Goal: Information Seeking & Learning: Learn about a topic

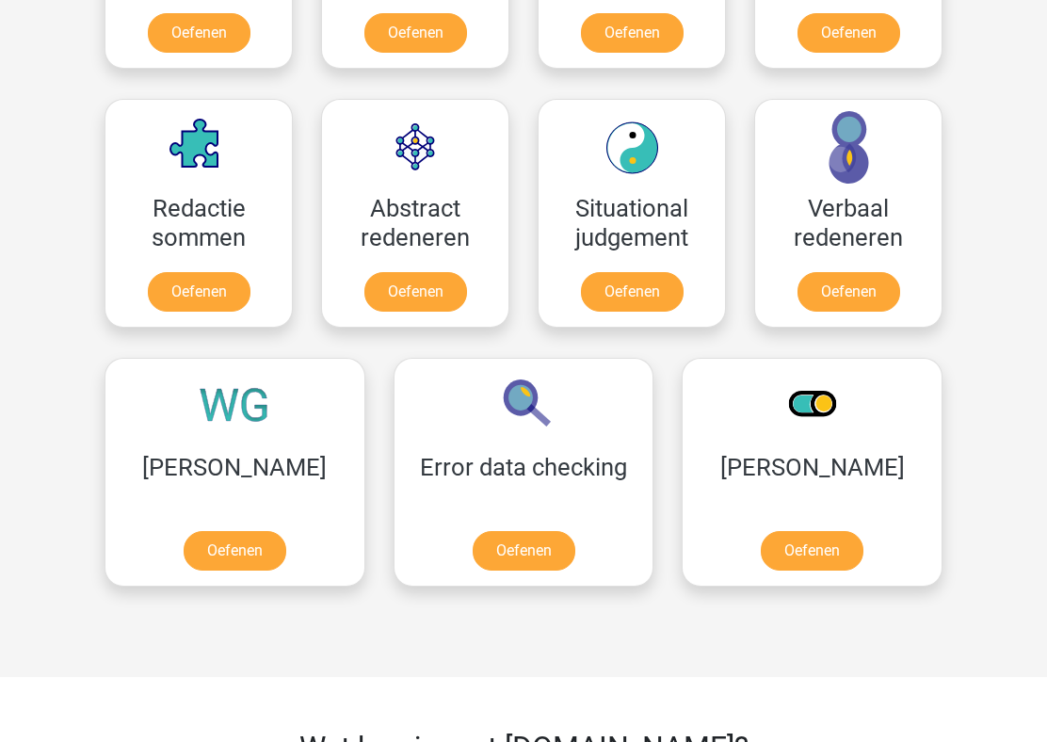
scroll to position [1377, 0]
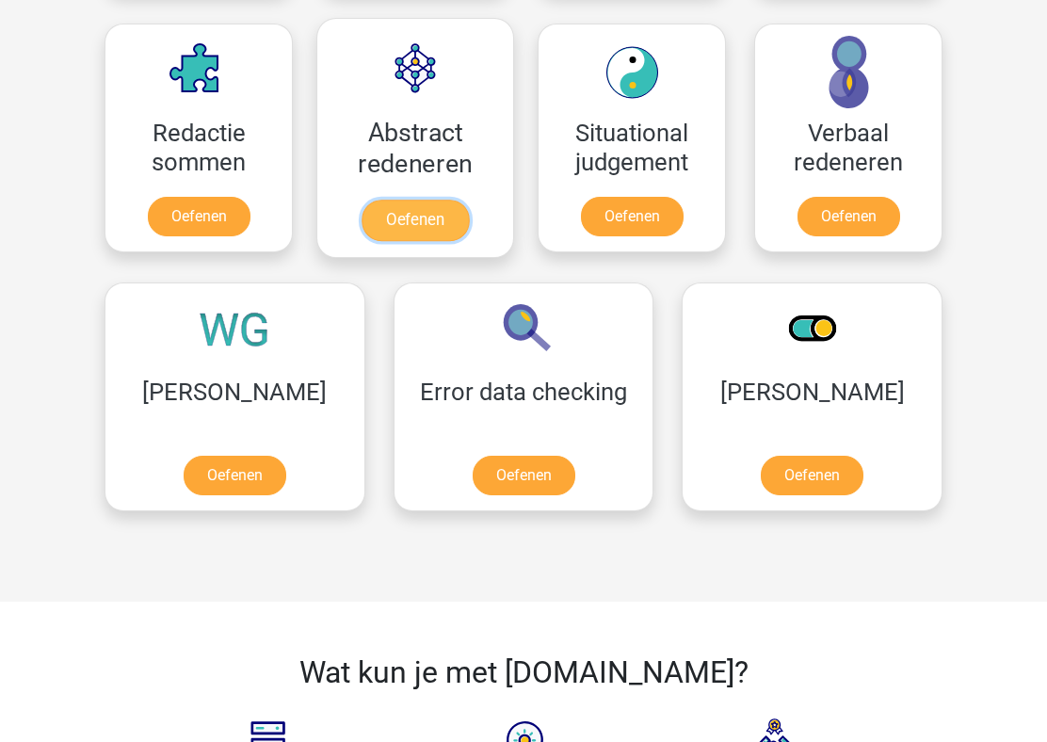
click at [437, 232] on link "Oefenen" at bounding box center [414, 220] width 107 height 41
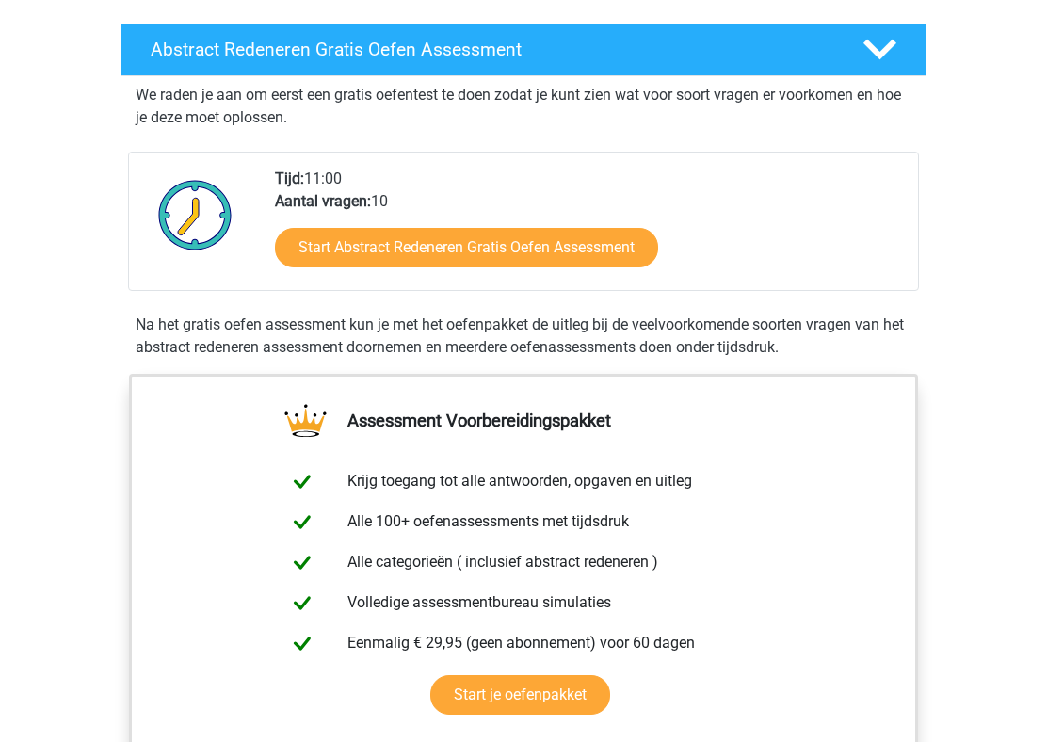
scroll to position [446, 0]
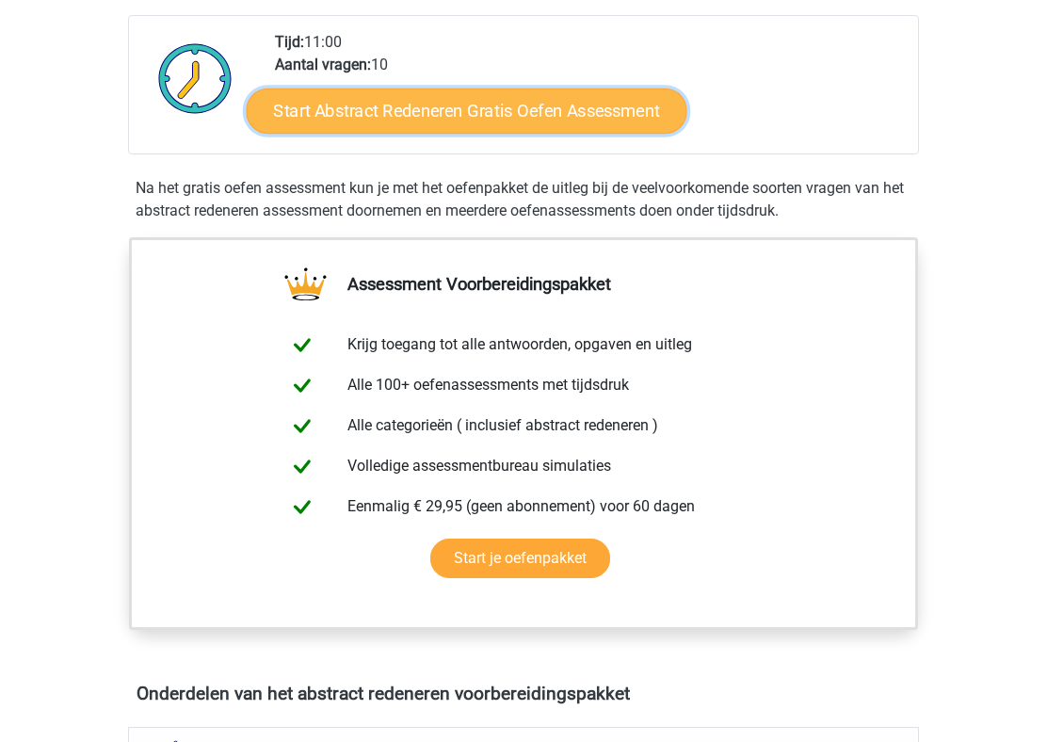
click at [483, 103] on link "Start Abstract Redeneren Gratis Oefen Assessment" at bounding box center [467, 110] width 440 height 45
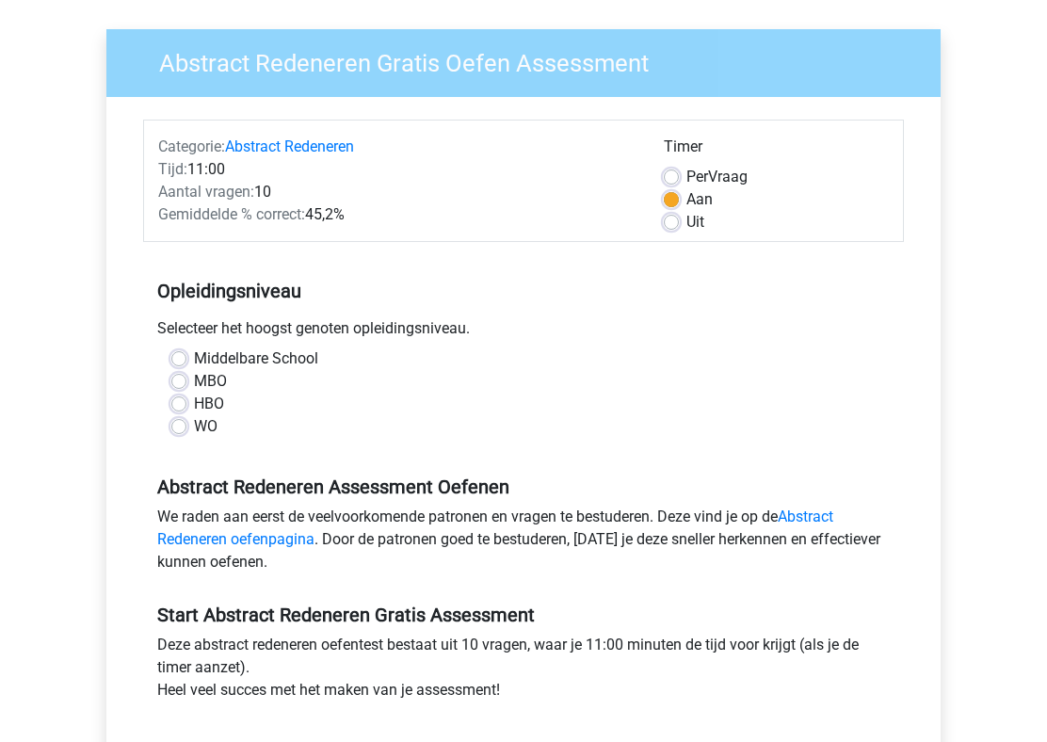
scroll to position [203, 0]
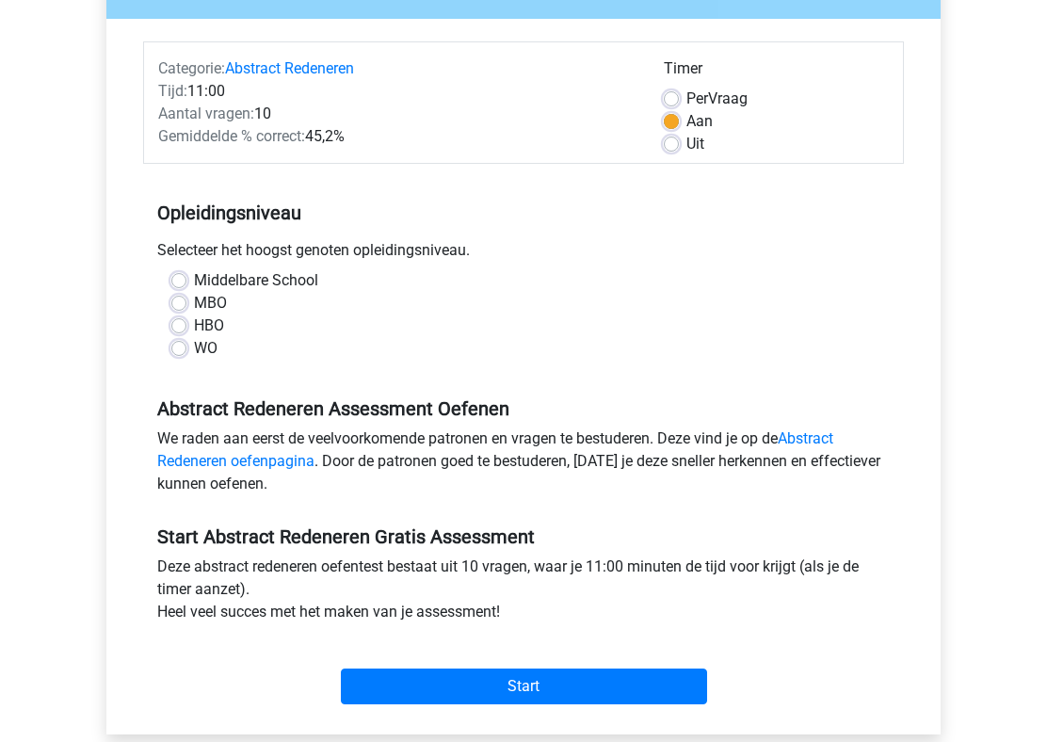
click at [194, 350] on label "WO" at bounding box center [206, 348] width 24 height 23
click at [184, 350] on input "WO" at bounding box center [178, 346] width 15 height 19
radio input "true"
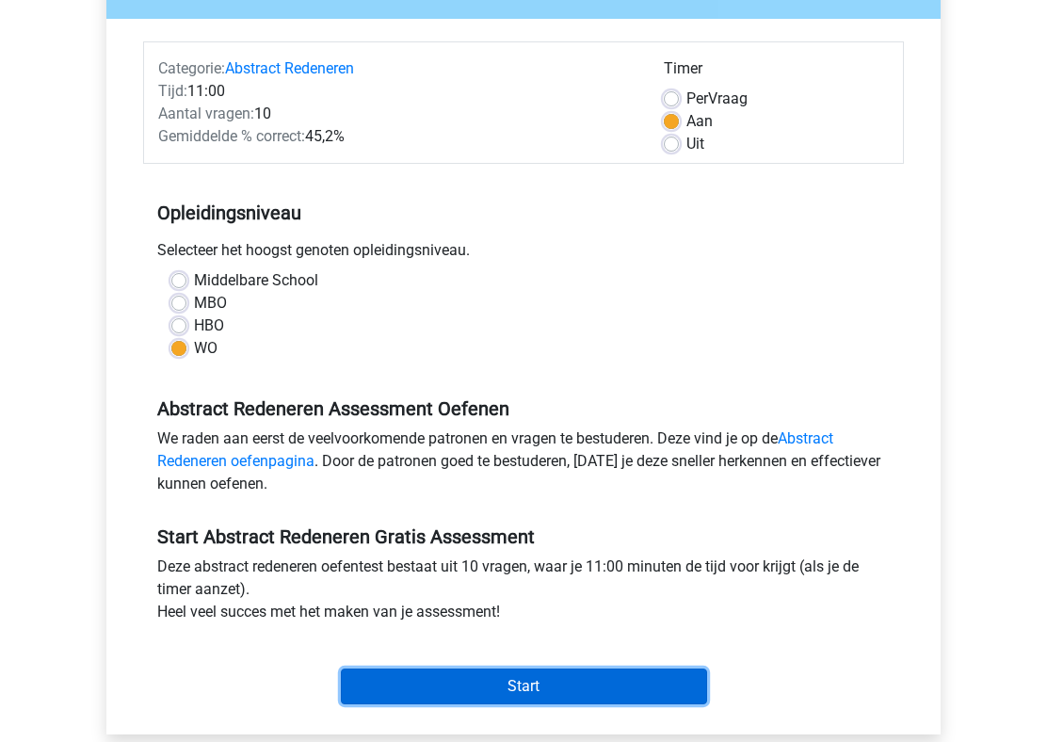
click at [567, 673] on input "Start" at bounding box center [524, 686] width 366 height 36
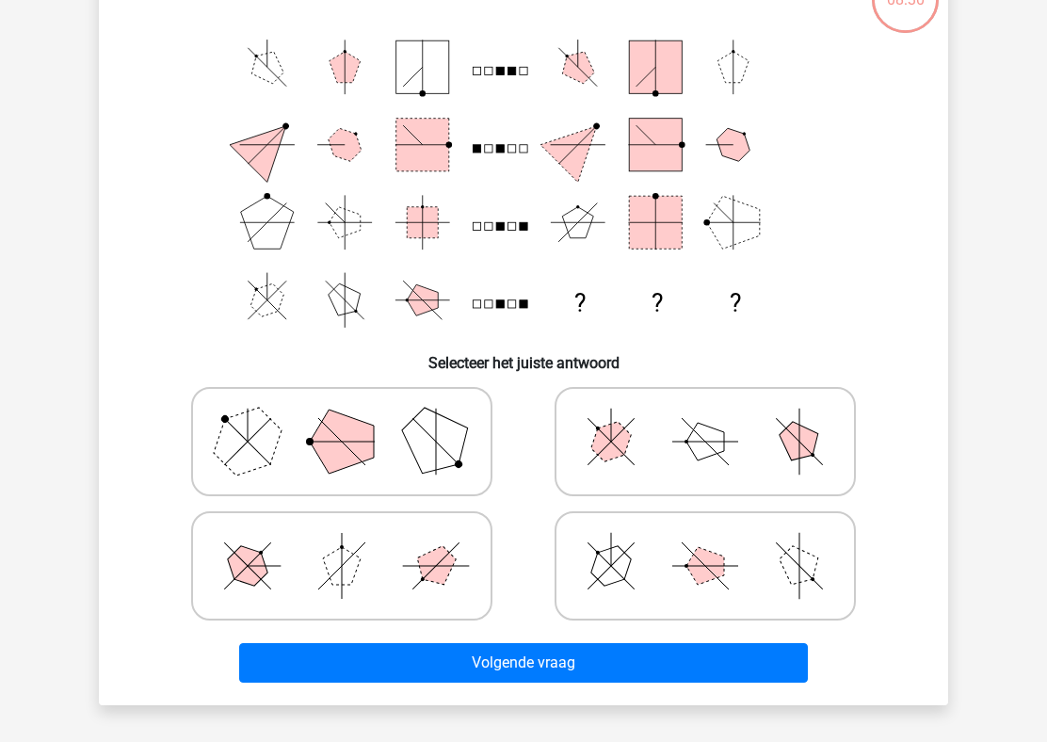
scroll to position [203, 0]
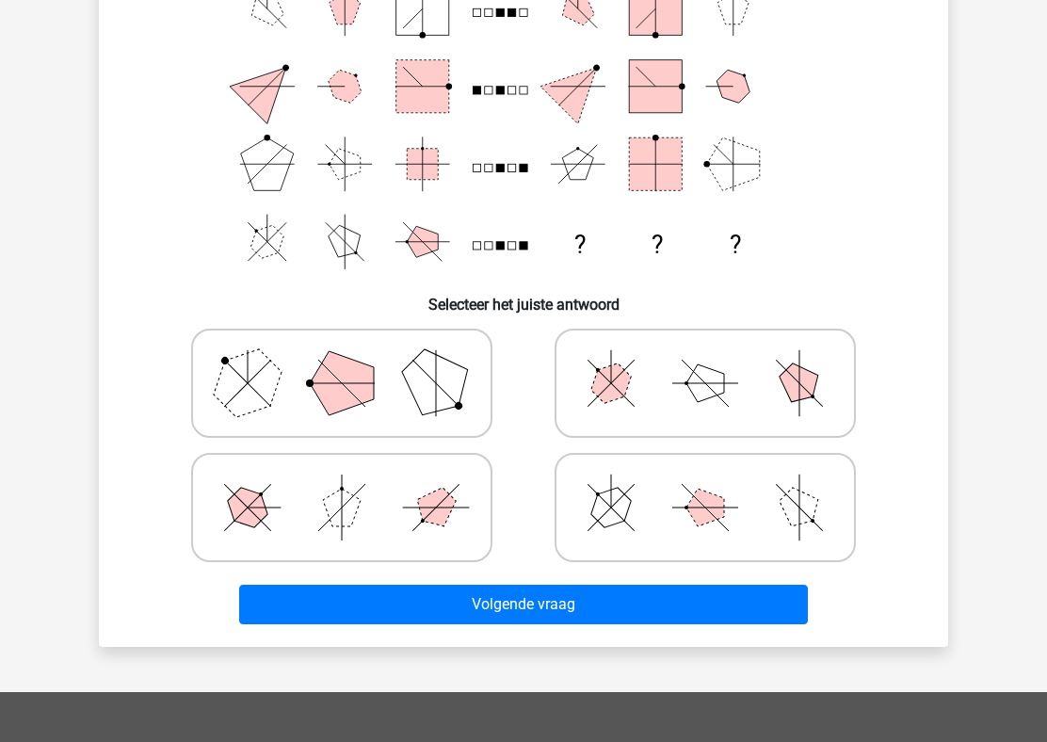
click at [376, 363] on icon at bounding box center [341, 383] width 282 height 94
click at [354, 360] on input "radio" at bounding box center [348, 353] width 12 height 12
radio input "true"
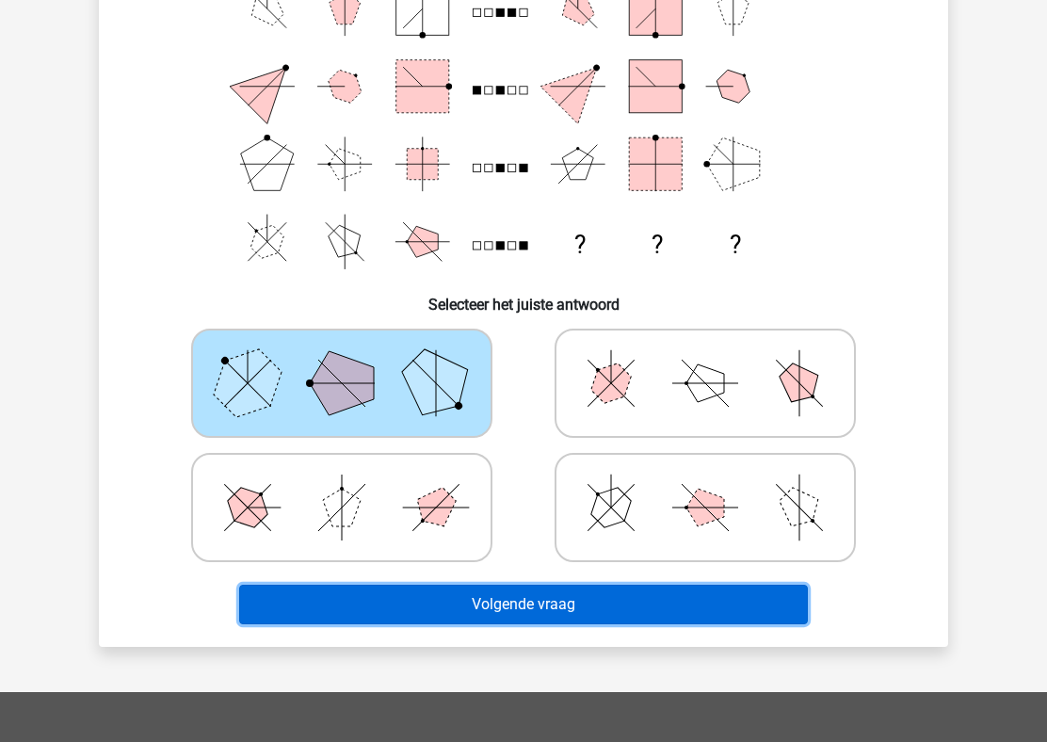
click at [508, 602] on button "Volgende vraag" at bounding box center [523, 604] width 569 height 40
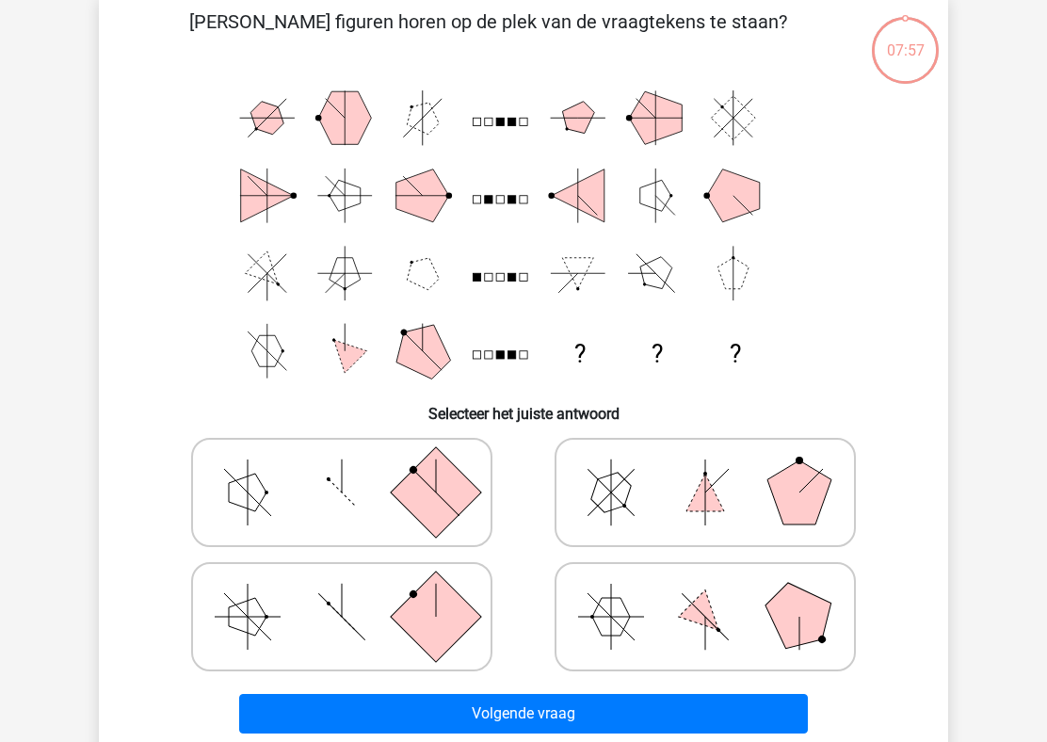
scroll to position [87, 0]
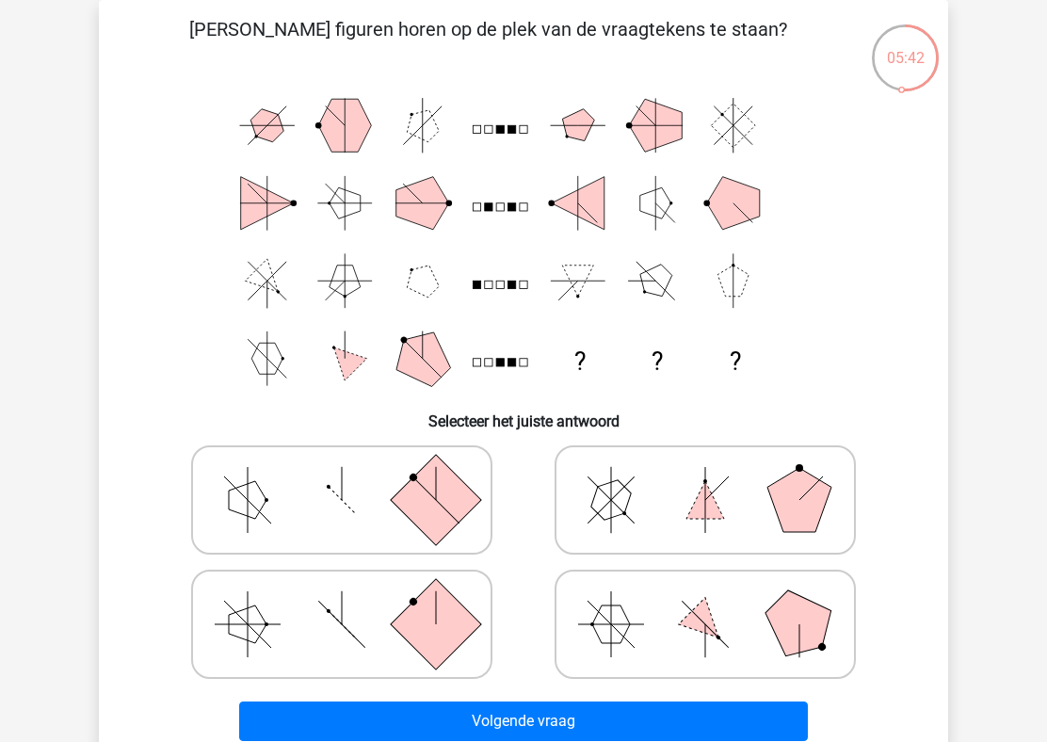
click at [475, 516] on icon at bounding box center [341, 500] width 282 height 94
click at [354, 476] on input "radio" at bounding box center [348, 470] width 12 height 12
radio input "true"
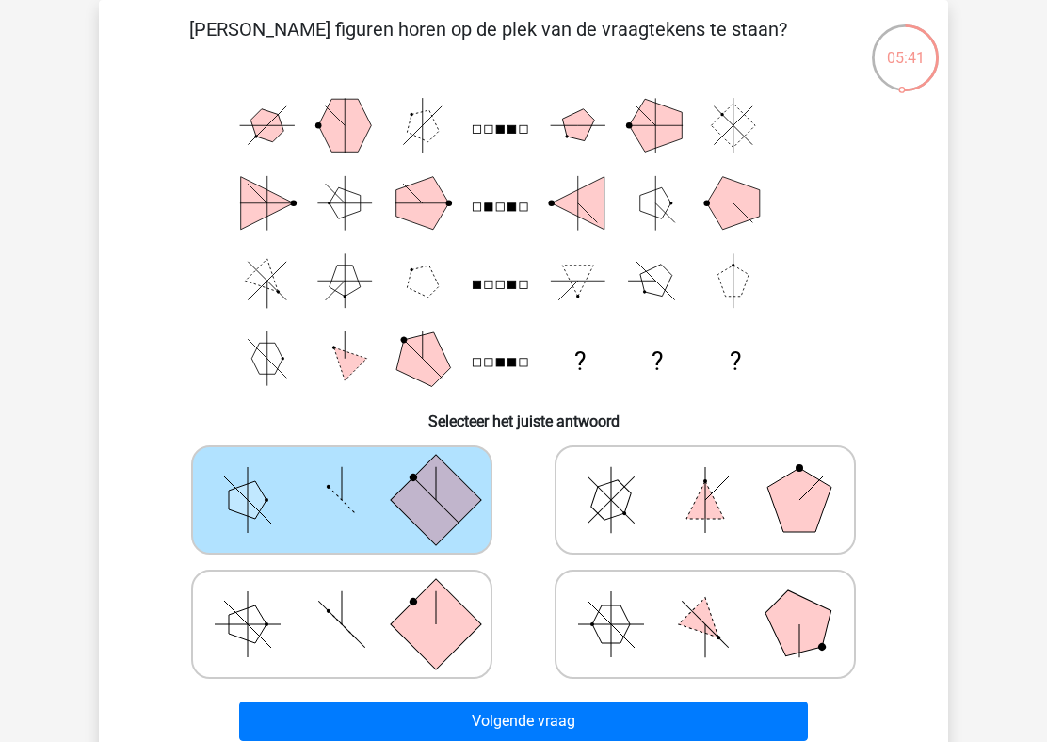
click at [453, 622] on rect at bounding box center [436, 624] width 90 height 90
click at [354, 600] on input "radio" at bounding box center [348, 594] width 12 height 12
radio input "true"
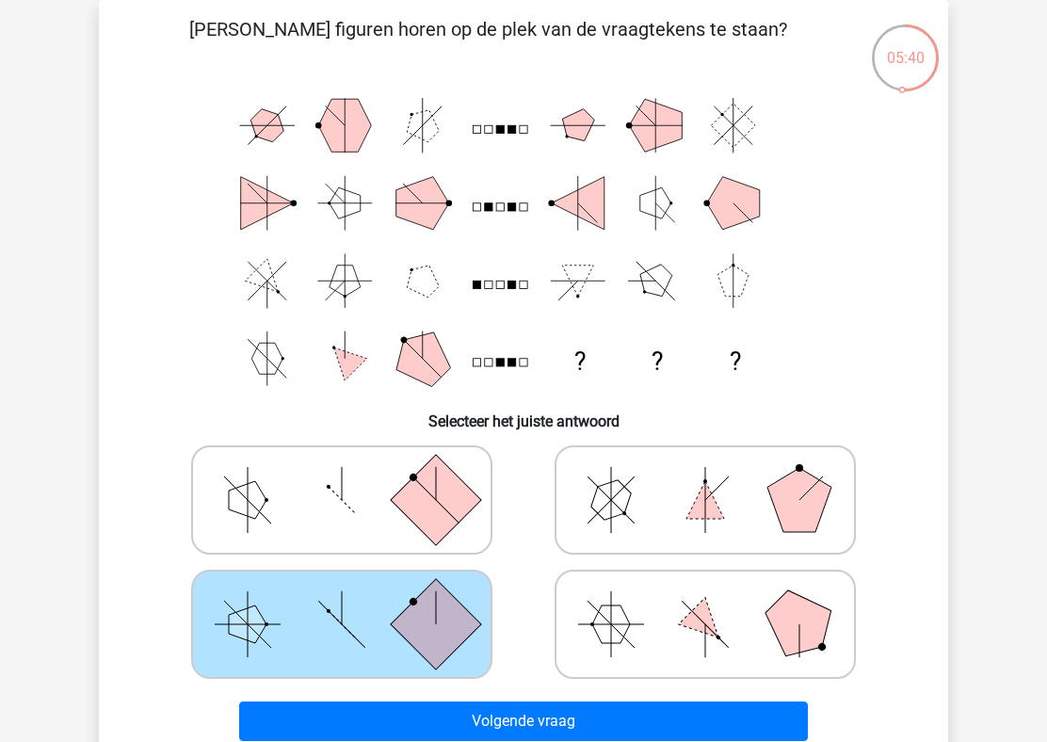
click at [453, 511] on rect at bounding box center [436, 500] width 90 height 90
click at [354, 476] on input "radio" at bounding box center [348, 470] width 12 height 12
radio input "true"
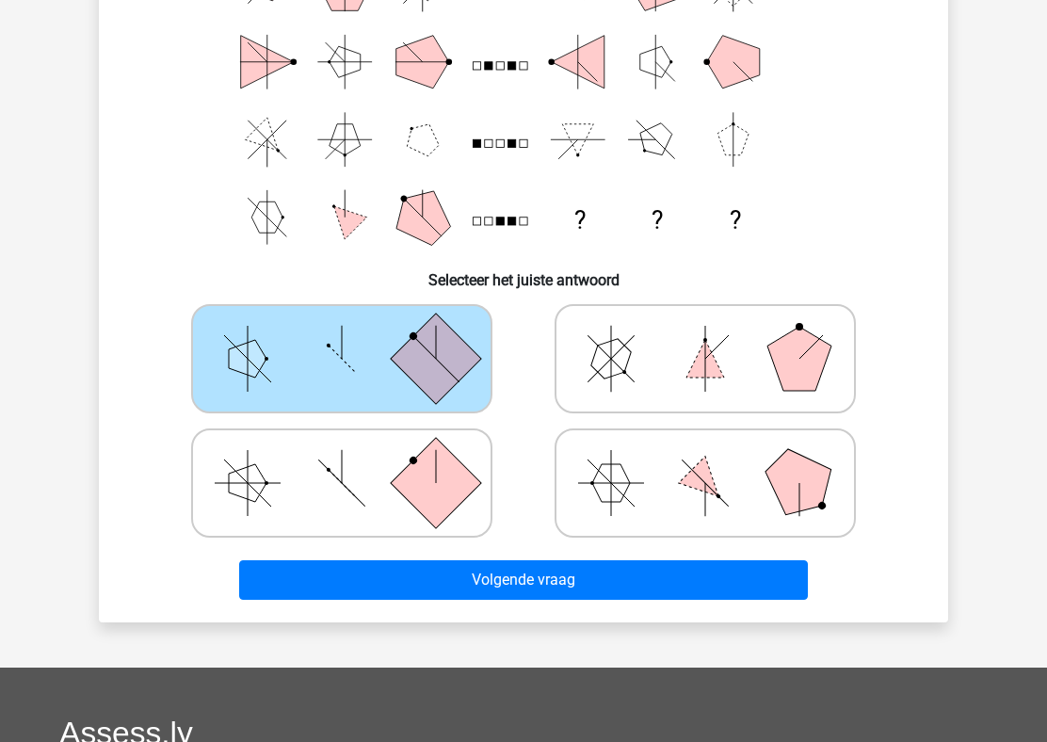
scroll to position [233, 0]
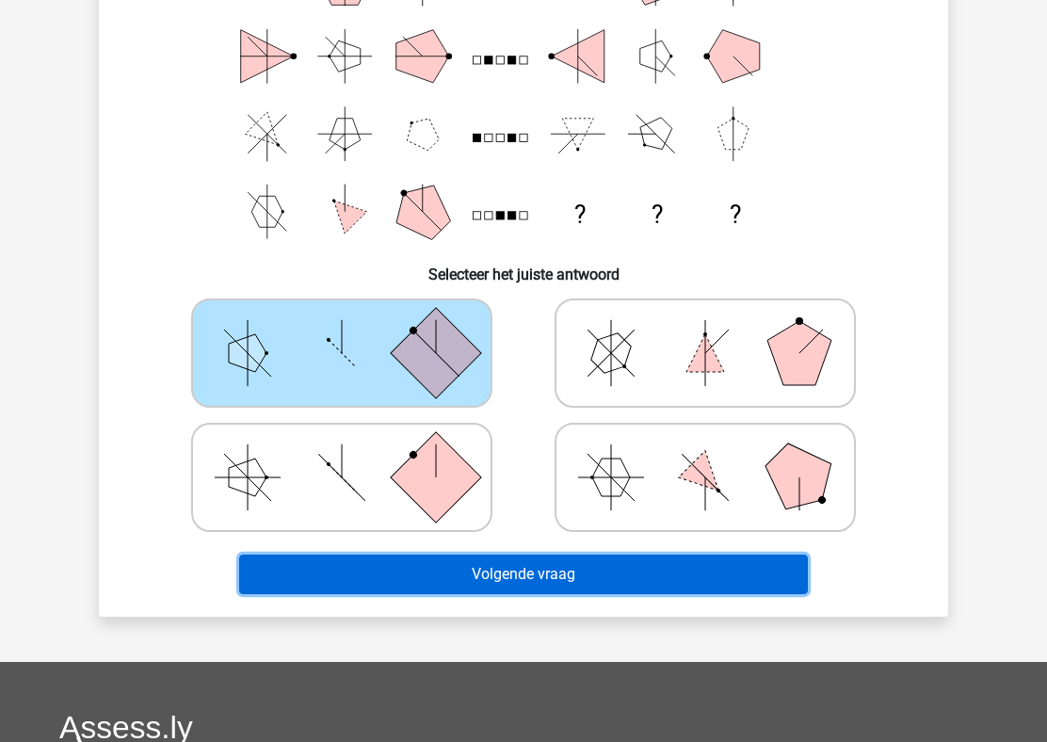
click at [451, 576] on button "Volgende vraag" at bounding box center [523, 574] width 569 height 40
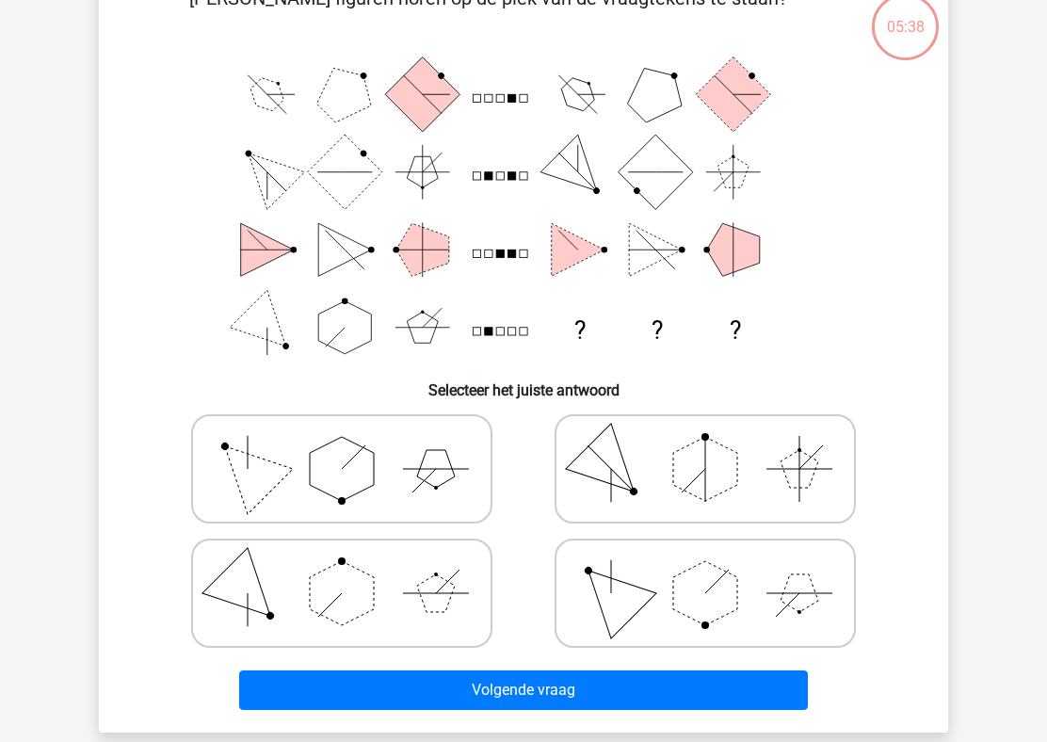
scroll to position [87, 0]
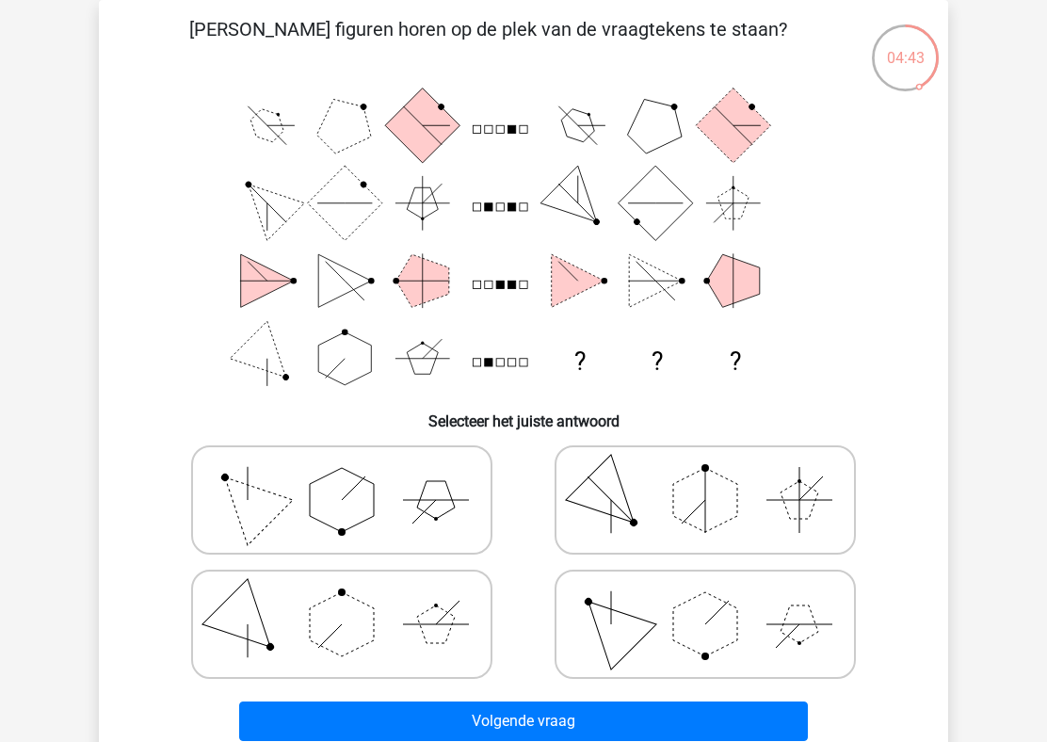
click at [325, 491] on polygon at bounding box center [342, 500] width 64 height 64
click at [342, 476] on input "radio" at bounding box center [348, 470] width 12 height 12
radio input "true"
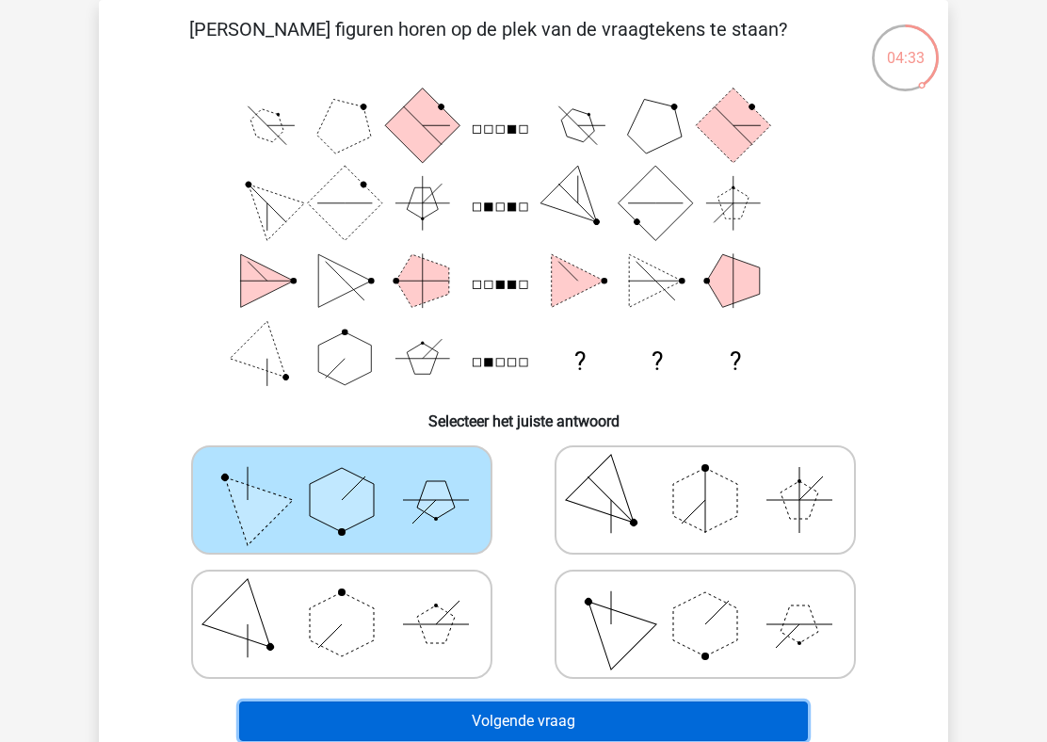
drag, startPoint x: 453, startPoint y: 712, endPoint x: 440, endPoint y: 611, distance: 102.4
click at [440, 665] on div "Welke figuren horen op de plek van de vraagtekens te staan? ? ? ? Selecteer het…" at bounding box center [523, 381] width 834 height 733
click at [608, 727] on button "Volgende vraag" at bounding box center [523, 721] width 569 height 40
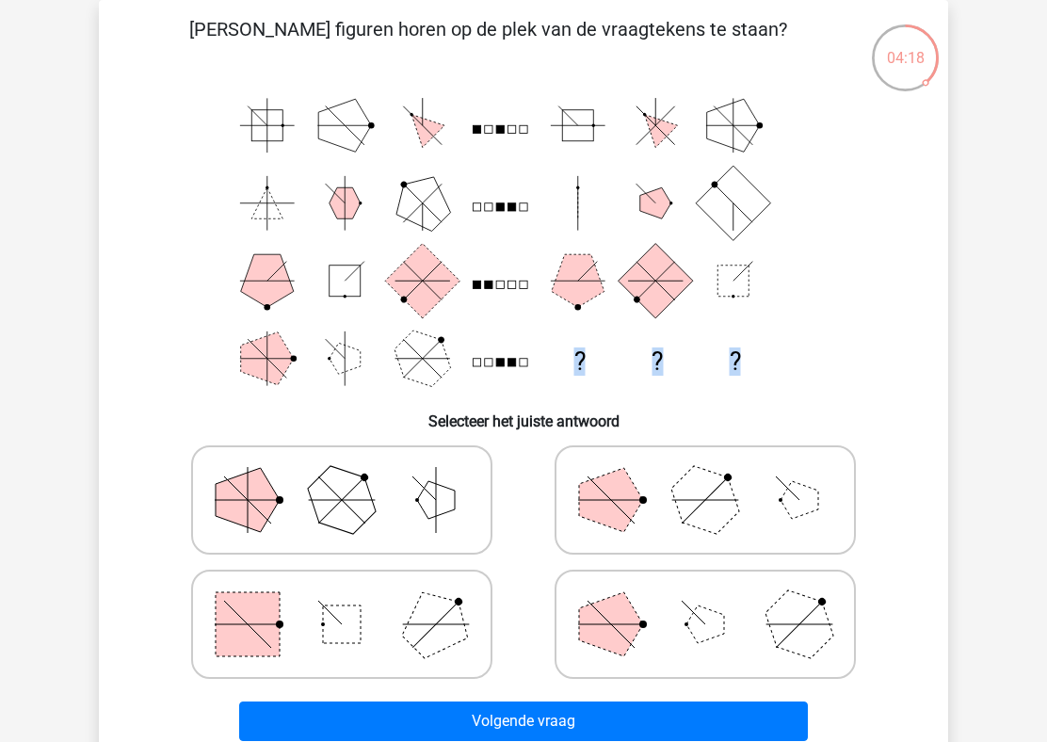
drag, startPoint x: 221, startPoint y: 117, endPoint x: 776, endPoint y: 126, distance: 555.4
click at [778, 126] on icon "? ? ?" at bounding box center [523, 242] width 759 height 311
click at [821, 175] on icon "? ? ?" at bounding box center [523, 242] width 759 height 311
click at [453, 621] on polygon at bounding box center [436, 624] width 90 height 90
click at [354, 600] on input "radio" at bounding box center [348, 594] width 12 height 12
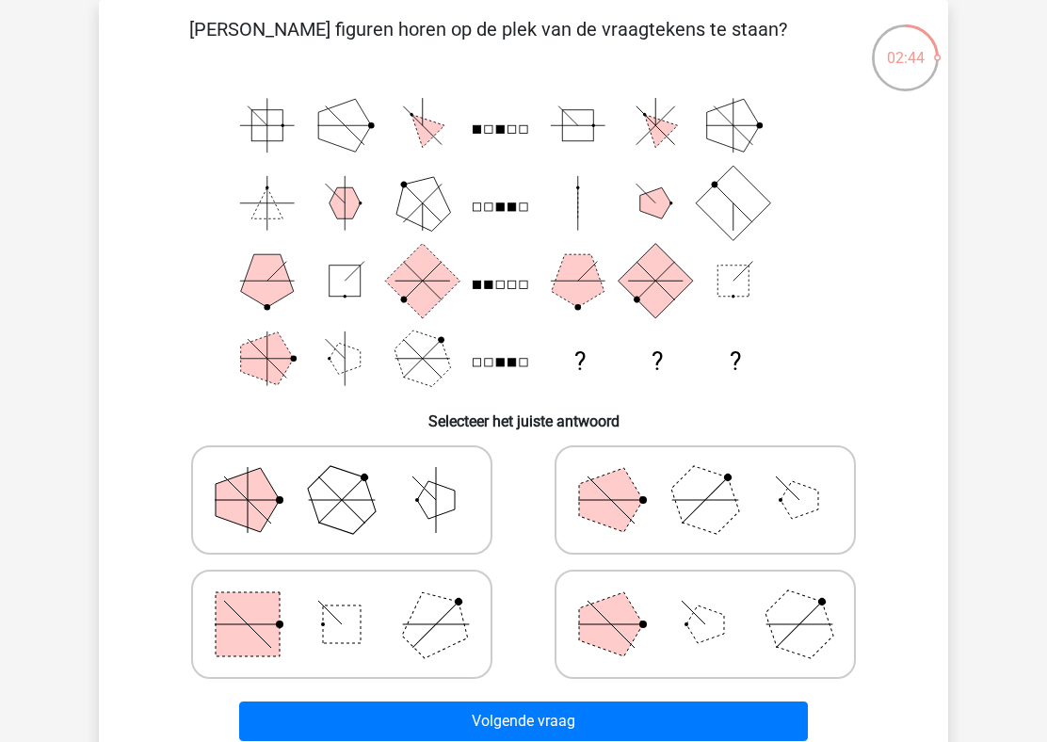
radio input "true"
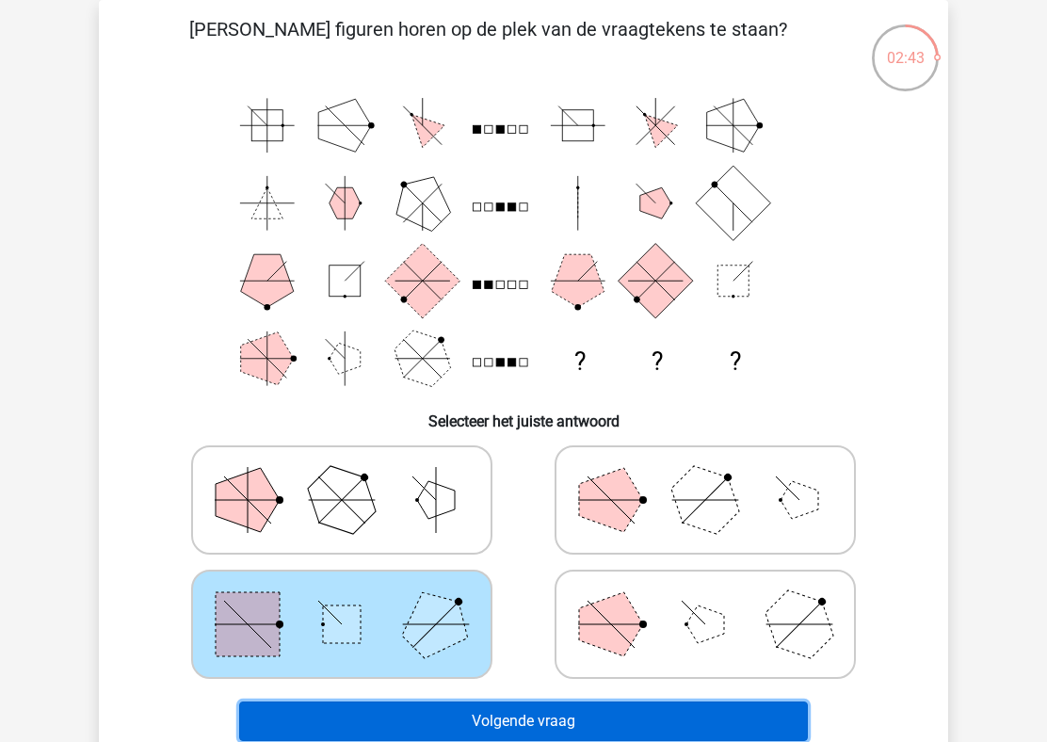
click at [472, 725] on button "Volgende vraag" at bounding box center [523, 721] width 569 height 40
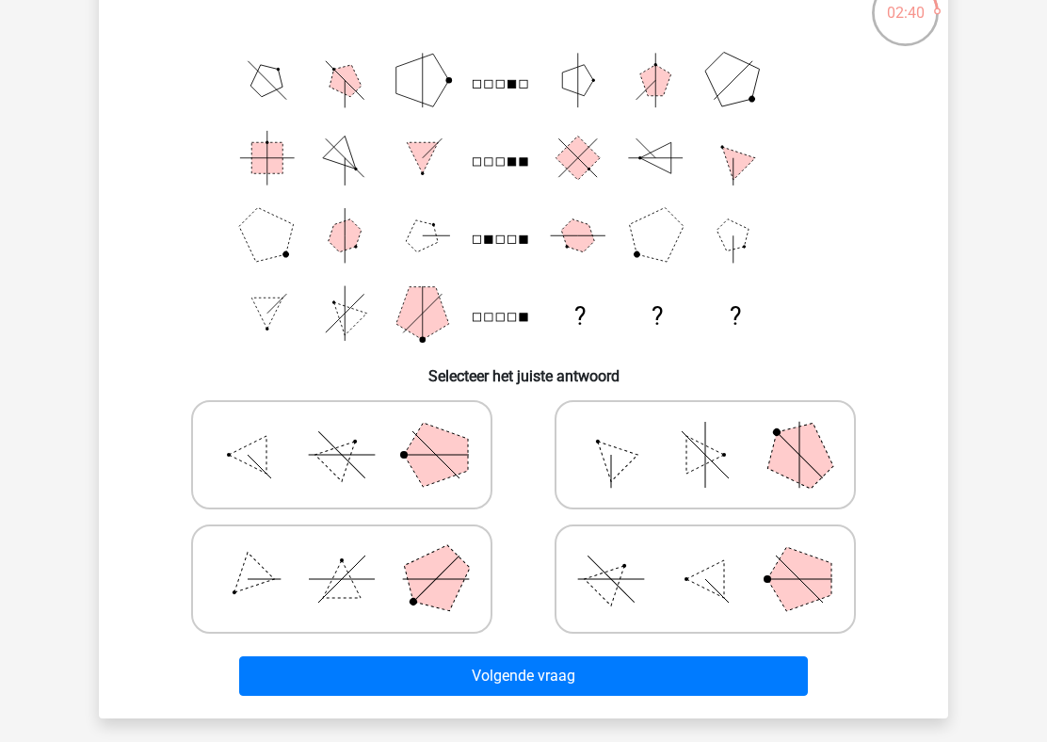
scroll to position [179, 0]
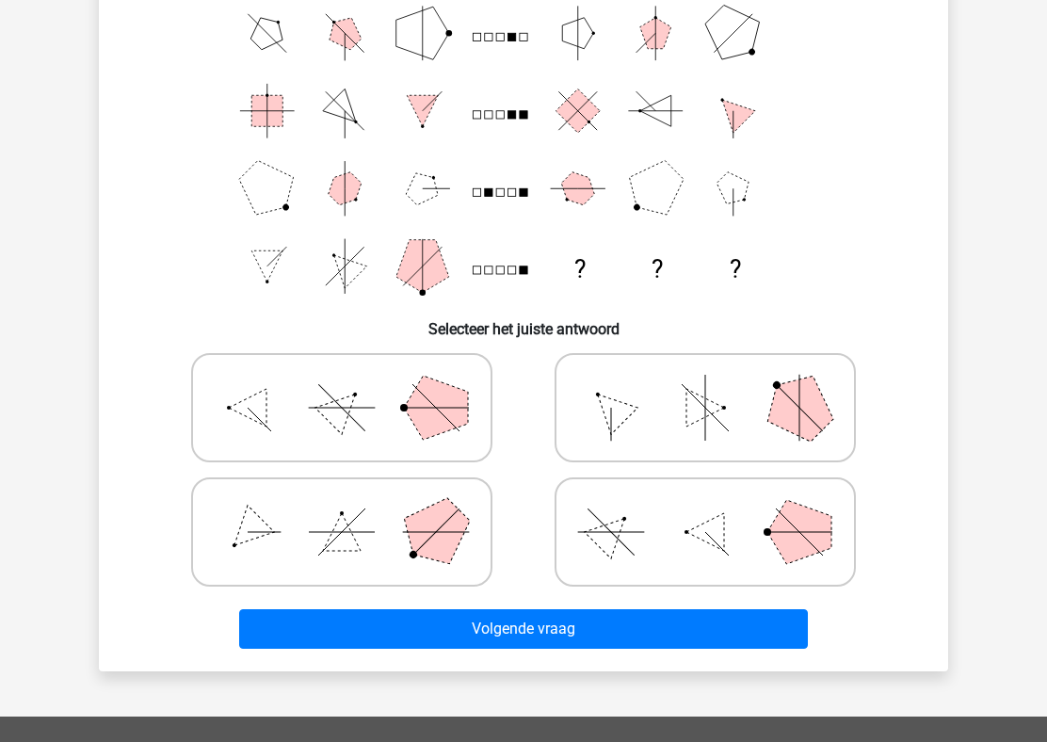
click at [477, 570] on icon at bounding box center [341, 532] width 282 height 94
click at [354, 508] on input "radio" at bounding box center [348, 502] width 12 height 12
radio input "true"
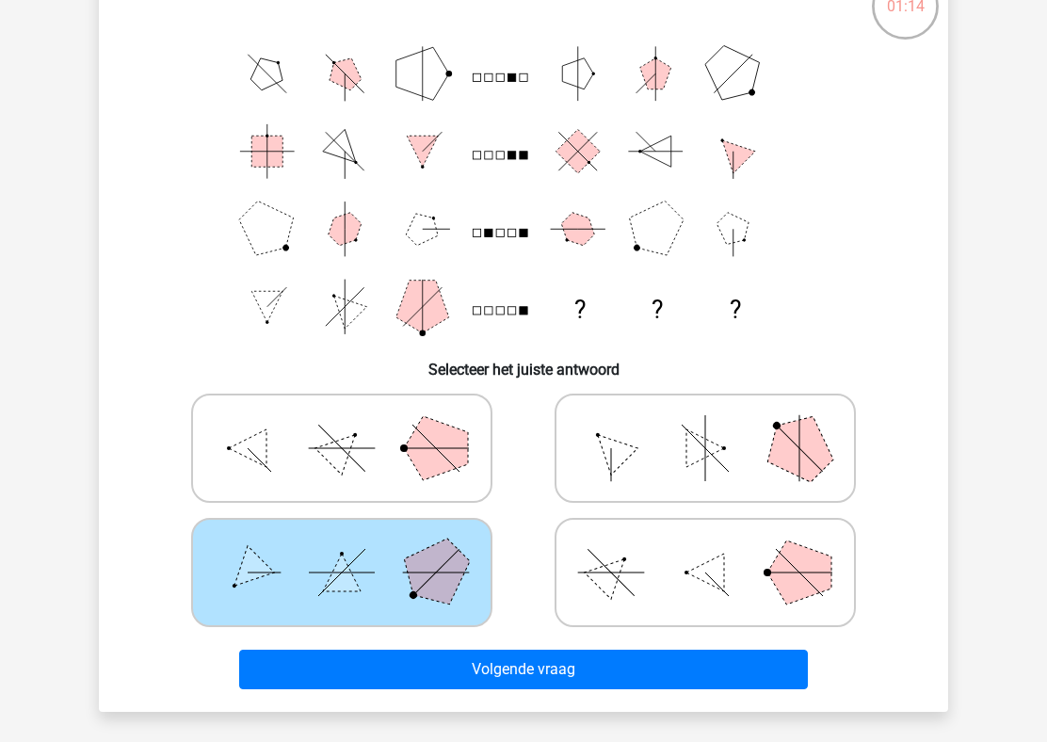
scroll to position [173, 0]
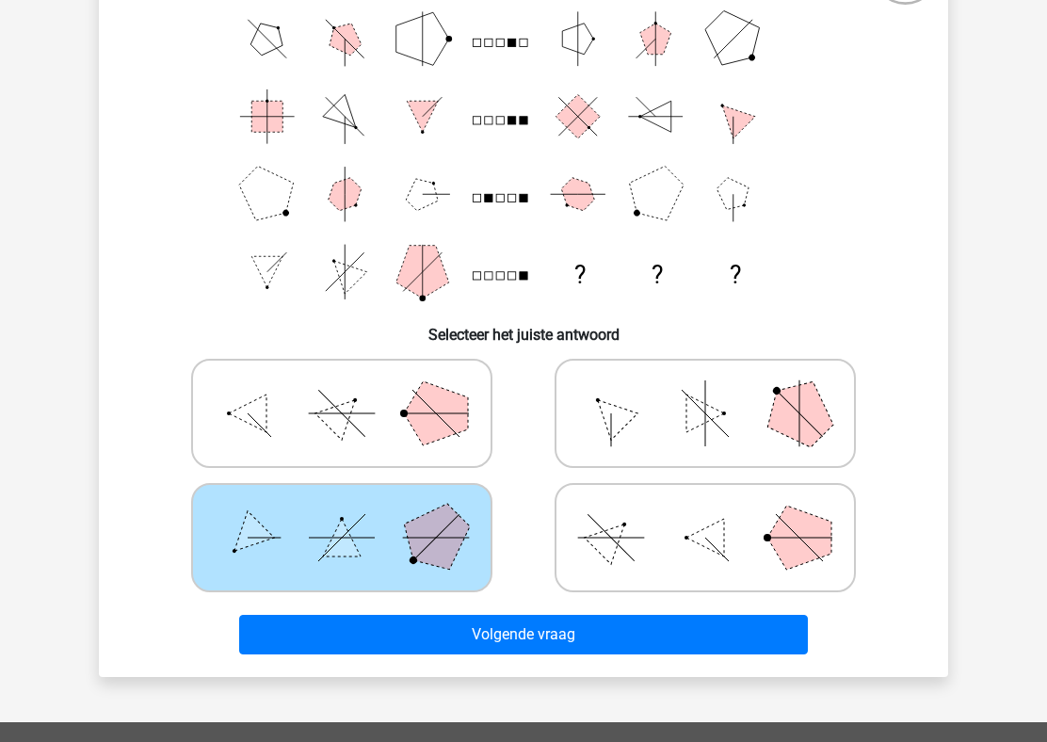
click at [663, 369] on icon at bounding box center [705, 413] width 282 height 94
click at [705, 377] on input "radio" at bounding box center [711, 383] width 12 height 12
radio input "true"
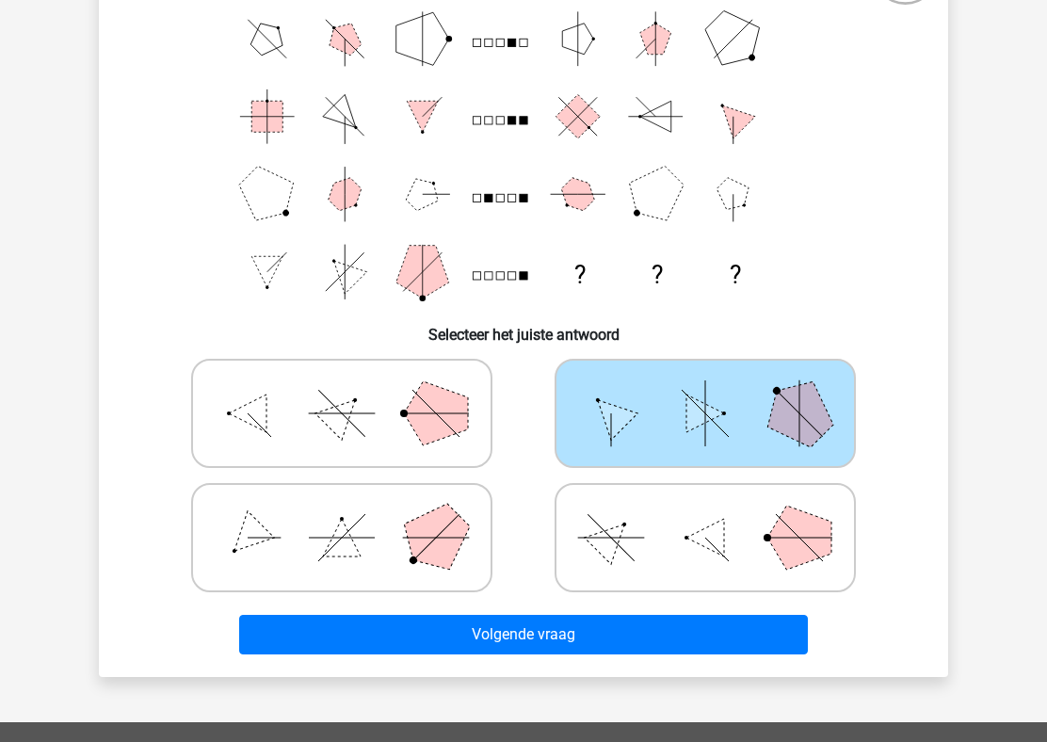
click at [624, 558] on icon at bounding box center [705, 537] width 282 height 94
click at [705, 514] on input "radio" at bounding box center [711, 508] width 12 height 12
radio input "true"
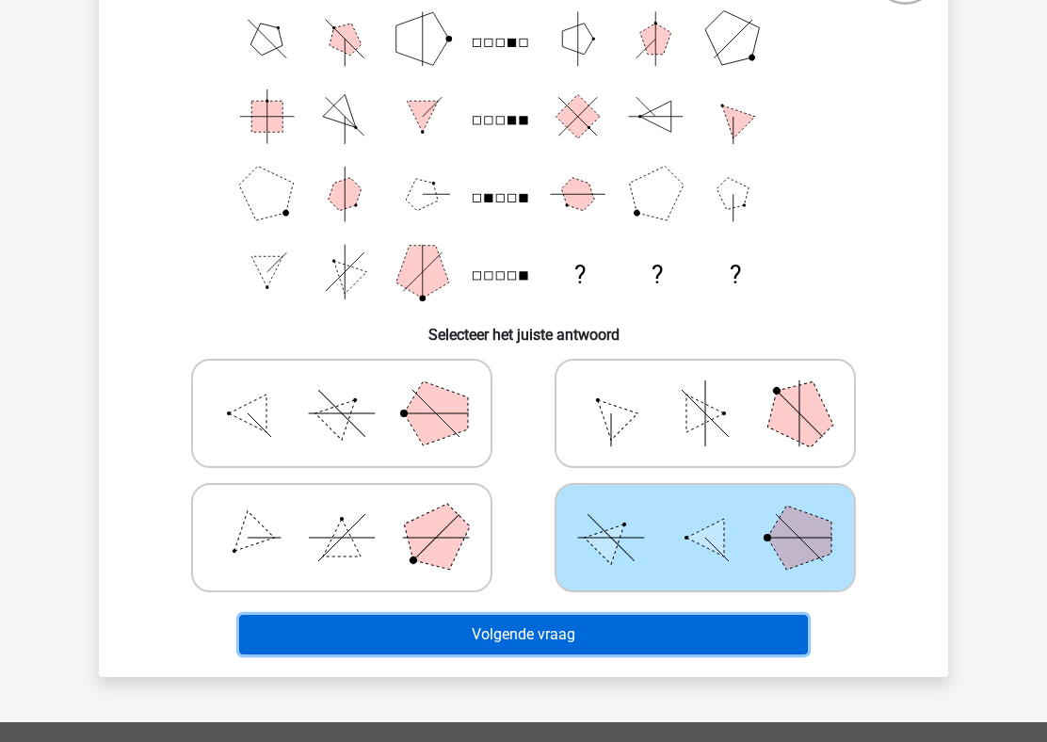
click at [636, 627] on button "Volgende vraag" at bounding box center [523, 635] width 569 height 40
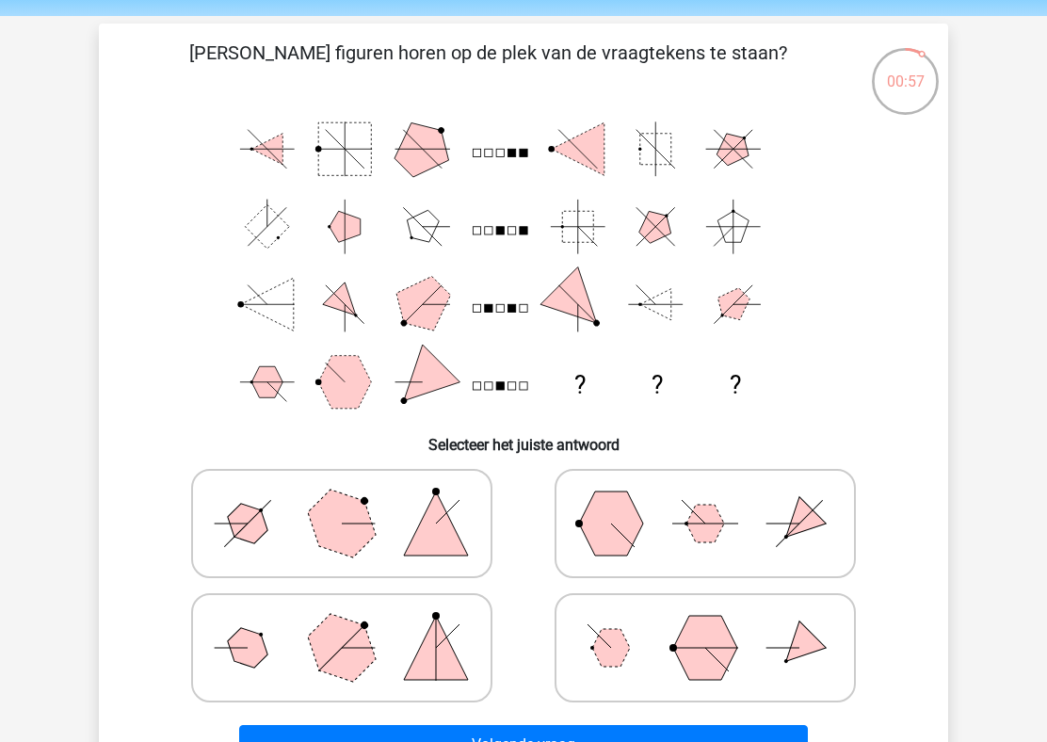
scroll to position [75, 0]
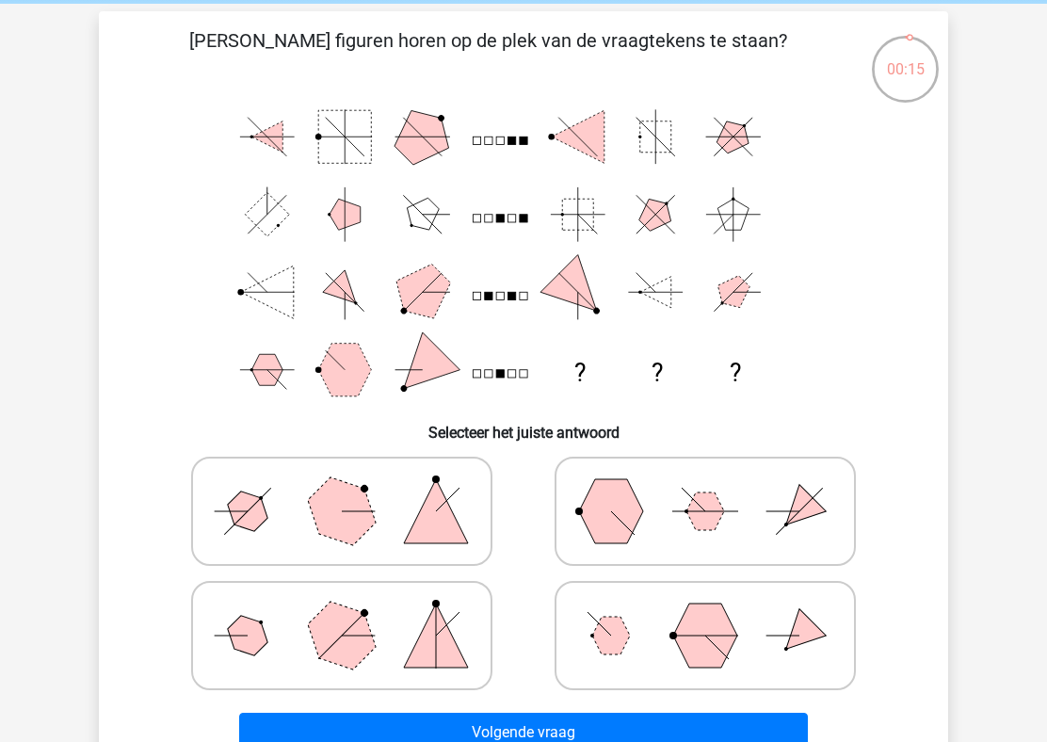
click at [353, 536] on polygon at bounding box center [341, 511] width 90 height 90
click at [353, 488] on input "radio" at bounding box center [348, 481] width 12 height 12
radio input "true"
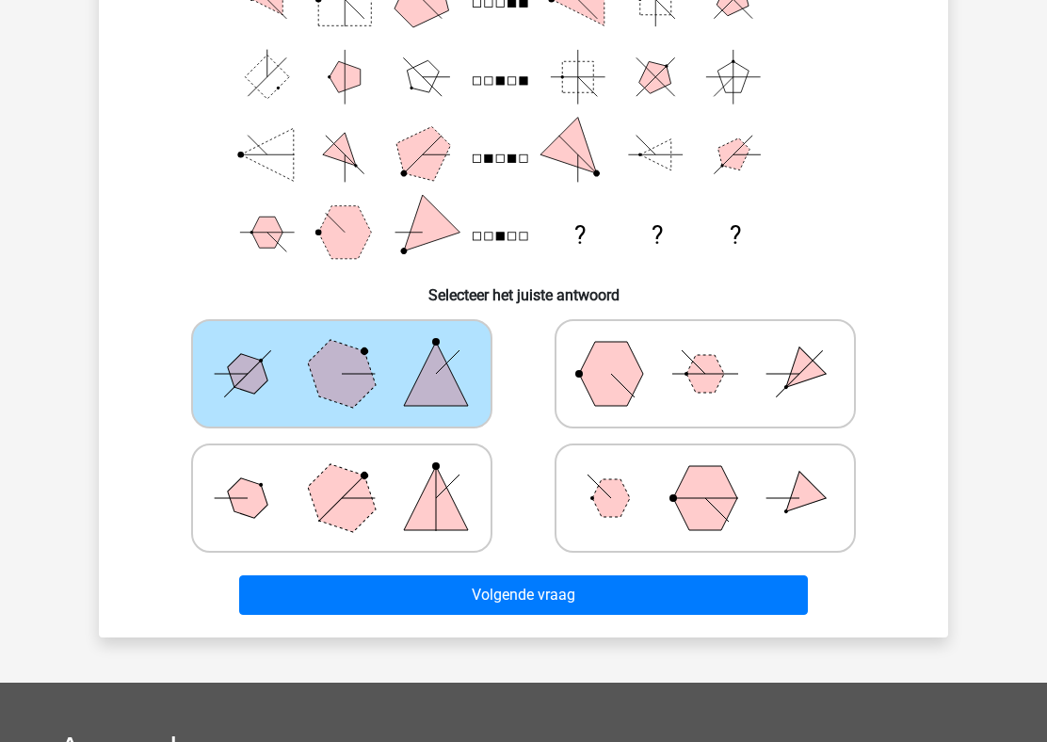
scroll to position [215, 0]
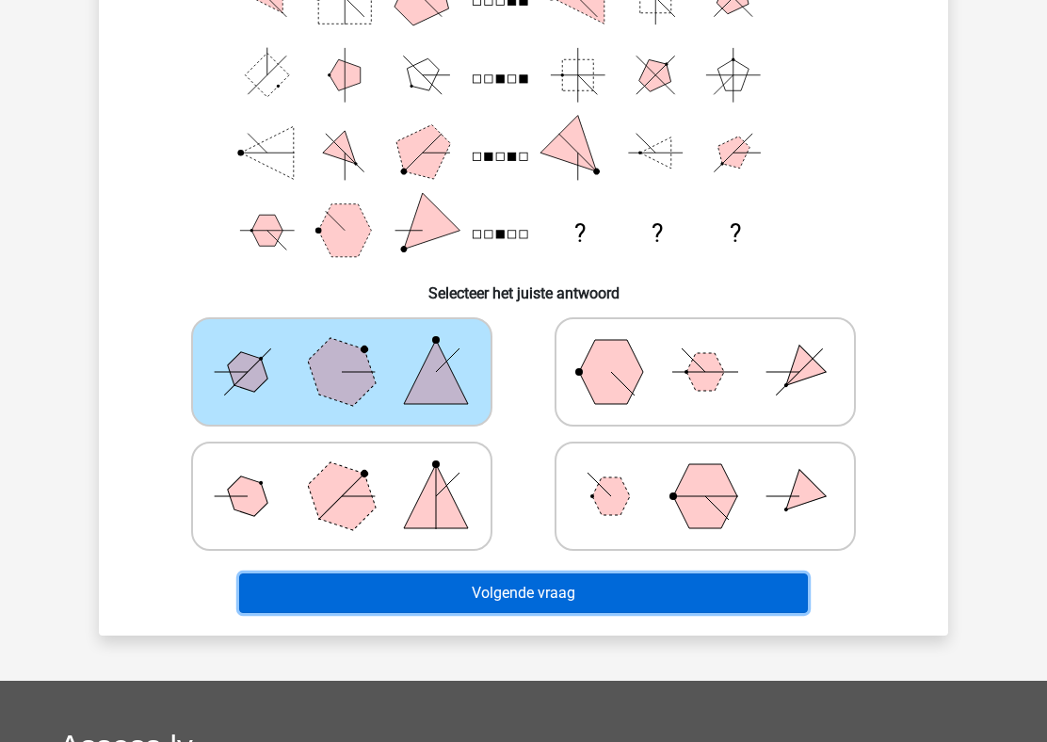
click at [454, 594] on button "Volgende vraag" at bounding box center [523, 593] width 569 height 40
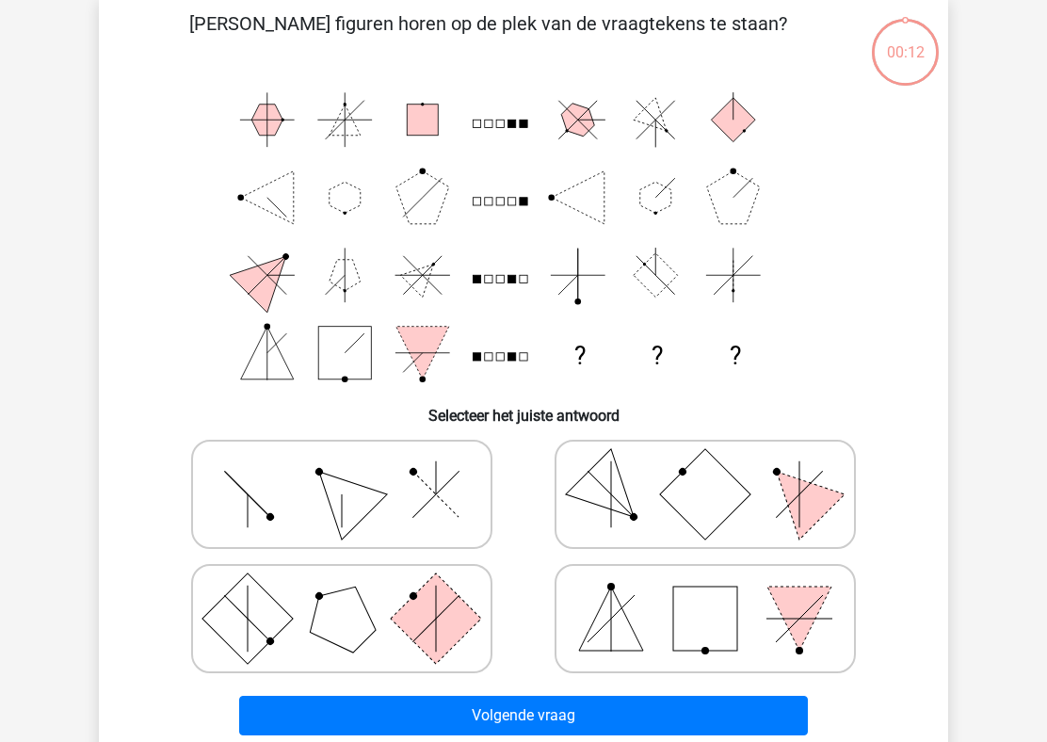
scroll to position [87, 0]
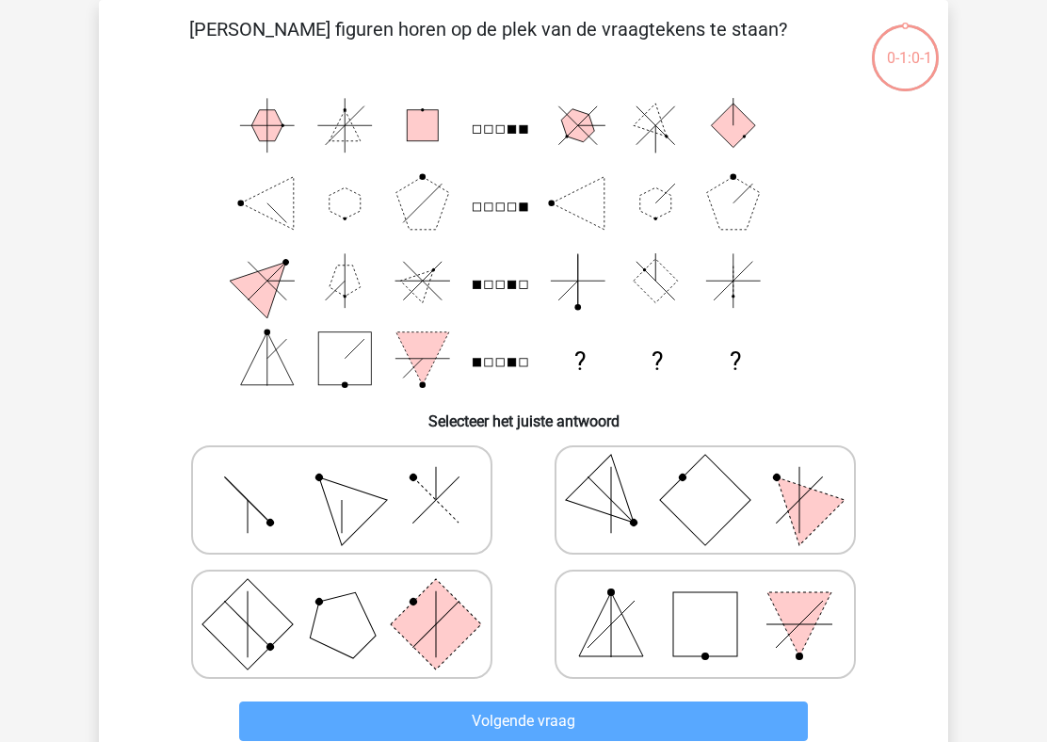
scroll to position [227, 0]
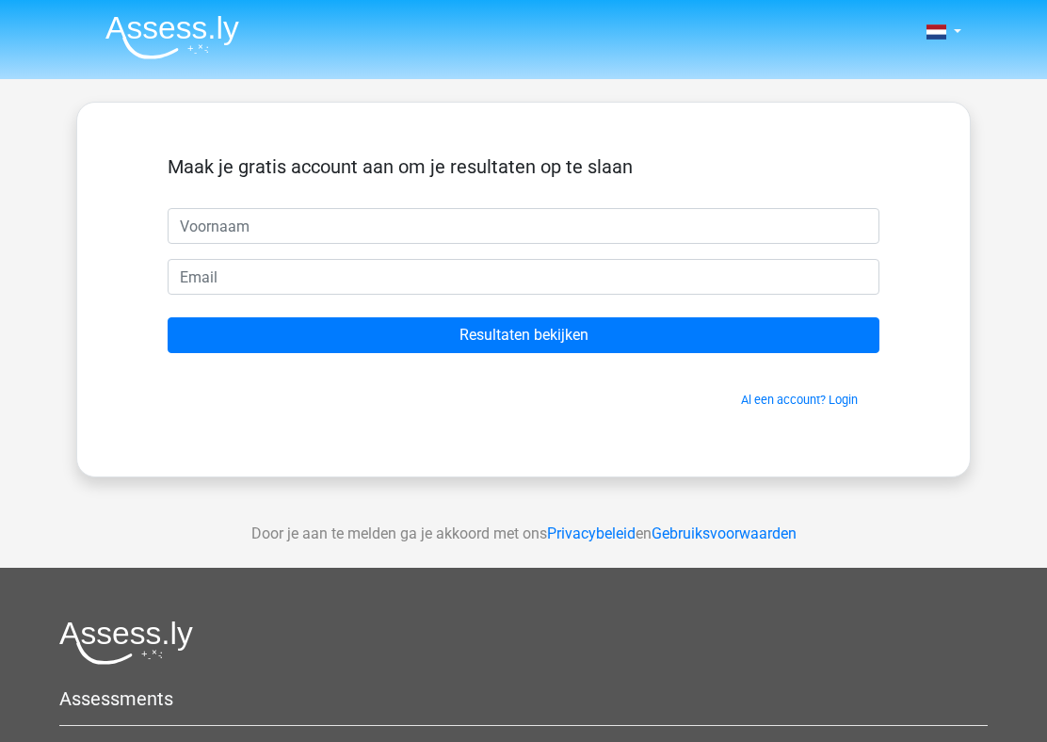
scroll to position [7, 0]
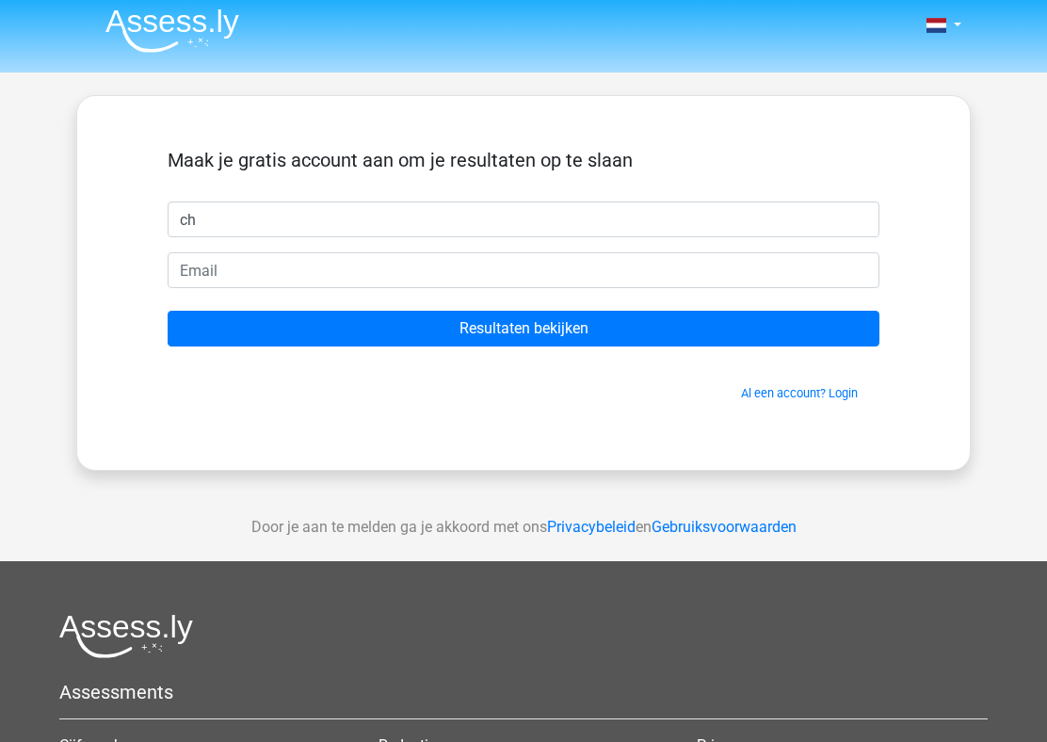
type input "c"
type input "Charlotte"
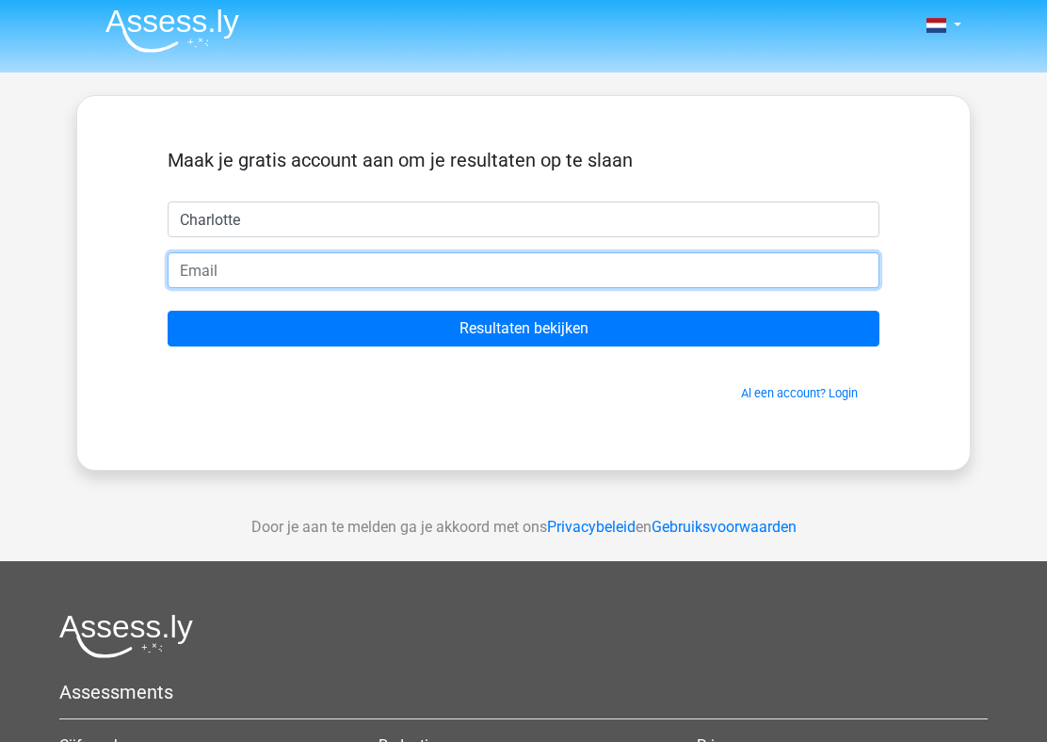
click at [372, 269] on input "email" at bounding box center [524, 270] width 712 height 36
type input "[EMAIL_ADDRESS][DOMAIN_NAME]"
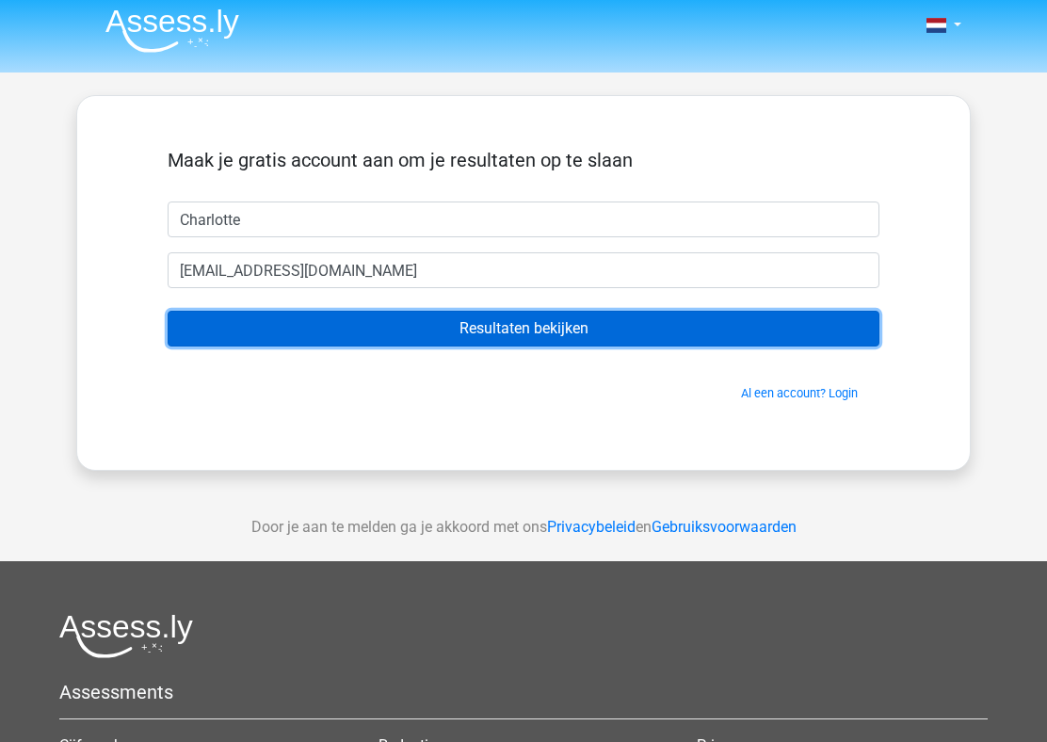
click at [450, 341] on input "Resultaten bekijken" at bounding box center [524, 329] width 712 height 36
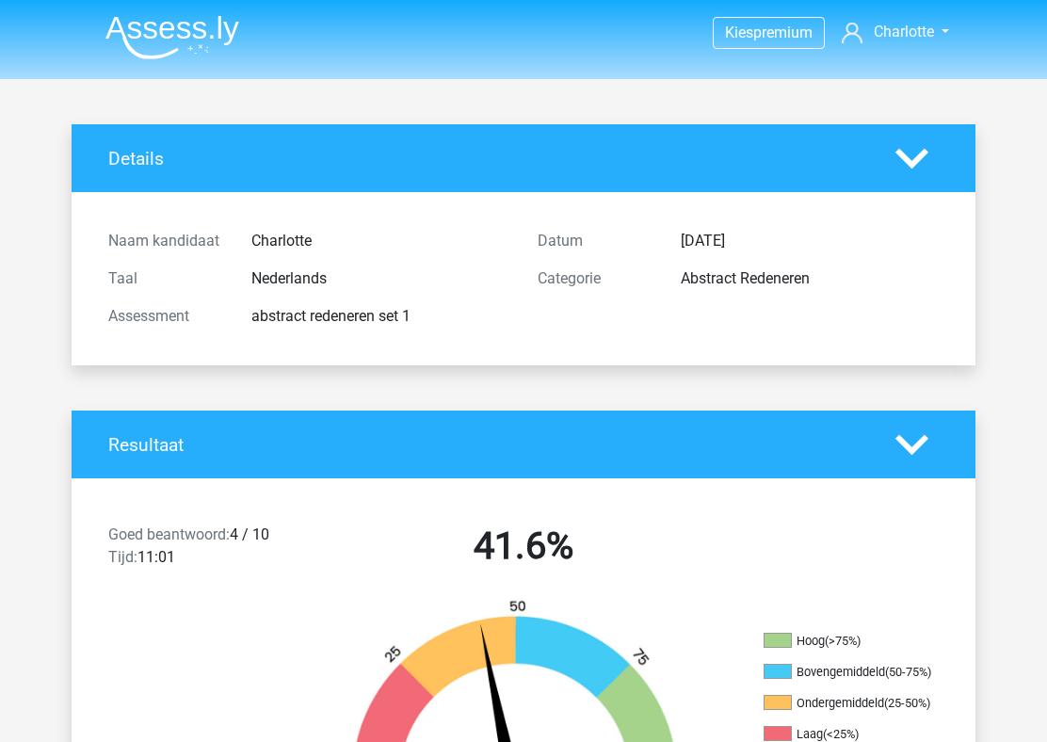
click at [913, 160] on polygon at bounding box center [911, 158] width 33 height 21
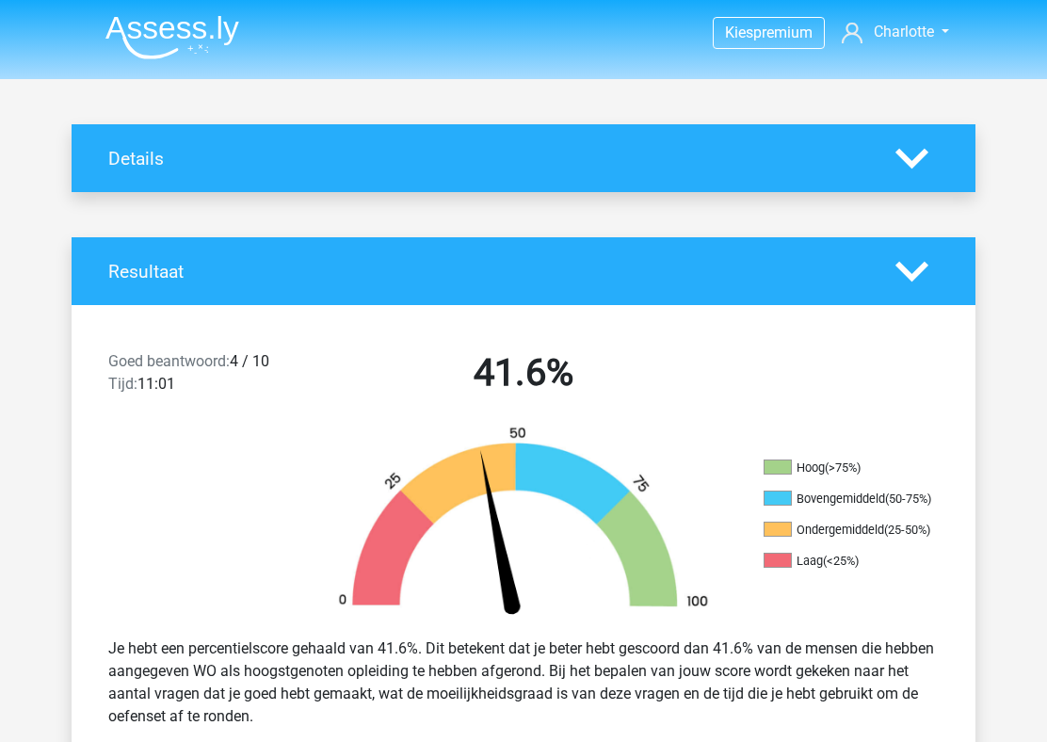
click at [913, 160] on polygon at bounding box center [911, 158] width 33 height 21
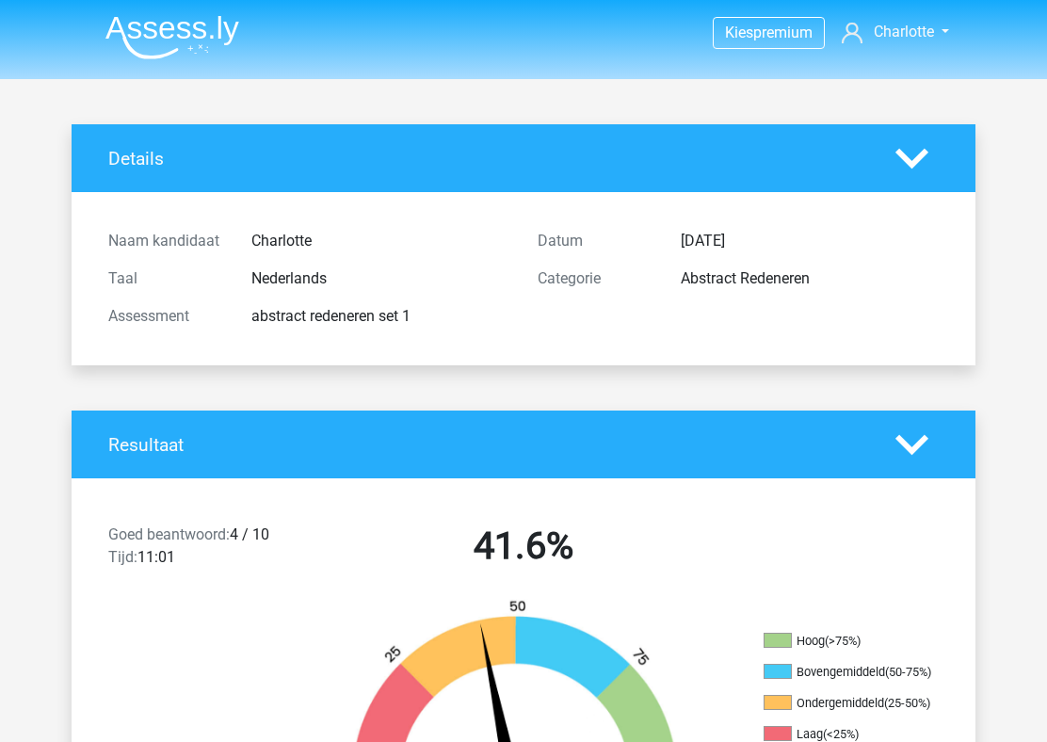
click at [918, 455] on icon at bounding box center [911, 444] width 33 height 33
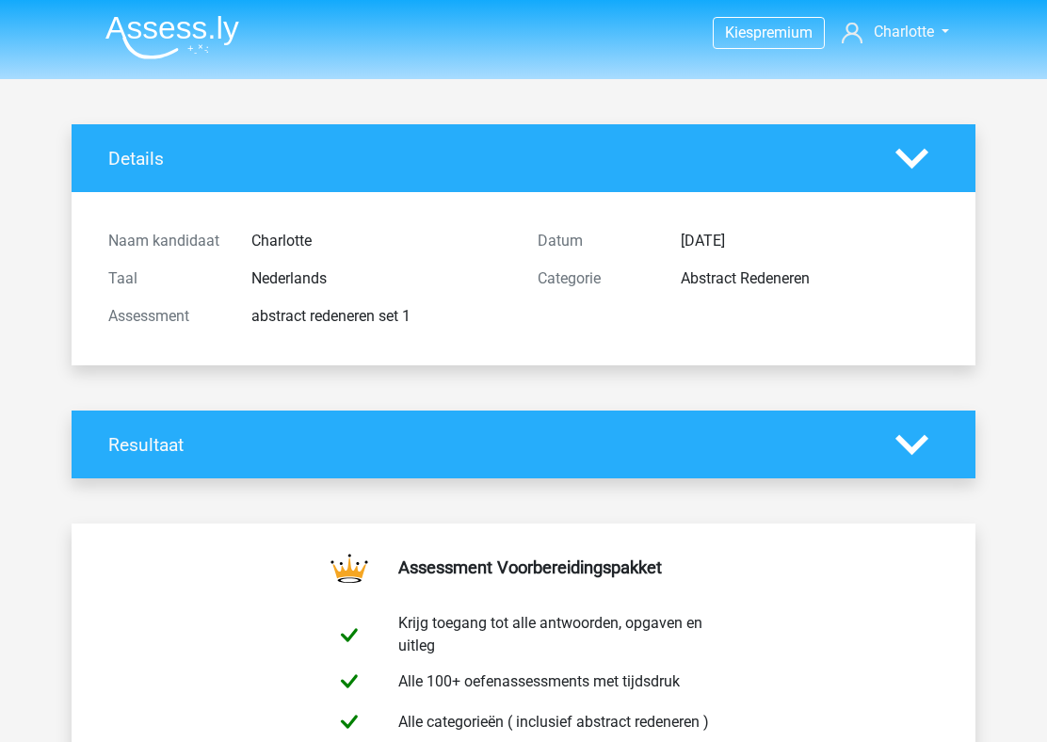
click at [918, 455] on icon at bounding box center [911, 444] width 33 height 33
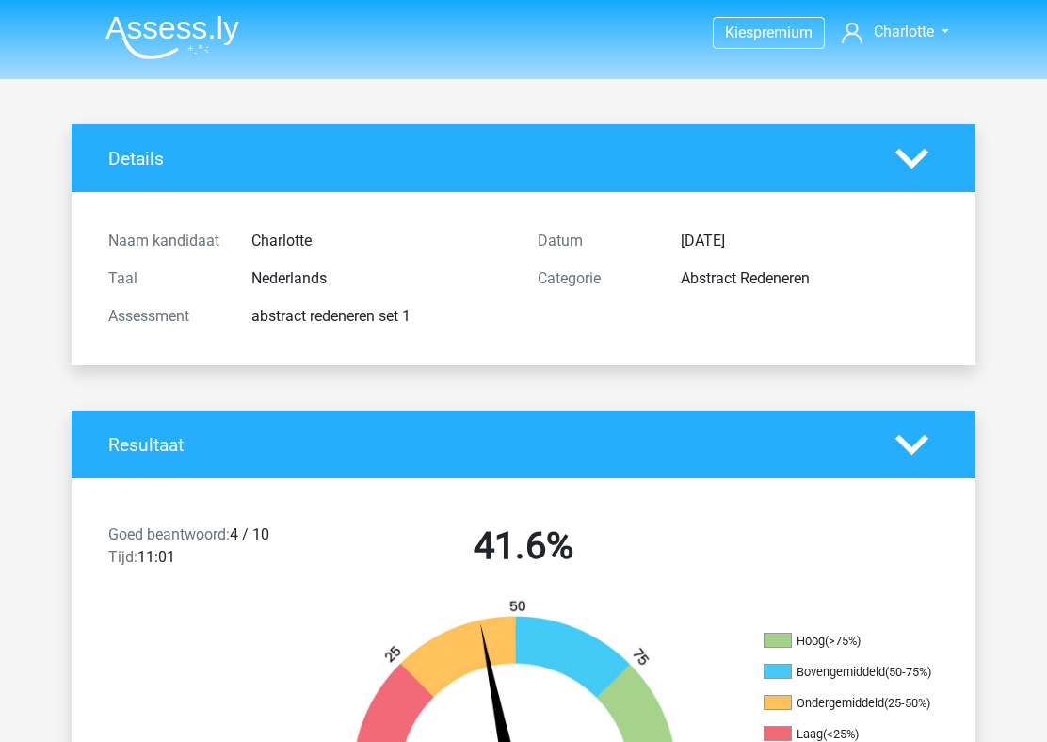
click at [204, 39] on img at bounding box center [172, 37] width 134 height 44
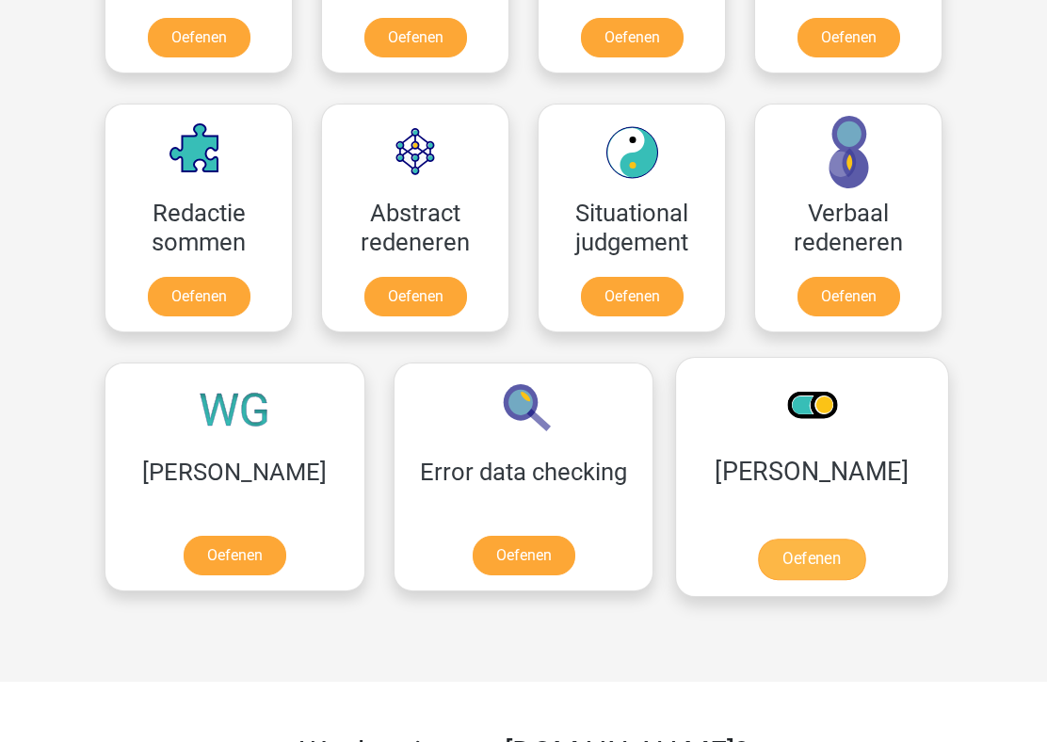
scroll to position [1078, 0]
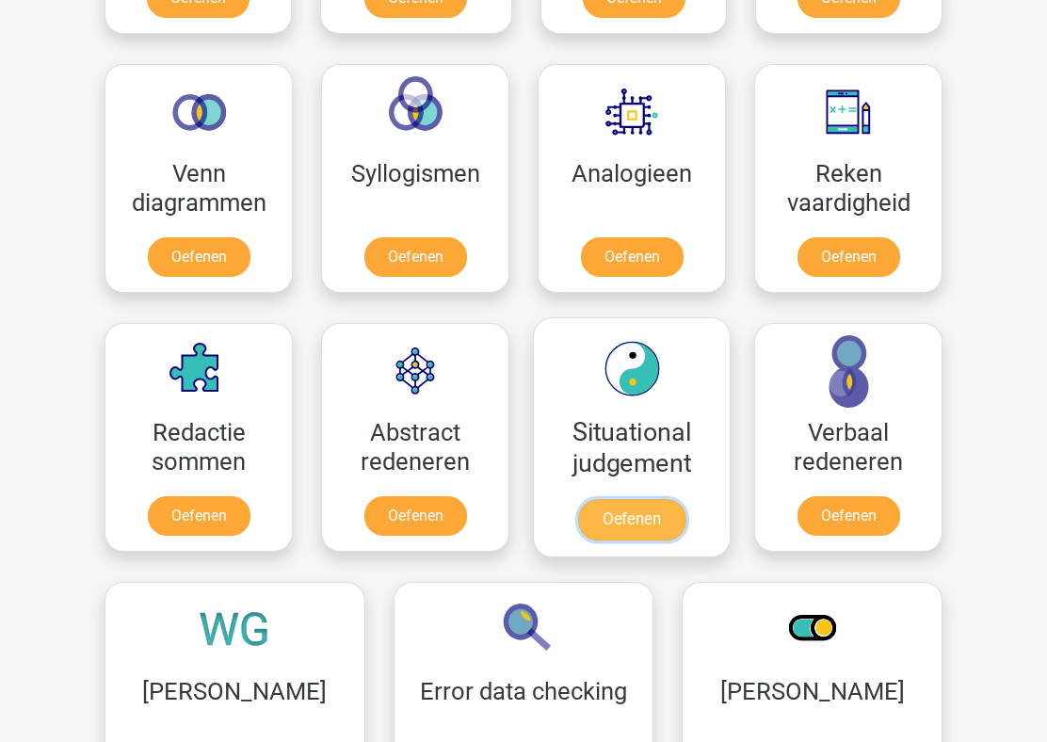
click at [634, 499] on link "Oefenen" at bounding box center [631, 519] width 107 height 41
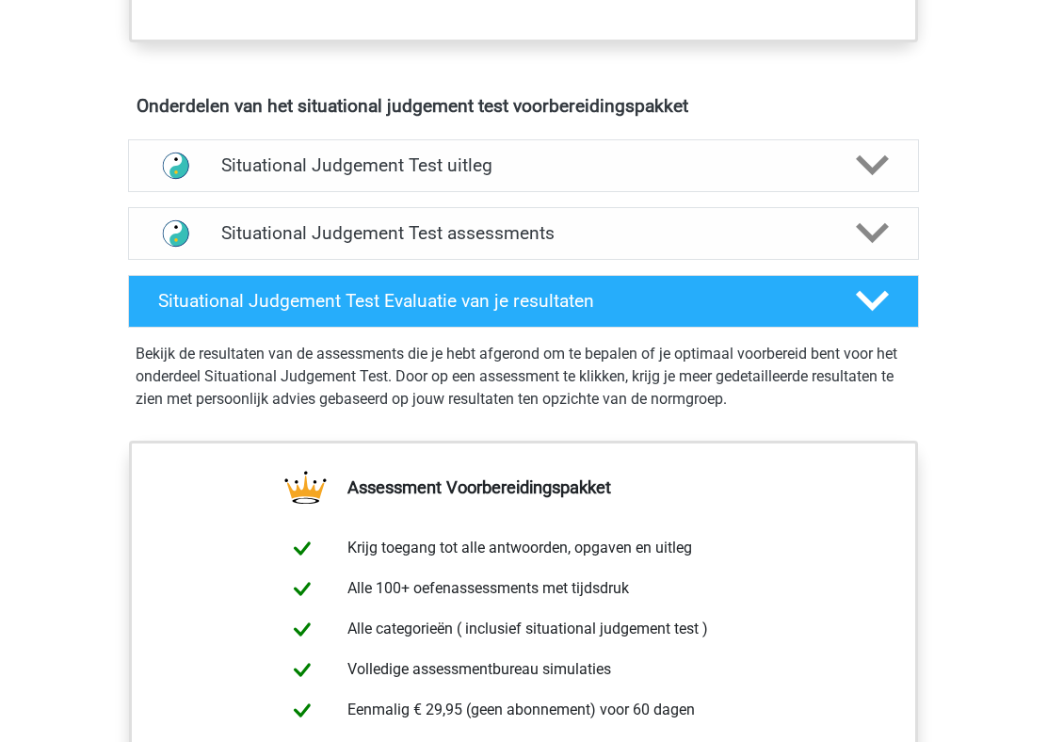
scroll to position [1053, 0]
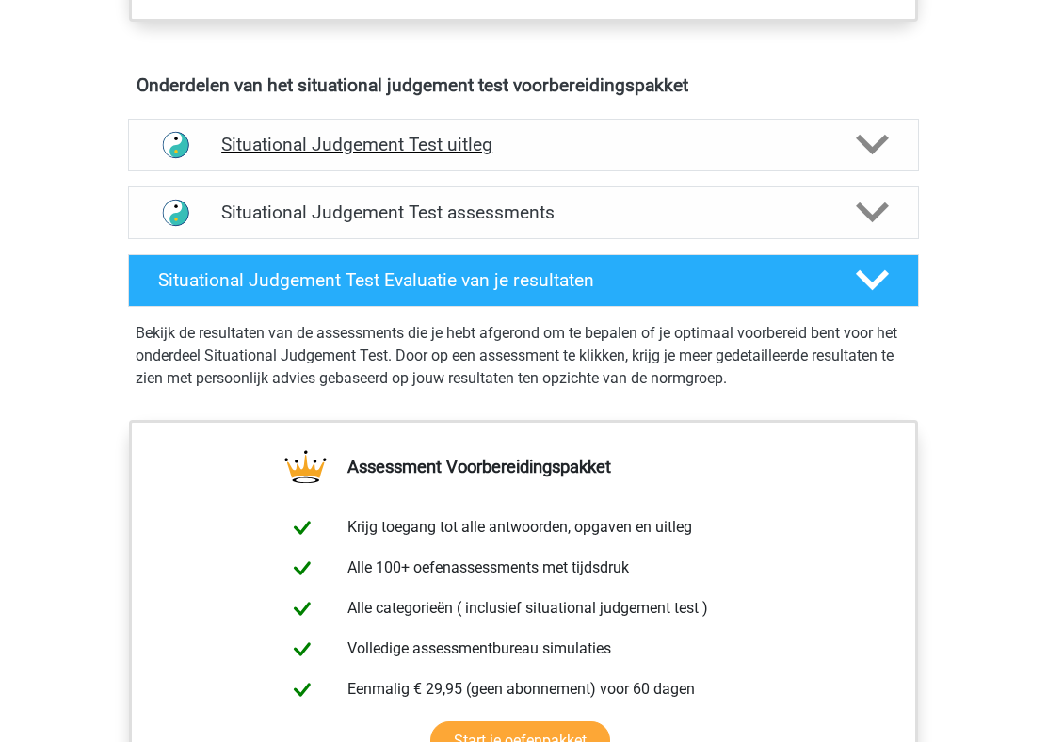
click at [607, 160] on div "Situational Judgement Test uitleg" at bounding box center [523, 145] width 791 height 53
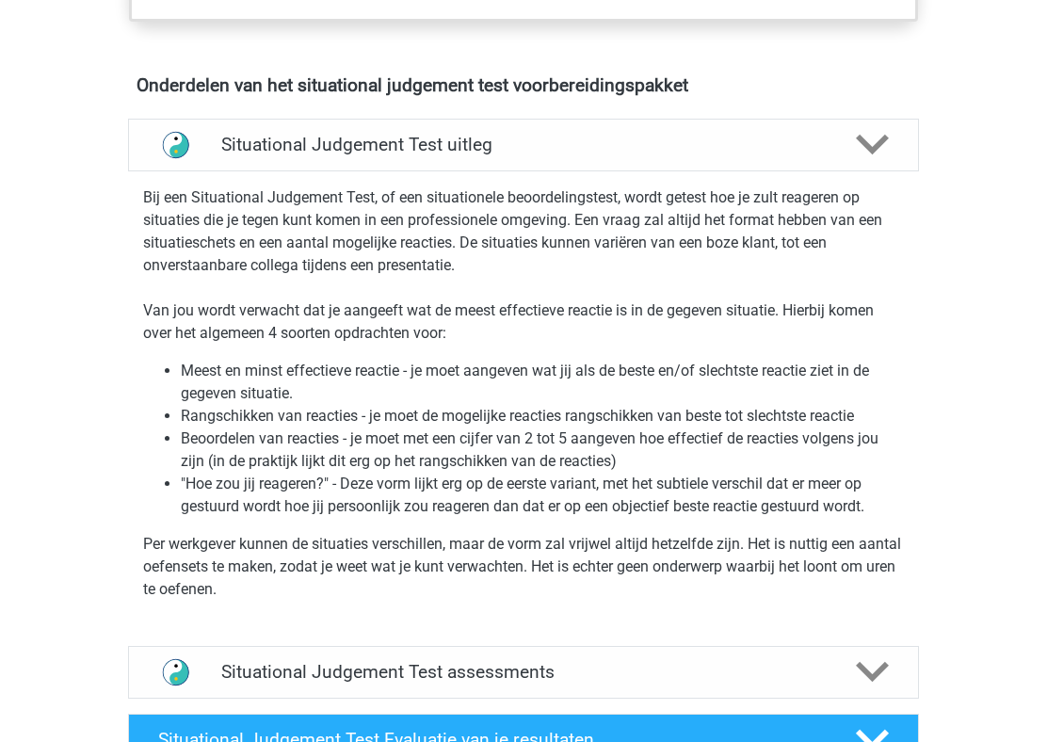
click at [415, 217] on p "Bij een Situational Judgement Test, of een situationele beoordelingstest, wordt…" at bounding box center [523, 265] width 760 height 158
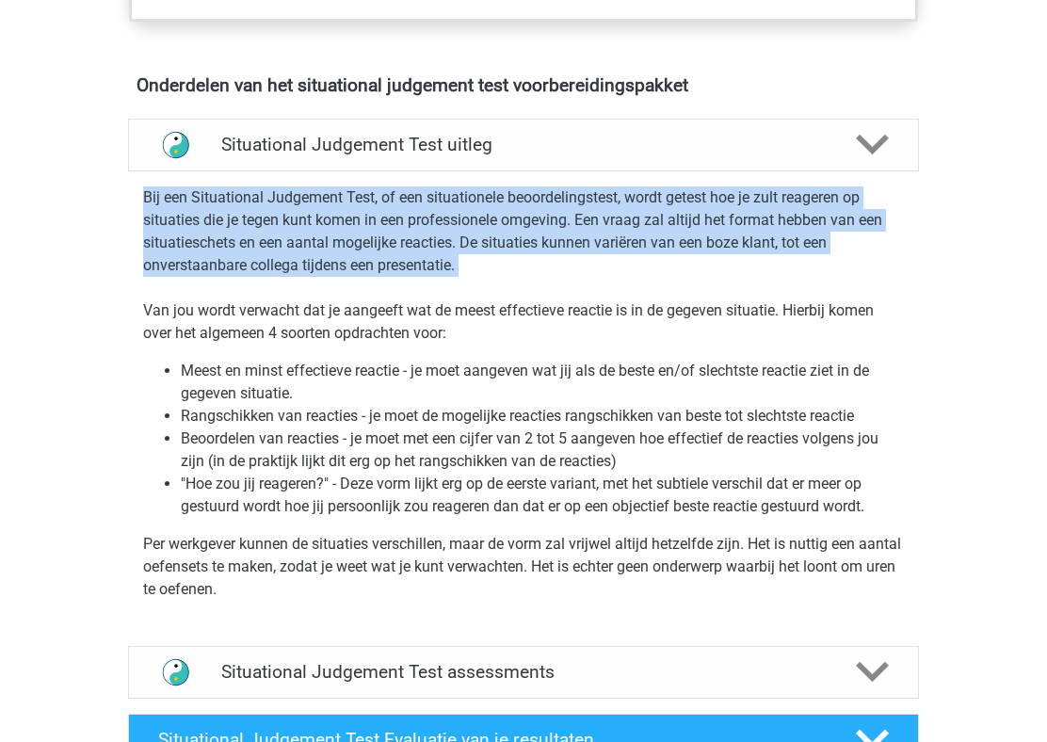
click at [429, 331] on p "Bij een Situational Judgement Test, of een situationele beoordelingstest, wordt…" at bounding box center [523, 265] width 760 height 158
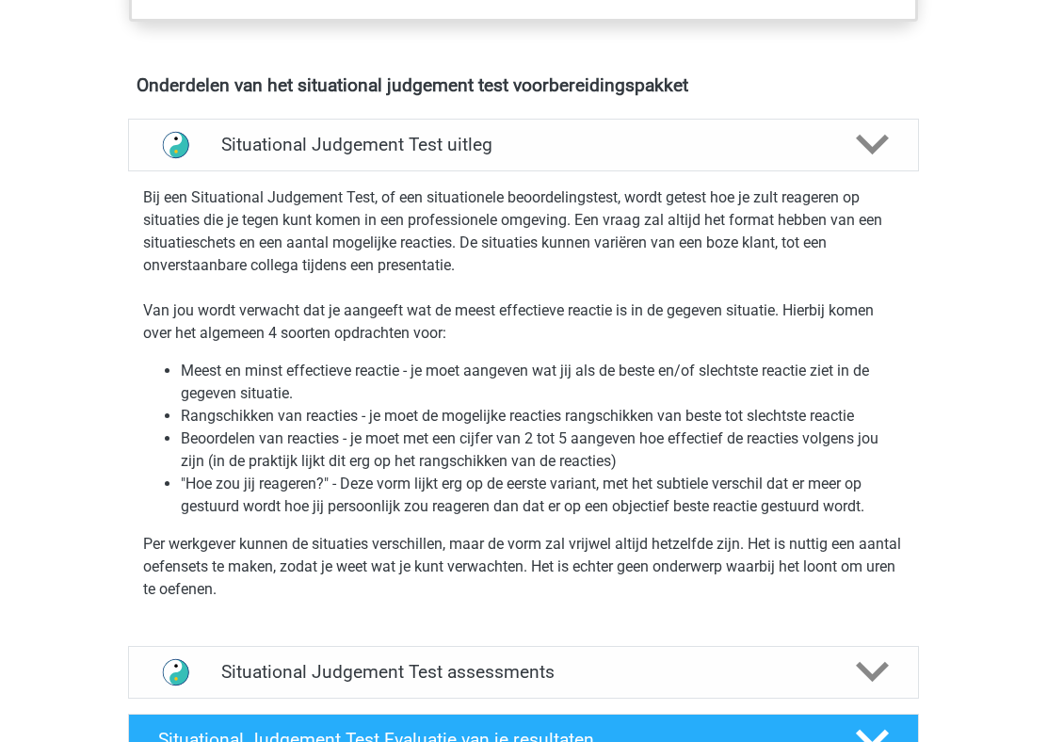
click at [429, 331] on p "Bij een Situational Judgement Test, of een situationele beoordelingstest, wordt…" at bounding box center [523, 265] width 760 height 158
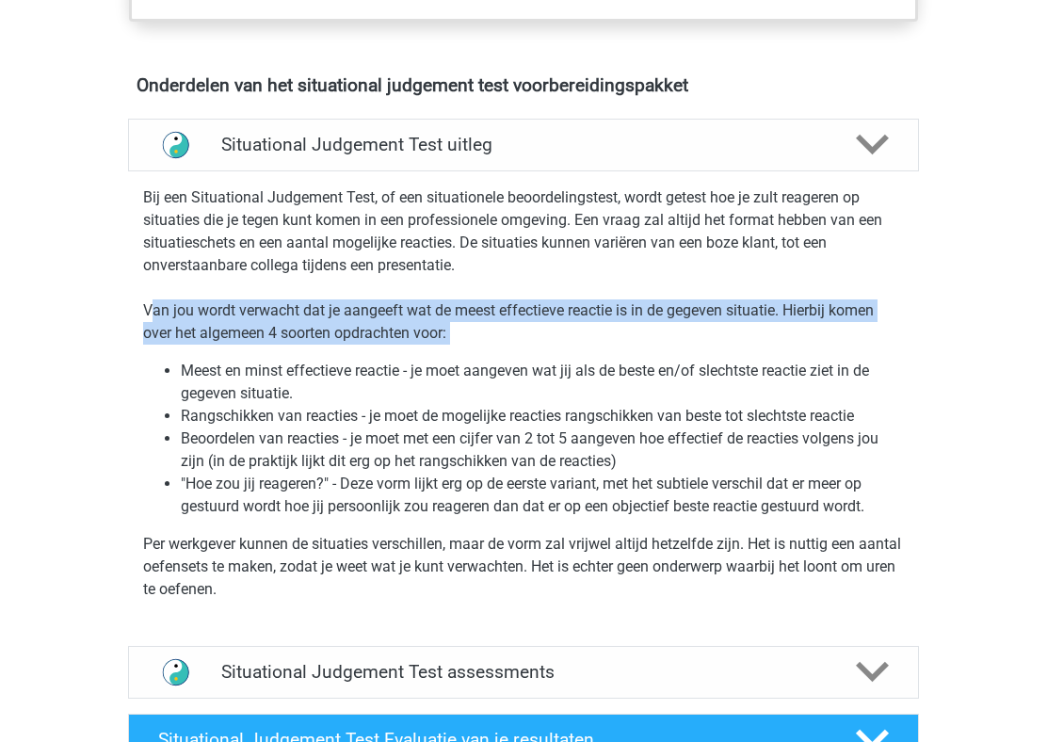
click at [524, 360] on li "Meest en minst effectieve reactie - je moet aangeven wat jij als de beste en/of…" at bounding box center [542, 382] width 723 height 45
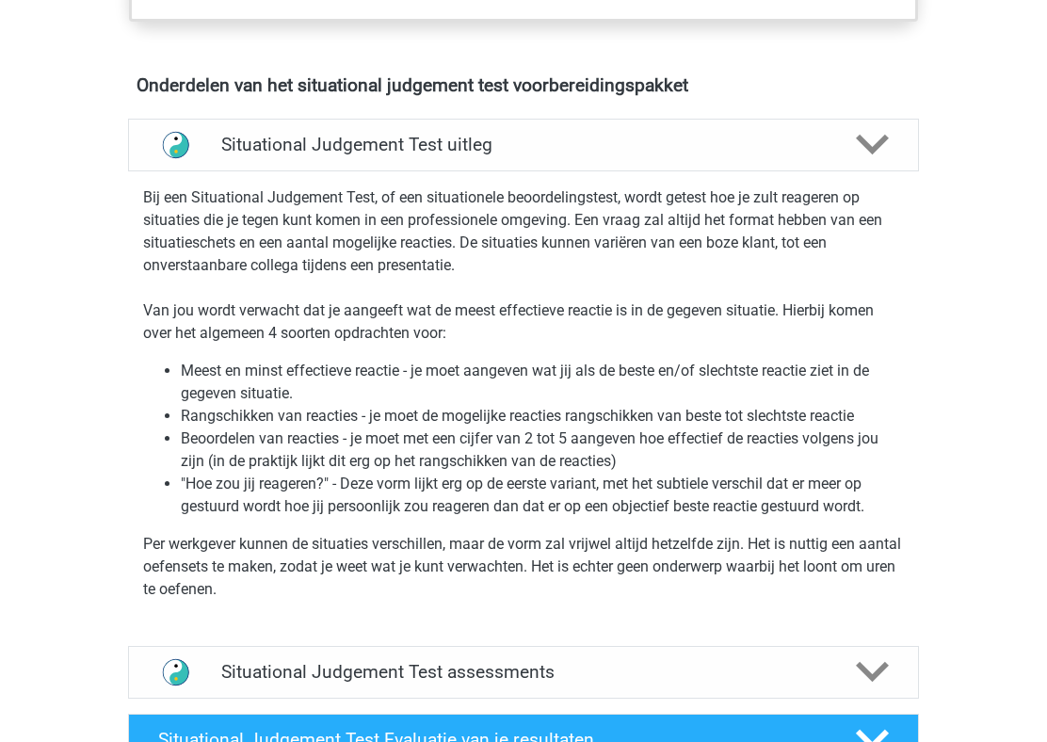
click at [524, 360] on li "Meest en minst effectieve reactie - je moet aangeven wat jij als de beste en/of…" at bounding box center [542, 382] width 723 height 45
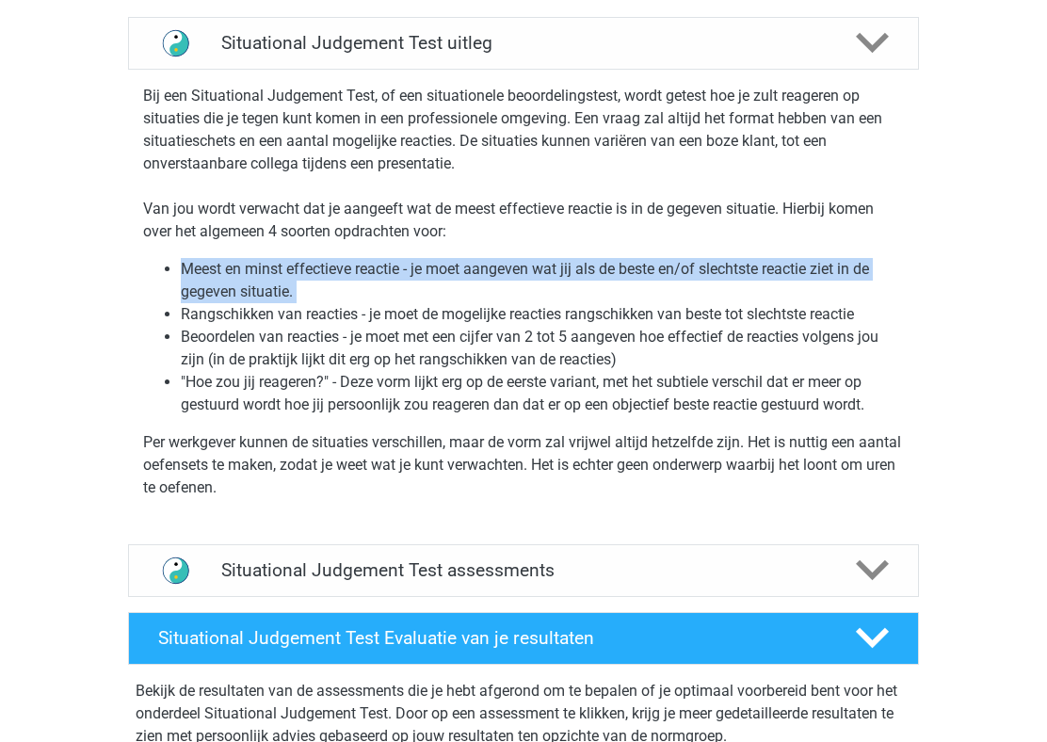
scroll to position [1161, 0]
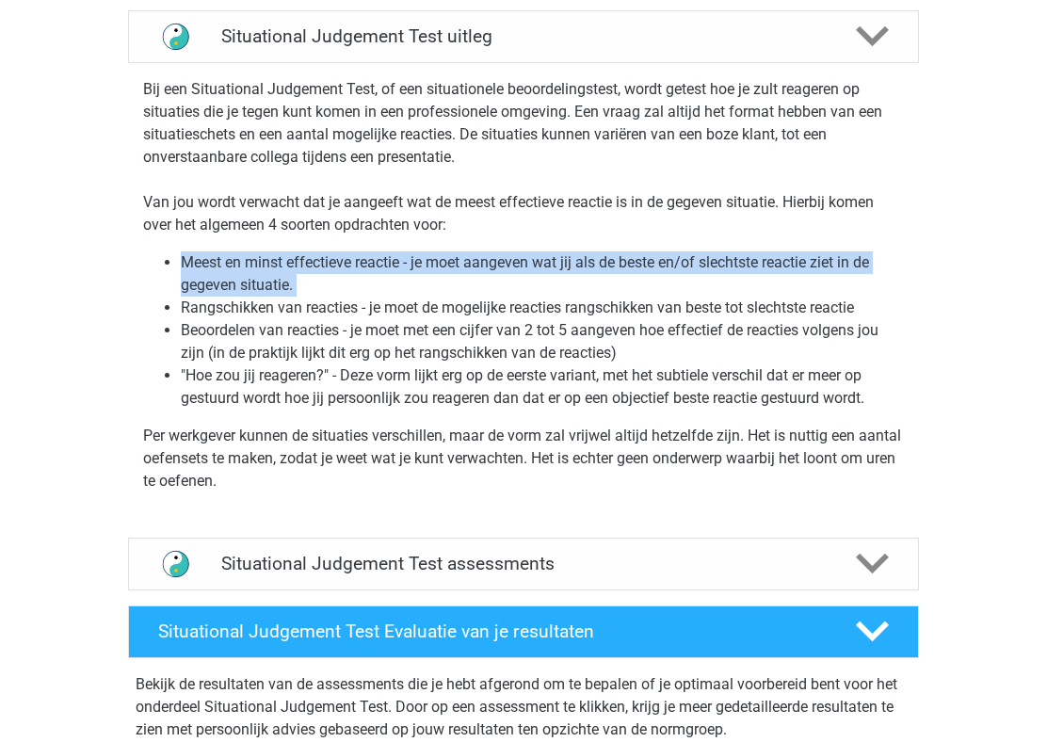
click at [547, 308] on li "Rangschikken van reacties - je moet de mogelijke reacties rangschikken van best…" at bounding box center [542, 307] width 723 height 23
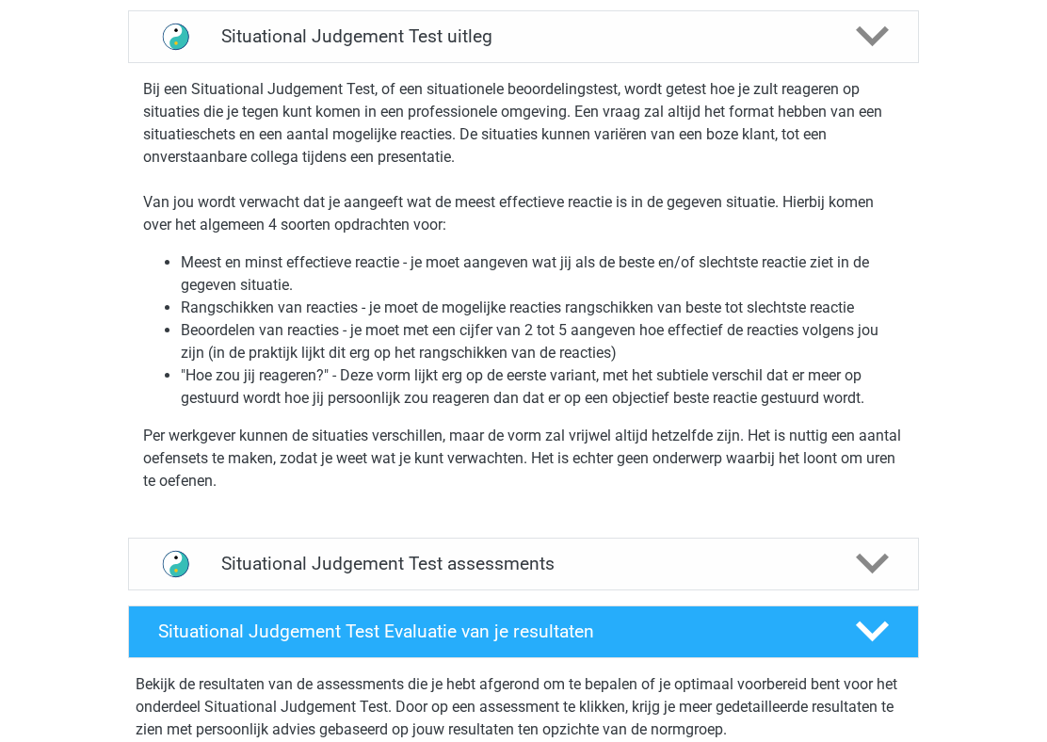
click at [547, 308] on li "Rangschikken van reacties - je moet de mogelijke reacties rangschikken van best…" at bounding box center [542, 307] width 723 height 23
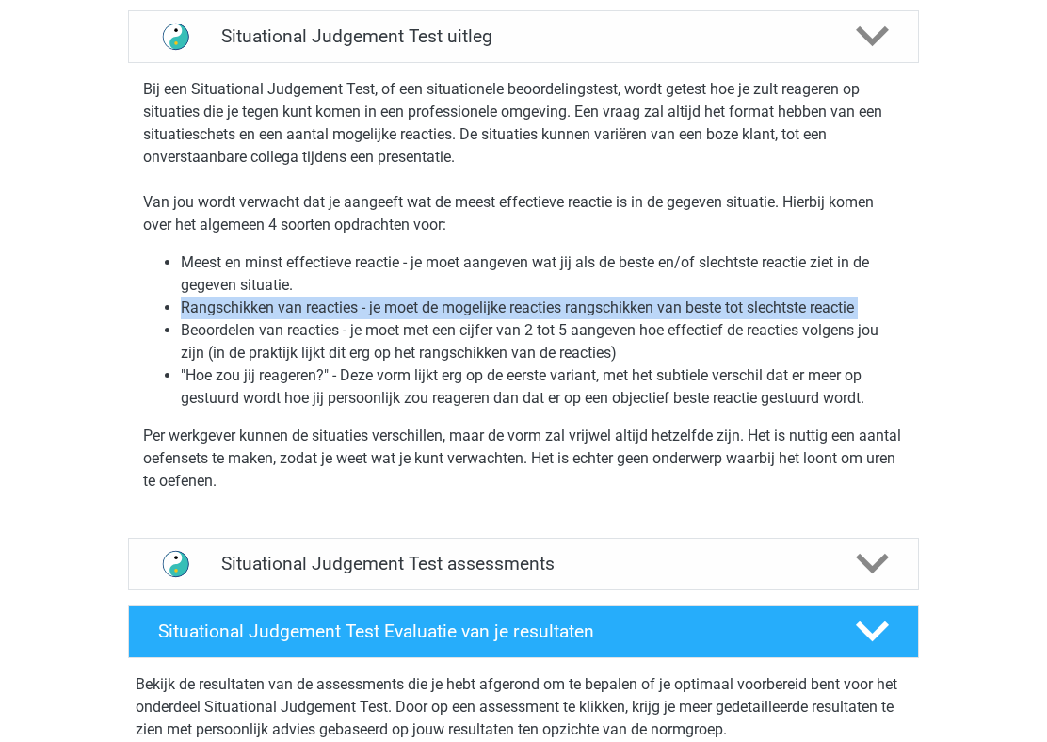
click at [580, 251] on li "Meest en minst effectieve reactie - je moet aangeven wat jij als de beste en/of…" at bounding box center [542, 273] width 723 height 45
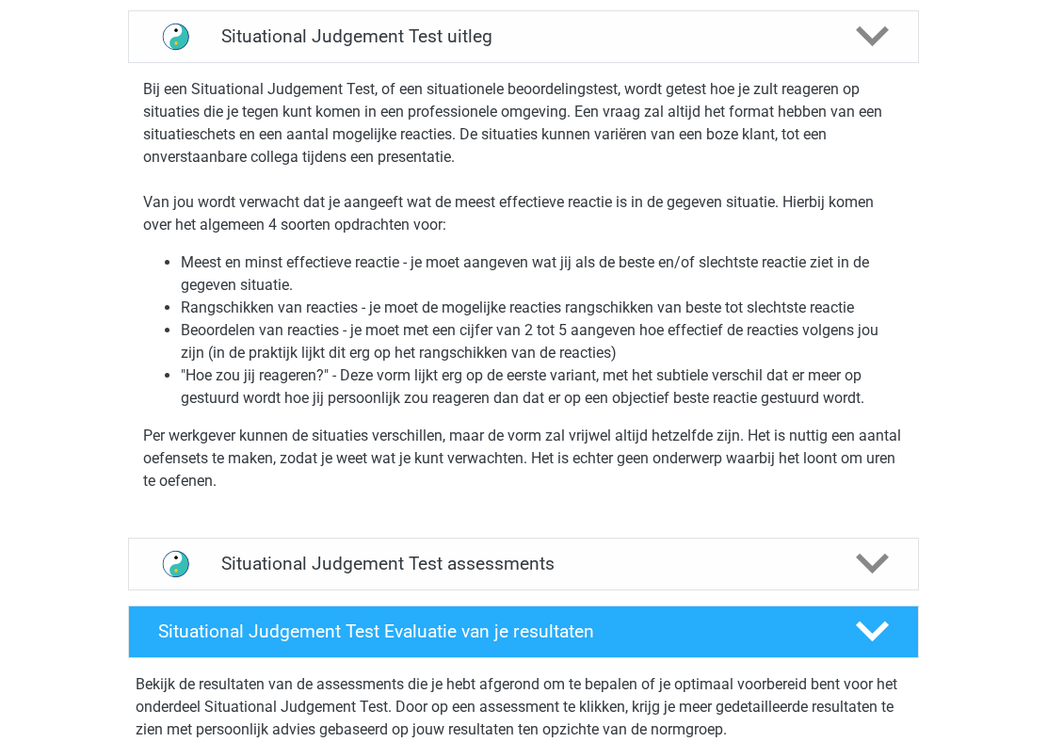
click at [580, 251] on li "Meest en minst effectieve reactie - je moet aangeven wat jij als de beste en/of…" at bounding box center [542, 273] width 723 height 45
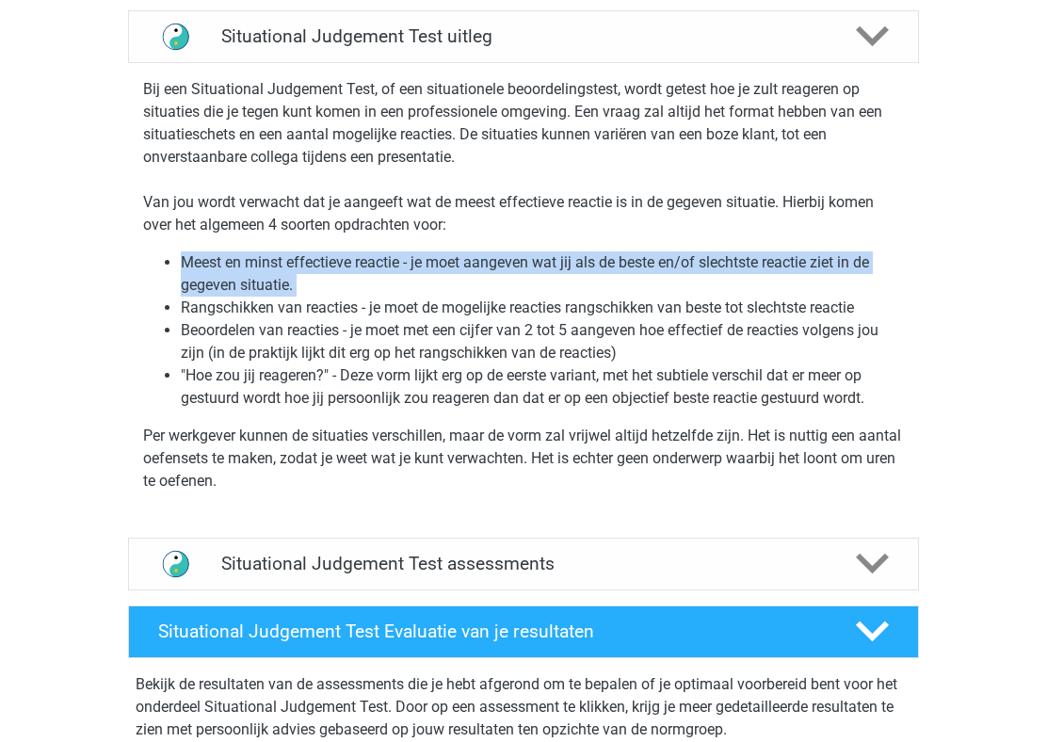
click at [570, 322] on li "Beoordelen van reacties - je moet met een cijfer van 2 tot 5 aangeven hoe effec…" at bounding box center [542, 341] width 723 height 45
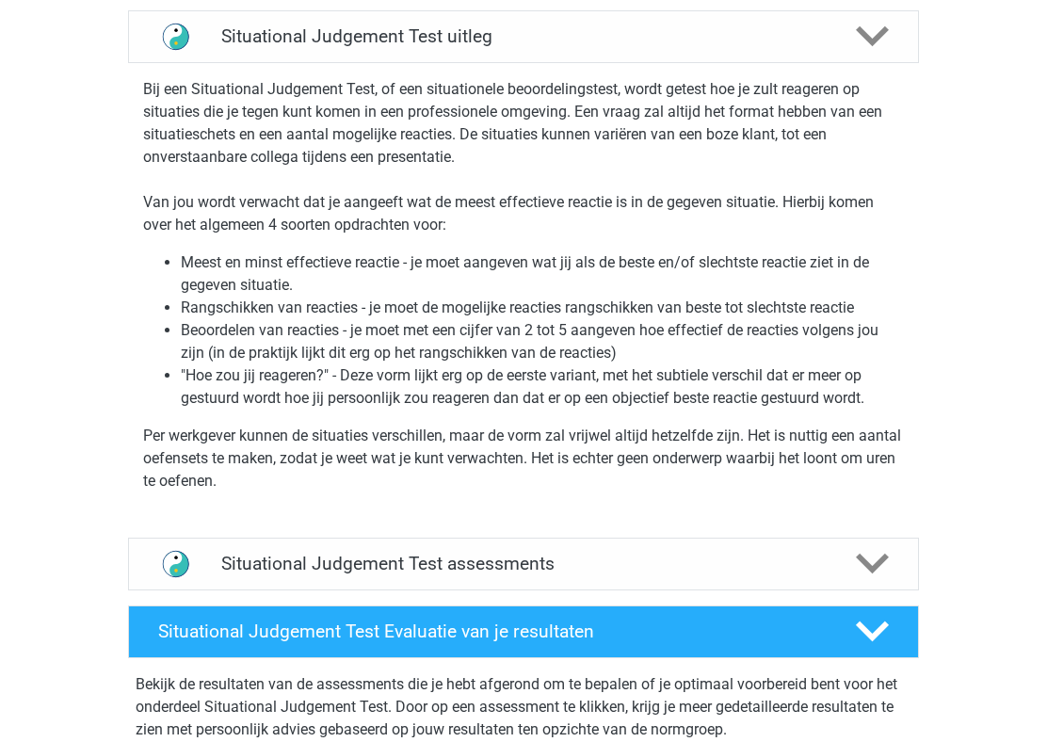
click at [570, 322] on li "Beoordelen van reacties - je moet met een cijfer van 2 tot 5 aangeven hoe effec…" at bounding box center [542, 341] width 723 height 45
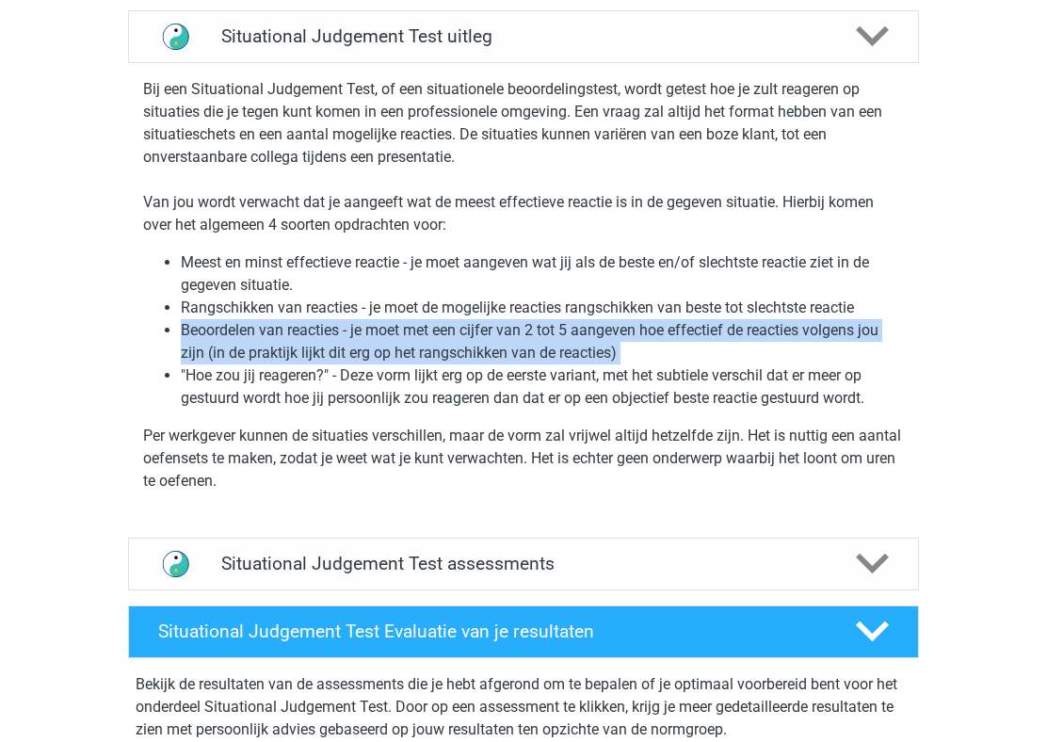
click at [586, 299] on li "Rangschikken van reacties - je moet de mogelijke reacties rangschikken van best…" at bounding box center [542, 307] width 723 height 23
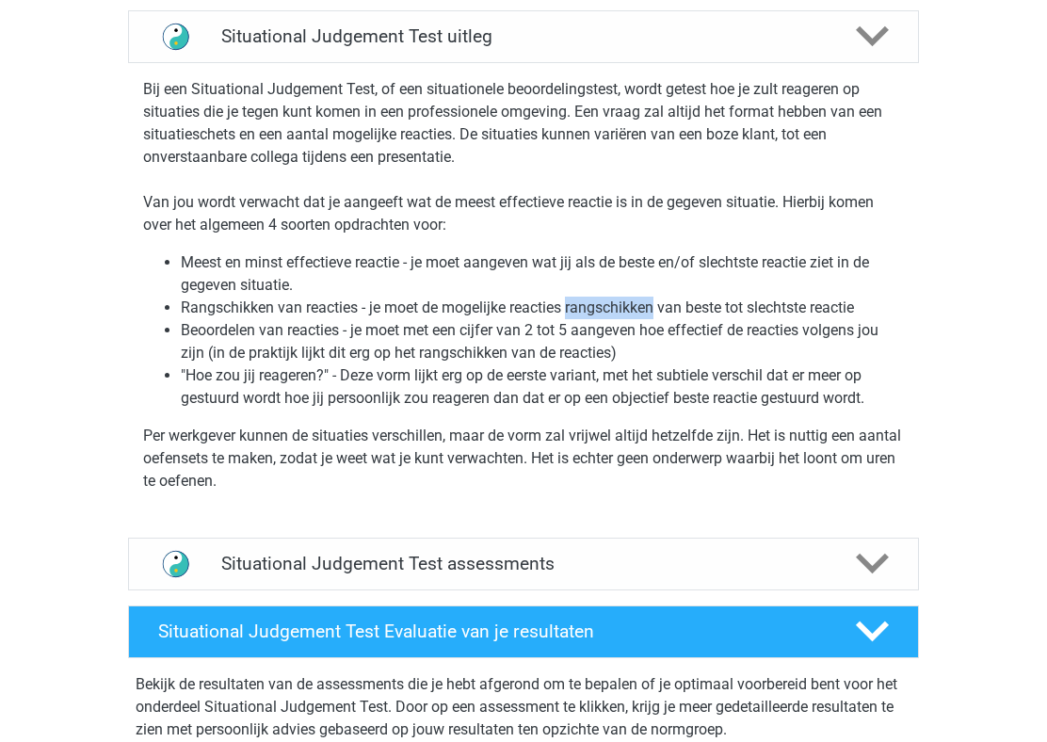
click at [586, 299] on li "Rangschikken van reacties - je moet de mogelijke reacties rangschikken van best…" at bounding box center [542, 307] width 723 height 23
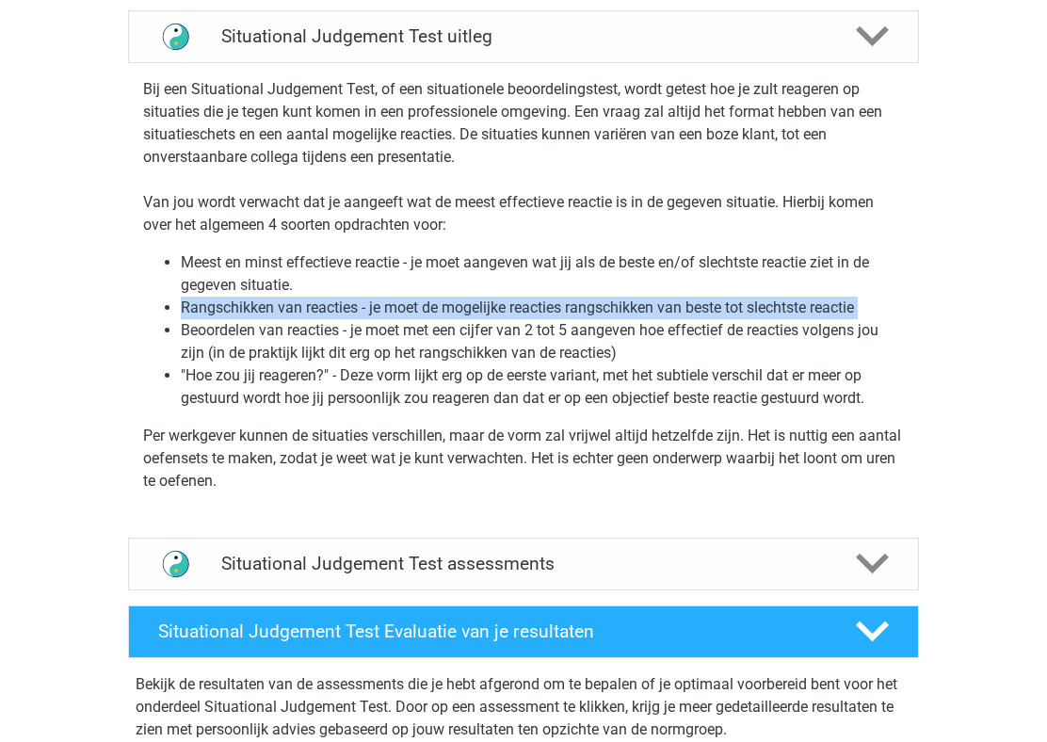
click at [598, 256] on li "Meest en minst effectieve reactie - je moet aangeven wat jij als de beste en/of…" at bounding box center [542, 273] width 723 height 45
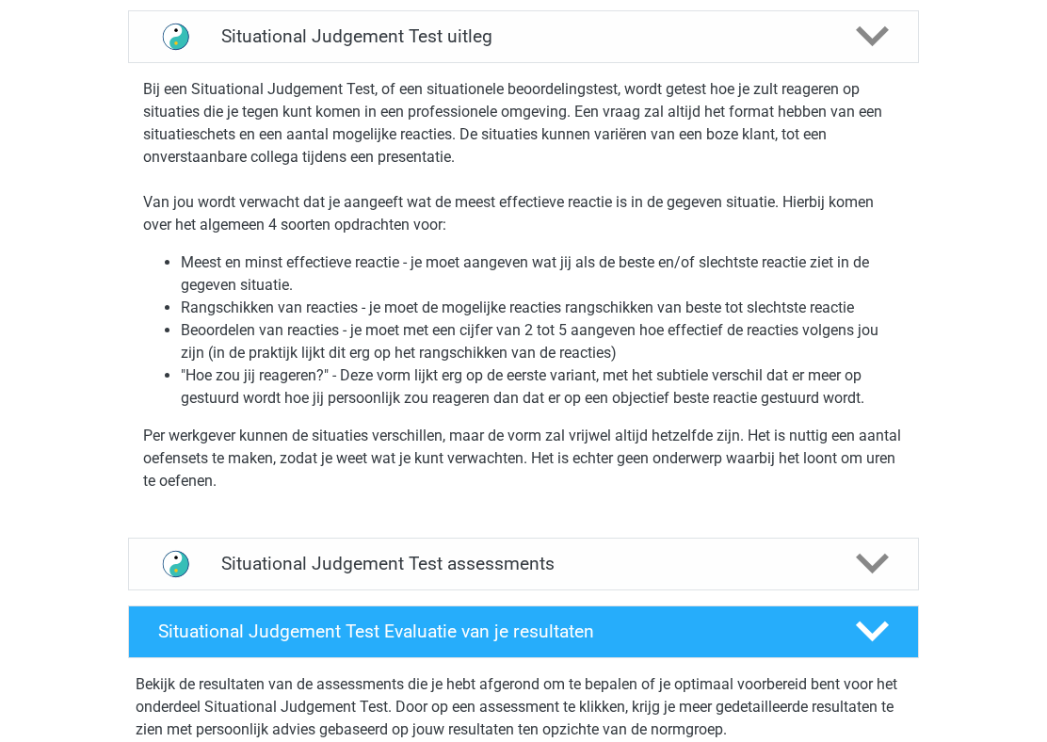
click at [598, 256] on li "Meest en minst effectieve reactie - je moet aangeven wat jij als de beste en/of…" at bounding box center [542, 273] width 723 height 45
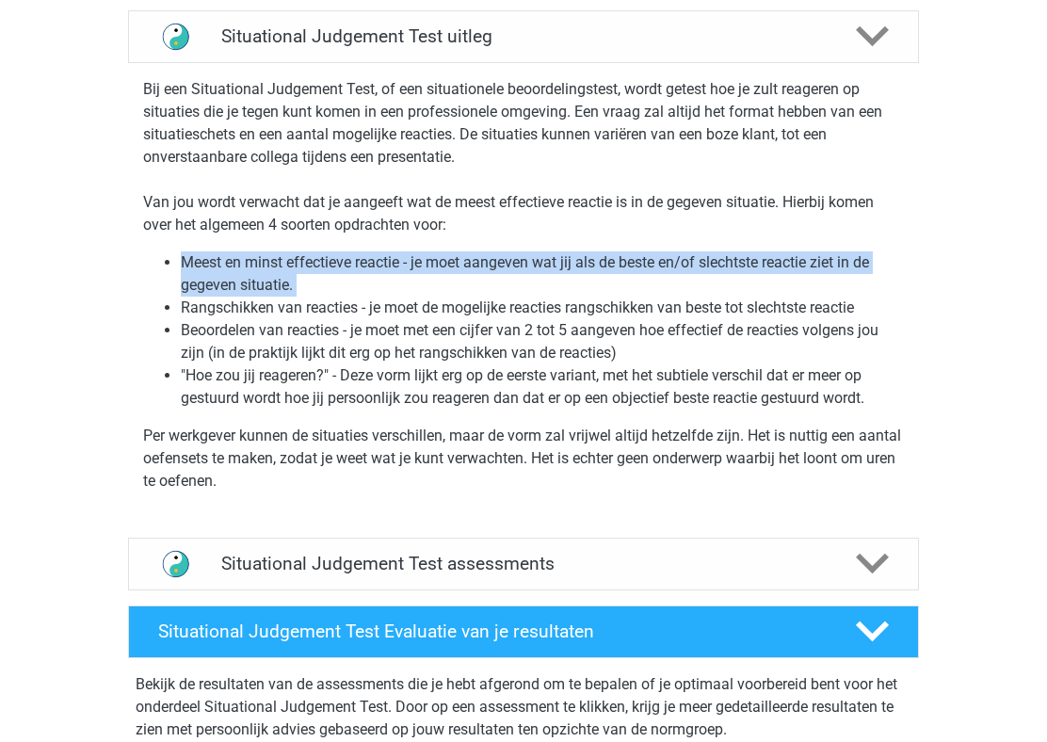
click at [595, 290] on li "Meest en minst effectieve reactie - je moet aangeven wat jij als de beste en/of…" at bounding box center [542, 273] width 723 height 45
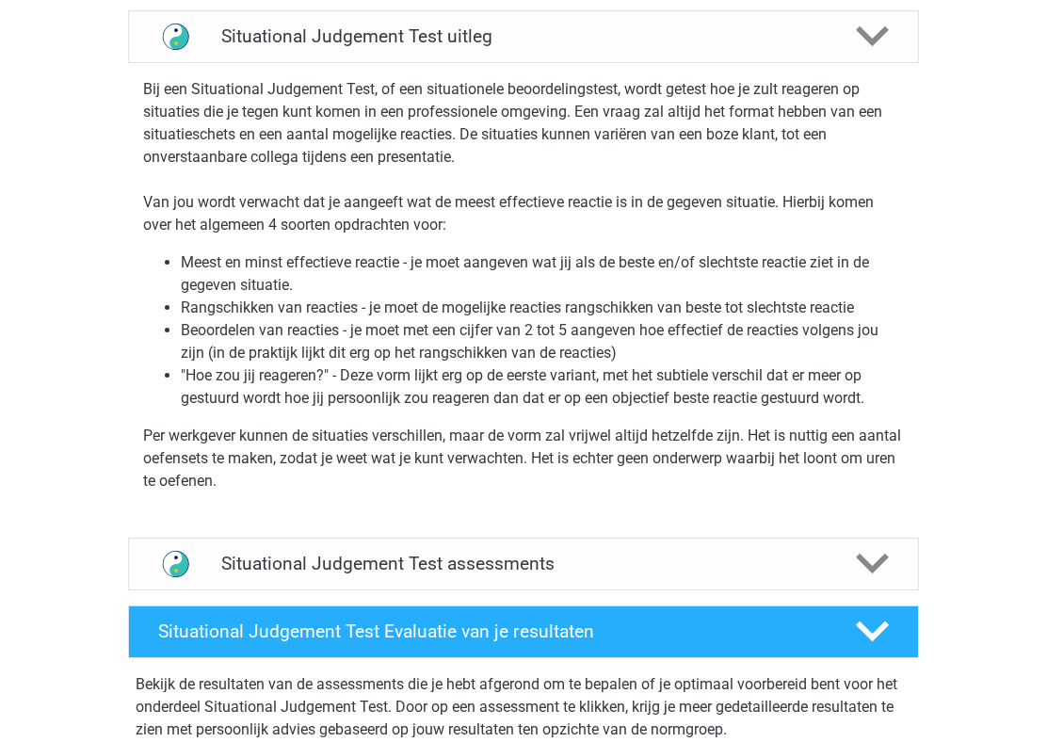
click at [595, 290] on li "Meest en minst effectieve reactie - je moet aangeven wat jij als de beste en/of…" at bounding box center [542, 273] width 723 height 45
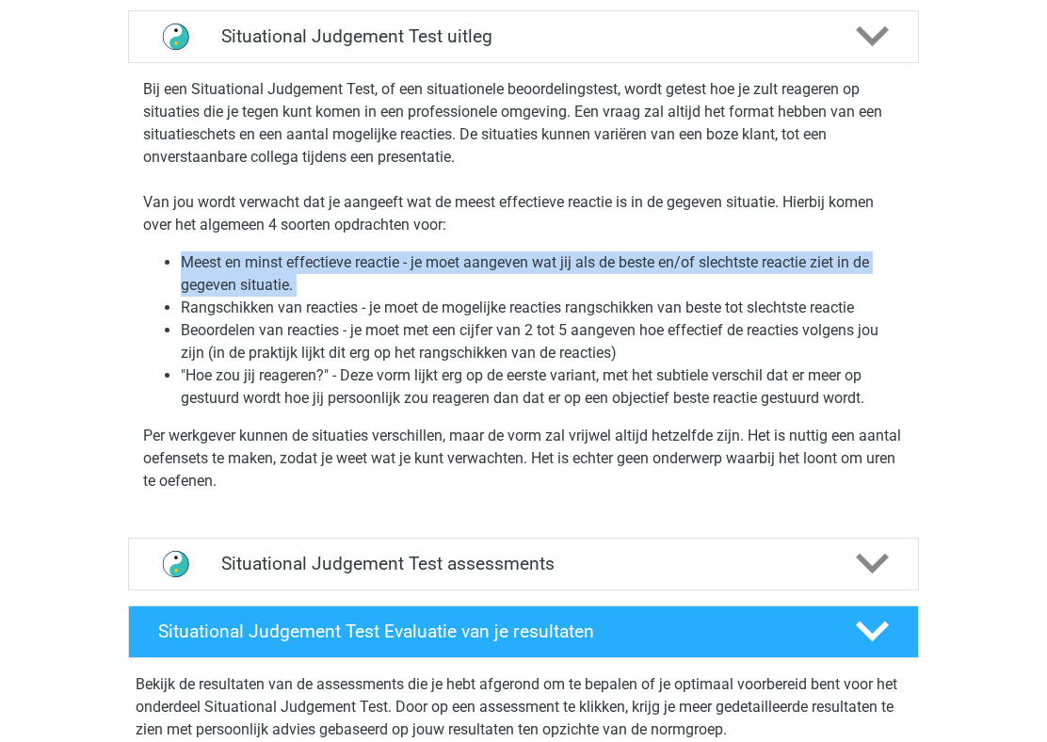
click at [599, 334] on li "Beoordelen van reacties - je moet met een cijfer van 2 tot 5 aangeven hoe effec…" at bounding box center [542, 341] width 723 height 45
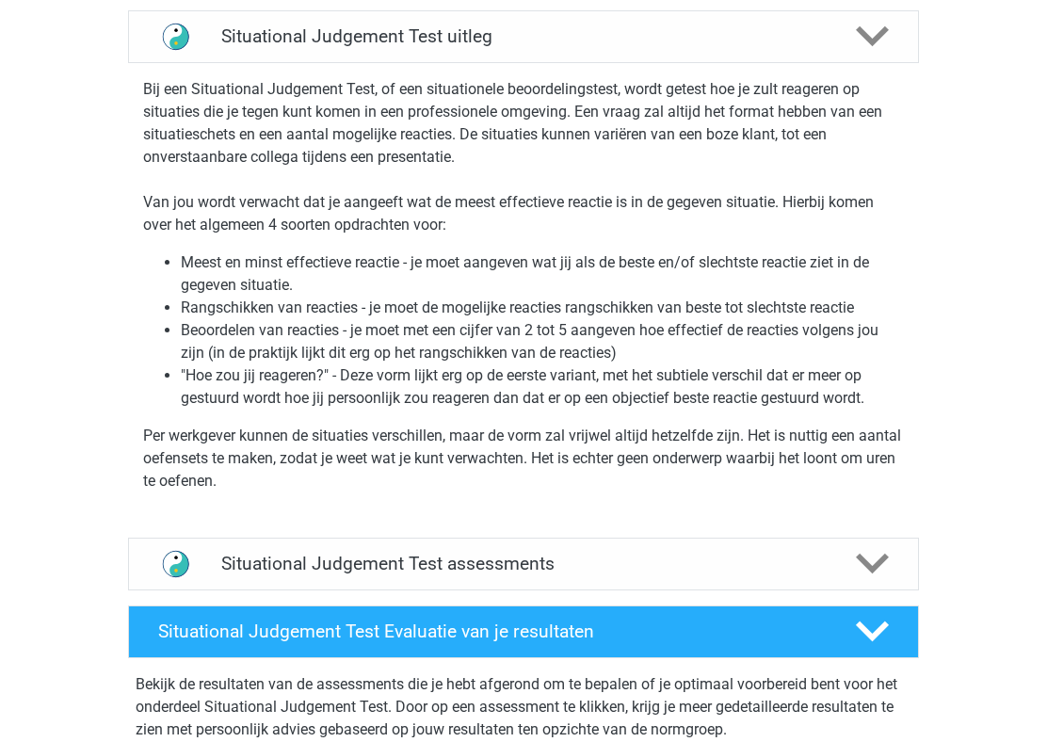
click at [599, 334] on li "Beoordelen van reacties - je moet met een cijfer van 2 tot 5 aangeven hoe effec…" at bounding box center [542, 341] width 723 height 45
click at [612, 311] on li "Rangschikken van reacties - je moet de mogelijke reacties rangschikken van best…" at bounding box center [542, 307] width 723 height 23
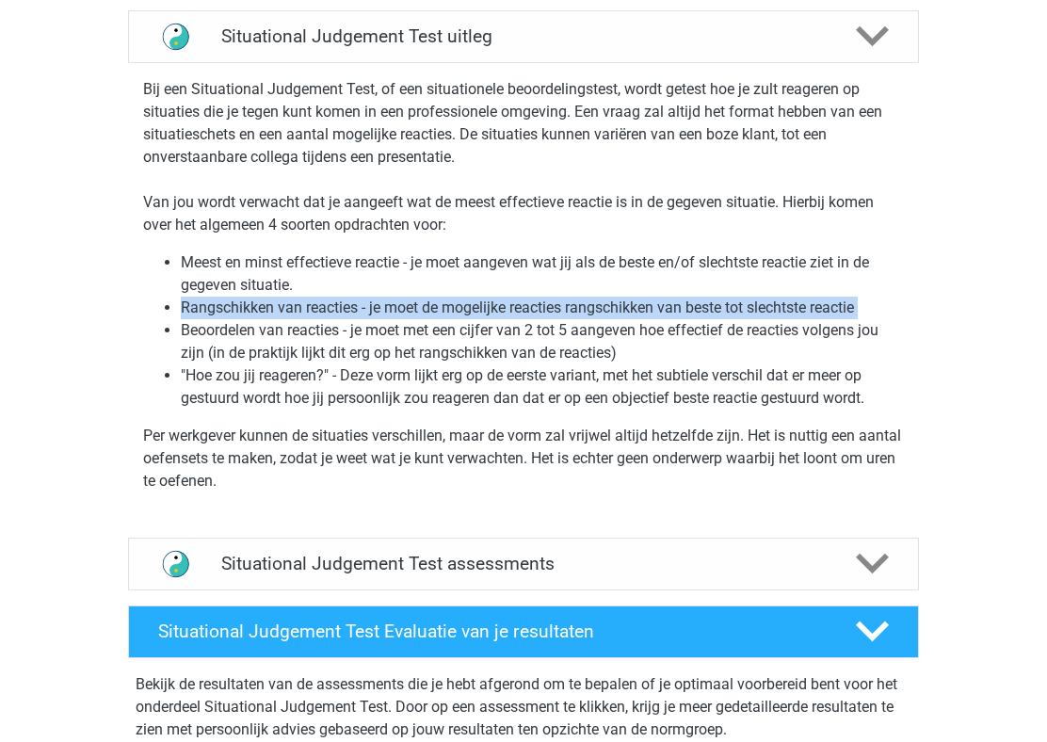
click at [615, 331] on li "Beoordelen van reacties - je moet met een cijfer van 2 tot 5 aangeven hoe effec…" at bounding box center [542, 341] width 723 height 45
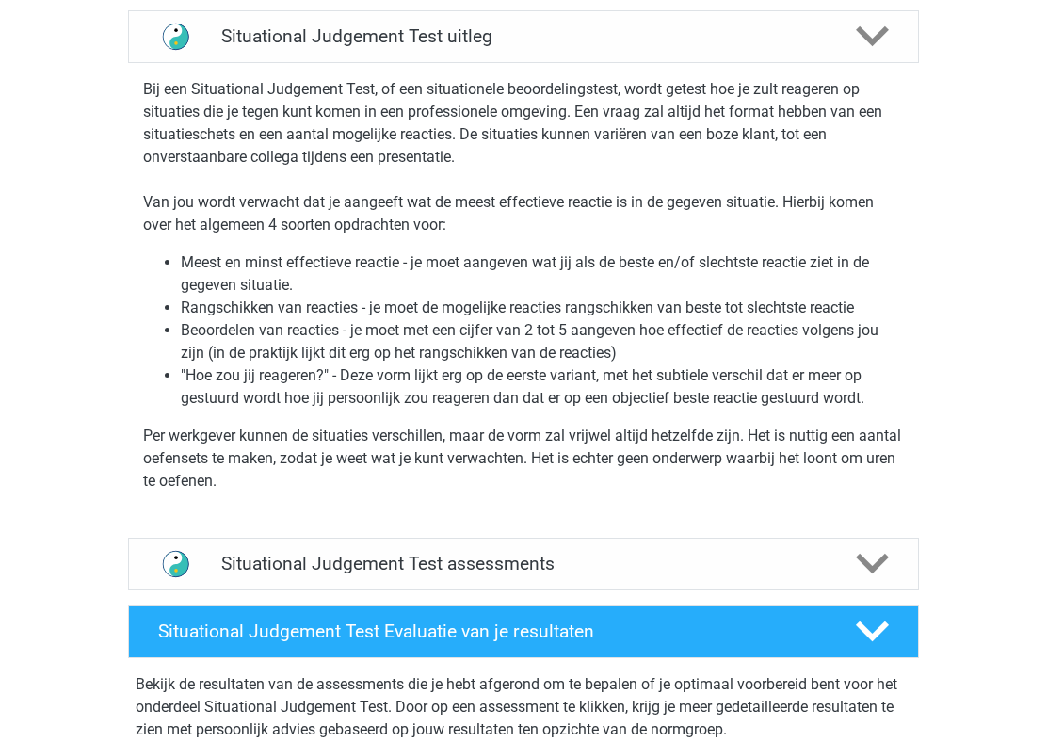
click at [615, 331] on li "Beoordelen van reacties - je moet met een cijfer van 2 tot 5 aangeven hoe effec…" at bounding box center [542, 341] width 723 height 45
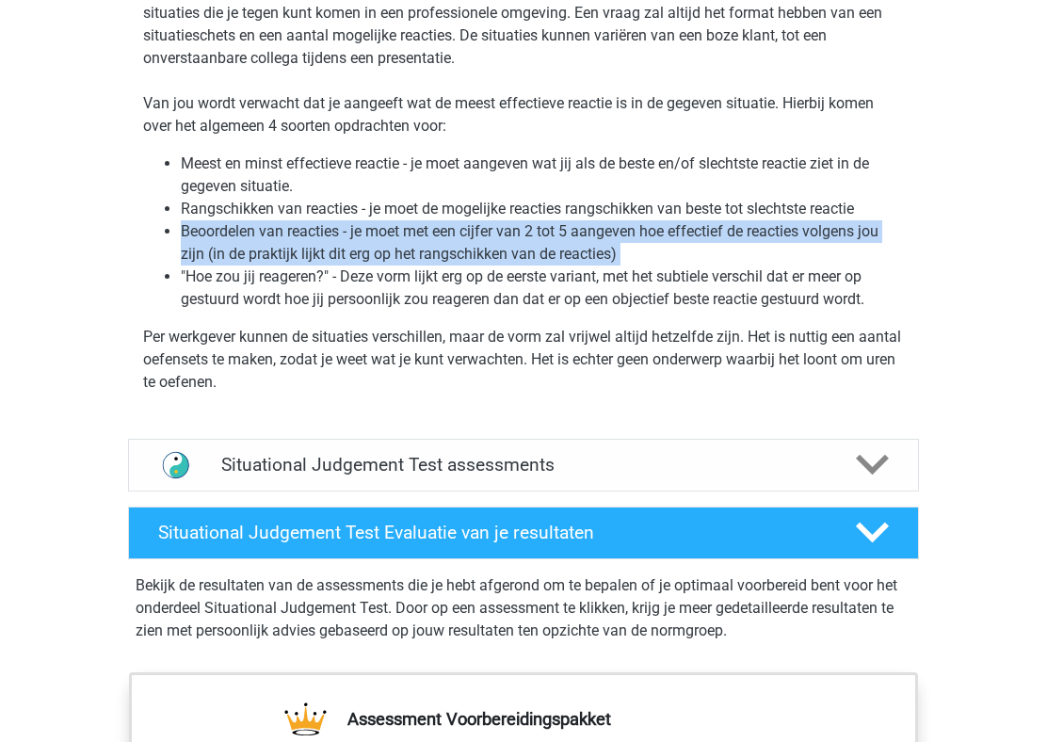
scroll to position [1261, 0]
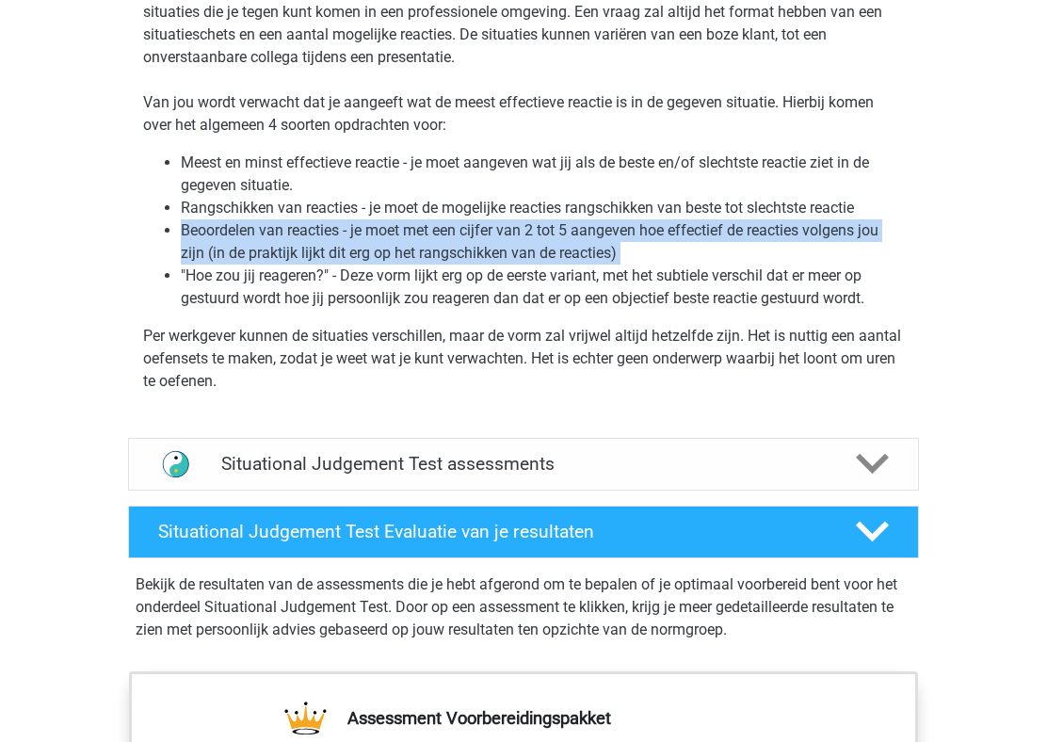
click at [538, 245] on li "Beoordelen van reacties - je moet met een cijfer van 2 tot 5 aangeven hoe effec…" at bounding box center [542, 241] width 723 height 45
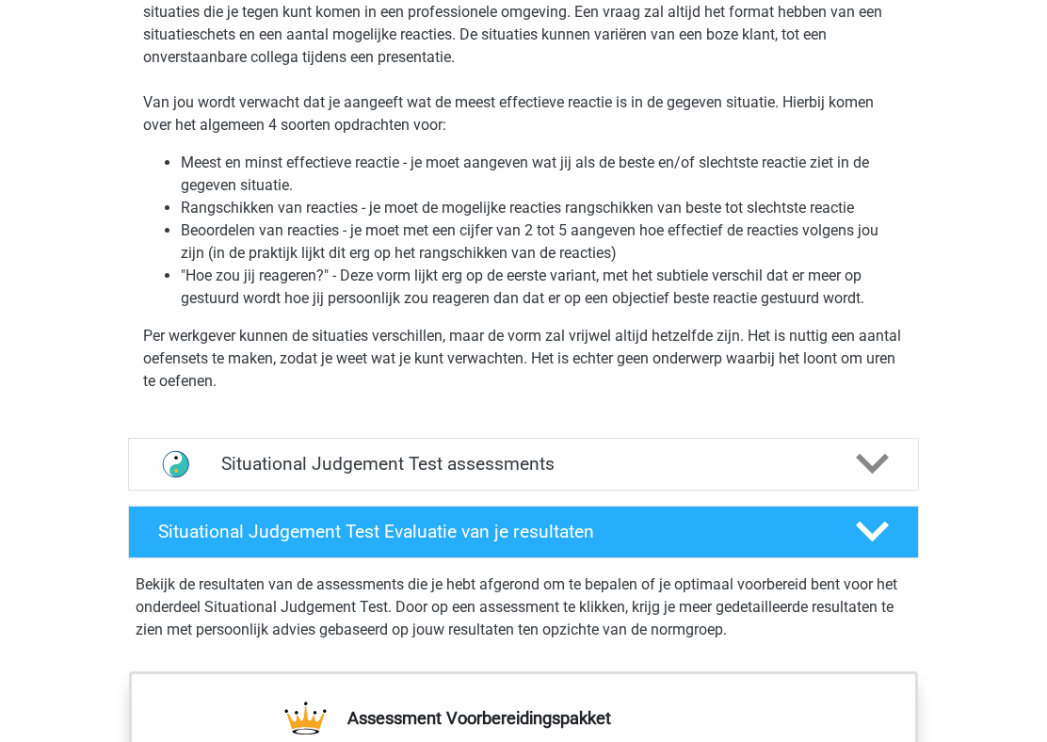
click at [538, 245] on li "Beoordelen van reacties - je moet met een cijfer van 2 tot 5 aangeven hoe effec…" at bounding box center [542, 241] width 723 height 45
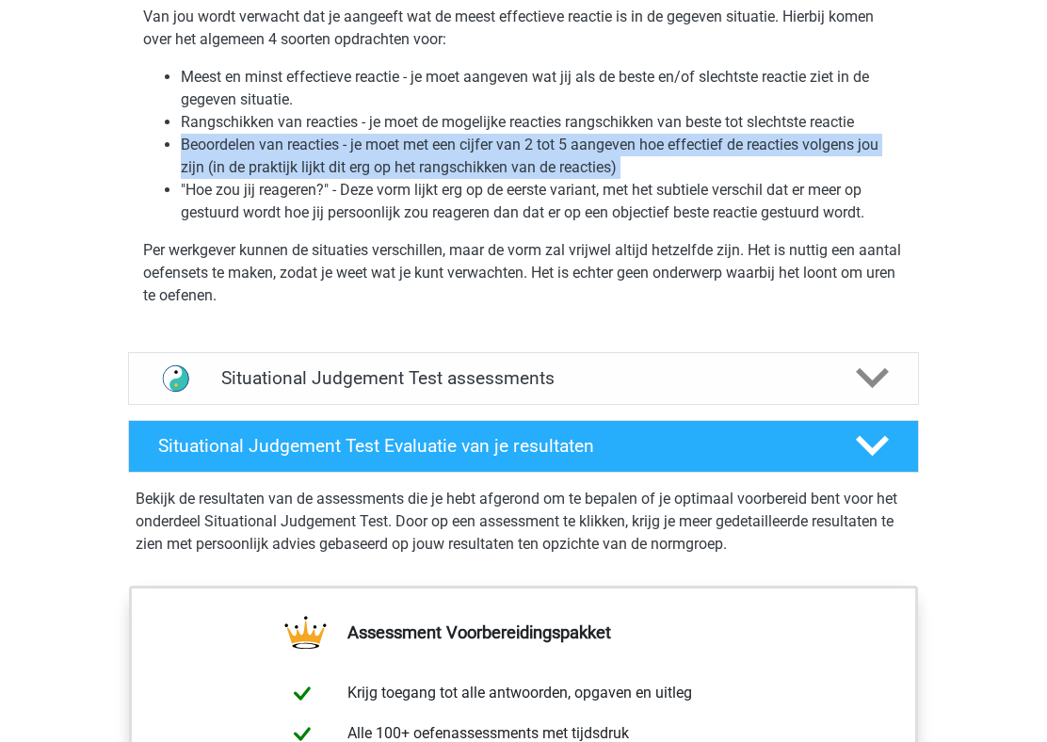
scroll to position [1351, 0]
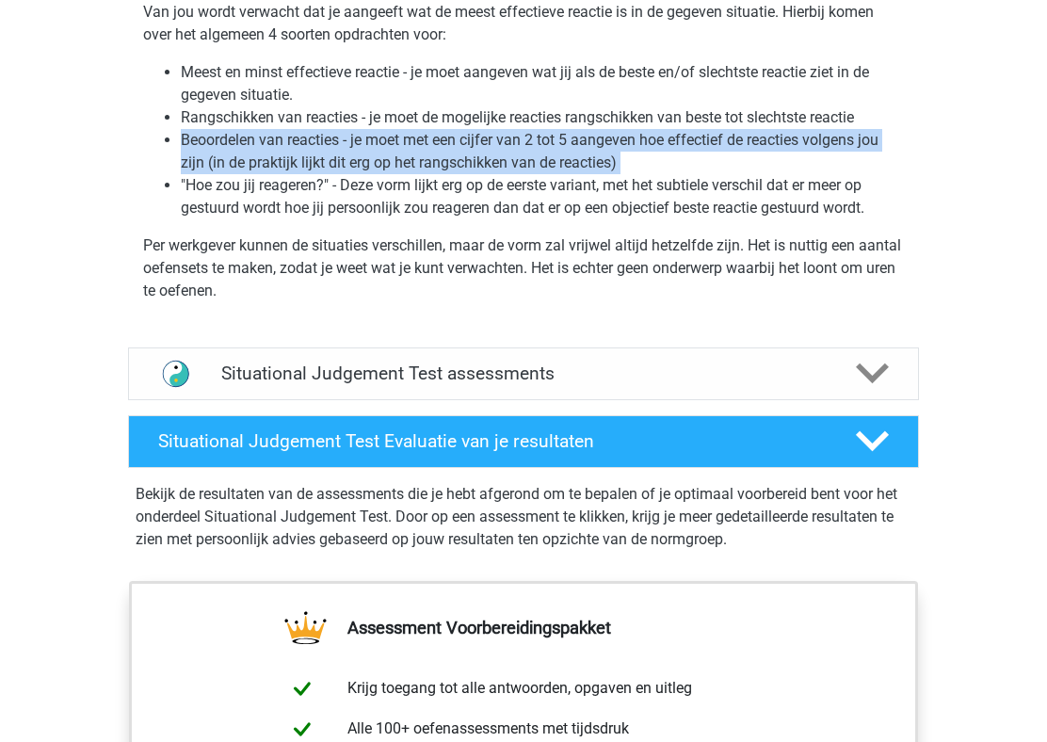
click at [563, 195] on li ""Hoe zou jij reageren?" - Deze vorm lijkt erg op de eerste variant, met het sub…" at bounding box center [542, 196] width 723 height 45
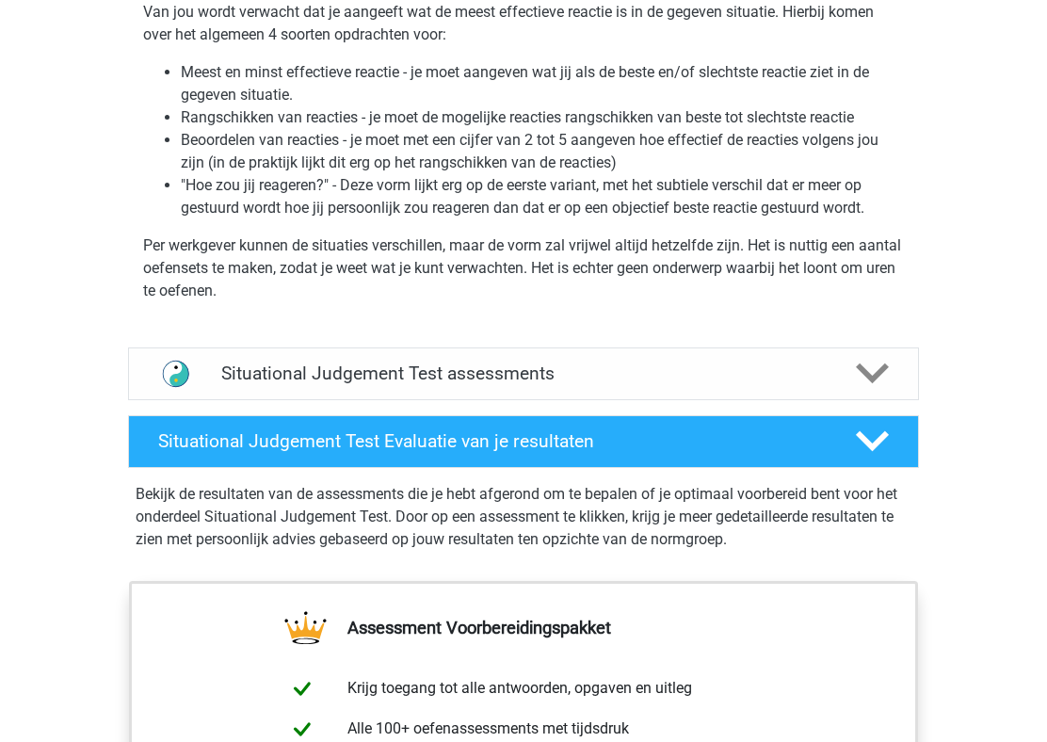
click at [563, 195] on li ""Hoe zou jij reageren?" - Deze vorm lijkt erg op de eerste variant, met het sub…" at bounding box center [542, 196] width 723 height 45
click at [608, 164] on li "Beoordelen van reacties - je moet met een cijfer van 2 tot 5 aangeven hoe effec…" at bounding box center [542, 151] width 723 height 45
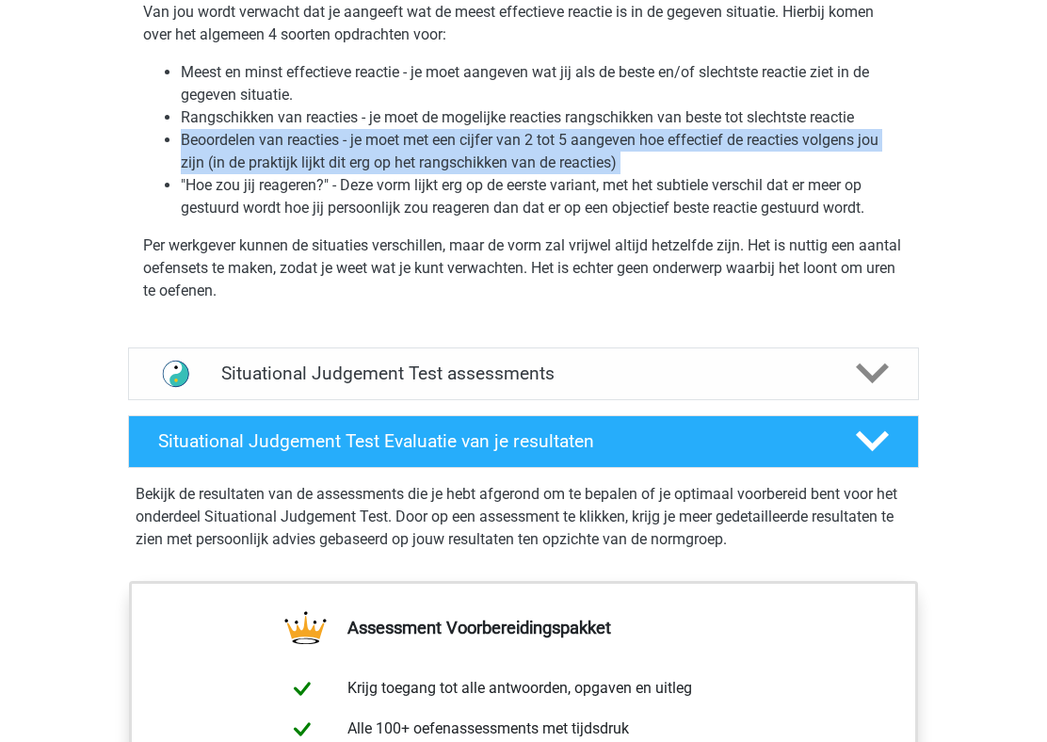
click at [608, 164] on li "Beoordelen van reacties - je moet met een cijfer van 2 tot 5 aangeven hoe effec…" at bounding box center [542, 151] width 723 height 45
click at [537, 211] on li ""Hoe zou jij reageren?" - Deze vorm lijkt erg op de eerste variant, met het sub…" at bounding box center [542, 196] width 723 height 45
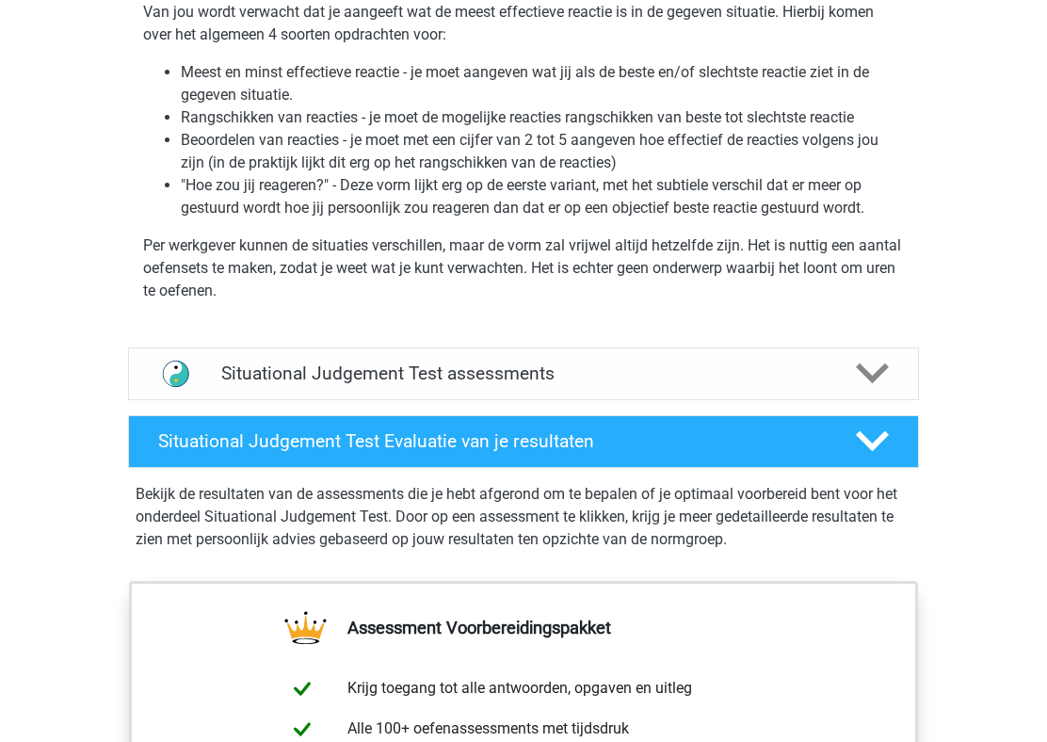
click at [537, 211] on li ""Hoe zou jij reageren?" - Deze vorm lijkt erg op de eerste variant, met het sub…" at bounding box center [542, 196] width 723 height 45
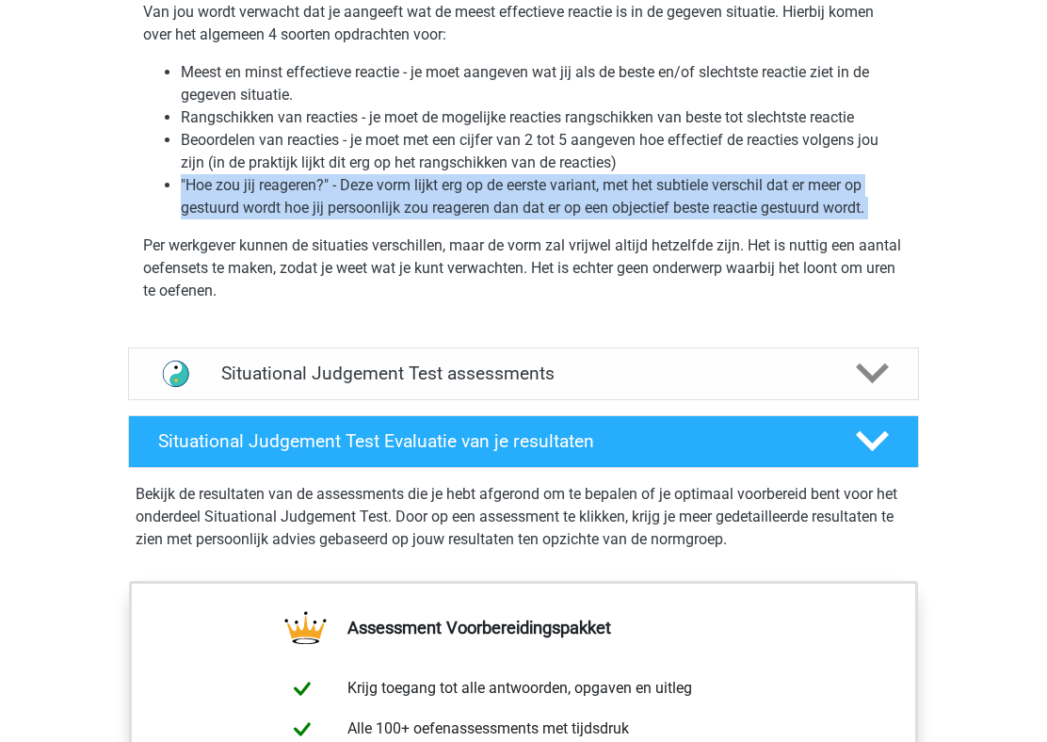
click at [570, 161] on li "Beoordelen van reacties - je moet met een cijfer van 2 tot 5 aangeven hoe effec…" at bounding box center [542, 151] width 723 height 45
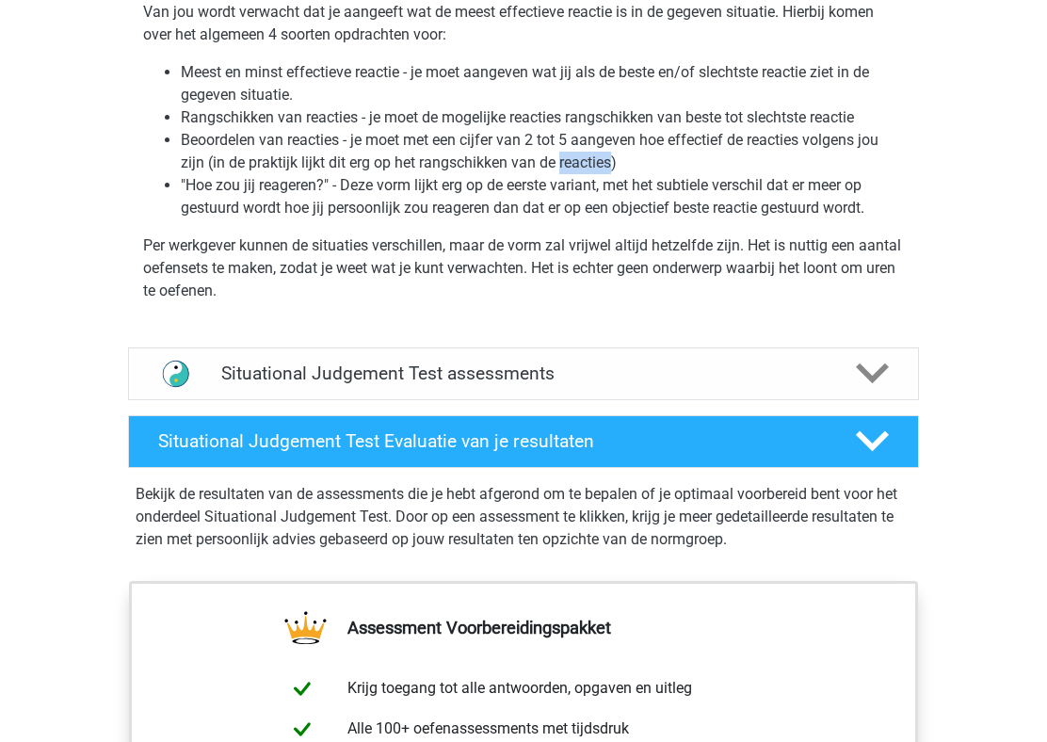
click at [570, 161] on li "Beoordelen van reacties - je moet met een cijfer van 2 tot 5 aangeven hoe effec…" at bounding box center [542, 151] width 723 height 45
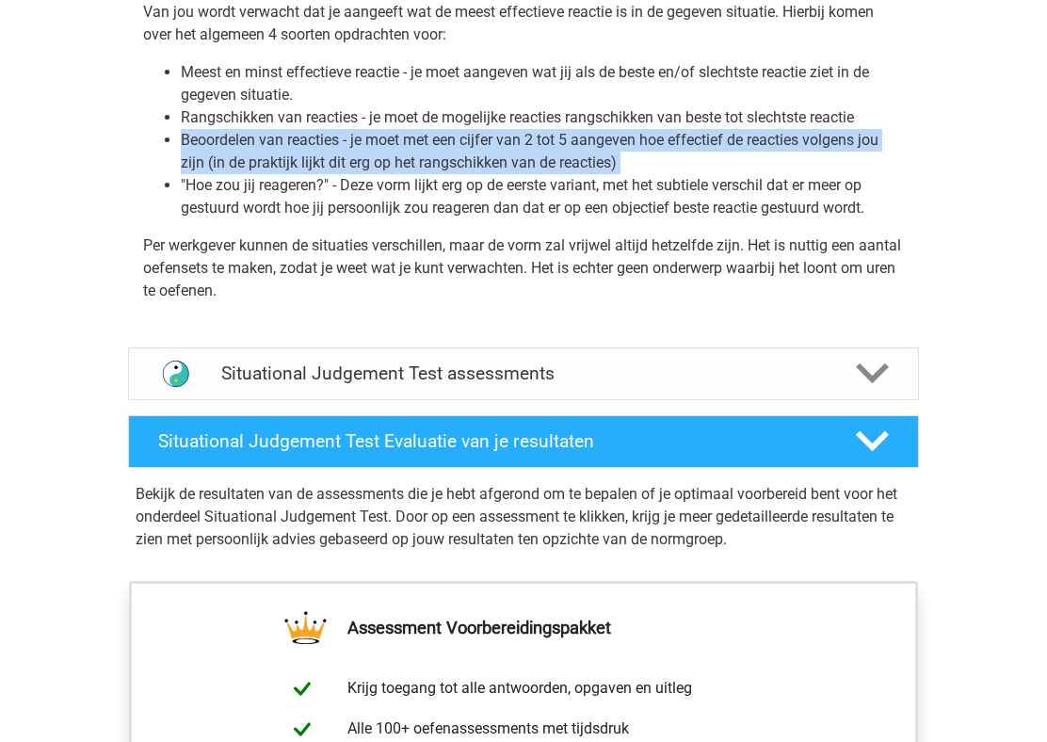
click at [569, 196] on li ""Hoe zou jij reageren?" - Deze vorm lijkt erg op de eerste variant, met het sub…" at bounding box center [542, 196] width 723 height 45
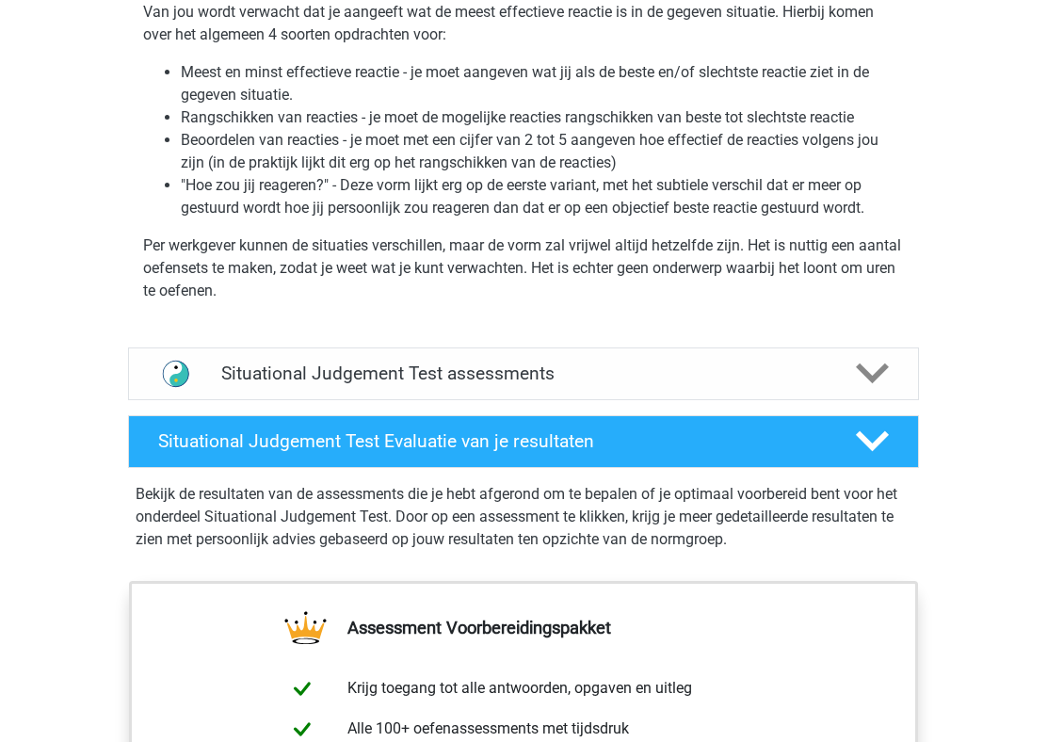
click at [569, 196] on li ""Hoe zou jij reageren?" - Deze vorm lijkt erg op de eerste variant, met het sub…" at bounding box center [542, 196] width 723 height 45
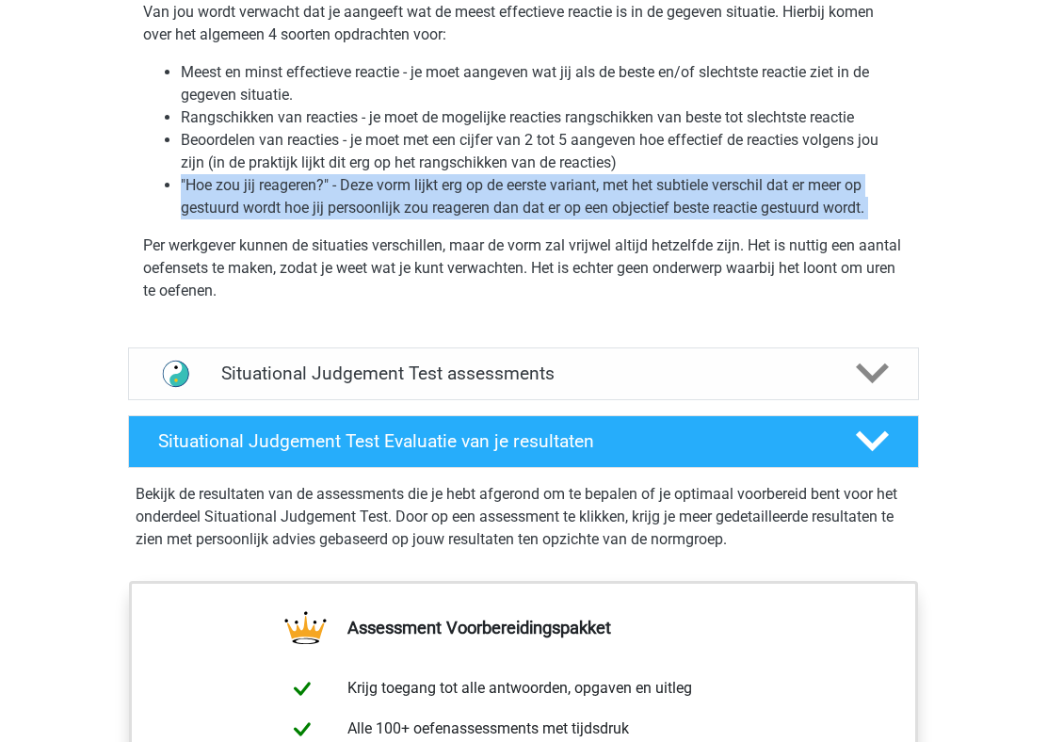
click at [554, 221] on div "Bij een Situational Judgement Test, of een situationele beoordelingstest, wordt…" at bounding box center [523, 91] width 806 height 422
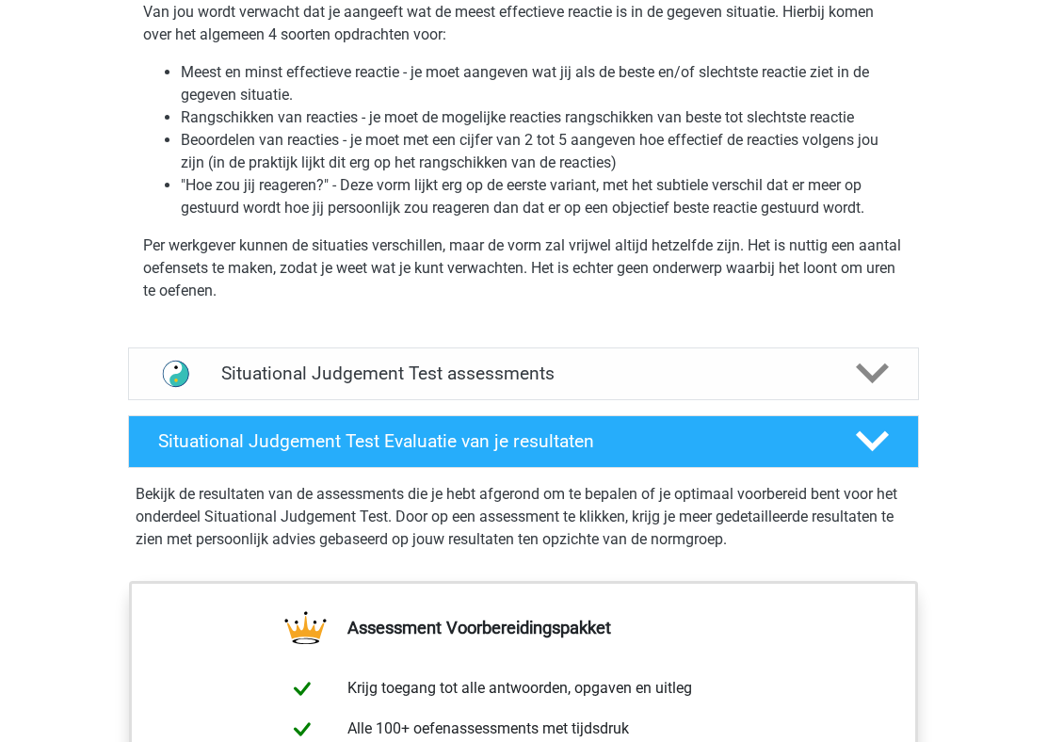
click at [554, 221] on div "Bij een Situational Judgement Test, of een situationele beoordelingstest, wordt…" at bounding box center [523, 91] width 806 height 422
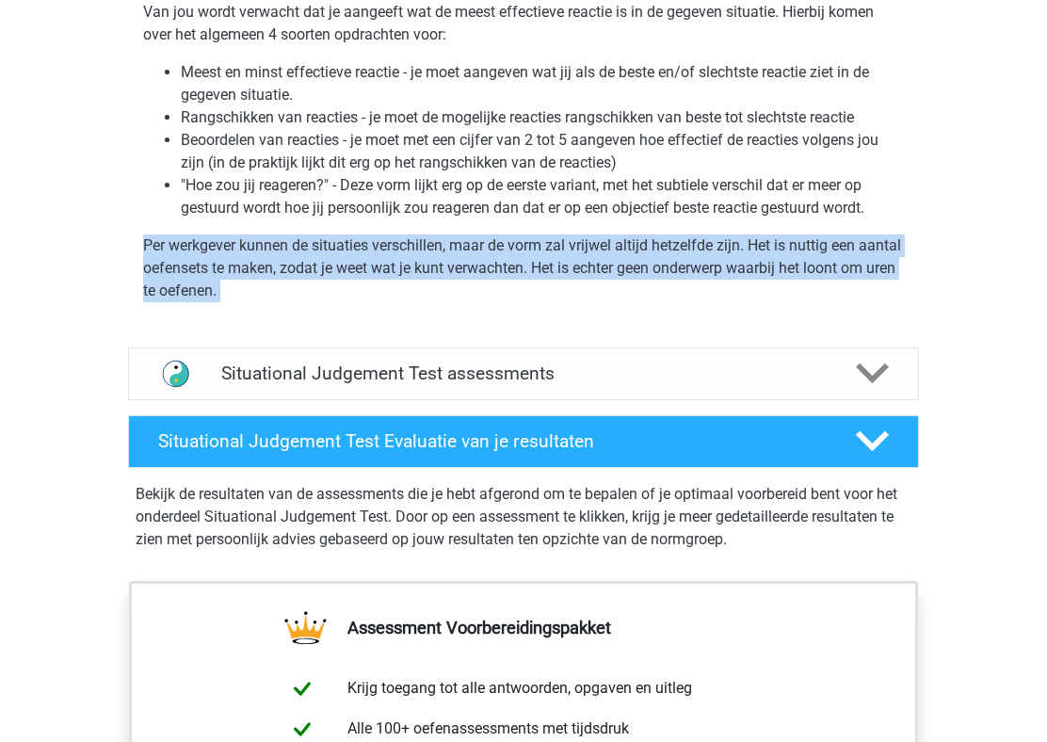
click at [554, 221] on div "Bij een Situational Judgement Test, of een situationele beoordelingstest, wordt…" at bounding box center [523, 91] width 806 height 422
click at [562, 199] on li ""Hoe zou jij reageren?" - Deze vorm lijkt erg op de eerste variant, met het sub…" at bounding box center [542, 196] width 723 height 45
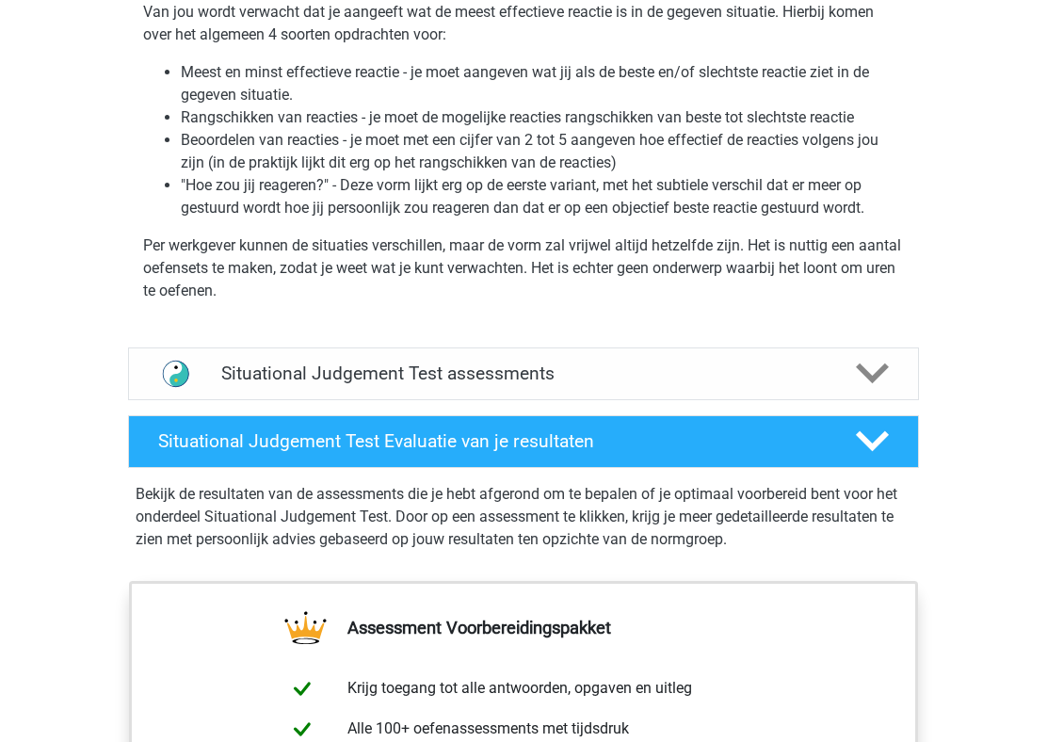
click at [562, 199] on li ""Hoe zou jij reageren?" - Deze vorm lijkt erg op de eerste variant, met het sub…" at bounding box center [542, 196] width 723 height 45
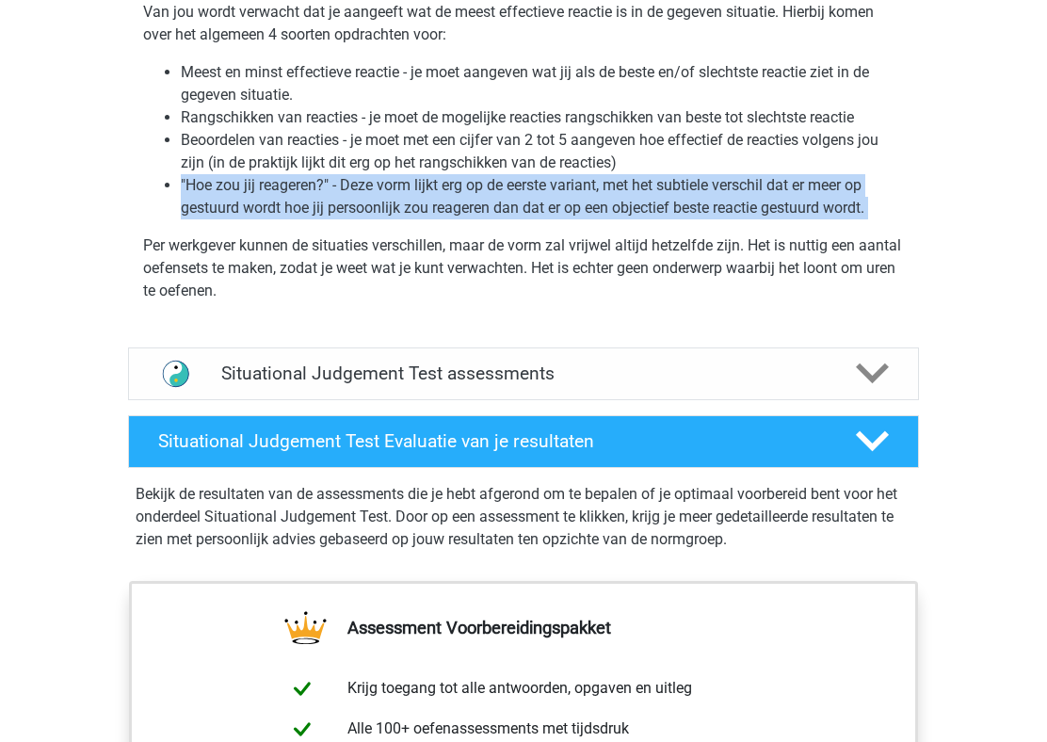
click at [562, 199] on li ""Hoe zou jij reageren?" - Deze vorm lijkt erg op de eerste variant, met het sub…" at bounding box center [542, 196] width 723 height 45
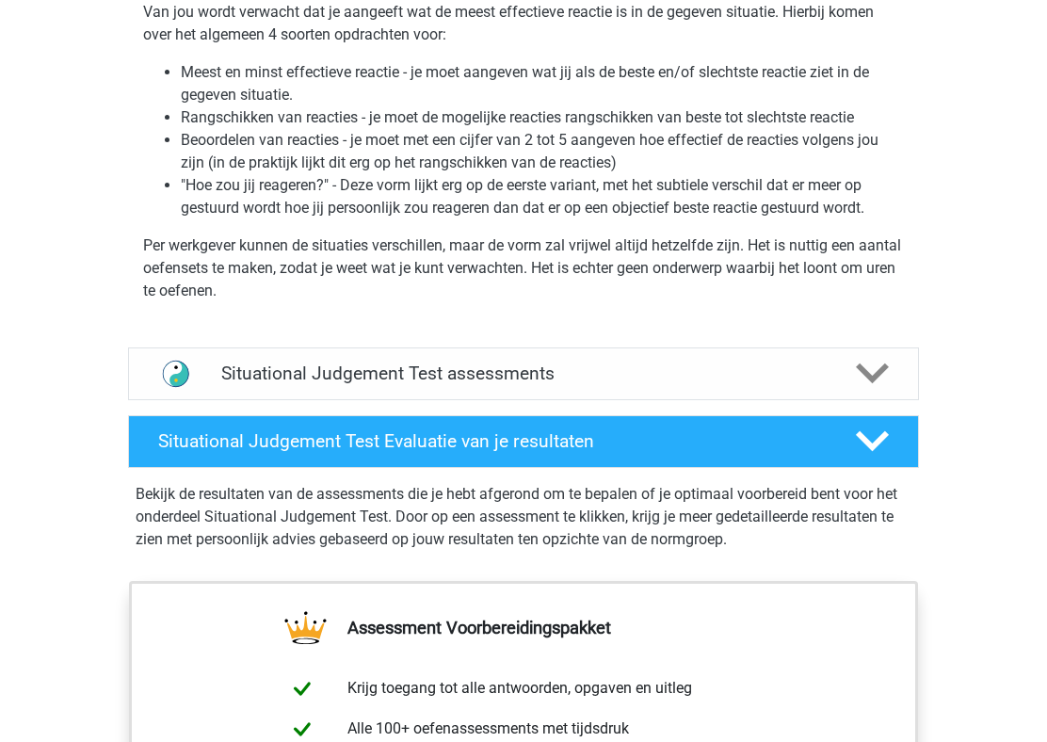
click at [562, 199] on li ""Hoe zou jij reageren?" - Deze vorm lijkt erg op de eerste variant, met het sub…" at bounding box center [542, 196] width 723 height 45
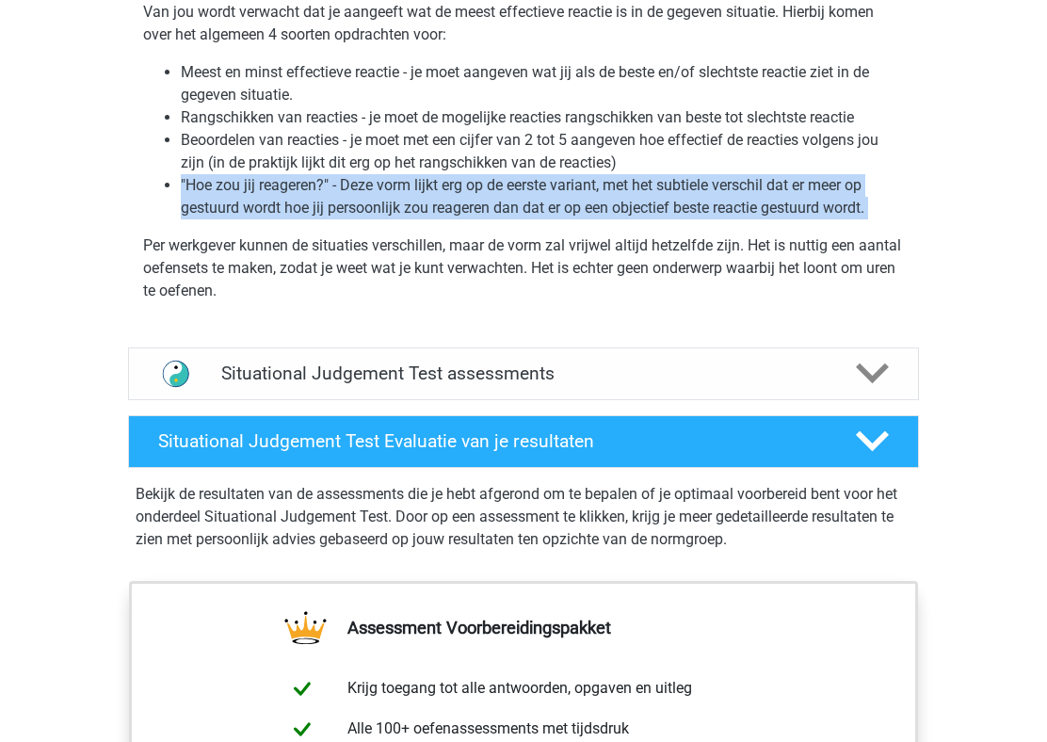
click at [562, 199] on li ""Hoe zou jij reageren?" - Deze vorm lijkt erg op de eerste variant, met het sub…" at bounding box center [542, 196] width 723 height 45
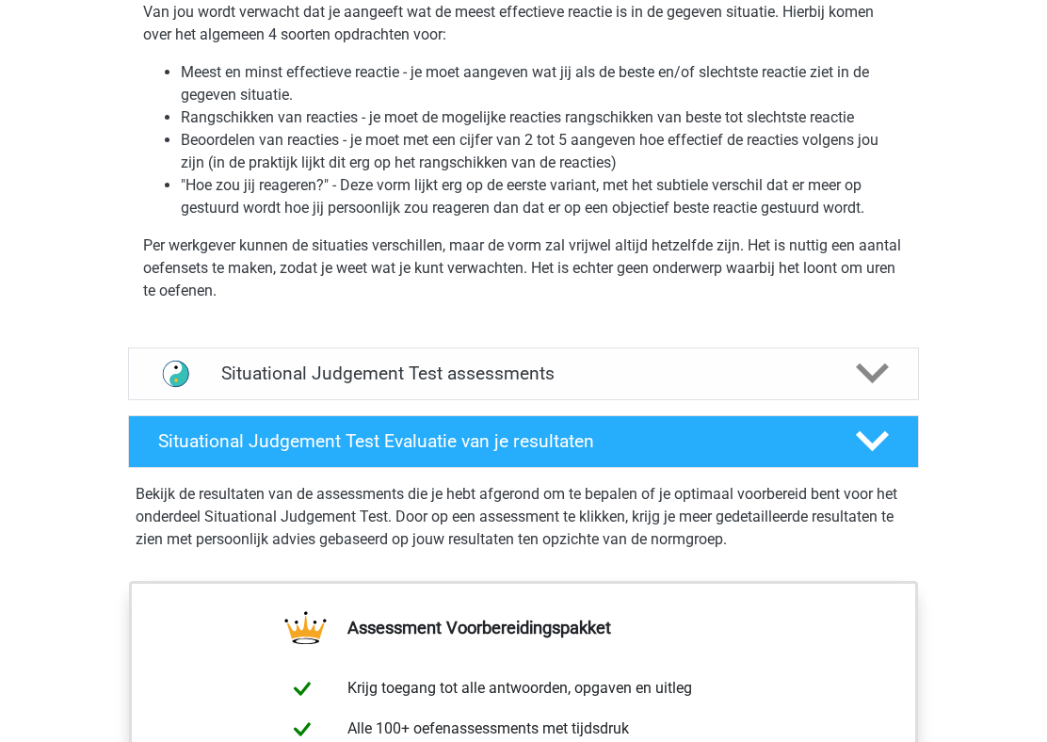
click at [562, 199] on li ""Hoe zou jij reageren?" - Deze vorm lijkt erg op de eerste variant, met het sub…" at bounding box center [542, 196] width 723 height 45
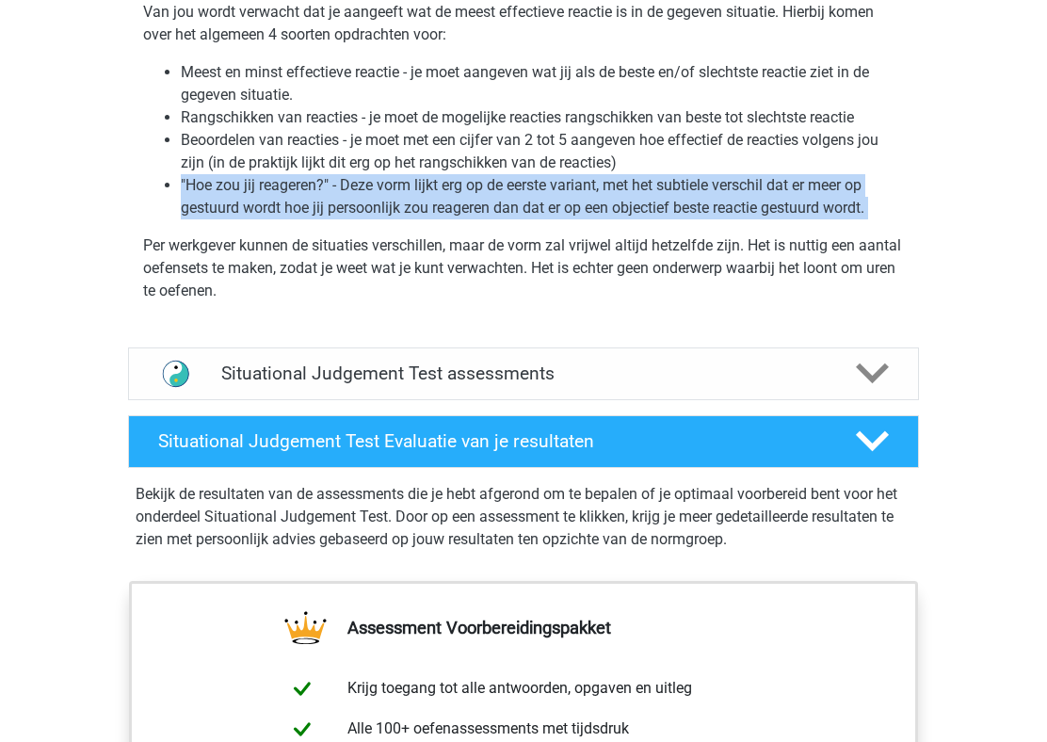
click at [525, 262] on p "Per werkgever kunnen de situaties verschillen, maar de vorm zal vrijwel altijd …" at bounding box center [523, 268] width 760 height 68
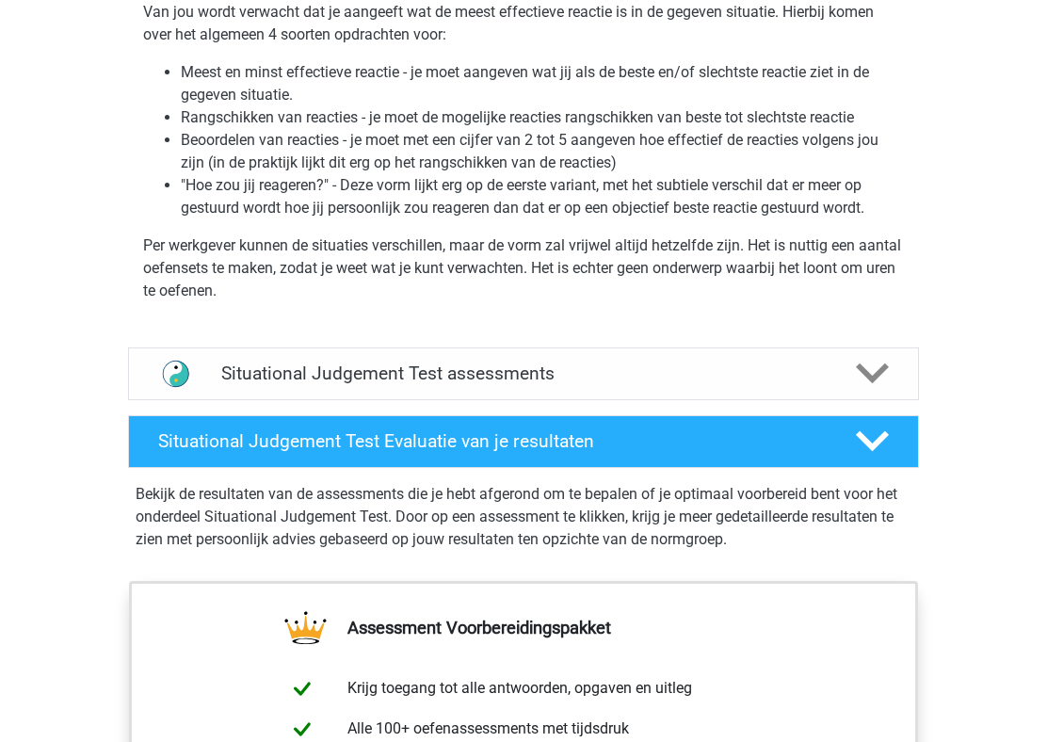
click at [525, 262] on p "Per werkgever kunnen de situaties verschillen, maar de vorm zal vrijwel altijd …" at bounding box center [523, 268] width 760 height 68
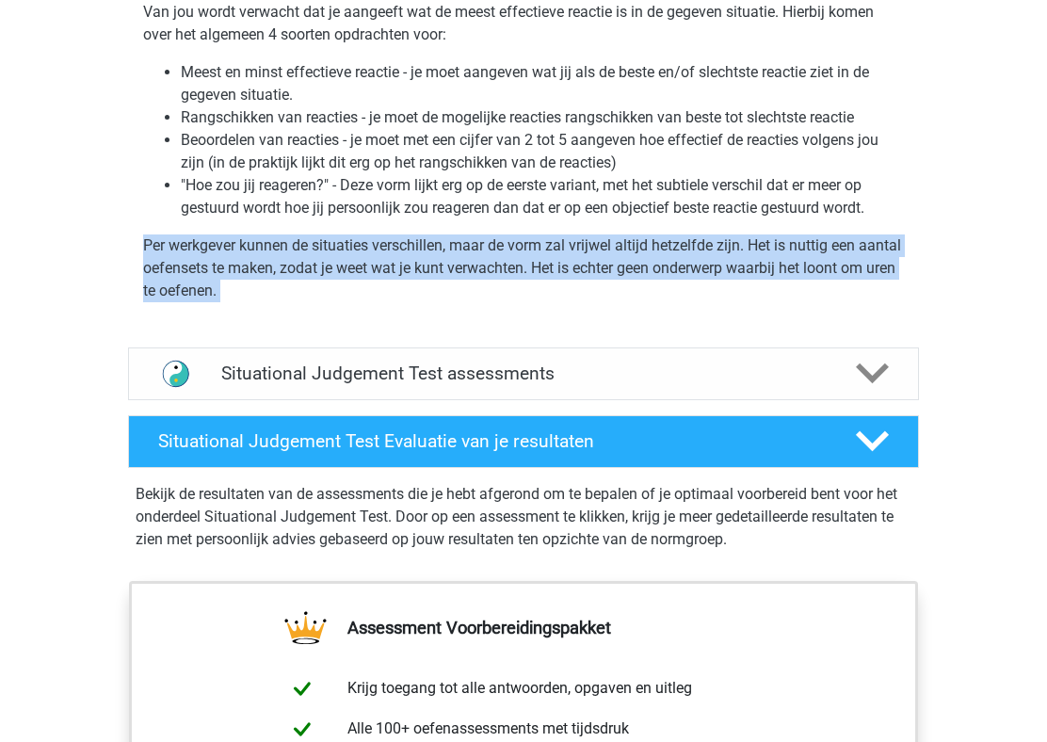
click at [531, 200] on li ""Hoe zou jij reageren?" - Deze vorm lijkt erg op de eerste variant, met het sub…" at bounding box center [542, 196] width 723 height 45
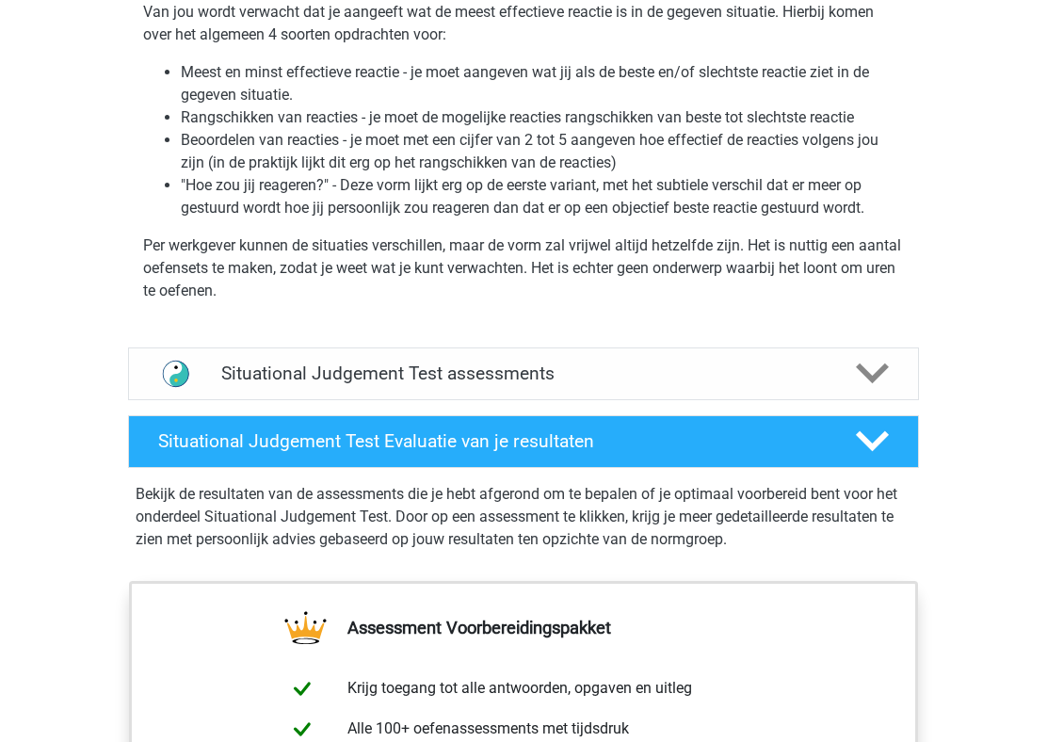
click at [531, 200] on li ""Hoe zou jij reageren?" - Deze vorm lijkt erg op de eerste variant, met het sub…" at bounding box center [542, 196] width 723 height 45
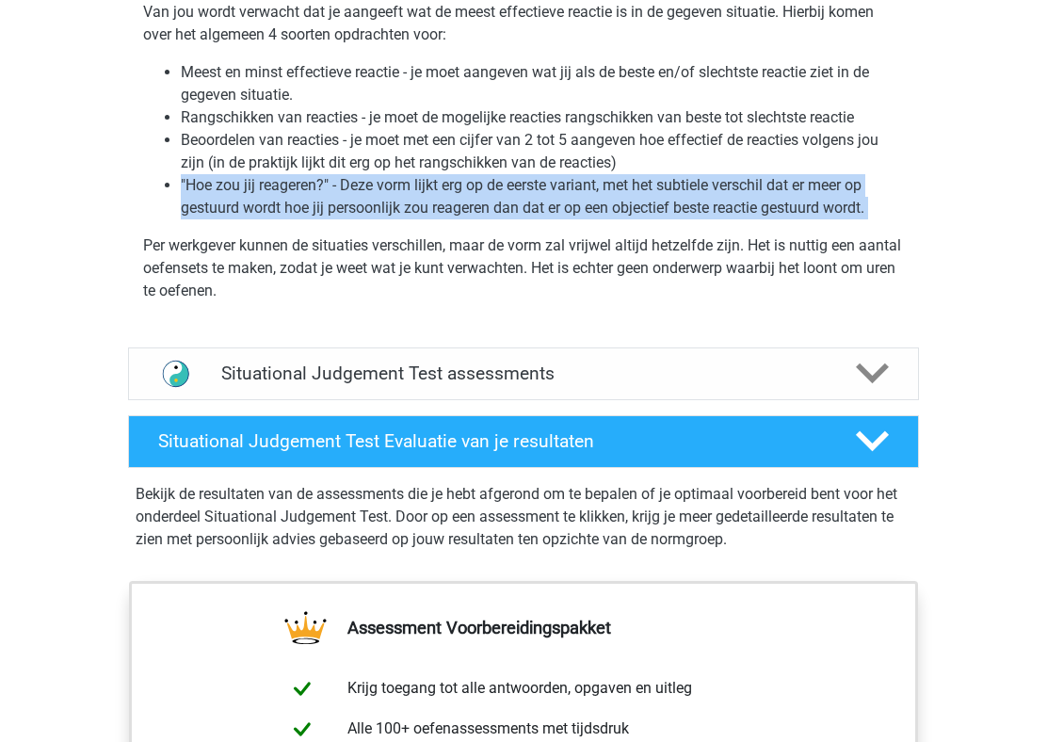
click at [541, 254] on p "Per werkgever kunnen de situaties verschillen, maar de vorm zal vrijwel altijd …" at bounding box center [523, 268] width 760 height 68
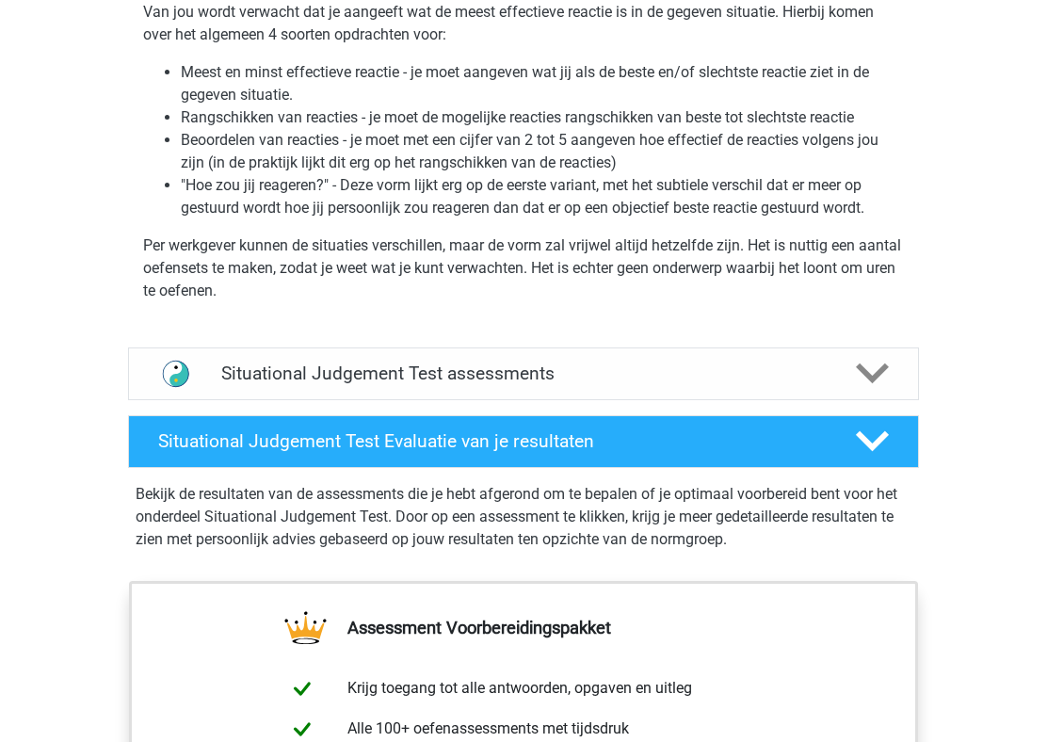
click at [541, 254] on p "Per werkgever kunnen de situaties verschillen, maar de vorm zal vrijwel altijd …" at bounding box center [523, 268] width 760 height 68
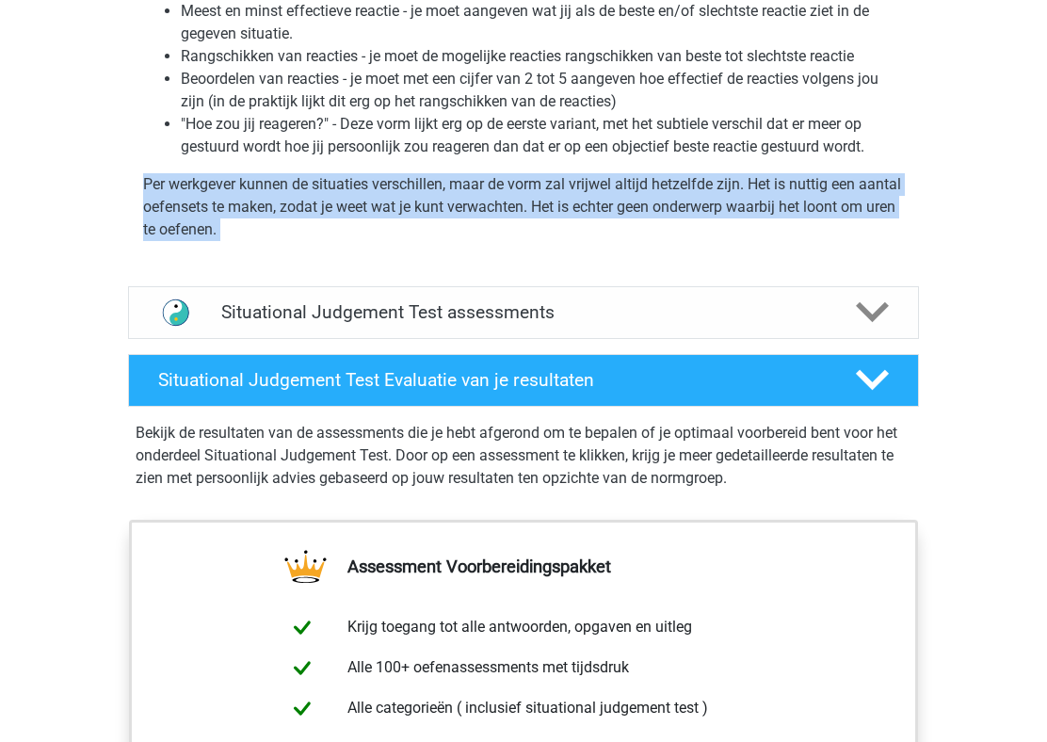
scroll to position [1418, 0]
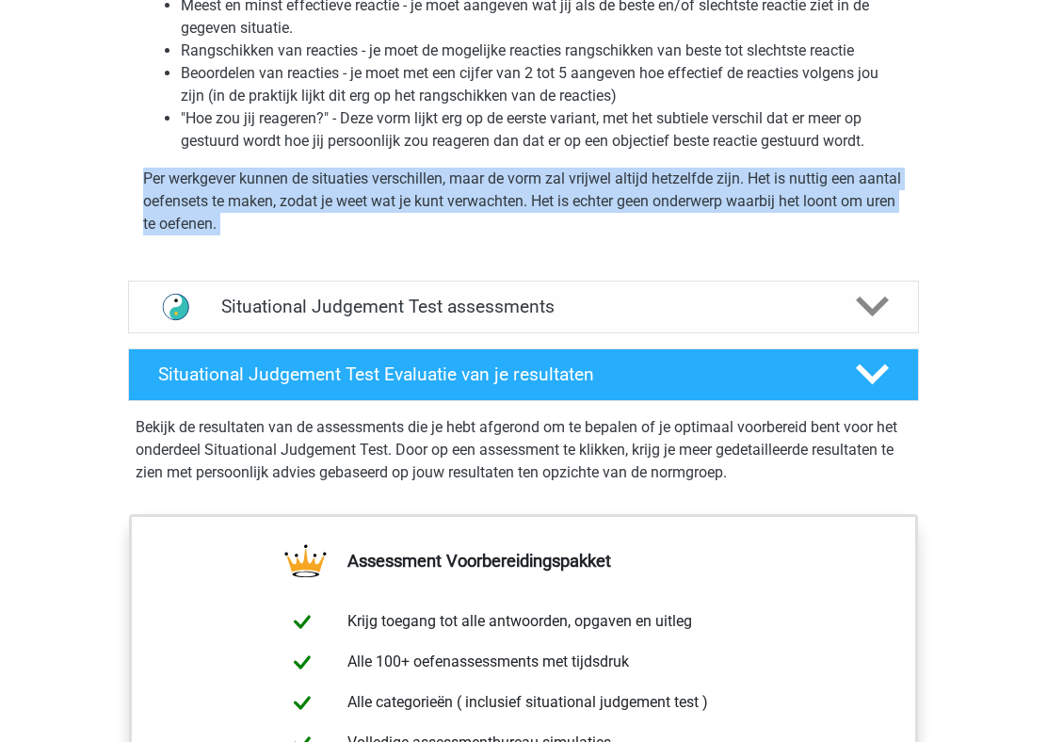
click at [607, 150] on li ""Hoe zou jij reageren?" - Deze vorm lijkt erg op de eerste variant, met het sub…" at bounding box center [542, 129] width 723 height 45
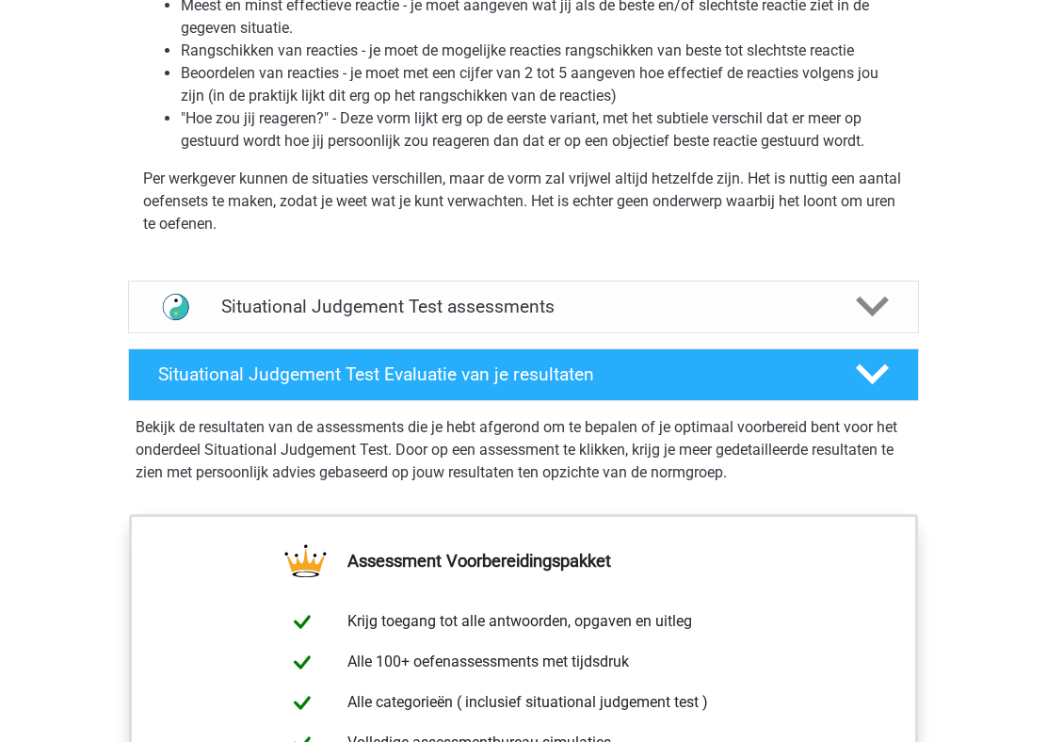
click at [607, 150] on li ""Hoe zou jij reageren?" - Deze vorm lijkt erg op de eerste variant, met het sub…" at bounding box center [542, 129] width 723 height 45
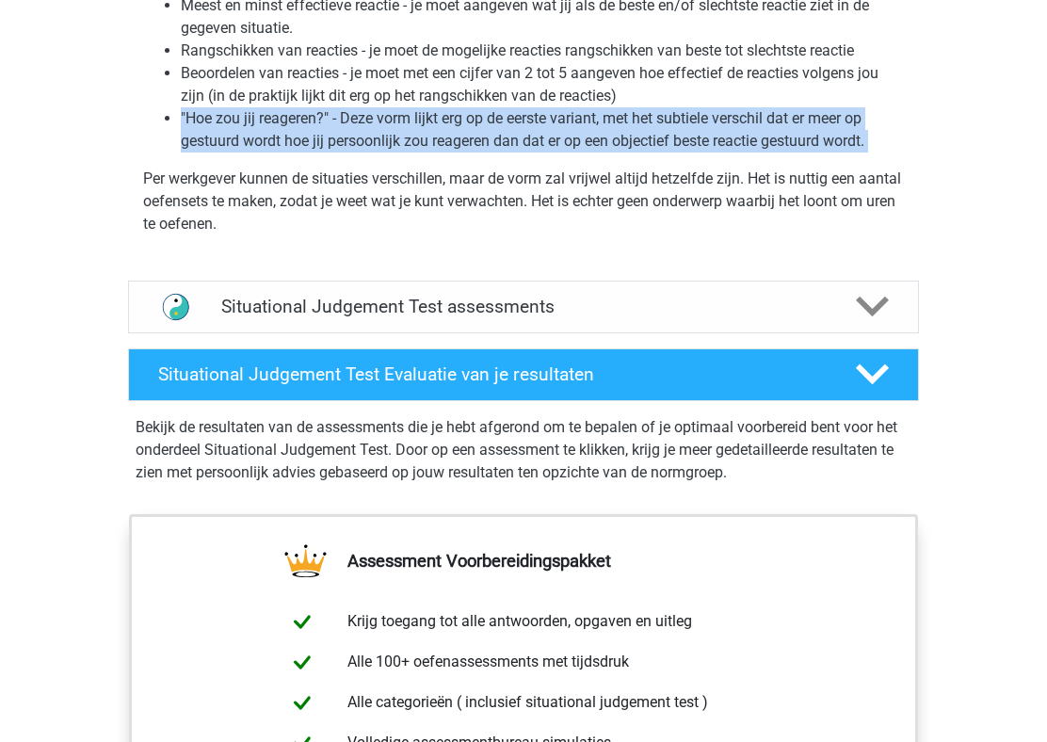
click at [592, 187] on p "Per werkgever kunnen de situaties verschillen, maar de vorm zal vrijwel altijd …" at bounding box center [523, 202] width 760 height 68
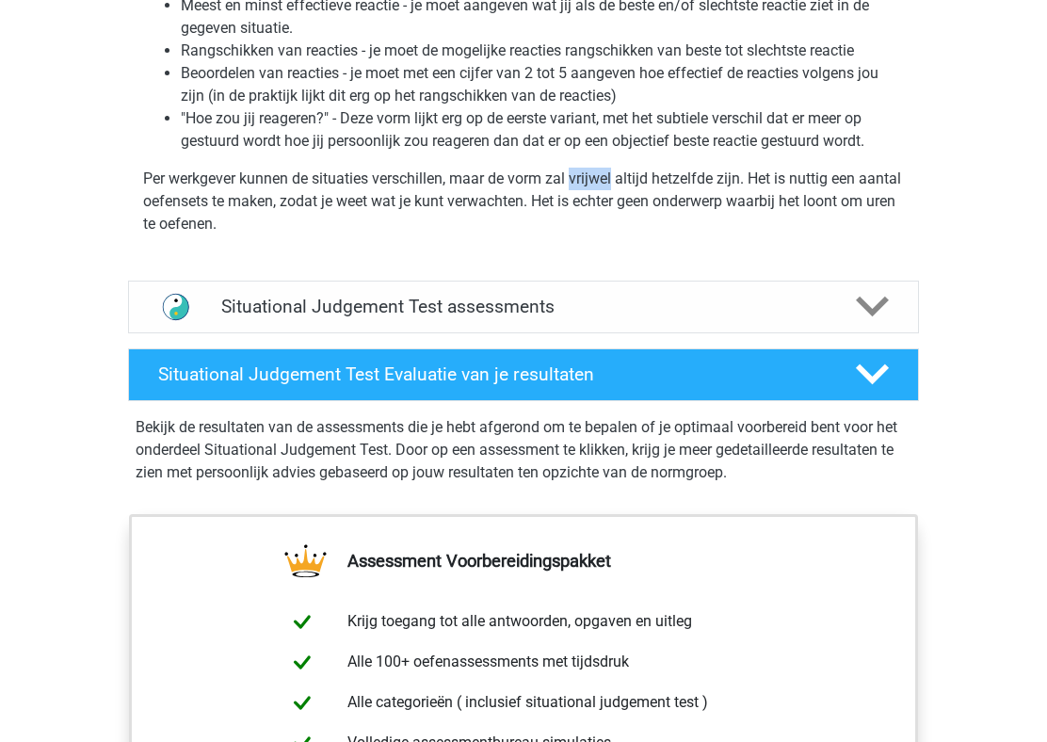
click at [592, 187] on p "Per werkgever kunnen de situaties verschillen, maar de vorm zal vrijwel altijd …" at bounding box center [523, 202] width 760 height 68
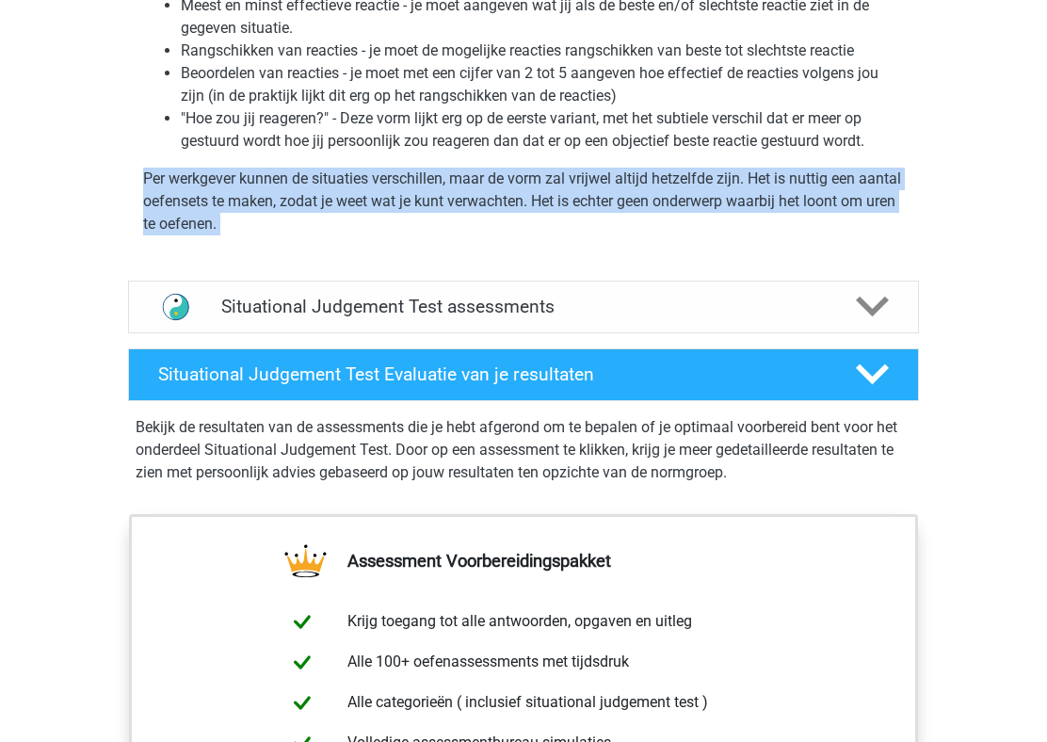
click at [592, 187] on p "Per werkgever kunnen de situaties verschillen, maar de vorm zal vrijwel altijd …" at bounding box center [523, 202] width 760 height 68
drag, startPoint x: 468, startPoint y: 187, endPoint x: 564, endPoint y: 215, distance: 99.8
click at [564, 215] on p "Per werkgever kunnen de situaties verschillen, maar de vorm zal vrijwel altijd …" at bounding box center [523, 202] width 760 height 68
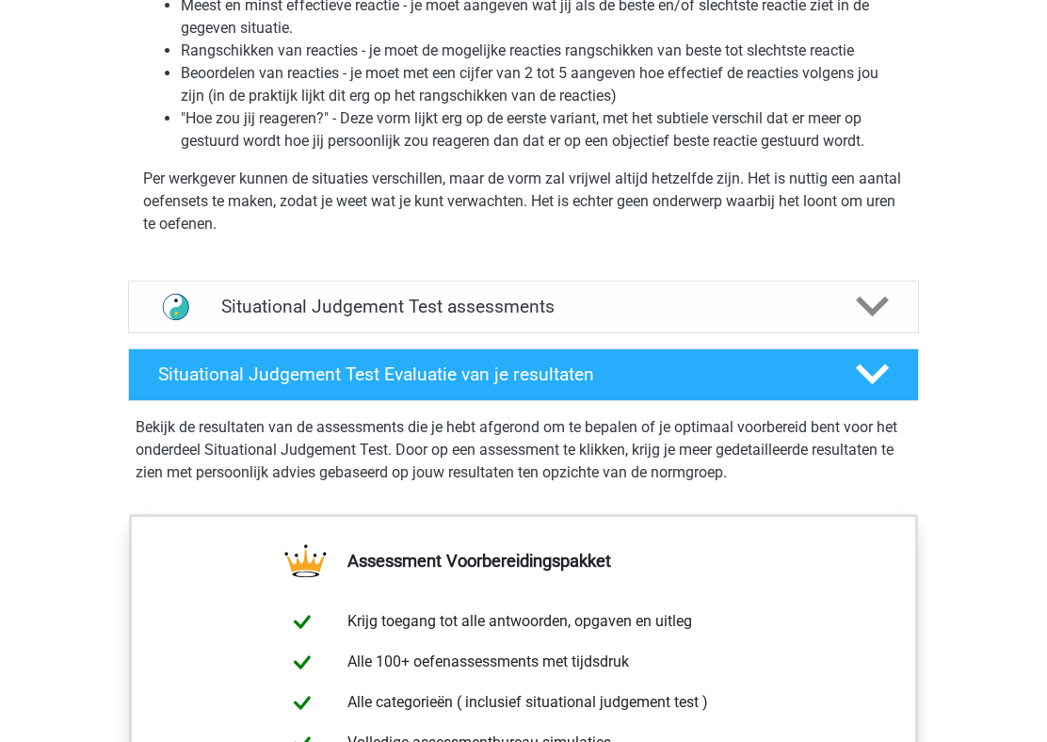
click at [564, 215] on p "Per werkgever kunnen de situaties verschillen, maar de vorm zal vrijwel altijd …" at bounding box center [523, 202] width 760 height 68
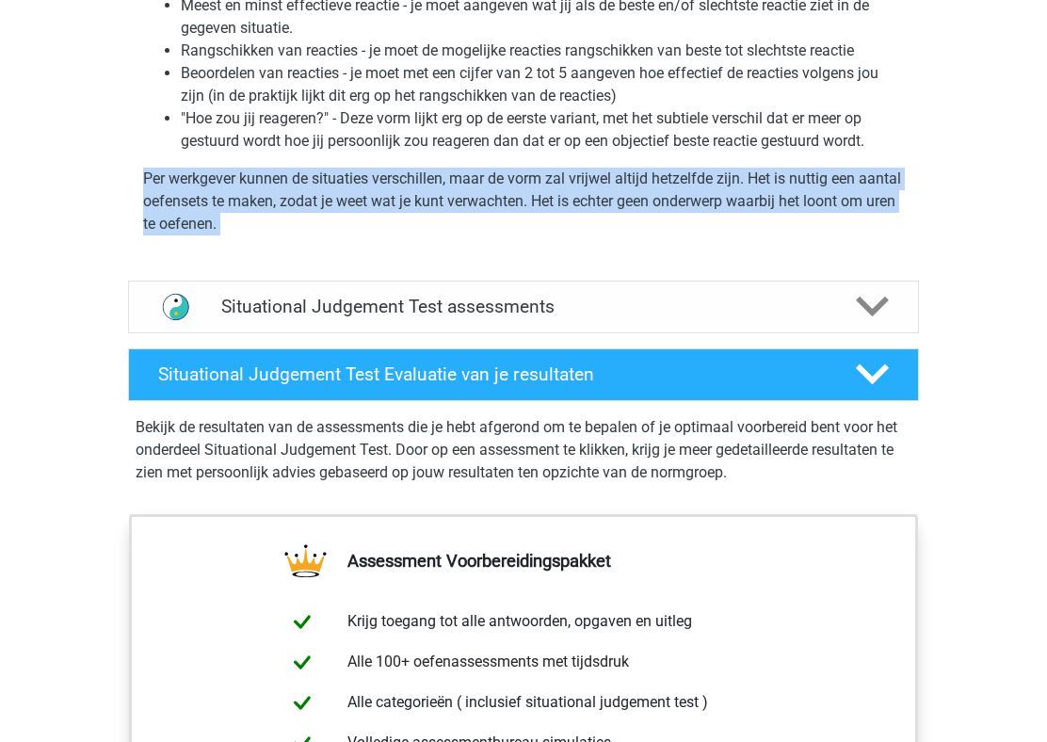
click at [564, 215] on p "Per werkgever kunnen de situaties verschillen, maar de vorm zal vrijwel altijd …" at bounding box center [523, 202] width 760 height 68
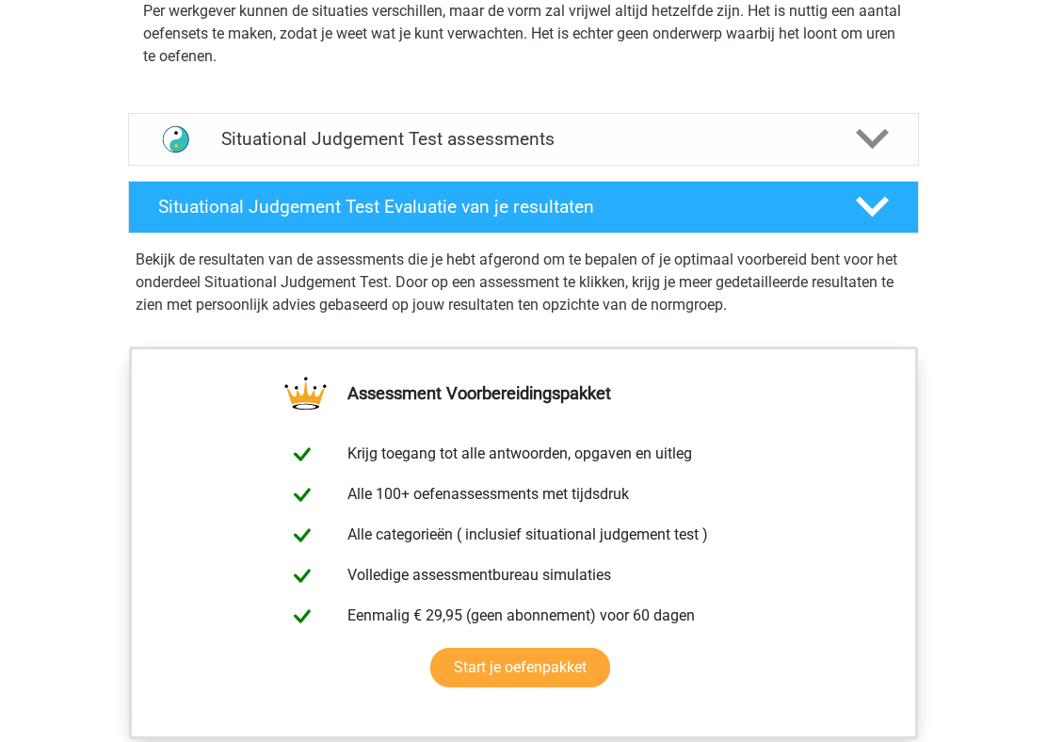
scroll to position [1506, 0]
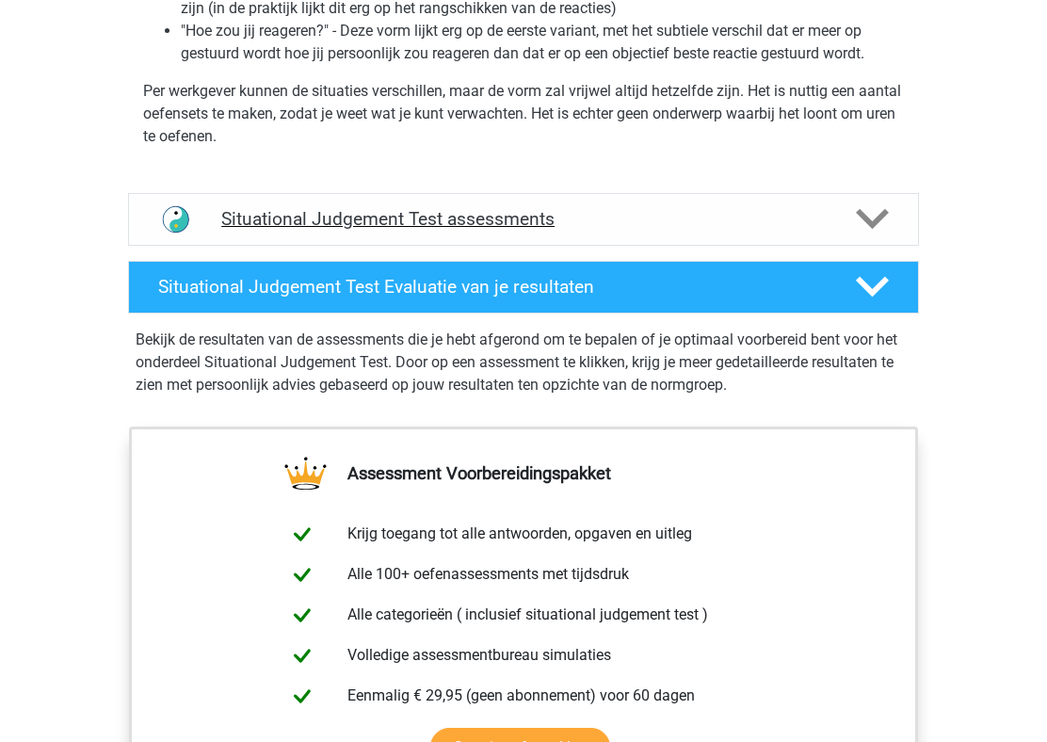
click at [636, 215] on h4 "Situational Judgement Test assessments" at bounding box center [523, 219] width 604 height 22
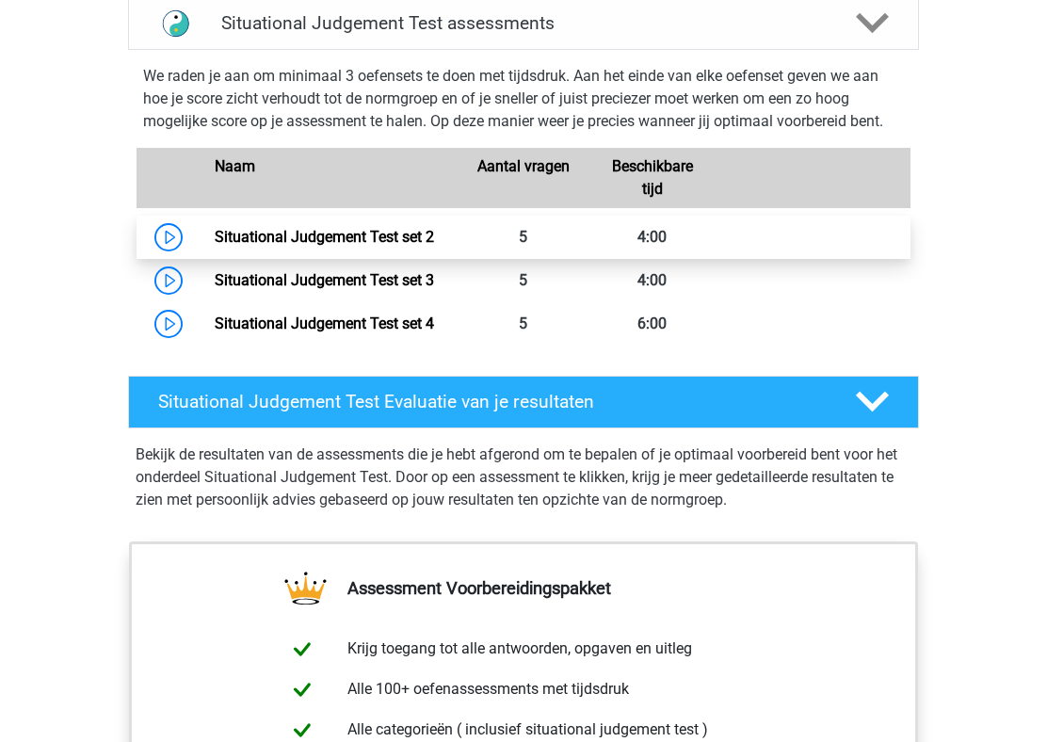
scroll to position [1180, 0]
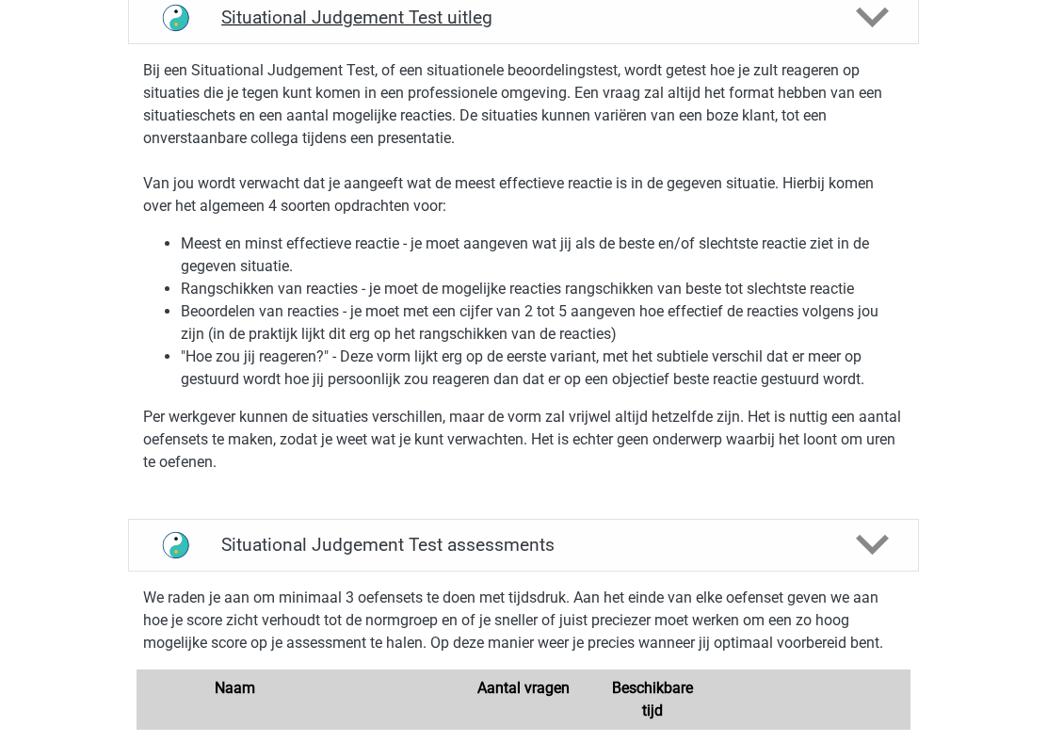
click at [449, 23] on h4 "Situational Judgement Test uitleg" at bounding box center [523, 18] width 604 height 22
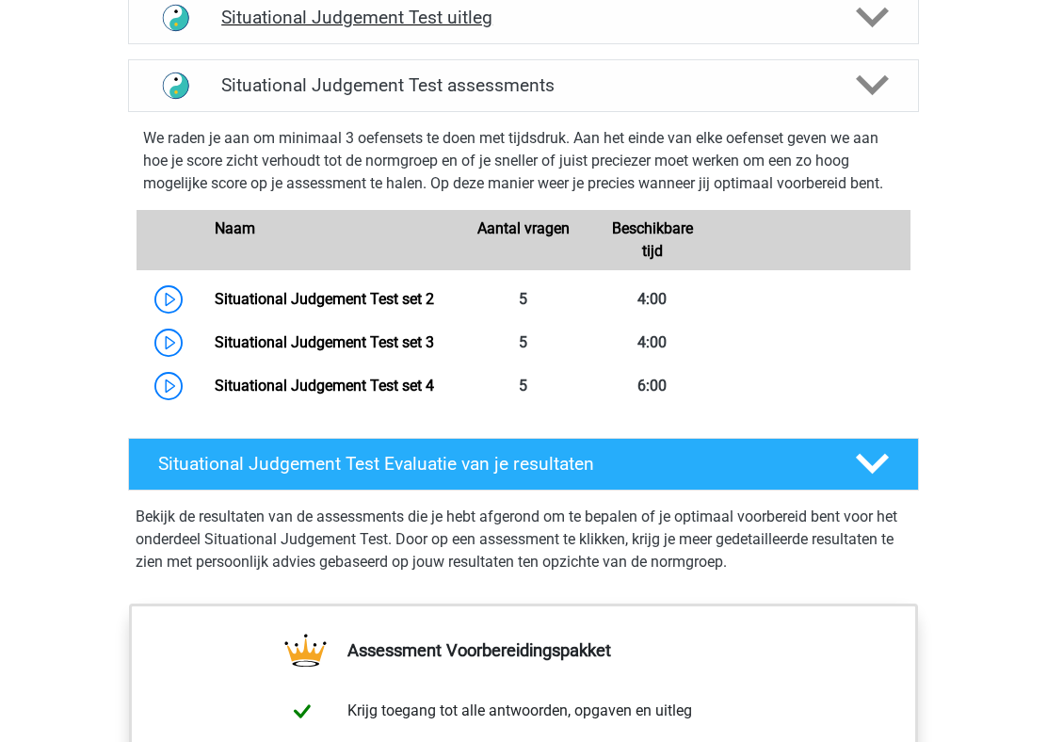
click at [449, 23] on h4 "Situational Judgement Test uitleg" at bounding box center [523, 18] width 604 height 22
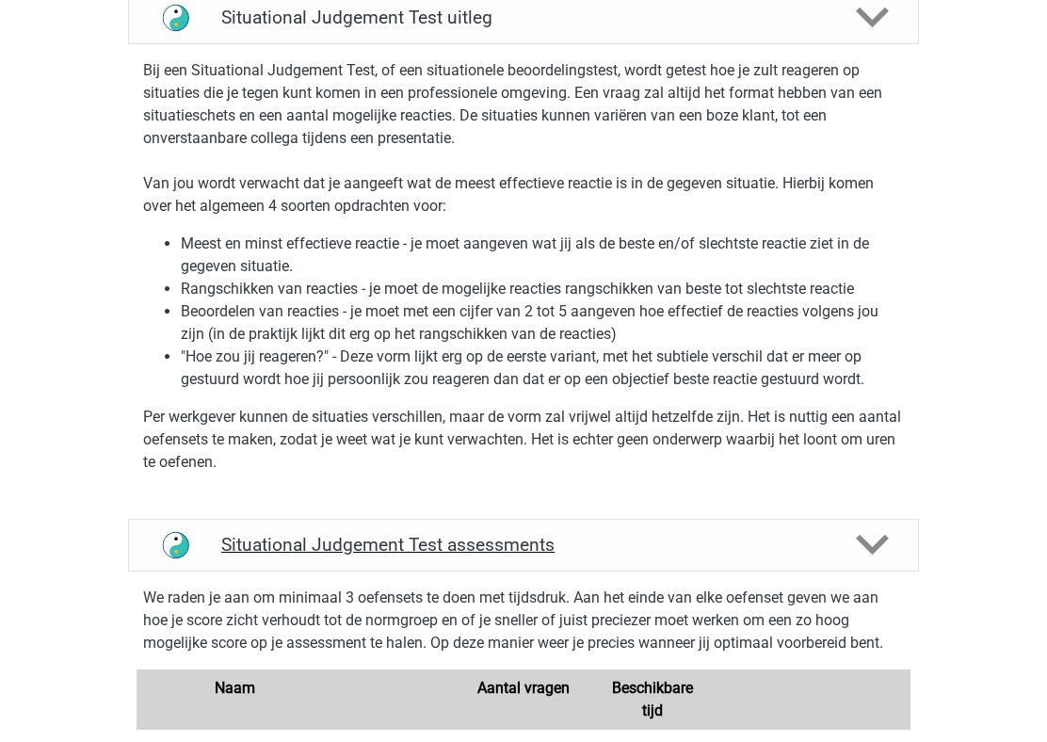
click at [388, 568] on div "Situational Judgement Test assessments" at bounding box center [523, 545] width 791 height 53
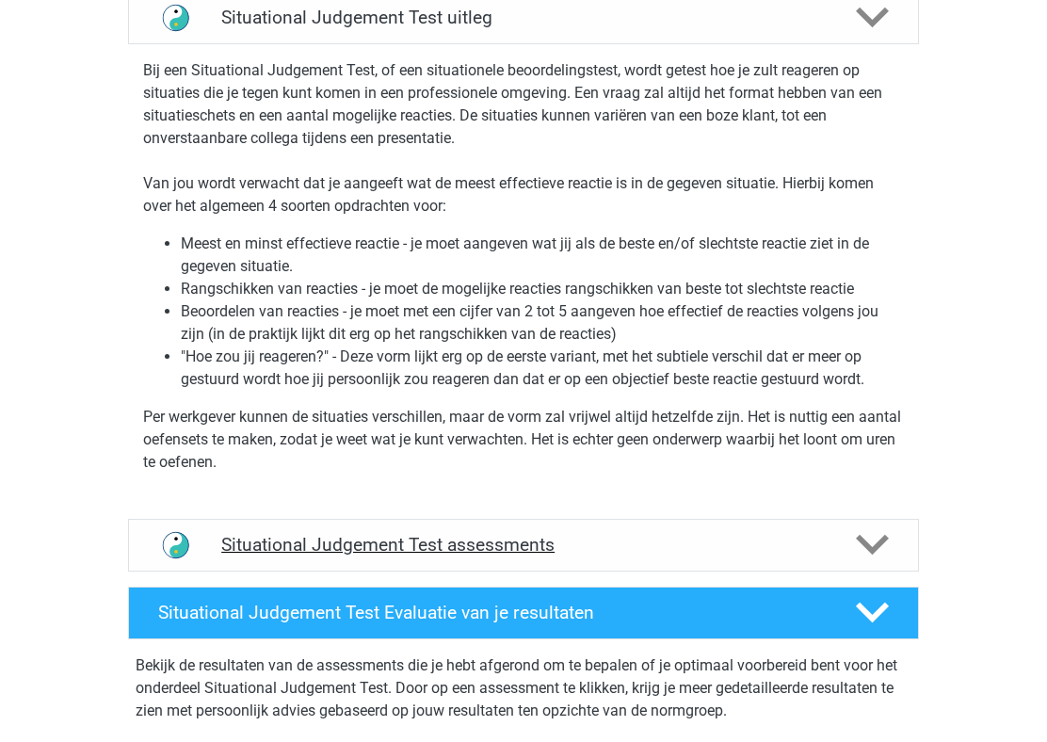
click at [337, 542] on h4 "Situational Judgement Test assessments" at bounding box center [523, 545] width 604 height 22
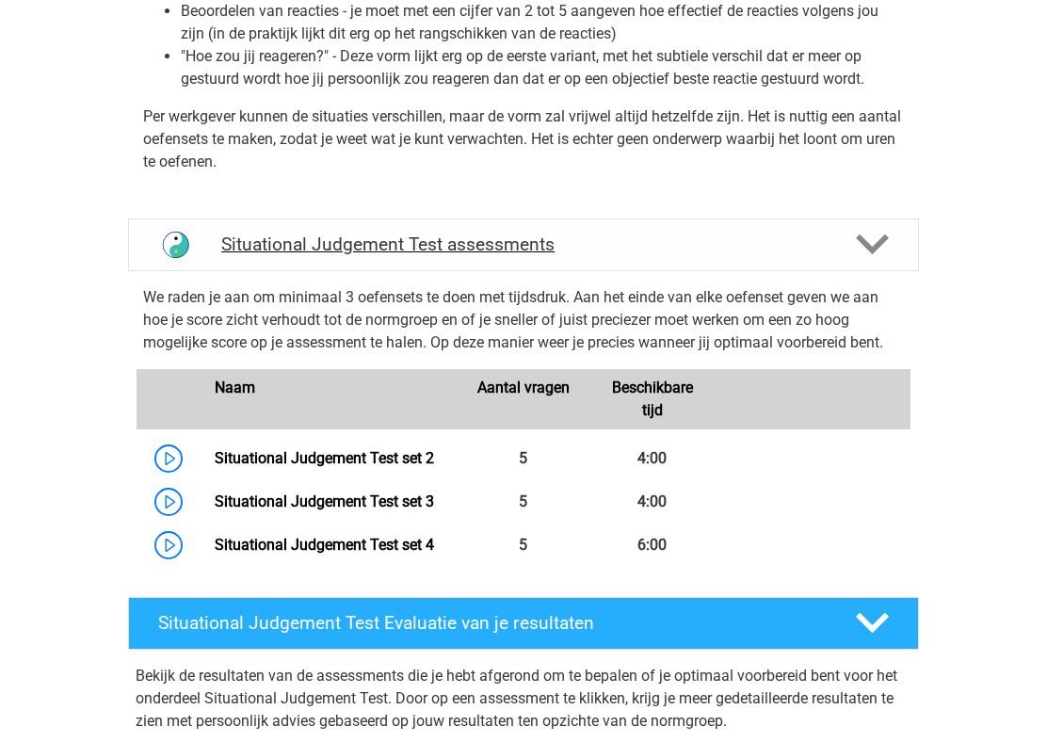
scroll to position [1528, 0]
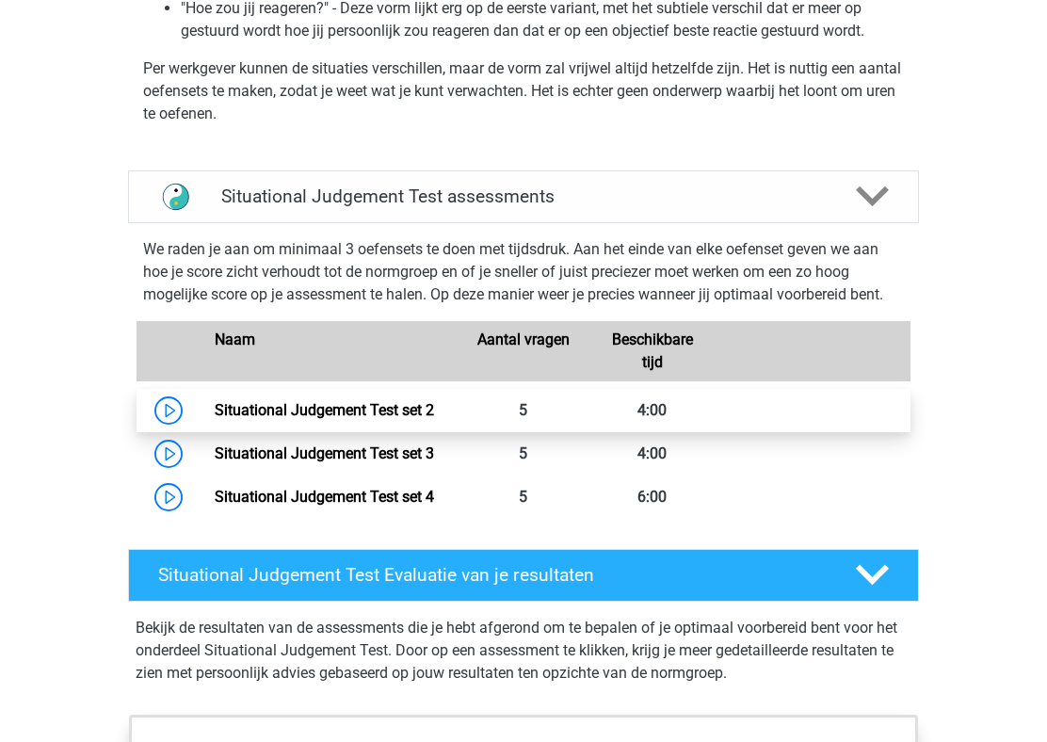
click at [215, 419] on link "Situational Judgement Test set 2" at bounding box center [324, 410] width 219 height 18
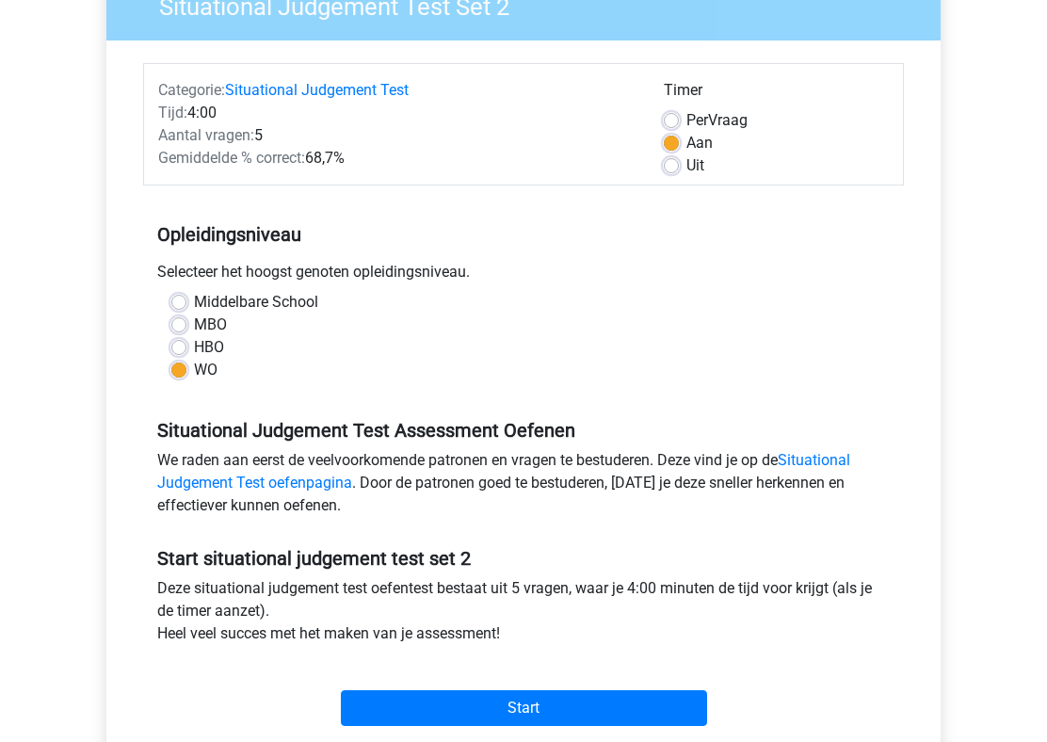
scroll to position [316, 0]
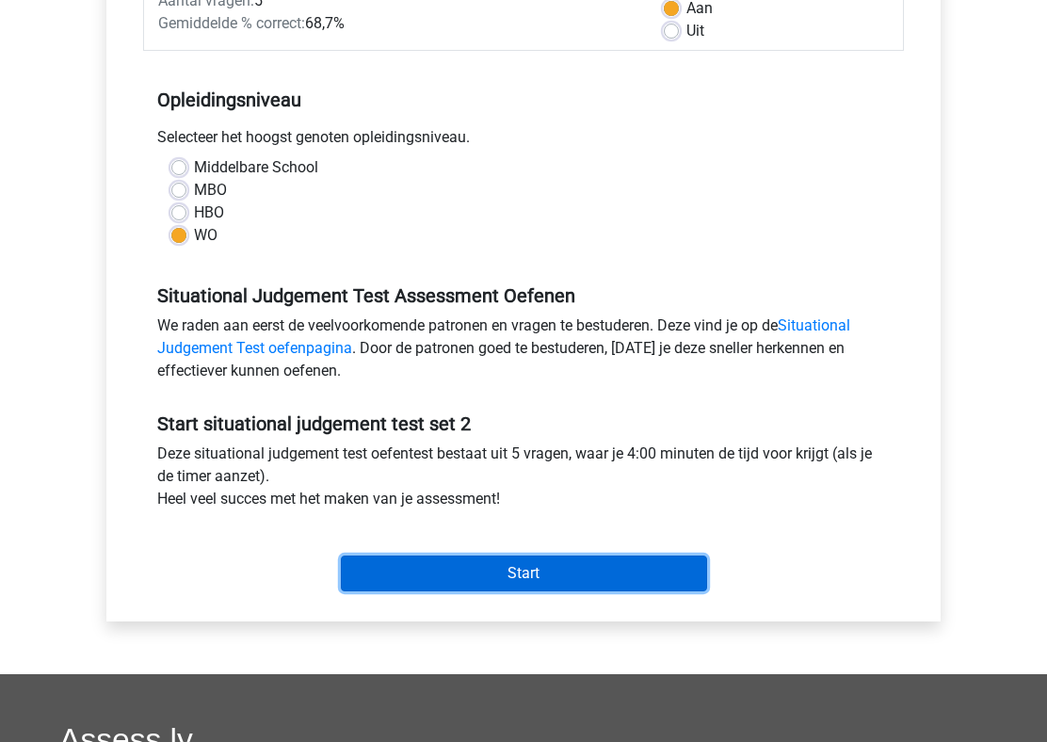
click at [494, 555] on input "Start" at bounding box center [524, 573] width 366 height 36
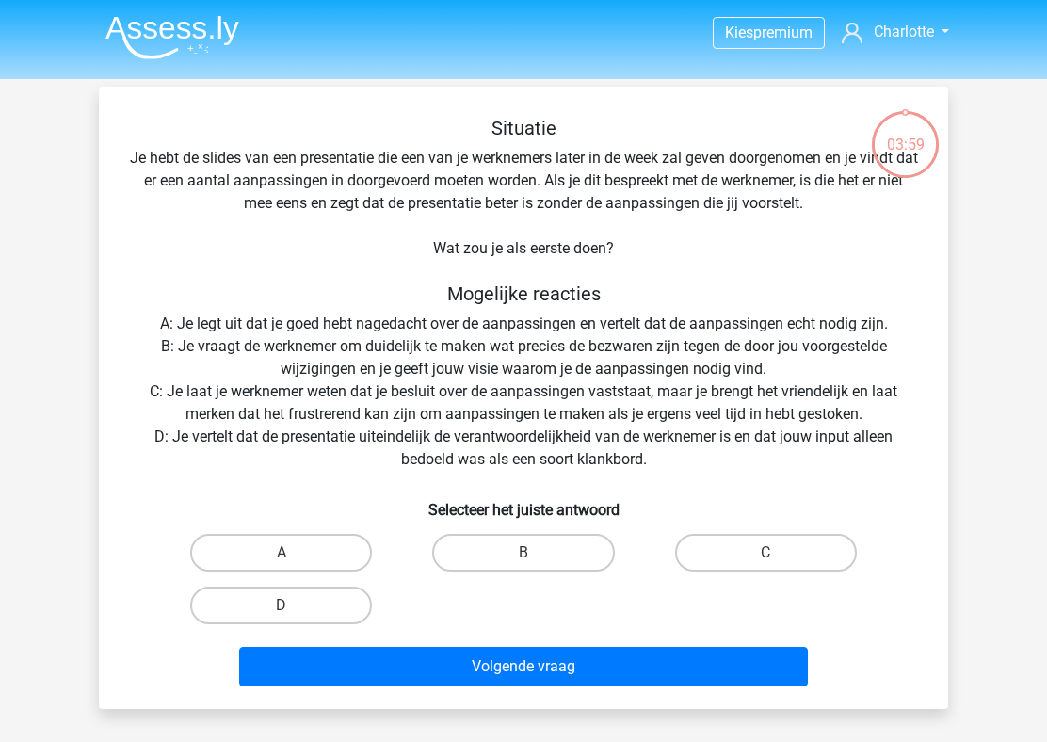
click at [339, 289] on h5 "Mogelijke reacties" at bounding box center [523, 293] width 789 height 23
click at [390, 162] on div "Situatie Je hebt de slides van een presentatie die een van je werknemers later …" at bounding box center [523, 405] width 834 height 577
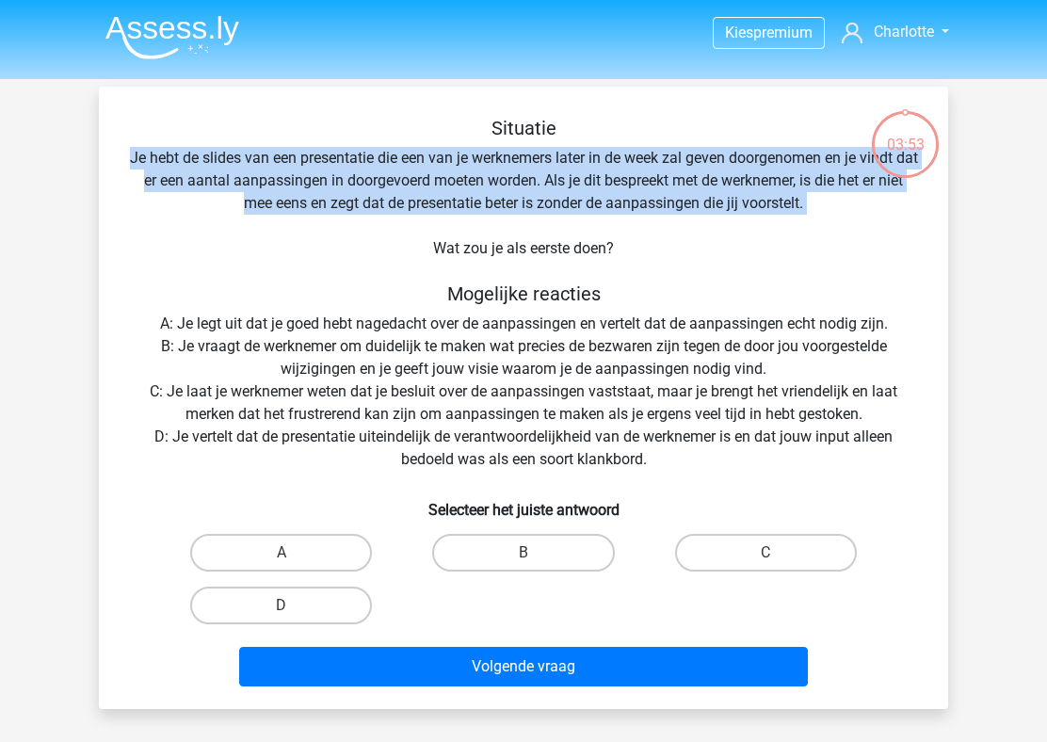
click at [651, 208] on div "Situatie Je hebt de slides van een presentatie die een van je werknemers later …" at bounding box center [523, 405] width 834 height 577
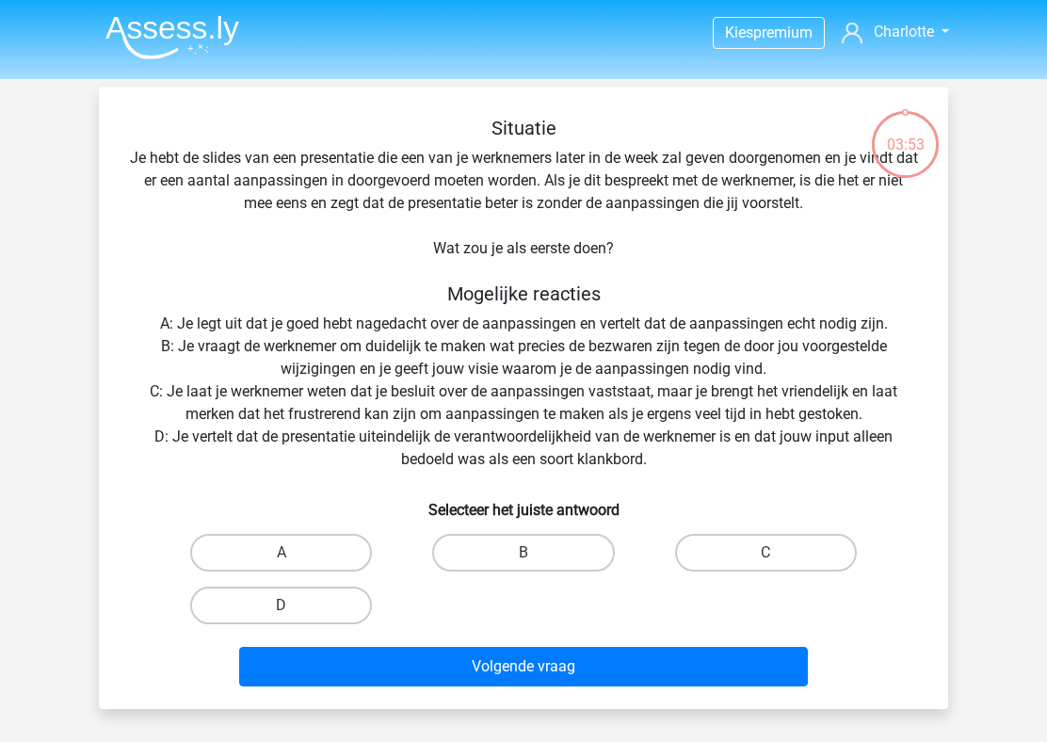
click at [651, 208] on div "Situatie Je hebt de slides van een presentatie die een van je werknemers later …" at bounding box center [523, 405] width 834 height 577
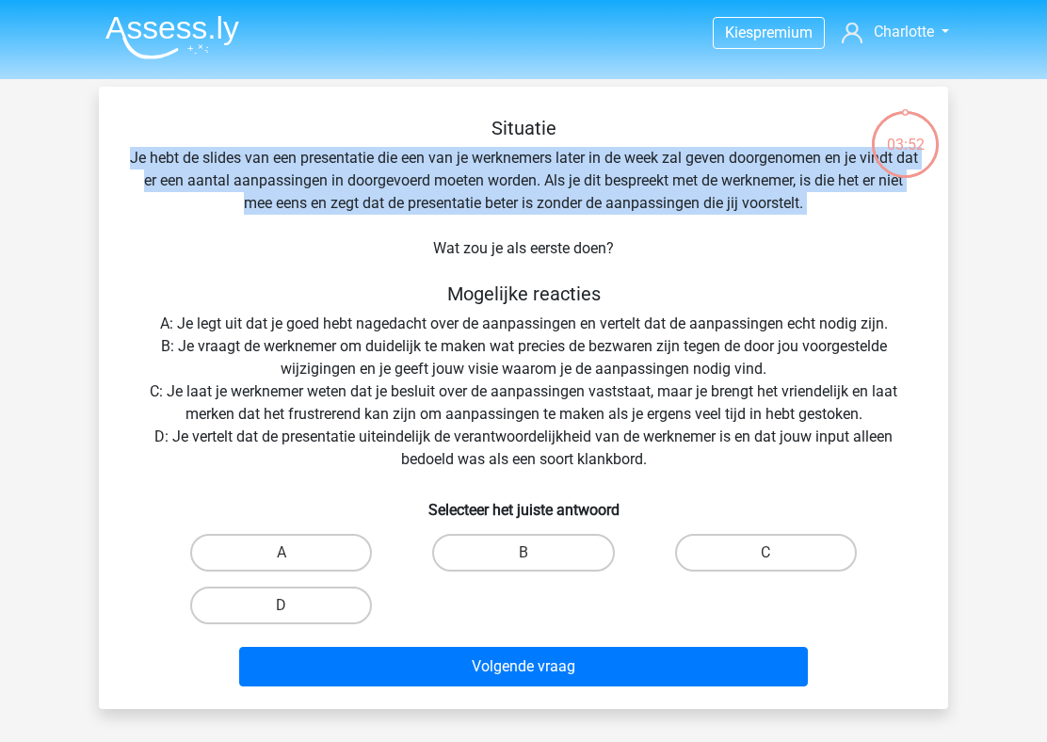
click at [651, 208] on div "Situatie Je hebt de slides van een presentatie die een van je werknemers later …" at bounding box center [523, 405] width 834 height 577
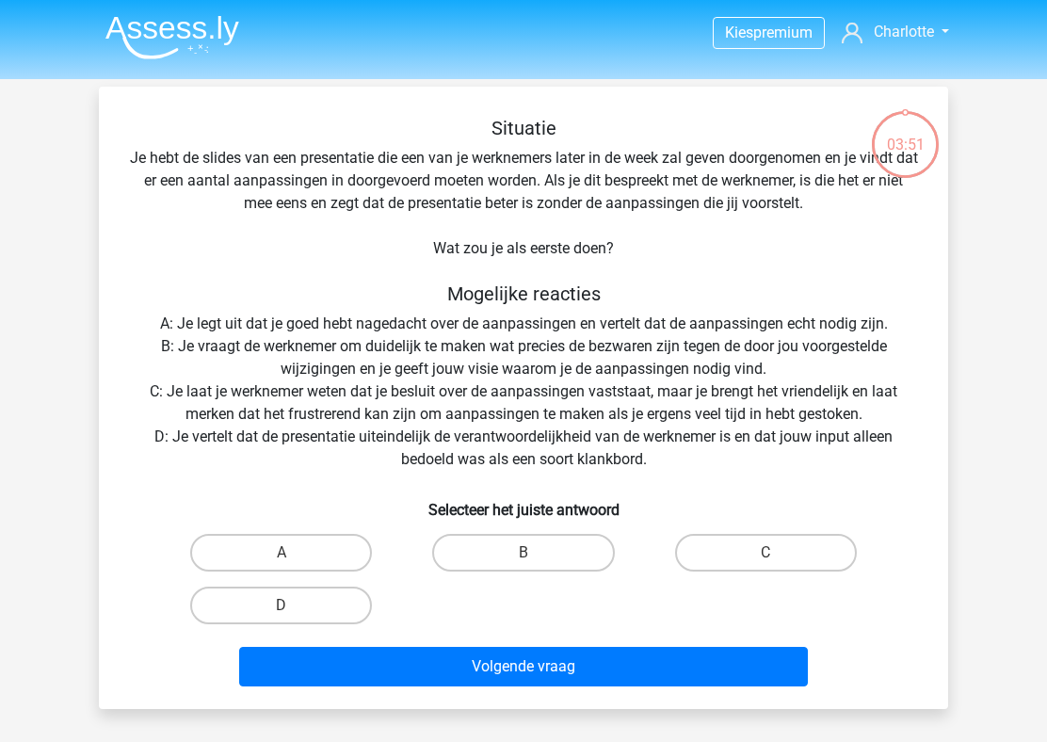
click at [651, 208] on div "Situatie Je hebt de slides van een presentatie die een van je werknemers later …" at bounding box center [523, 405] width 834 height 577
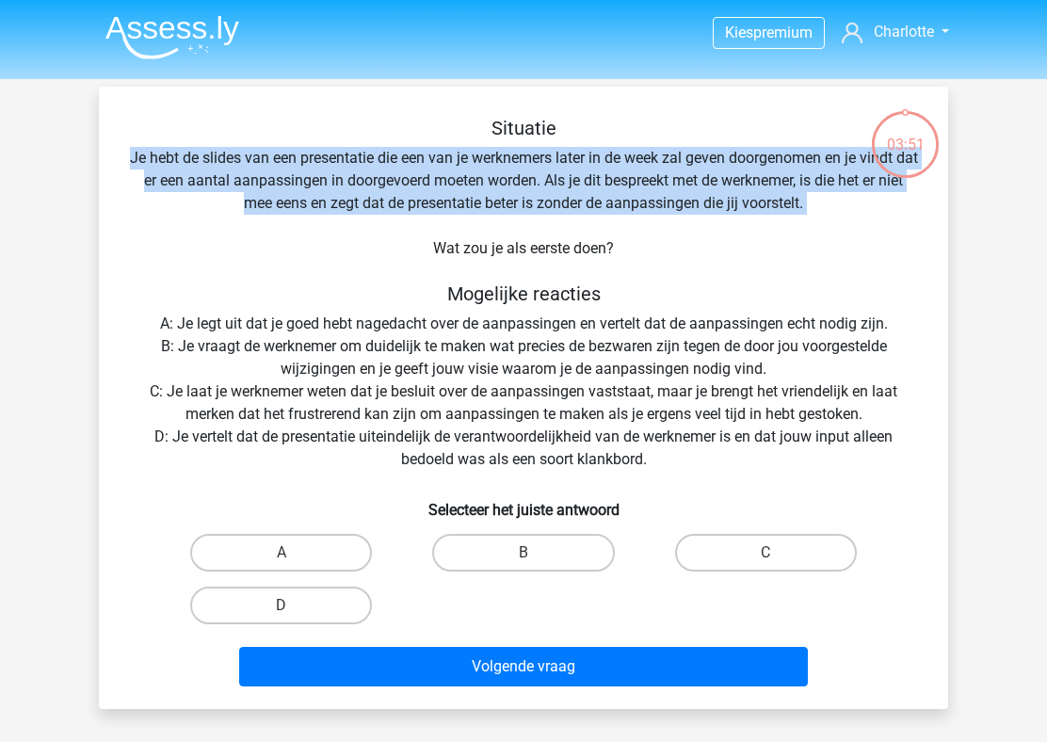
click at [440, 230] on div "Situatie Je hebt de slides van een presentatie die een van je werknemers later …" at bounding box center [523, 405] width 834 height 577
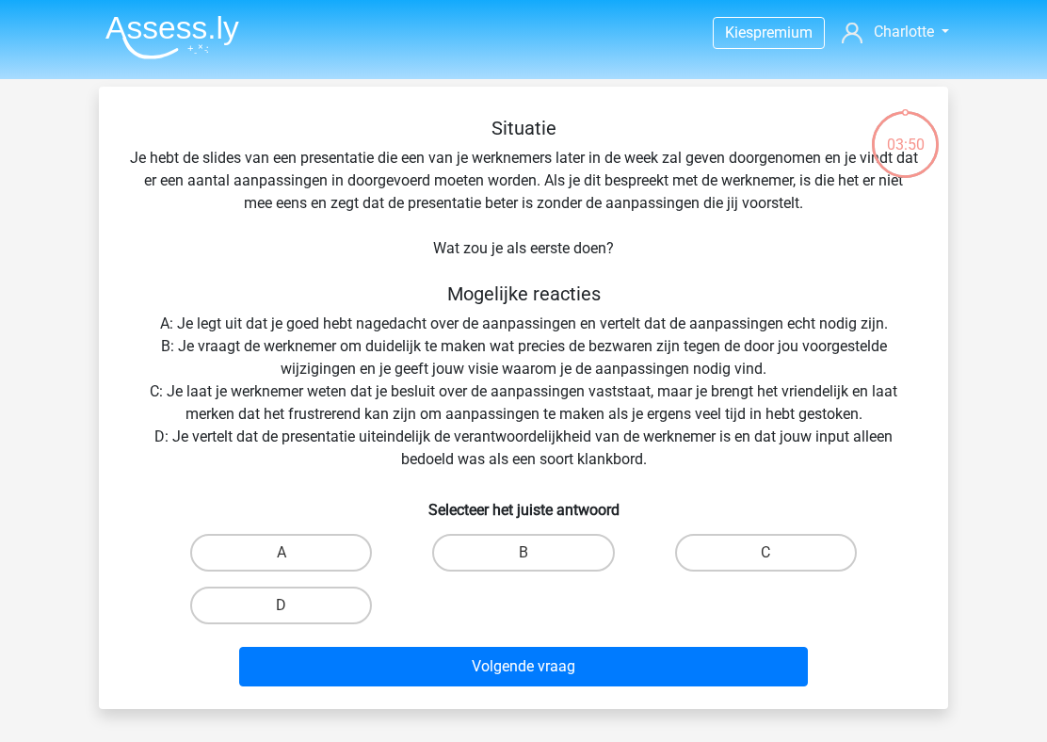
click at [440, 230] on div "Situatie Je hebt de slides van een presentatie die een van je werknemers later …" at bounding box center [523, 405] width 834 height 577
click at [458, 250] on div "Situatie Je hebt de slides van een presentatie die een van je werknemers later …" at bounding box center [523, 405] width 834 height 577
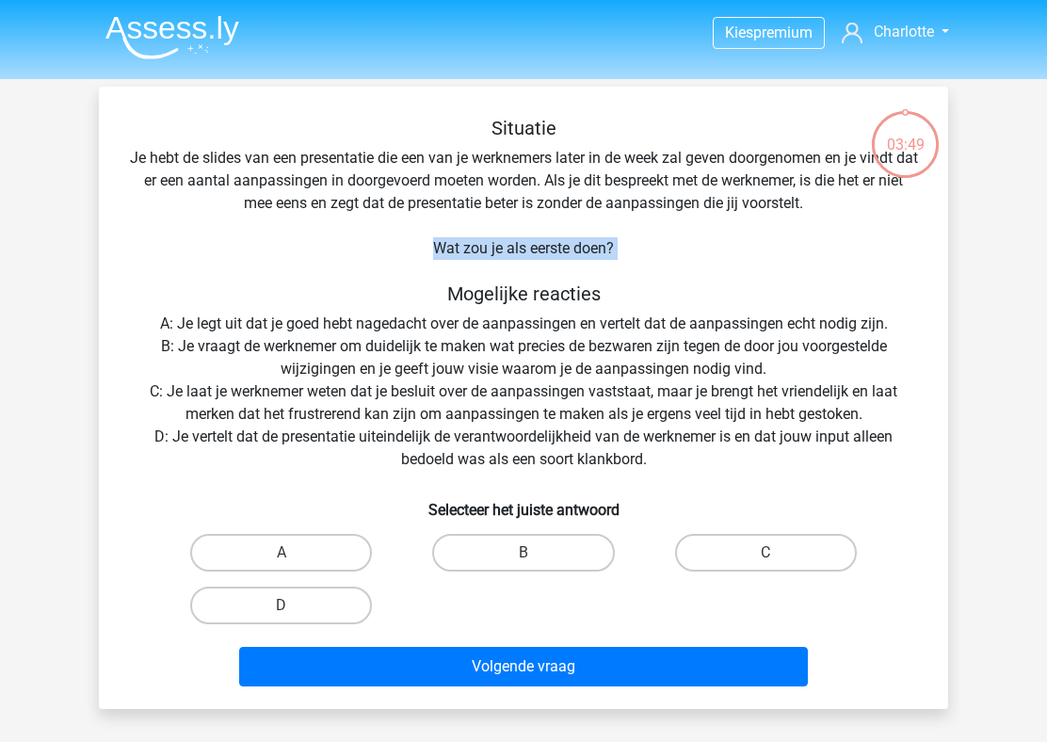
click at [487, 283] on h5 "Mogelijke reacties" at bounding box center [523, 293] width 789 height 23
click at [444, 303] on h5 "Mogelijke reacties" at bounding box center [523, 293] width 789 height 23
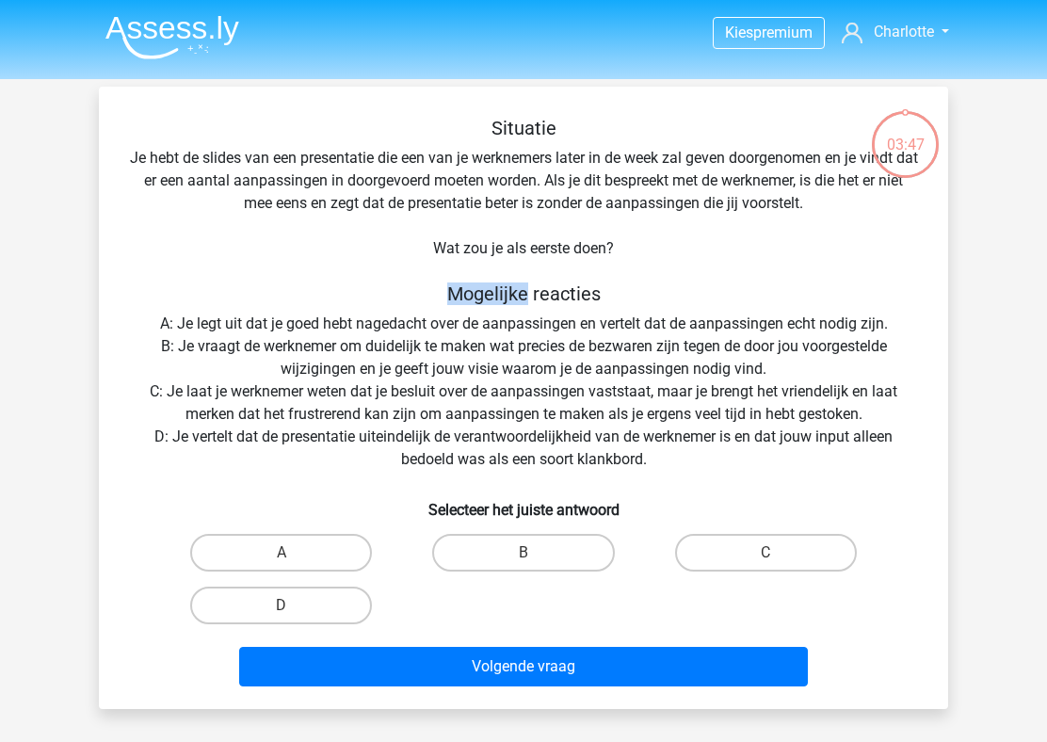
click at [452, 328] on div "Situatie Je hebt de slides van een presentatie die een van je werknemers later …" at bounding box center [523, 405] width 834 height 577
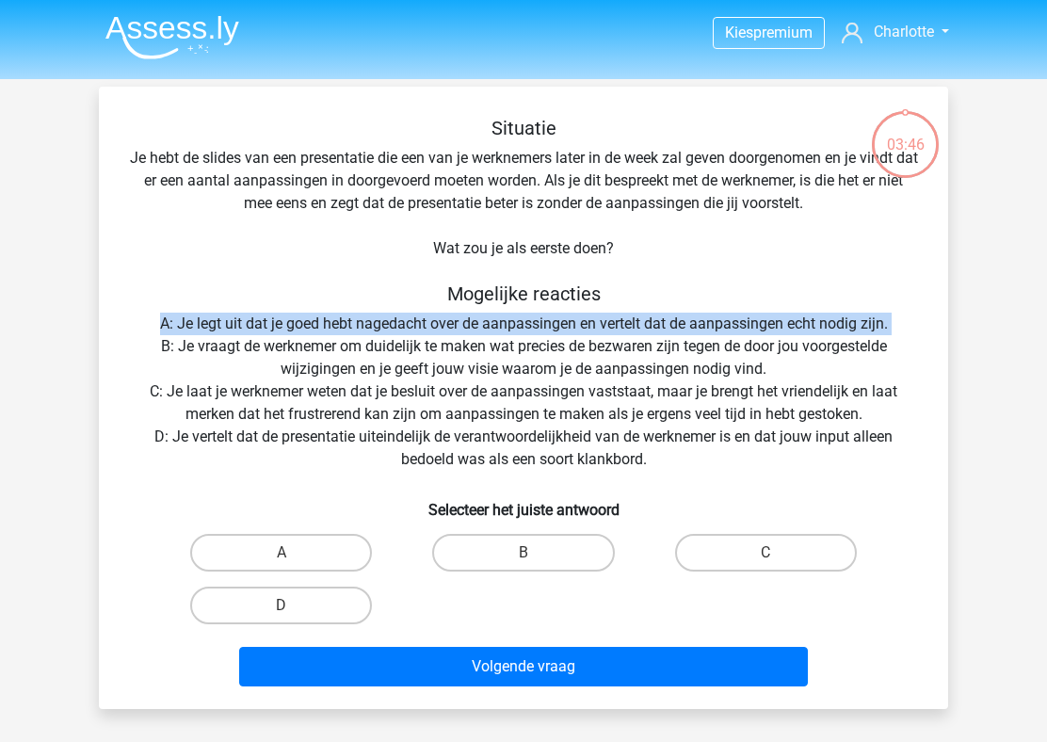
click at [461, 348] on div "Situatie Je hebt de slides van een presentatie die een van je werknemers later …" at bounding box center [523, 405] width 834 height 577
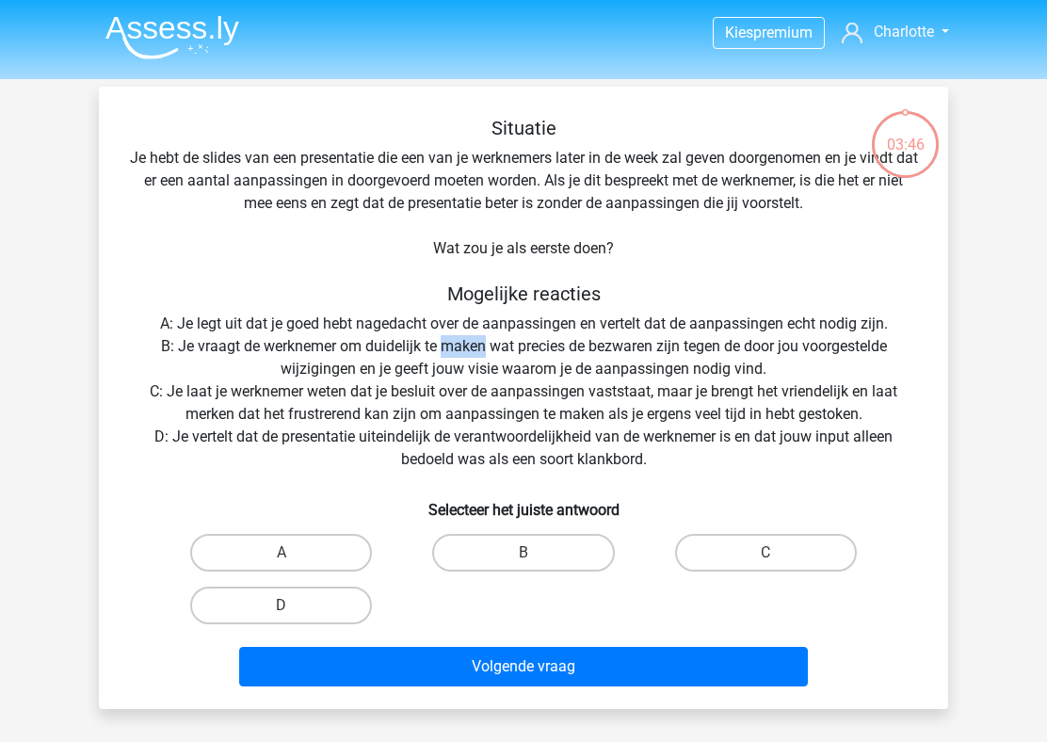
click at [461, 348] on div "Situatie Je hebt de slides van een presentatie die een van je werknemers later …" at bounding box center [523, 405] width 834 height 577
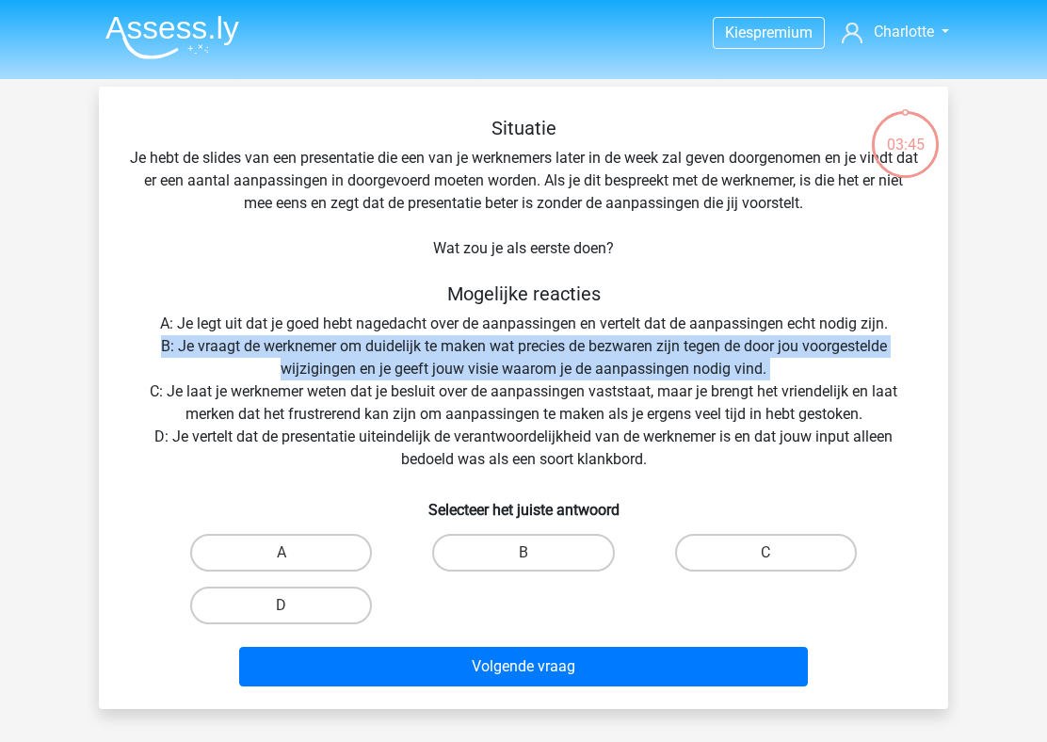
click at [461, 348] on div "Situatie Je hebt de slides van een presentatie die een van je werknemers later …" at bounding box center [523, 405] width 834 height 577
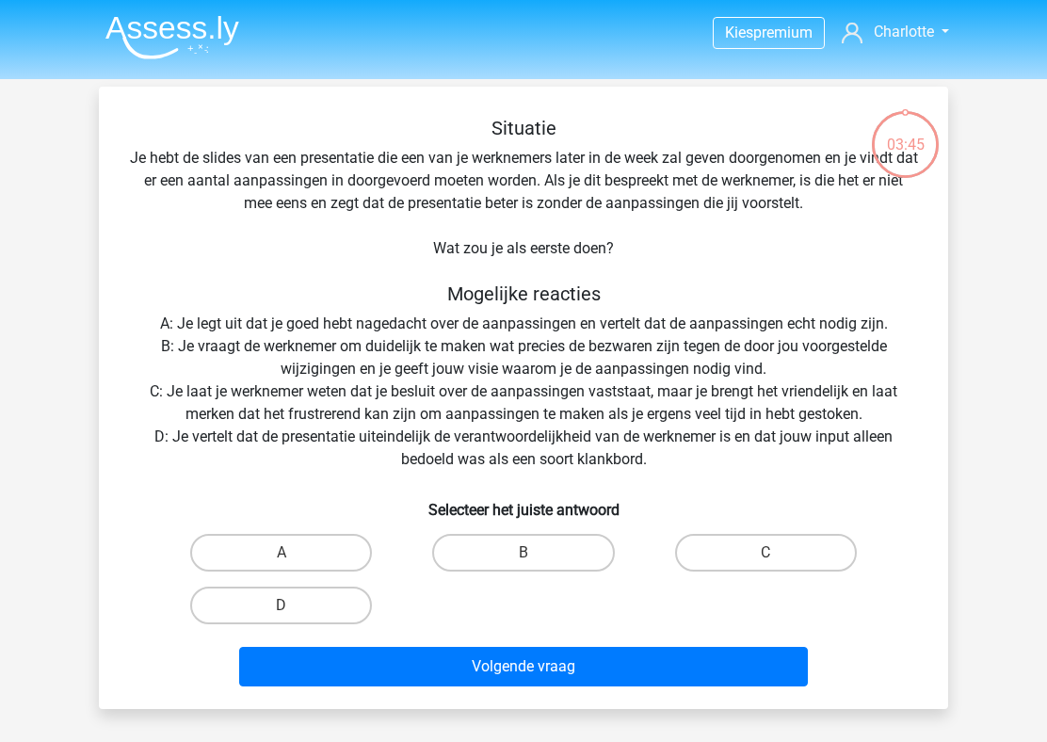
click at [461, 348] on div "Situatie Je hebt de slides van een presentatie die een van je werknemers later …" at bounding box center [523, 405] width 834 height 577
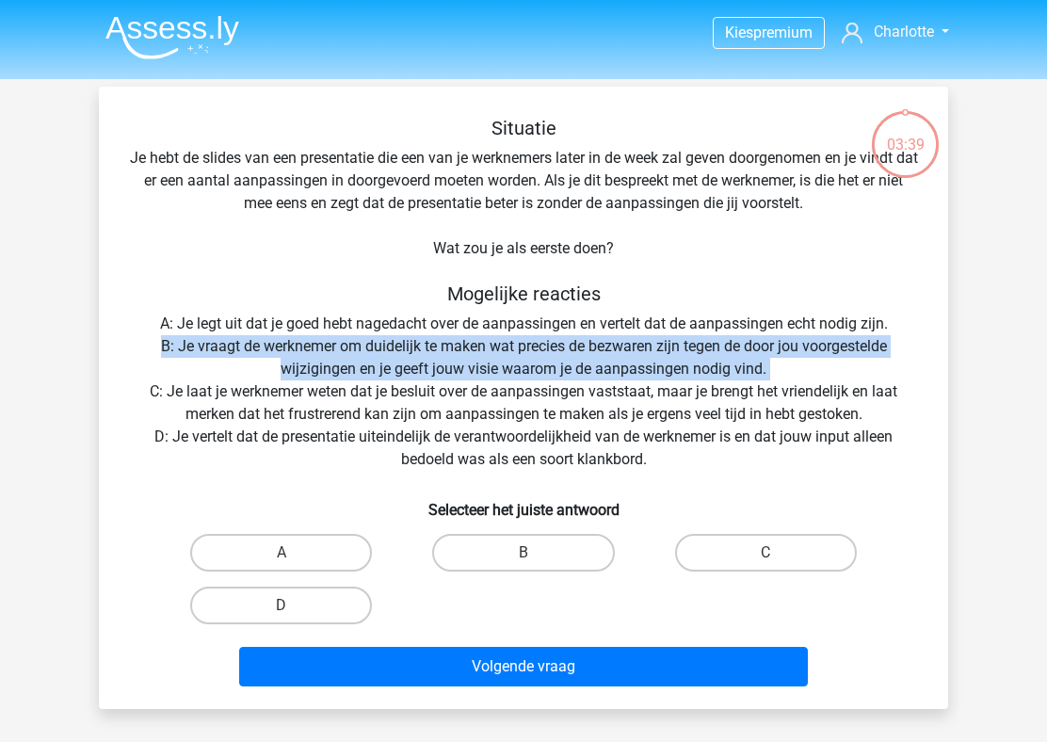
click at [490, 376] on div "Situatie Je hebt de slides van een presentatie die een van je werknemers later …" at bounding box center [523, 405] width 834 height 577
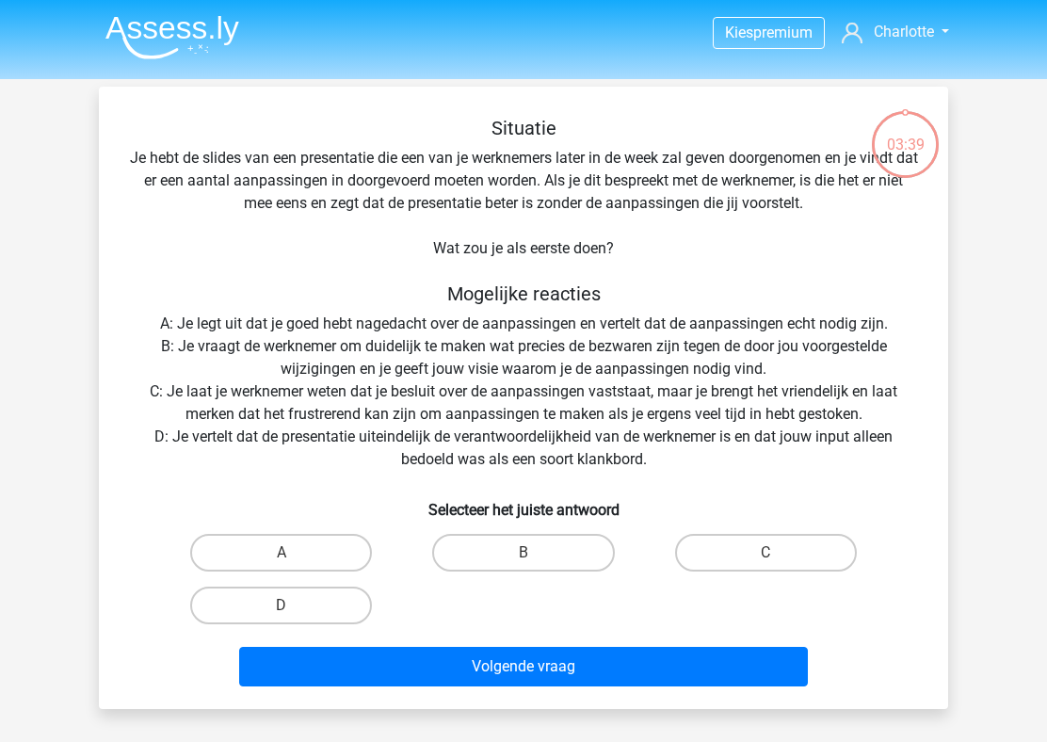
click at [490, 376] on div "Situatie Je hebt de slides van een presentatie die een van je werknemers later …" at bounding box center [523, 405] width 834 height 577
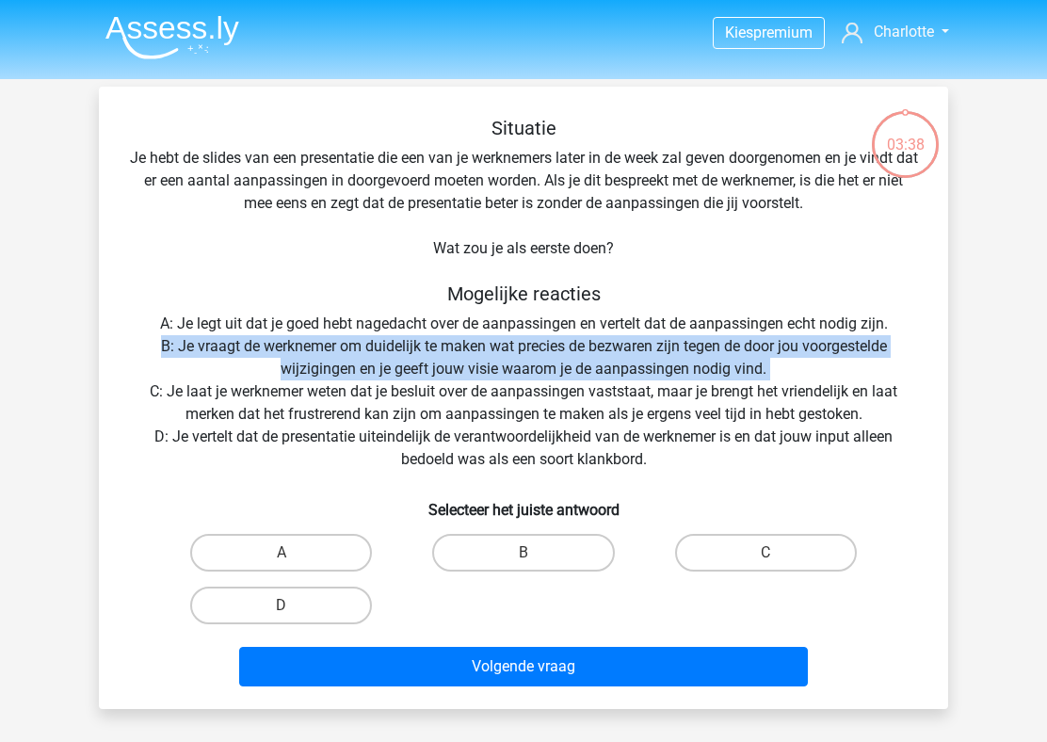
click at [450, 368] on div "Situatie Je hebt de slides van een presentatie die een van je werknemers later …" at bounding box center [523, 405] width 834 height 577
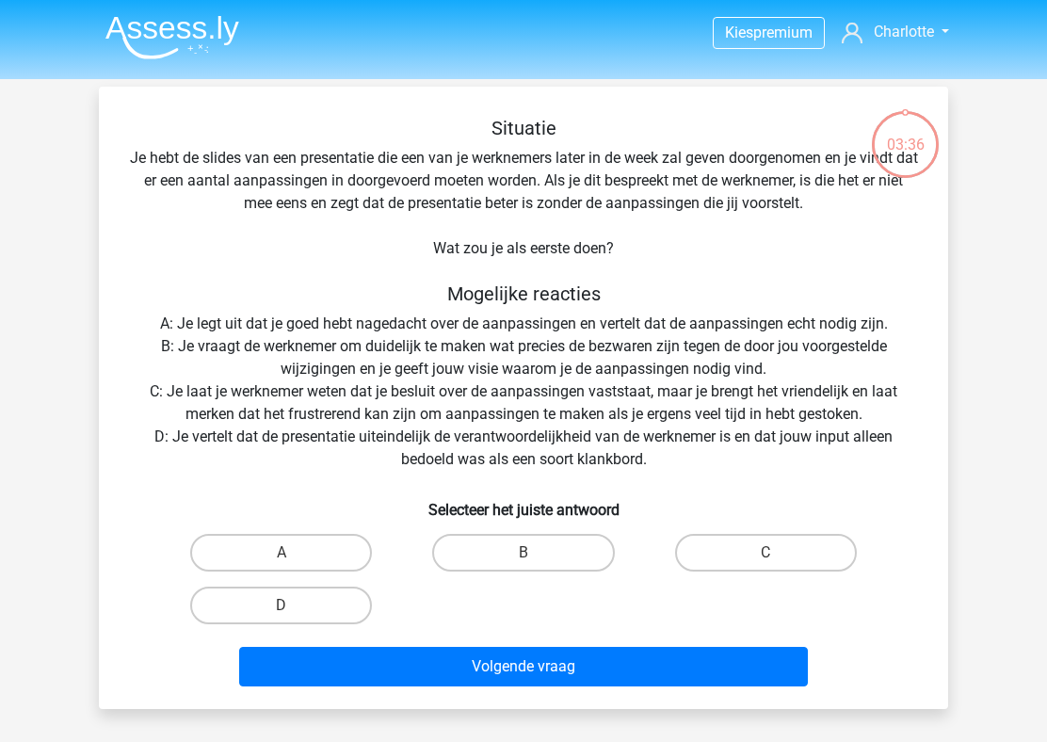
drag, startPoint x: 302, startPoint y: 361, endPoint x: 679, endPoint y: 369, distance: 376.5
click at [679, 369] on div "Situatie Je hebt de slides van een presentatie die een van je werknemers later …" at bounding box center [523, 405] width 834 height 577
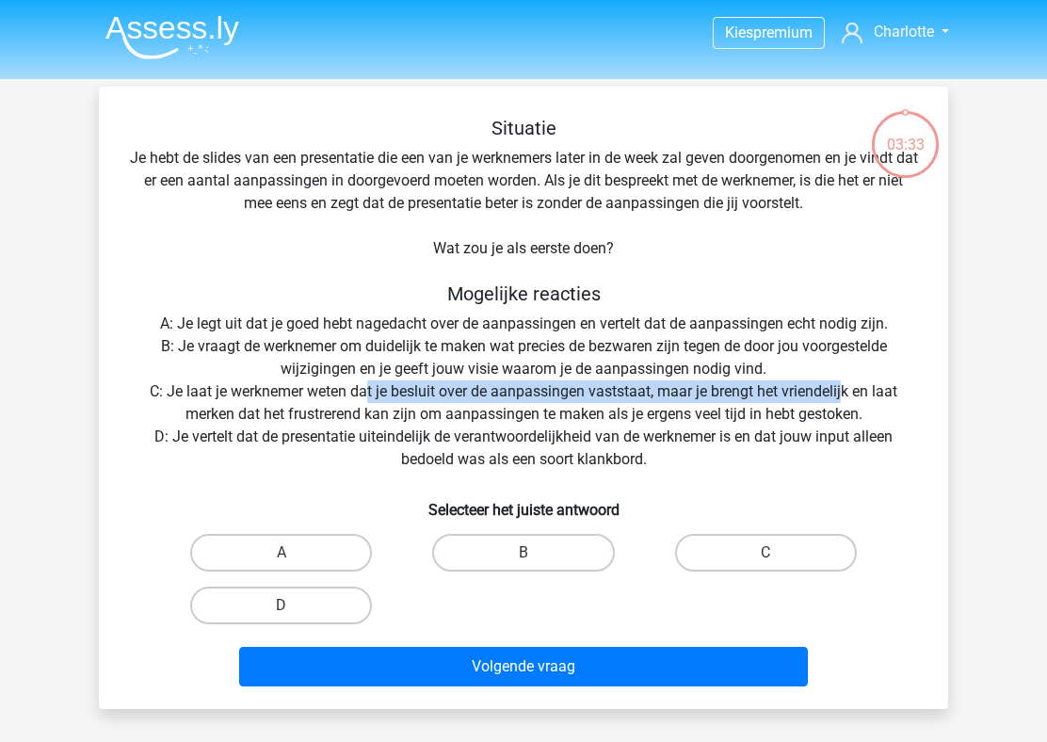
drag, startPoint x: 366, startPoint y: 394, endPoint x: 843, endPoint y: 384, distance: 477.3
click at [843, 384] on div "Situatie Je hebt de slides van een presentatie die een van je werknemers later …" at bounding box center [523, 405] width 834 height 577
click at [307, 382] on div "Situatie Je hebt de slides van een presentatie die een van je werknemers later …" at bounding box center [523, 405] width 834 height 577
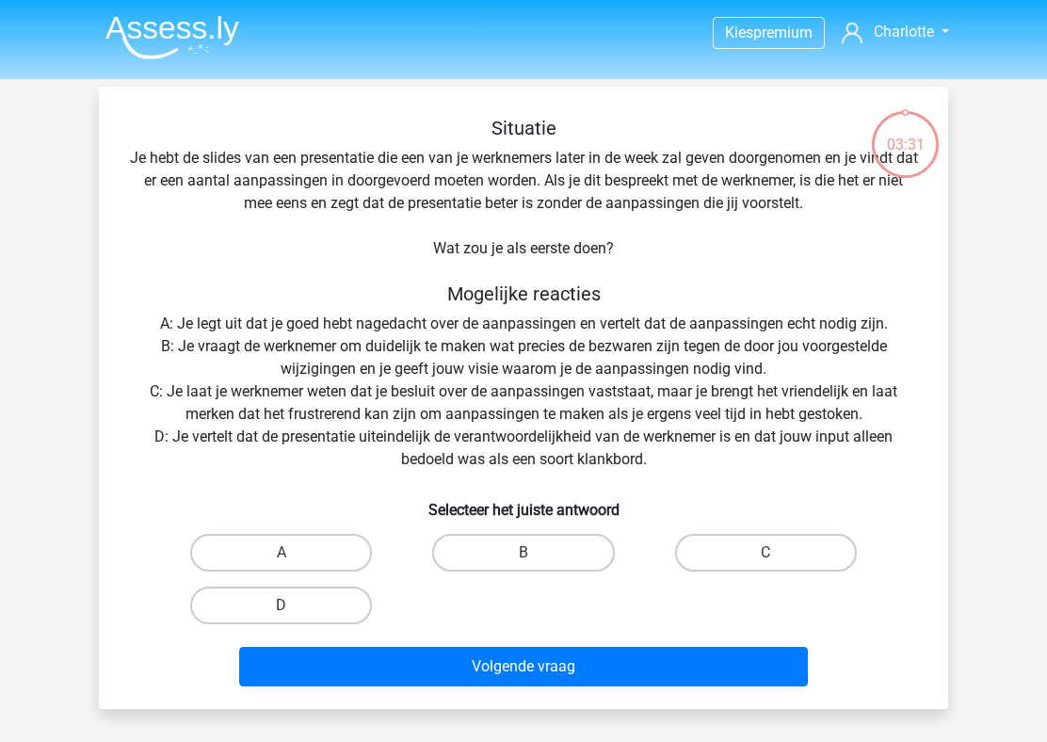
click at [307, 382] on div "Situatie Je hebt de slides van een presentatie die een van je werknemers later …" at bounding box center [523, 405] width 834 height 577
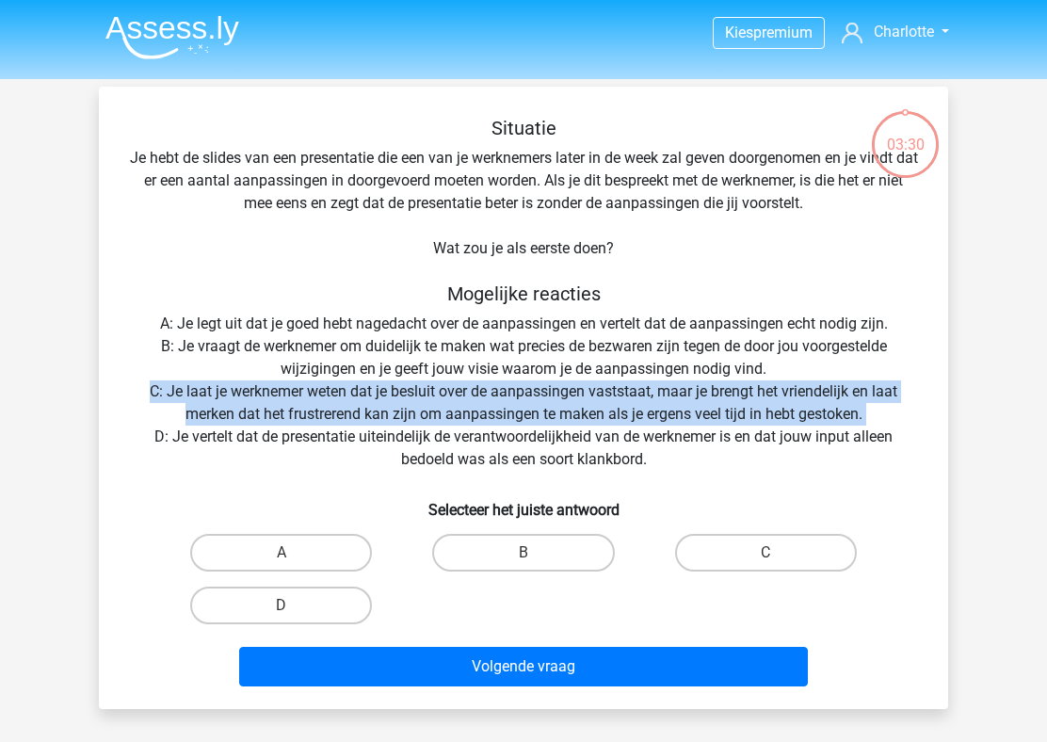
click at [489, 395] on div "Situatie Je hebt de slides van een presentatie die een van je werknemers later …" at bounding box center [523, 405] width 834 height 577
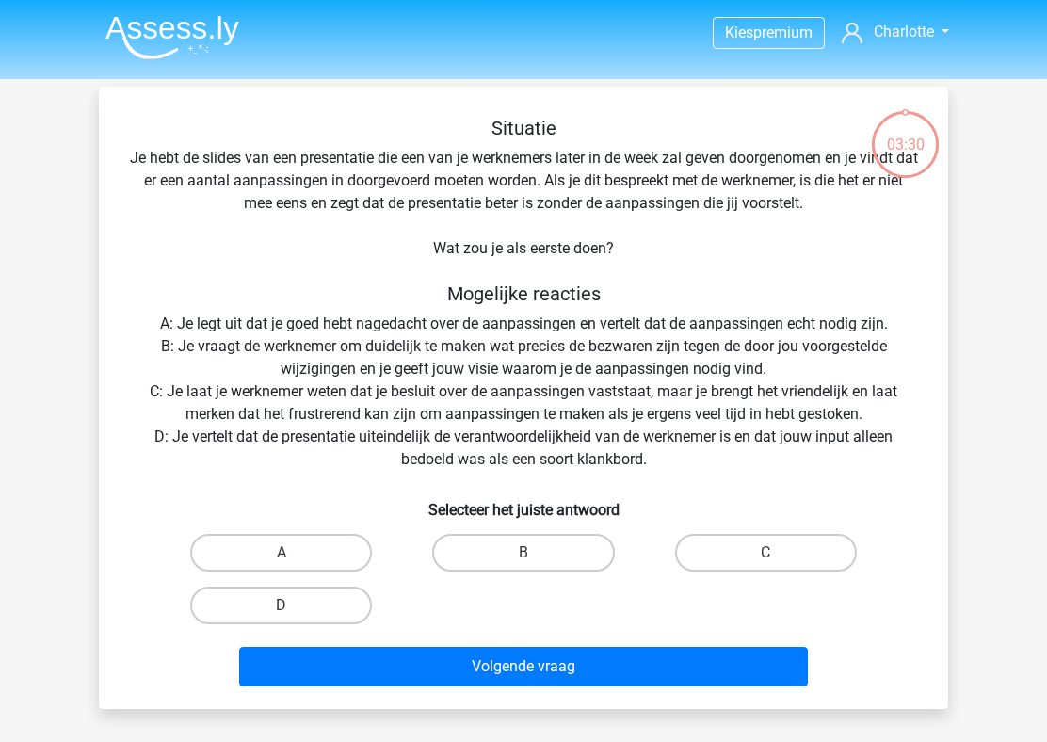
click at [489, 395] on div "Situatie Je hebt de slides van een presentatie die een van je werknemers later …" at bounding box center [523, 405] width 834 height 577
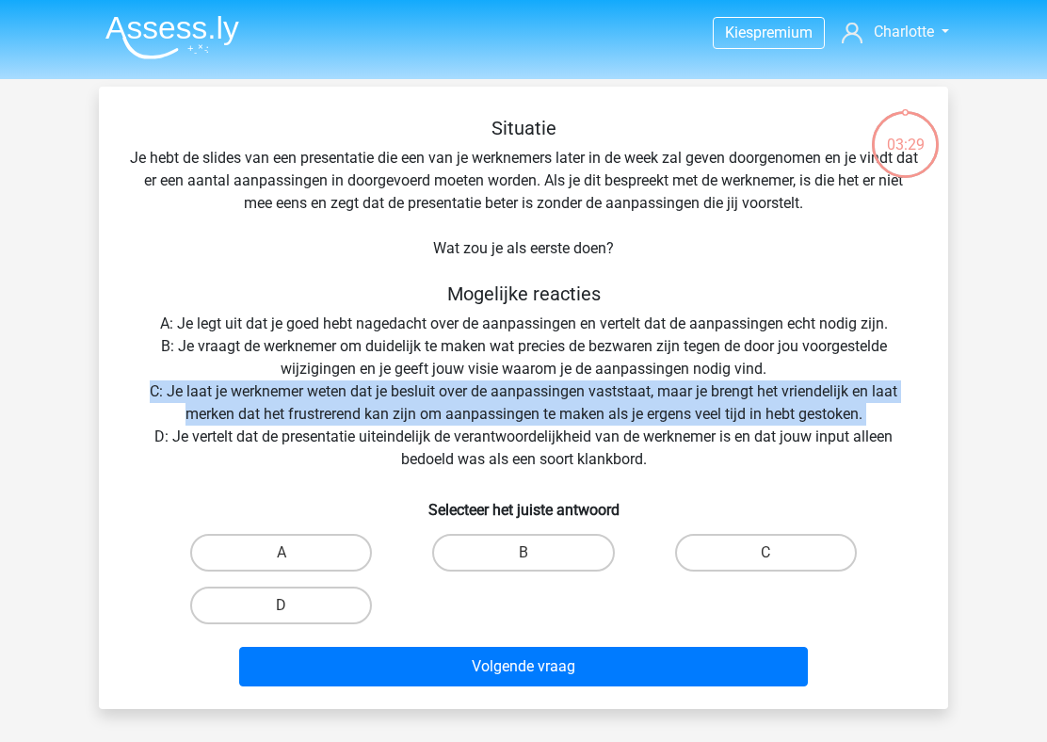
click at [489, 395] on div "Situatie Je hebt de slides van een presentatie die een van je werknemers later …" at bounding box center [523, 405] width 834 height 577
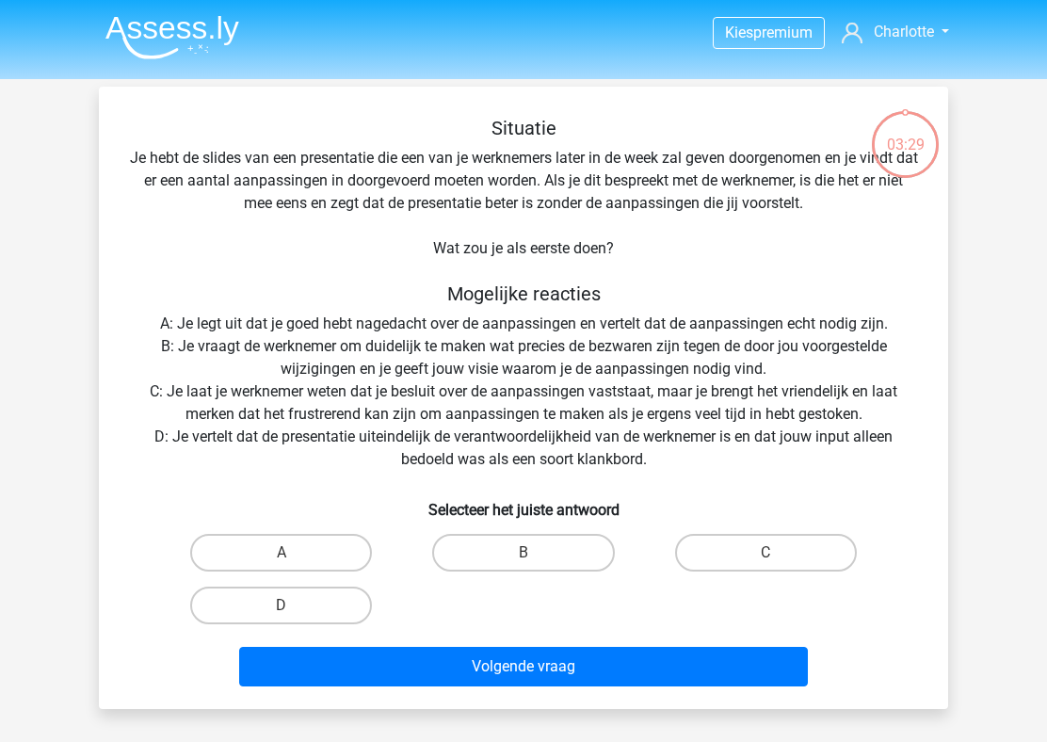
click at [489, 395] on div "Situatie Je hebt de slides van een presentatie die een van je werknemers later …" at bounding box center [523, 405] width 834 height 577
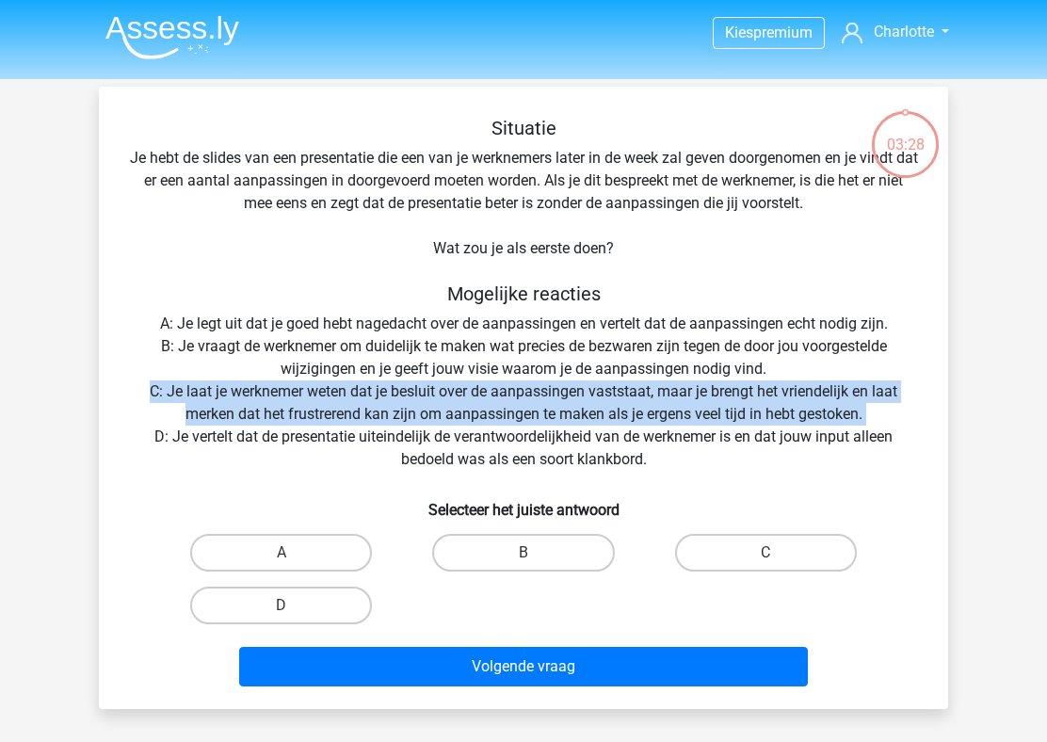
click at [489, 395] on div "Situatie Je hebt de slides van een presentatie die een van je werknemers later …" at bounding box center [523, 405] width 834 height 577
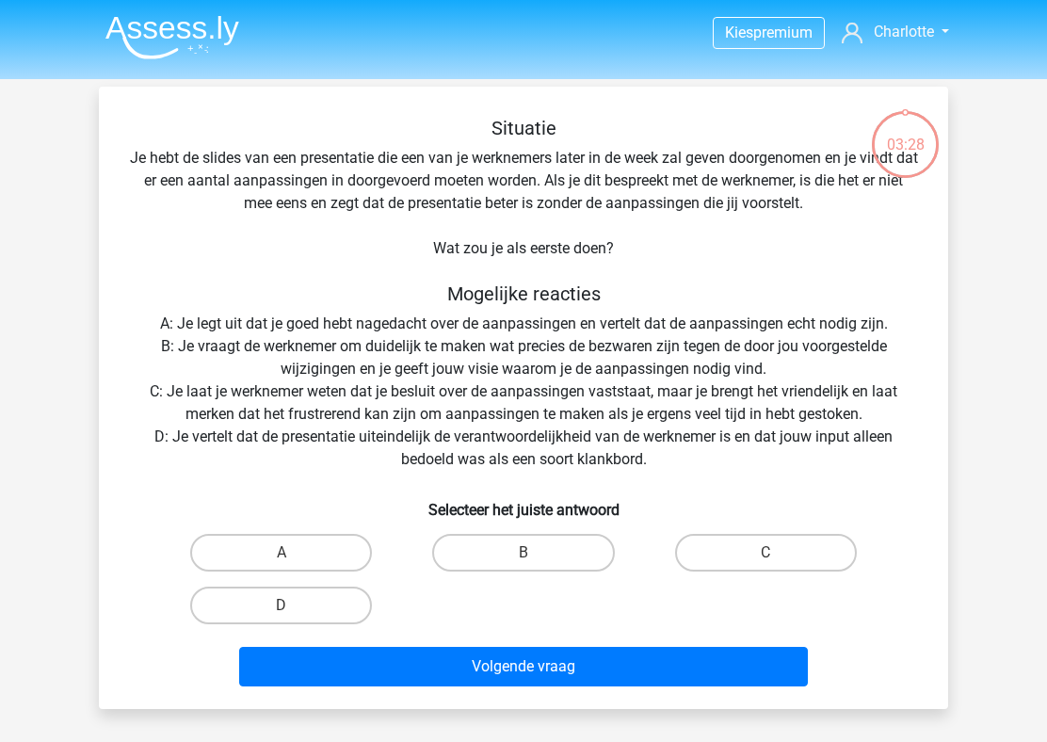
click at [489, 395] on div "Situatie Je hebt de slides van een presentatie die een van je werknemers later …" at bounding box center [523, 405] width 834 height 577
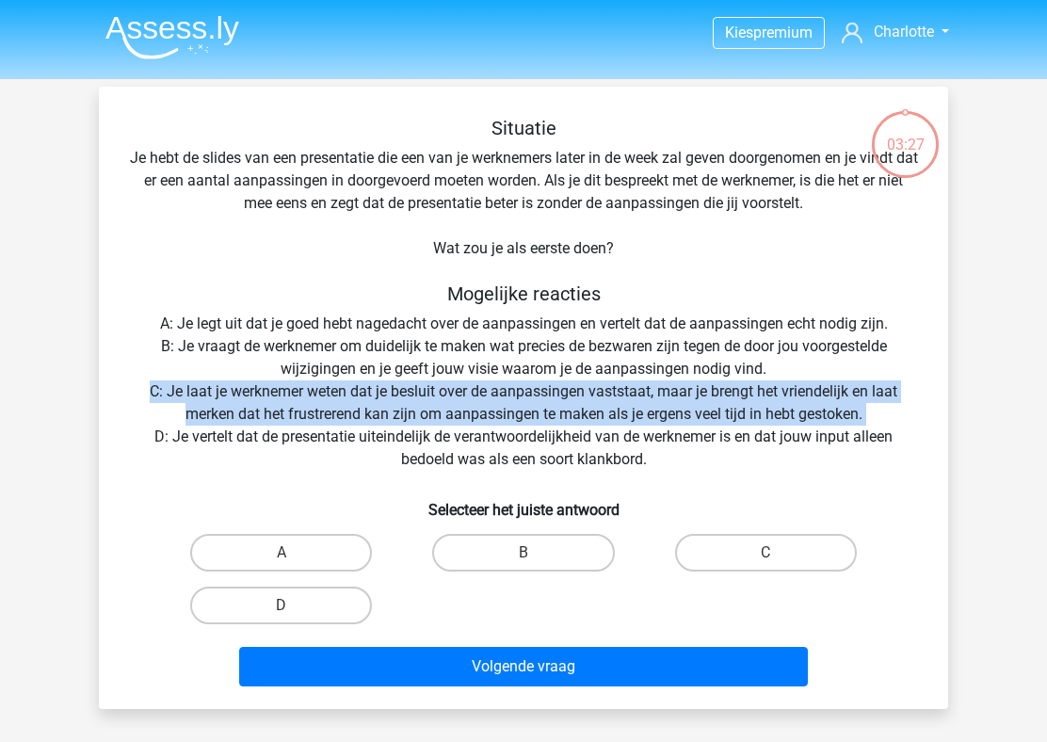
click at [489, 395] on div "Situatie Je hebt de slides van een presentatie die een van je werknemers later …" at bounding box center [523, 405] width 834 height 577
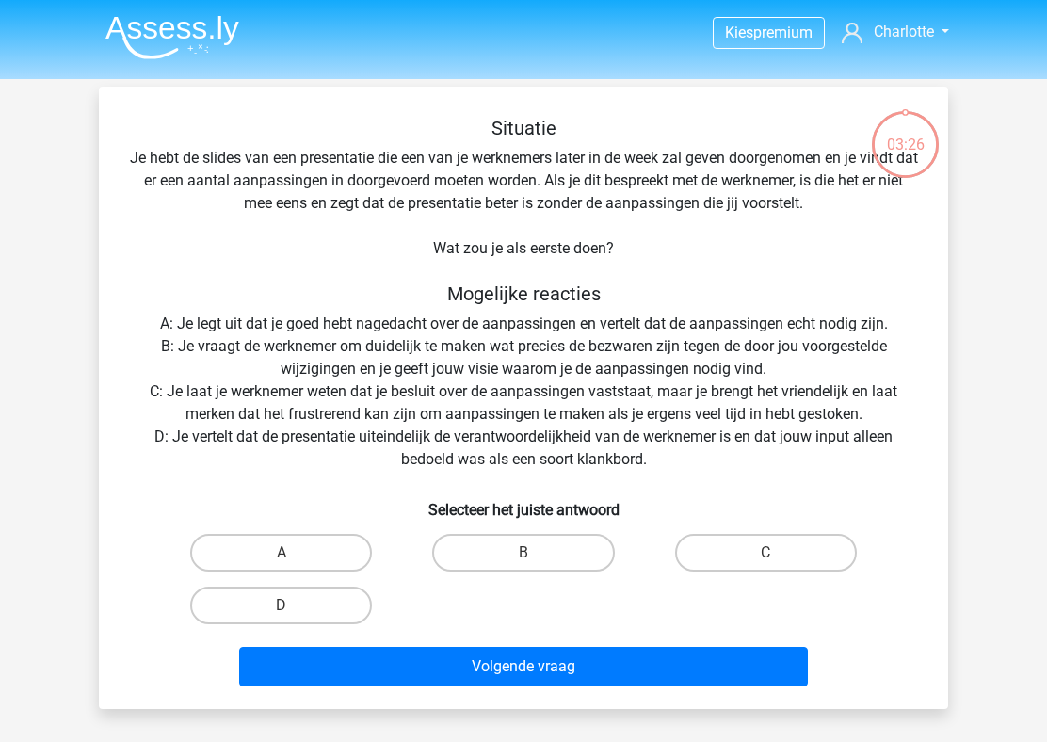
click at [489, 395] on div "Situatie Je hebt de slides van een presentatie die een van je werknemers later …" at bounding box center [523, 405] width 834 height 577
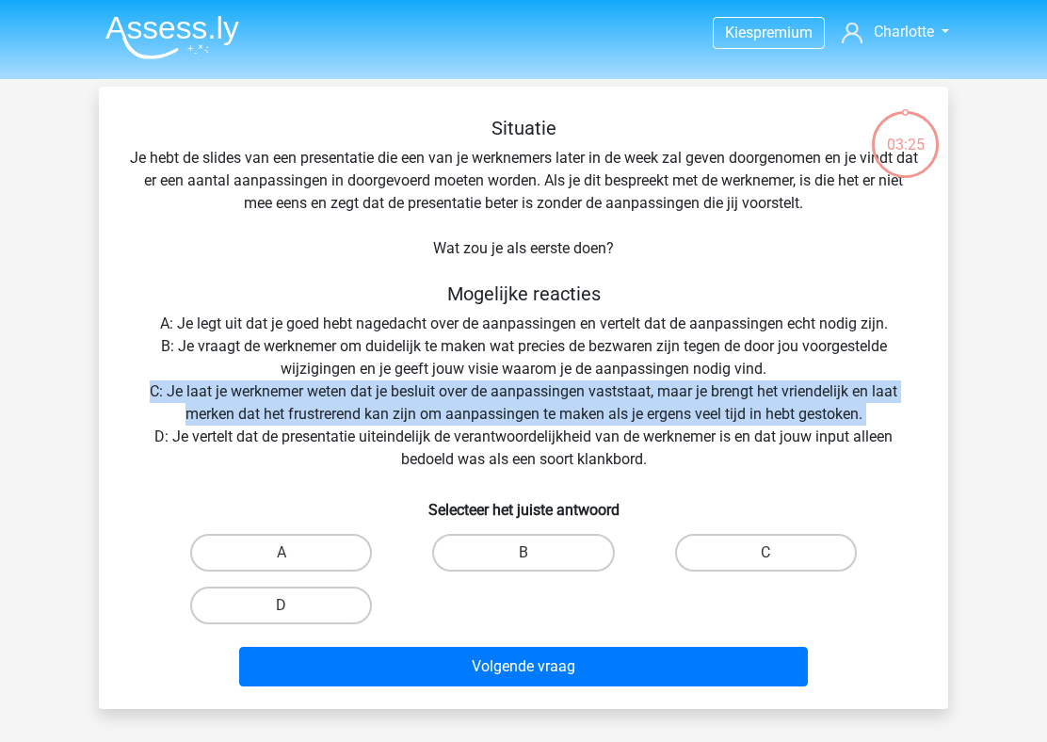
click at [489, 395] on div "Situatie Je hebt de slides van een presentatie die een van je werknemers later …" at bounding box center [523, 405] width 834 height 577
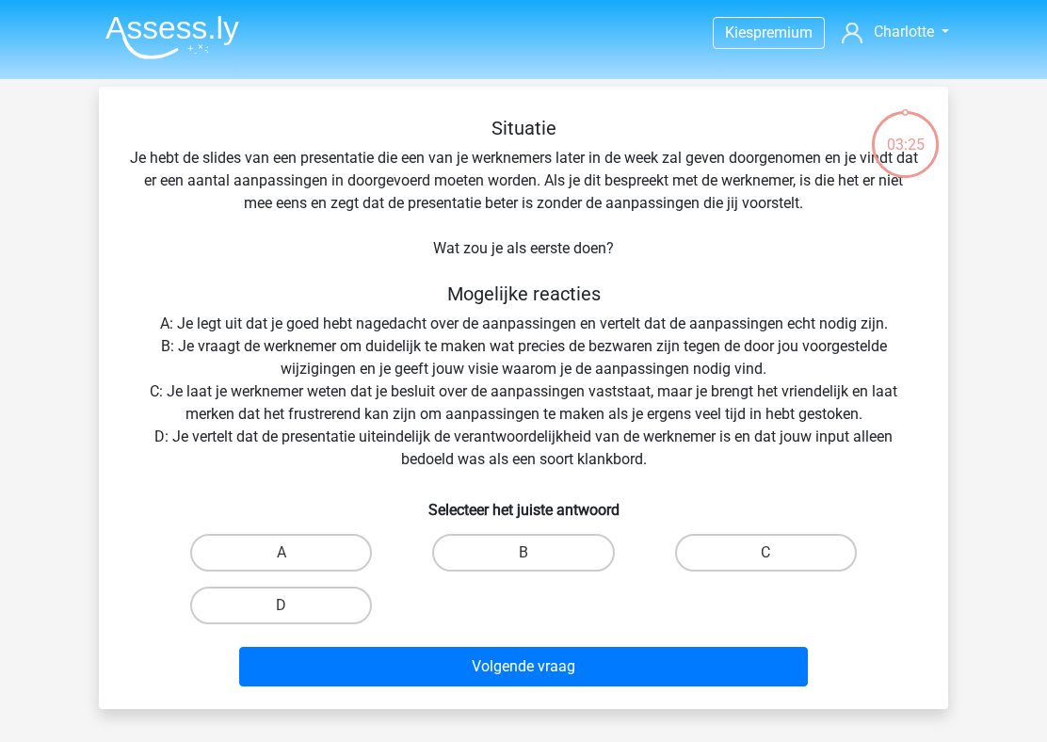
click at [489, 395] on div "Situatie Je hebt de slides van een presentatie die een van je werknemers later …" at bounding box center [523, 405] width 834 height 577
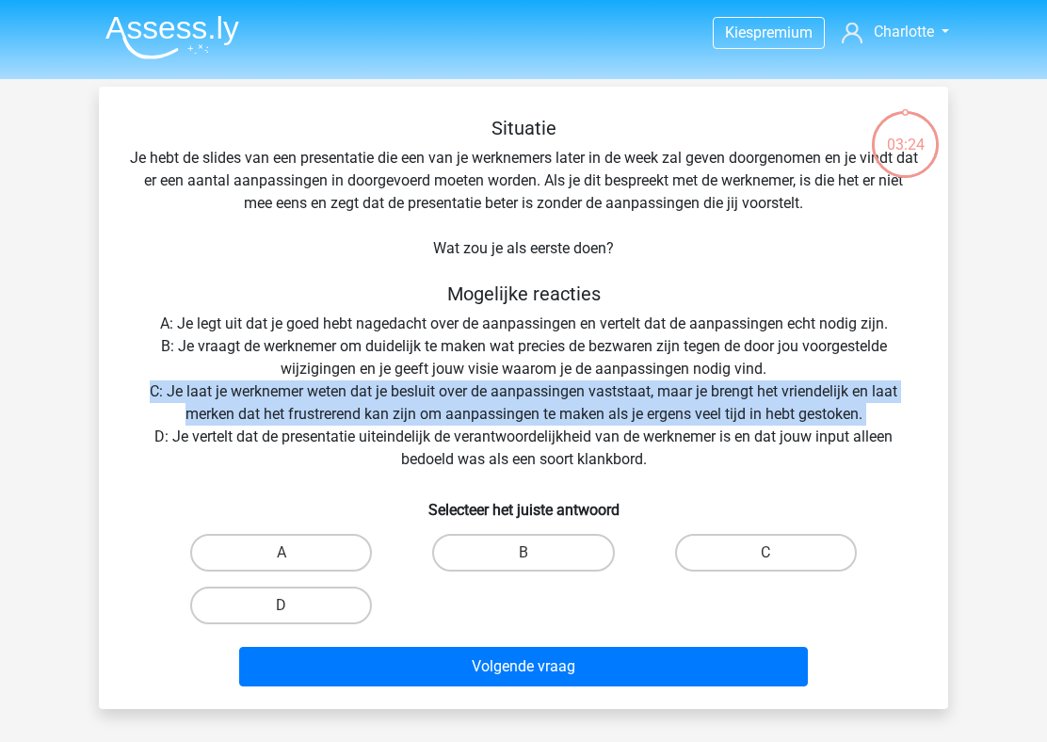
click at [489, 395] on div "Situatie Je hebt de slides van een presentatie die een van je werknemers later …" at bounding box center [523, 405] width 834 height 577
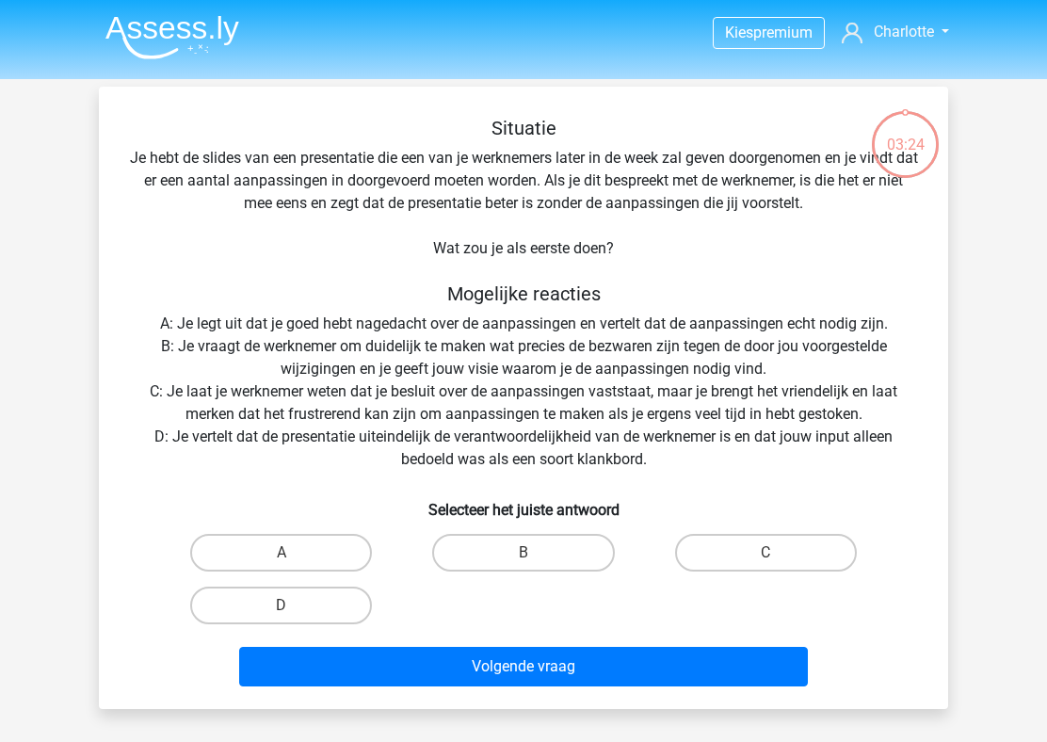
click at [489, 395] on div "Situatie Je hebt de slides van een presentatie die een van je werknemers later …" at bounding box center [523, 405] width 834 height 577
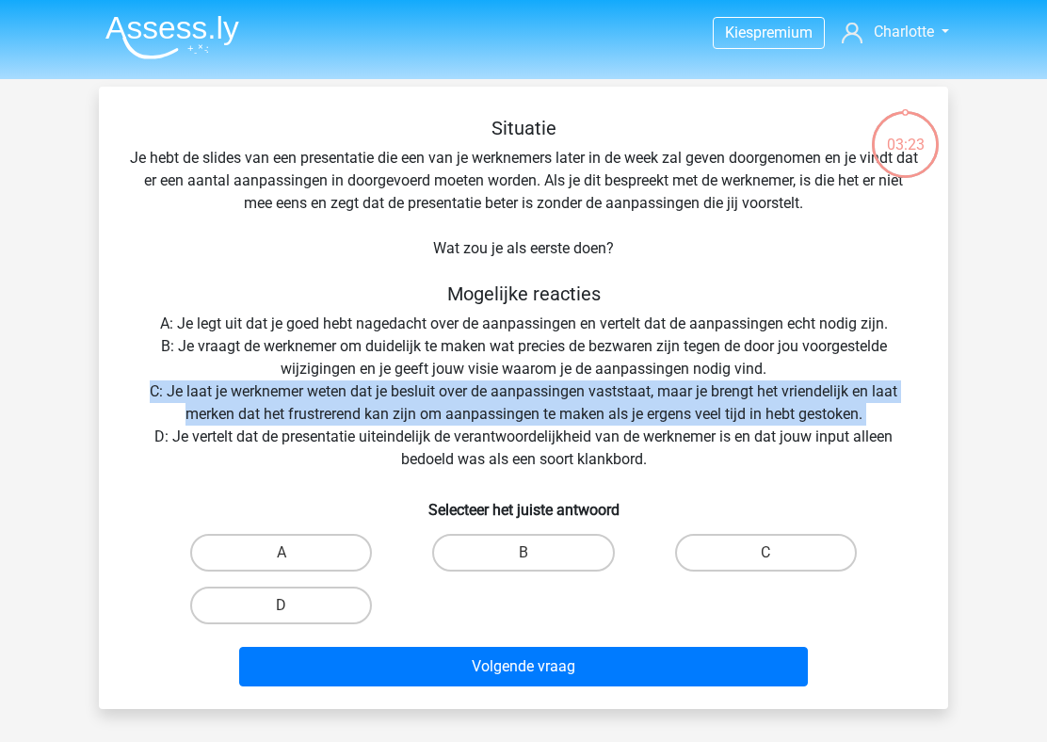
click at [489, 395] on div "Situatie Je hebt de slides van een presentatie die een van je werknemers later …" at bounding box center [523, 405] width 834 height 577
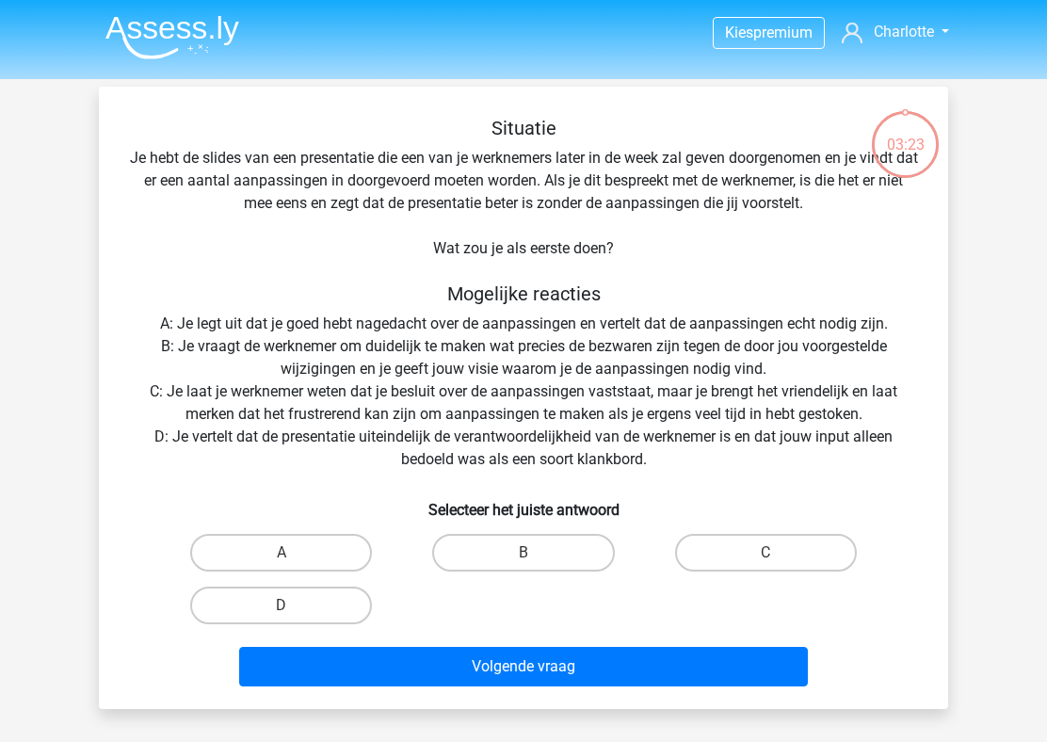
click at [489, 395] on div "Situatie Je hebt de slides van een presentatie die een van je werknemers later …" at bounding box center [523, 405] width 834 height 577
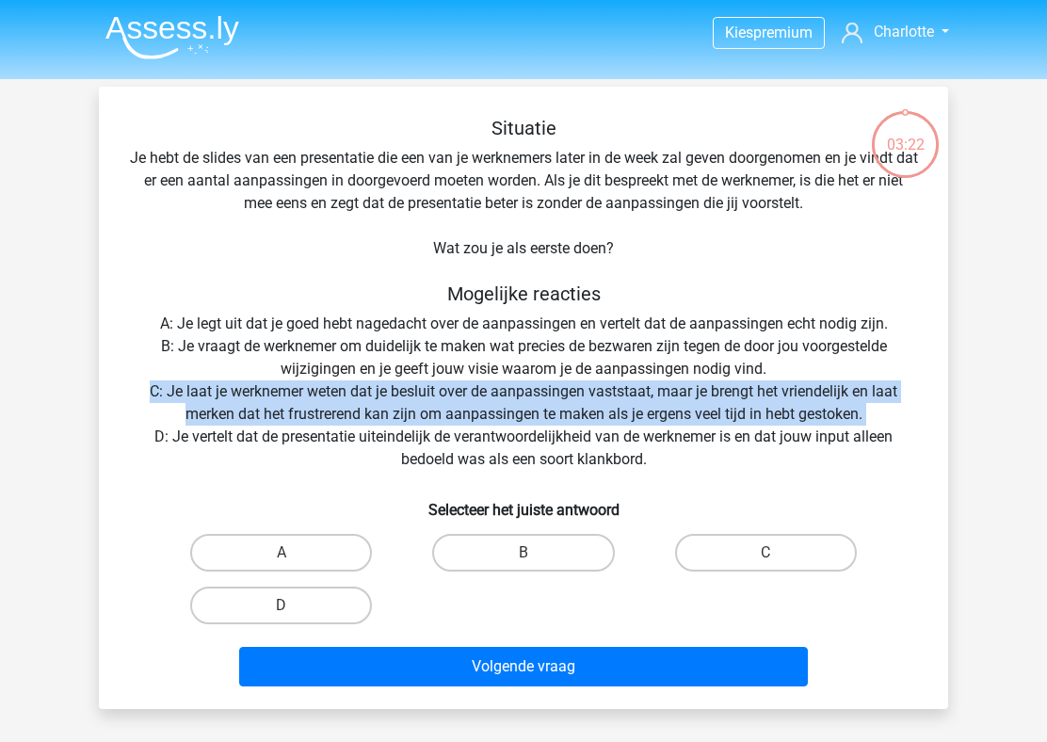
click at [533, 422] on div "Situatie Je hebt de slides van een presentatie die een van je werknemers later …" at bounding box center [523, 405] width 834 height 577
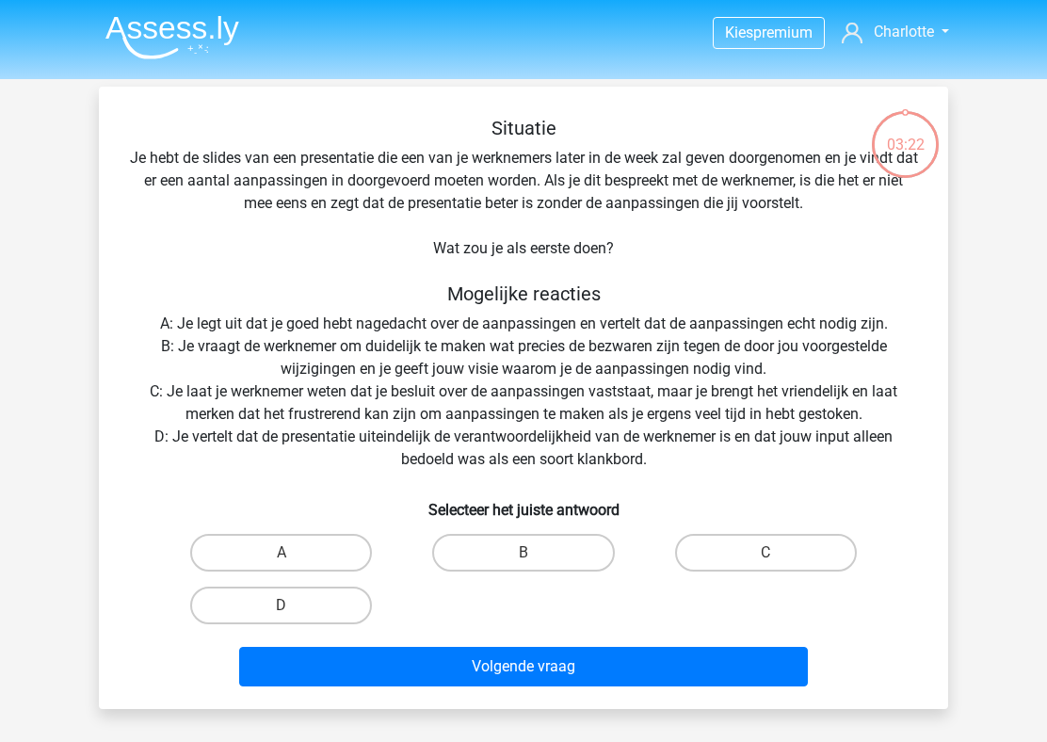
click at [533, 422] on div "Situatie Je hebt de slides van een presentatie die een van je werknemers later …" at bounding box center [523, 405] width 834 height 577
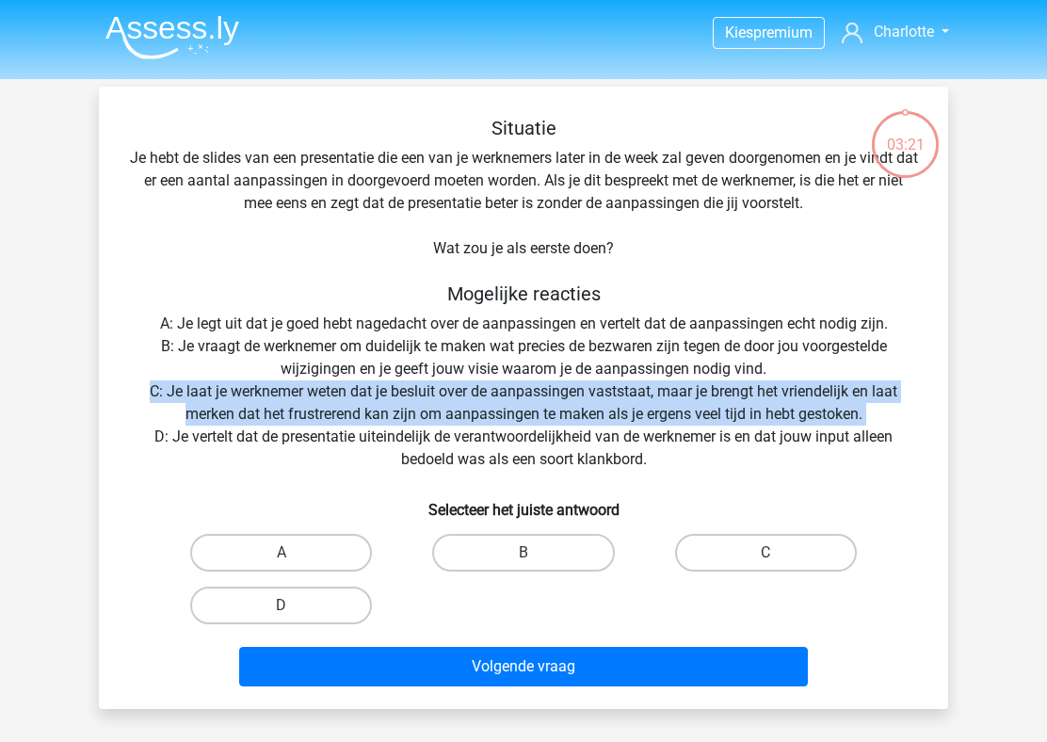
click at [557, 447] on div "Situatie Je hebt de slides van een presentatie die een van je werknemers later …" at bounding box center [523, 405] width 834 height 577
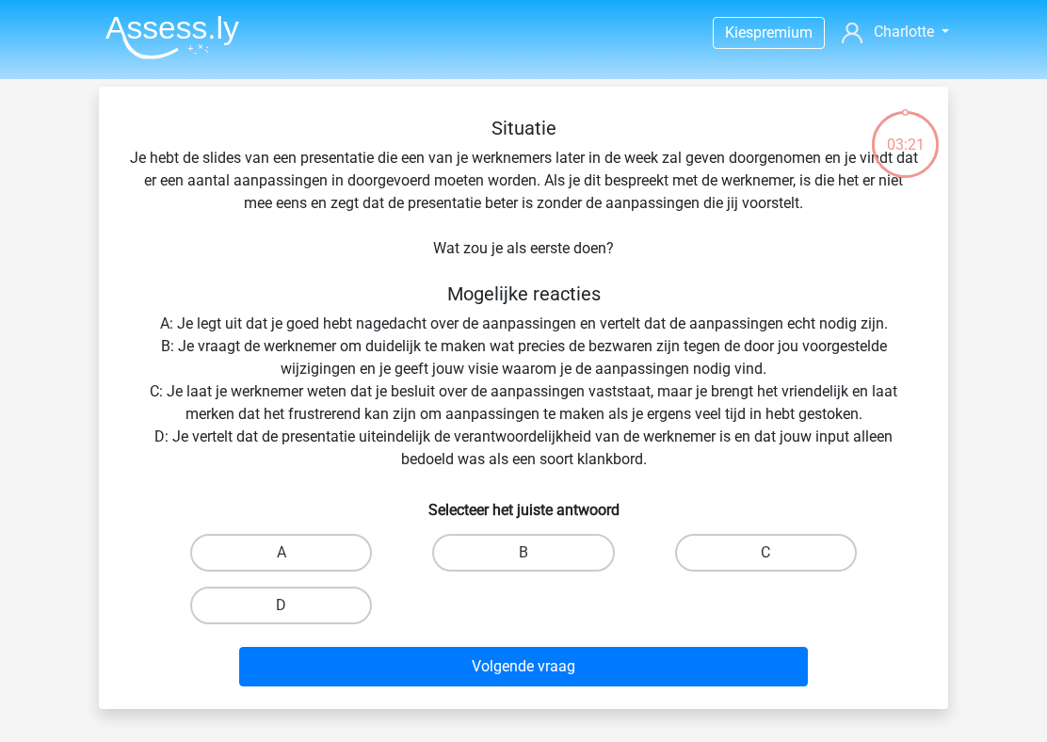
click at [557, 447] on div "Situatie Je hebt de slides van een presentatie die een van je werknemers later …" at bounding box center [523, 405] width 834 height 577
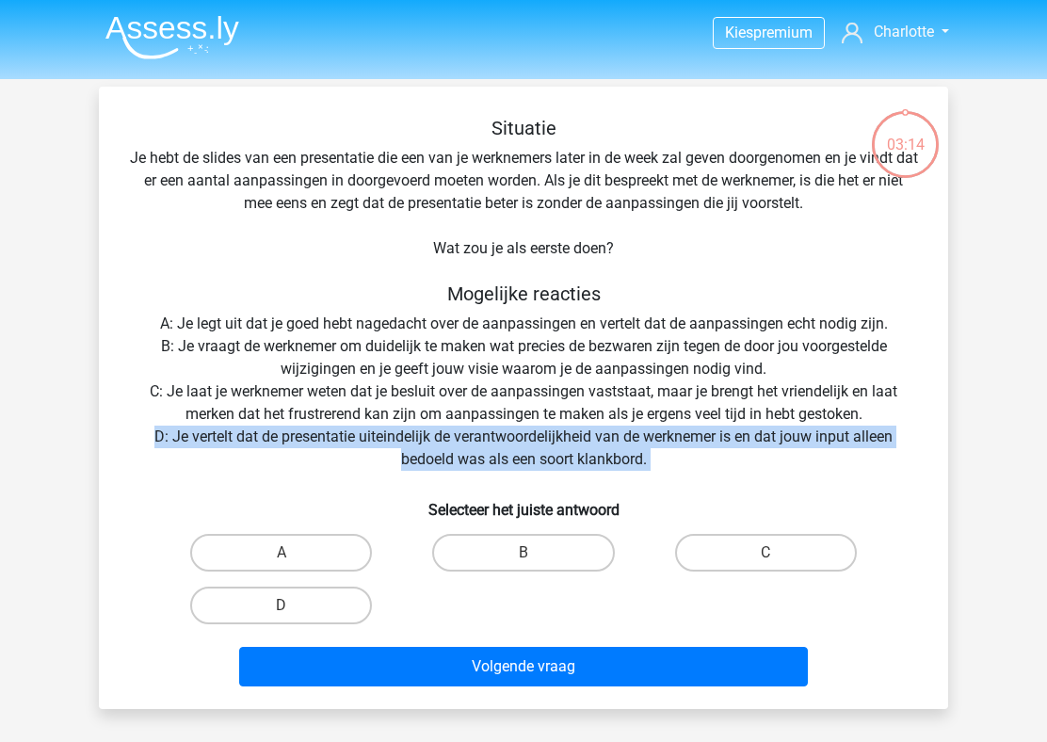
click at [477, 377] on div "Situatie Je hebt de slides van een presentatie die een van je werknemers later …" at bounding box center [523, 405] width 834 height 577
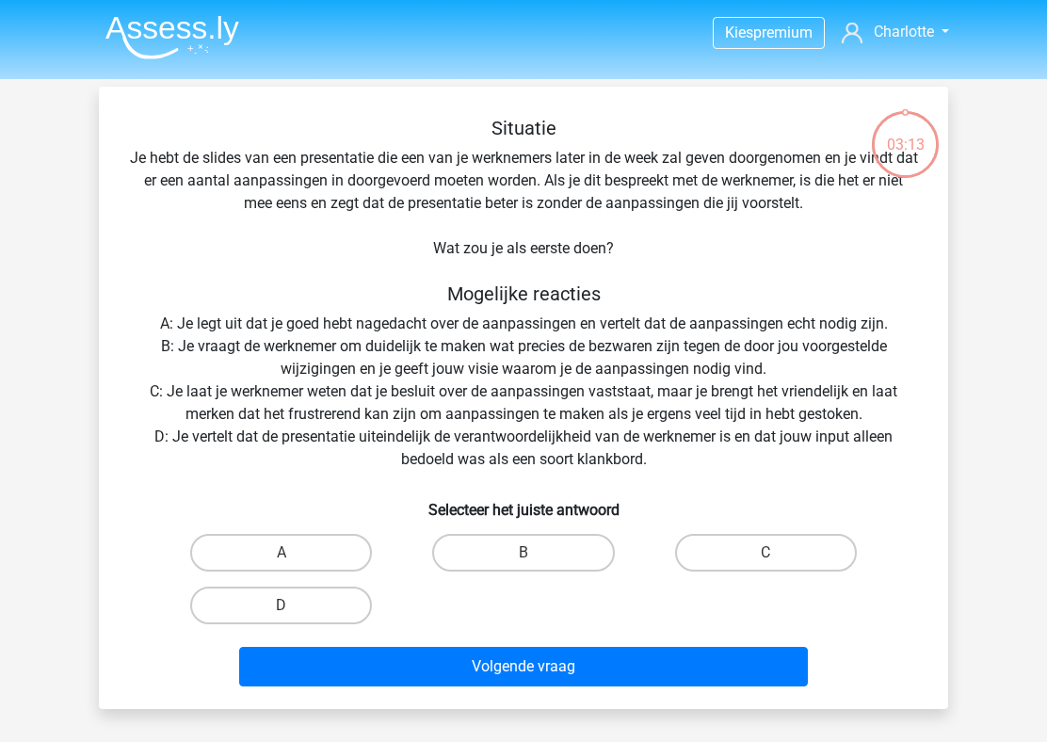
click at [477, 377] on div "Situatie Je hebt de slides van een presentatie die een van je werknemers later …" at bounding box center [523, 405] width 834 height 577
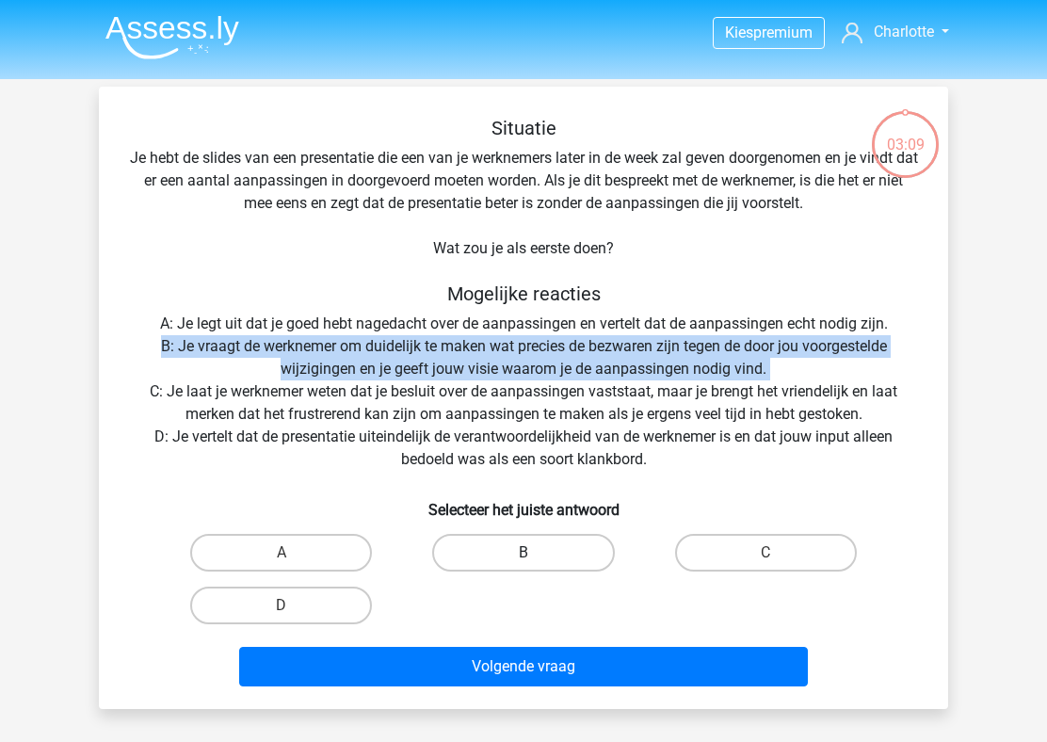
click at [523, 552] on label "B" at bounding box center [523, 553] width 182 height 38
click at [523, 552] on input "B" at bounding box center [529, 558] width 12 height 12
radio input "true"
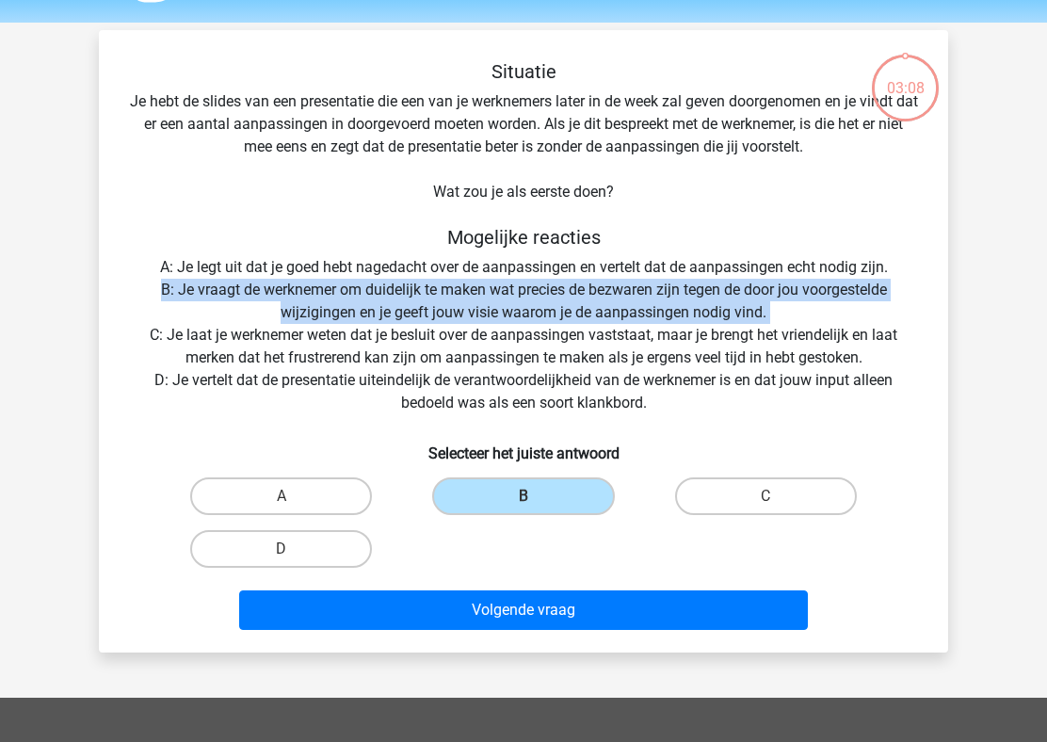
scroll to position [58, 0]
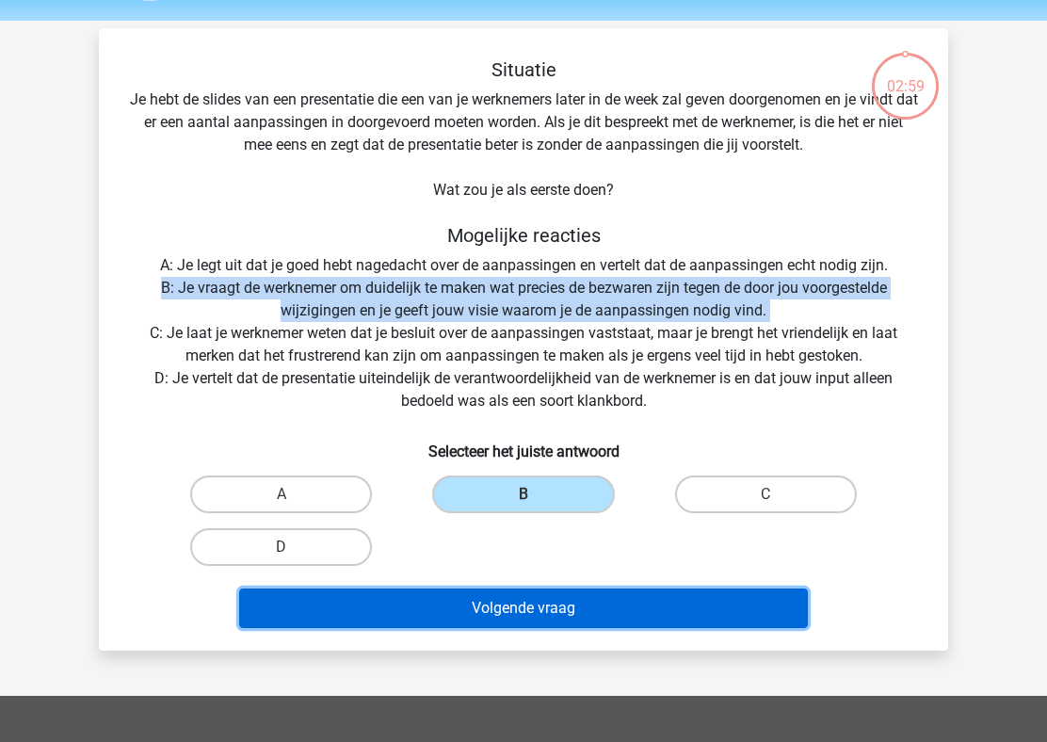
click at [496, 617] on button "Volgende vraag" at bounding box center [523, 608] width 569 height 40
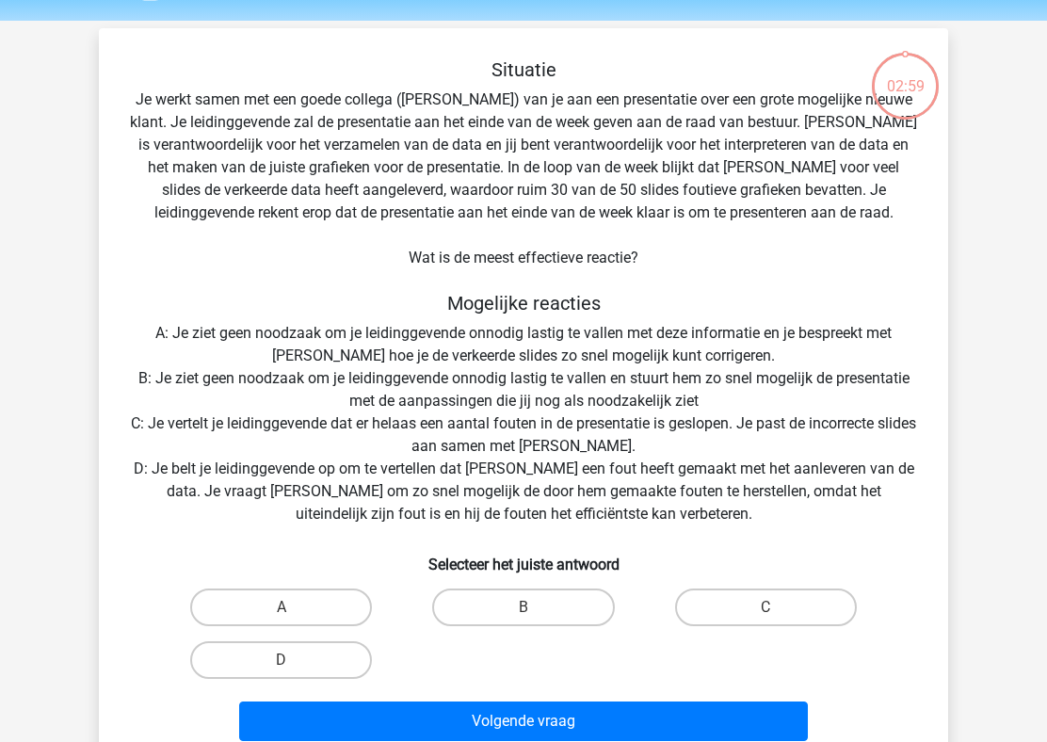
scroll to position [87, 0]
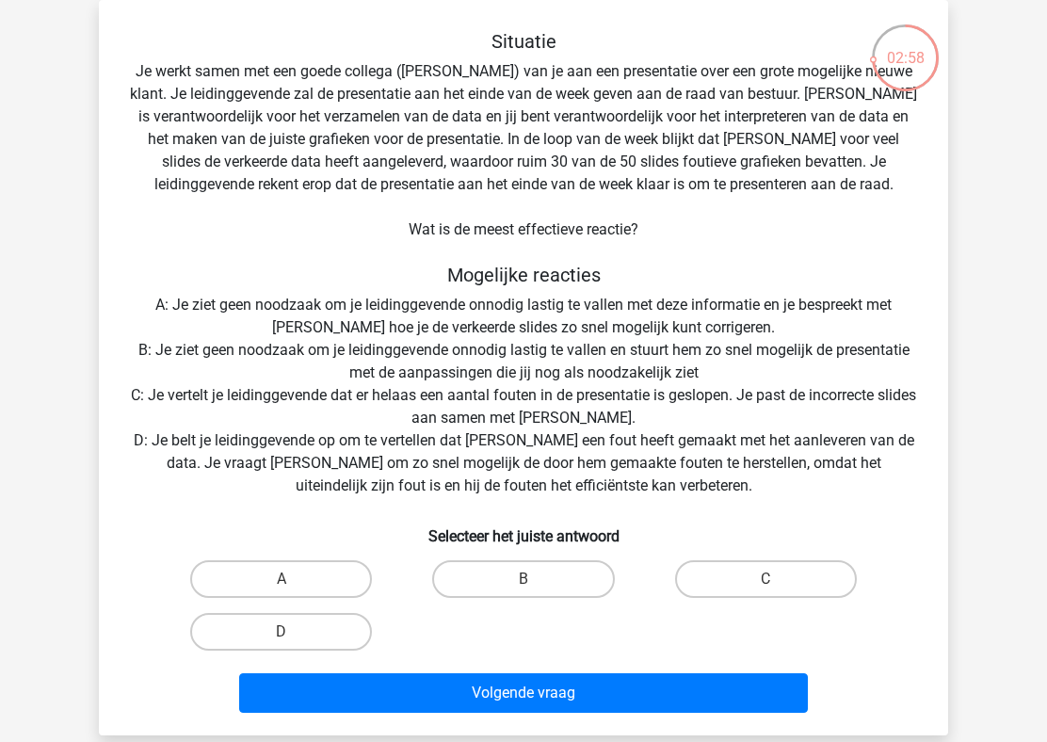
click at [480, 144] on div "Situatie Je werkt samen met een goede collega (Peter) van je aan een presentati…" at bounding box center [523, 375] width 834 height 690
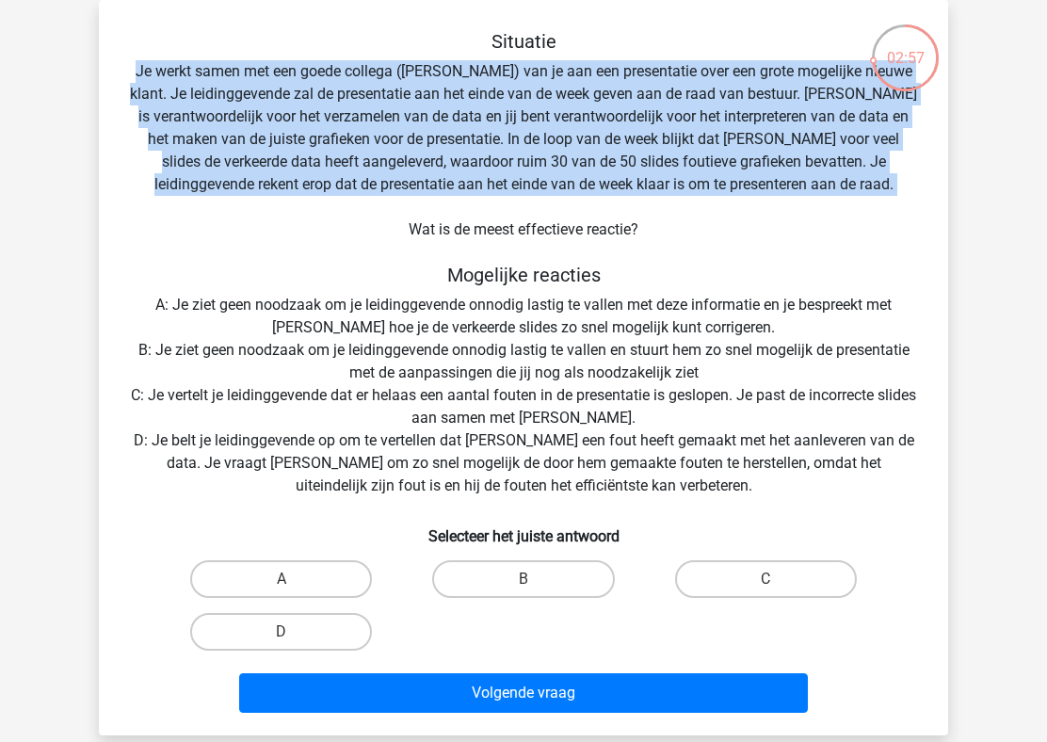
click at [537, 91] on div "Situatie Je werkt samen met een goede collega (Peter) van je aan een presentati…" at bounding box center [523, 375] width 834 height 690
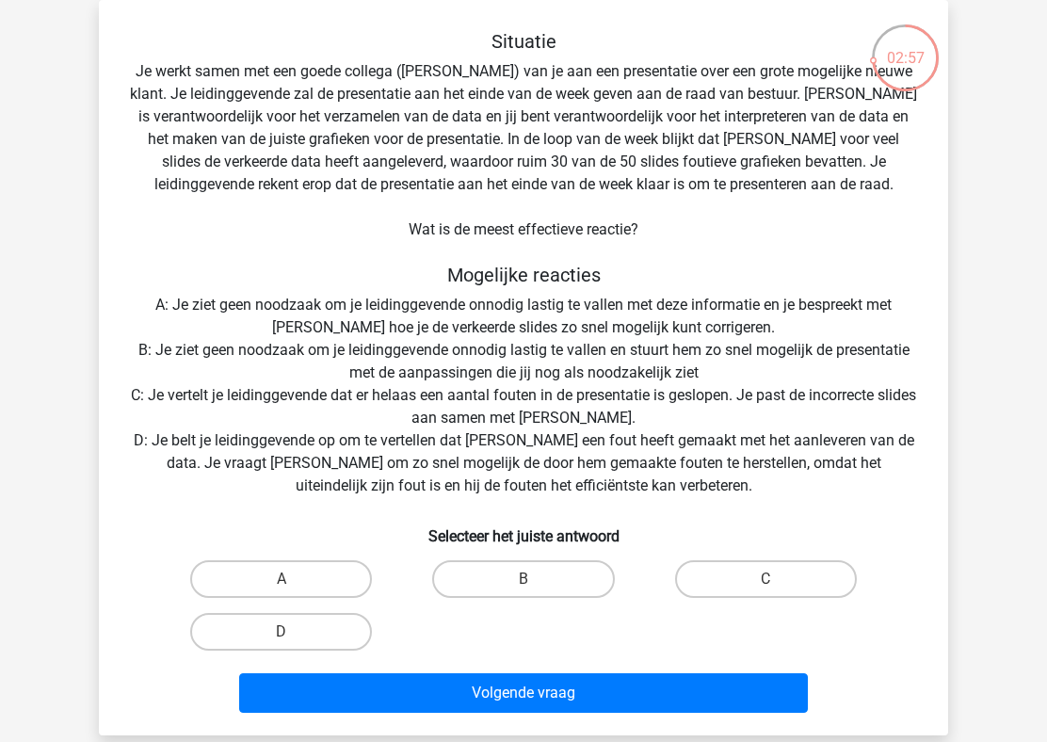
click at [537, 91] on div "Situatie Je werkt samen met een goede collega (Peter) van je aan een presentati…" at bounding box center [523, 375] width 834 height 690
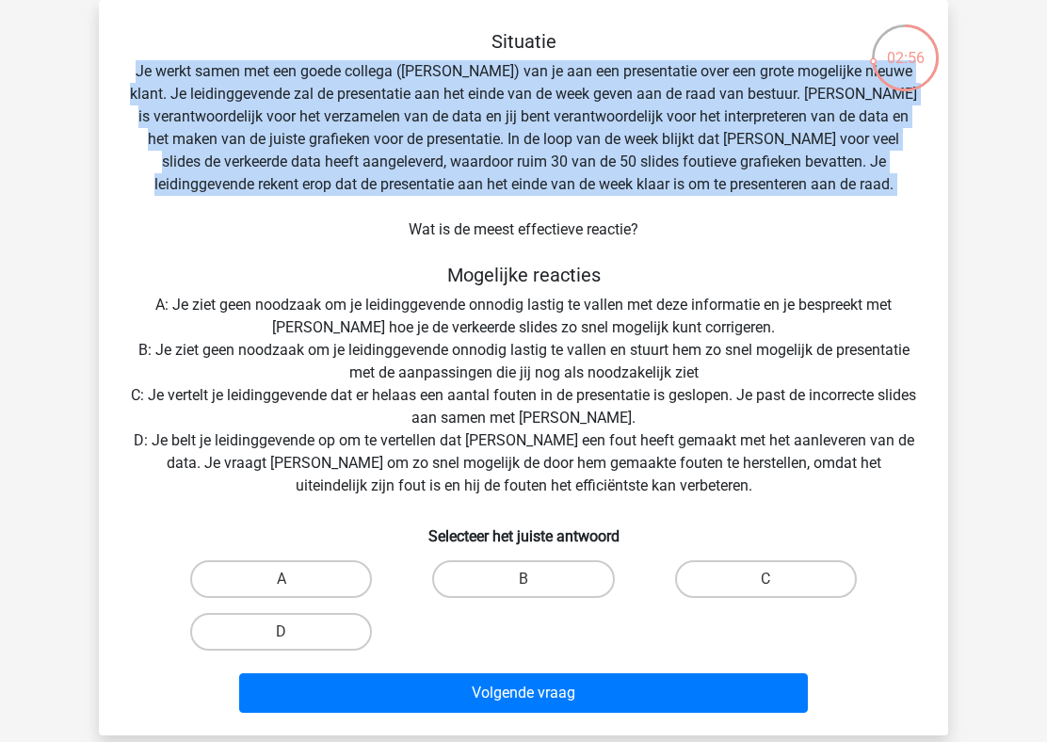
click at [483, 71] on div "Situatie Je werkt samen met een goede collega (Peter) van je aan een presentati…" at bounding box center [523, 375] width 834 height 690
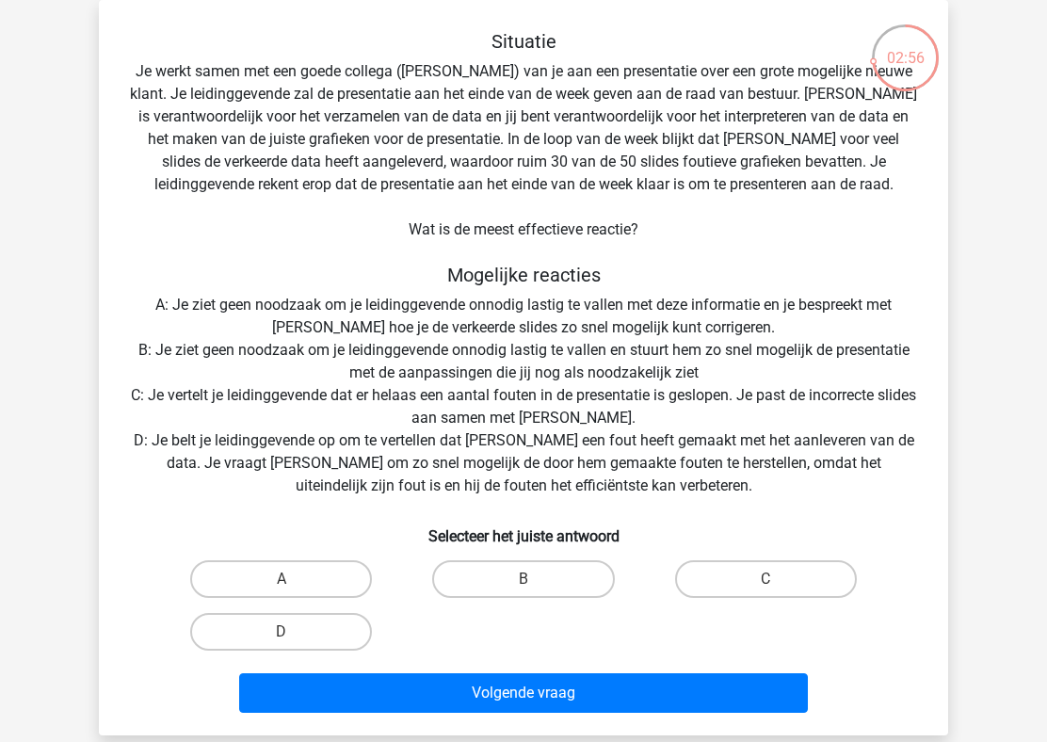
click at [483, 71] on div "Situatie Je werkt samen met een goede collega (Peter) van je aan een presentati…" at bounding box center [523, 375] width 834 height 690
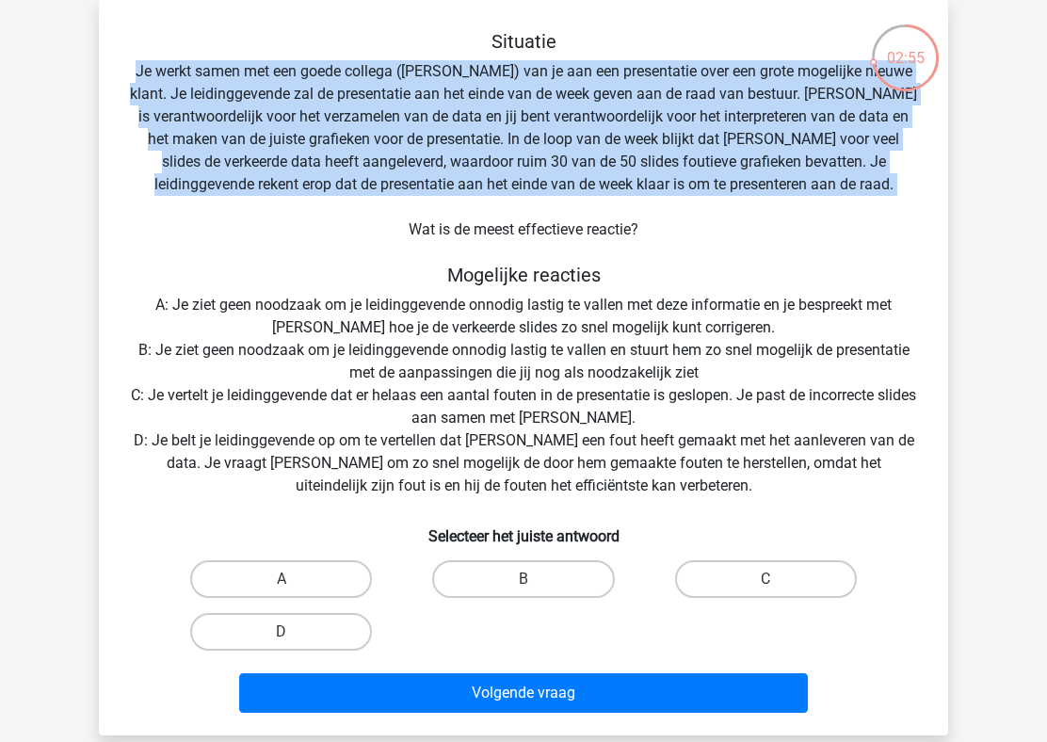
click at [537, 98] on div "Situatie Je werkt samen met een goede collega (Peter) van je aan een presentati…" at bounding box center [523, 375] width 834 height 690
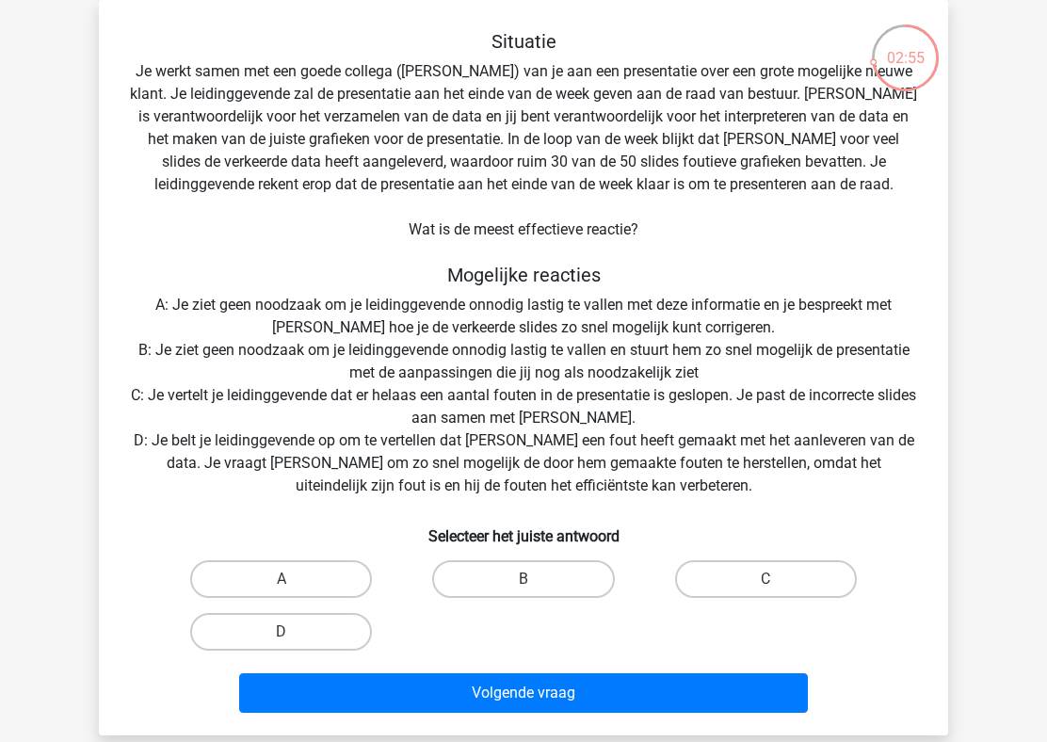
click at [537, 98] on div "Situatie Je werkt samen met een goede collega (Peter) van je aan een presentati…" at bounding box center [523, 375] width 834 height 690
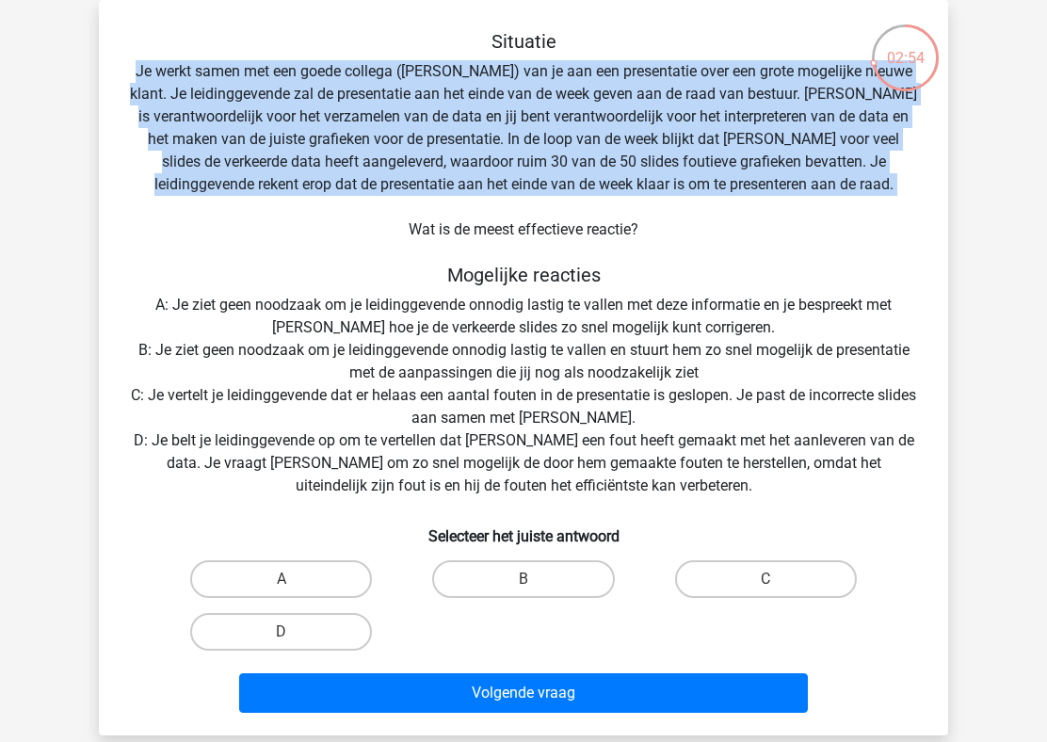
click at [609, 92] on div "Situatie Je werkt samen met een goede collega (Peter) van je aan een presentati…" at bounding box center [523, 375] width 834 height 690
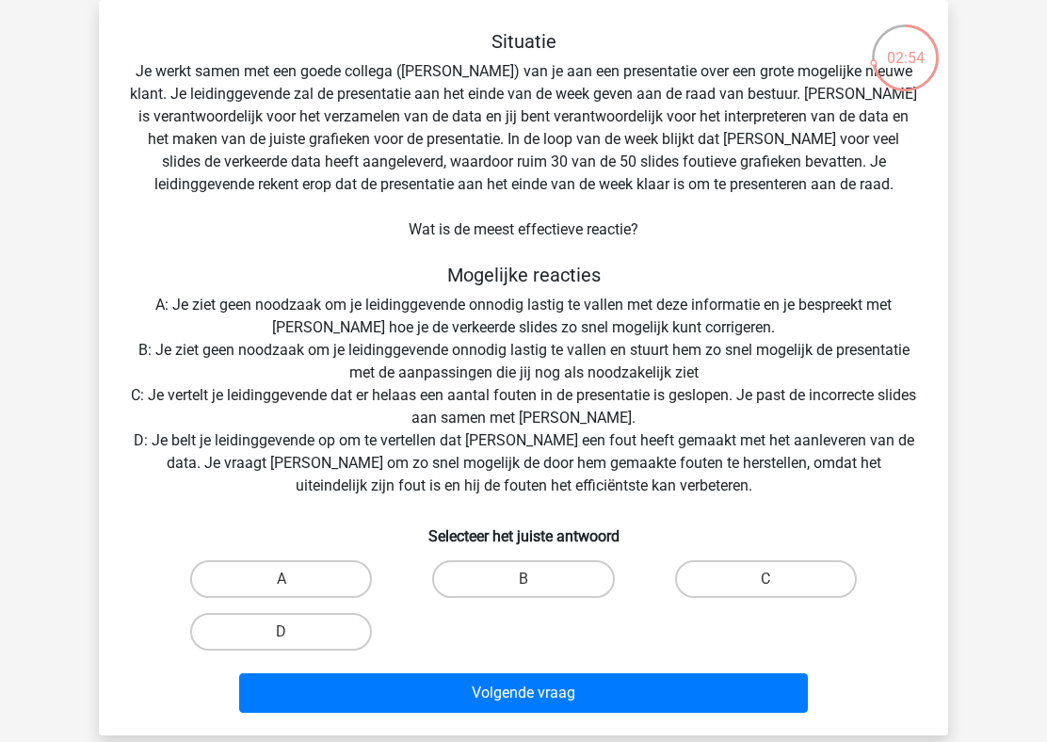
click at [609, 92] on div "Situatie Je werkt samen met een goede collega (Peter) van je aan een presentati…" at bounding box center [523, 375] width 834 height 690
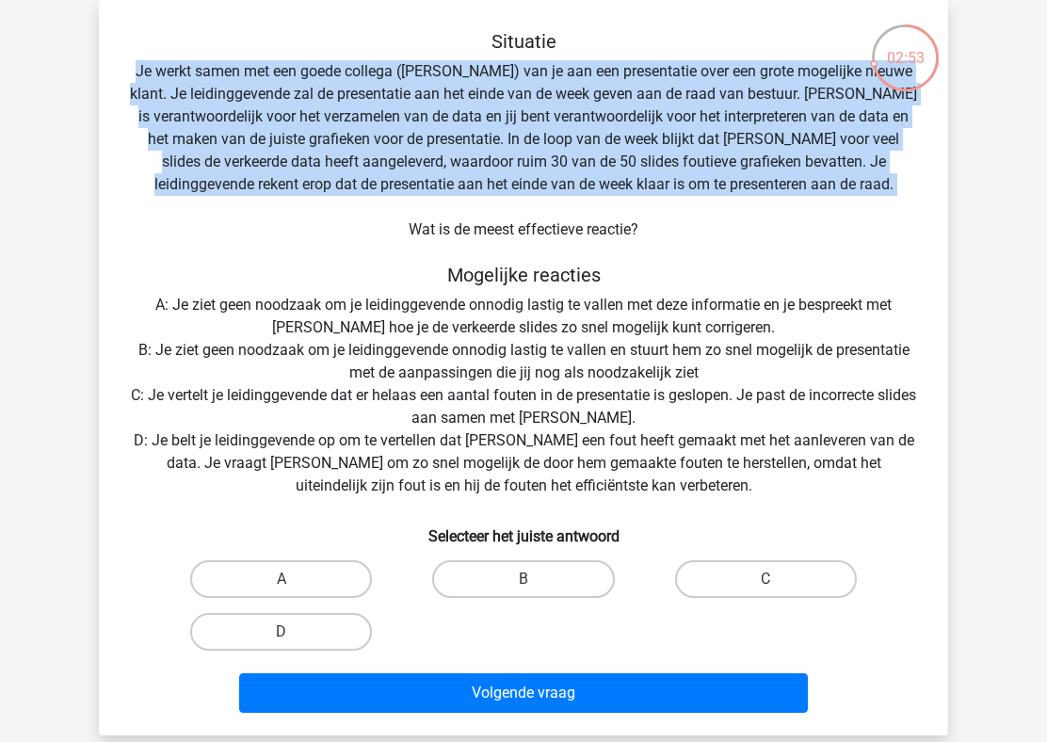
click at [496, 105] on div "Situatie Je werkt samen met een goede collega (Peter) van je aan een presentati…" at bounding box center [523, 375] width 834 height 690
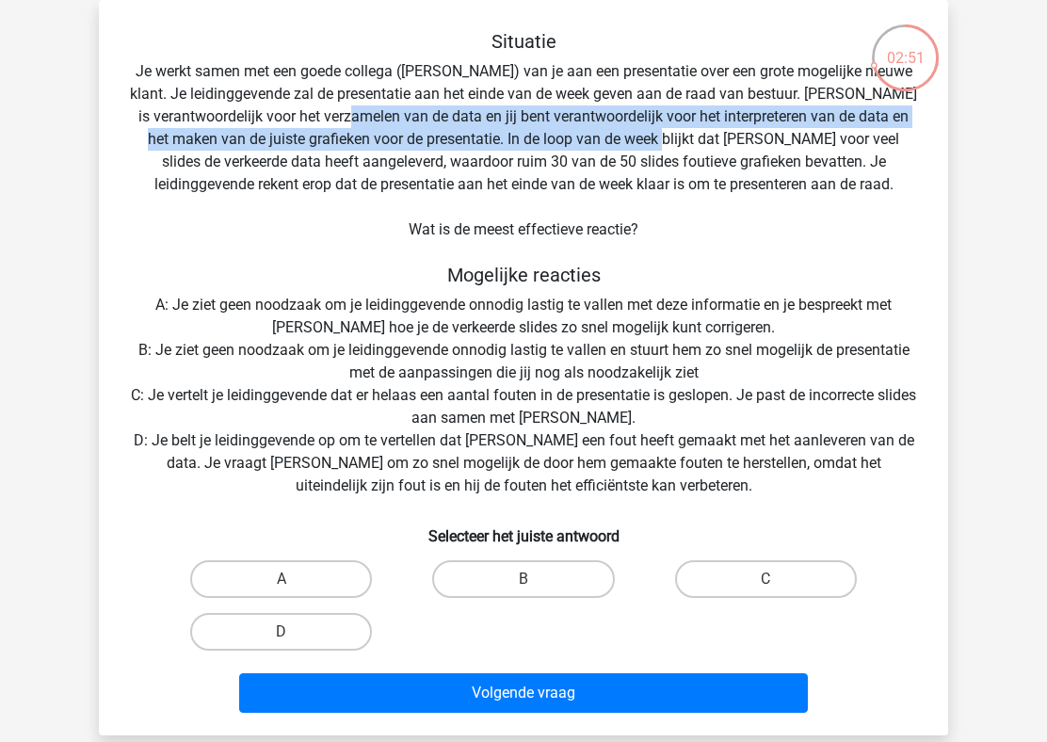
drag, startPoint x: 344, startPoint y: 107, endPoint x: 636, endPoint y: 136, distance: 293.2
click at [636, 136] on div "Situatie Je werkt samen met een goede collega (Peter) van je aan een presentati…" at bounding box center [523, 375] width 834 height 690
click at [766, 85] on div "Situatie Je werkt samen met een goede collega (Peter) van je aan een presentati…" at bounding box center [523, 375] width 834 height 690
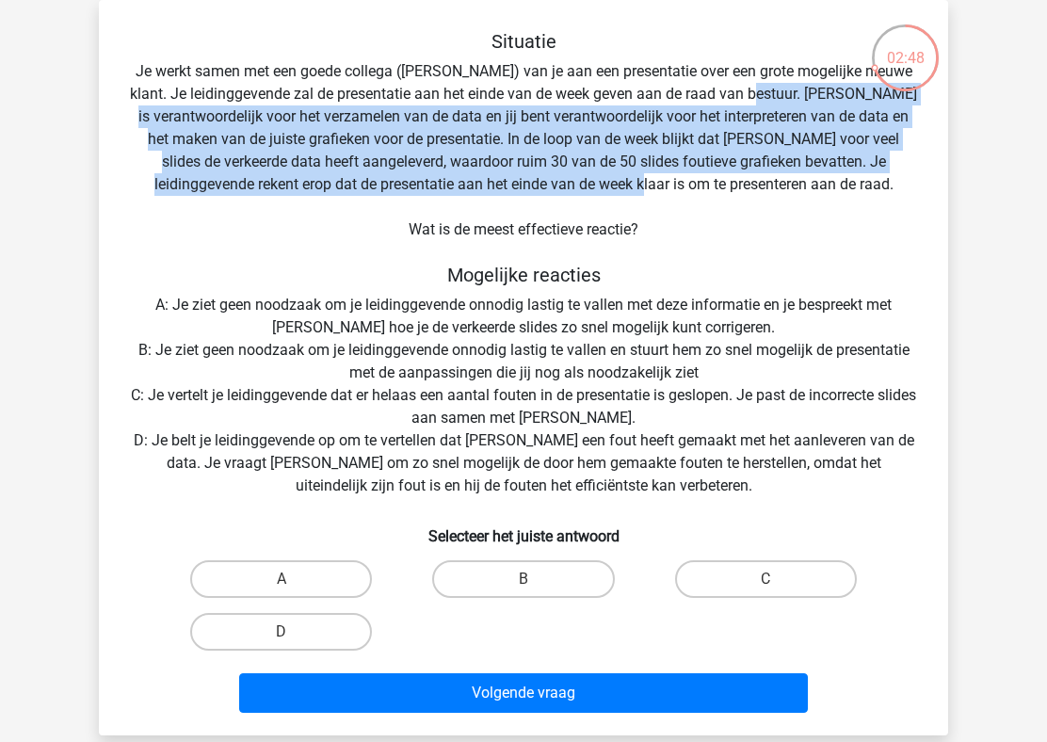
drag, startPoint x: 748, startPoint y: 92, endPoint x: 692, endPoint y: 186, distance: 109.8
click at [692, 186] on div "Situatie Je werkt samen met een goede collega (Peter) van je aan een presentati…" at bounding box center [523, 375] width 834 height 690
click at [488, 141] on div "Situatie Je werkt samen met een goede collega (Peter) van je aan een presentati…" at bounding box center [523, 375] width 834 height 690
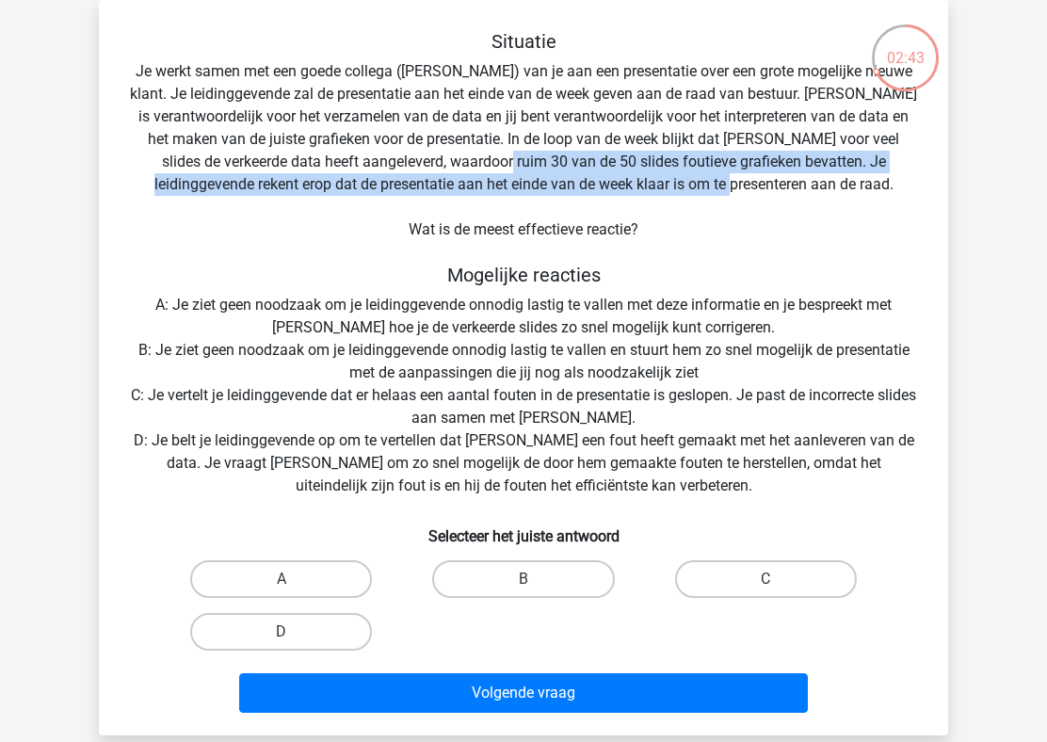
drag, startPoint x: 456, startPoint y: 159, endPoint x: 831, endPoint y: 179, distance: 375.1
click at [831, 179] on div "Situatie Je werkt samen met een goede collega (Peter) van je aan een presentati…" at bounding box center [523, 375] width 834 height 690
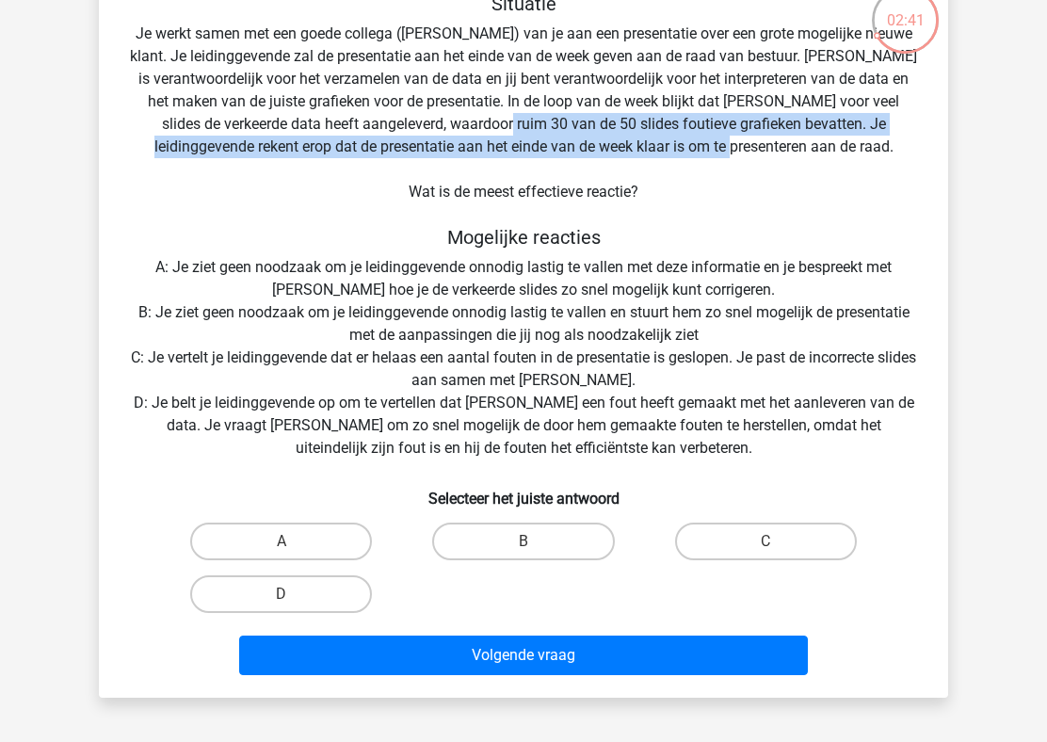
scroll to position [136, 0]
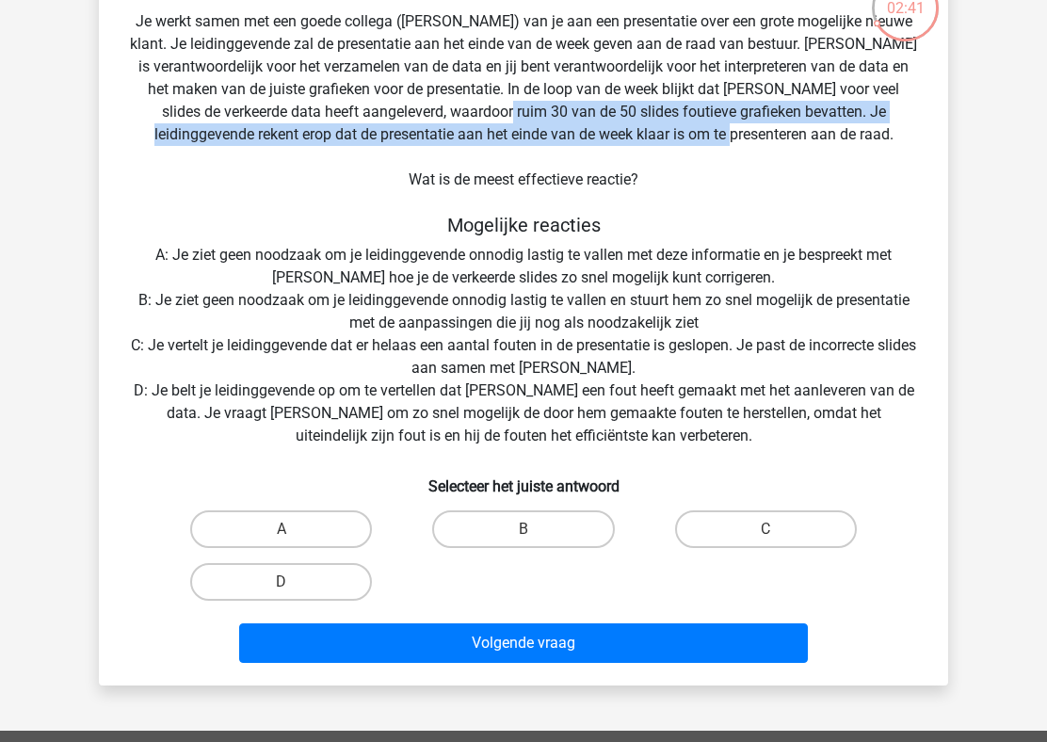
click at [535, 98] on div "Situatie Je werkt samen met een goede collega (Peter) van je aan een presentati…" at bounding box center [523, 325] width 834 height 690
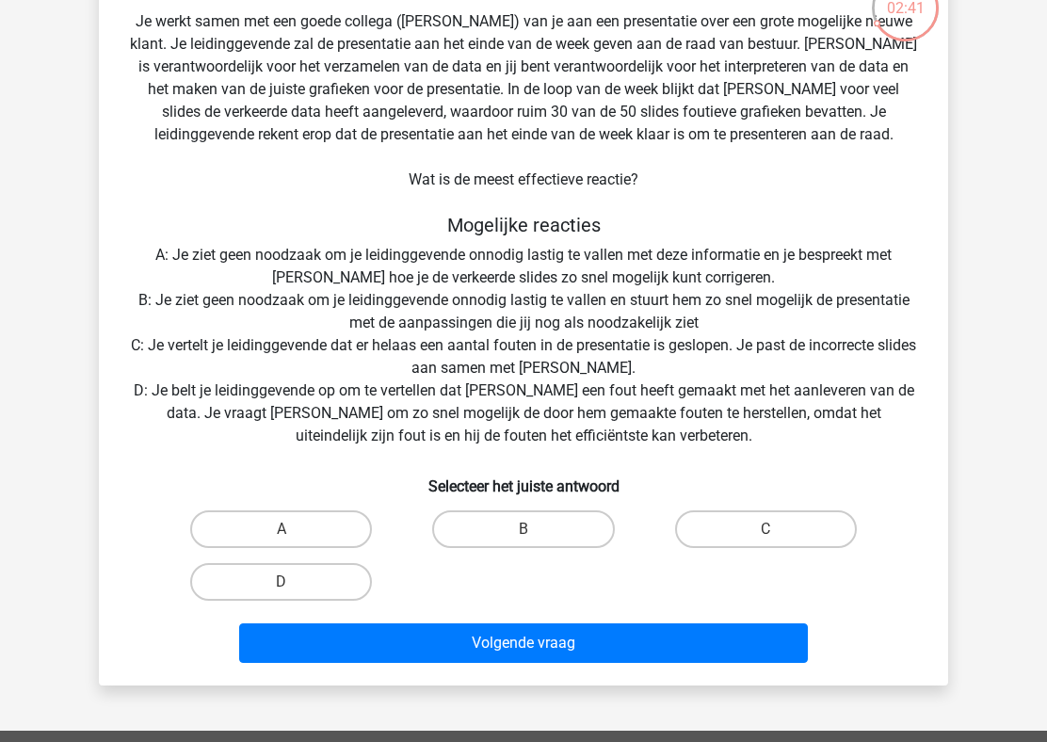
click at [535, 98] on div "Situatie Je werkt samen met een goede collega (Peter) van je aan een presentati…" at bounding box center [523, 325] width 834 height 690
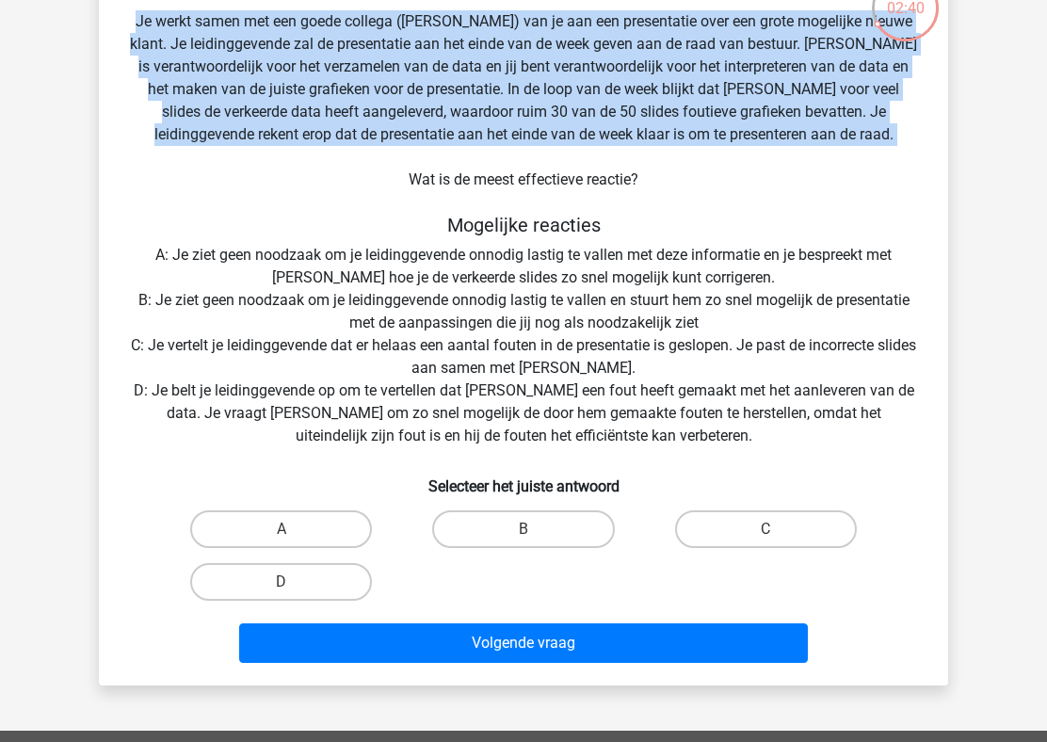
click at [510, 116] on div "Situatie Je werkt samen met een goede collega (Peter) van je aan een presentati…" at bounding box center [523, 325] width 834 height 690
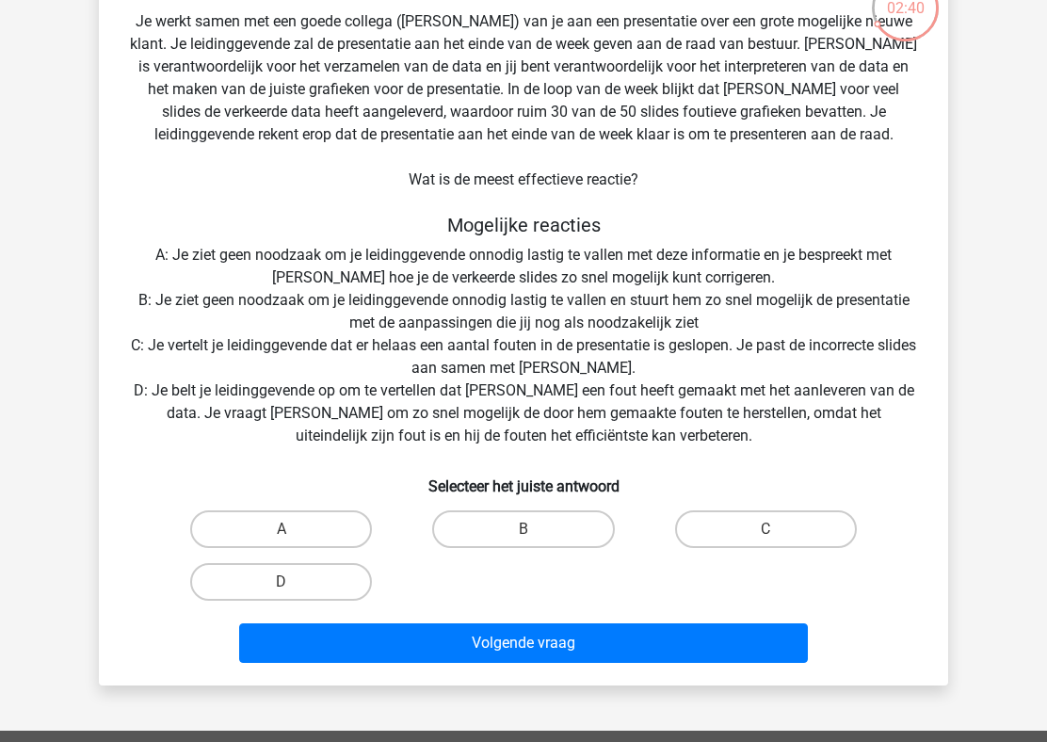
click at [510, 116] on div "Situatie Je werkt samen met een goede collega (Peter) van je aan een presentati…" at bounding box center [523, 325] width 834 height 690
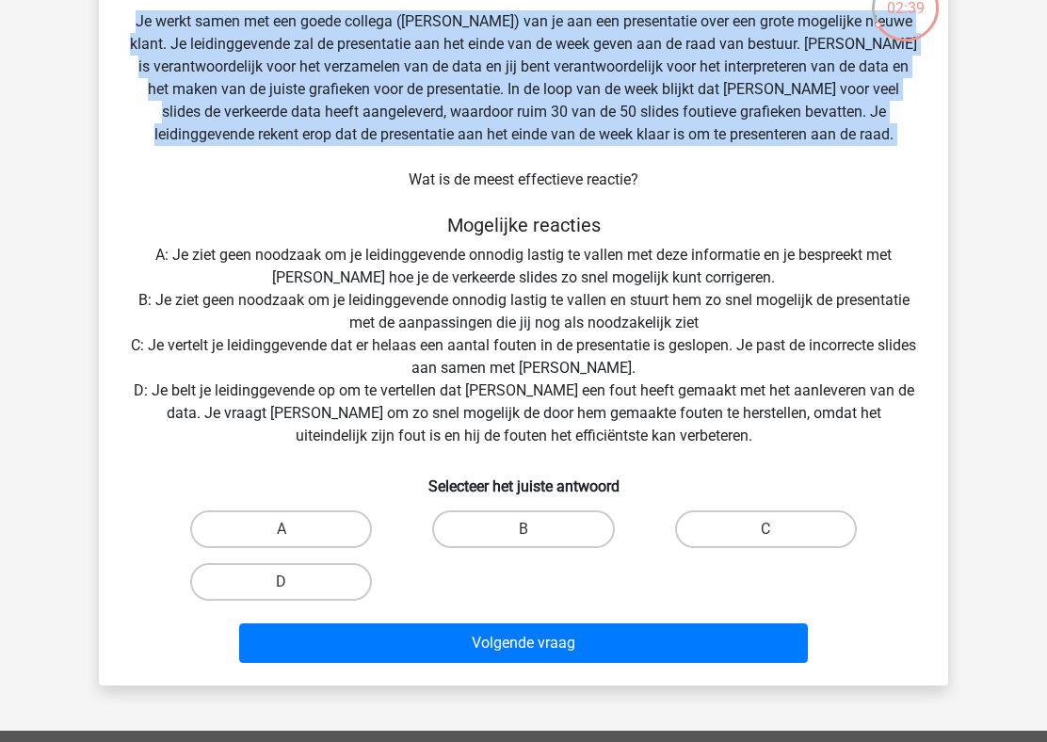
click at [642, 121] on div "Situatie Je werkt samen met een goede collega (Peter) van je aan een presentati…" at bounding box center [523, 325] width 834 height 690
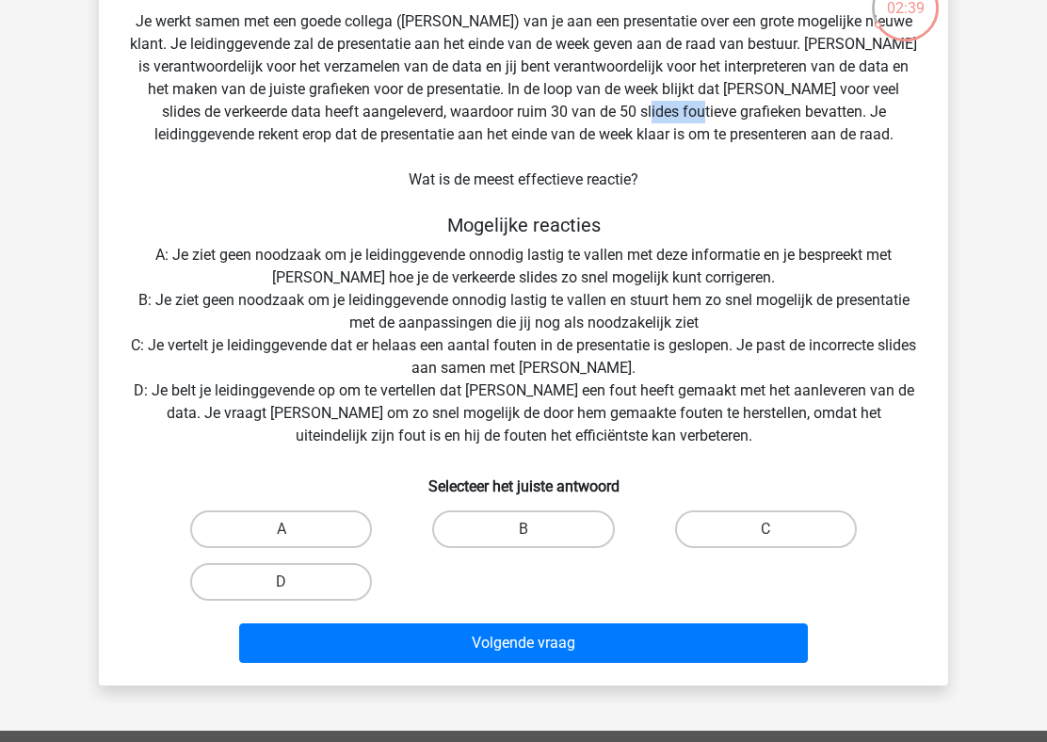
click at [642, 121] on div "Situatie Je werkt samen met een goede collega (Peter) van je aan een presentati…" at bounding box center [523, 325] width 834 height 690
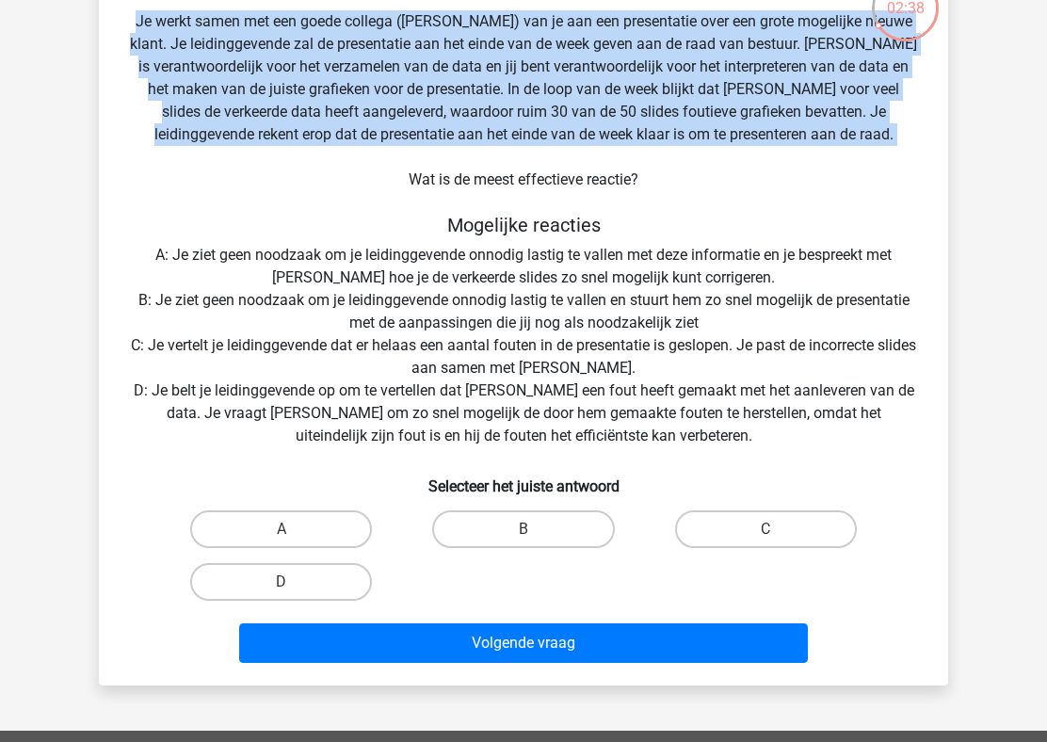
click at [697, 117] on div "Situatie Je werkt samen met een goede collega (Peter) van je aan een presentati…" at bounding box center [523, 325] width 834 height 690
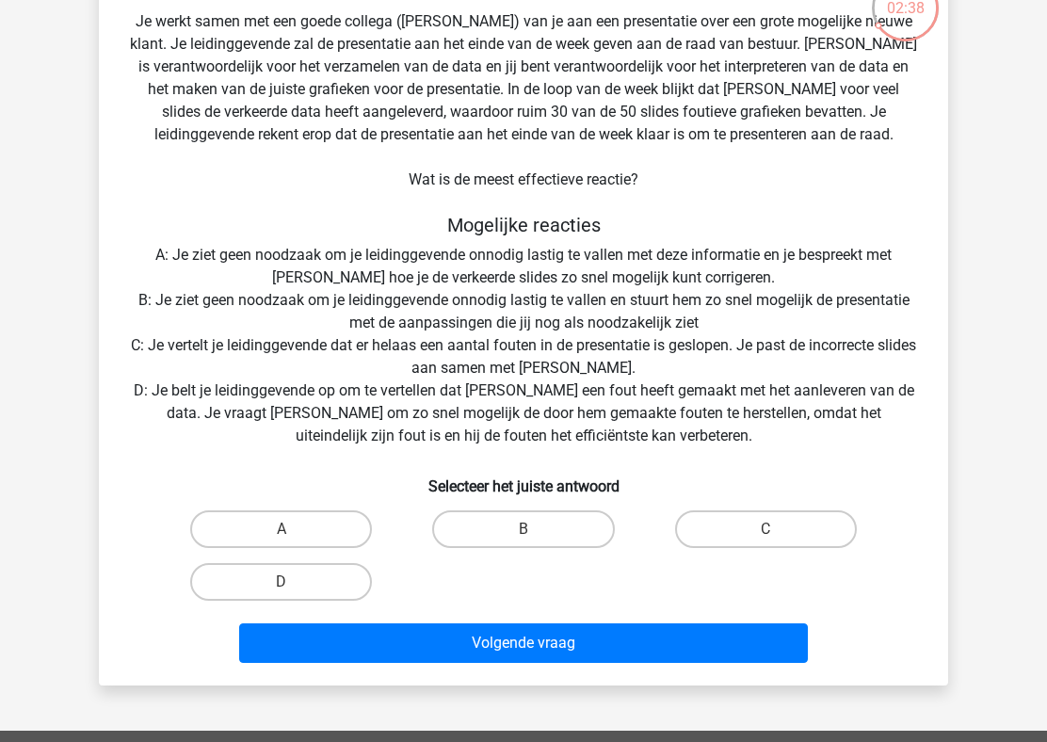
click at [697, 117] on div "Situatie Je werkt samen met een goede collega (Peter) van je aan een presentati…" at bounding box center [523, 325] width 834 height 690
drag, startPoint x: 655, startPoint y: 115, endPoint x: 859, endPoint y: 119, distance: 204.3
click at [859, 119] on div "Situatie Je werkt samen met een goede collega (Peter) van je aan een presentati…" at bounding box center [523, 325] width 834 height 690
click at [622, 163] on div "Situatie Je werkt samen met een goede collega (Peter) van je aan een presentati…" at bounding box center [523, 325] width 834 height 690
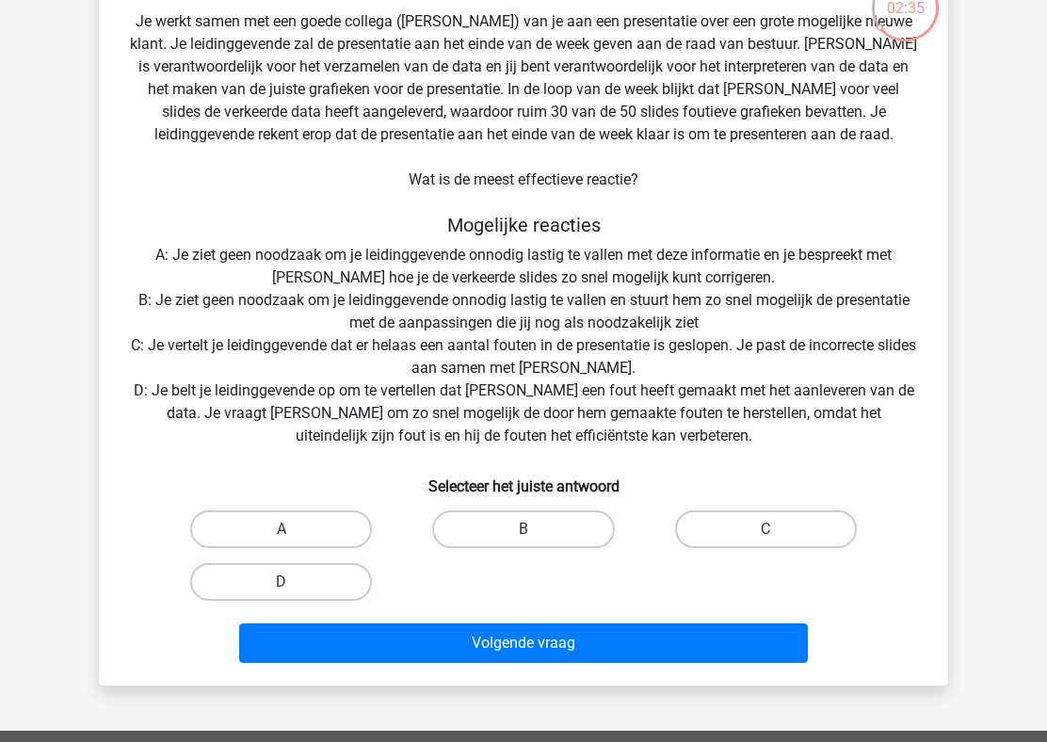
click at [622, 163] on div "Situatie Je werkt samen met een goede collega (Peter) van je aan een presentati…" at bounding box center [523, 325] width 834 height 690
click at [636, 206] on div "Situatie Je werkt samen met een goede collega (Peter) van je aan een presentati…" at bounding box center [523, 325] width 834 height 690
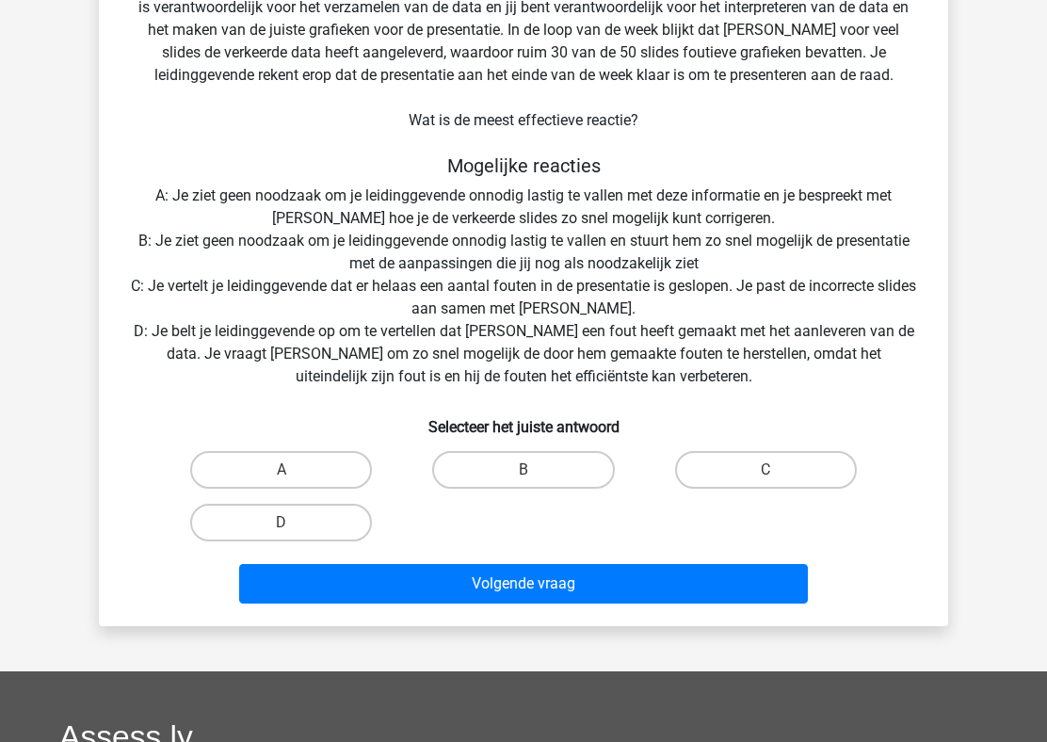
scroll to position [195, 0]
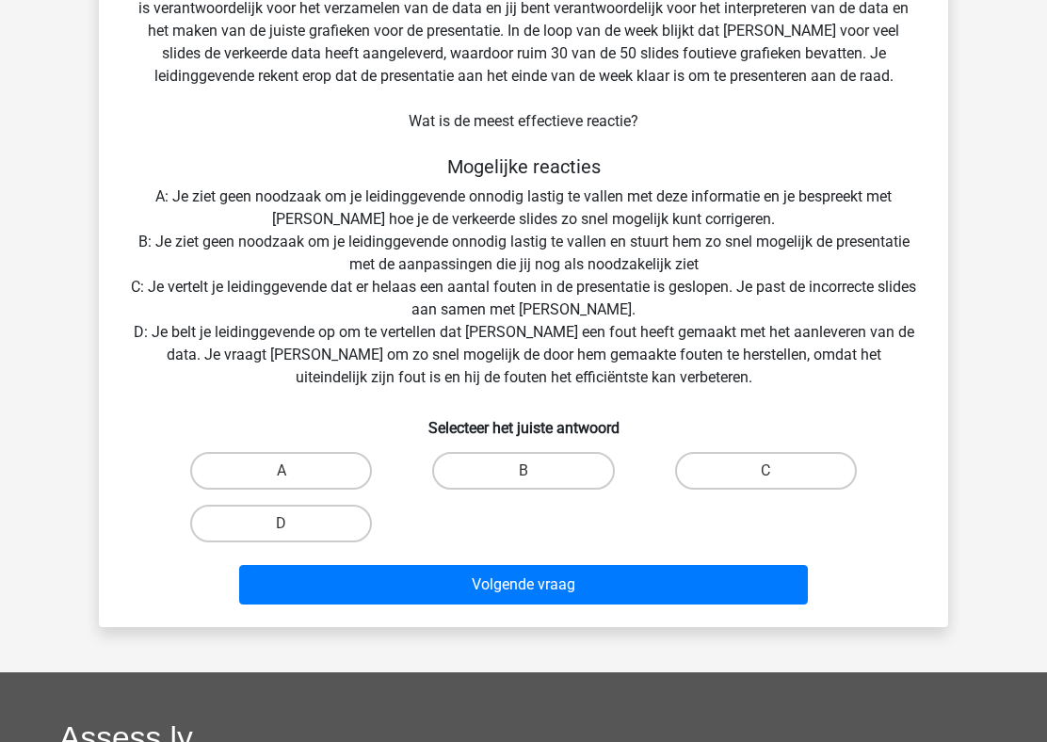
click at [574, 142] on div "Situatie Je werkt samen met een goede collega (Peter) van je aan een presentati…" at bounding box center [523, 267] width 834 height 690
click at [531, 171] on h5 "Mogelijke reacties" at bounding box center [523, 166] width 789 height 23
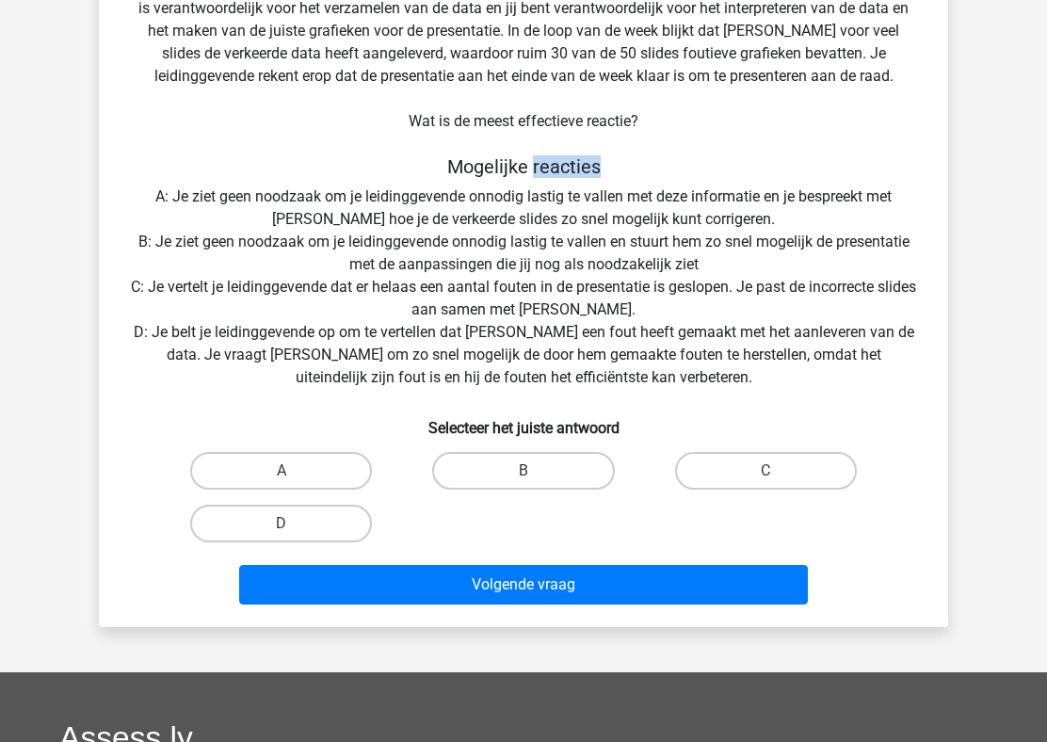
click at [531, 171] on h5 "Mogelijke reacties" at bounding box center [523, 166] width 789 height 23
click at [547, 202] on div "Situatie Je werkt samen met een goede collega (Peter) van je aan een presentati…" at bounding box center [523, 267] width 834 height 690
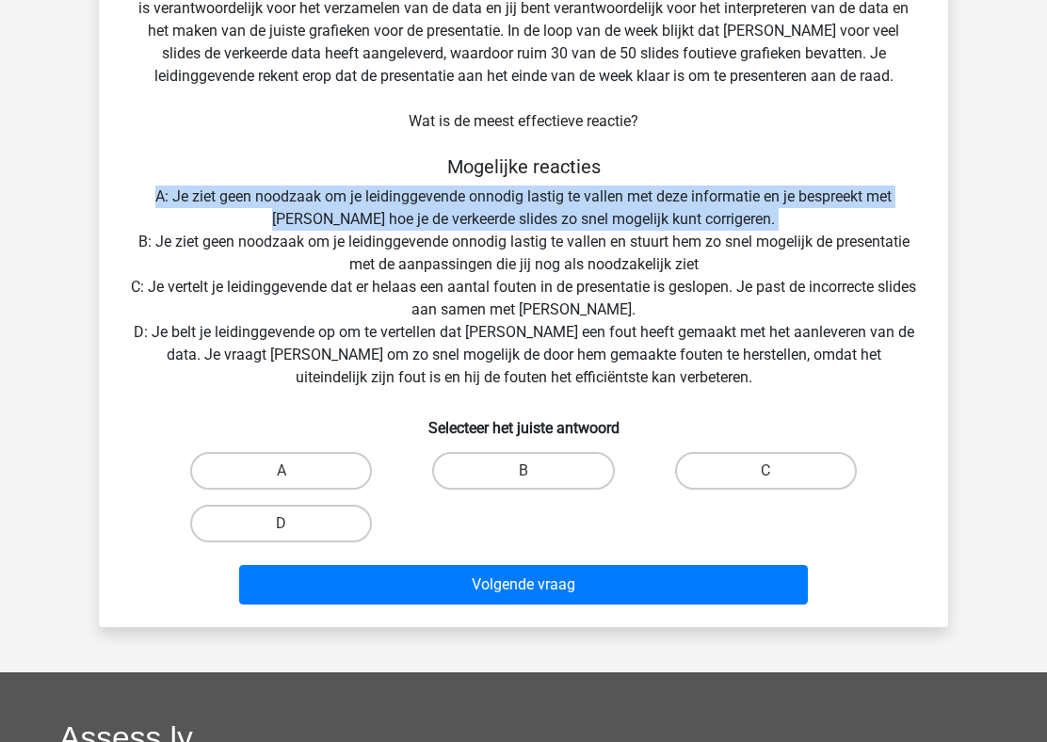
click at [559, 248] on div "Situatie Je werkt samen met een goede collega (Peter) van je aan een presentati…" at bounding box center [523, 267] width 834 height 690
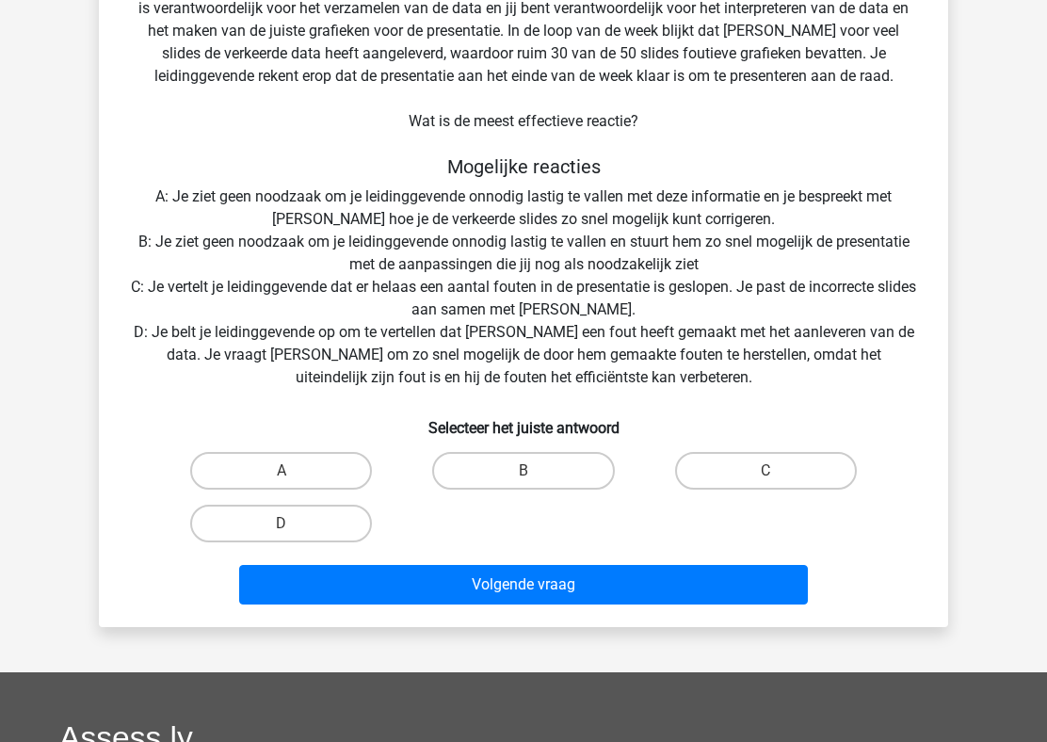
click at [559, 248] on div "Situatie Je werkt samen met een goede collega (Peter) van je aan een presentati…" at bounding box center [523, 267] width 834 height 690
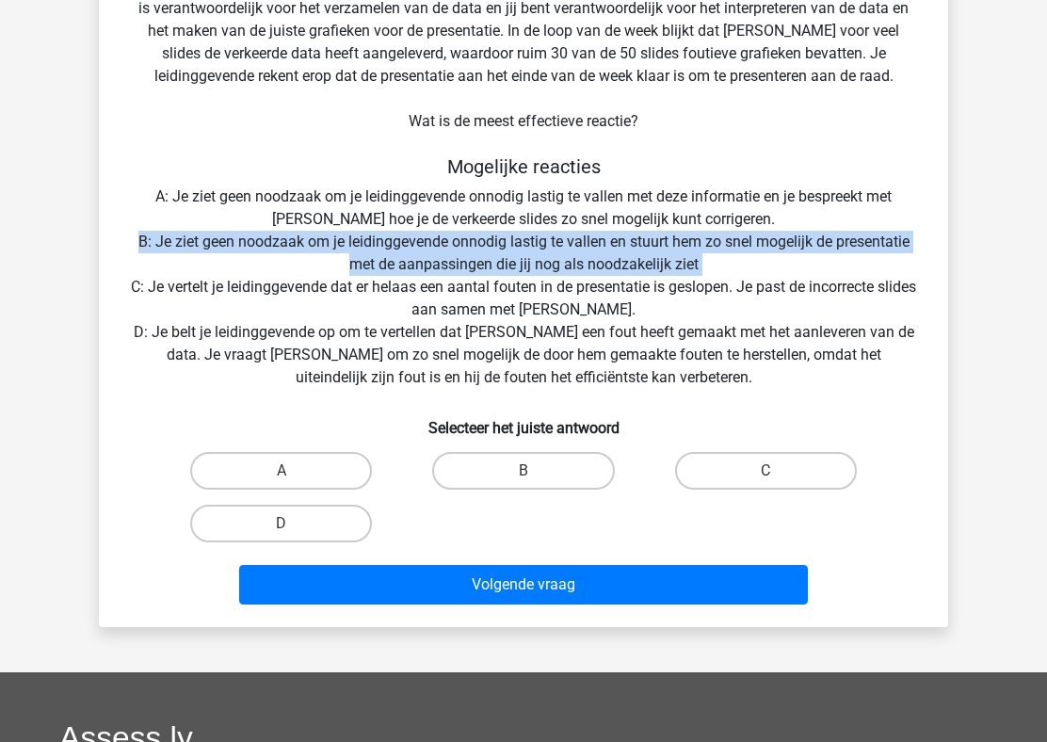
click at [559, 248] on div "Situatie Je werkt samen met een goede collega (Peter) van je aan een presentati…" at bounding box center [523, 267] width 834 height 690
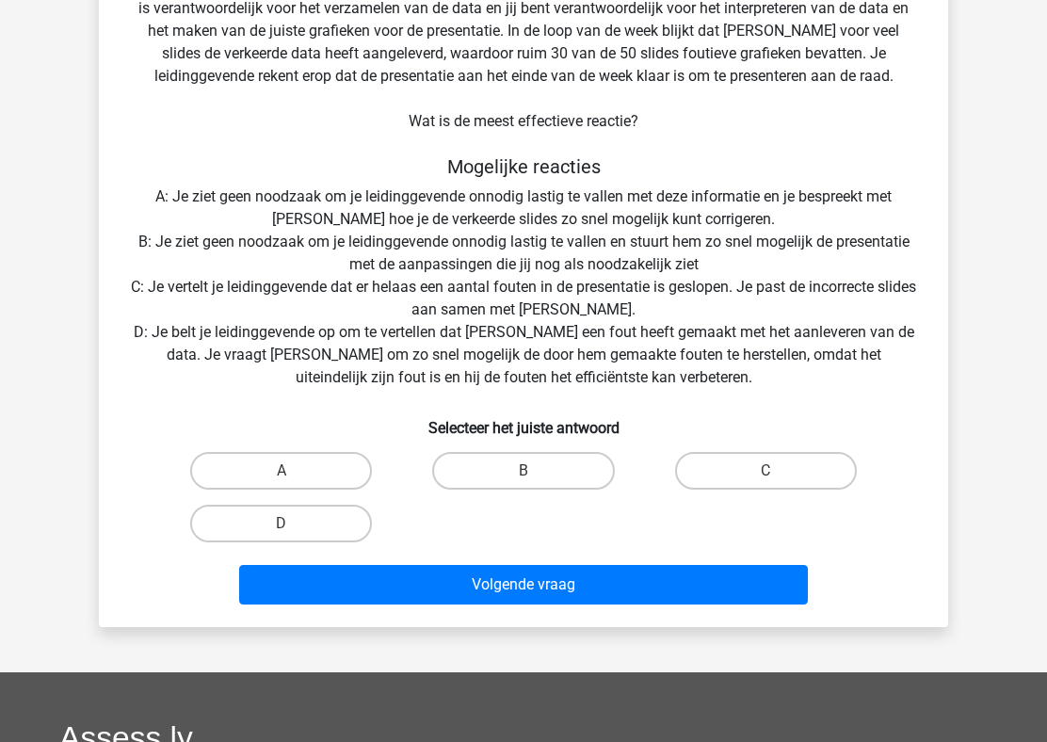
click at [559, 248] on div "Situatie Je werkt samen met een goede collega (Peter) van je aan een presentati…" at bounding box center [523, 267] width 834 height 690
click at [586, 293] on div "Situatie Je werkt samen met een goede collega (Peter) van je aan een presentati…" at bounding box center [523, 267] width 834 height 690
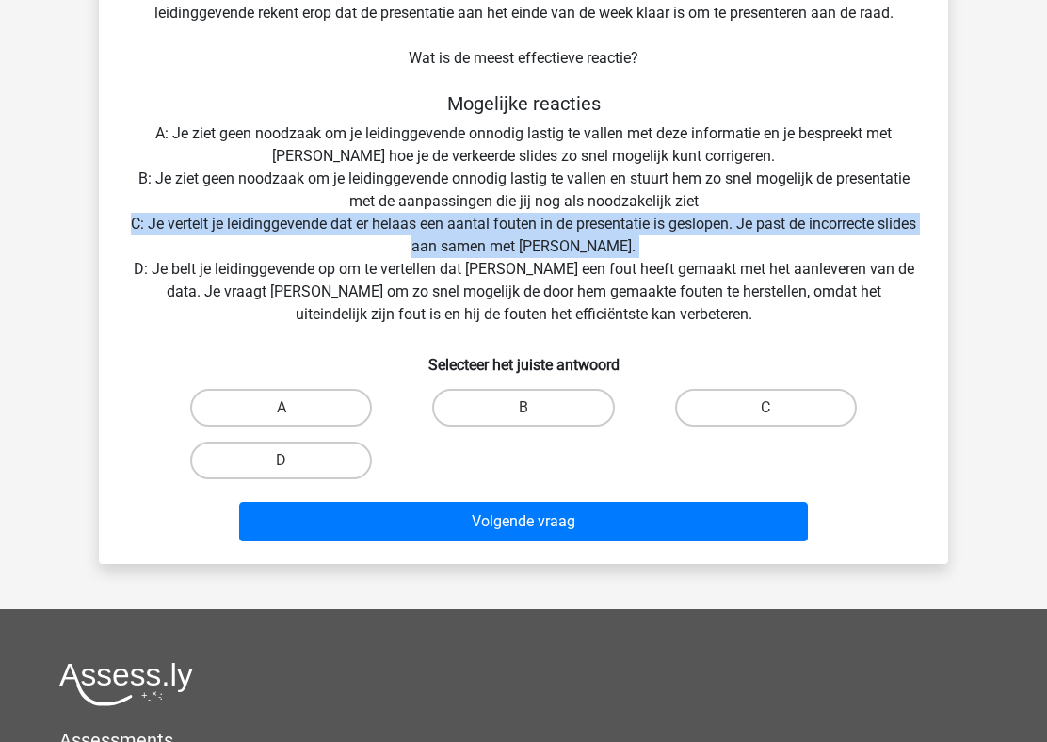
scroll to position [263, 0]
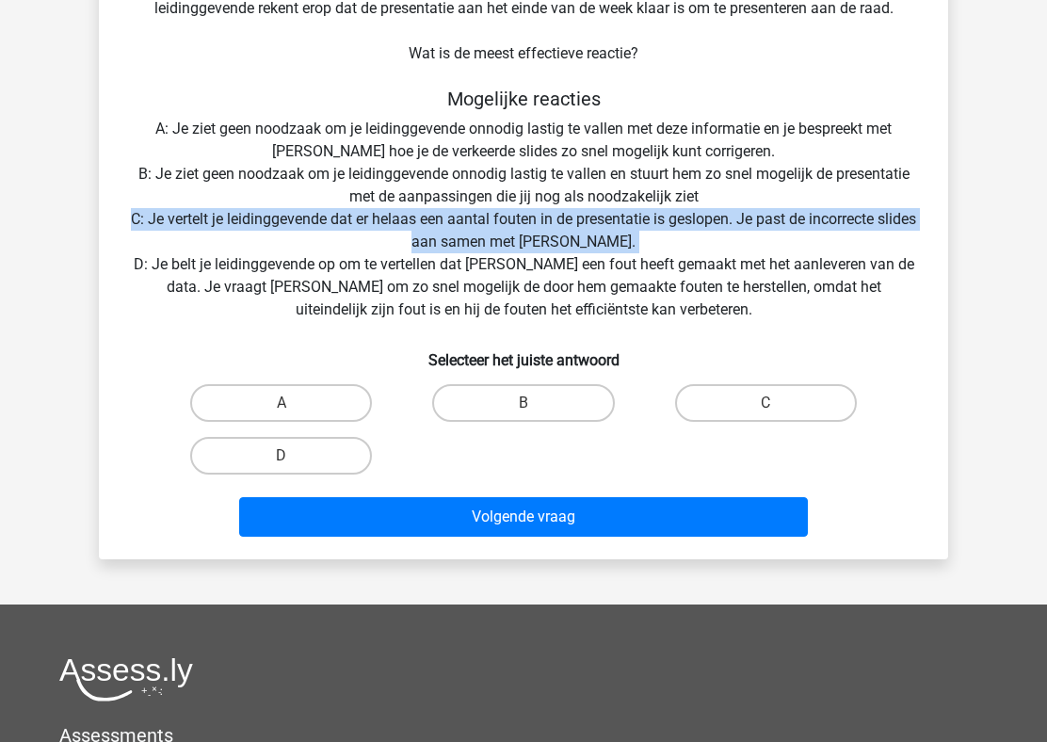
click at [586, 235] on div "Situatie Je werkt samen met een goede collega (Peter) van je aan een presentati…" at bounding box center [523, 199] width 834 height 690
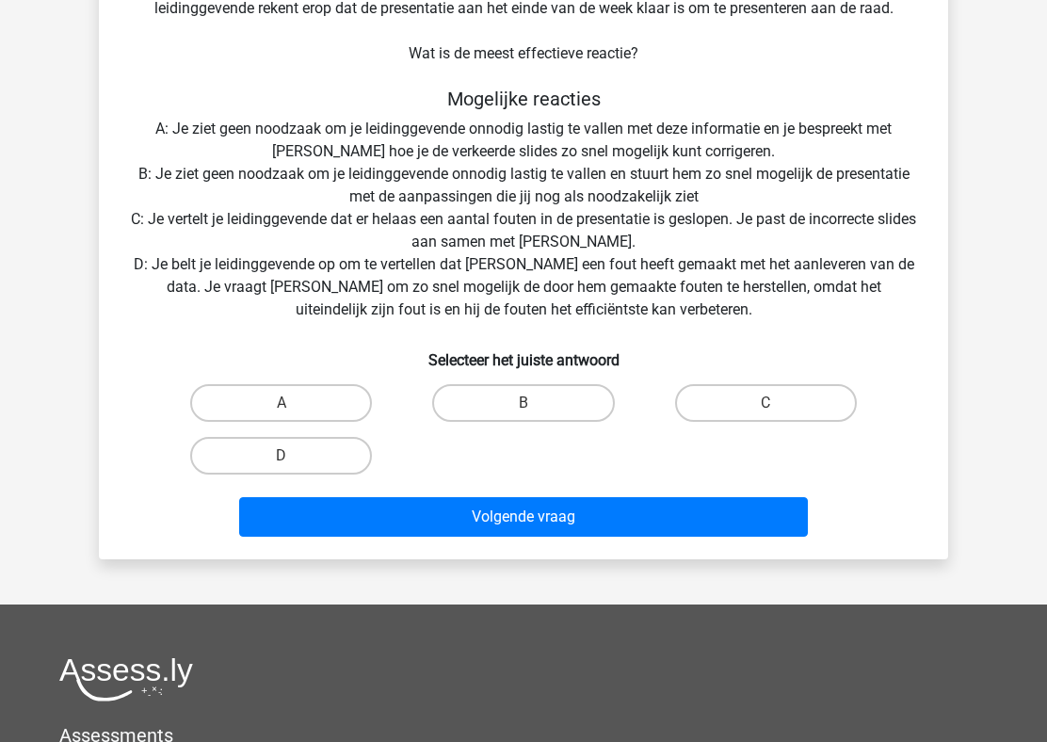
click at [586, 235] on div "Situatie Je werkt samen met een goede collega (Peter) van je aan een presentati…" at bounding box center [523, 199] width 834 height 690
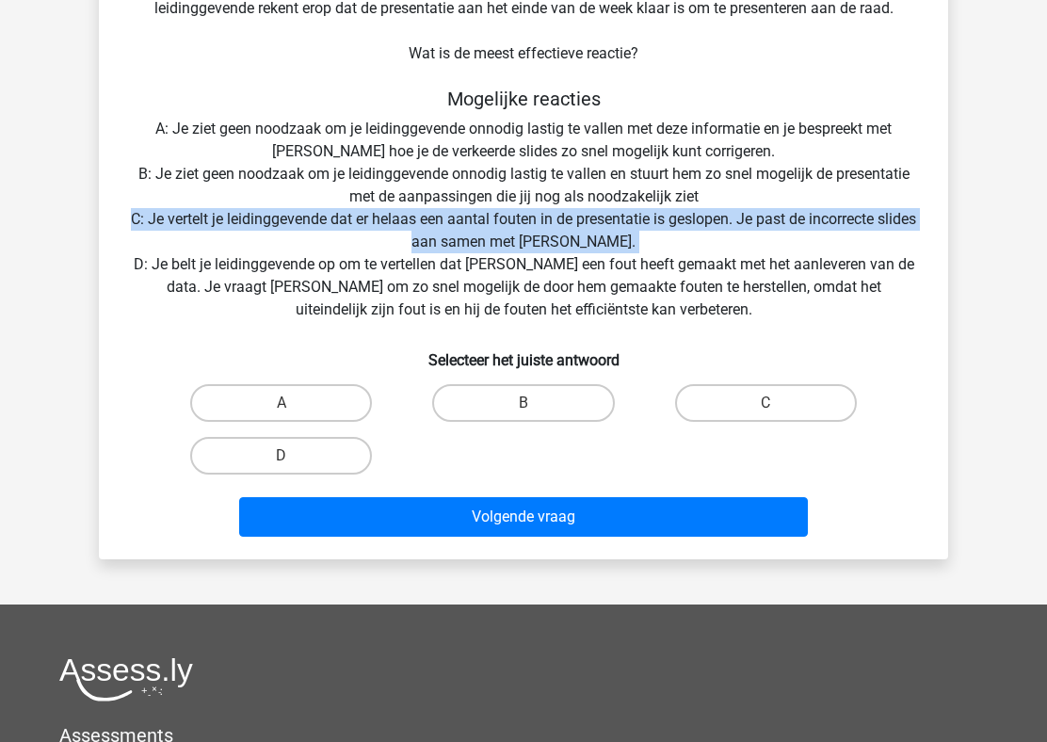
click at [589, 294] on div "Situatie Je werkt samen met een goede collega (Peter) van je aan een presentati…" at bounding box center [523, 199] width 834 height 690
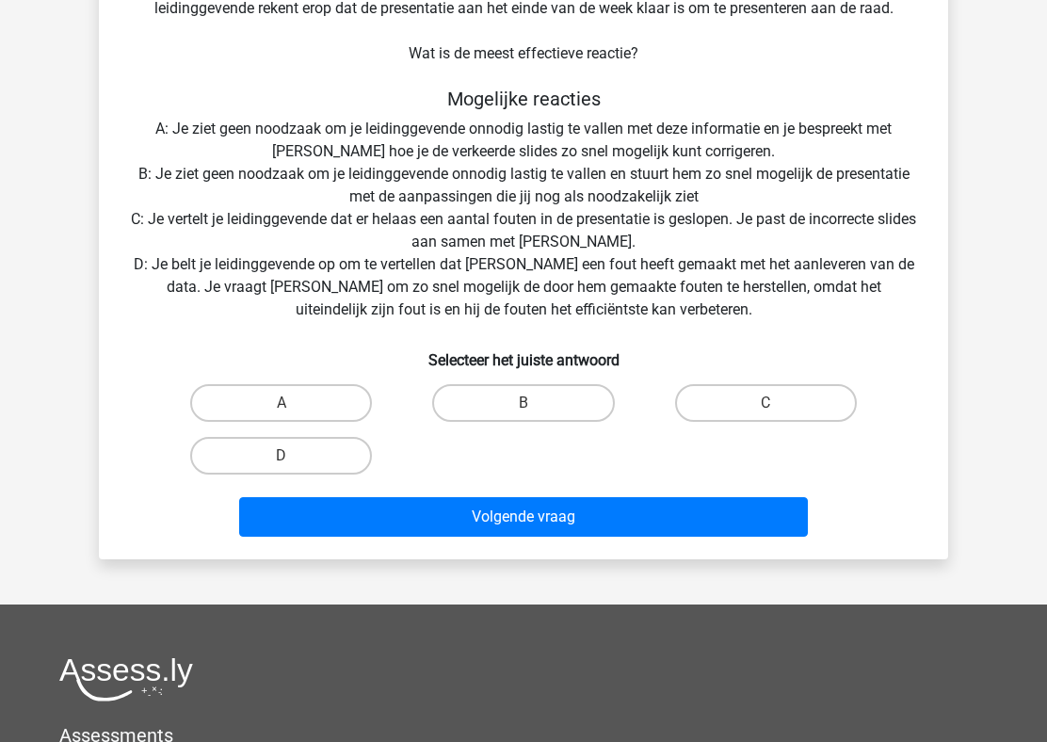
click at [589, 294] on div "Situatie Je werkt samen met een goede collega (Peter) van je aan een presentati…" at bounding box center [523, 199] width 834 height 690
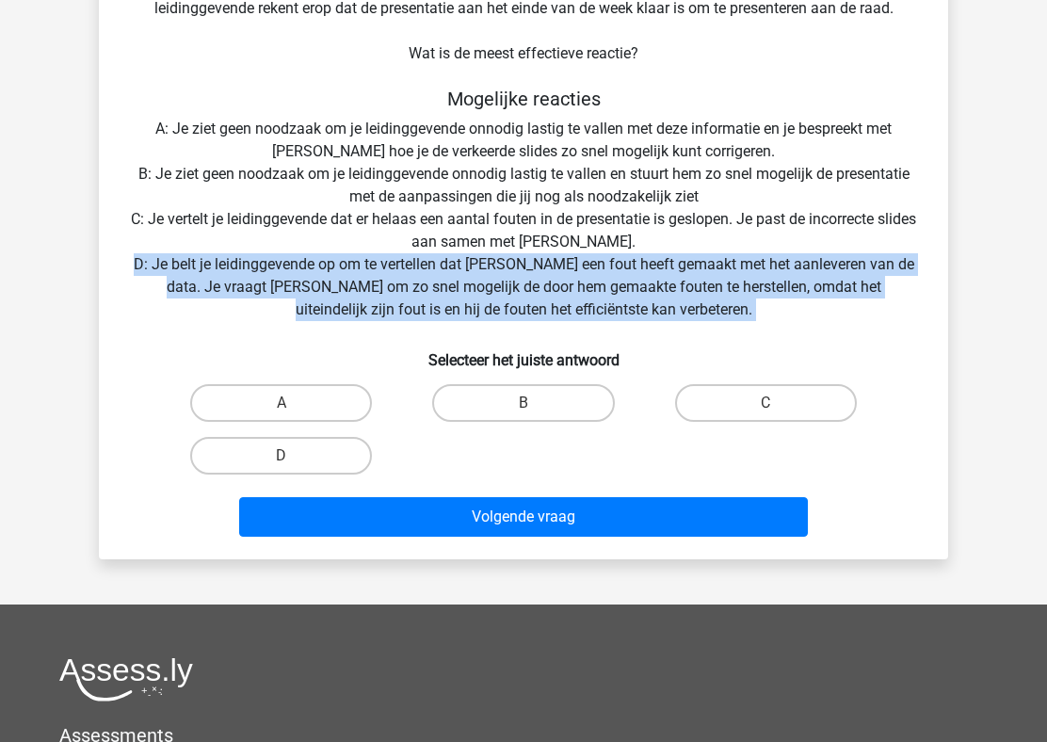
click at [589, 252] on div "Situatie Je werkt samen met een goede collega (Peter) van je aan een presentati…" at bounding box center [523, 199] width 834 height 690
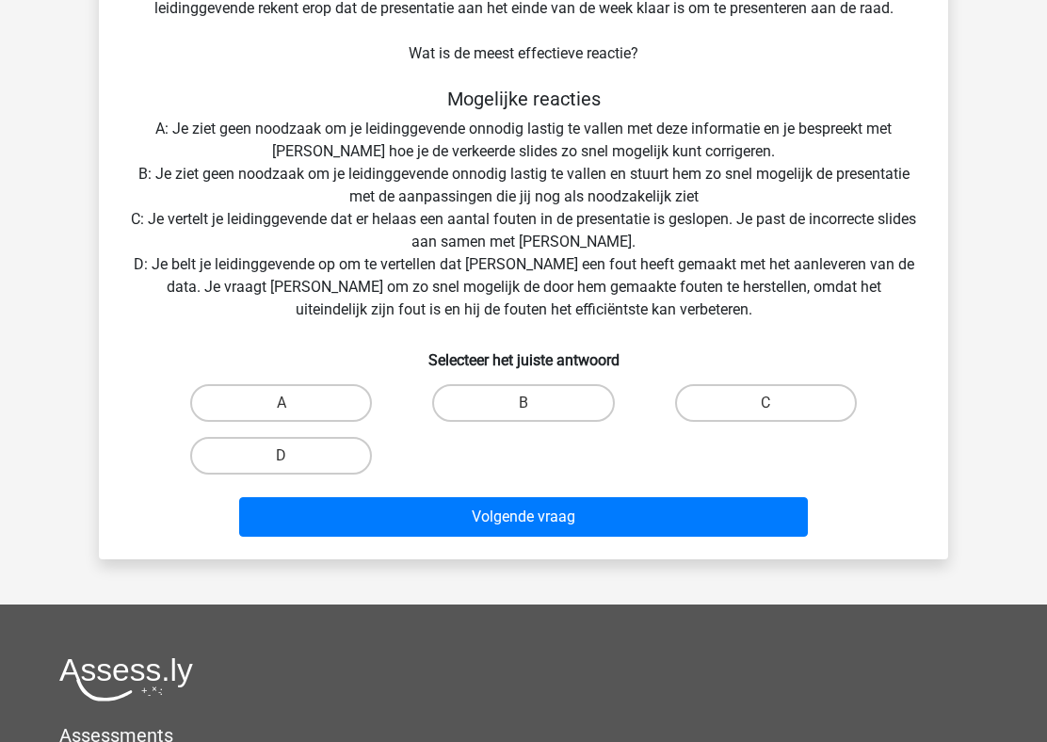
click at [589, 252] on div "Situatie Je werkt samen met een goede collega (Peter) van je aan een presentati…" at bounding box center [523, 199] width 834 height 690
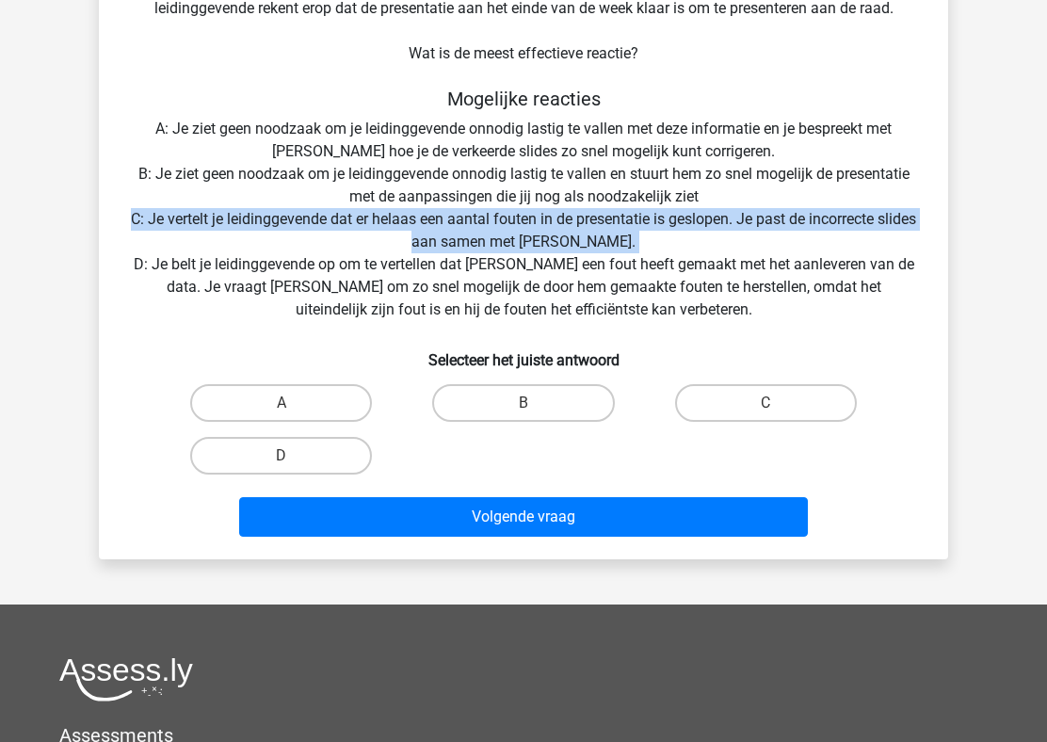
click at [589, 252] on div "Situatie Je werkt samen met een goede collega (Peter) van je aan een presentati…" at bounding box center [523, 199] width 834 height 690
click at [616, 283] on div "Situatie Je werkt samen met een goede collega (Peter) van je aan een presentati…" at bounding box center [523, 199] width 834 height 690
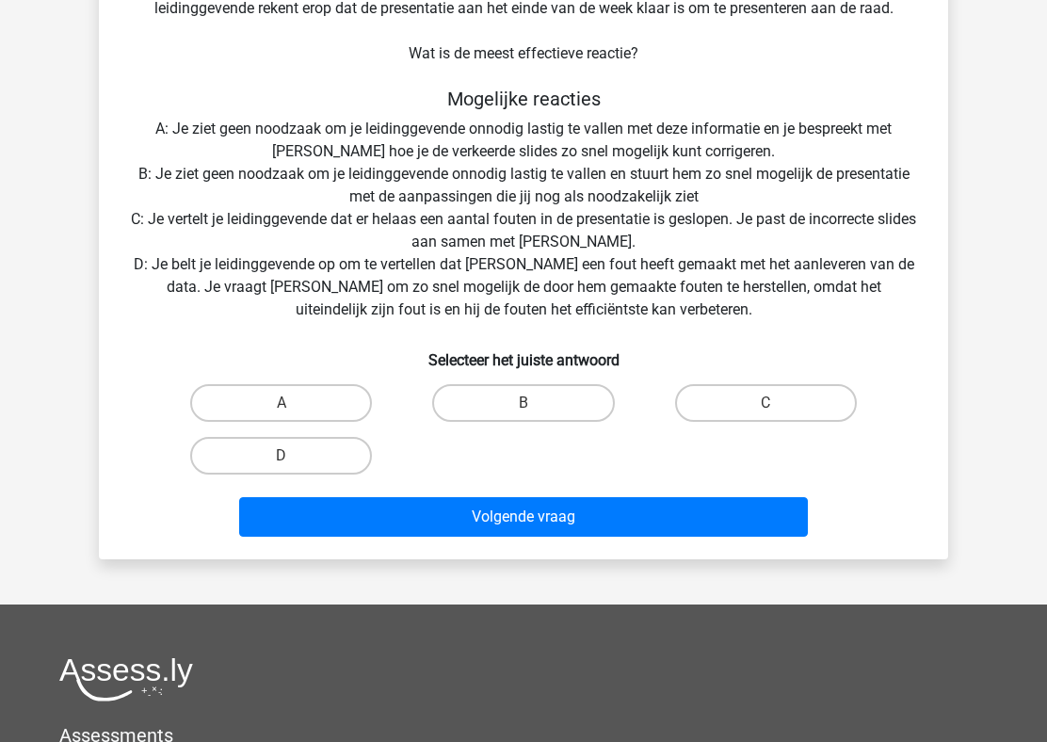
click at [616, 283] on div "Situatie Je werkt samen met een goede collega (Peter) van je aan een presentati…" at bounding box center [523, 199] width 834 height 690
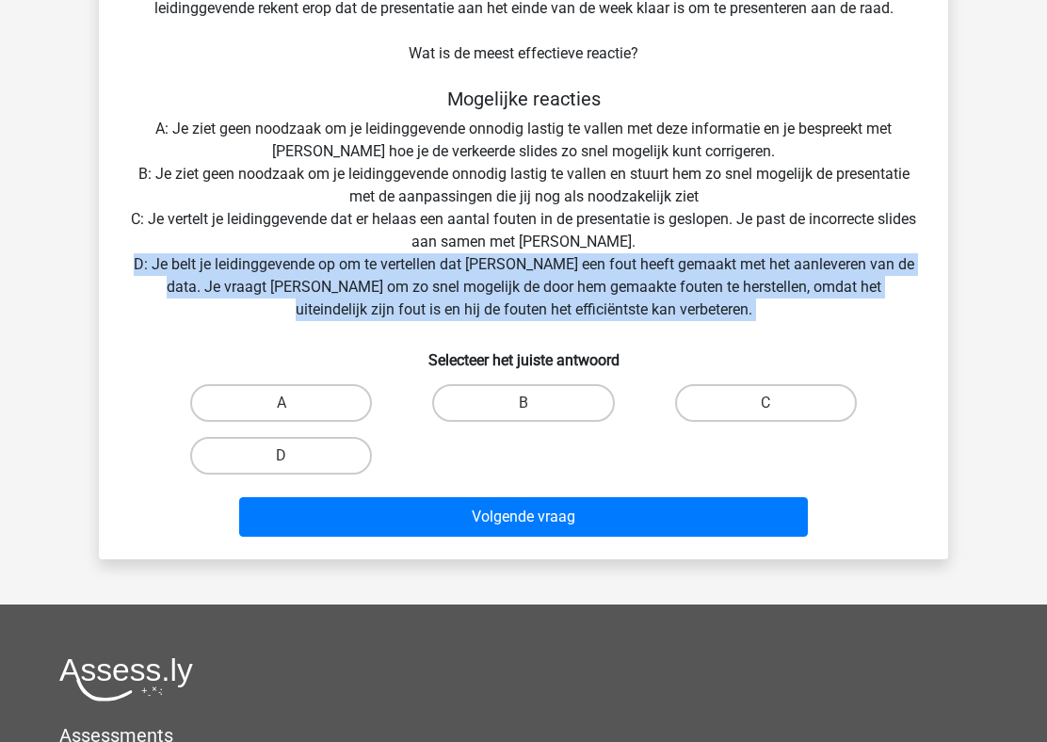
click at [722, 292] on div "Situatie Je werkt samen met een goede collega (Peter) van je aan een presentati…" at bounding box center [523, 199] width 834 height 690
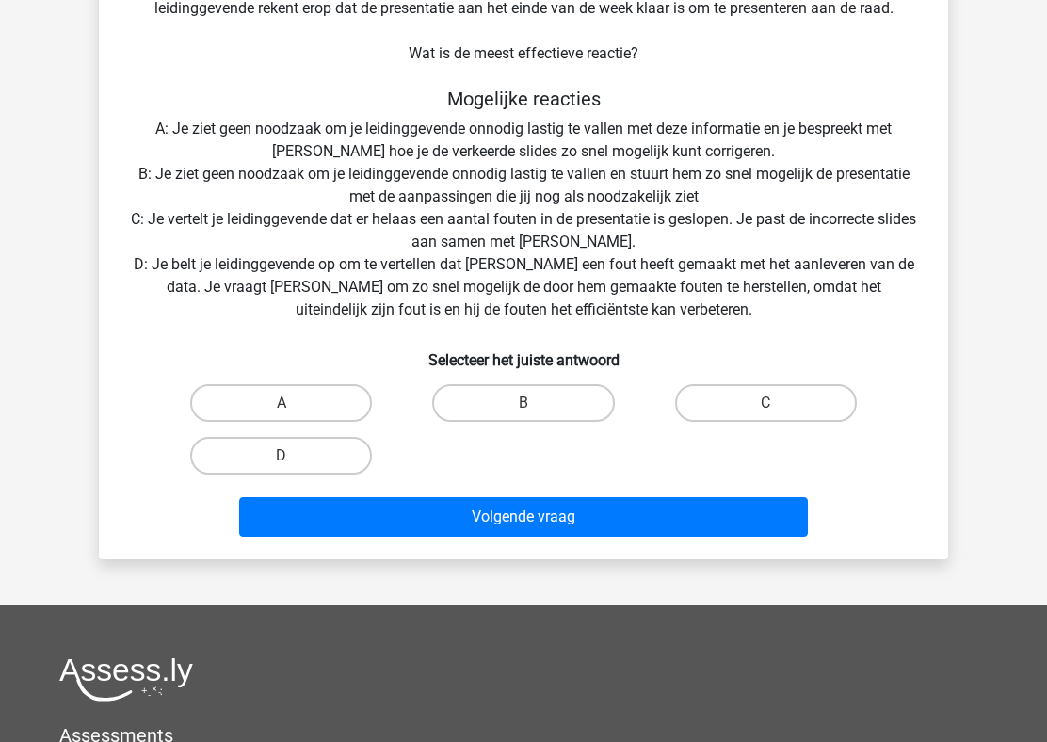
click at [722, 292] on div "Situatie Je werkt samen met een goede collega (Peter) van je aan een presentati…" at bounding box center [523, 199] width 834 height 690
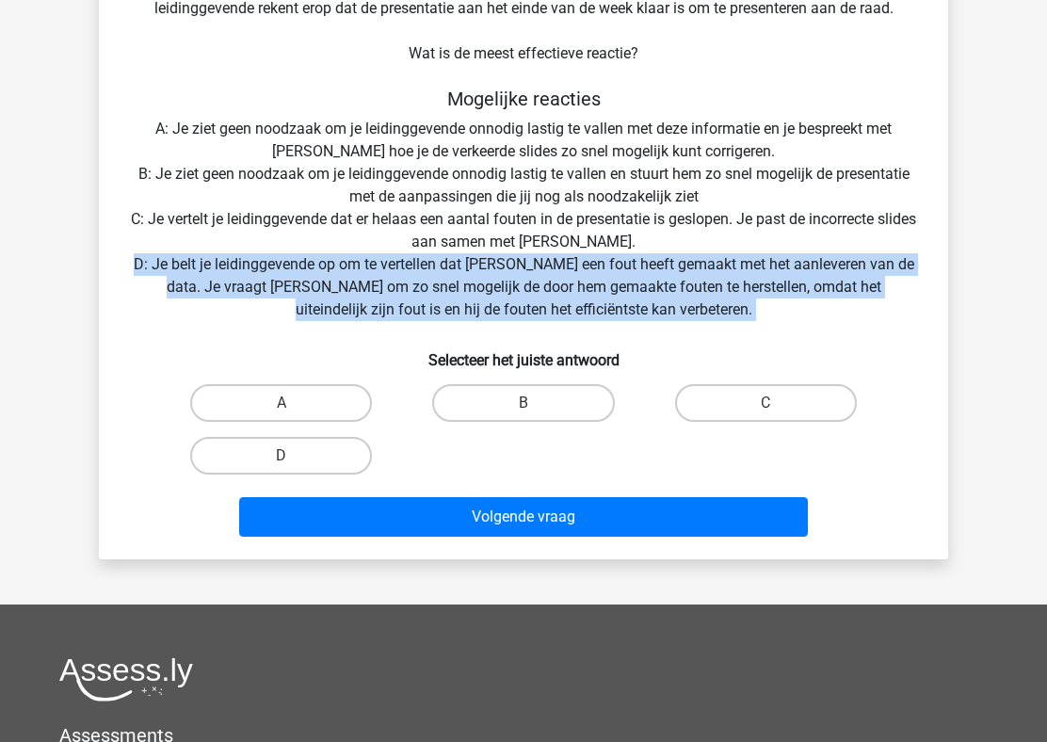
click at [722, 292] on div "Situatie Je werkt samen met een goede collega (Peter) van je aan een presentati…" at bounding box center [523, 199] width 834 height 690
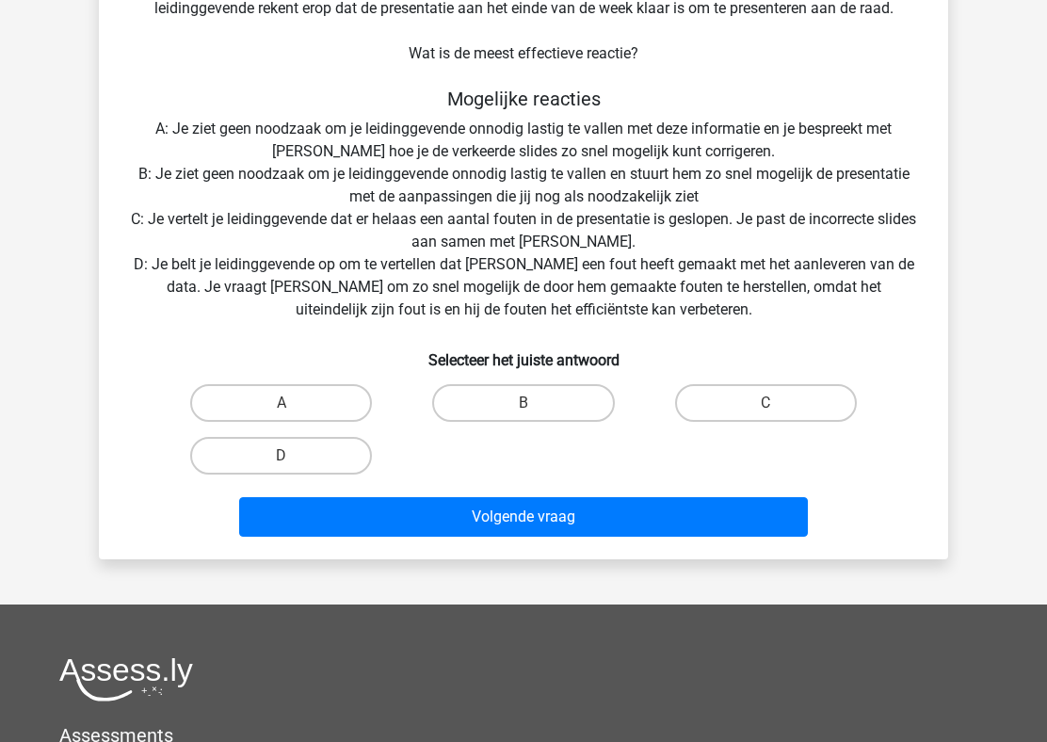
click at [722, 292] on div "Situatie Je werkt samen met een goede collega (Peter) van je aan een presentati…" at bounding box center [523, 199] width 834 height 690
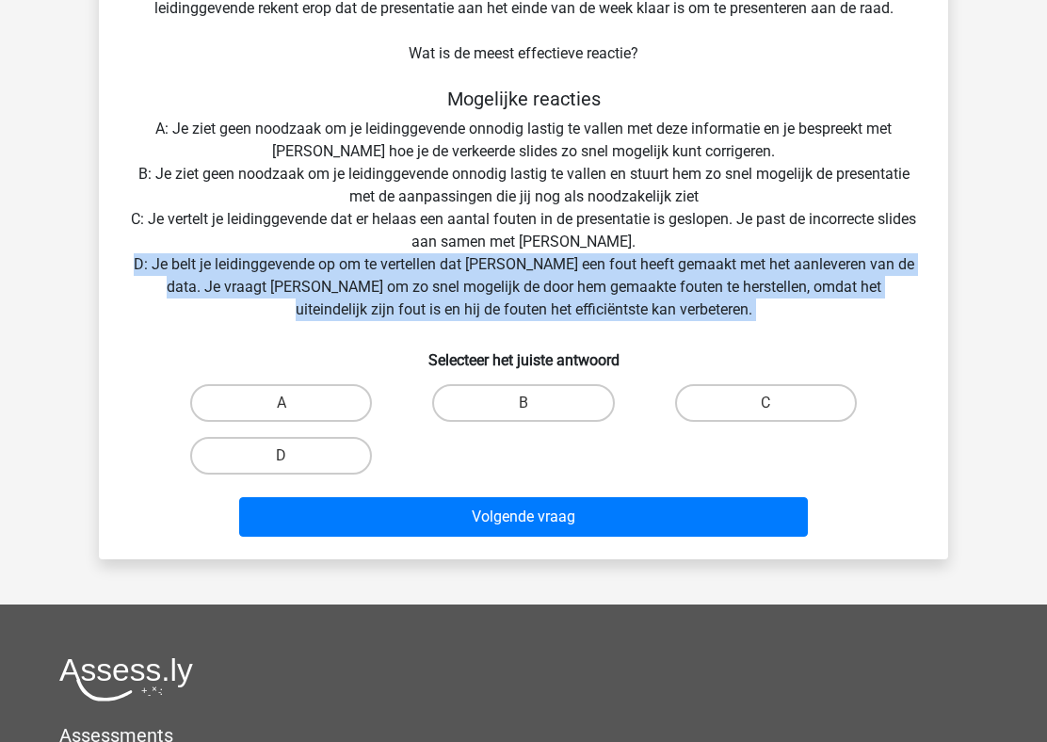
click at [664, 216] on div "Situatie Je werkt samen met een goede collega (Peter) van je aan een presentati…" at bounding box center [523, 199] width 834 height 690
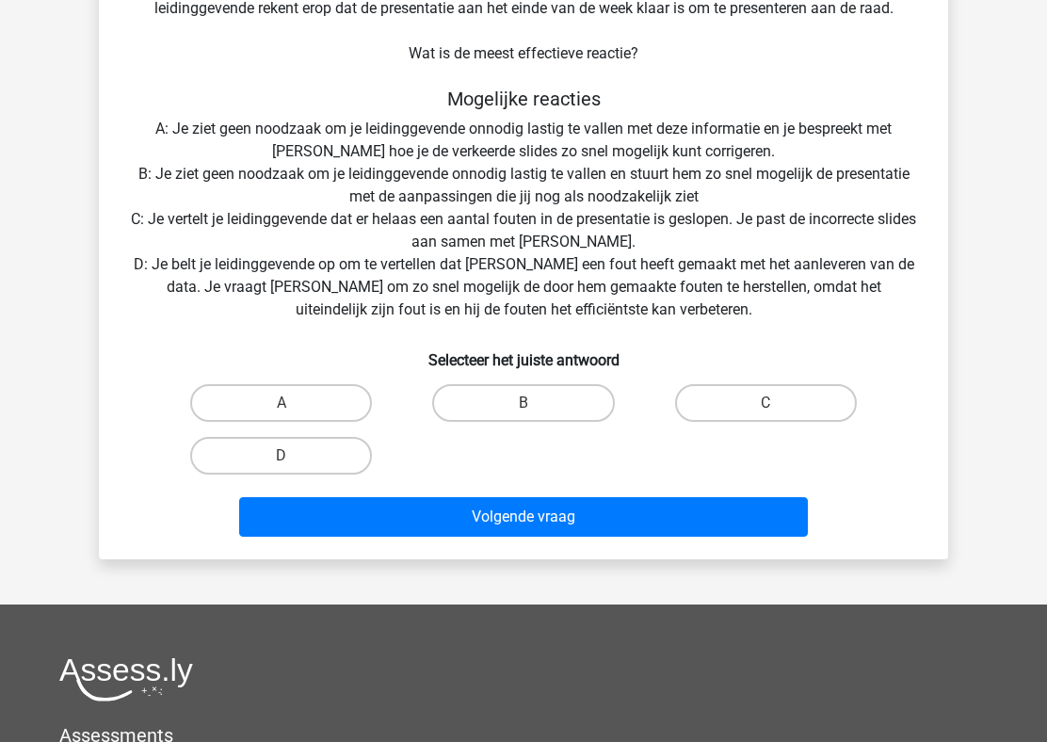
click at [664, 216] on div "Situatie Je werkt samen met een goede collega (Peter) van je aan een presentati…" at bounding box center [523, 199] width 834 height 690
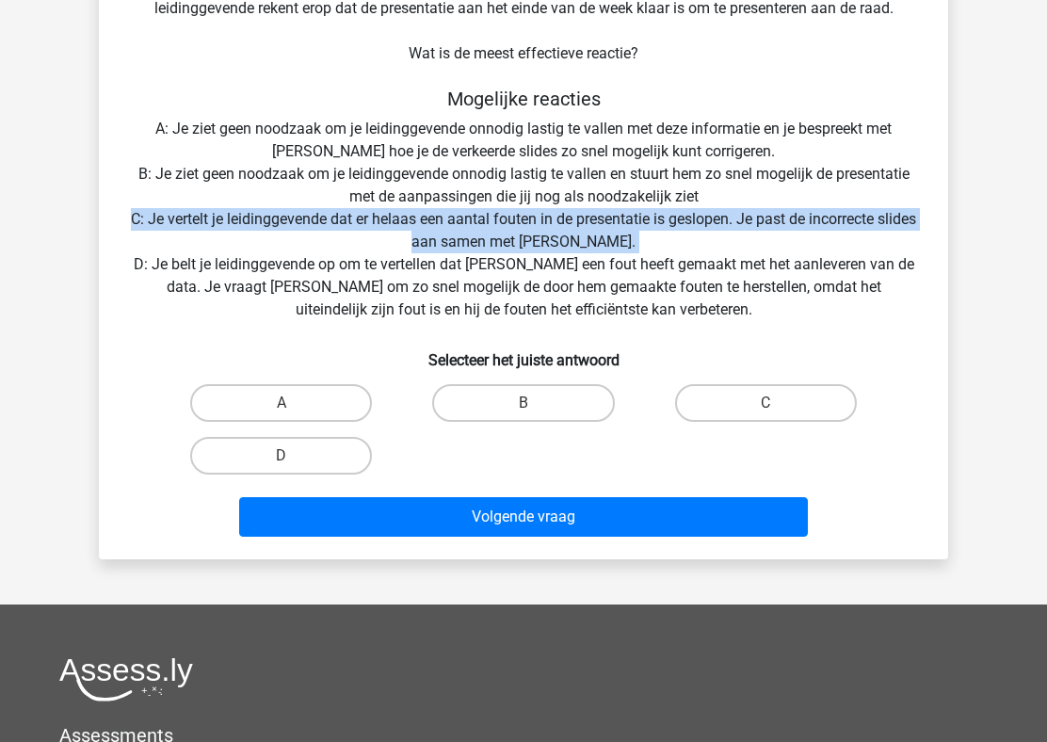
click at [792, 295] on div "Situatie Je werkt samen met een goede collega (Peter) van je aan een presentati…" at bounding box center [523, 199] width 834 height 690
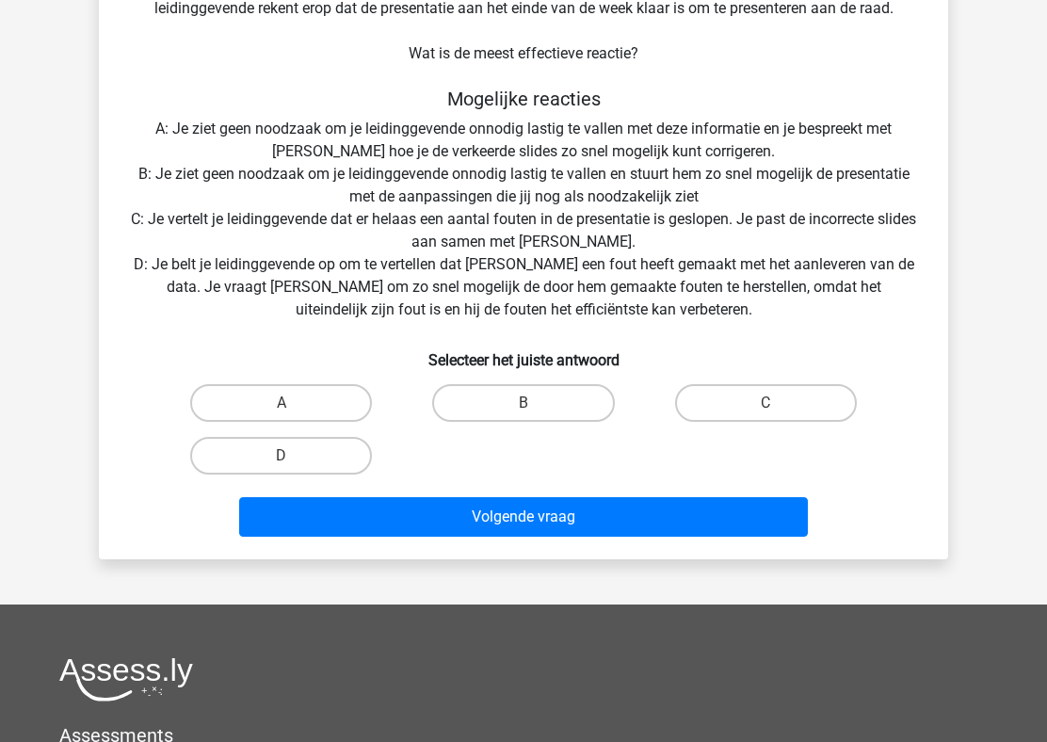
click at [792, 295] on div "Situatie Je werkt samen met een goede collega (Peter) van je aan een presentati…" at bounding box center [523, 199] width 834 height 690
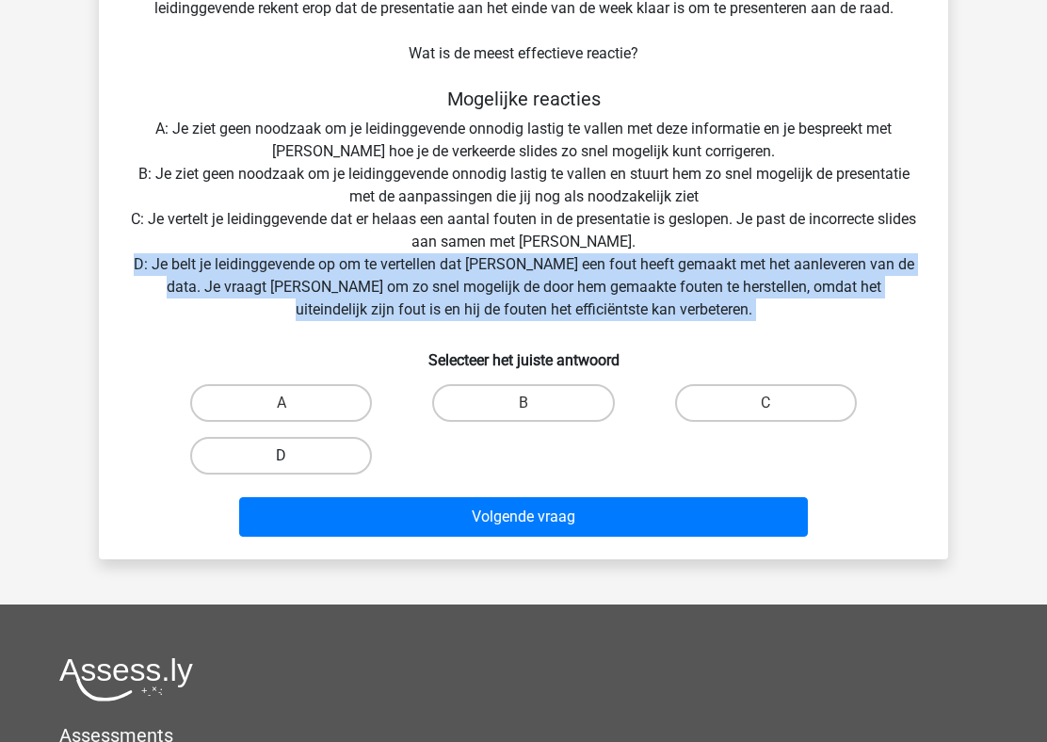
click at [334, 442] on label "D" at bounding box center [281, 456] width 182 height 38
click at [294, 456] on input "D" at bounding box center [287, 462] width 12 height 12
radio input "true"
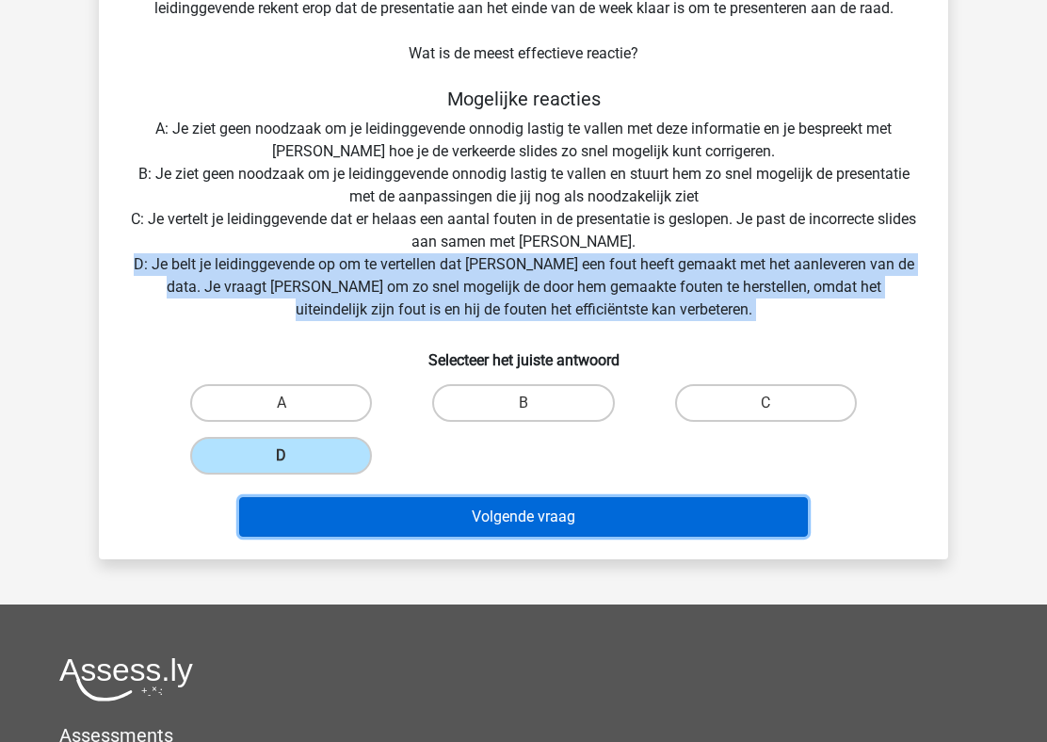
click at [427, 510] on button "Volgende vraag" at bounding box center [523, 517] width 569 height 40
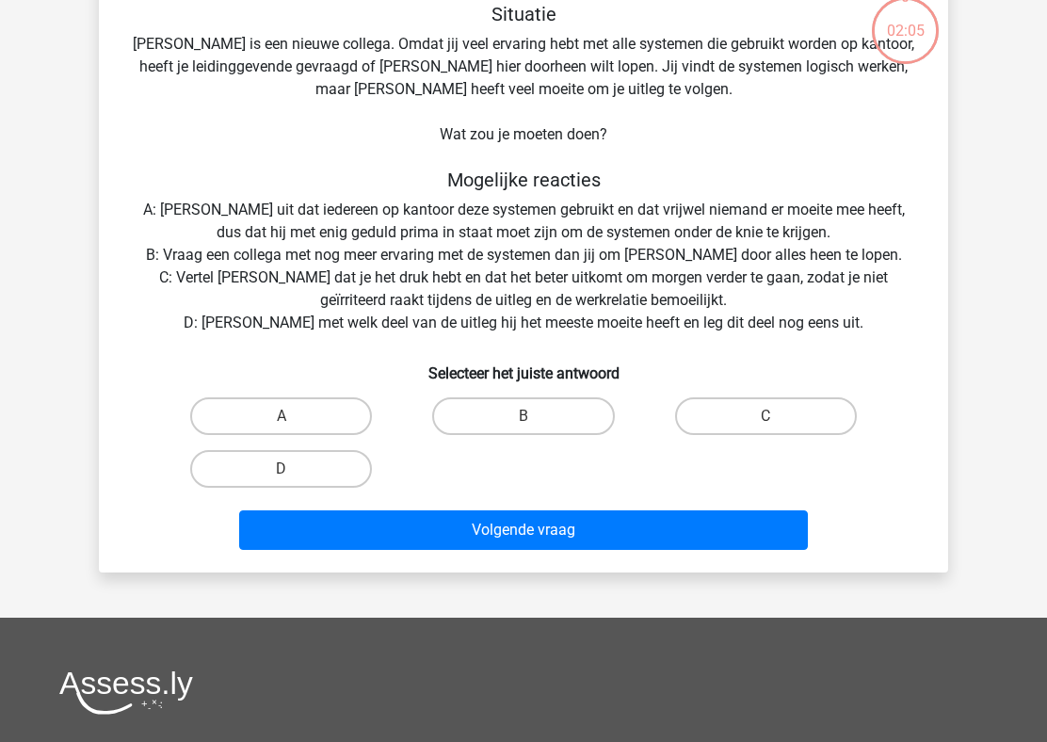
scroll to position [87, 0]
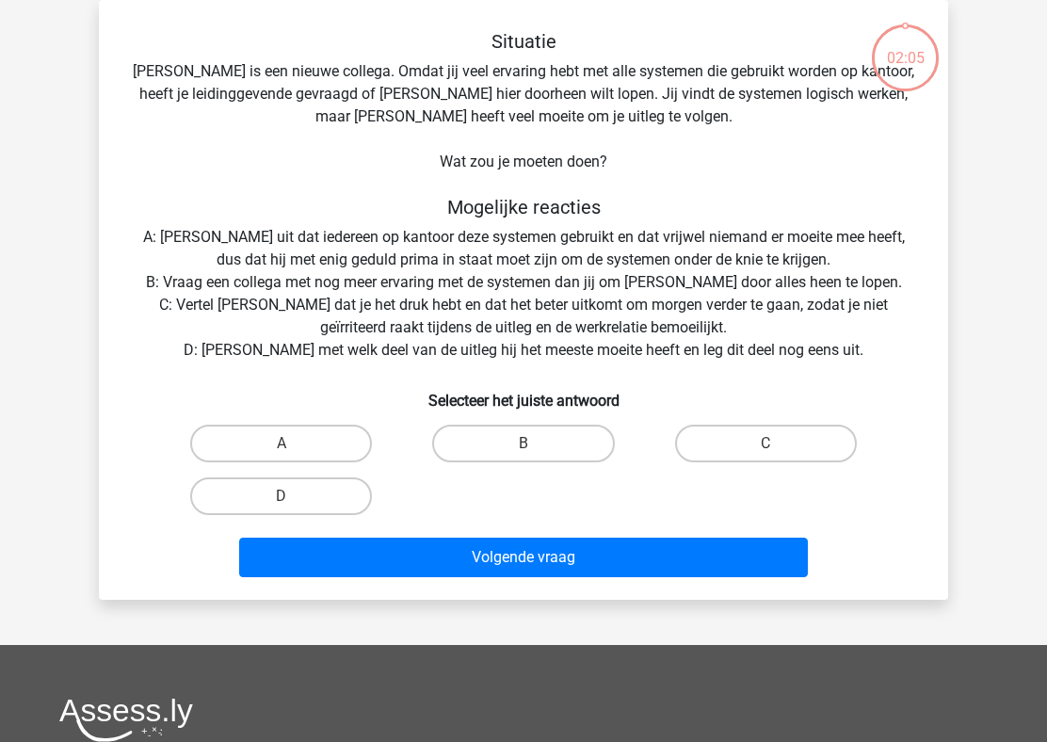
click at [499, 295] on div "Situatie Franck is een nieuwe collega. Omdat jij veel ervaring hebt met alle sy…" at bounding box center [523, 307] width 834 height 554
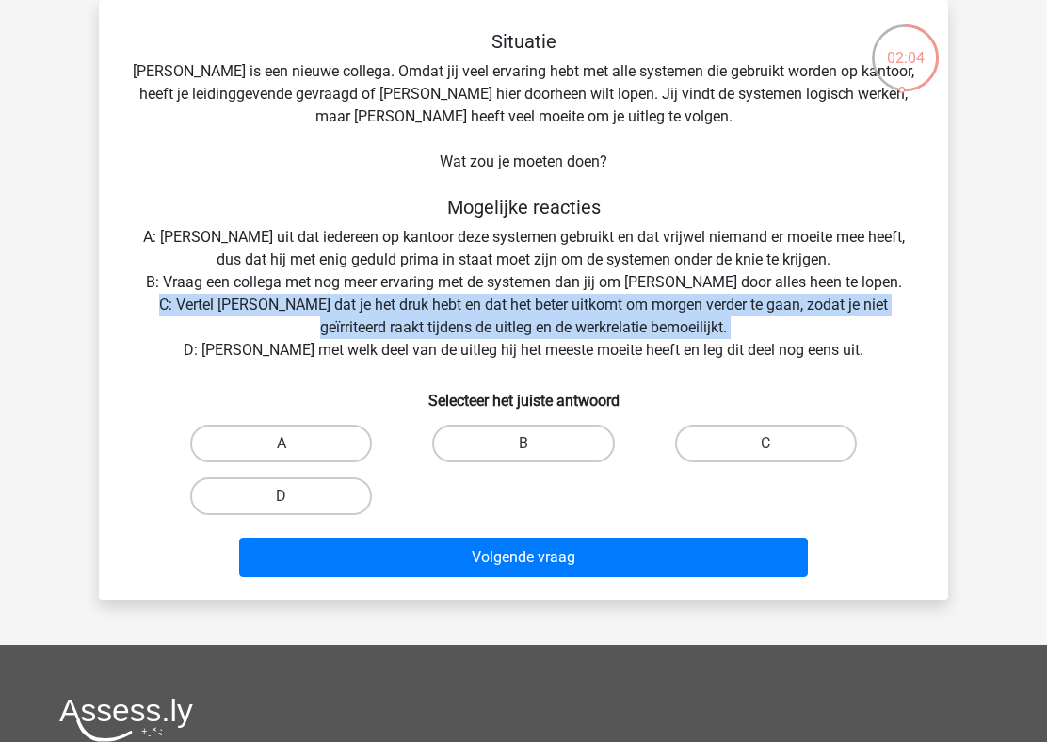
click at [511, 248] on div "Situatie Franck is een nieuwe collega. Omdat jij veel ervaring hebt met alle sy…" at bounding box center [523, 307] width 834 height 554
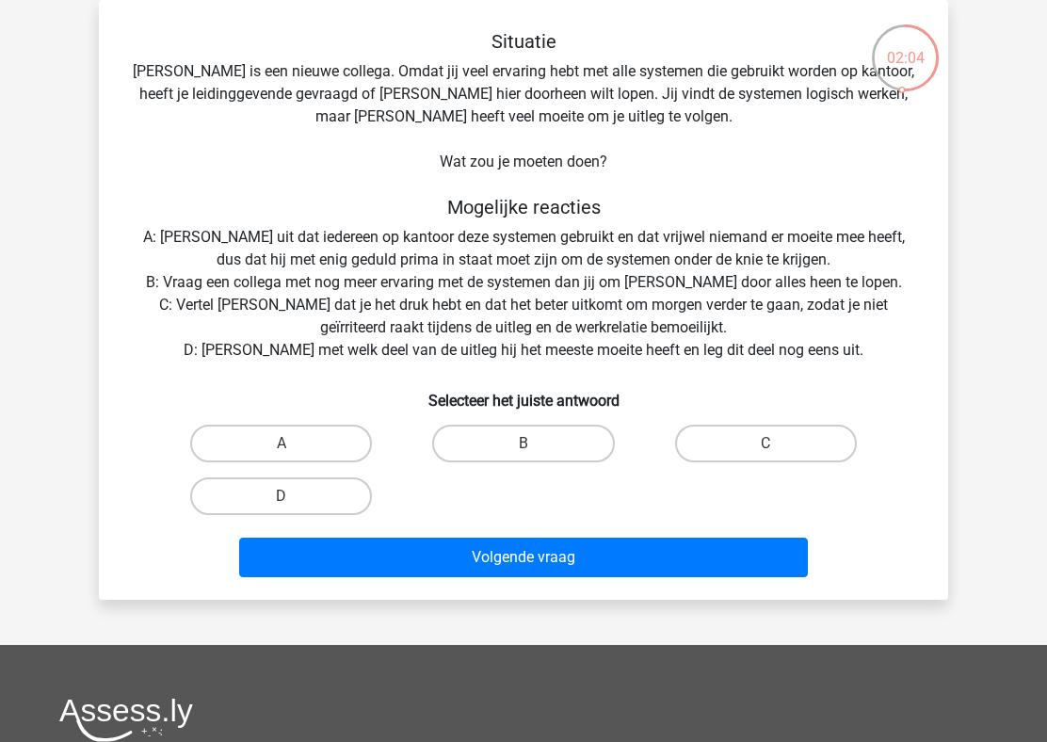
click at [511, 248] on div "Situatie Franck is een nieuwe collega. Omdat jij veel ervaring hebt met alle sy…" at bounding box center [523, 307] width 834 height 554
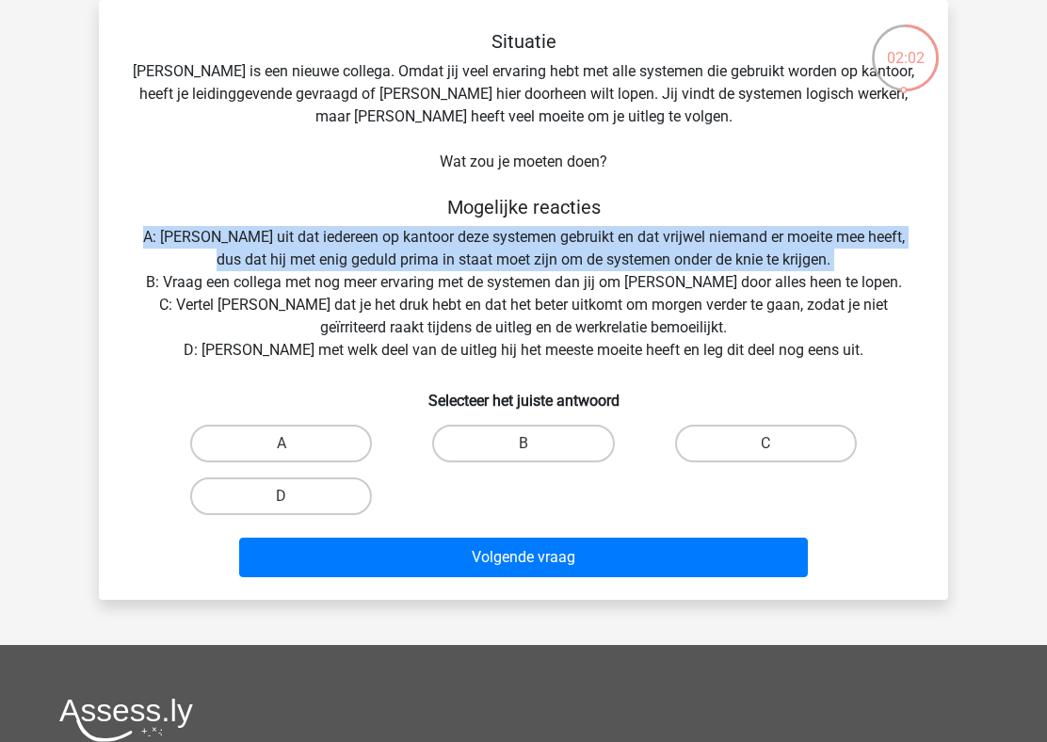
click at [512, 126] on div "Situatie Franck is een nieuwe collega. Omdat jij veel ervaring hebt met alle sy…" at bounding box center [523, 307] width 834 height 554
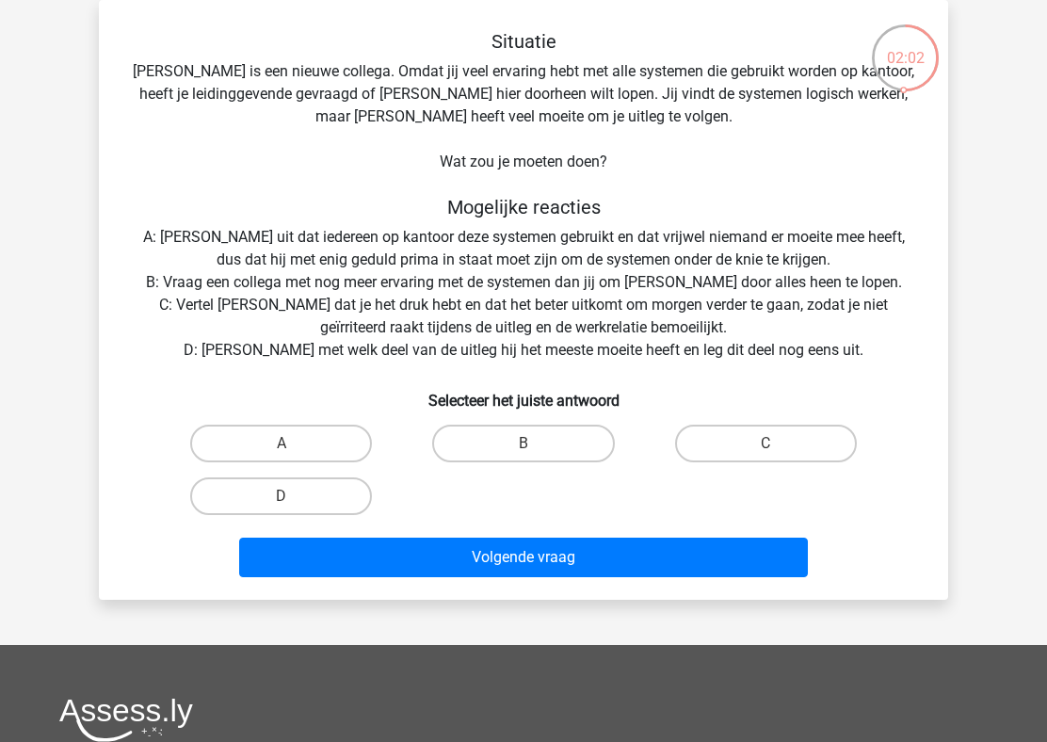
click at [512, 126] on div "Situatie Franck is een nieuwe collega. Omdat jij veel ervaring hebt met alle sy…" at bounding box center [523, 307] width 834 height 554
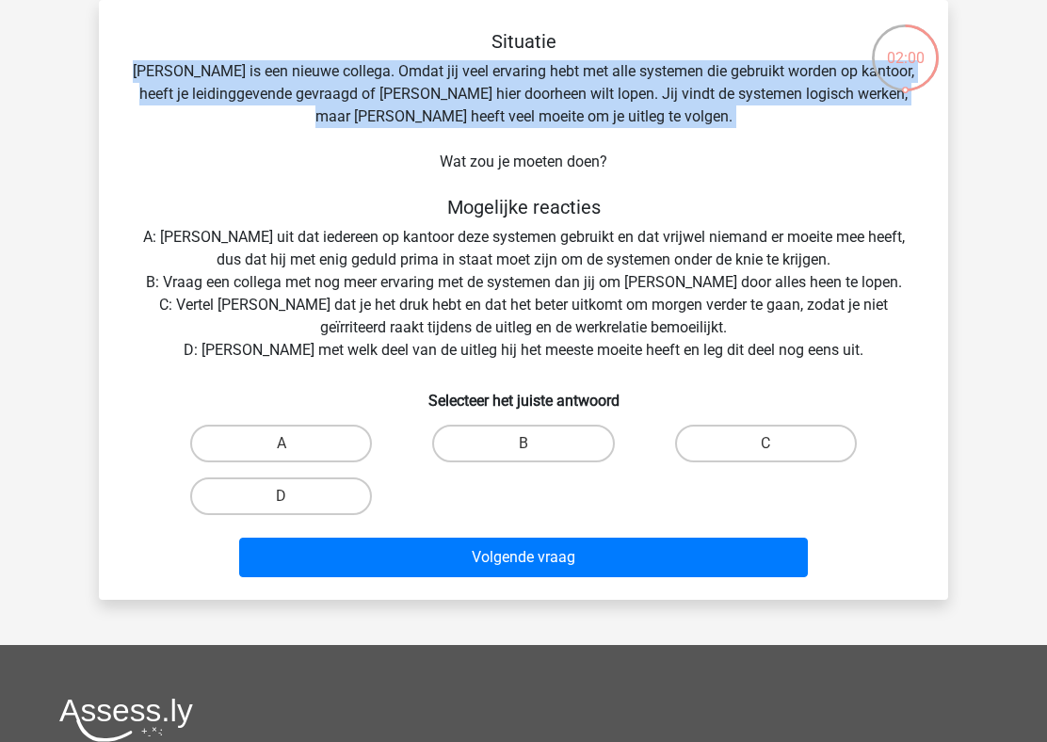
click at [512, 126] on div "Situatie Franck is een nieuwe collega. Omdat jij veel ervaring hebt met alle sy…" at bounding box center [523, 307] width 834 height 554
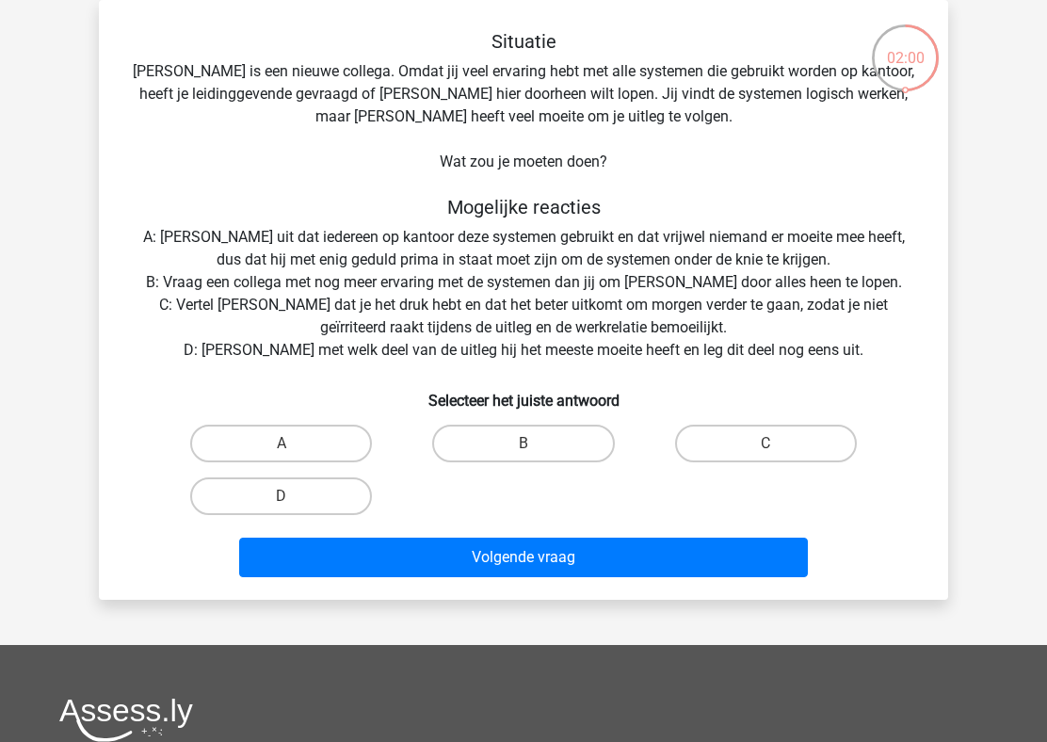
click at [512, 126] on div "Situatie Franck is een nieuwe collega. Omdat jij veel ervaring hebt met alle sy…" at bounding box center [523, 307] width 834 height 554
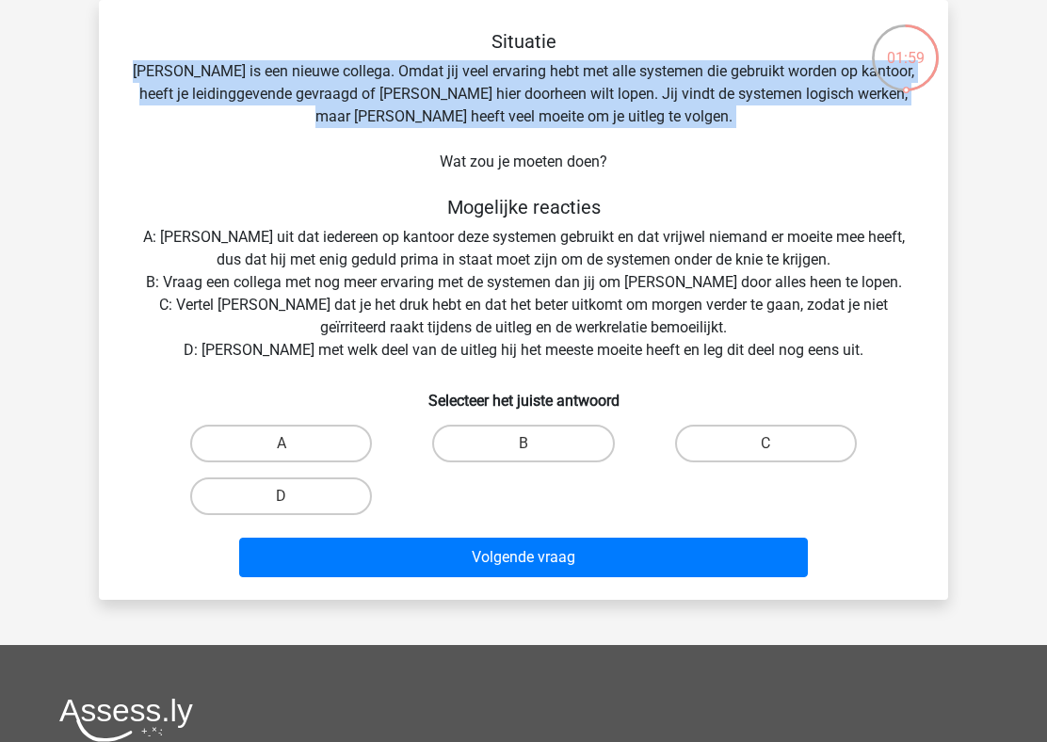
click at [512, 126] on div "Situatie Franck is een nieuwe collega. Omdat jij veel ervaring hebt met alle sy…" at bounding box center [523, 307] width 834 height 554
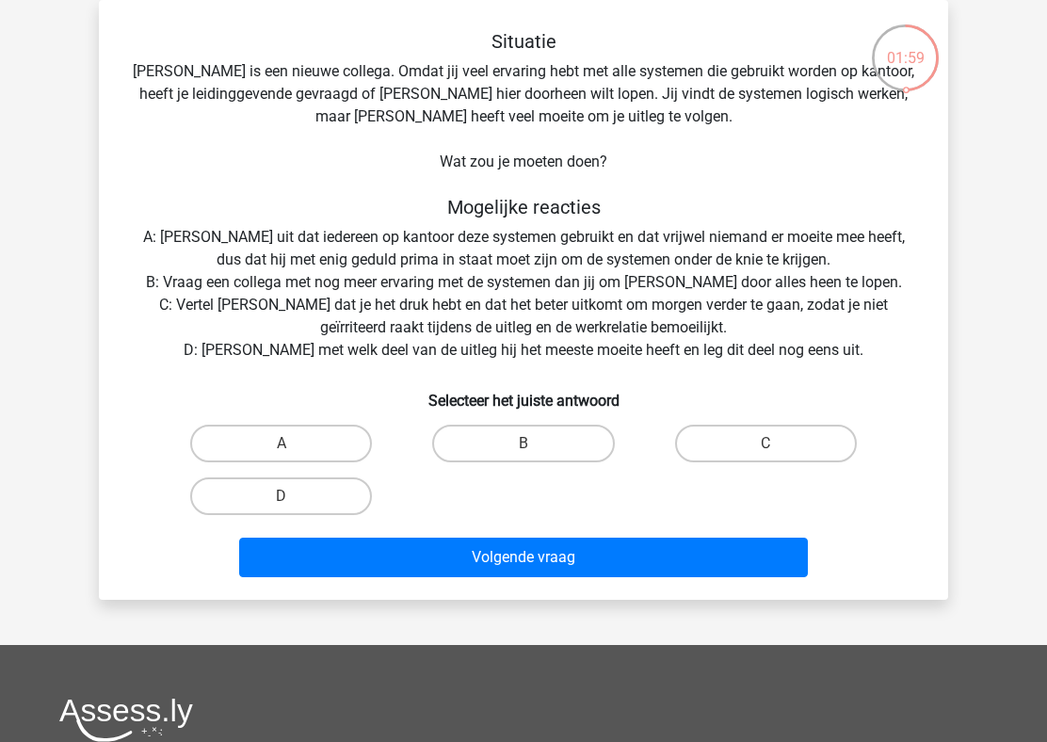
click at [512, 126] on div "Situatie Franck is een nieuwe collega. Omdat jij veel ervaring hebt met alle sy…" at bounding box center [523, 307] width 834 height 554
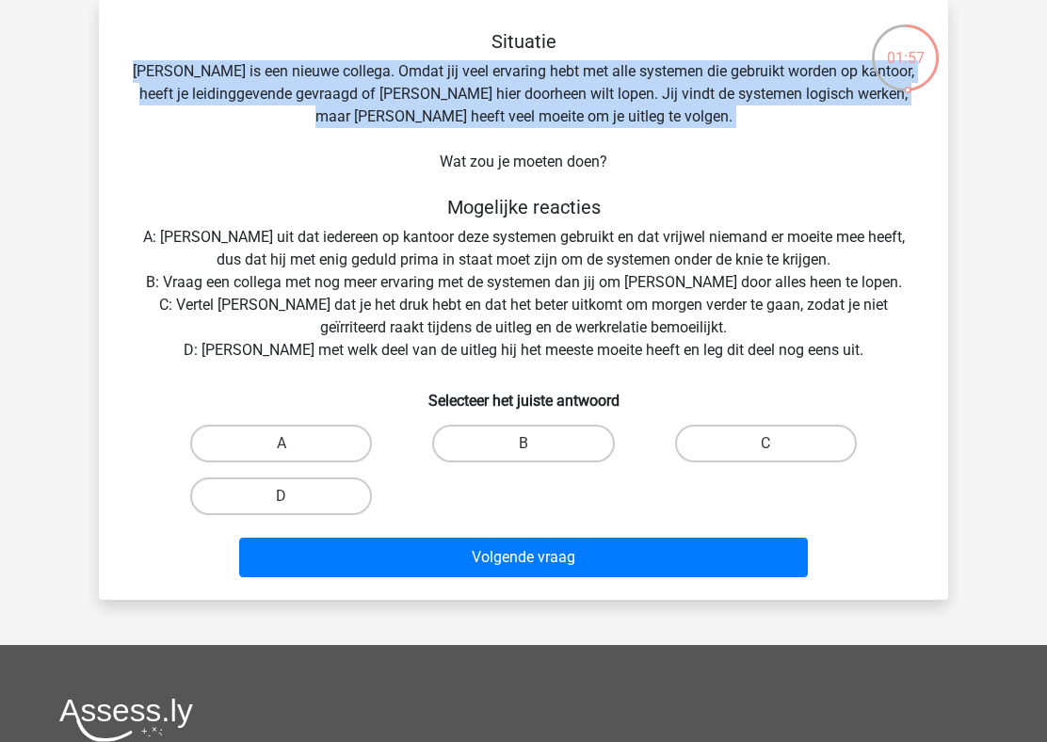
click at [476, 128] on div "Situatie Franck is een nieuwe collega. Omdat jij veel ervaring hebt met alle sy…" at bounding box center [523, 307] width 834 height 554
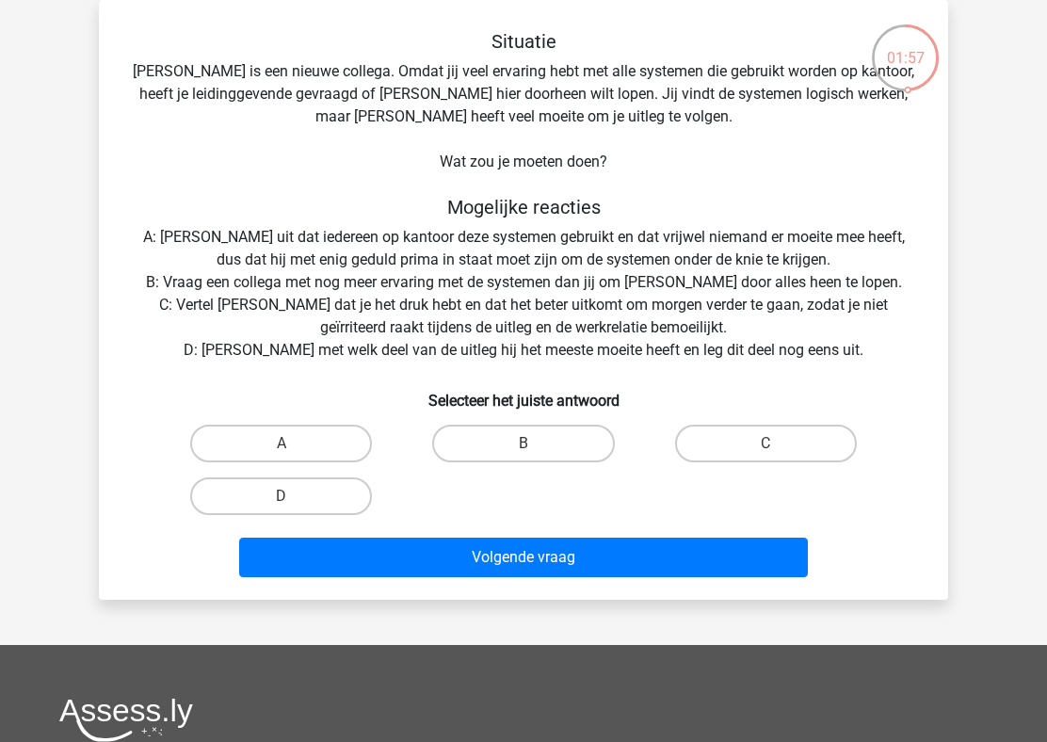
click at [476, 128] on div "Situatie Franck is een nieuwe collega. Omdat jij veel ervaring hebt met alle sy…" at bounding box center [523, 307] width 834 height 554
click at [635, 103] on div "Situatie Franck is een nieuwe collega. Omdat jij veel ervaring hebt met alle sy…" at bounding box center [523, 307] width 834 height 554
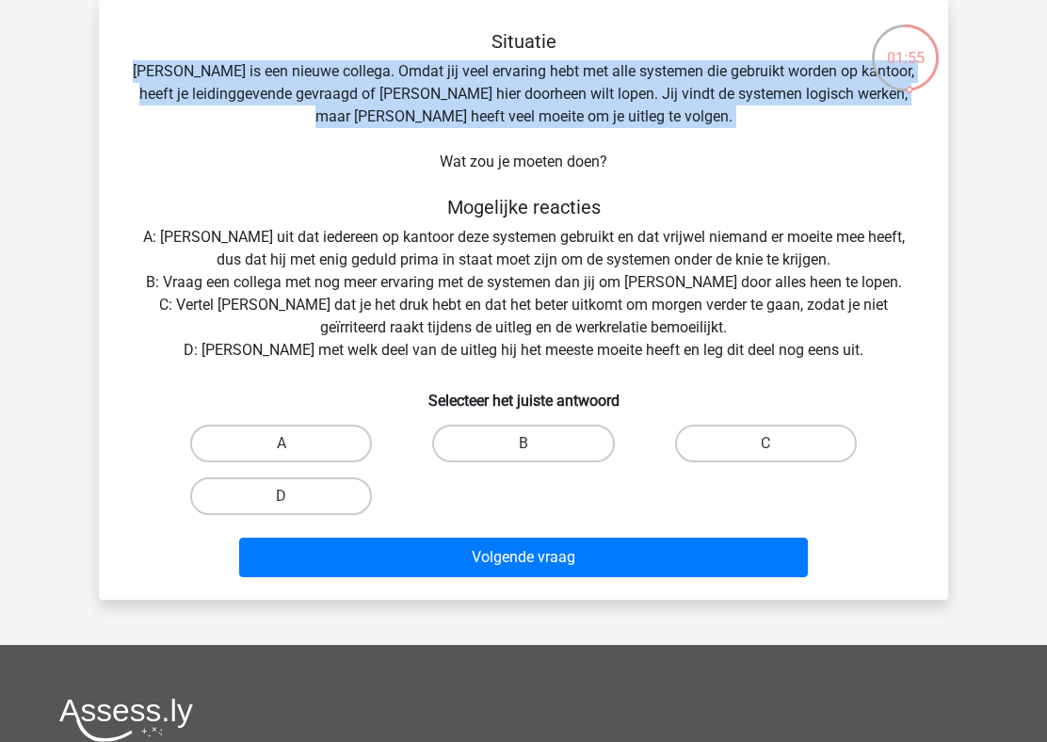
click at [590, 91] on div "Situatie Franck is een nieuwe collega. Omdat jij veel ervaring hebt met alle sy…" at bounding box center [523, 307] width 834 height 554
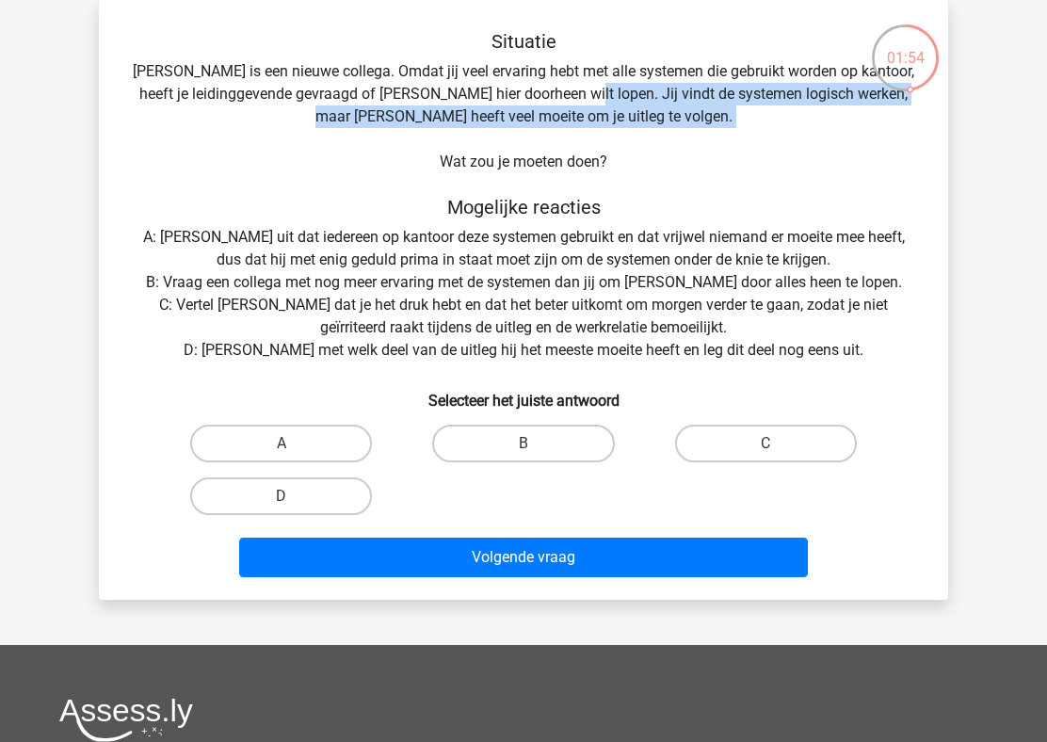
drag, startPoint x: 568, startPoint y: 99, endPoint x: 730, endPoint y: 129, distance: 164.7
click at [730, 129] on div "Situatie Franck is een nieuwe collega. Omdat jij veel ervaring hebt met alle sy…" at bounding box center [523, 307] width 834 height 554
click at [532, 235] on div "Situatie Franck is een nieuwe collega. Omdat jij veel ervaring hebt met alle sy…" at bounding box center [523, 307] width 834 height 554
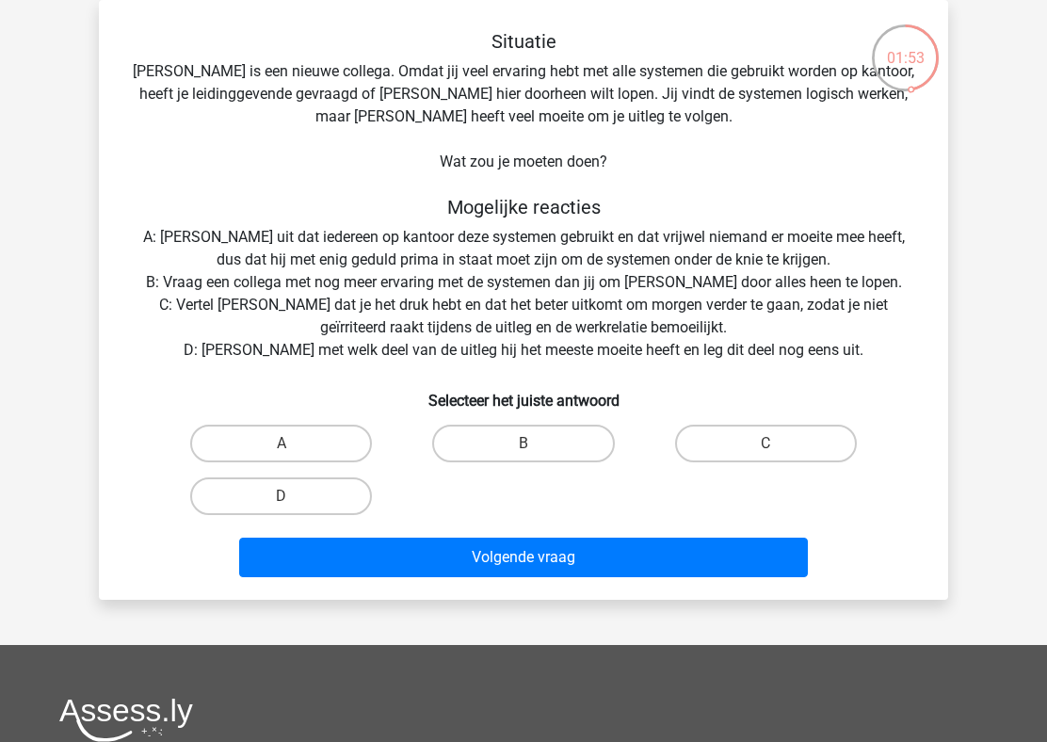
click at [532, 235] on div "Situatie Franck is een nieuwe collega. Omdat jij veel ervaring hebt met alle sy…" at bounding box center [523, 307] width 834 height 554
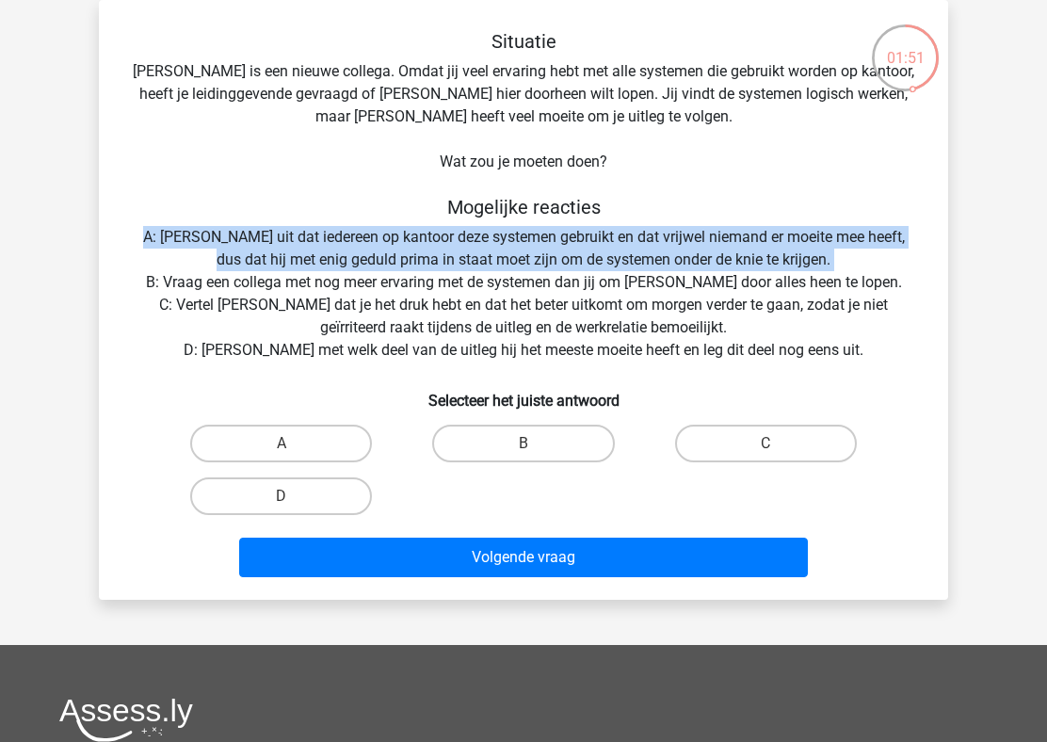
click at [581, 239] on div "Situatie Franck is een nieuwe collega. Omdat jij veel ervaring hebt met alle sy…" at bounding box center [523, 307] width 834 height 554
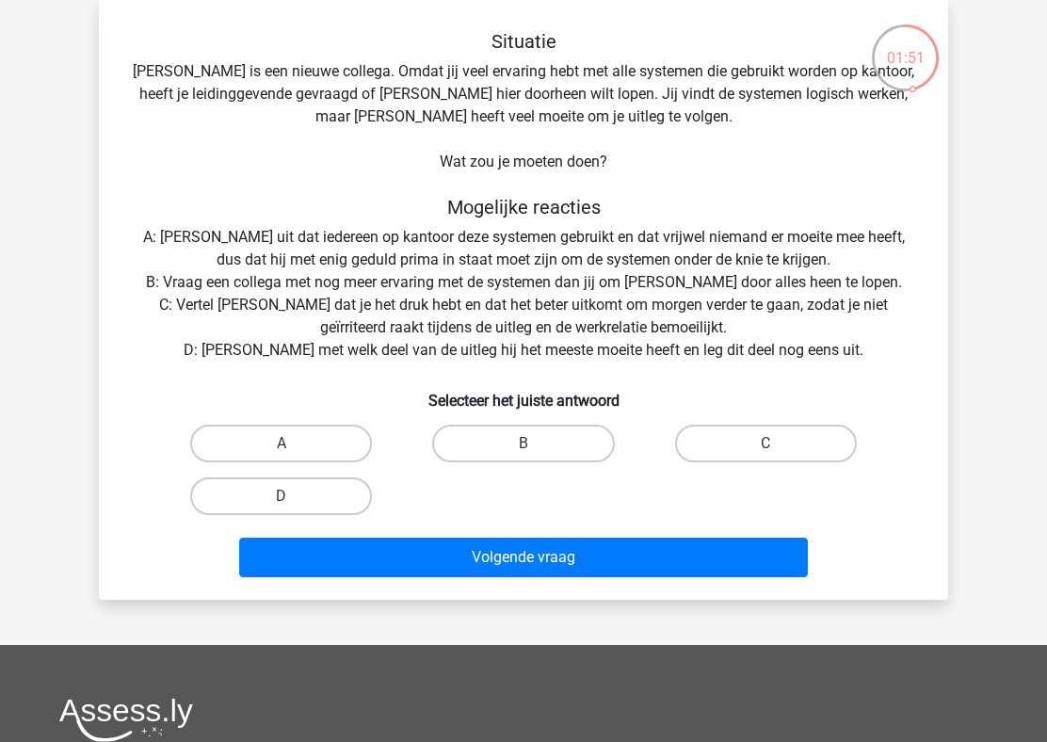
click at [581, 239] on div "Situatie Franck is een nieuwe collega. Omdat jij veel ervaring hebt met alle sy…" at bounding box center [523, 307] width 834 height 554
click at [525, 289] on div "Situatie Franck is een nieuwe collega. Omdat jij veel ervaring hebt met alle sy…" at bounding box center [523, 307] width 834 height 554
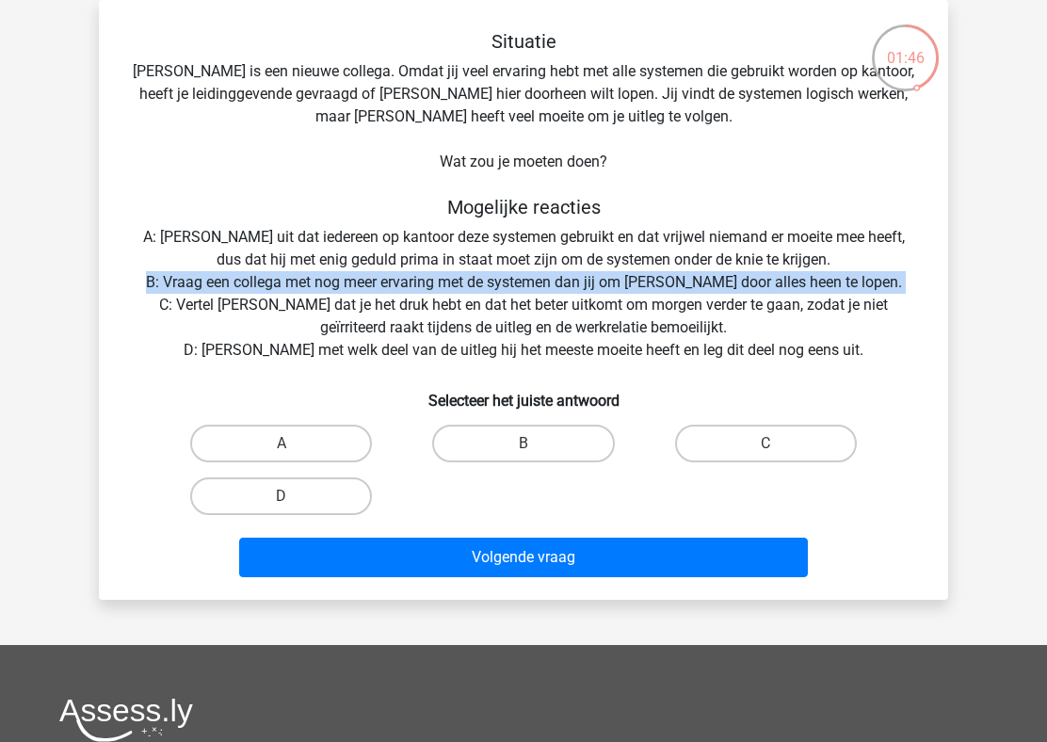
click at [520, 306] on div "Situatie Franck is een nieuwe collega. Omdat jij veel ervaring hebt met alle sy…" at bounding box center [523, 307] width 834 height 554
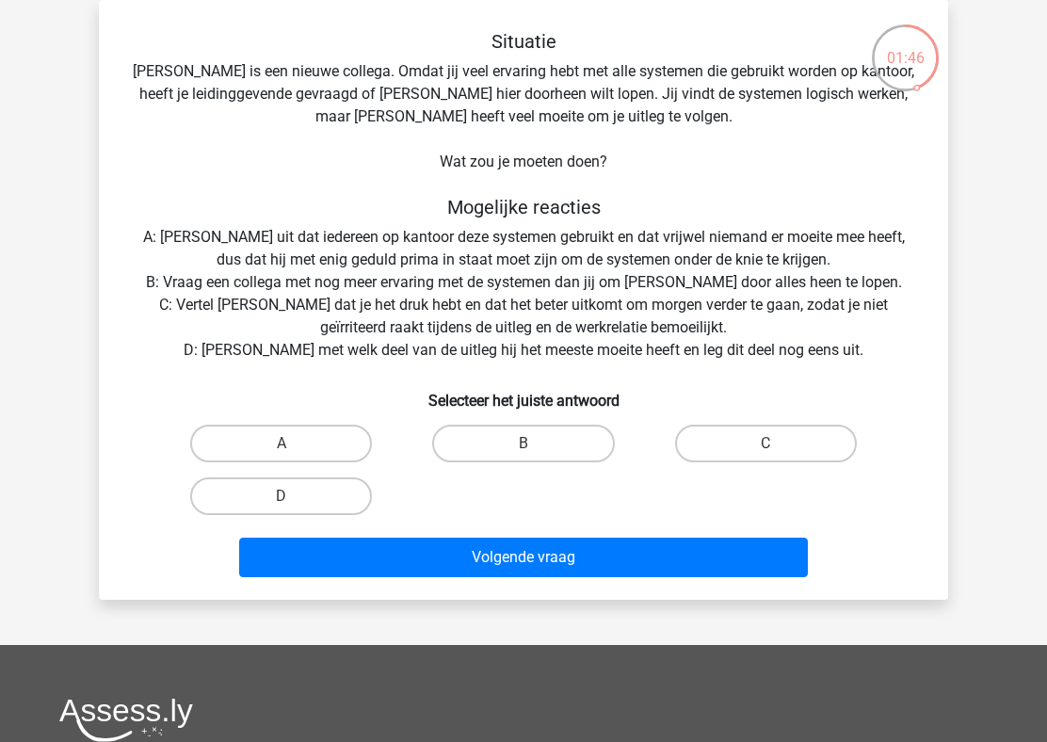
click at [520, 306] on div "Situatie Franck is een nieuwe collega. Omdat jij veel ervaring hebt met alle sy…" at bounding box center [523, 307] width 834 height 554
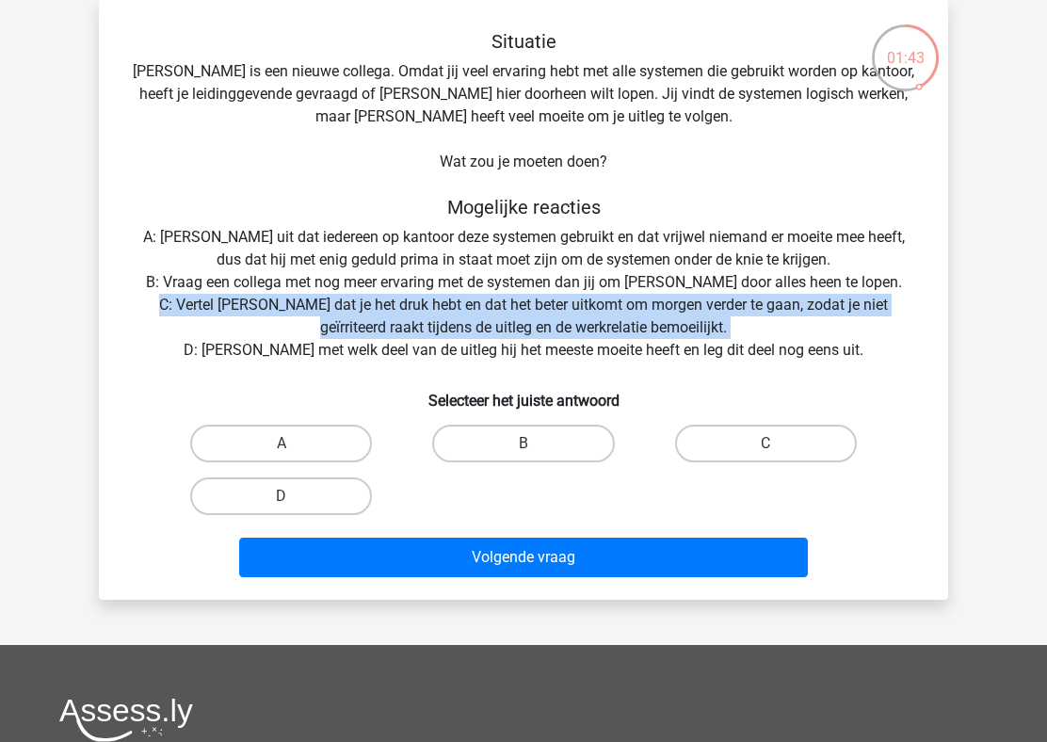
click at [520, 306] on div "Situatie Franck is een nieuwe collega. Omdat jij veel ervaring hebt met alle sy…" at bounding box center [523, 307] width 834 height 554
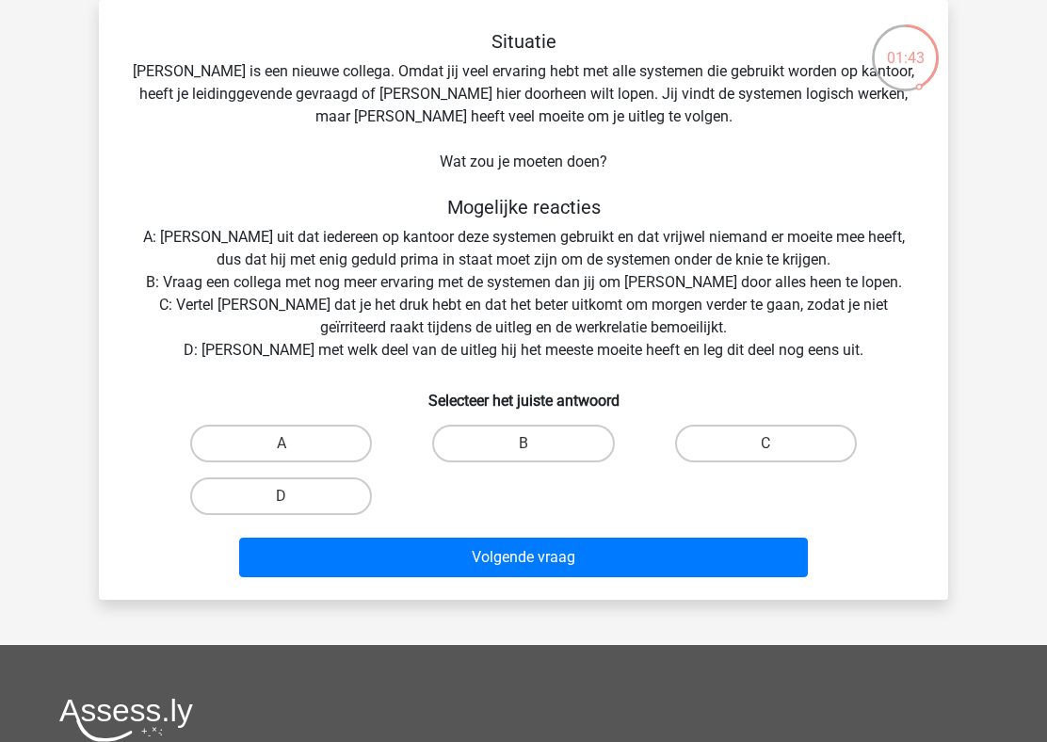
click at [520, 306] on div "Situatie Franck is een nieuwe collega. Omdat jij veel ervaring hebt met alle sy…" at bounding box center [523, 307] width 834 height 554
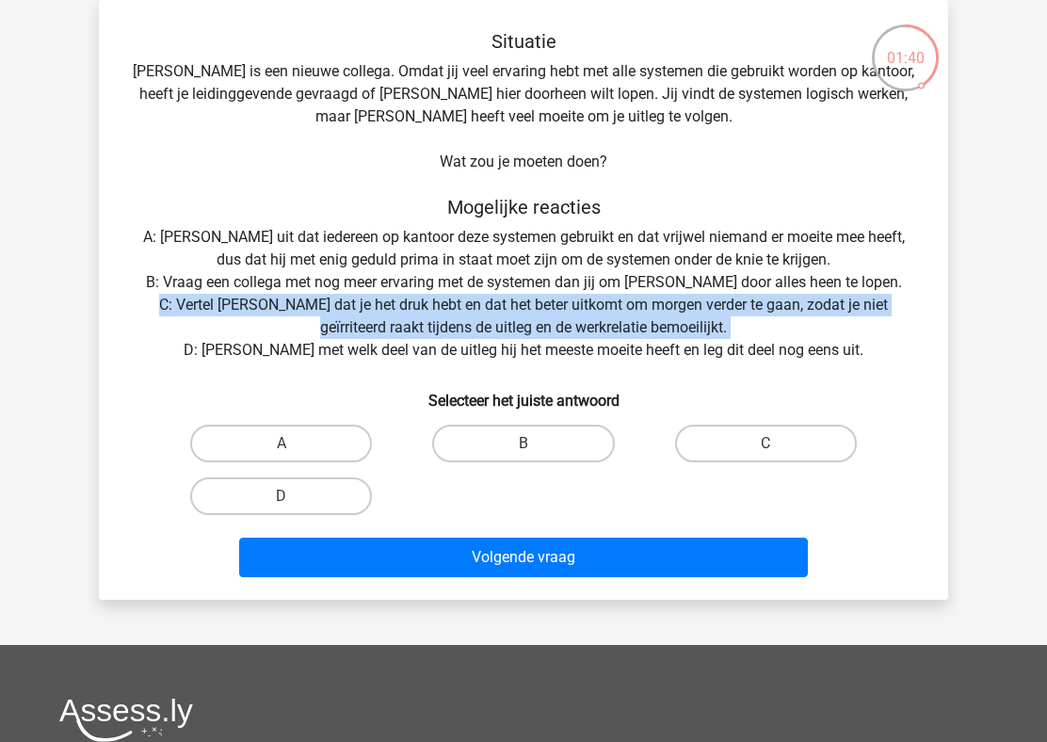
click at [550, 347] on div "Situatie Franck is een nieuwe collega. Omdat jij veel ervaring hebt met alle sy…" at bounding box center [523, 307] width 834 height 554
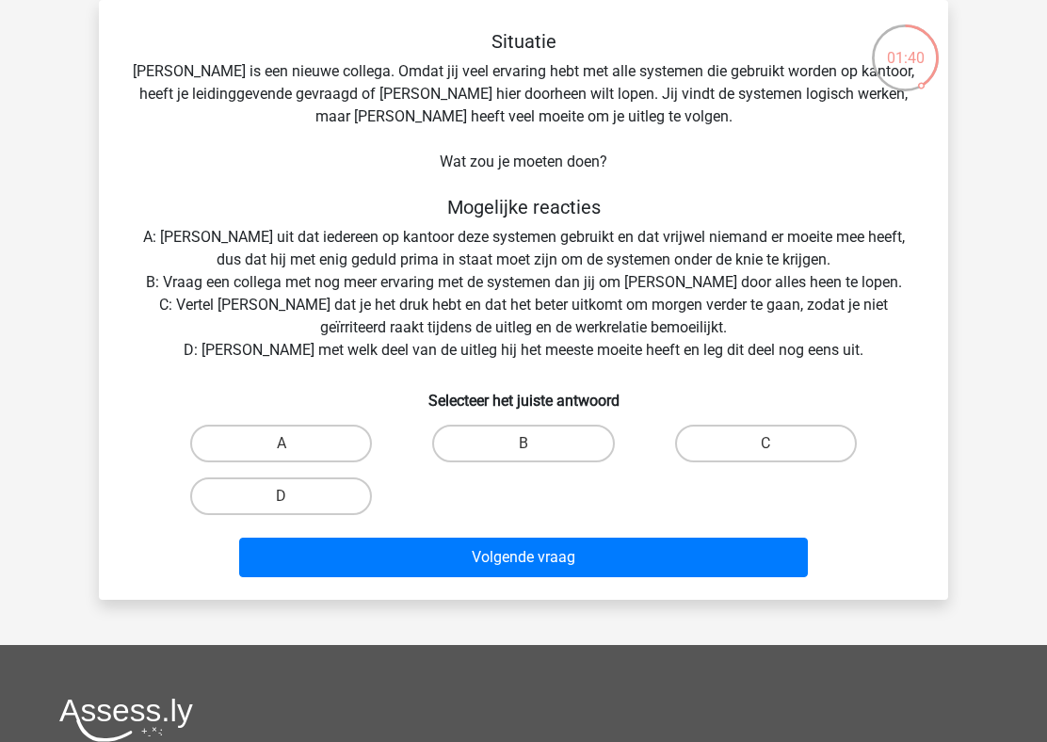
click at [550, 347] on div "Situatie Franck is een nieuwe collega. Omdat jij veel ervaring hebt met alle sy…" at bounding box center [523, 307] width 834 height 554
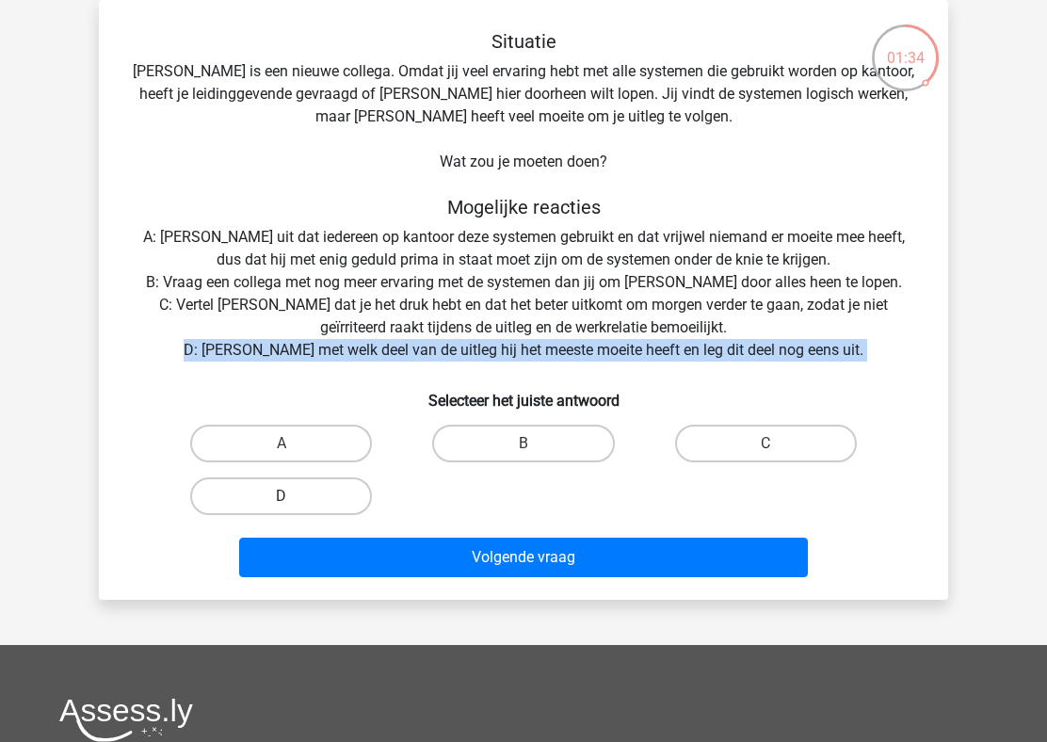
click at [329, 505] on label "D" at bounding box center [281, 496] width 182 height 38
click at [294, 505] on input "D" at bounding box center [287, 502] width 12 height 12
radio input "true"
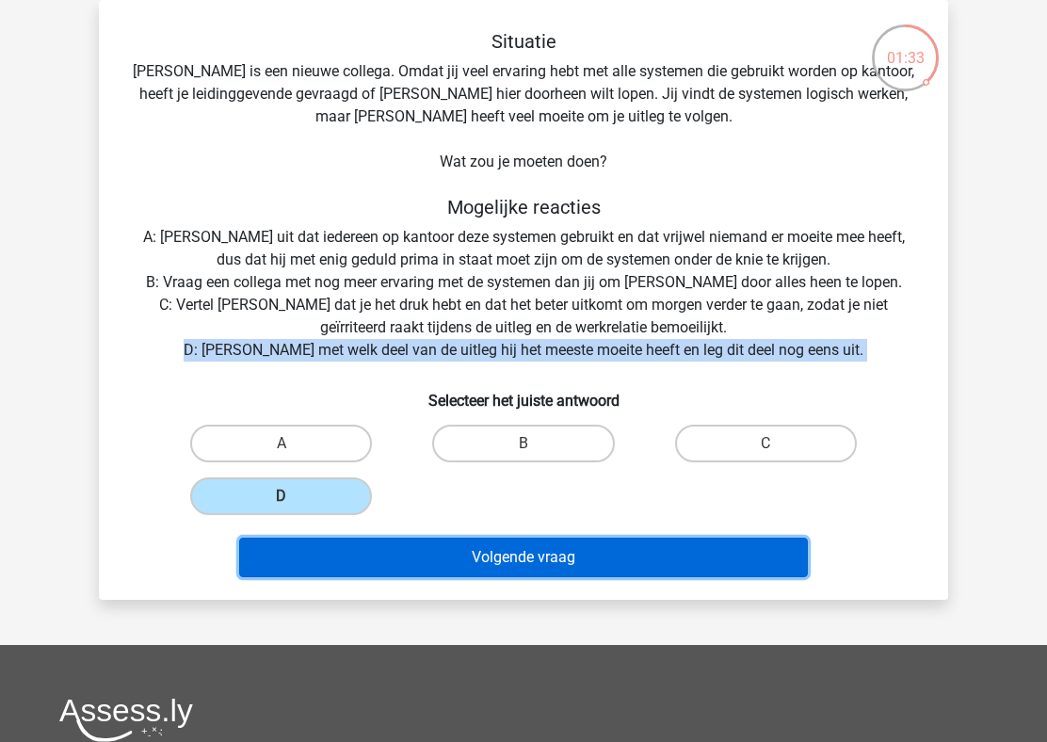
click at [464, 553] on button "Volgende vraag" at bounding box center [523, 557] width 569 height 40
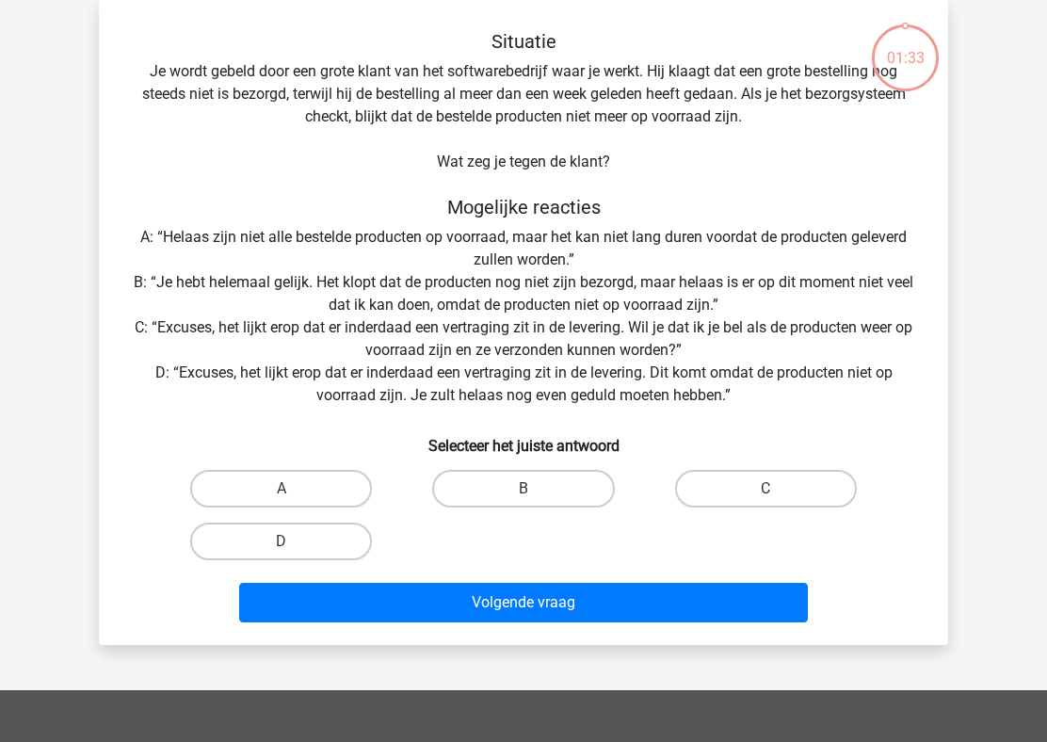
click at [496, 231] on div "Situatie Je wordt gebeld door een grote klant van het softwarebedrijf waar je w…" at bounding box center [523, 330] width 834 height 600
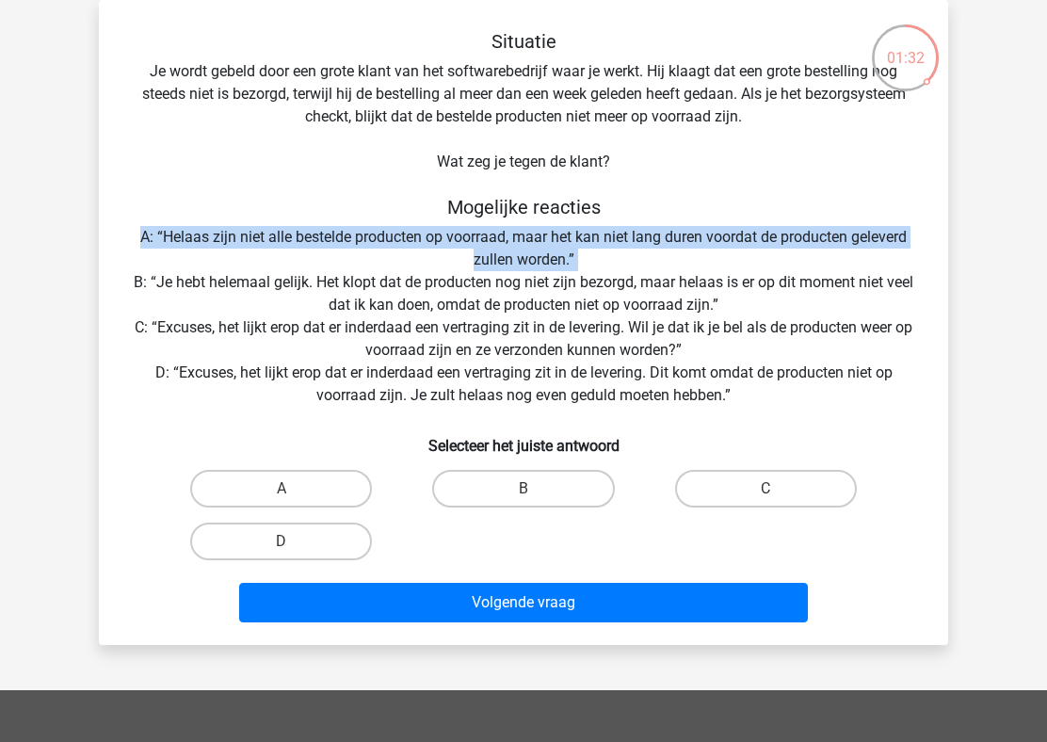
click at [520, 93] on div "Situatie Je wordt gebeld door een grote klant van het softwarebedrijf waar je w…" at bounding box center [523, 330] width 834 height 600
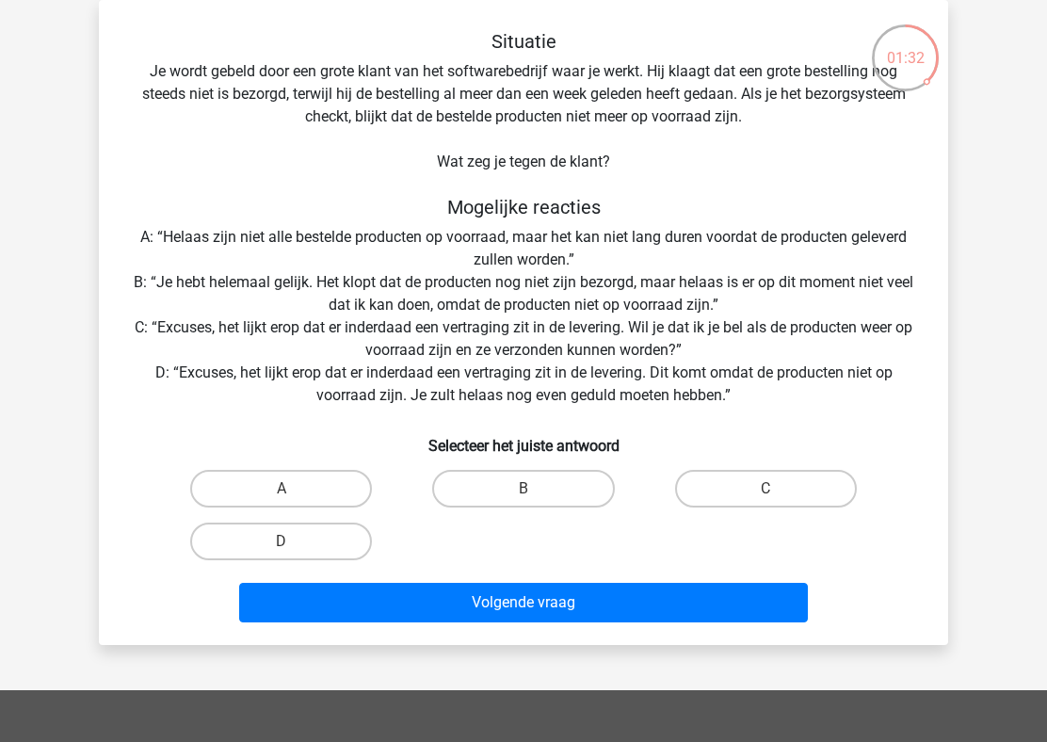
click at [520, 93] on div "Situatie Je wordt gebeld door een grote klant van het softwarebedrijf waar je w…" at bounding box center [523, 330] width 834 height 600
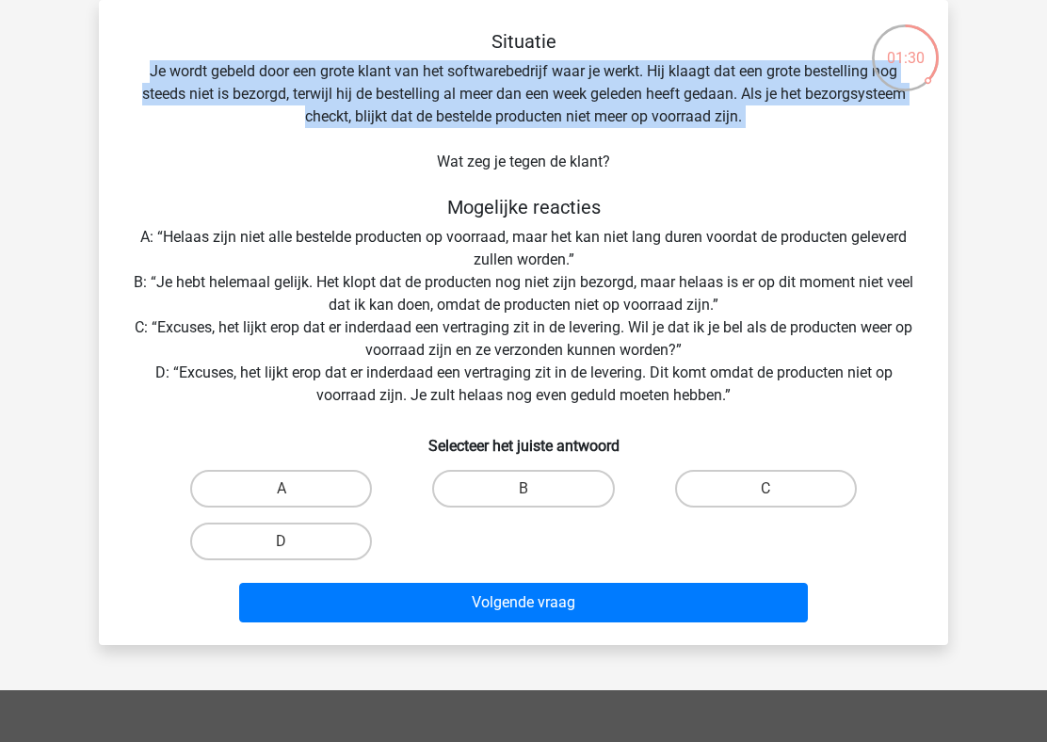
click at [585, 52] on h5 "Situatie" at bounding box center [523, 41] width 789 height 23
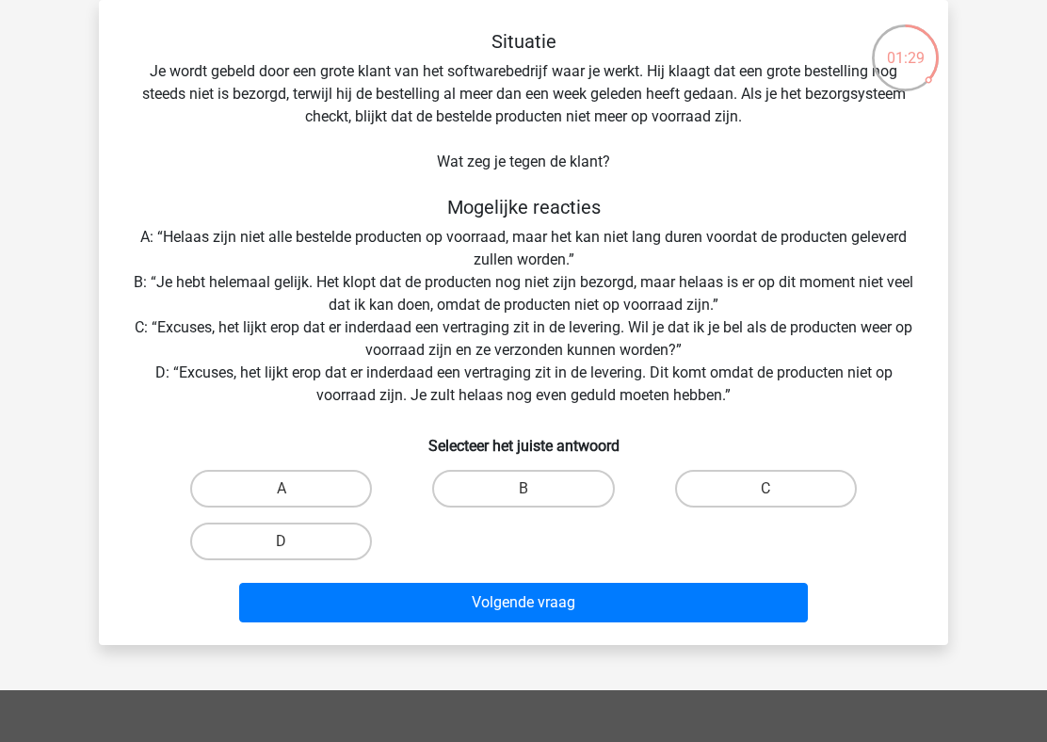
click at [585, 52] on h5 "Situatie" at bounding box center [523, 41] width 789 height 23
click at [555, 82] on div "Situatie Je wordt gebeld door een grote klant van het softwarebedrijf waar je w…" at bounding box center [523, 330] width 834 height 600
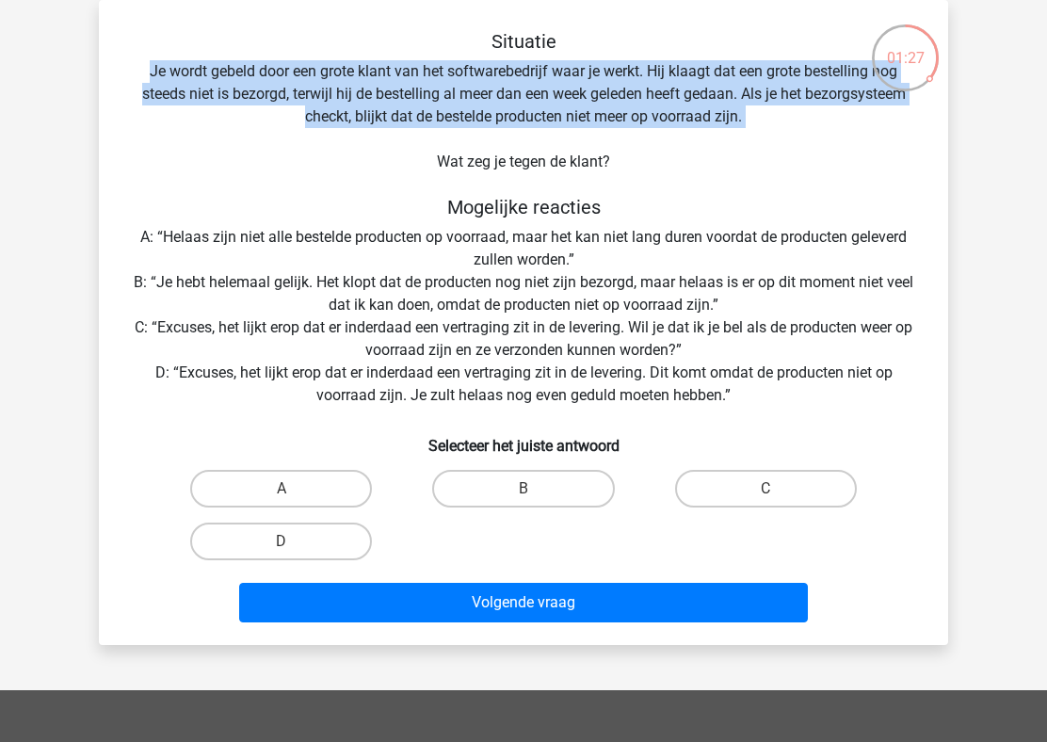
click at [555, 82] on div "Situatie Je wordt gebeld door een grote klant van het softwarebedrijf waar je w…" at bounding box center [523, 330] width 834 height 600
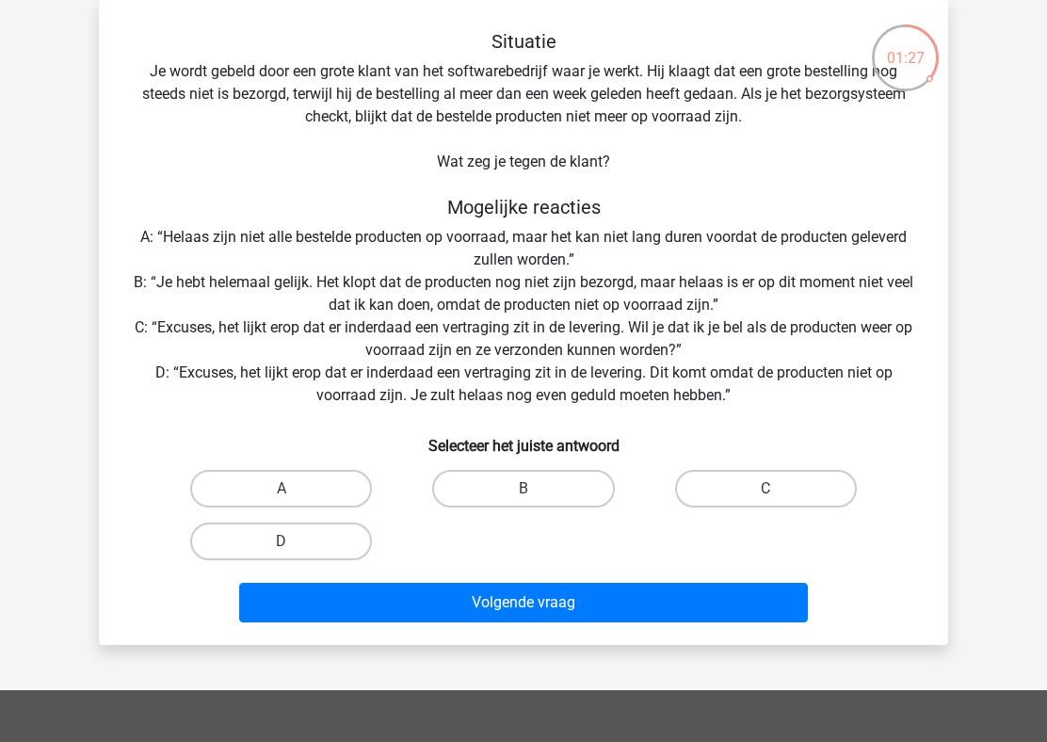
click at [555, 82] on div "Situatie Je wordt gebeld door een grote klant van het softwarebedrijf waar je w…" at bounding box center [523, 330] width 834 height 600
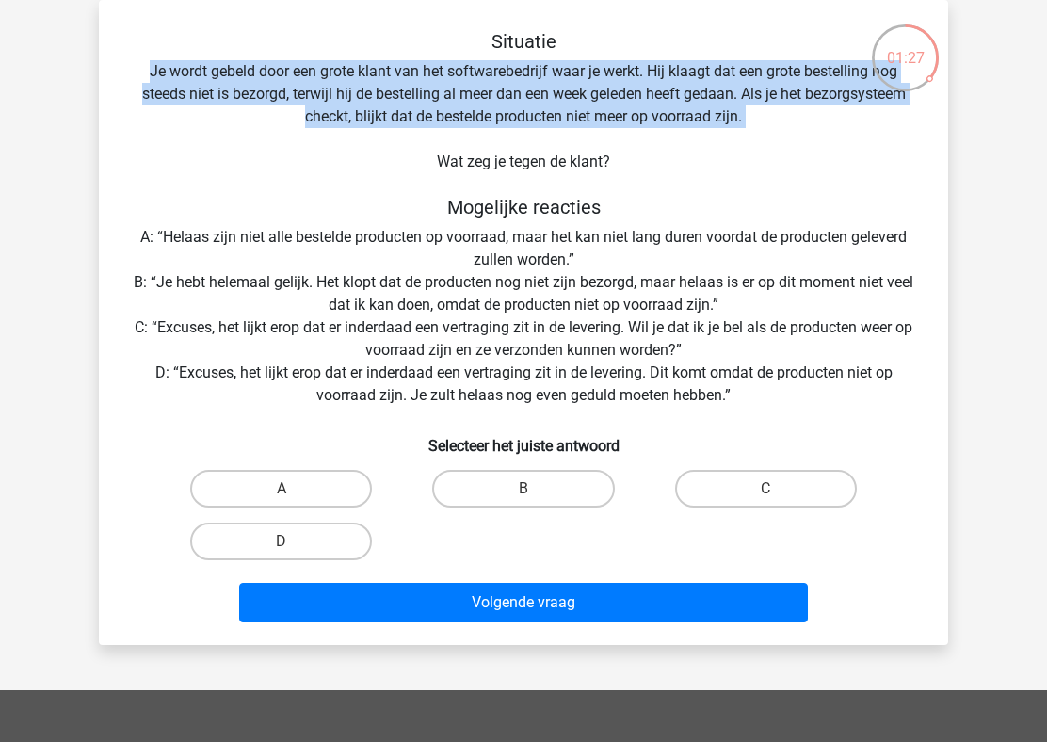
click at [516, 94] on div "Situatie Je wordt gebeld door een grote klant van het softwarebedrijf waar je w…" at bounding box center [523, 330] width 834 height 600
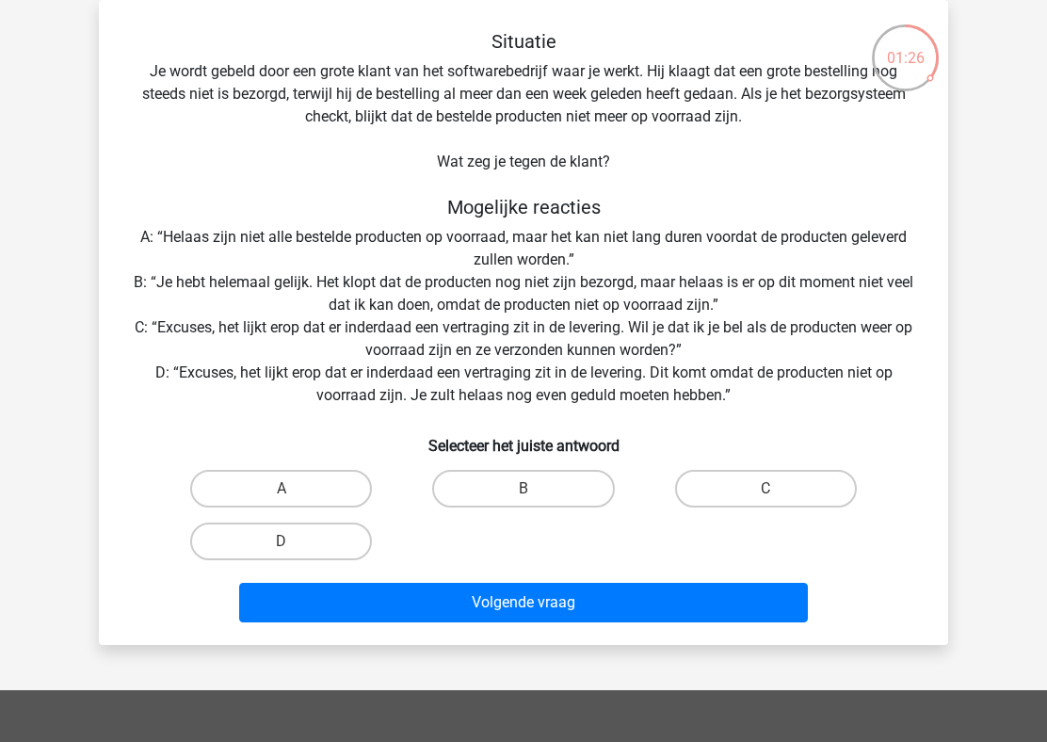
click at [516, 94] on div "Situatie Je wordt gebeld door een grote klant van het softwarebedrijf waar je w…" at bounding box center [523, 330] width 834 height 600
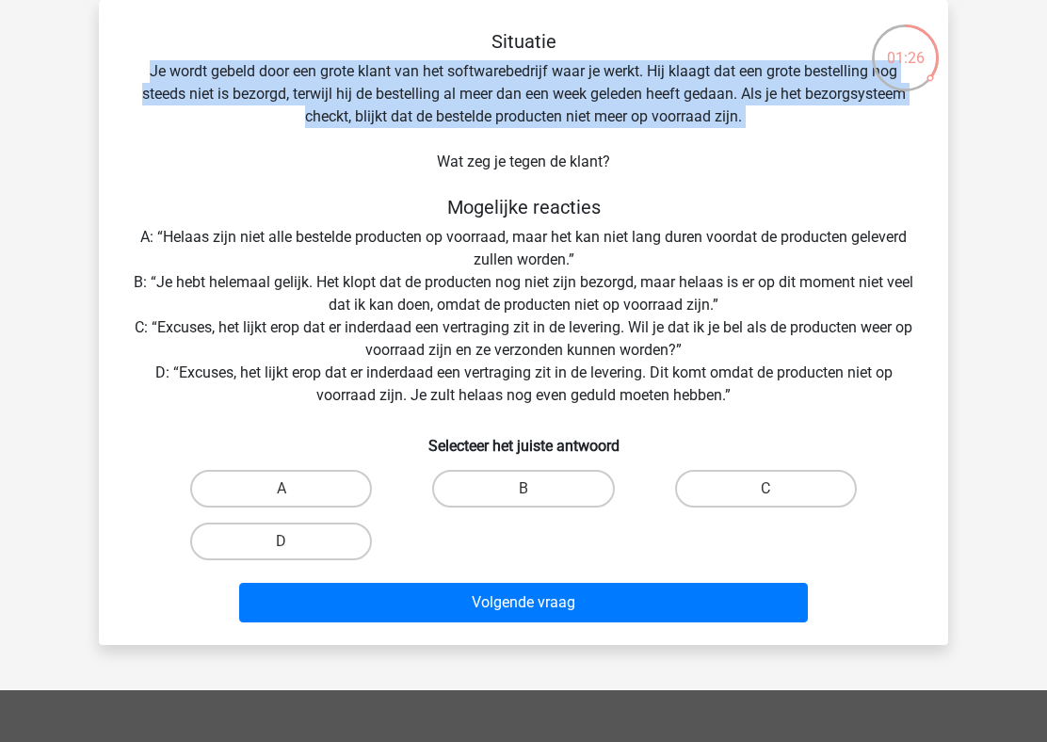
click at [453, 81] on div "Situatie Je wordt gebeld door een grote klant van het softwarebedrijf waar je w…" at bounding box center [523, 330] width 834 height 600
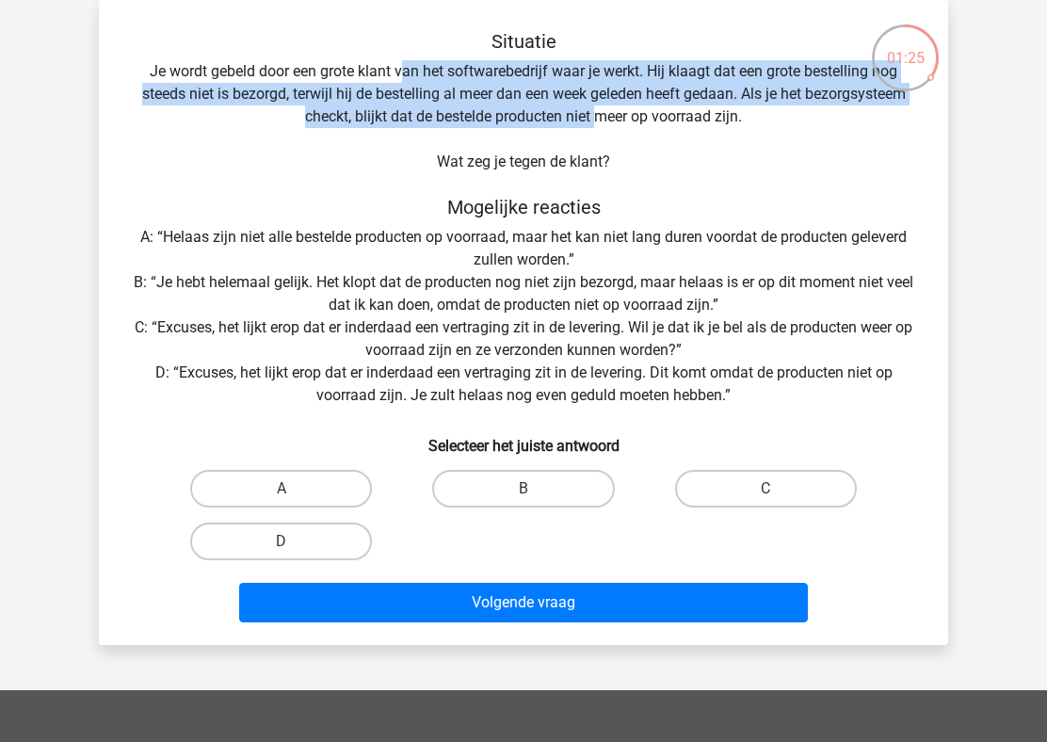
drag, startPoint x: 398, startPoint y: 77, endPoint x: 618, endPoint y: 112, distance: 223.0
click at [618, 112] on div "Situatie Je wordt gebeld door een grote klant van het softwarebedrijf waar je w…" at bounding box center [523, 330] width 834 height 600
click at [589, 101] on div "Situatie Je wordt gebeld door een grote klant van het softwarebedrijf waar je w…" at bounding box center [523, 330] width 834 height 600
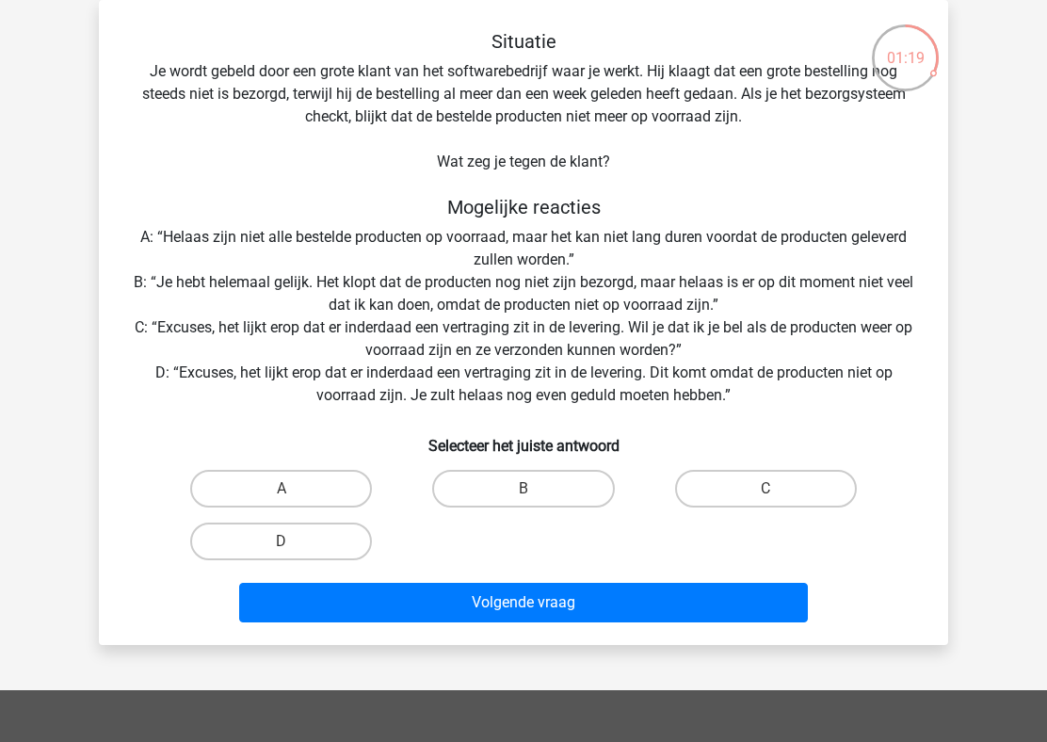
click at [589, 101] on div "Situatie Je wordt gebeld door een grote klant van het softwarebedrijf waar je w…" at bounding box center [523, 330] width 834 height 600
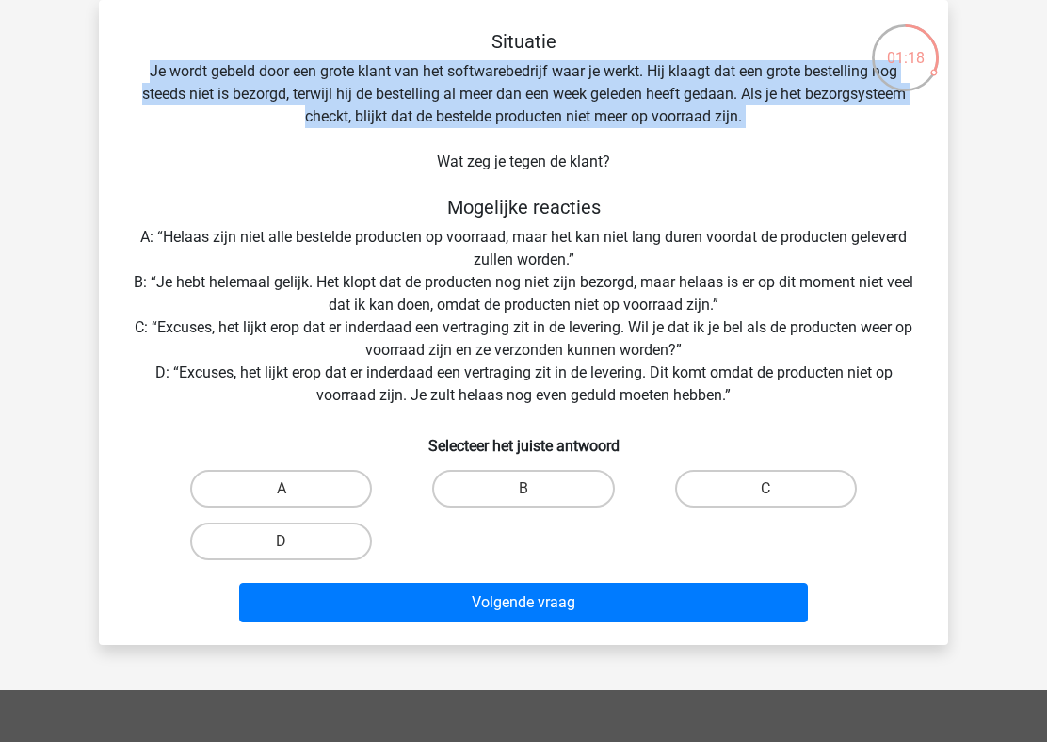
click at [589, 110] on div "Situatie Je wordt gebeld door een grote klant van het softwarebedrijf waar je w…" at bounding box center [523, 330] width 834 height 600
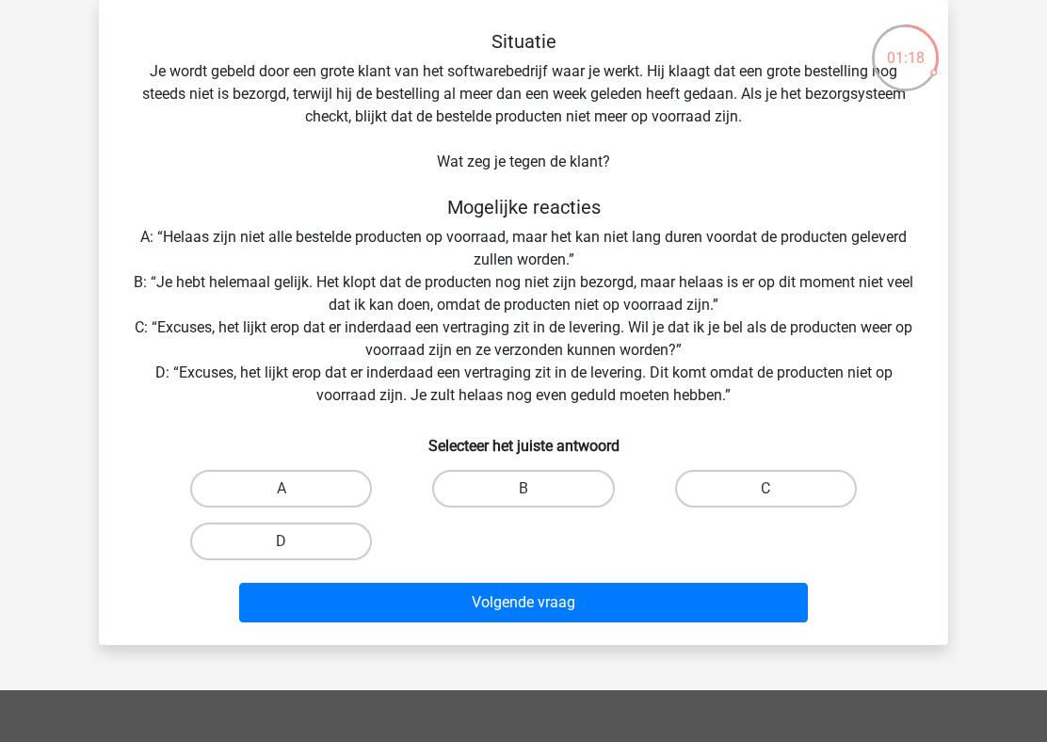
click at [589, 110] on div "Situatie Je wordt gebeld door een grote klant van het softwarebedrijf waar je w…" at bounding box center [523, 330] width 834 height 600
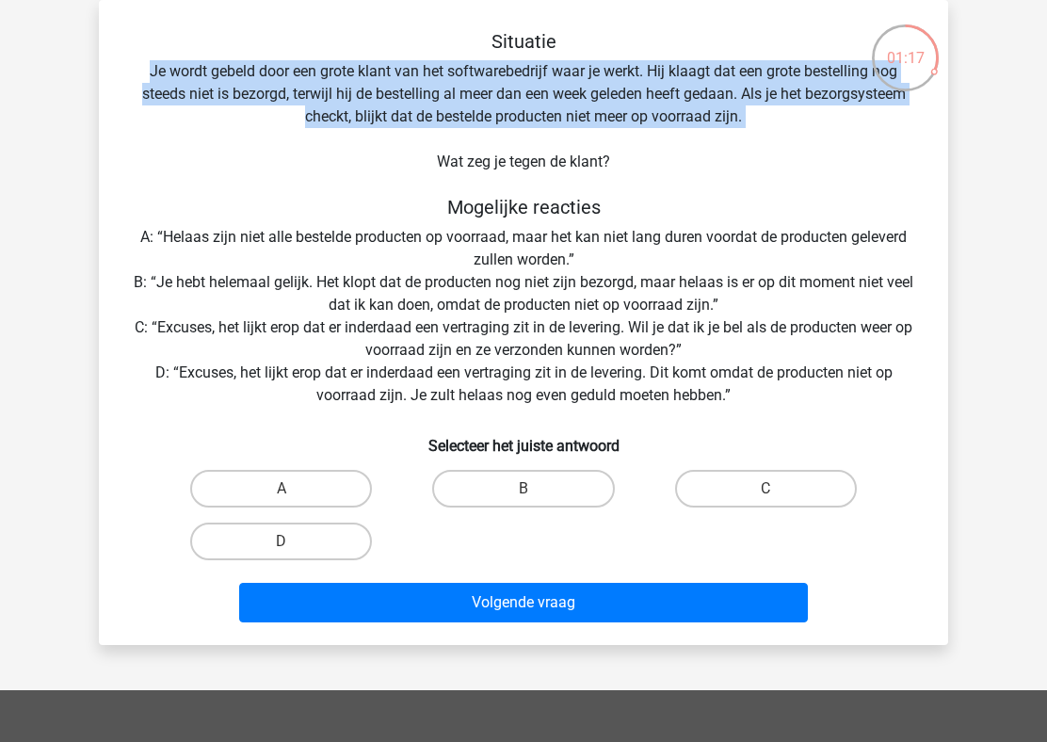
click at [521, 136] on div "Situatie Je wordt gebeld door een grote klant van het softwarebedrijf waar je w…" at bounding box center [523, 330] width 834 height 600
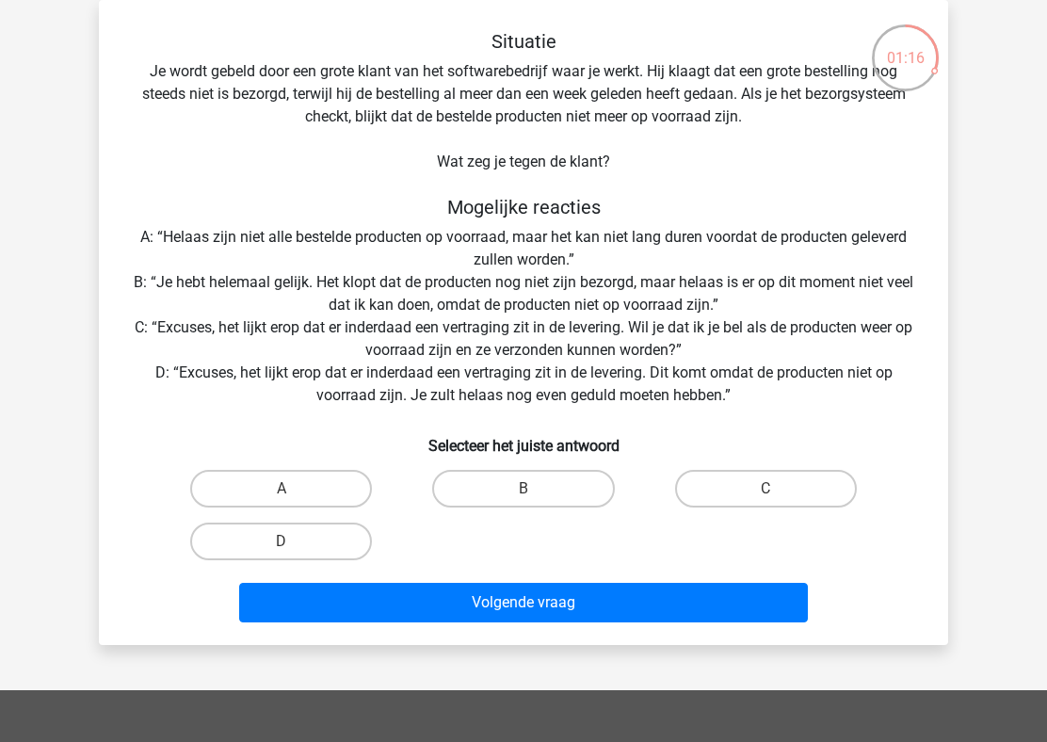
click at [521, 136] on div "Situatie Je wordt gebeld door een grote klant van het softwarebedrijf waar je w…" at bounding box center [523, 330] width 834 height 600
click at [544, 152] on div "Situatie Je wordt gebeld door een grote klant van het softwarebedrijf waar je w…" at bounding box center [523, 330] width 834 height 600
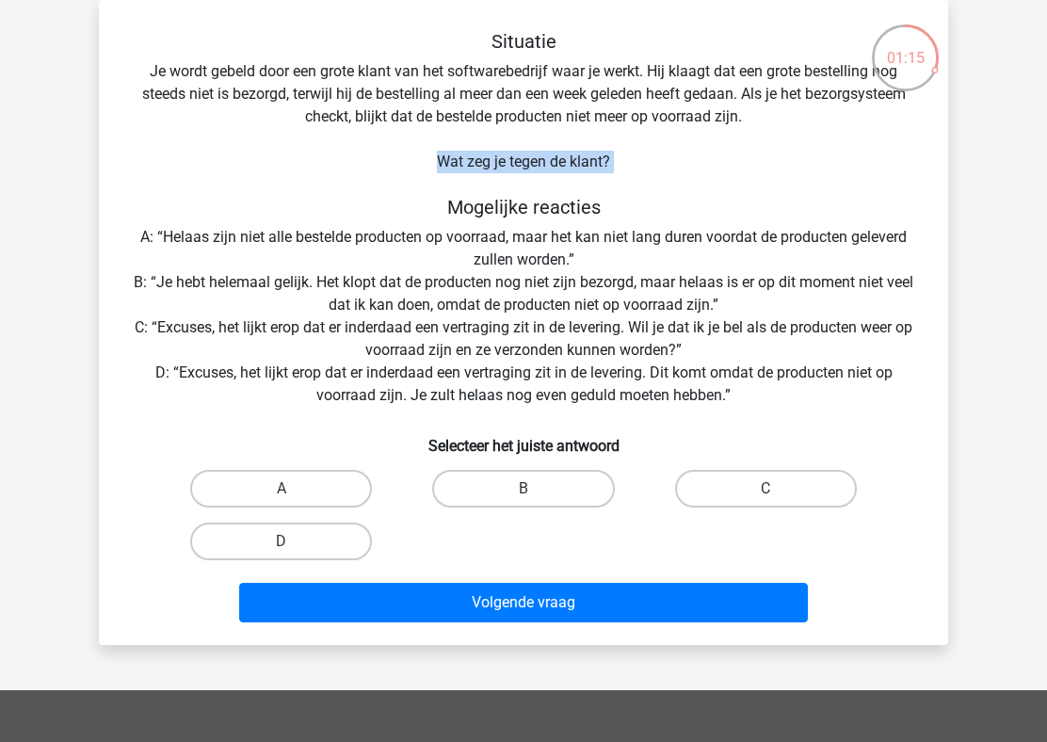
click at [544, 152] on div "Situatie Je wordt gebeld door een grote klant van het softwarebedrijf waar je w…" at bounding box center [523, 330] width 834 height 600
click at [600, 105] on div "Situatie Je wordt gebeld door een grote klant van het softwarebedrijf waar je w…" at bounding box center [523, 330] width 834 height 600
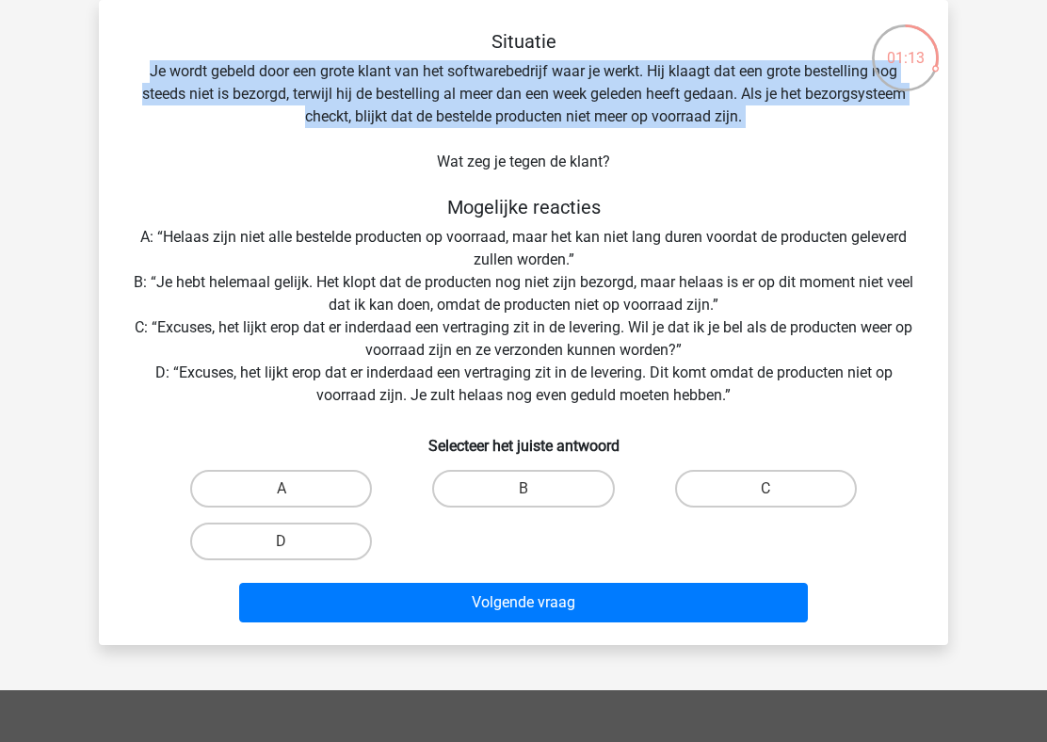
click at [389, 104] on div "Situatie Je wordt gebeld door een grote klant van het softwarebedrijf waar je w…" at bounding box center [523, 330] width 834 height 600
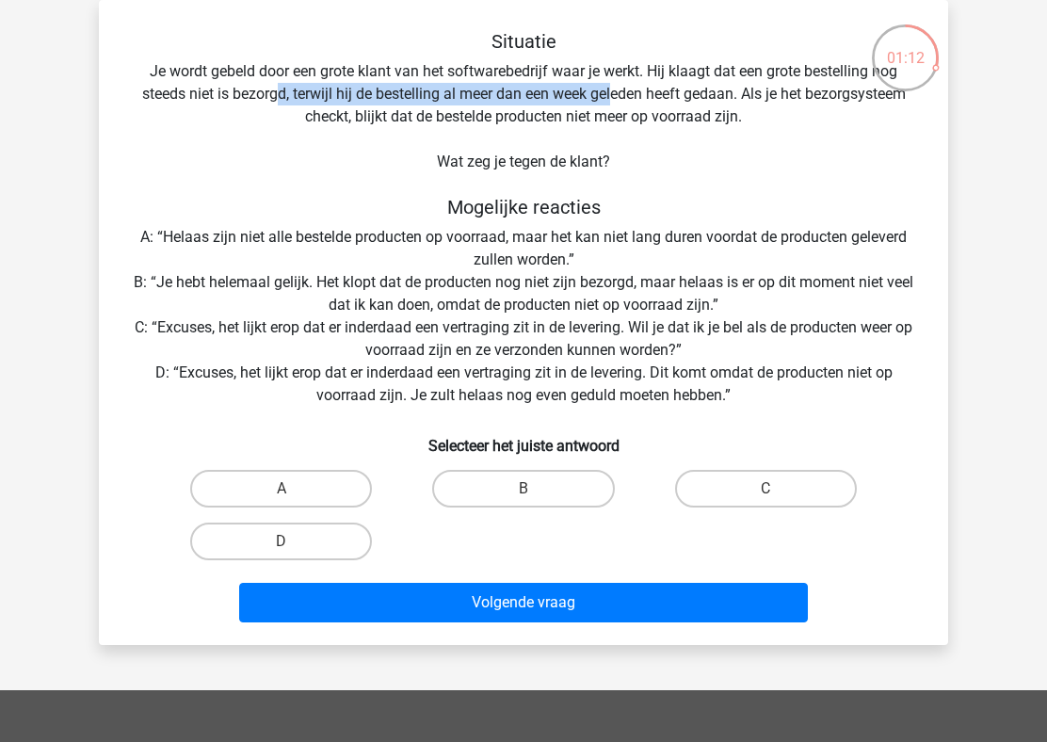
drag, startPoint x: 275, startPoint y: 84, endPoint x: 615, endPoint y: 86, distance: 339.8
click at [615, 86] on div "Situatie Je wordt gebeld door een grote klant van het softwarebedrijf waar je w…" at bounding box center [523, 330] width 834 height 600
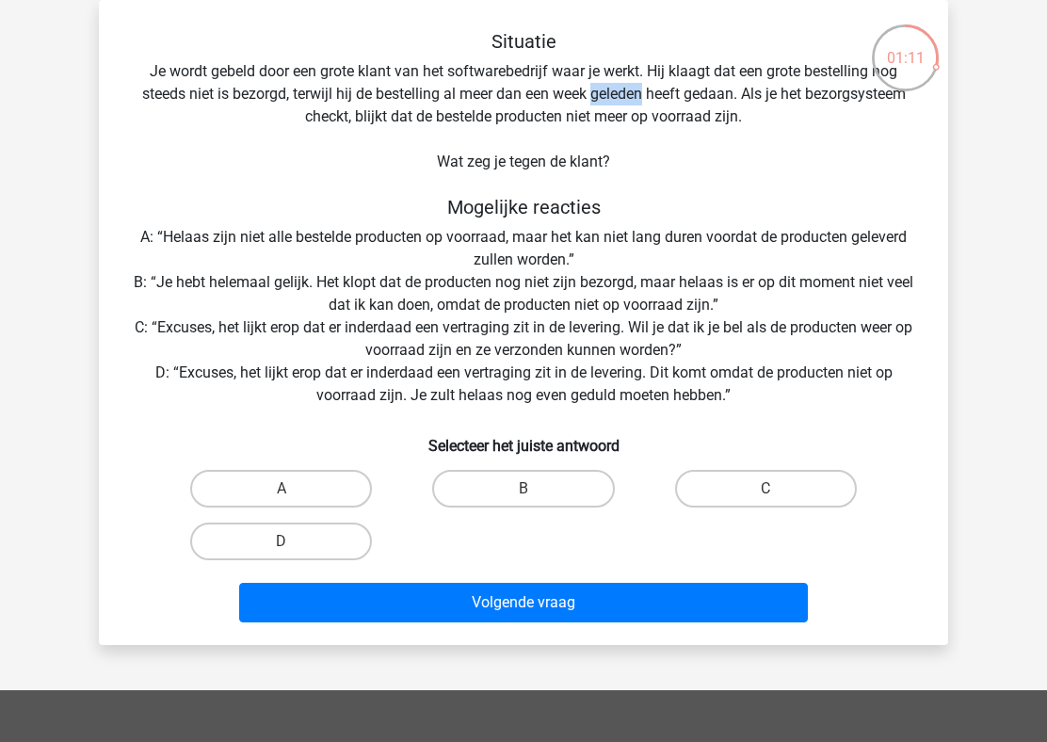
click at [615, 86] on div "Situatie Je wordt gebeld door een grote klant van het softwarebedrijf waar je w…" at bounding box center [523, 330] width 834 height 600
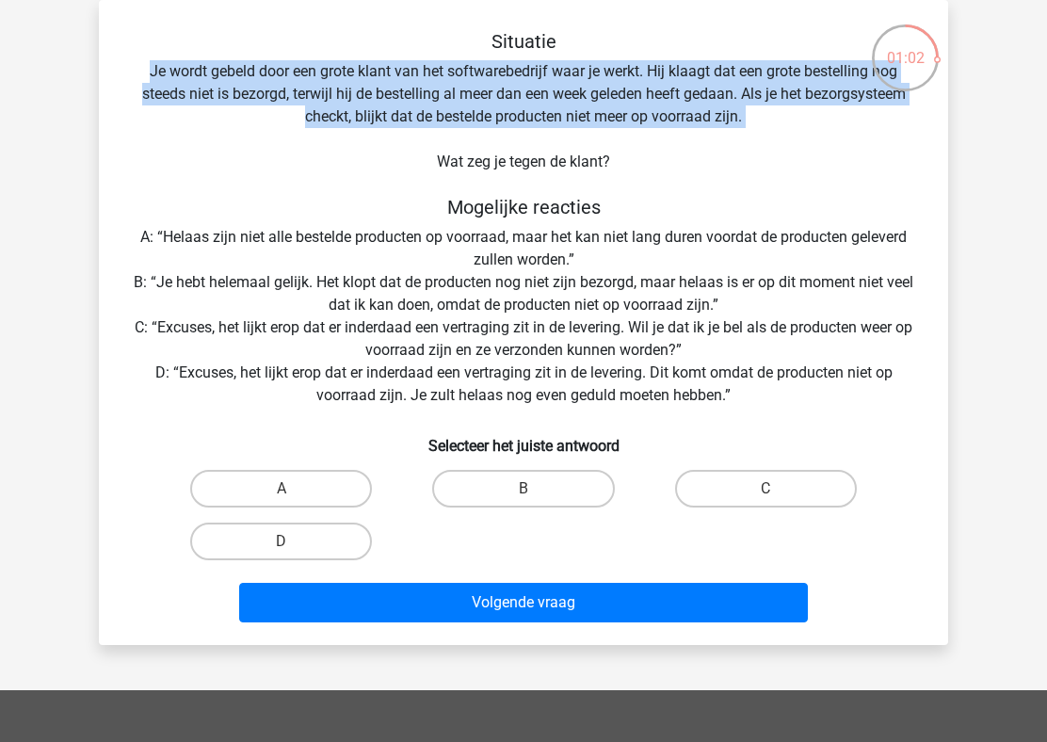
click at [560, 255] on div "Situatie Je wordt gebeld door een grote klant van het softwarebedrijf waar je w…" at bounding box center [523, 330] width 834 height 600
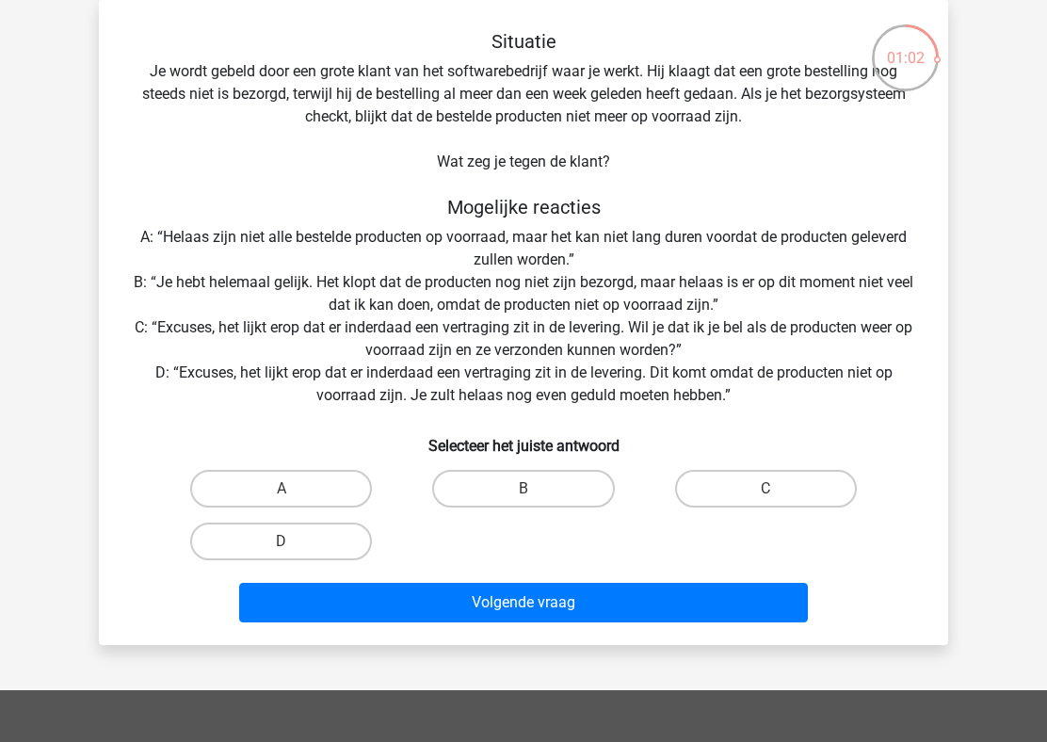
click at [560, 255] on div "Situatie Je wordt gebeld door een grote klant van het softwarebedrijf waar je w…" at bounding box center [523, 330] width 834 height 600
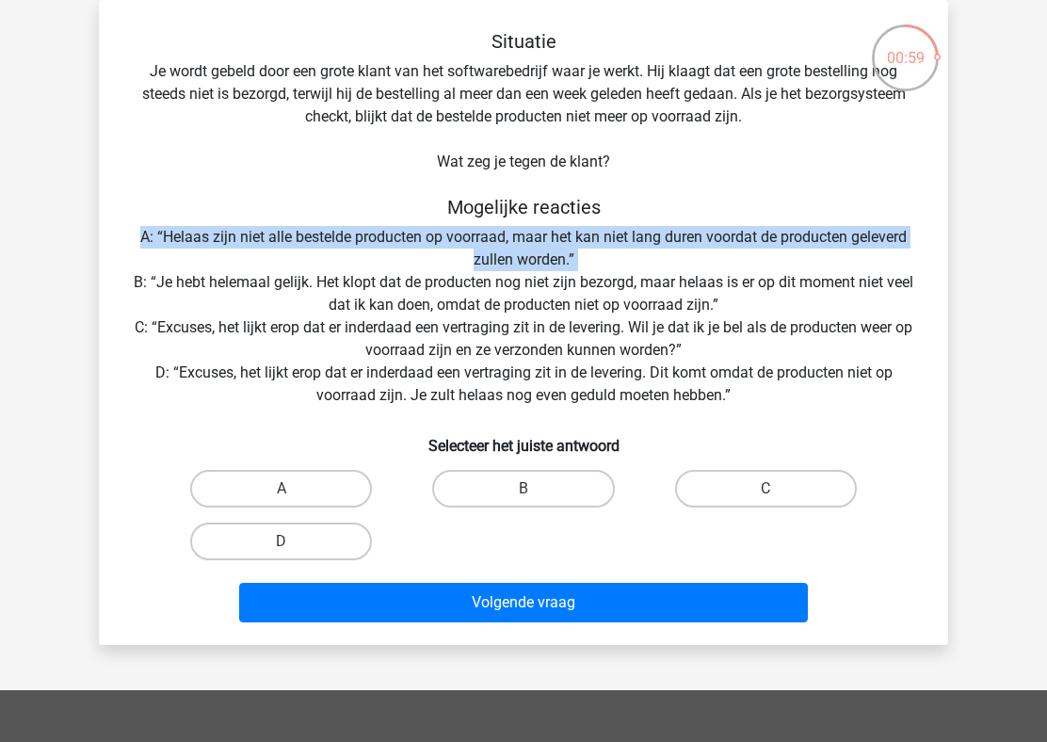
click at [525, 293] on div "Situatie Je wordt gebeld door een grote klant van het softwarebedrijf waar je w…" at bounding box center [523, 330] width 834 height 600
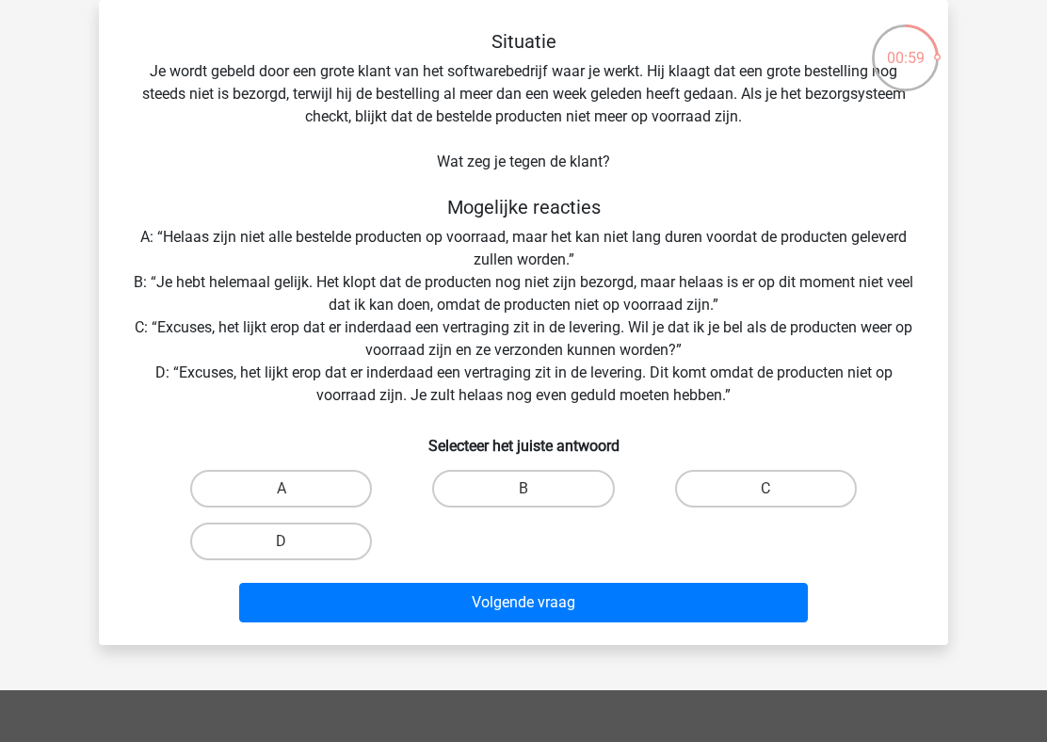
click at [525, 293] on div "Situatie Je wordt gebeld door een grote klant van het softwarebedrijf waar je w…" at bounding box center [523, 330] width 834 height 600
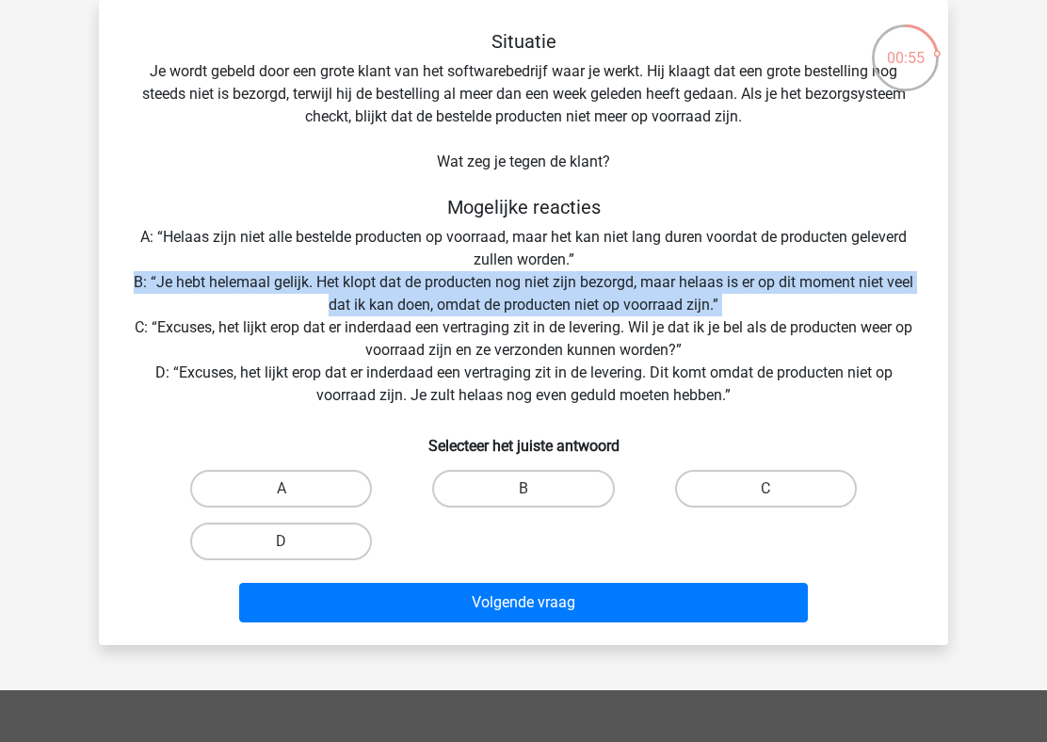
click at [549, 337] on div "Situatie Je wordt gebeld door een grote klant van het softwarebedrijf waar je w…" at bounding box center [523, 330] width 834 height 600
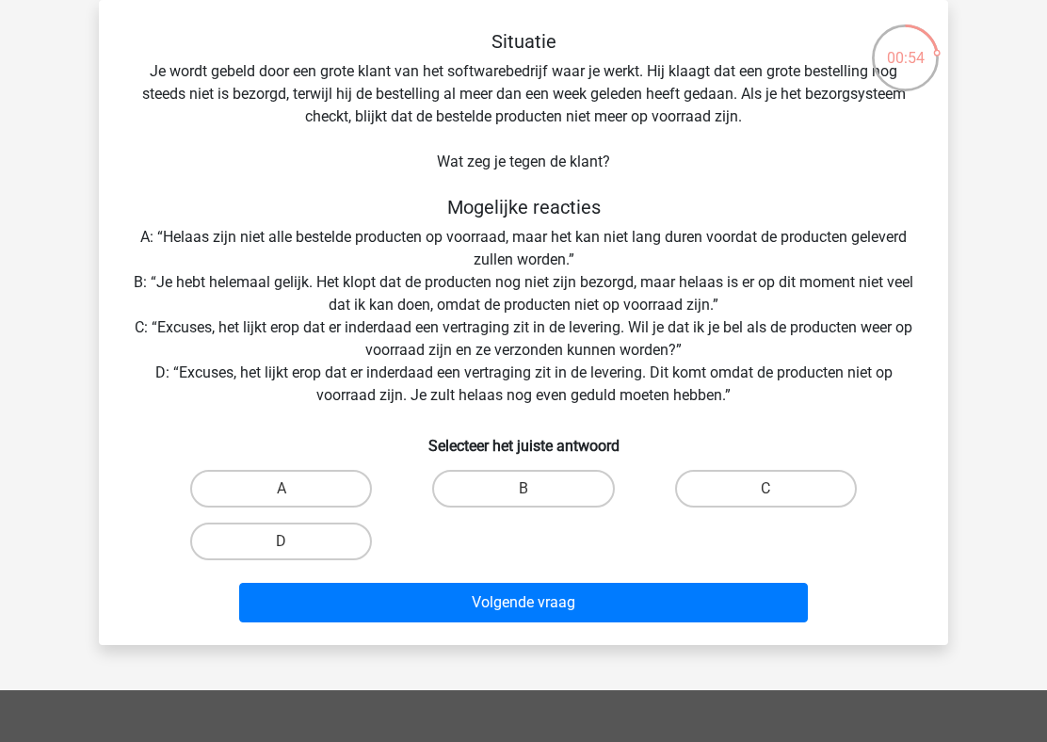
click at [549, 337] on div "Situatie Je wordt gebeld door een grote klant van het softwarebedrijf waar je w…" at bounding box center [523, 330] width 834 height 600
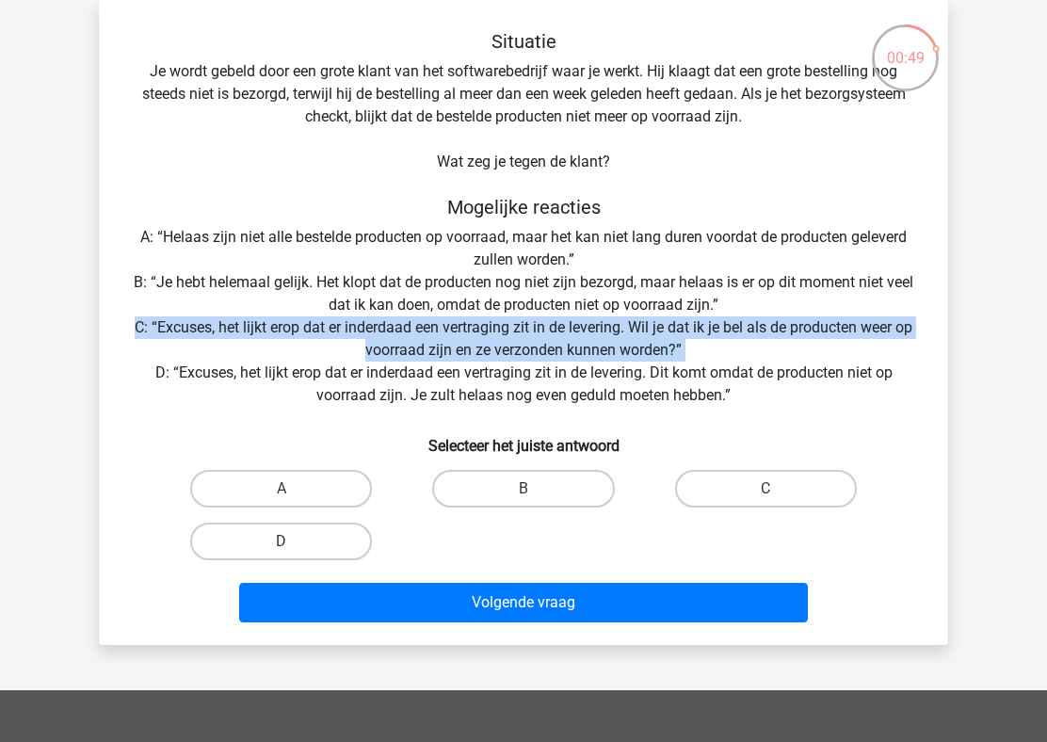
click at [568, 392] on div "Situatie Je wordt gebeld door een grote klant van het softwarebedrijf waar je w…" at bounding box center [523, 330] width 834 height 600
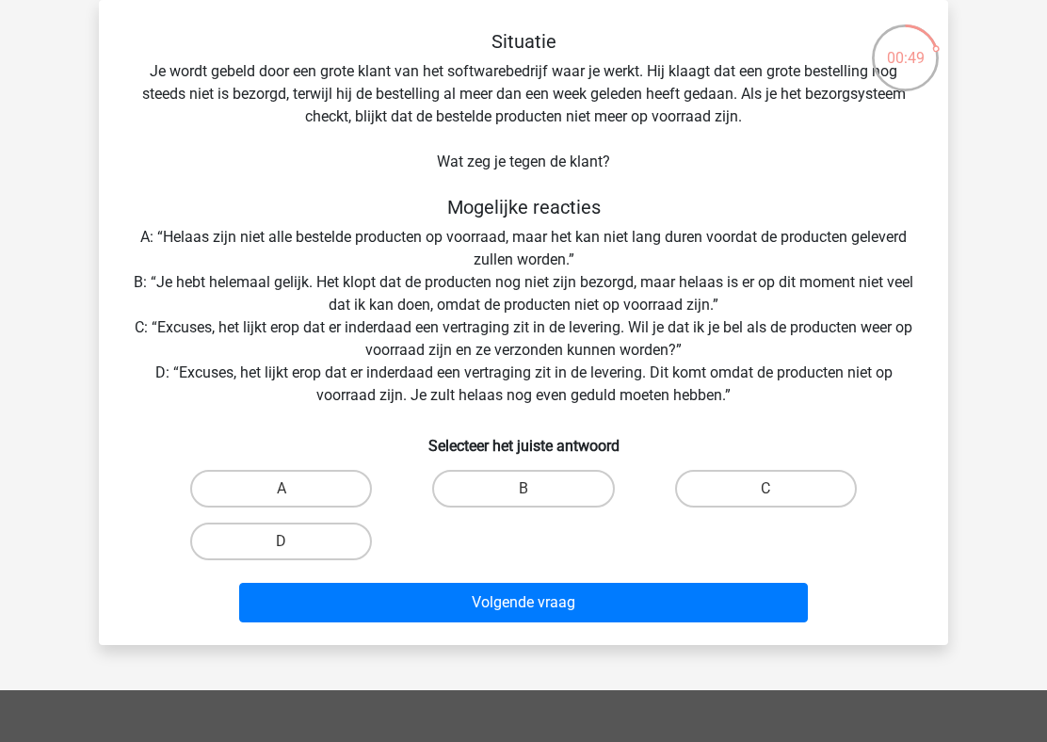
click at [568, 392] on div "Situatie Je wordt gebeld door een grote klant van het softwarebedrijf waar je w…" at bounding box center [523, 330] width 834 height 600
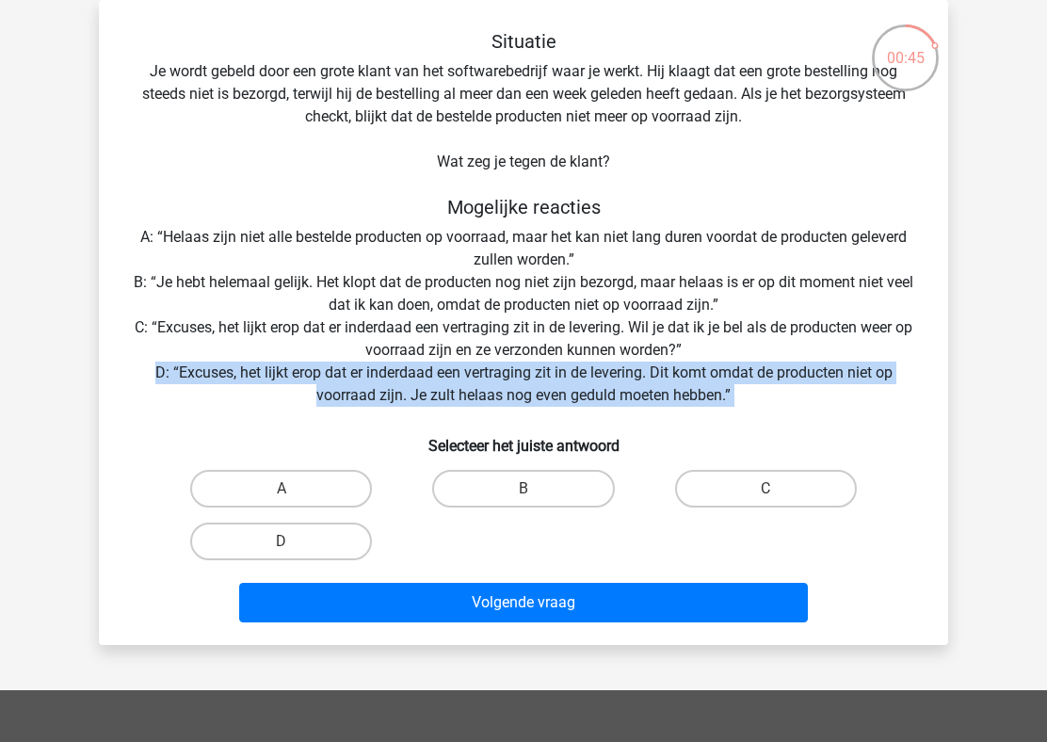
click at [597, 337] on div "Situatie Je wordt gebeld door een grote klant van het softwarebedrijf waar je w…" at bounding box center [523, 330] width 834 height 600
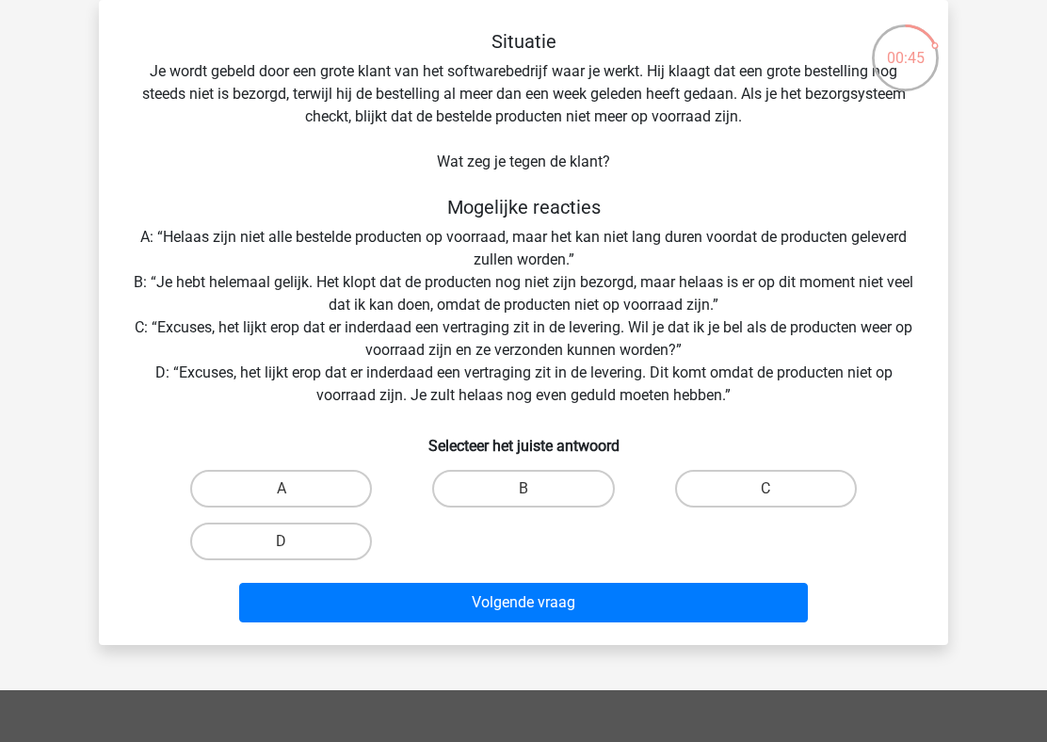
click at [597, 337] on div "Situatie Je wordt gebeld door een grote klant van het softwarebedrijf waar je w…" at bounding box center [523, 330] width 834 height 600
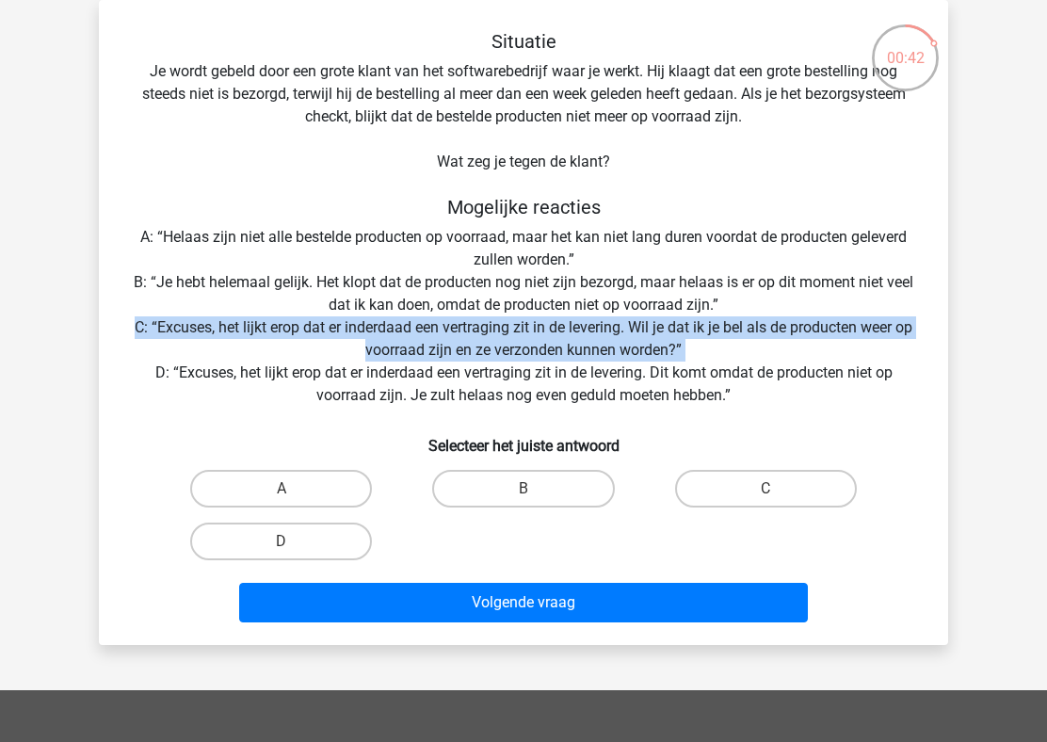
click at [603, 284] on div "Situatie Je wordt gebeld door een grote klant van het softwarebedrijf waar je w…" at bounding box center [523, 330] width 834 height 600
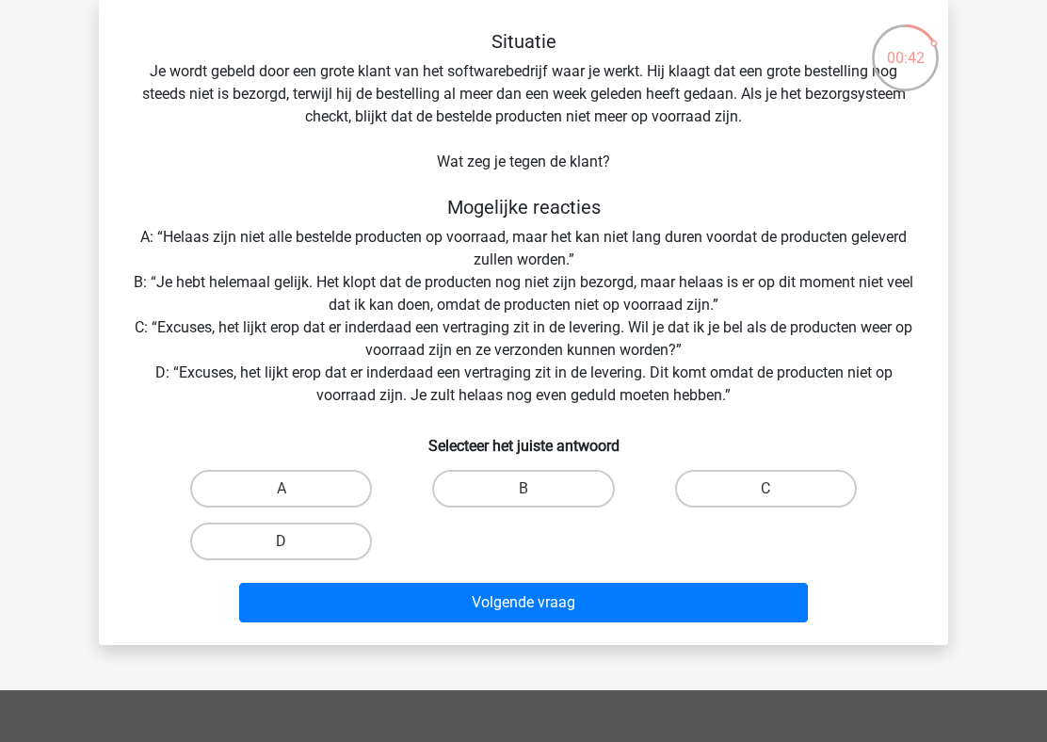
click at [603, 284] on div "Situatie Je wordt gebeld door een grote klant van het softwarebedrijf waar je w…" at bounding box center [523, 330] width 834 height 600
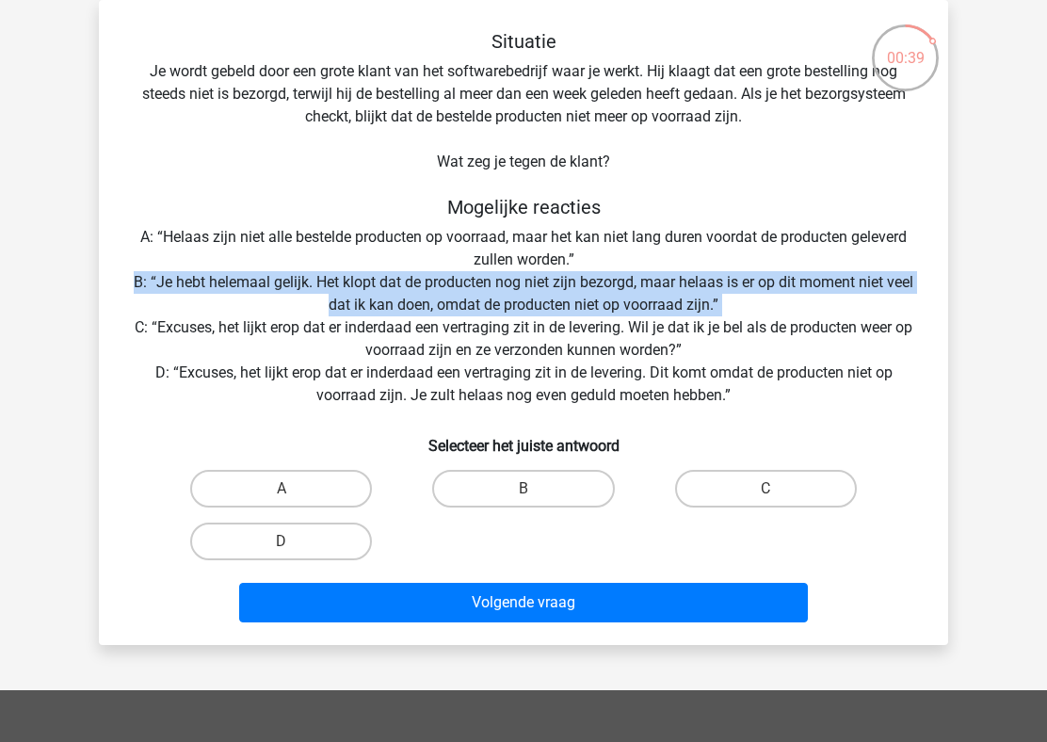
click at [563, 323] on div "Situatie Je wordt gebeld door een grote klant van het softwarebedrijf waar je w…" at bounding box center [523, 330] width 834 height 600
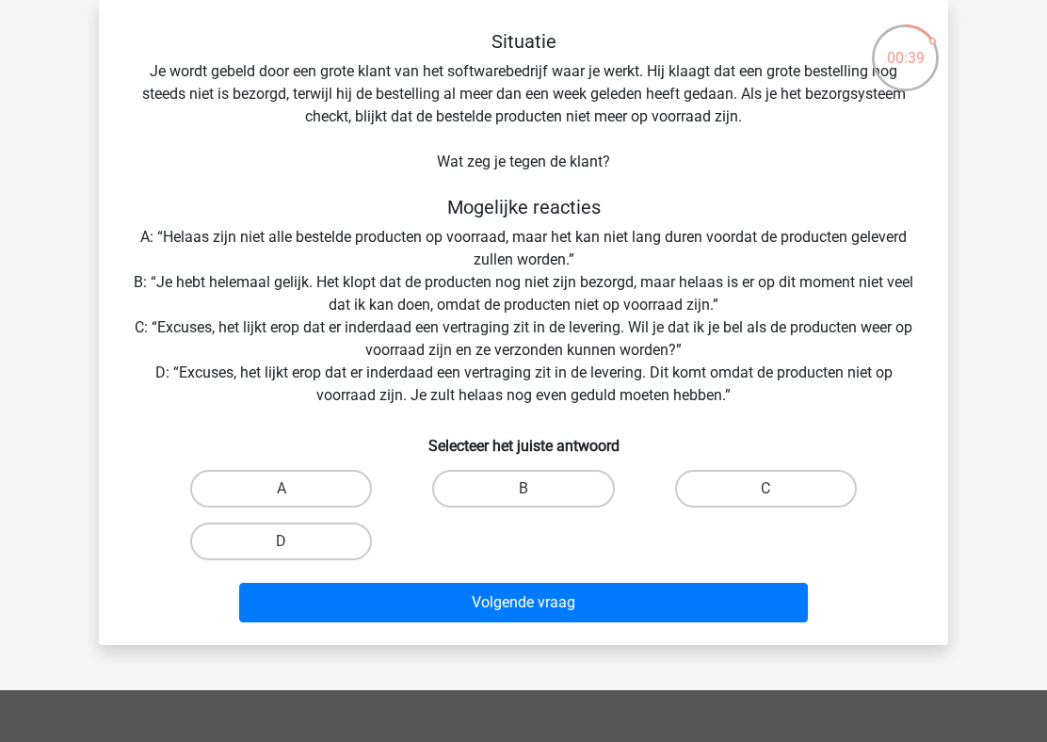
click at [563, 323] on div "Situatie Je wordt gebeld door een grote klant van het softwarebedrijf waar je w…" at bounding box center [523, 330] width 834 height 600
click at [562, 341] on div "Situatie Je wordt gebeld door een grote klant van het softwarebedrijf waar je w…" at bounding box center [523, 330] width 834 height 600
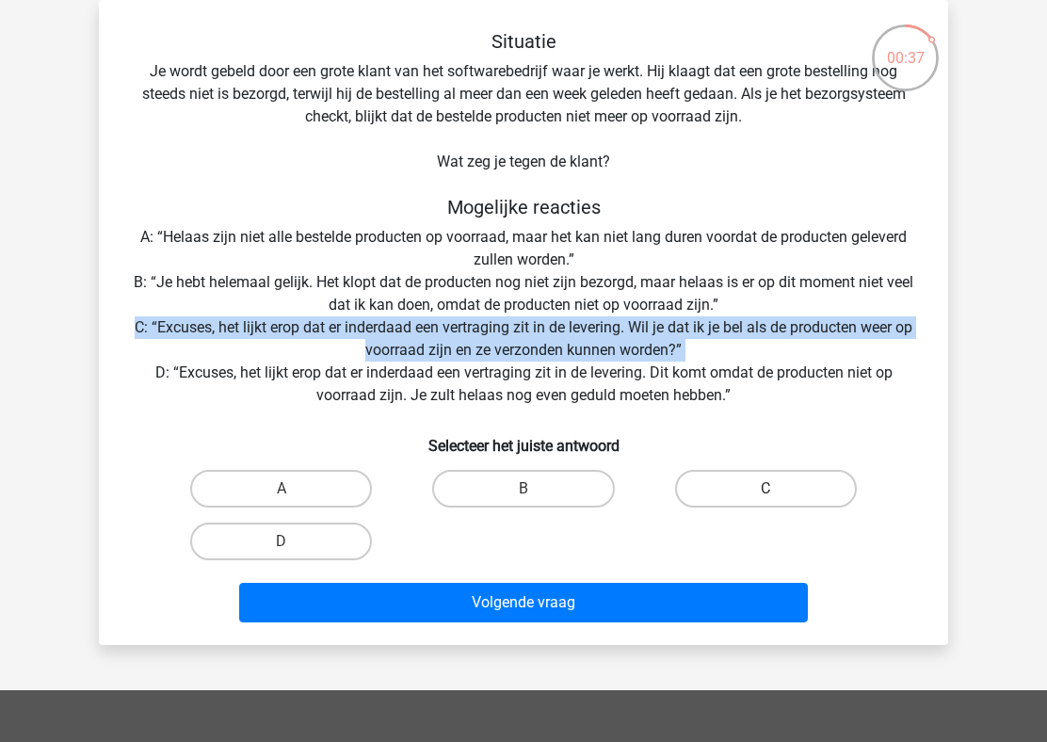
click at [780, 494] on label "C" at bounding box center [766, 489] width 182 height 38
click at [777, 494] on input "C" at bounding box center [771, 494] width 12 height 12
radio input "true"
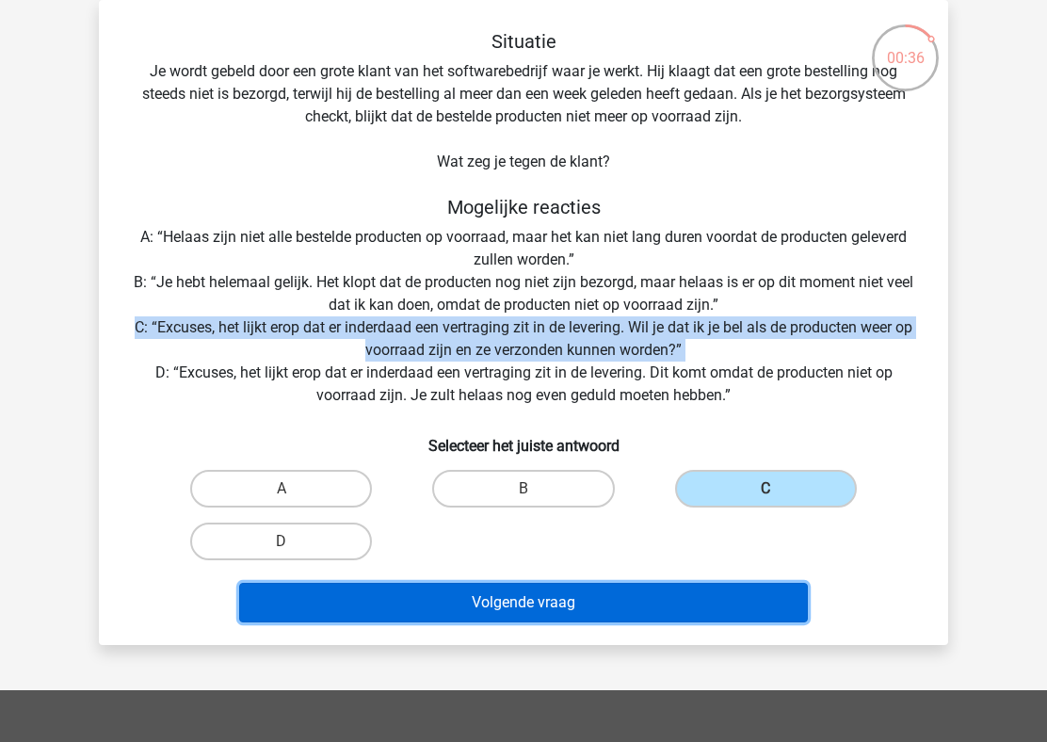
click at [570, 601] on button "Volgende vraag" at bounding box center [523, 603] width 569 height 40
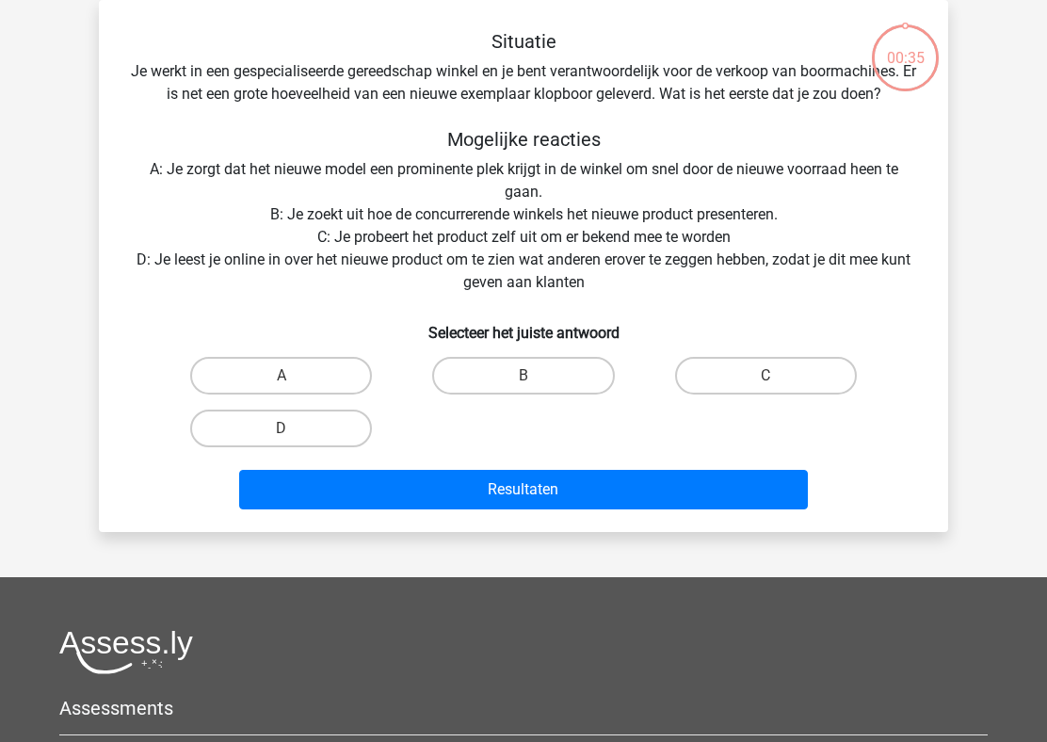
click at [568, 131] on h5 "Mogelijke reacties" at bounding box center [523, 139] width 789 height 23
click at [574, 98] on div "Situatie Je werkt in een gespecialiseerde gereedschap winkel en je bent verantw…" at bounding box center [523, 273] width 834 height 487
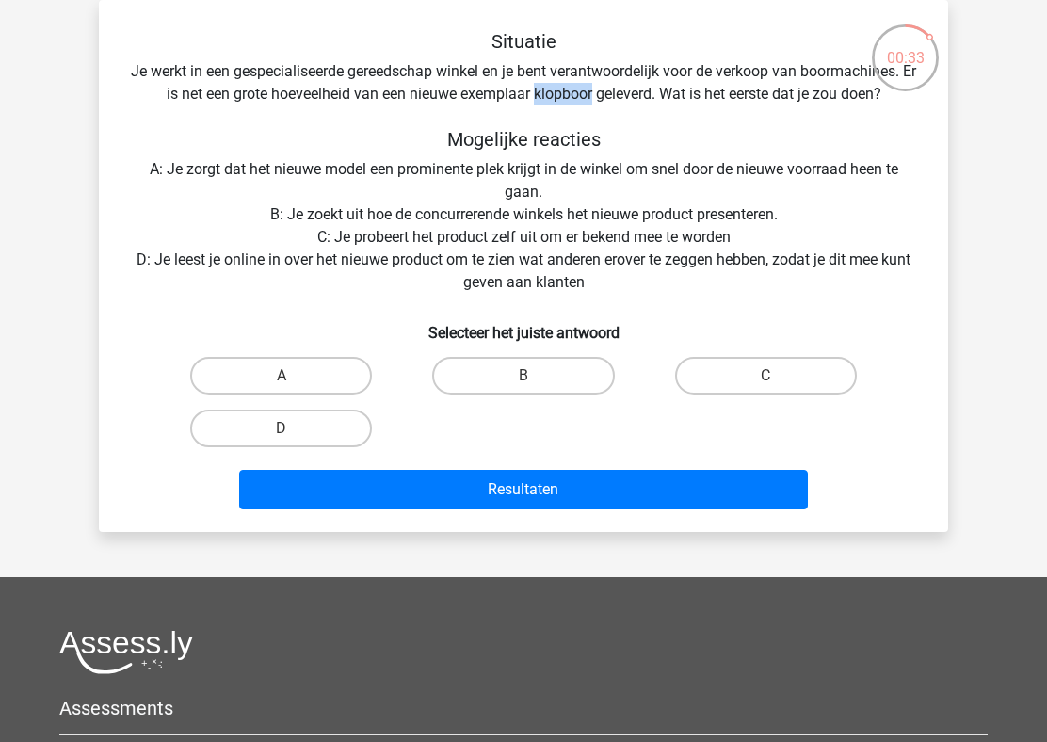
click at [574, 98] on div "Situatie Je werkt in een gespecialiseerde gereedschap winkel en je bent verantw…" at bounding box center [523, 273] width 834 height 487
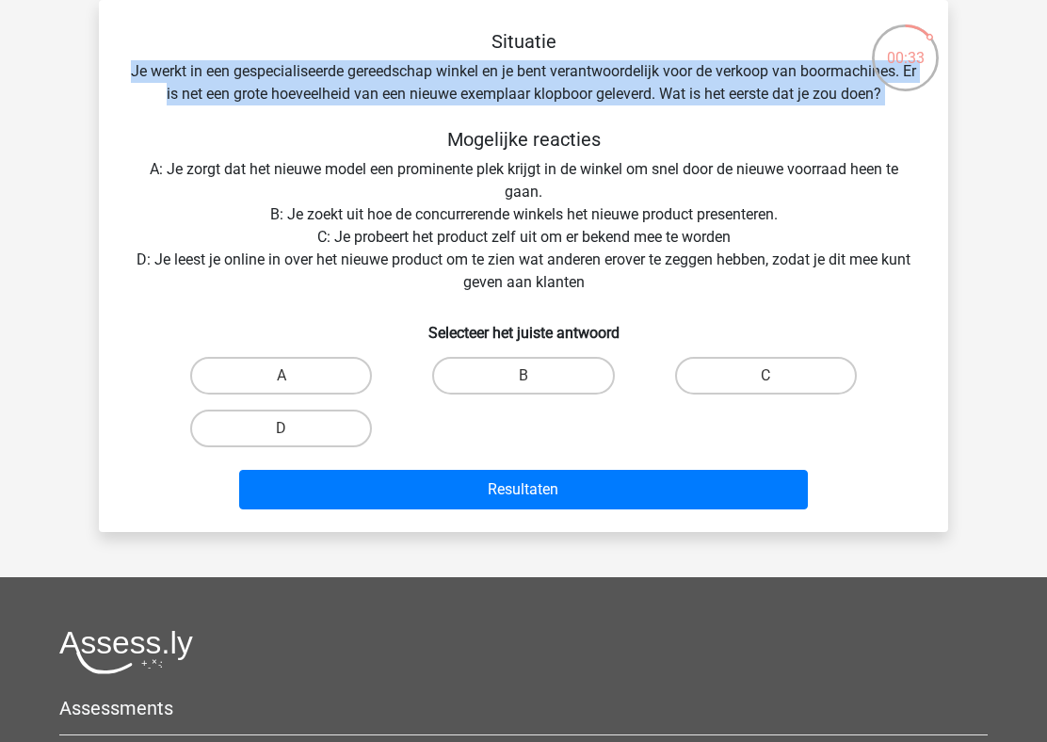
click at [576, 135] on h5 "Mogelijke reacties" at bounding box center [523, 139] width 789 height 23
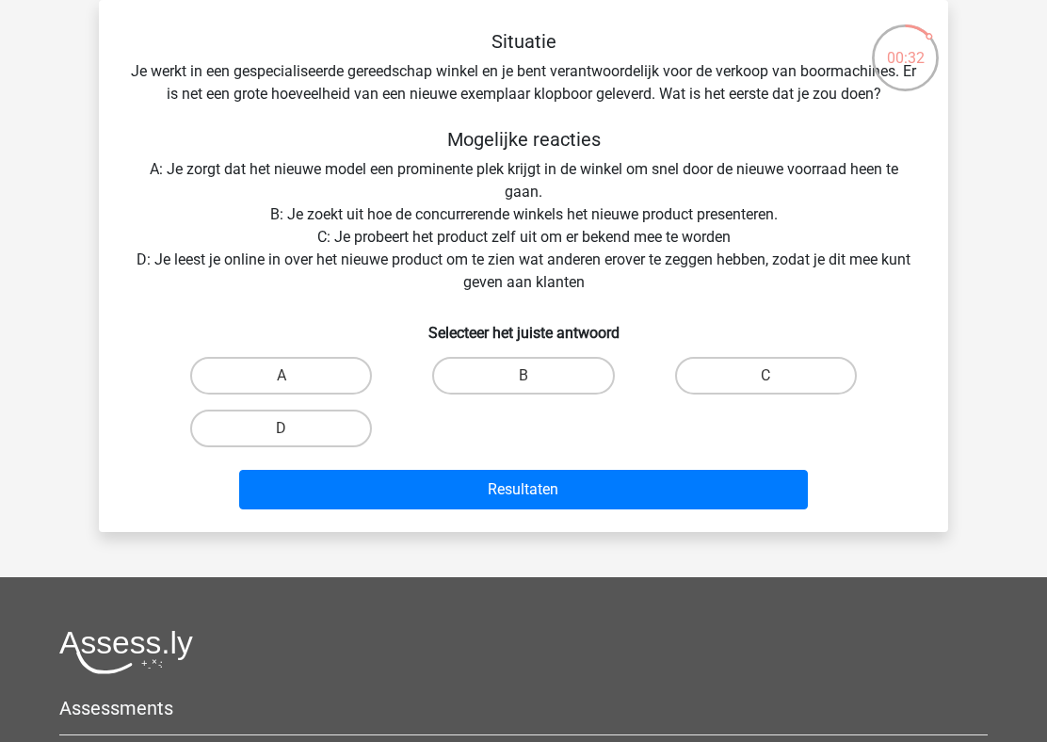
click at [576, 135] on h5 "Mogelijke reacties" at bounding box center [523, 139] width 789 height 23
click at [641, 84] on div "Situatie Je werkt in een gespecialiseerde gereedschap winkel en je bent verantw…" at bounding box center [523, 273] width 834 height 487
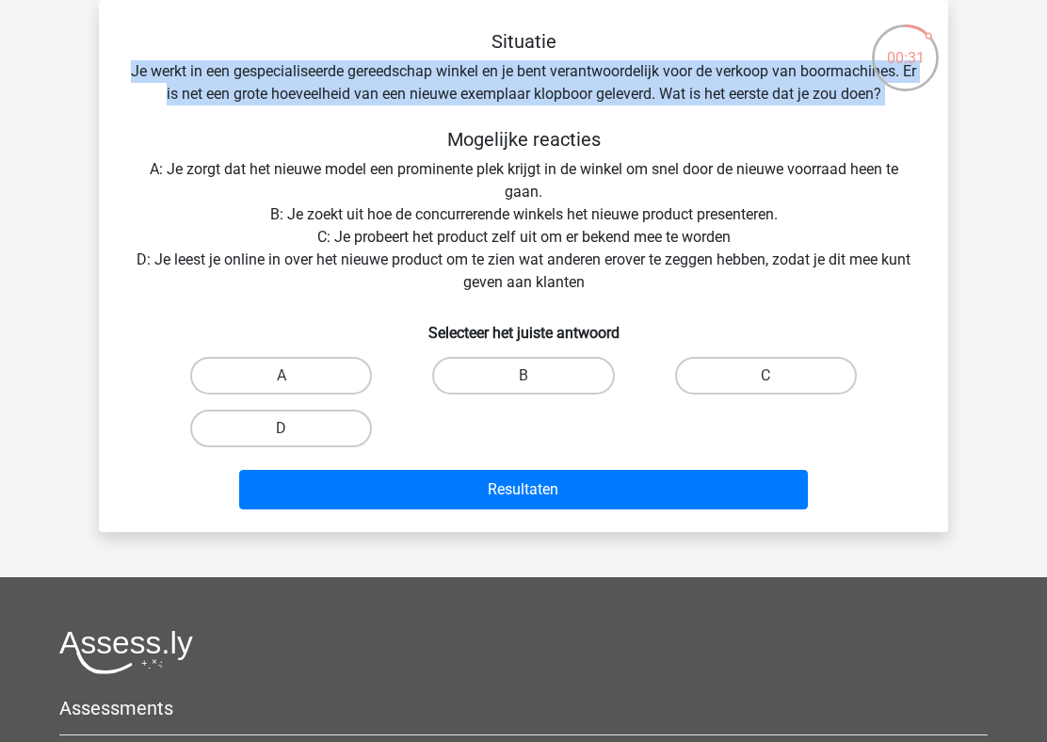
click at [562, 147] on h5 "Mogelijke reacties" at bounding box center [523, 139] width 789 height 23
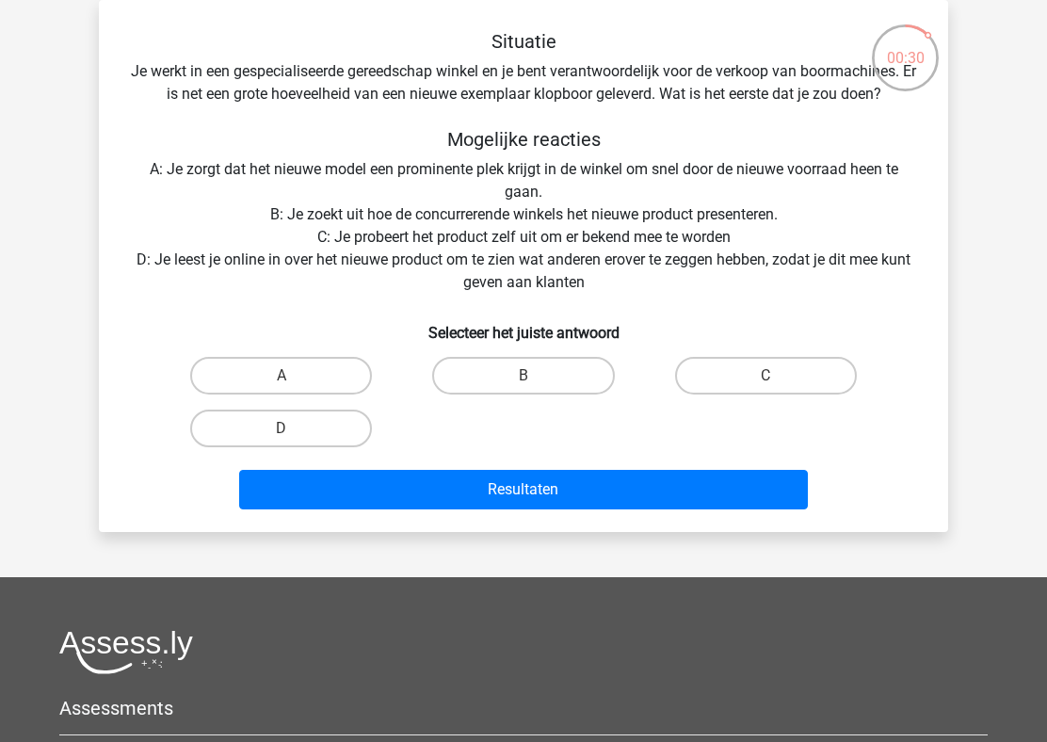
click at [562, 147] on h5 "Mogelijke reacties" at bounding box center [523, 139] width 789 height 23
click at [433, 100] on div "Situatie Je werkt in een gespecialiseerde gereedschap winkel en je bent verantw…" at bounding box center [523, 273] width 834 height 487
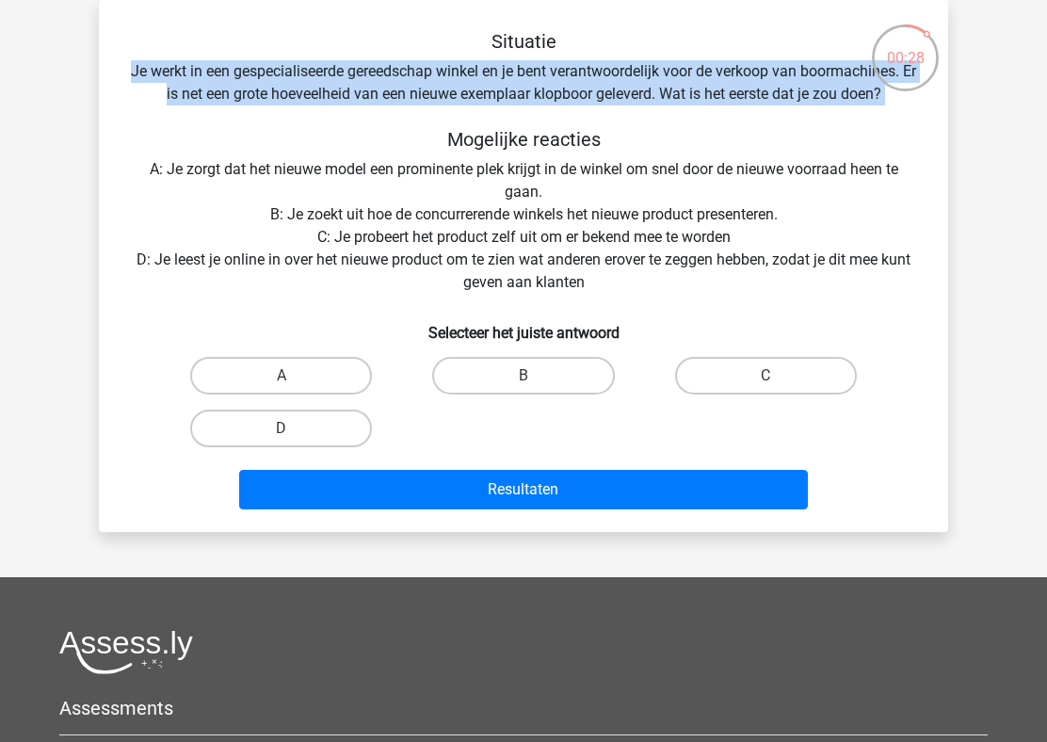
click at [494, 165] on div "Situatie Je werkt in een gespecialiseerde gereedschap winkel en je bent verantw…" at bounding box center [523, 273] width 834 height 487
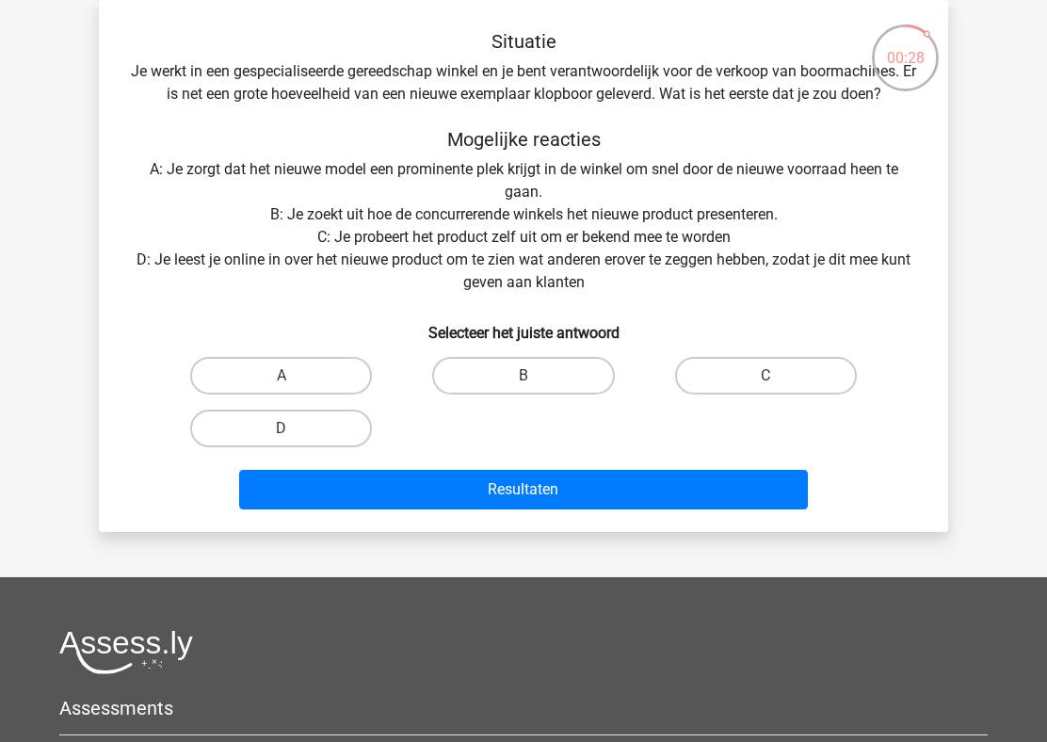
click at [494, 165] on div "Situatie Je werkt in een gespecialiseerde gereedschap winkel en je bent verantw…" at bounding box center [523, 273] width 834 height 487
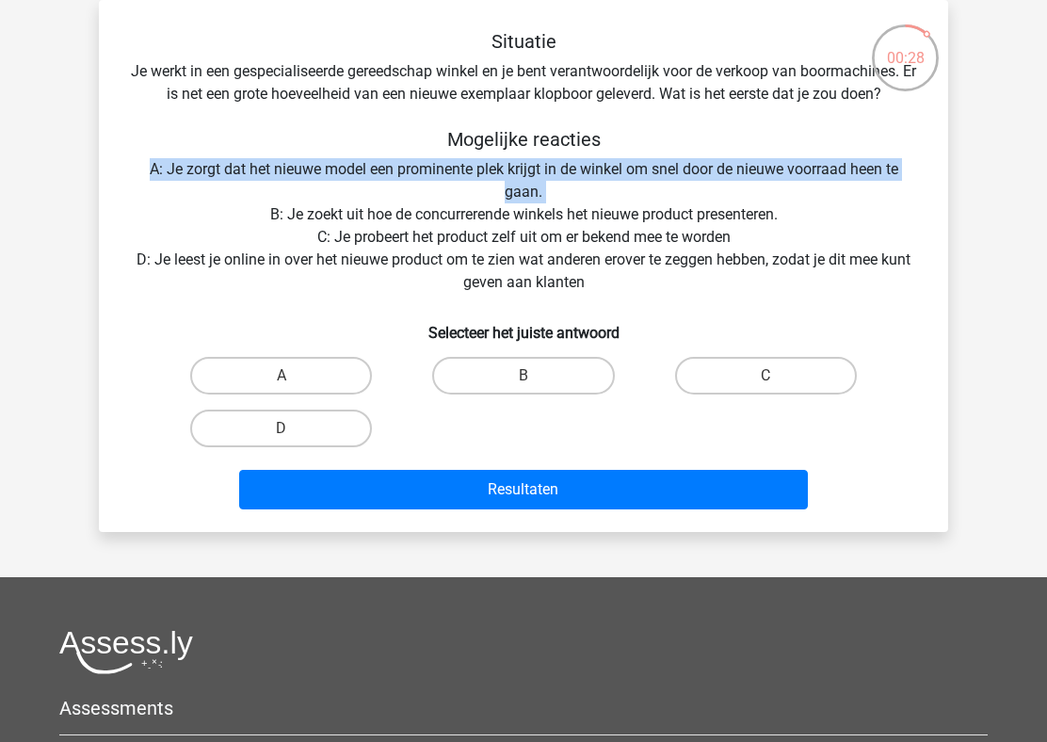
click at [600, 70] on div "Situatie Je werkt in een gespecialiseerde gereedschap winkel en je bent verantw…" at bounding box center [523, 273] width 834 height 487
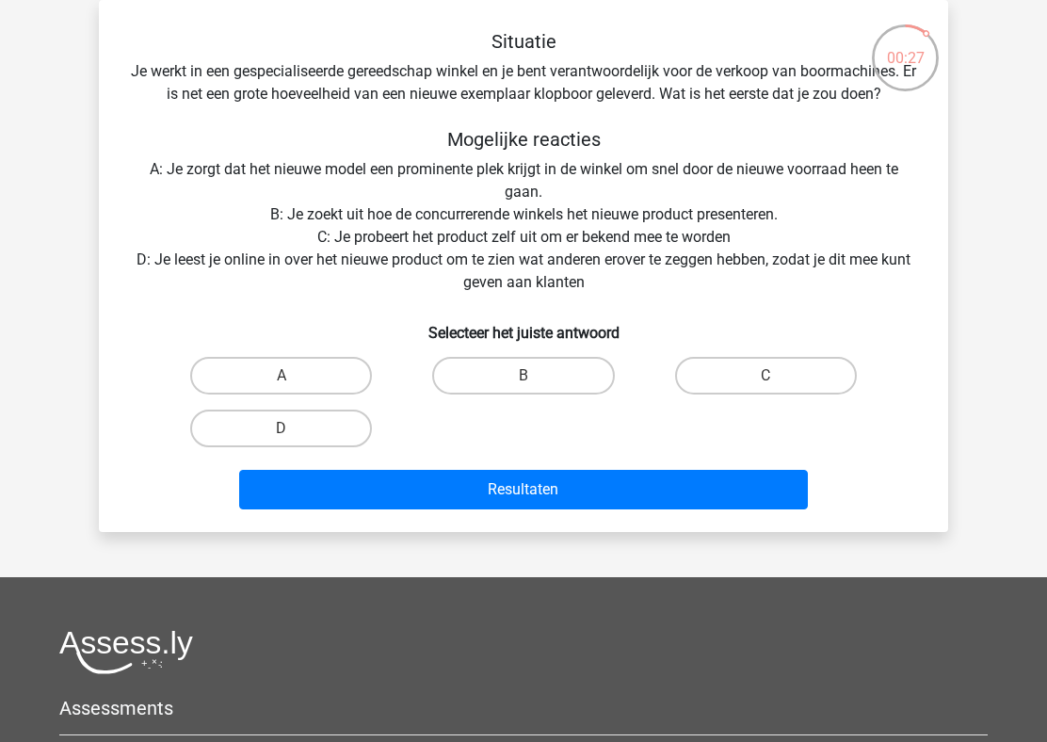
click at [600, 70] on div "Situatie Je werkt in een gespecialiseerde gereedschap winkel en je bent verantw…" at bounding box center [523, 273] width 834 height 487
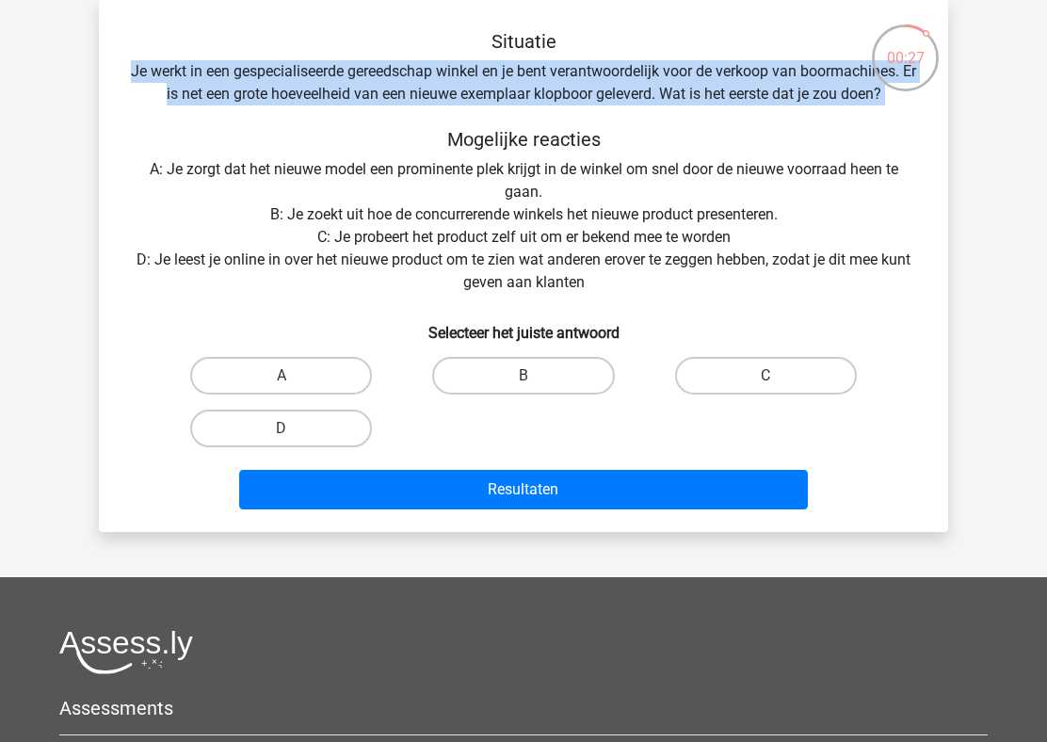
click at [597, 88] on div "Situatie Je werkt in een gespecialiseerde gereedschap winkel en je bent verantw…" at bounding box center [523, 273] width 834 height 487
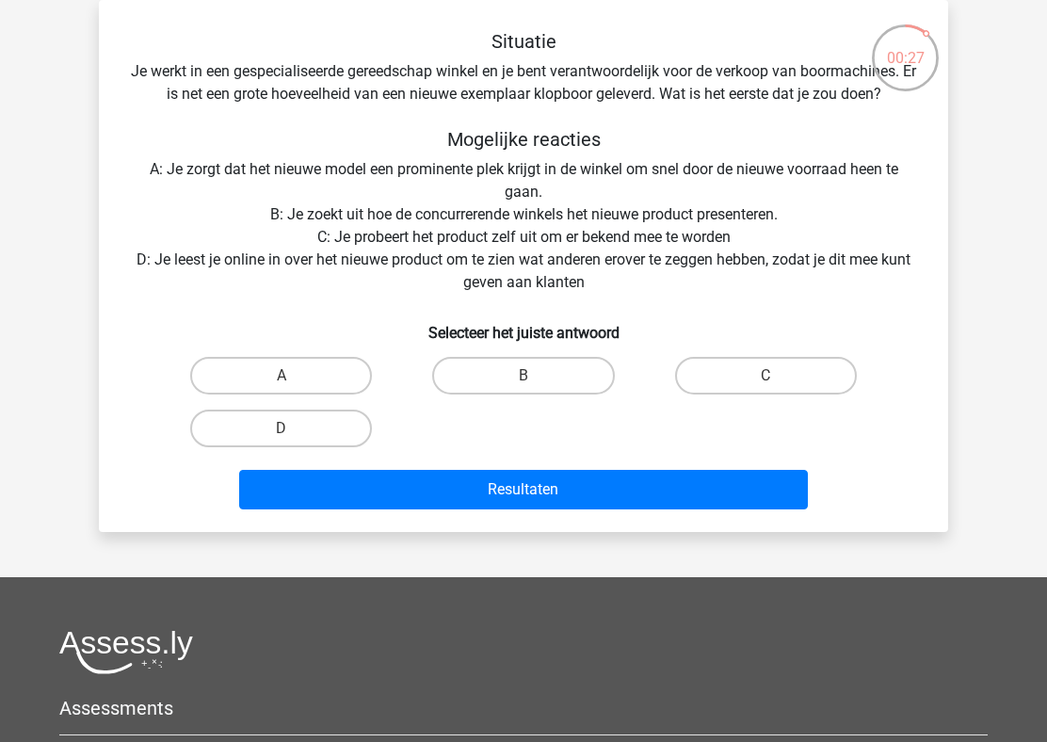
click at [597, 88] on div "Situatie Je werkt in een gespecialiseerde gereedschap winkel en je bent verantw…" at bounding box center [523, 273] width 834 height 487
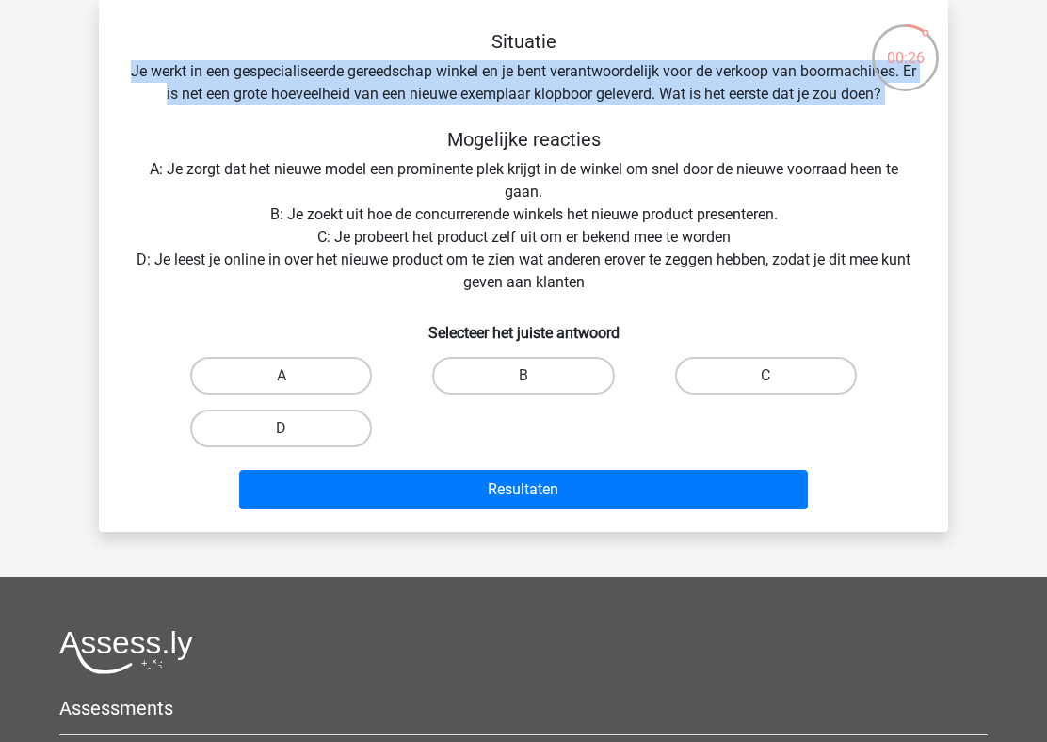
click at [532, 207] on div "Situatie Je werkt in een gespecialiseerde gereedschap winkel en je bent verantw…" at bounding box center [523, 273] width 834 height 487
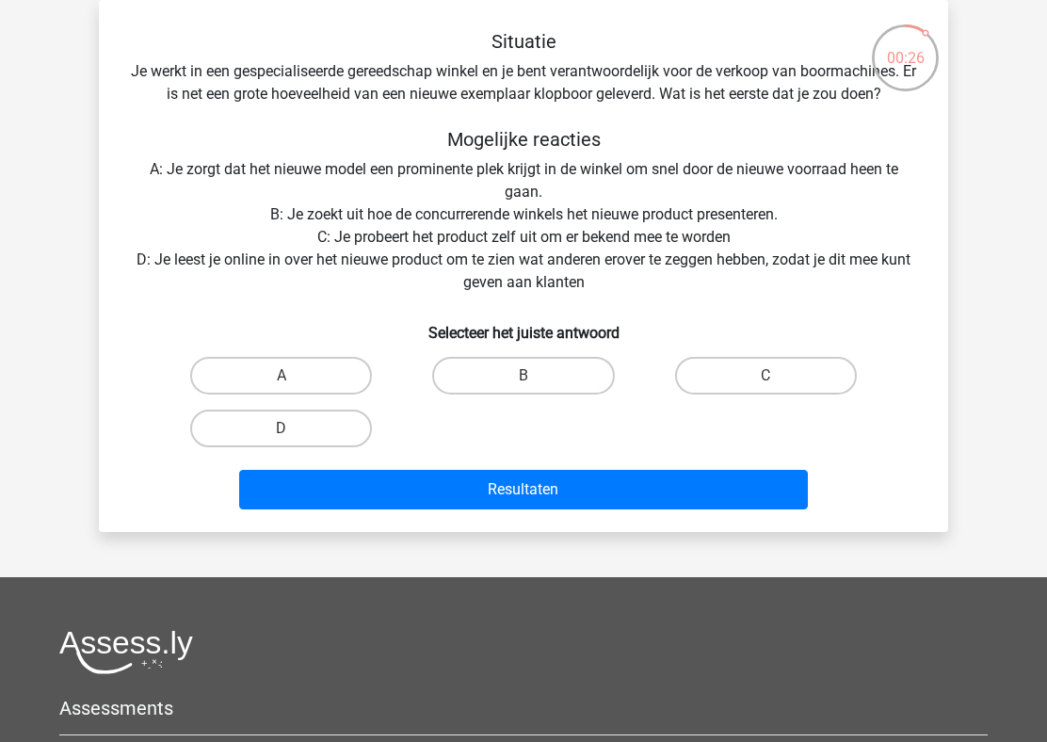
click at [532, 207] on div "Situatie Je werkt in een gespecialiseerde gereedschap winkel en je bent verantw…" at bounding box center [523, 273] width 834 height 487
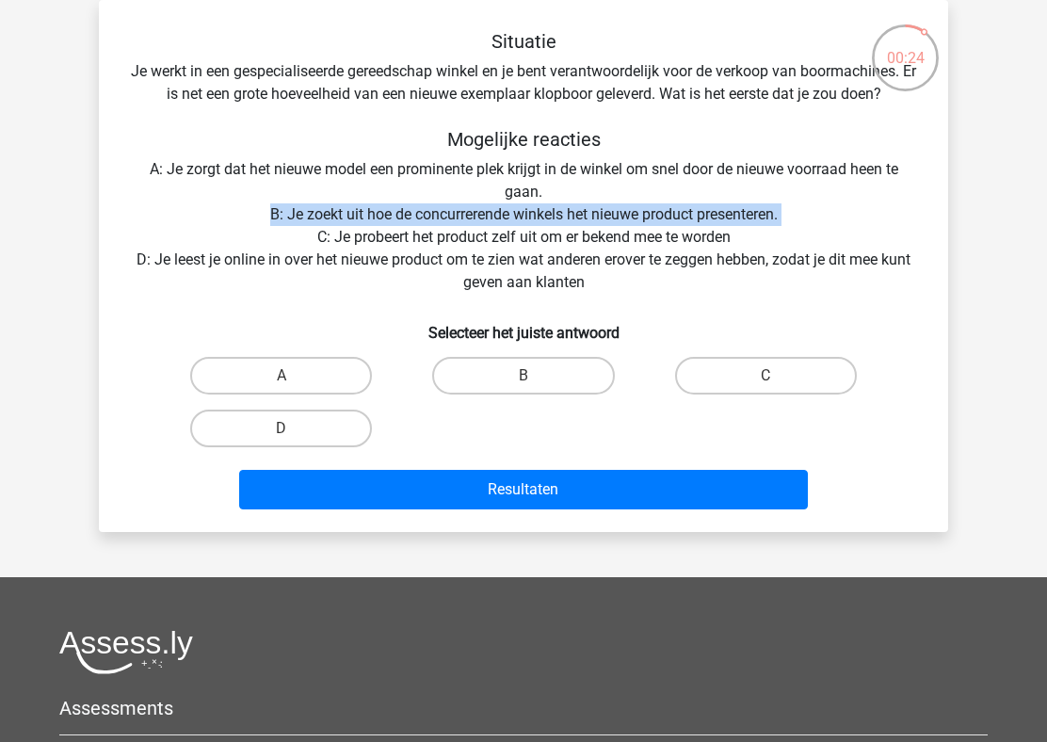
click at [524, 88] on div "Situatie Je werkt in een gespecialiseerde gereedschap winkel en je bent verantw…" at bounding box center [523, 273] width 834 height 487
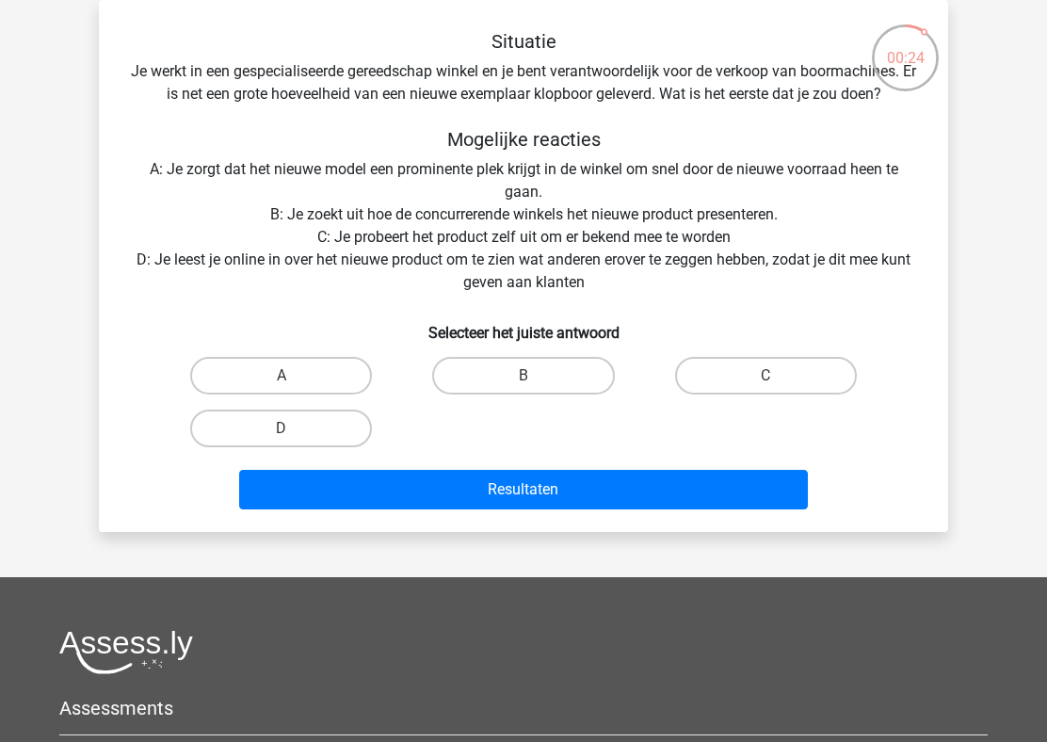
click at [524, 88] on div "Situatie Je werkt in een gespecialiseerde gereedschap winkel en je bent verantw…" at bounding box center [523, 273] width 834 height 487
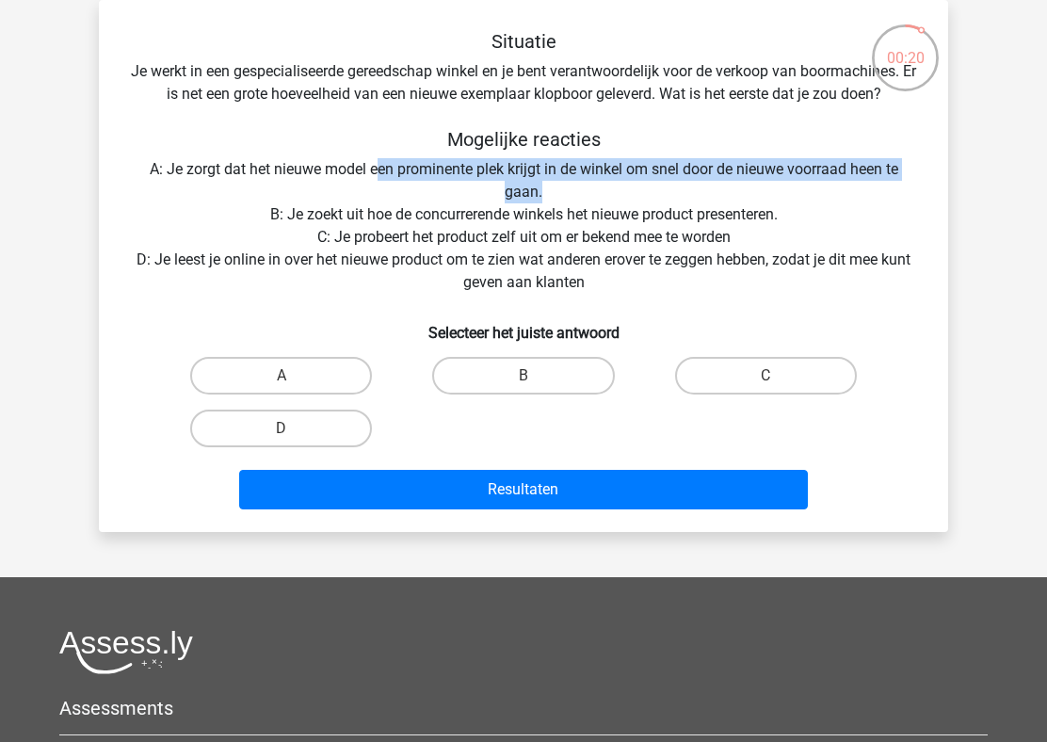
drag, startPoint x: 373, startPoint y: 171, endPoint x: 568, endPoint y: 184, distance: 196.1
click at [568, 184] on div "Situatie Je werkt in een gespecialiseerde gereedschap winkel en je bent verantw…" at bounding box center [523, 273] width 834 height 487
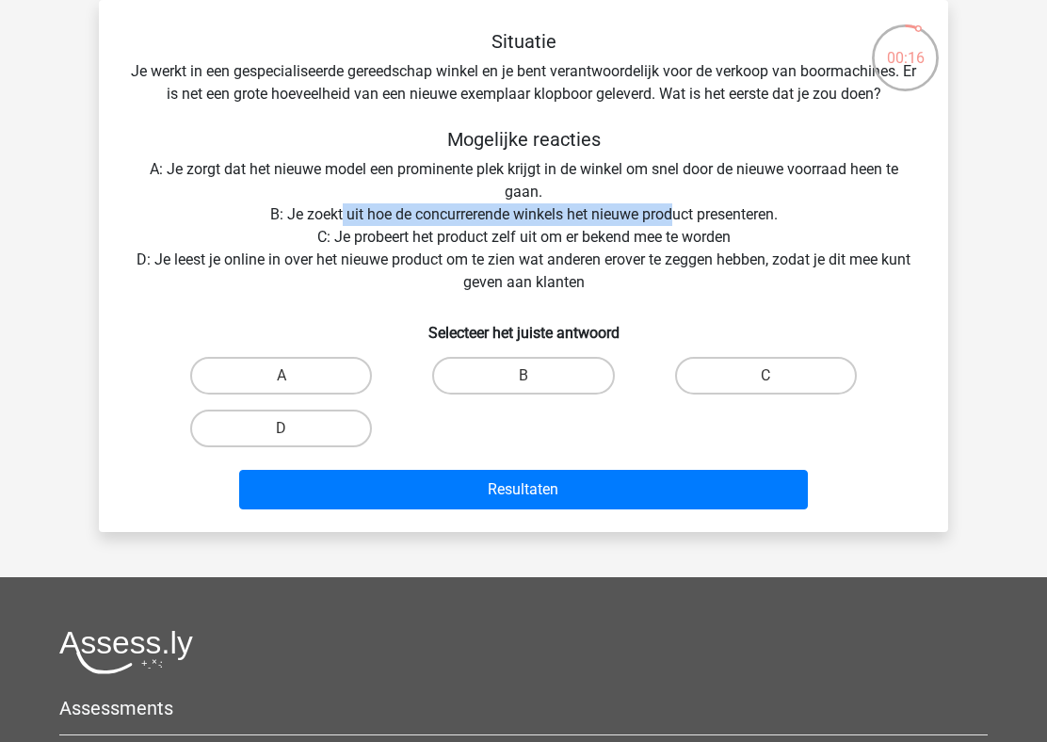
drag, startPoint x: 339, startPoint y: 225, endPoint x: 669, endPoint y: 223, distance: 330.3
click at [669, 223] on div "Situatie Je werkt in een gespecialiseerde gereedschap winkel en je bent verantw…" at bounding box center [523, 273] width 834 height 487
click at [416, 242] on div "Situatie Je werkt in een gespecialiseerde gereedschap winkel en je bent verantw…" at bounding box center [523, 273] width 834 height 487
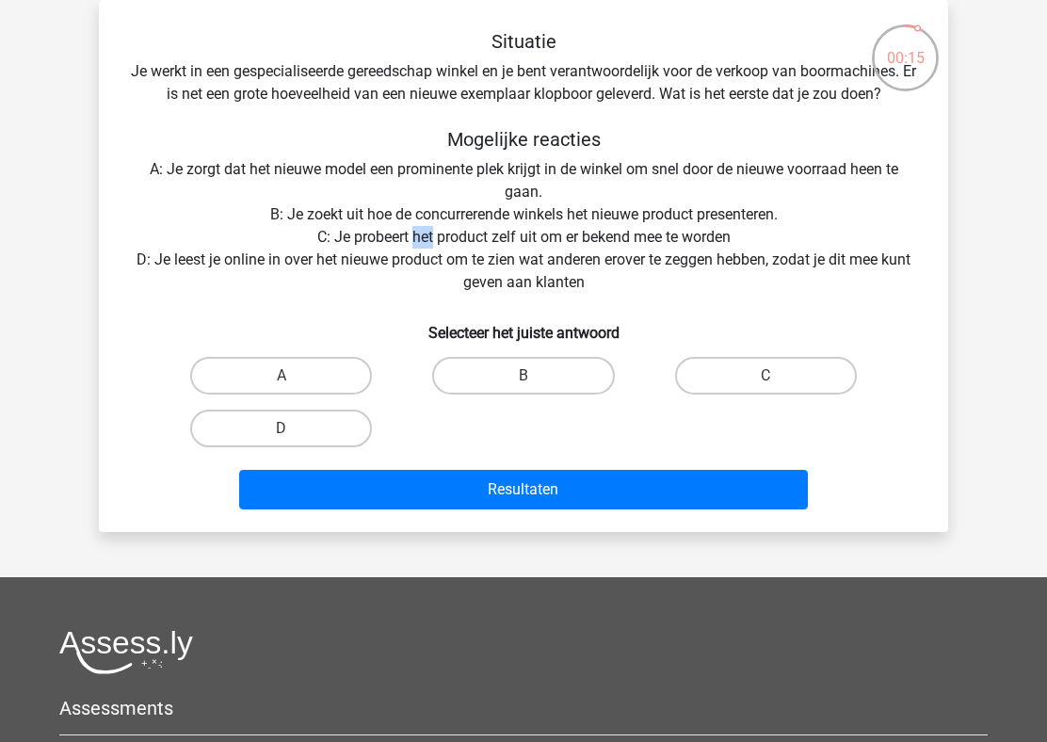
click at [416, 242] on div "Situatie Je werkt in een gespecialiseerde gereedschap winkel en je bent verantw…" at bounding box center [523, 273] width 834 height 487
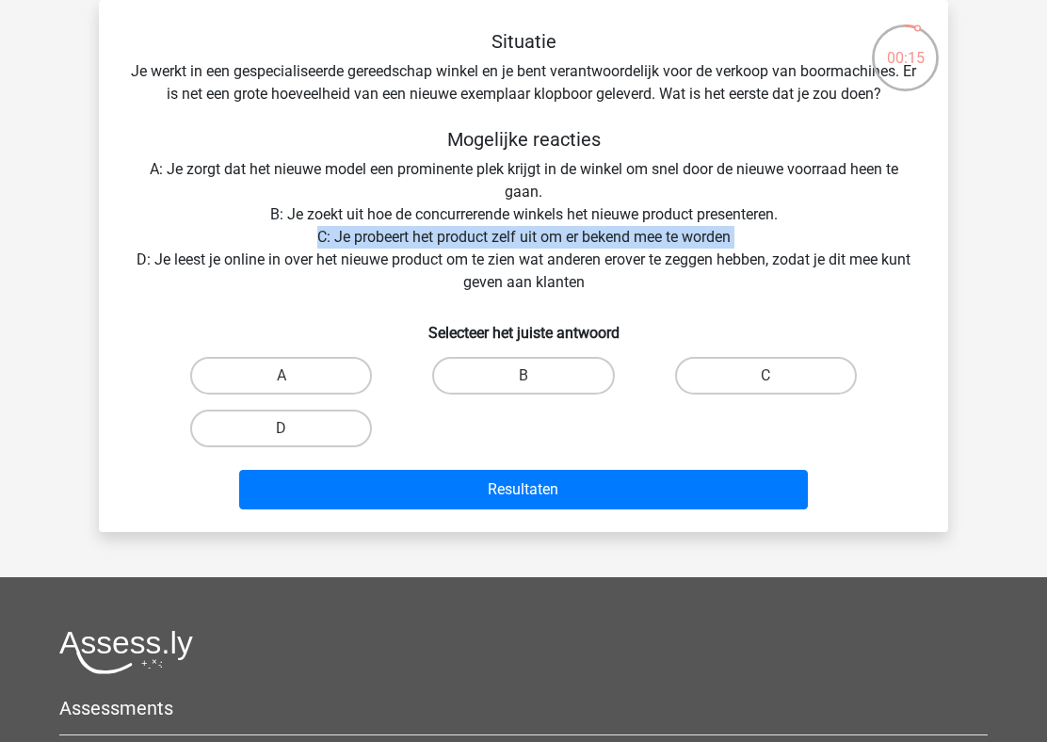
click at [514, 230] on div "Situatie Je werkt in een gespecialiseerde gereedschap winkel en je bent verantw…" at bounding box center [523, 273] width 834 height 487
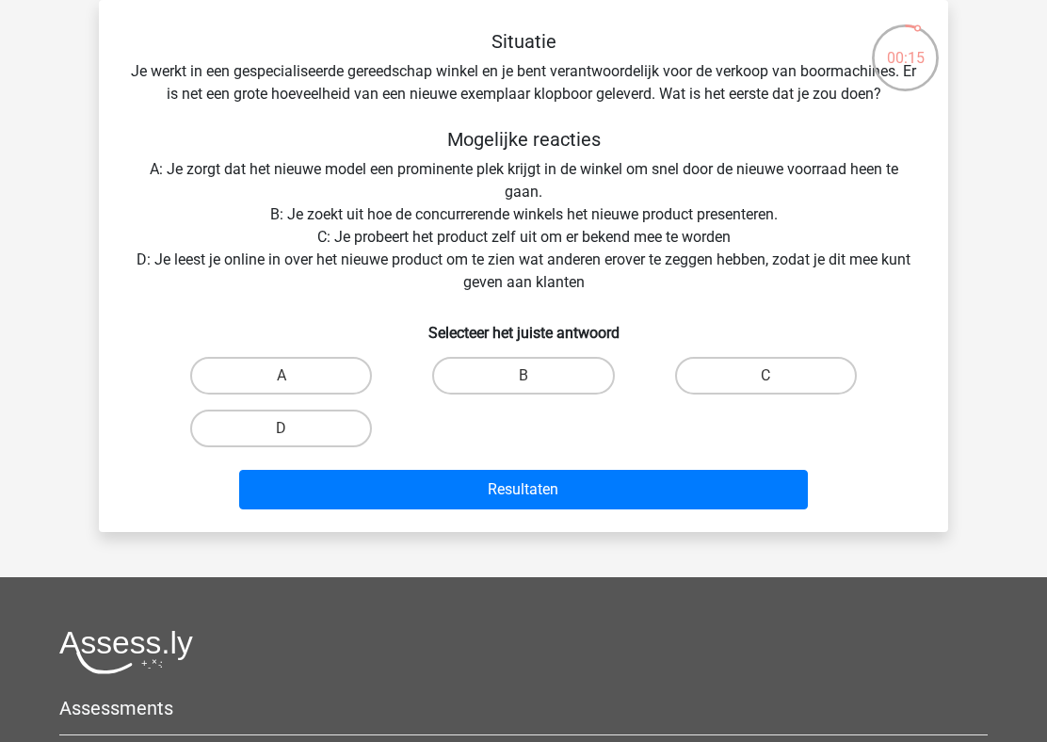
click at [514, 230] on div "Situatie Je werkt in een gespecialiseerde gereedschap winkel en je bent verantw…" at bounding box center [523, 273] width 834 height 487
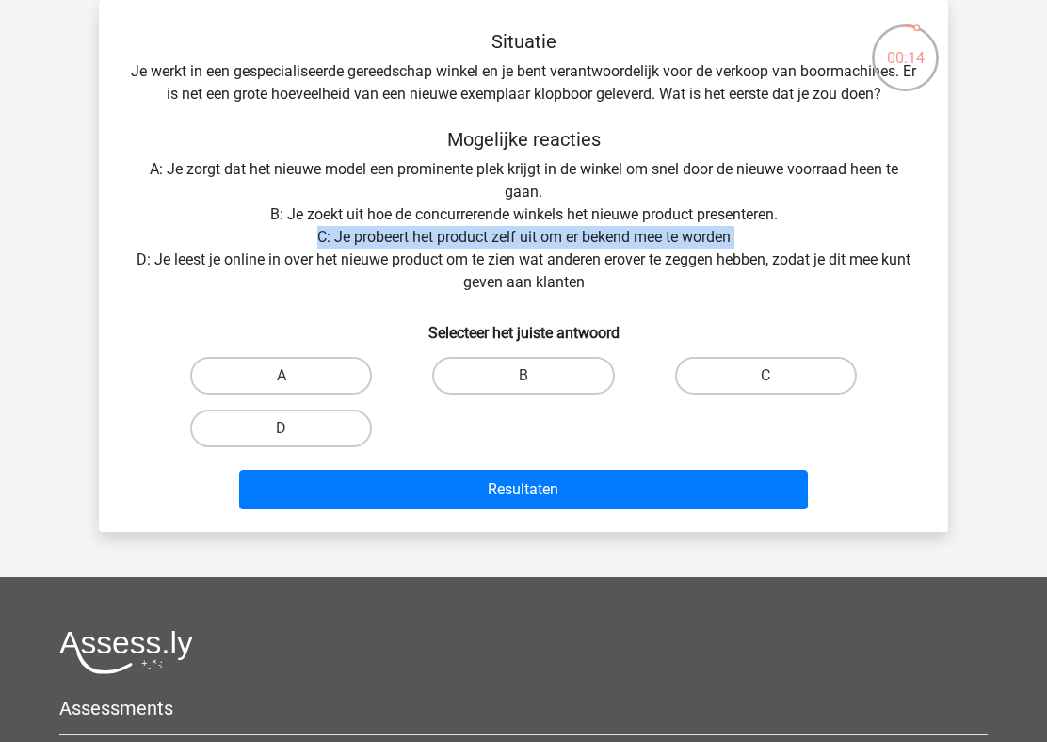
click at [455, 252] on div "Situatie Je werkt in een gespecialiseerde gereedschap winkel en je bent verantw…" at bounding box center [523, 273] width 834 height 487
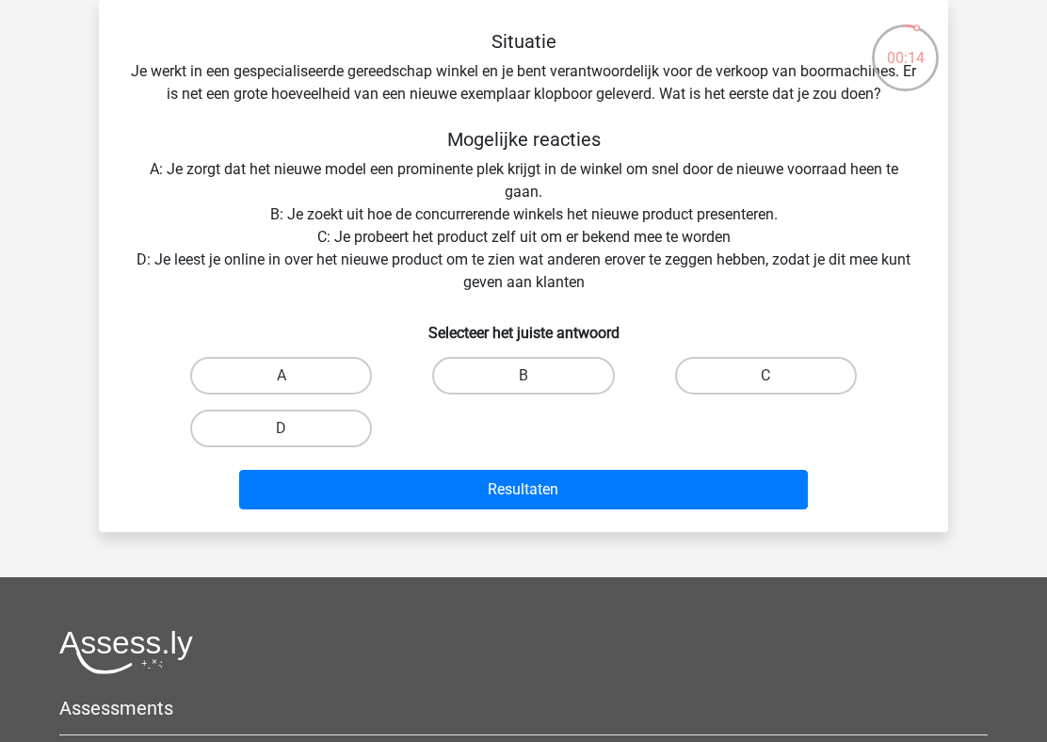
click at [455, 252] on div "Situatie Je werkt in een gespecialiseerde gereedschap winkel en je bent verantw…" at bounding box center [523, 273] width 834 height 487
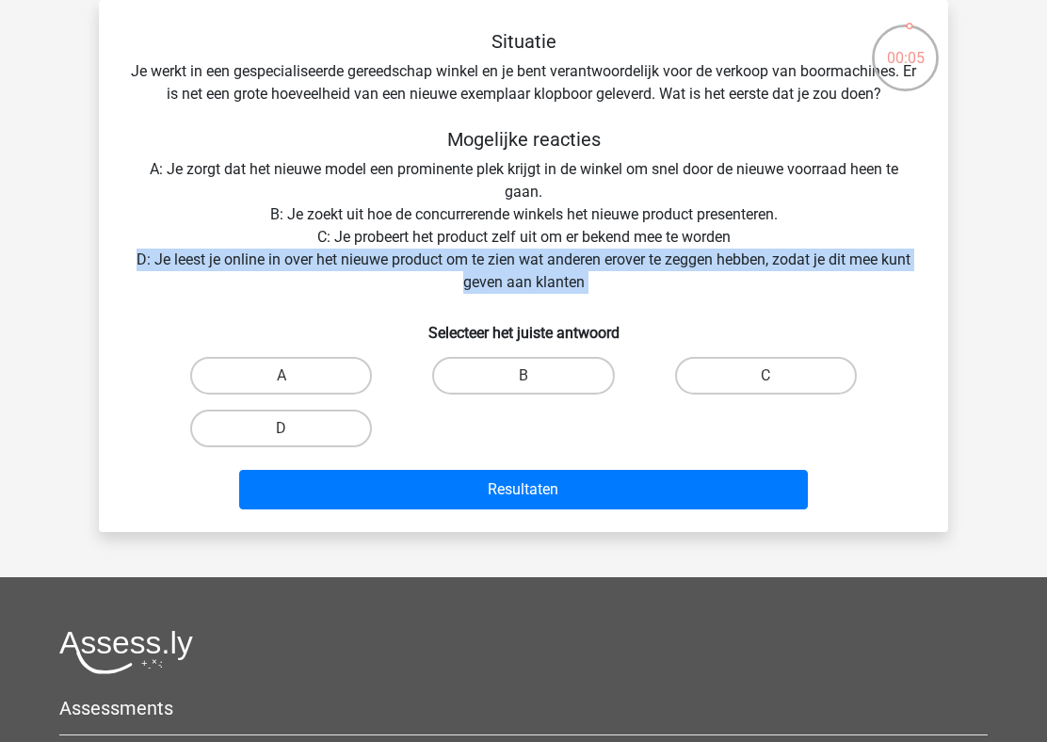
click at [532, 275] on div "Situatie Je werkt in een gespecialiseerde gereedschap winkel en je bent verantw…" at bounding box center [523, 273] width 834 height 487
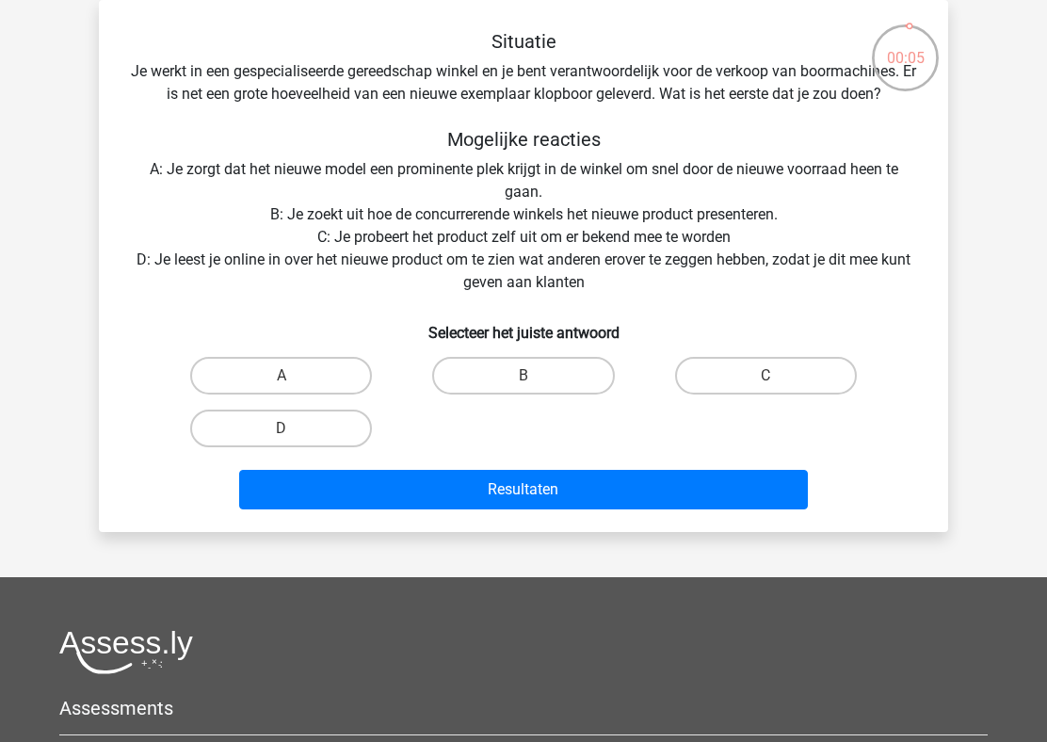
click at [532, 275] on div "Situatie Je werkt in een gespecialiseerde gereedschap winkel en je bent verantw…" at bounding box center [523, 273] width 834 height 487
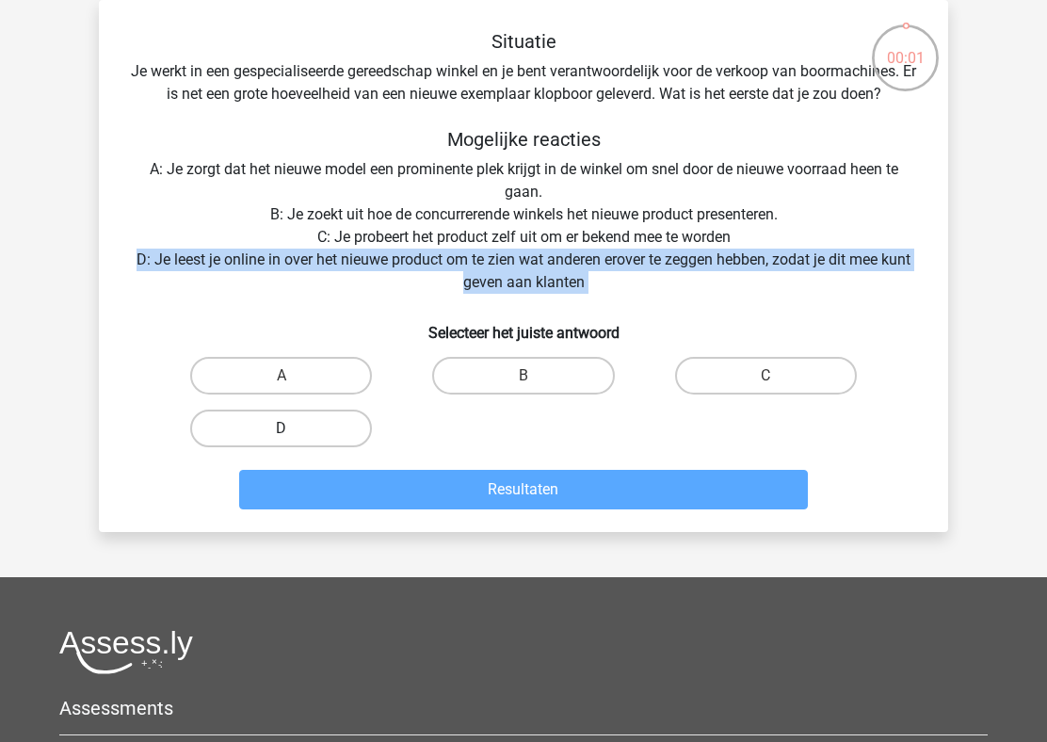
click at [328, 434] on label "D" at bounding box center [281, 428] width 182 height 38
click at [294, 434] on input "D" at bounding box center [287, 434] width 12 height 12
radio input "true"
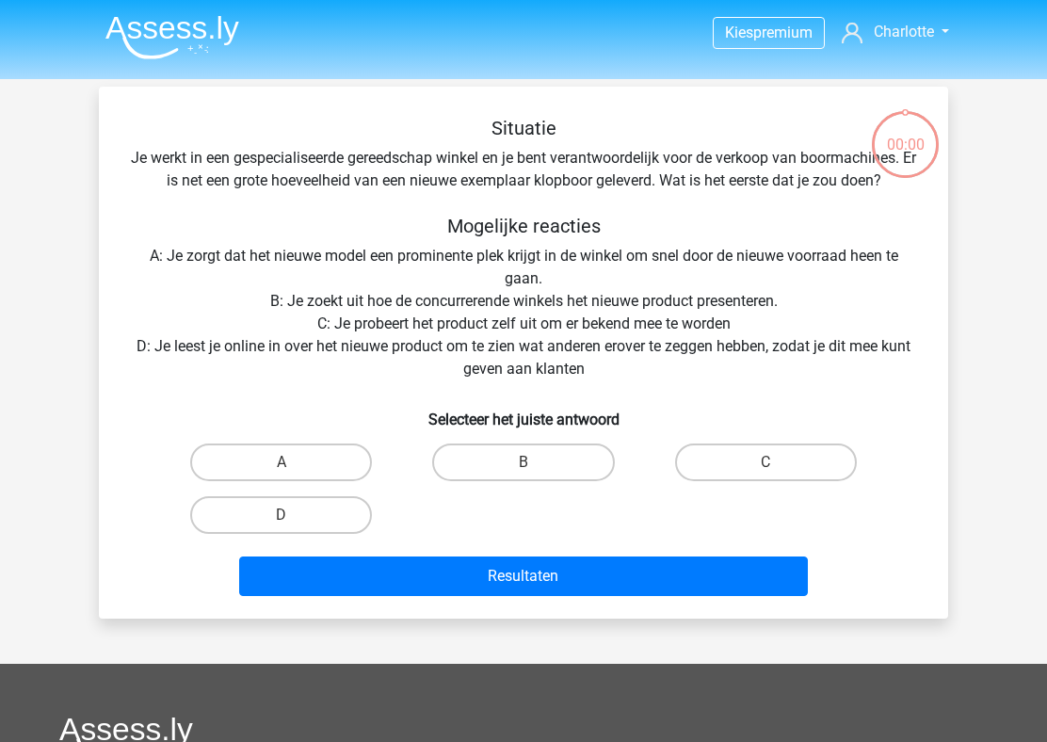
scroll to position [87, 0]
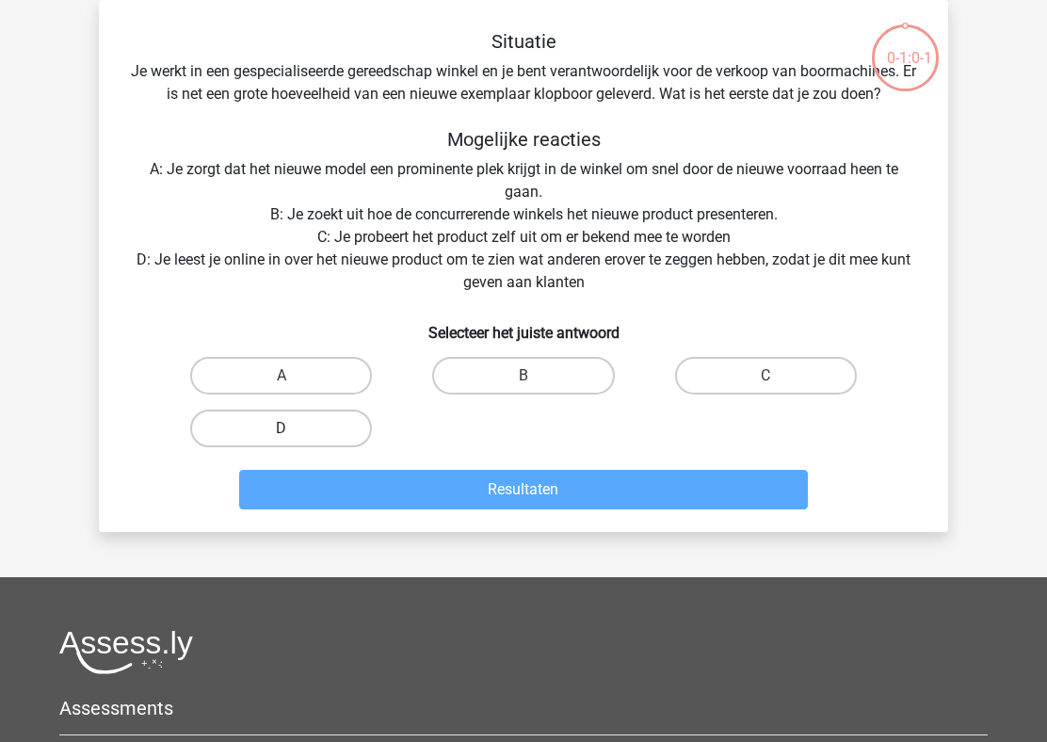
click at [322, 436] on label "D" at bounding box center [281, 428] width 182 height 38
click at [294, 436] on input "D" at bounding box center [287, 434] width 12 height 12
radio input "true"
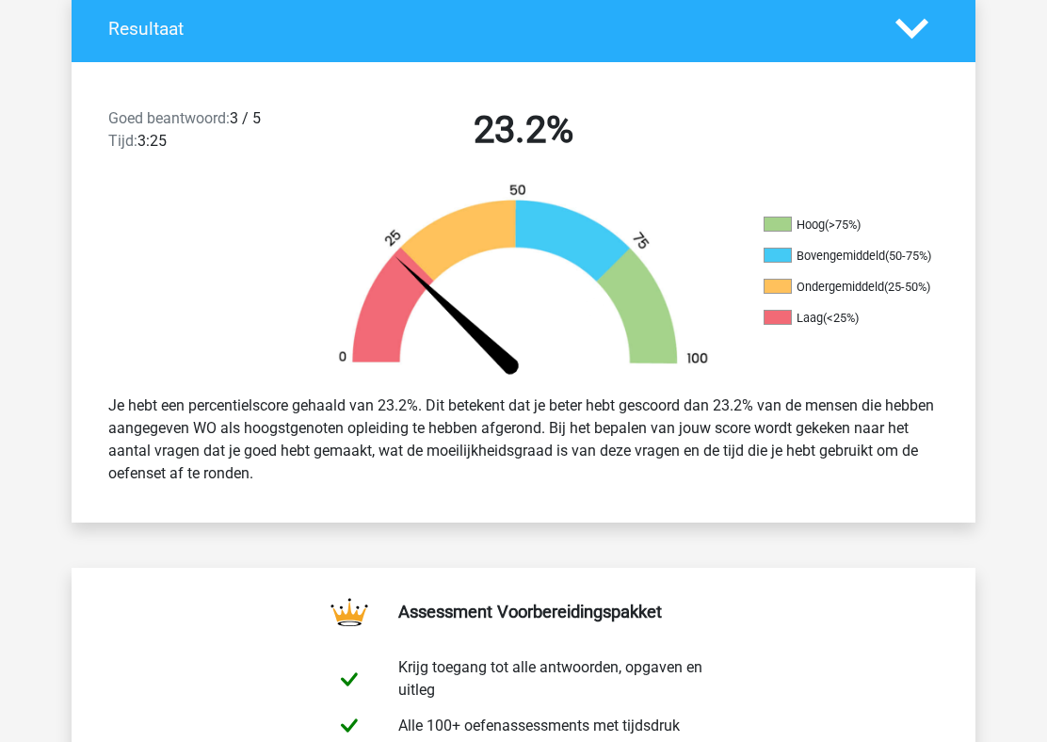
scroll to position [554, 0]
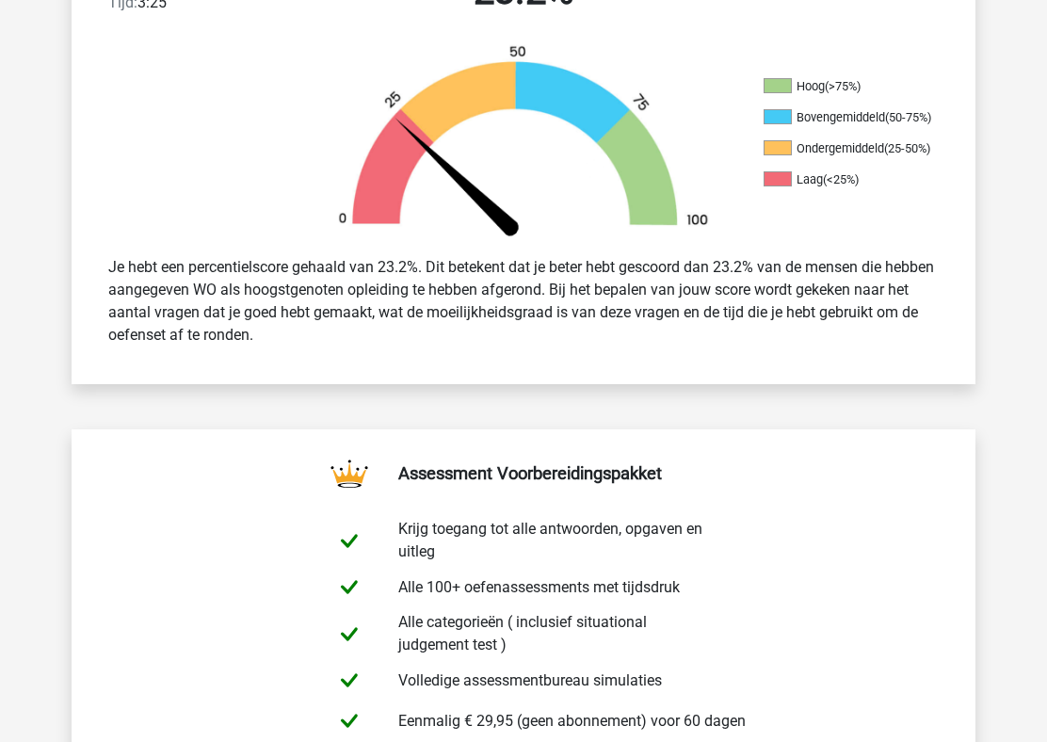
click at [664, 232] on img at bounding box center [524, 142] width 424 height 197
click at [635, 313] on div "Je hebt een percentielscore gehaald van 23.2%. Dit betekent dat je beter hebt g…" at bounding box center [523, 300] width 858 height 105
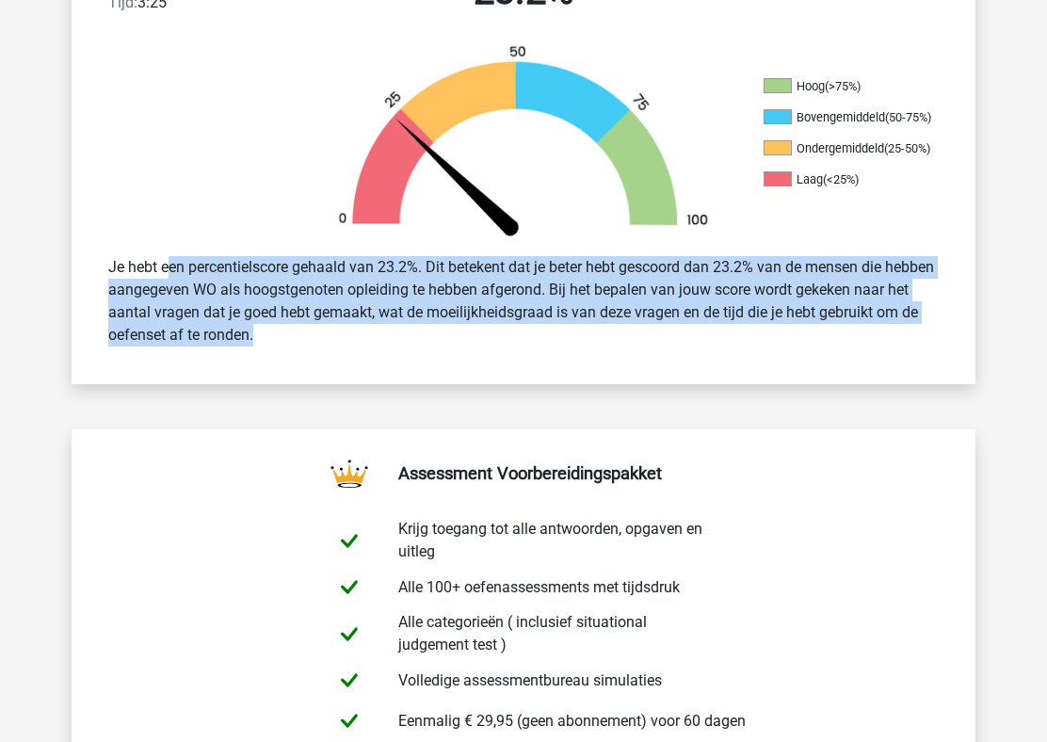
click at [635, 313] on div "Je hebt een percentielscore gehaald van 23.2%. Dit betekent dat je beter hebt g…" at bounding box center [523, 300] width 858 height 105
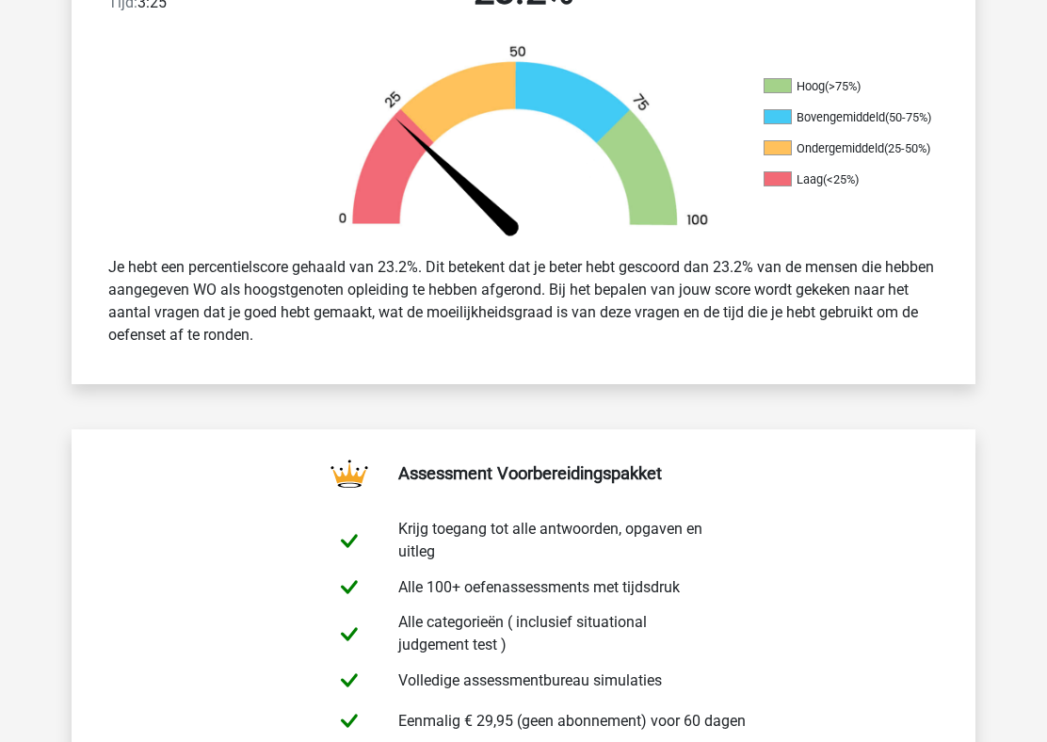
click at [635, 313] on div "Je hebt een percentielscore gehaald van 23.2%. Dit betekent dat je beter hebt g…" at bounding box center [523, 300] width 858 height 105
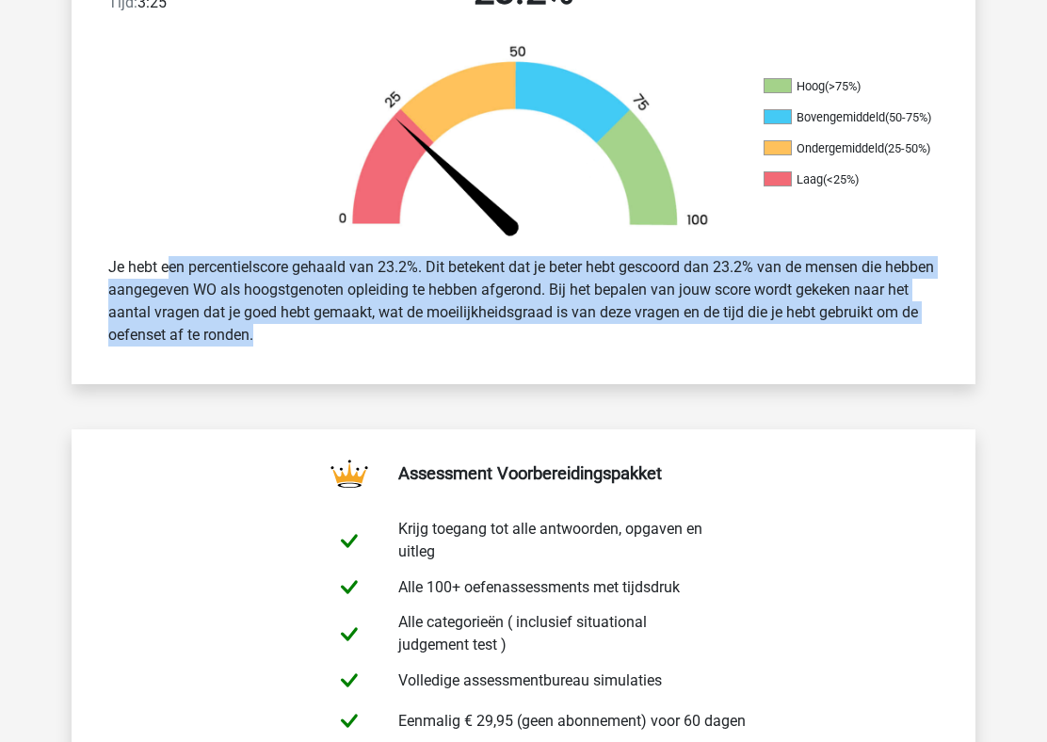
click at [635, 313] on div "Je hebt een percentielscore gehaald van 23.2%. Dit betekent dat je beter hebt g…" at bounding box center [523, 300] width 858 height 105
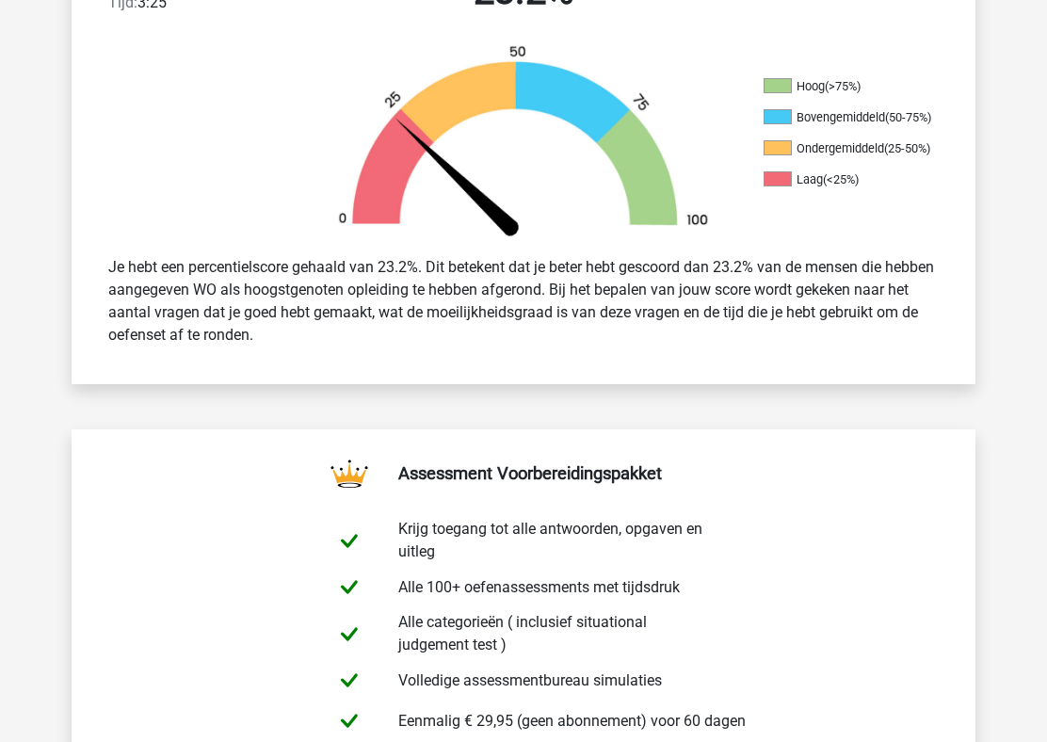
click at [635, 313] on div "Je hebt een percentielscore gehaald van 23.2%. Dit betekent dat je beter hebt g…" at bounding box center [523, 300] width 858 height 105
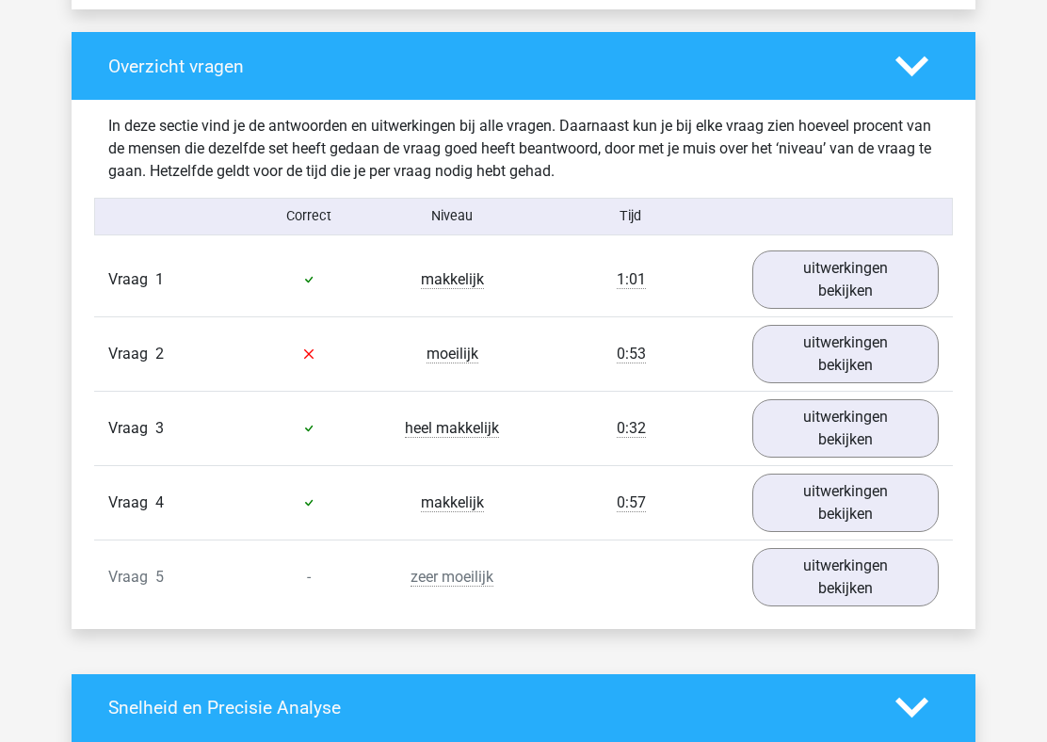
scroll to position [1425, 0]
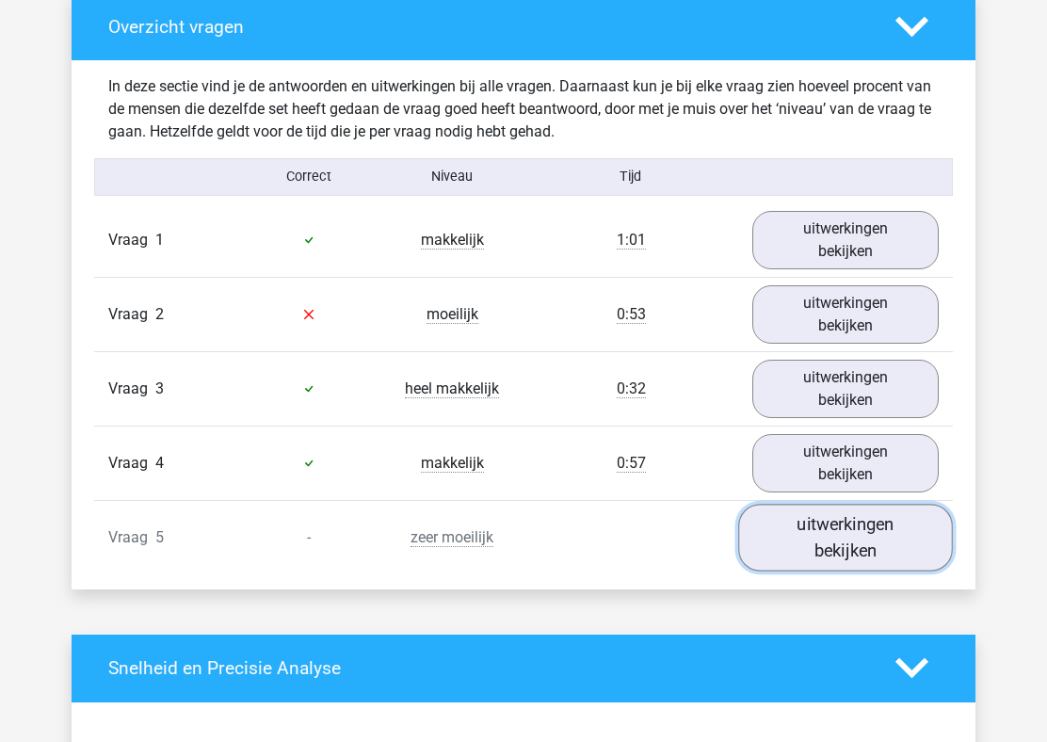
click at [780, 554] on link "uitwerkingen bekijken" at bounding box center [845, 537] width 215 height 67
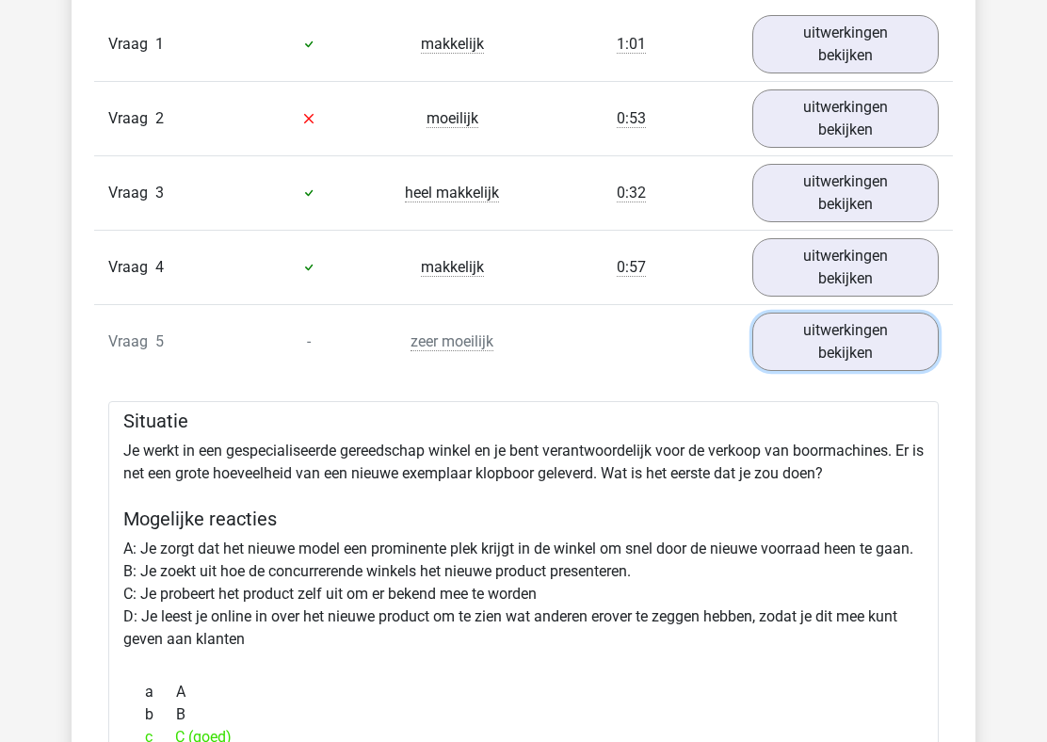
scroll to position [1559, 0]
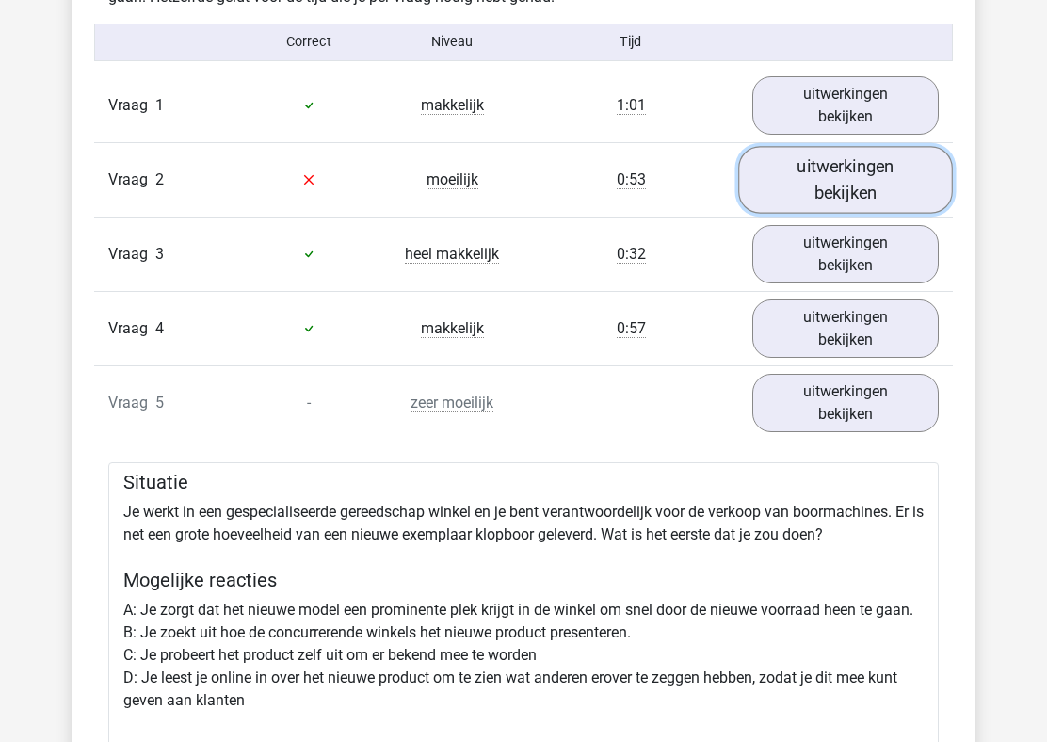
click at [855, 166] on link "uitwerkingen bekijken" at bounding box center [845, 179] width 215 height 67
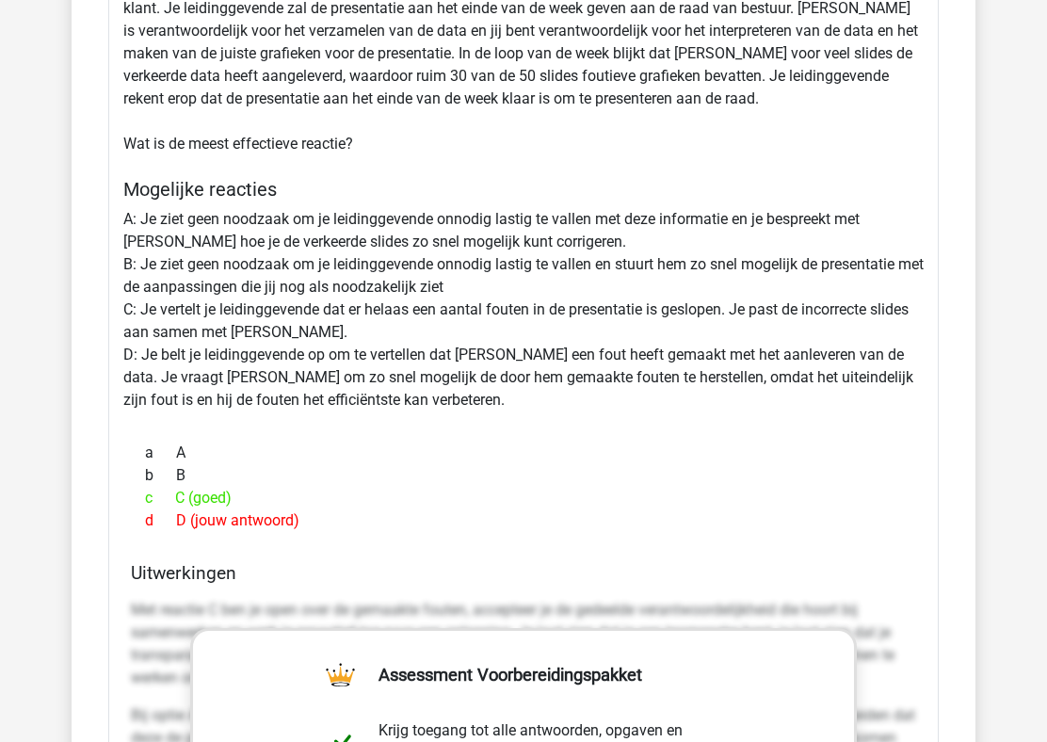
scroll to position [1829, 0]
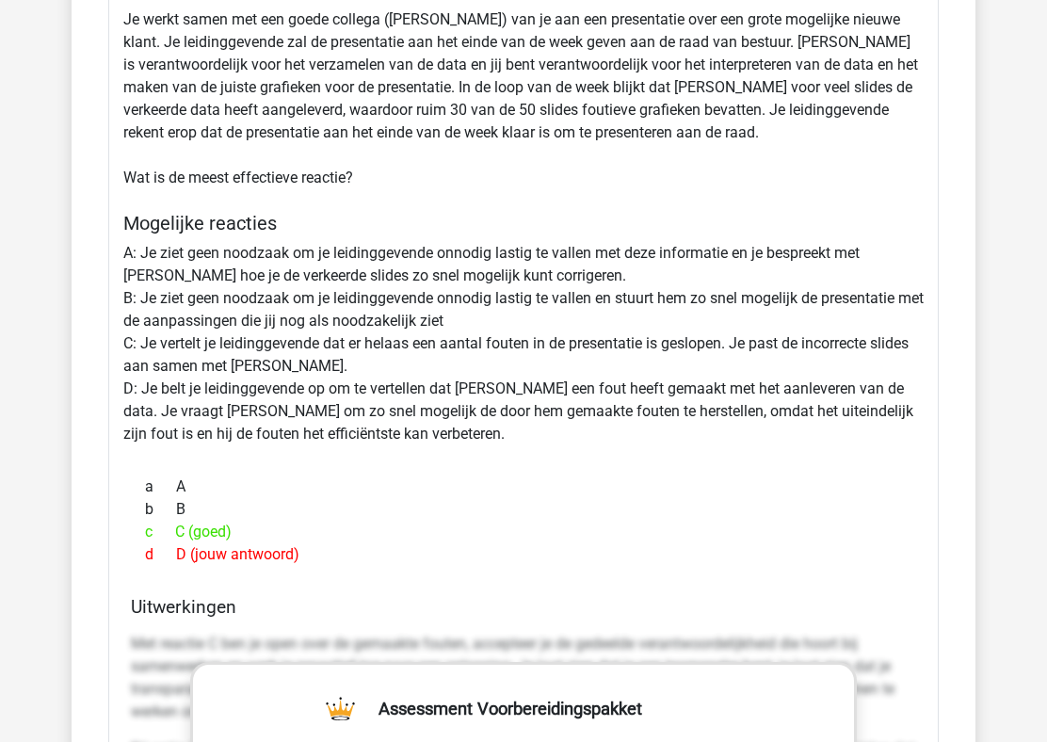
click at [482, 338] on div "Situatie Je werkt samen met een goede collega (Peter) van je aan een presentati…" at bounding box center [523, 623] width 830 height 1306
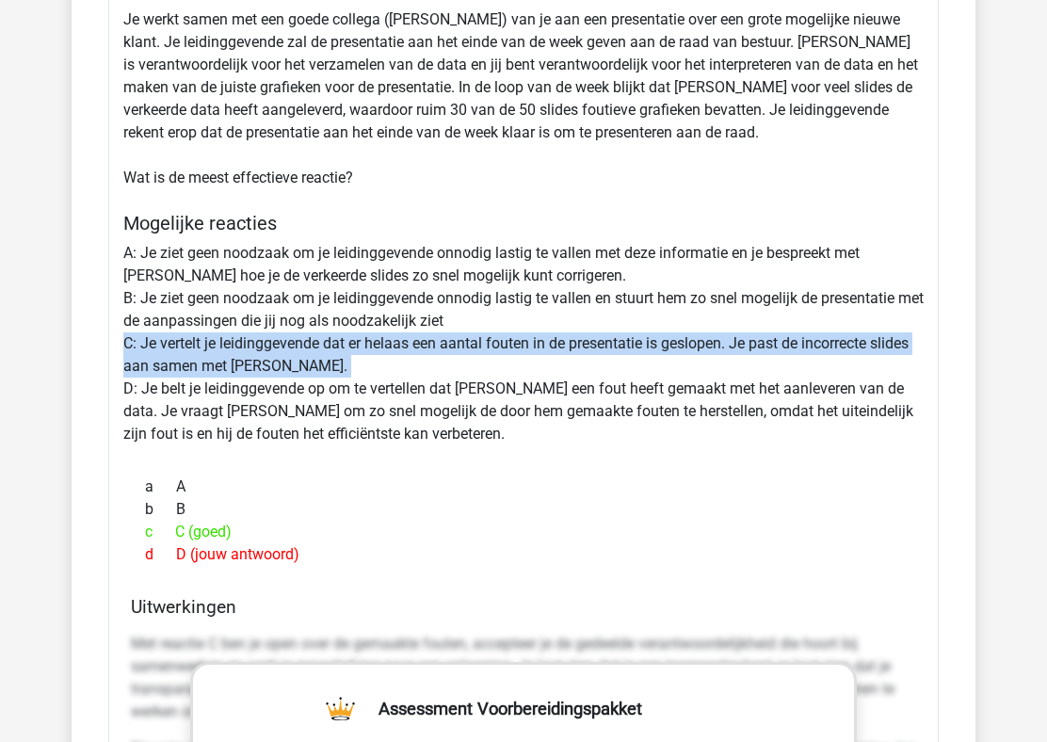
click at [466, 348] on div "Situatie Je werkt samen met een goede collega (Peter) van je aan een presentati…" at bounding box center [523, 623] width 830 height 1306
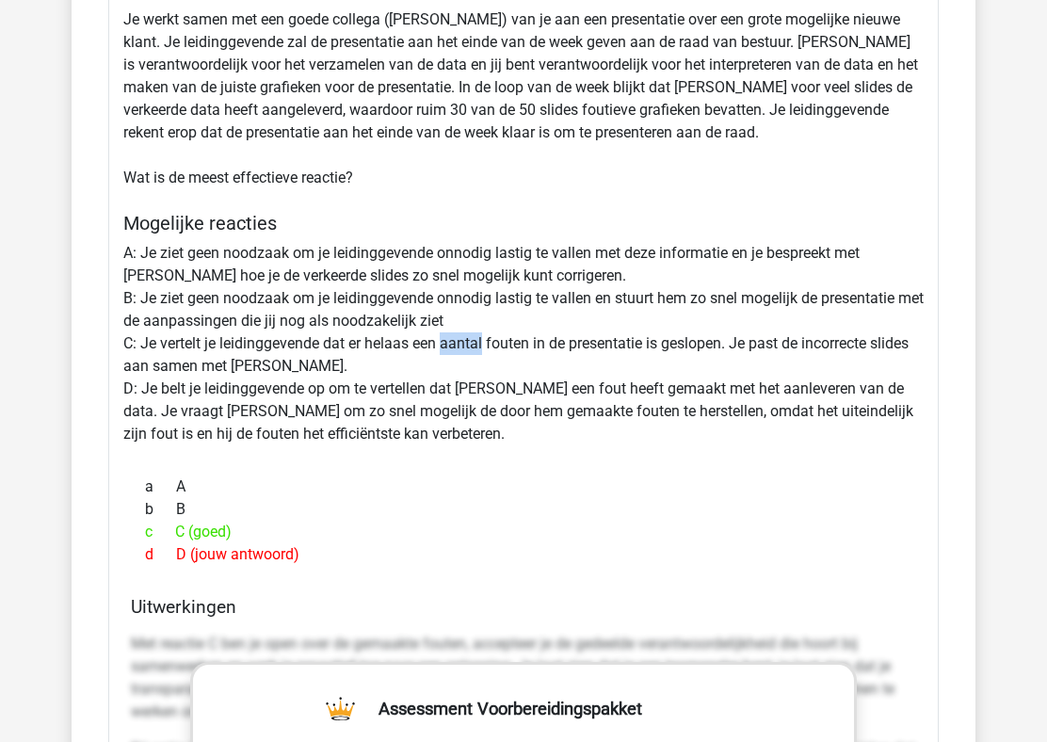
click at [466, 348] on div "Situatie Je werkt samen met een goede collega (Peter) van je aan een presentati…" at bounding box center [523, 623] width 830 height 1306
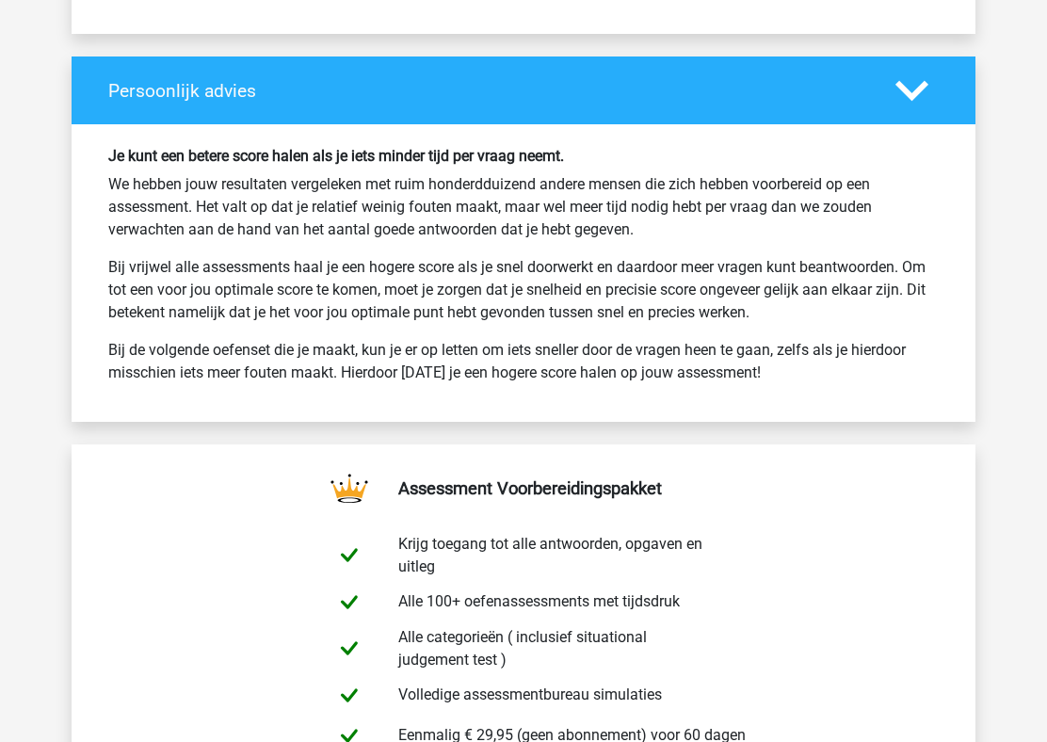
scroll to position [5186, 0]
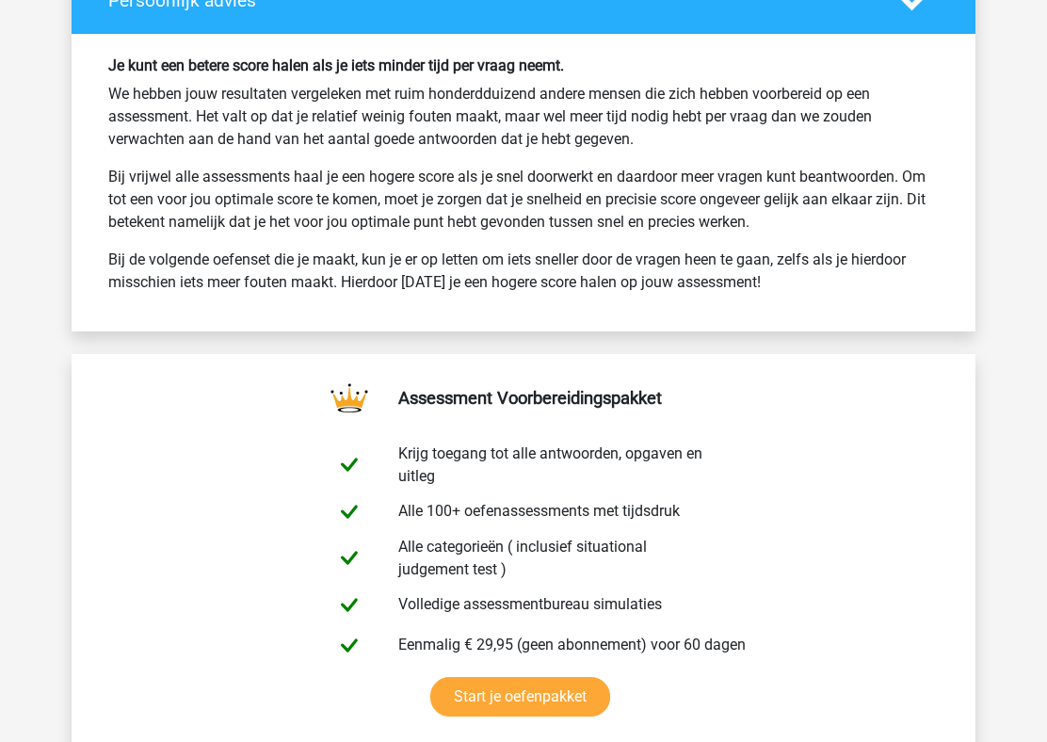
click at [618, 189] on p "Bij vrijwel alle assessments haal je een hogere score als je snel doorwerkt en …" at bounding box center [523, 200] width 830 height 68
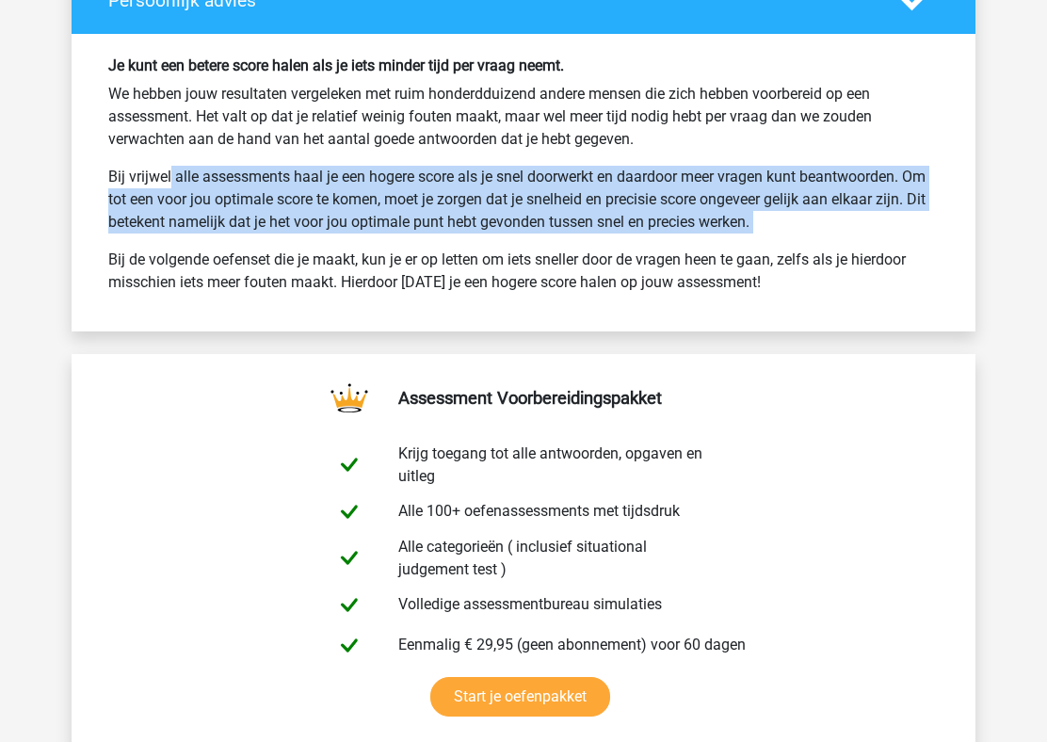
click at [586, 112] on p "We hebben jouw resultaten vergeleken met ruim honderdduizend andere mensen die …" at bounding box center [523, 117] width 830 height 68
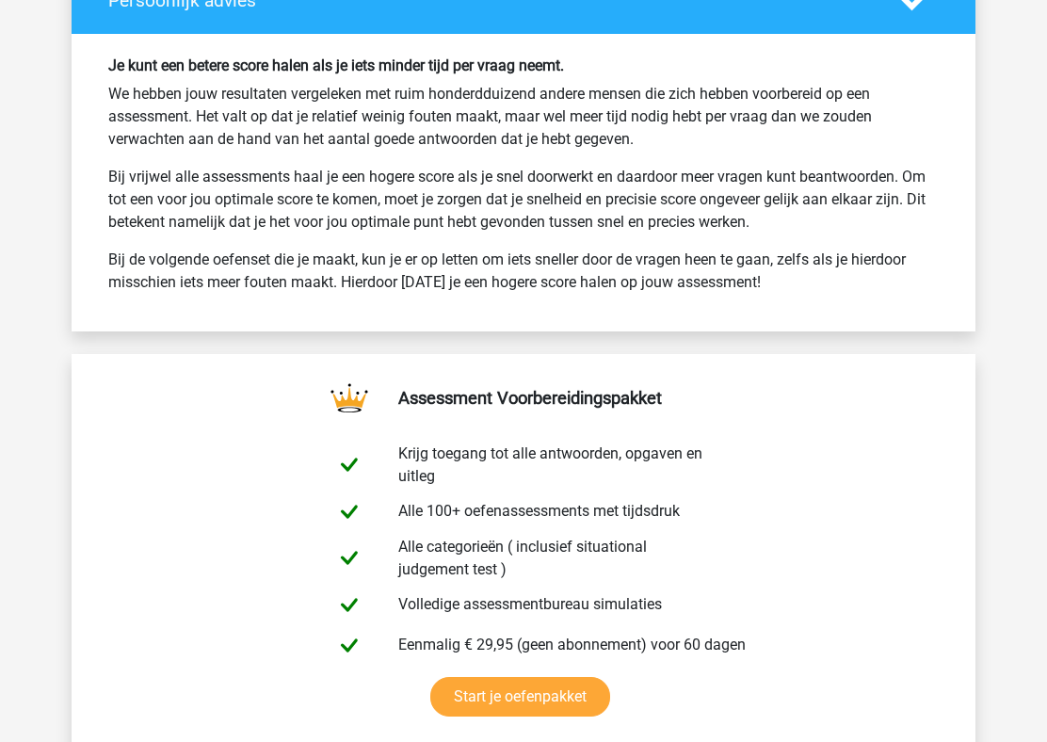
click at [586, 112] on p "We hebben jouw resultaten vergeleken met ruim honderdduizend andere mensen die …" at bounding box center [523, 117] width 830 height 68
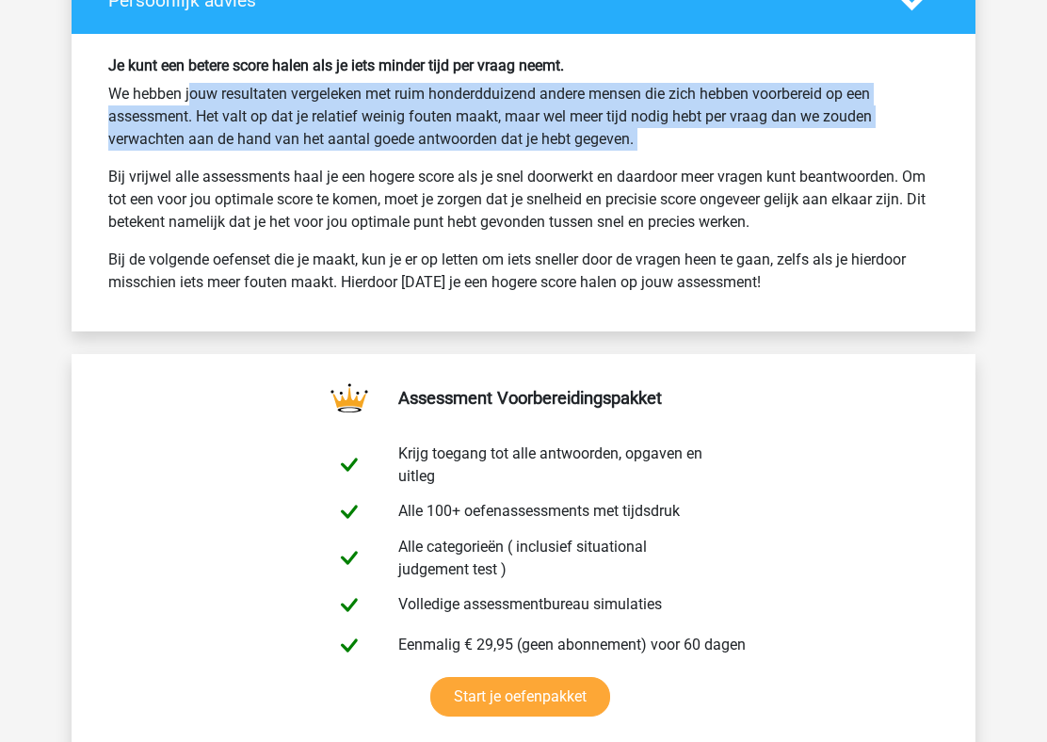
click at [564, 200] on p "Bij vrijwel alle assessments haal je een hogere score als je snel doorwerkt en …" at bounding box center [523, 200] width 830 height 68
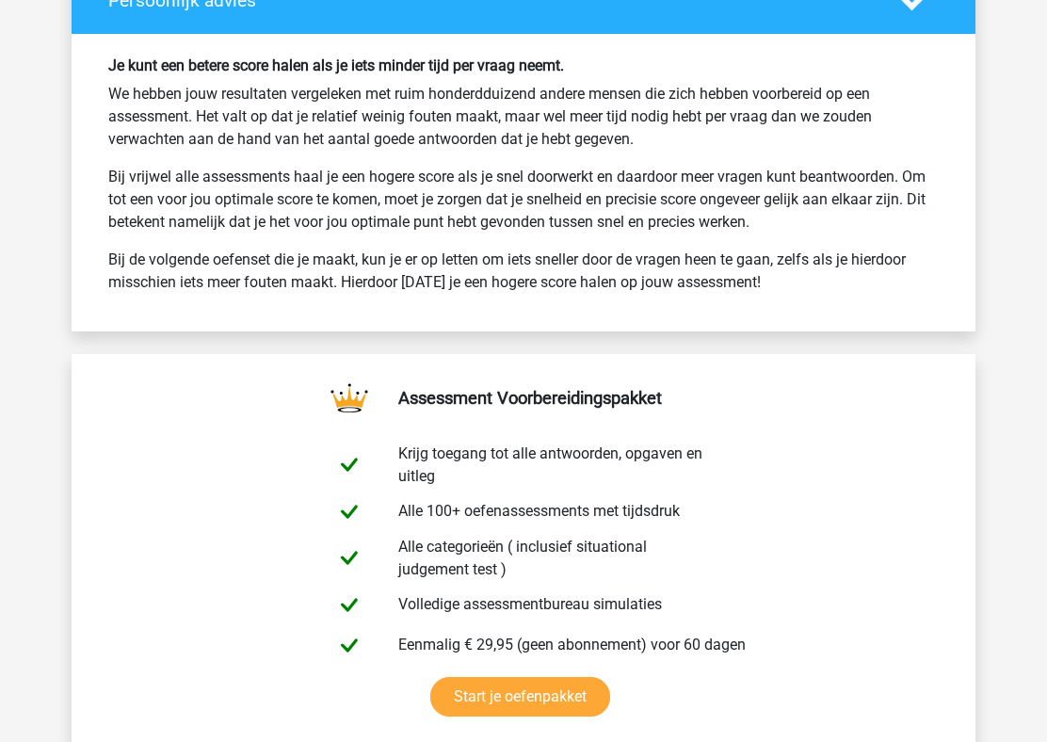
click at [564, 200] on p "Bij vrijwel alle assessments haal je een hogere score als je snel doorwerkt en …" at bounding box center [523, 200] width 830 height 68
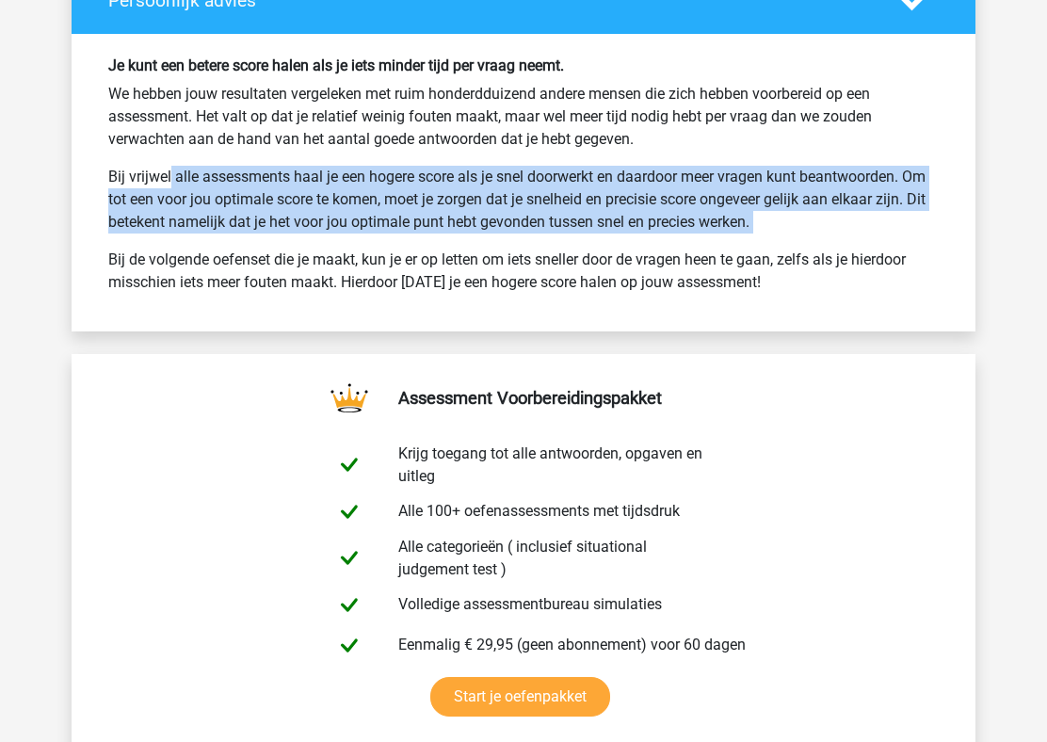
click at [591, 128] on p "We hebben jouw resultaten vergeleken met ruim honderdduizend andere mensen die …" at bounding box center [523, 117] width 830 height 68
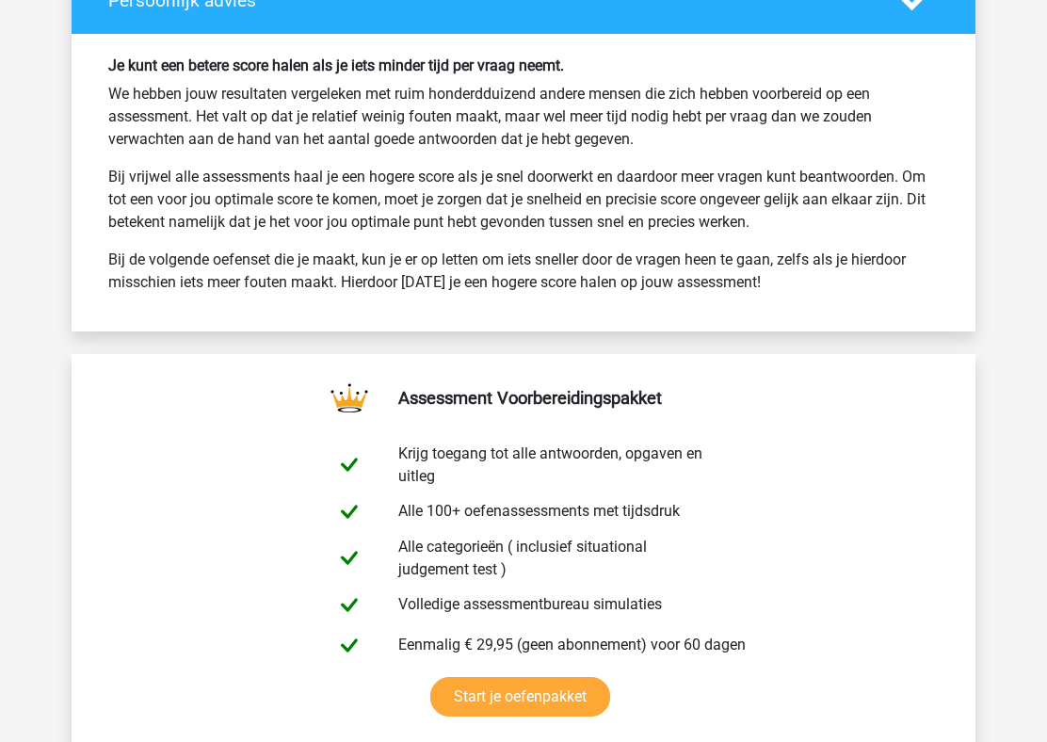
click at [591, 128] on p "We hebben jouw resultaten vergeleken met ruim honderdduizend andere mensen die …" at bounding box center [523, 117] width 830 height 68
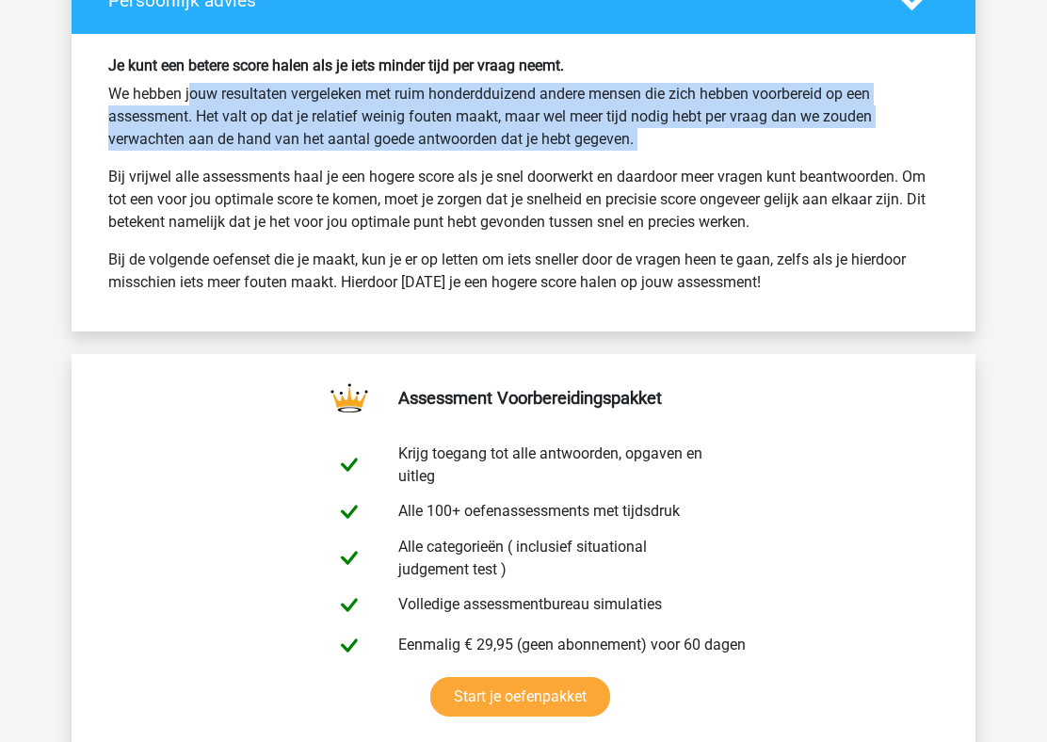
click at [584, 172] on p "Bij vrijwel alle assessments haal je een hogere score als je snel doorwerkt en …" at bounding box center [523, 200] width 830 height 68
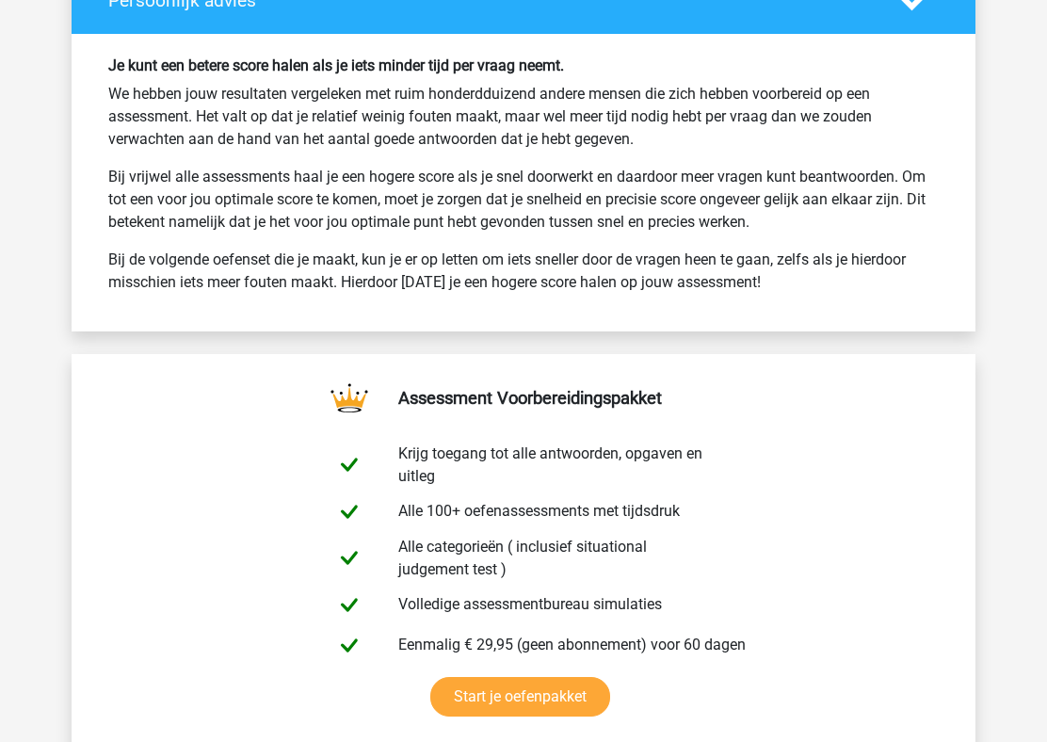
click at [584, 172] on p "Bij vrijwel alle assessments haal je een hogere score als je snel doorwerkt en …" at bounding box center [523, 200] width 830 height 68
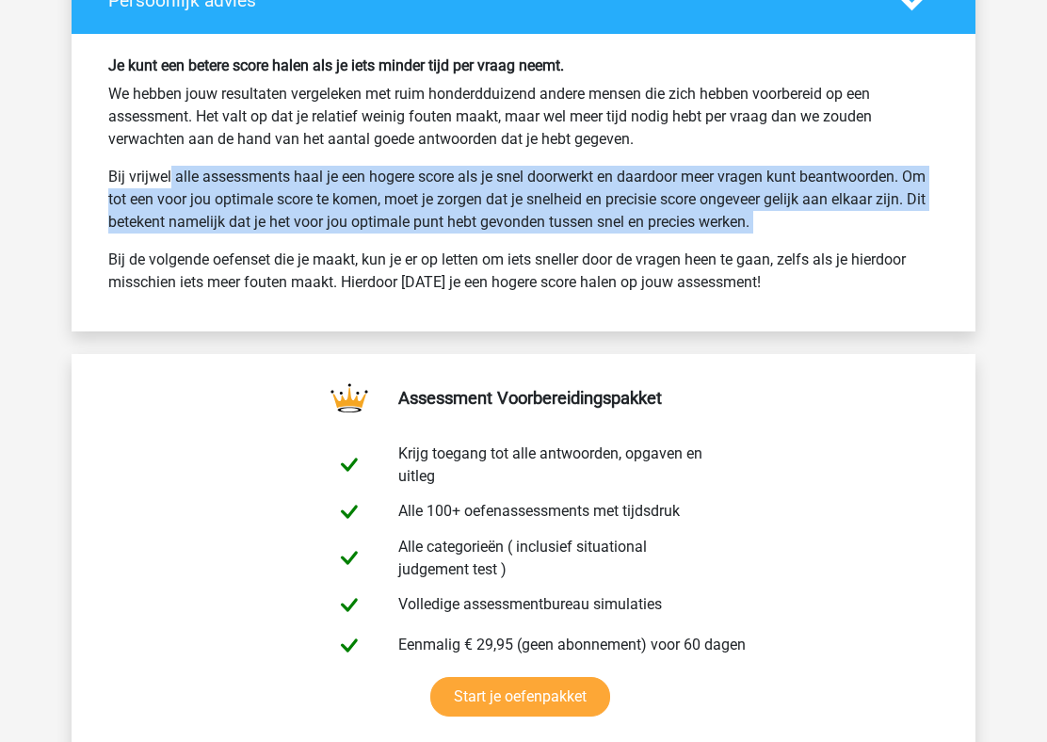
click at [588, 203] on p "Bij vrijwel alle assessments haal je een hogere score als je snel doorwerkt en …" at bounding box center [523, 200] width 830 height 68
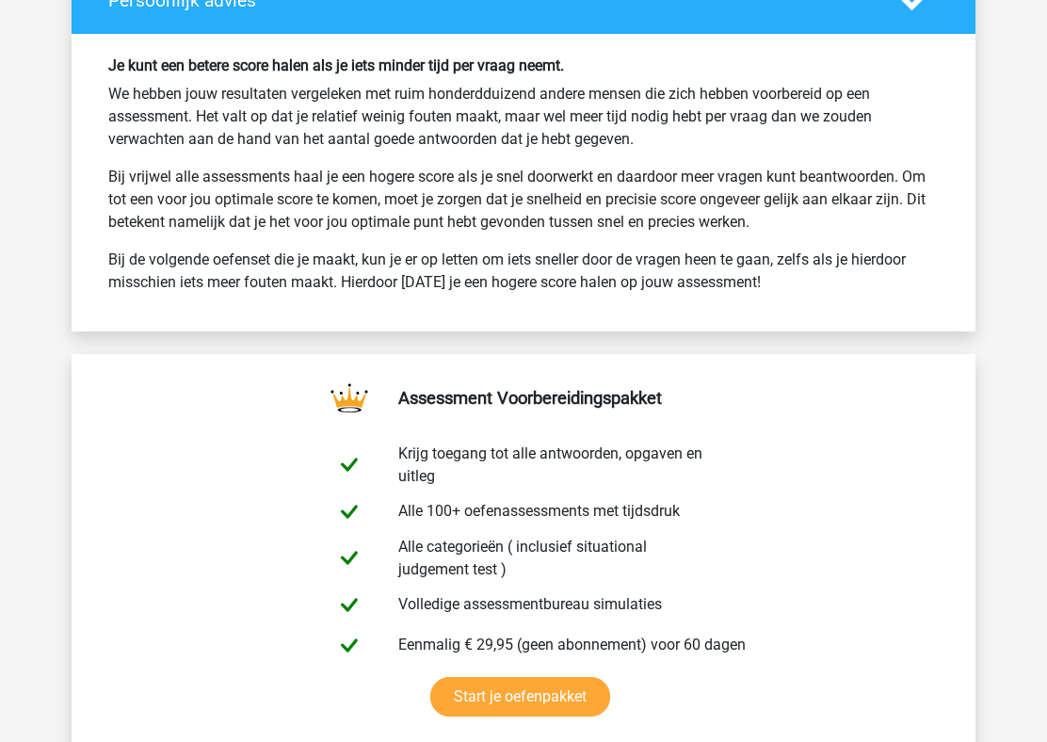
click at [588, 203] on p "Bij vrijwel alle assessments haal je een hogere score als je snel doorwerkt en …" at bounding box center [523, 200] width 830 height 68
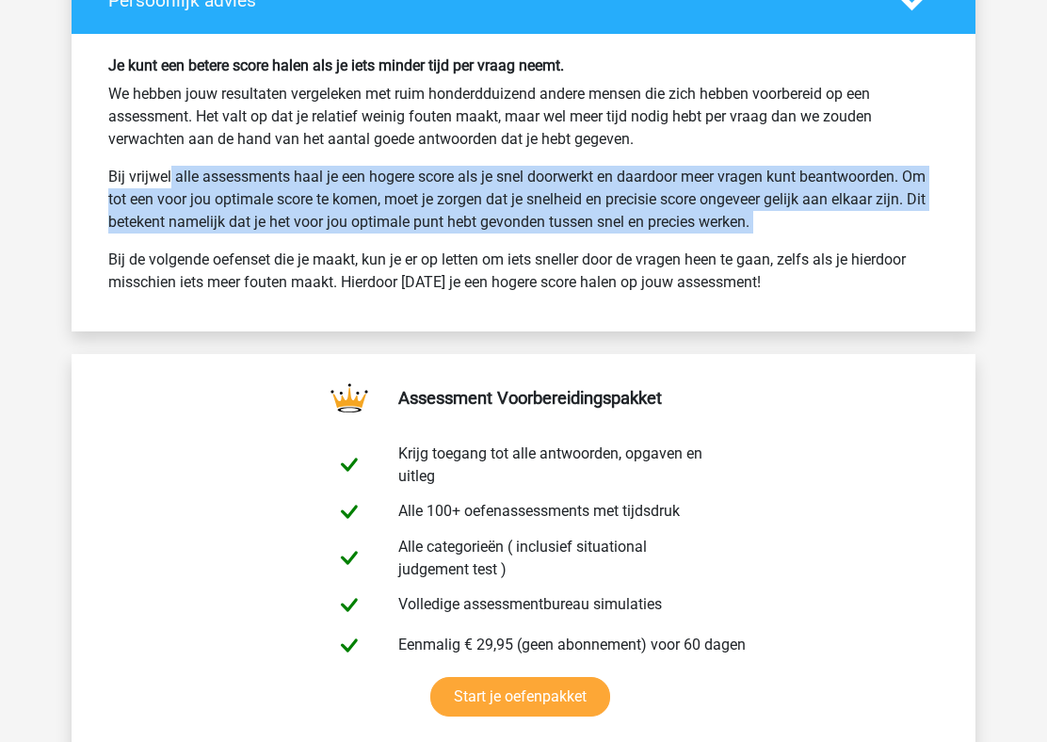
click at [597, 160] on div "Je kunt een betere score halen als je iets minder tijd per vraag neemt. We hebb…" at bounding box center [523, 181] width 858 height 251
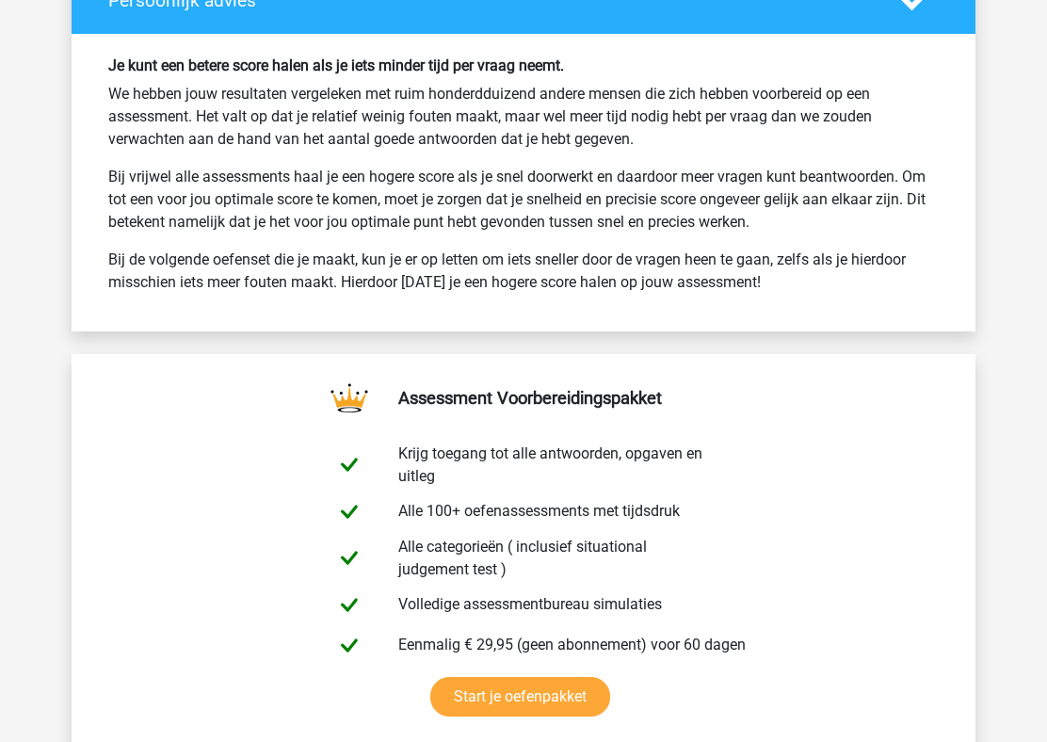
click at [597, 160] on div "Je kunt een betere score halen als je iets minder tijd per vraag neemt. We hebb…" at bounding box center [523, 181] width 858 height 251
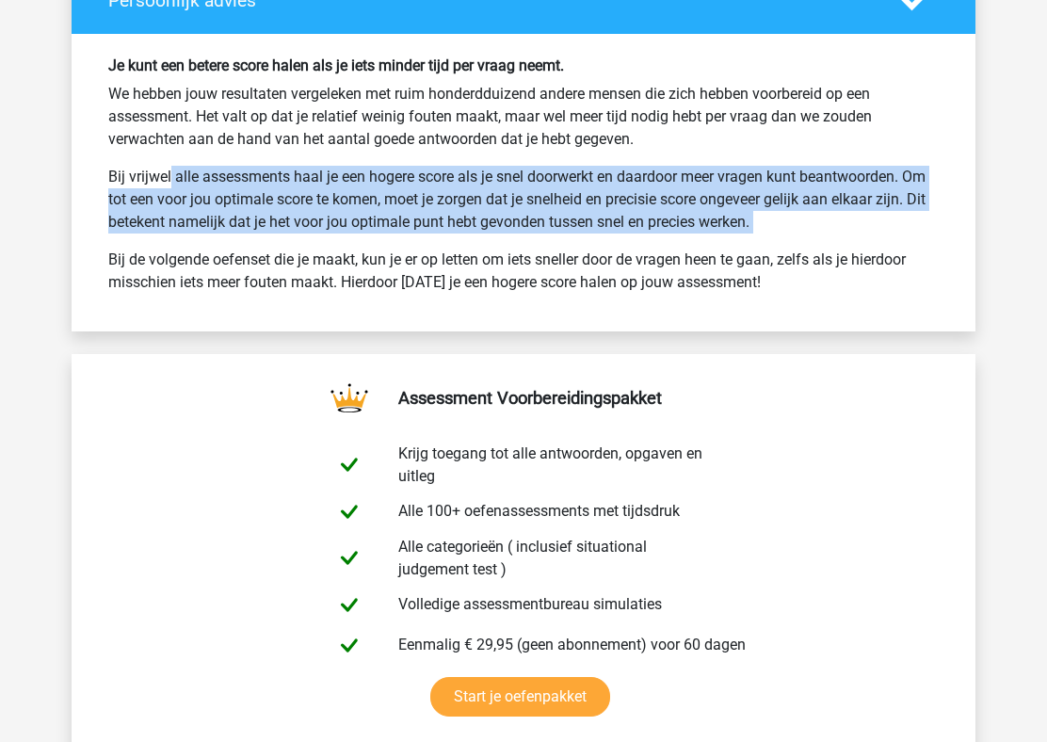
click at [580, 194] on p "Bij vrijwel alle assessments haal je een hogere score als je snel doorwerkt en …" at bounding box center [523, 200] width 830 height 68
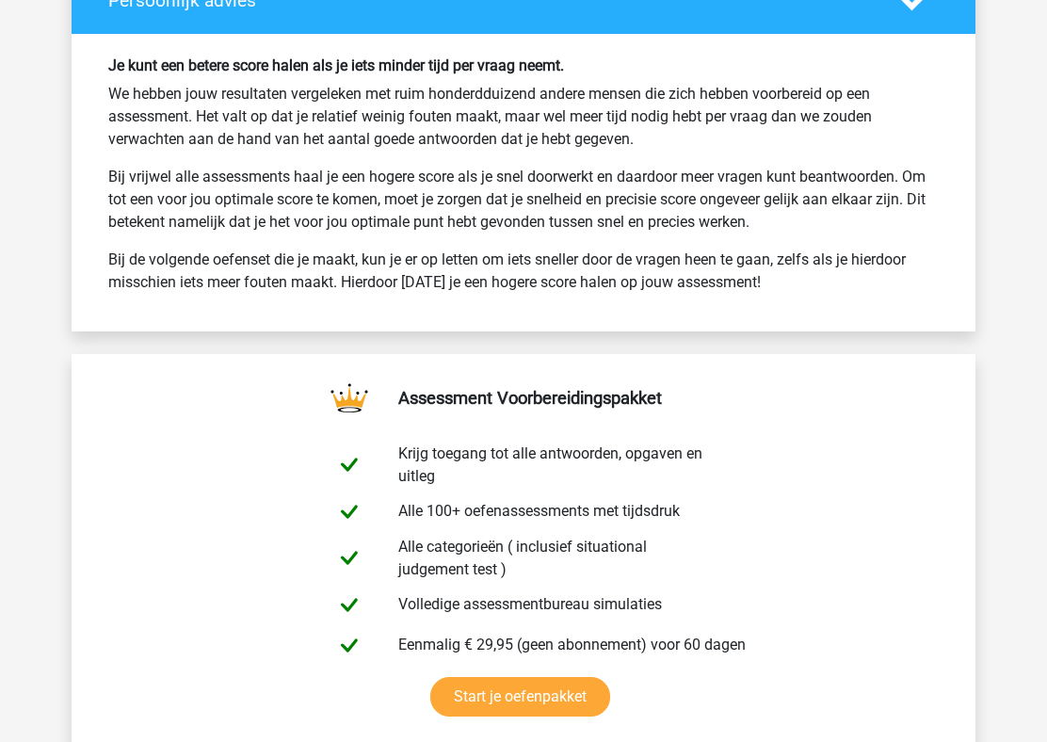
click at [580, 194] on p "Bij vrijwel alle assessments haal je een hogere score als je snel doorwerkt en …" at bounding box center [523, 200] width 830 height 68
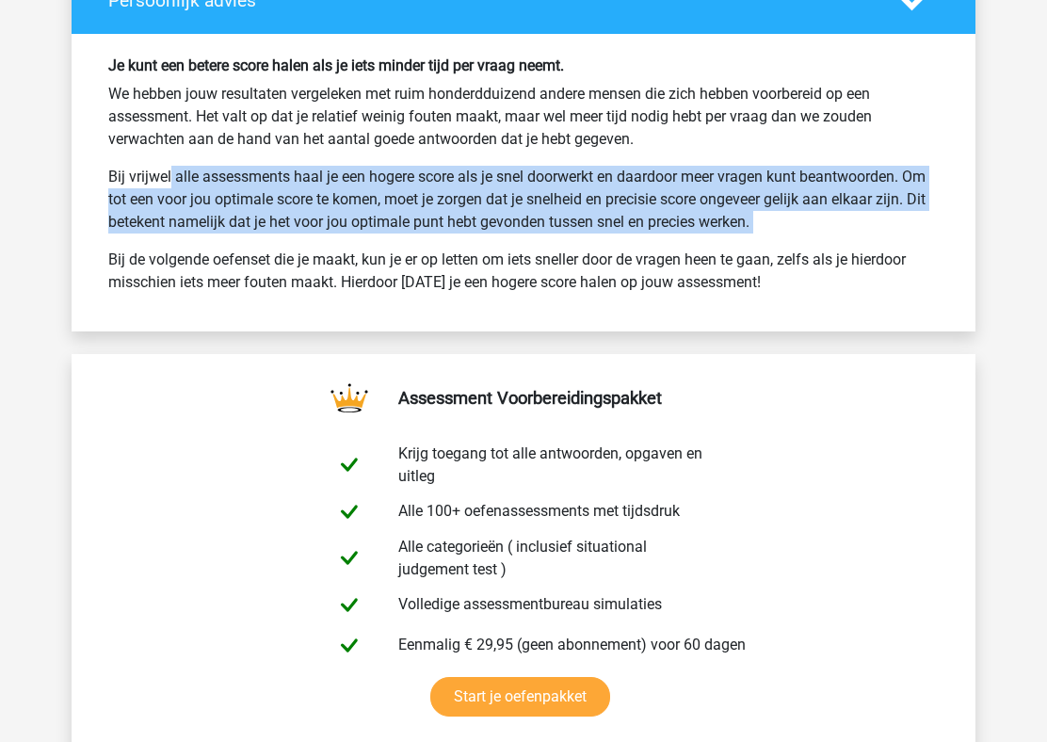
click at [580, 194] on p "Bij vrijwel alle assessments haal je een hogere score als je snel doorwerkt en …" at bounding box center [523, 200] width 830 height 68
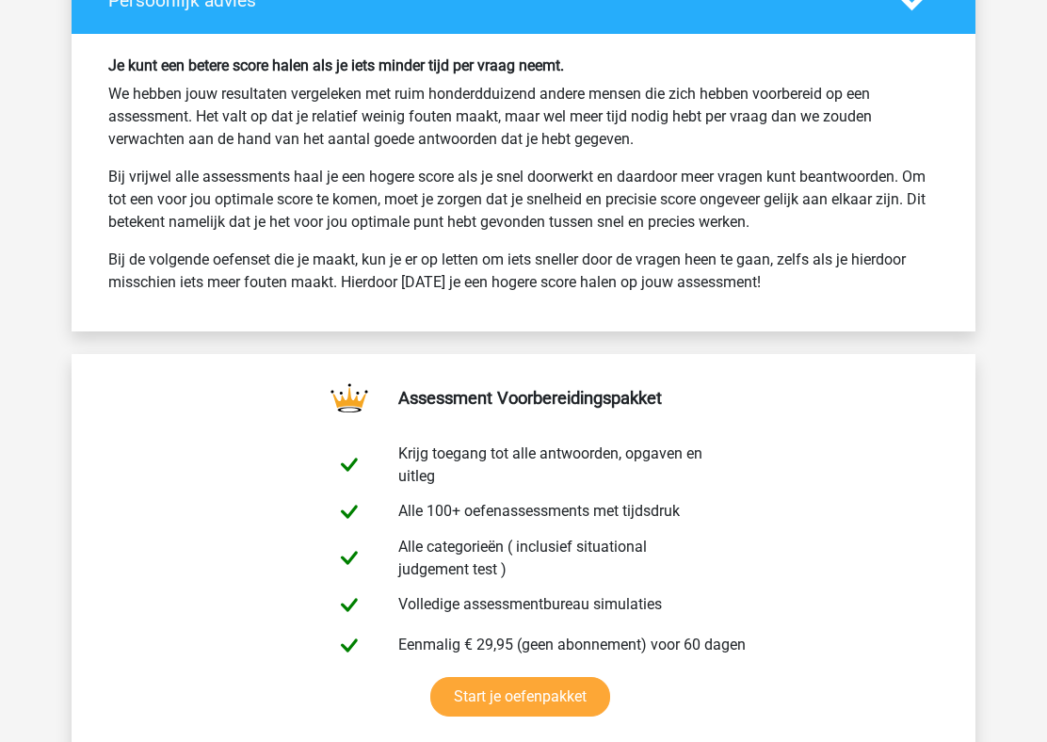
click at [580, 194] on p "Bij vrijwel alle assessments haal je een hogere score als je snel doorwerkt en …" at bounding box center [523, 200] width 830 height 68
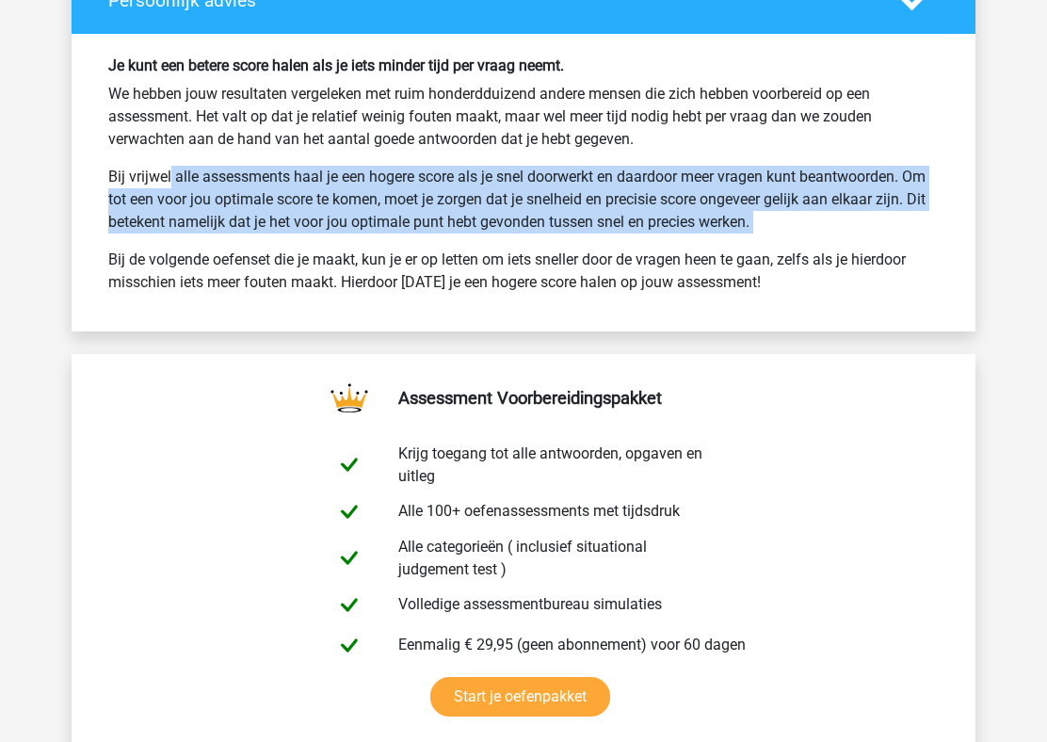
click at [580, 194] on p "Bij vrijwel alle assessments haal je een hogere score als je snel doorwerkt en …" at bounding box center [523, 200] width 830 height 68
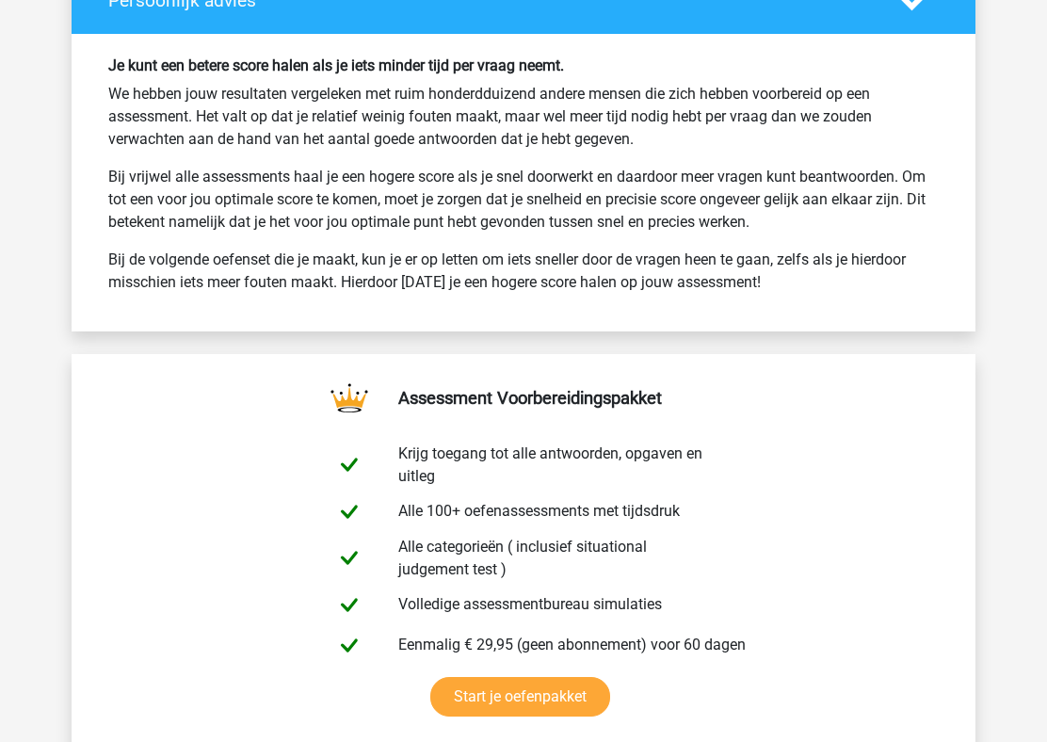
click at [580, 194] on p "Bij vrijwel alle assessments haal je een hogere score als je snel doorwerkt en …" at bounding box center [523, 200] width 830 height 68
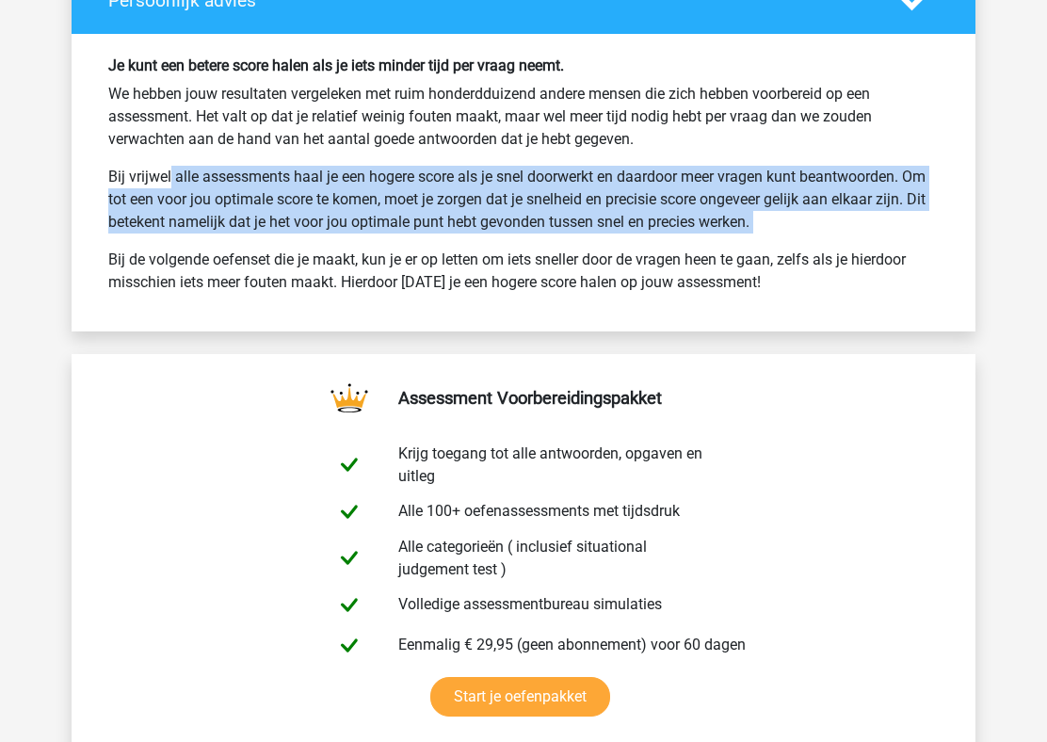
click at [568, 258] on p "Bij de volgende oefenset die je maakt, kun je er op letten om iets sneller door…" at bounding box center [523, 270] width 830 height 45
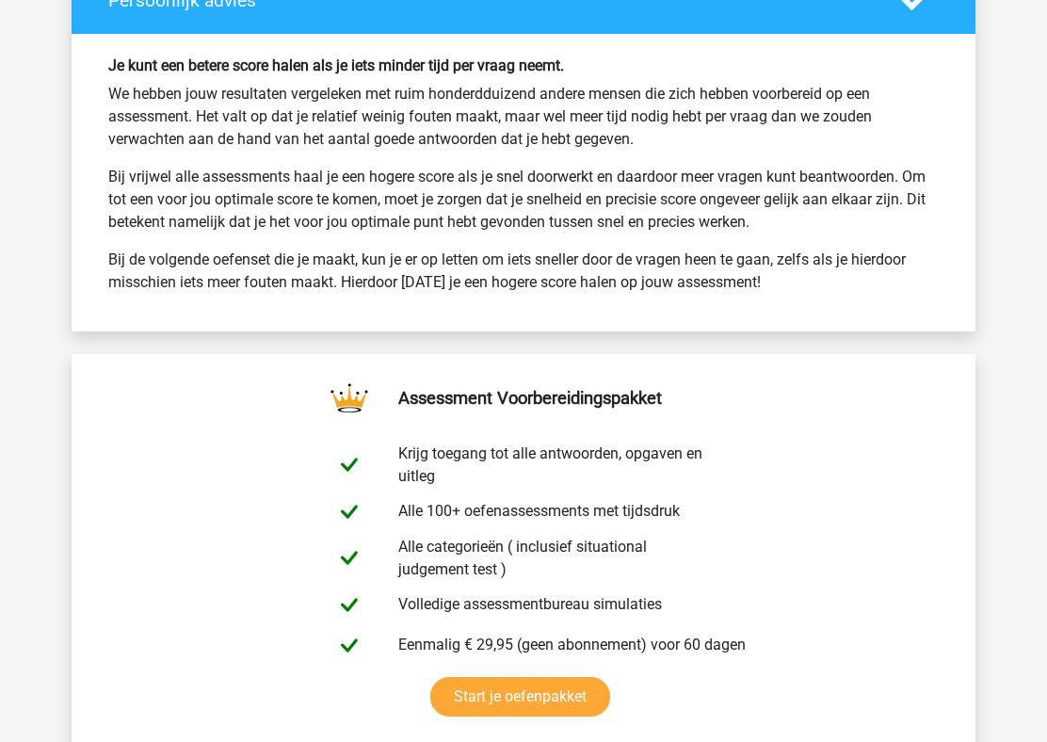
click at [568, 258] on p "Bij de volgende oefenset die je maakt, kun je er op letten om iets sneller door…" at bounding box center [523, 270] width 830 height 45
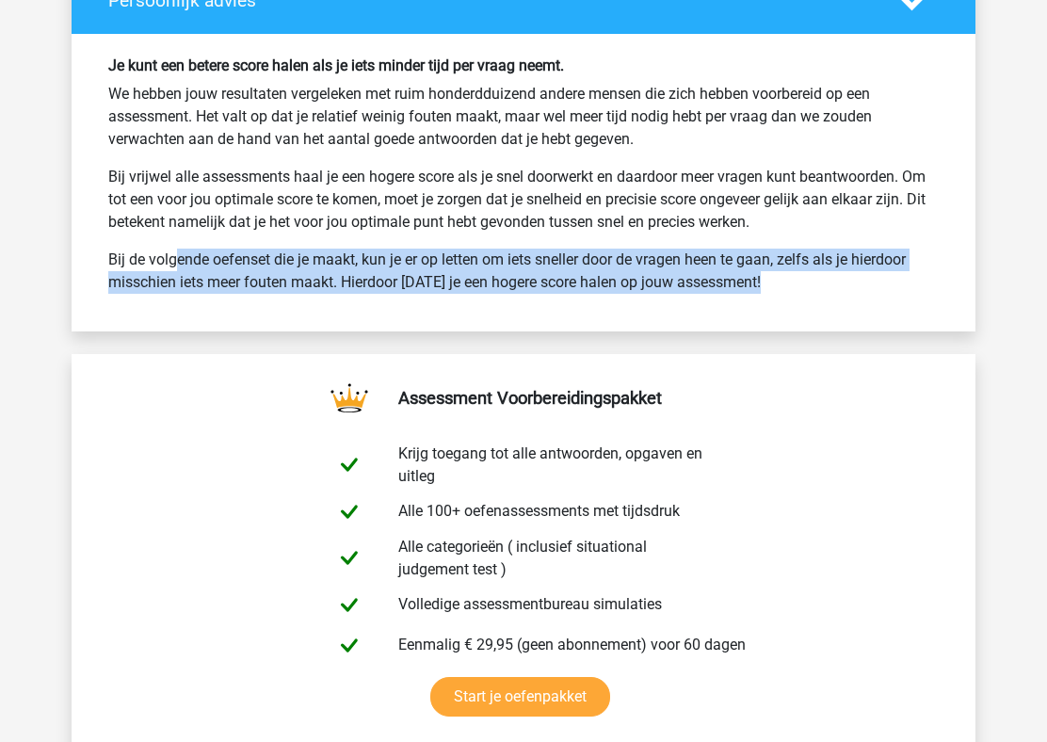
click at [583, 214] on p "Bij vrijwel alle assessments haal je een hogere score als je snel doorwerkt en …" at bounding box center [523, 200] width 830 height 68
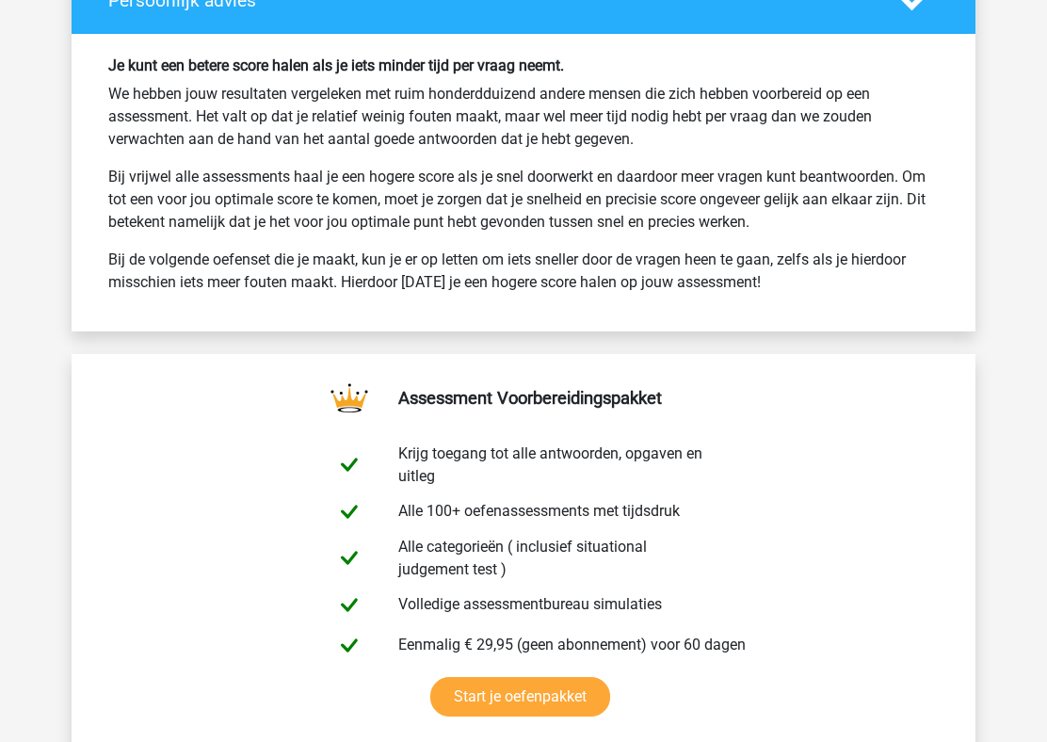
click at [583, 214] on p "Bij vrijwel alle assessments haal je een hogere score als je snel doorwerkt en …" at bounding box center [523, 200] width 830 height 68
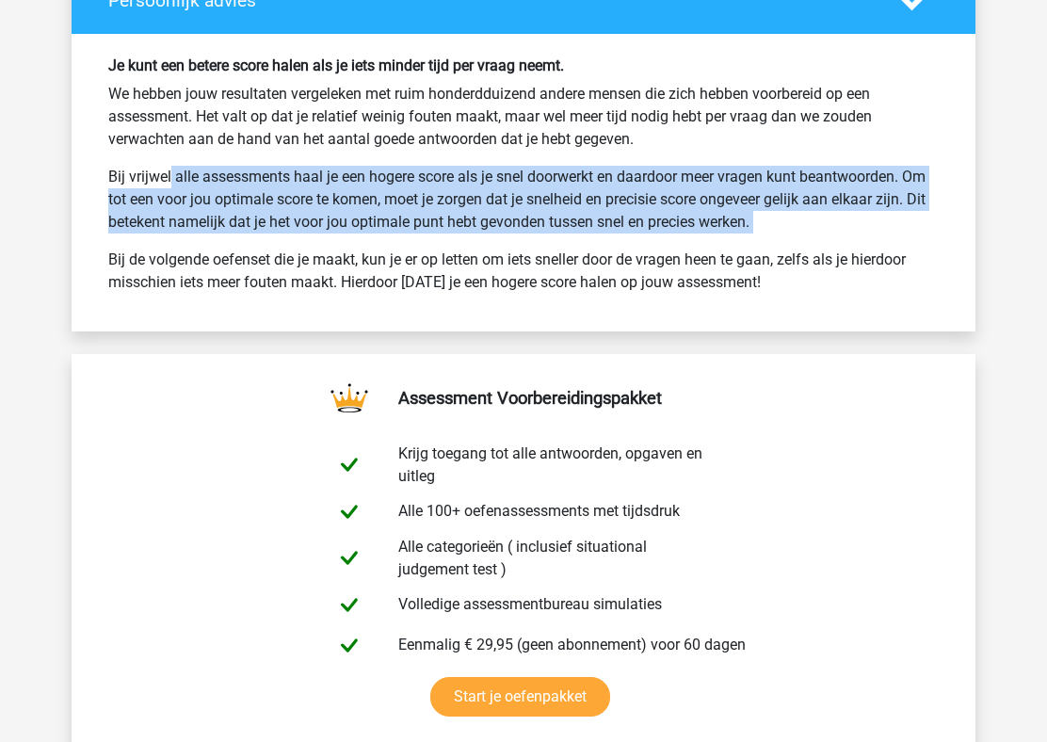
click at [583, 214] on p "Bij vrijwel alle assessments haal je een hogere score als je snel doorwerkt en …" at bounding box center [523, 200] width 830 height 68
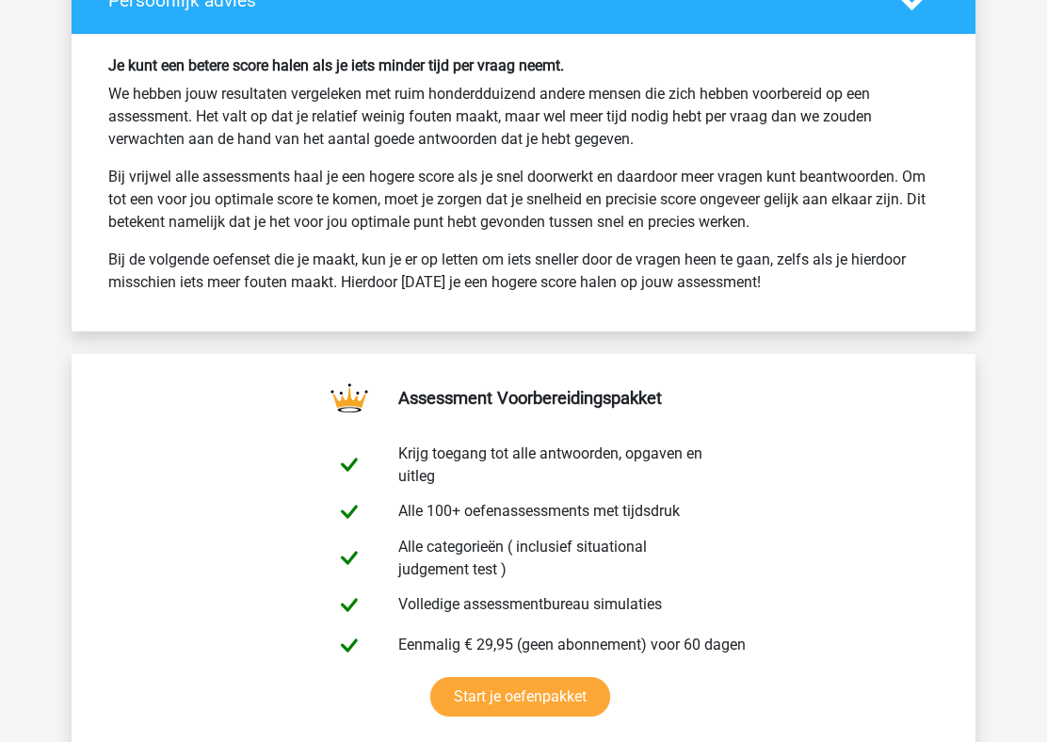
click at [583, 214] on p "Bij vrijwel alle assessments haal je een hogere score als je snel doorwerkt en …" at bounding box center [523, 200] width 830 height 68
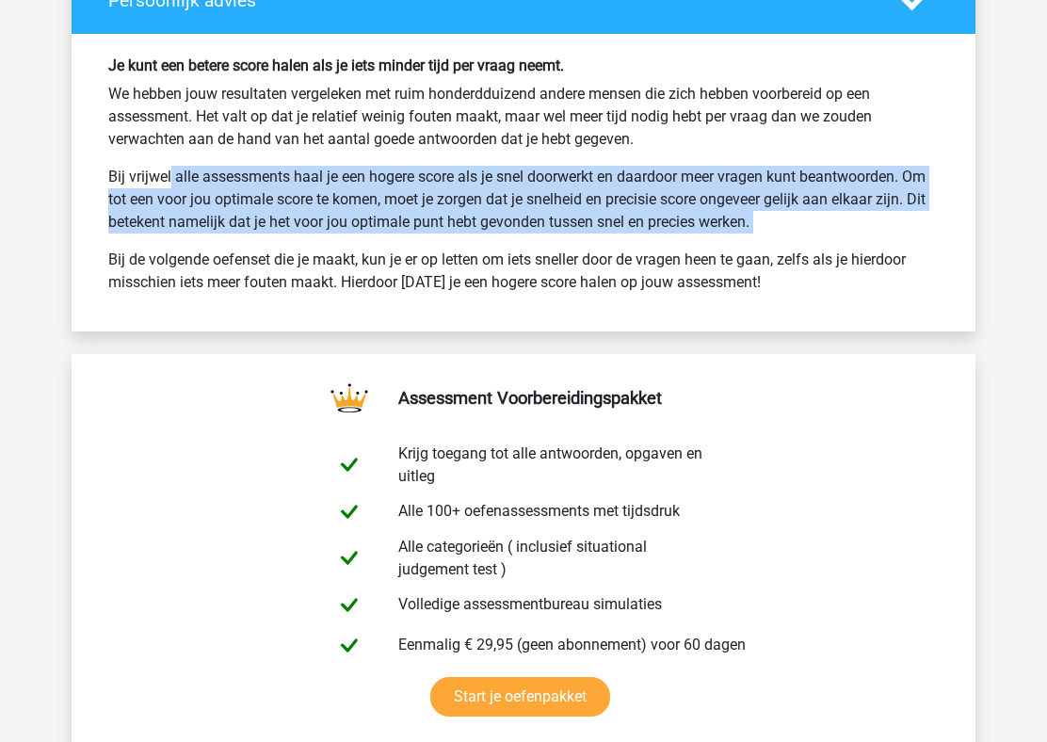
click at [492, 253] on p "Bij de volgende oefenset die je maakt, kun je er op letten om iets sneller door…" at bounding box center [523, 270] width 830 height 45
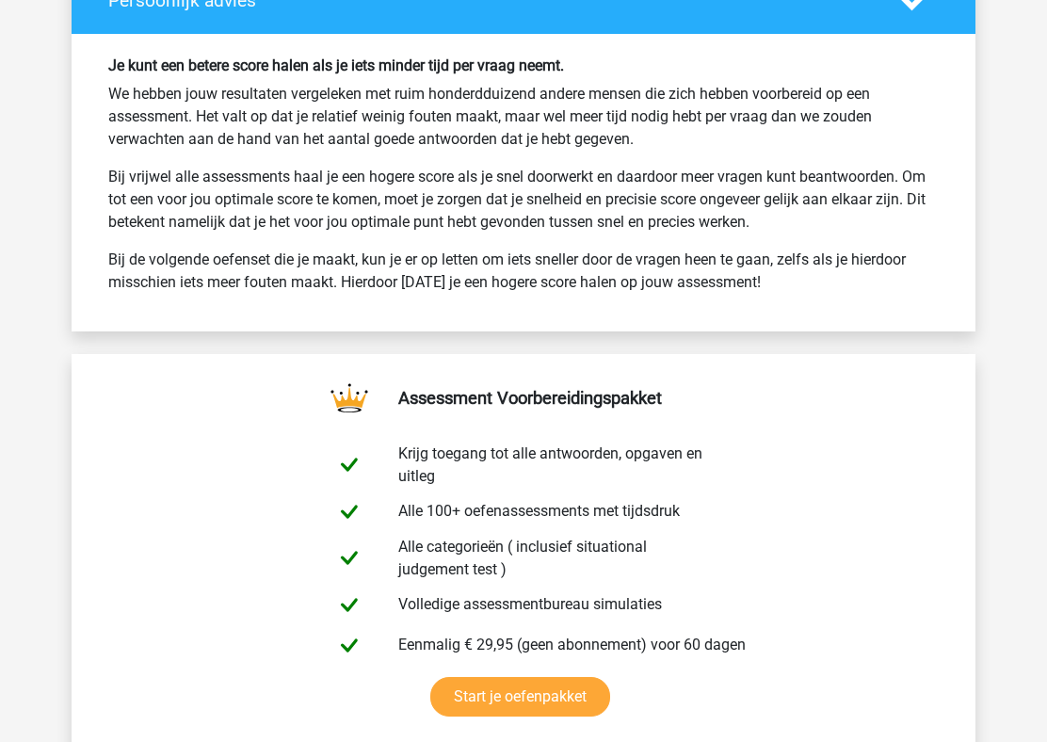
click at [492, 253] on p "Bij de volgende oefenset die je maakt, kun je er op letten om iets sneller door…" at bounding box center [523, 270] width 830 height 45
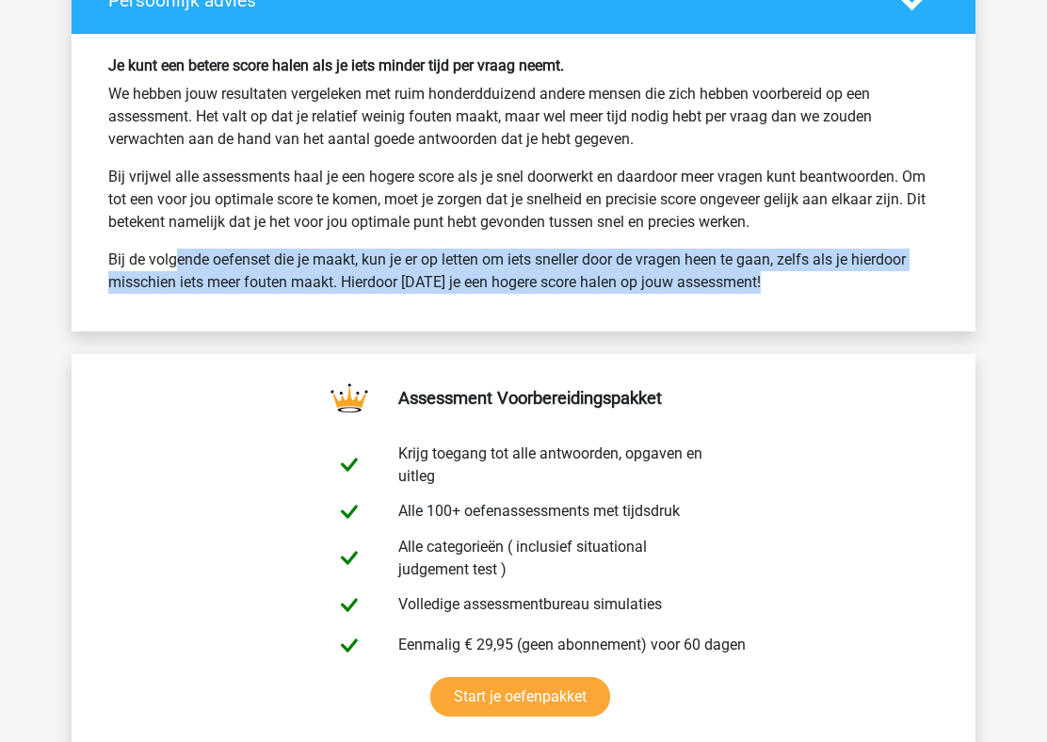
click at [502, 224] on p "Bij vrijwel alle assessments haal je een hogere score als je snel doorwerkt en …" at bounding box center [523, 200] width 830 height 68
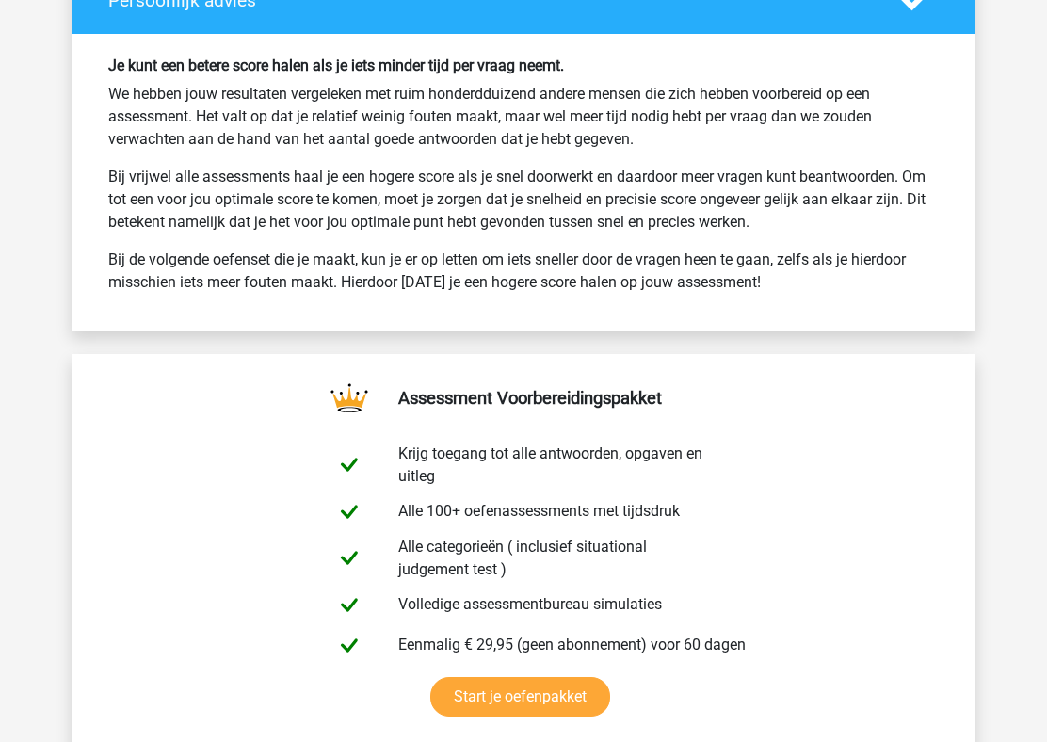
click at [502, 224] on p "Bij vrijwel alle assessments haal je een hogere score als je snel doorwerkt en …" at bounding box center [523, 200] width 830 height 68
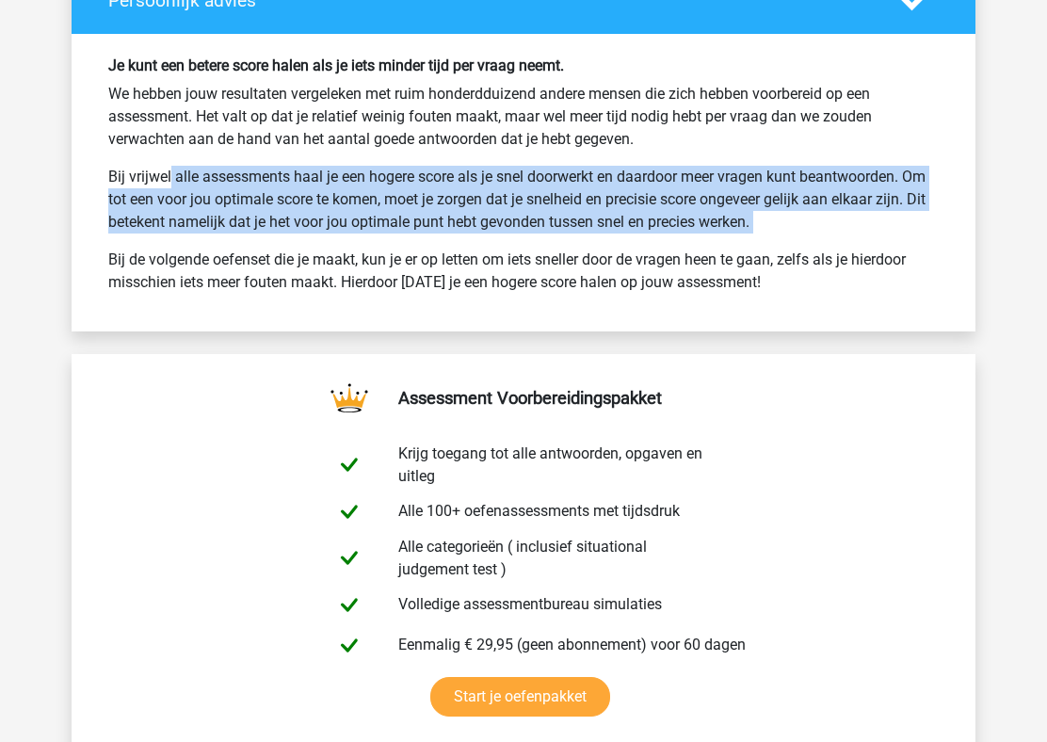
click at [518, 268] on p "Bij de volgende oefenset die je maakt, kun je er op letten om iets sneller door…" at bounding box center [523, 270] width 830 height 45
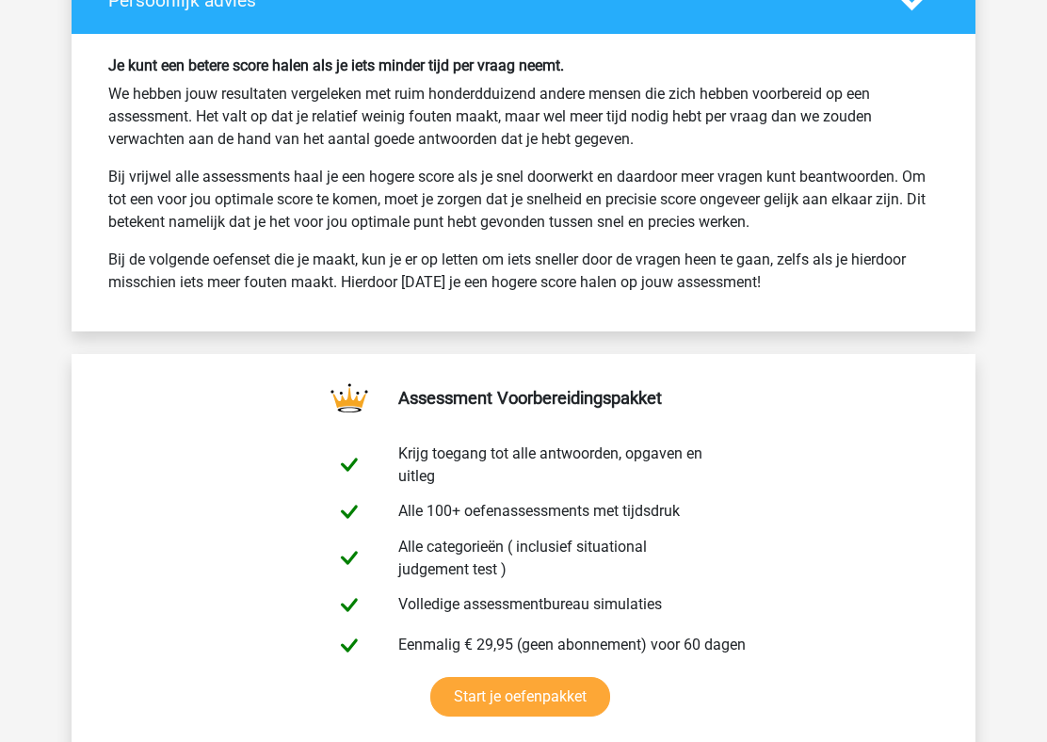
click at [518, 268] on p "Bij de volgende oefenset die je maakt, kun je er op letten om iets sneller door…" at bounding box center [523, 270] width 830 height 45
click at [515, 206] on p "Bij vrijwel alle assessments haal je een hogere score als je snel doorwerkt en …" at bounding box center [523, 200] width 830 height 68
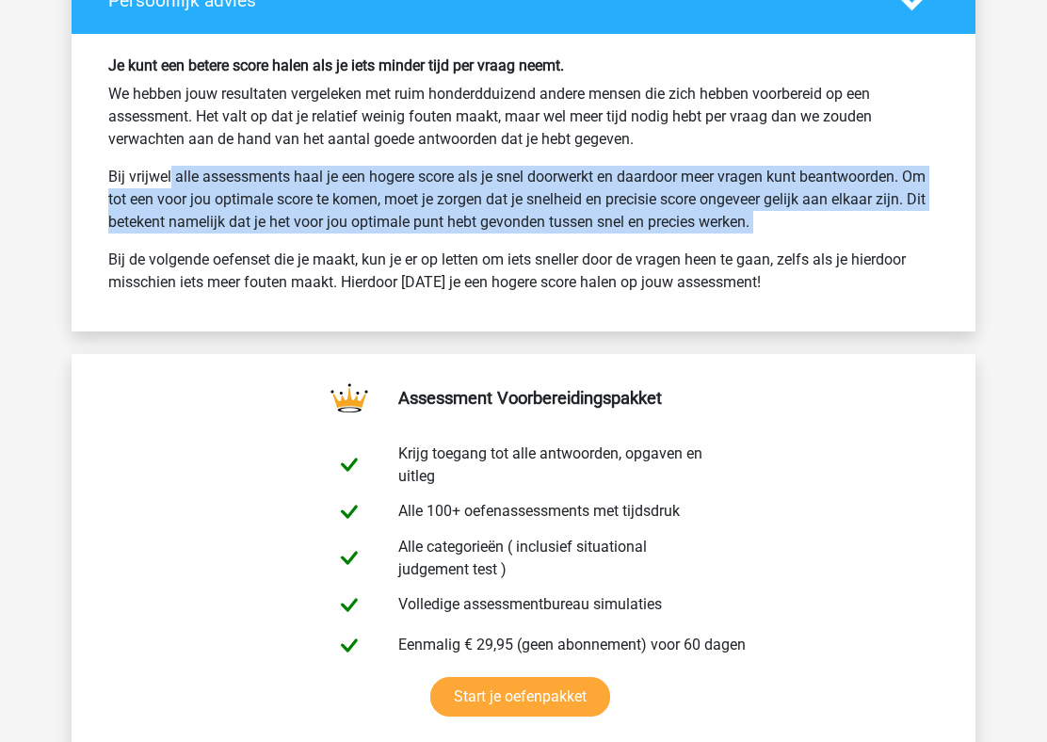
click at [532, 287] on p "Bij de volgende oefenset die je maakt, kun je er op letten om iets sneller door…" at bounding box center [523, 270] width 830 height 45
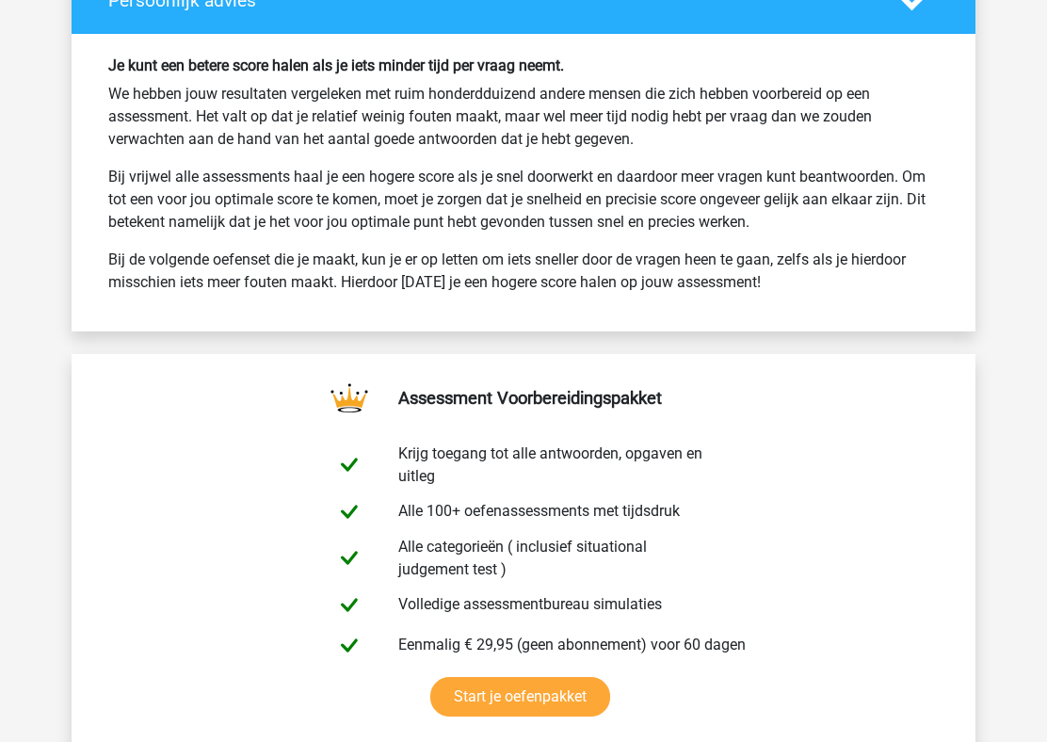
click at [532, 287] on p "Bij de volgende oefenset die je maakt, kun je er op letten om iets sneller door…" at bounding box center [523, 270] width 830 height 45
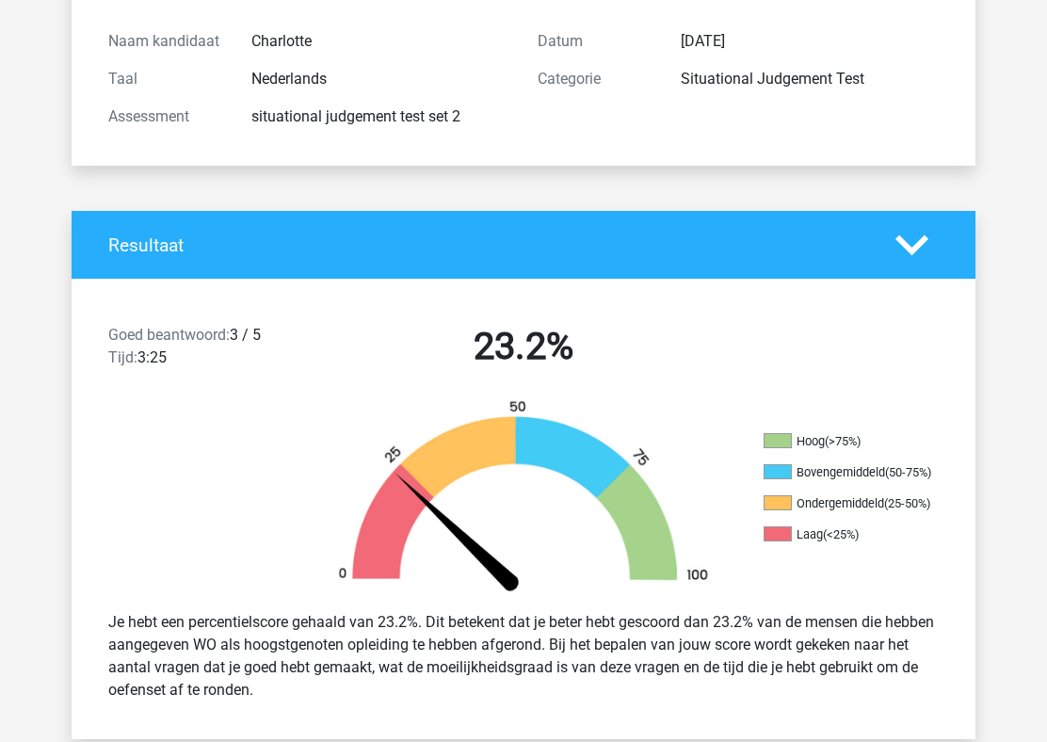
scroll to position [0, 0]
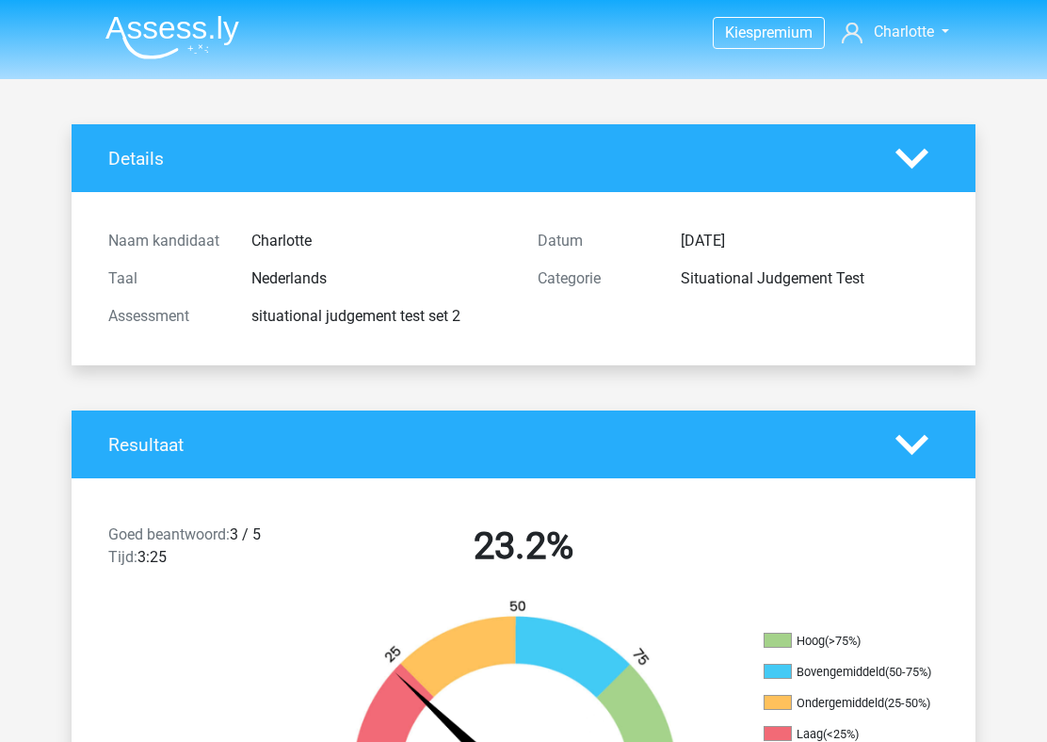
click at [213, 48] on img at bounding box center [172, 37] width 134 height 44
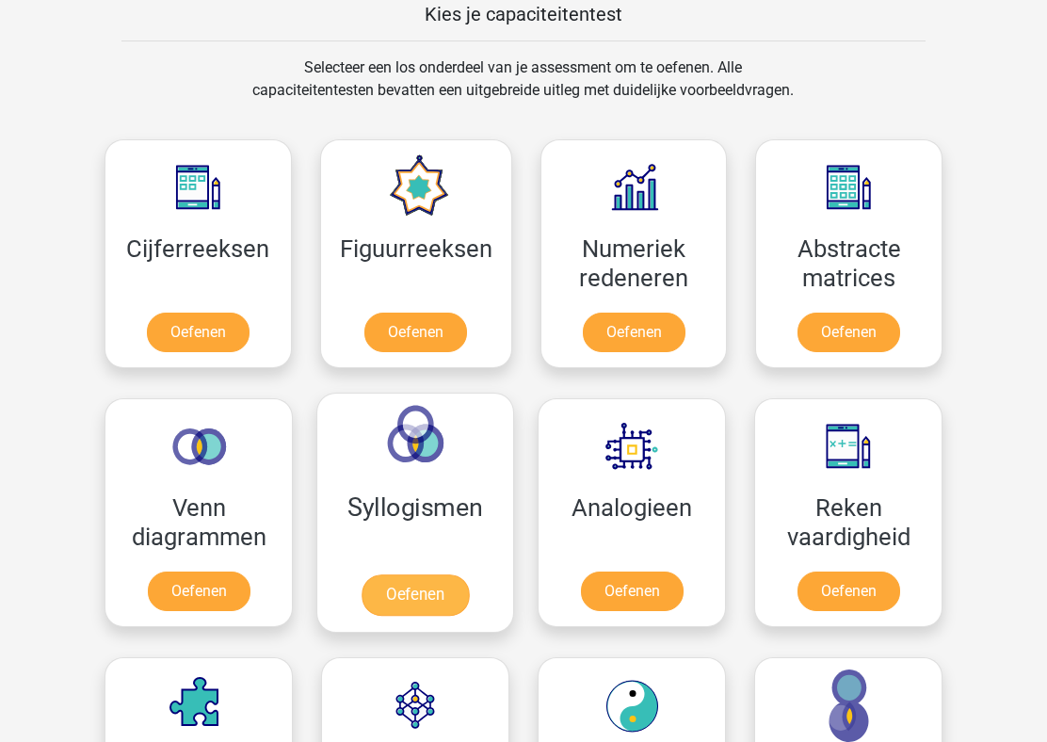
scroll to position [821, 0]
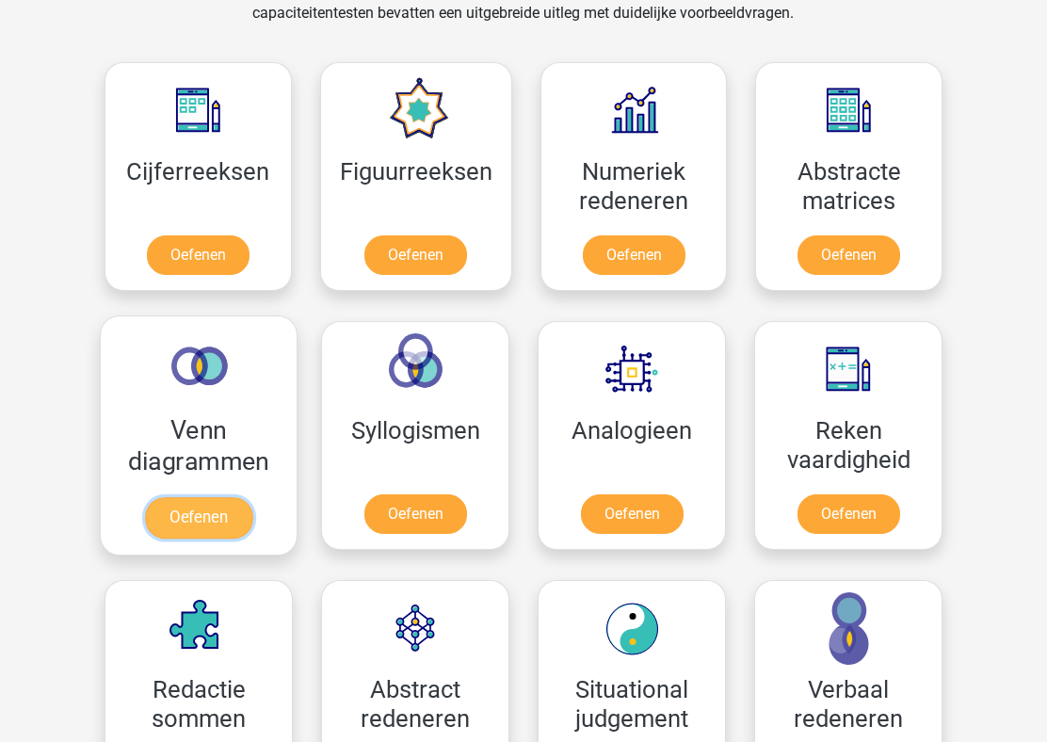
click at [218, 497] on link "Oefenen" at bounding box center [198, 517] width 107 height 41
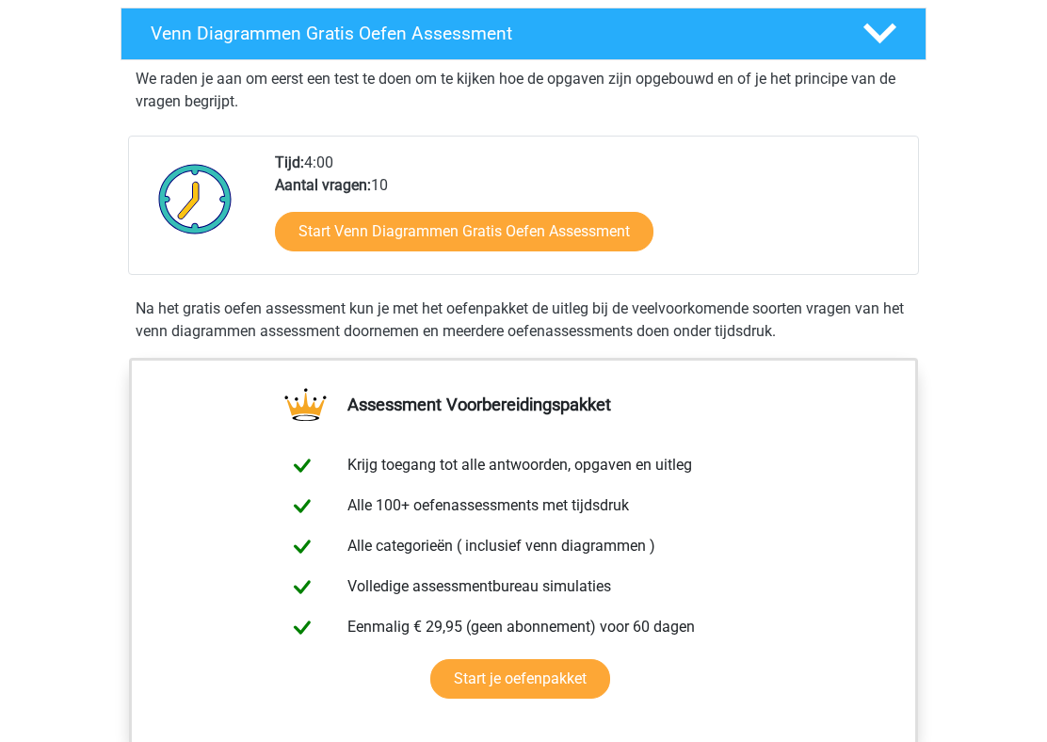
scroll to position [360, 0]
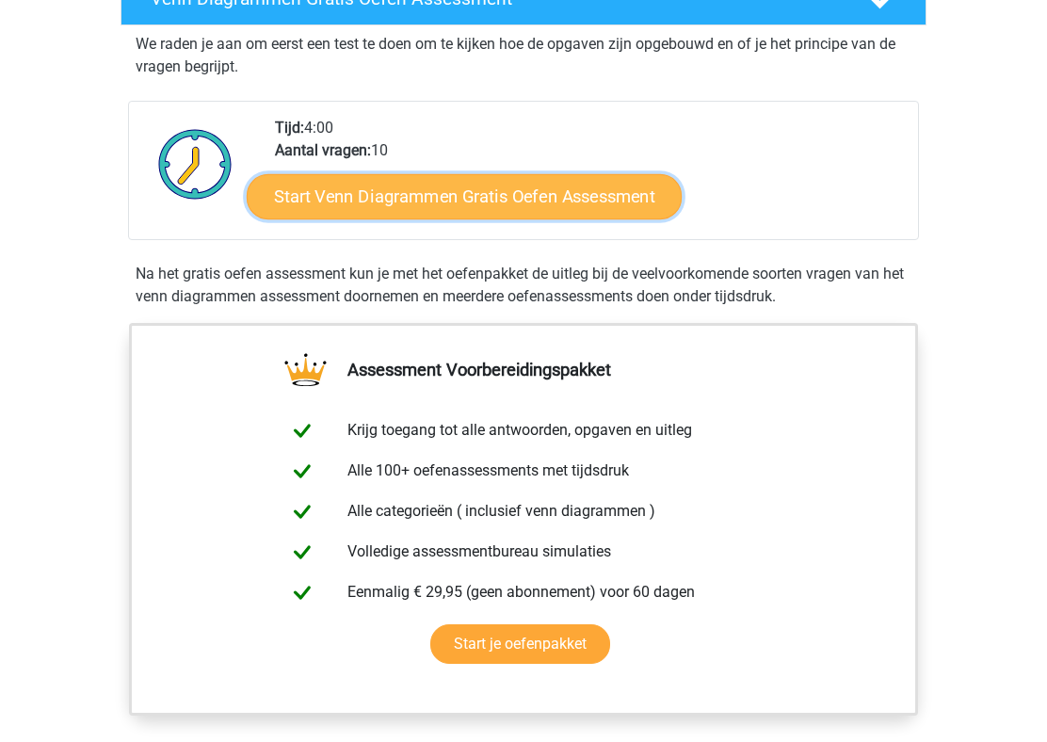
click at [480, 207] on link "Start Venn Diagrammen Gratis Oefen Assessment" at bounding box center [464, 196] width 435 height 45
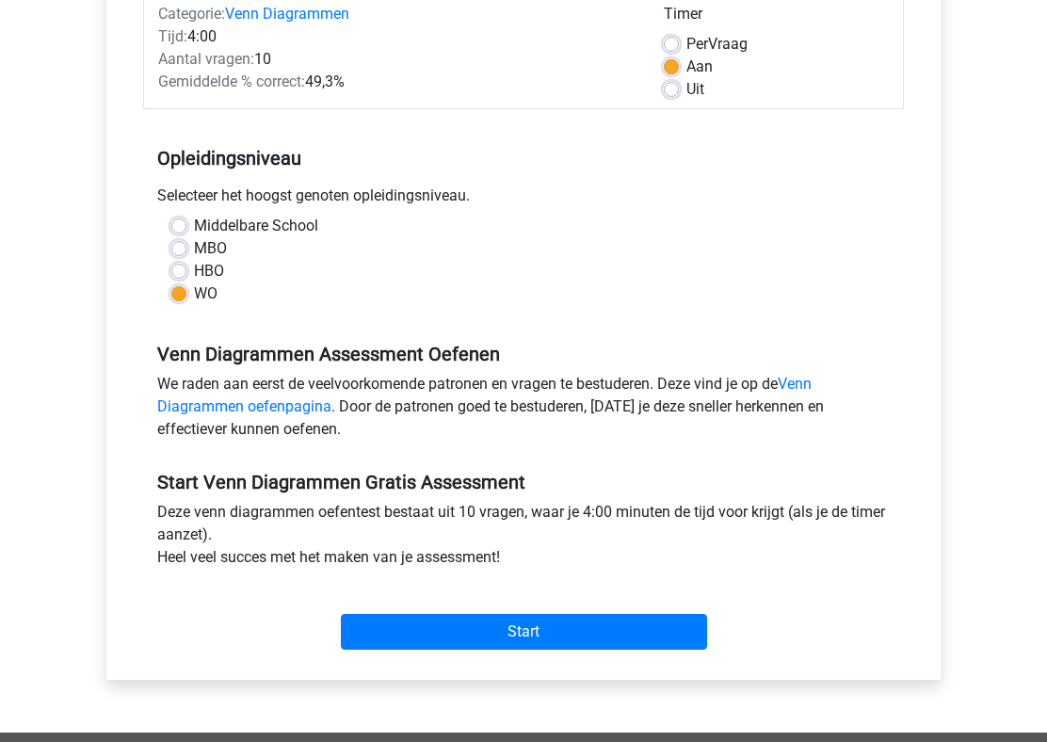
scroll to position [263, 0]
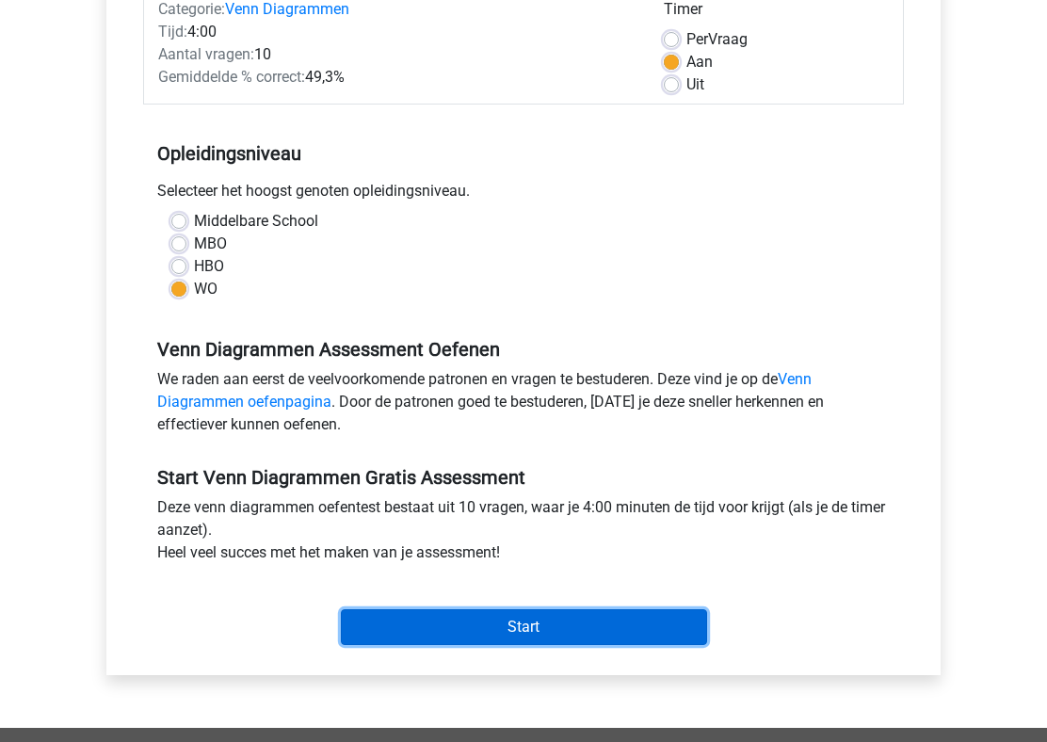
click at [459, 632] on input "Start" at bounding box center [524, 627] width 366 height 36
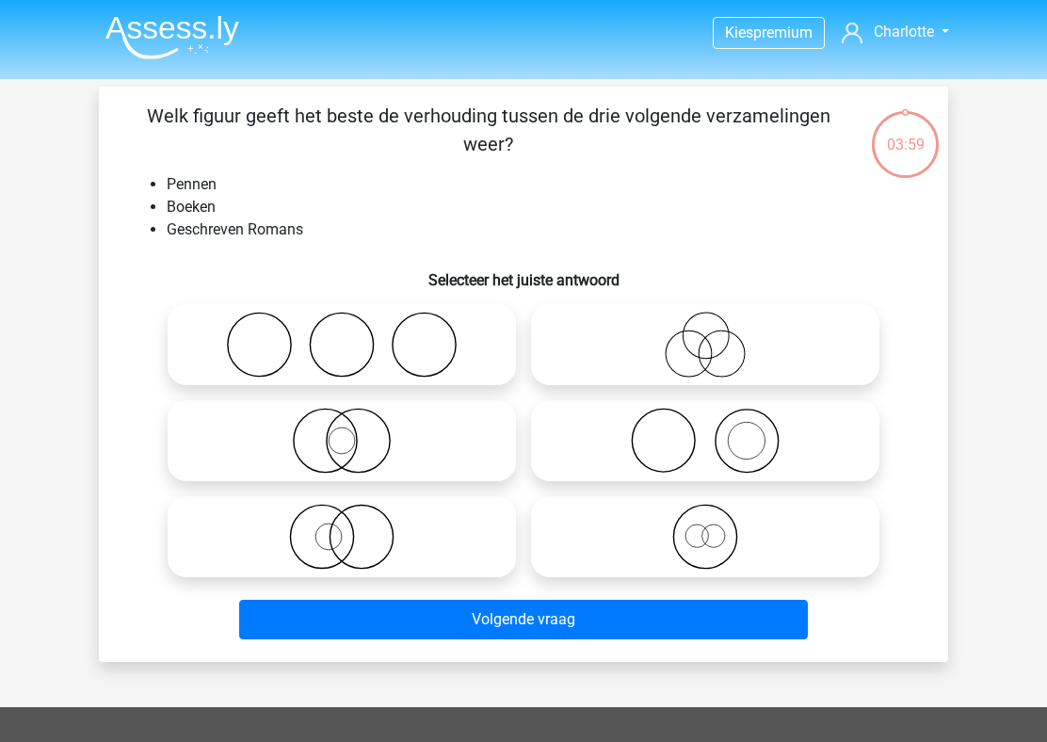
click at [497, 114] on p "Welk figuur geeft het beste de verhouding tussen de drie volgende verzamelingen…" at bounding box center [488, 130] width 718 height 56
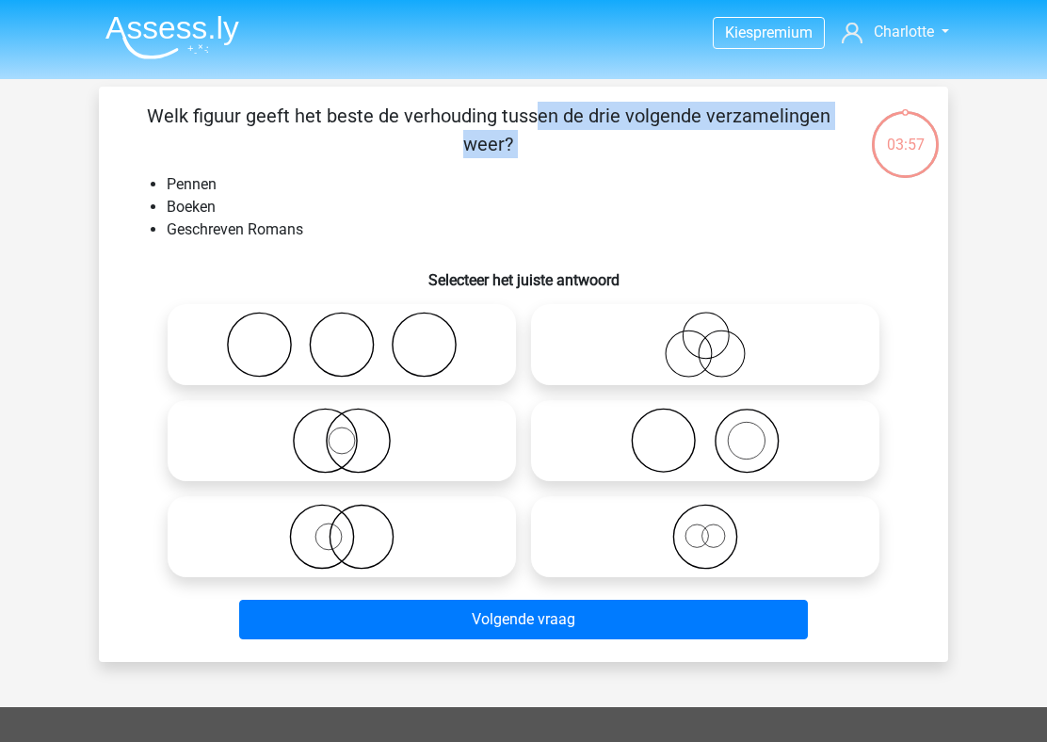
click at [497, 114] on p "Welk figuur geeft het beste de verhouding tussen de drie volgende verzamelingen…" at bounding box center [488, 130] width 718 height 56
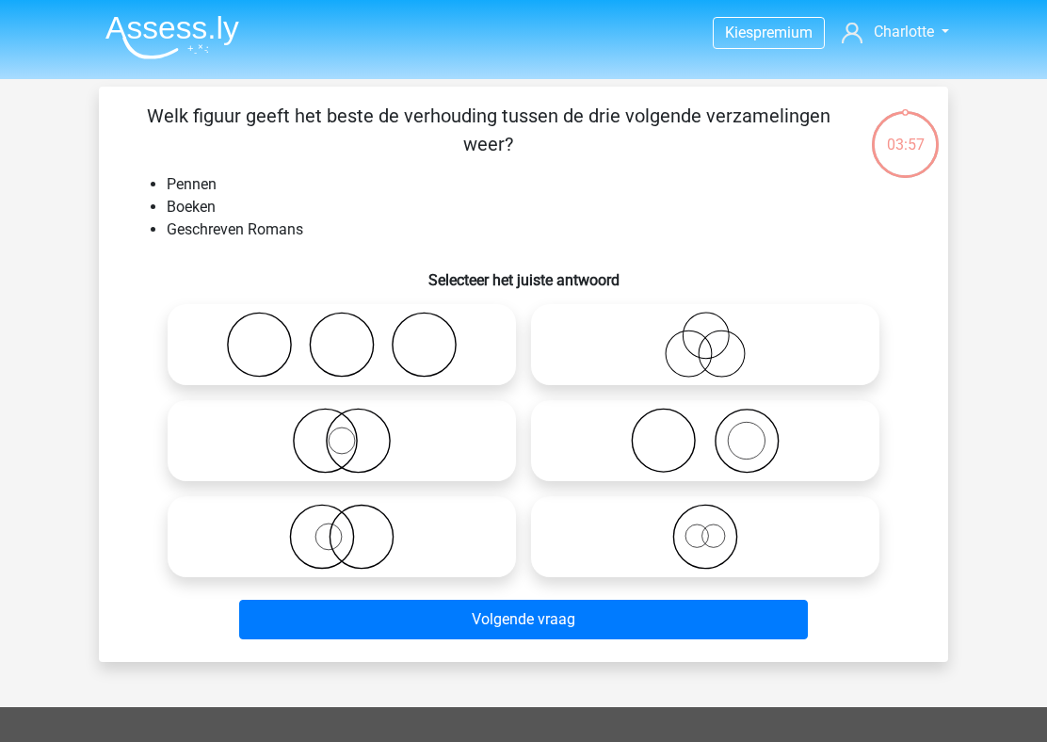
click at [497, 114] on p "Welk figuur geeft het beste de verhouding tussen de drie volgende verzamelingen…" at bounding box center [488, 130] width 718 height 56
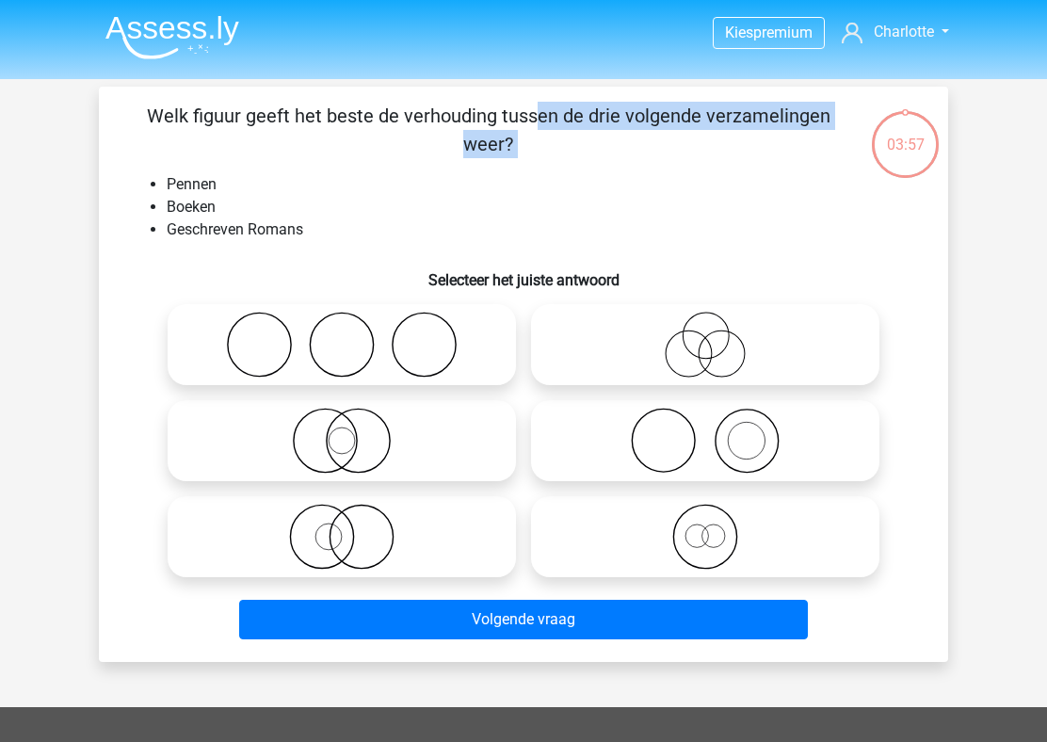
click at [497, 114] on p "Welk figuur geeft het beste de verhouding tussen de drie volgende verzamelingen…" at bounding box center [488, 130] width 718 height 56
click at [540, 152] on p "Welk figuur geeft het beste de verhouding tussen de drie volgende verzamelingen…" at bounding box center [488, 130] width 718 height 56
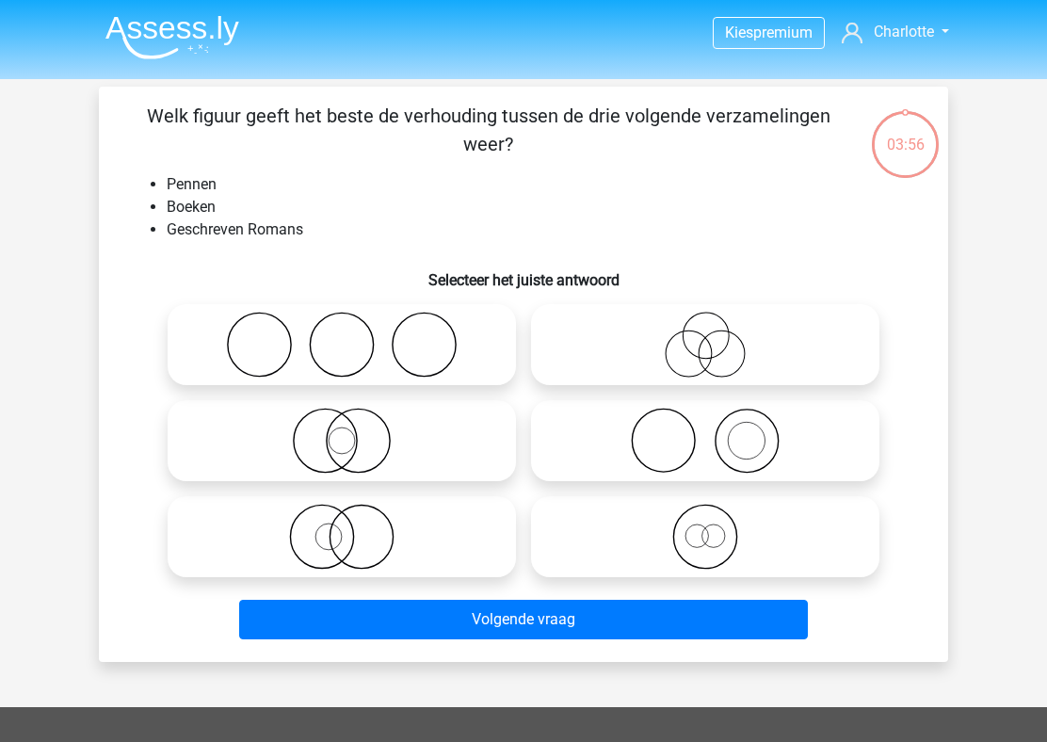
click at [540, 152] on p "Welk figuur geeft het beste de verhouding tussen de drie volgende verzamelingen…" at bounding box center [488, 130] width 718 height 56
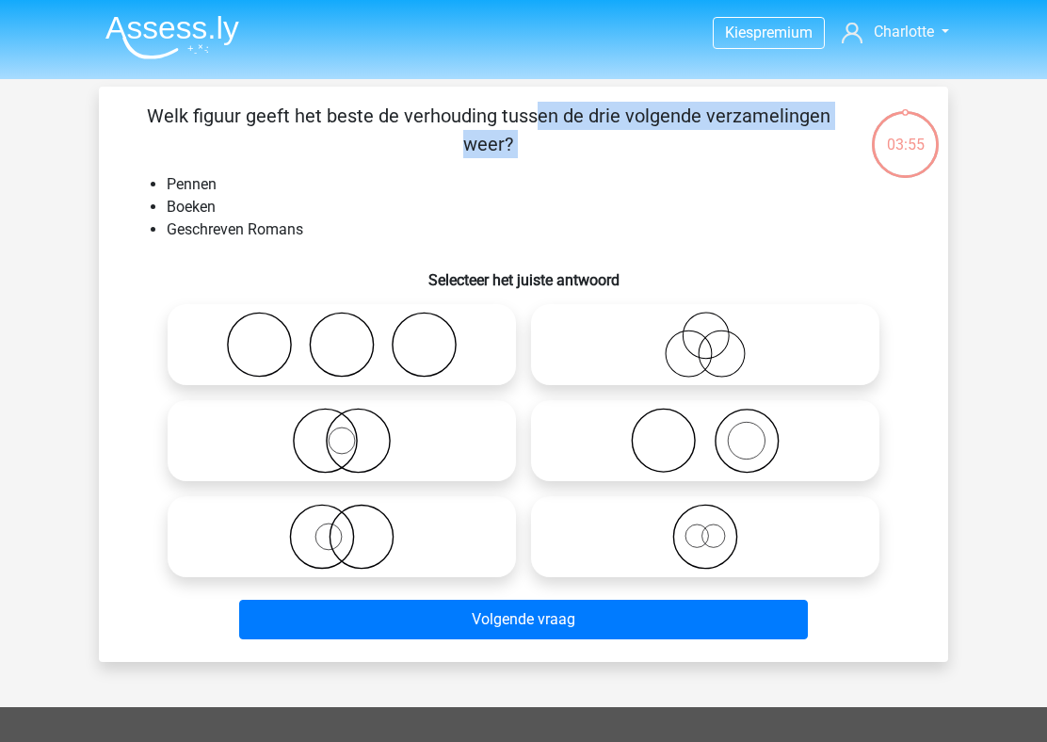
click at [540, 152] on p "Welk figuur geeft het beste de verhouding tussen de drie volgende verzamelingen…" at bounding box center [488, 130] width 718 height 56
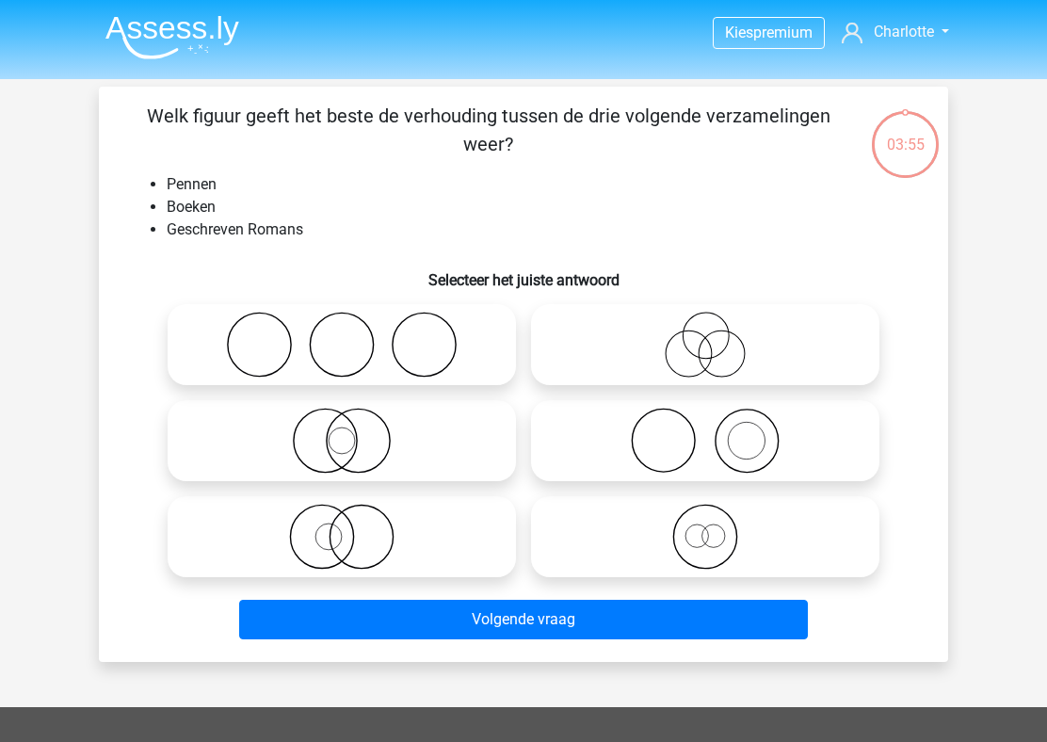
click at [540, 152] on p "Welk figuur geeft het beste de verhouding tussen de drie volgende verzamelingen…" at bounding box center [488, 130] width 718 height 56
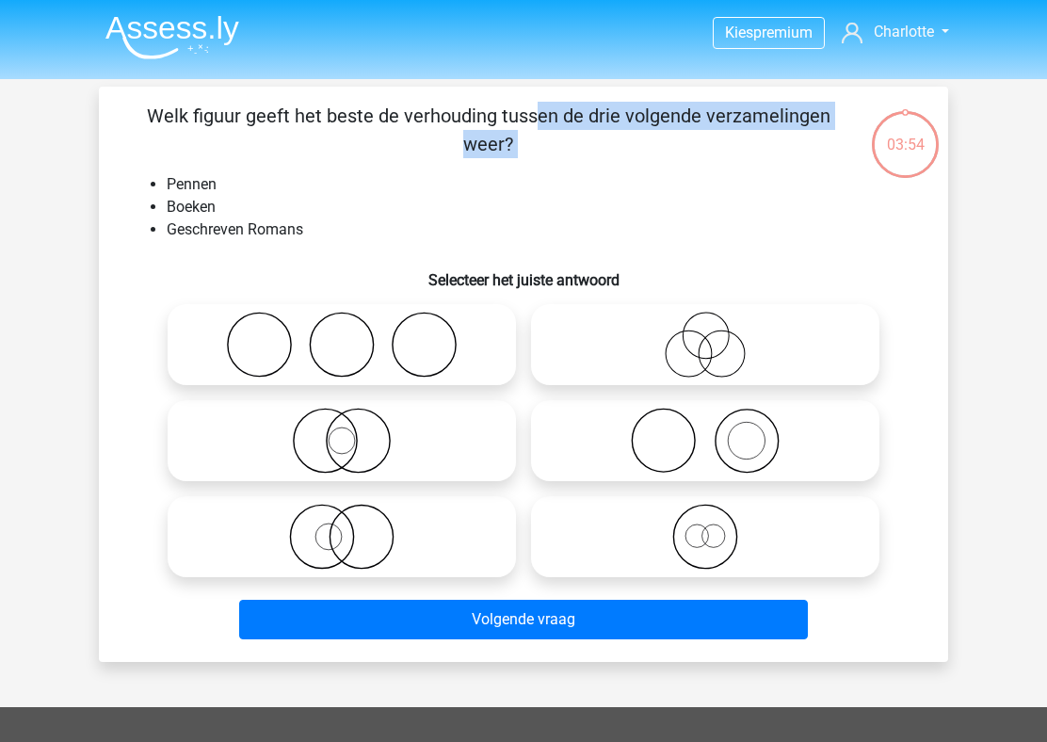
click at [540, 152] on p "Welk figuur geeft het beste de verhouding tussen de drie volgende verzamelingen…" at bounding box center [488, 130] width 718 height 56
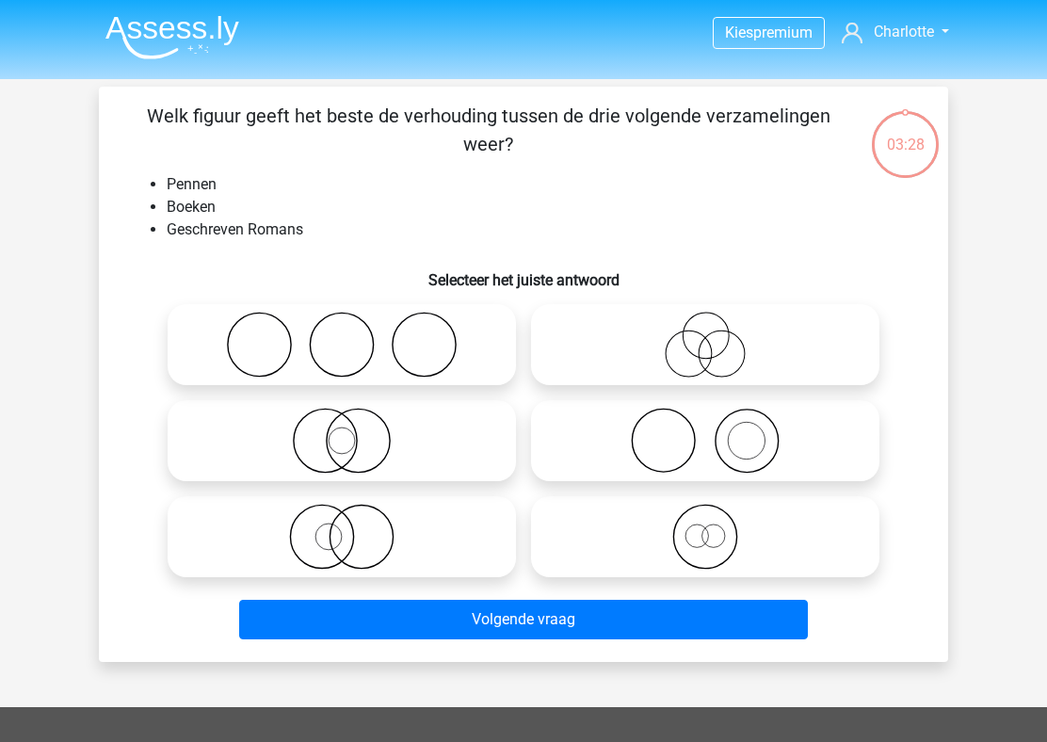
click at [696, 441] on icon at bounding box center [704, 441] width 333 height 66
click at [705, 431] on input "radio" at bounding box center [711, 425] width 12 height 12
radio input "true"
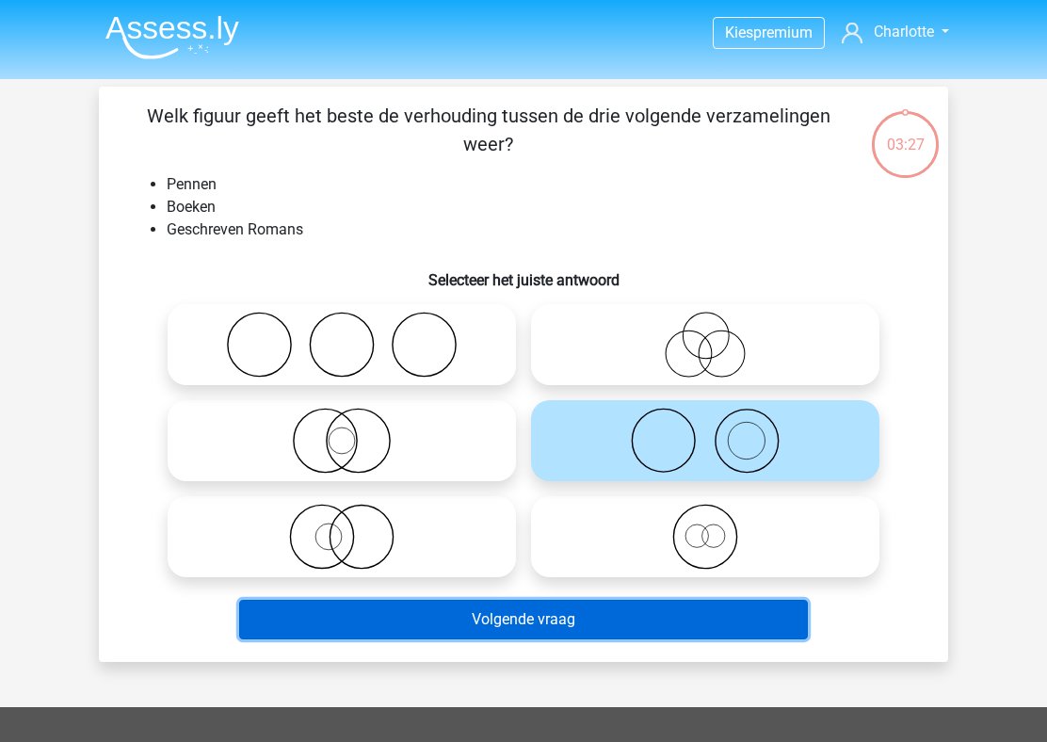
click at [554, 629] on button "Volgende vraag" at bounding box center [523, 620] width 569 height 40
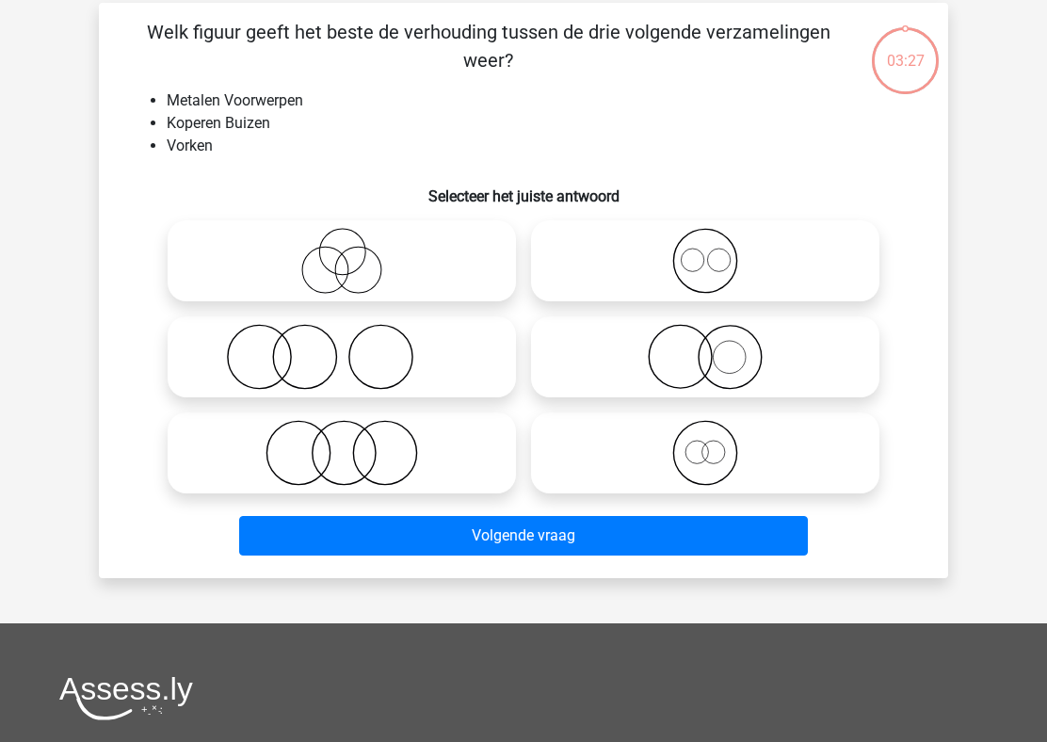
scroll to position [87, 0]
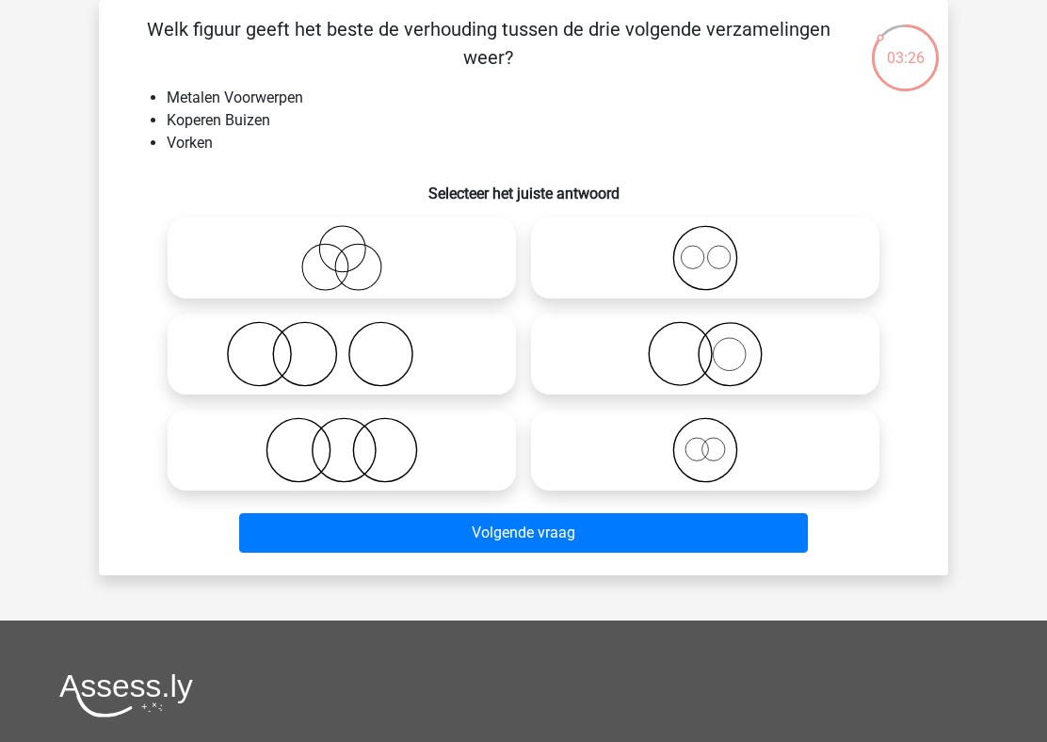
click at [509, 38] on p "Welk figuur geeft het beste de verhouding tussen de drie volgende verzamelingen…" at bounding box center [488, 43] width 718 height 56
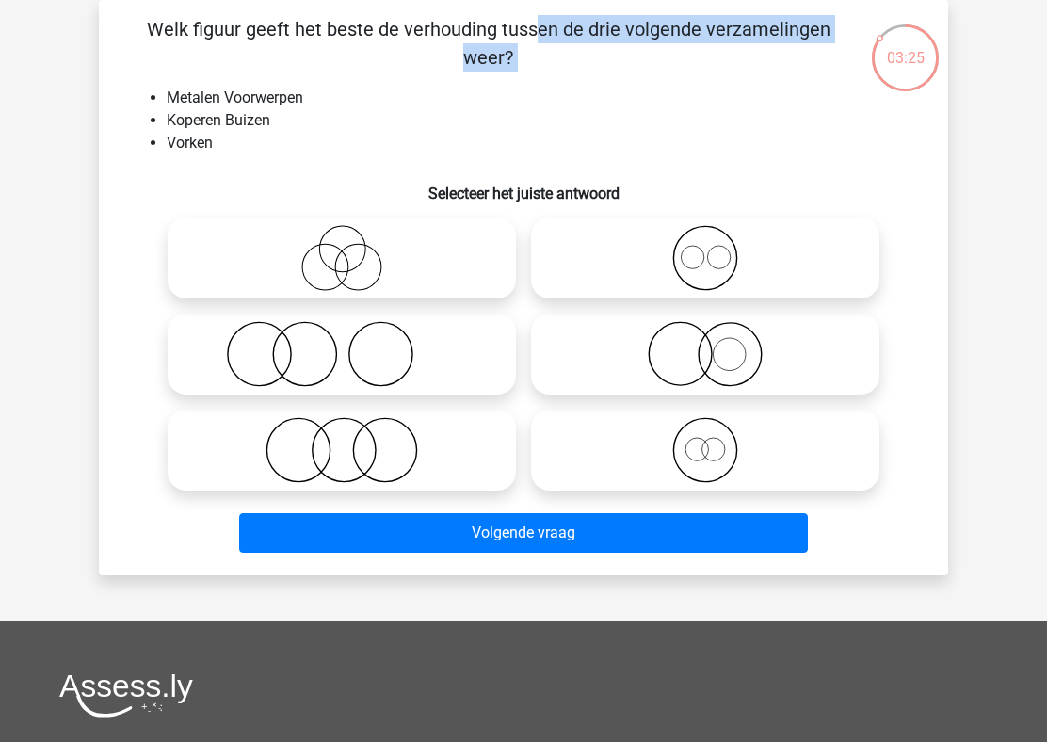
click at [509, 38] on p "Welk figuur geeft het beste de verhouding tussen de drie volgende verzamelingen…" at bounding box center [488, 43] width 718 height 56
click at [716, 248] on input "radio" at bounding box center [711, 242] width 12 height 12
radio input "true"
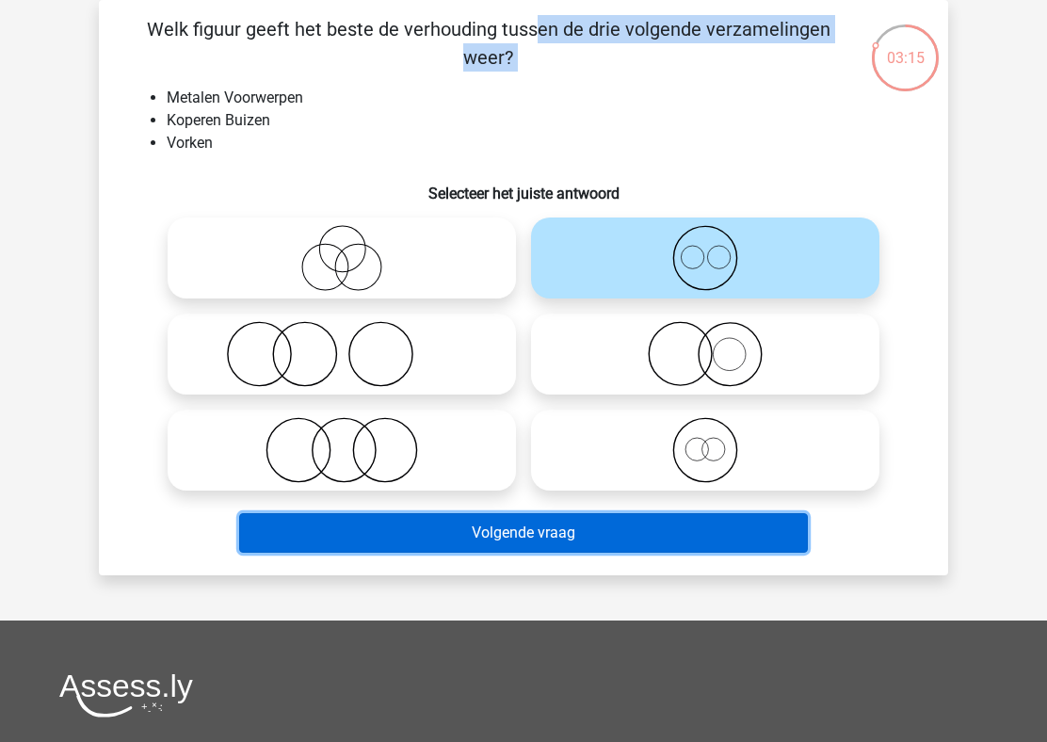
click at [591, 543] on button "Volgende vraag" at bounding box center [523, 533] width 569 height 40
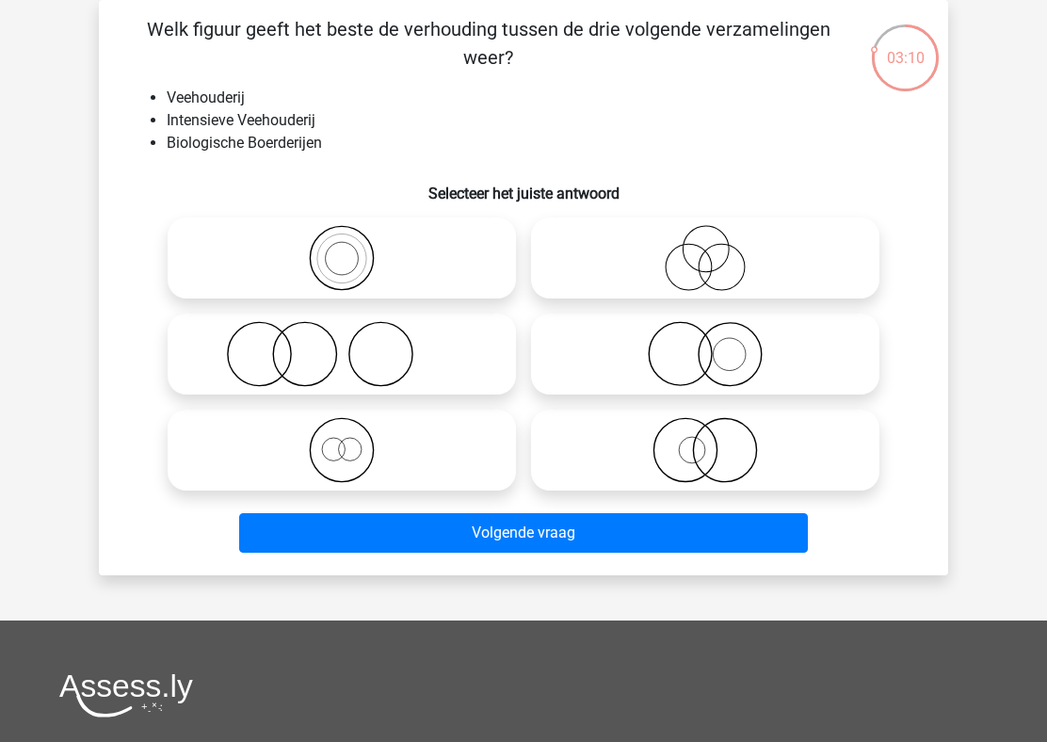
click at [255, 100] on li "Veehouderij" at bounding box center [542, 98] width 751 height 23
click at [238, 120] on li "Intensieve Veehouderij" at bounding box center [542, 120] width 751 height 23
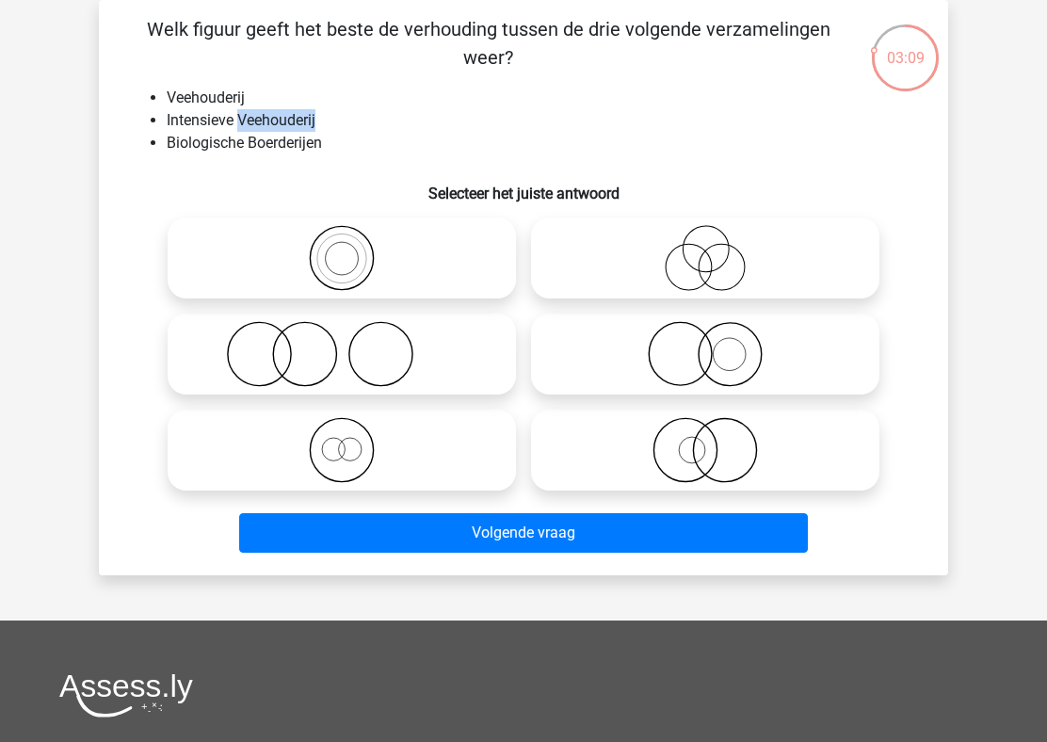
click at [238, 120] on li "Intensieve Veehouderij" at bounding box center [542, 120] width 751 height 23
click at [278, 150] on li "Biologische Boerderijen" at bounding box center [542, 143] width 751 height 23
click at [338, 141] on li "Biologische Boerderijen" at bounding box center [542, 143] width 751 height 23
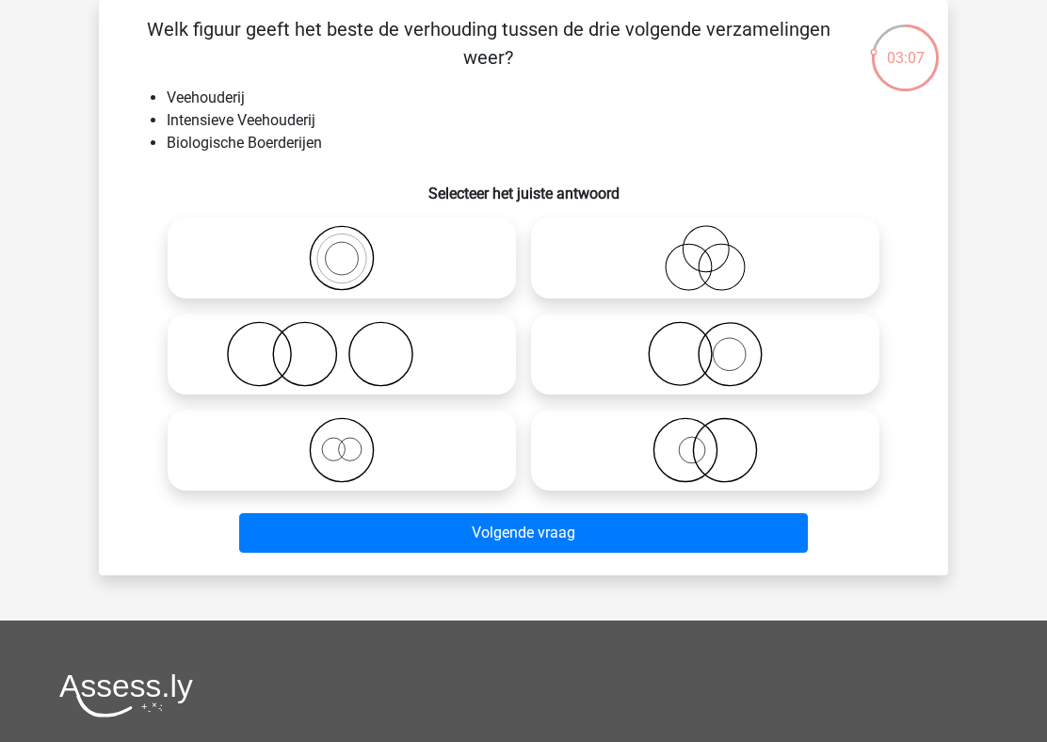
click at [338, 141] on li "Biologische Boerderijen" at bounding box center [542, 143] width 751 height 23
click at [376, 173] on h6 "Selecteer het juiste antwoord" at bounding box center [523, 185] width 789 height 33
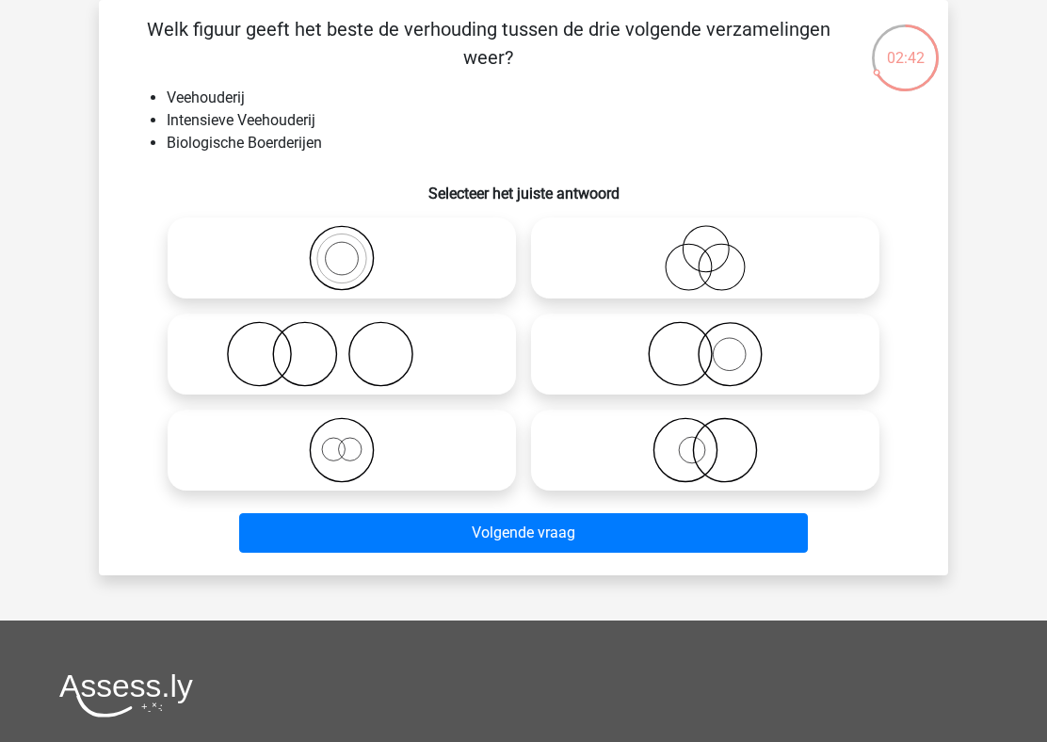
click at [701, 458] on icon at bounding box center [704, 450] width 333 height 66
click at [705, 440] on input "radio" at bounding box center [711, 434] width 12 height 12
radio input "true"
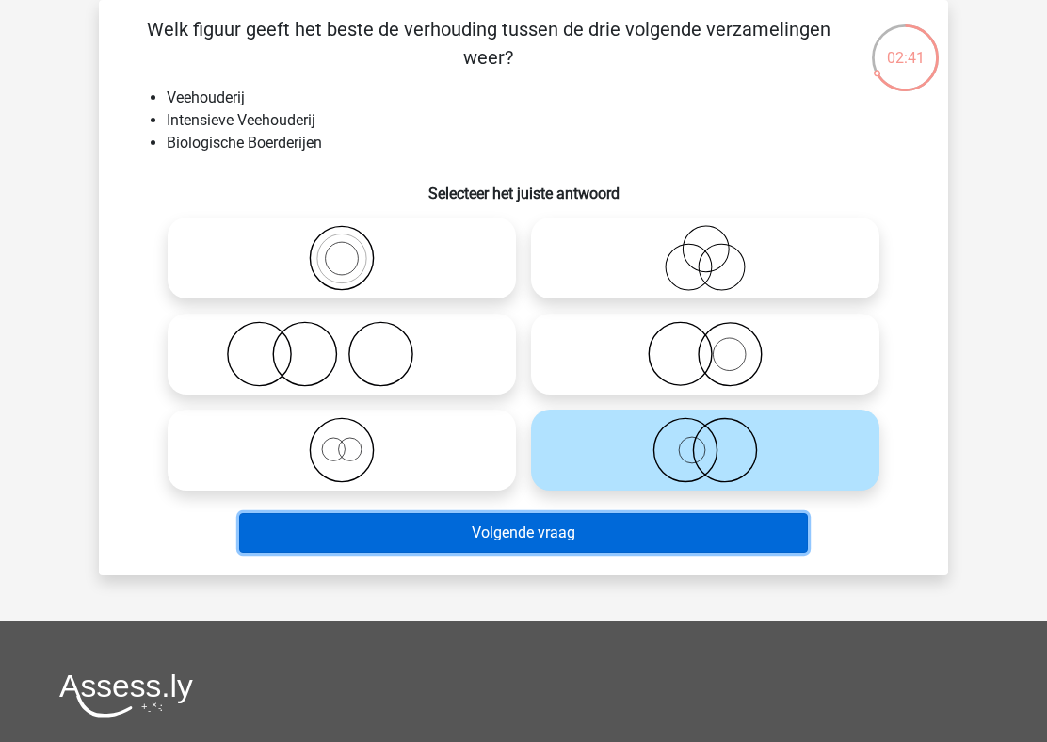
click at [654, 539] on button "Volgende vraag" at bounding box center [523, 533] width 569 height 40
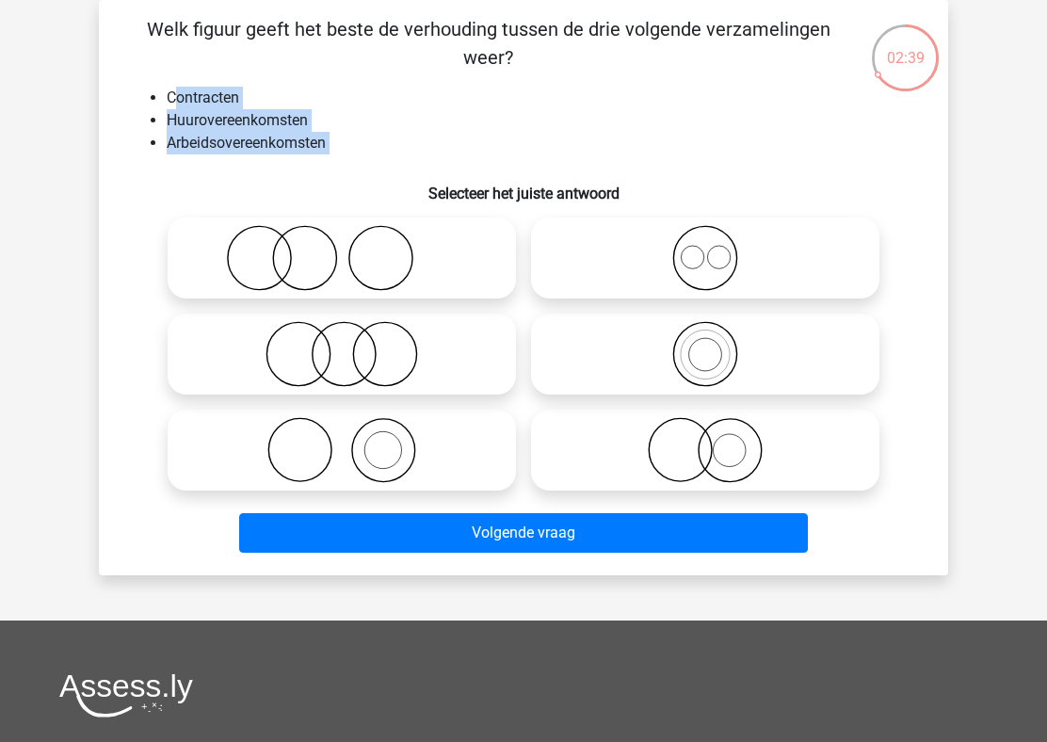
drag, startPoint x: 175, startPoint y: 100, endPoint x: 369, endPoint y: 181, distance: 210.1
click at [369, 181] on div "Welk figuur geeft het beste de verhouding tussen de drie volgende verzamelingen…" at bounding box center [523, 287] width 834 height 545
click at [418, 147] on li "Arbeidsovereenkomsten" at bounding box center [542, 143] width 751 height 23
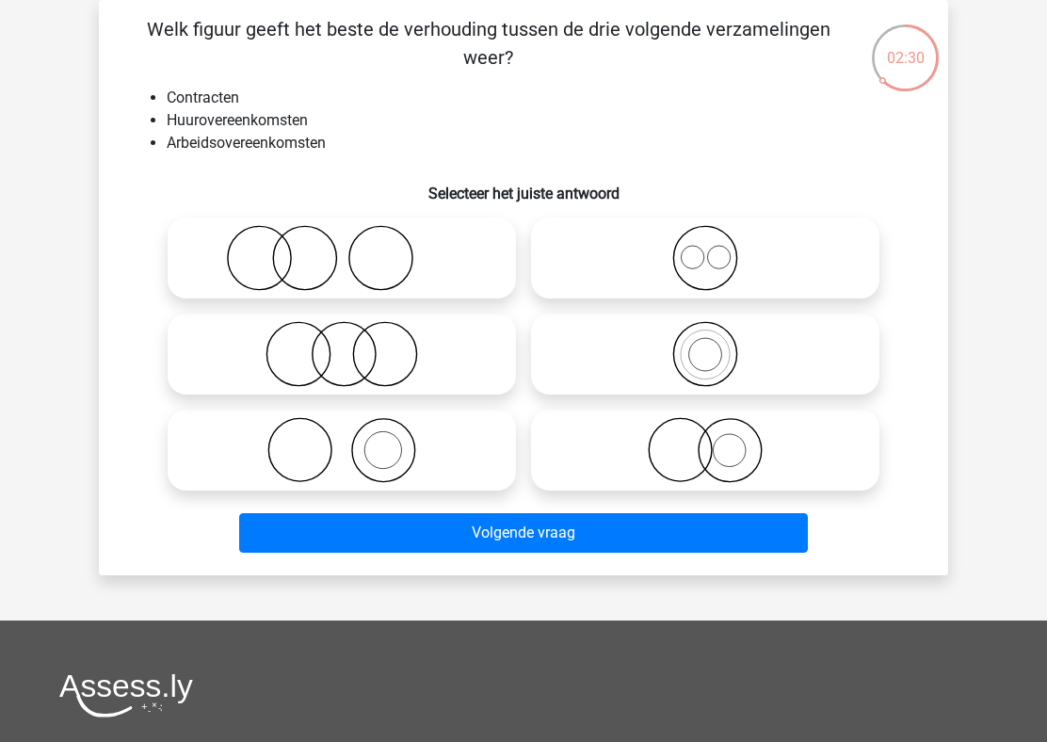
click at [700, 280] on icon at bounding box center [704, 258] width 333 height 66
click at [705, 248] on input "radio" at bounding box center [711, 242] width 12 height 12
radio input "true"
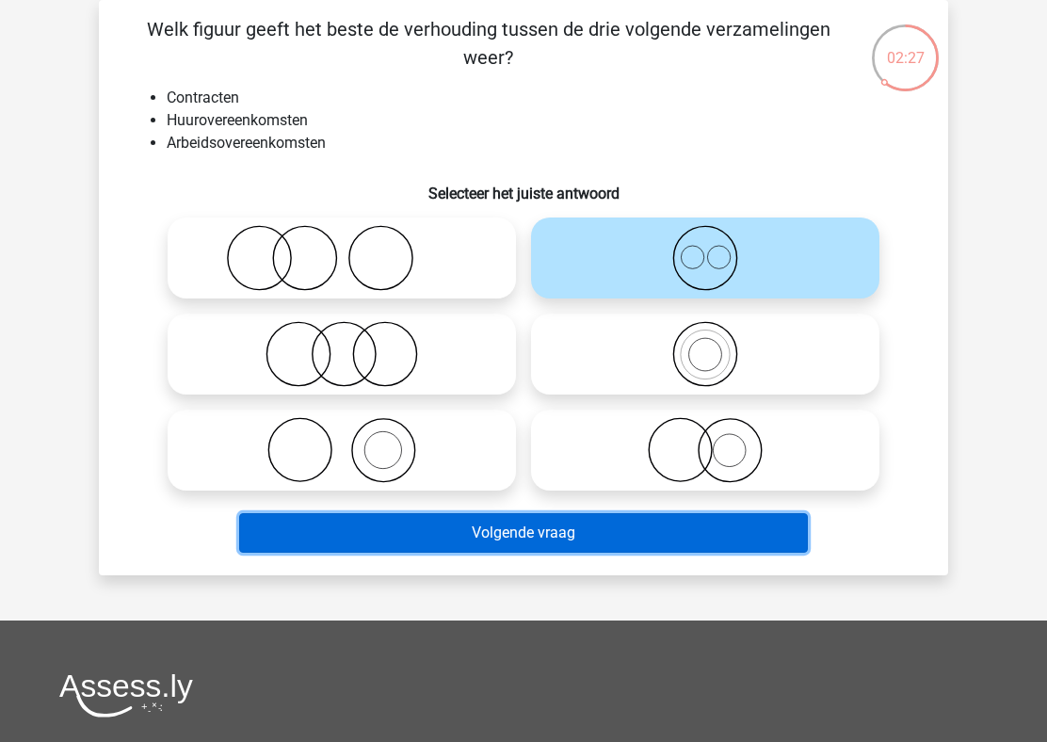
click at [586, 541] on button "Volgende vraag" at bounding box center [523, 533] width 569 height 40
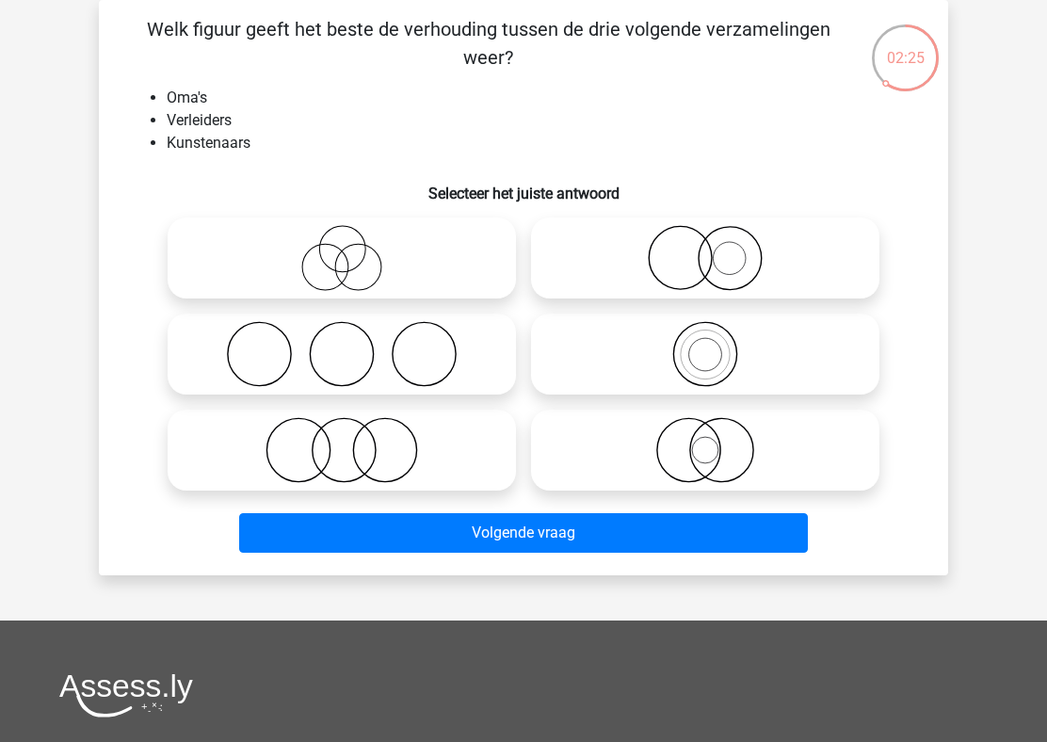
click at [507, 79] on div "Welk figuur geeft het beste de verhouding tussen de drie volgende verzamelingen…" at bounding box center [523, 287] width 834 height 545
click at [503, 66] on p "Welk figuur geeft het beste de verhouding tussen de drie volgende verzamelingen…" at bounding box center [488, 43] width 718 height 56
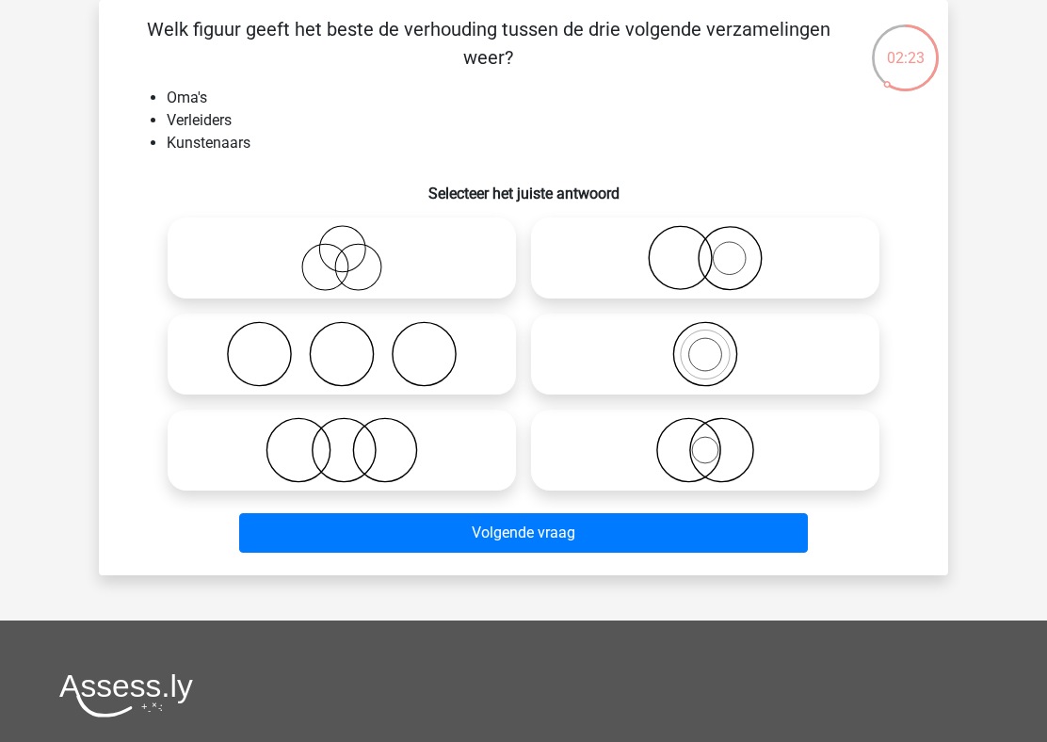
click at [503, 66] on p "Welk figuur geeft het beste de verhouding tussen de drie volgende verzamelingen…" at bounding box center [488, 43] width 718 height 56
drag, startPoint x: 127, startPoint y: 112, endPoint x: 319, endPoint y: 169, distance: 200.4
click at [319, 169] on div "Welk figuur geeft het beste de verhouding tussen de drie volgende verzamelingen…" at bounding box center [523, 287] width 834 height 545
click at [371, 246] on icon at bounding box center [341, 258] width 333 height 66
click at [354, 246] on input "radio" at bounding box center [348, 242] width 12 height 12
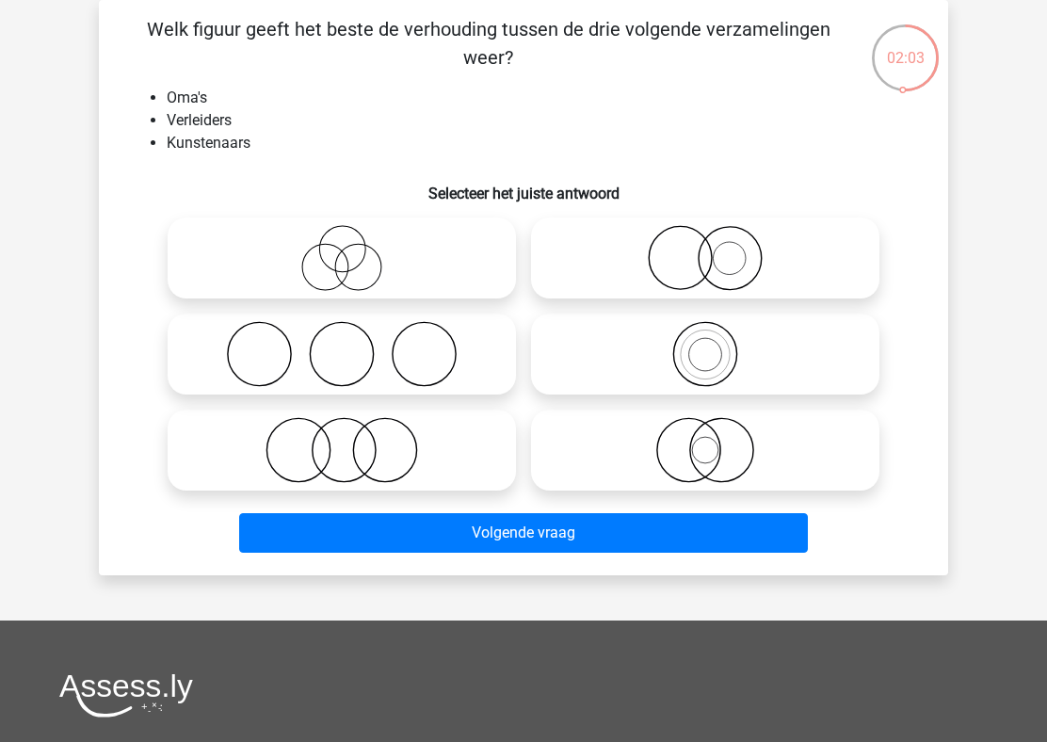
radio input "true"
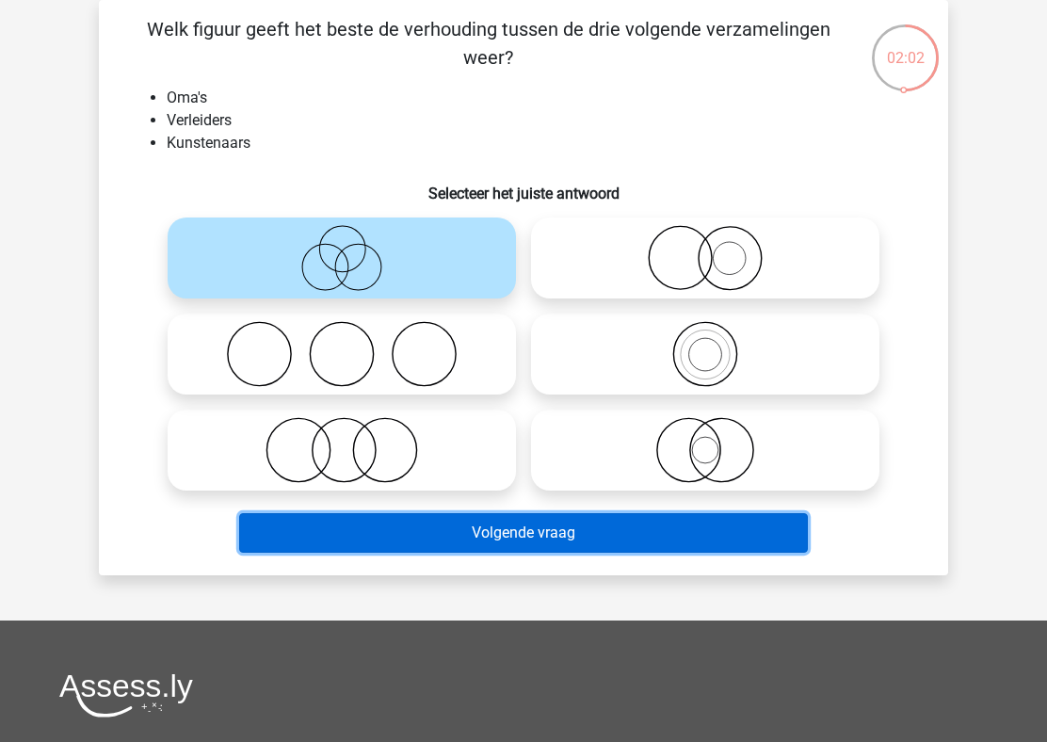
click at [411, 520] on button "Volgende vraag" at bounding box center [523, 533] width 569 height 40
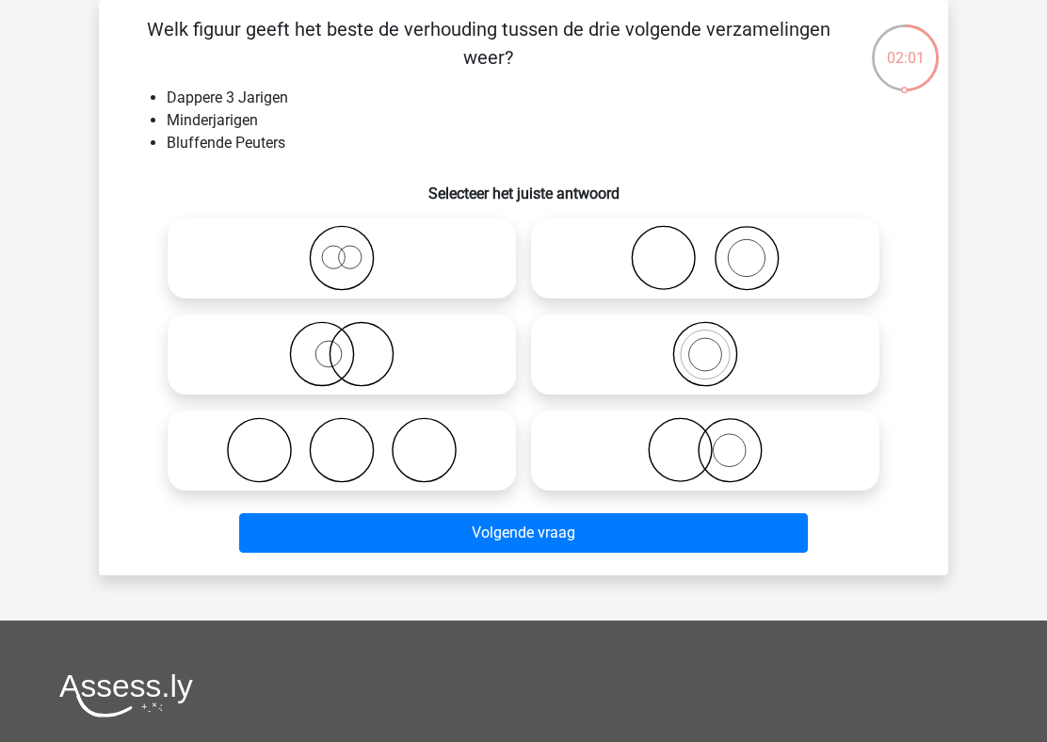
click at [419, 129] on li "Minderjarigen" at bounding box center [542, 120] width 751 height 23
click at [325, 83] on div "Welk figuur geeft het beste de verhouding tussen de drie volgende verzamelingen…" at bounding box center [523, 287] width 834 height 545
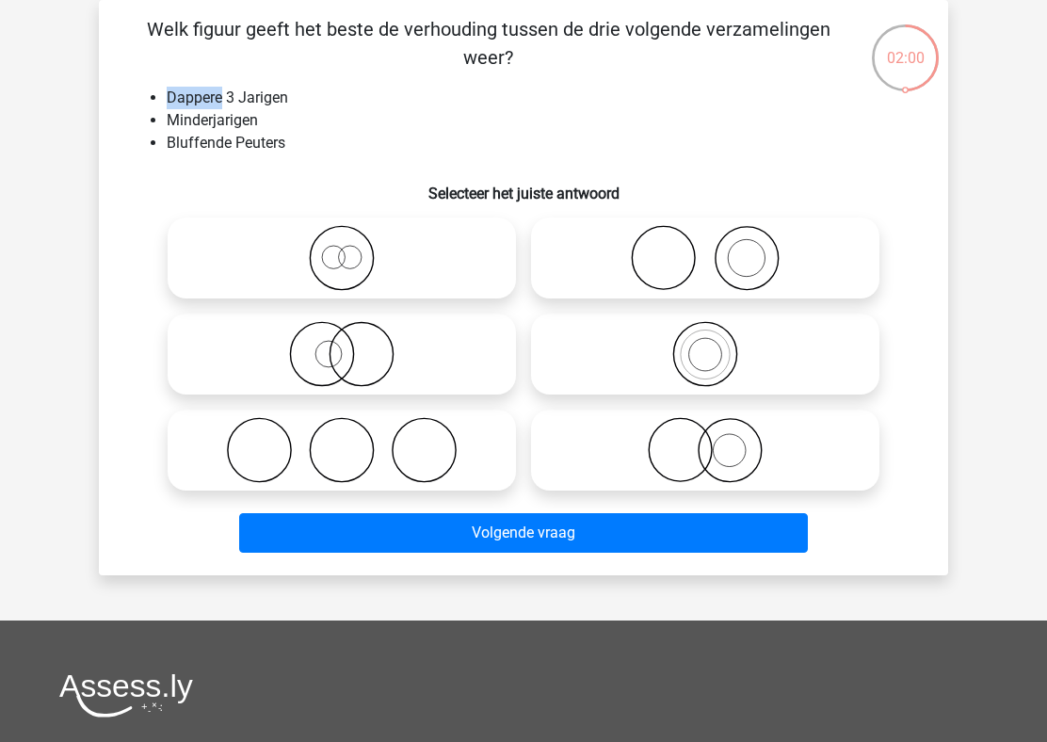
click at [325, 83] on div "Welk figuur geeft het beste de verhouding tussen de drie volgende verzamelingen…" at bounding box center [523, 287] width 834 height 545
click at [269, 118] on li "Minderjarigen" at bounding box center [542, 120] width 751 height 23
click at [292, 149] on li "Bluffende Peuters" at bounding box center [542, 143] width 751 height 23
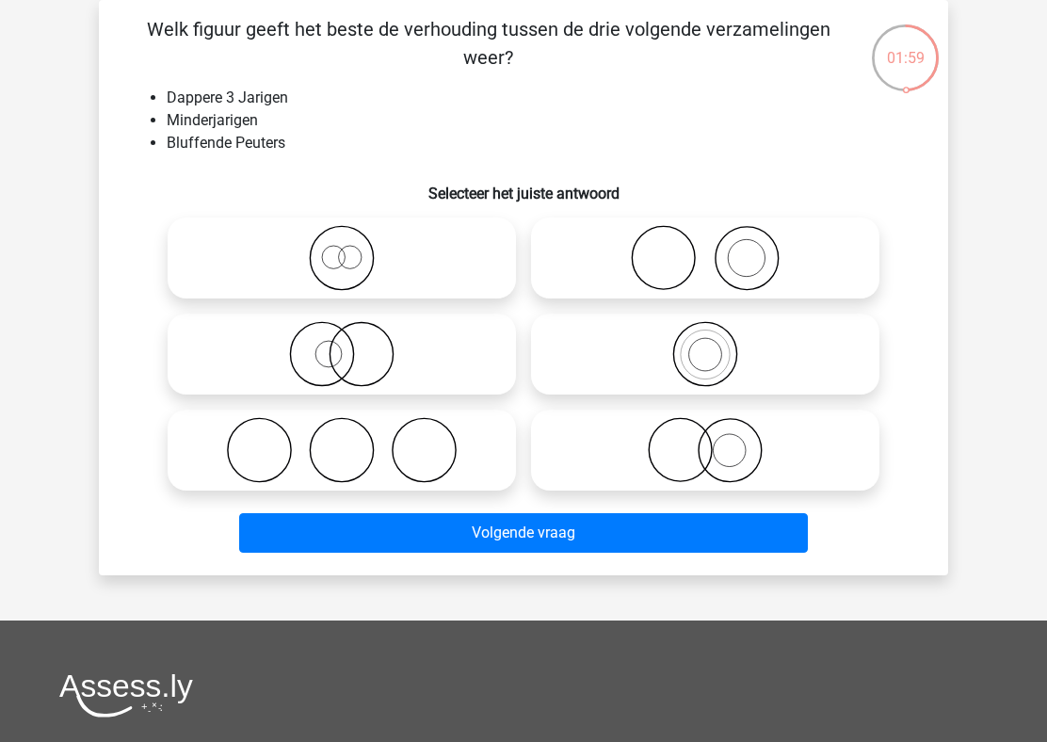
click at [292, 149] on li "Bluffende Peuters" at bounding box center [542, 143] width 751 height 23
drag, startPoint x: 156, startPoint y: 87, endPoint x: 327, endPoint y: 145, distance: 180.1
click at [327, 145] on ul "Dappere 3 Jarigen Minderjarigen Bluffende Peuters" at bounding box center [523, 121] width 789 height 68
click at [354, 257] on icon at bounding box center [341, 258] width 333 height 66
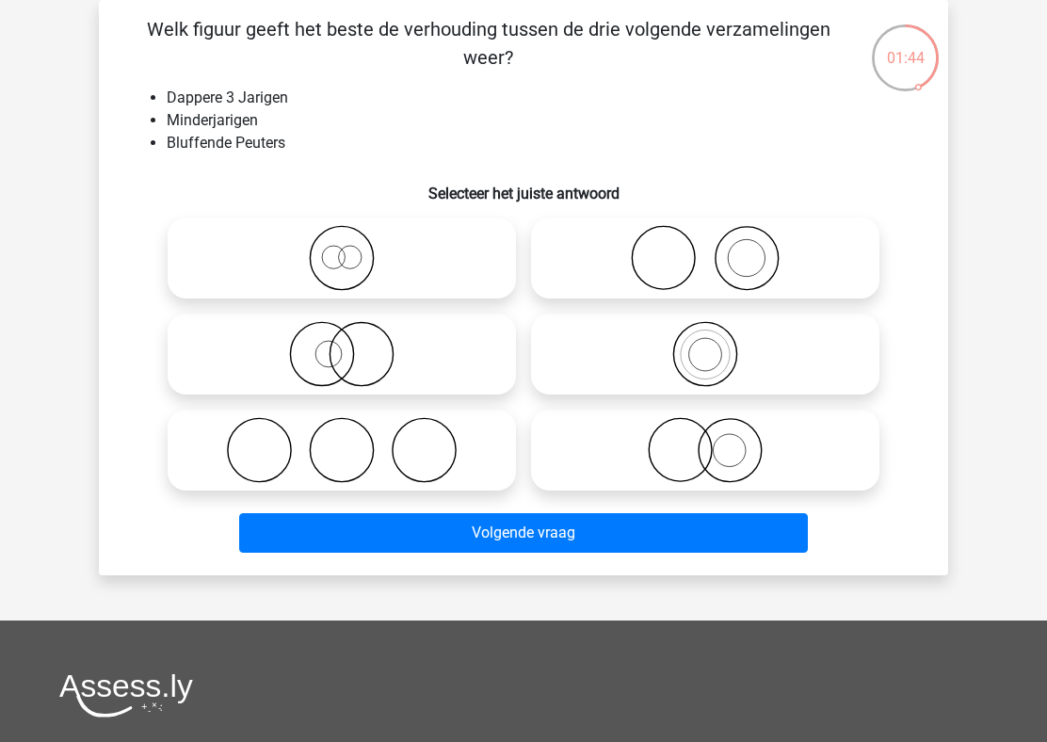
click at [354, 248] on input "radio" at bounding box center [348, 242] width 12 height 12
radio input "true"
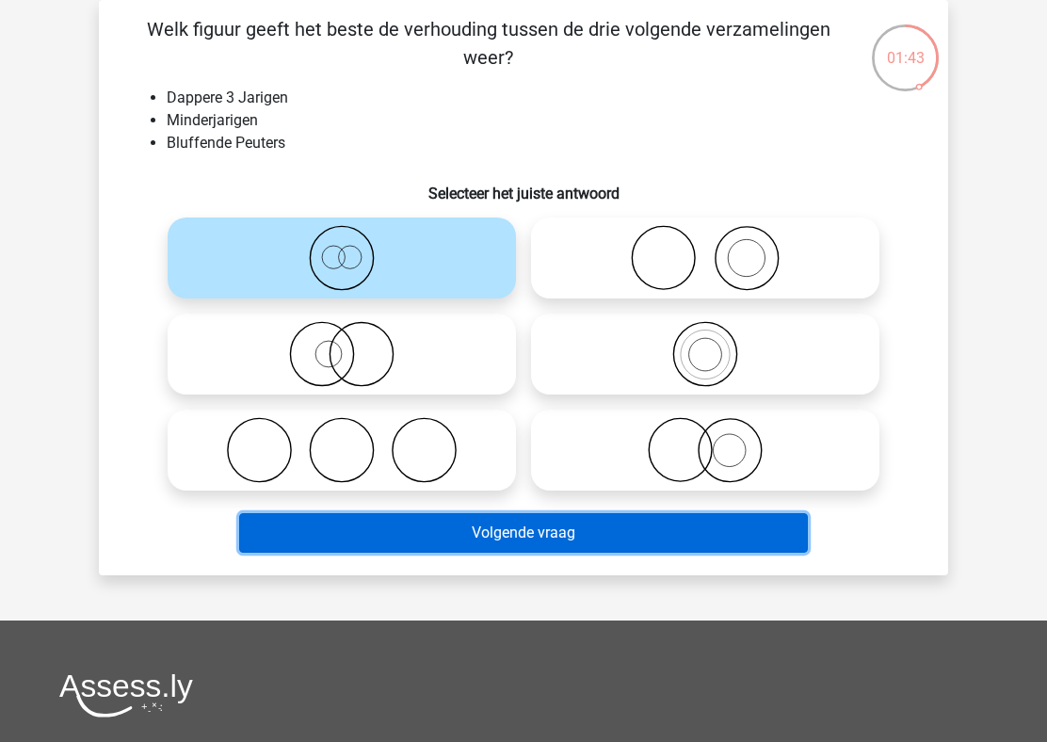
click at [481, 542] on button "Volgende vraag" at bounding box center [523, 533] width 569 height 40
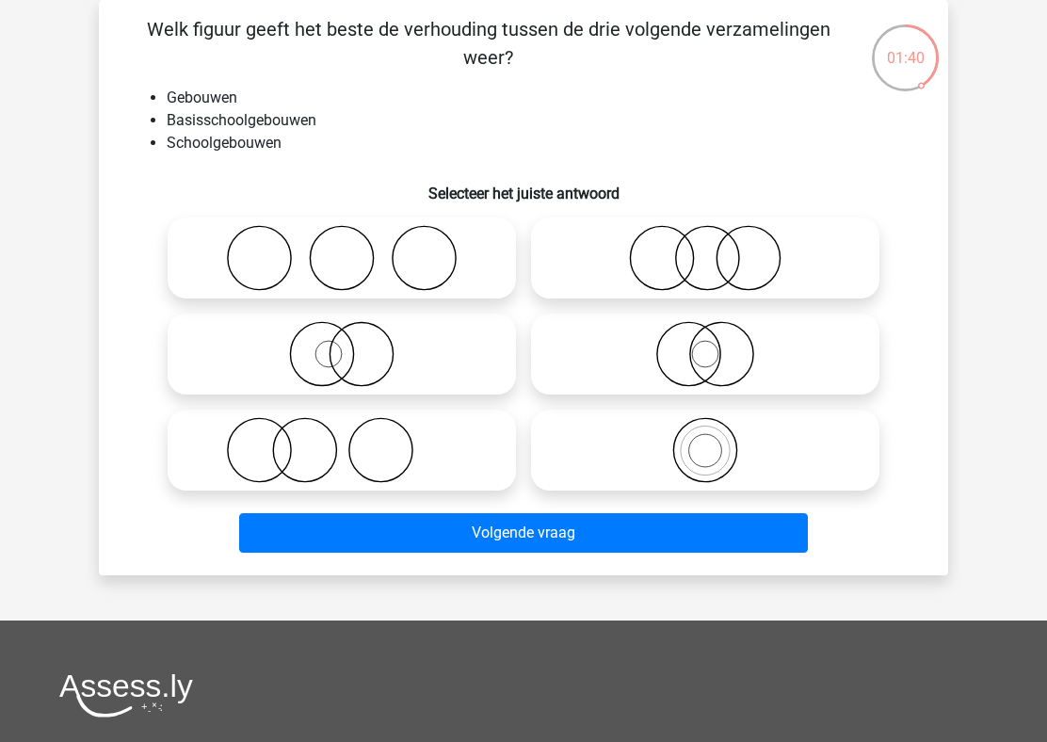
click at [241, 111] on li "Basisschoolgebouwen" at bounding box center [542, 120] width 751 height 23
click at [245, 128] on li "Basisschoolgebouwen" at bounding box center [542, 120] width 751 height 23
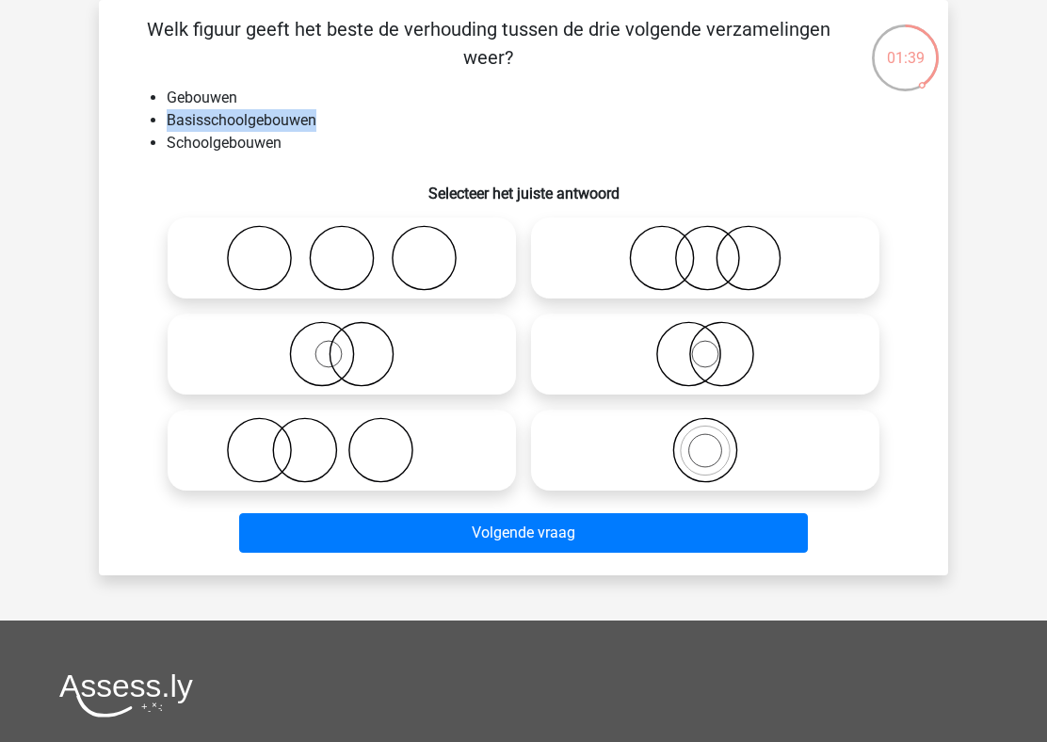
click at [245, 128] on li "Basisschoolgebouwen" at bounding box center [542, 120] width 751 height 23
click at [211, 103] on li "Gebouwen" at bounding box center [542, 98] width 751 height 23
click at [228, 132] on li "Schoolgebouwen" at bounding box center [542, 143] width 751 height 23
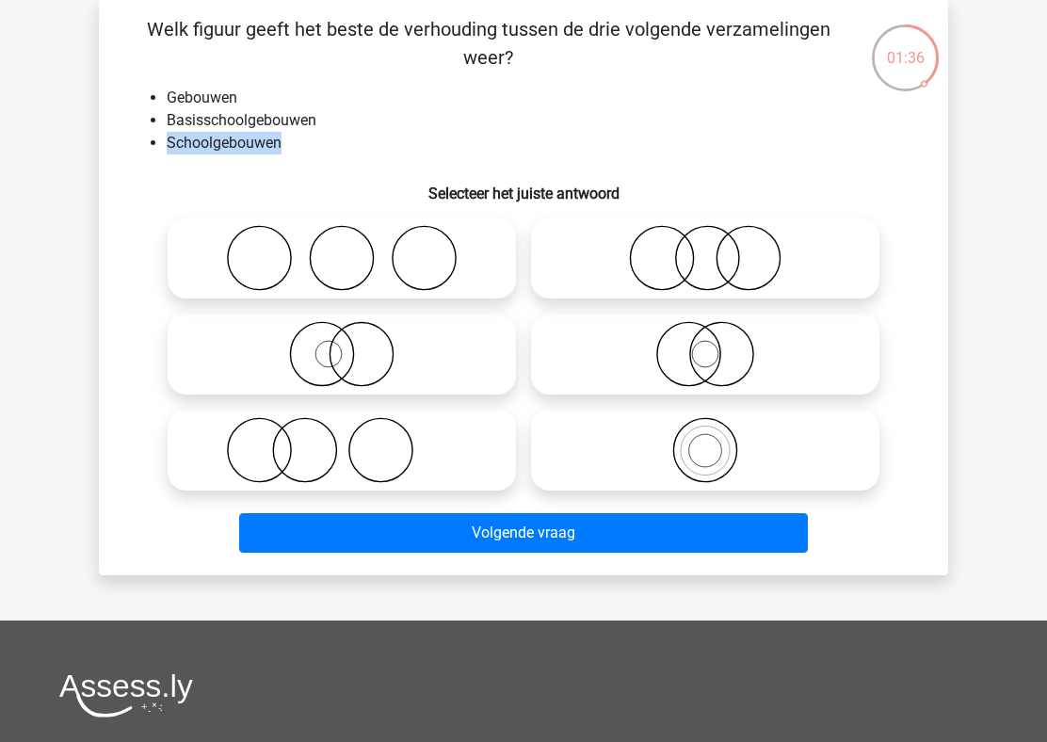
click at [352, 172] on h6 "Selecteer het juiste antwoord" at bounding box center [523, 185] width 789 height 33
click at [683, 473] on circle at bounding box center [704, 450] width 63 height 63
click at [705, 440] on input "radio" at bounding box center [711, 434] width 12 height 12
radio input "true"
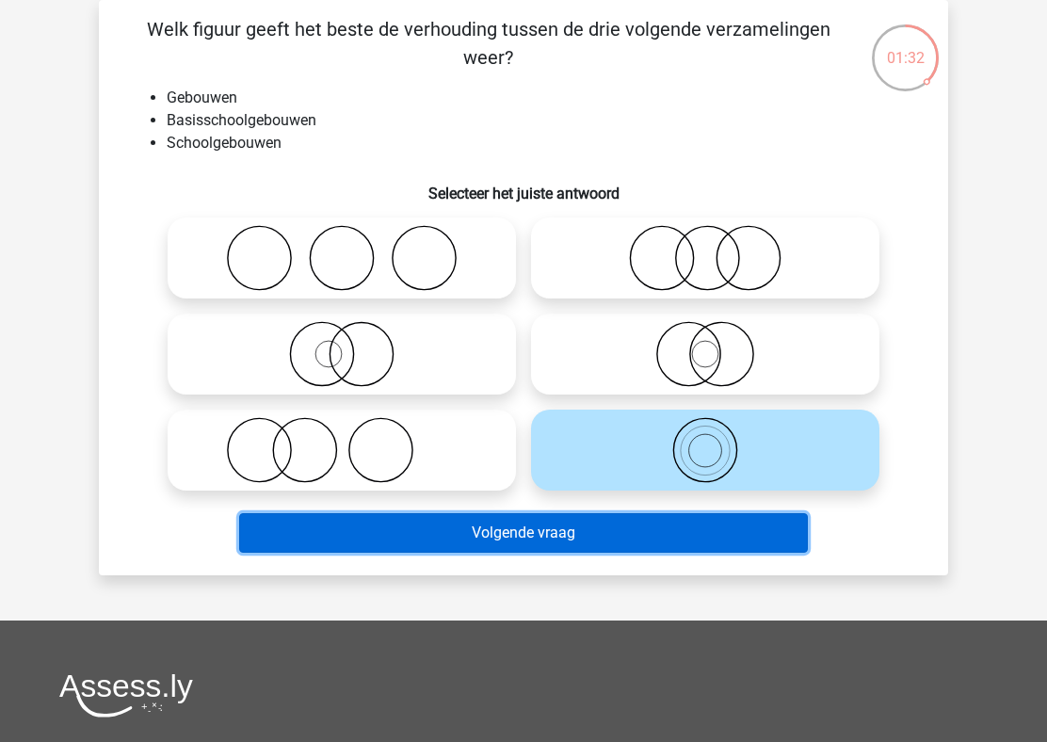
click at [680, 529] on button "Volgende vraag" at bounding box center [523, 533] width 569 height 40
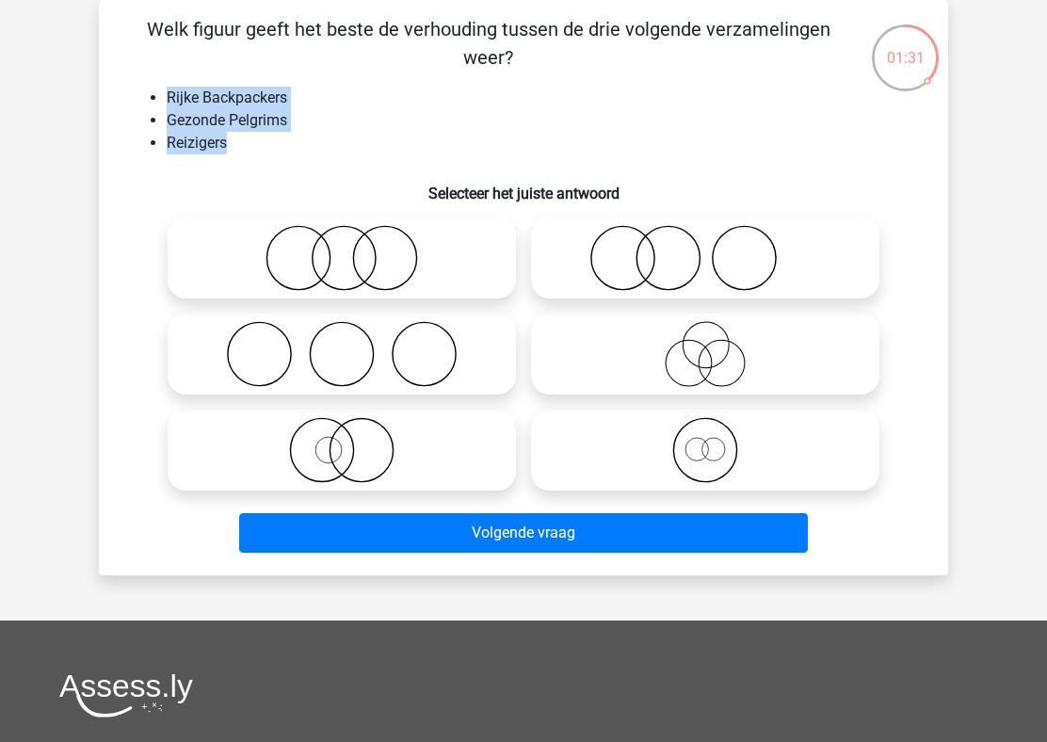
drag, startPoint x: 151, startPoint y: 72, endPoint x: 326, endPoint y: 149, distance: 190.9
click at [326, 149] on div "Welk figuur geeft het beste de verhouding tussen de drie volgende verzamelingen…" at bounding box center [523, 287] width 834 height 545
click at [220, 104] on li "Rijke Backpackers" at bounding box center [542, 98] width 751 height 23
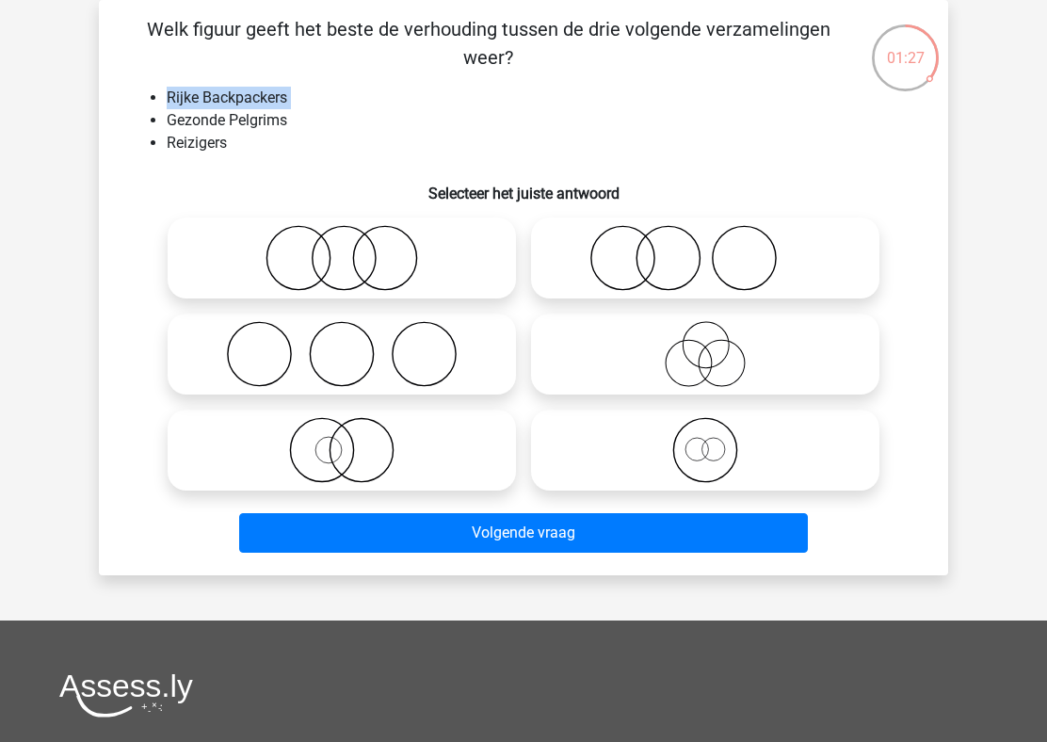
click at [225, 118] on li "Gezonde Pelgrims" at bounding box center [542, 120] width 751 height 23
click at [224, 135] on li "Reizigers" at bounding box center [542, 143] width 751 height 23
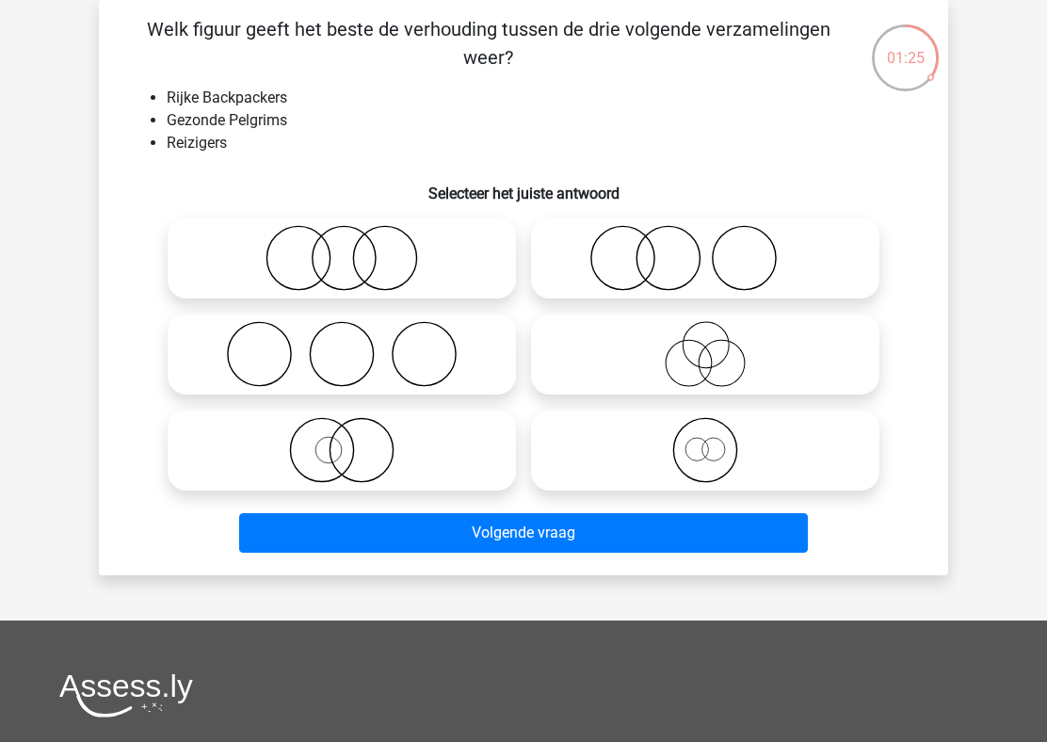
click at [224, 135] on li "Reizigers" at bounding box center [542, 143] width 751 height 23
click at [726, 479] on icon at bounding box center [704, 450] width 333 height 66
click at [717, 440] on input "radio" at bounding box center [711, 434] width 12 height 12
radio input "true"
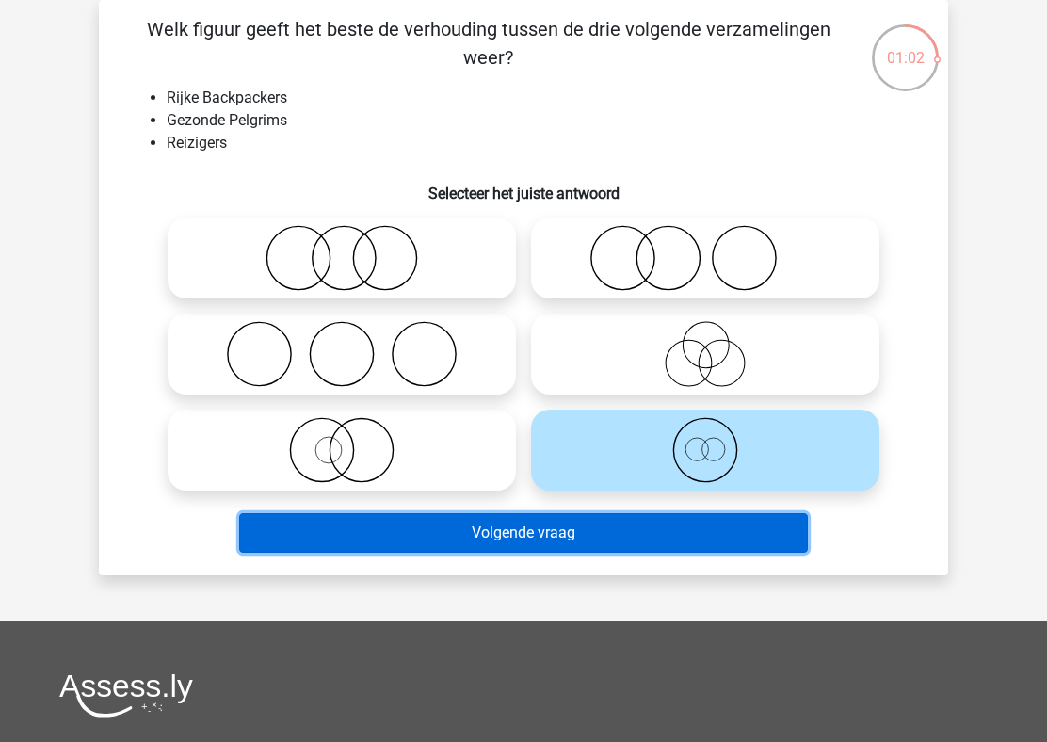
click at [718, 537] on button "Volgende vraag" at bounding box center [523, 533] width 569 height 40
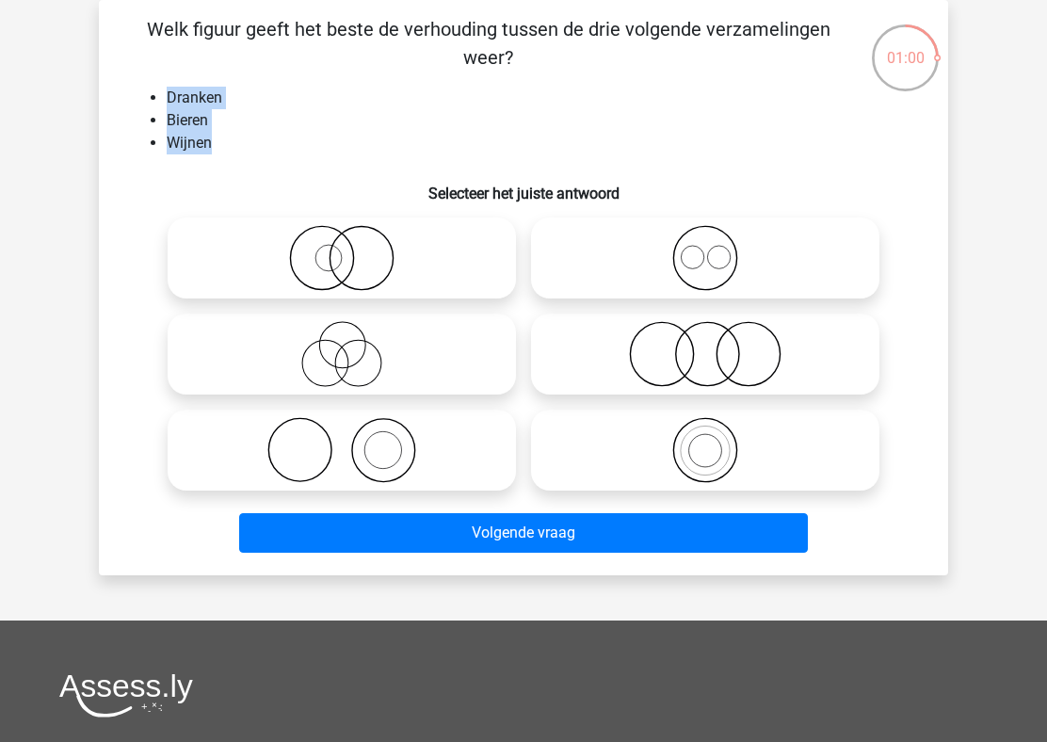
drag, startPoint x: 171, startPoint y: 103, endPoint x: 208, endPoint y: 140, distance: 52.6
click at [208, 140] on ul "Dranken Bieren Wijnen" at bounding box center [523, 121] width 789 height 68
click at [420, 104] on li "Dranken" at bounding box center [542, 98] width 751 height 23
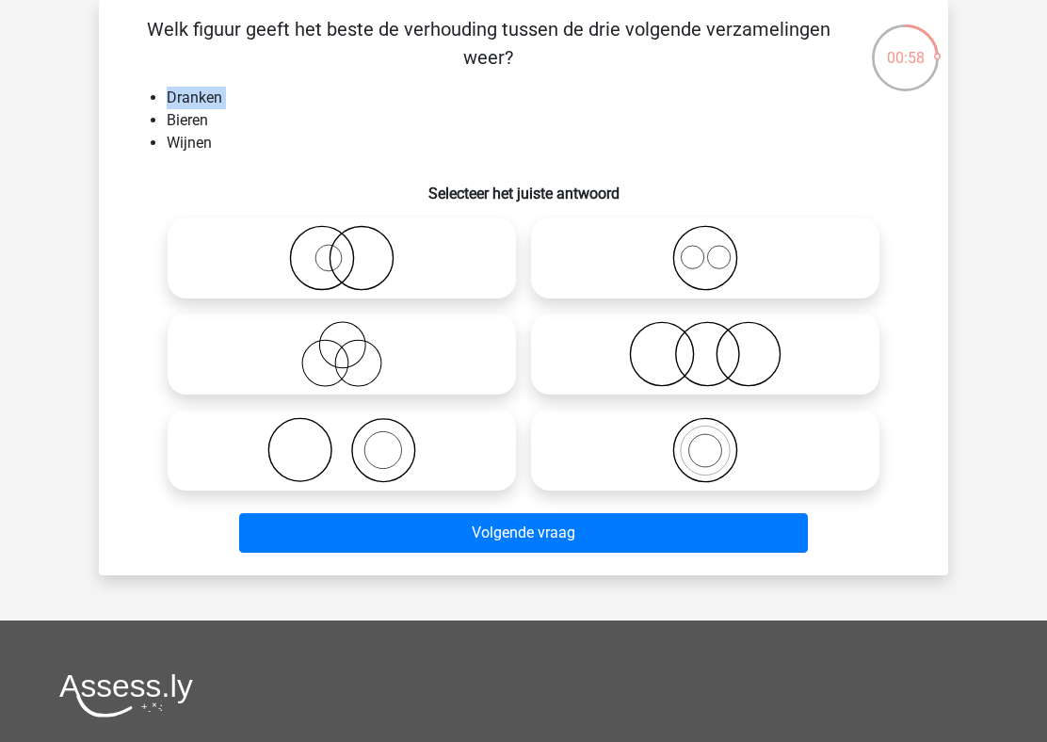
click at [178, 93] on li "Dranken" at bounding box center [542, 98] width 751 height 23
click at [194, 117] on li "Bieren" at bounding box center [542, 120] width 751 height 23
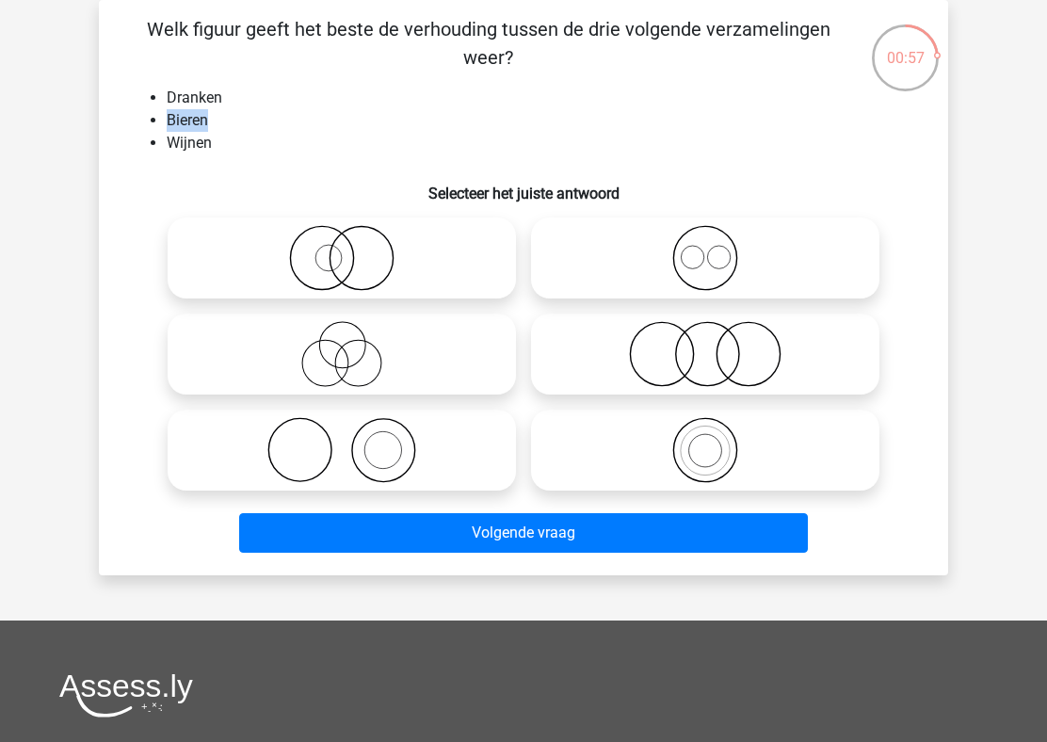
click at [194, 117] on li "Bieren" at bounding box center [542, 120] width 751 height 23
click at [211, 152] on li "Wijnen" at bounding box center [542, 143] width 751 height 23
click at [749, 260] on icon at bounding box center [704, 258] width 333 height 66
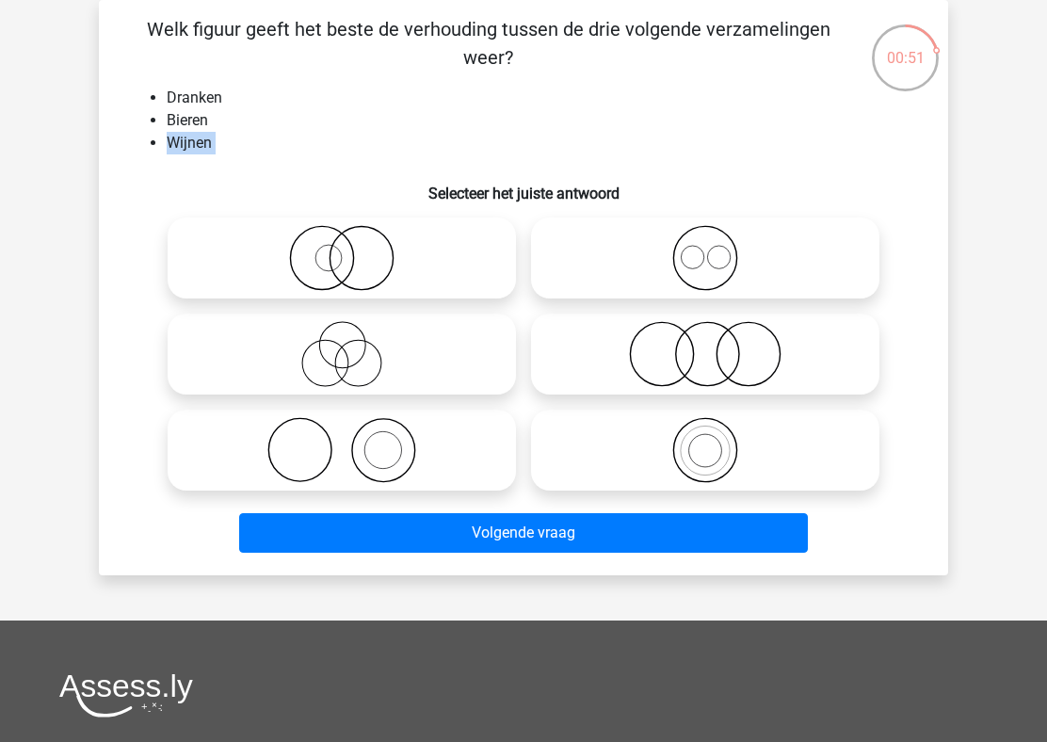
click at [717, 248] on input "radio" at bounding box center [711, 242] width 12 height 12
radio input "true"
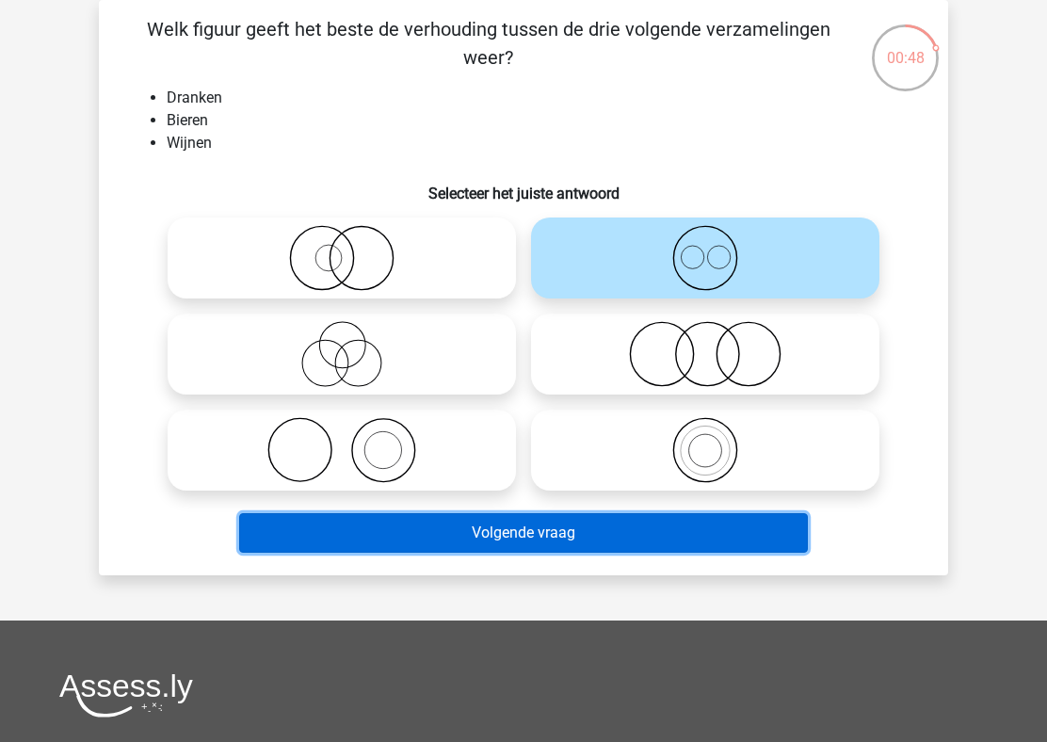
click at [627, 518] on button "Volgende vraag" at bounding box center [523, 533] width 569 height 40
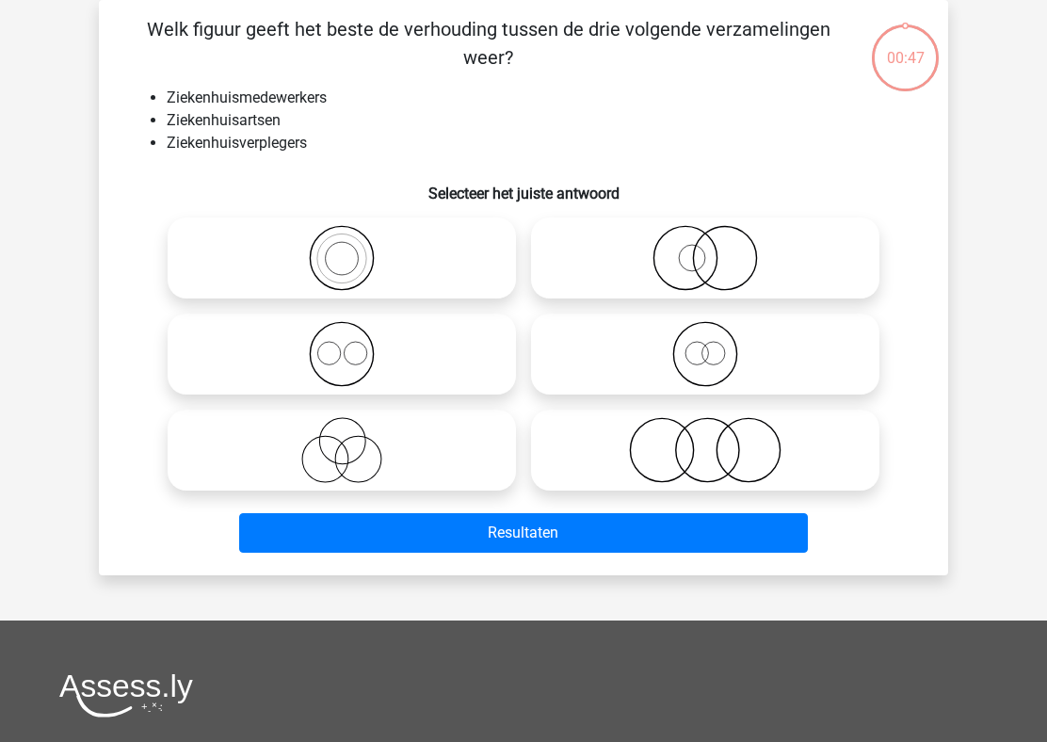
click at [318, 129] on li "Ziekenhuisartsen" at bounding box center [542, 120] width 751 height 23
click at [328, 148] on li "Ziekenhuisverplegers" at bounding box center [542, 143] width 751 height 23
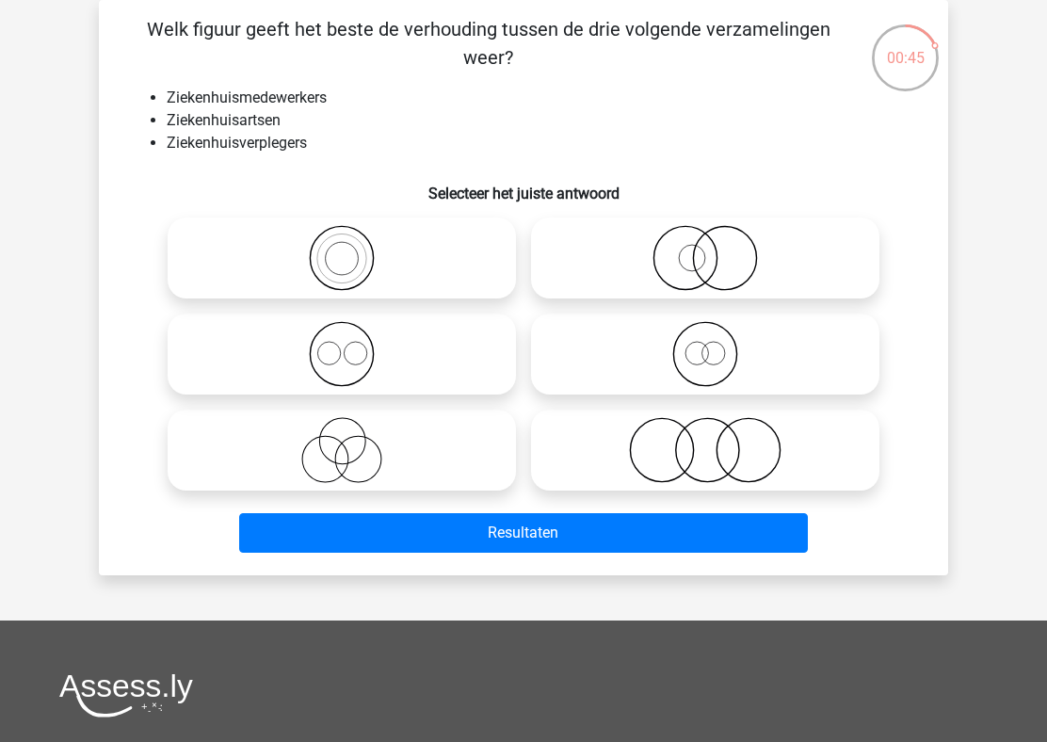
click at [328, 148] on li "Ziekenhuisverplegers" at bounding box center [542, 143] width 751 height 23
click at [360, 363] on circle at bounding box center [355, 353] width 23 height 23
click at [354, 344] on input "radio" at bounding box center [348, 338] width 12 height 12
radio input "true"
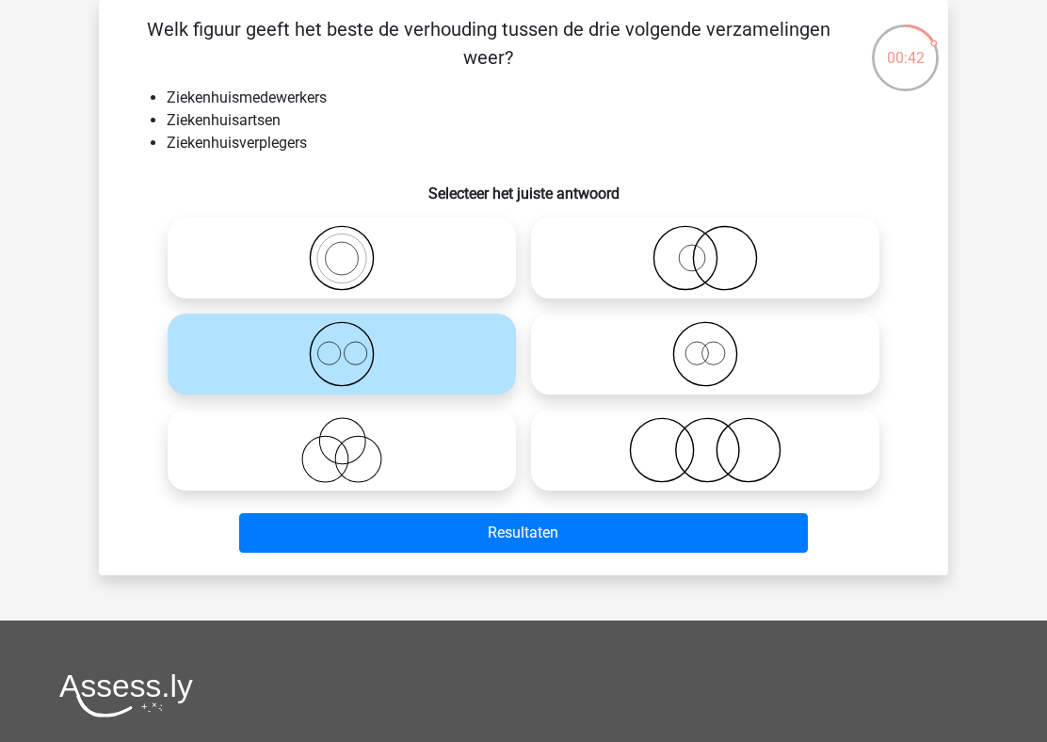
click at [739, 358] on icon at bounding box center [704, 354] width 333 height 66
click at [717, 344] on input "radio" at bounding box center [711, 338] width 12 height 12
radio input "true"
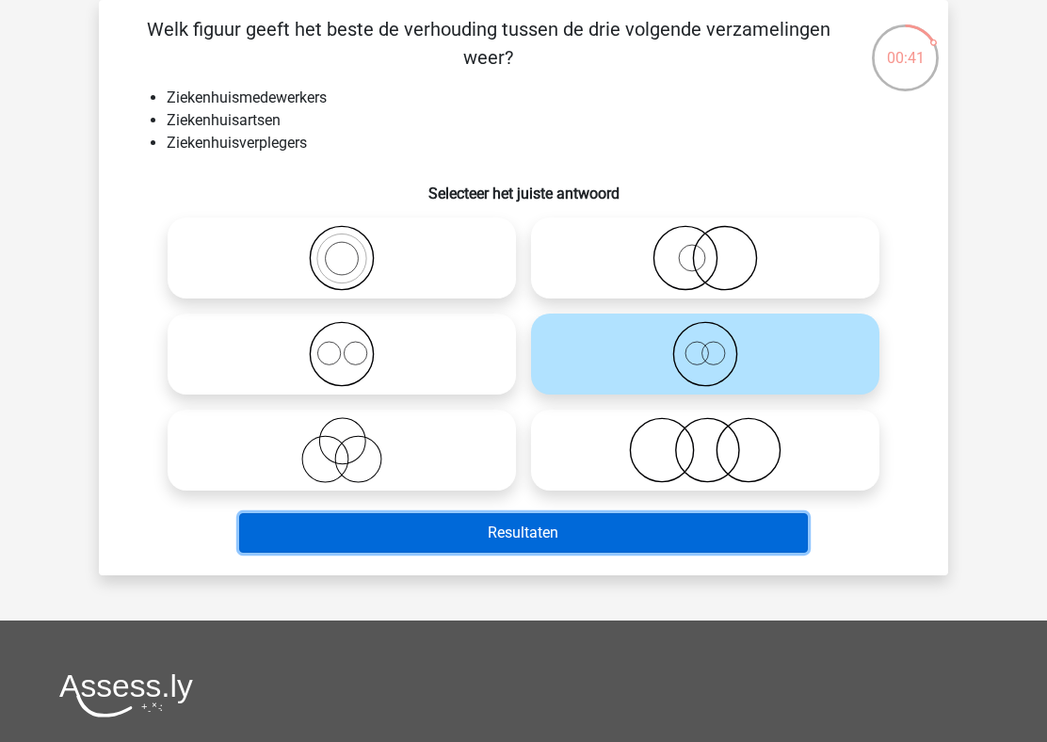
click at [652, 523] on button "Resultaten" at bounding box center [523, 533] width 569 height 40
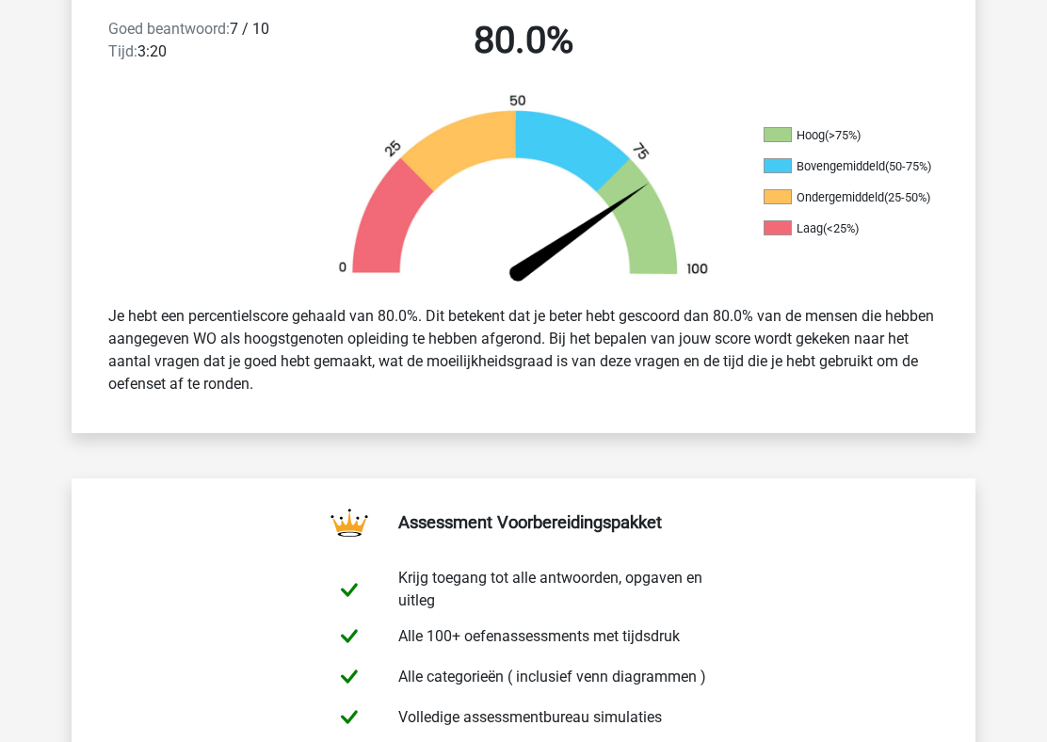
scroll to position [580, 0]
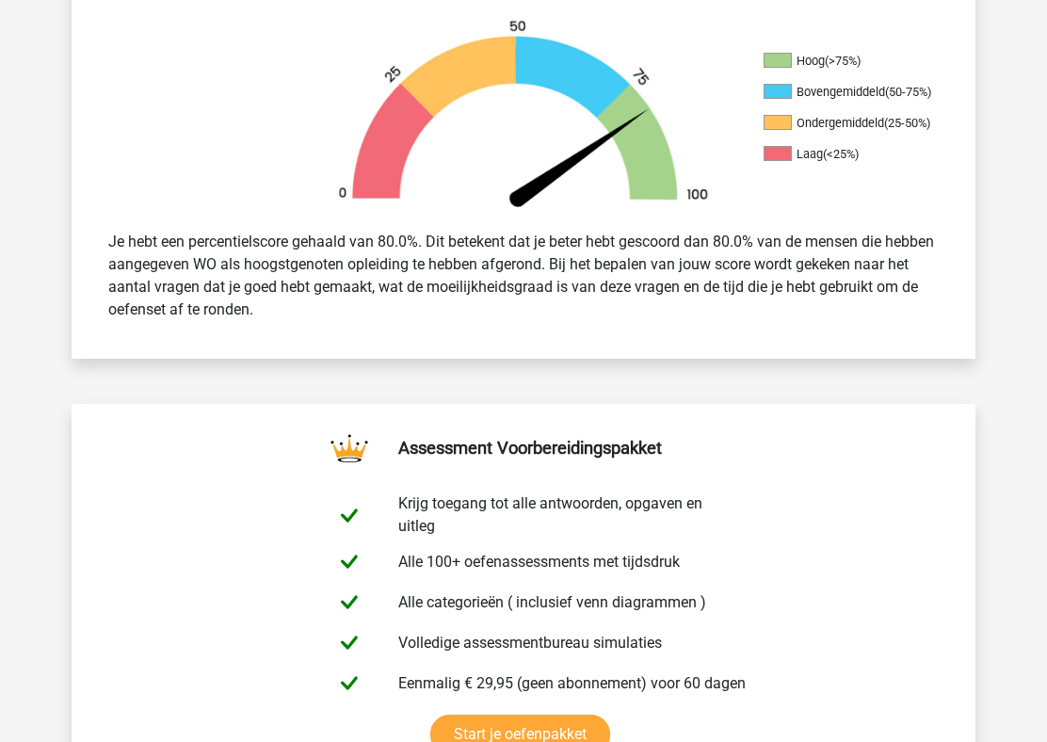
click at [554, 344] on div "Goed beantwoord: 7 / 10 Tijd: 3:20 80.0% Hoog (>75%) Bovengemiddeld (50-75%) On…" at bounding box center [523, 128] width 875 height 460
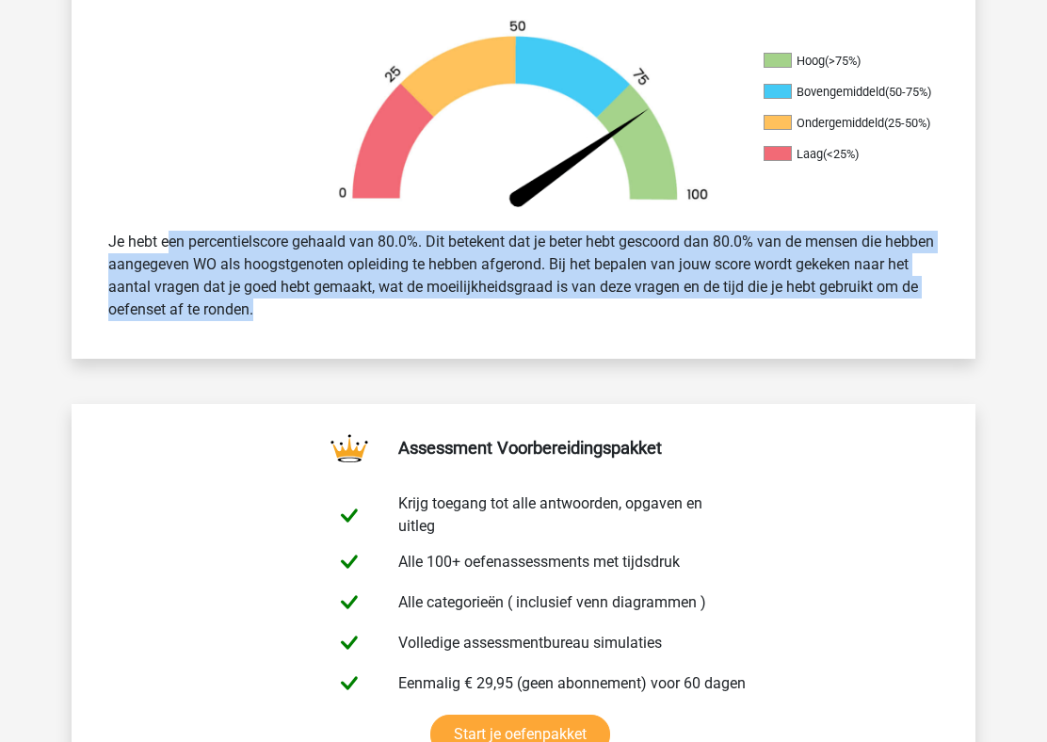
click at [576, 301] on div "Je hebt een percentielscore gehaald van 80.0%. Dit betekent dat je beter hebt g…" at bounding box center [523, 275] width 858 height 105
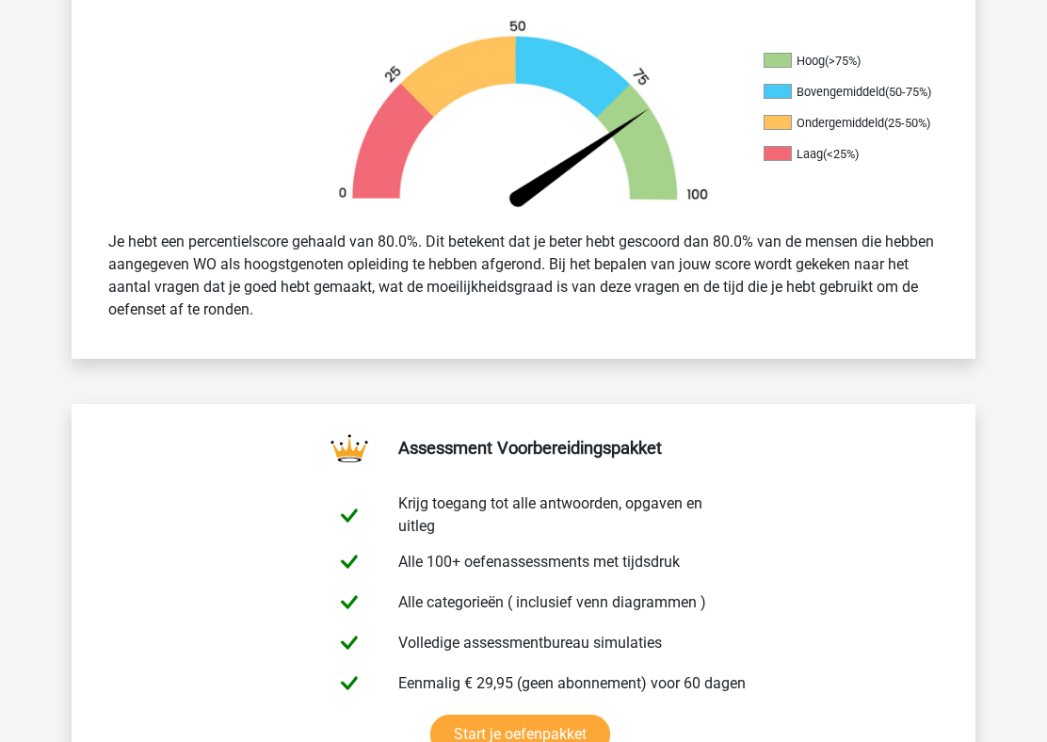
click at [576, 301] on div "Je hebt een percentielscore gehaald van 80.0%. Dit betekent dat je beter hebt g…" at bounding box center [523, 275] width 858 height 105
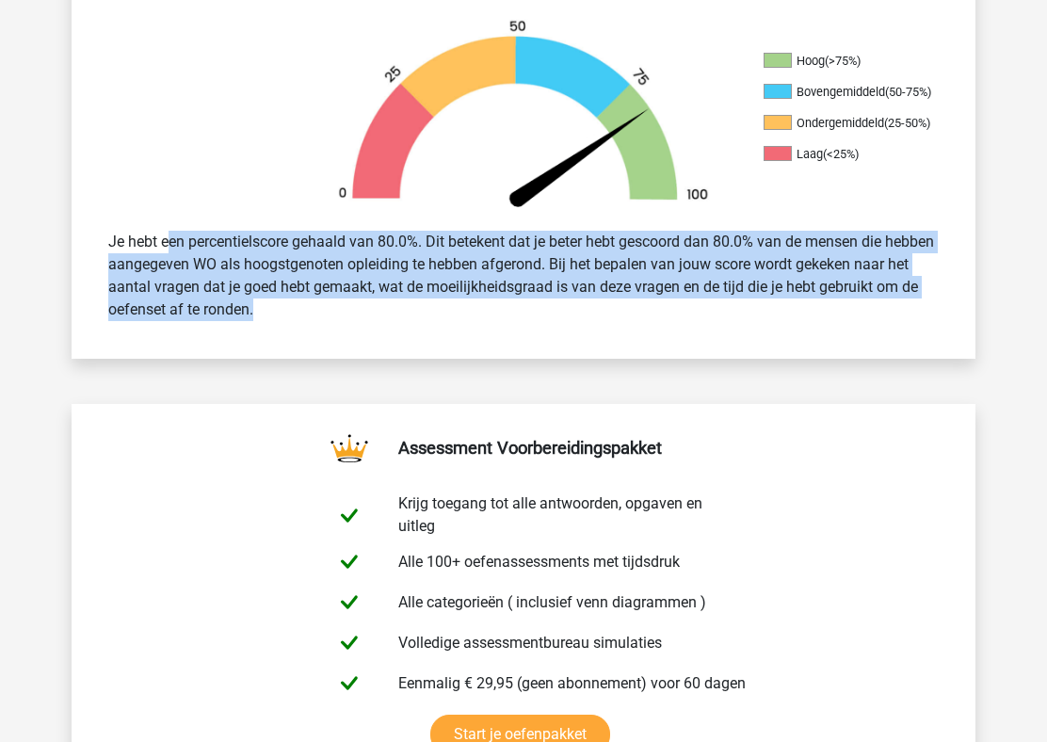
click at [576, 301] on div "Je hebt een percentielscore gehaald van 80.0%. Dit betekent dat je beter hebt g…" at bounding box center [523, 275] width 858 height 105
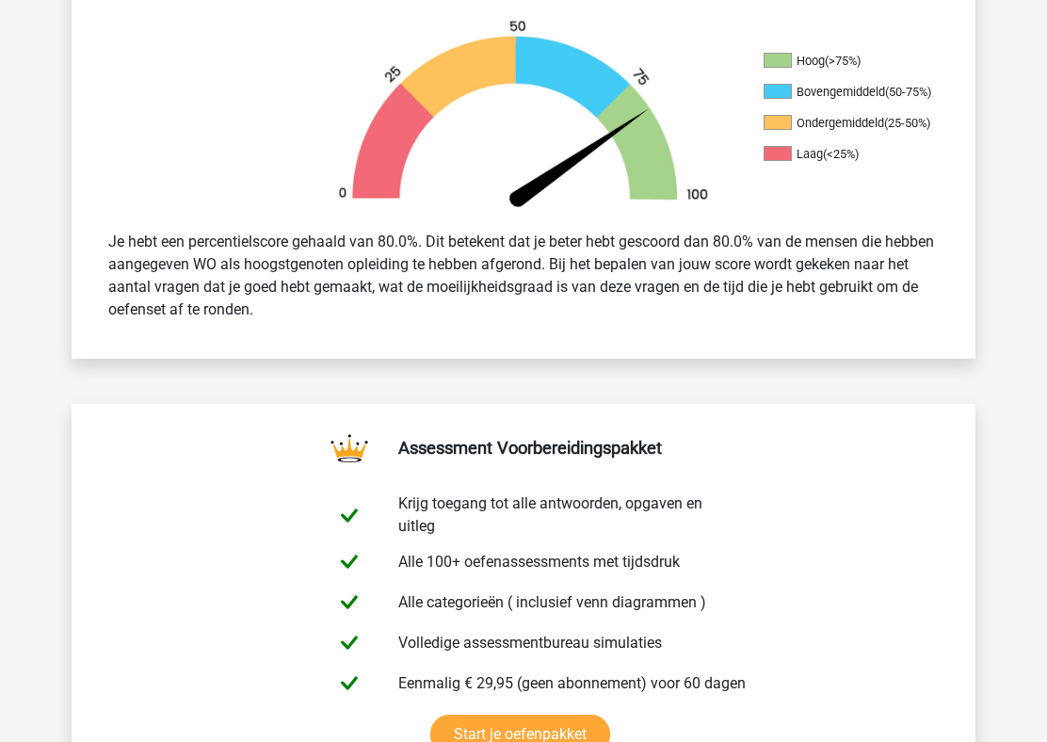
click at [576, 301] on div "Je hebt een percentielscore gehaald van 80.0%. Dit betekent dat je beter hebt g…" at bounding box center [523, 275] width 858 height 105
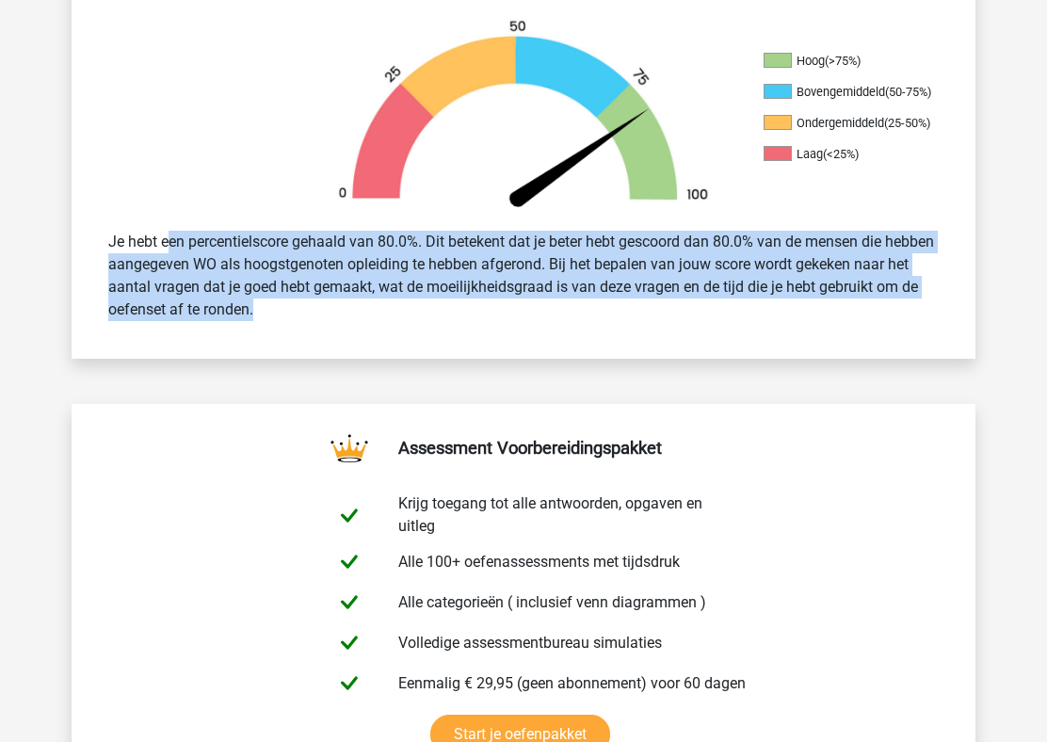
click at [576, 301] on div "Je hebt een percentielscore gehaald van 80.0%. Dit betekent dat je beter hebt g…" at bounding box center [523, 275] width 858 height 105
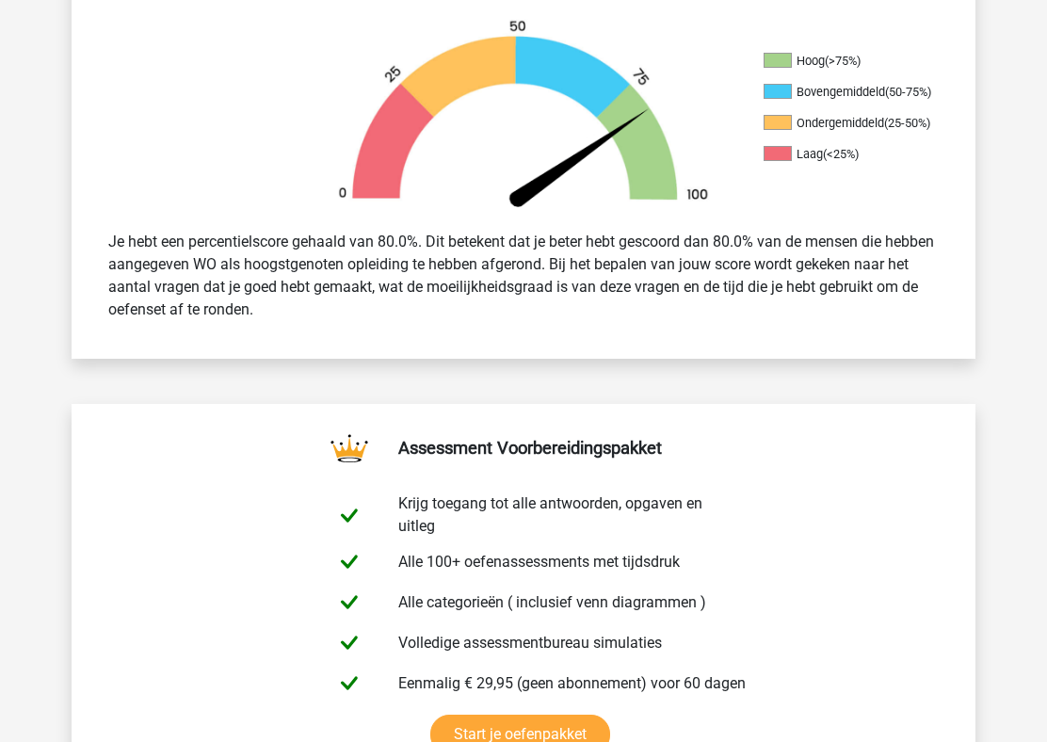
click at [576, 301] on div "Je hebt een percentielscore gehaald van 80.0%. Dit betekent dat je beter hebt g…" at bounding box center [523, 275] width 858 height 105
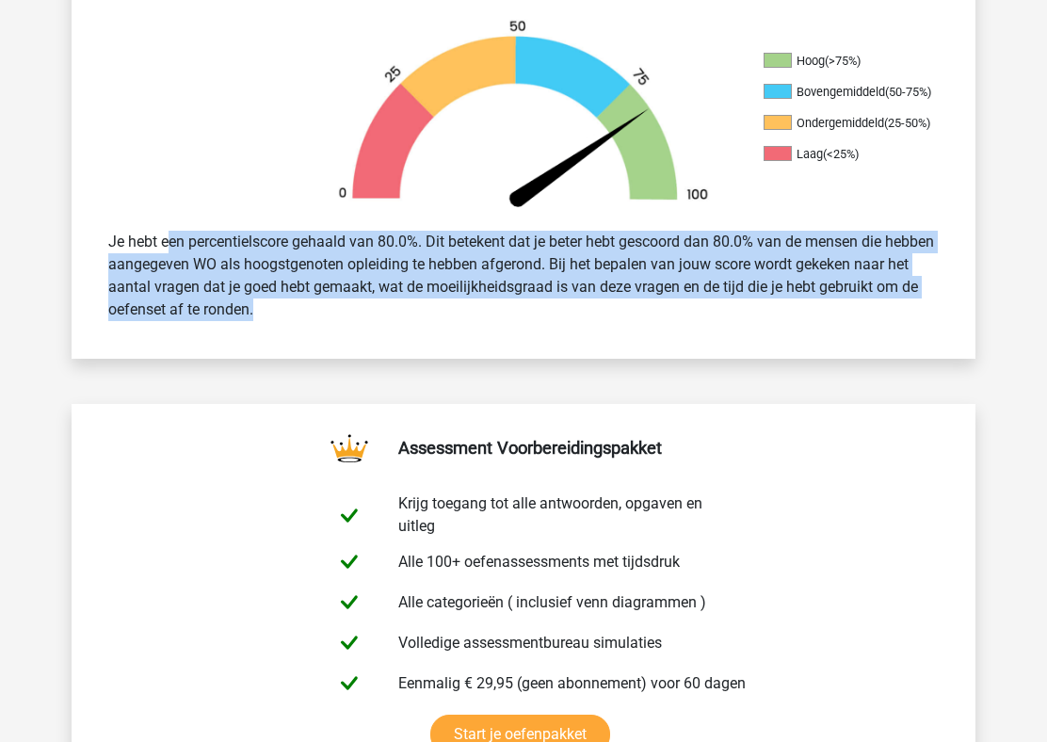
click at [435, 269] on div "Je hebt een percentielscore gehaald van 80.0%. Dit betekent dat je beter hebt g…" at bounding box center [523, 275] width 858 height 105
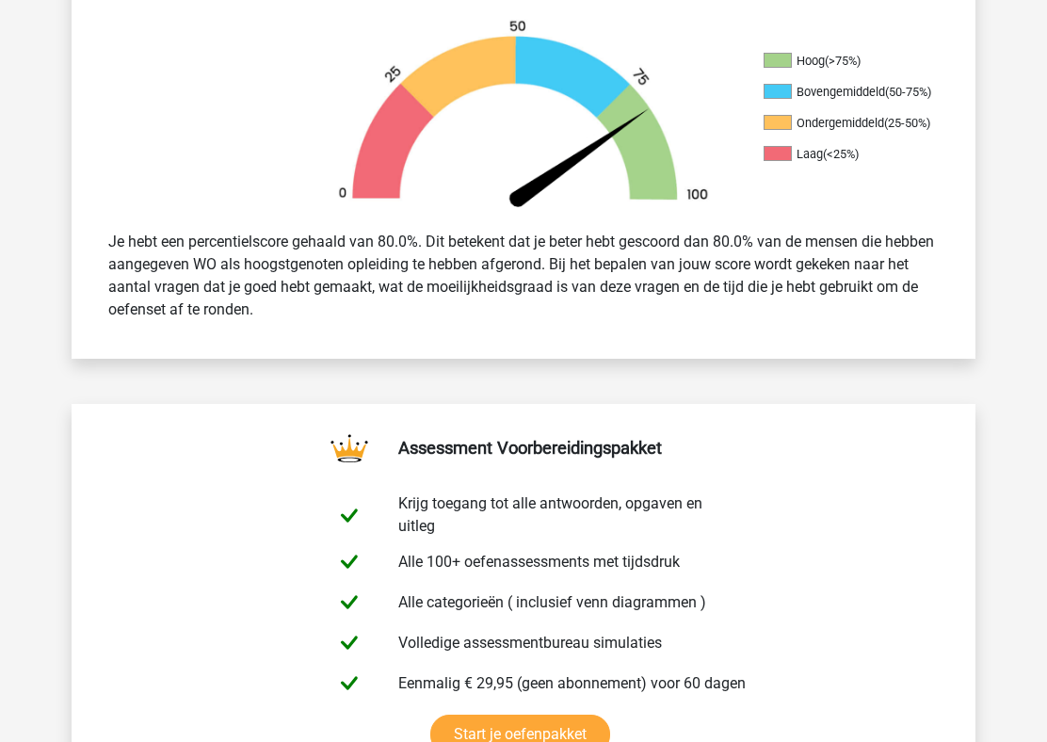
click at [435, 269] on div "Je hebt een percentielscore gehaald van 80.0%. Dit betekent dat je beter hebt g…" at bounding box center [523, 275] width 858 height 105
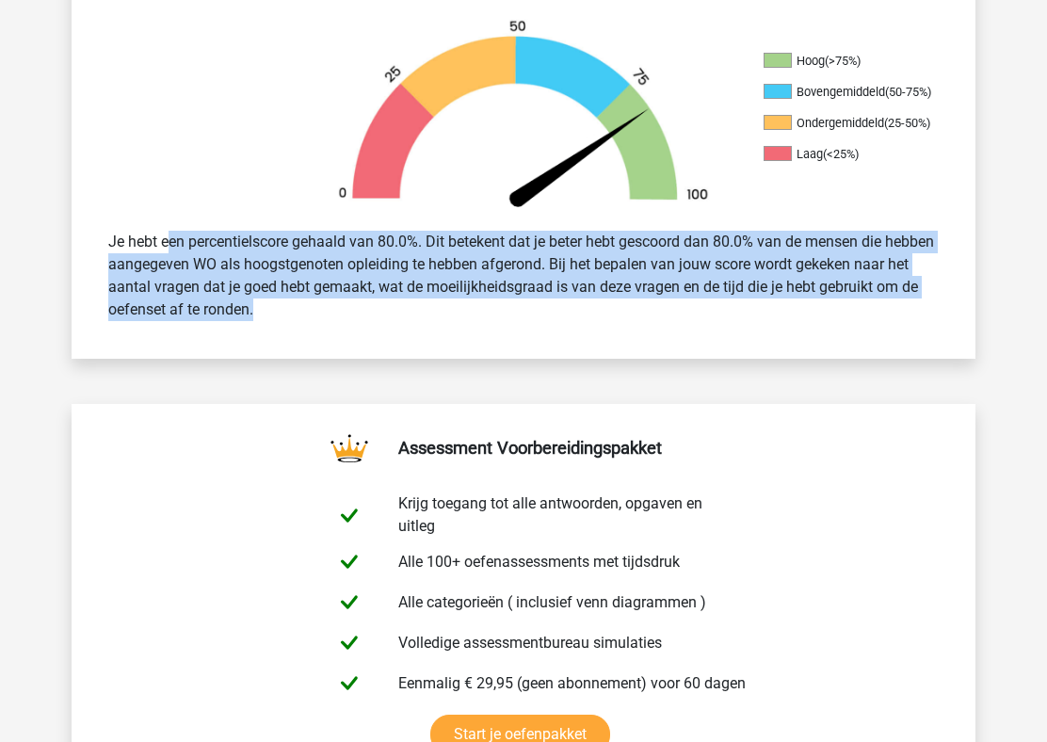
click at [435, 269] on div "Je hebt een percentielscore gehaald van 80.0%. Dit betekent dat je beter hebt g…" at bounding box center [523, 275] width 858 height 105
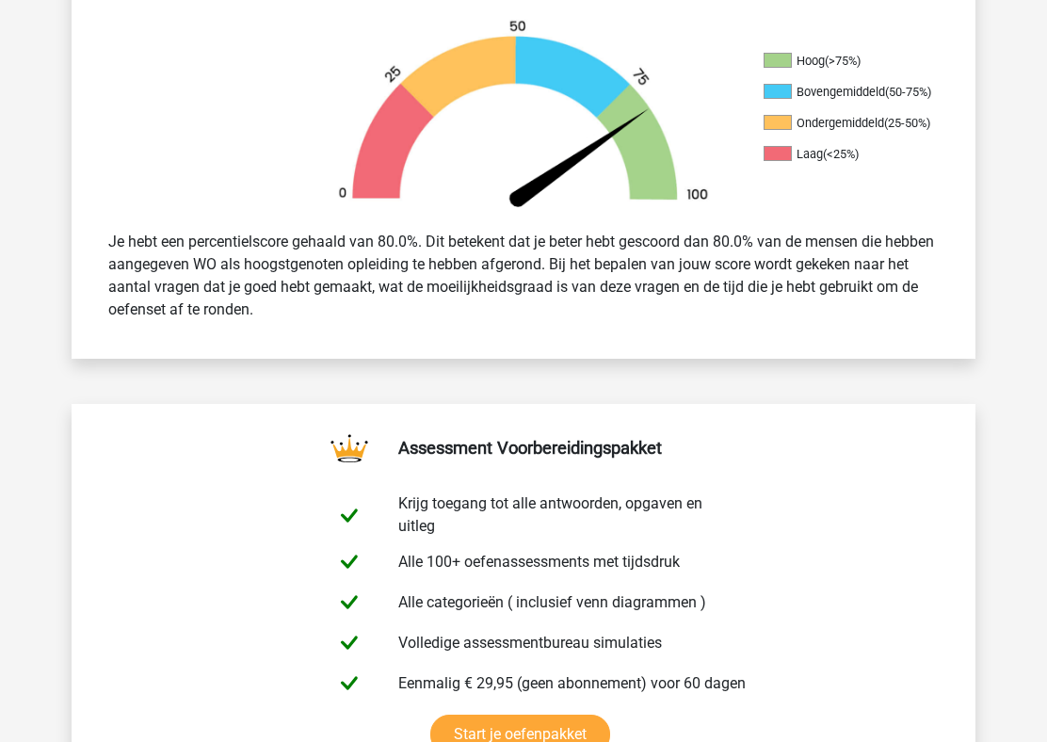
click at [435, 269] on div "Je hebt een percentielscore gehaald van 80.0%. Dit betekent dat je beter hebt g…" at bounding box center [523, 275] width 858 height 105
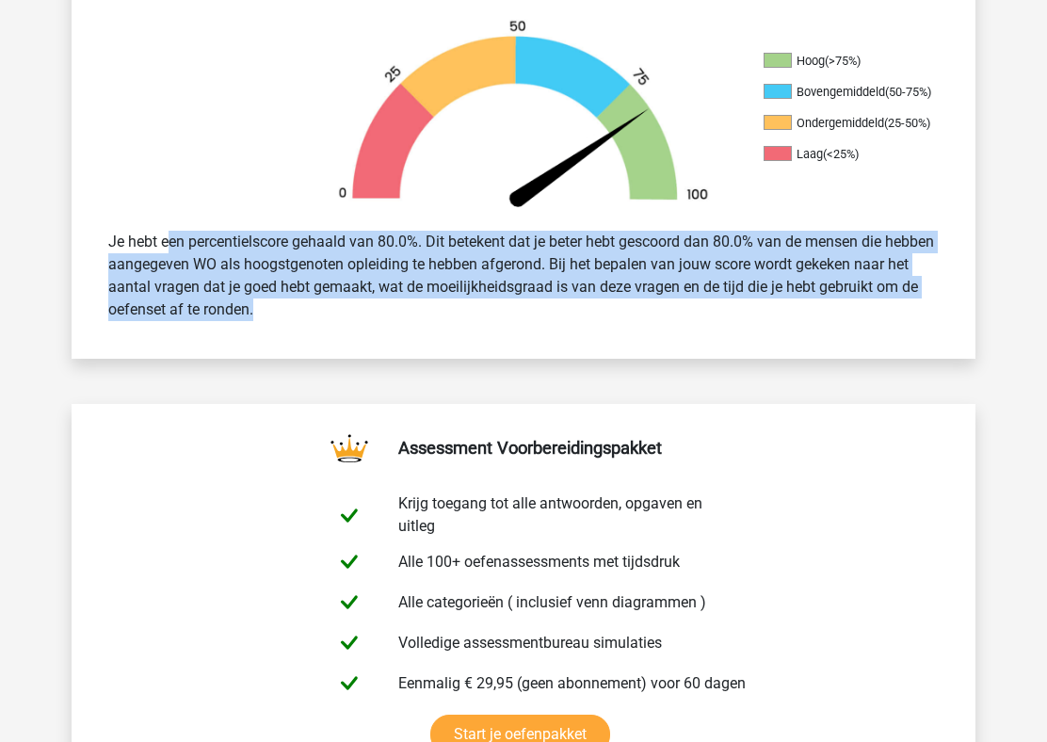
click at [435, 269] on div "Je hebt een percentielscore gehaald van 80.0%. Dit betekent dat je beter hebt g…" at bounding box center [523, 275] width 858 height 105
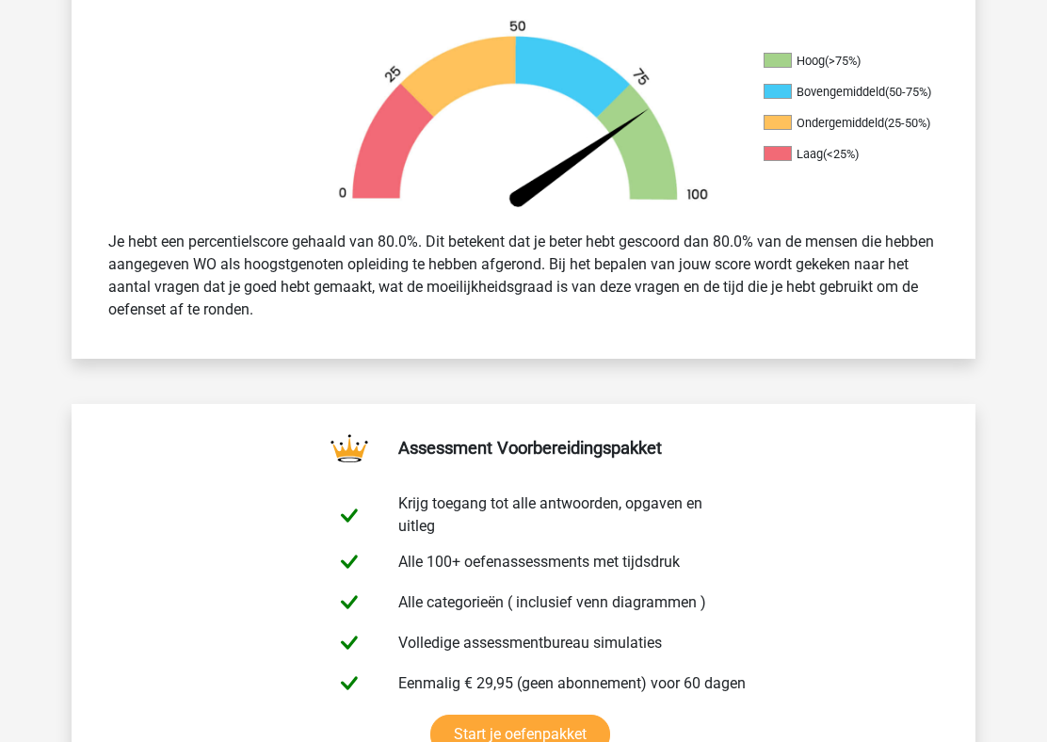
click at [435, 269] on div "Je hebt een percentielscore gehaald van 80.0%. Dit betekent dat je beter hebt g…" at bounding box center [523, 275] width 858 height 105
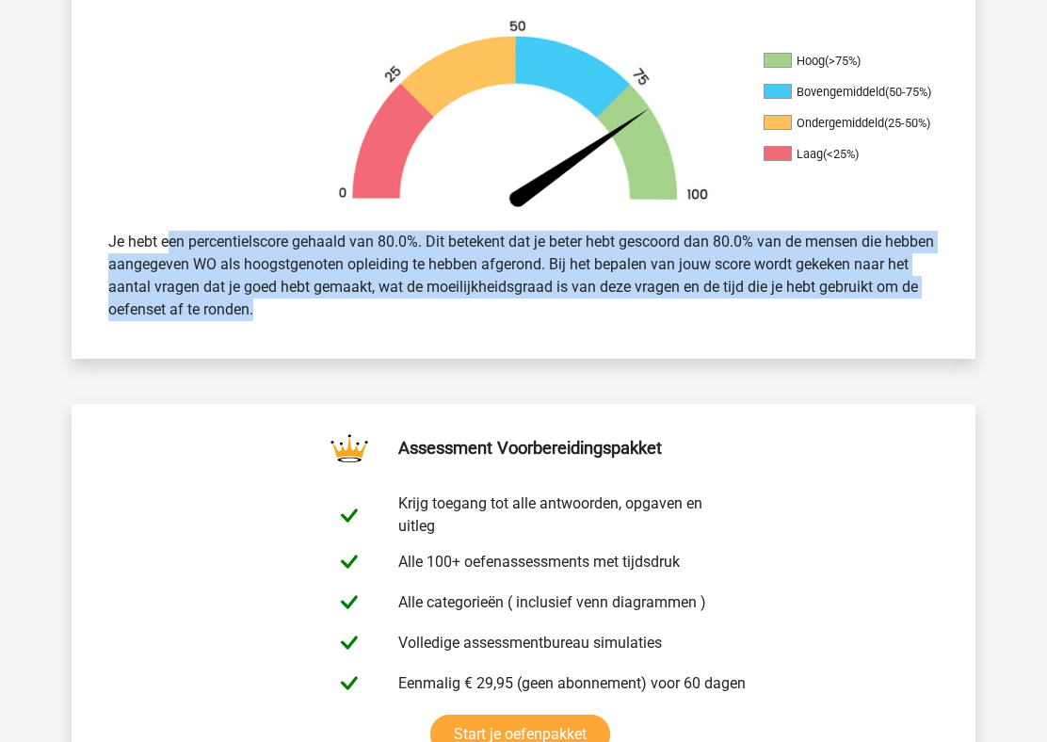
click at [480, 282] on div "Je hebt een percentielscore gehaald van 80.0%. Dit betekent dat je beter hebt g…" at bounding box center [523, 275] width 858 height 105
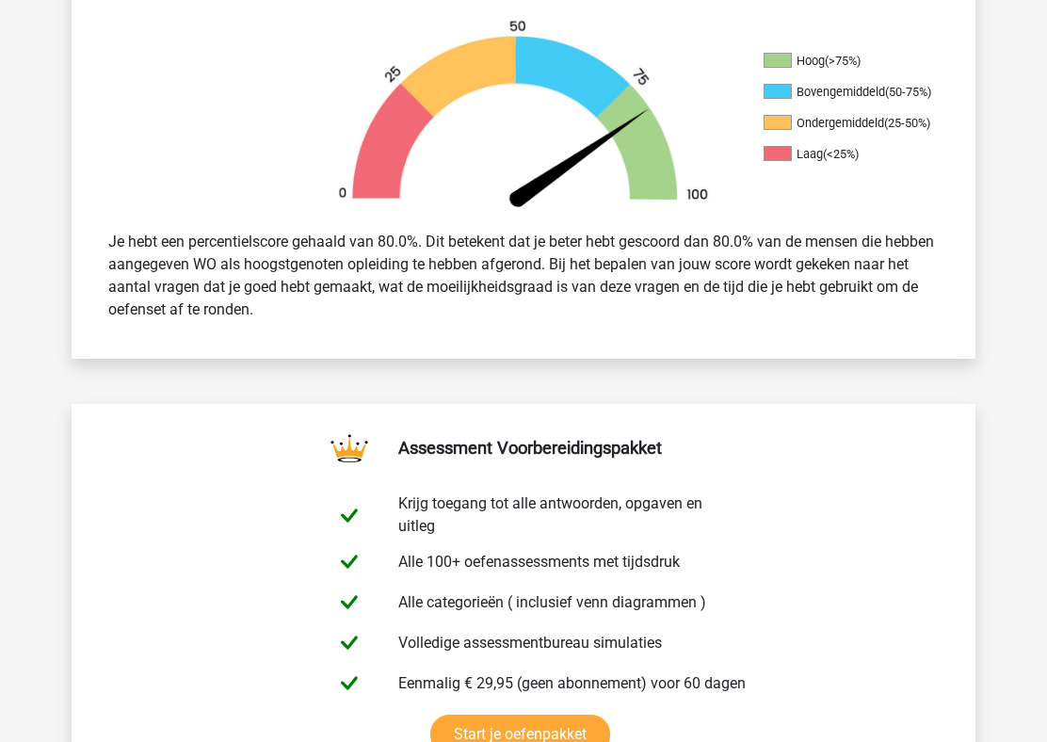
click at [480, 282] on div "Je hebt een percentielscore gehaald van 80.0%. Dit betekent dat je beter hebt g…" at bounding box center [523, 275] width 858 height 105
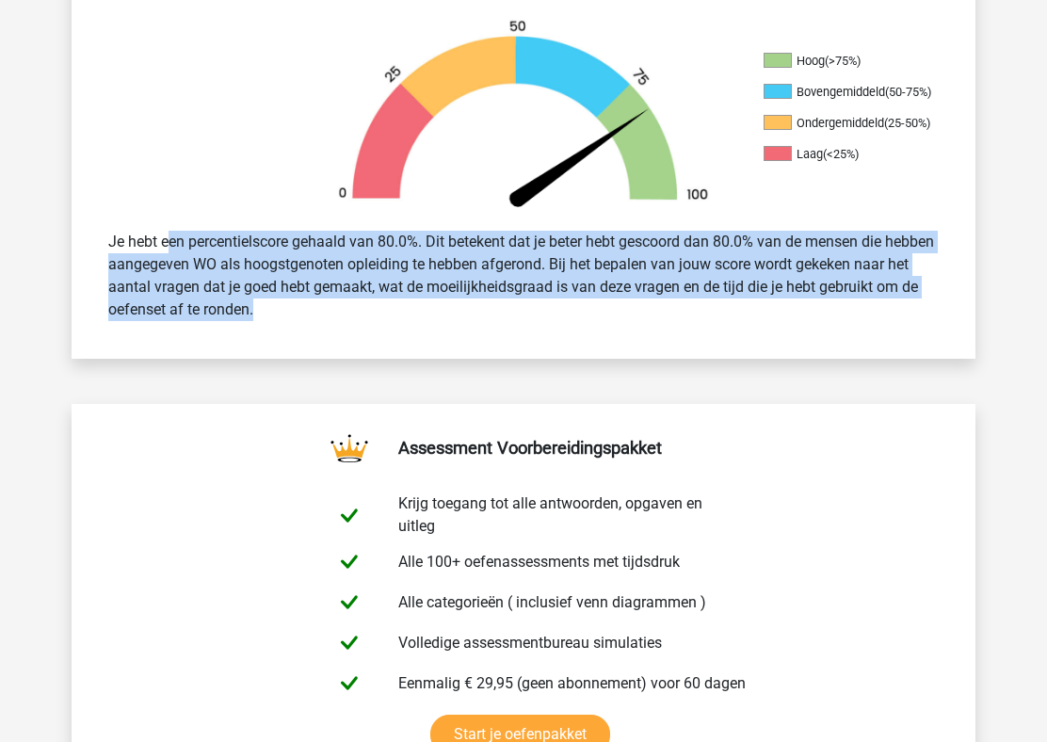
click at [503, 306] on div "Je hebt een percentielscore gehaald van 80.0%. Dit betekent dat je beter hebt g…" at bounding box center [523, 275] width 858 height 105
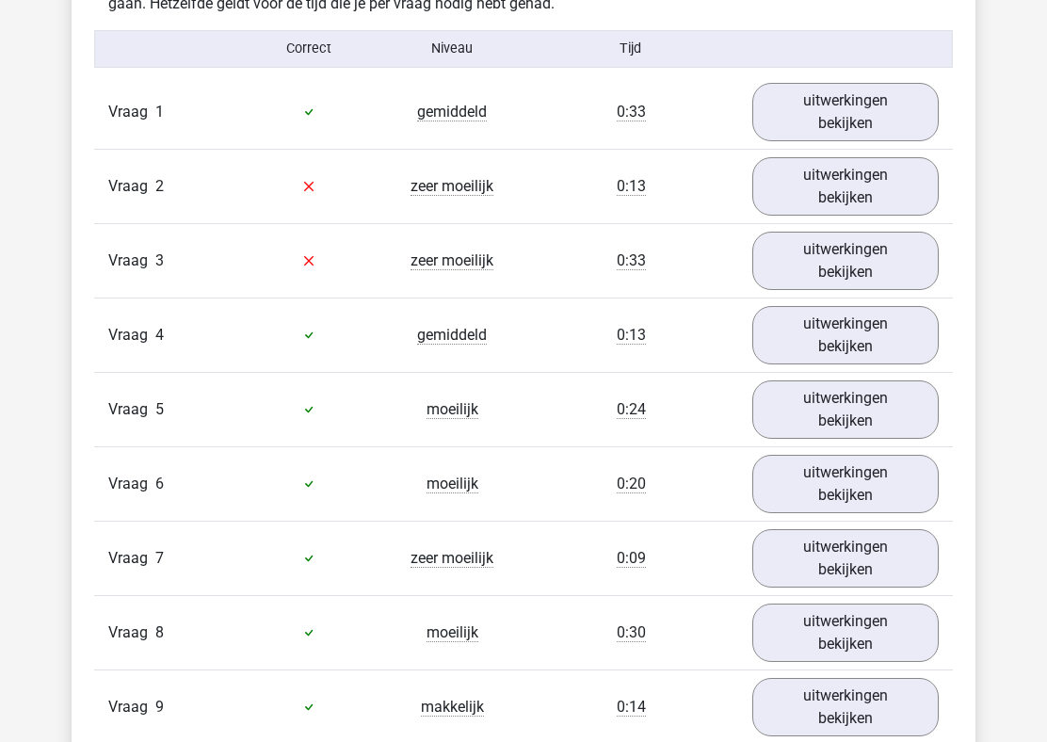
scroll to position [1527, 0]
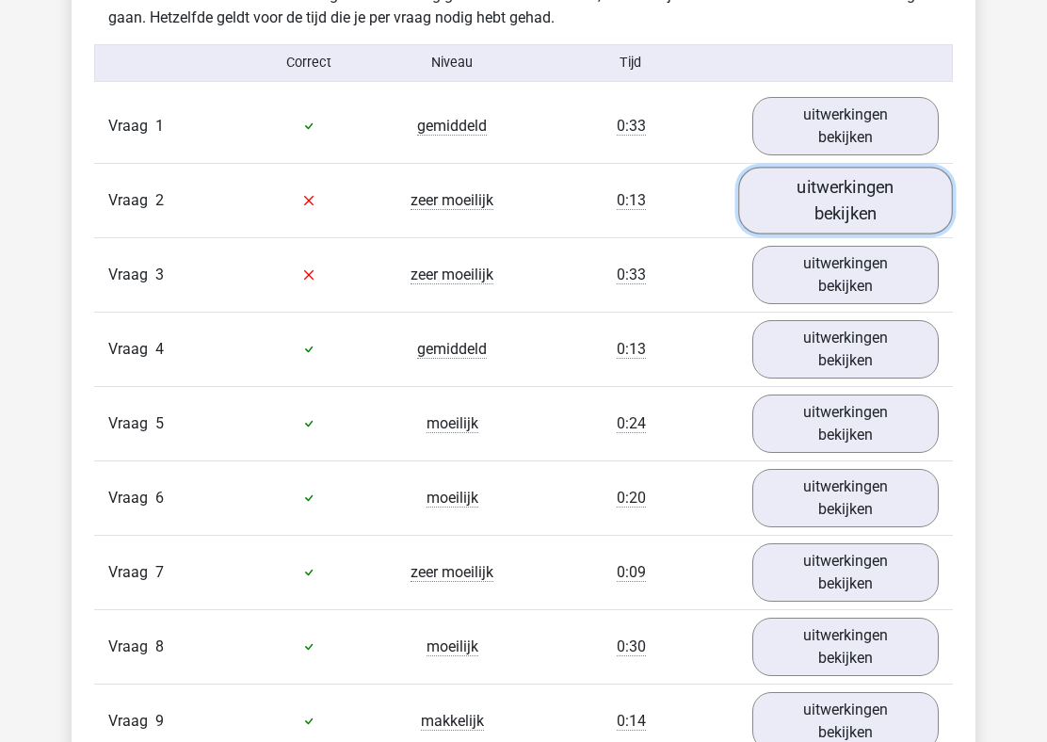
click at [811, 204] on link "uitwerkingen bekijken" at bounding box center [845, 200] width 215 height 67
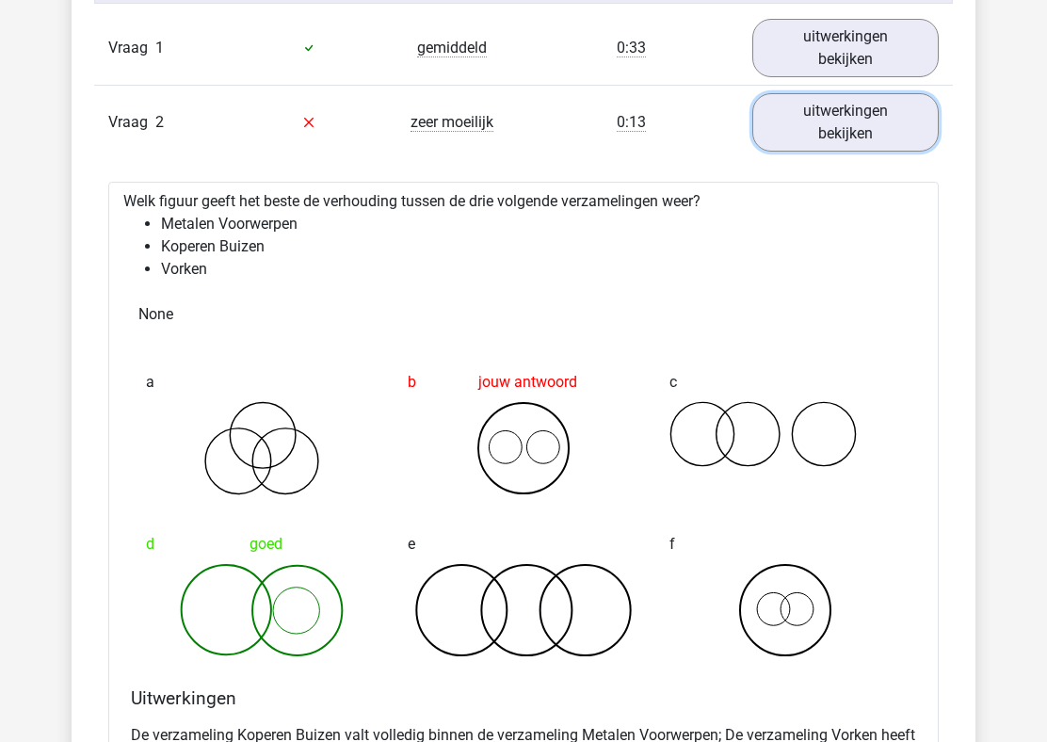
scroll to position [1736, 0]
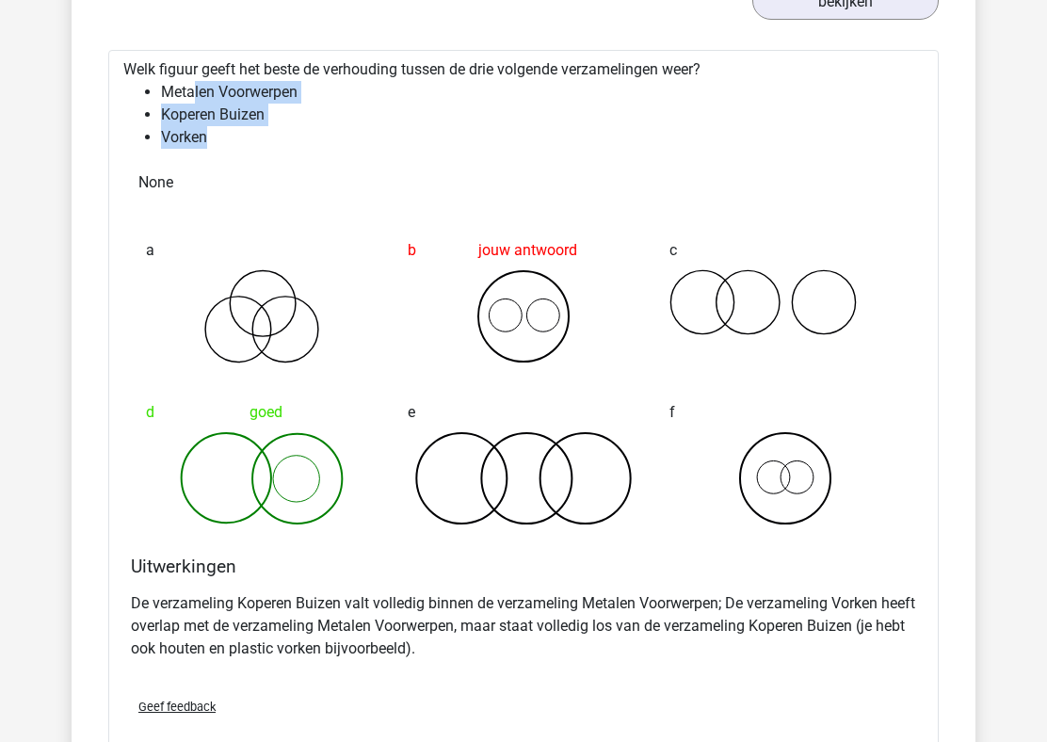
drag, startPoint x: 195, startPoint y: 88, endPoint x: 226, endPoint y: 148, distance: 67.8
click at [226, 148] on ul "Metalen Voorwerpen Koperen Buizen Vorken" at bounding box center [523, 115] width 800 height 68
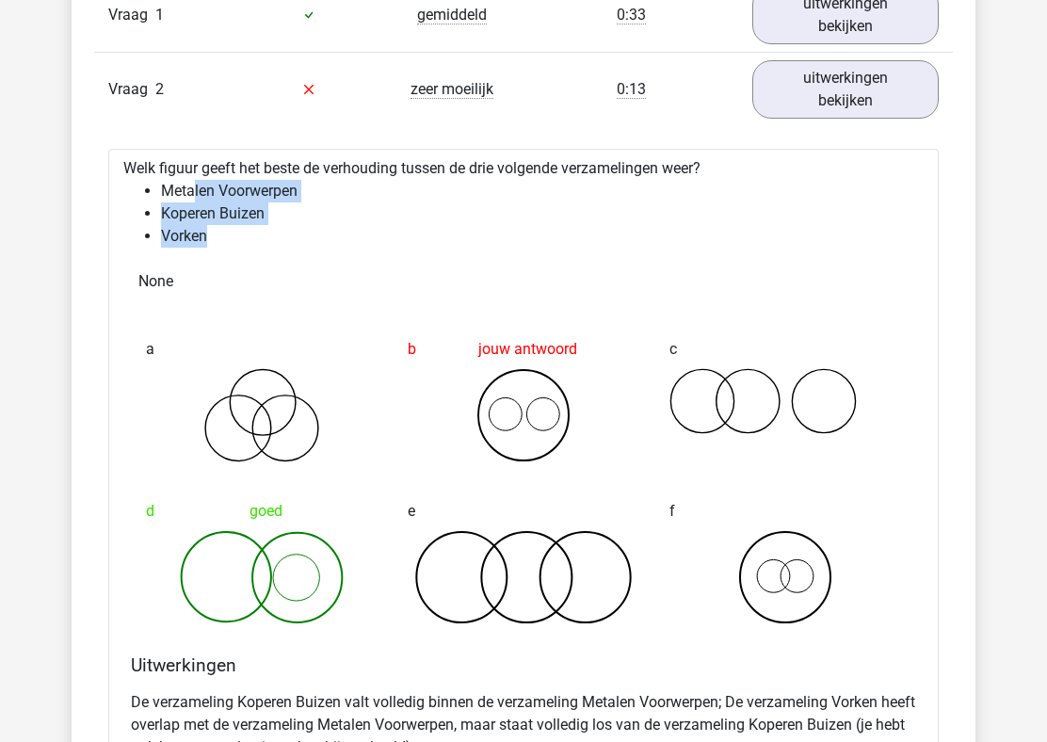
scroll to position [1560, 0]
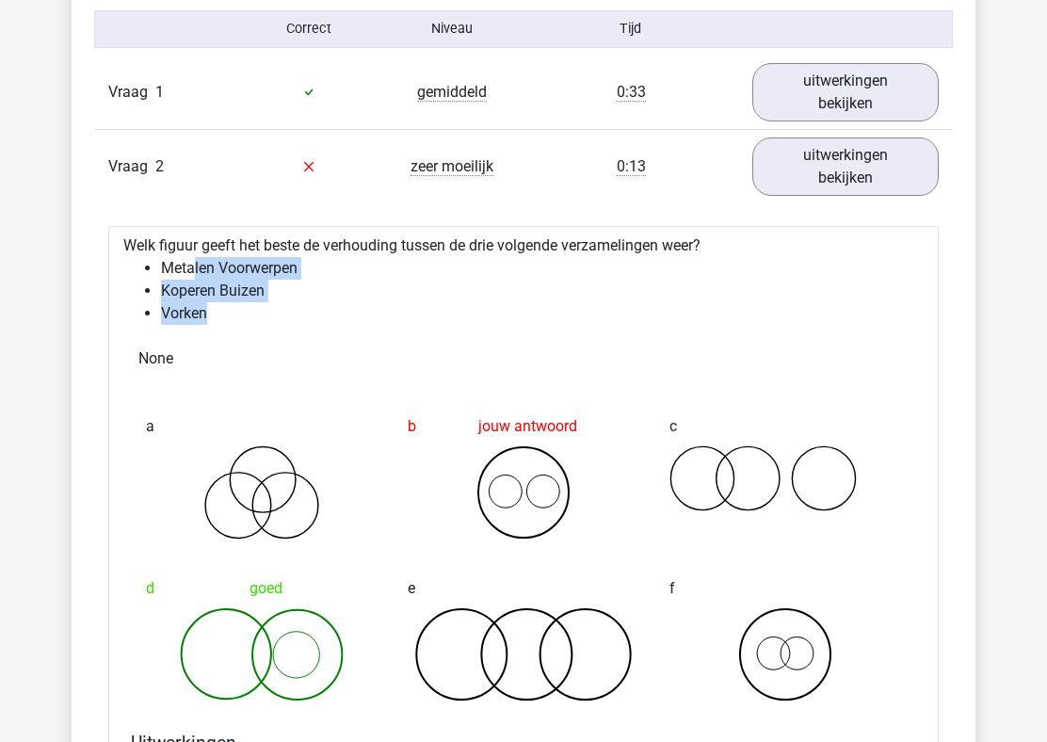
click at [308, 197] on div "Vraag 2 zeer moeilijk 0:13 uitwerkingen bekijken" at bounding box center [523, 166] width 858 height 74
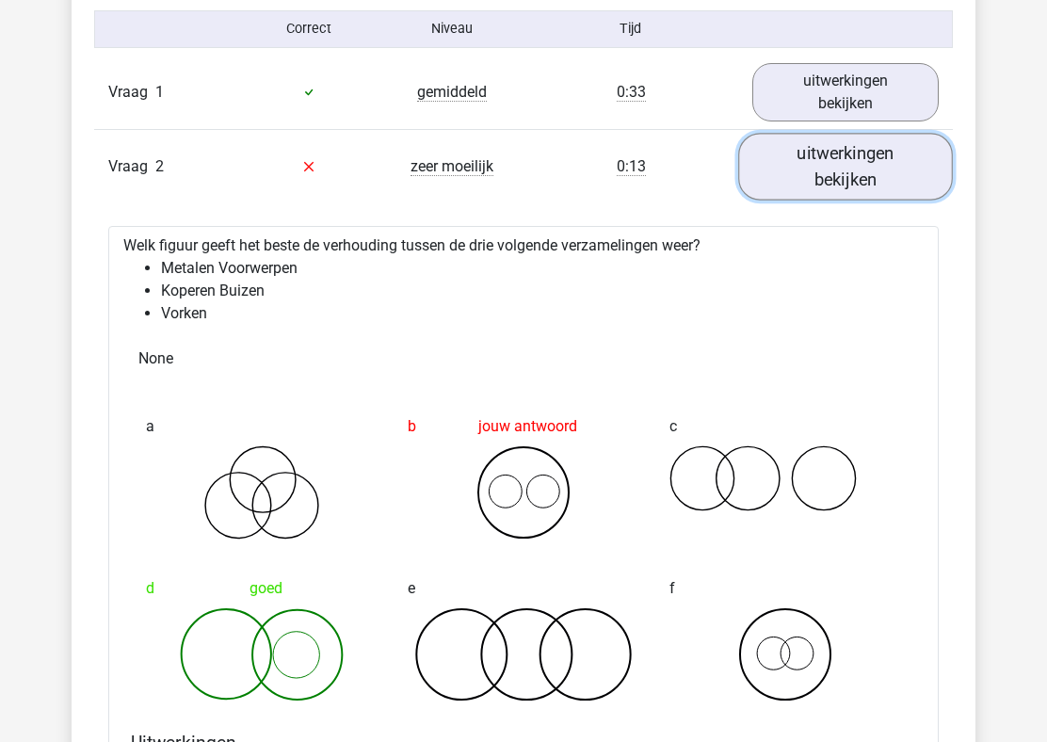
click at [844, 194] on link "uitwerkingen bekijken" at bounding box center [845, 166] width 215 height 67
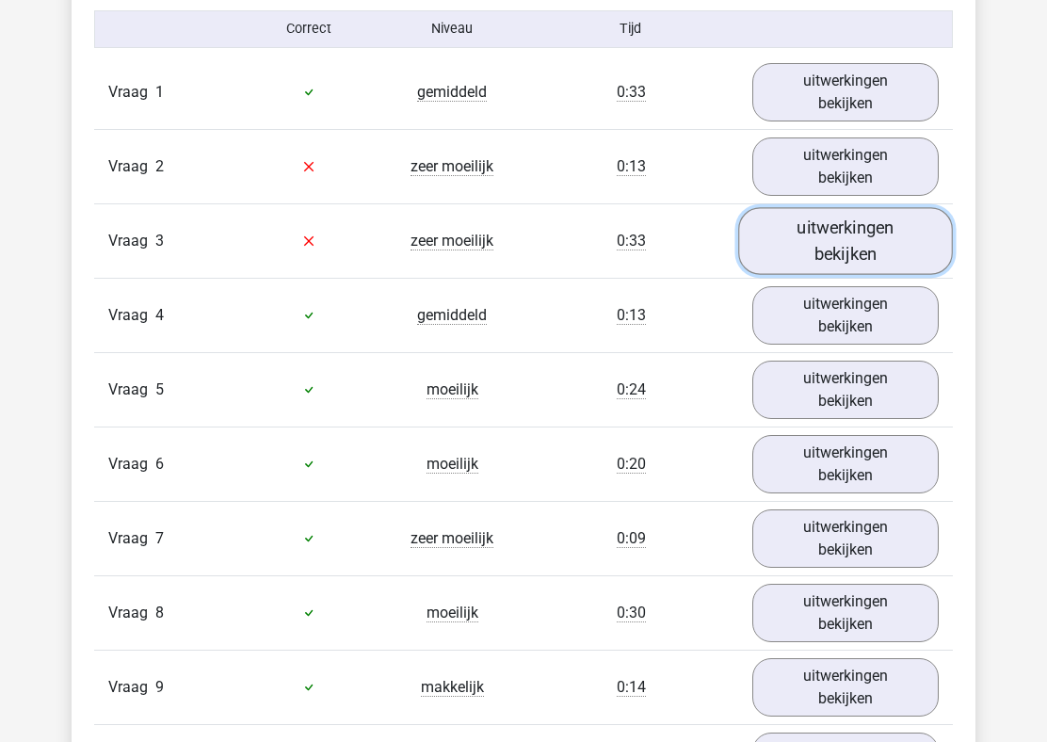
click at [856, 248] on link "uitwerkingen bekijken" at bounding box center [845, 240] width 215 height 67
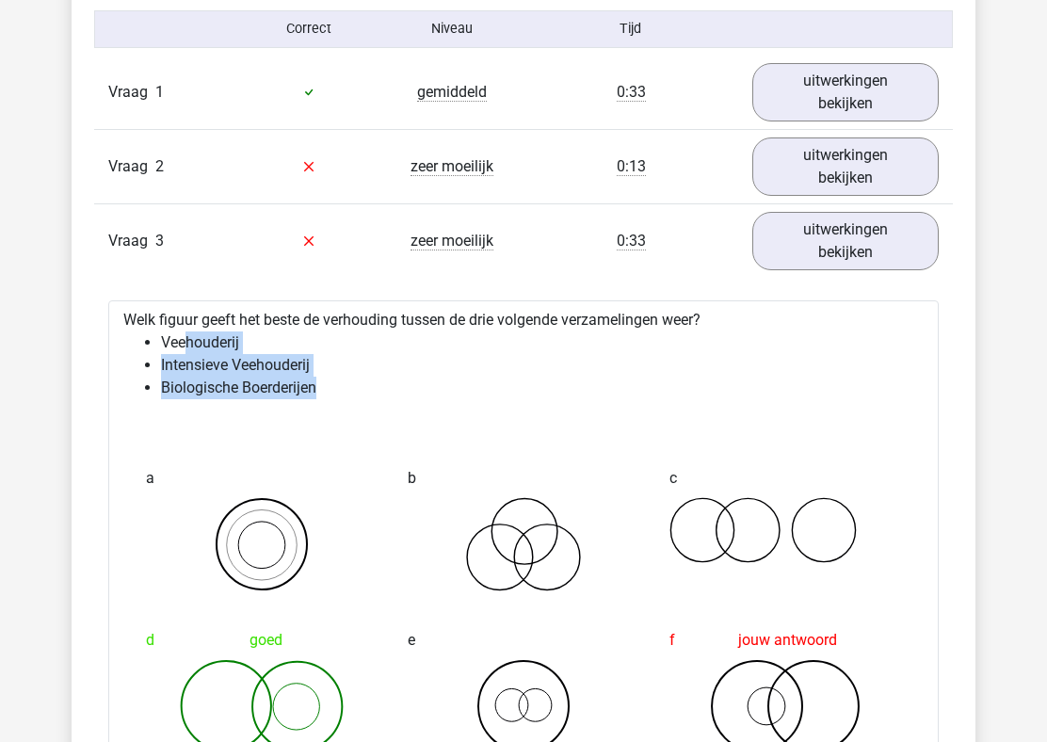
drag, startPoint x: 186, startPoint y: 346, endPoint x: 374, endPoint y: 384, distance: 191.0
click at [376, 384] on ul "Veehouderij Intensieve Veehouderij Biologische Boerderijen" at bounding box center [523, 365] width 800 height 68
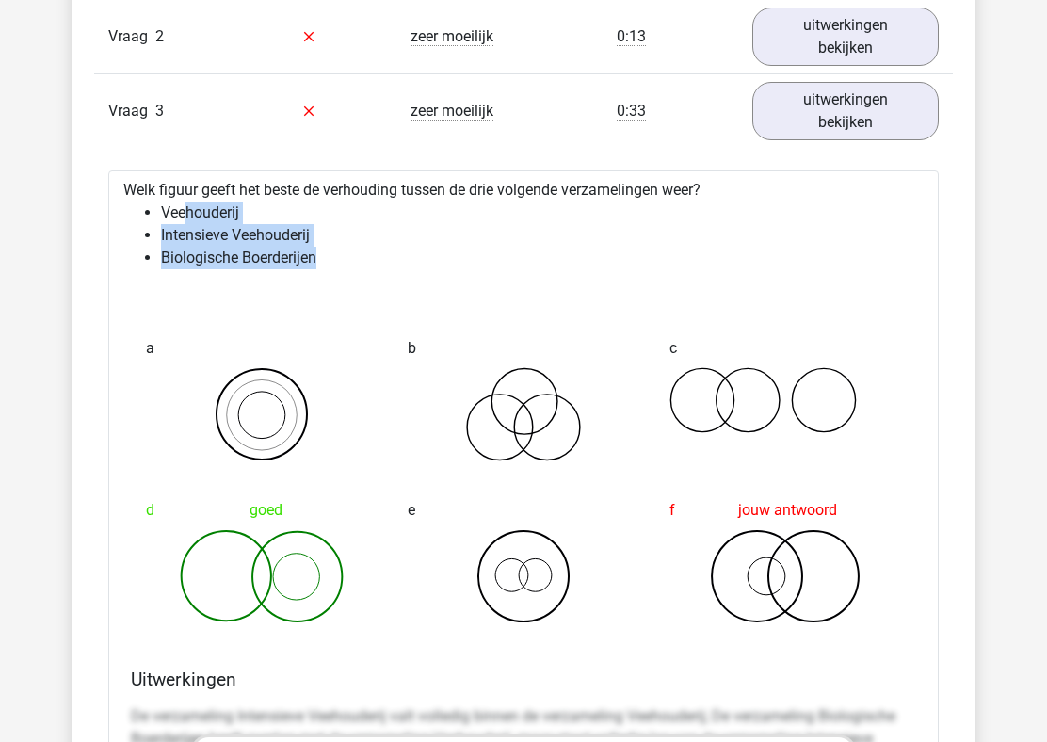
scroll to position [1677, 0]
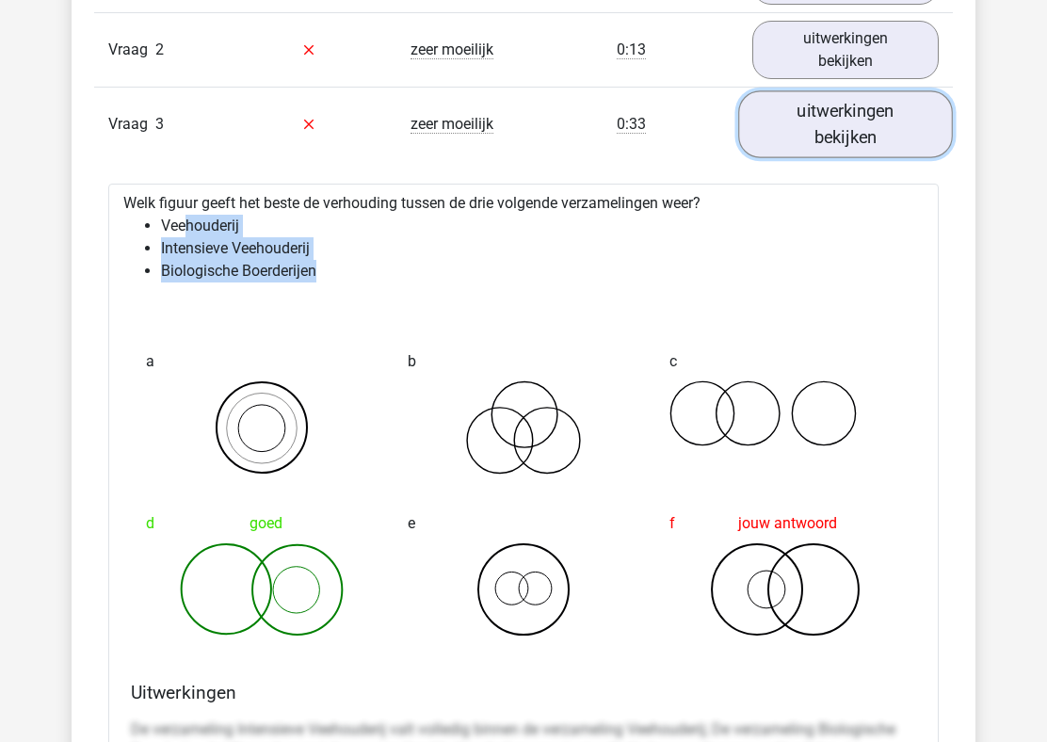
click at [840, 137] on link "uitwerkingen bekijken" at bounding box center [845, 123] width 215 height 67
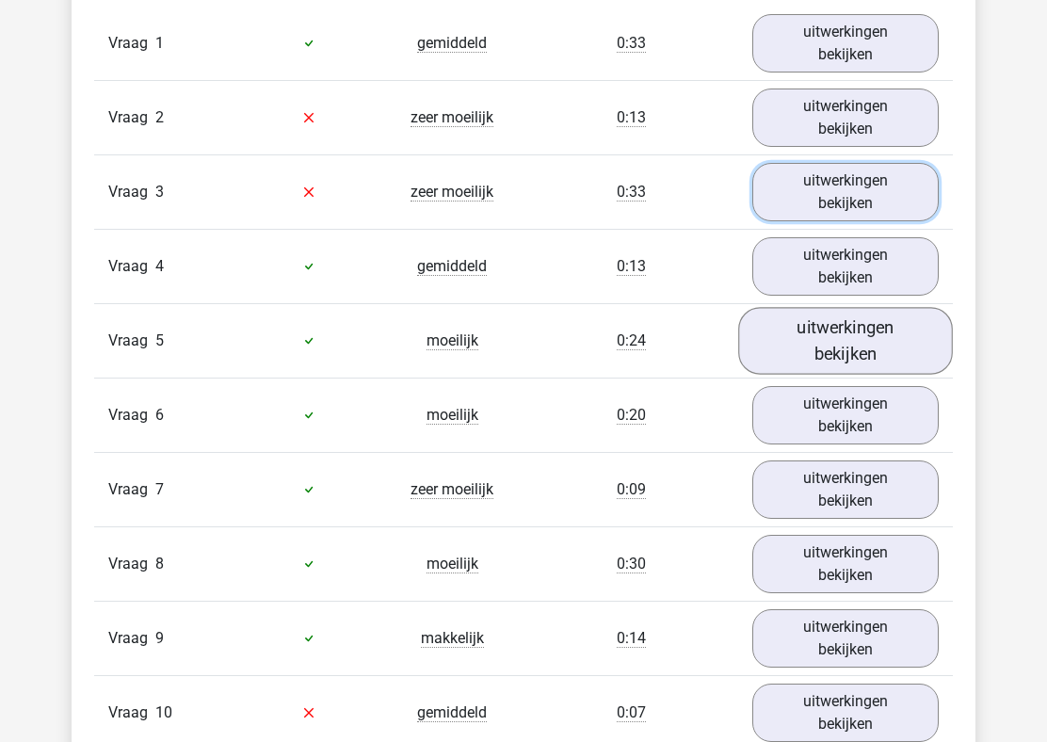
scroll to position [1521, 0]
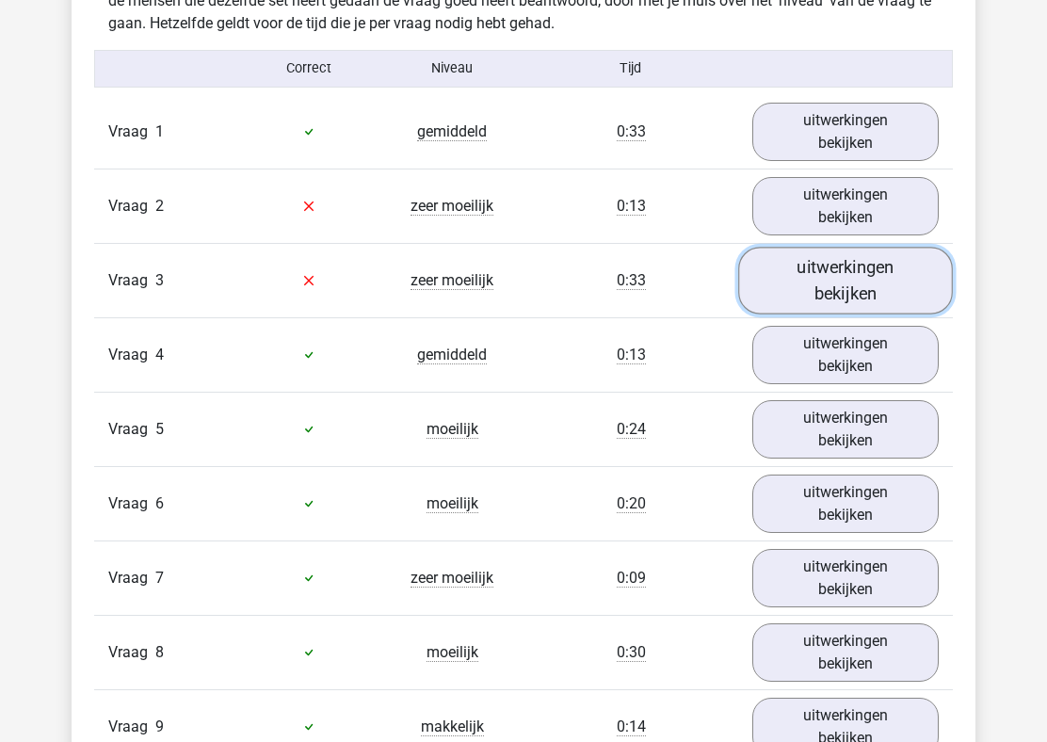
click at [835, 274] on link "uitwerkingen bekijken" at bounding box center [845, 280] width 215 height 67
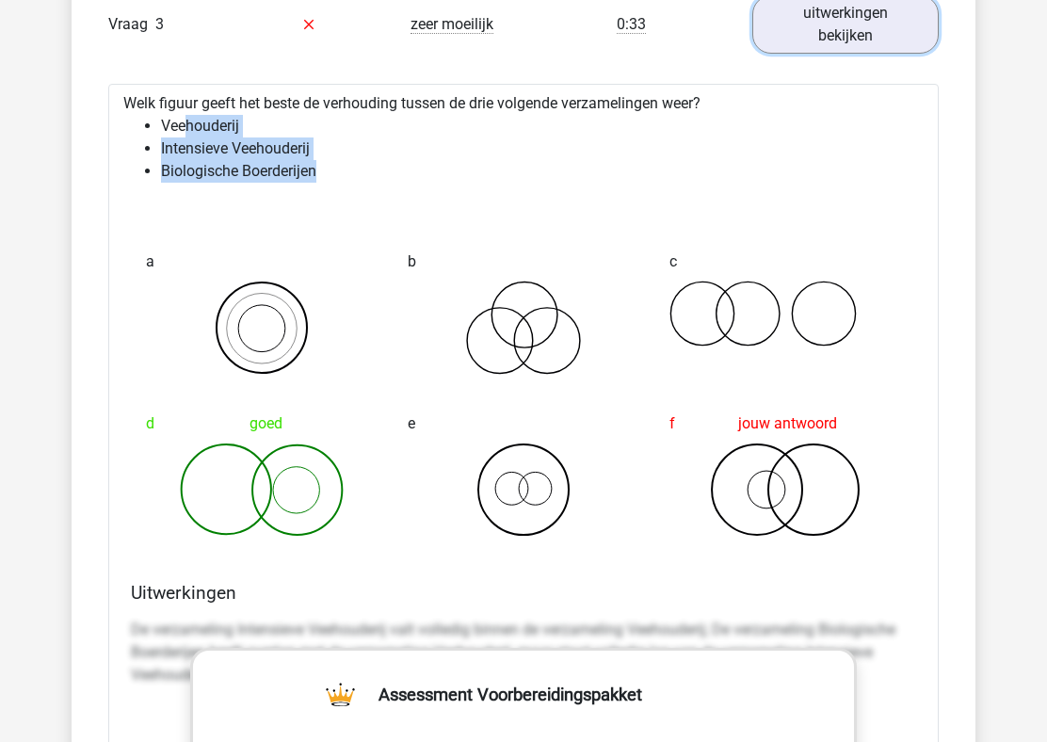
scroll to position [1798, 0]
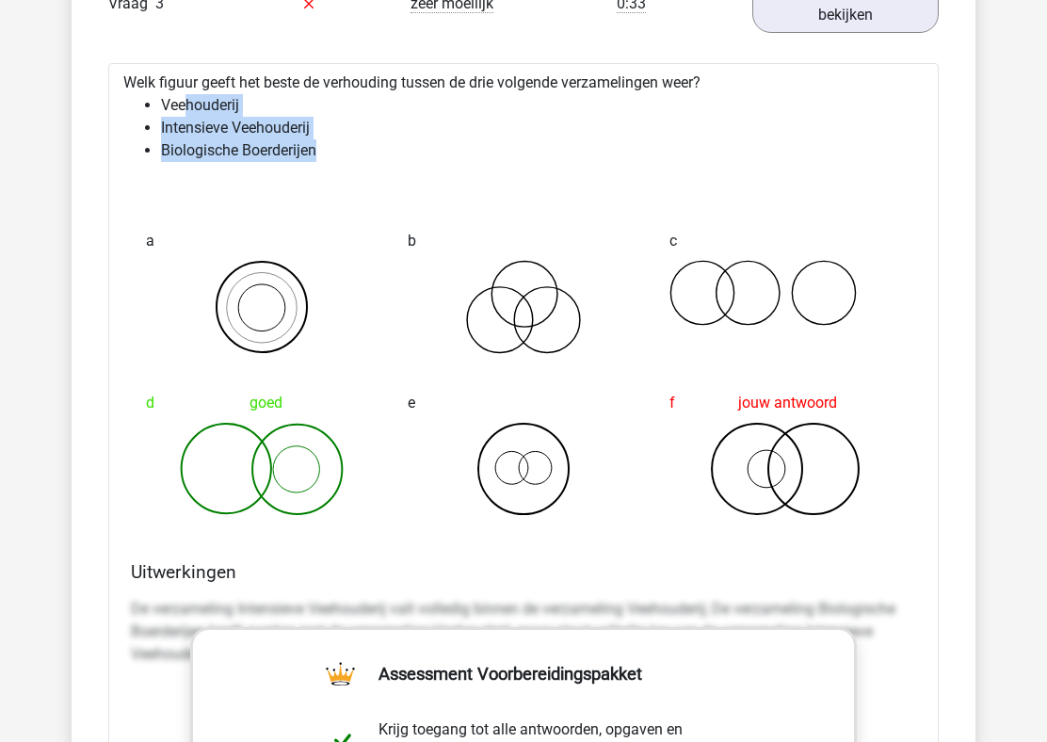
click at [264, 384] on div "goed" at bounding box center [262, 403] width 232 height 38
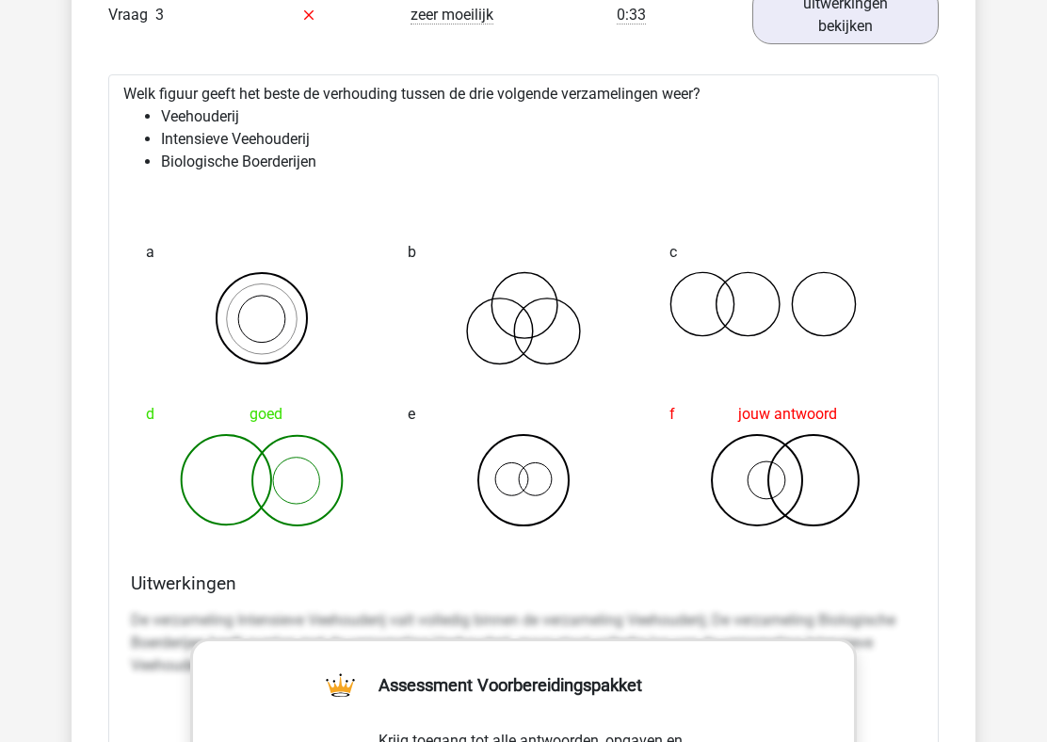
scroll to position [1767, 0]
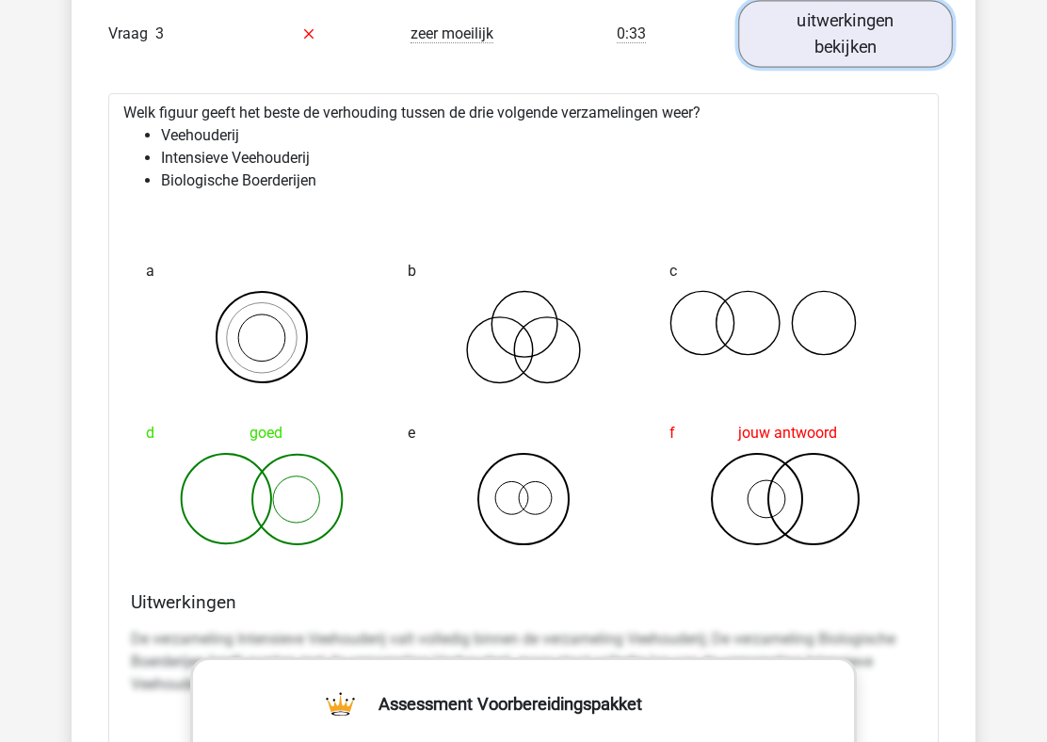
click at [850, 56] on link "uitwerkingen bekijken" at bounding box center [845, 33] width 215 height 67
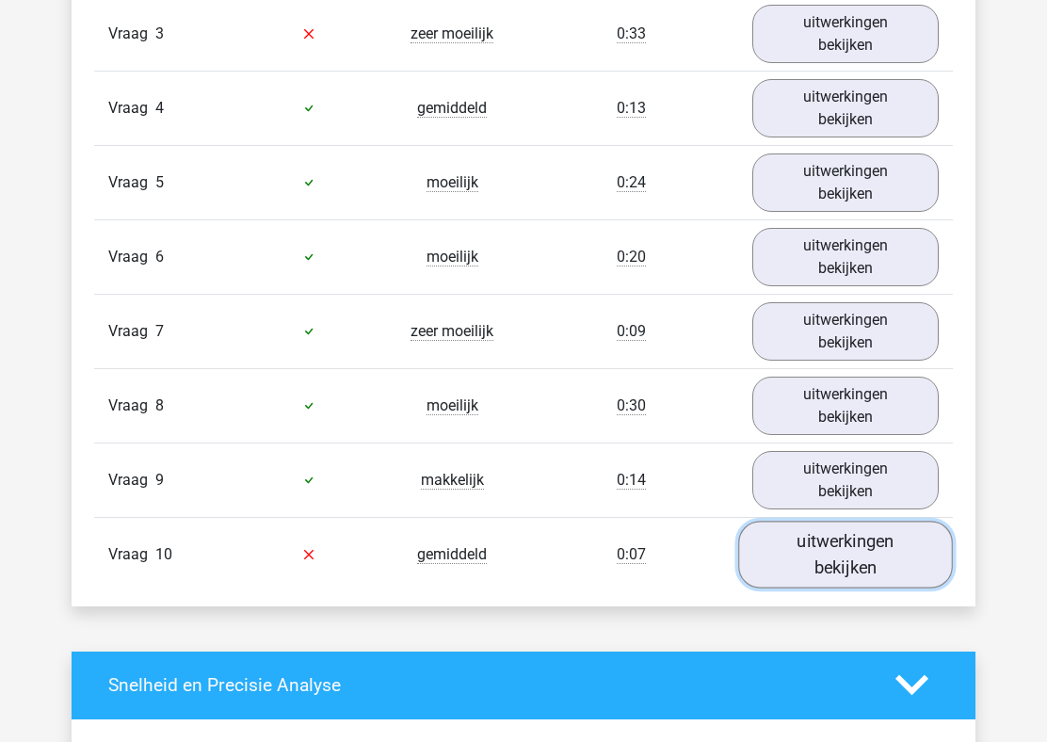
click at [844, 543] on link "uitwerkingen bekijken" at bounding box center [845, 553] width 215 height 67
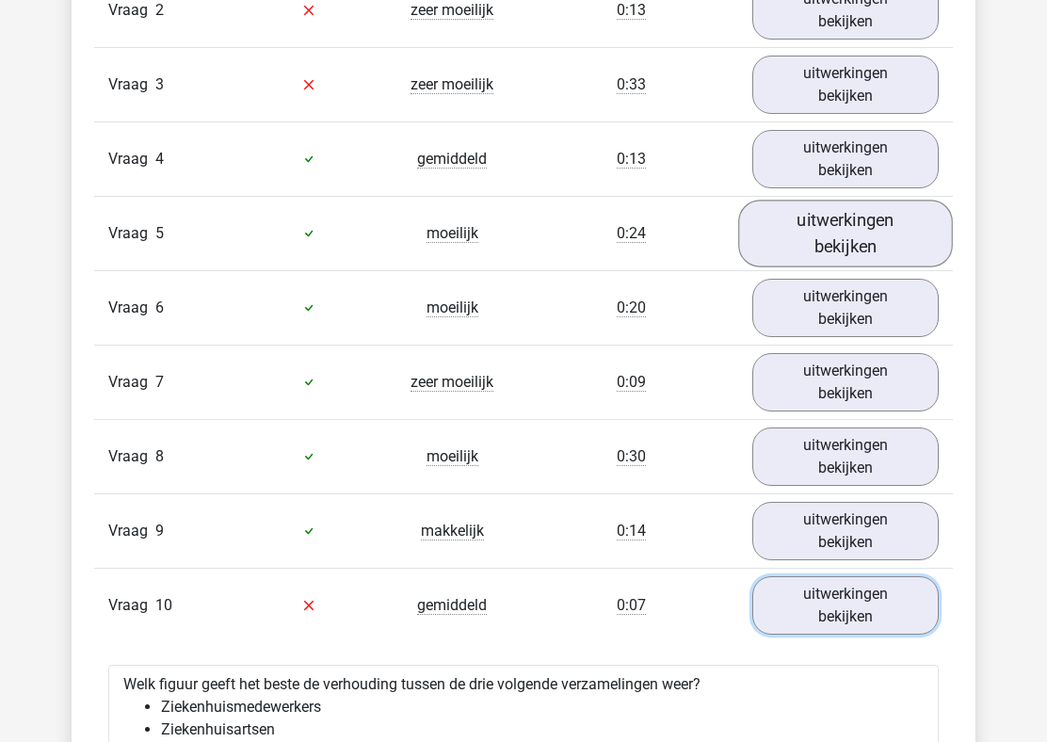
scroll to position [1691, 0]
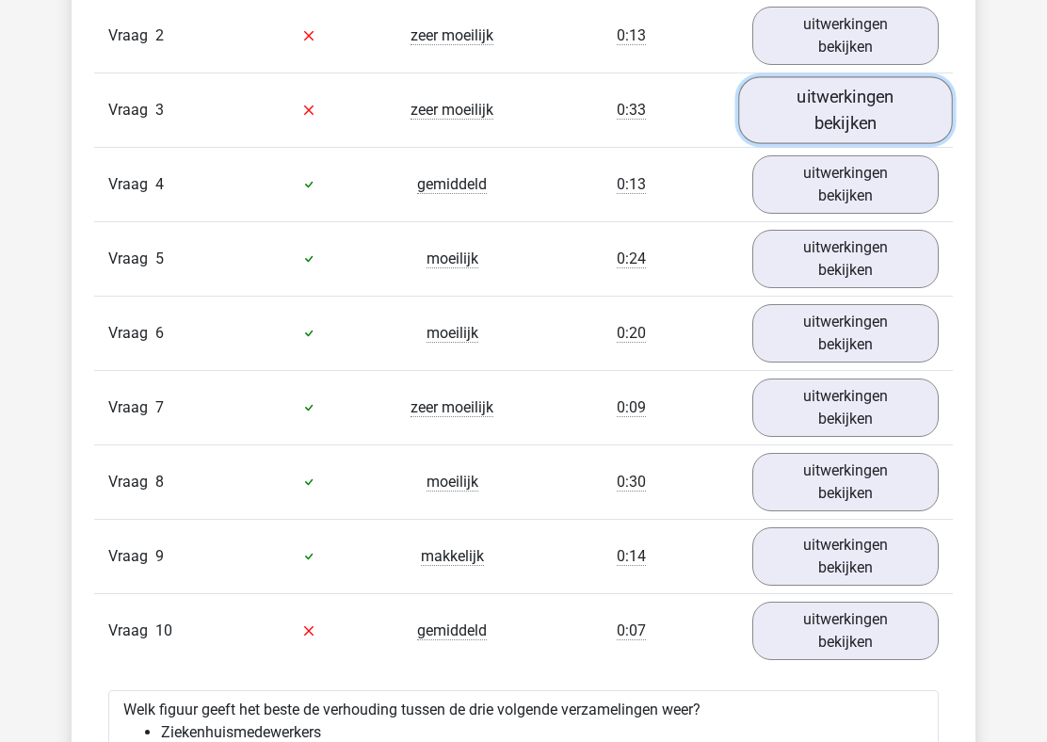
click at [839, 111] on link "uitwerkingen bekijken" at bounding box center [845, 109] width 215 height 67
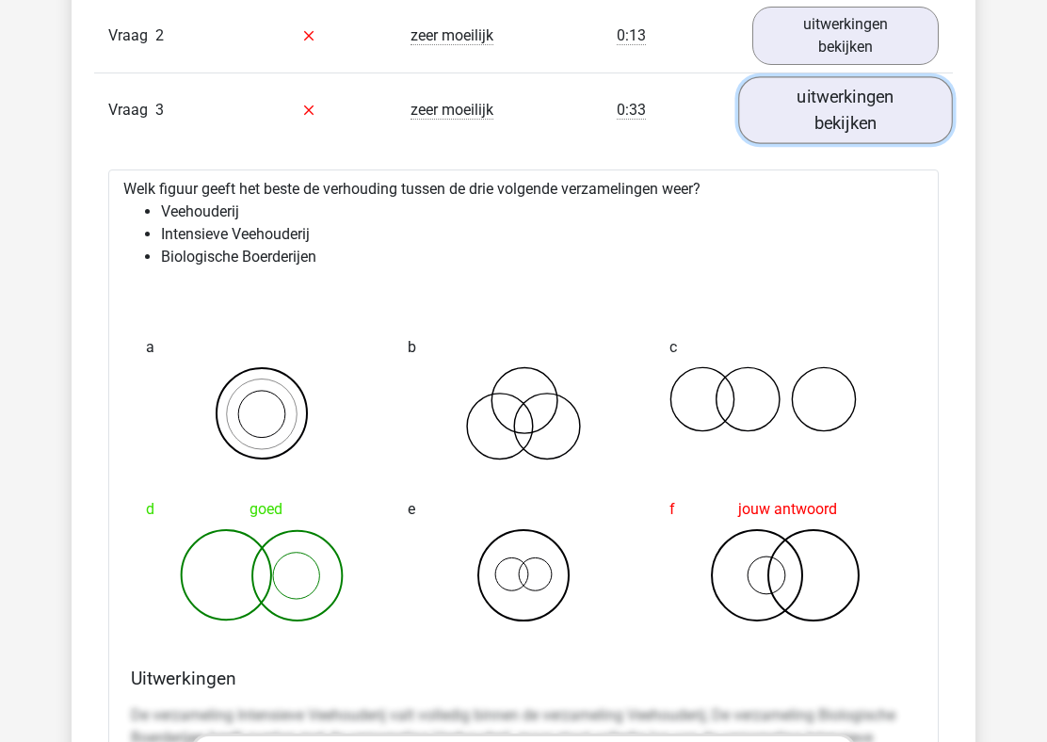
click at [804, 107] on link "uitwerkingen bekijken" at bounding box center [845, 109] width 215 height 67
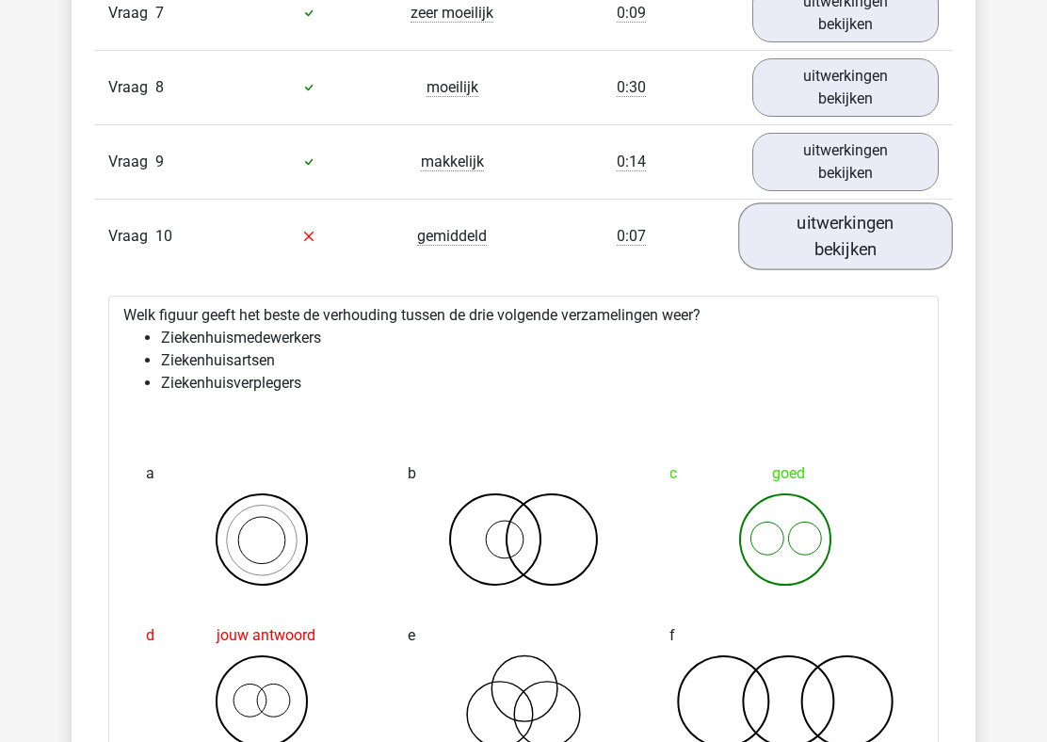
scroll to position [2119, 0]
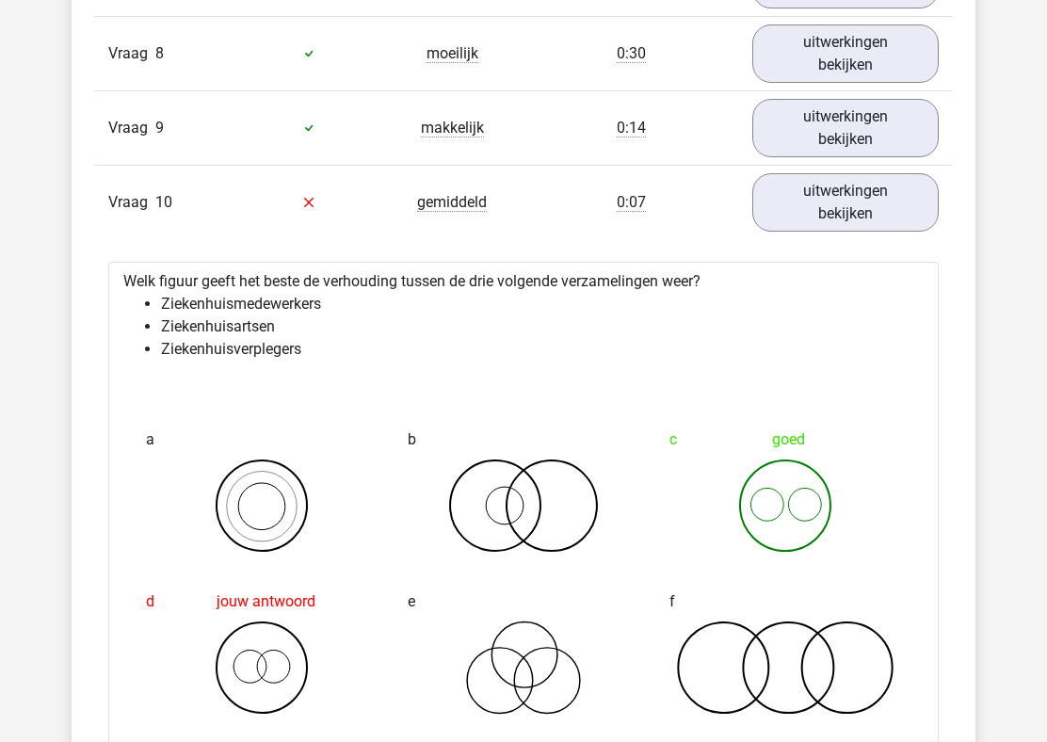
click at [397, 329] on li "Ziekenhuisartsen" at bounding box center [542, 326] width 762 height 23
click at [378, 416] on div "a" at bounding box center [262, 487] width 262 height 162
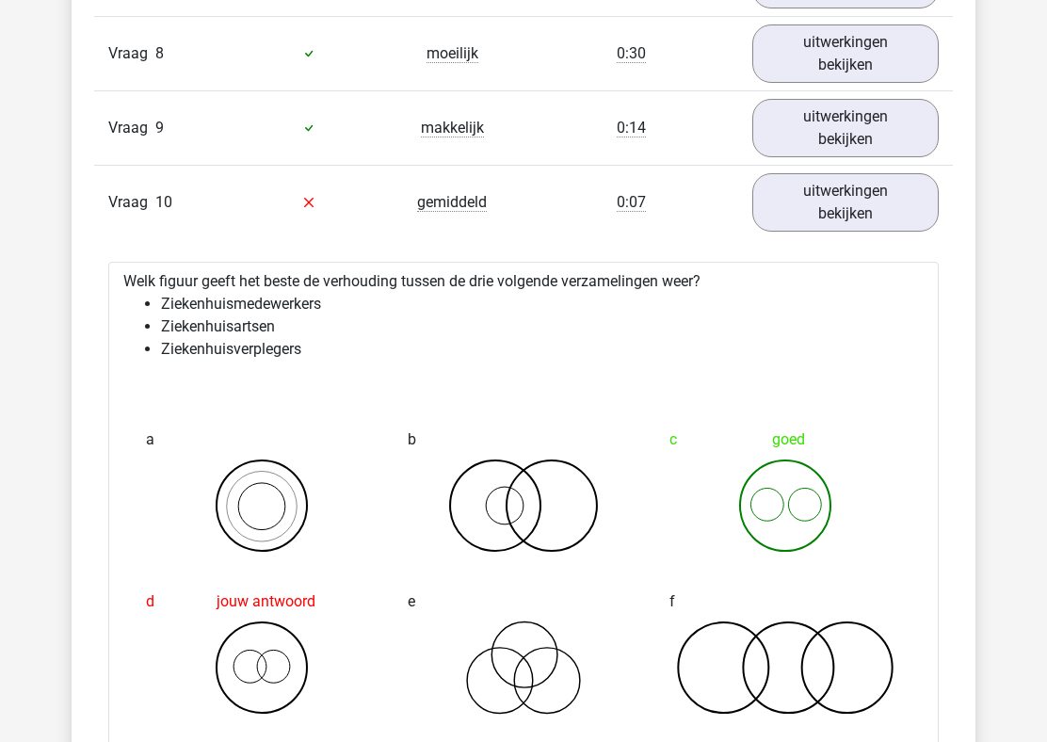
click at [378, 416] on div "a" at bounding box center [262, 487] width 262 height 162
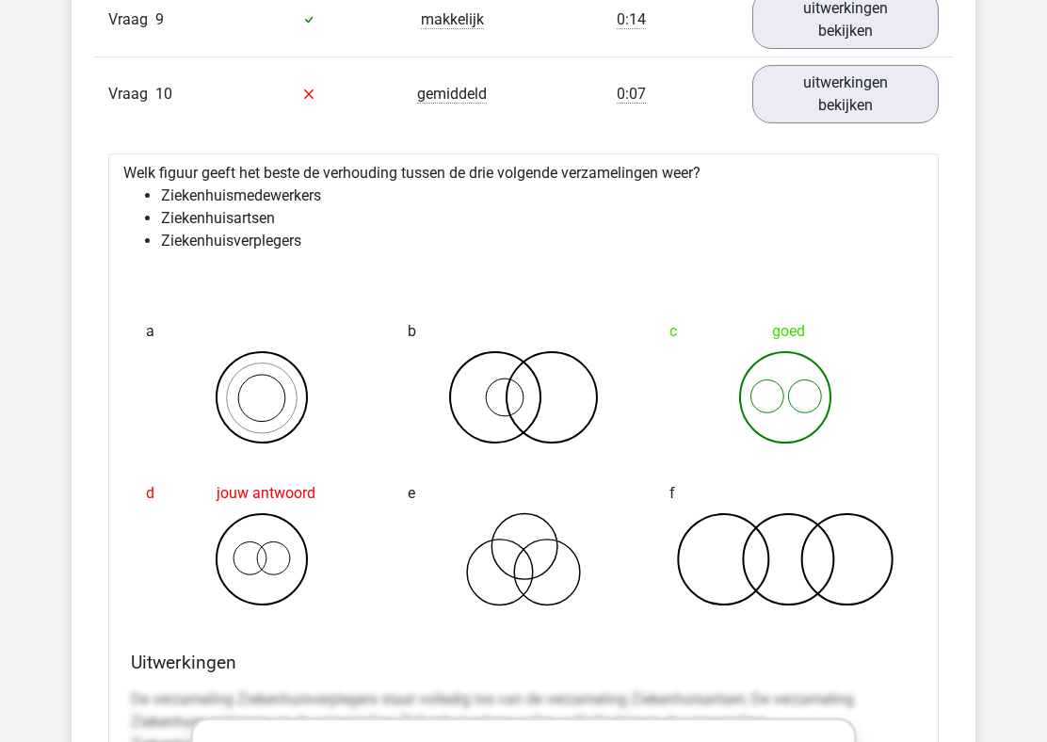
scroll to position [2230, 0]
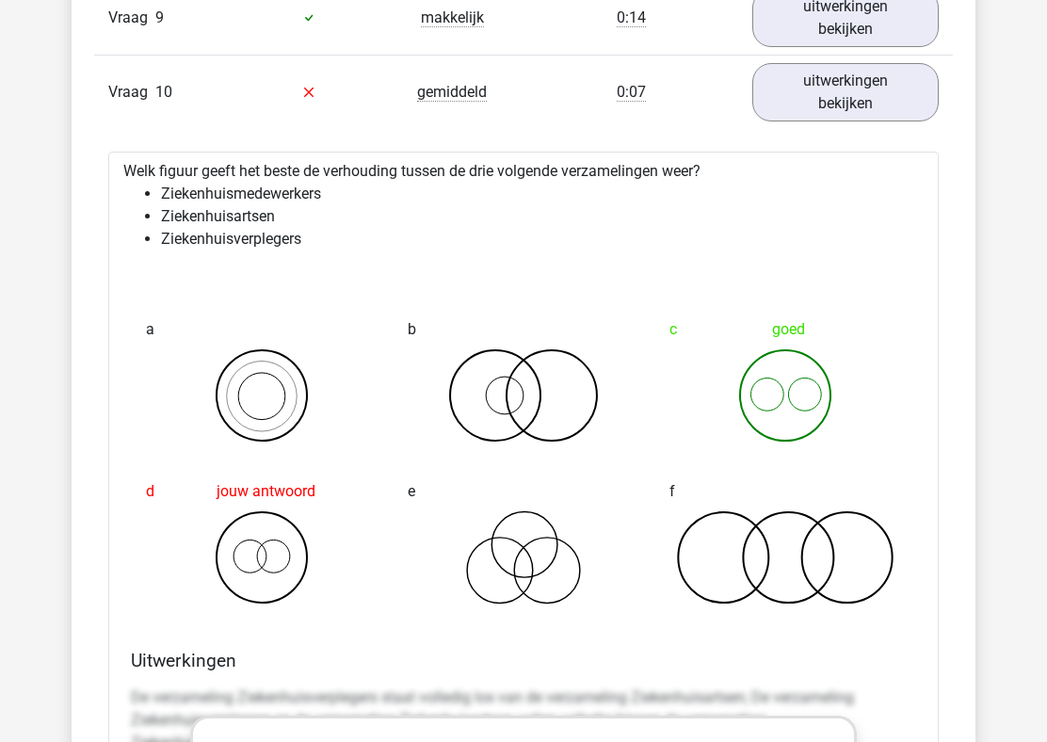
click at [378, 416] on div "a" at bounding box center [262, 377] width 262 height 162
click at [282, 495] on div "jouw antwoord" at bounding box center [262, 491] width 232 height 38
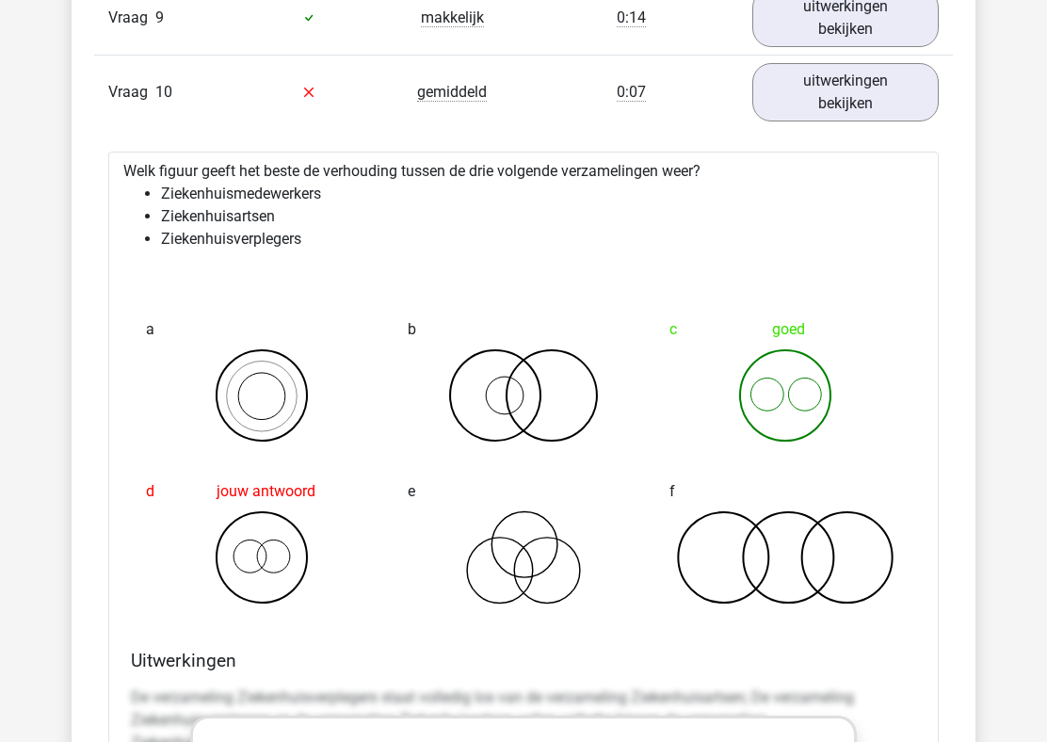
click at [282, 495] on div "jouw antwoord" at bounding box center [262, 491] width 232 height 38
click at [312, 534] on icon at bounding box center [262, 557] width 232 height 94
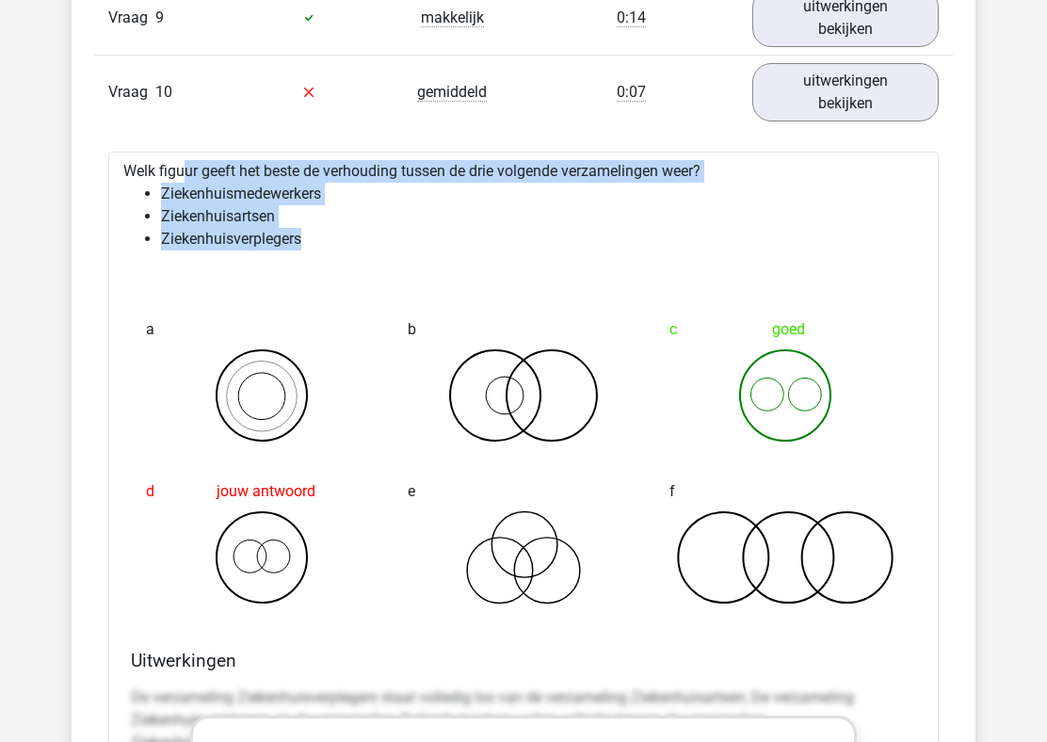
drag, startPoint x: 128, startPoint y: 169, endPoint x: 479, endPoint y: 255, distance: 361.3
click at [479, 255] on div "Welk figuur geeft het beste de verhouding tussen de drie volgende verzamelingen…" at bounding box center [523, 741] width 830 height 1178
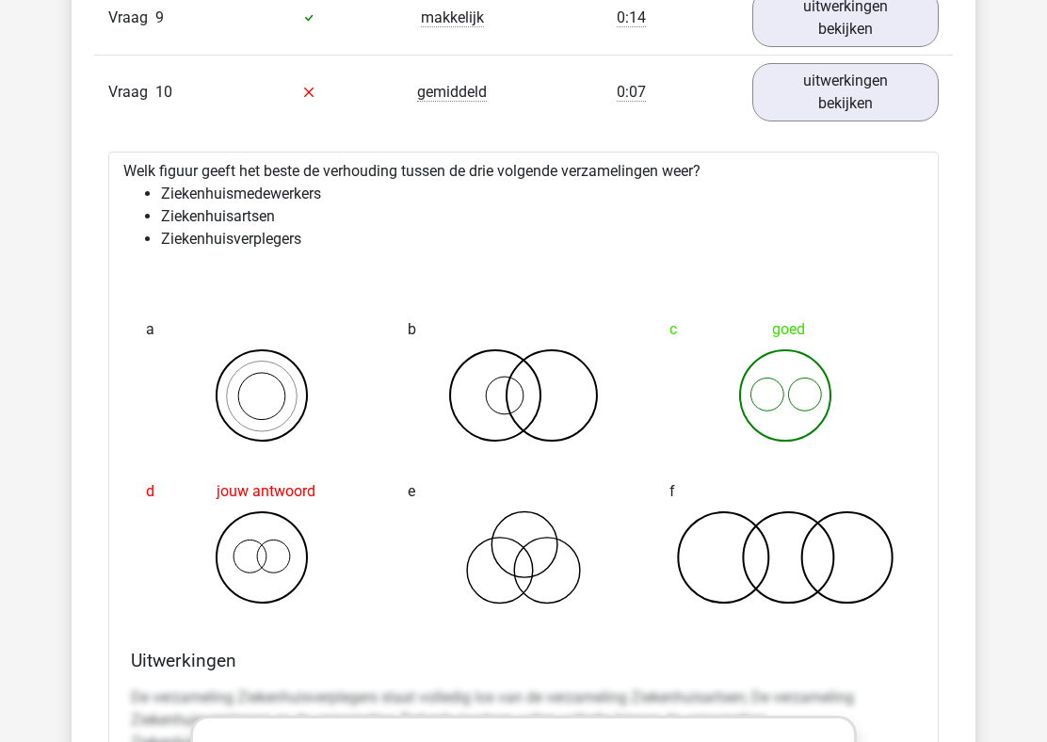
click at [479, 255] on div "Welk figuur geeft het beste de verhouding tussen de drie volgende verzamelingen…" at bounding box center [523, 741] width 830 height 1178
click at [486, 318] on div at bounding box center [524, 318] width 232 height 15
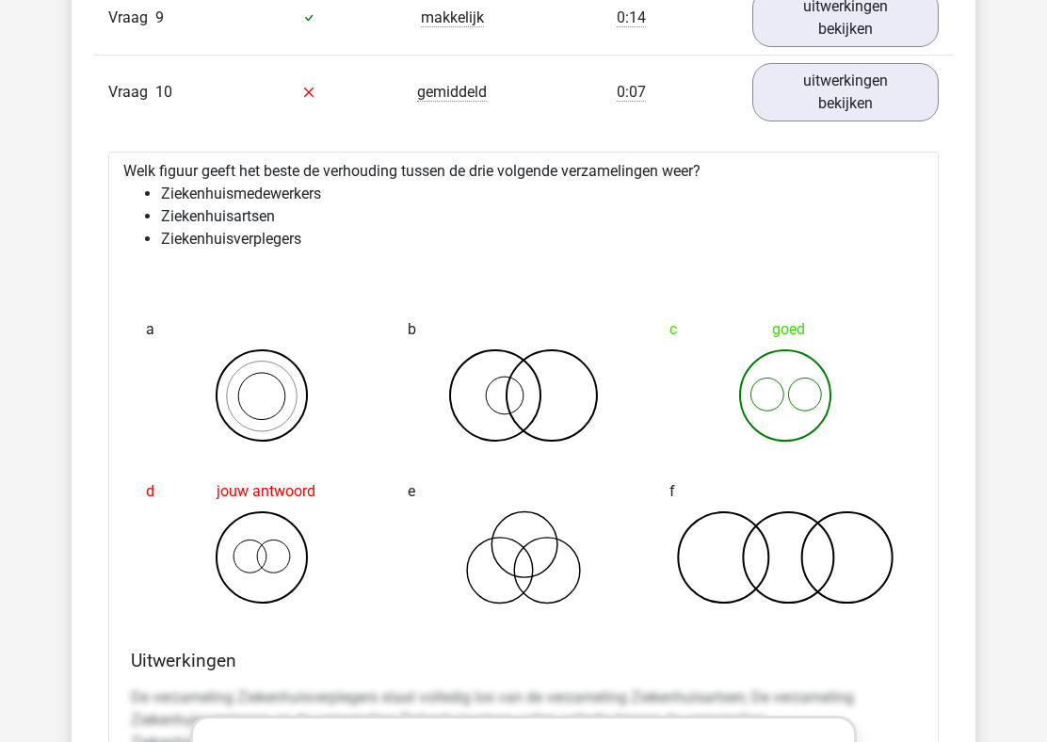
click at [301, 167] on div "Welk figuur geeft het beste de verhouding tussen de drie volgende verzamelingen…" at bounding box center [523, 741] width 830 height 1178
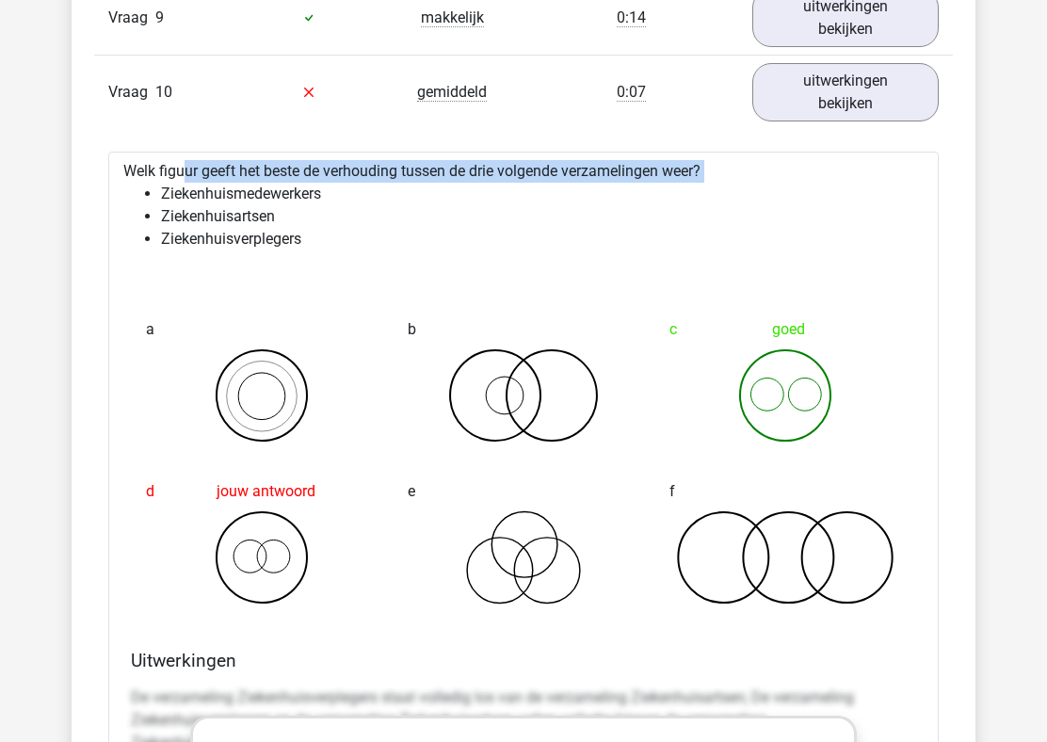
click at [207, 183] on li "Ziekenhuismedewerkers" at bounding box center [542, 194] width 762 height 23
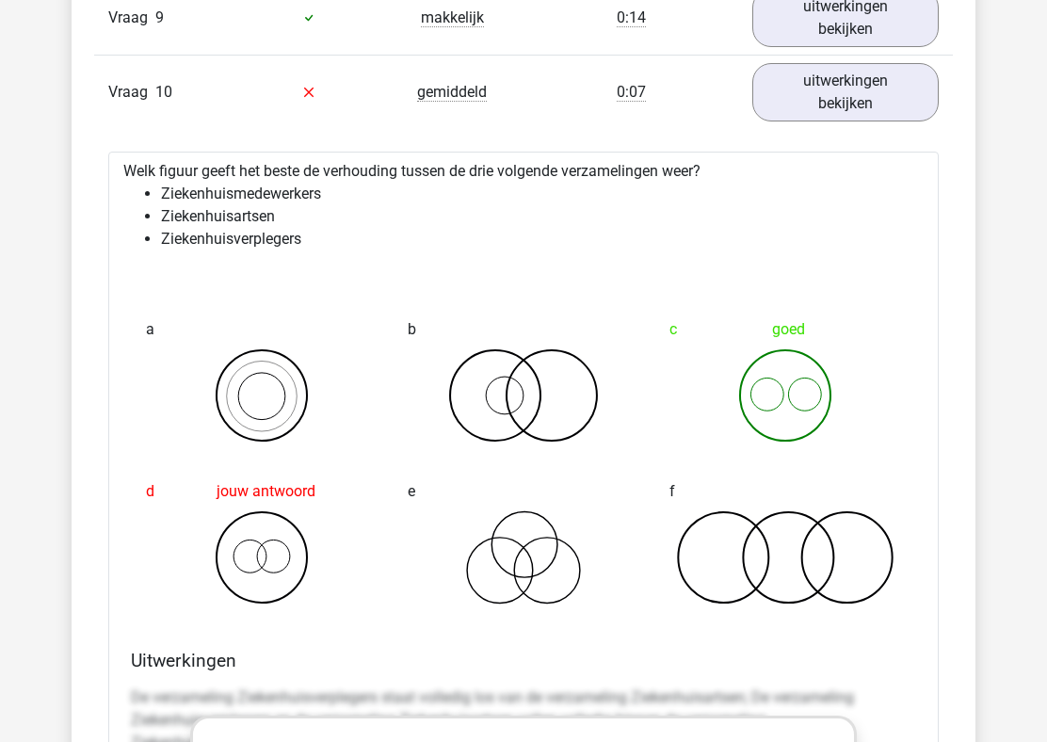
click at [207, 183] on li "Ziekenhuismedewerkers" at bounding box center [542, 194] width 762 height 23
click at [222, 220] on li "Ziekenhuisartsen" at bounding box center [542, 216] width 762 height 23
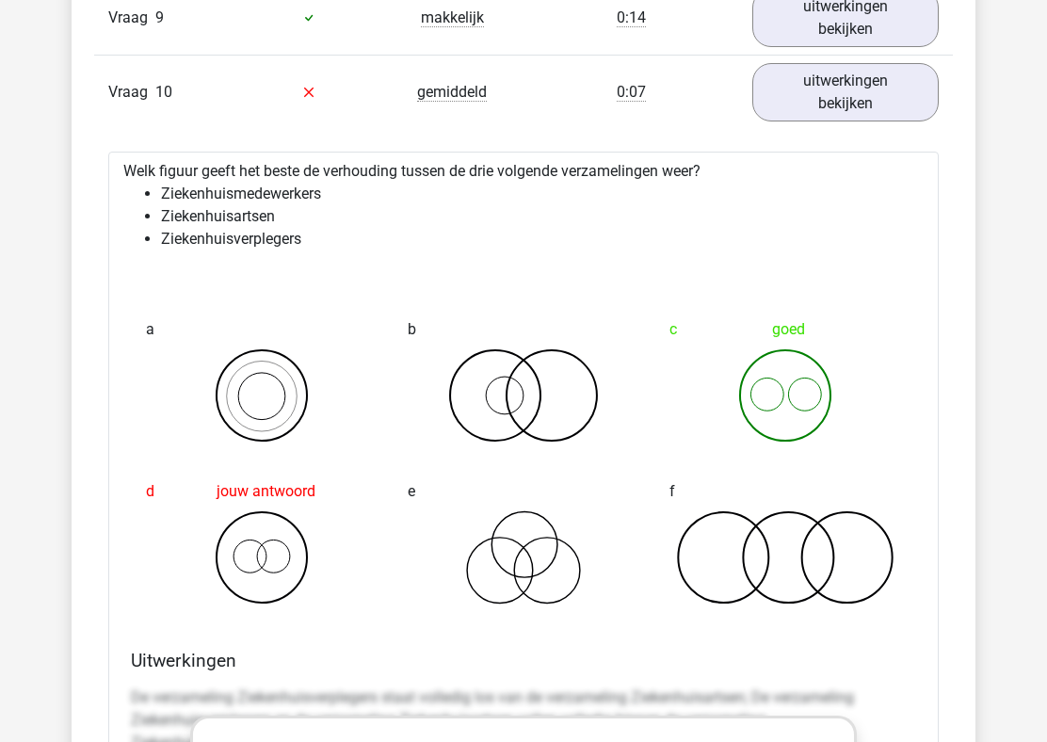
click at [228, 241] on li "Ziekenhuisverplegers" at bounding box center [542, 239] width 762 height 23
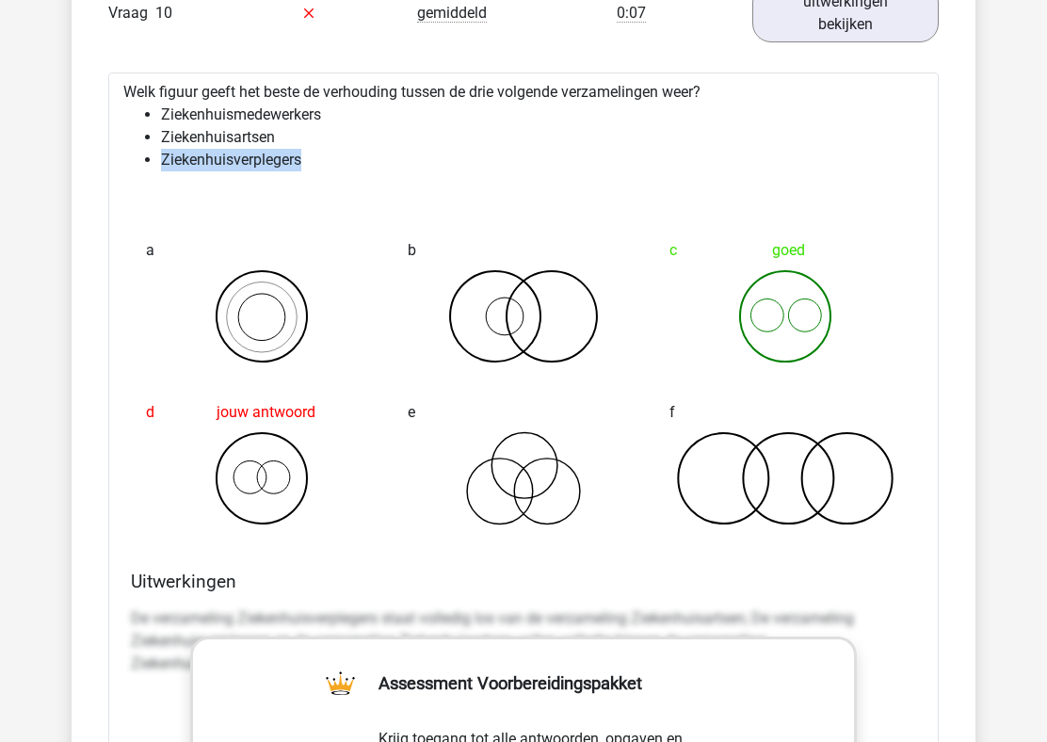
scroll to position [1877, 0]
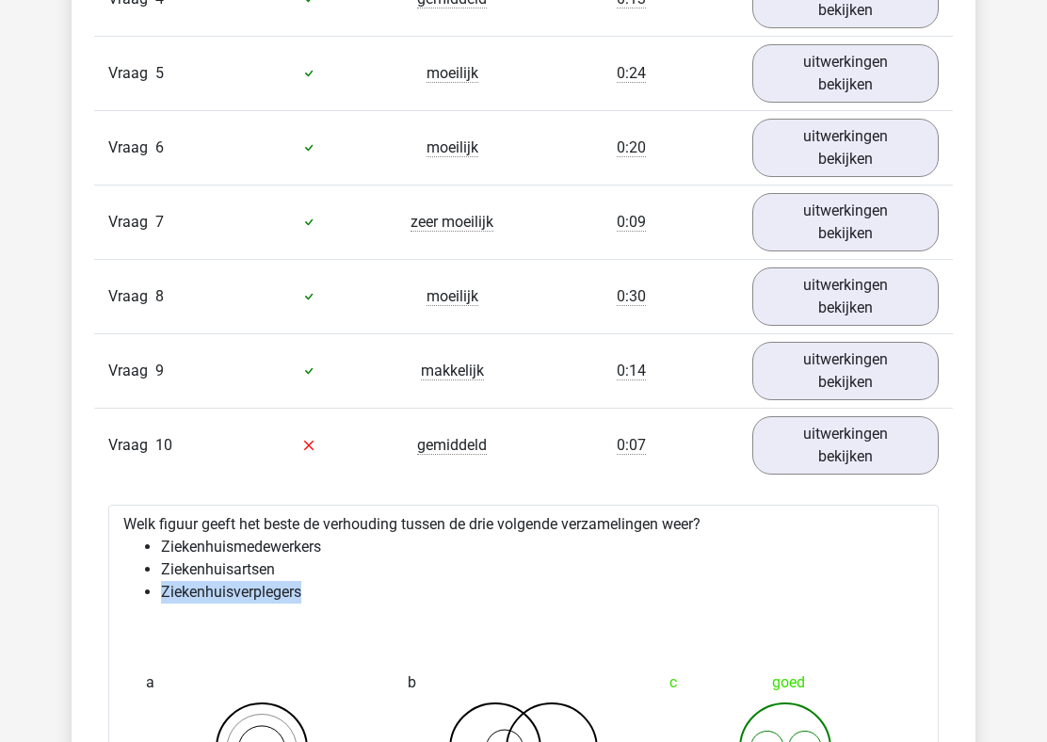
click at [276, 489] on div "Vraag 1 gemiddeld 0:33 uitwerkingen bekijken Welk figuur geeft het beste de ver…" at bounding box center [523, 710] width 830 height 1943
click at [184, 434] on div "Vraag 10" at bounding box center [165, 445] width 143 height 23
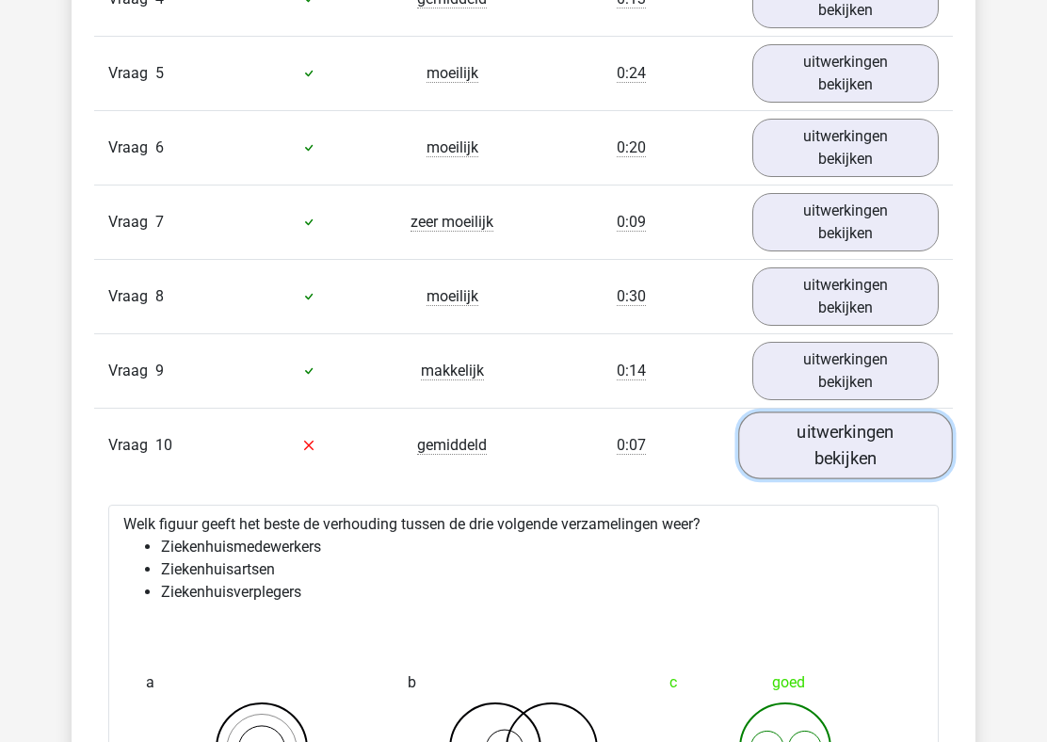
click at [861, 467] on link "uitwerkingen bekijken" at bounding box center [845, 444] width 215 height 67
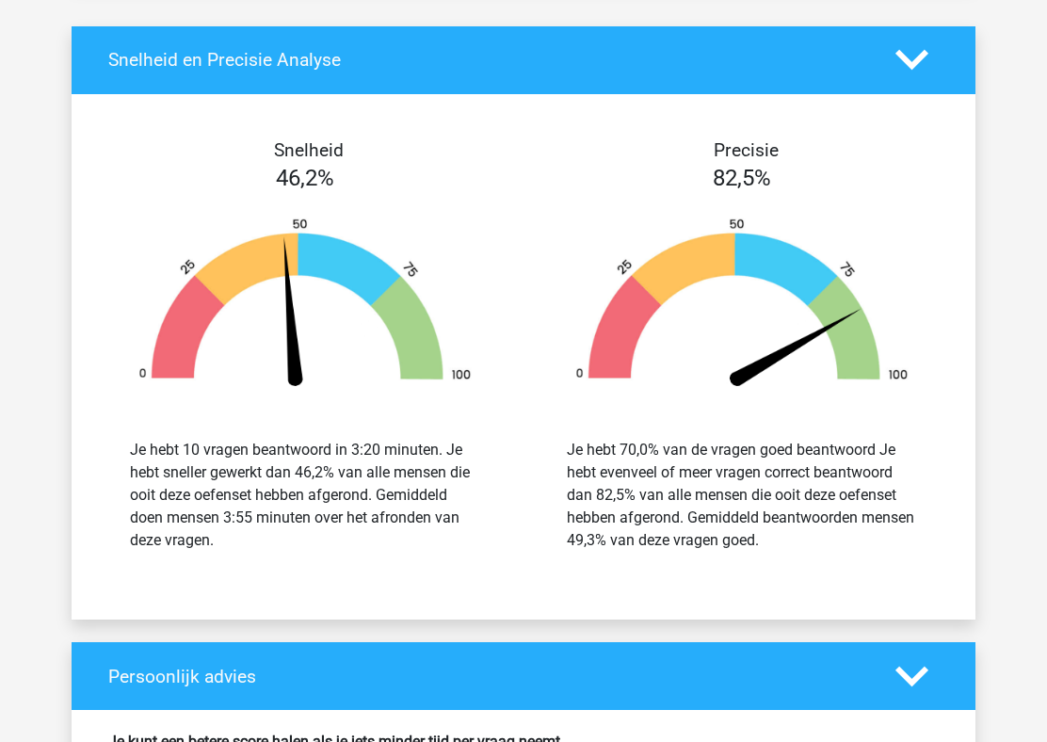
scroll to position [2454, 0]
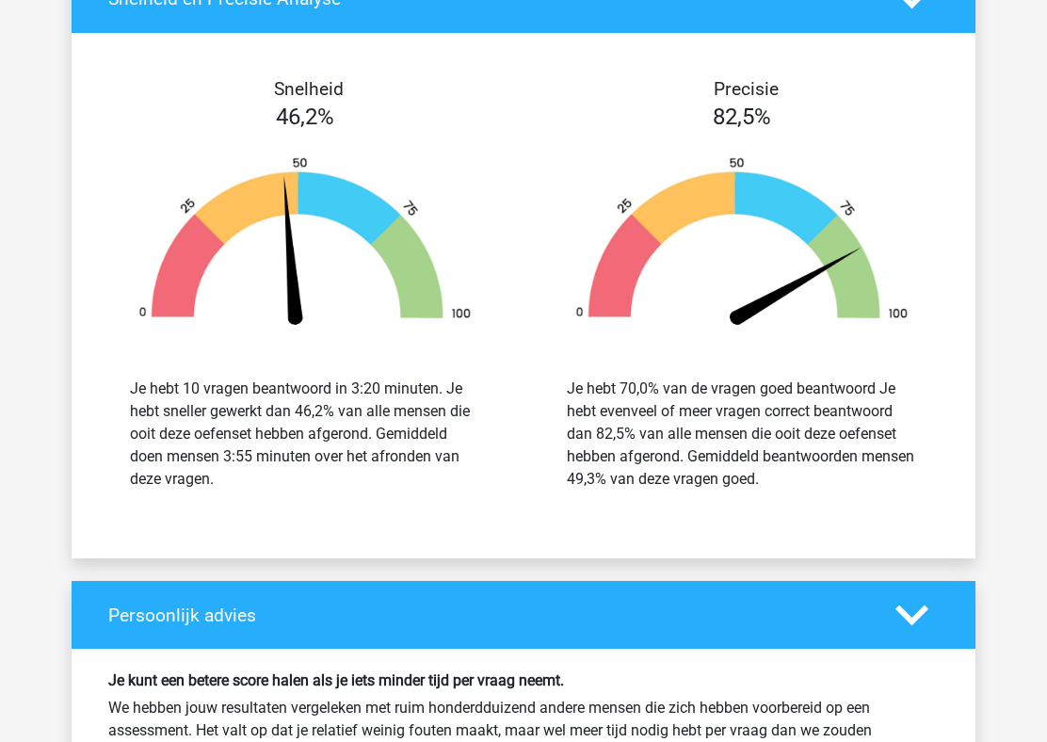
click at [635, 405] on div "Je hebt 70,0% van de vragen goed beantwoord Je hebt evenveel of meer vragen cor…" at bounding box center [742, 433] width 350 height 113
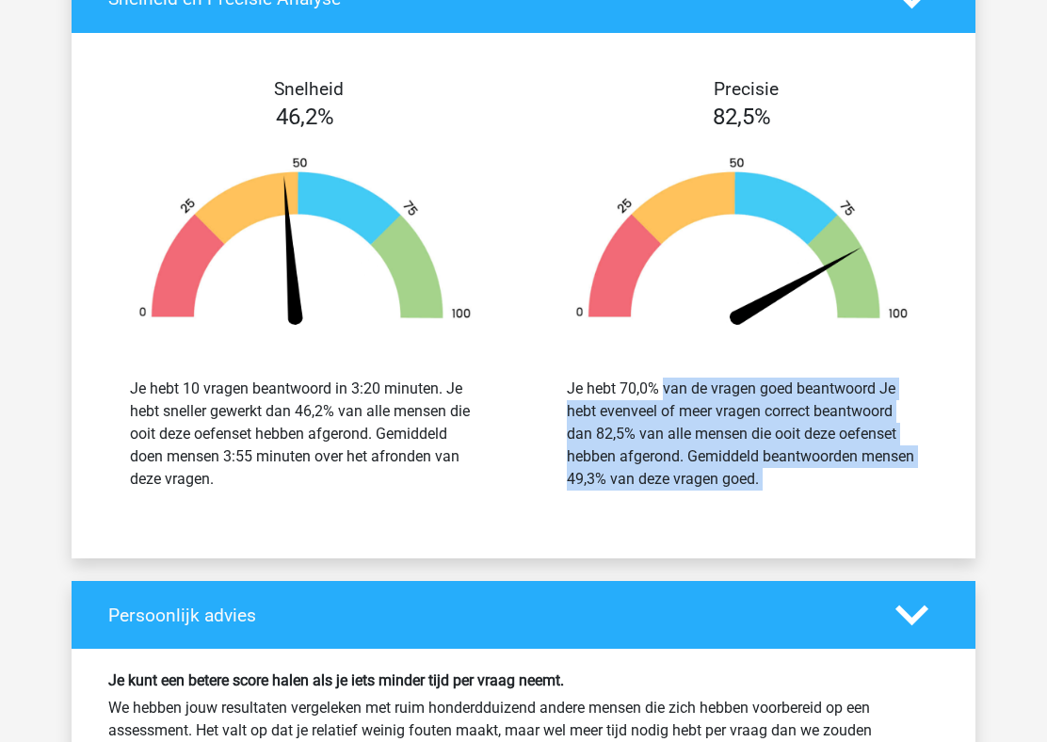
click at [635, 405] on div "Je hebt 70,0% van de vragen goed beantwoord Je hebt evenveel of meer vragen cor…" at bounding box center [742, 433] width 350 height 113
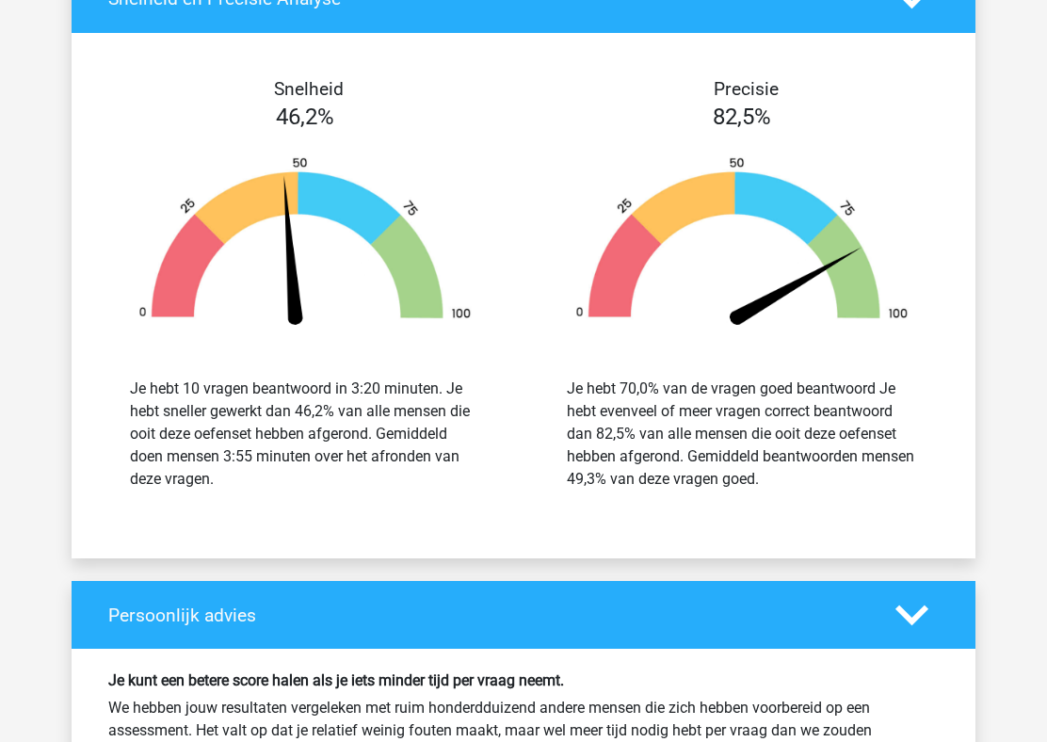
click at [635, 405] on div "Je hebt 70,0% van de vragen goed beantwoord Je hebt evenveel of meer vragen cor…" at bounding box center [742, 433] width 350 height 113
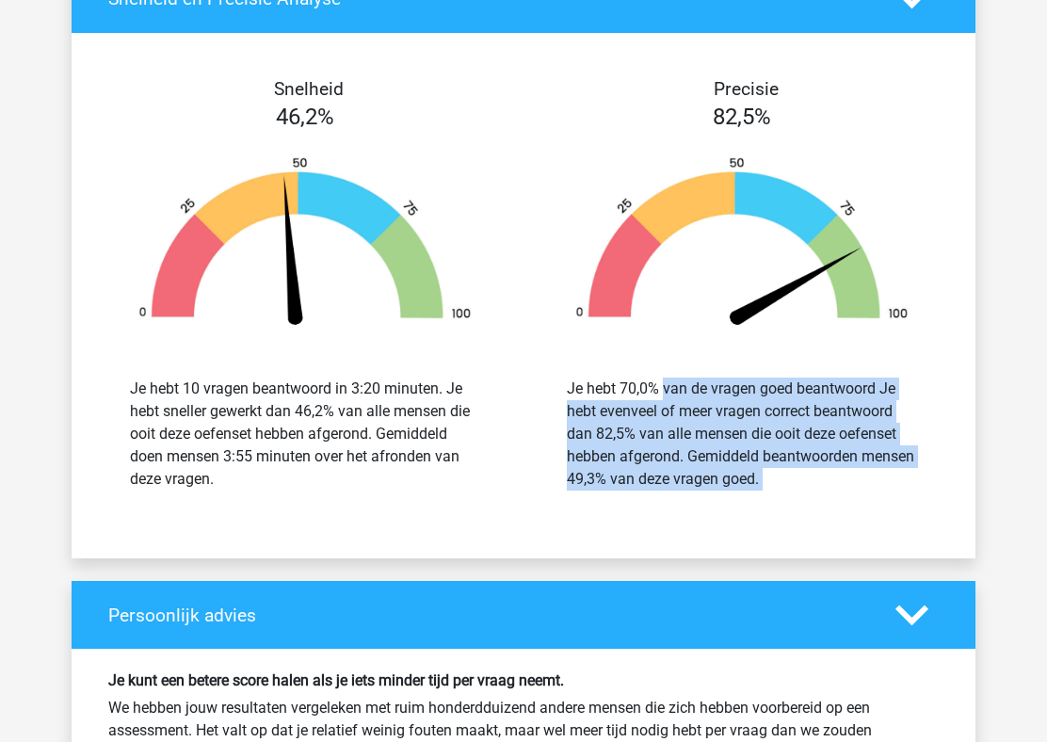
click at [635, 405] on div "Je hebt 70,0% van de vragen goed beantwoord Je hebt evenveel of meer vragen cor…" at bounding box center [742, 433] width 350 height 113
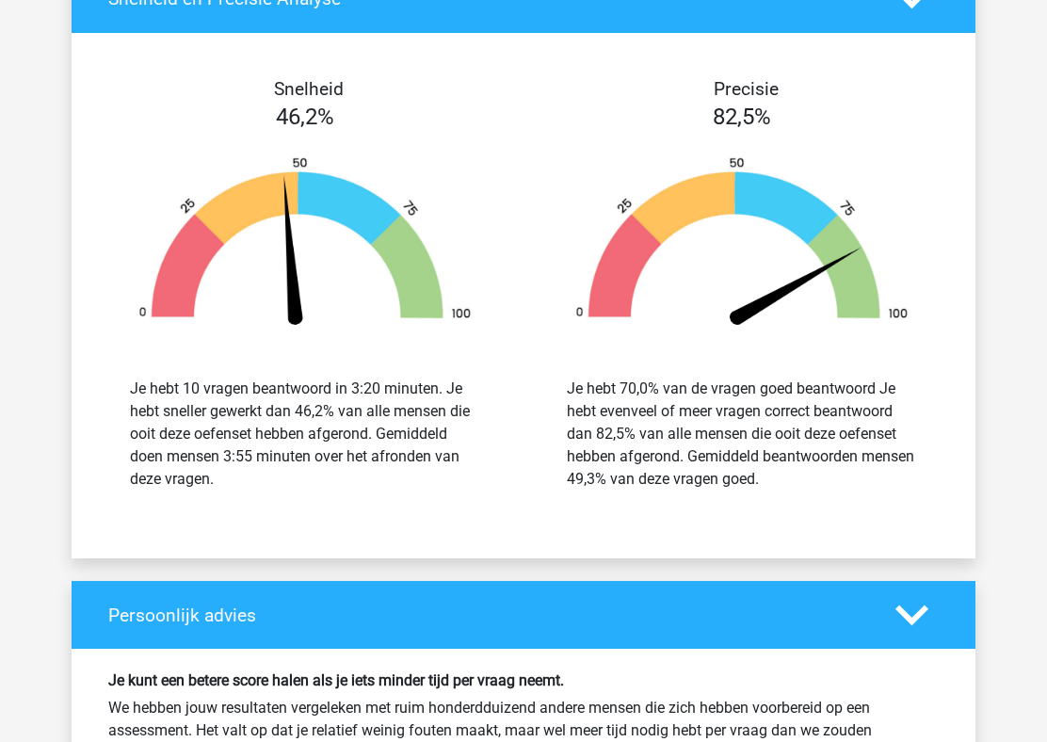
click at [635, 405] on div "Je hebt 70,0% van de vragen goed beantwoord Je hebt evenveel of meer vragen cor…" at bounding box center [742, 433] width 350 height 113
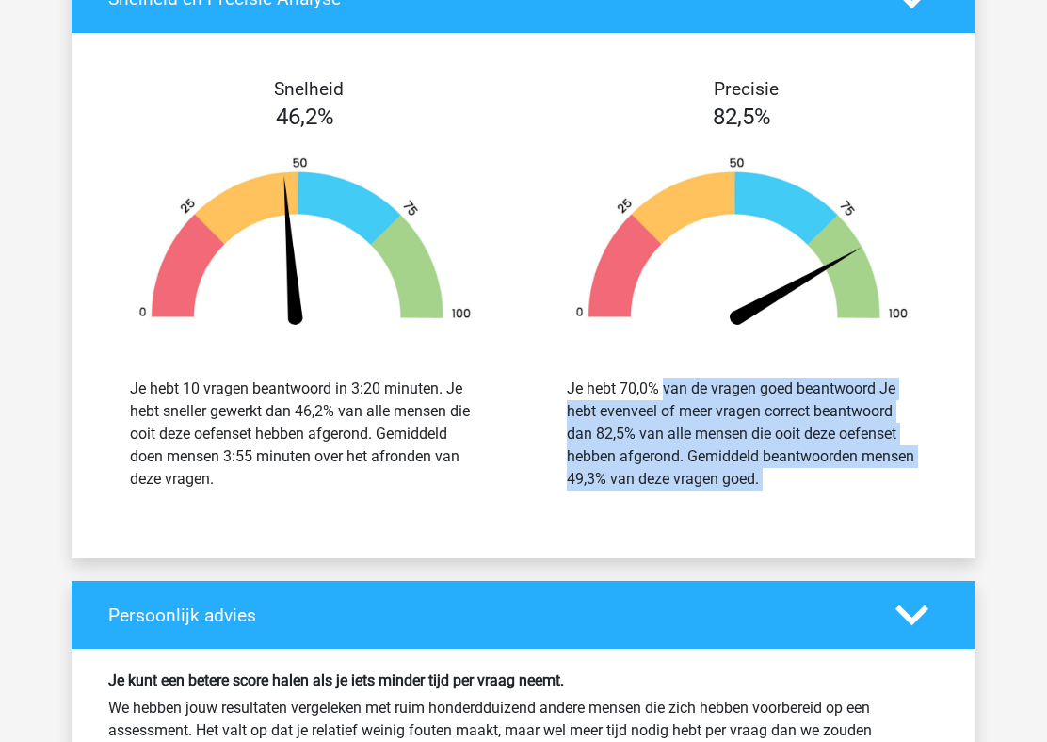
click at [659, 442] on div "Je hebt 70,0% van de vragen goed beantwoord Je hebt evenveel of meer vragen cor…" at bounding box center [742, 433] width 350 height 113
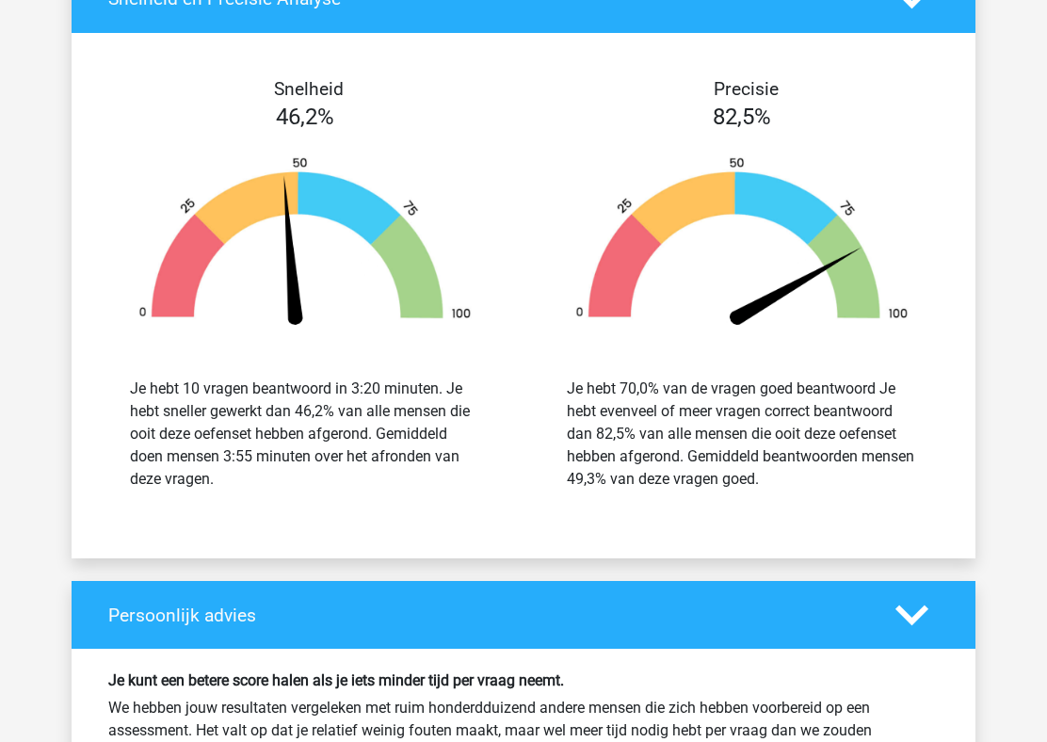
click at [659, 442] on div "Je hebt 70,0% van de vragen goed beantwoord Je hebt evenveel of meer vragen cor…" at bounding box center [742, 433] width 350 height 113
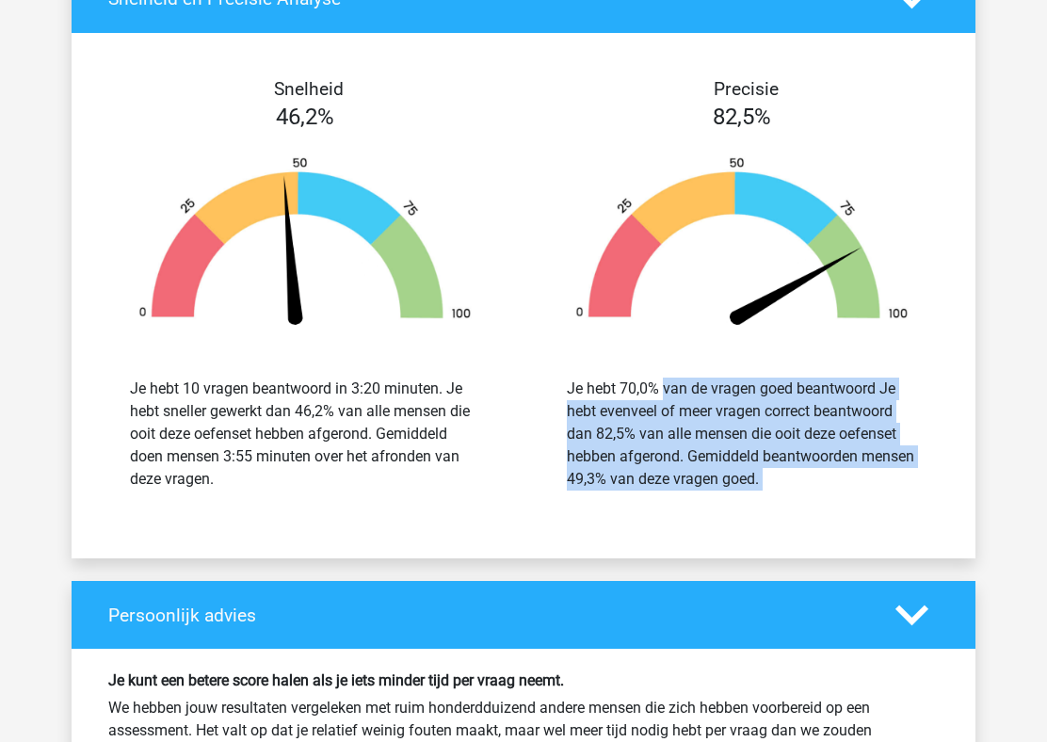
click at [659, 442] on div "Je hebt 70,0% van de vragen goed beantwoord Je hebt evenveel of meer vragen cor…" at bounding box center [742, 433] width 350 height 113
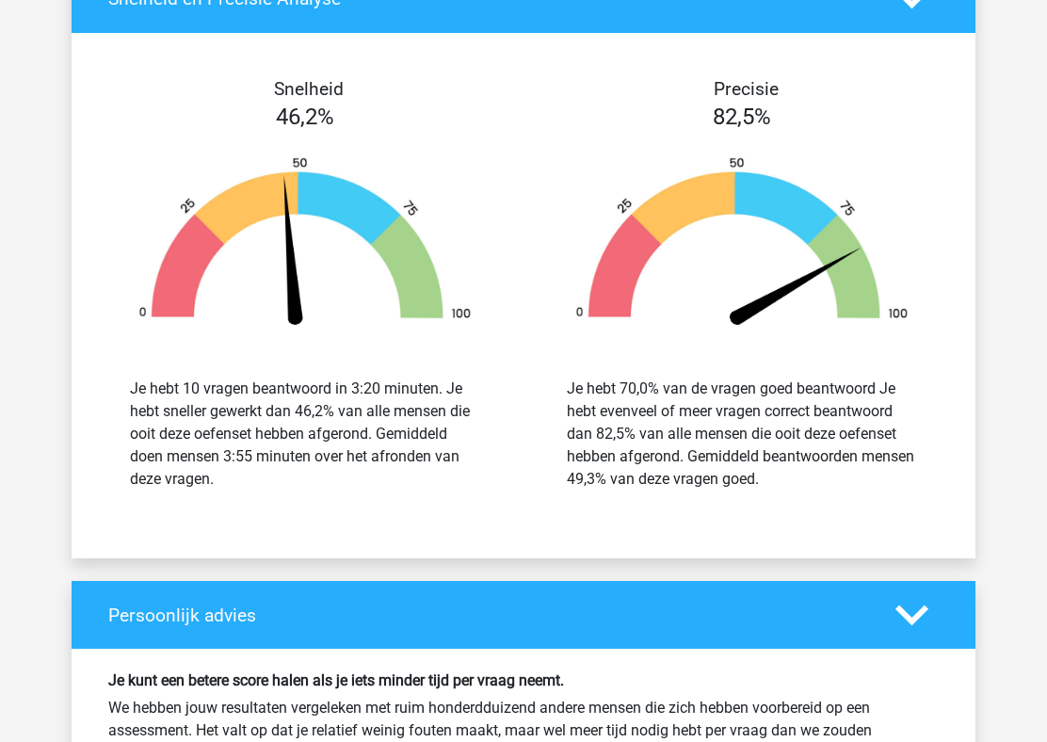
click at [659, 442] on div "Je hebt 70,0% van de vragen goed beantwoord Je hebt evenveel of meer vragen cor…" at bounding box center [742, 433] width 350 height 113
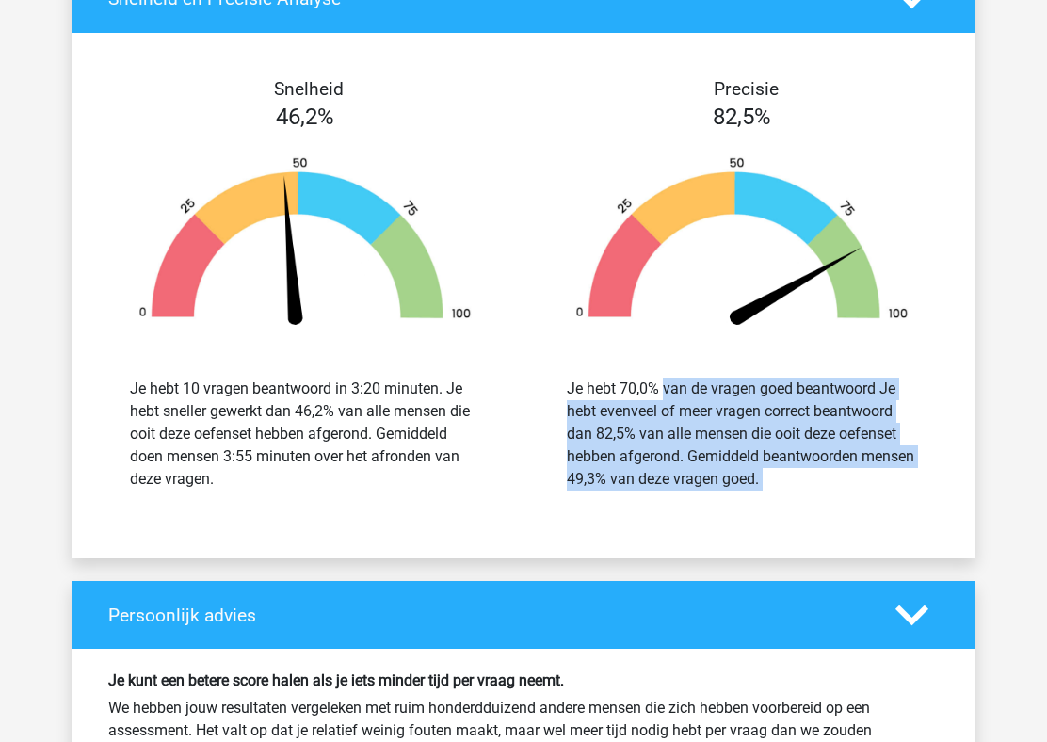
click at [674, 460] on div "Je hebt 70,0% van de vragen goed beantwoord Je hebt evenveel of meer vragen cor…" at bounding box center [742, 433] width 350 height 113
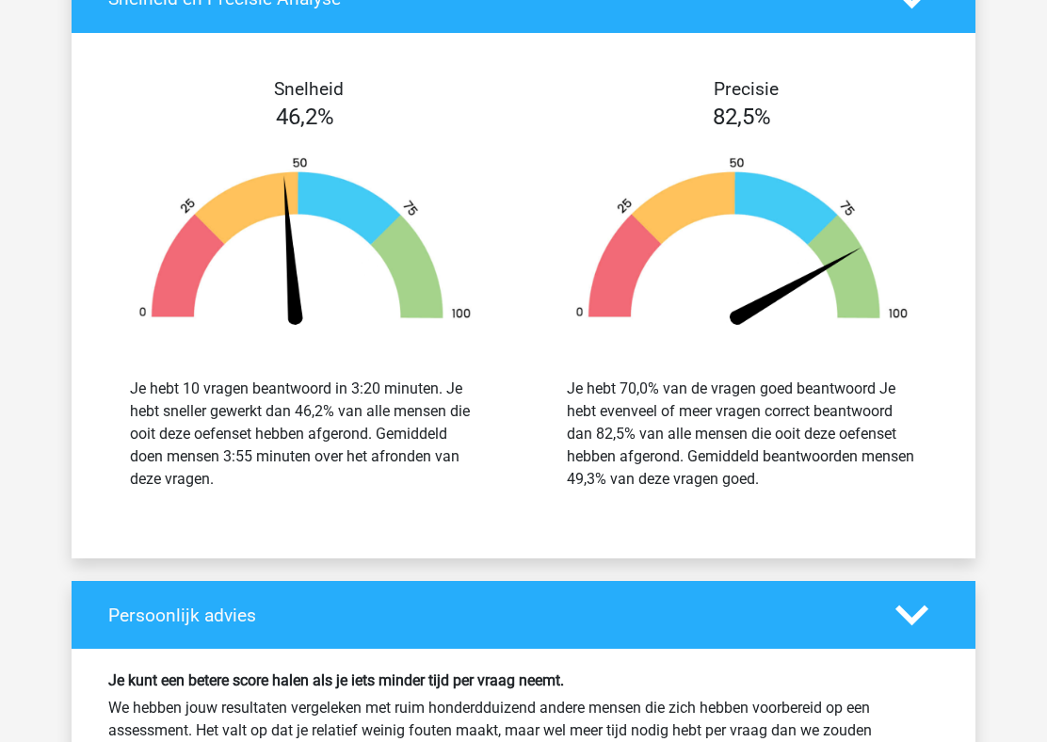
click at [674, 460] on div "Je hebt 70,0% van de vragen goed beantwoord Je hebt evenveel of meer vragen cor…" at bounding box center [742, 433] width 350 height 113
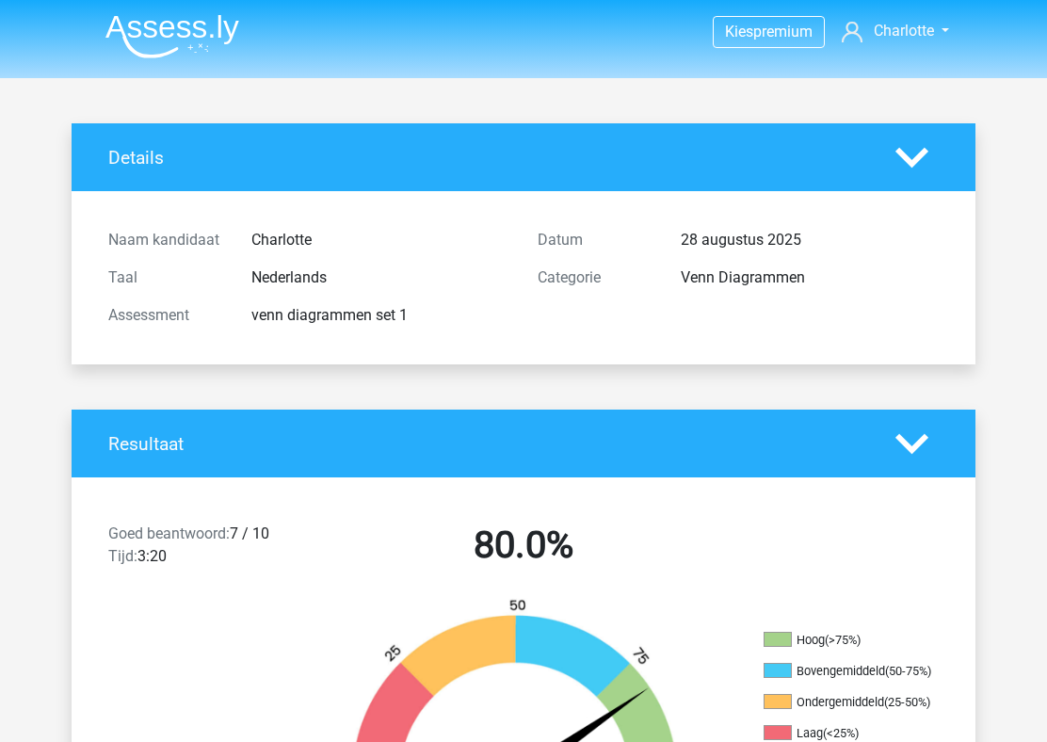
scroll to position [0, 0]
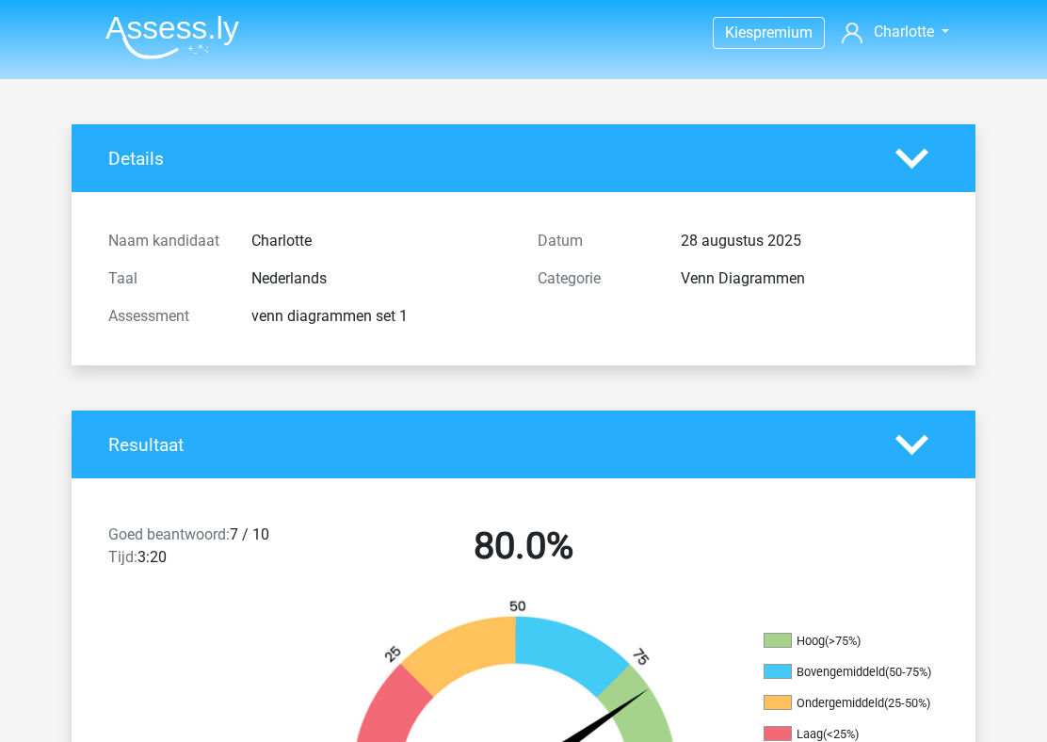
click at [181, 28] on img at bounding box center [172, 37] width 134 height 44
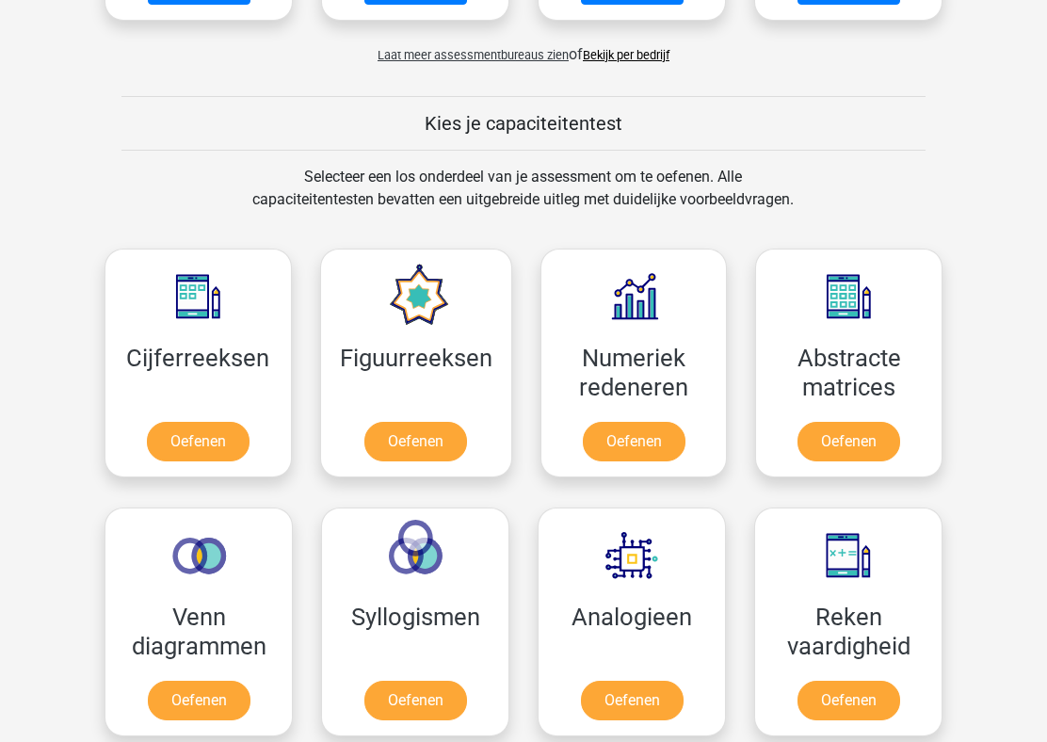
scroll to position [804, 0]
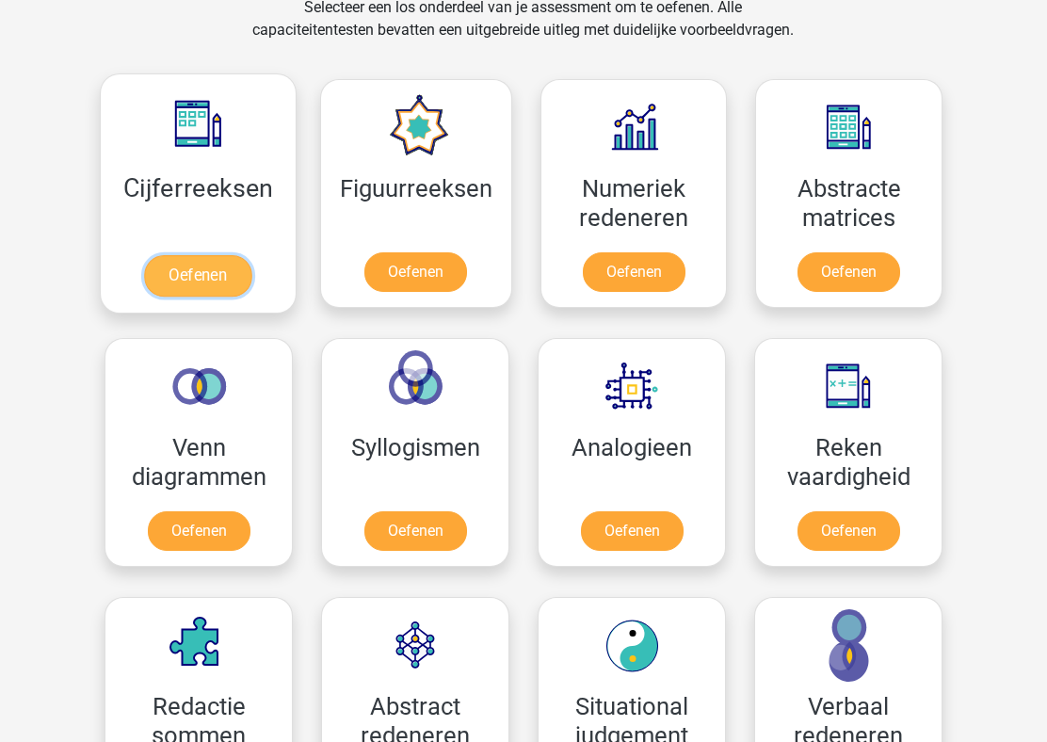
click at [197, 255] on link "Oefenen" at bounding box center [197, 275] width 107 height 41
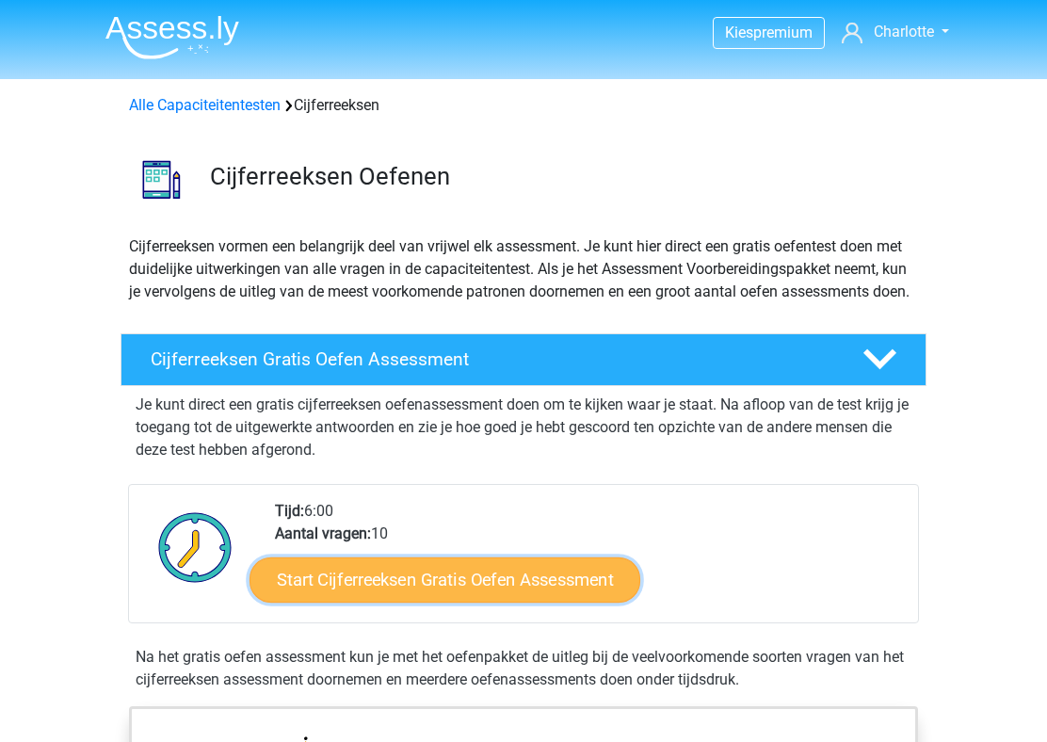
click at [408, 596] on link "Start Cijferreeksen Gratis Oefen Assessment" at bounding box center [444, 578] width 391 height 45
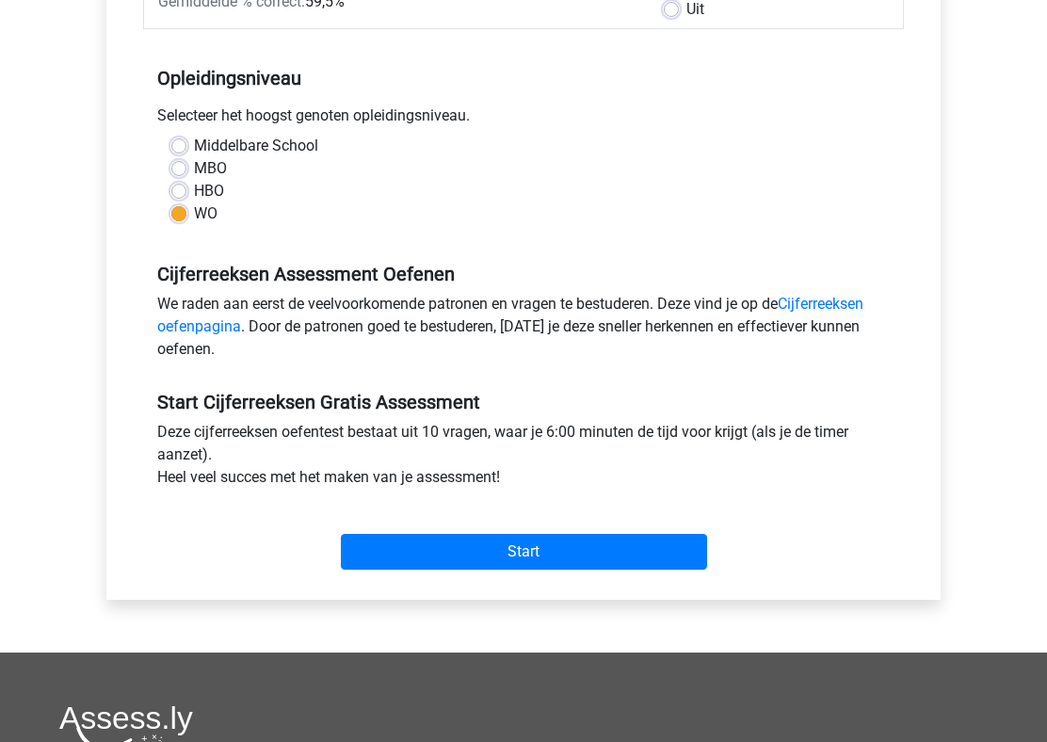
scroll to position [550, 0]
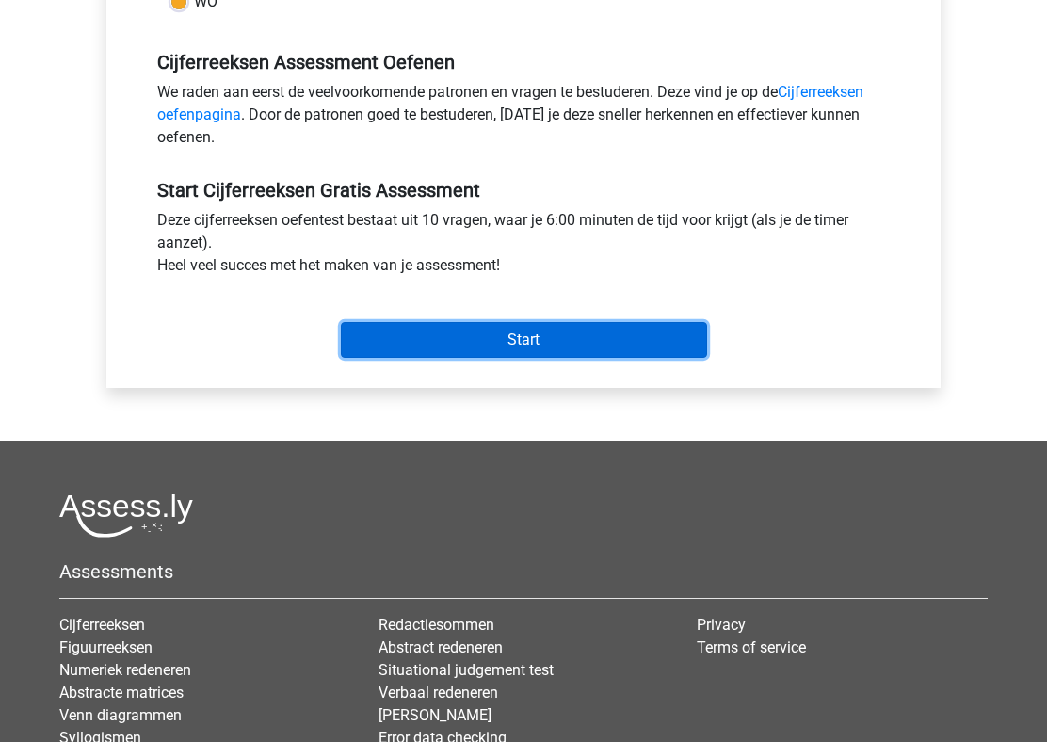
click at [534, 332] on input "Start" at bounding box center [524, 340] width 366 height 36
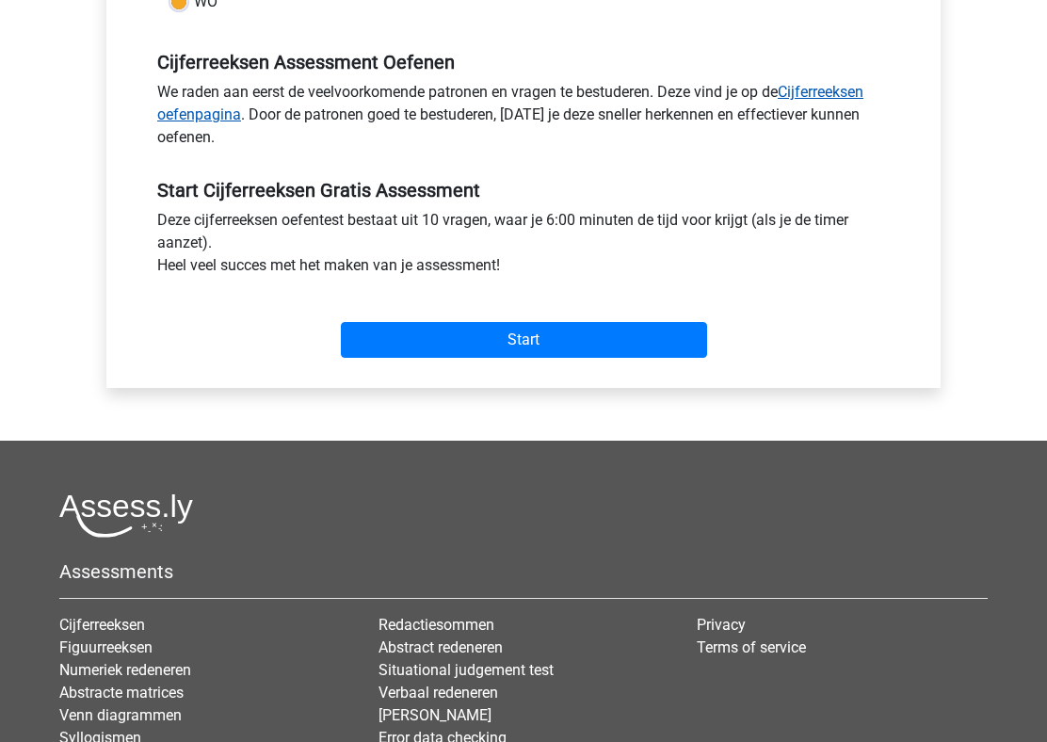
click at [846, 95] on link "Cijferreeksen oefenpagina" at bounding box center [510, 103] width 706 height 40
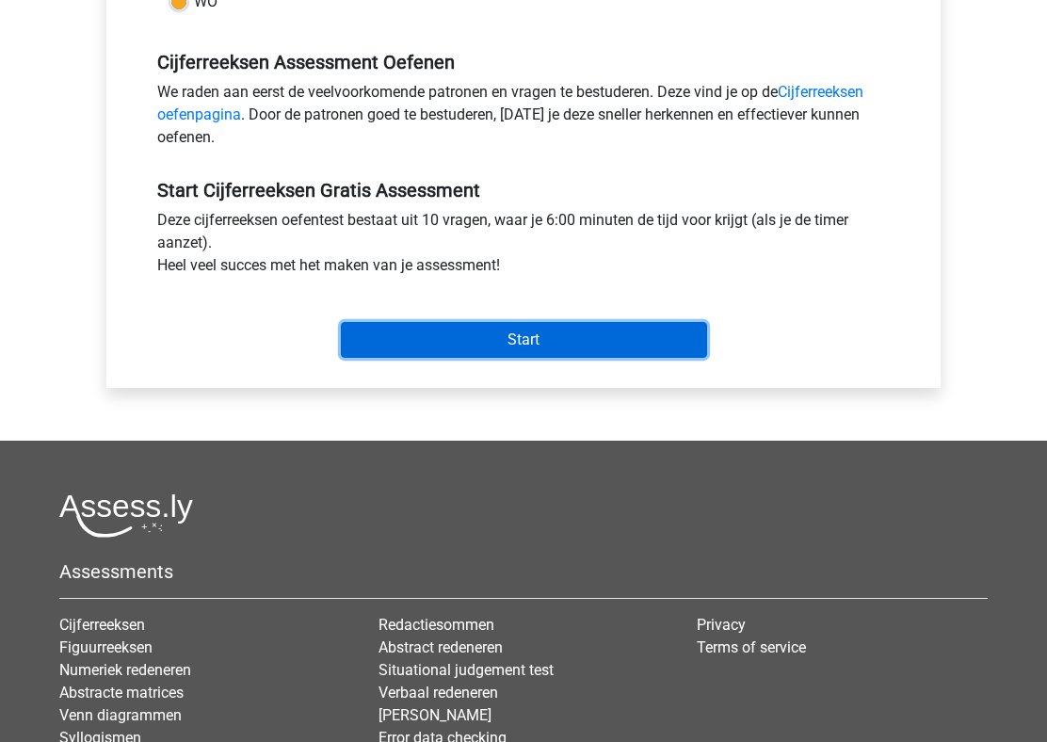
click at [530, 338] on input "Start" at bounding box center [524, 340] width 366 height 36
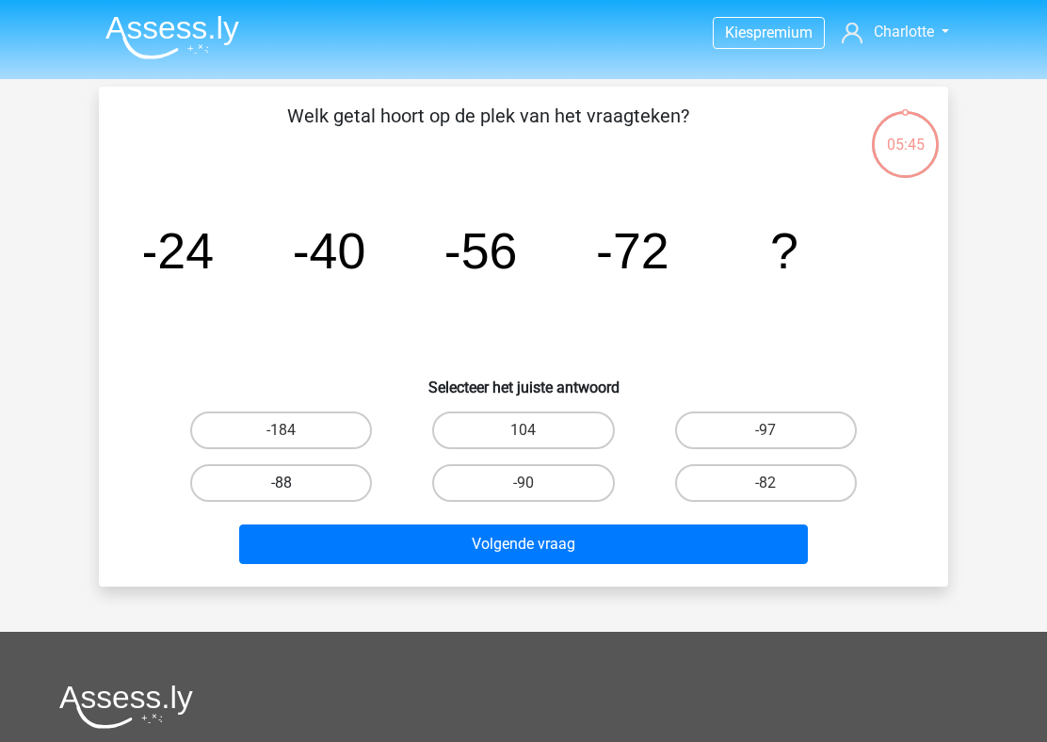
click at [292, 477] on label "-88" at bounding box center [281, 483] width 182 height 38
click at [292, 483] on input "-88" at bounding box center [287, 489] width 12 height 12
radio input "true"
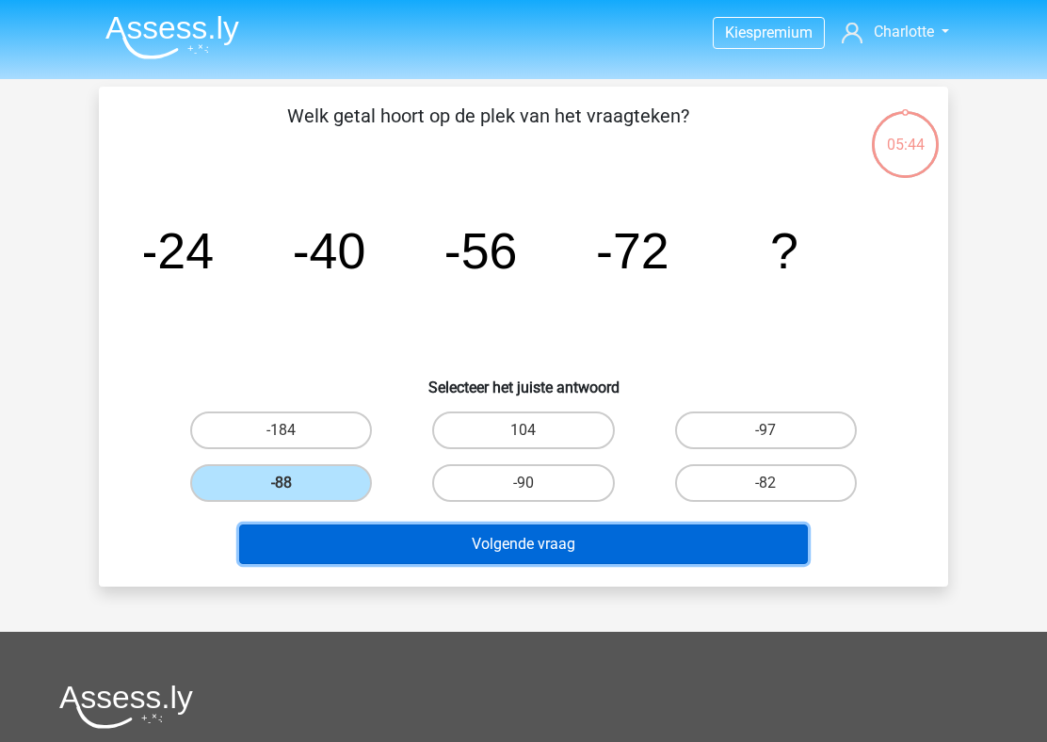
click at [327, 540] on button "Volgende vraag" at bounding box center [523, 544] width 569 height 40
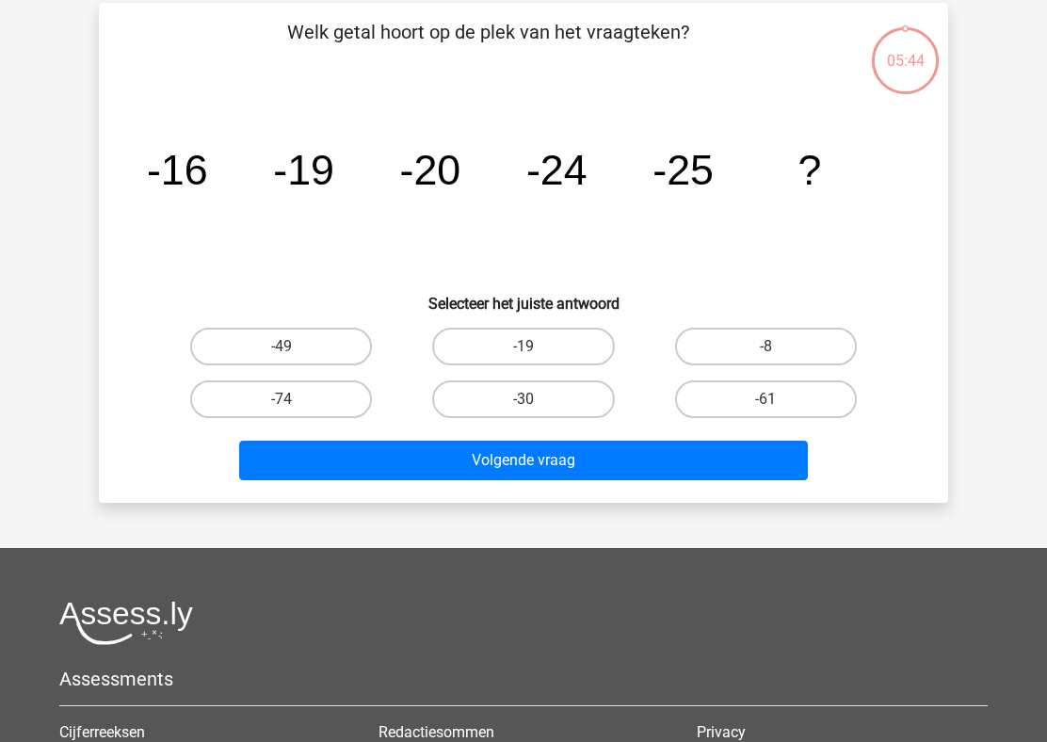
scroll to position [87, 0]
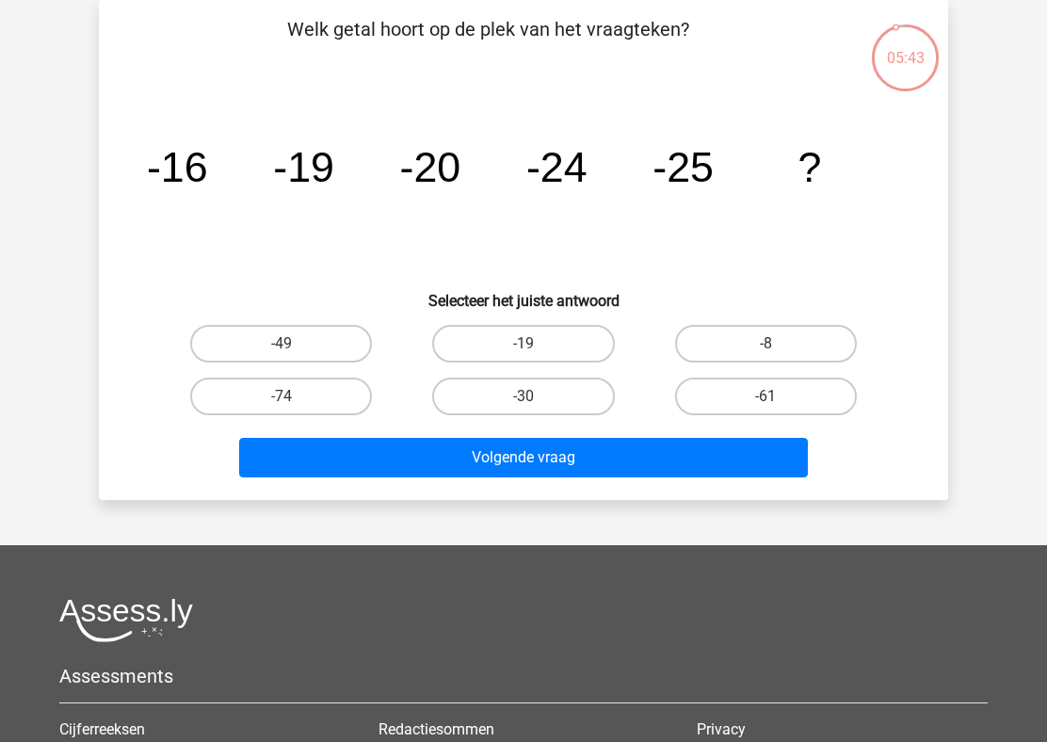
click at [420, 39] on p "Welk getal hoort op de plek van het vraagteken?" at bounding box center [488, 43] width 718 height 56
drag, startPoint x: 154, startPoint y: 173, endPoint x: 466, endPoint y: 169, distance: 311.5
click at [466, 169] on icon "image/svg+xml -16 -19 -20 -24 -25 ?" at bounding box center [523, 182] width 759 height 190
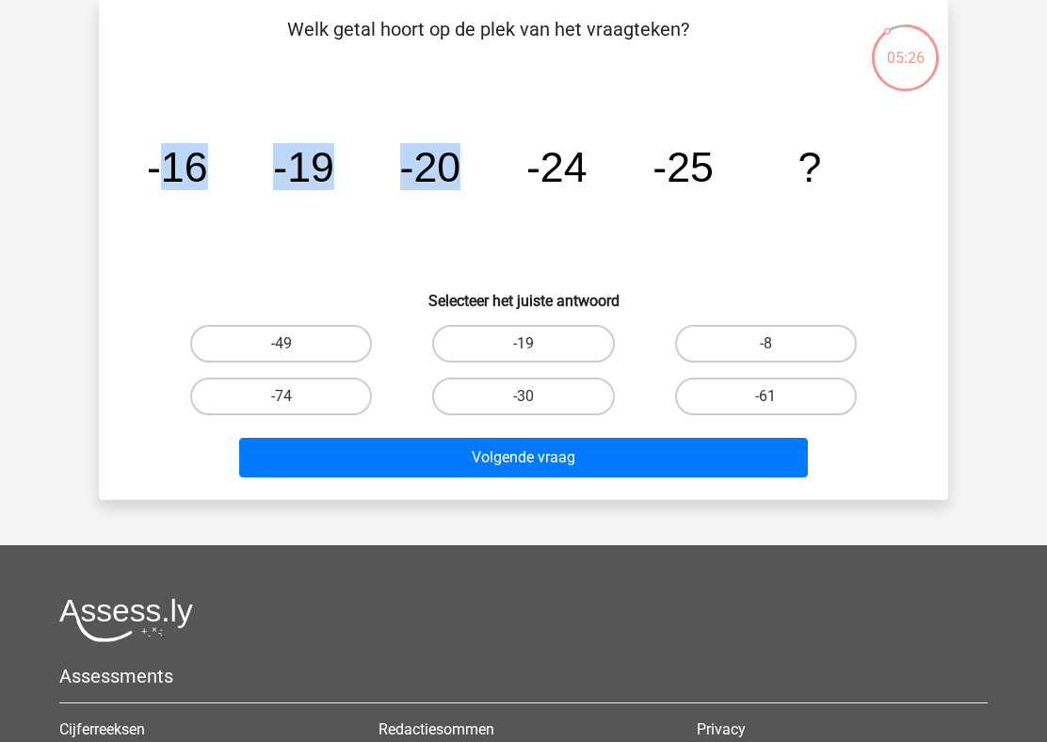
click at [208, 173] on icon "image/svg+xml -16 -19 -20 -24 -25 ?" at bounding box center [523, 182] width 759 height 190
click at [208, 178] on tspan "-19" at bounding box center [177, 166] width 61 height 47
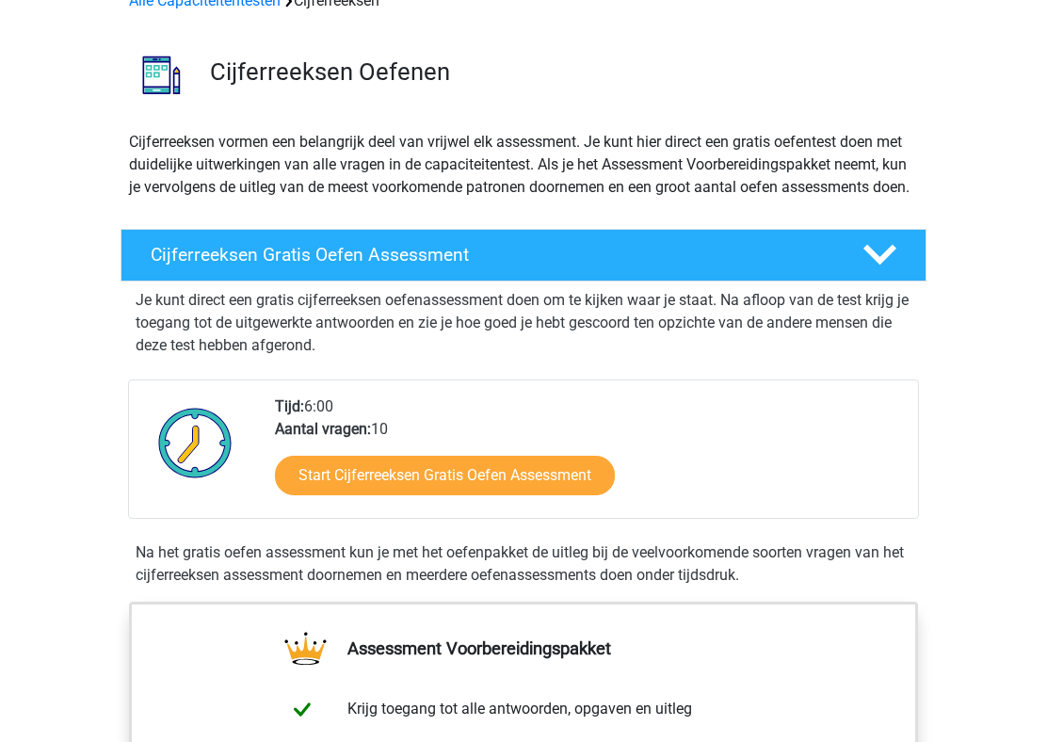
scroll to position [76, 0]
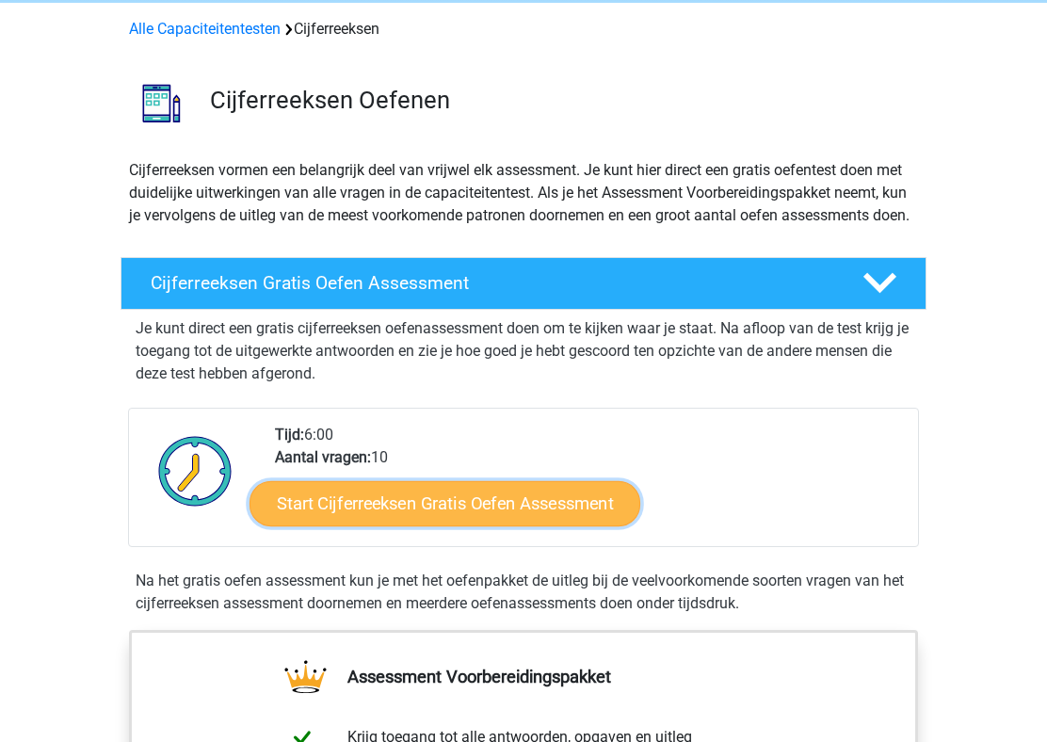
click at [358, 525] on link "Start Cijferreeksen Gratis Oefen Assessment" at bounding box center [444, 502] width 391 height 45
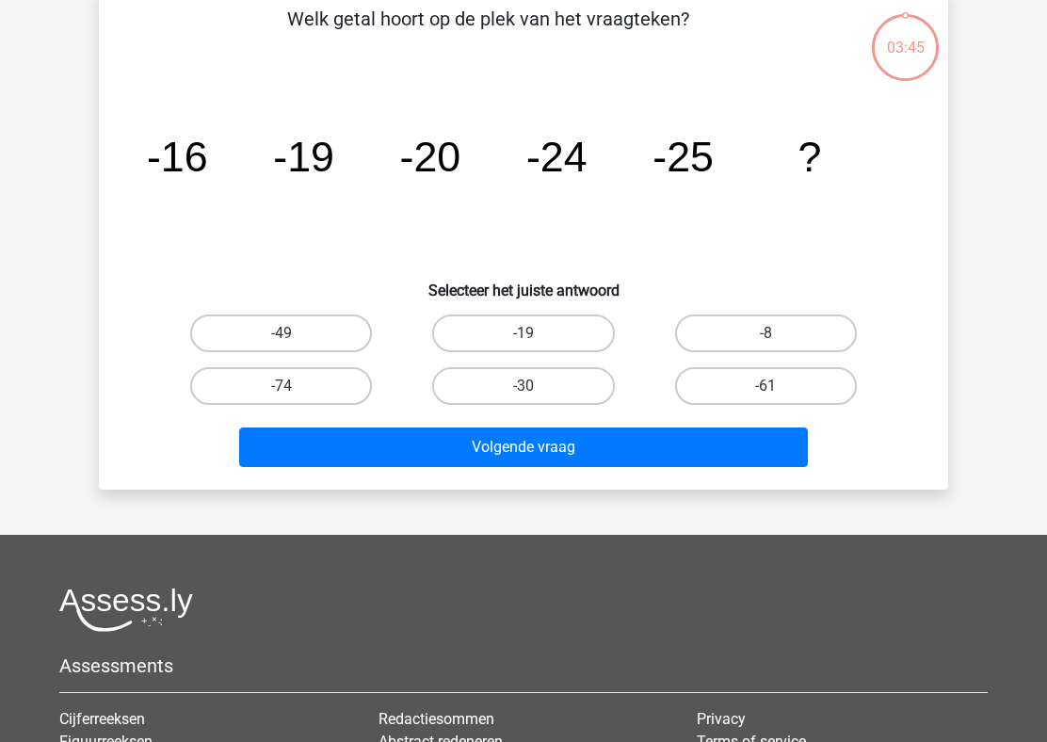
scroll to position [96, 0]
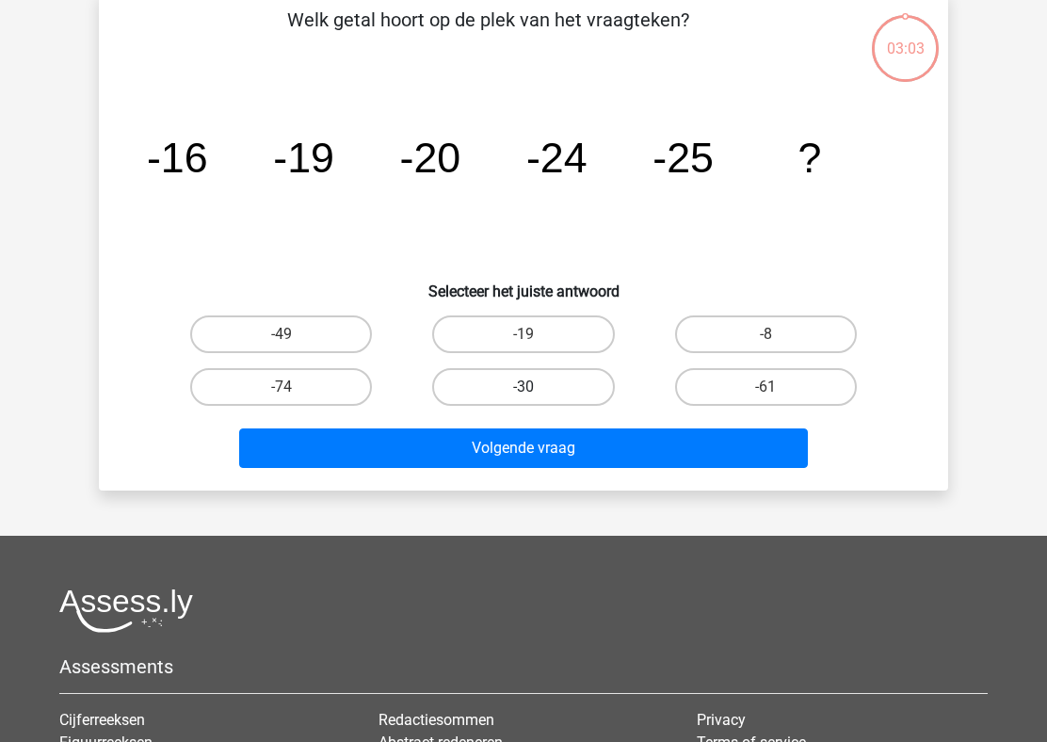
click at [547, 384] on label "-30" at bounding box center [523, 387] width 182 height 38
click at [536, 387] on input "-30" at bounding box center [529, 393] width 12 height 12
radio input "true"
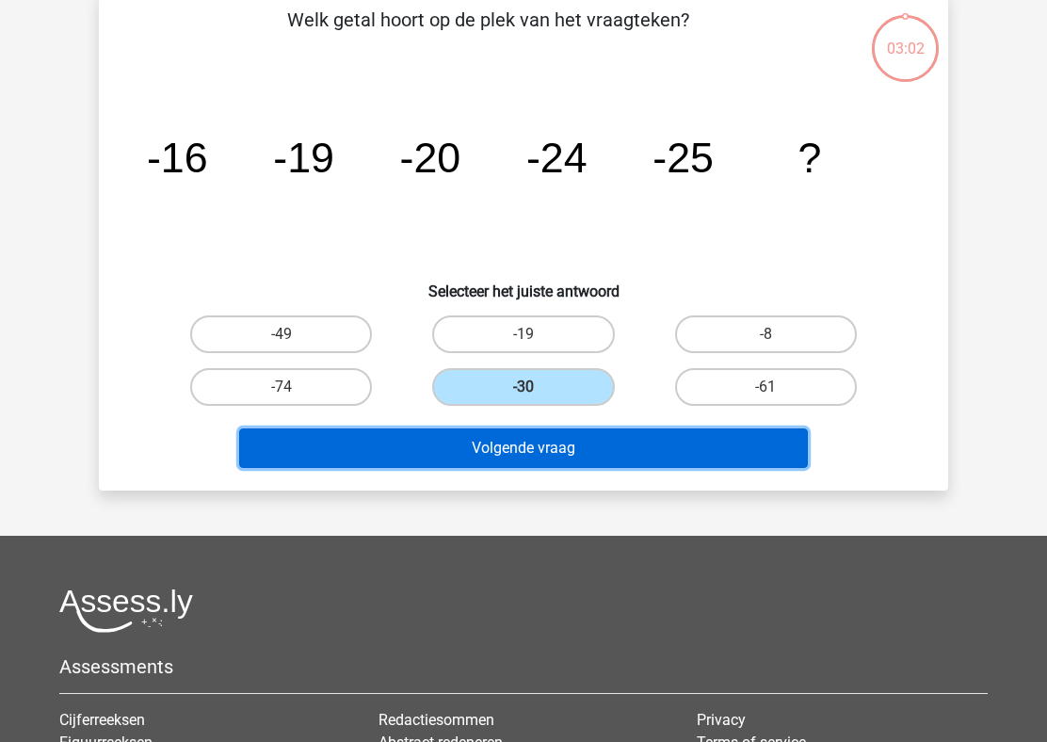
click at [533, 463] on button "Volgende vraag" at bounding box center [523, 448] width 569 height 40
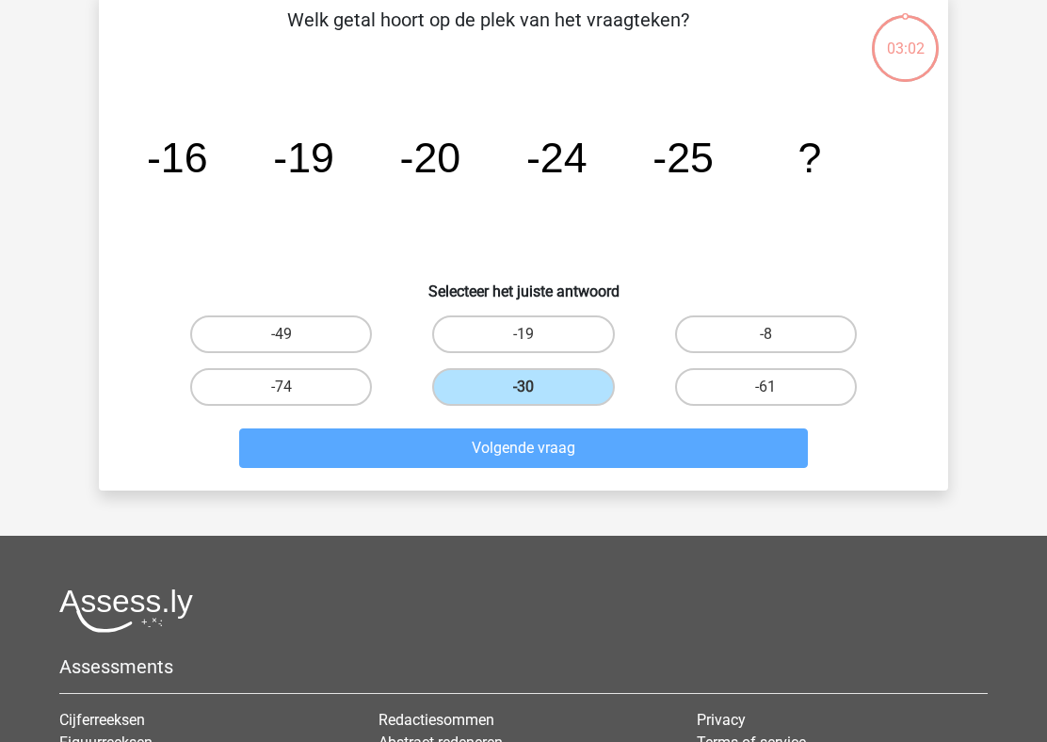
scroll to position [87, 0]
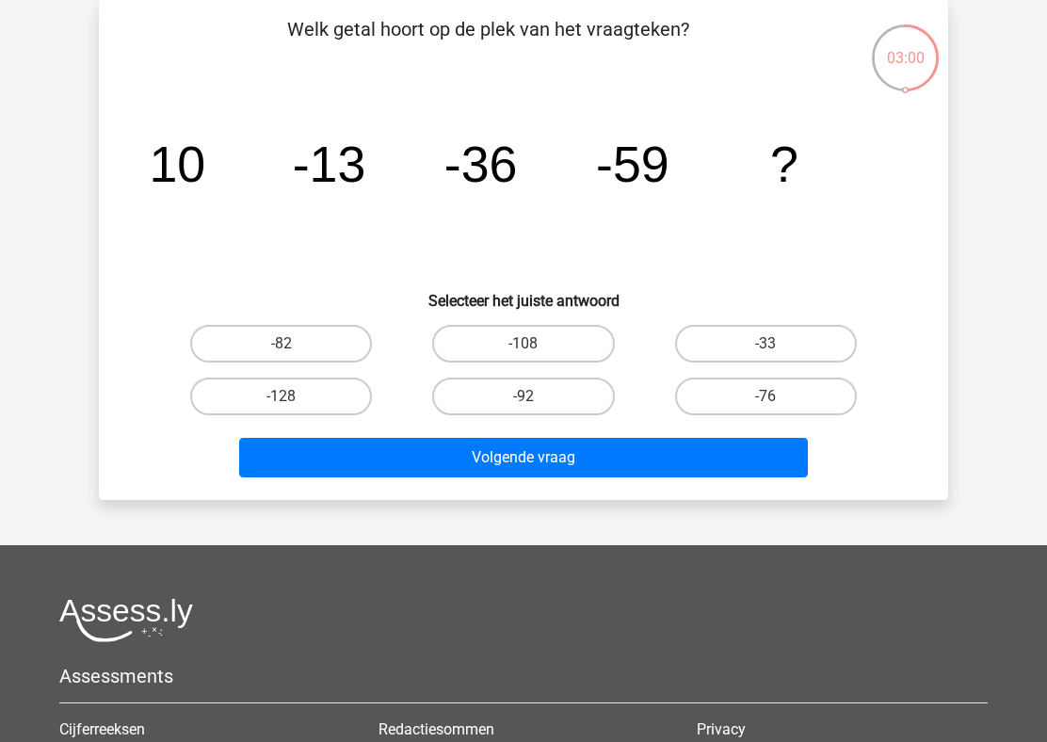
click at [515, 30] on p "Welk getal hoort op de plek van het vraagteken?" at bounding box center [488, 43] width 718 height 56
click at [409, 130] on icon "image/svg+xml 10 -13 -36 -59 ?" at bounding box center [523, 182] width 759 height 190
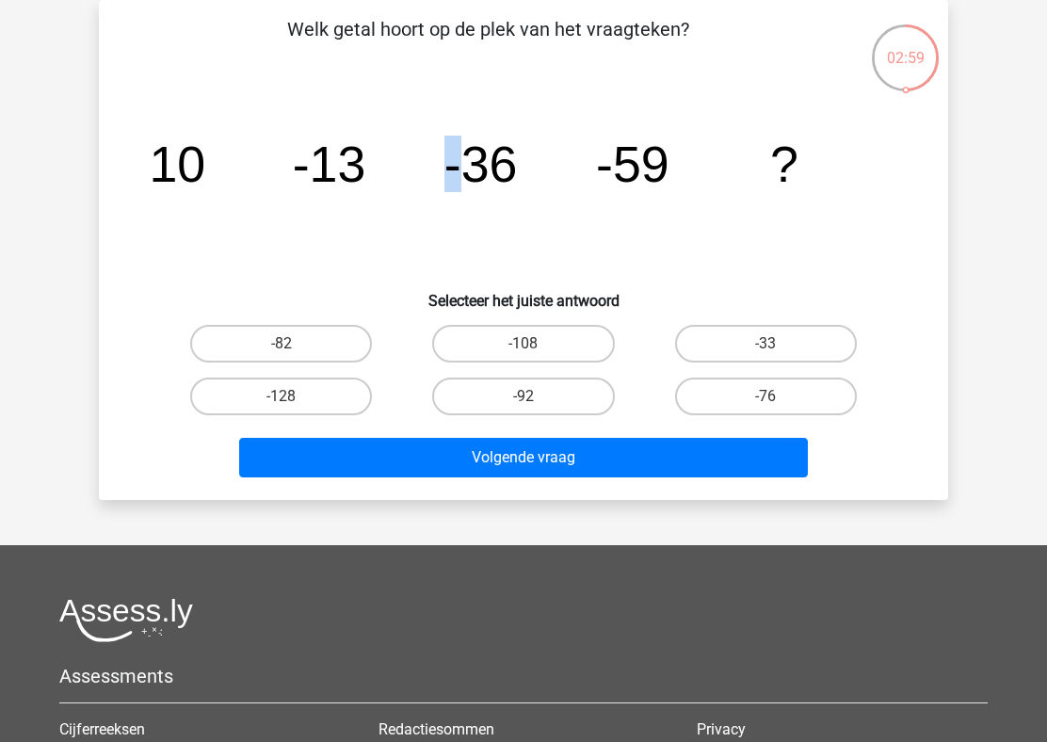
click at [409, 130] on icon "image/svg+xml 10 -13 -36 -59 ?" at bounding box center [523, 182] width 759 height 190
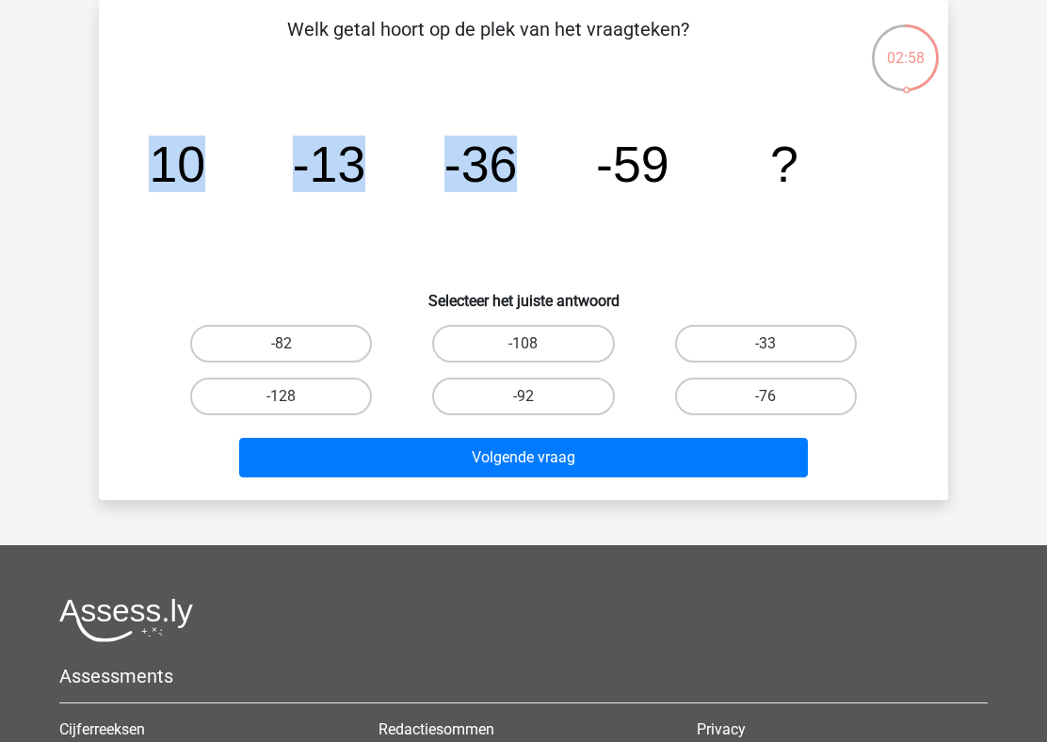
drag, startPoint x: 134, startPoint y: 171, endPoint x: 591, endPoint y: 171, distance: 457.4
click at [591, 171] on div "image/svg+xml 10 -13 -36 -59 ?" at bounding box center [523, 182] width 789 height 190
click at [591, 171] on icon "image/svg+xml 10 -13 -36 -59 ?" at bounding box center [523, 182] width 759 height 190
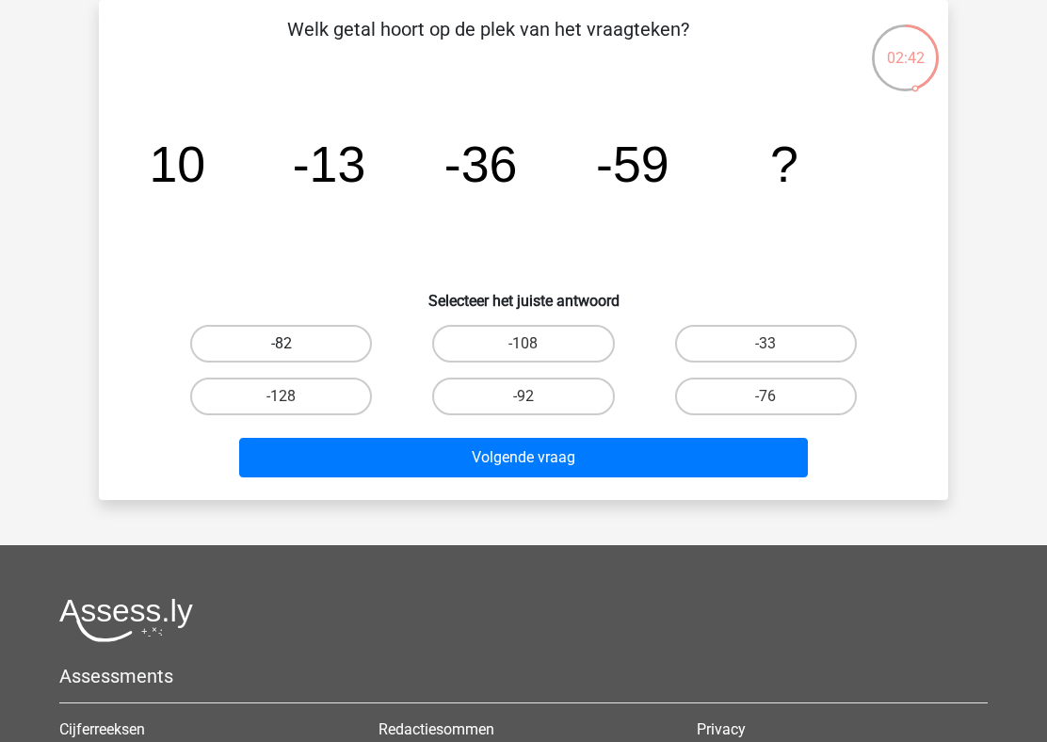
click at [330, 339] on label "-82" at bounding box center [281, 344] width 182 height 38
click at [294, 344] on input "-82" at bounding box center [287, 350] width 12 height 12
radio input "true"
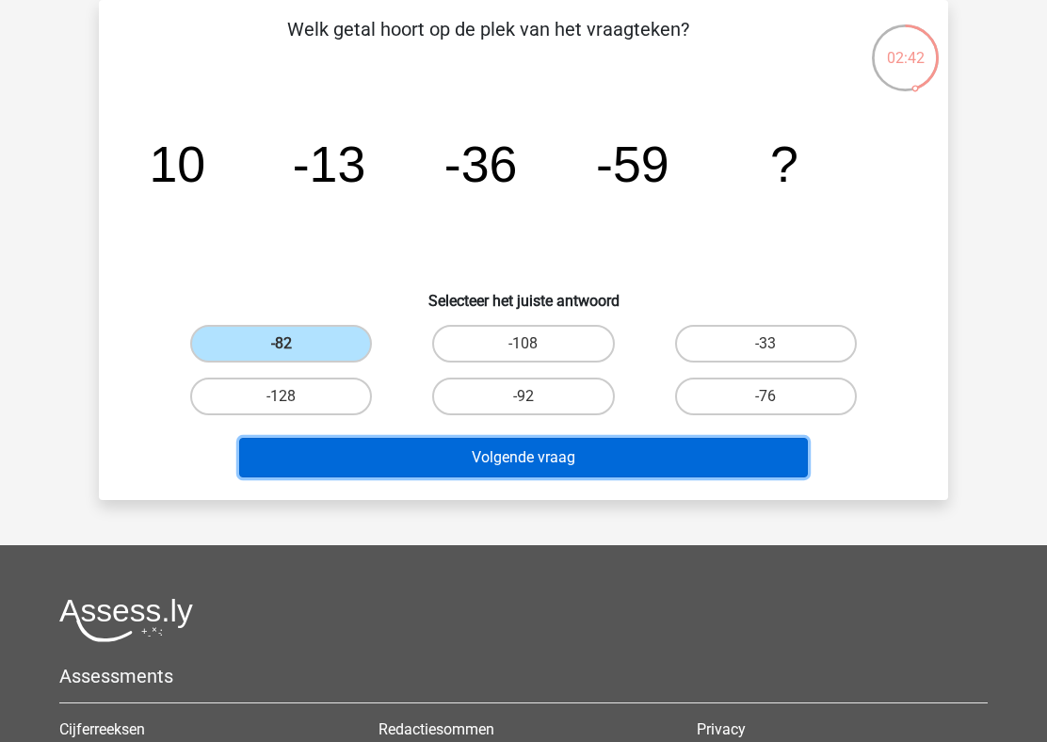
click at [453, 467] on button "Volgende vraag" at bounding box center [523, 458] width 569 height 40
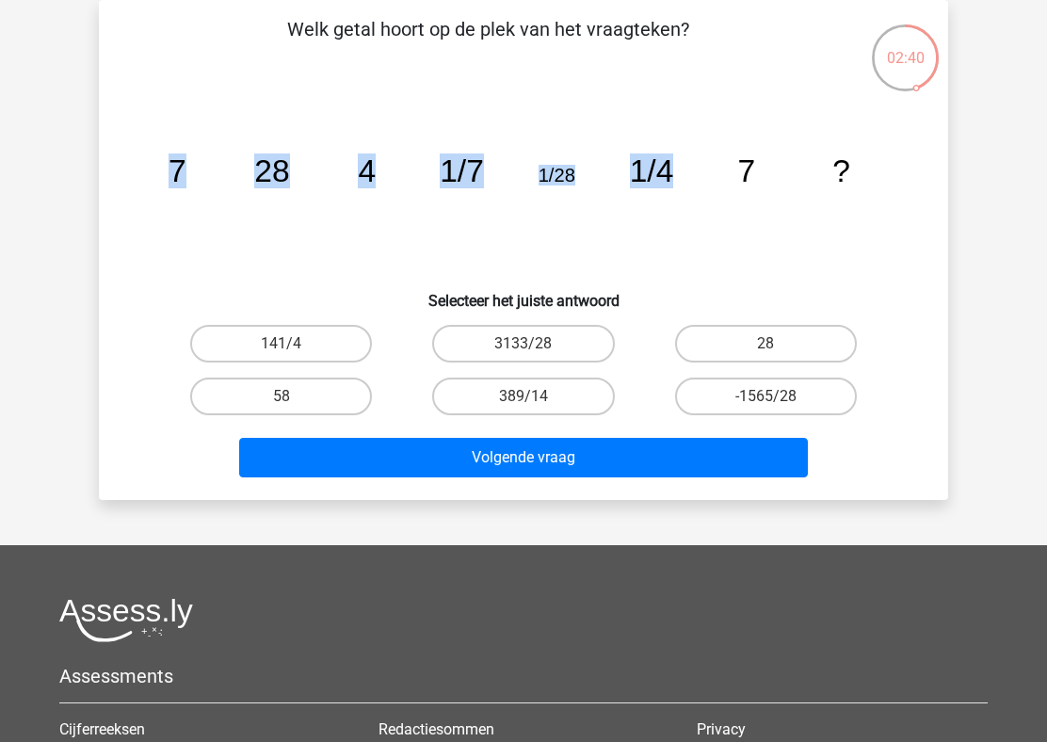
drag, startPoint x: 145, startPoint y: 164, endPoint x: 735, endPoint y: 164, distance: 590.1
click at [735, 164] on icon "image/svg+xml 7 28 4 1/7 1/28 1/4 7 ?" at bounding box center [523, 182] width 759 height 190
click at [238, 169] on icon "image/svg+xml 7 28 4 1/7 1/28 1/4 7 ?" at bounding box center [523, 182] width 759 height 190
drag, startPoint x: 238, startPoint y: 169, endPoint x: 313, endPoint y: 167, distance: 75.3
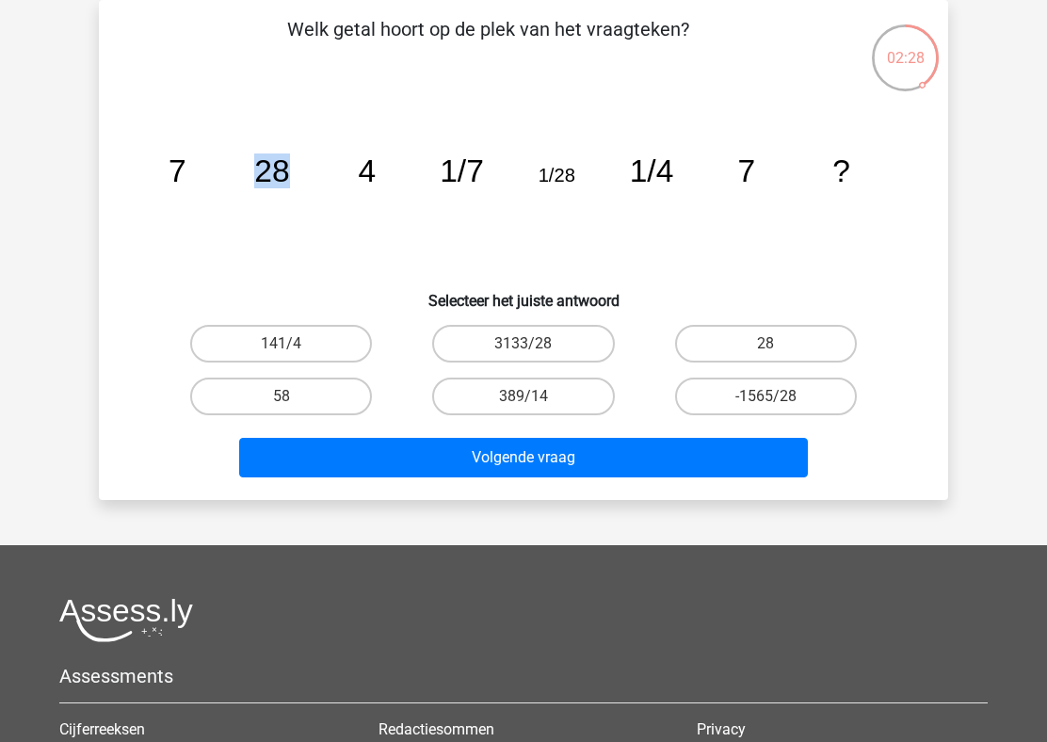
click at [313, 167] on icon "image/svg+xml 7 28 4 1/7 1/28 1/4 7 ?" at bounding box center [523, 182] width 759 height 190
click at [186, 163] on tspan "4" at bounding box center [177, 170] width 18 height 35
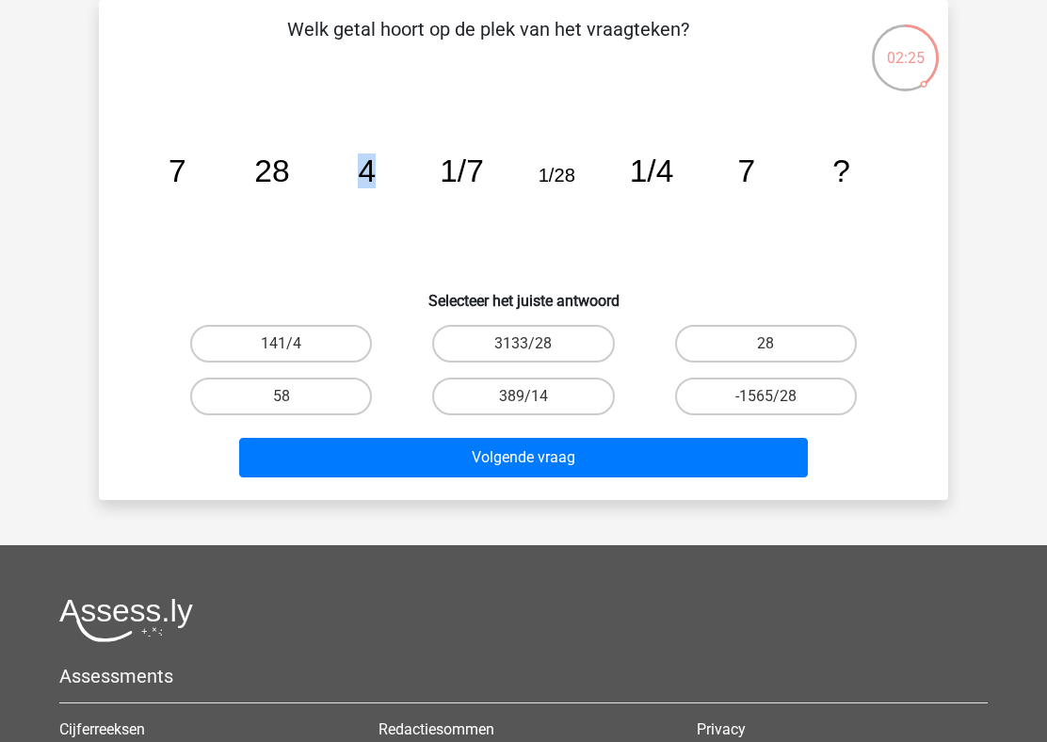
drag, startPoint x: 349, startPoint y: 168, endPoint x: 388, endPoint y: 168, distance: 38.6
click at [388, 168] on icon "image/svg+xml 7 28 4 1/7 1/28 1/4 7 ?" at bounding box center [523, 182] width 759 height 190
click at [186, 174] on tspan "1/7" at bounding box center [177, 170] width 18 height 35
click at [186, 176] on tspan "1/28" at bounding box center [177, 170] width 18 height 35
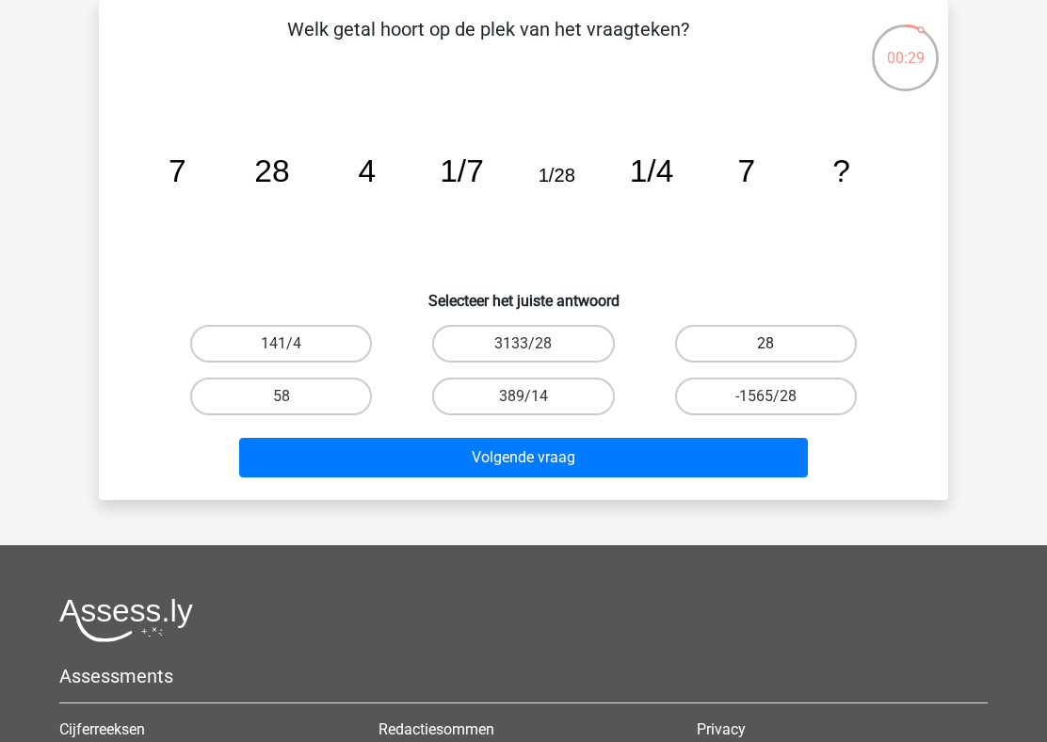
click at [773, 339] on label "28" at bounding box center [766, 344] width 182 height 38
click at [773, 344] on input "28" at bounding box center [771, 350] width 12 height 12
radio input "true"
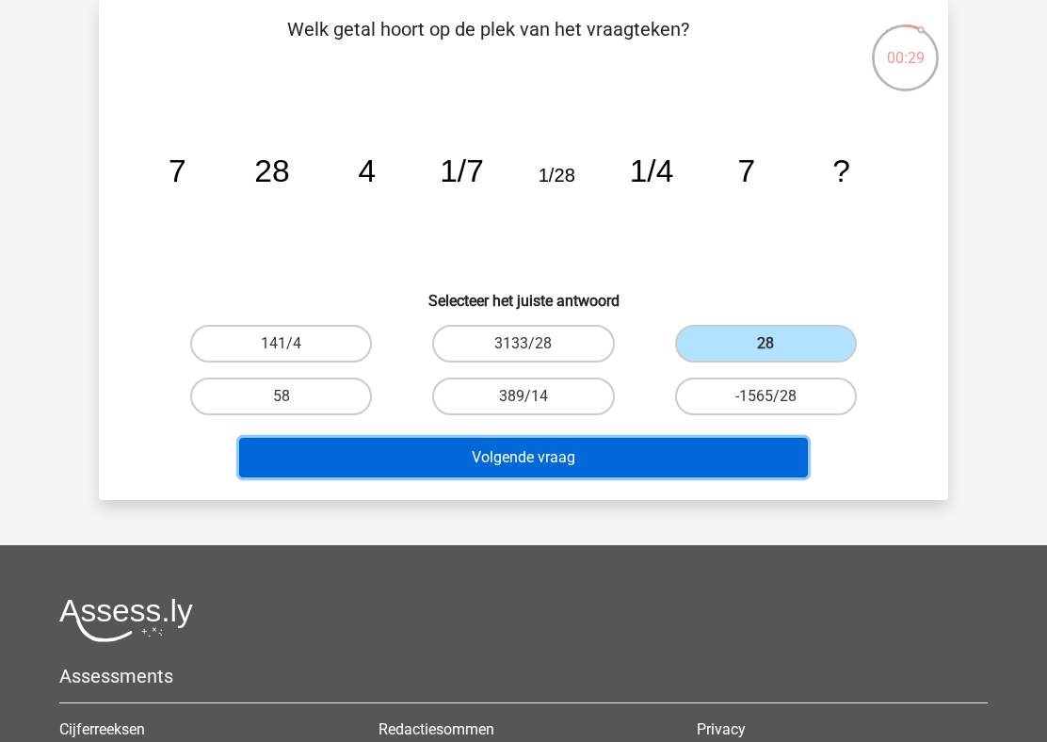
click at [600, 462] on button "Volgende vraag" at bounding box center [523, 458] width 569 height 40
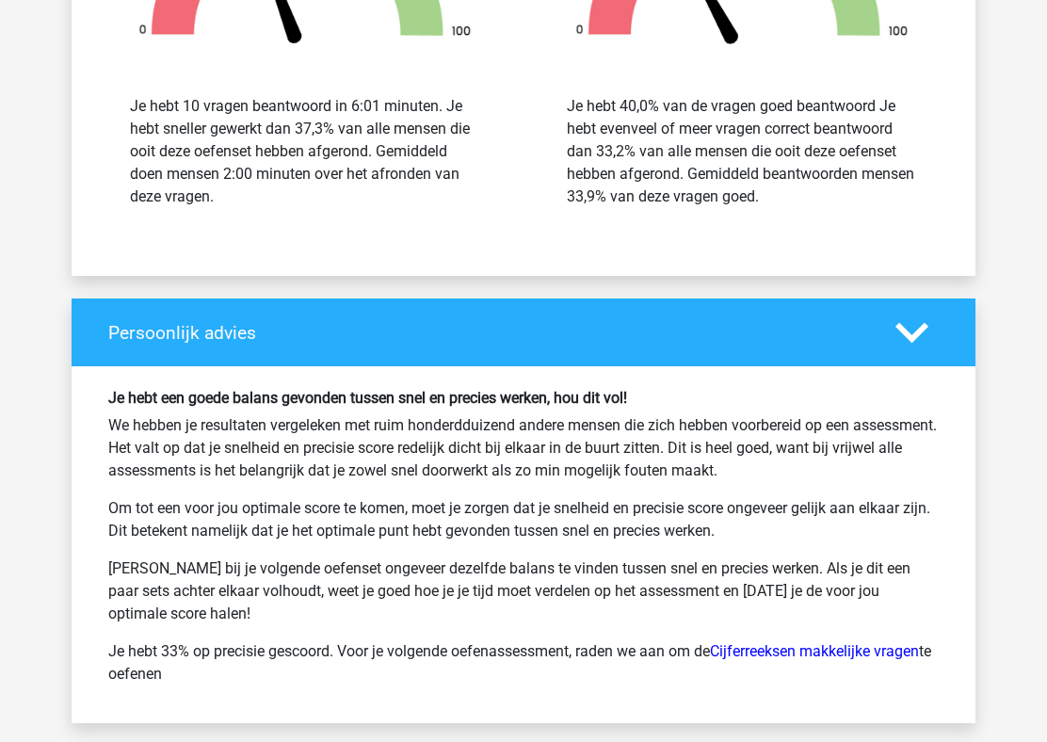
scroll to position [2697, 0]
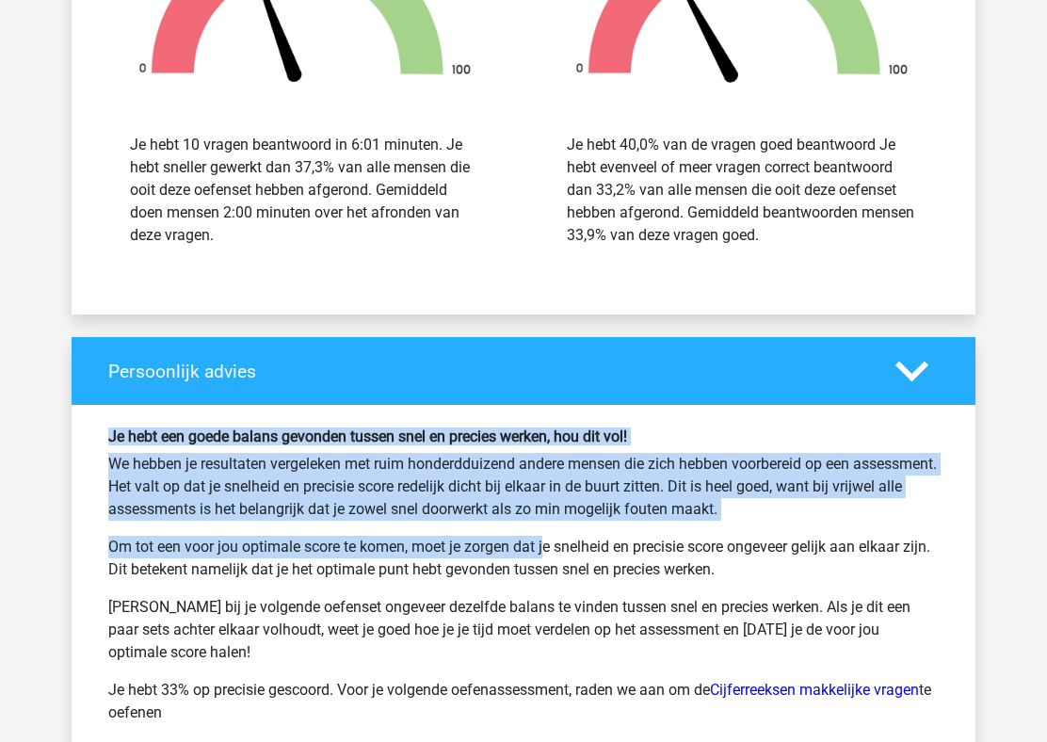
drag, startPoint x: 302, startPoint y: 424, endPoint x: 497, endPoint y: 556, distance: 235.7
click at [497, 556] on div "Je hebt een goede balans gevonden tussen snel en precies werken, hou dit vol! W…" at bounding box center [524, 583] width 904 height 357
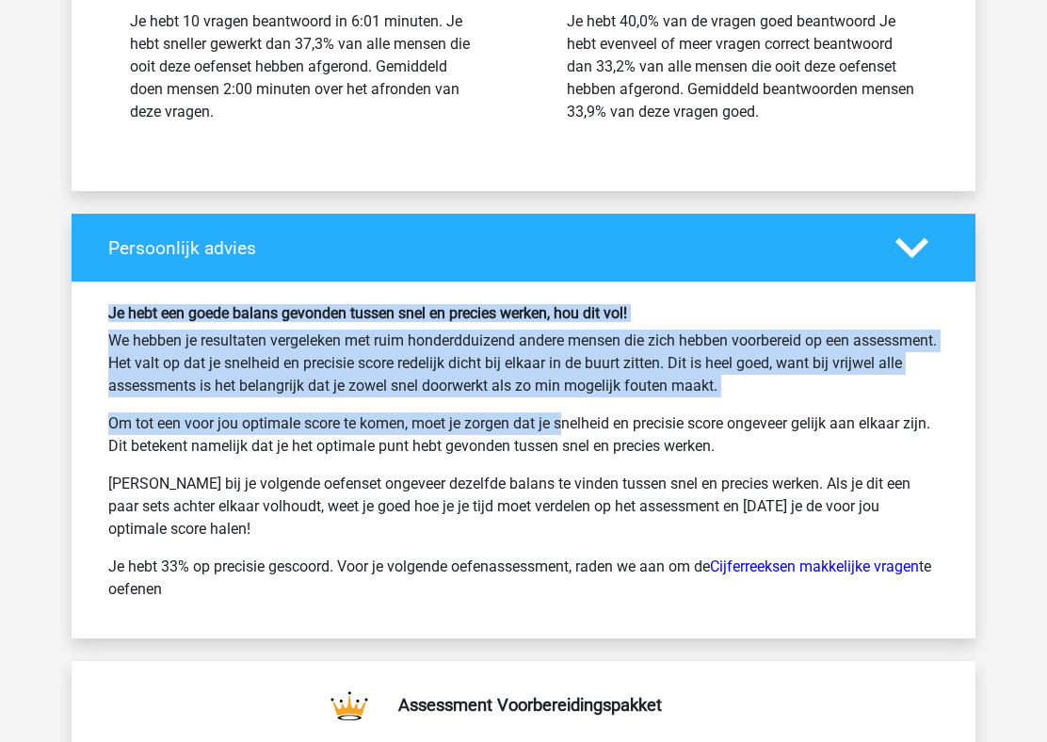
scroll to position [2823, 0]
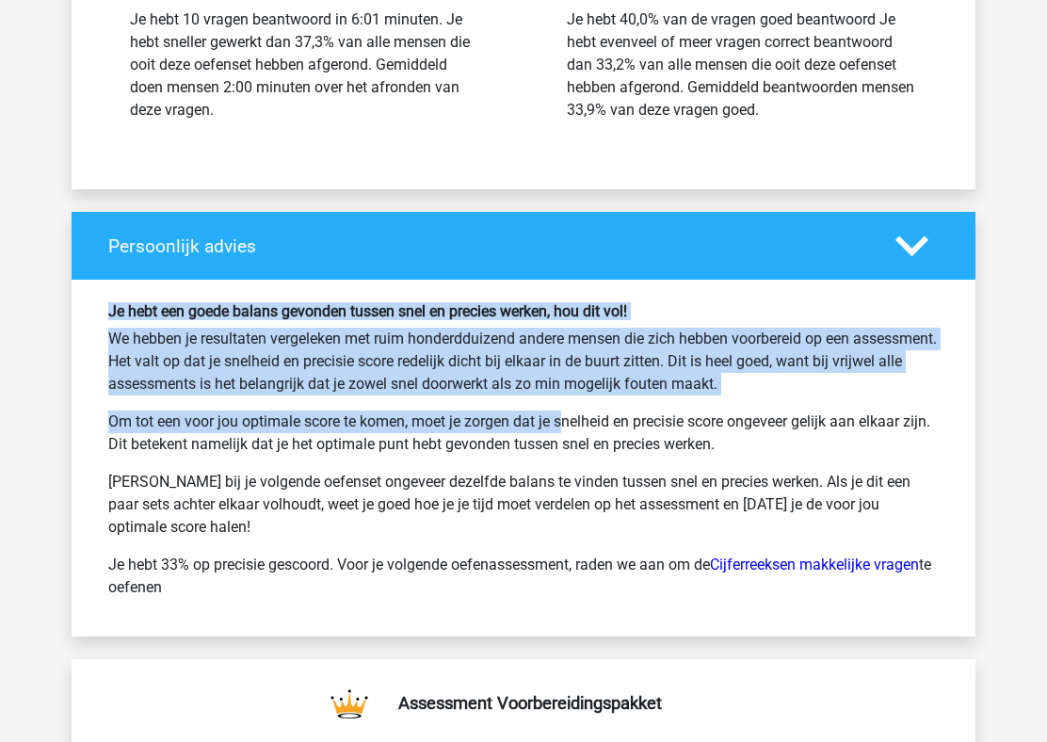
click at [475, 380] on p "We hebben je resultaten vergeleken met ruim honderdduizend andere mensen die zi…" at bounding box center [523, 362] width 830 height 68
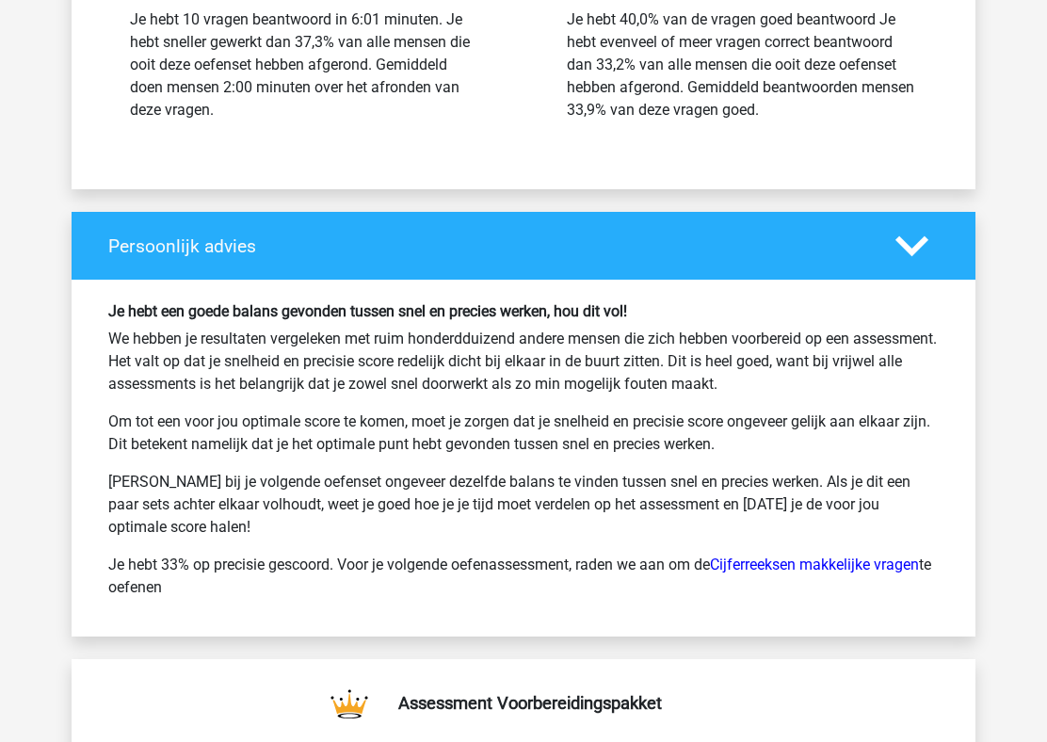
click at [475, 380] on p "We hebben je resultaten vergeleken met ruim honderdduizend andere mensen die zi…" at bounding box center [523, 362] width 830 height 68
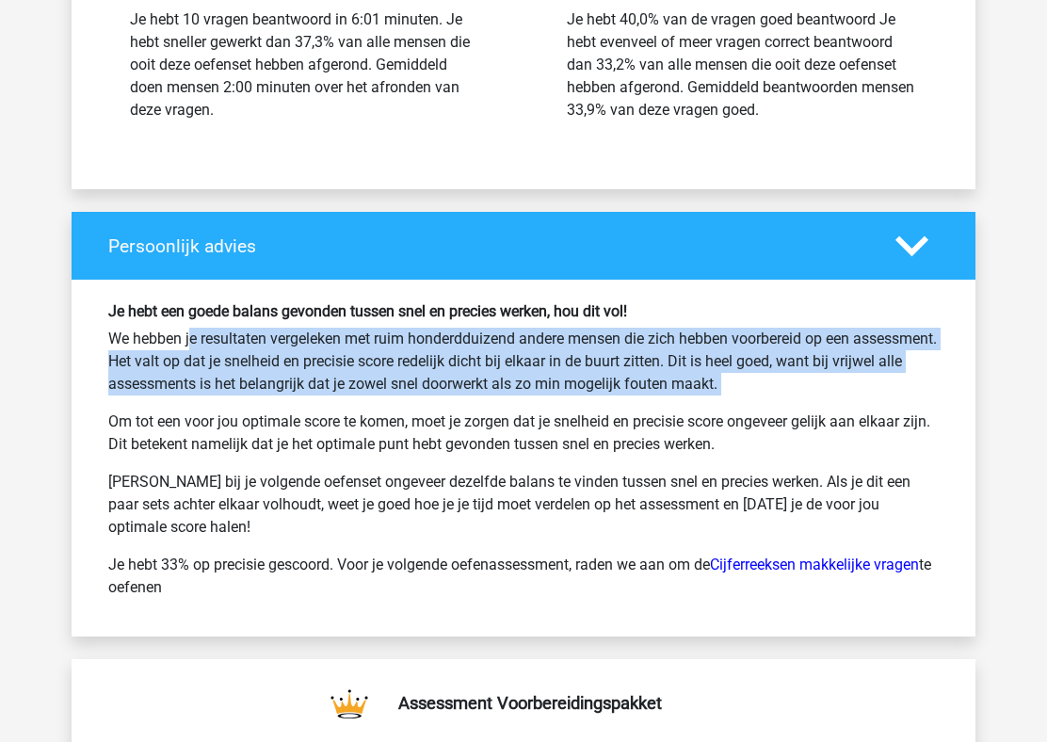
click at [462, 440] on p "Om tot een voor jou optimale score te komen, moet je zorgen dat je snelheid en …" at bounding box center [523, 432] width 830 height 45
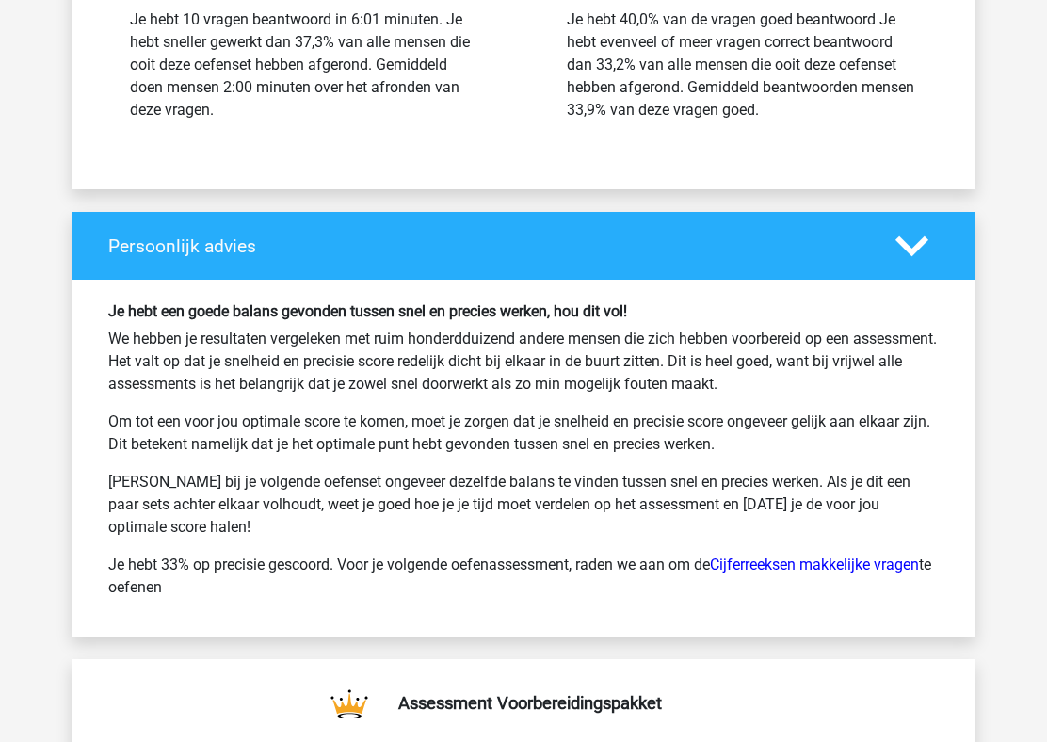
click at [462, 440] on p "Om tot een voor jou optimale score te komen, moet je zorgen dat je snelheid en …" at bounding box center [523, 432] width 830 height 45
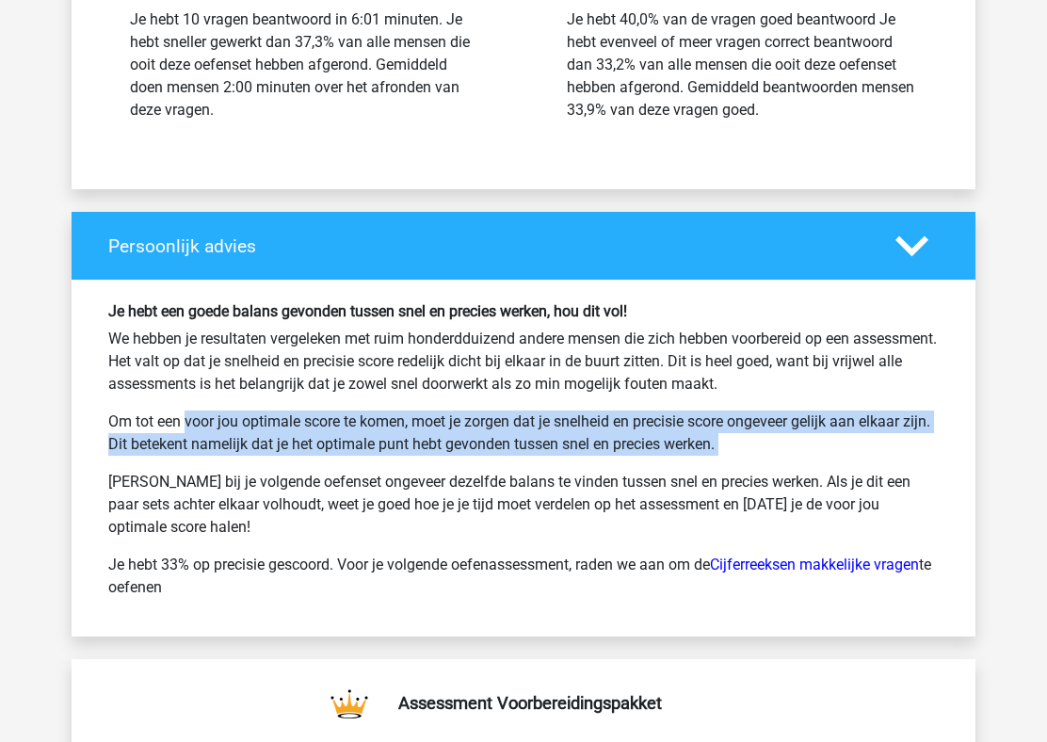
click at [465, 472] on p "Probeer bij je volgende oefenset ongeveer dezelfde balans te vinden tussen snel…" at bounding box center [523, 505] width 830 height 68
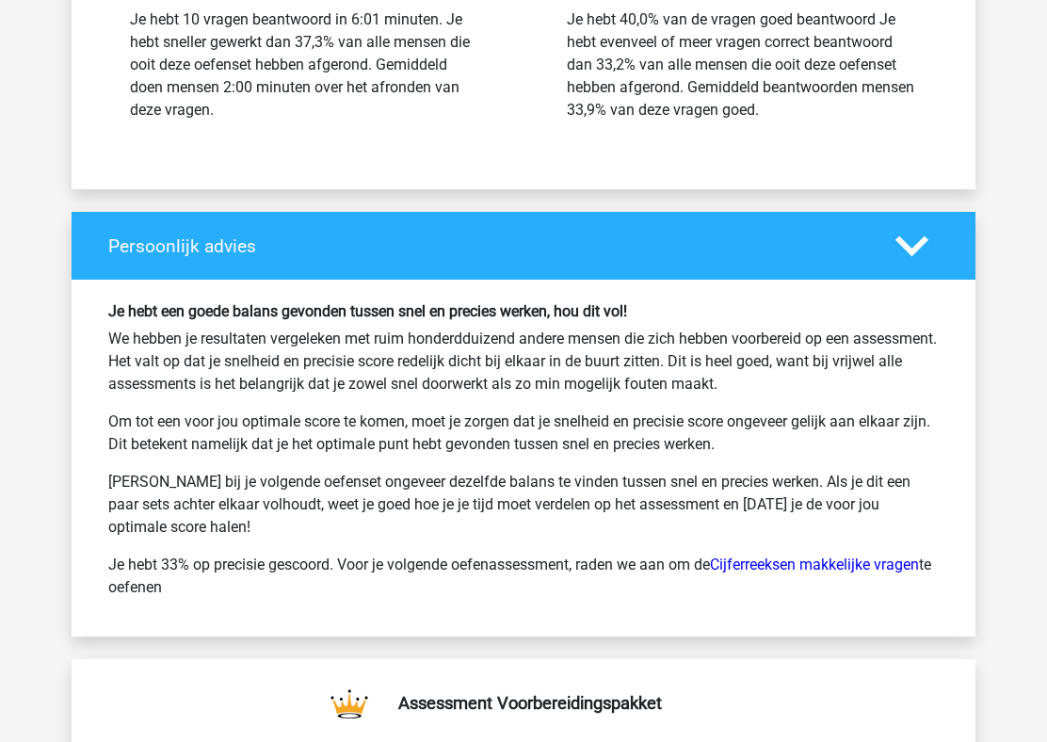
click at [465, 472] on p "Probeer bij je volgende oefenset ongeveer dezelfde balans te vinden tussen snel…" at bounding box center [523, 505] width 830 height 68
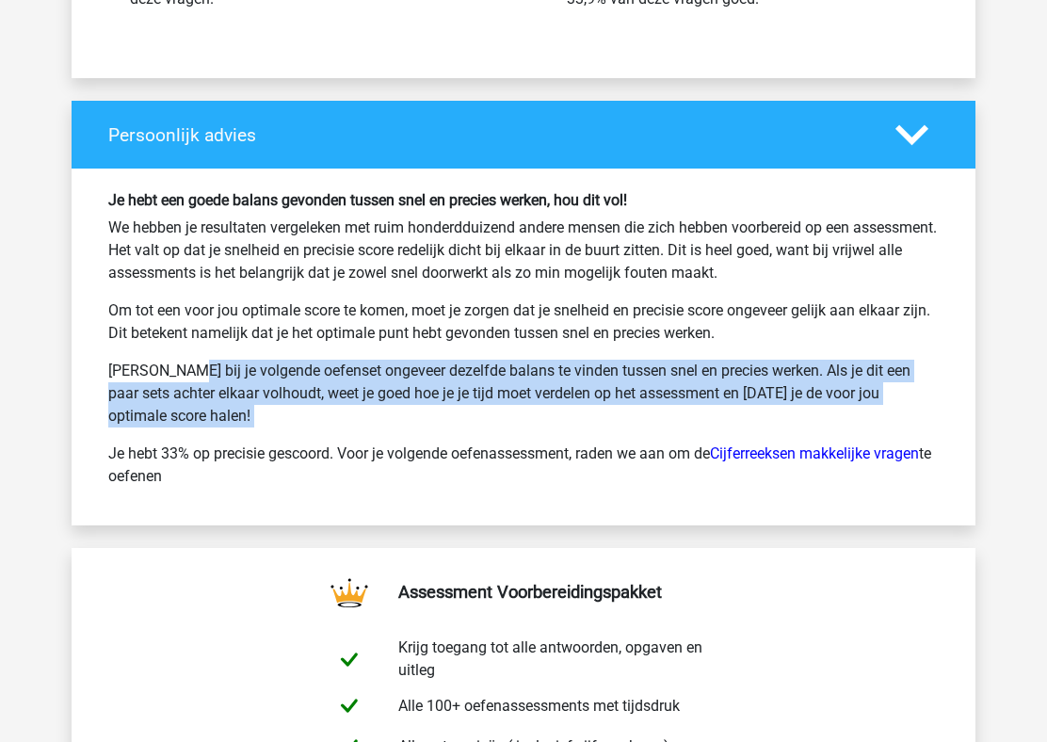
scroll to position [2937, 0]
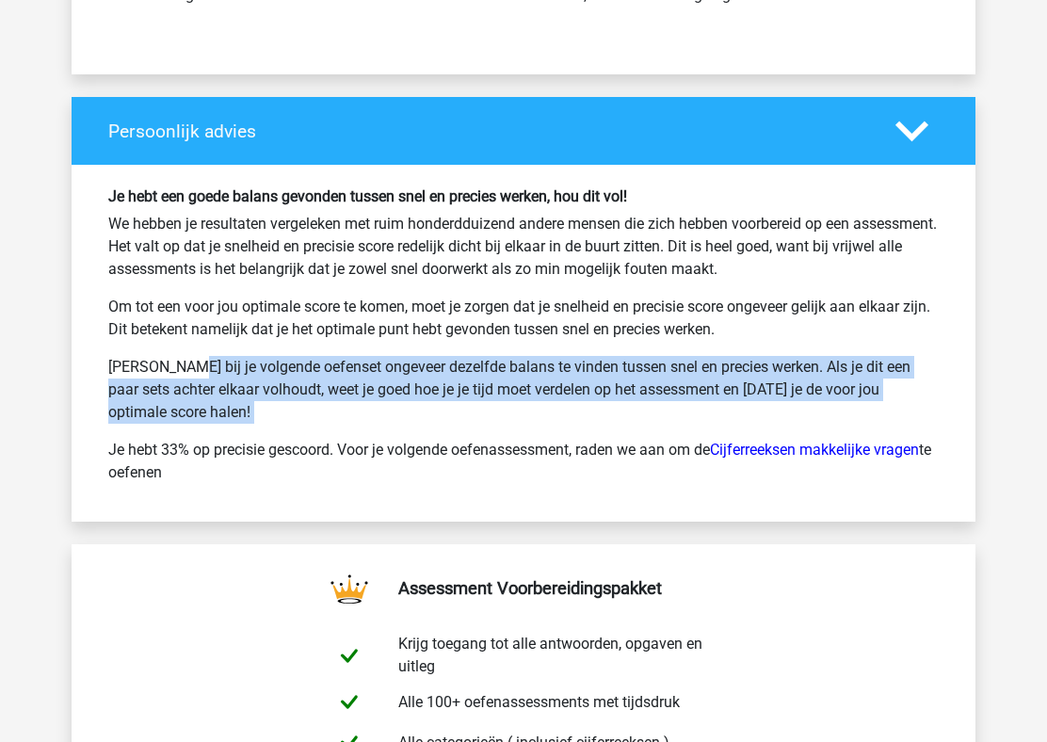
click at [471, 447] on p "Je hebt 33% op precisie gescoord. Voor je volgende oefenassessment, raden we aa…" at bounding box center [523, 461] width 830 height 45
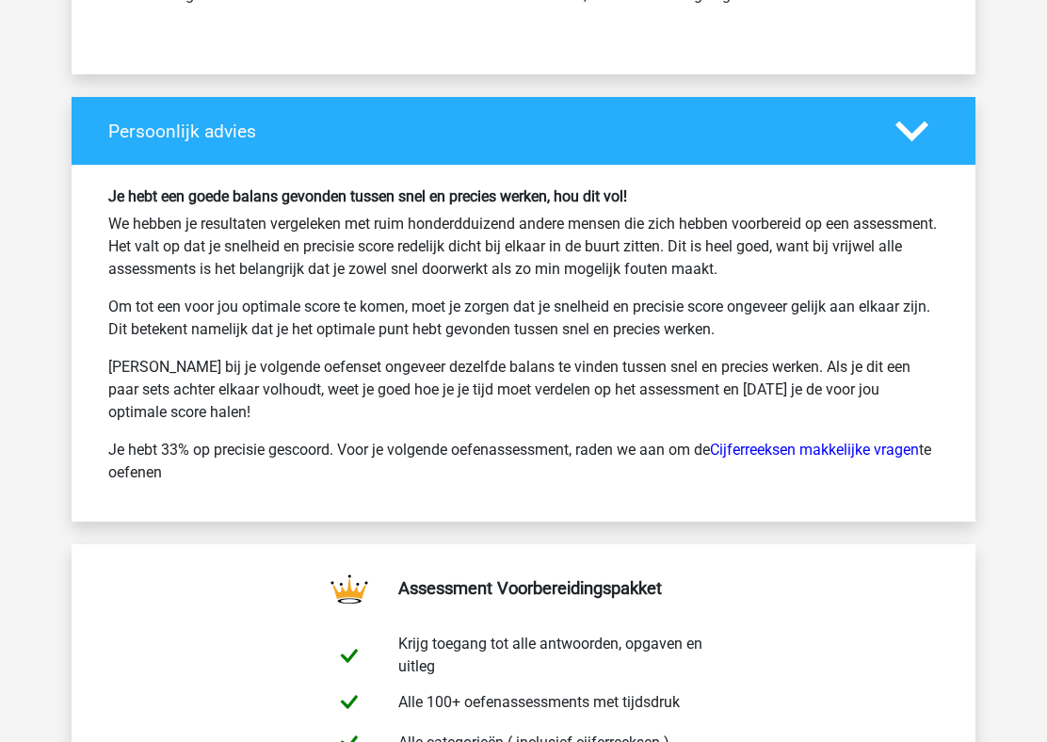
click at [471, 447] on p "Je hebt 33% op precisie gescoord. Voor je volgende oefenassessment, raden we aa…" at bounding box center [523, 461] width 830 height 45
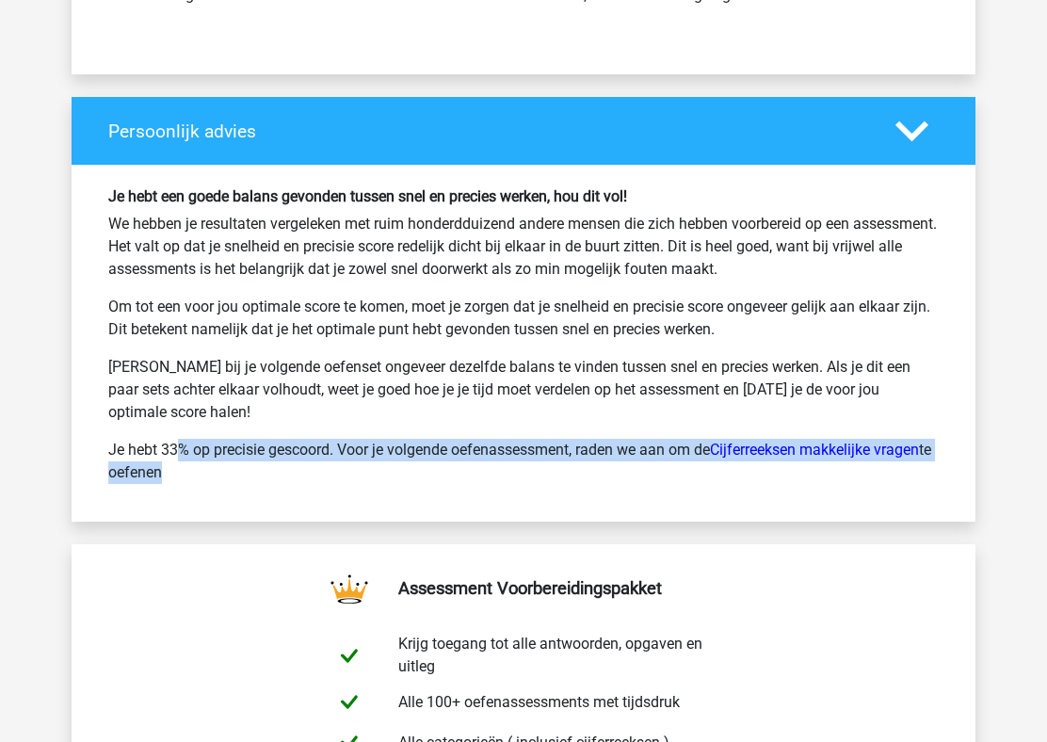
click at [493, 377] on p "Probeer bij je volgende oefenset ongeveer dezelfde balans te vinden tussen snel…" at bounding box center [523, 390] width 830 height 68
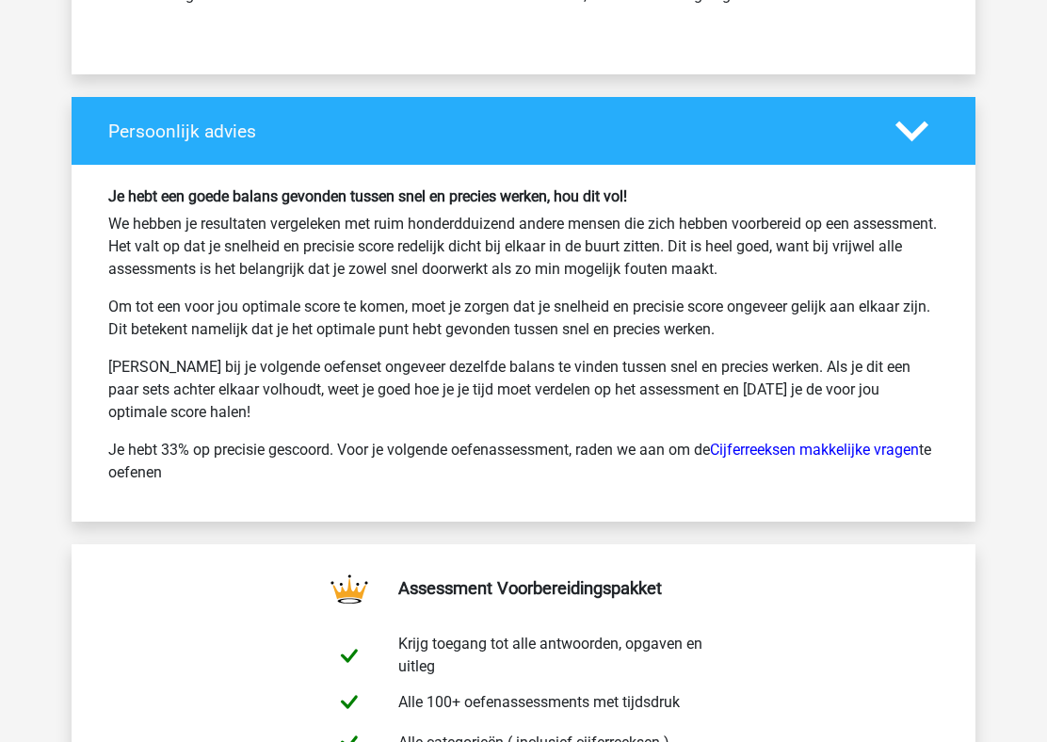
click at [493, 377] on p "Probeer bij je volgende oefenset ongeveer dezelfde balans te vinden tussen snel…" at bounding box center [523, 390] width 830 height 68
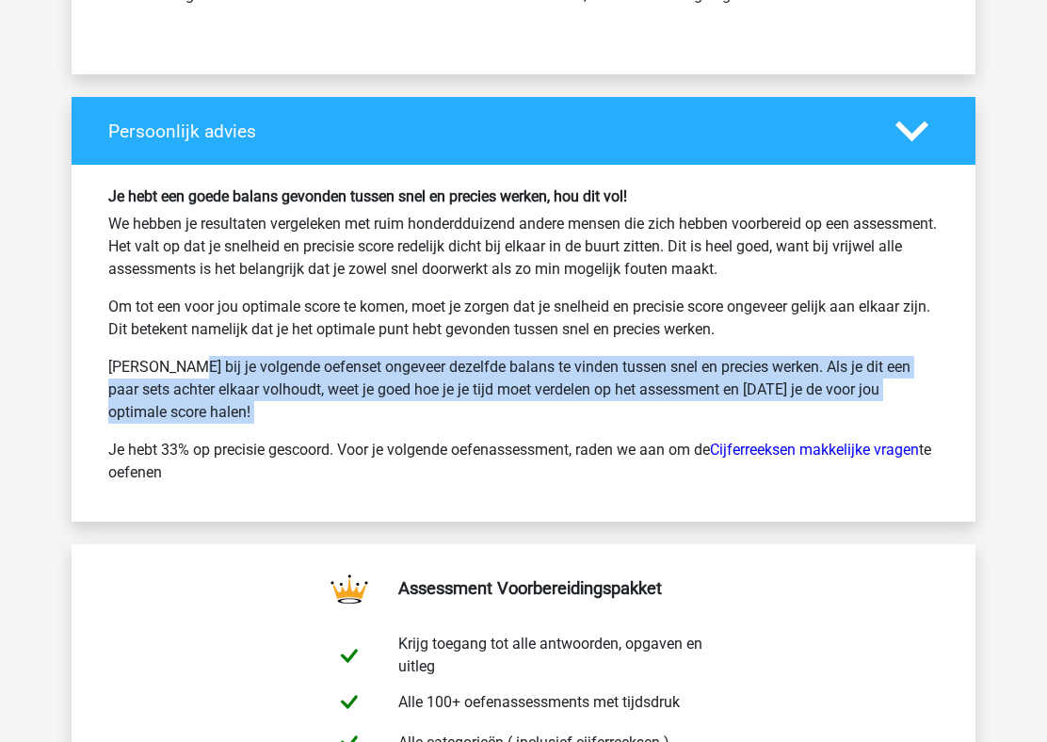
click at [458, 462] on p "Je hebt 33% op precisie gescoord. Voor je volgende oefenassessment, raden we aa…" at bounding box center [523, 461] width 830 height 45
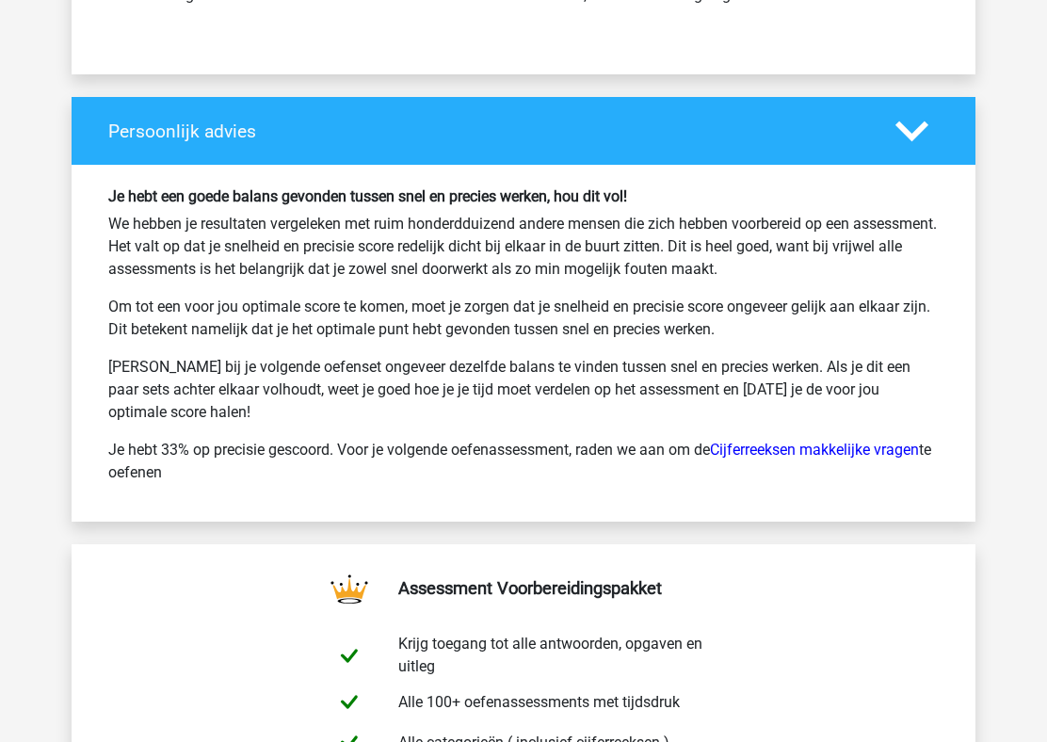
click at [458, 462] on p "Je hebt 33% op precisie gescoord. Voor je volgende oefenassessment, raden we aa…" at bounding box center [523, 461] width 830 height 45
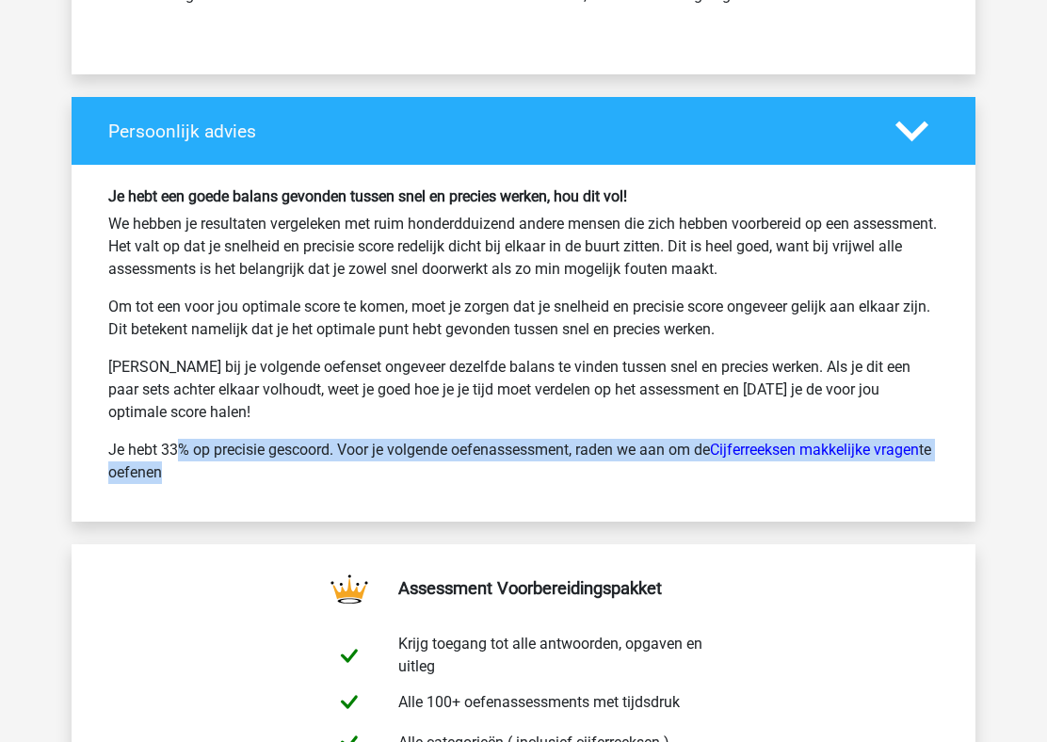
click at [458, 462] on p "Je hebt 33% op precisie gescoord. Voor je volgende oefenassessment, raden we aa…" at bounding box center [523, 461] width 830 height 45
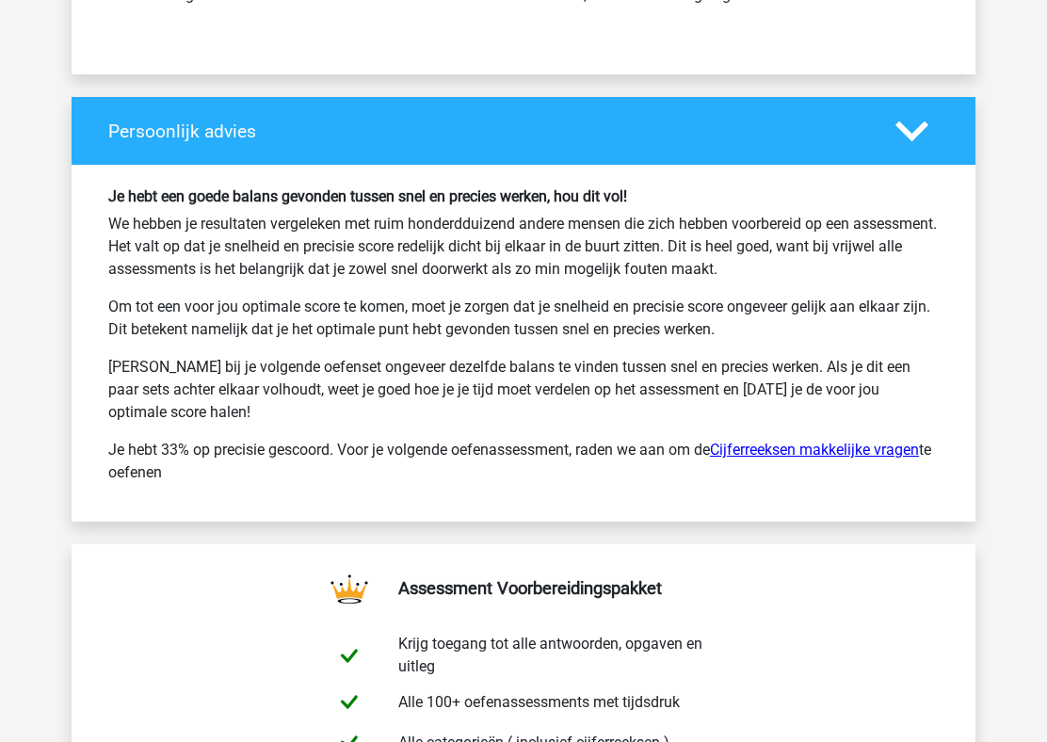
click at [835, 443] on link "Cijferreeksen makkelijke vragen" at bounding box center [814, 449] width 209 height 18
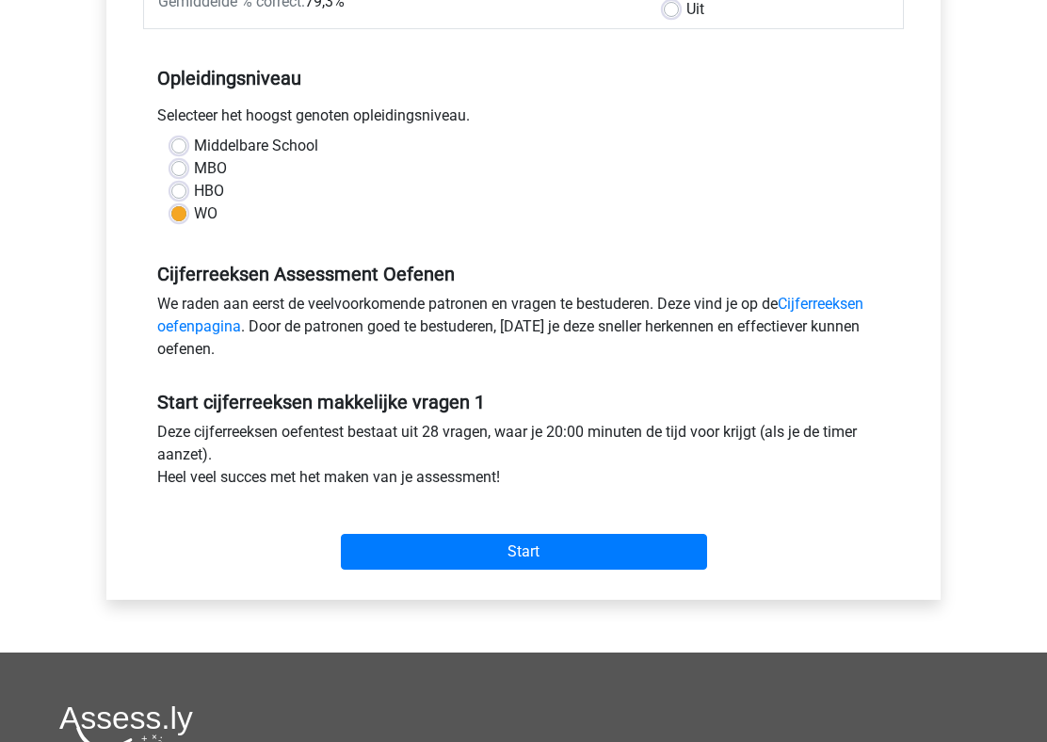
scroll to position [405, 0]
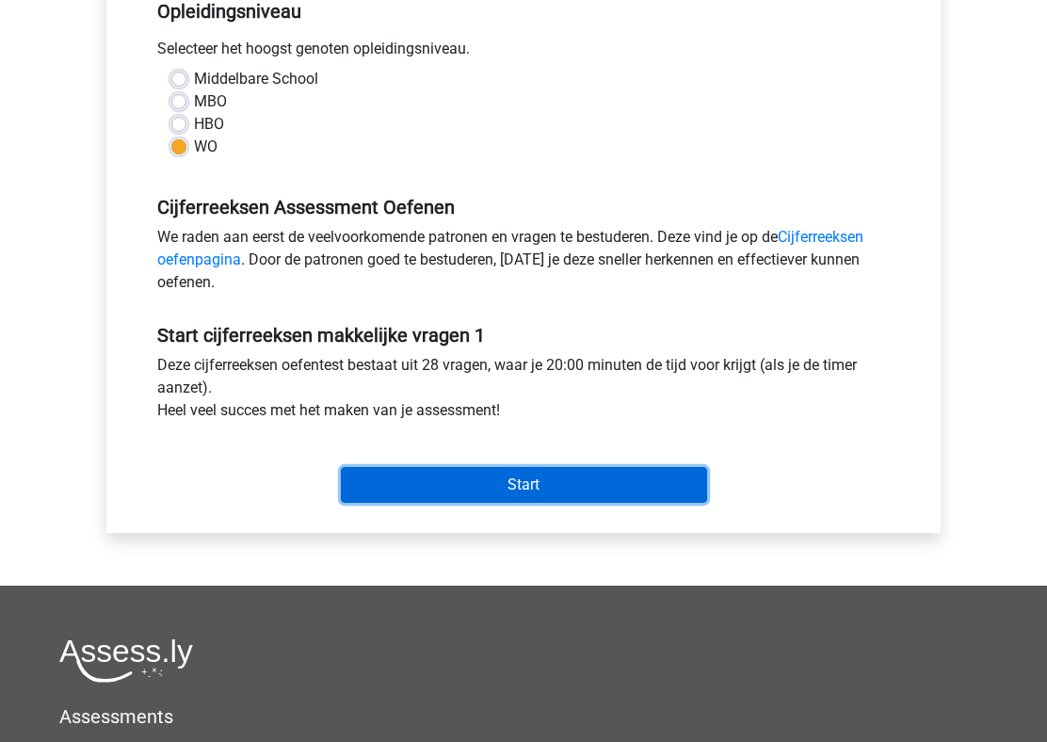
click at [548, 485] on input "Start" at bounding box center [524, 485] width 366 height 36
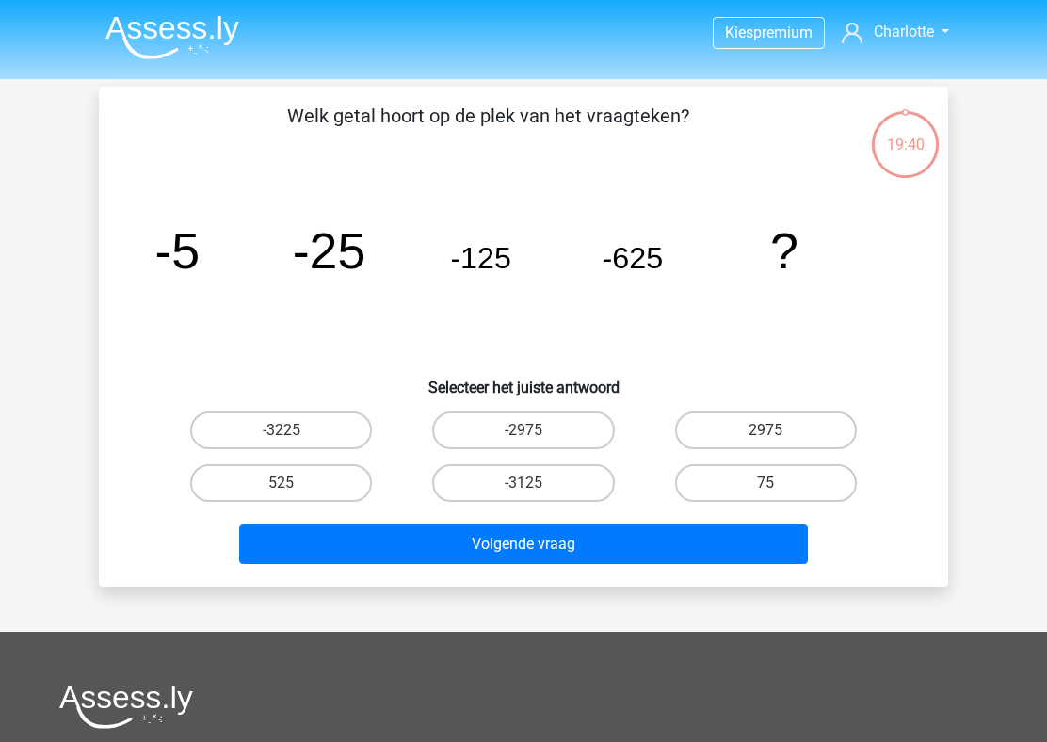
click at [200, 259] on tspan "-625" at bounding box center [176, 250] width 45 height 56
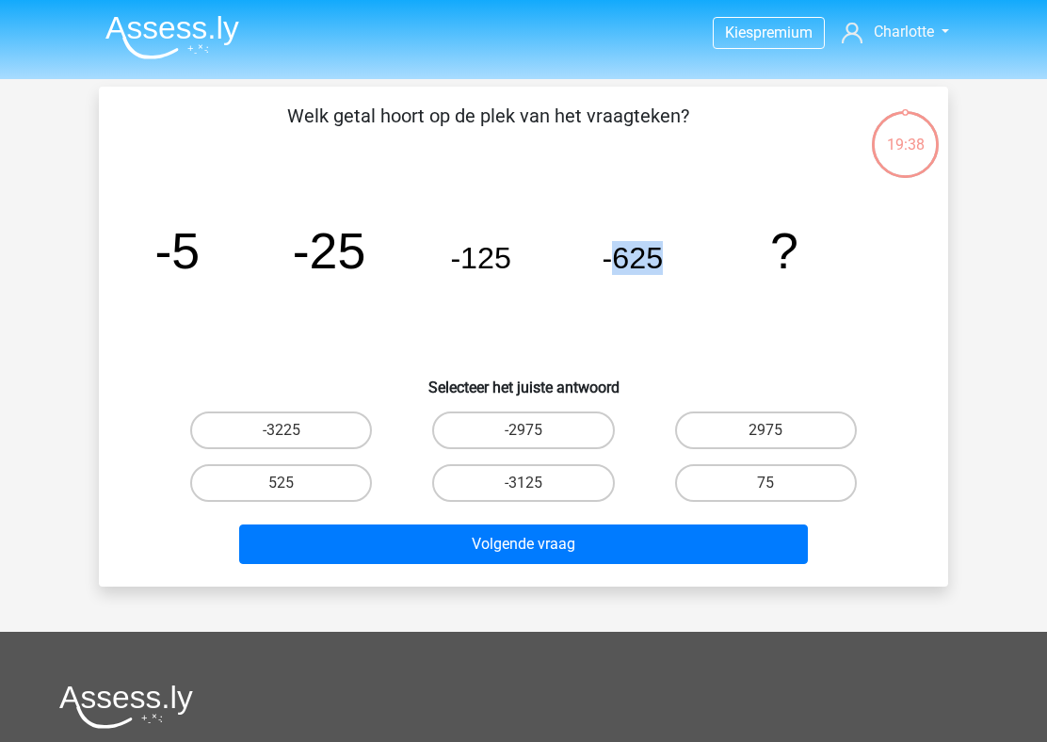
click at [200, 259] on tspan "-625" at bounding box center [176, 250] width 45 height 56
click at [645, 280] on icon "image/svg+xml -5 -25 -125 -625 ?" at bounding box center [523, 268] width 759 height 190
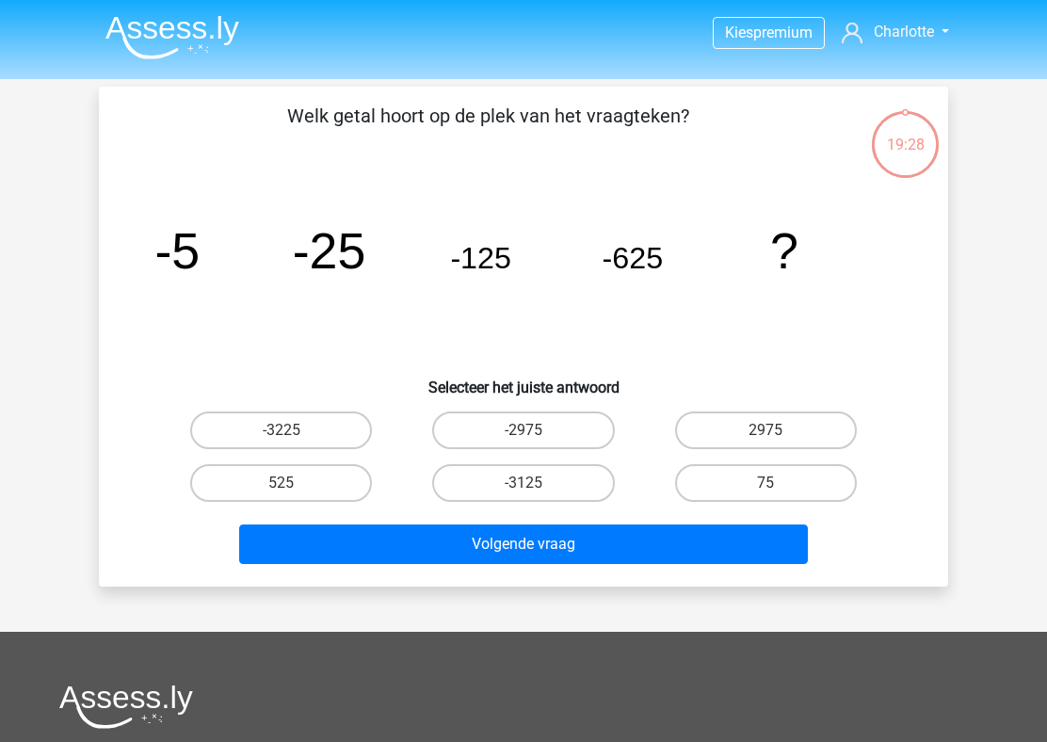
click at [645, 280] on icon "image/svg+xml -5 -25 -125 -625 ?" at bounding box center [523, 268] width 759 height 190
click at [200, 269] on tspan "-625" at bounding box center [176, 250] width 45 height 56
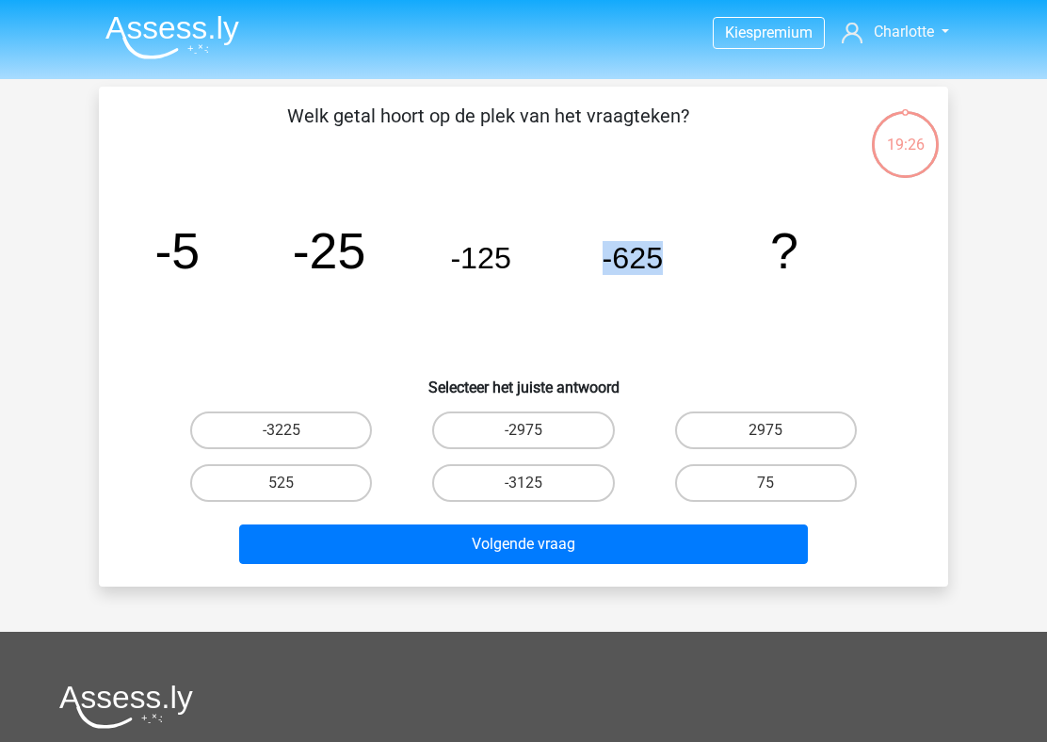
click at [200, 269] on tspan "-625" at bounding box center [176, 250] width 45 height 56
click at [440, 476] on label "-3125" at bounding box center [523, 483] width 182 height 38
click at [523, 483] on input "-3125" at bounding box center [529, 489] width 12 height 12
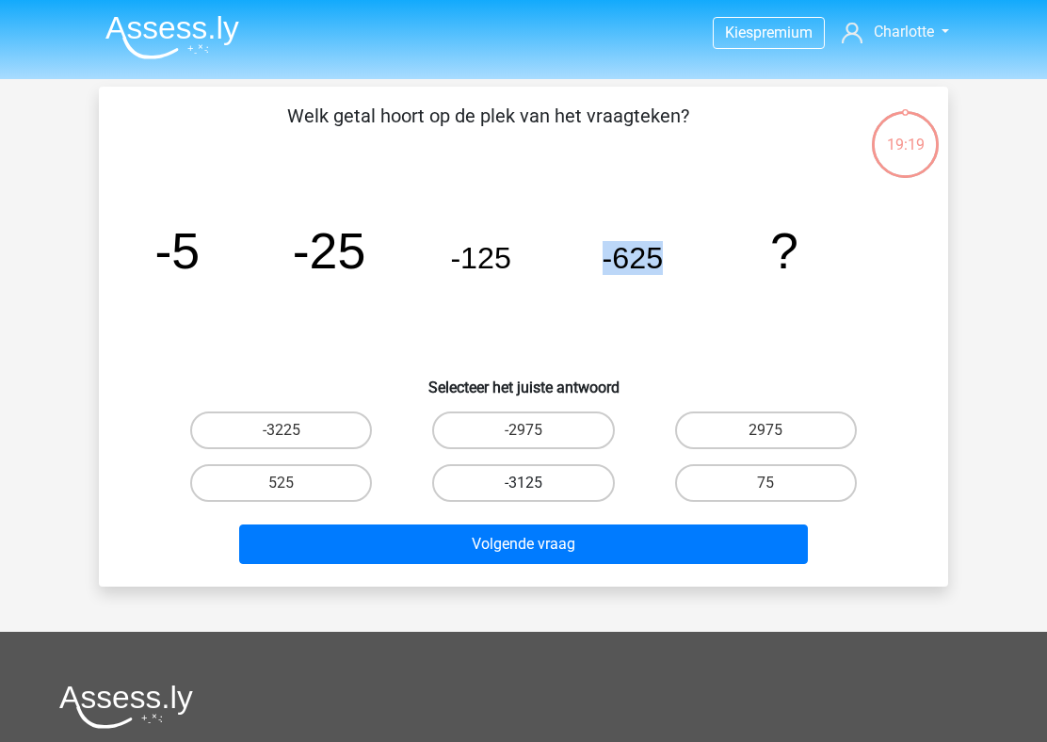
radio input "true"
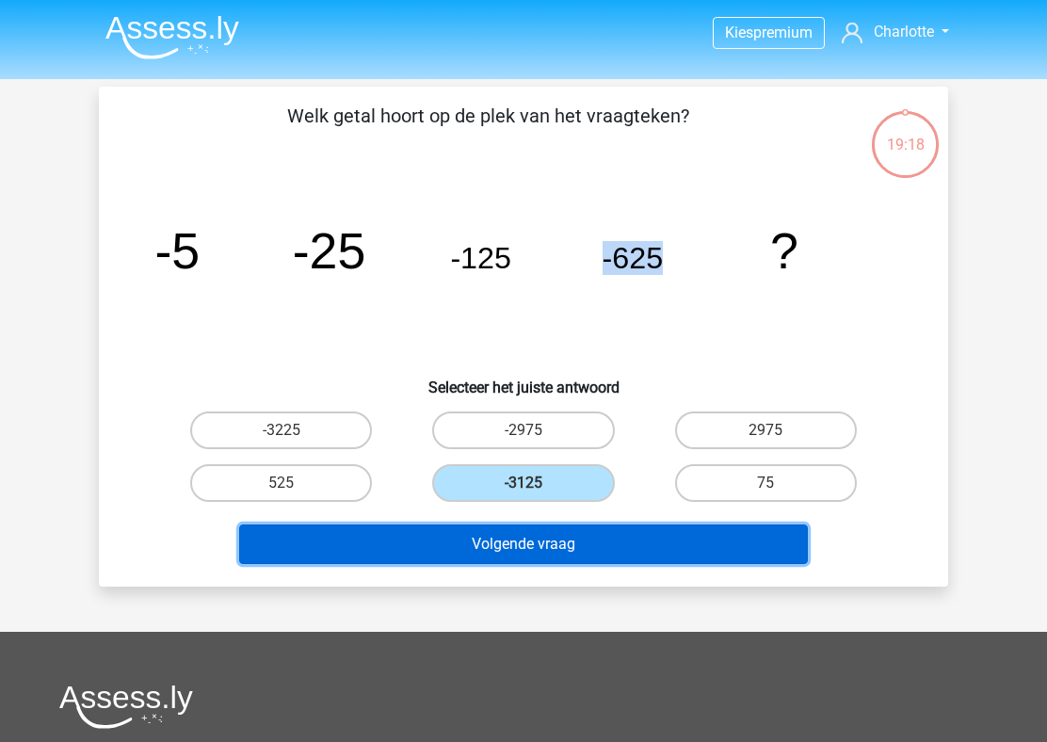
click at [518, 535] on button "Volgende vraag" at bounding box center [523, 544] width 569 height 40
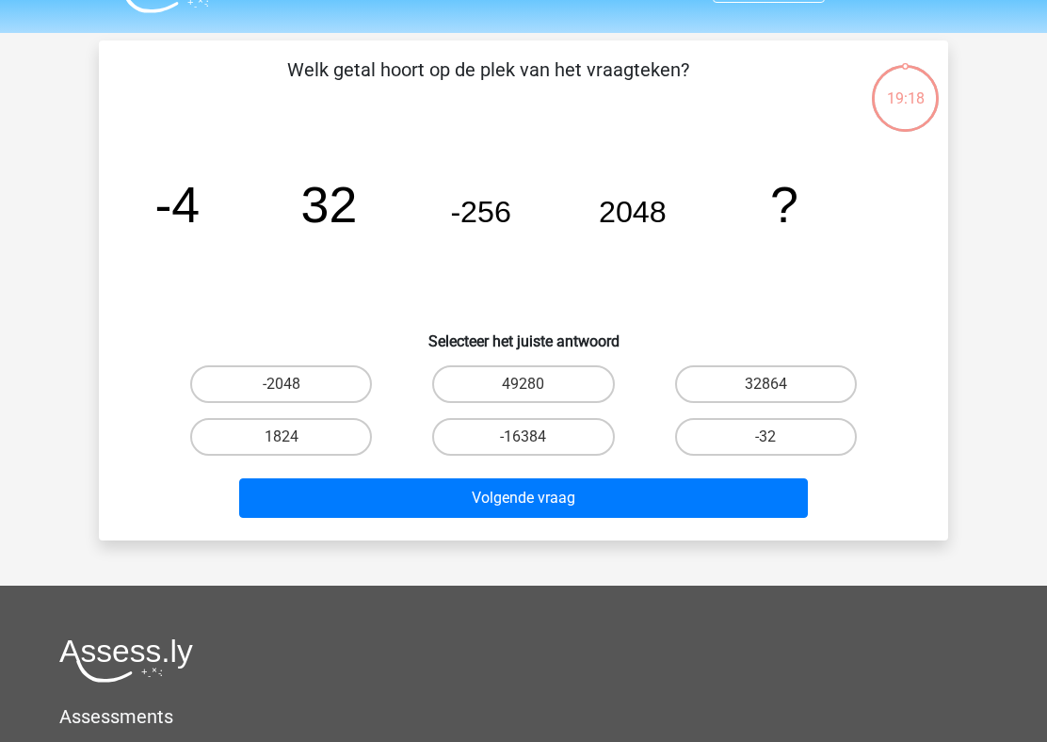
scroll to position [87, 0]
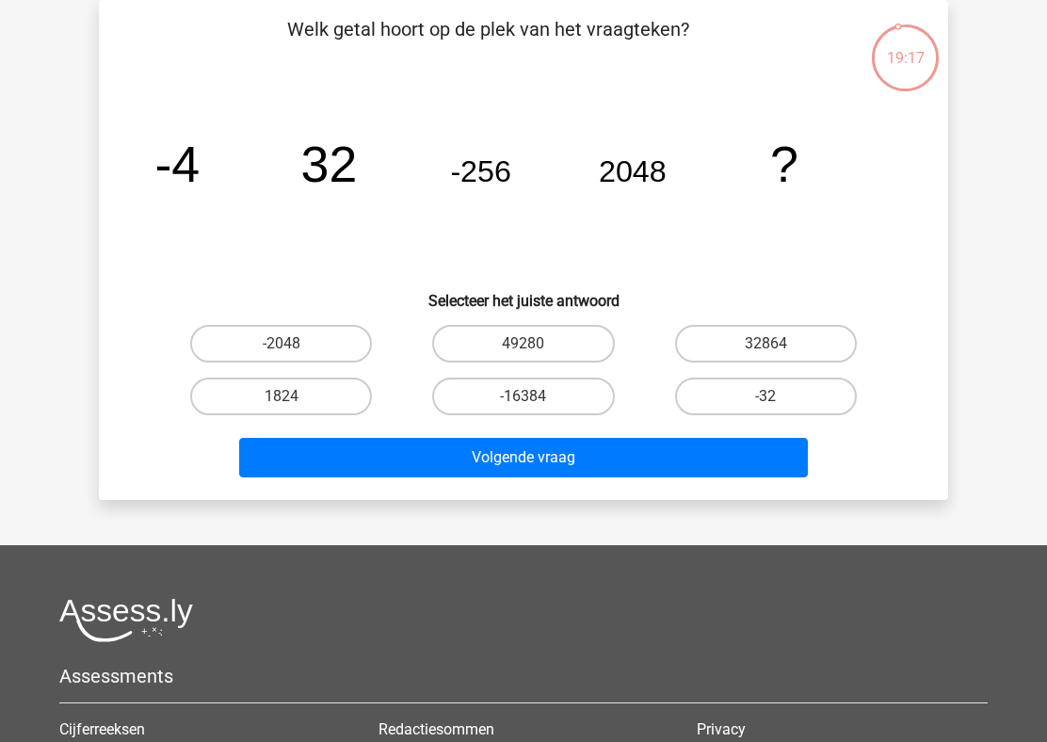
click at [408, 187] on icon "image/svg+xml -4 32 -256 2048 ?" at bounding box center [523, 182] width 759 height 190
drag, startPoint x: 378, startPoint y: 12, endPoint x: 585, endPoint y: 231, distance: 300.9
click at [587, 228] on div "Welk getal hoort op de plek van het vraagteken? image/svg+xml -4 32 -256 2048 ?…" at bounding box center [523, 250] width 849 height 500
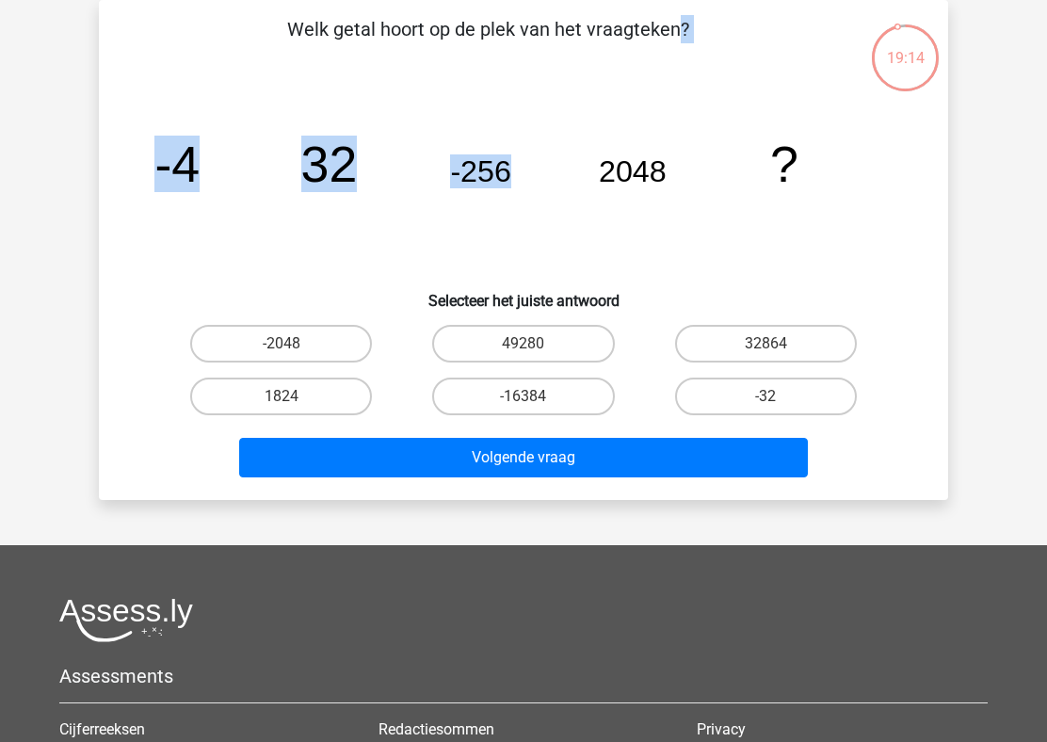
click at [582, 232] on icon "image/svg+xml -4 32 -256 2048 ?" at bounding box center [523, 182] width 759 height 190
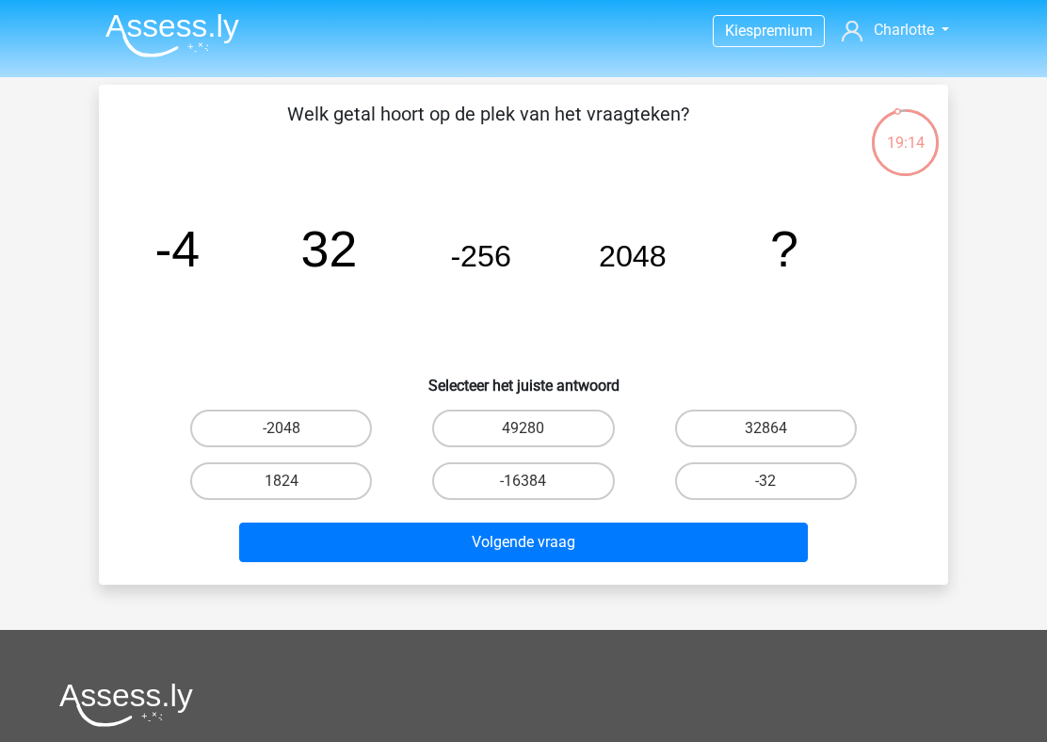
scroll to position [0, 0]
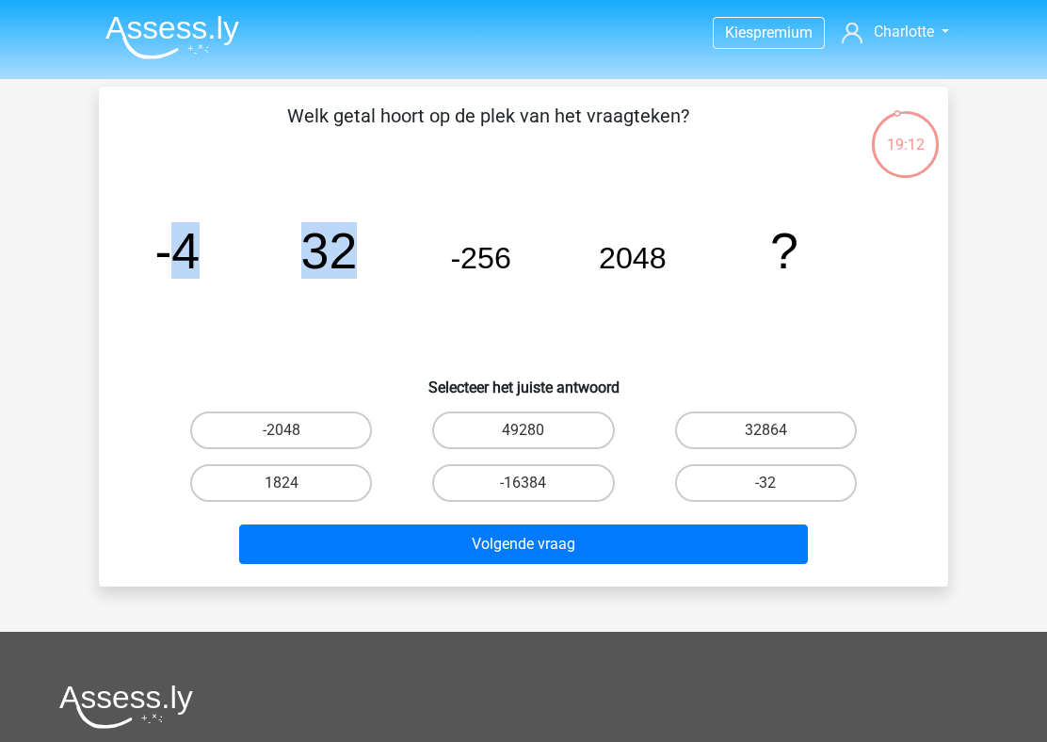
drag, startPoint x: 165, startPoint y: 247, endPoint x: 443, endPoint y: 251, distance: 278.6
click at [443, 251] on icon "image/svg+xml -4 32 -256 2048 ?" at bounding box center [523, 268] width 759 height 190
click at [200, 245] on tspan "32" at bounding box center [176, 250] width 45 height 56
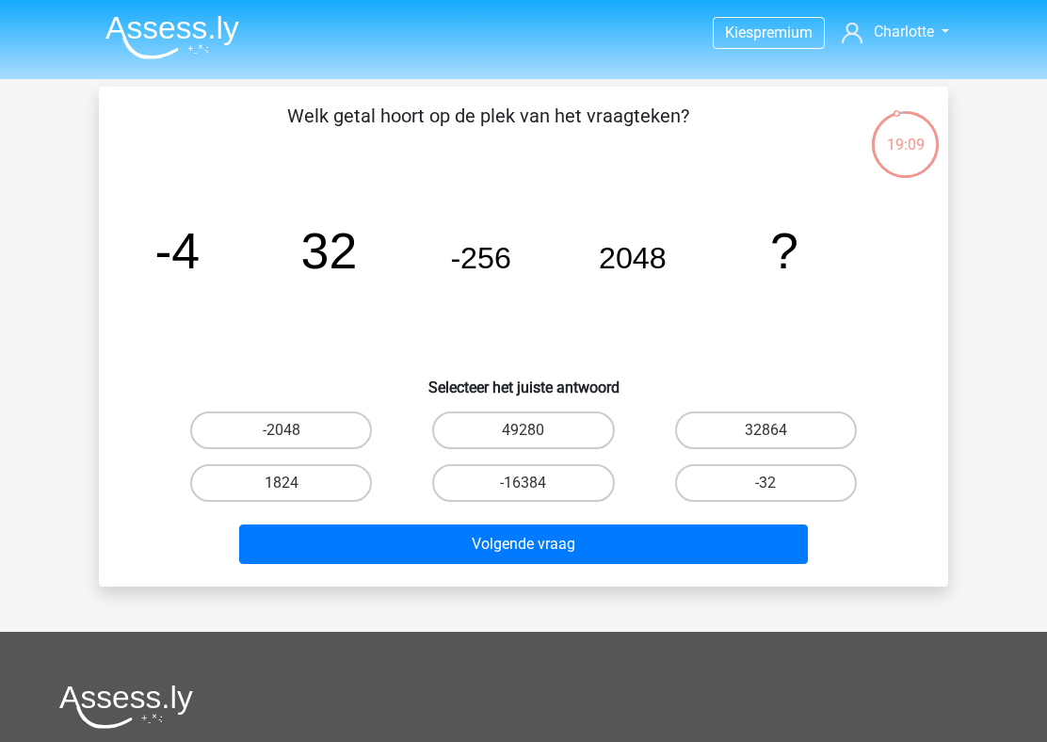
click at [200, 245] on tspan "32" at bounding box center [176, 250] width 45 height 56
click at [473, 441] on label "49280" at bounding box center [523, 430] width 182 height 38
click at [523, 441] on input "49280" at bounding box center [529, 436] width 12 height 12
radio input "true"
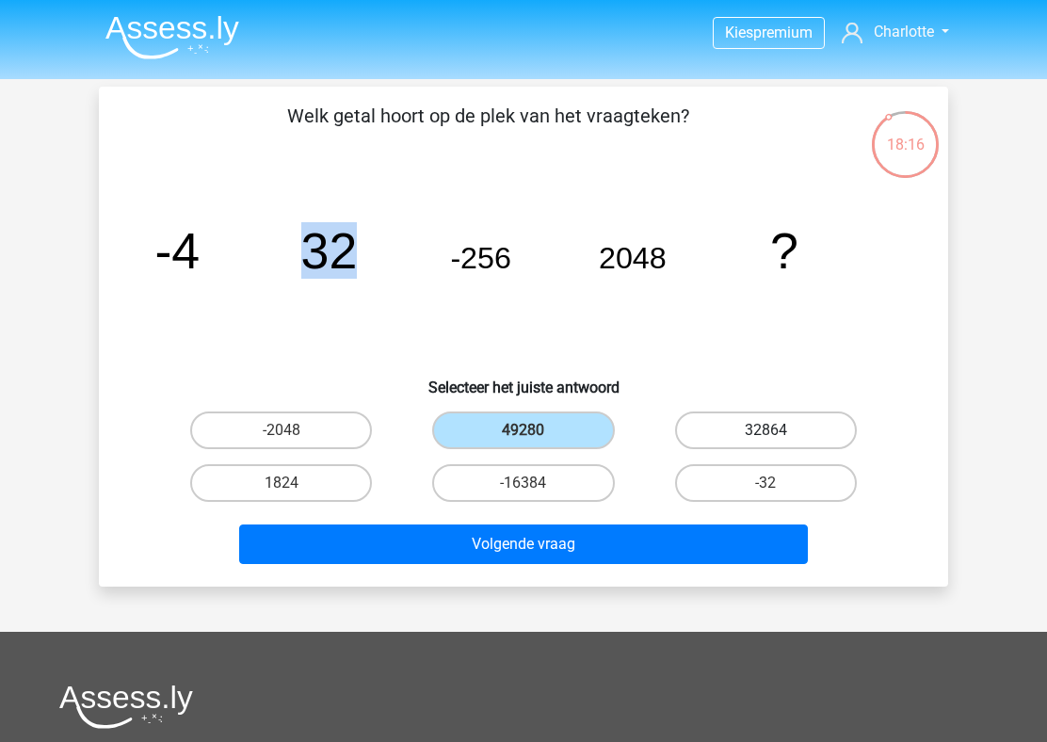
click at [705, 440] on label "32864" at bounding box center [766, 430] width 182 height 38
click at [765, 440] on input "32864" at bounding box center [771, 436] width 12 height 12
radio input "true"
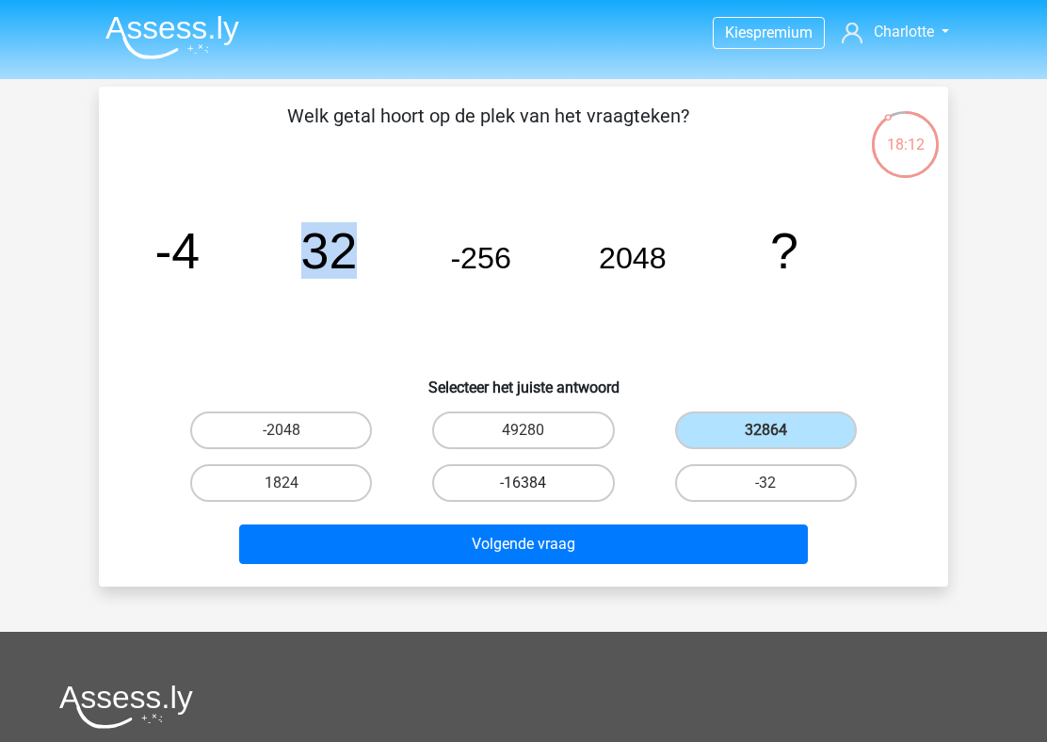
click at [569, 495] on label "-16384" at bounding box center [523, 483] width 182 height 38
click at [536, 495] on input "-16384" at bounding box center [529, 489] width 12 height 12
radio input "true"
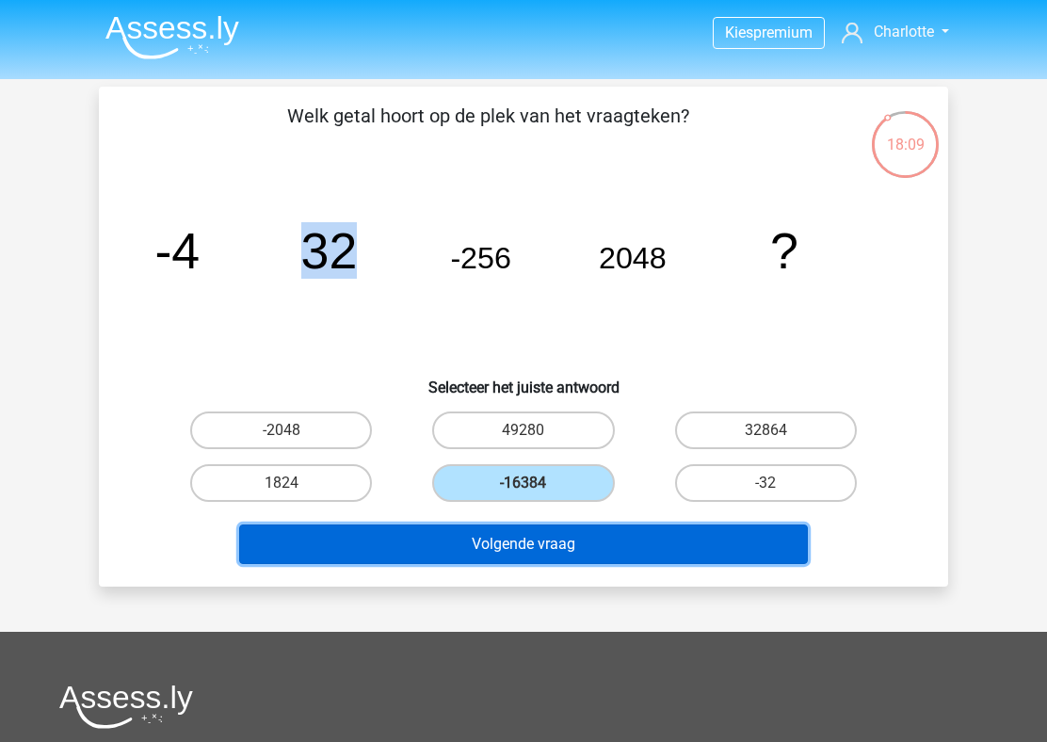
click at [559, 531] on button "Volgende vraag" at bounding box center [523, 544] width 569 height 40
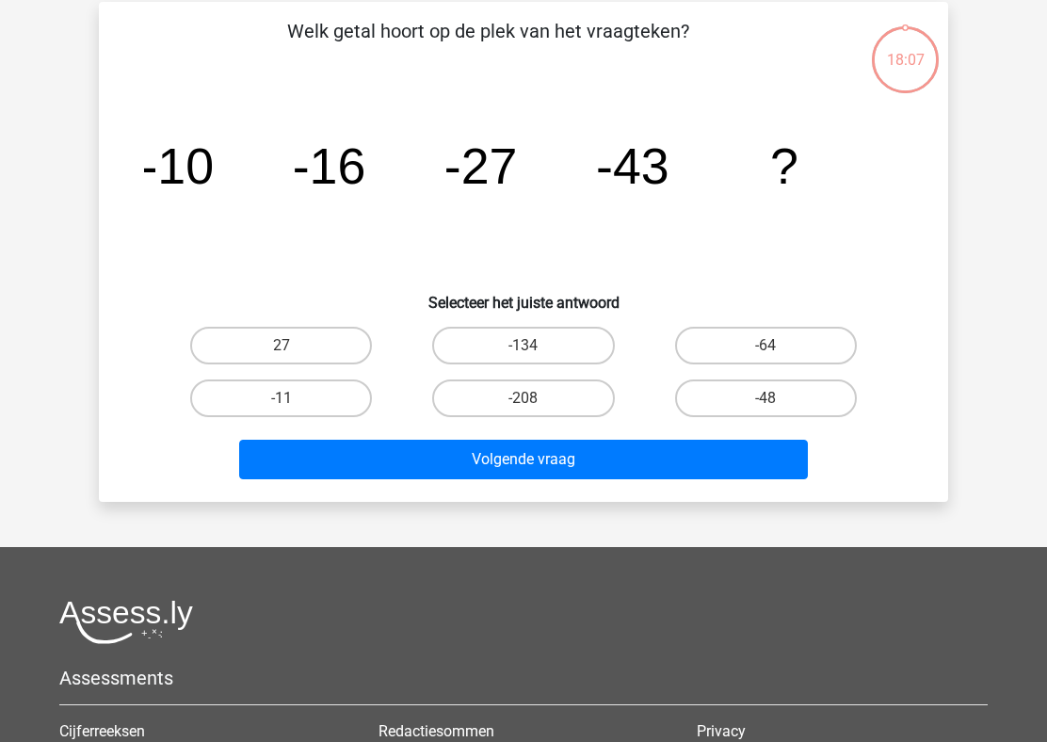
scroll to position [87, 0]
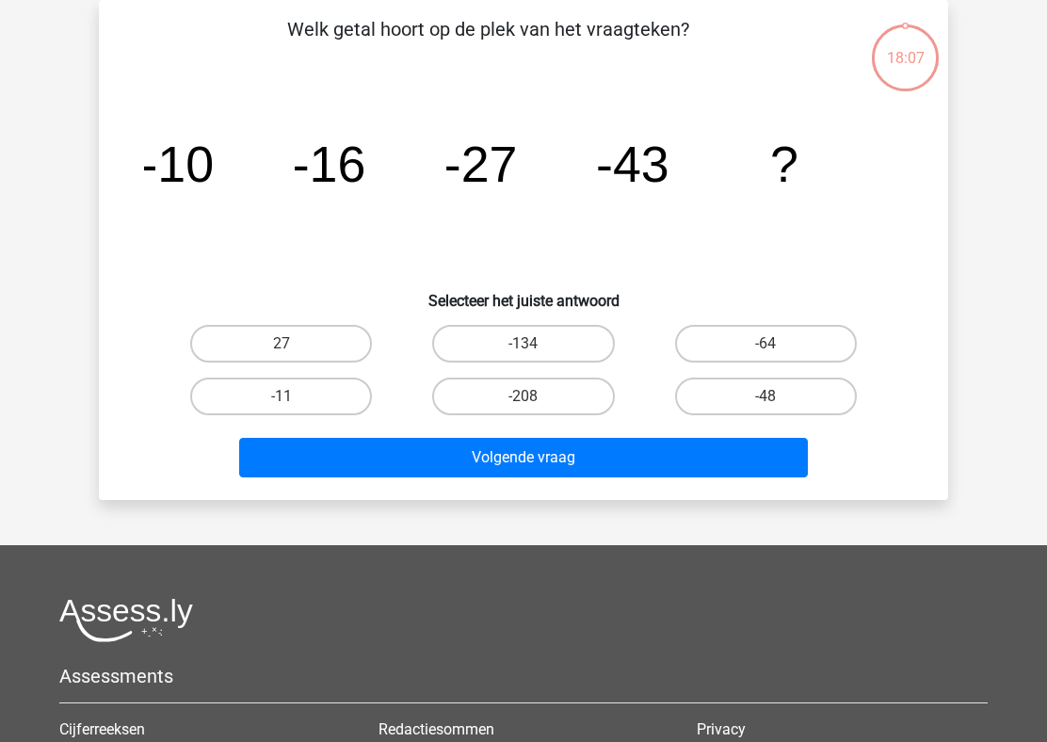
click at [452, 94] on icon "image/svg+xml -10 -16 -27 -43 ?" at bounding box center [523, 182] width 759 height 190
click at [489, 34] on p "Welk getal hoort op de plek van het vraagteken?" at bounding box center [488, 43] width 718 height 56
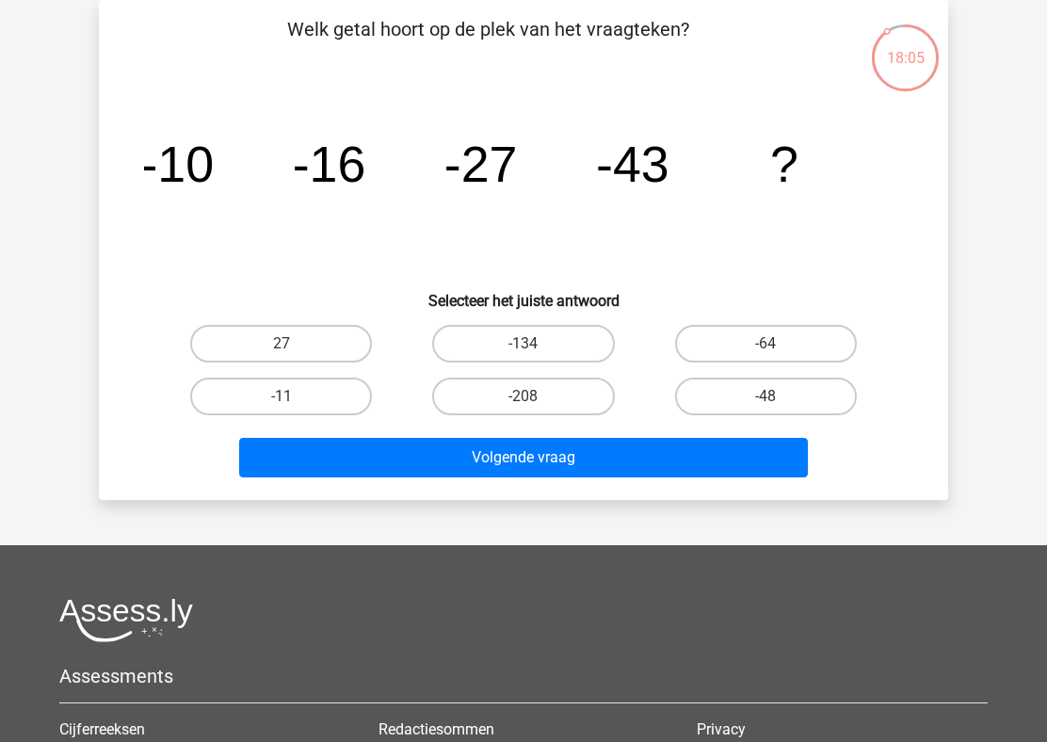
click at [489, 34] on p "Welk getal hoort op de plek van het vraagteken?" at bounding box center [488, 43] width 718 height 56
click at [150, 157] on tspan "-10" at bounding box center [176, 164] width 73 height 56
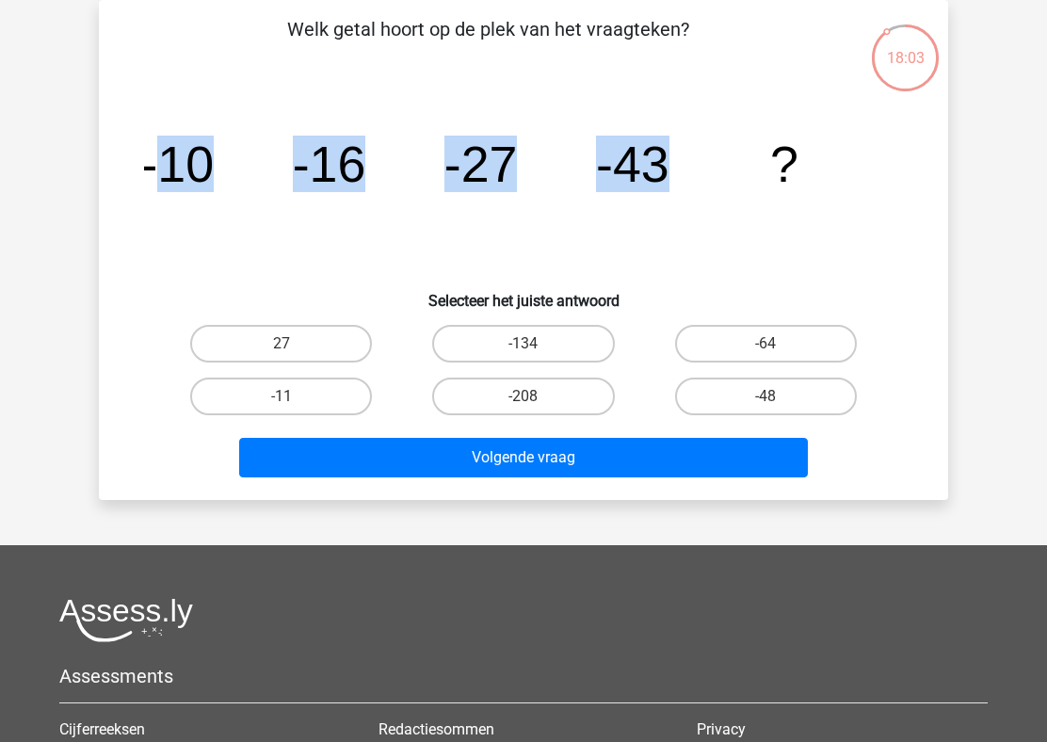
drag, startPoint x: 150, startPoint y: 157, endPoint x: 665, endPoint y: 176, distance: 516.1
click at [663, 176] on g "-10 -16 -27 -43 ?" at bounding box center [469, 164] width 658 height 56
click at [488, 207] on icon "image/svg+xml -10 -16 -27 -43 ?" at bounding box center [523, 182] width 759 height 190
drag, startPoint x: 150, startPoint y: 180, endPoint x: 559, endPoint y: 202, distance: 410.0
click at [559, 202] on icon "image/svg+xml -10 -16 -27 -43 ?" at bounding box center [523, 182] width 759 height 190
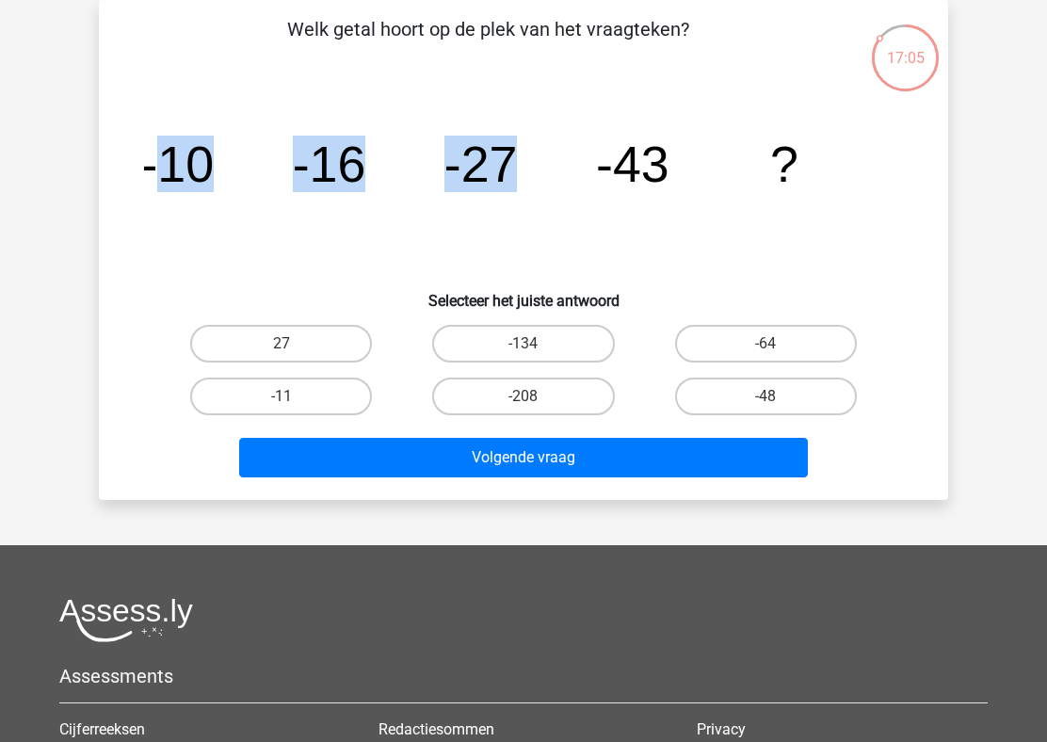
click at [545, 201] on icon "image/svg+xml -10 -16 -27 -43 ?" at bounding box center [523, 182] width 759 height 190
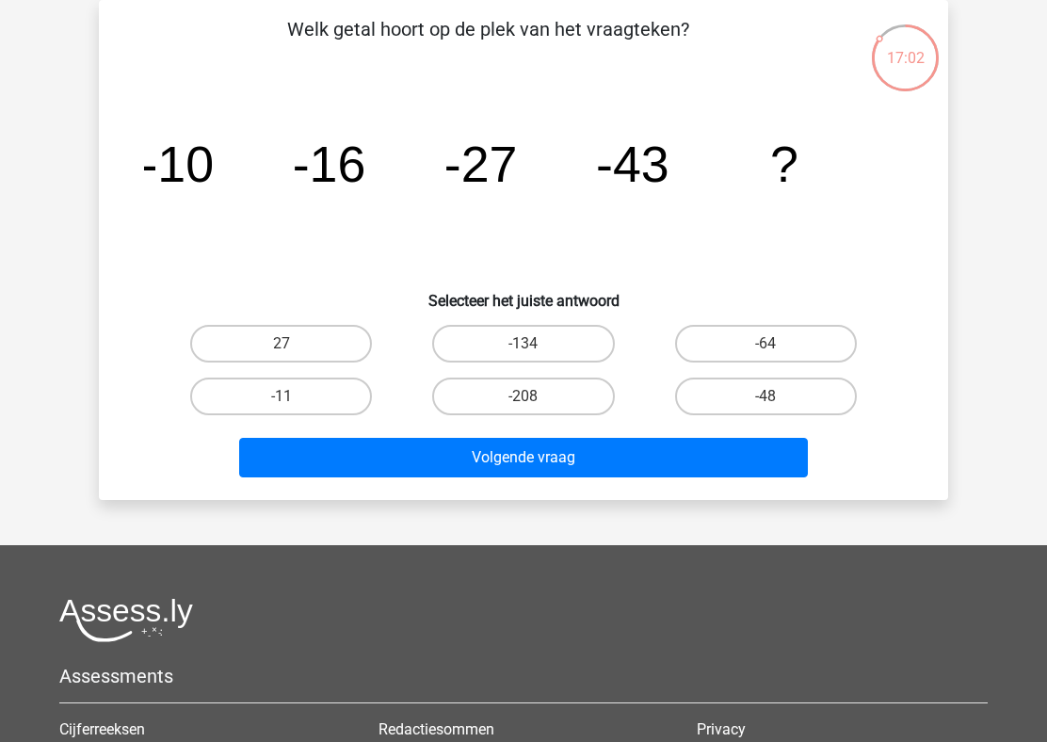
click at [545, 201] on icon "image/svg+xml -10 -16 -27 -43 ?" at bounding box center [523, 182] width 759 height 190
click at [571, 187] on icon "image/svg+xml -10 -16 -27 -43 ?" at bounding box center [523, 182] width 759 height 190
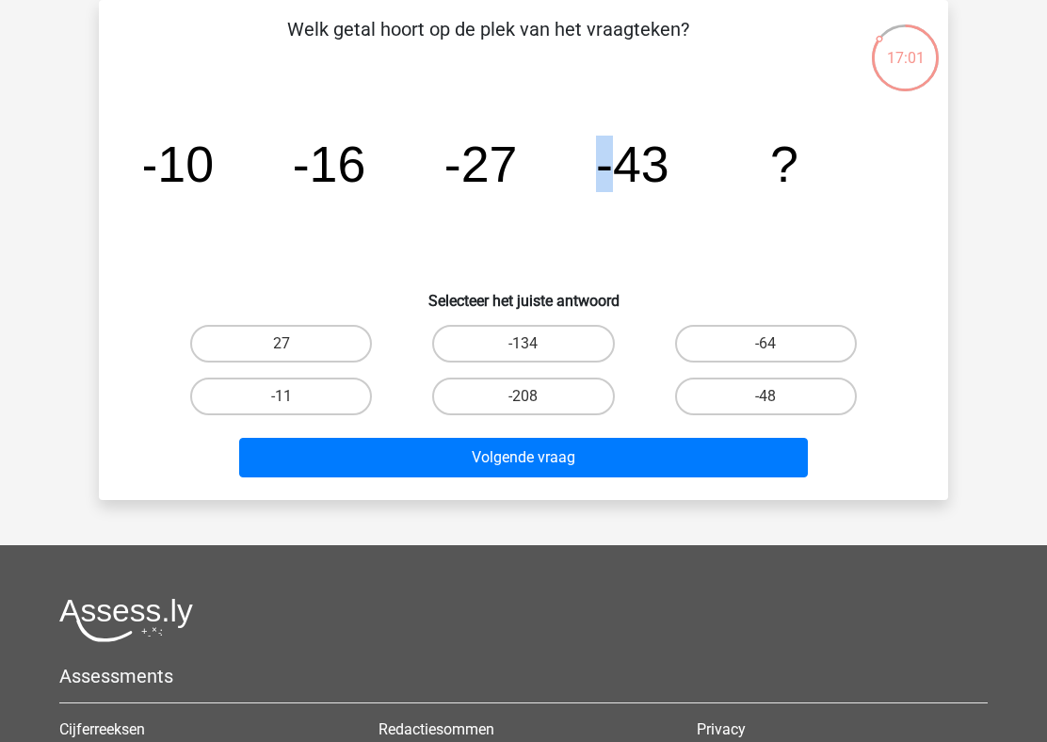
click at [571, 187] on icon "image/svg+xml -10 -16 -27 -43 ?" at bounding box center [523, 182] width 759 height 190
click at [632, 195] on icon "image/svg+xml -10 -16 -27 -43 ?" at bounding box center [523, 182] width 759 height 190
click at [522, 181] on icon "image/svg+xml -10 -16 -27 -43 ?" at bounding box center [523, 182] width 759 height 190
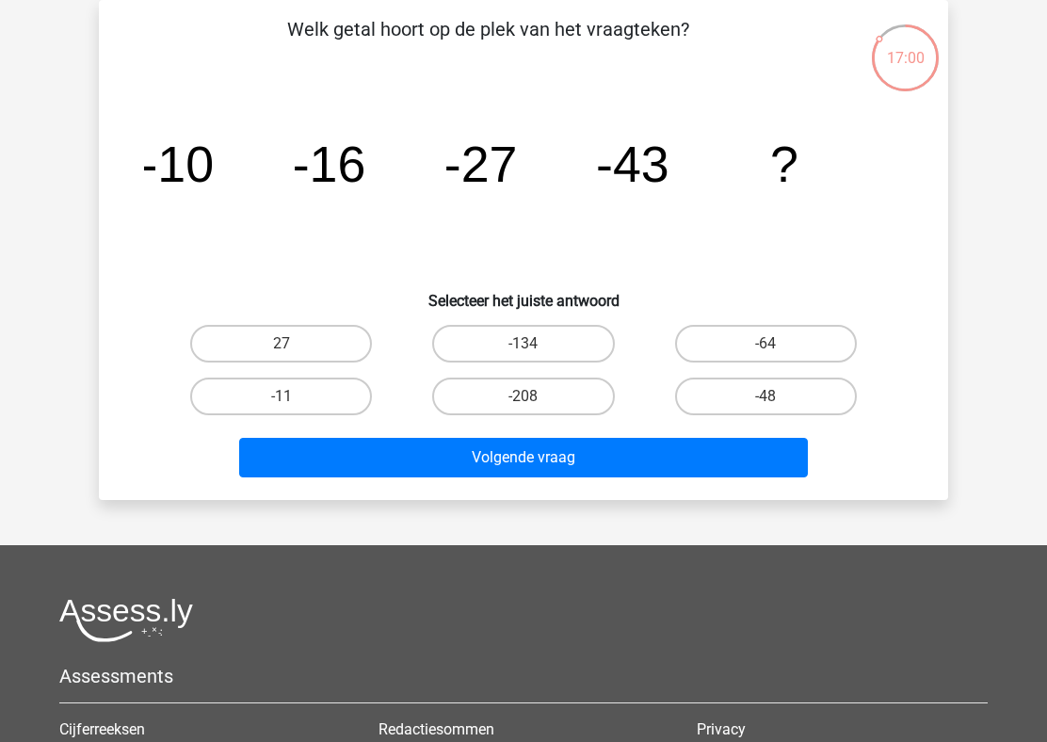
click at [522, 181] on icon "image/svg+xml -10 -16 -27 -43 ?" at bounding box center [523, 182] width 759 height 190
click at [736, 302] on h6 "Selecteer het juiste antwoord" at bounding box center [523, 293] width 789 height 33
drag, startPoint x: 178, startPoint y: 170, endPoint x: 308, endPoint y: 194, distance: 132.0
click at [308, 194] on icon "image/svg+xml -10 -16 -27 -43 ?" at bounding box center [523, 182] width 759 height 190
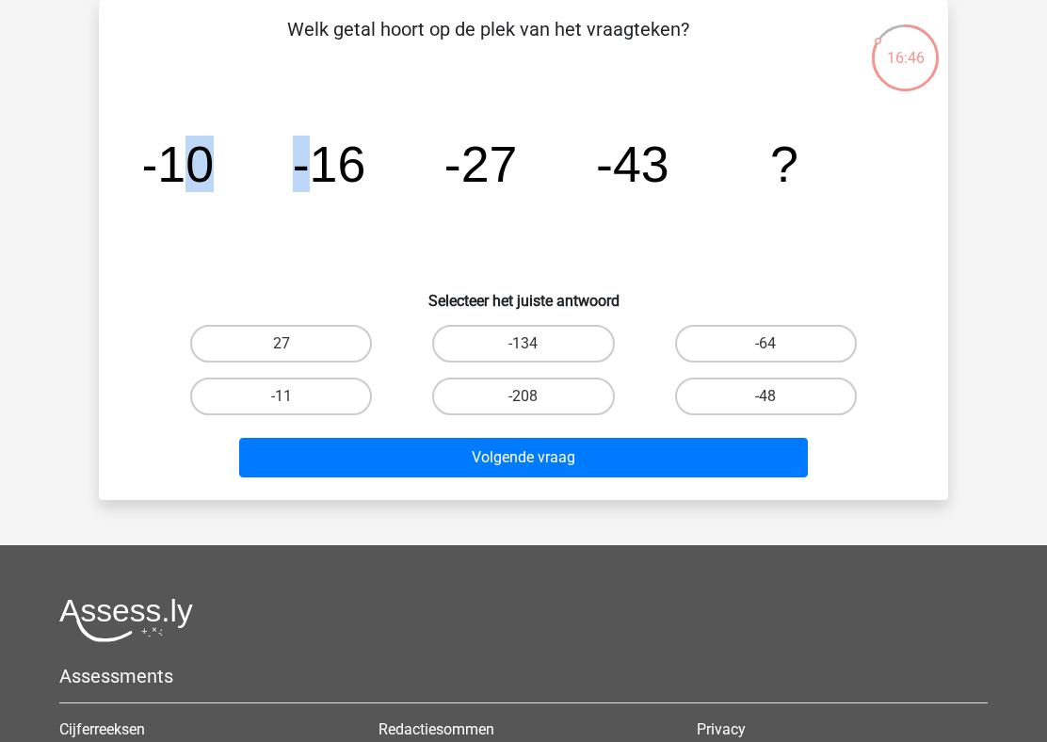
click at [308, 194] on icon "image/svg+xml -10 -16 -27 -43 ?" at bounding box center [523, 182] width 759 height 190
click at [366, 187] on icon "image/svg+xml -10 -16 -27 -43 ?" at bounding box center [523, 182] width 759 height 190
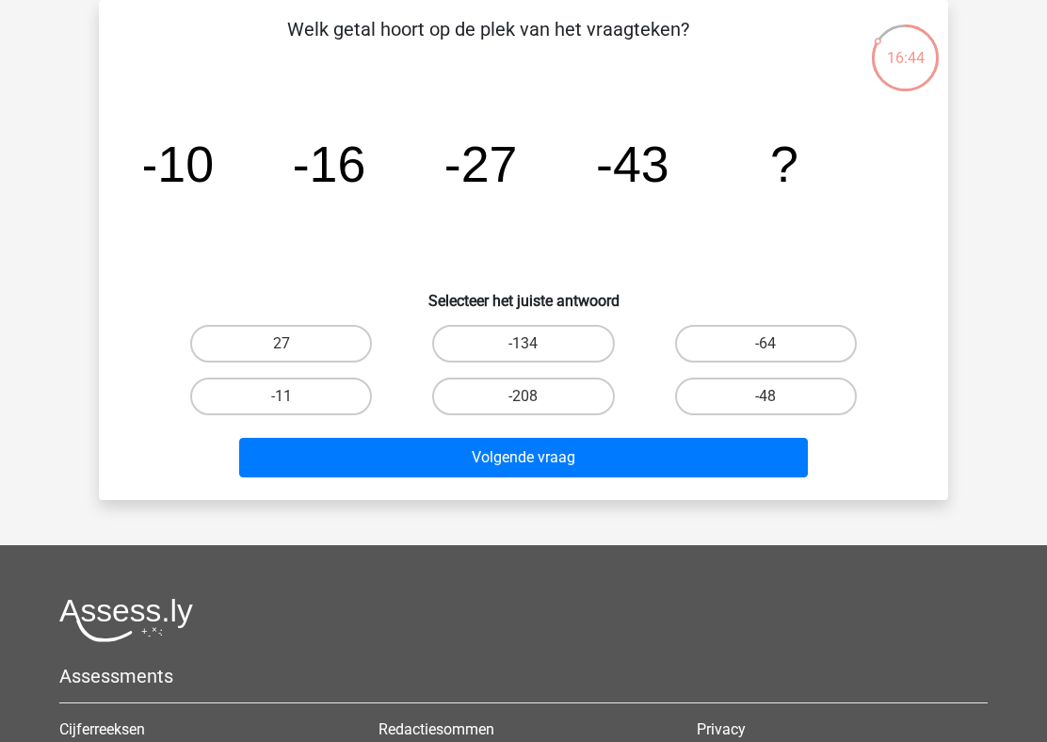
click at [366, 187] on icon "image/svg+xml -10 -16 -27 -43 ?" at bounding box center [523, 182] width 759 height 190
click at [430, 182] on icon "image/svg+xml -10 -16 -27 -43 ?" at bounding box center [523, 182] width 759 height 190
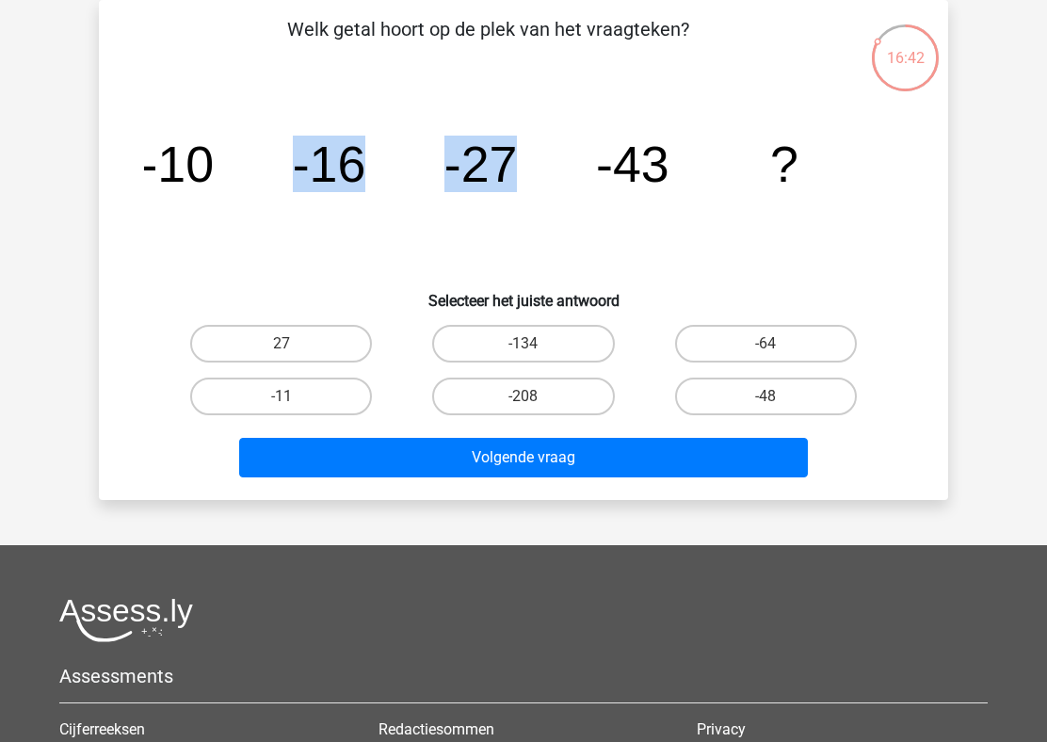
drag, startPoint x: 522, startPoint y: 175, endPoint x: 246, endPoint y: 200, distance: 277.8
click at [246, 200] on icon "image/svg+xml -10 -16 -27 -43 ?" at bounding box center [523, 182] width 759 height 190
click at [214, 179] on tspan "-27" at bounding box center [176, 164] width 73 height 56
click at [551, 360] on label "-134" at bounding box center [523, 344] width 182 height 38
click at [536, 356] on input "-134" at bounding box center [529, 350] width 12 height 12
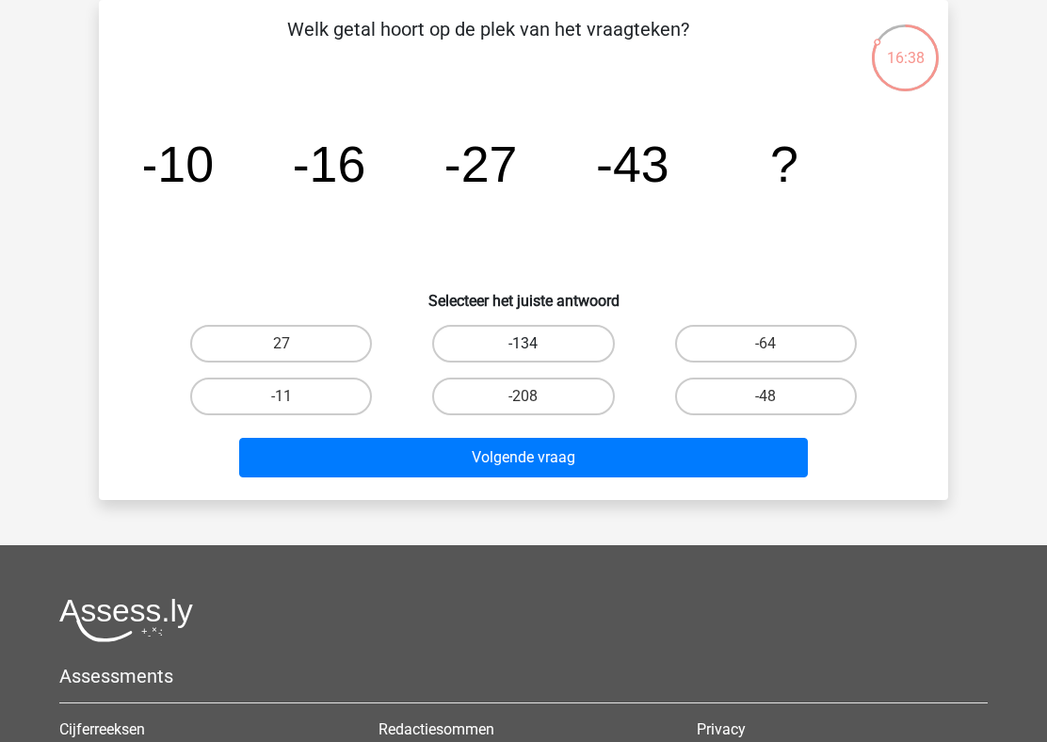
radio input "true"
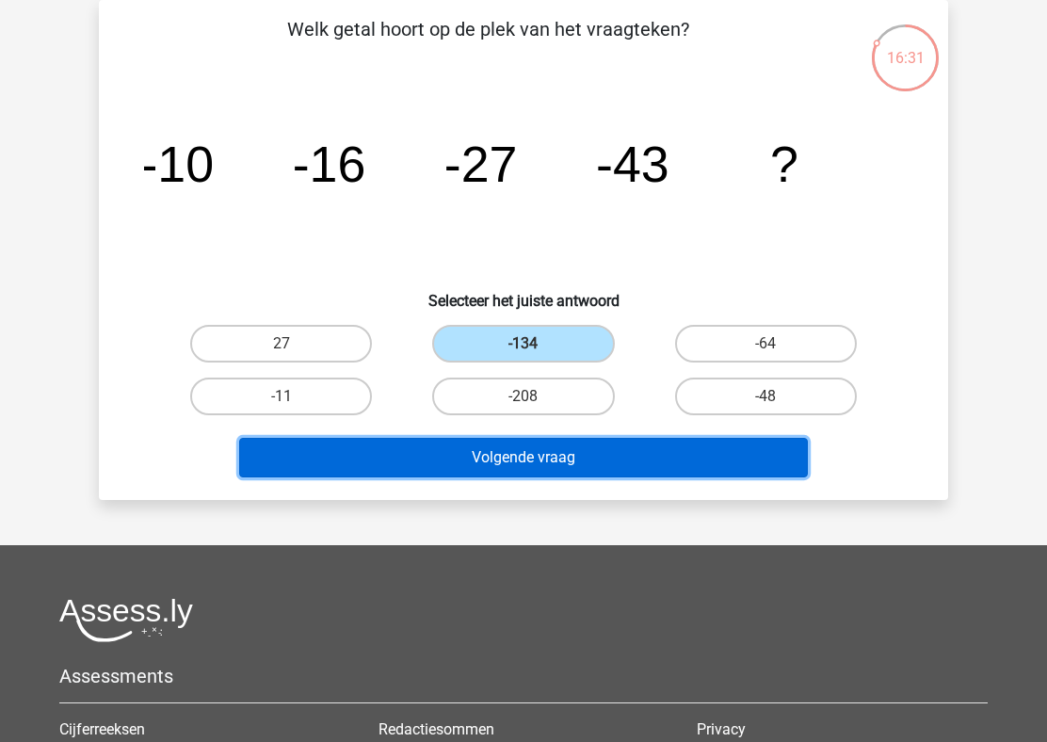
click at [532, 455] on button "Volgende vraag" at bounding box center [523, 458] width 569 height 40
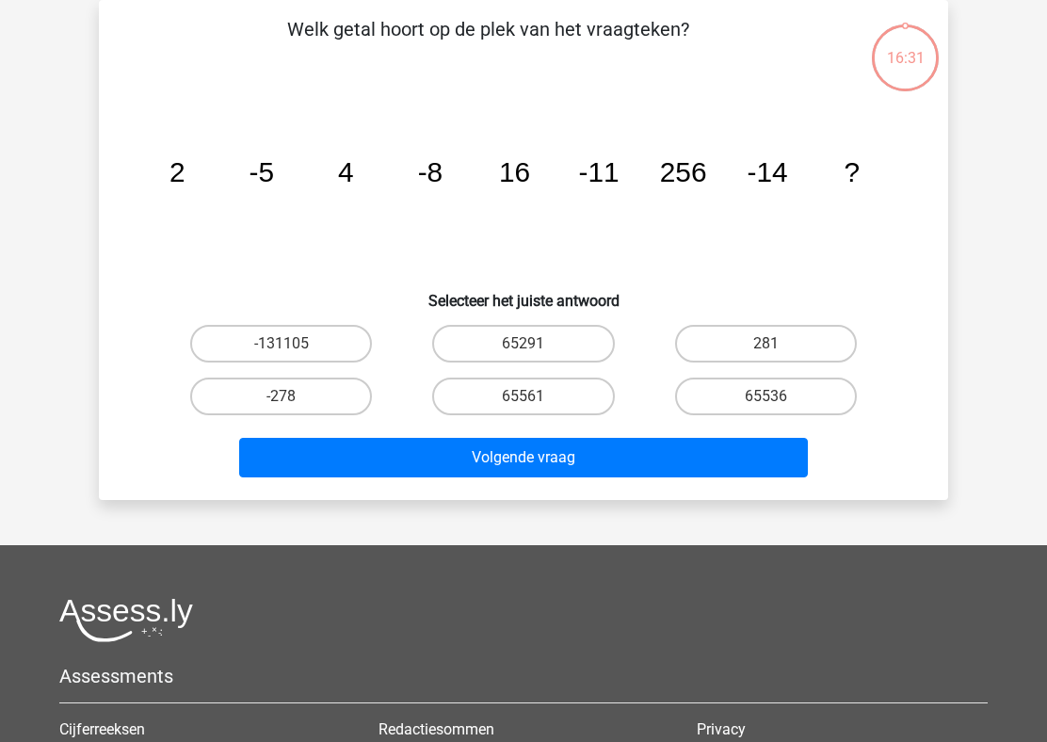
click at [388, 73] on div "Welk getal hoort op de plek van het vraagteken? image/svg+xml 2 -5 4 -8 16 -11 …" at bounding box center [523, 250] width 834 height 470
click at [377, 169] on icon "image/svg+xml 2 -5 4 -8 16 -11 256 -14 ?" at bounding box center [523, 182] width 759 height 190
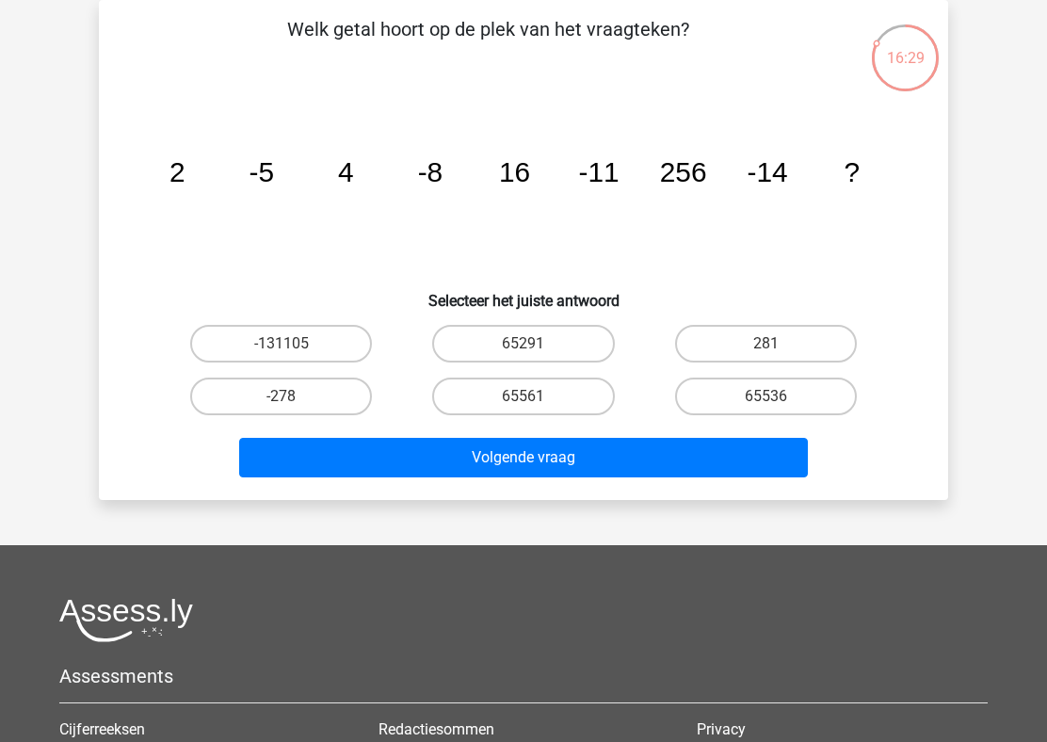
click at [377, 169] on icon "image/svg+xml 2 -5 4 -8 16 -11 256 -14 ?" at bounding box center [523, 182] width 759 height 190
click at [243, 173] on icon "image/svg+xml 2 -5 4 -8 16 -11 256 -14 ?" at bounding box center [523, 182] width 759 height 190
drag, startPoint x: 146, startPoint y: 171, endPoint x: 364, endPoint y: 169, distance: 218.4
click at [365, 169] on icon "image/svg+xml 2 -5 4 -8 16 -11 256 -14 ?" at bounding box center [523, 182] width 759 height 190
click at [363, 169] on icon "image/svg+xml 2 -5 4 -8 16 -11 256 -14 ?" at bounding box center [523, 182] width 759 height 190
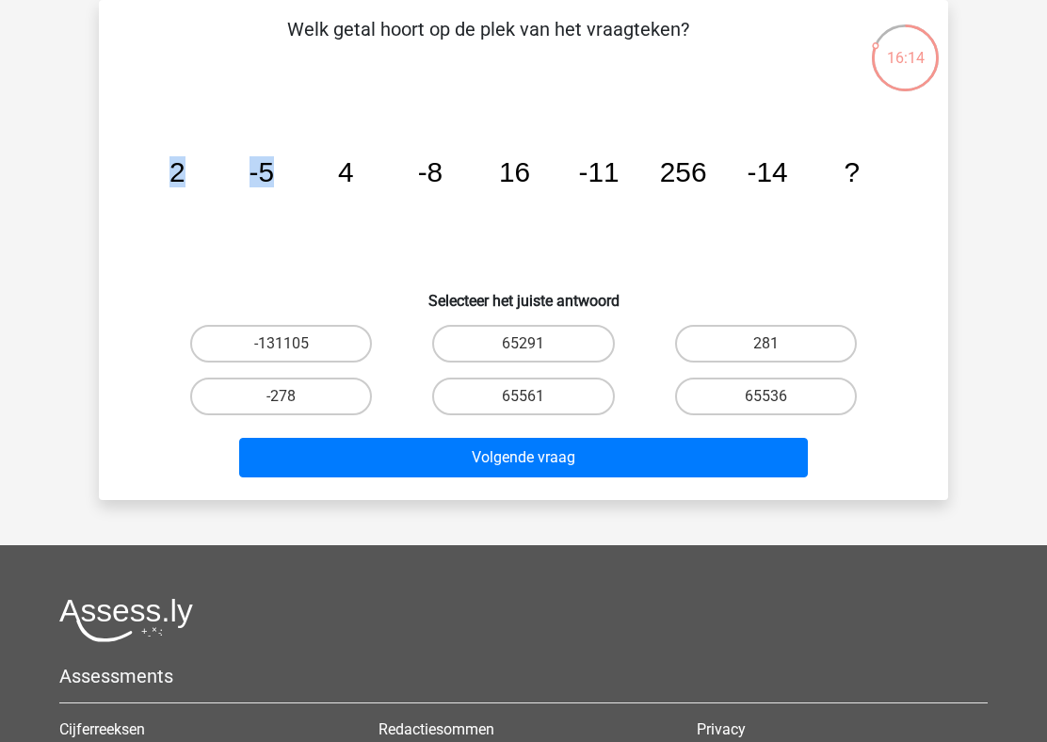
drag, startPoint x: 162, startPoint y: 183, endPoint x: 287, endPoint y: 190, distance: 125.4
click at [287, 190] on icon "image/svg+xml 2 -5 4 -8 16 -11 256 -14 ?" at bounding box center [523, 182] width 759 height 190
drag, startPoint x: 285, startPoint y: 188, endPoint x: 372, endPoint y: 194, distance: 86.8
click at [372, 194] on icon "image/svg+xml 2 -5 4 -8 16 -11 256 -14 ?" at bounding box center [523, 182] width 759 height 190
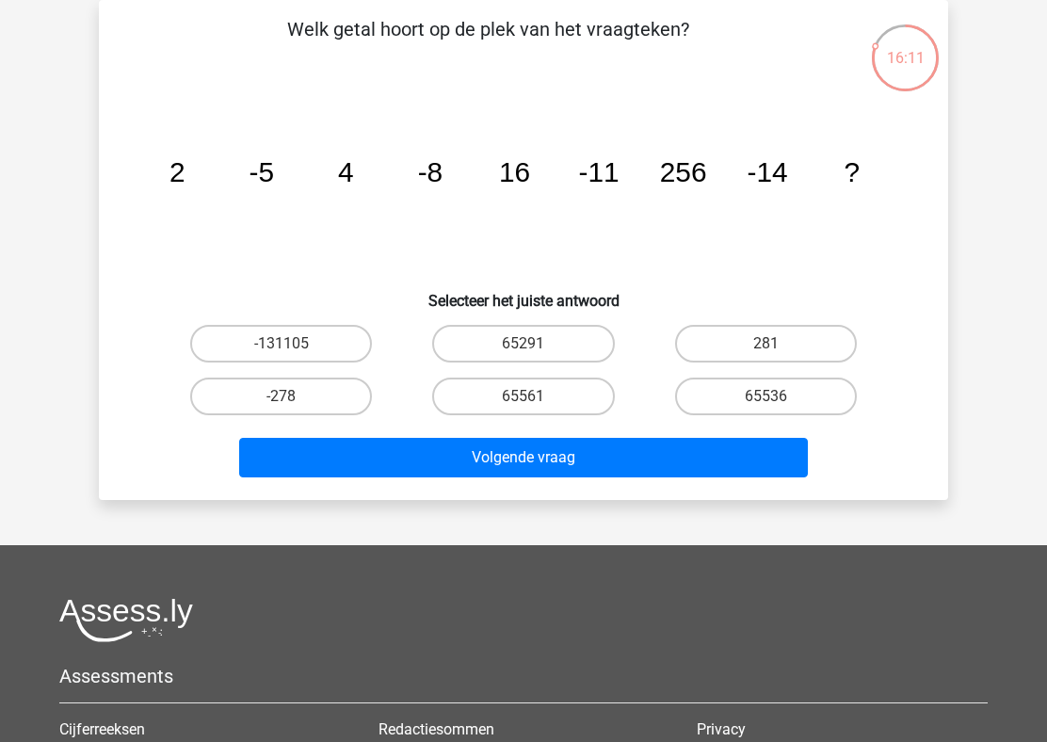
click at [389, 186] on icon "image/svg+xml 2 -5 4 -8 16 -11 256 -14 ?" at bounding box center [523, 182] width 759 height 190
drag, startPoint x: 369, startPoint y: 186, endPoint x: 490, endPoint y: 186, distance: 121.4
click at [491, 187] on icon "image/svg+xml 2 -5 4 -8 16 -11 256 -14 ?" at bounding box center [523, 182] width 759 height 190
click at [487, 187] on icon "image/svg+xml 2 -5 4 -8 16 -11 256 -14 ?" at bounding box center [523, 182] width 759 height 190
drag, startPoint x: 465, startPoint y: 190, endPoint x: 519, endPoint y: 193, distance: 53.7
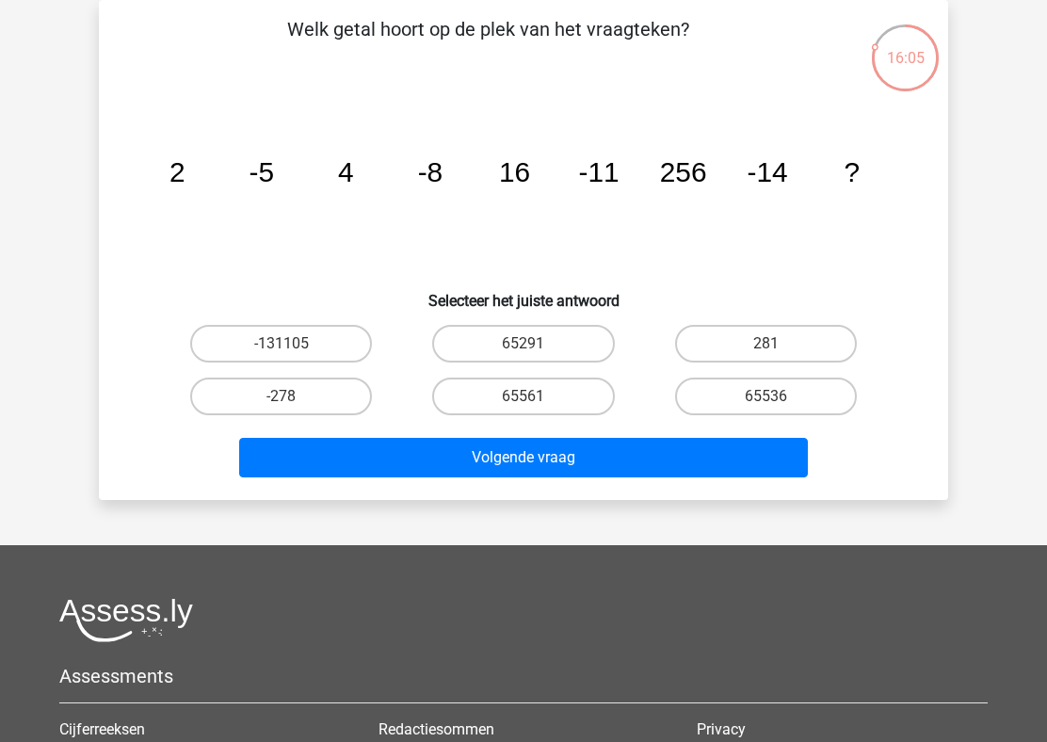
click at [515, 193] on icon "image/svg+xml 2 -5 4 -8 16 -11 256 -14 ?" at bounding box center [523, 182] width 759 height 190
click at [561, 184] on icon "image/svg+xml 2 -5 4 -8 16 -11 256 -14 ?" at bounding box center [523, 182] width 759 height 190
drag, startPoint x: 544, startPoint y: 184, endPoint x: 594, endPoint y: 193, distance: 50.6
click at [590, 193] on icon "image/svg+xml 2 -5 4 -8 16 -11 256 -14 ?" at bounding box center [523, 182] width 759 height 190
drag, startPoint x: 648, startPoint y: 168, endPoint x: 724, endPoint y: 181, distance: 77.2
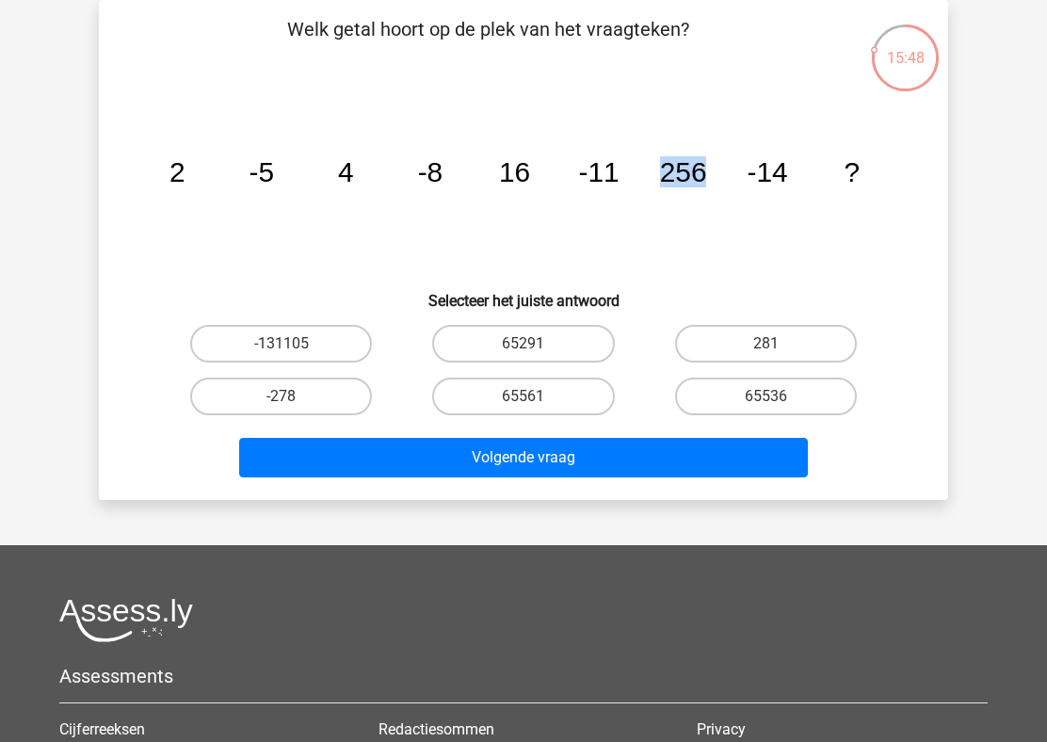
click at [724, 181] on icon "image/svg+xml 2 -5 4 -8 16 -11 256 -14 ?" at bounding box center [523, 182] width 759 height 190
click at [185, 178] on tspan "-11" at bounding box center [177, 171] width 16 height 31
click at [253, 152] on icon "image/svg+xml 2 -5 4 -8 16 -11 256 -14 ?" at bounding box center [523, 182] width 759 height 190
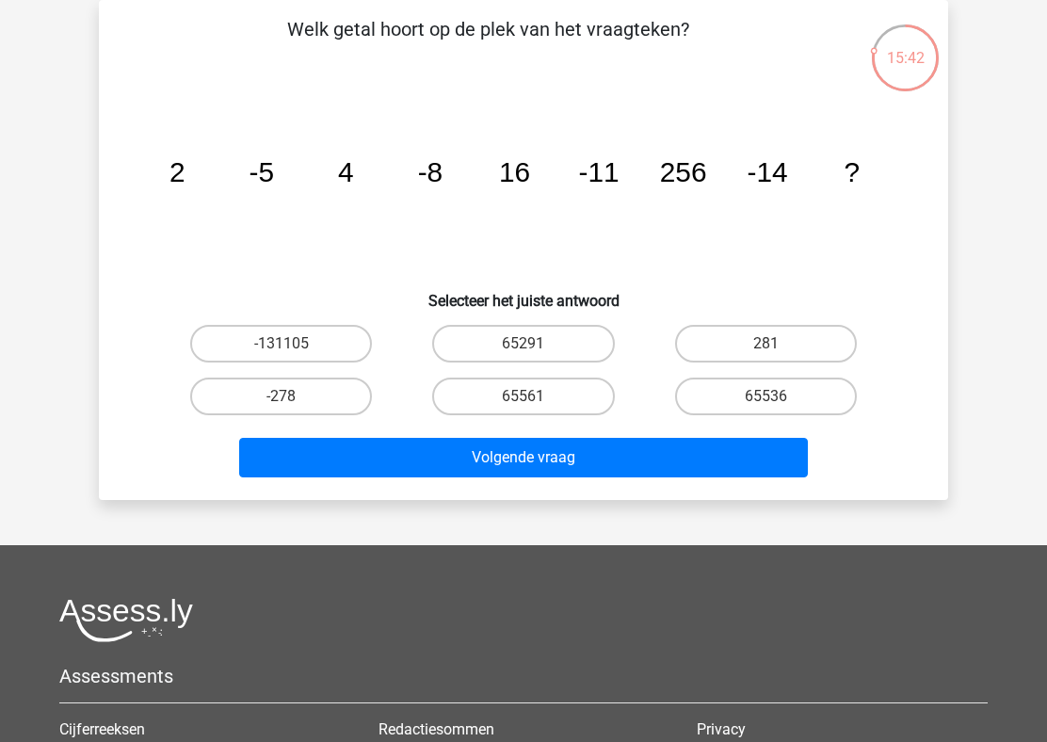
click at [325, 152] on icon "image/svg+xml 2 -5 4 -8 16 -11 256 -14 ?" at bounding box center [523, 182] width 759 height 190
click at [306, 187] on icon "image/svg+xml 2 -5 4 -8 16 -11 256 -14 ?" at bounding box center [523, 182] width 759 height 190
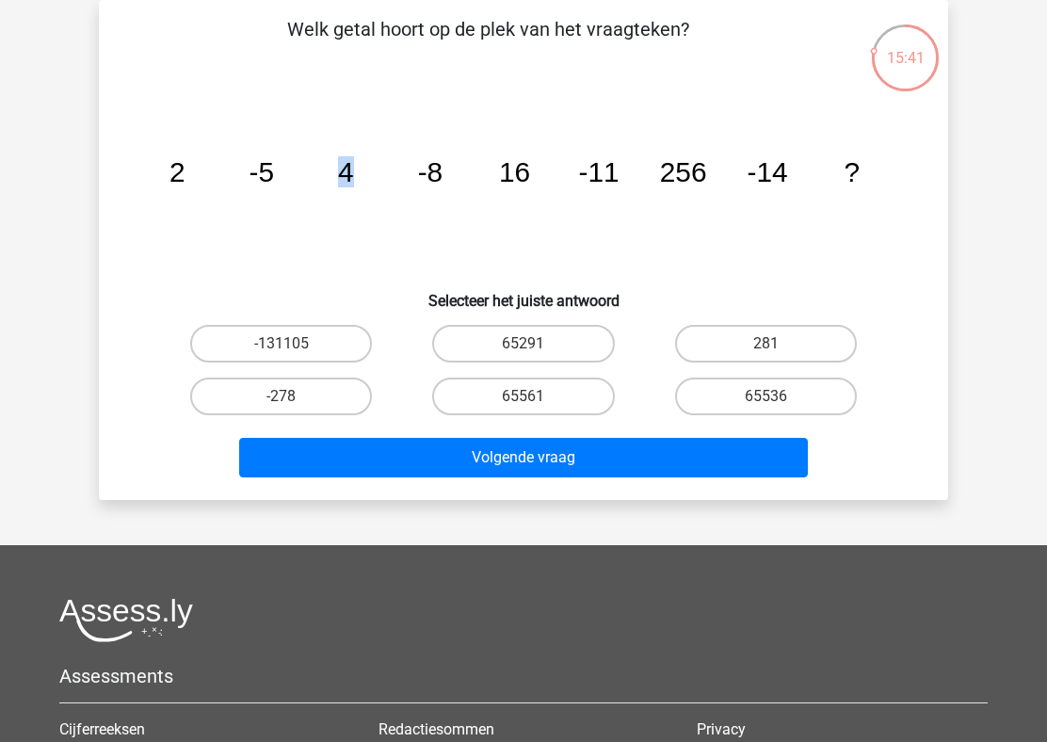
click at [306, 187] on icon "image/svg+xml 2 -5 4 -8 16 -11 256 -14 ?" at bounding box center [523, 182] width 759 height 190
click at [372, 191] on icon "image/svg+xml 2 -5 4 -8 16 -11 256 -14 ?" at bounding box center [523, 182] width 759 height 190
click at [185, 183] on tspan "-8" at bounding box center [177, 171] width 16 height 31
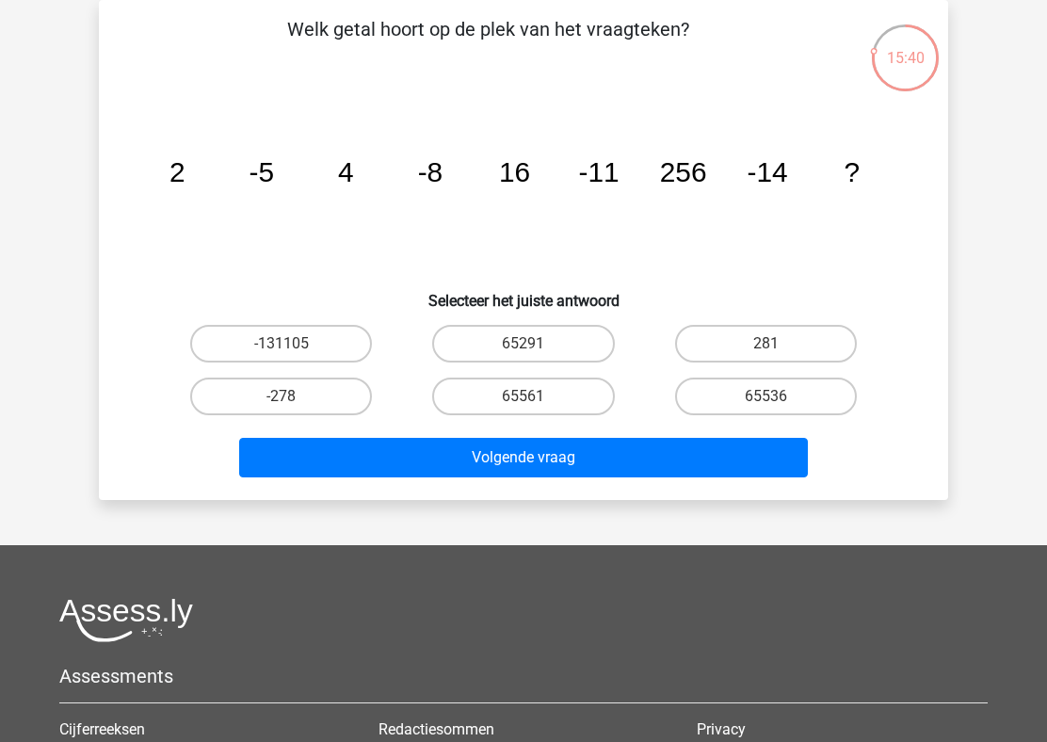
click at [185, 183] on tspan "-8" at bounding box center [177, 171] width 16 height 31
click at [473, 178] on icon "image/svg+xml 2 -5 4 -8 16 -11 256 -14 ?" at bounding box center [523, 182] width 759 height 190
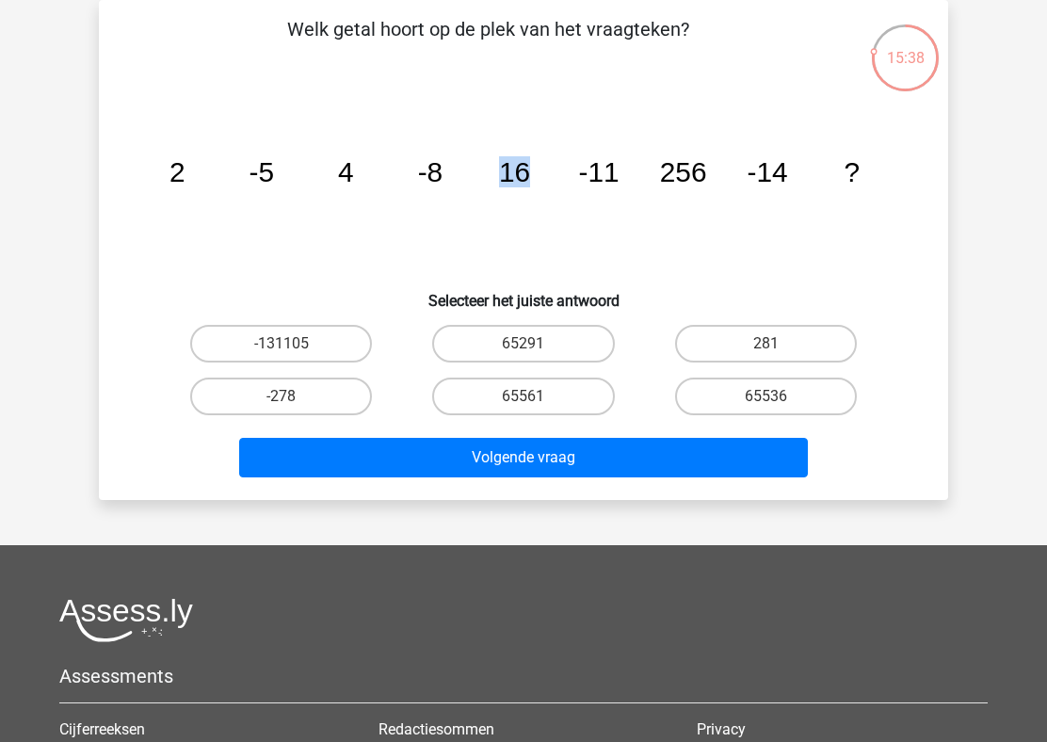
click at [533, 179] on icon "image/svg+xml 2 -5 4 -8 16 -11 256 -14 ?" at bounding box center [523, 182] width 759 height 190
click at [190, 180] on icon "image/svg+xml 2 -5 4 -8 16 -11 256 -14 ?" at bounding box center [523, 182] width 759 height 190
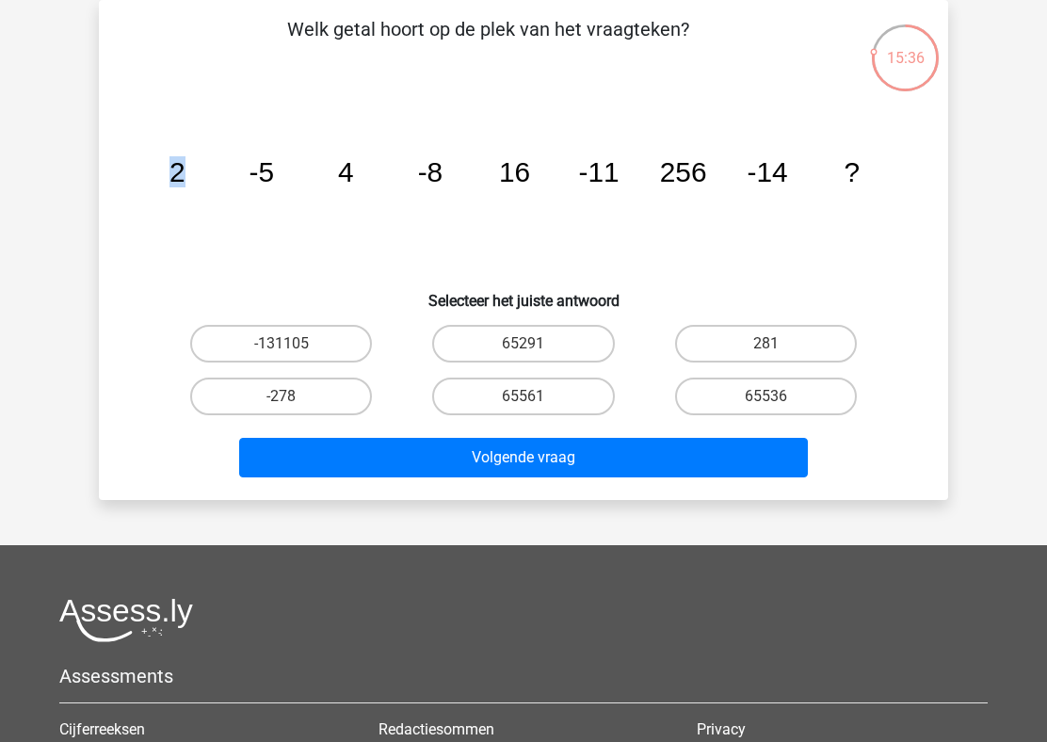
click at [536, 144] on icon "image/svg+xml 2 -5 4 -8 16 -11 256 -14 ?" at bounding box center [523, 182] width 759 height 190
click at [180, 186] on tspan "2" at bounding box center [177, 171] width 16 height 31
drag, startPoint x: 180, startPoint y: 186, endPoint x: 273, endPoint y: 186, distance: 93.2
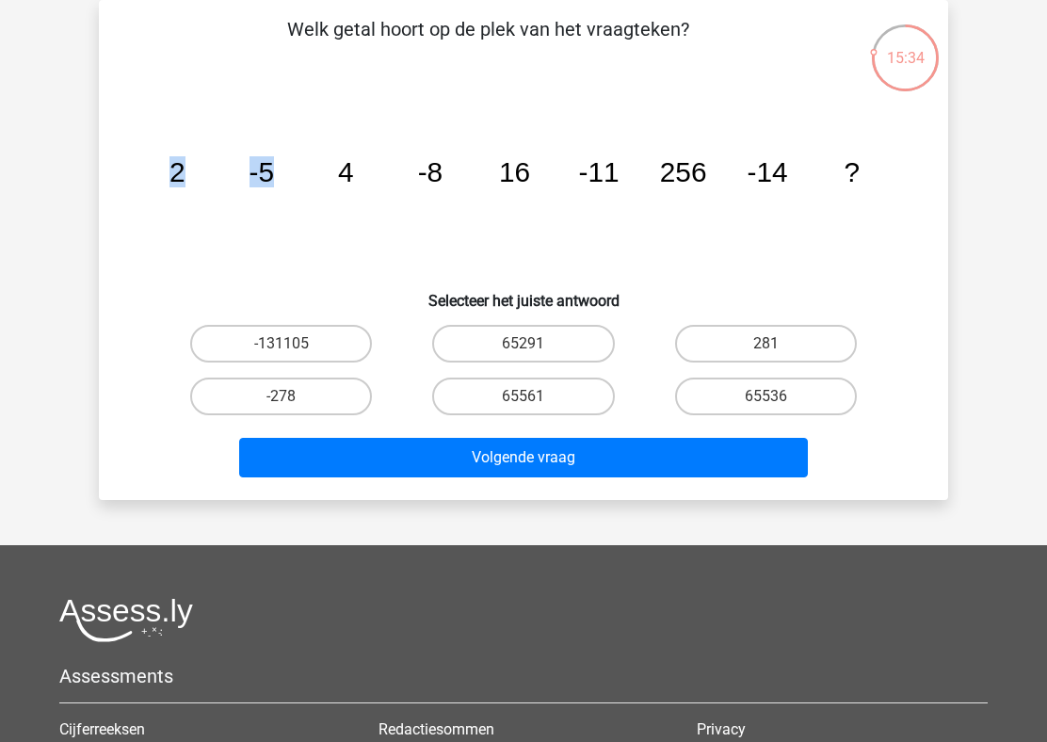
click at [273, 186] on g "2 -5 4 -8 16 -11 256 -14 ?" at bounding box center [514, 171] width 690 height 31
click at [314, 177] on icon "image/svg+xml 2 -5 4 -8 16 -11 256 -14 ?" at bounding box center [523, 182] width 759 height 190
click at [293, 177] on icon "image/svg+xml 2 -5 4 -8 16 -11 256 -14 ?" at bounding box center [523, 182] width 759 height 190
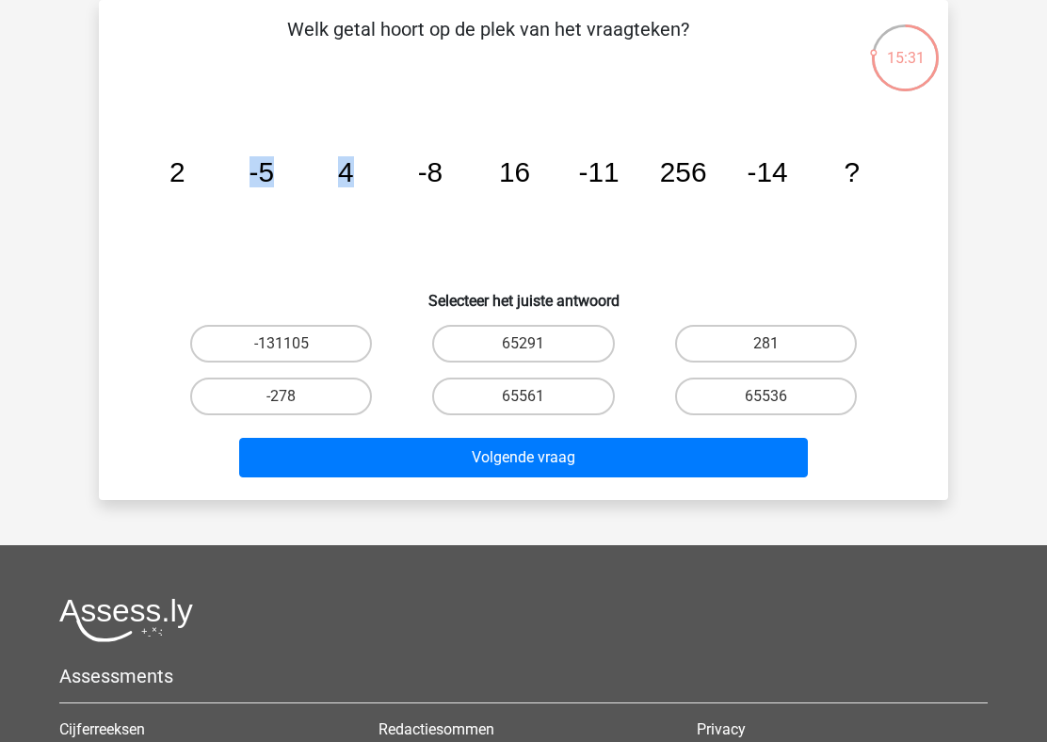
drag, startPoint x: 293, startPoint y: 177, endPoint x: 356, endPoint y: 180, distance: 63.1
click at [356, 180] on icon "image/svg+xml 2 -5 4 -8 16 -11 256 -14 ?" at bounding box center [523, 182] width 759 height 190
click at [399, 175] on icon "image/svg+xml 2 -5 4 -8 16 -11 256 -14 ?" at bounding box center [523, 182] width 759 height 190
drag, startPoint x: 152, startPoint y: 176, endPoint x: 272, endPoint y: 176, distance: 119.5
click at [272, 176] on icon "image/svg+xml 2 -5 4 -8 16 -11 256 -14 ?" at bounding box center [523, 182] width 759 height 190
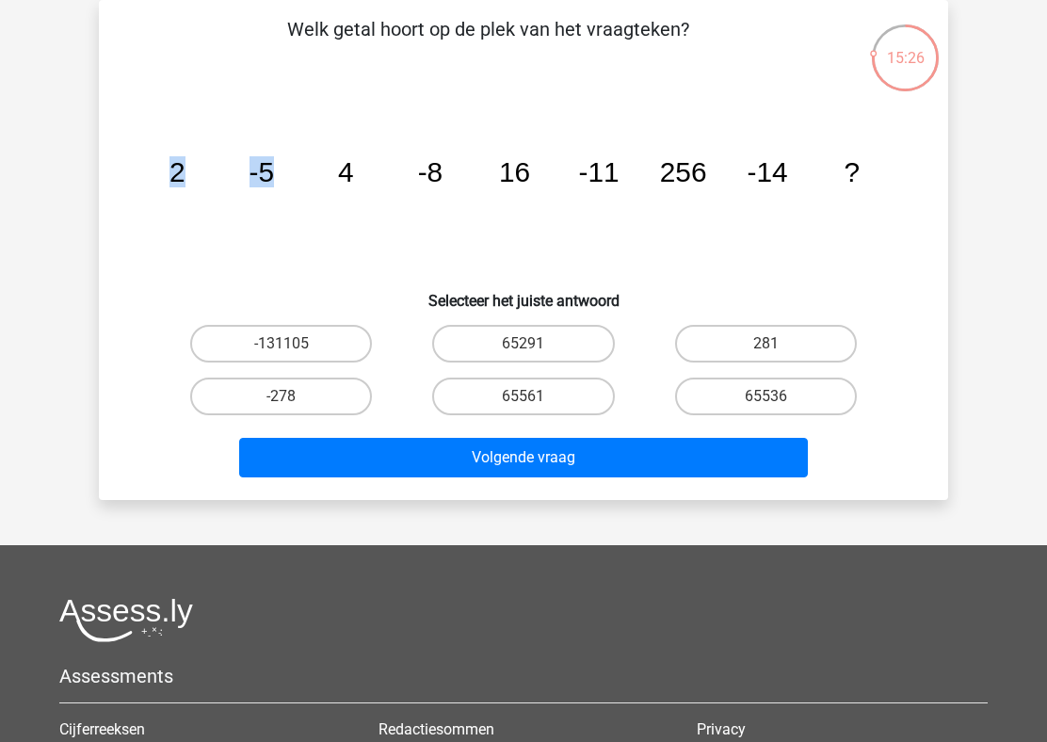
click at [308, 176] on icon "image/svg+xml 2 -5 4 -8 16 -11 256 -14 ?" at bounding box center [523, 182] width 759 height 190
click at [382, 175] on icon "image/svg+xml 2 -5 4 -8 16 -11 256 -14 ?" at bounding box center [523, 182] width 759 height 190
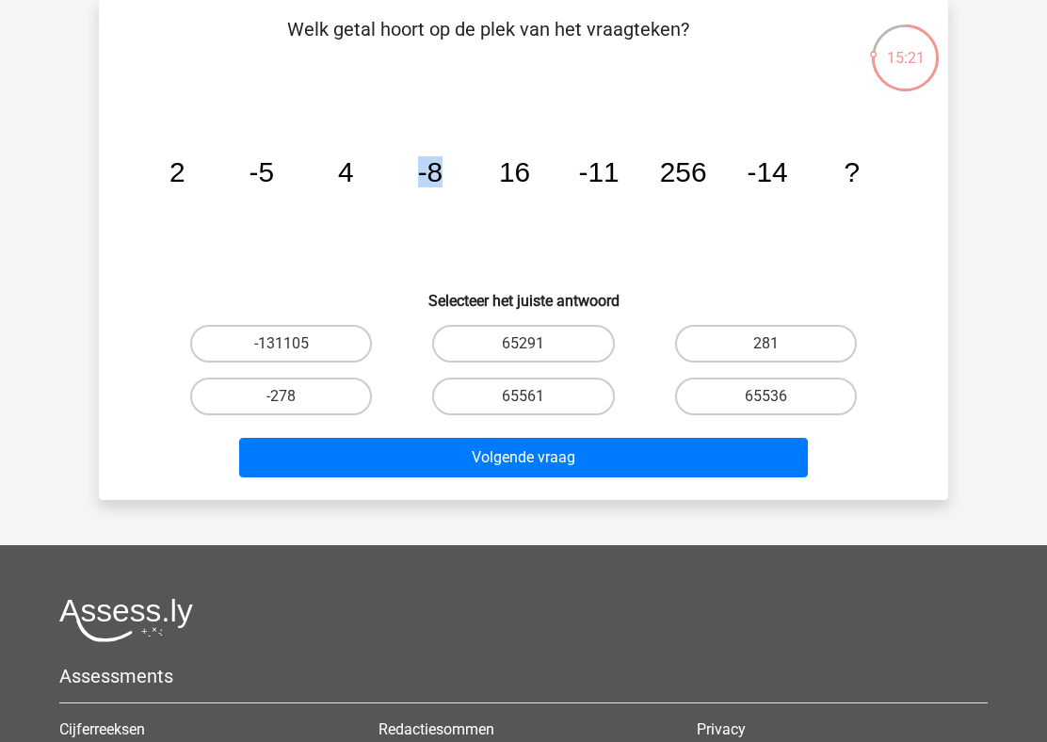
drag, startPoint x: 385, startPoint y: 175, endPoint x: 440, endPoint y: 176, distance: 54.6
click at [440, 176] on icon "image/svg+xml 2 -5 4 -8 16 -11 256 -14 ?" at bounding box center [523, 182] width 759 height 190
click at [568, 194] on icon "image/svg+xml 2 -5 4 -8 16 -11 256 -14 ?" at bounding box center [523, 182] width 759 height 190
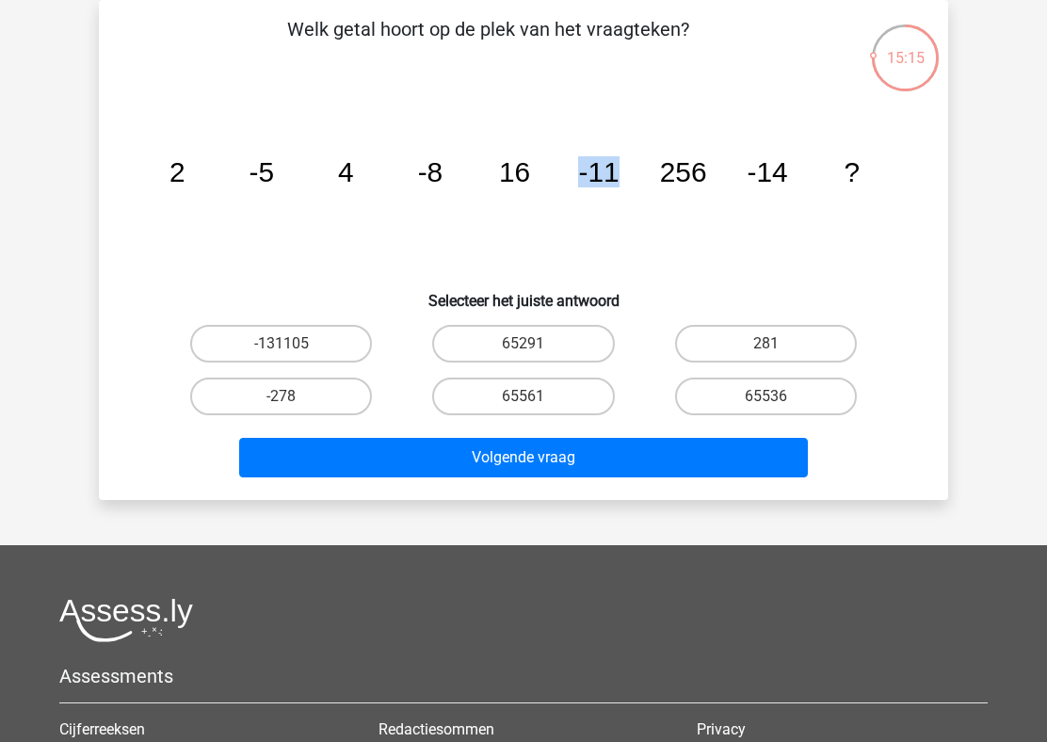
click at [632, 185] on icon "image/svg+xml 2 -5 4 -8 16 -11 256 -14 ?" at bounding box center [523, 182] width 759 height 190
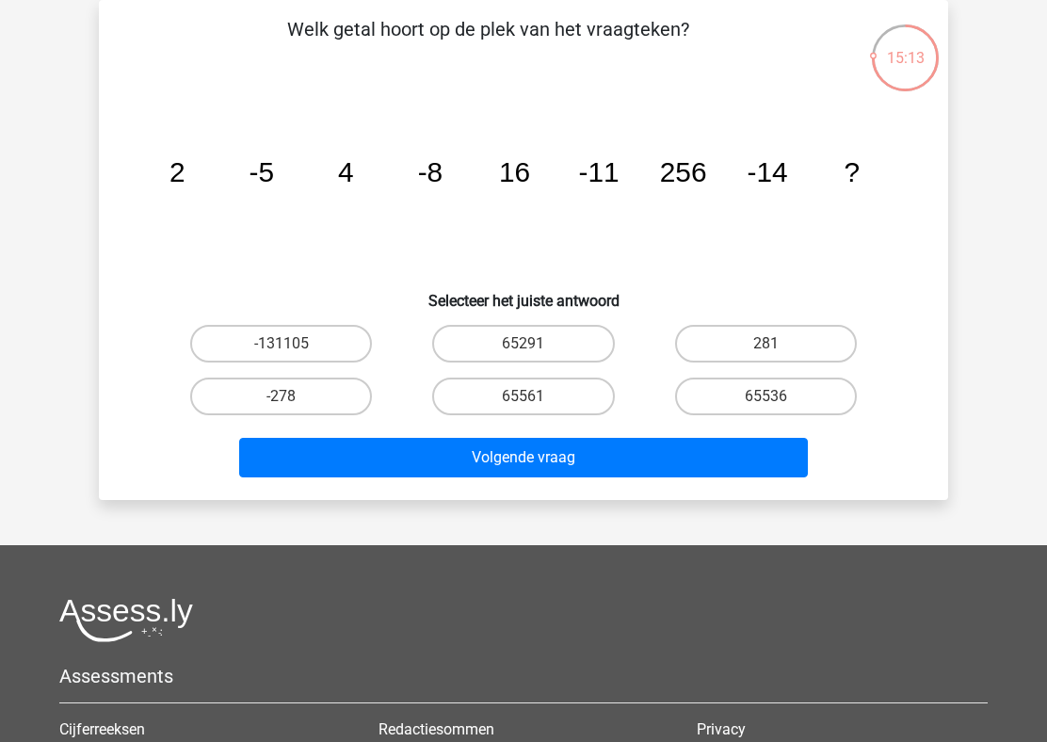
click at [710, 160] on icon "image/svg+xml 2 -5 4 -8 16 -11 256 -14 ?" at bounding box center [523, 182] width 759 height 190
click at [185, 164] on tspan "-11" at bounding box center [177, 171] width 16 height 31
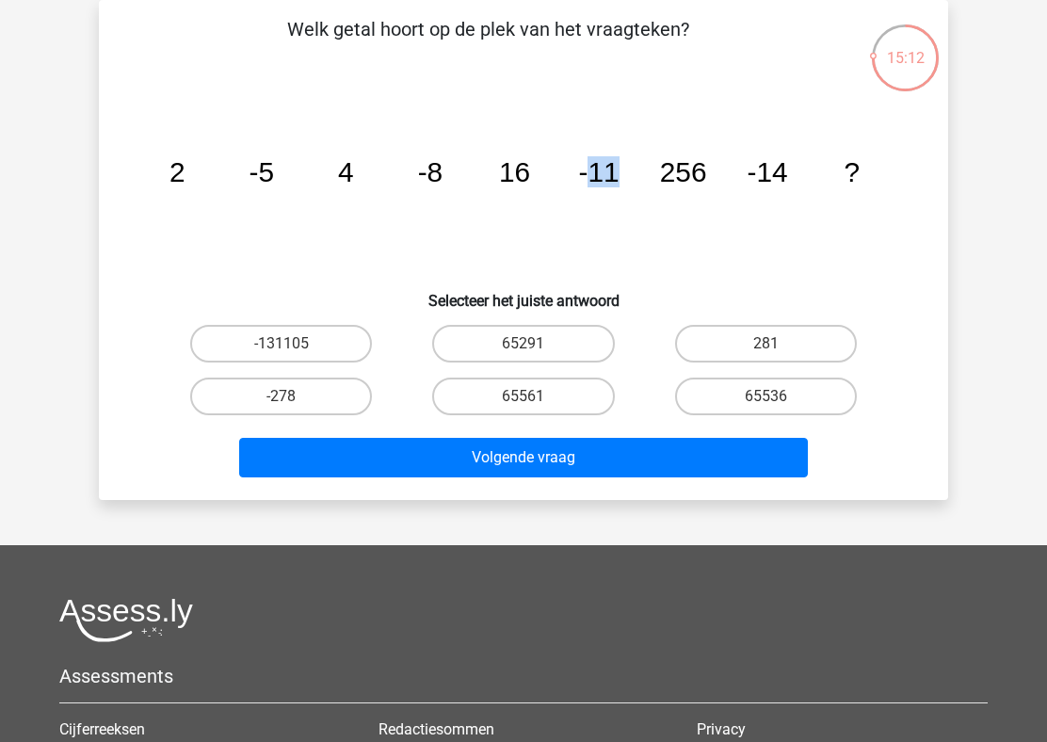
click at [185, 164] on tspan "-11" at bounding box center [177, 171] width 16 height 31
drag, startPoint x: 605, startPoint y: 164, endPoint x: 621, endPoint y: 166, distance: 16.1
click at [621, 166] on icon "image/svg+xml 2 -5 4 -8 16 -11 256 -14 ?" at bounding box center [523, 182] width 759 height 190
click at [494, 186] on icon "image/svg+xml 2 -5 4 -8 16 -11 256 -14 ?" at bounding box center [523, 182] width 759 height 190
drag, startPoint x: 168, startPoint y: 152, endPoint x: 331, endPoint y: 174, distance: 164.3
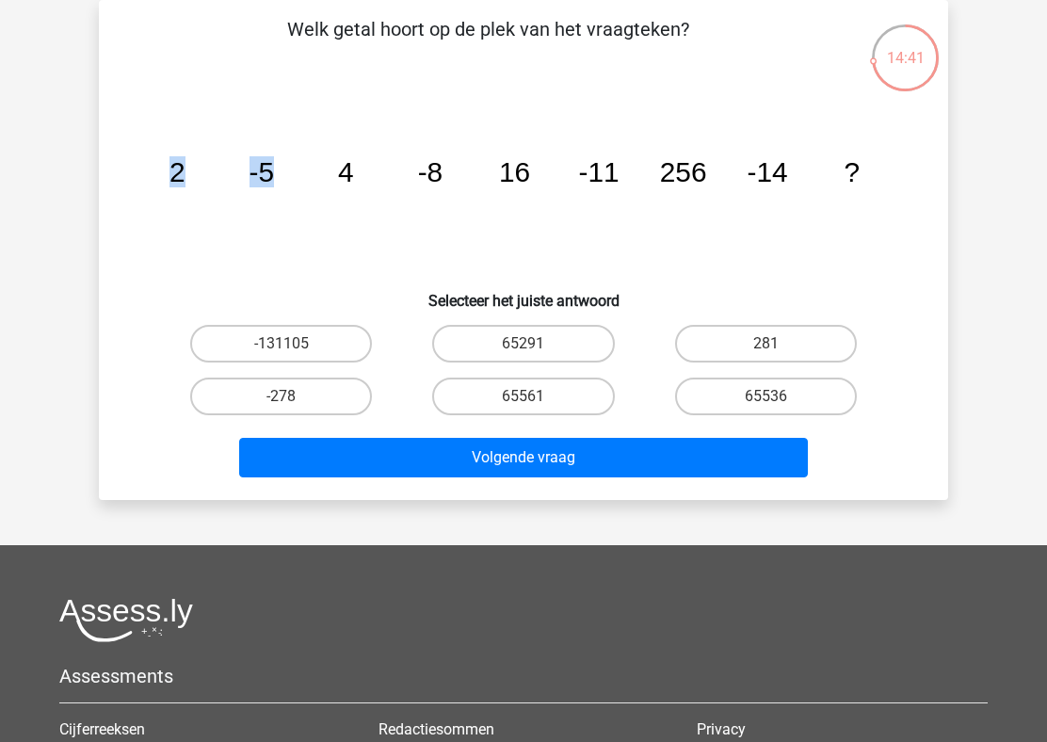
click at [331, 174] on icon "image/svg+xml 2 -5 4 -8 16 -11 256 -14 ?" at bounding box center [523, 182] width 759 height 190
click at [185, 171] on tspan "4" at bounding box center [177, 171] width 16 height 31
drag, startPoint x: 339, startPoint y: 171, endPoint x: 528, endPoint y: 155, distance: 189.8
click at [528, 156] on g "2 -5 4 -8 16 -11 256 -14 ?" at bounding box center [514, 171] width 690 height 31
click at [185, 156] on tspan "16" at bounding box center [177, 171] width 16 height 31
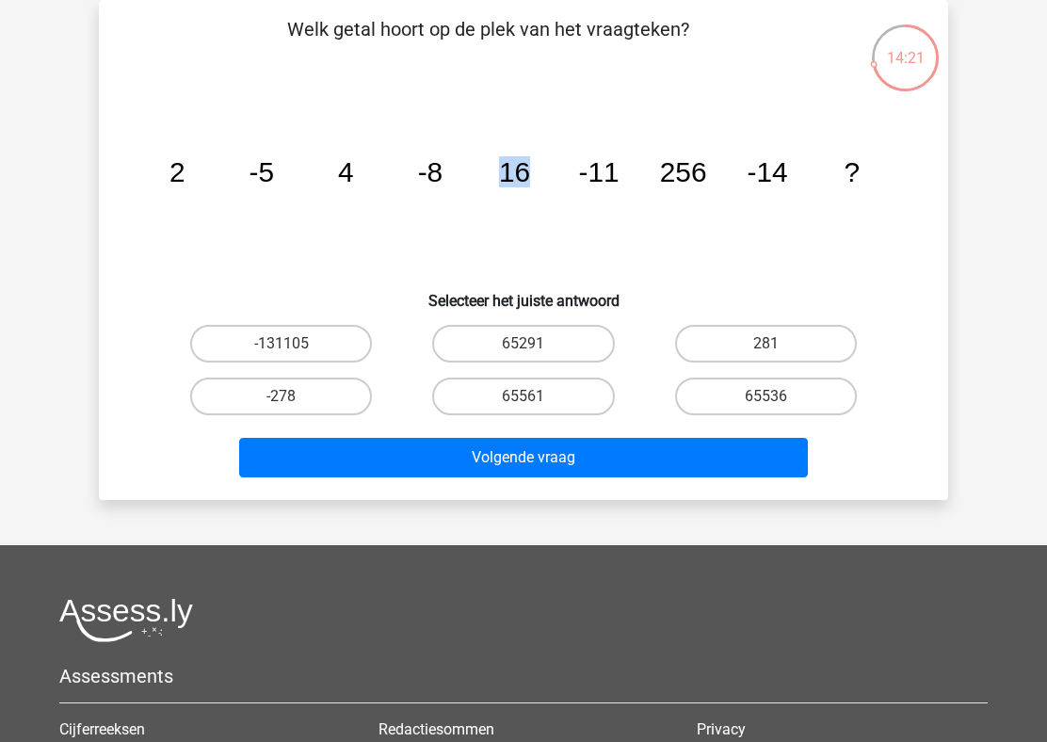
drag, startPoint x: 498, startPoint y: 163, endPoint x: 542, endPoint y: 205, distance: 61.2
click at [542, 205] on icon "image/svg+xml 2 -5 4 -8 16 -11 256 -14 ?" at bounding box center [523, 182] width 759 height 190
click at [185, 166] on tspan "256" at bounding box center [177, 171] width 16 height 31
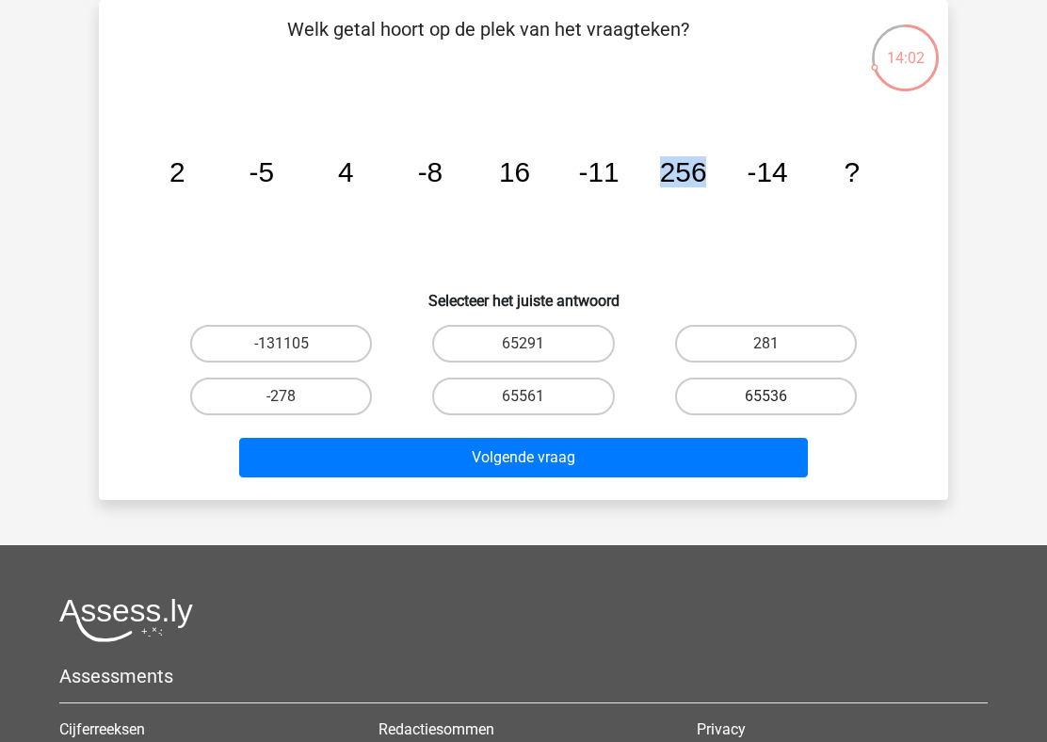
click at [726, 404] on label "65536" at bounding box center [766, 396] width 182 height 38
click at [765, 404] on input "65536" at bounding box center [771, 402] width 12 height 12
radio input "true"
click at [726, 404] on label "65536" at bounding box center [766, 396] width 182 height 38
click at [765, 404] on input "65536" at bounding box center [771, 402] width 12 height 12
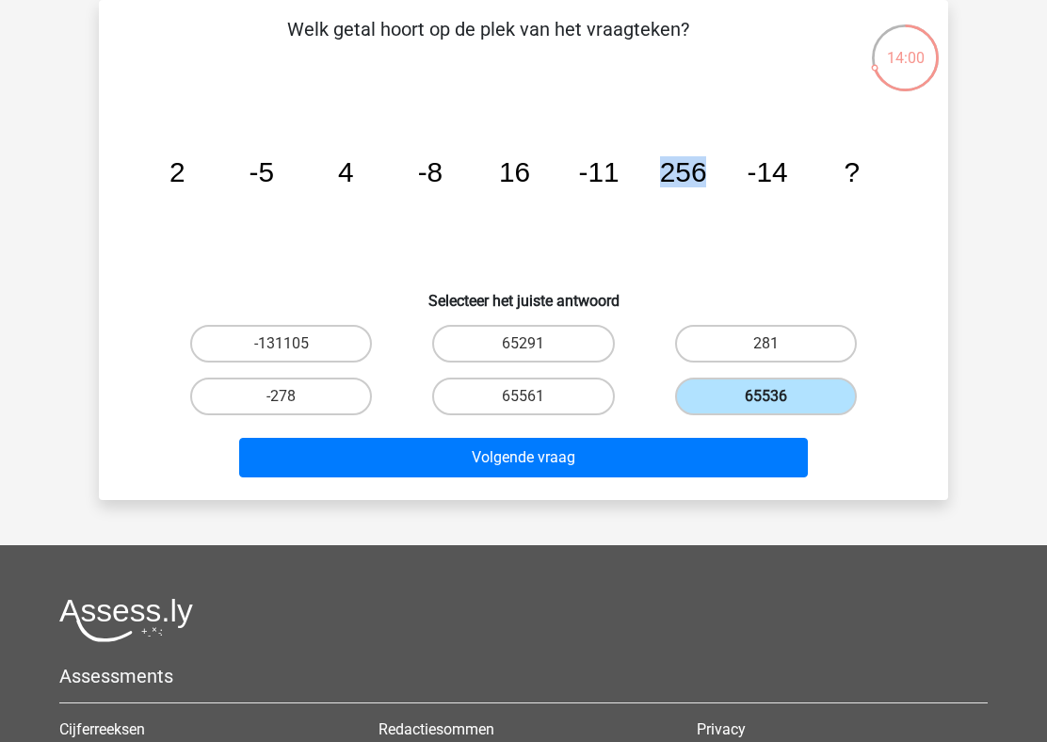
click at [675, 398] on label "65536" at bounding box center [766, 396] width 182 height 38
click at [765, 398] on input "65536" at bounding box center [771, 402] width 12 height 12
click at [753, 278] on h6 "Selecteer het juiste antwoord" at bounding box center [523, 293] width 789 height 33
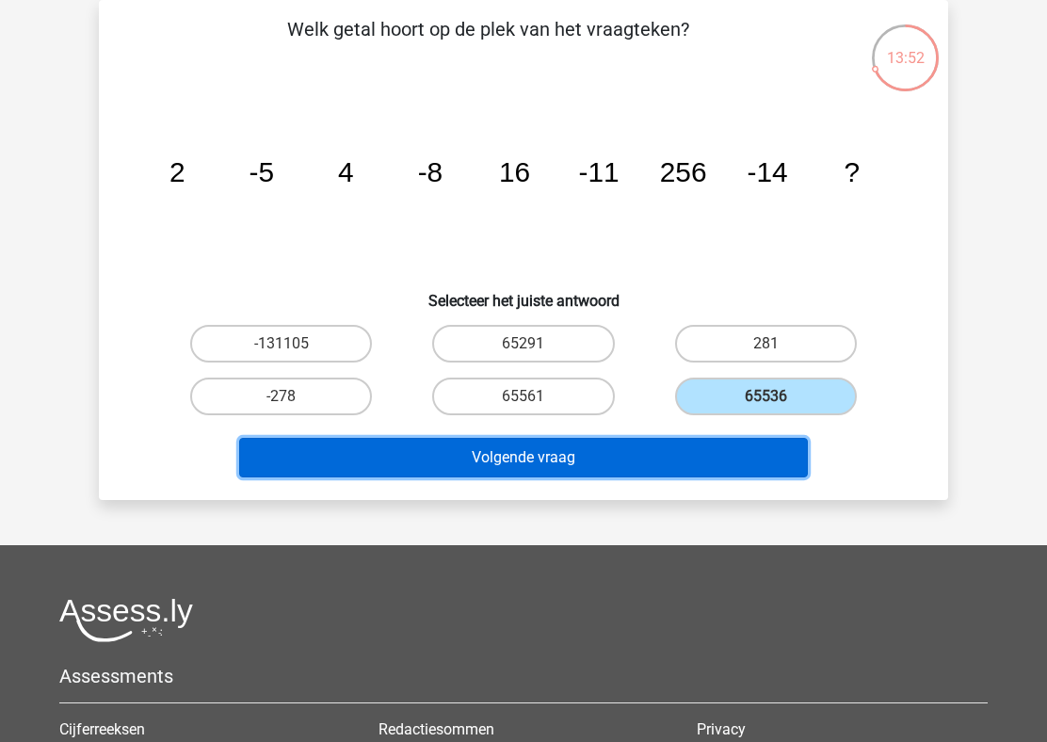
click at [585, 469] on button "Volgende vraag" at bounding box center [523, 458] width 569 height 40
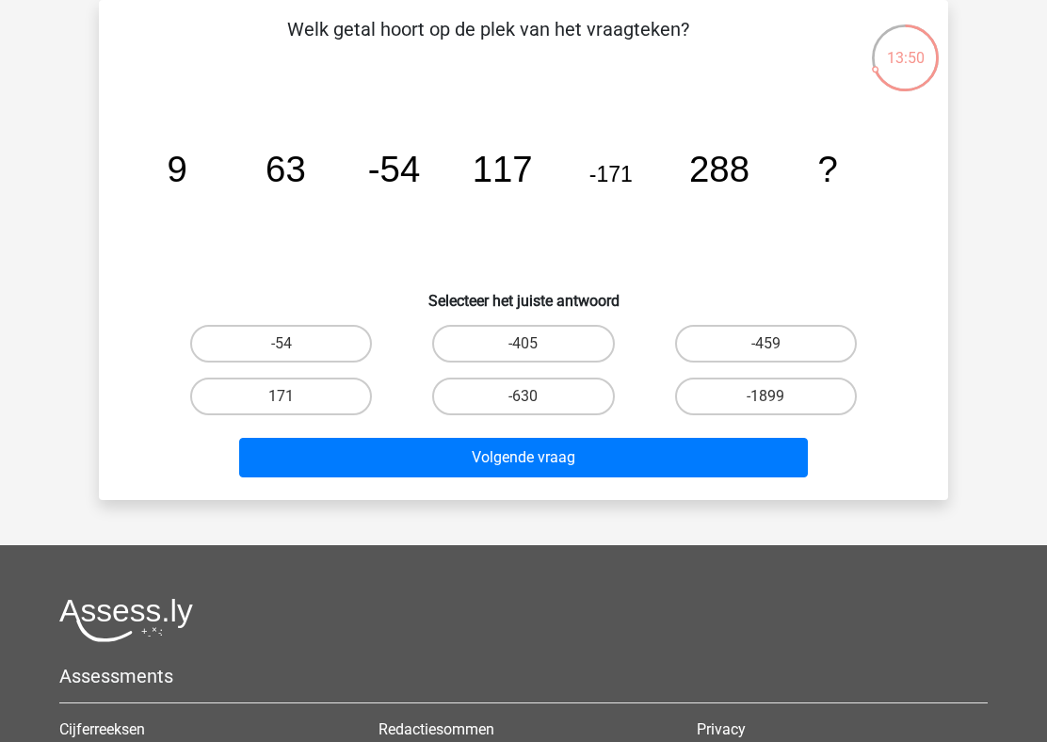
click at [513, 63] on p "Welk getal hoort op de plek van het vraagteken?" at bounding box center [488, 43] width 718 height 56
drag, startPoint x: 177, startPoint y: 195, endPoint x: 289, endPoint y: 194, distance: 112.0
click at [289, 194] on icon "image/svg+xml 9 63 -54 117 -171 288 ?" at bounding box center [523, 182] width 759 height 190
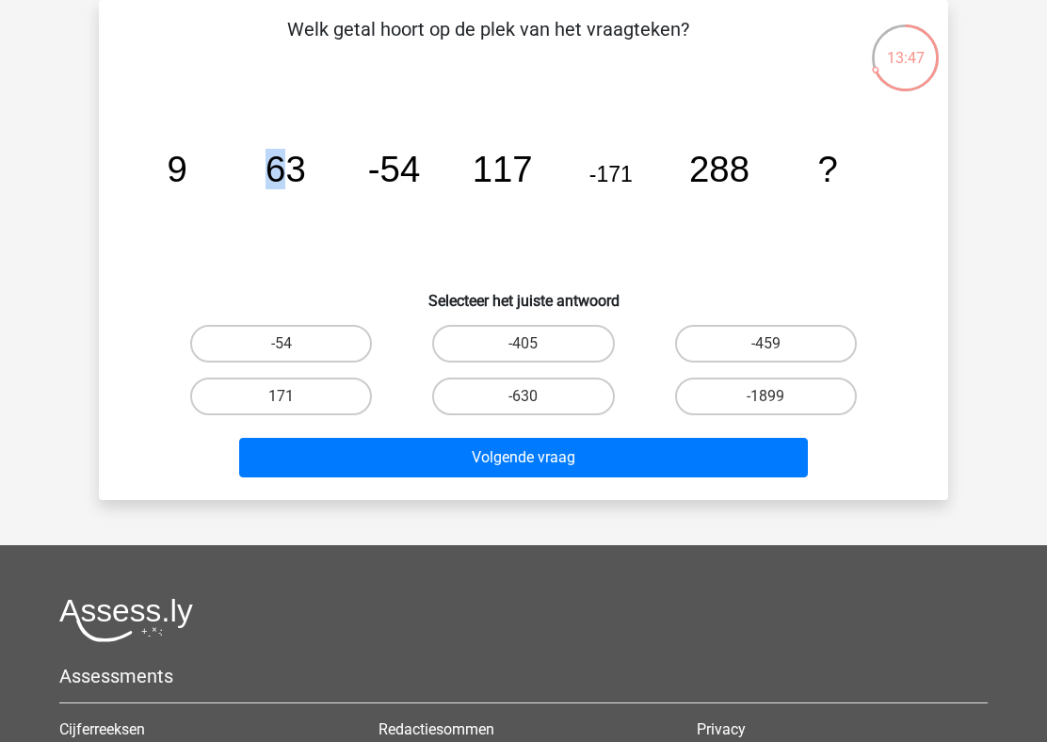
click at [289, 194] on icon "image/svg+xml 9 63 -54 117 -171 288 ?" at bounding box center [523, 182] width 759 height 190
click at [356, 167] on icon "image/svg+xml 9 63 -54 117 -171 288 ?" at bounding box center [523, 182] width 759 height 190
click at [187, 169] on tspan "-54" at bounding box center [178, 169] width 20 height 40
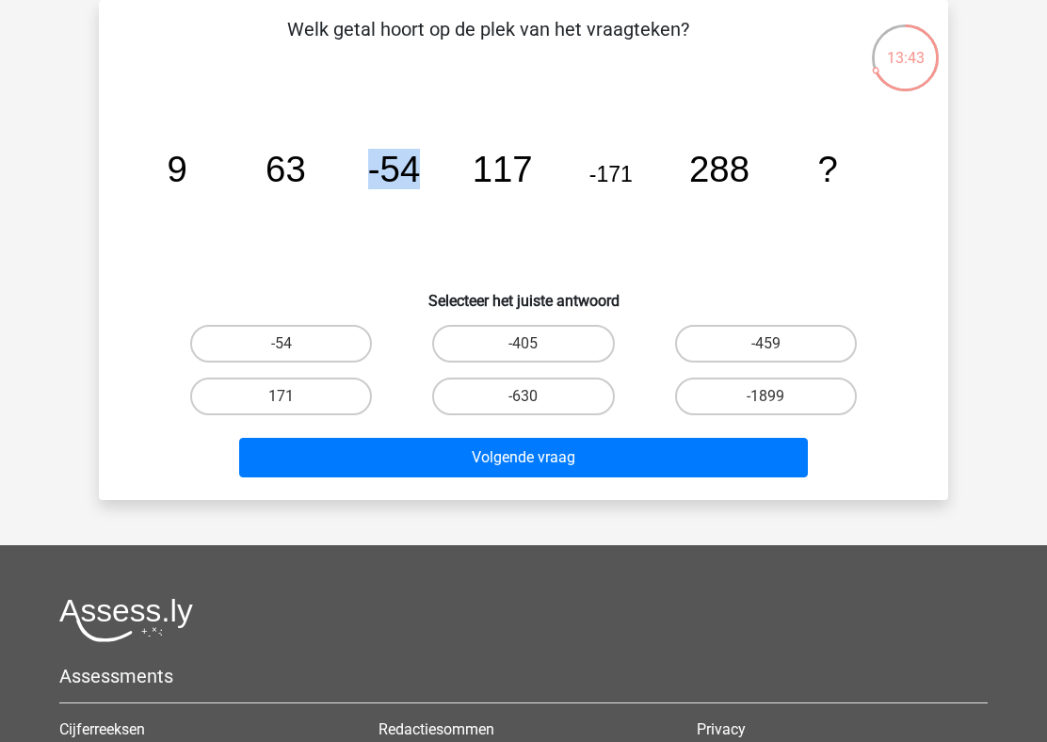
click at [435, 223] on icon "image/svg+xml 9 63 -54 117 -171 288 ?" at bounding box center [523, 182] width 759 height 190
click at [187, 177] on tspan "63" at bounding box center [178, 169] width 20 height 40
drag, startPoint x: 162, startPoint y: 183, endPoint x: 324, endPoint y: 189, distance: 162.0
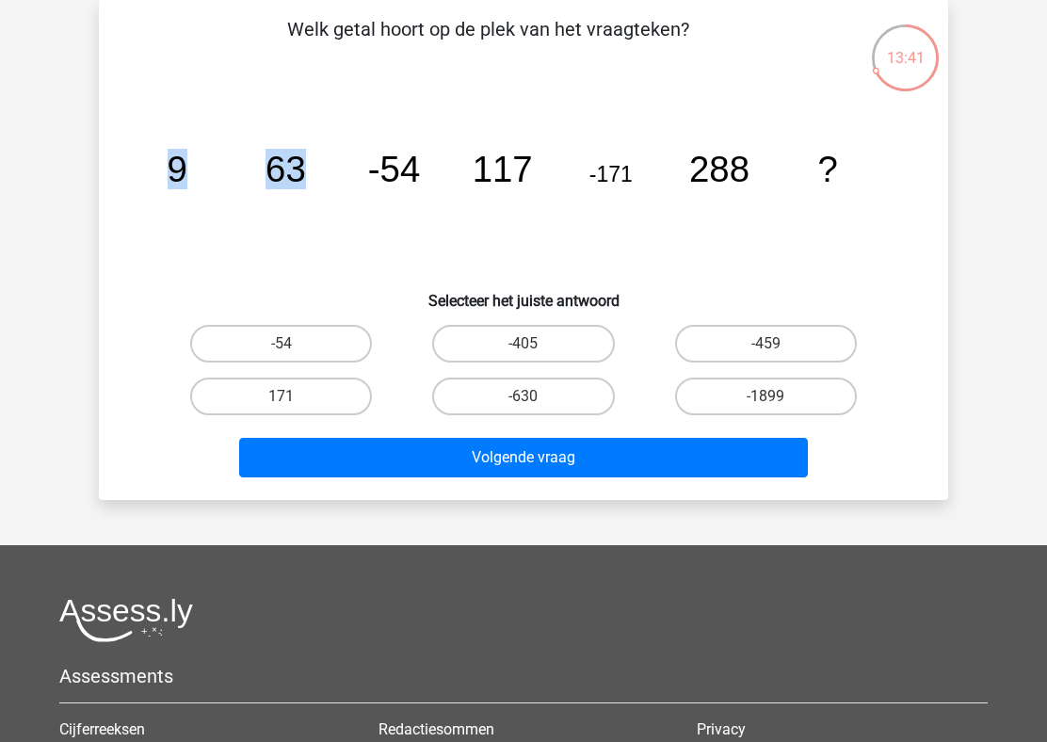
click at [324, 189] on icon "image/svg+xml 9 63 -54 117 -171 288 ?" at bounding box center [523, 182] width 759 height 190
click at [422, 179] on icon "image/svg+xml 9 63 -54 117 -171 288 ?" at bounding box center [523, 182] width 759 height 190
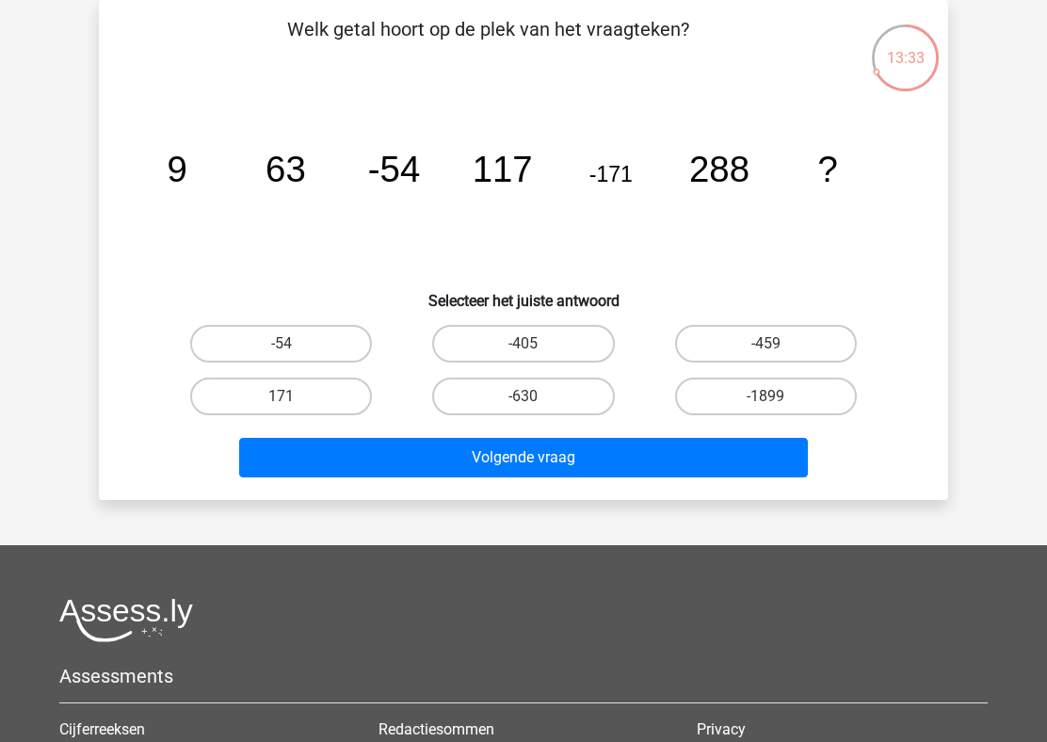
click at [187, 178] on tspan "63" at bounding box center [178, 169] width 20 height 40
click at [187, 171] on tspan "-54" at bounding box center [178, 169] width 20 height 40
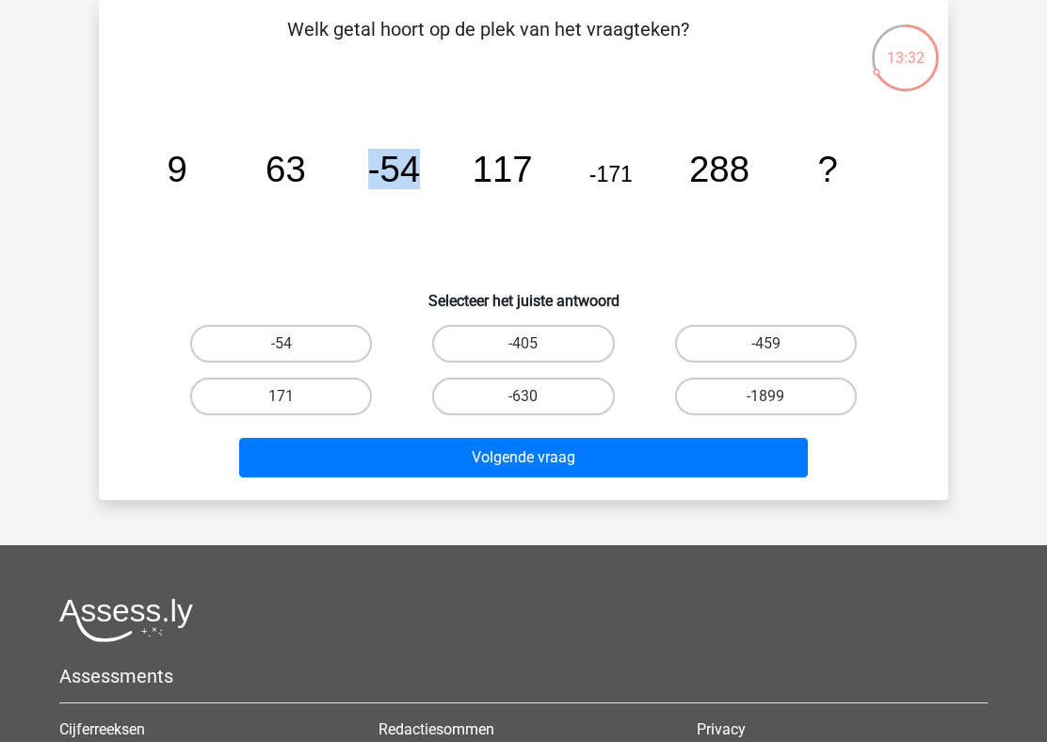
click at [187, 171] on tspan "-54" at bounding box center [178, 169] width 20 height 40
click at [428, 193] on icon "image/svg+xml 9 63 -54 117 -171 288 ?" at bounding box center [523, 182] width 759 height 190
drag, startPoint x: 280, startPoint y: 177, endPoint x: 433, endPoint y: 183, distance: 152.6
click at [433, 183] on icon "image/svg+xml 9 63 -54 117 -171 288 ?" at bounding box center [523, 182] width 759 height 190
click at [187, 158] on tspan "117" at bounding box center [178, 169] width 20 height 40
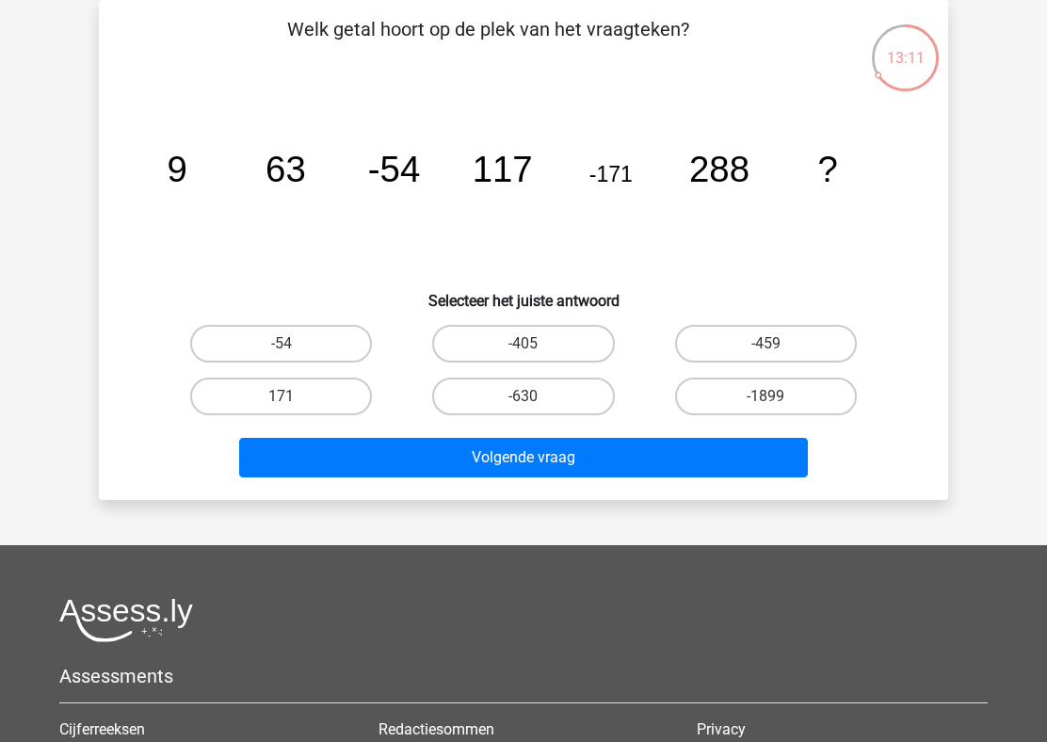
click at [187, 158] on tspan "117" at bounding box center [178, 169] width 20 height 40
click at [187, 176] on tspan "-171" at bounding box center [178, 169] width 20 height 40
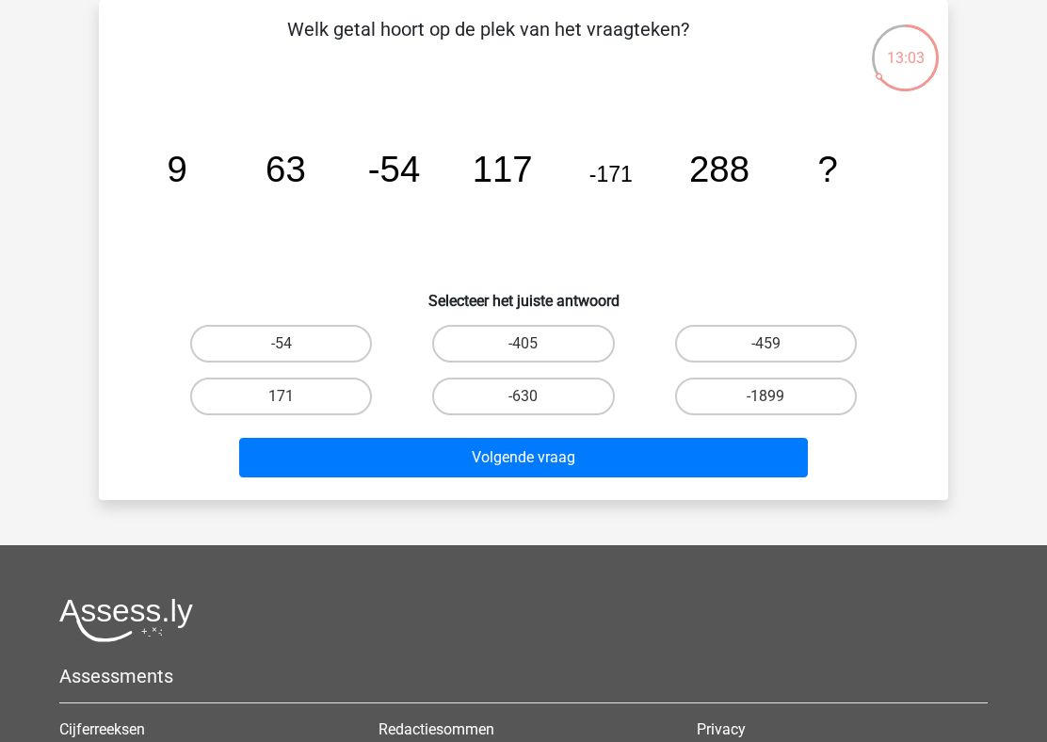
click at [187, 172] on tspan "63" at bounding box center [178, 169] width 20 height 40
click at [187, 161] on tspan "-54" at bounding box center [178, 169] width 20 height 40
click at [187, 175] on tspan "63" at bounding box center [178, 169] width 20 height 40
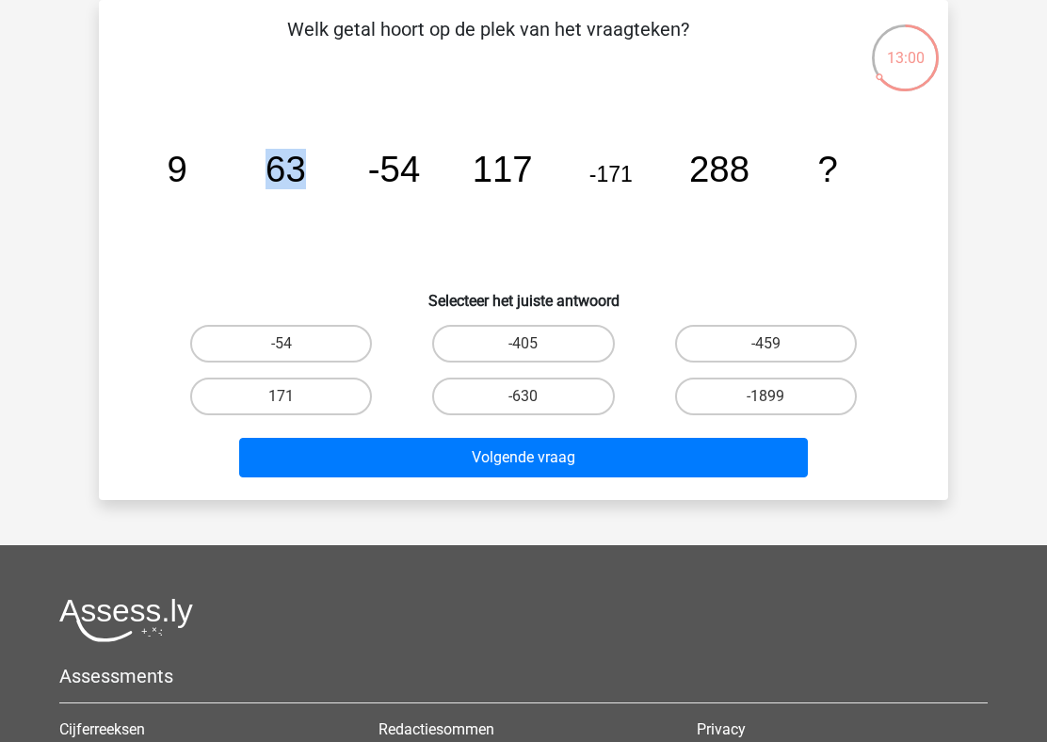
click at [187, 175] on tspan "63" at bounding box center [178, 169] width 20 height 40
click at [187, 171] on tspan "-54" at bounding box center [178, 169] width 20 height 40
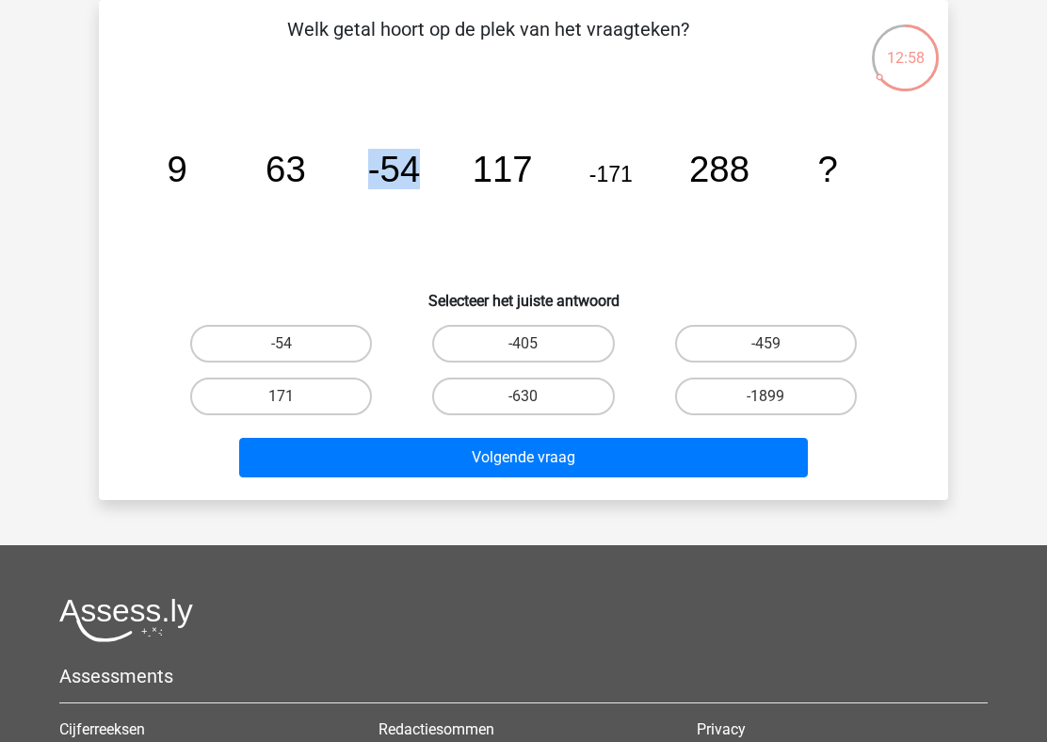
click at [187, 171] on tspan "-54" at bounding box center [178, 169] width 20 height 40
click at [187, 173] on tspan "117" at bounding box center [178, 169] width 20 height 40
drag, startPoint x: 234, startPoint y: 179, endPoint x: 530, endPoint y: 180, distance: 295.5
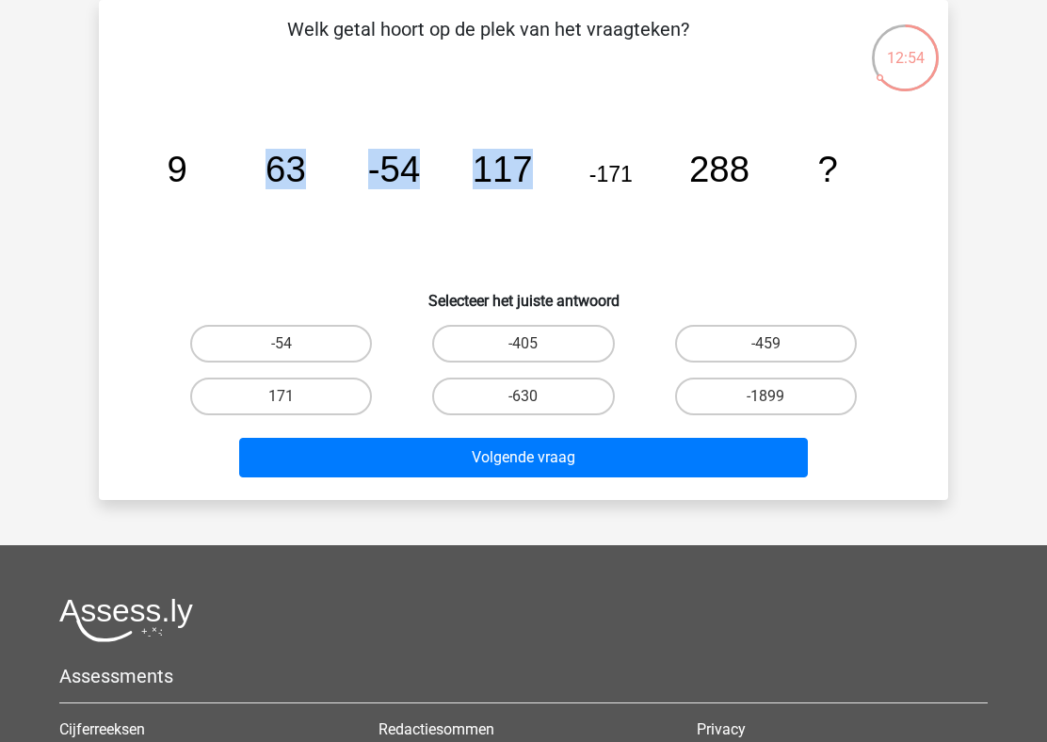
click at [530, 180] on icon "image/svg+xml 9 63 -54 117 -171 288 ?" at bounding box center [523, 182] width 759 height 190
click at [187, 180] on tspan "117" at bounding box center [178, 169] width 20 height 40
click at [648, 174] on icon "image/svg+xml 9 63 -54 117 -171 288 ?" at bounding box center [523, 182] width 759 height 190
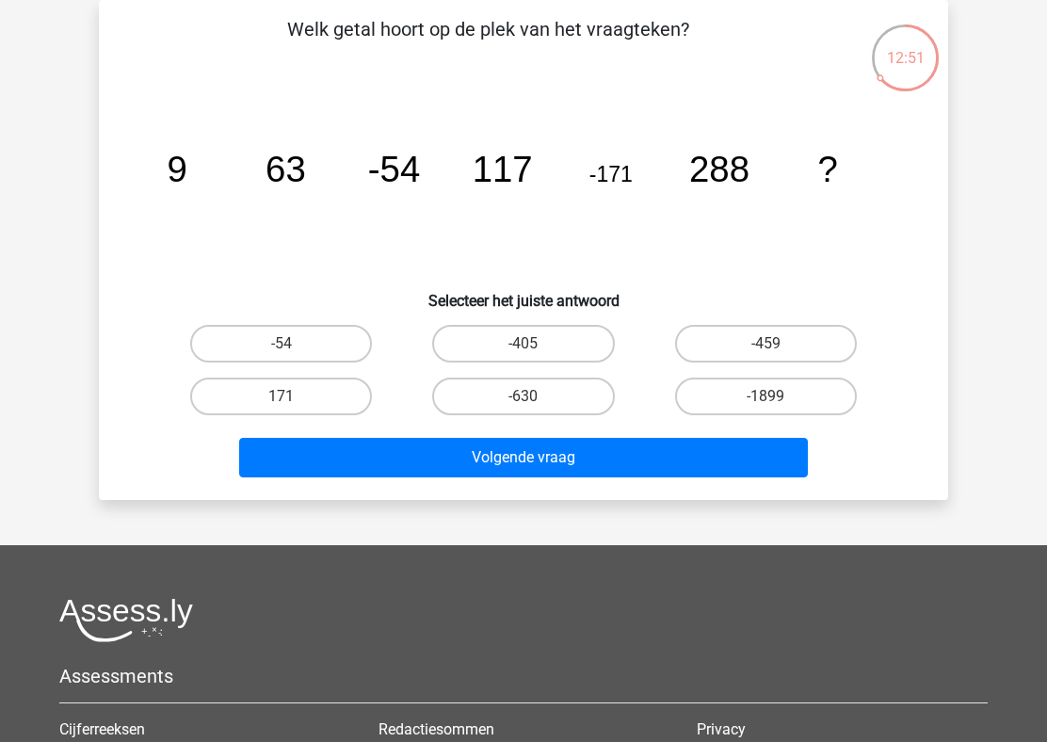
click at [187, 179] on tspan "-171" at bounding box center [178, 169] width 20 height 40
click at [187, 162] on tspan "288" at bounding box center [178, 169] width 20 height 40
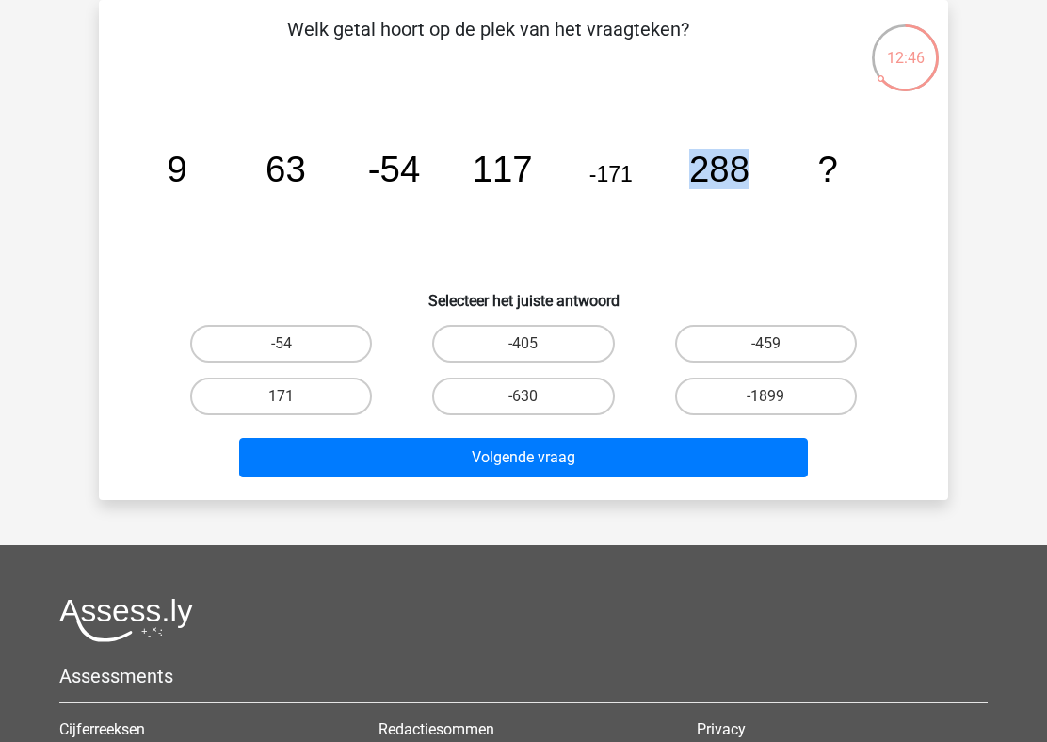
click at [187, 162] on tspan "288" at bounding box center [178, 169] width 20 height 40
click at [242, 154] on icon "image/svg+xml 9 63 -54 117 -171 288 ?" at bounding box center [523, 182] width 759 height 190
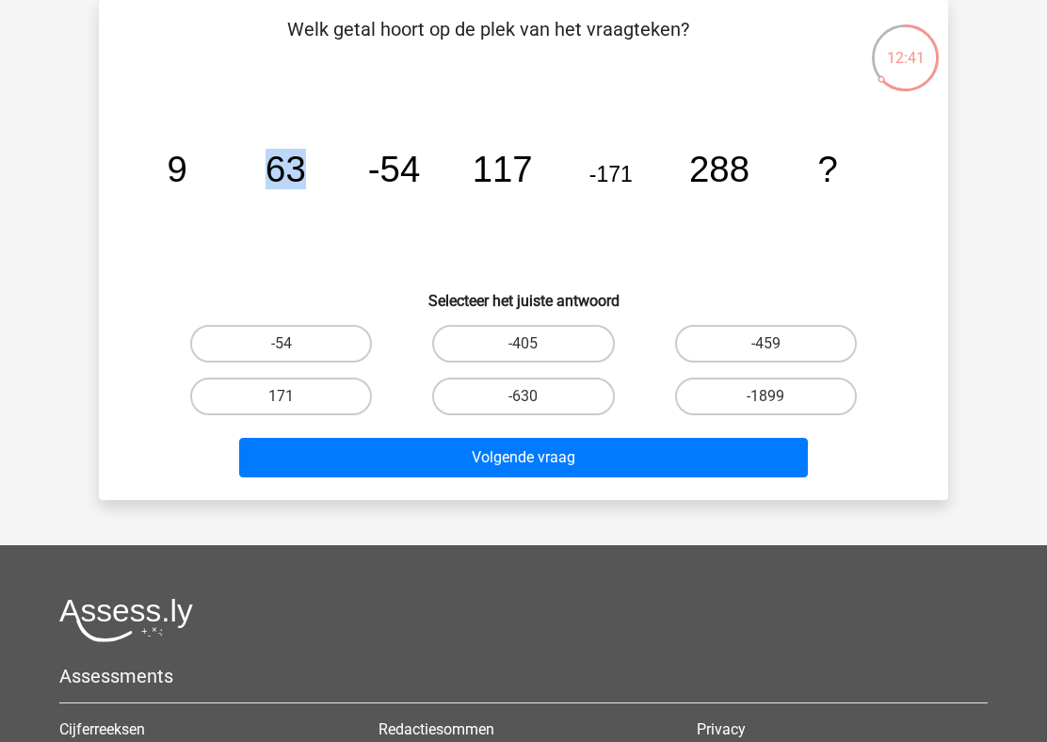
click at [242, 154] on icon "image/svg+xml 9 63 -54 117 -171 288 ?" at bounding box center [523, 182] width 759 height 190
click at [187, 171] on tspan "117" at bounding box center [178, 169] width 20 height 40
click at [772, 183] on icon "image/svg+xml 9 63 -54 117 -171 288 ?" at bounding box center [523, 182] width 759 height 190
click at [187, 172] on tspan "288" at bounding box center [178, 169] width 20 height 40
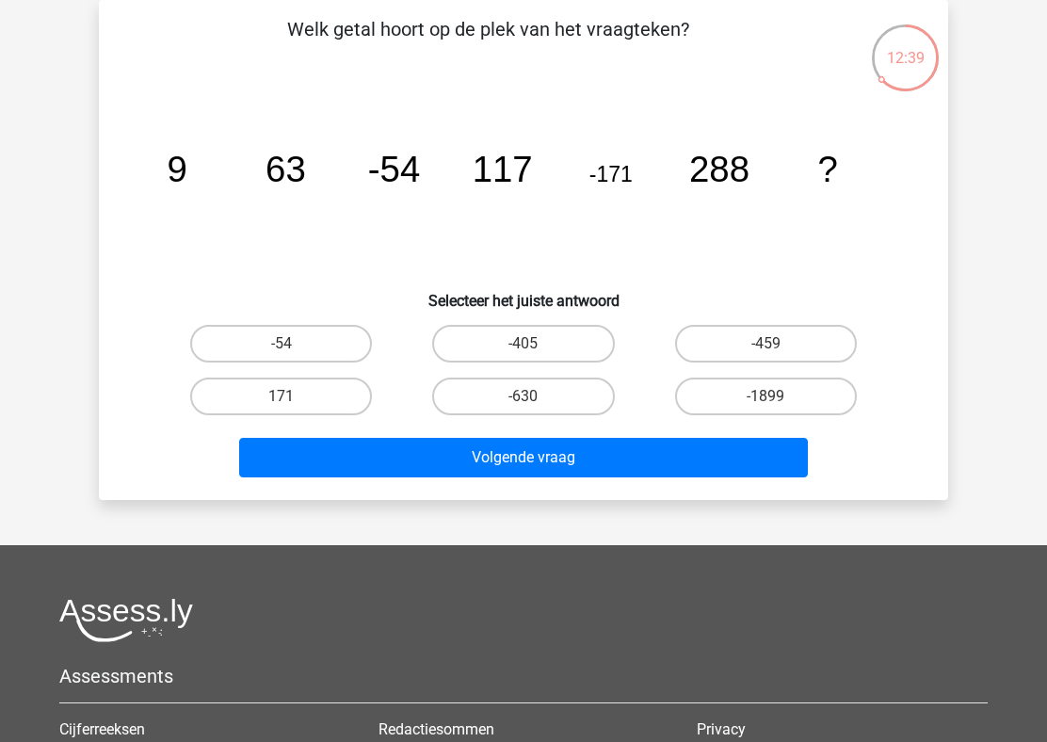
click at [187, 172] on tspan "288" at bounding box center [178, 169] width 20 height 40
click at [602, 187] on icon "image/svg+xml 9 63 -54 117 -171 288 ?" at bounding box center [523, 182] width 759 height 190
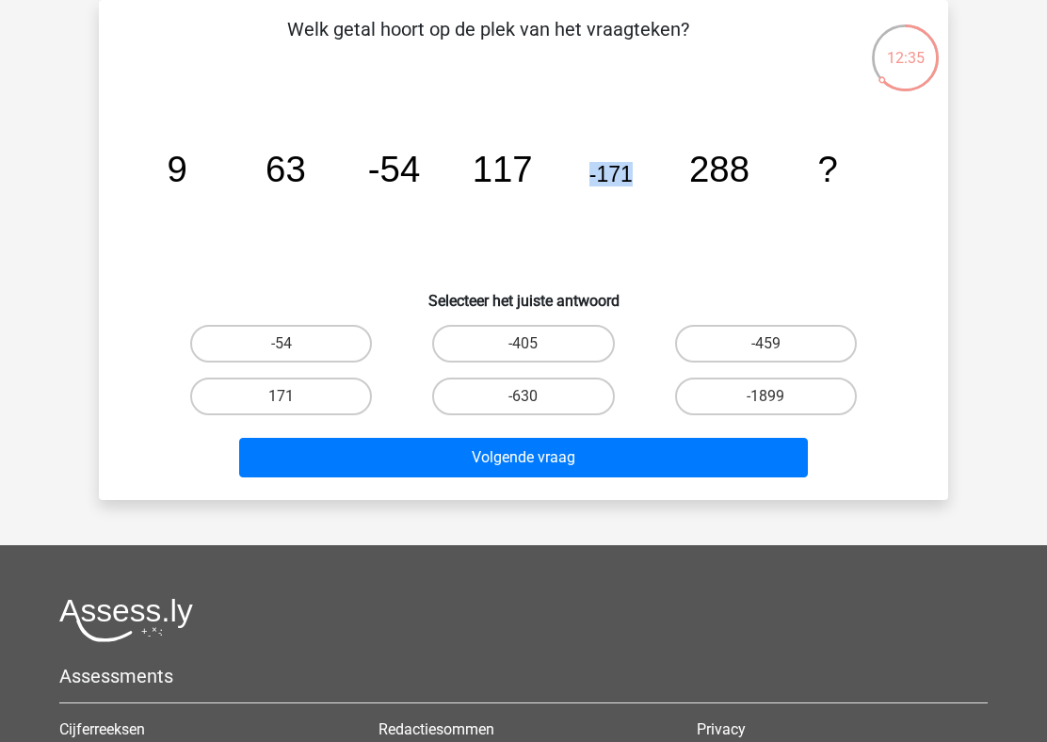
click at [759, 171] on icon "image/svg+xml 9 63 -54 117 -171 288 ?" at bounding box center [523, 182] width 759 height 190
click at [187, 173] on tspan "288" at bounding box center [178, 169] width 20 height 40
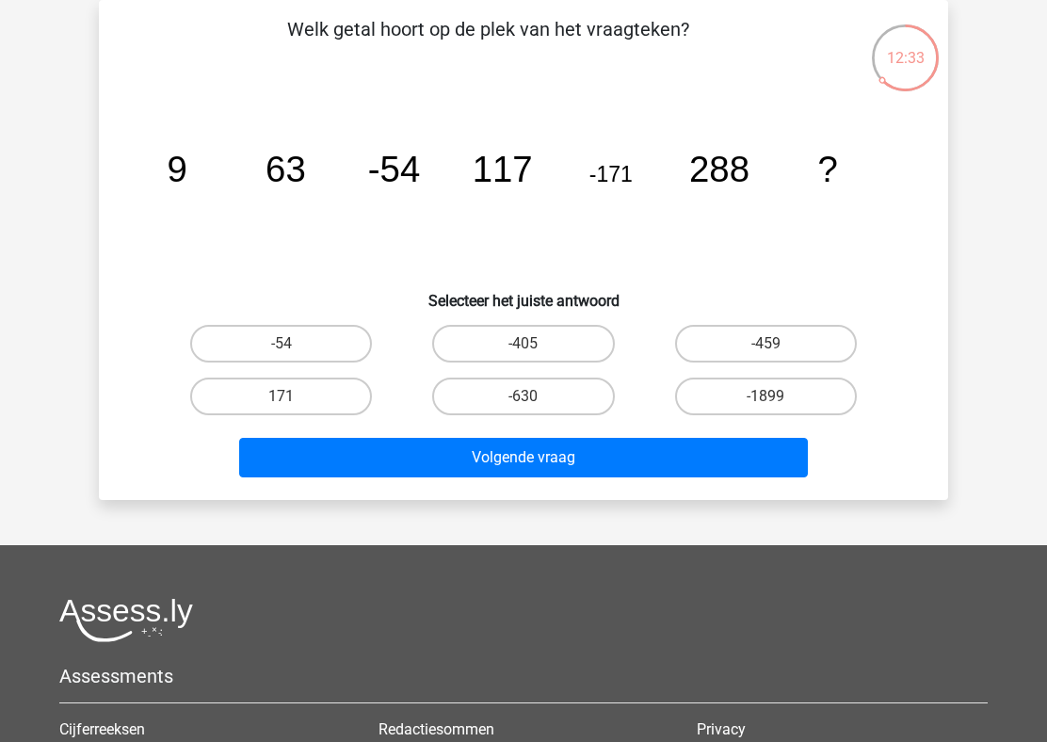
click at [187, 173] on tspan "288" at bounding box center [178, 169] width 20 height 40
drag, startPoint x: 483, startPoint y: 170, endPoint x: 646, endPoint y: 169, distance: 162.8
click at [646, 169] on icon "image/svg+xml 9 63 -54 117 -171 288 ?" at bounding box center [523, 182] width 759 height 190
click at [629, 191] on icon "image/svg+xml 9 63 -54 117 -171 288 ?" at bounding box center [523, 182] width 759 height 190
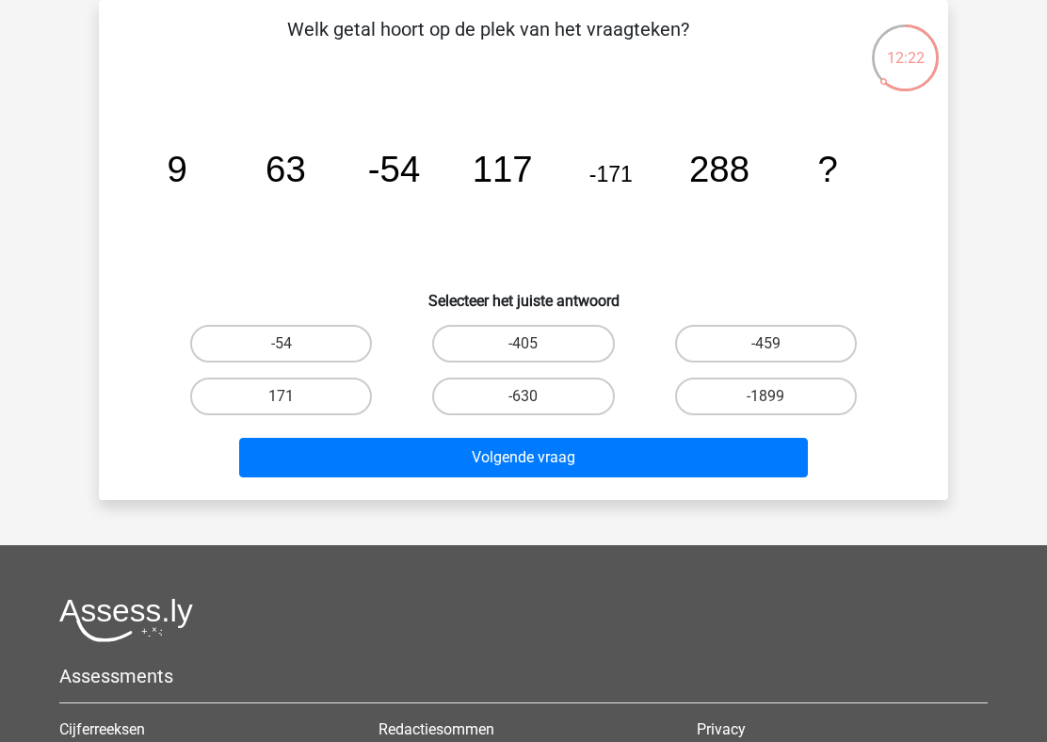
click at [629, 191] on icon "image/svg+xml 9 63 -54 117 -171 288 ?" at bounding box center [523, 182] width 759 height 190
click at [585, 166] on icon "image/svg+xml 9 63 -54 117 -171 288 ?" at bounding box center [523, 182] width 759 height 190
click at [441, 182] on icon "image/svg+xml 9 63 -54 117 -171 288 ?" at bounding box center [523, 182] width 759 height 190
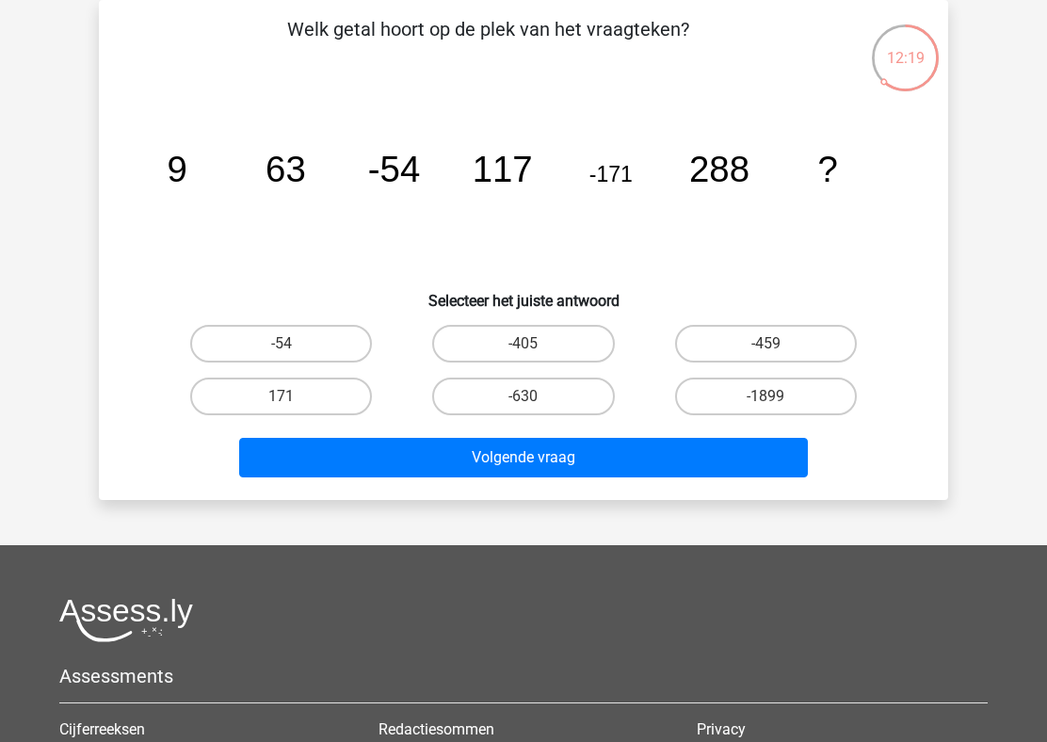
click at [441, 182] on icon "image/svg+xml 9 63 -54 117 -171 288 ?" at bounding box center [523, 182] width 759 height 190
click at [187, 177] on tspan "117" at bounding box center [178, 169] width 20 height 40
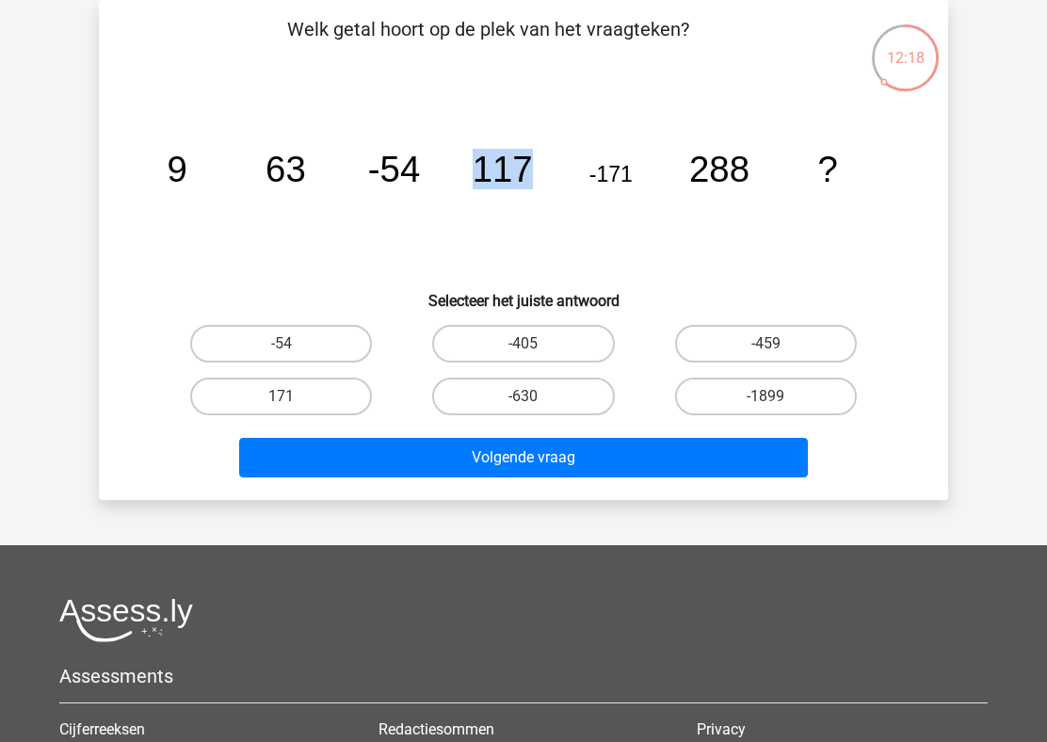
click at [187, 169] on tspan "-171" at bounding box center [178, 169] width 20 height 40
click at [187, 170] on tspan "288" at bounding box center [178, 169] width 20 height 40
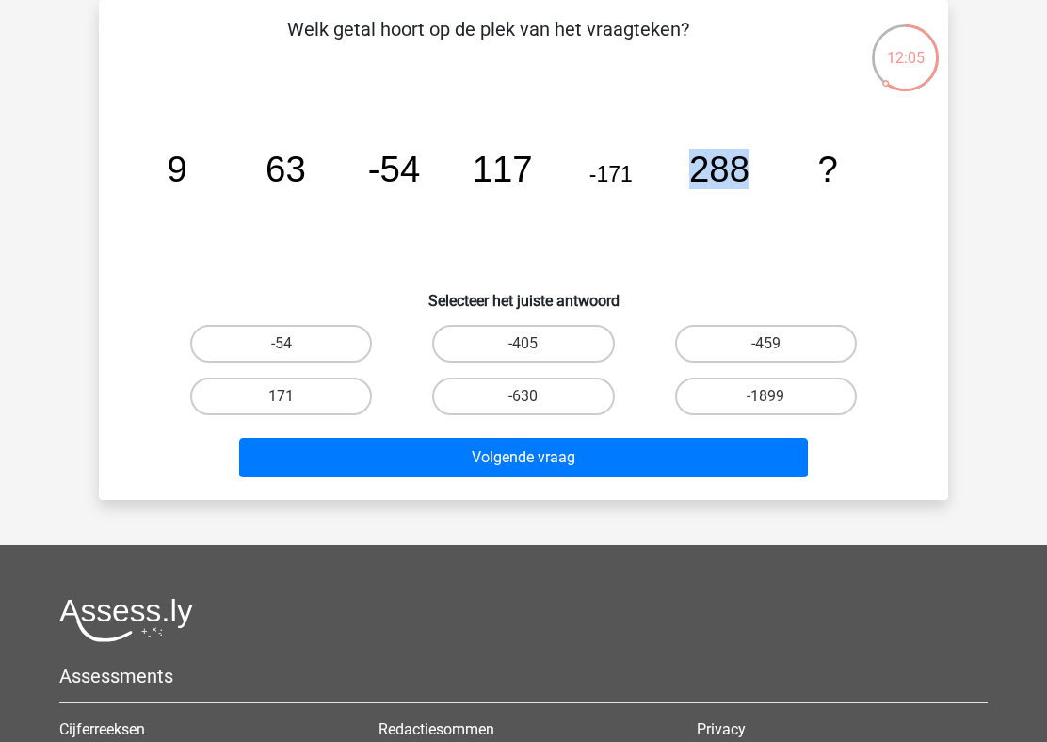
click at [317, 135] on icon "image/svg+xml 9 63 -54 117 -171 288 ?" at bounding box center [523, 182] width 759 height 190
click at [244, 155] on icon "image/svg+xml 9 63 -54 117 -171 288 ?" at bounding box center [523, 182] width 759 height 190
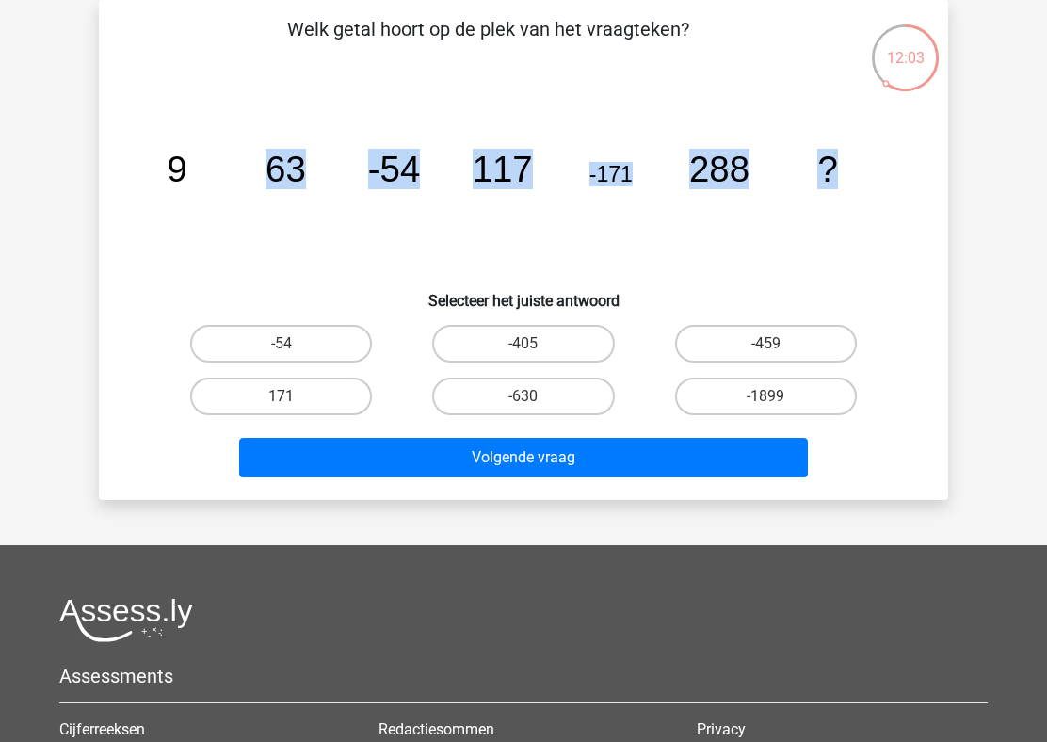
drag, startPoint x: 245, startPoint y: 155, endPoint x: 811, endPoint y: 170, distance: 566.8
click at [811, 170] on icon "image/svg+xml 9 63 -54 117 -171 288 ?" at bounding box center [523, 182] width 759 height 190
click at [728, 231] on icon "image/svg+xml 9 63 -54 117 -171 288 ?" at bounding box center [523, 182] width 759 height 190
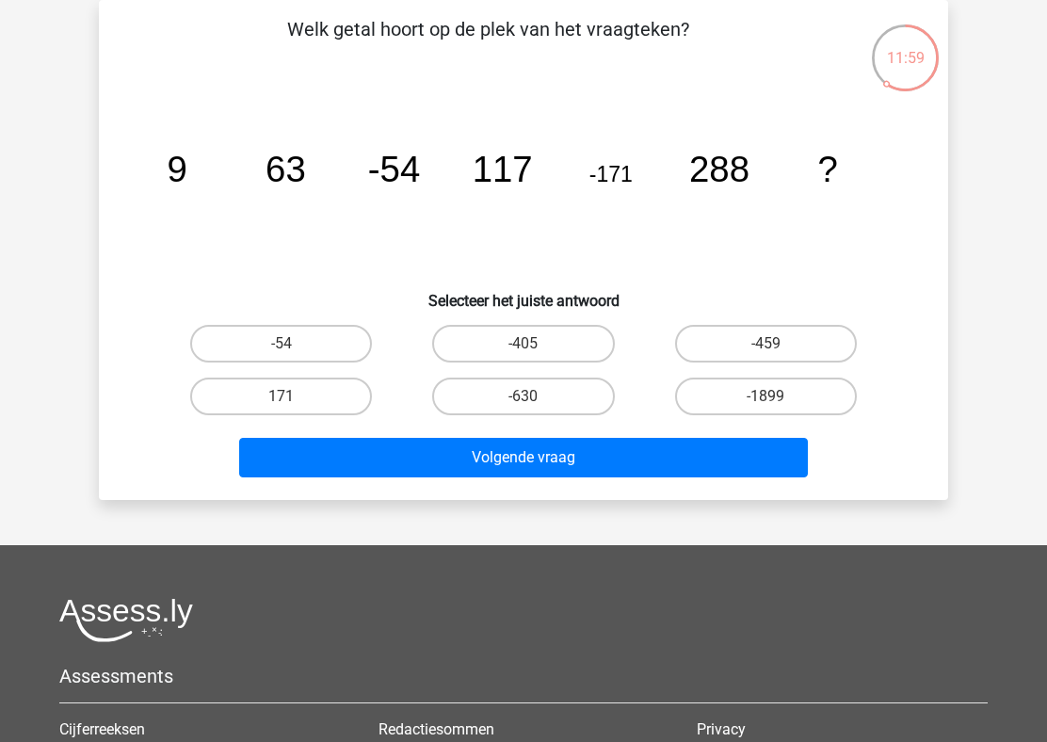
click at [187, 181] on tspan "63" at bounding box center [178, 169] width 20 height 40
click at [187, 171] on tspan "-54" at bounding box center [178, 169] width 20 height 40
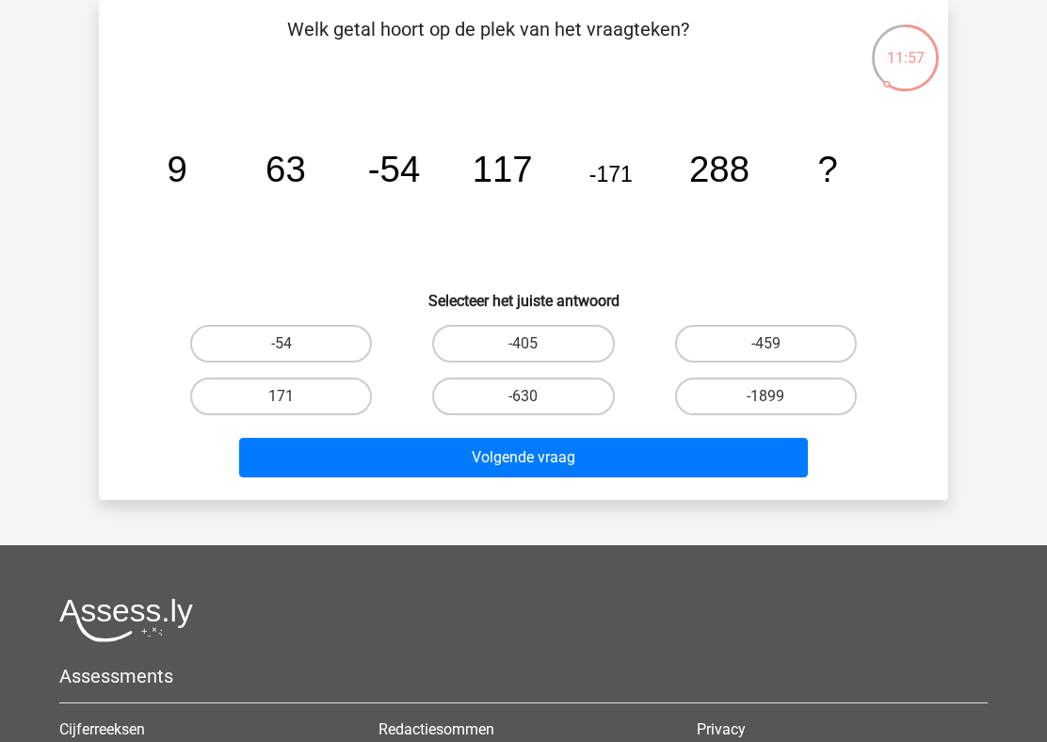
click at [187, 171] on tspan "-54" at bounding box center [178, 169] width 20 height 40
click at [187, 178] on tspan "-54" at bounding box center [178, 169] width 20 height 40
click at [187, 155] on tspan "63" at bounding box center [178, 169] width 20 height 40
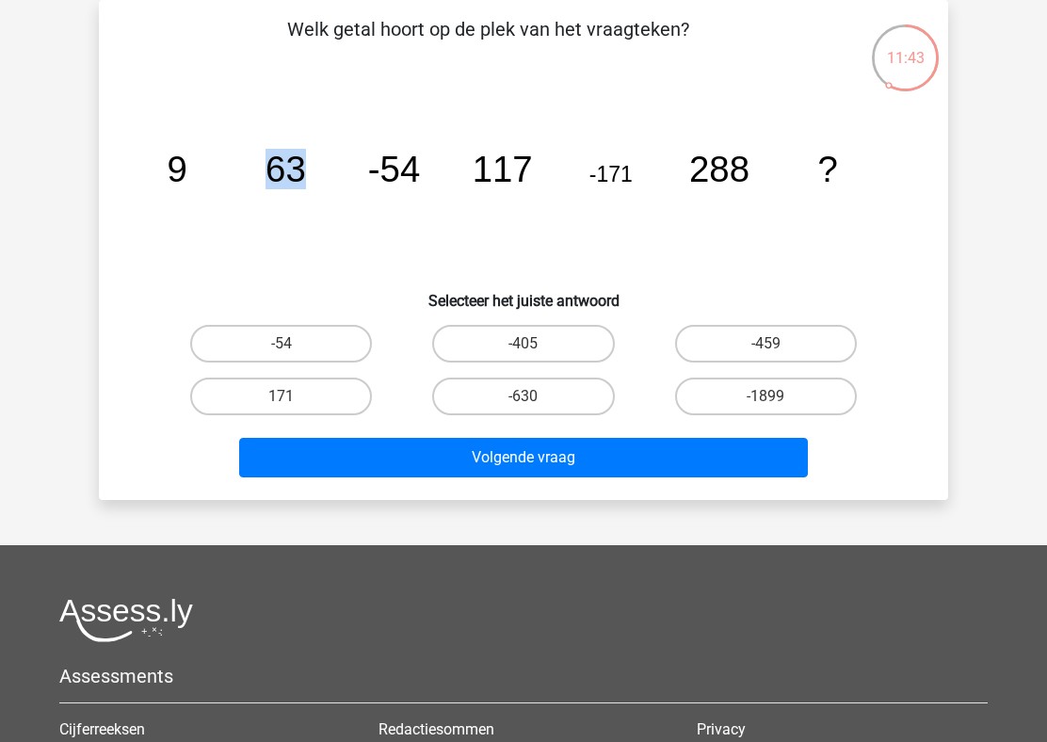
click at [187, 155] on tspan "63" at bounding box center [178, 169] width 20 height 40
click at [241, 84] on div "Welk getal hoort op de plek van het vraagteken? image/svg+xml 9 63 -54 117 -171…" at bounding box center [523, 250] width 834 height 470
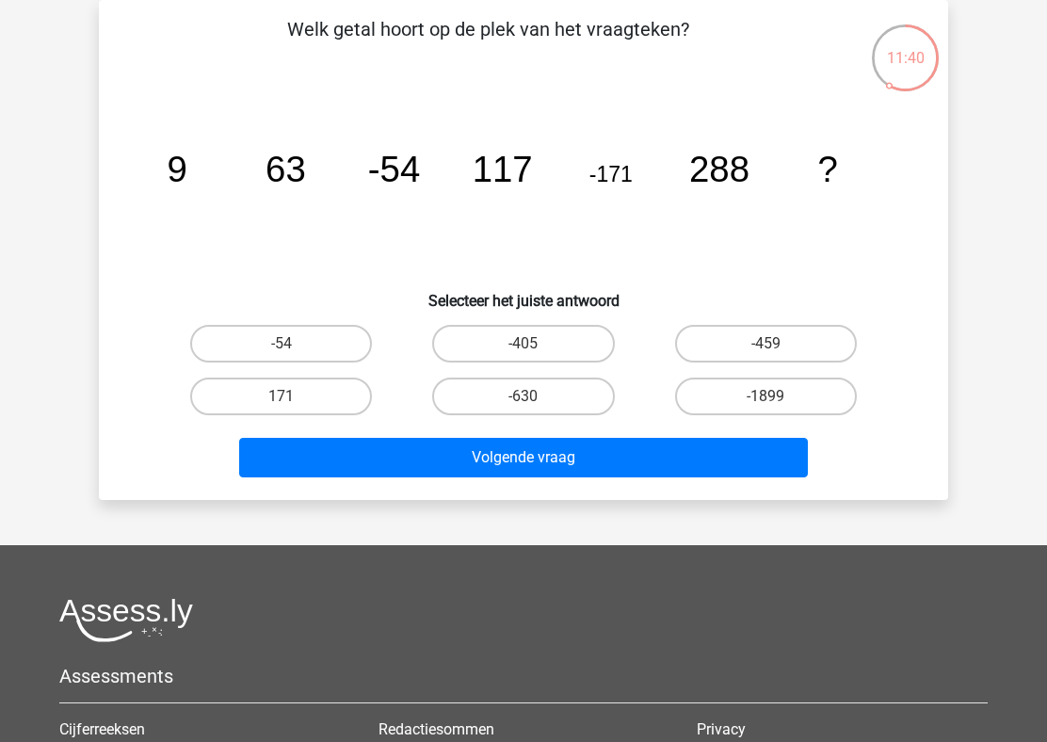
drag, startPoint x: 262, startPoint y: 83, endPoint x: 406, endPoint y: 81, distance: 144.0
click at [410, 81] on div "Welk getal hoort op de plek van het vraagteken? image/svg+xml 9 63 -54 117 -171…" at bounding box center [523, 250] width 834 height 470
drag, startPoint x: 185, startPoint y: 167, endPoint x: 324, endPoint y: 165, distance: 138.4
click at [324, 165] on icon "image/svg+xml 9 63 -54 117 -171 288 ?" at bounding box center [523, 182] width 759 height 190
click at [187, 167] on tspan "-54" at bounding box center [178, 169] width 20 height 40
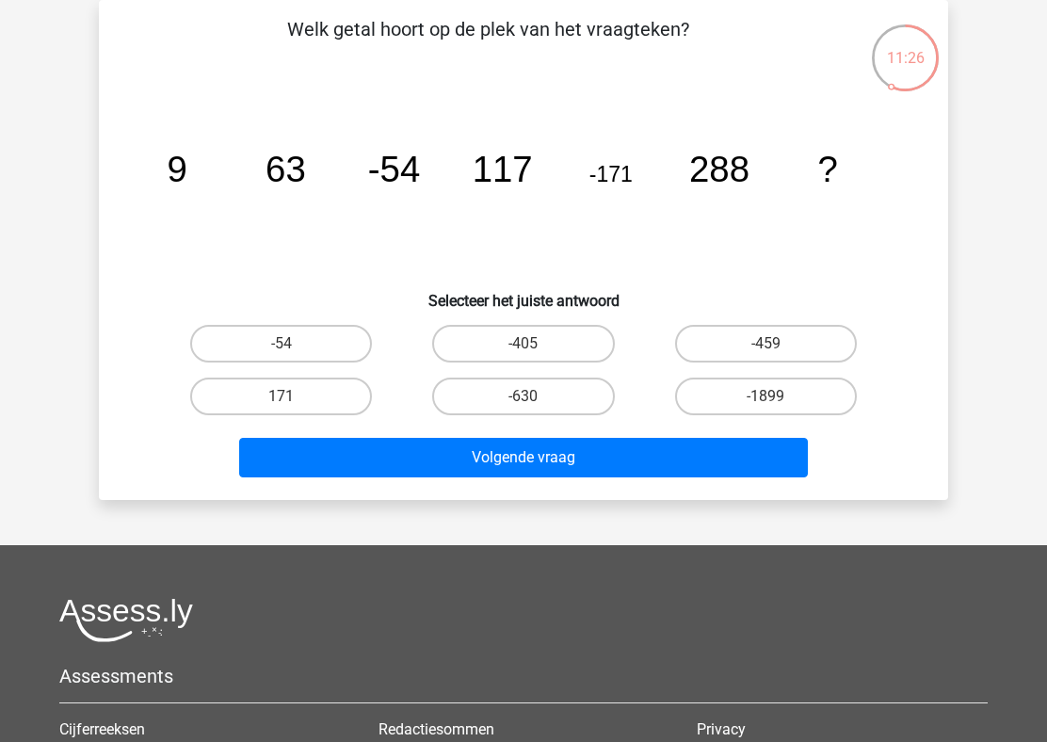
click at [187, 167] on tspan "-54" at bounding box center [178, 169] width 20 height 40
drag, startPoint x: 272, startPoint y: 167, endPoint x: 434, endPoint y: 168, distance: 161.9
click at [434, 168] on icon "image/svg+xml 9 63 -54 117 -171 288 ?" at bounding box center [523, 182] width 759 height 190
click at [187, 158] on tspan "117" at bounding box center [178, 169] width 20 height 40
click at [726, 406] on label "-1899" at bounding box center [766, 396] width 182 height 38
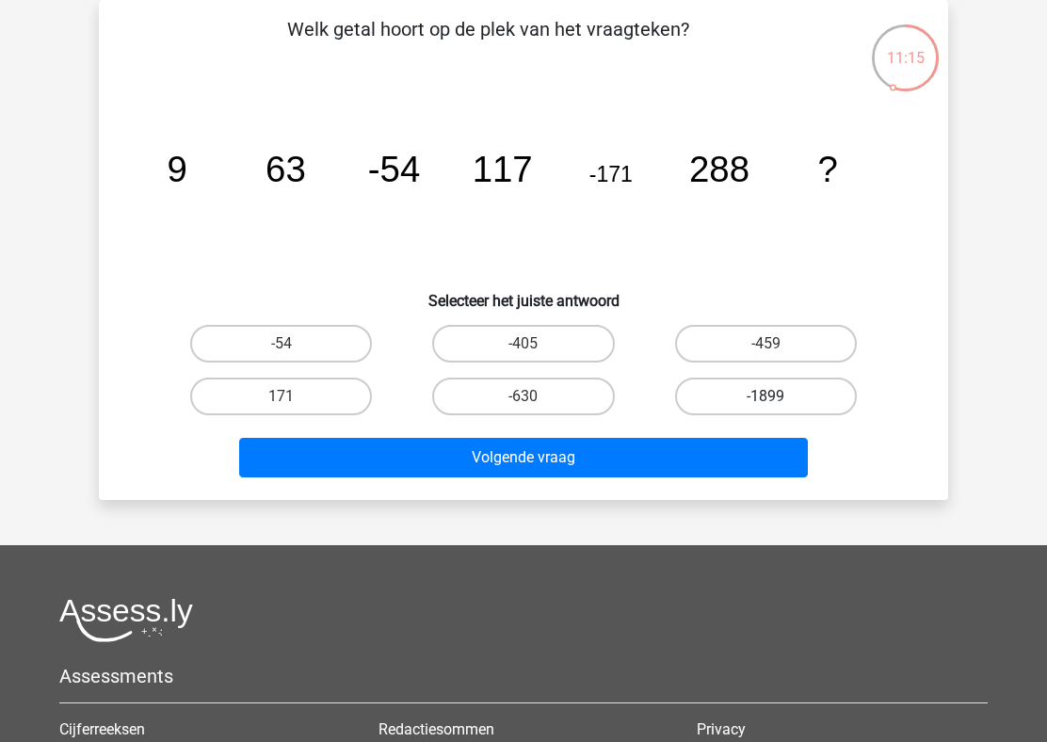
click at [765, 406] on input "-1899" at bounding box center [771, 402] width 12 height 12
radio input "true"
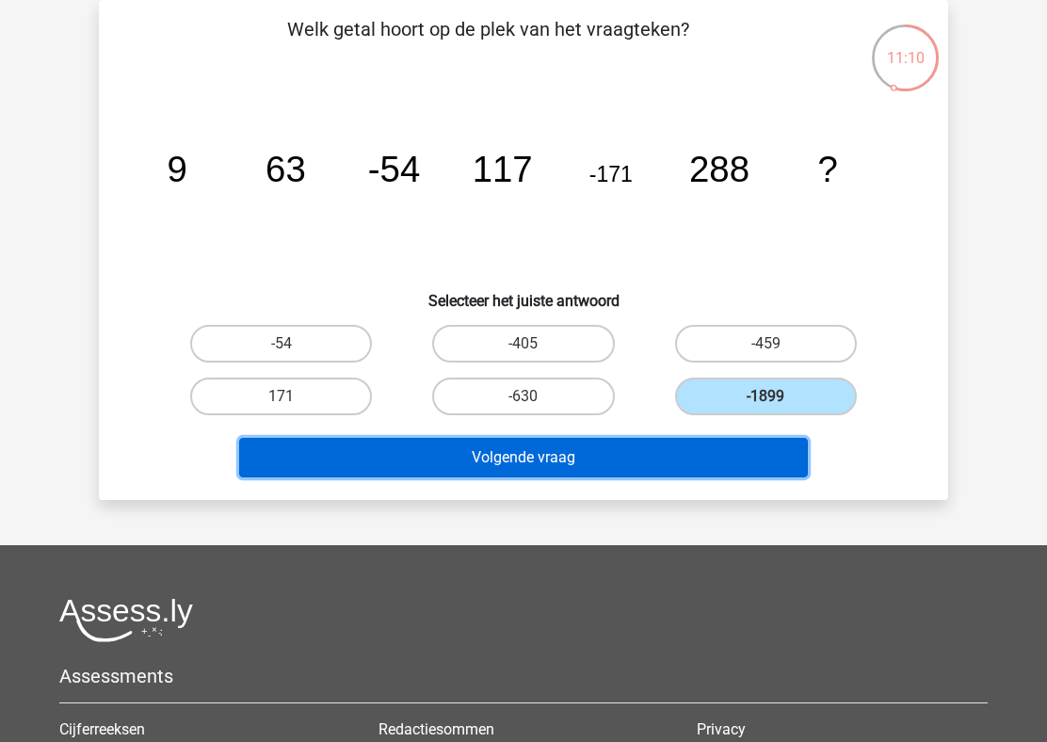
click at [654, 440] on button "Volgende vraag" at bounding box center [523, 458] width 569 height 40
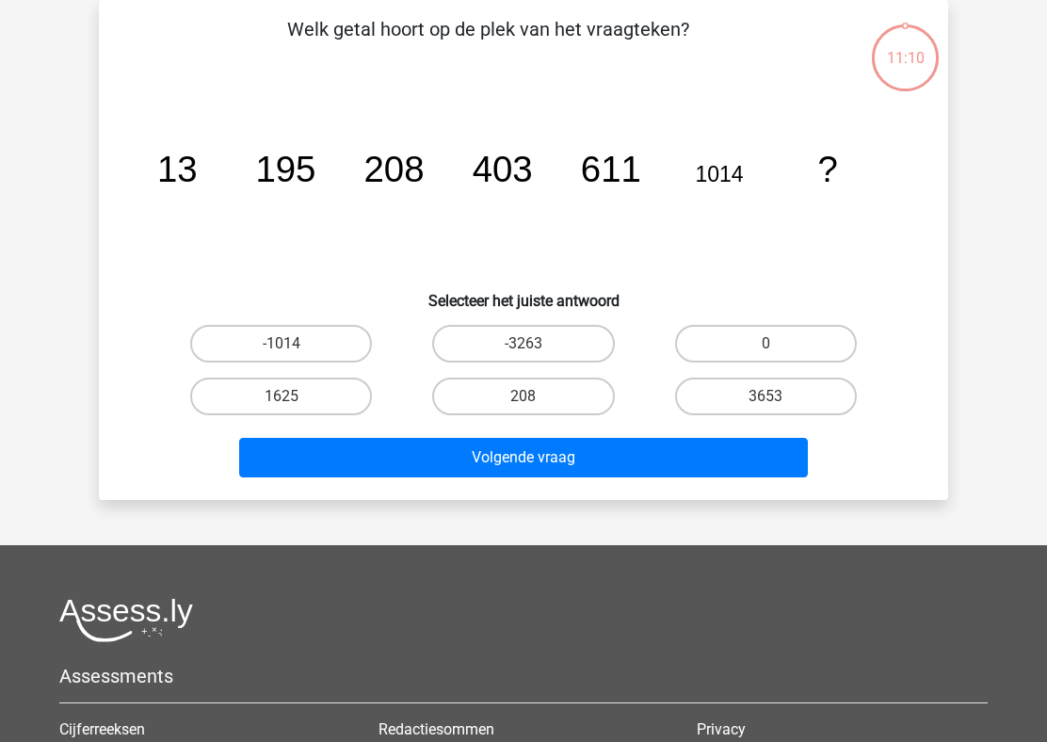
click at [198, 158] on tspan "208" at bounding box center [177, 169] width 40 height 40
click at [416, 60] on p "Welk getal hoort op de plek van het vraagteken?" at bounding box center [488, 43] width 718 height 56
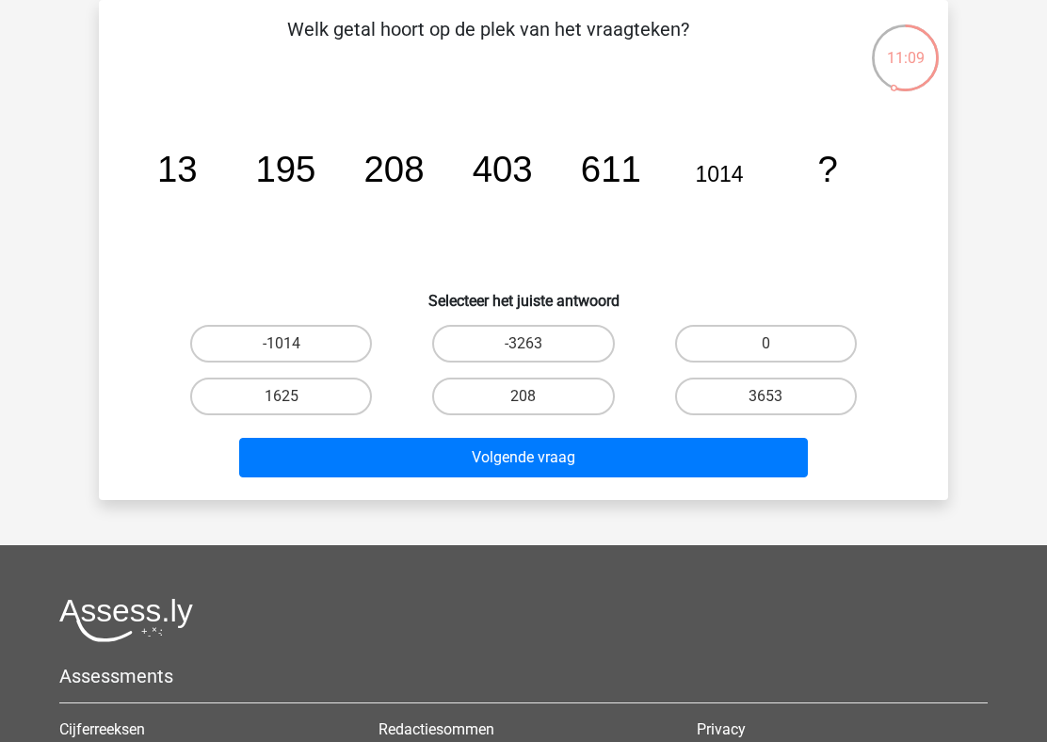
click at [416, 60] on p "Welk getal hoort op de plek van het vraagteken?" at bounding box center [488, 43] width 718 height 56
click at [264, 142] on icon "image/svg+xml 13 195 208 403 611 1014 ?" at bounding box center [523, 182] width 759 height 190
click at [197, 174] on tspan "13" at bounding box center [177, 169] width 40 height 40
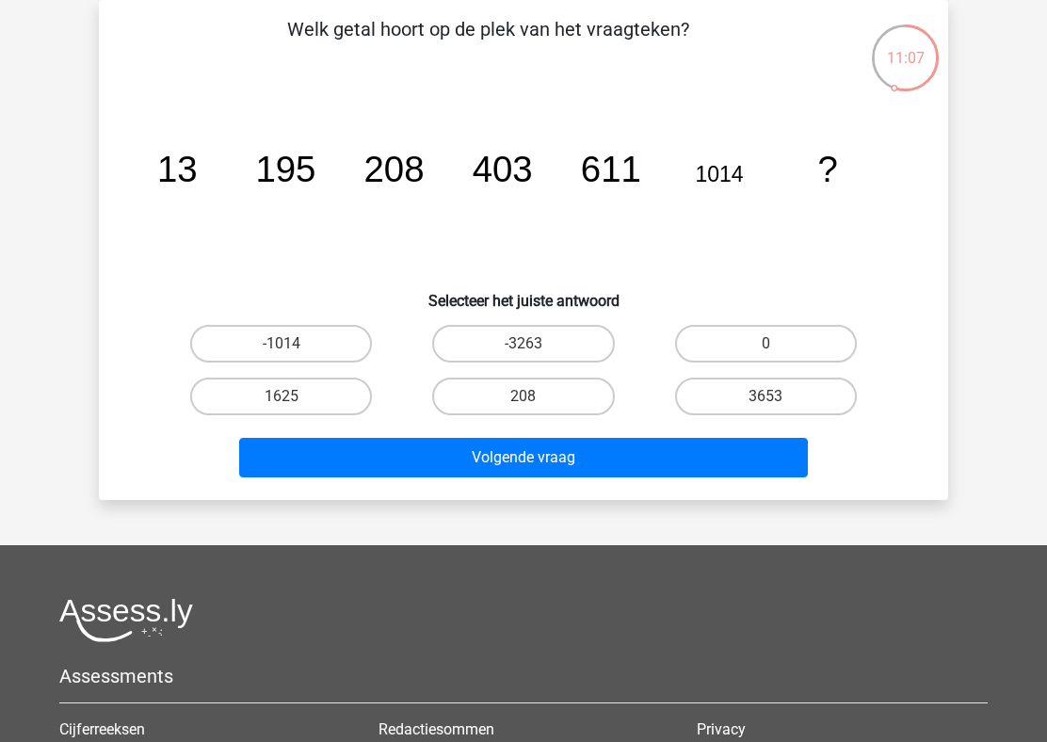
click at [197, 174] on tspan "13" at bounding box center [177, 169] width 40 height 40
click at [198, 179] on tspan "195" at bounding box center [177, 169] width 40 height 40
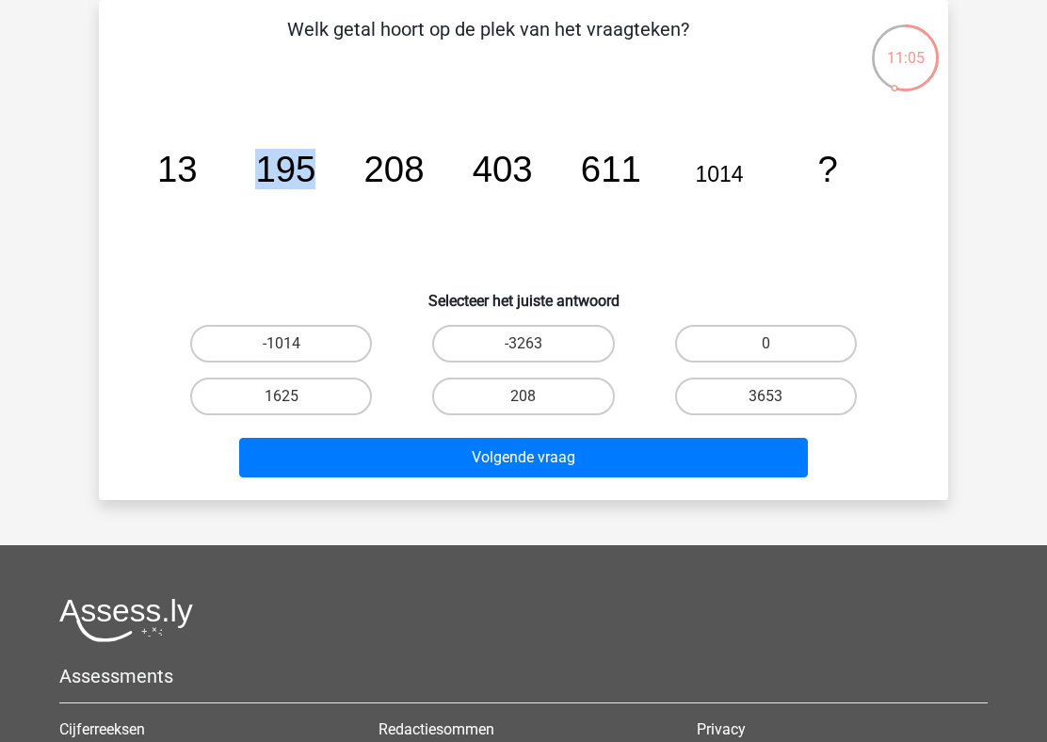
click at [349, 217] on icon "image/svg+xml 13 195 208 403 611 1014 ?" at bounding box center [523, 182] width 759 height 190
click at [198, 184] on tspan "403" at bounding box center [177, 169] width 40 height 40
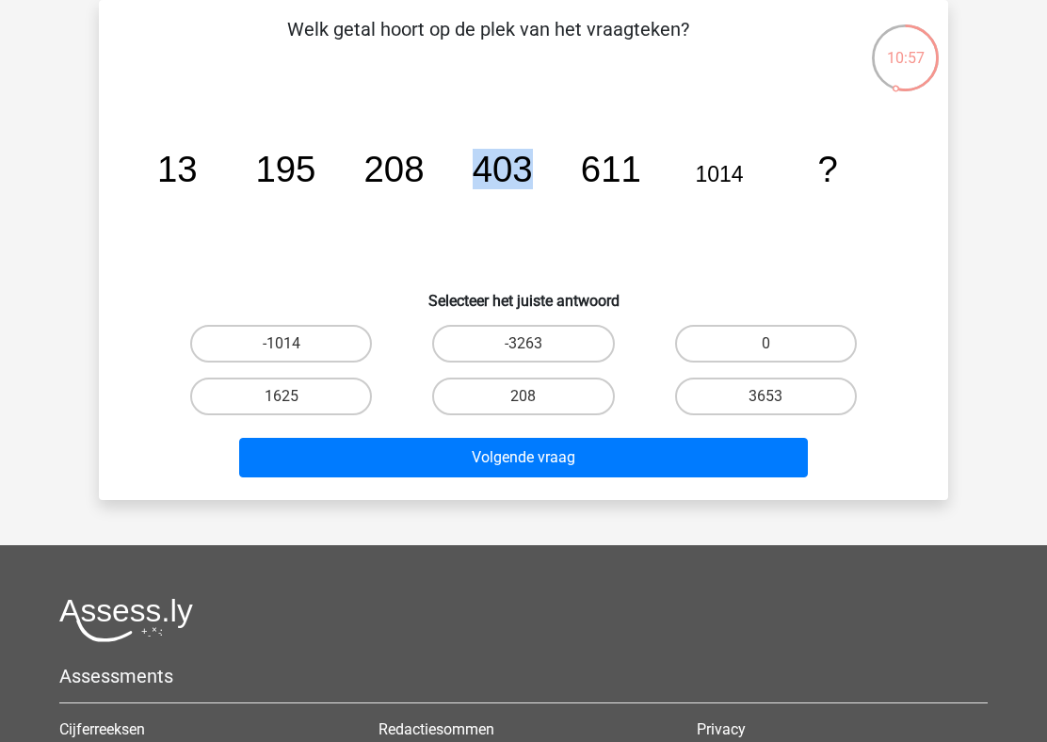
click at [198, 184] on tspan "403" at bounding box center [177, 169] width 40 height 40
click at [343, 157] on icon "image/svg+xml 13 195 208 403 611 1014 ?" at bounding box center [523, 182] width 759 height 190
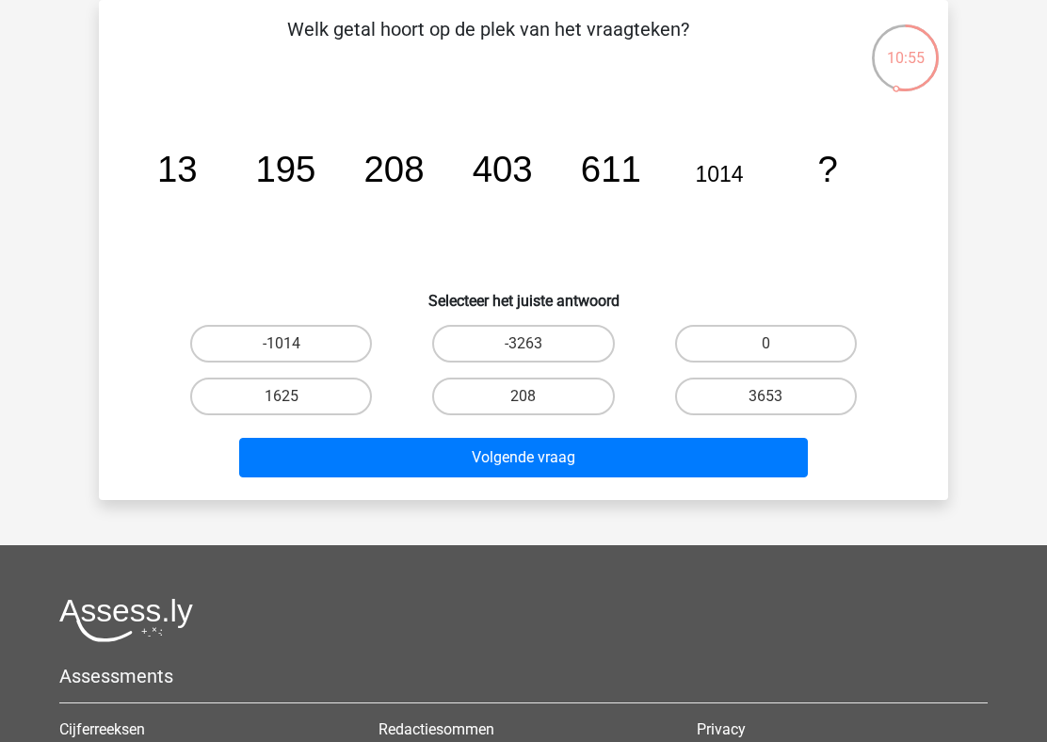
click at [343, 157] on icon "image/svg+xml 13 195 208 403 611 1014 ?" at bounding box center [523, 182] width 759 height 190
click at [198, 168] on tspan "403" at bounding box center [177, 169] width 40 height 40
drag, startPoint x: 520, startPoint y: 168, endPoint x: 577, endPoint y: 168, distance: 57.4
click at [577, 168] on icon "image/svg+xml 13 195 208 403 611 1014 ?" at bounding box center [523, 182] width 759 height 190
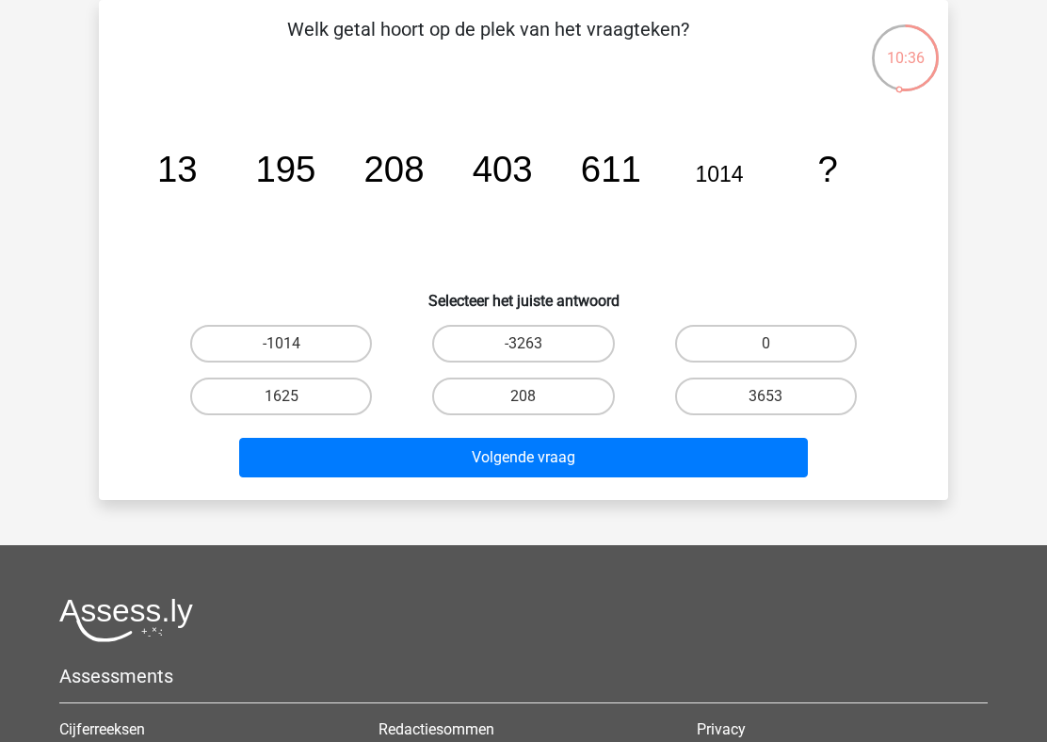
drag, startPoint x: 631, startPoint y: 182, endPoint x: 659, endPoint y: 182, distance: 28.2
click at [659, 182] on icon "image/svg+xml 13 195 208 403 611 1014 ?" at bounding box center [523, 182] width 759 height 190
drag, startPoint x: 728, startPoint y: 183, endPoint x: 772, endPoint y: 183, distance: 44.2
click at [772, 183] on icon "image/svg+xml 13 195 208 403 611 1014 ?" at bounding box center [523, 182] width 759 height 190
click at [501, 191] on icon "image/svg+xml 13 195 208 403 611 1014 ?" at bounding box center [523, 182] width 759 height 190
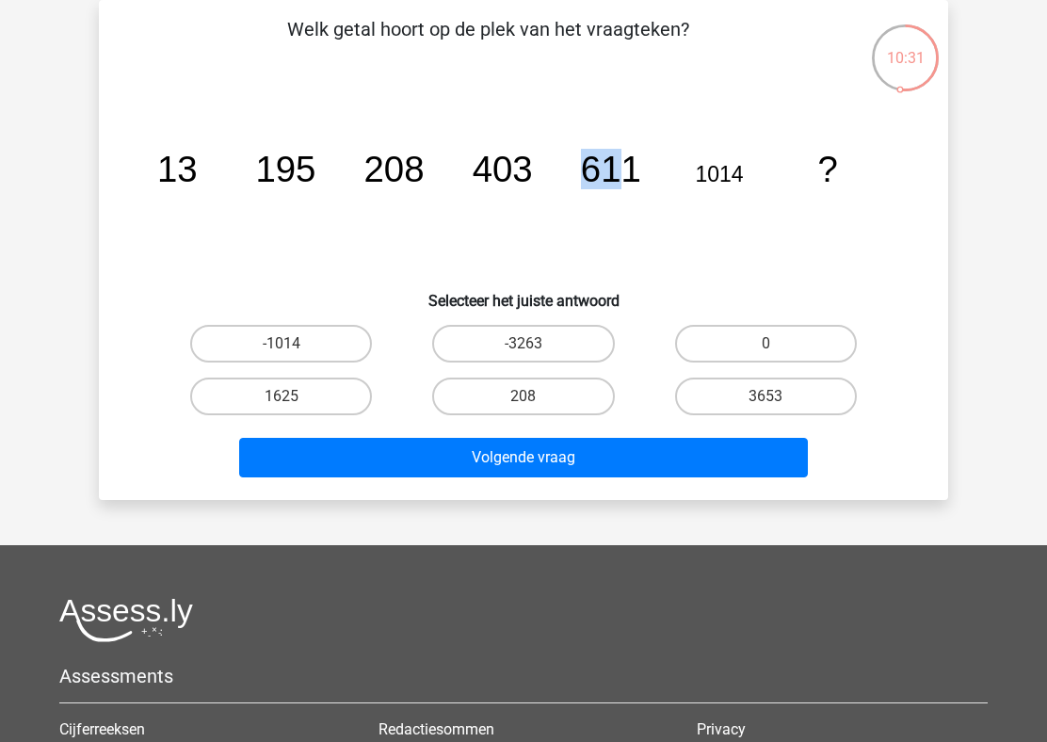
drag, startPoint x: 568, startPoint y: 189, endPoint x: 624, endPoint y: 187, distance: 55.6
click at [624, 187] on icon "image/svg+xml 13 195 208 403 611 1014 ?" at bounding box center [523, 182] width 759 height 190
click at [563, 181] on icon "image/svg+xml 13 195 208 403 611 1014 ?" at bounding box center [523, 182] width 759 height 190
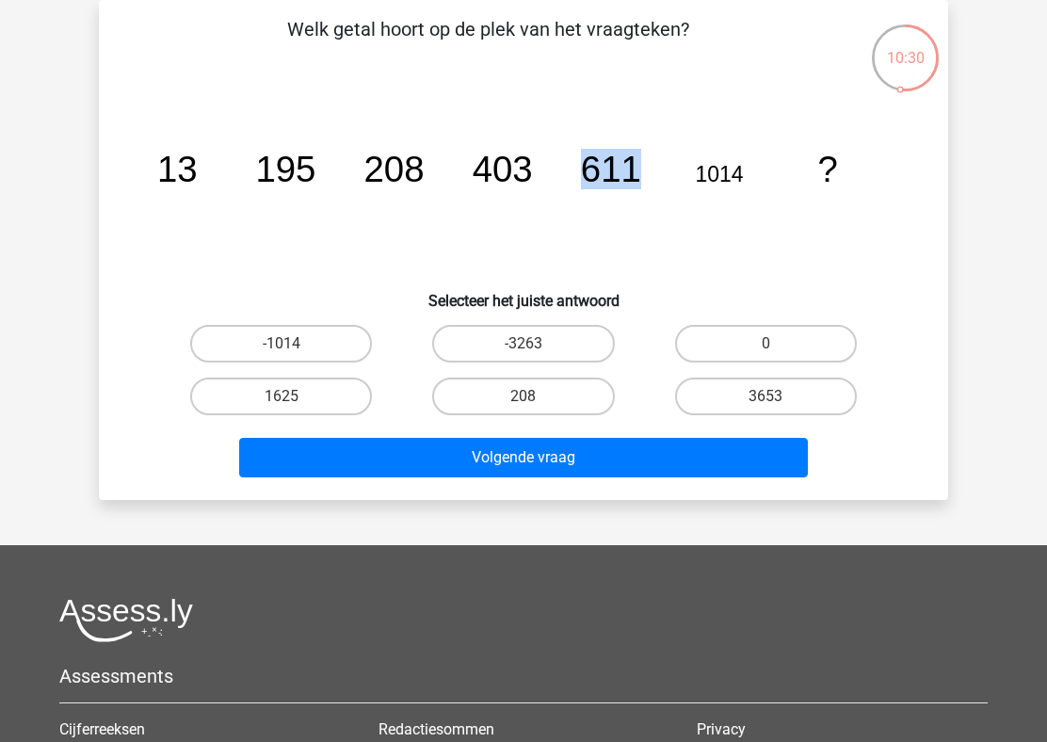
click at [198, 182] on tspan "611" at bounding box center [177, 169] width 40 height 40
click at [198, 189] on tspan "611" at bounding box center [177, 169] width 40 height 40
click at [198, 176] on tspan "611" at bounding box center [177, 169] width 40 height 40
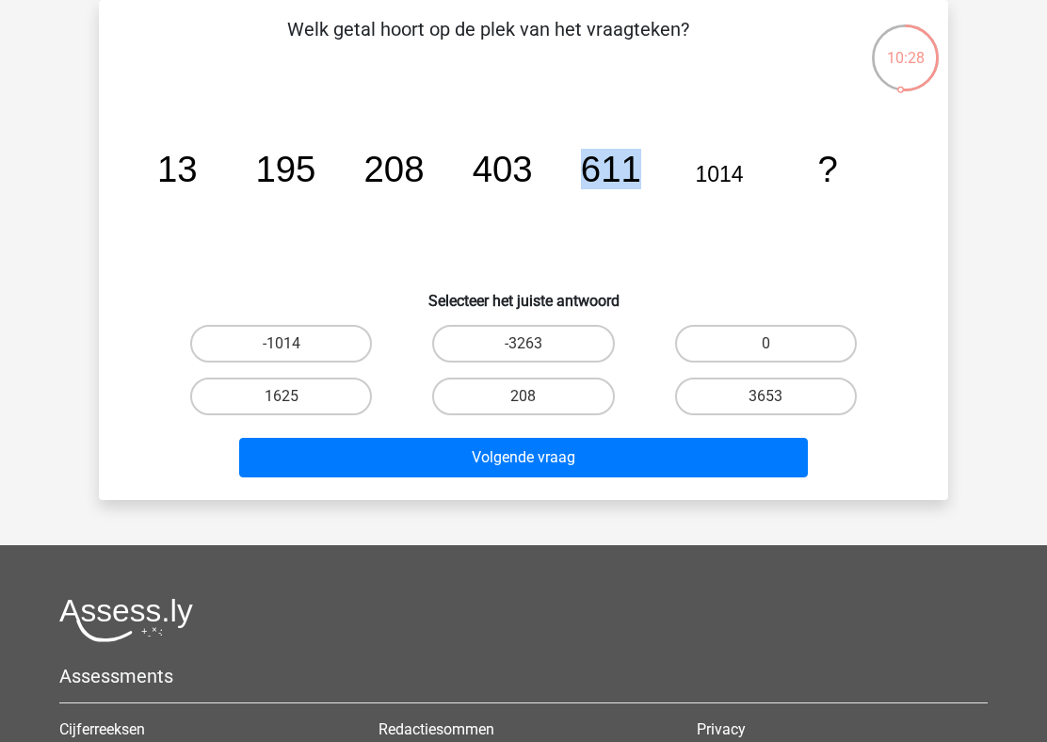
click at [198, 176] on tspan "611" at bounding box center [177, 169] width 40 height 40
drag, startPoint x: 609, startPoint y: 176, endPoint x: 640, endPoint y: 176, distance: 31.1
click at [640, 176] on icon "image/svg+xml 13 195 208 403 611 1014 ?" at bounding box center [523, 182] width 759 height 190
click at [443, 141] on icon "image/svg+xml 13 195 208 403 611 1014 ?" at bounding box center [523, 182] width 759 height 190
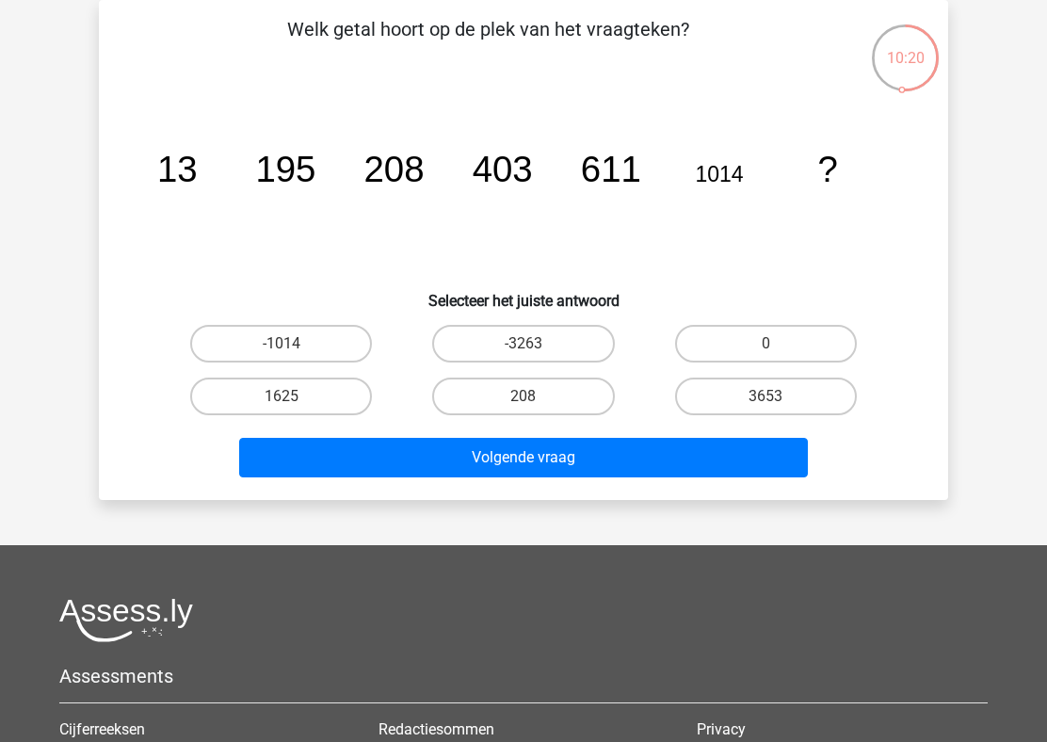
click at [198, 161] on tspan "611" at bounding box center [177, 169] width 40 height 40
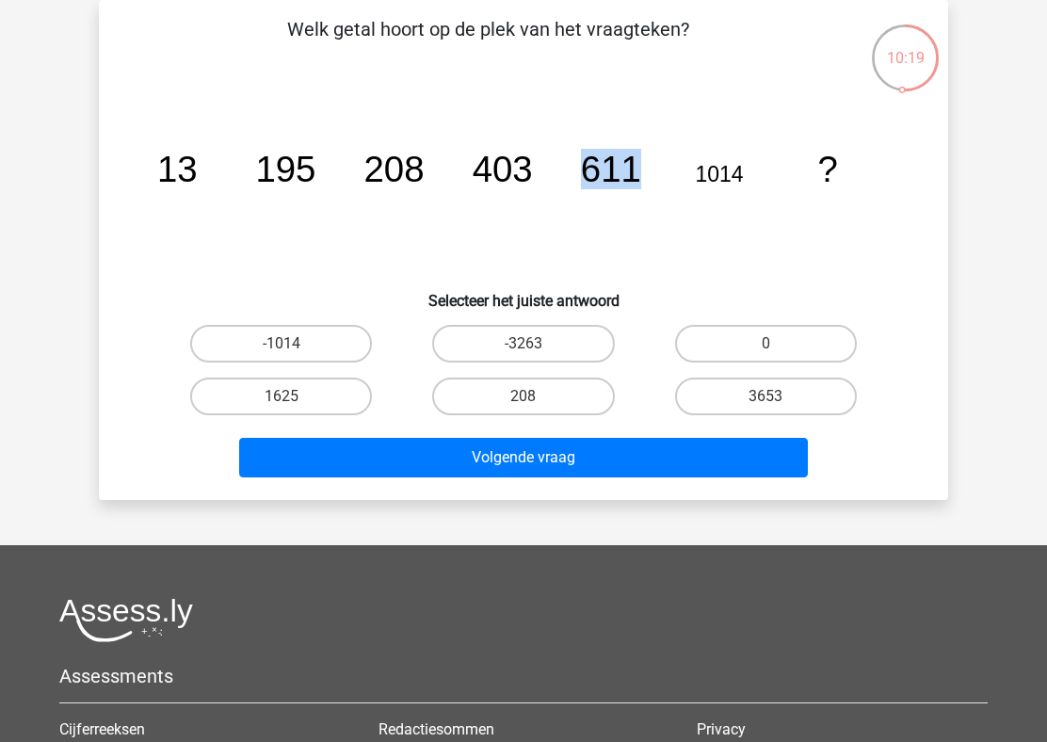
click at [198, 161] on tspan "611" at bounding box center [177, 169] width 40 height 40
click at [198, 159] on tspan "611" at bounding box center [177, 169] width 40 height 40
click at [691, 166] on icon "image/svg+xml 13 195 208 403 611 1014 ?" at bounding box center [523, 182] width 759 height 190
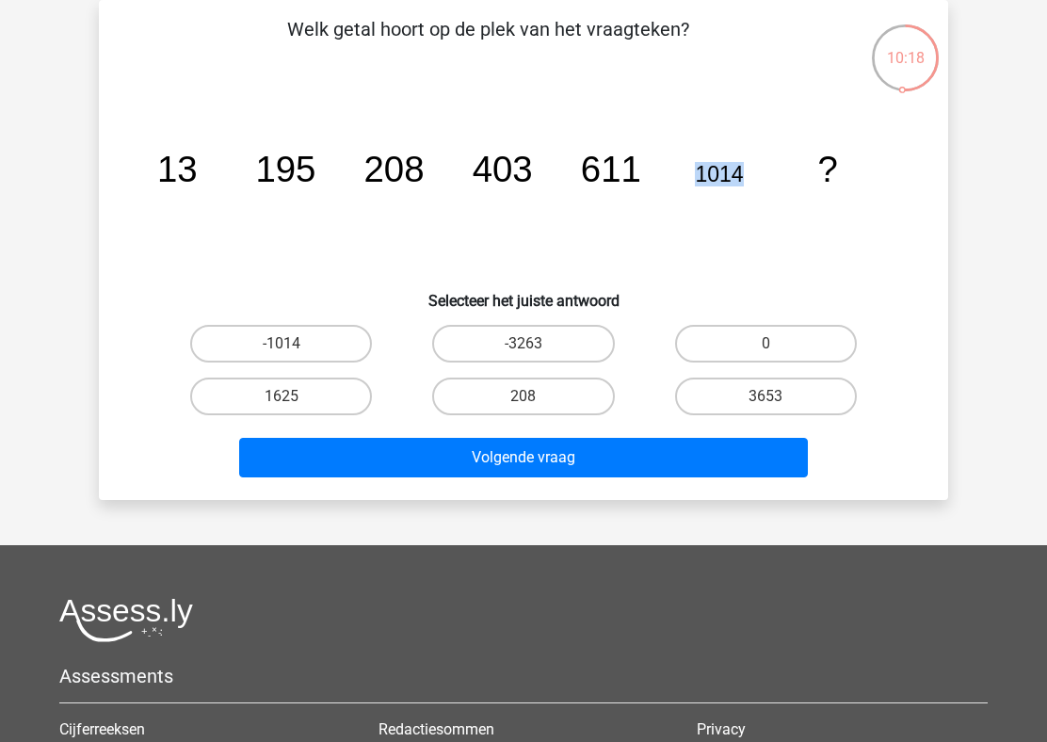
click at [691, 166] on icon "image/svg+xml 13 195 208 403 611 1014 ?" at bounding box center [523, 182] width 759 height 190
click at [198, 180] on tspan "611" at bounding box center [177, 169] width 40 height 40
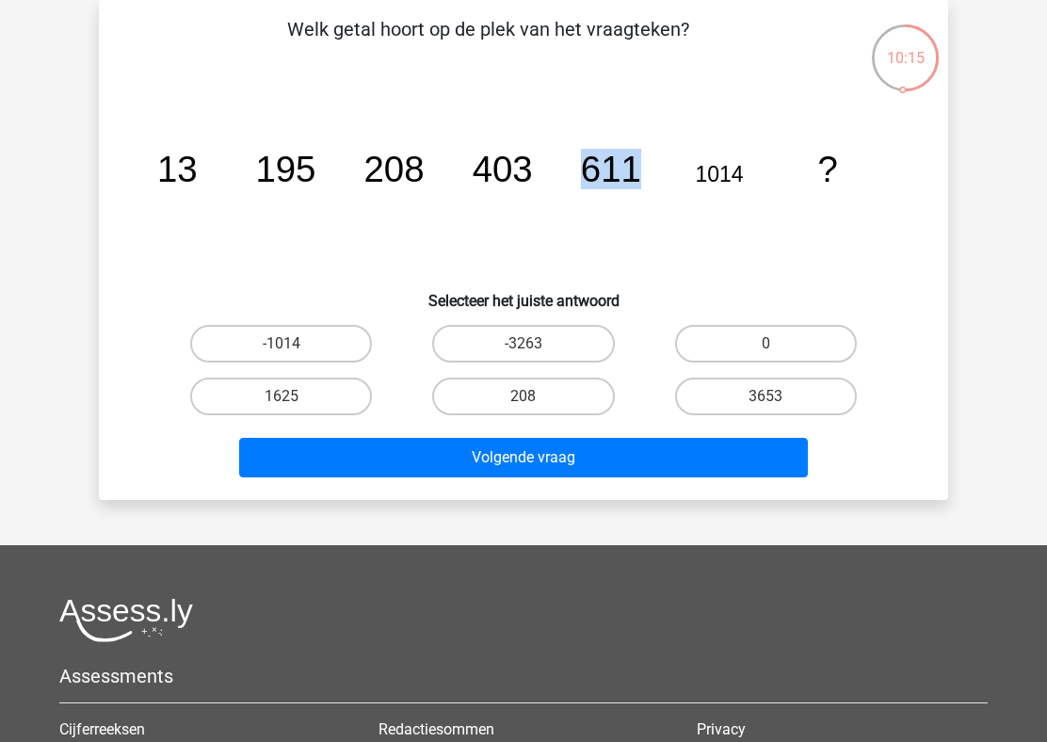
click at [526, 189] on icon "image/svg+xml 13 195 208 403 611 1014 ?" at bounding box center [523, 182] width 759 height 190
click at [319, 189] on icon "image/svg+xml 13 195 208 403 611 1014 ?" at bounding box center [523, 182] width 759 height 190
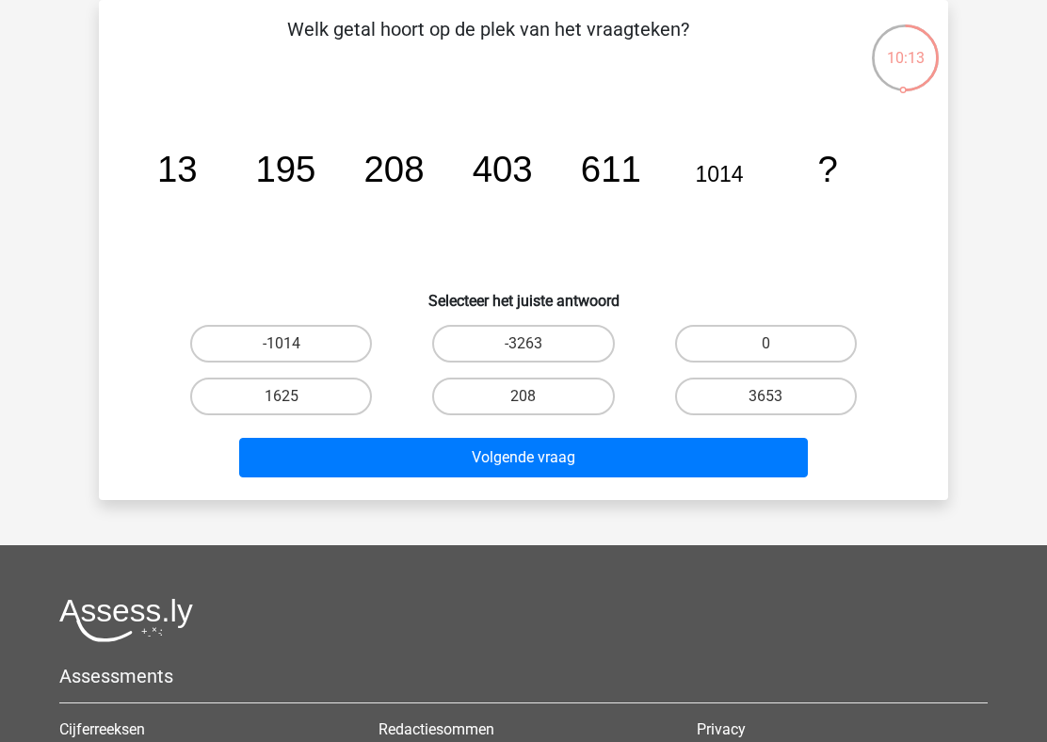
click at [198, 175] on tspan "208" at bounding box center [177, 169] width 40 height 40
click at [466, 173] on icon "image/svg+xml 13 195 208 403 611 1014 ?" at bounding box center [523, 182] width 759 height 190
click at [662, 167] on icon "image/svg+xml 13 195 208 403 611 1014 ?" at bounding box center [523, 182] width 759 height 190
click at [801, 226] on icon "image/svg+xml 13 195 208 403 611 1014 ?" at bounding box center [523, 182] width 759 height 190
click at [580, 391] on label "208" at bounding box center [523, 396] width 182 height 38
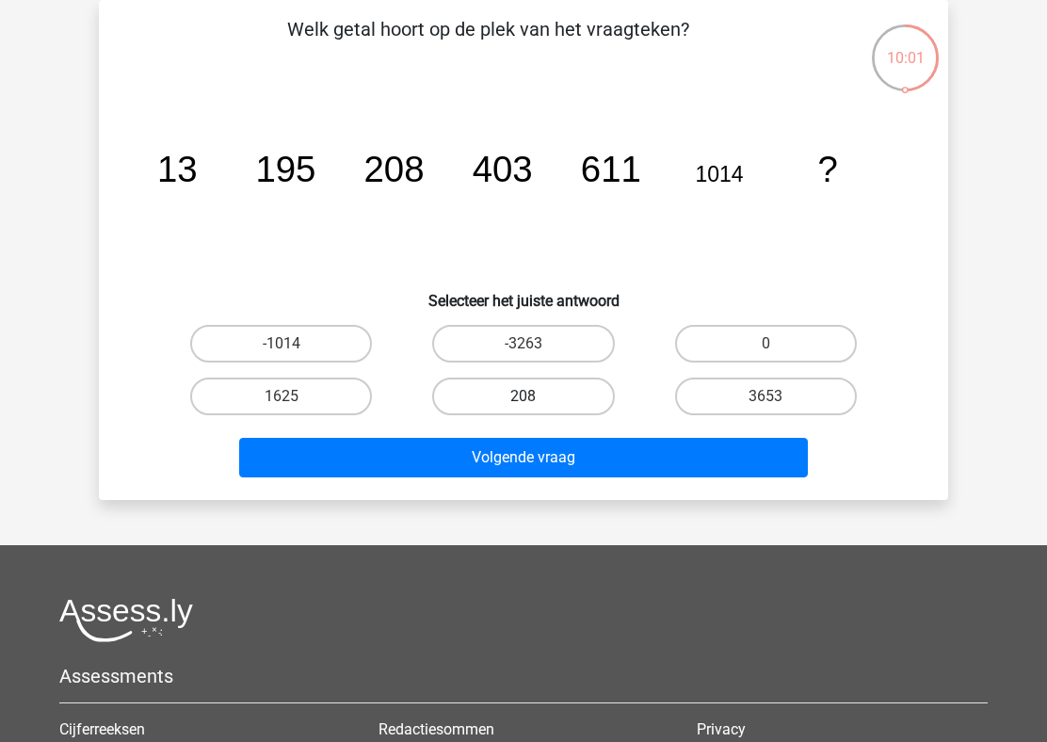
click at [536, 396] on input "208" at bounding box center [529, 402] width 12 height 12
radio input "true"
click at [324, 393] on label "1625" at bounding box center [281, 396] width 182 height 38
click at [294, 396] on input "1625" at bounding box center [287, 402] width 12 height 12
radio input "true"
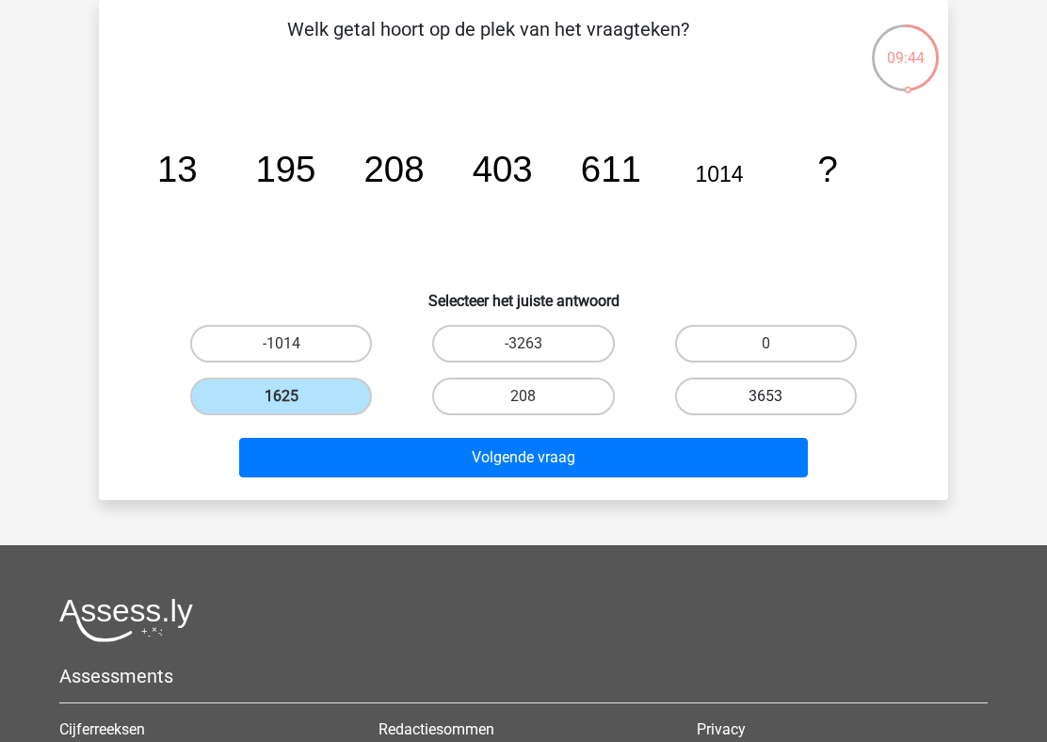
click at [741, 399] on label "3653" at bounding box center [766, 396] width 182 height 38
click at [765, 399] on input "3653" at bounding box center [771, 402] width 12 height 12
radio input "true"
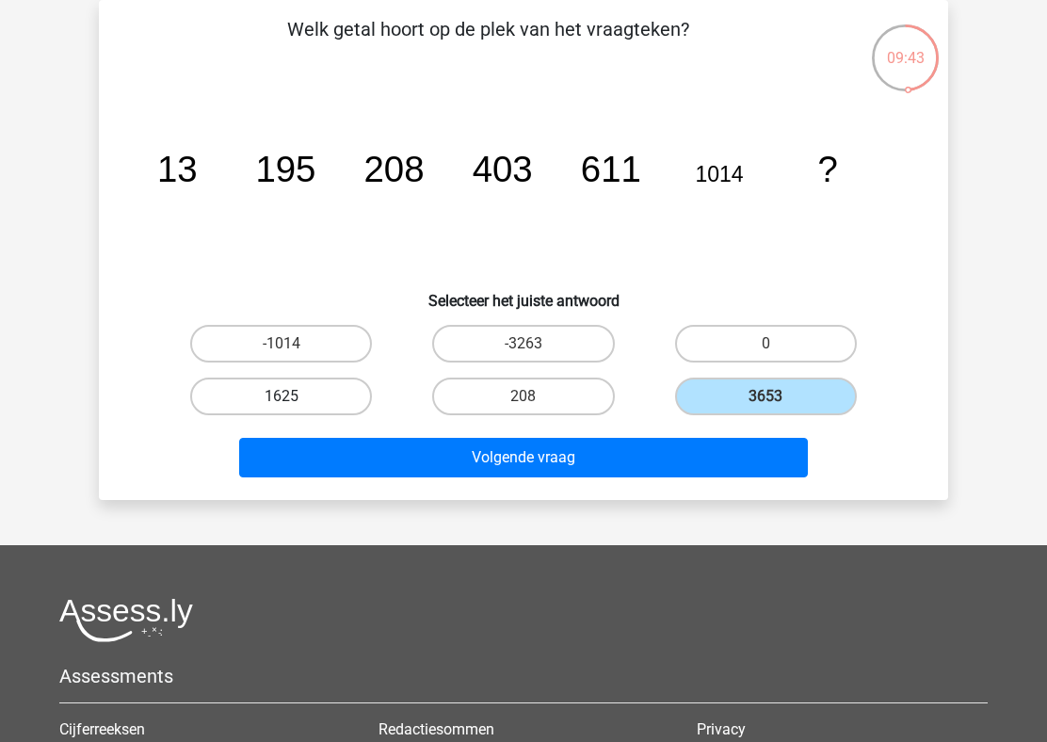
click at [270, 394] on label "1625" at bounding box center [281, 396] width 182 height 38
click at [281, 396] on input "1625" at bounding box center [287, 402] width 12 height 12
radio input "true"
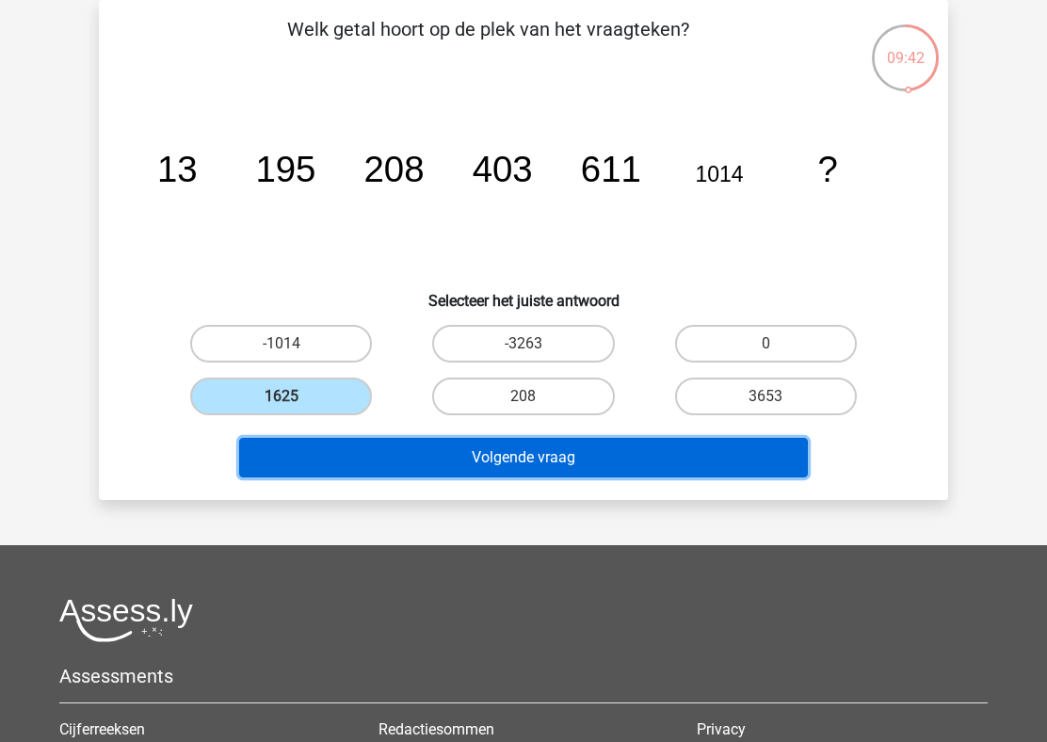
click at [425, 469] on button "Volgende vraag" at bounding box center [523, 458] width 569 height 40
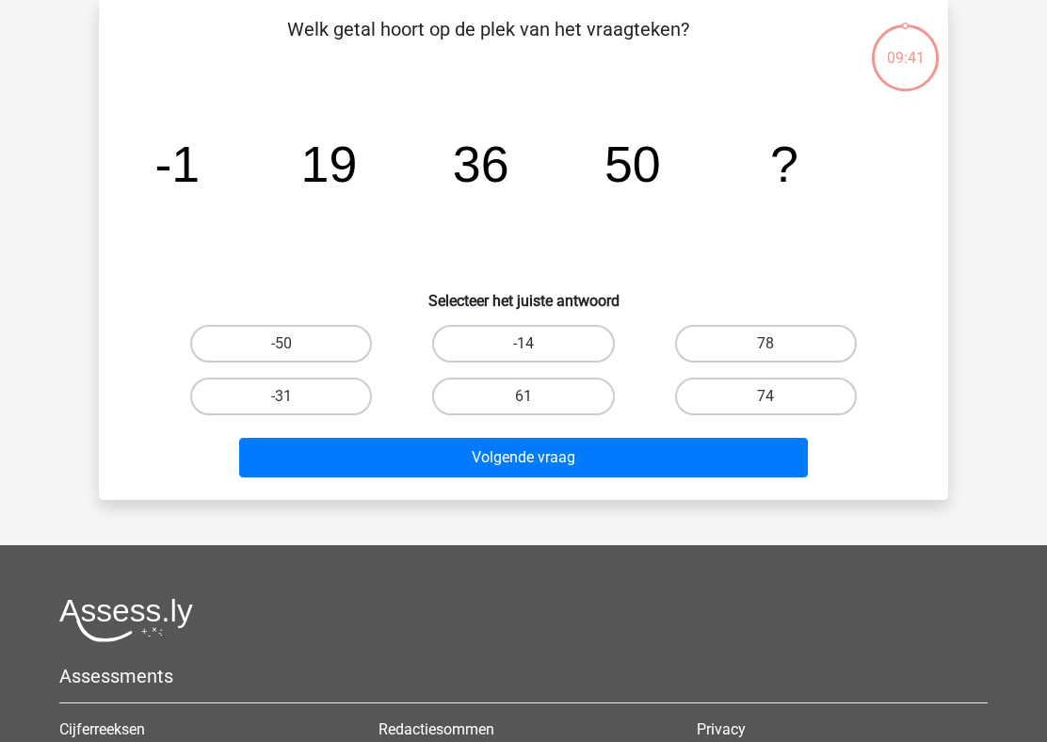
click at [200, 136] on tspan "36" at bounding box center [176, 164] width 45 height 56
click at [184, 94] on icon "image/svg+xml -1 19 36 50 ?" at bounding box center [523, 182] width 759 height 190
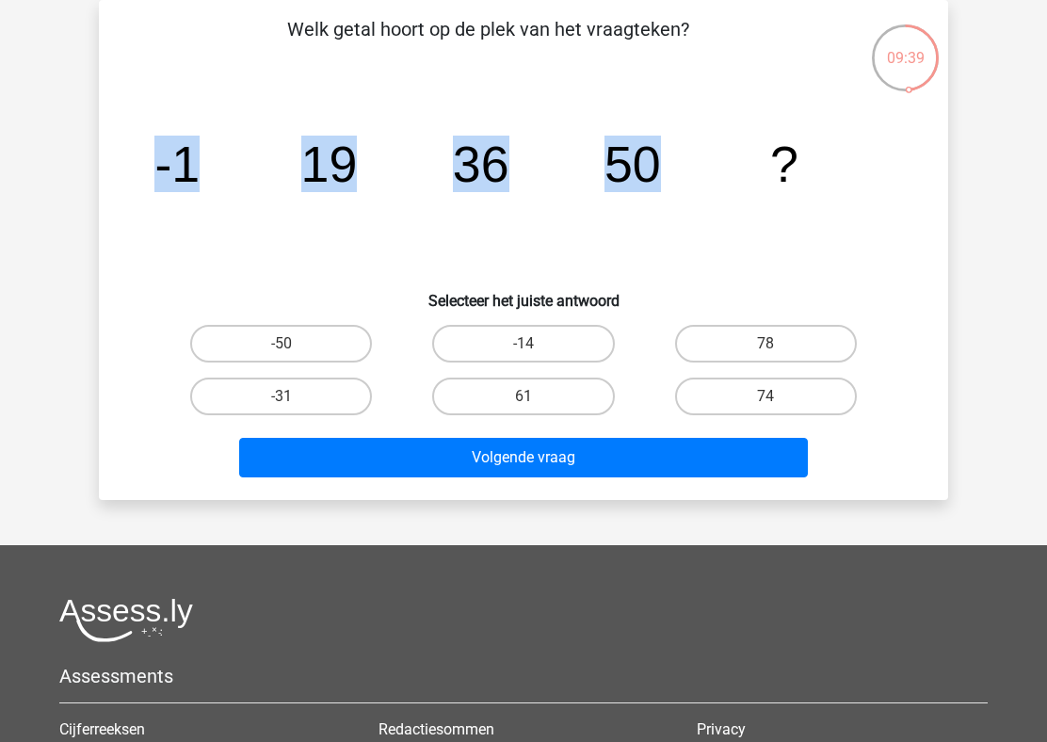
drag, startPoint x: 156, startPoint y: 139, endPoint x: 778, endPoint y: 147, distance: 622.1
click at [784, 147] on icon "image/svg+xml -1 19 36 50 ?" at bounding box center [523, 182] width 759 height 190
click at [441, 134] on icon "image/svg+xml -1 19 36 50 ?" at bounding box center [523, 182] width 759 height 190
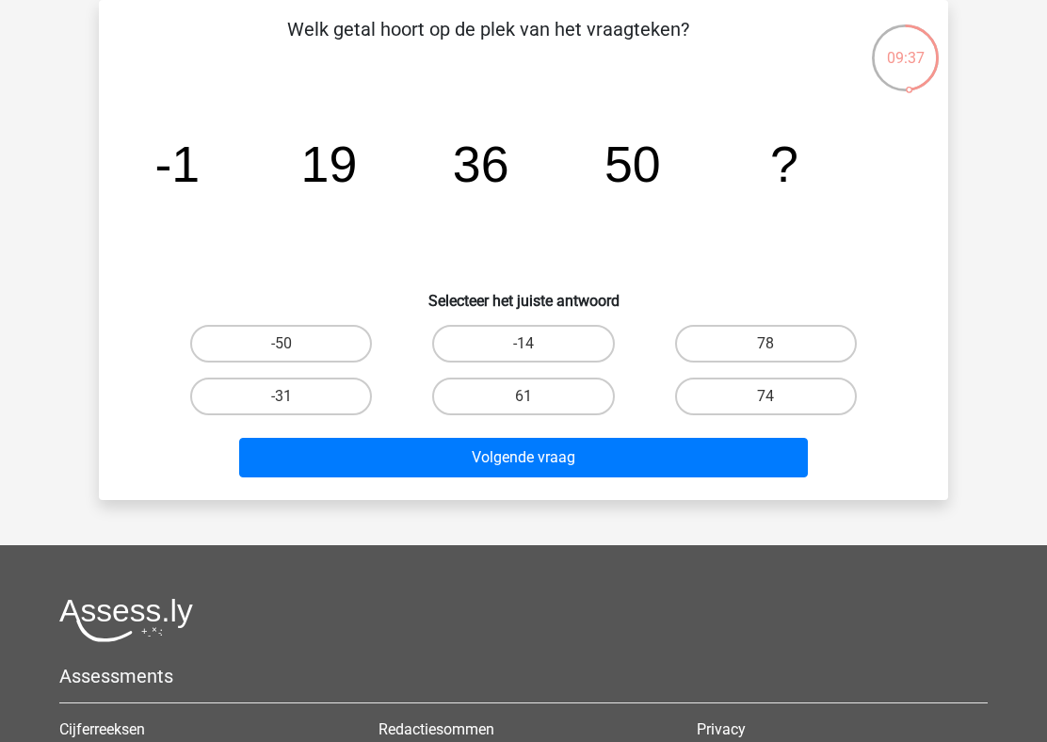
click at [441, 134] on icon "image/svg+xml -1 19 36 50 ?" at bounding box center [523, 182] width 759 height 190
click at [200, 181] on tspan "36" at bounding box center [176, 164] width 45 height 56
click at [724, 158] on icon "image/svg+xml -1 19 36 50 ?" at bounding box center [523, 182] width 759 height 190
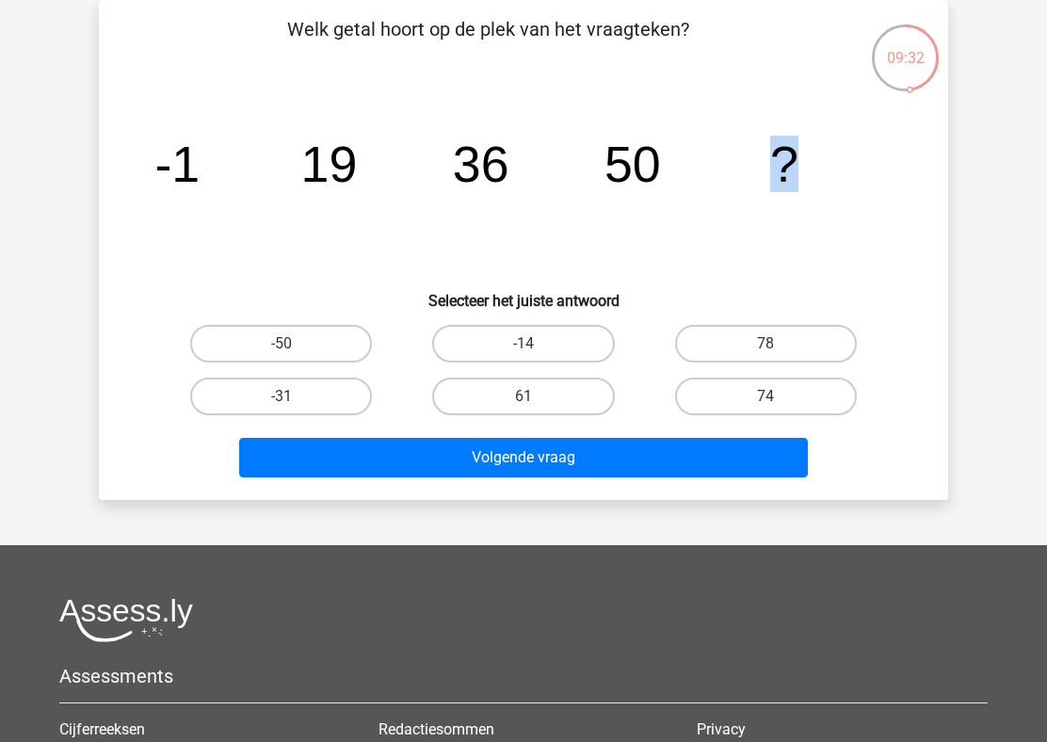
click at [724, 158] on icon "image/svg+xml -1 19 36 50 ?" at bounding box center [523, 182] width 759 height 190
click at [200, 162] on tspan "50" at bounding box center [176, 164] width 45 height 56
drag, startPoint x: 166, startPoint y: 126, endPoint x: 387, endPoint y: 132, distance: 221.2
click at [388, 132] on icon "image/svg+xml -1 19 36 50 ?" at bounding box center [523, 182] width 759 height 190
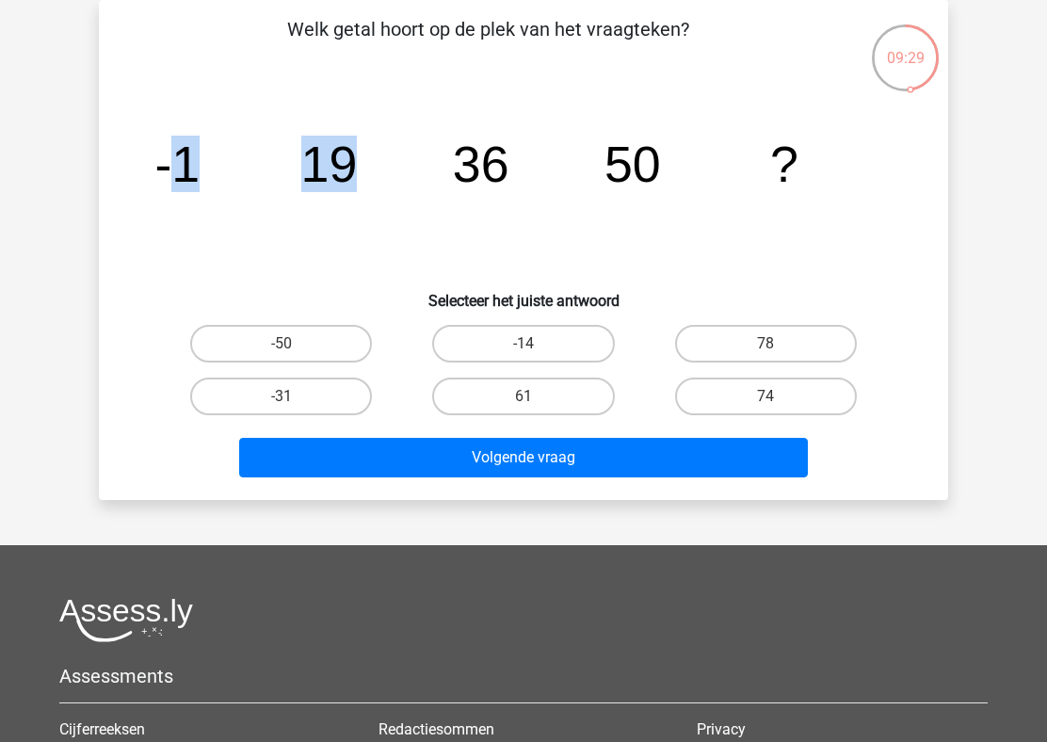
click at [387, 132] on icon "image/svg+xml -1 19 36 50 ?" at bounding box center [523, 182] width 759 height 190
drag, startPoint x: 387, startPoint y: 132, endPoint x: 584, endPoint y: 126, distance: 196.8
click at [585, 127] on icon "image/svg+xml -1 19 36 50 ?" at bounding box center [523, 182] width 759 height 190
click at [287, 182] on icon "image/svg+xml -1 19 36 50 ?" at bounding box center [523, 182] width 759 height 190
drag, startPoint x: 158, startPoint y: 170, endPoint x: 286, endPoint y: 169, distance: 128.0
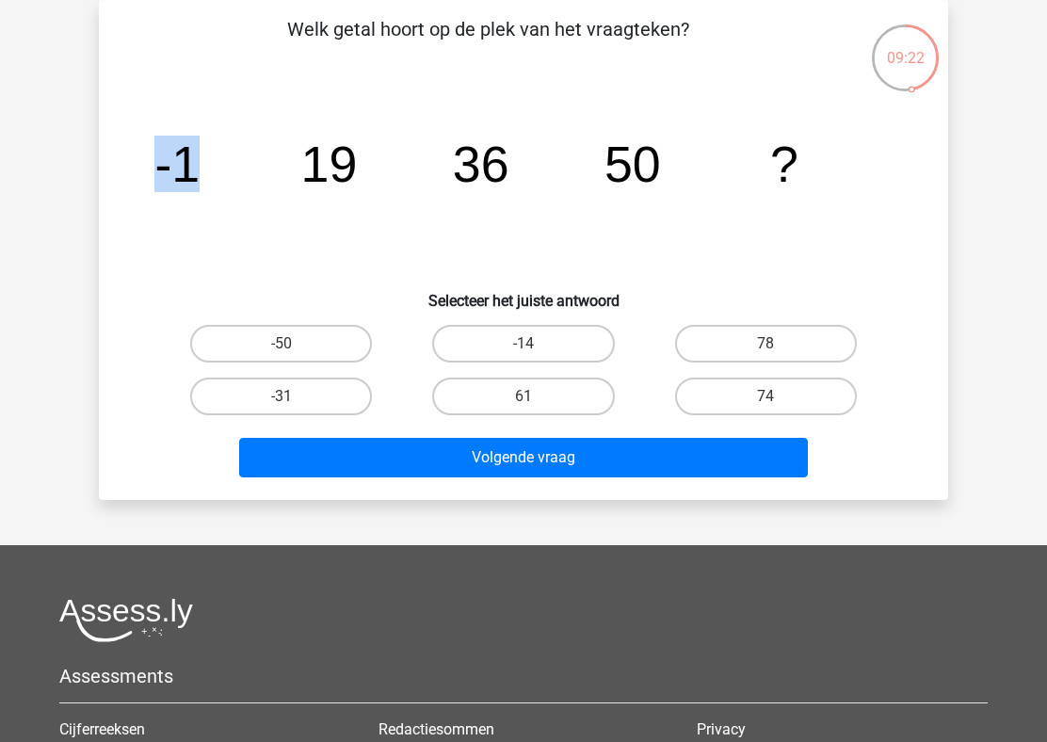
click at [286, 169] on icon "image/svg+xml -1 19 36 50 ?" at bounding box center [523, 182] width 759 height 190
click at [200, 159] on tspan "19" at bounding box center [176, 164] width 45 height 56
click at [200, 150] on tspan "36" at bounding box center [176, 164] width 45 height 56
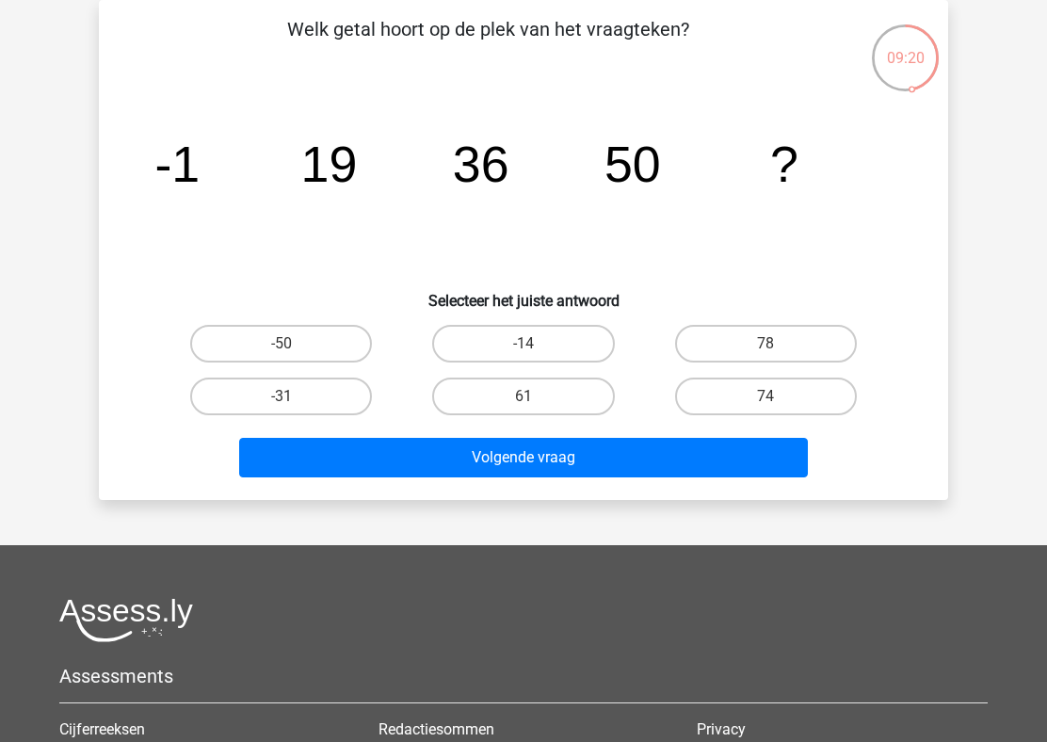
click at [200, 150] on tspan "36" at bounding box center [176, 164] width 45 height 56
click at [200, 167] on tspan "36" at bounding box center [176, 164] width 45 height 56
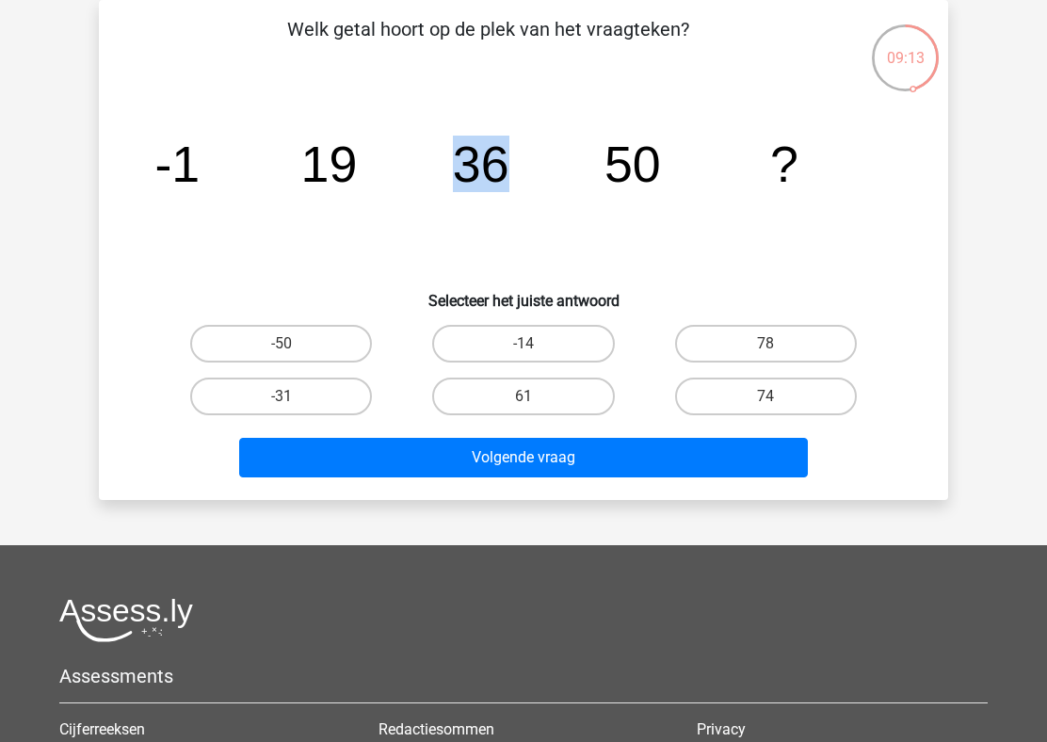
click at [594, 164] on icon "image/svg+xml -1 19 36 50 ?" at bounding box center [523, 182] width 759 height 190
drag, startPoint x: 254, startPoint y: 166, endPoint x: 420, endPoint y: 134, distance: 168.7
click at [421, 134] on icon "image/svg+xml -1 19 36 50 ?" at bounding box center [523, 182] width 759 height 190
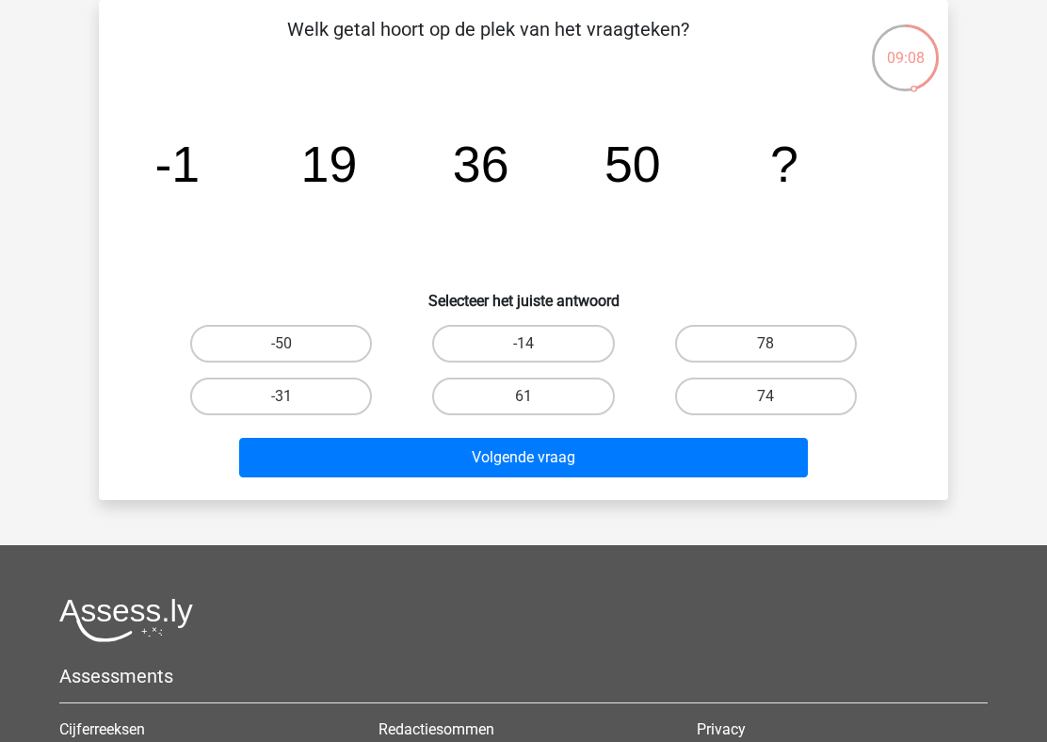
click at [439, 138] on icon "image/svg+xml -1 19 36 50 ?" at bounding box center [523, 182] width 759 height 190
drag, startPoint x: 436, startPoint y: 137, endPoint x: 545, endPoint y: 140, distance: 109.2
click at [546, 141] on icon "image/svg+xml -1 19 36 50 ?" at bounding box center [523, 182] width 759 height 190
click at [558, 140] on icon "image/svg+xml -1 19 36 50 ?" at bounding box center [523, 182] width 759 height 190
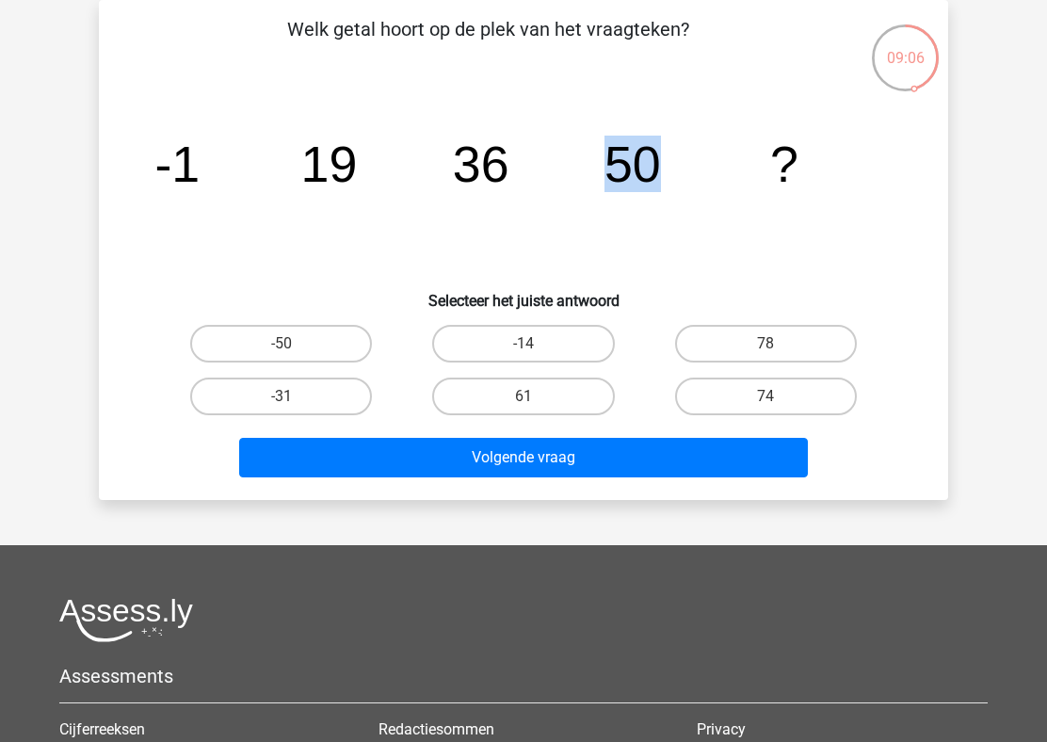
drag, startPoint x: 558, startPoint y: 140, endPoint x: 680, endPoint y: 148, distance: 121.6
click at [680, 147] on icon "image/svg+xml -1 19 36 50 ?" at bounding box center [523, 182] width 759 height 190
click at [380, 136] on icon "image/svg+xml -1 19 36 50 ?" at bounding box center [523, 182] width 759 height 190
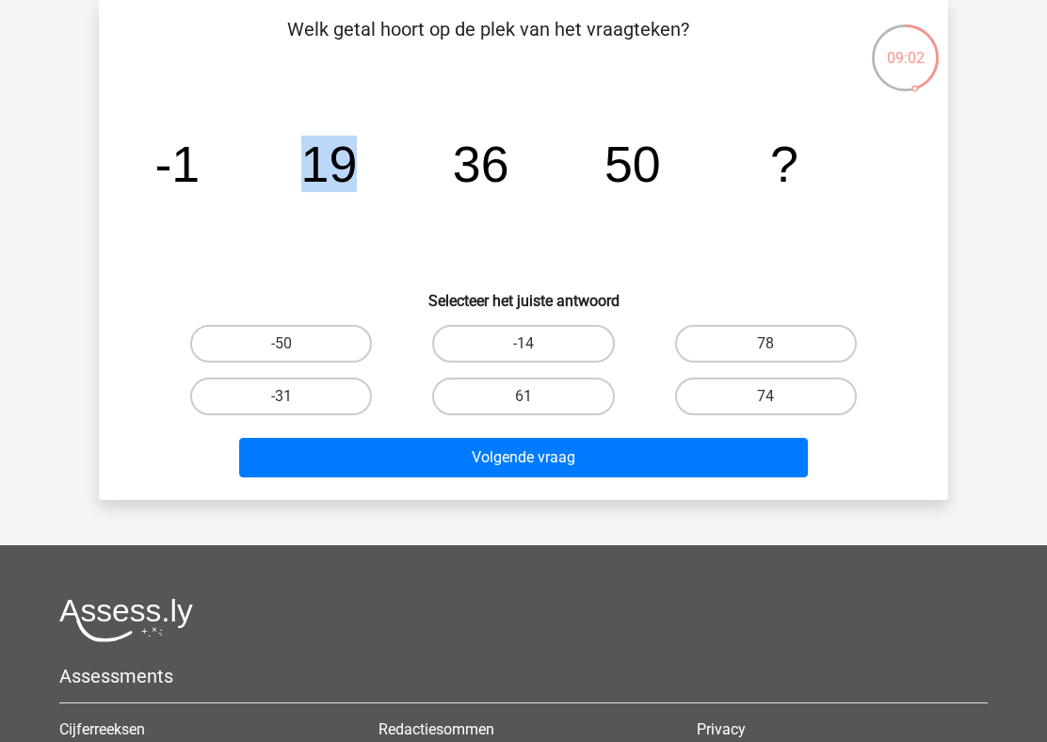
click at [200, 168] on tspan "36" at bounding box center [176, 164] width 45 height 56
click at [603, 152] on icon "image/svg+xml -1 19 36 50 ?" at bounding box center [523, 182] width 759 height 190
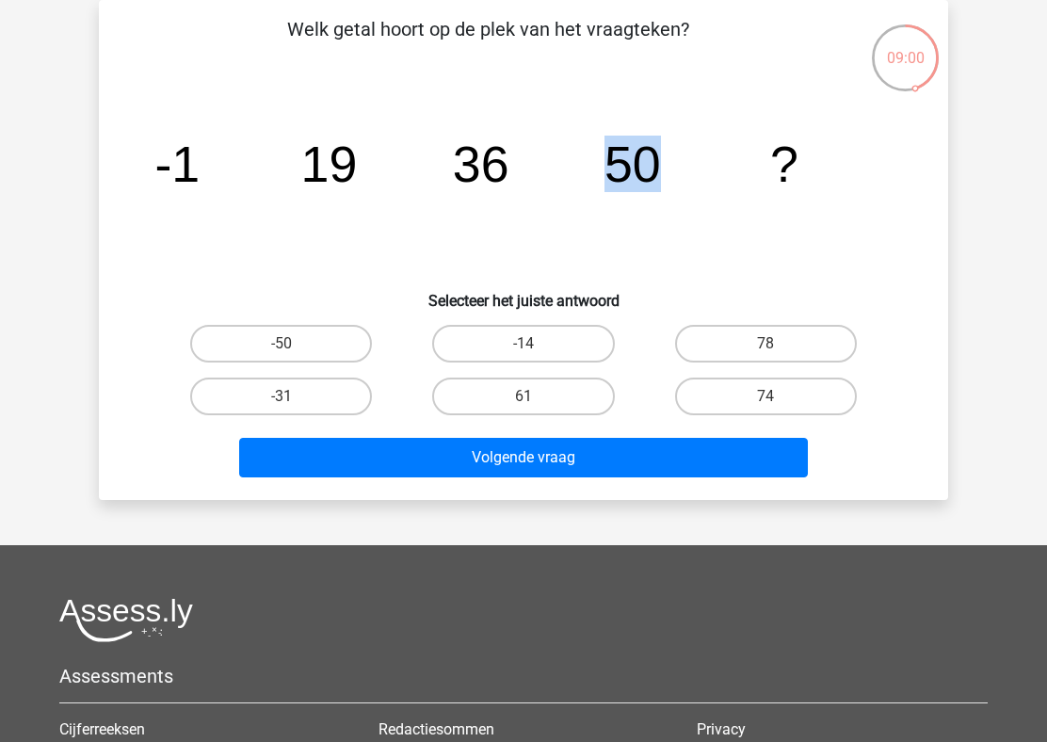
click at [603, 152] on icon "image/svg+xml -1 19 36 50 ?" at bounding box center [523, 182] width 759 height 190
click at [200, 185] on tspan "36" at bounding box center [176, 164] width 45 height 56
drag, startPoint x: 159, startPoint y: 144, endPoint x: 275, endPoint y: 184, distance: 122.3
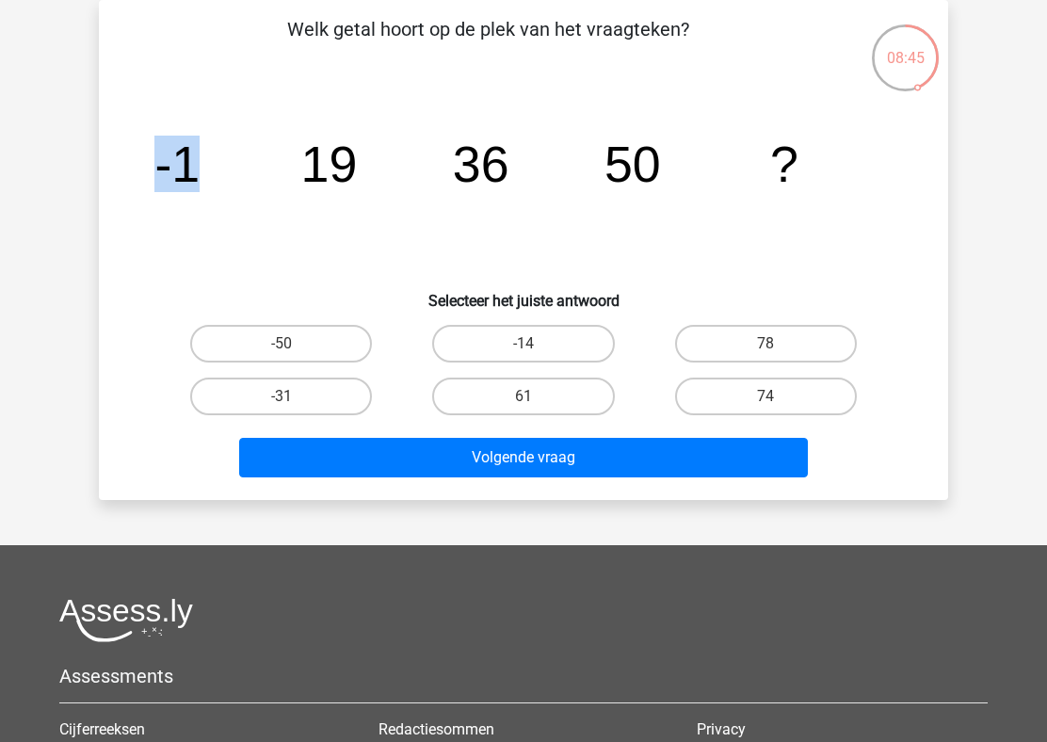
click at [274, 184] on icon "image/svg+xml -1 19 36 50 ?" at bounding box center [523, 182] width 759 height 190
click at [682, 207] on icon "image/svg+xml -1 19 36 50 ?" at bounding box center [523, 182] width 759 height 190
click at [200, 176] on tspan "50" at bounding box center [176, 164] width 45 height 56
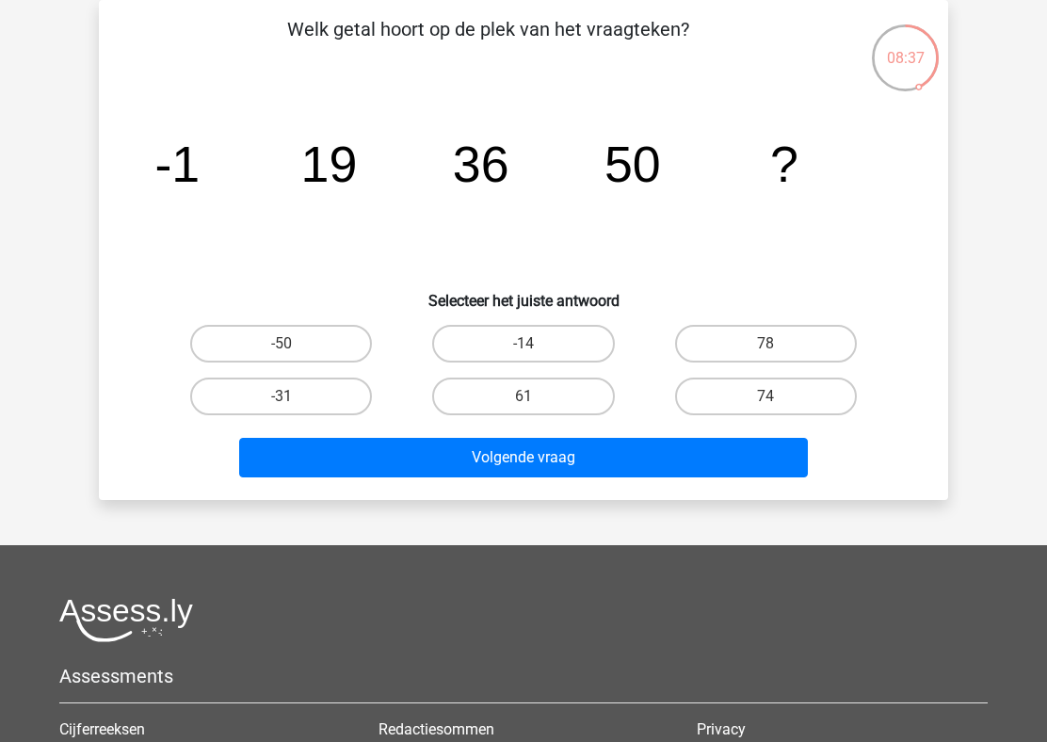
click at [200, 176] on tspan "50" at bounding box center [176, 164] width 45 height 56
click at [200, 162] on tspan "19" at bounding box center [176, 164] width 45 height 56
drag, startPoint x: 116, startPoint y: 169, endPoint x: 435, endPoint y: 158, distance: 319.2
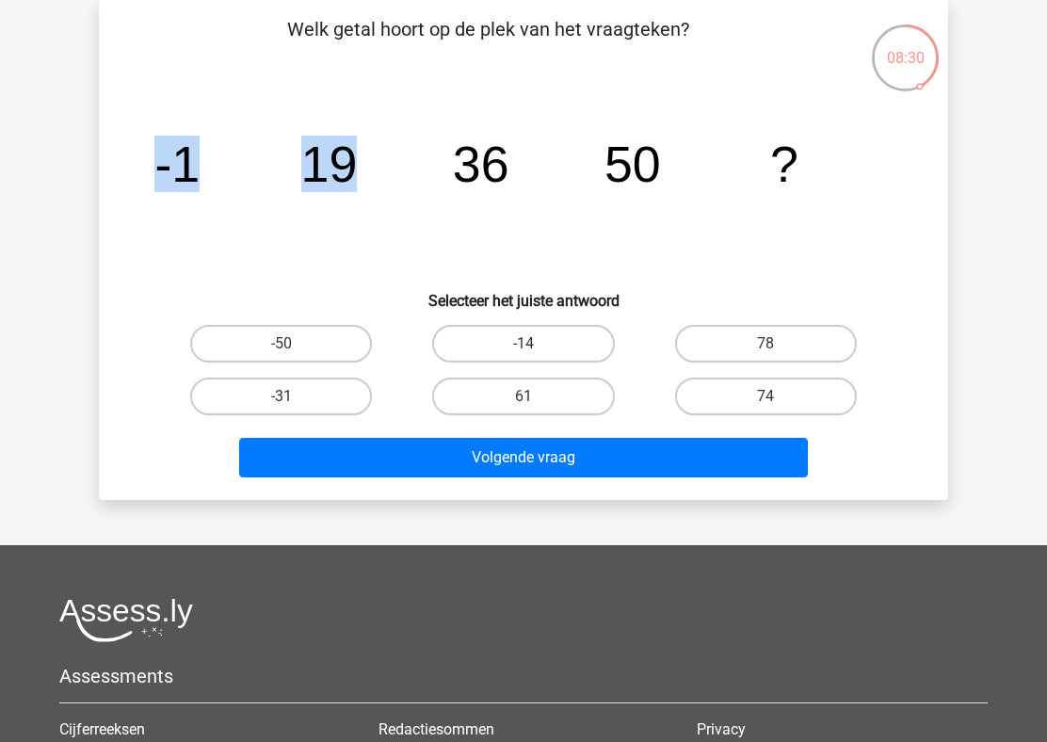
click at [435, 158] on div "Welk getal hoort op de plek van het vraagteken? image/svg+xml -1 19 36 50 ? Sel…" at bounding box center [523, 250] width 834 height 470
click at [416, 159] on icon "image/svg+xml -1 19 36 50 ?" at bounding box center [523, 182] width 759 height 190
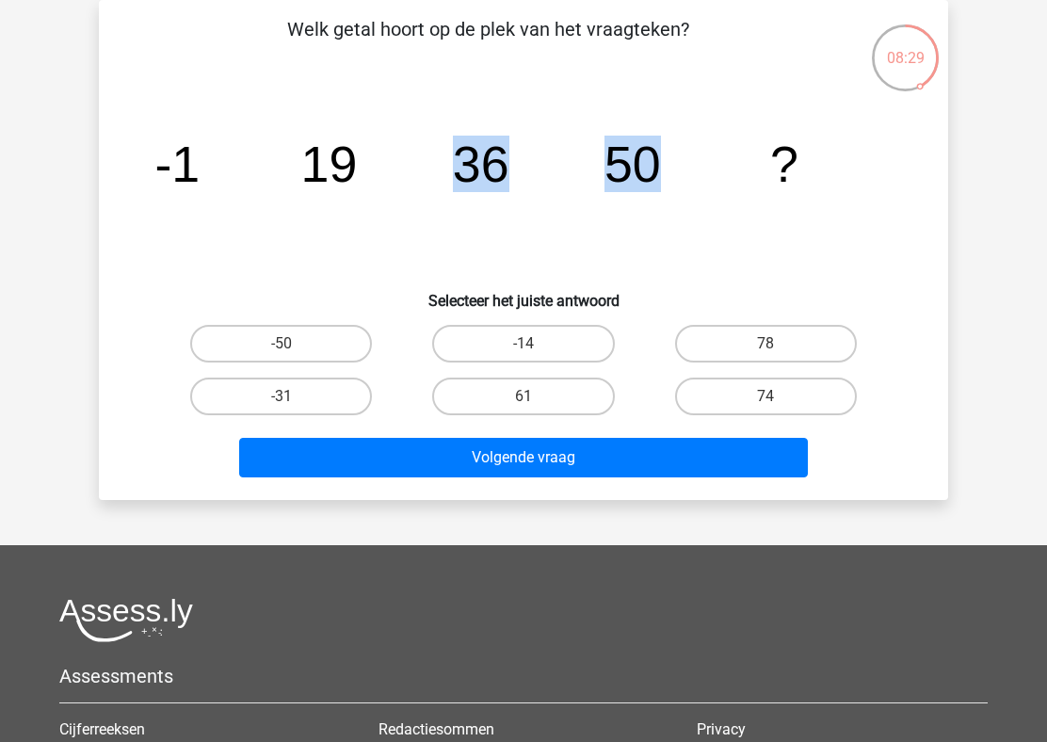
drag, startPoint x: 416, startPoint y: 159, endPoint x: 572, endPoint y: 157, distance: 156.2
click at [573, 157] on icon "image/svg+xml -1 19 36 50 ?" at bounding box center [523, 182] width 759 height 190
click at [545, 165] on icon "image/svg+xml -1 19 36 50 ?" at bounding box center [523, 182] width 759 height 190
drag, startPoint x: 320, startPoint y: 157, endPoint x: 480, endPoint y: 159, distance: 160.0
click at [480, 159] on g "-1 19 36 50 ?" at bounding box center [476, 164] width 644 height 56
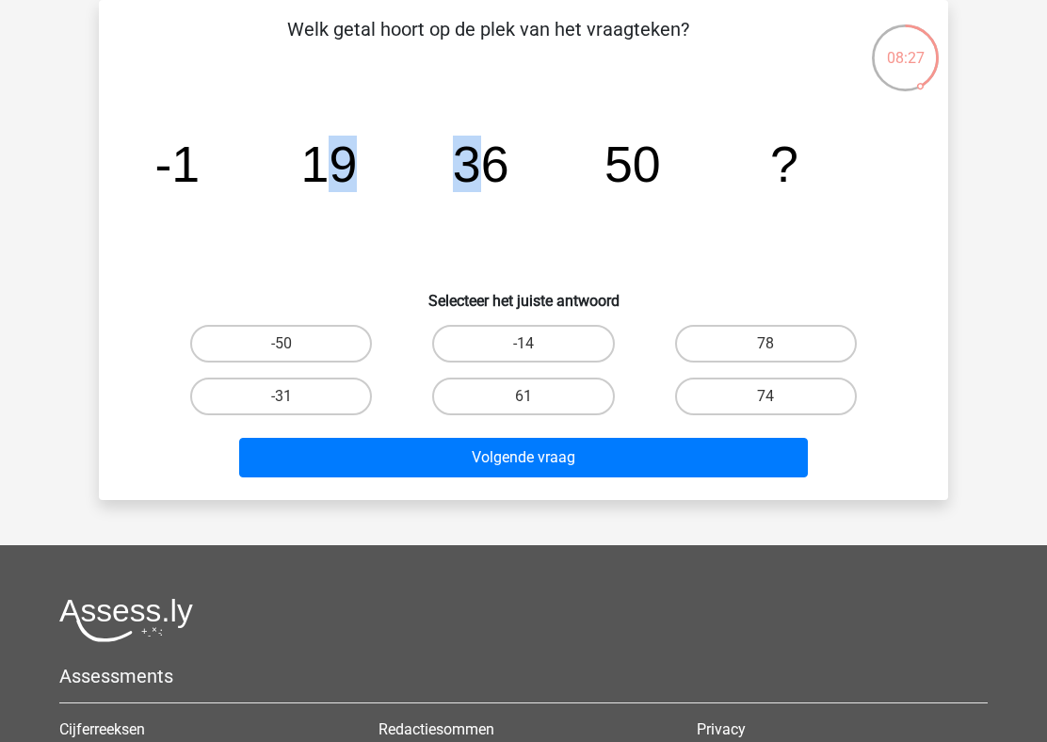
click at [200, 159] on tspan "36" at bounding box center [176, 164] width 45 height 56
click at [666, 166] on icon "image/svg+xml -1 19 36 50 ?" at bounding box center [523, 182] width 759 height 190
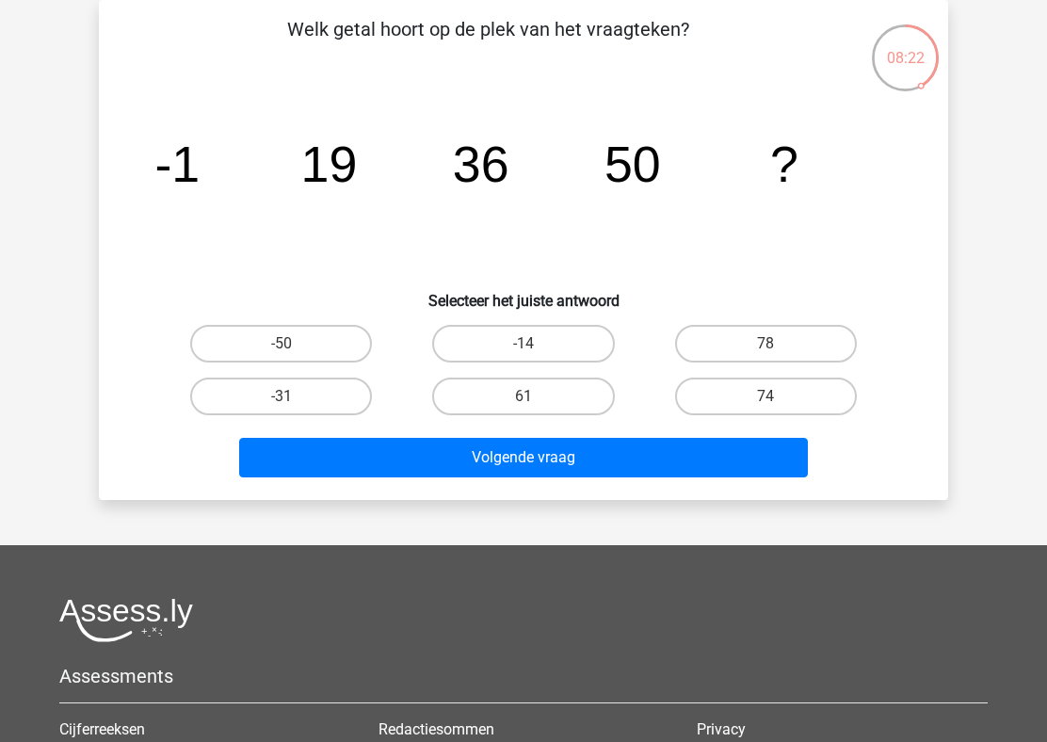
click at [200, 166] on tspan "50" at bounding box center [176, 164] width 45 height 56
drag, startPoint x: 465, startPoint y: 158, endPoint x: 730, endPoint y: 149, distance: 265.6
click at [732, 149] on icon "image/svg+xml -1 19 36 50 ?" at bounding box center [523, 182] width 759 height 190
click at [552, 386] on label "61" at bounding box center [523, 396] width 182 height 38
click at [536, 396] on input "61" at bounding box center [529, 402] width 12 height 12
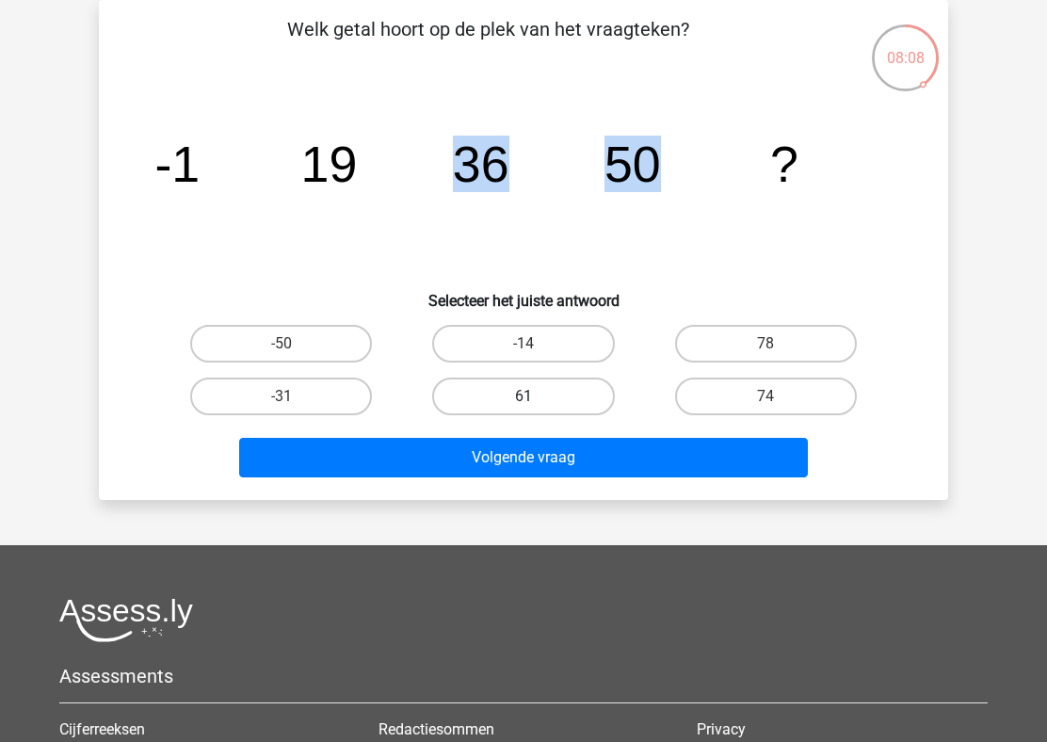
radio input "true"
click at [761, 332] on label "78" at bounding box center [766, 344] width 182 height 38
click at [765, 344] on input "78" at bounding box center [771, 350] width 12 height 12
radio input "true"
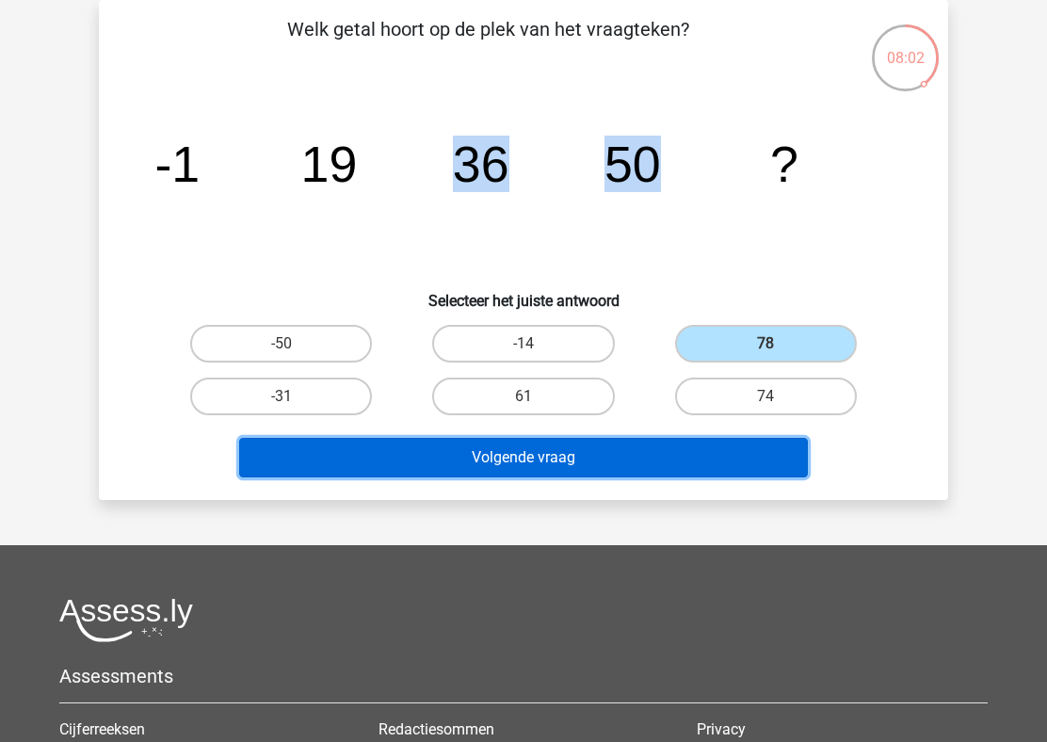
click at [635, 446] on button "Volgende vraag" at bounding box center [523, 458] width 569 height 40
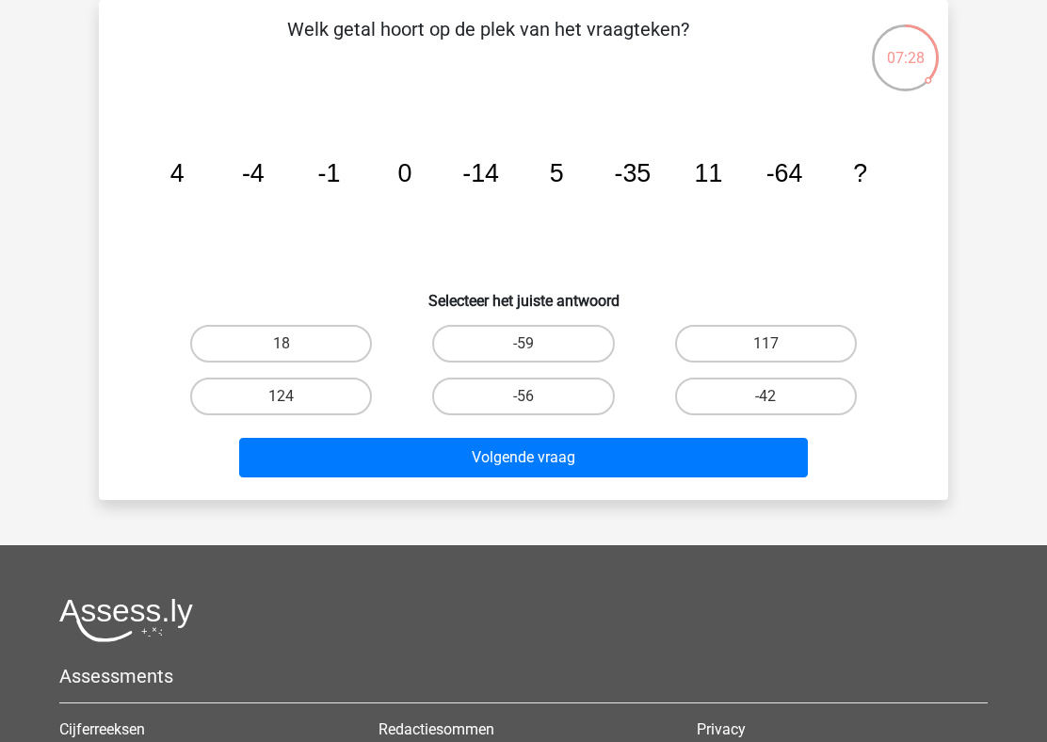
click at [354, 179] on icon "image/svg+xml 4 -4 -1 0 -14 5 -35 11 -64 ?" at bounding box center [523, 182] width 759 height 190
click at [184, 172] on tspan "0" at bounding box center [177, 173] width 14 height 28
drag, startPoint x: 392, startPoint y: 172, endPoint x: 530, endPoint y: 172, distance: 138.3
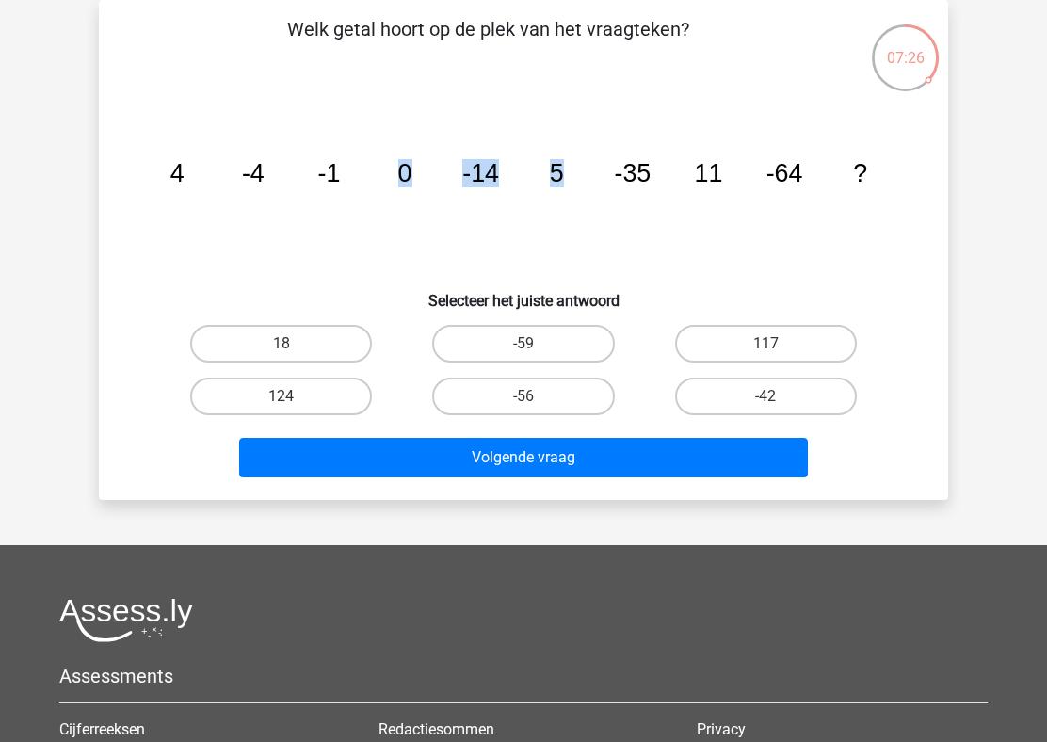
click at [530, 172] on icon "image/svg+xml 4 -4 -1 0 -14 5 -35 11 -64 ?" at bounding box center [523, 182] width 759 height 190
click at [569, 176] on icon "image/svg+xml 4 -4 -1 0 -14 5 -35 11 -64 ?" at bounding box center [523, 182] width 759 height 190
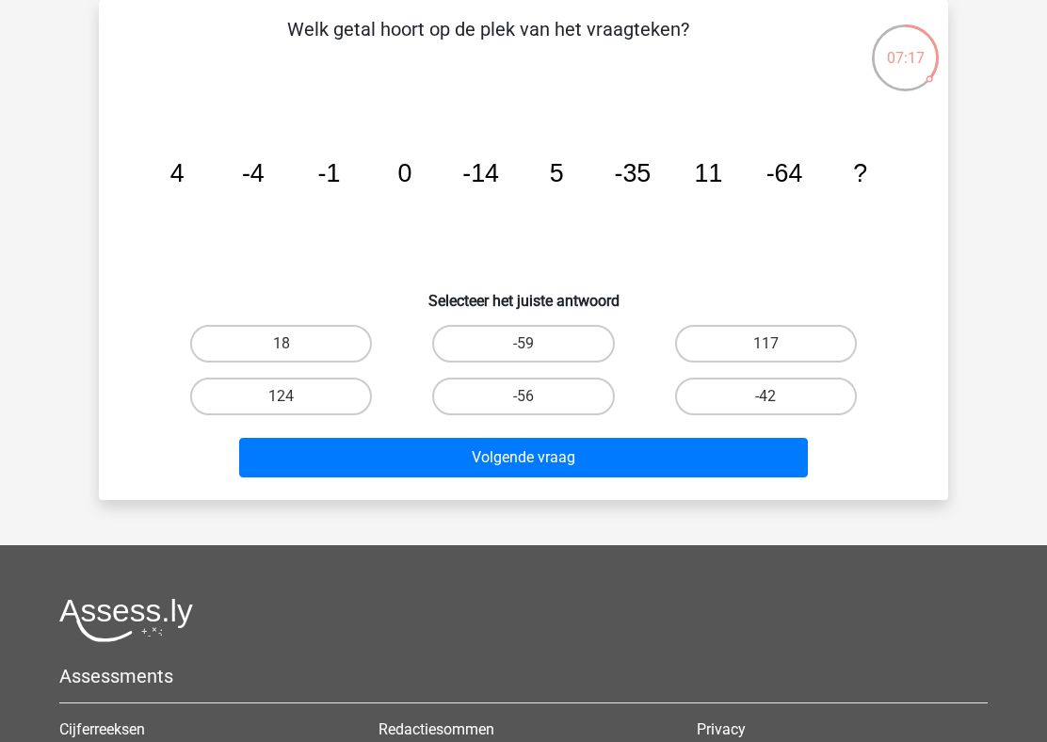
click at [569, 176] on icon "image/svg+xml 4 -4 -1 0 -14 5 -35 11 -64 ?" at bounding box center [523, 182] width 759 height 190
click at [461, 182] on icon "image/svg+xml 4 -4 -1 0 -14 5 -35 11 -64 ?" at bounding box center [523, 182] width 759 height 190
drag, startPoint x: 461, startPoint y: 182, endPoint x: 508, endPoint y: 182, distance: 47.1
click at [508, 182] on icon "image/svg+xml 4 -4 -1 0 -14 5 -35 11 -64 ?" at bounding box center [523, 182] width 759 height 190
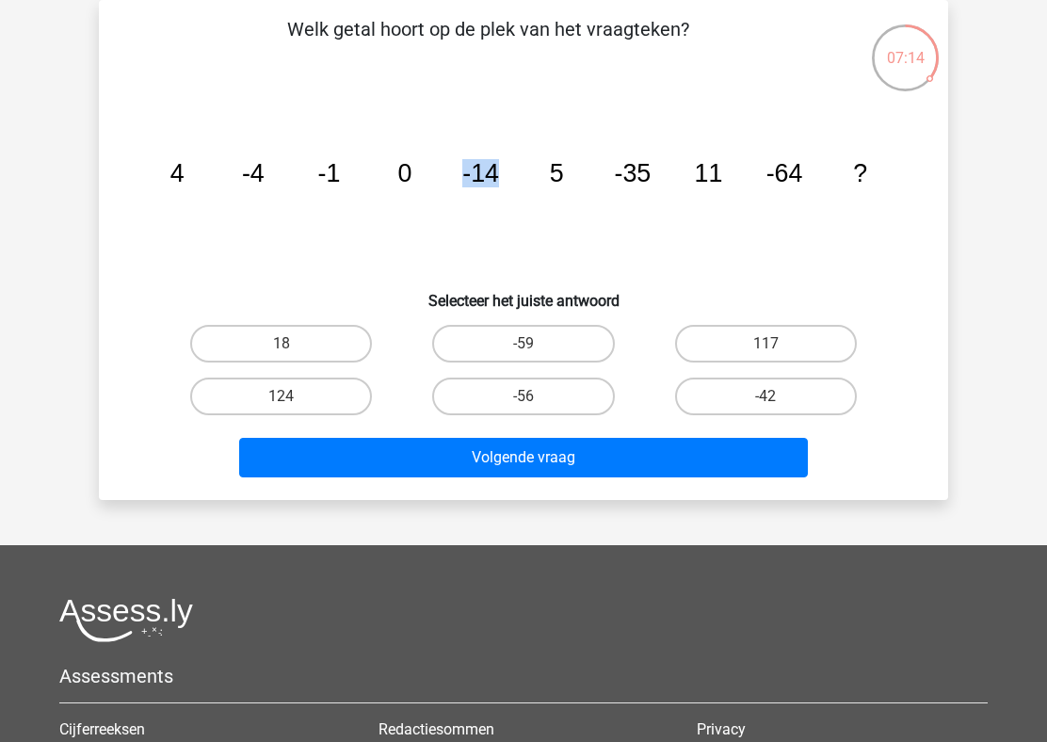
click at [314, 193] on icon "image/svg+xml 4 -4 -1 0 -14 5 -35 11 -64 ?" at bounding box center [523, 182] width 759 height 190
click at [347, 192] on icon "image/svg+xml 4 -4 -1 0 -14 5 -35 11 -64 ?" at bounding box center [523, 182] width 759 height 190
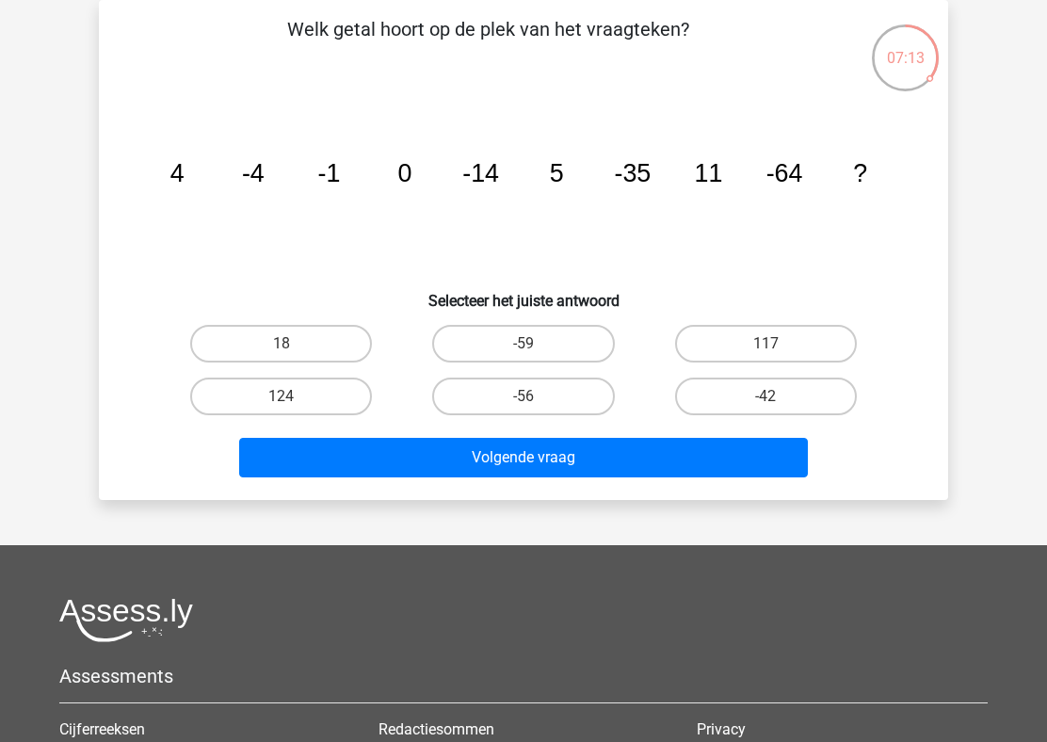
click at [347, 192] on icon "image/svg+xml 4 -4 -1 0 -14 5 -35 11 -64 ?" at bounding box center [523, 182] width 759 height 190
click at [395, 186] on icon "image/svg+xml 4 -4 -1 0 -14 5 -35 11 -64 ?" at bounding box center [523, 182] width 759 height 190
click at [184, 184] on tspan "-14" at bounding box center [177, 173] width 14 height 28
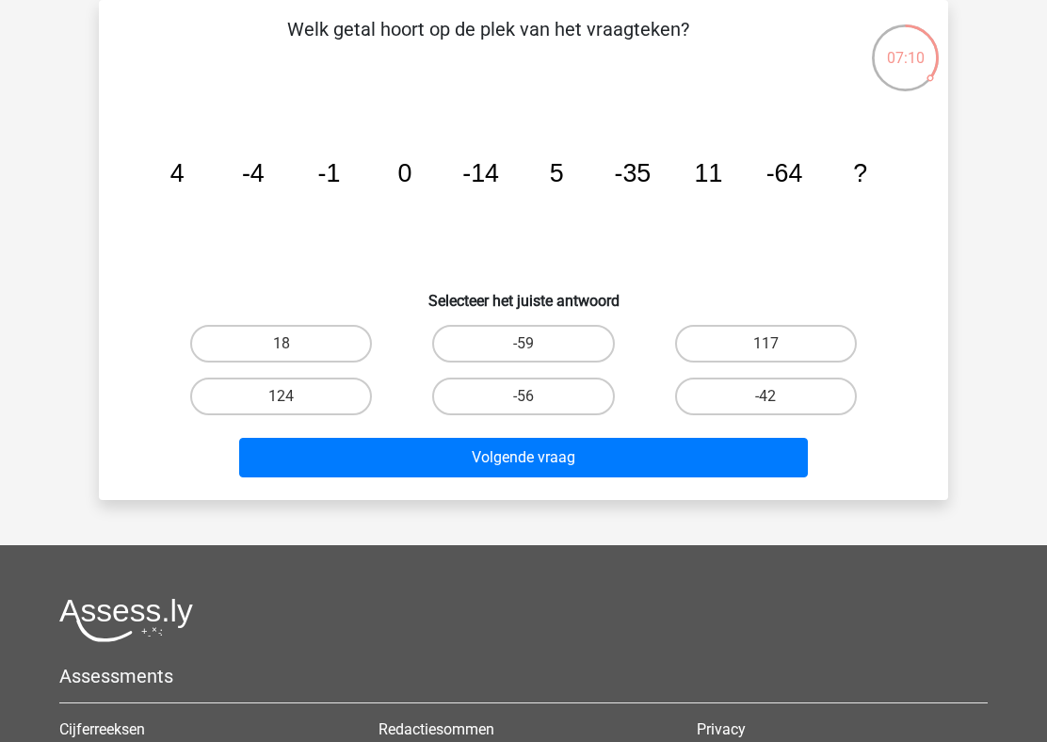
click at [184, 184] on tspan "-14" at bounding box center [177, 173] width 14 height 28
click at [539, 198] on icon "image/svg+xml 4 -4 -1 0 -14 5 -35 11 -64 ?" at bounding box center [523, 182] width 759 height 190
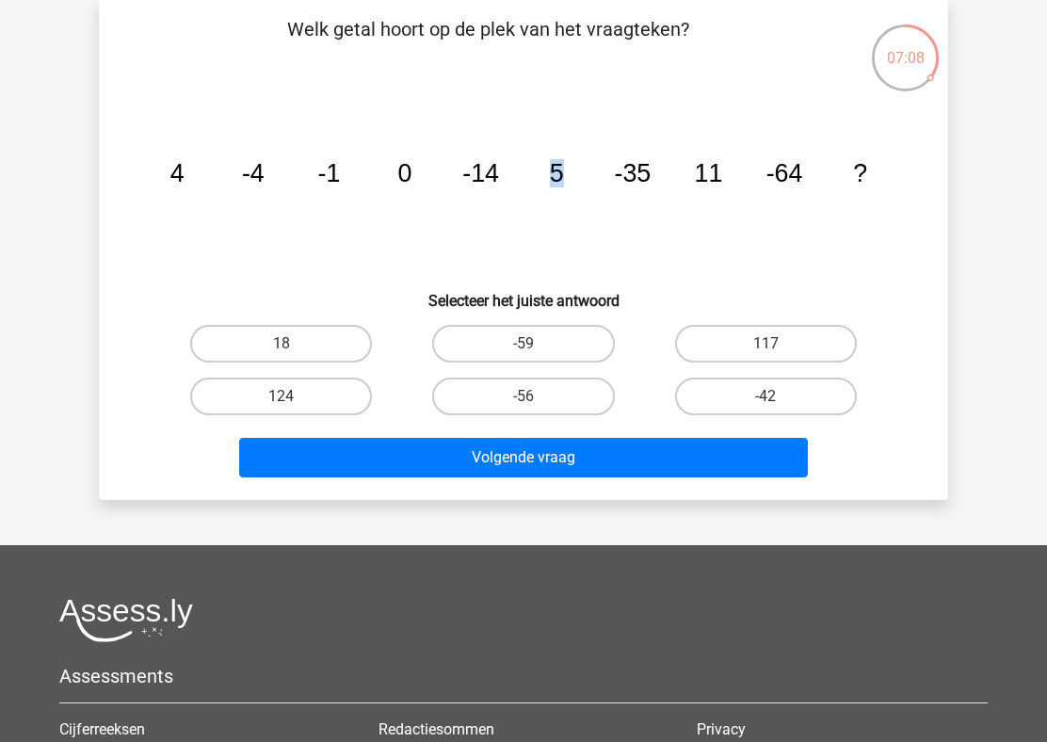
click at [636, 193] on icon "image/svg+xml 4 -4 -1 0 -14 5 -35 11 -64 ?" at bounding box center [523, 182] width 759 height 190
click at [705, 188] on icon "image/svg+xml 4 -4 -1 0 -14 5 -35 11 -64 ?" at bounding box center [523, 182] width 759 height 190
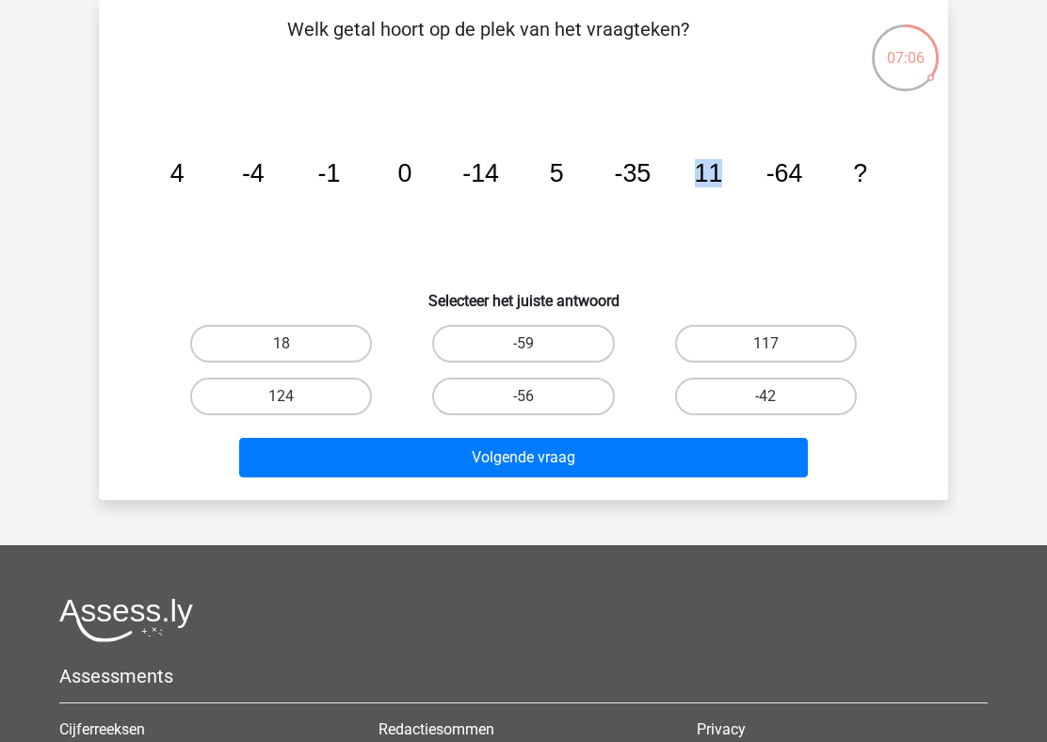
click at [804, 192] on icon "image/svg+xml 4 -4 -1 0 -14 5 -35 11 -64 ?" at bounding box center [523, 182] width 759 height 190
click at [716, 206] on icon "image/svg+xml 4 -4 -1 0 -14 5 -35 11 -64 ?" at bounding box center [523, 182] width 759 height 190
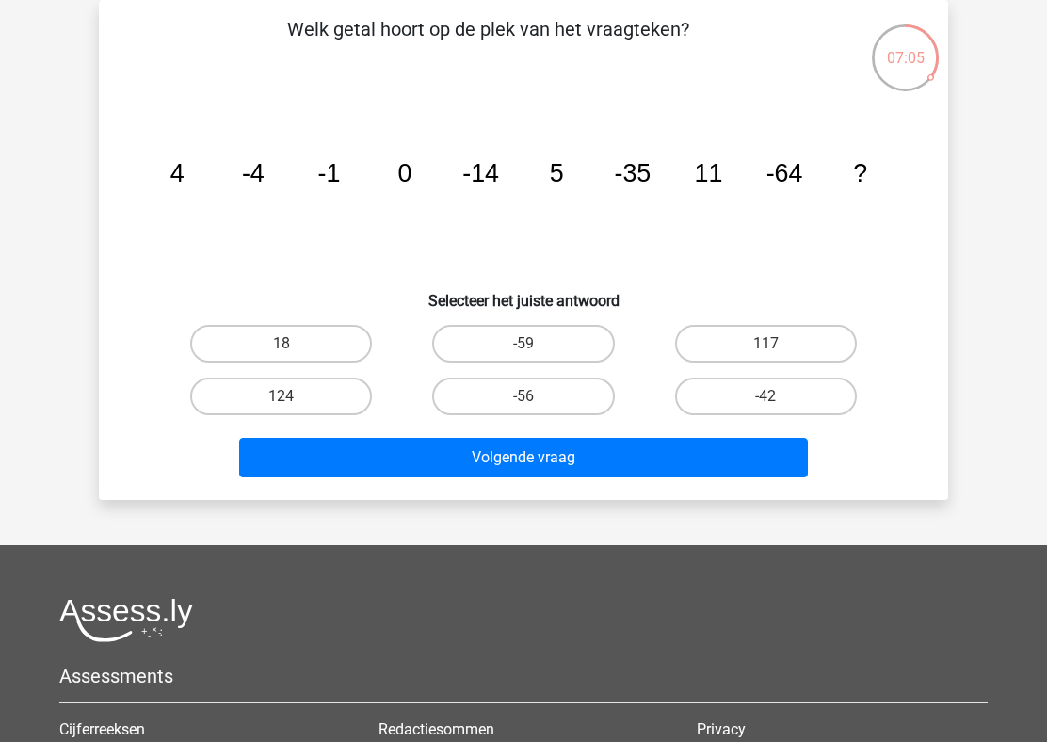
click at [716, 206] on icon "image/svg+xml 4 -4 -1 0 -14 5 -35 11 -64 ?" at bounding box center [523, 182] width 759 height 190
click at [592, 187] on icon "image/svg+xml 4 -4 -1 0 -14 5 -35 11 -64 ?" at bounding box center [523, 182] width 759 height 190
click at [505, 183] on icon "image/svg+xml 4 -4 -1 0 -14 5 -35 11 -64 ?" at bounding box center [523, 182] width 759 height 190
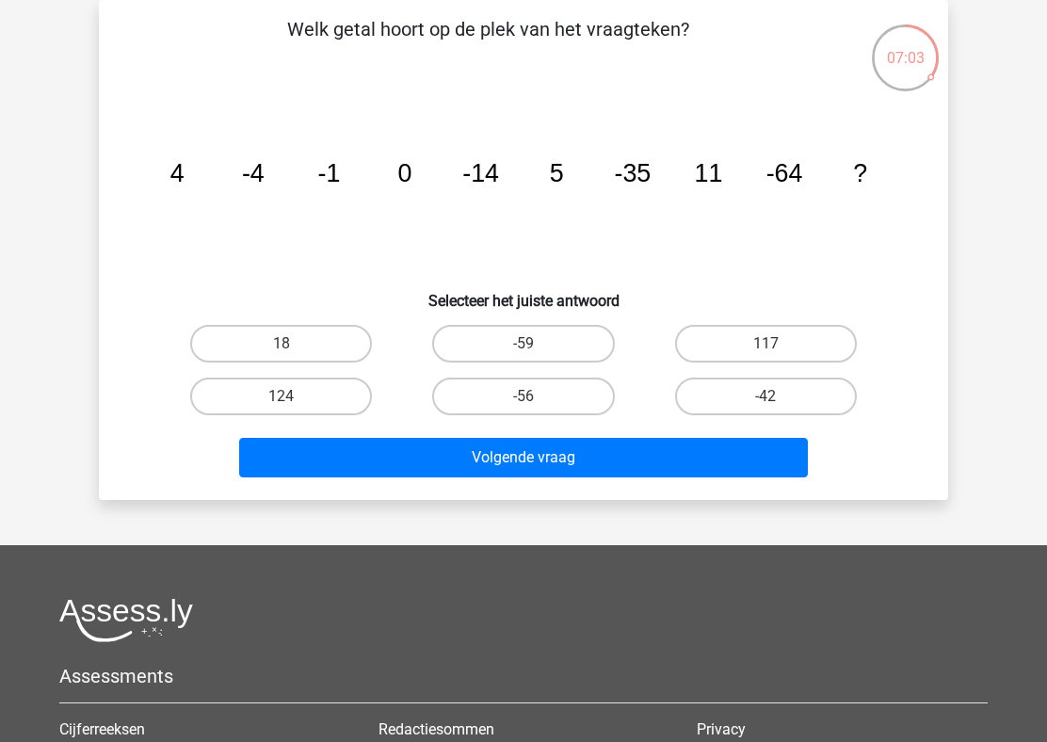
click at [184, 177] on tspan "-35" at bounding box center [177, 173] width 14 height 28
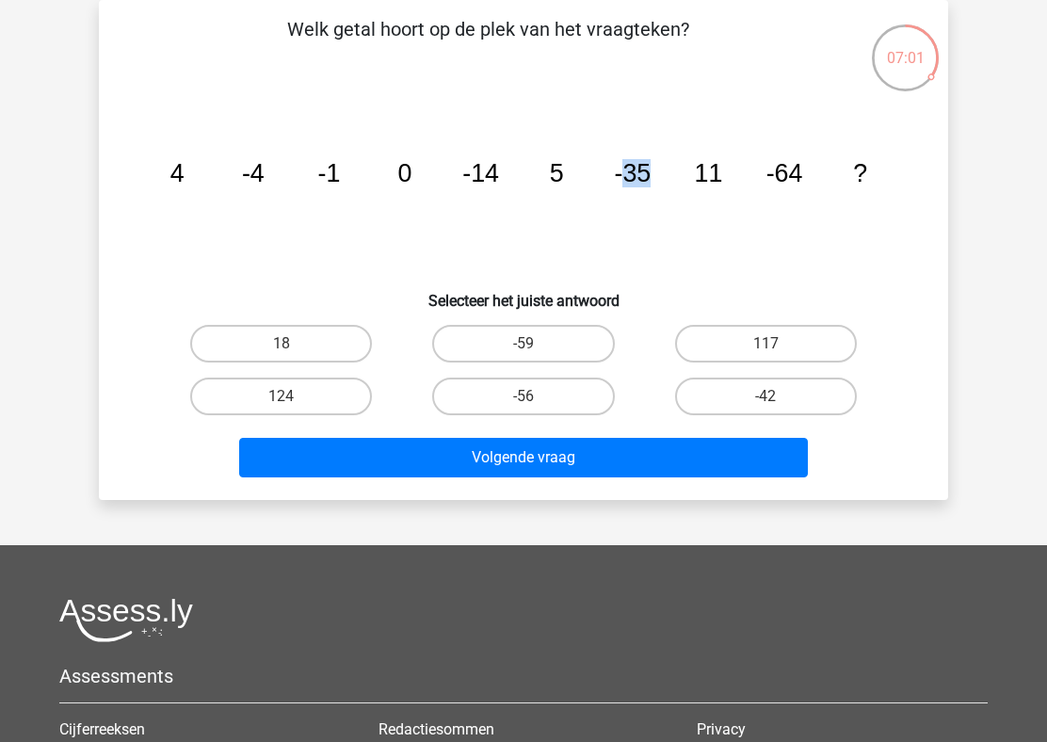
click at [184, 169] on tspan "-64" at bounding box center [177, 173] width 14 height 28
click at [391, 190] on icon "image/svg+xml 4 -4 -1 0 -14 5 -35 11 -64 ?" at bounding box center [523, 182] width 759 height 190
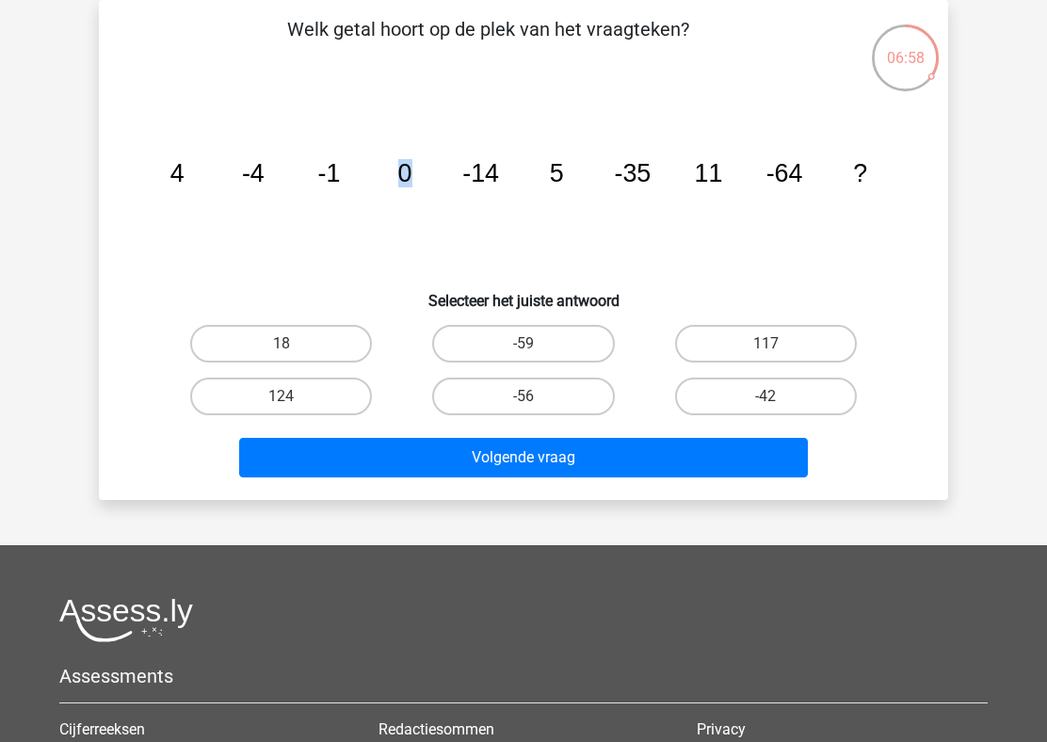
click at [391, 190] on icon "image/svg+xml 4 -4 -1 0 -14 5 -35 11 -64 ?" at bounding box center [523, 182] width 759 height 190
click at [191, 177] on icon "image/svg+xml 4 -4 -1 0 -14 5 -35 11 -64 ?" at bounding box center [523, 182] width 759 height 190
drag, startPoint x: 191, startPoint y: 177, endPoint x: 563, endPoint y: 188, distance: 371.9
click at [563, 188] on icon "image/svg+xml 4 -4 -1 0 -14 5 -35 11 -64 ?" at bounding box center [523, 182] width 759 height 190
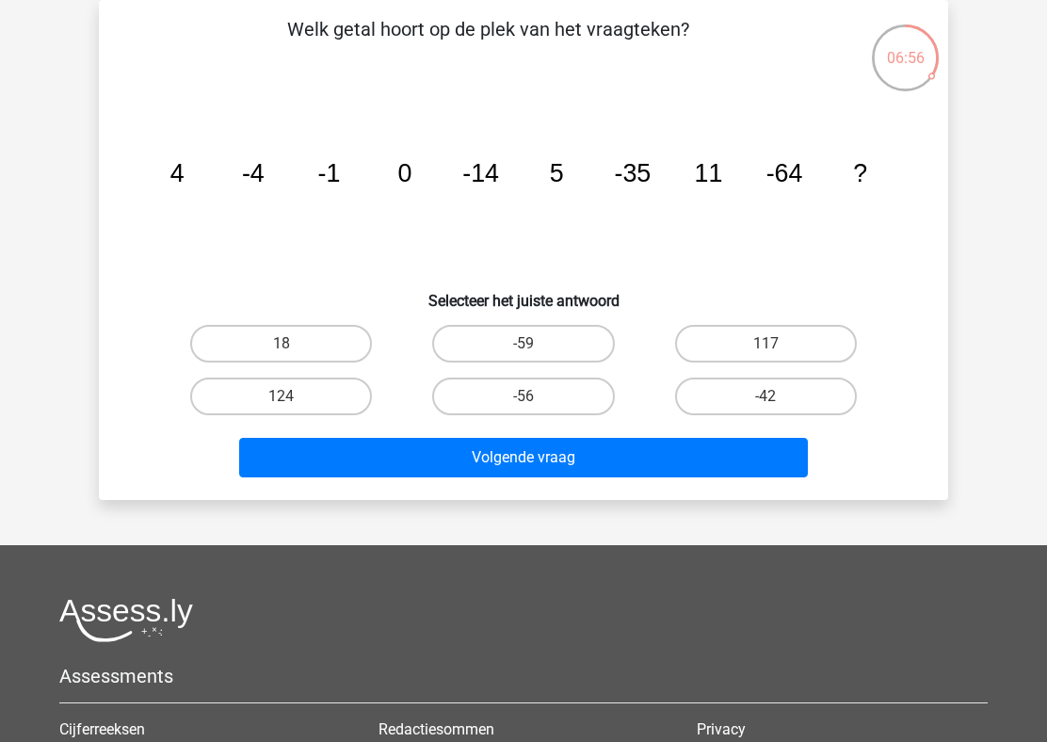
click at [563, 188] on icon "image/svg+xml 4 -4 -1 0 -14 5 -35 11 -64 ?" at bounding box center [523, 182] width 759 height 190
drag, startPoint x: 392, startPoint y: 176, endPoint x: 455, endPoint y: 176, distance: 62.1
click at [455, 176] on icon "image/svg+xml 4 -4 -1 0 -14 5 -35 11 -64 ?" at bounding box center [523, 182] width 759 height 190
click at [454, 174] on icon "image/svg+xml 4 -4 -1 0 -14 5 -35 11 -64 ?" at bounding box center [523, 182] width 759 height 190
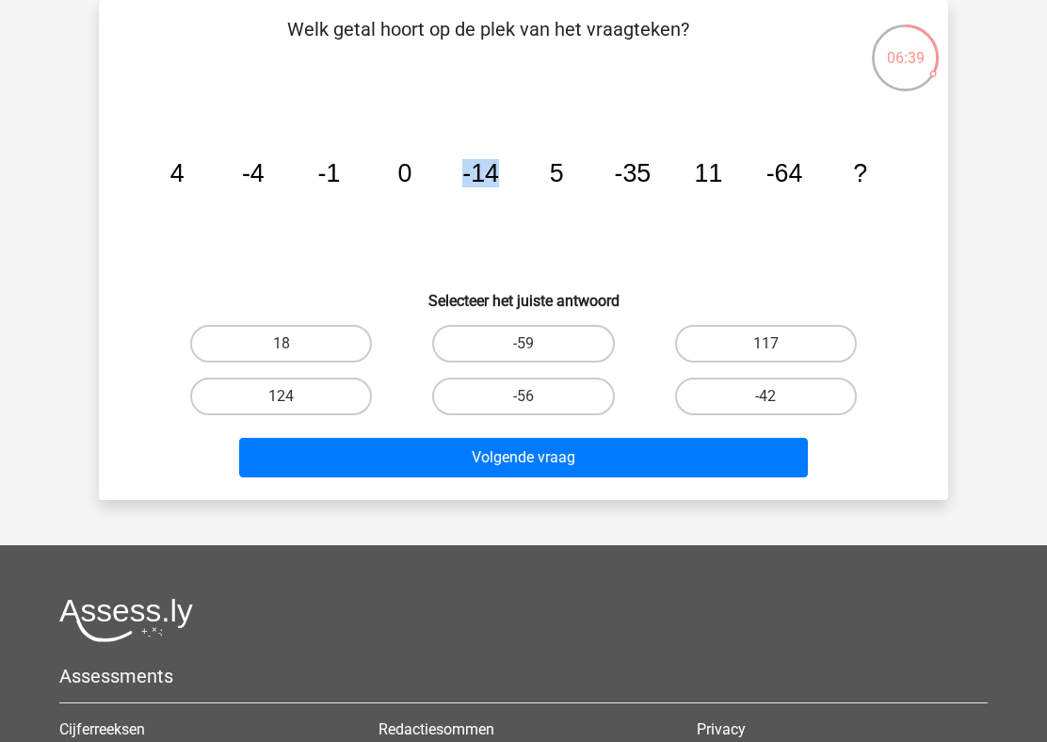
drag, startPoint x: 454, startPoint y: 174, endPoint x: 538, endPoint y: 175, distance: 84.7
click at [539, 175] on icon "image/svg+xml 4 -4 -1 0 -14 5 -35 11 -64 ?" at bounding box center [523, 182] width 759 height 190
click at [538, 175] on icon "image/svg+xml 4 -4 -1 0 -14 5 -35 11 -64 ?" at bounding box center [523, 182] width 759 height 190
click at [184, 170] on tspan "-35" at bounding box center [177, 173] width 14 height 28
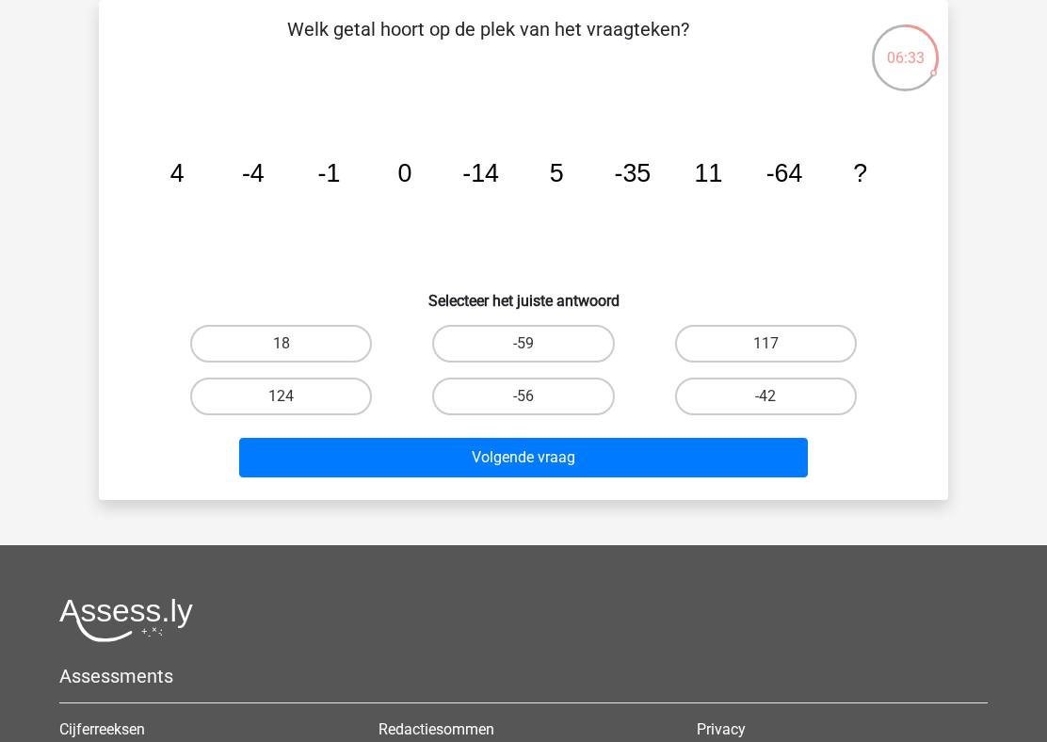
click at [184, 170] on tspan "-35" at bounding box center [177, 173] width 14 height 28
click at [184, 170] on tspan "11" at bounding box center [177, 173] width 14 height 28
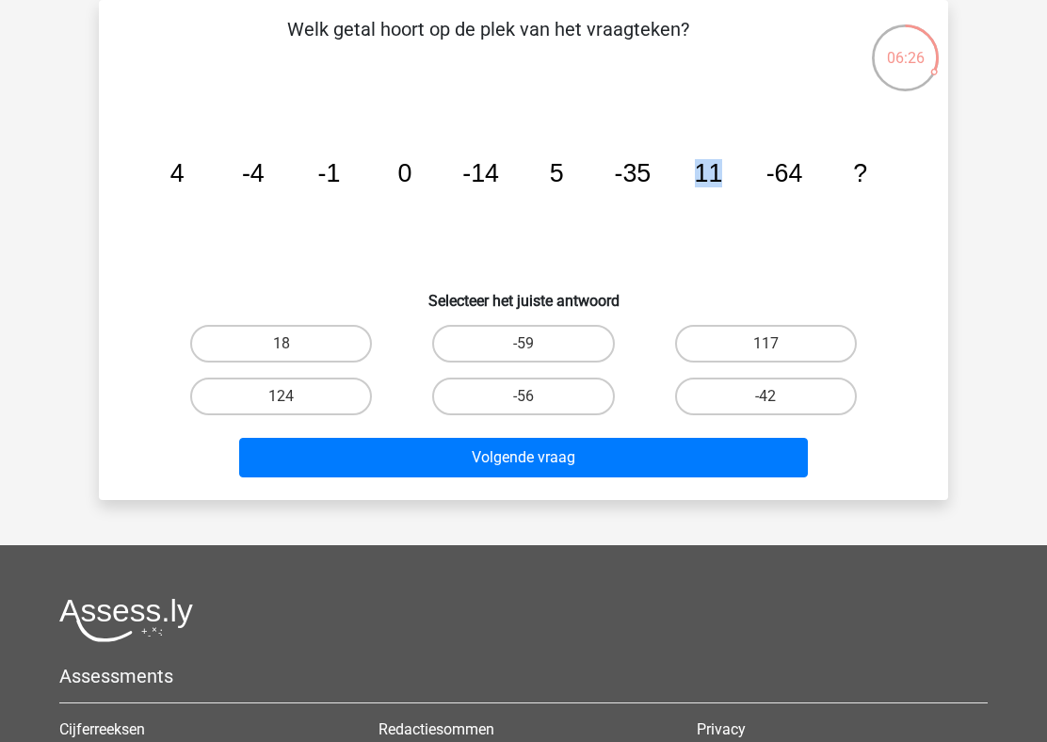
click at [184, 184] on tspan "-4" at bounding box center [177, 173] width 14 height 28
click at [184, 180] on tspan "-14" at bounding box center [177, 173] width 14 height 28
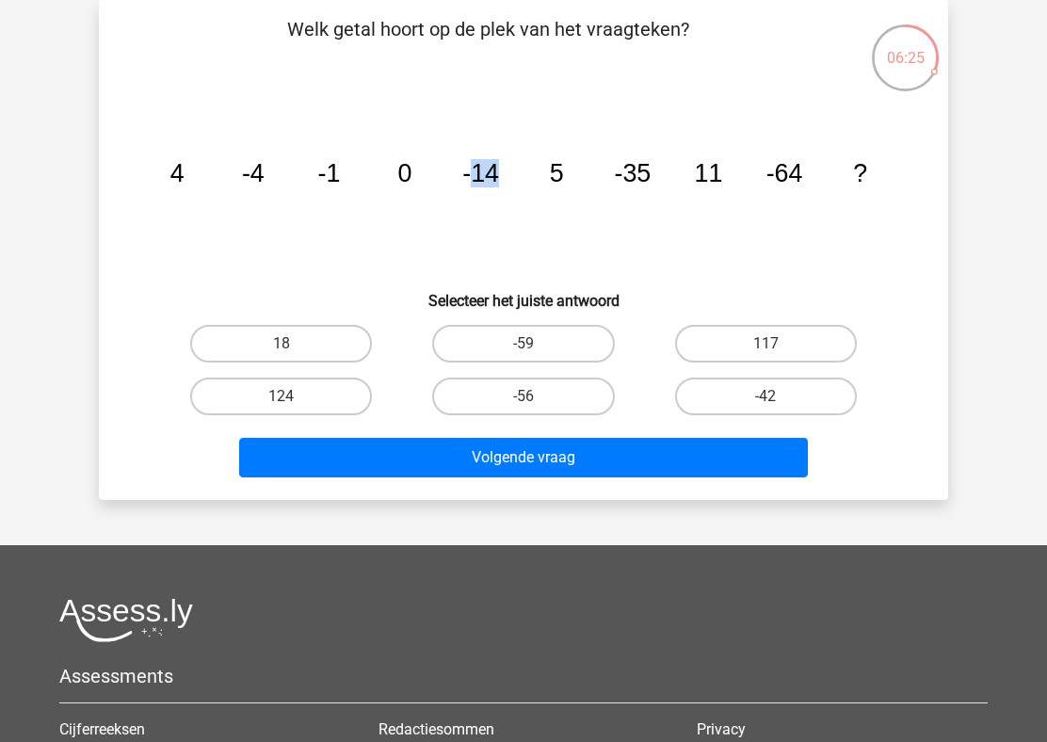
click at [184, 180] on tspan "-14" at bounding box center [177, 173] width 14 height 28
click at [545, 178] on icon "image/svg+xml 4 -4 -1 0 -14 5 -35 11 -64 ?" at bounding box center [523, 182] width 759 height 190
click at [184, 183] on tspan "11" at bounding box center [177, 173] width 14 height 28
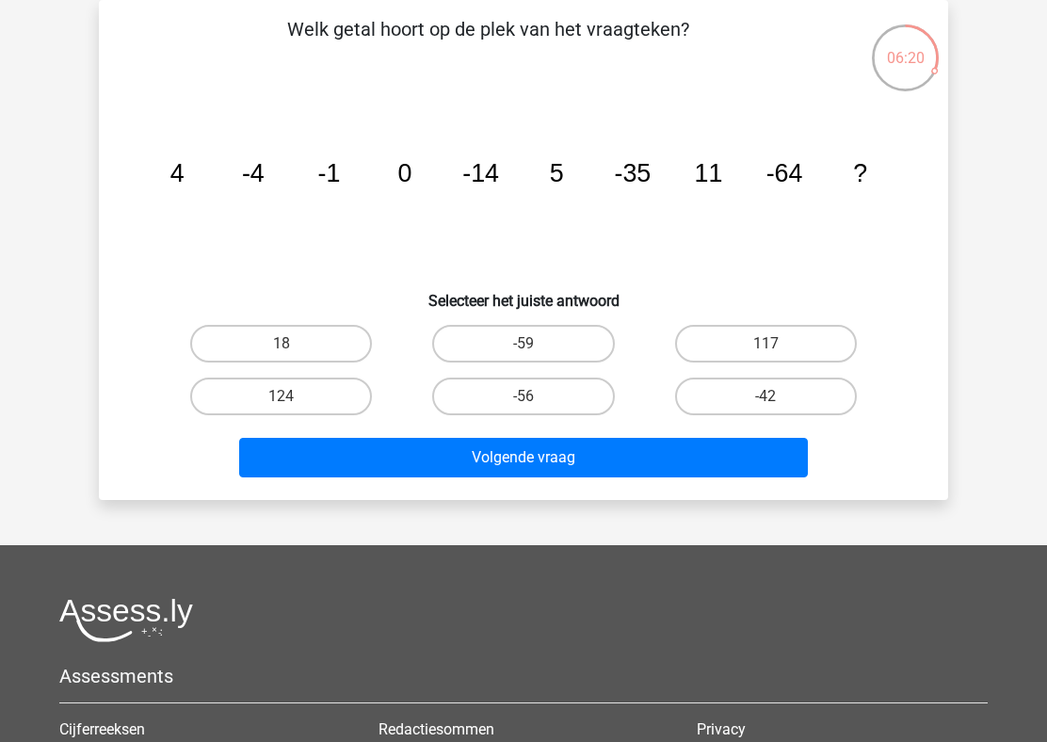
click at [184, 183] on tspan "11" at bounding box center [177, 173] width 14 height 28
click at [837, 176] on icon "image/svg+xml 4 -4 -1 0 -14 5 -35 11 -64 ?" at bounding box center [523, 182] width 759 height 190
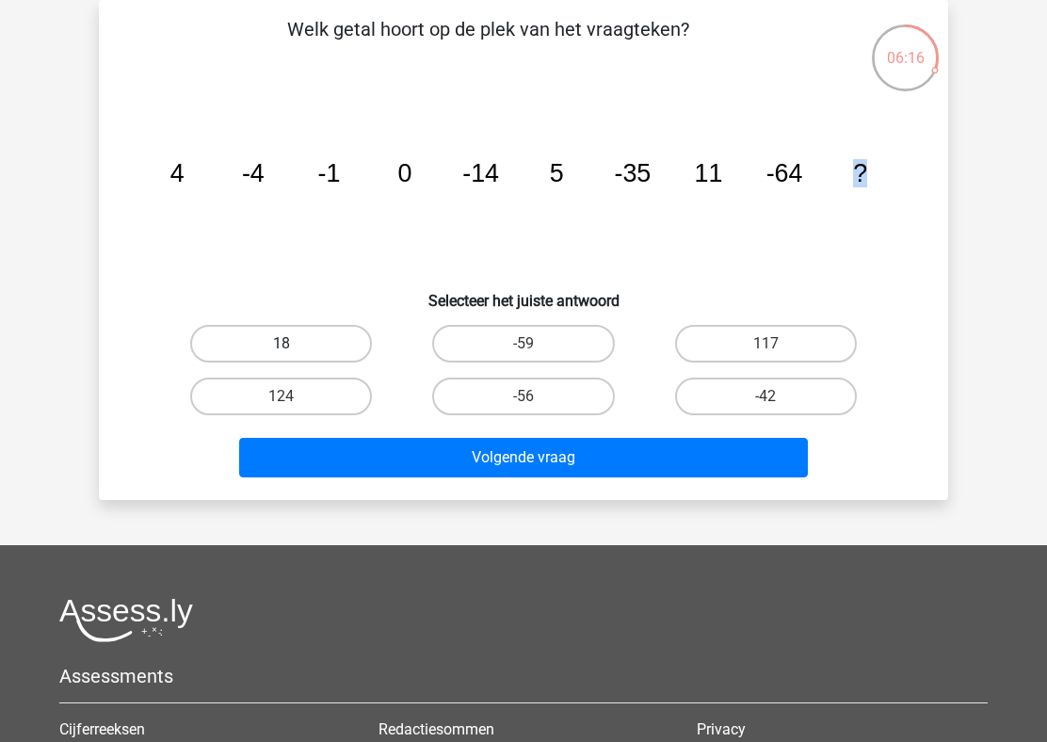
click at [300, 361] on label "18" at bounding box center [281, 344] width 182 height 38
click at [294, 356] on input "18" at bounding box center [287, 350] width 12 height 12
radio input "true"
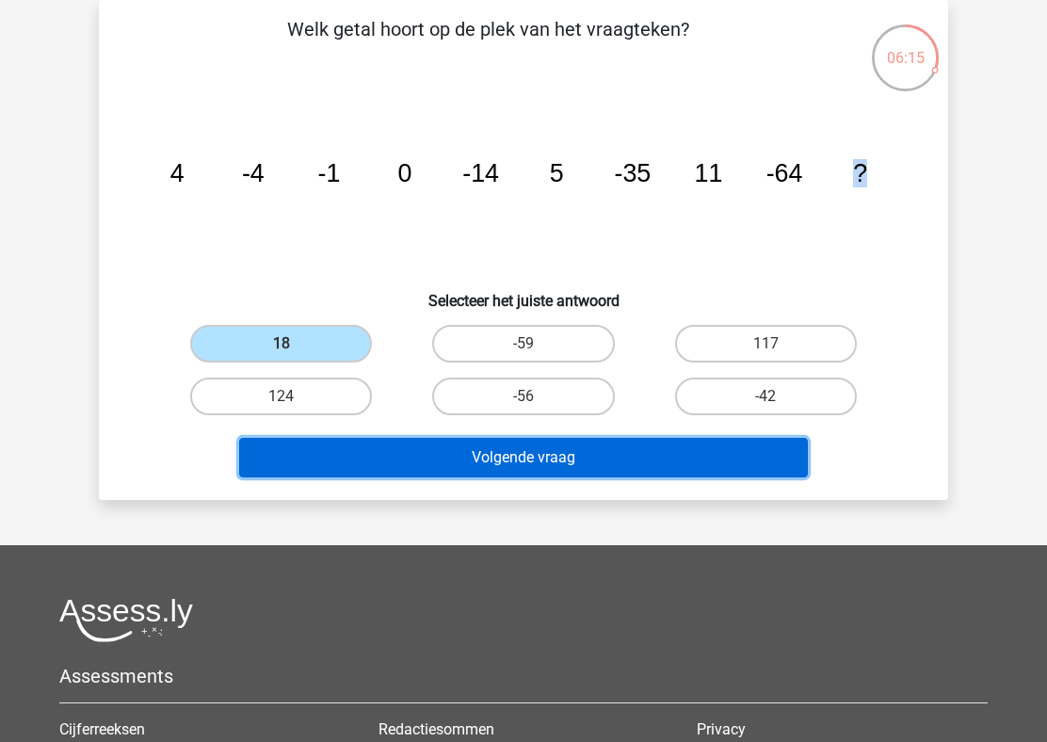
click at [375, 450] on button "Volgende vraag" at bounding box center [523, 458] width 569 height 40
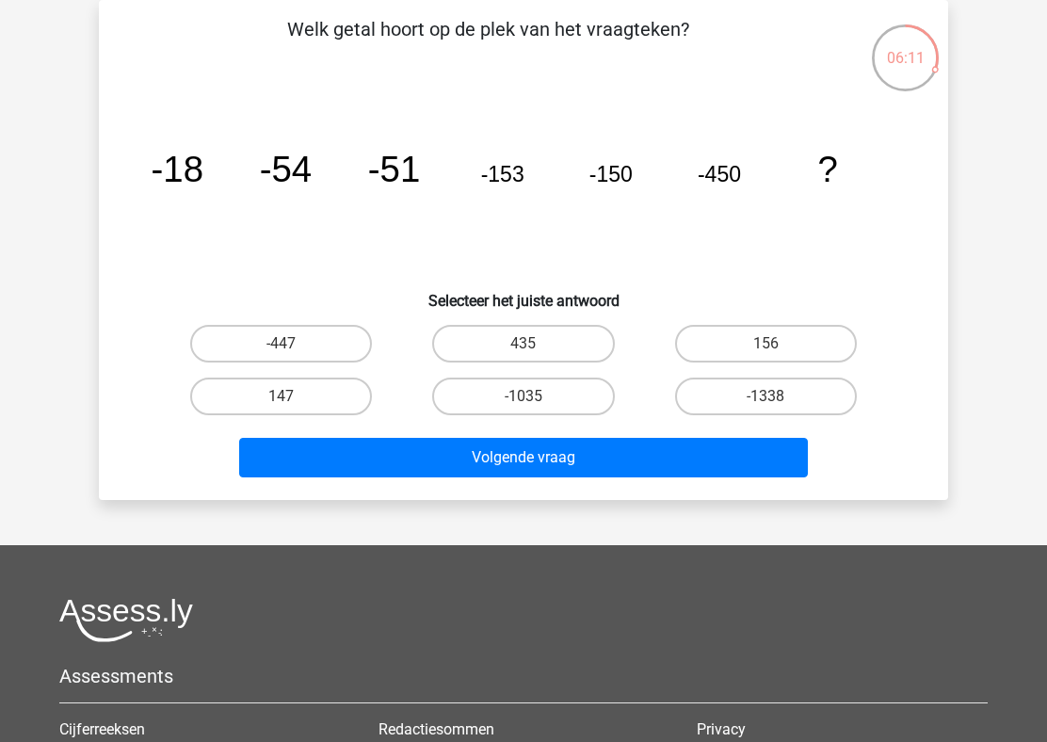
click at [198, 160] on tspan "-18" at bounding box center [178, 169] width 52 height 40
click at [203, 167] on tspan "-54" at bounding box center [178, 169] width 52 height 40
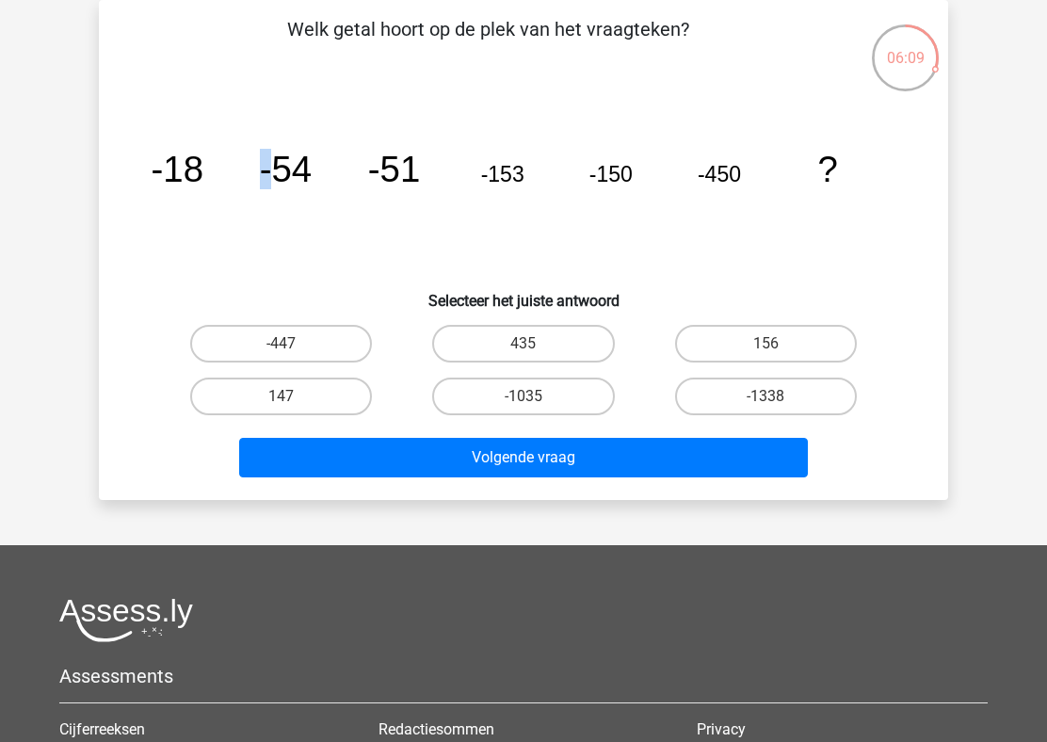
click at [203, 167] on tspan "-54" at bounding box center [178, 169] width 52 height 40
click at [325, 167] on icon "image/svg+xml -18 -54 -51 -153 -150 -450 ?" at bounding box center [523, 182] width 759 height 190
click at [409, 147] on icon "image/svg+xml -18 -54 -51 -153 -150 -450 ?" at bounding box center [523, 182] width 759 height 190
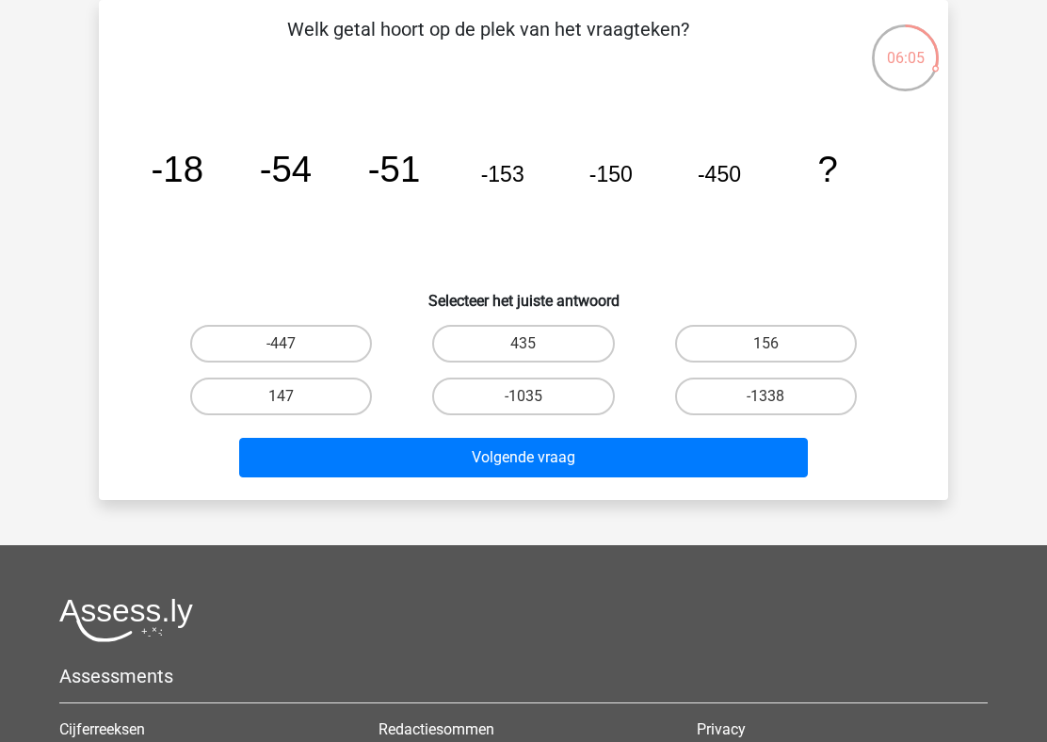
click at [409, 147] on icon "image/svg+xml -18 -54 -51 -153 -150 -450 ?" at bounding box center [523, 182] width 759 height 190
click at [187, 169] on tspan "-18" at bounding box center [178, 169] width 52 height 40
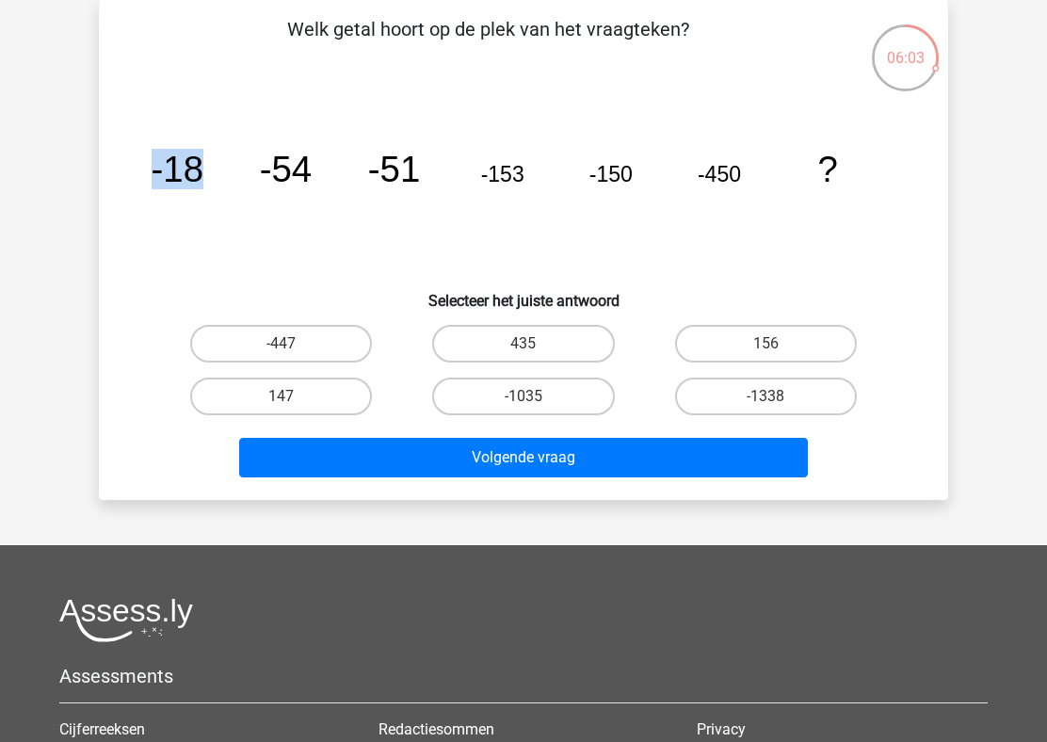
click at [187, 169] on tspan "-18" at bounding box center [178, 169] width 52 height 40
click at [229, 169] on icon "image/svg+xml -18 -54 -51 -153 -150 -450 ?" at bounding box center [523, 182] width 759 height 190
click at [203, 161] on tspan "-54" at bounding box center [178, 169] width 52 height 40
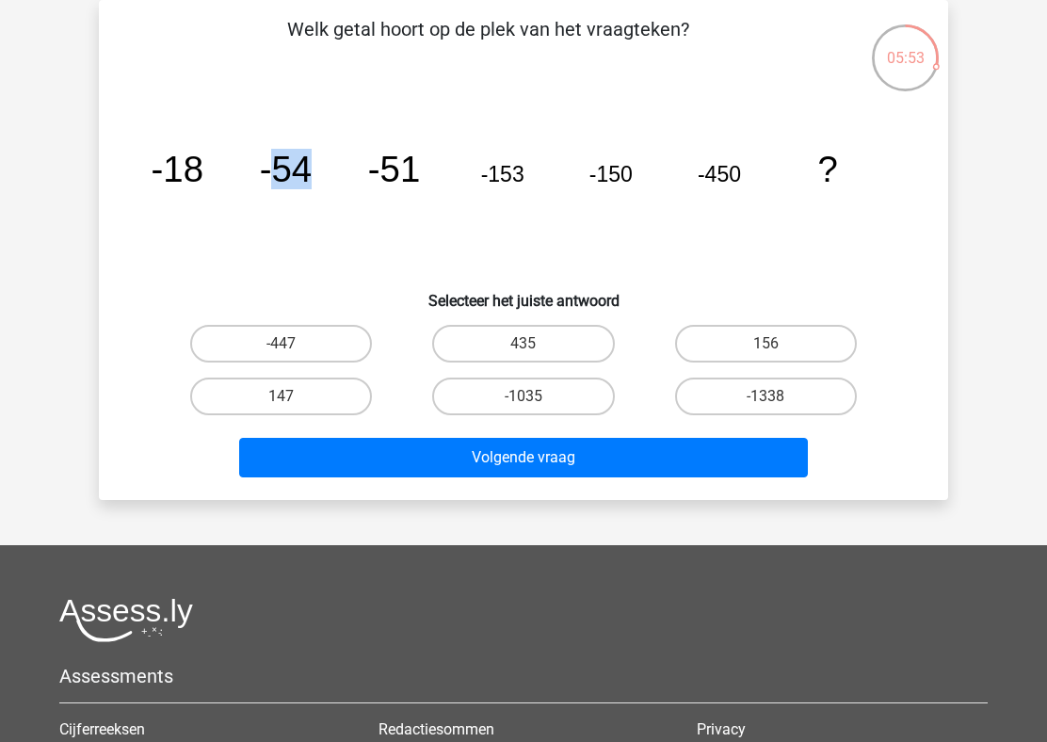
click at [353, 158] on icon "image/svg+xml -18 -54 -51 -153 -150 -450 ?" at bounding box center [523, 182] width 759 height 190
click at [203, 174] on tspan "-51" at bounding box center [178, 169] width 52 height 40
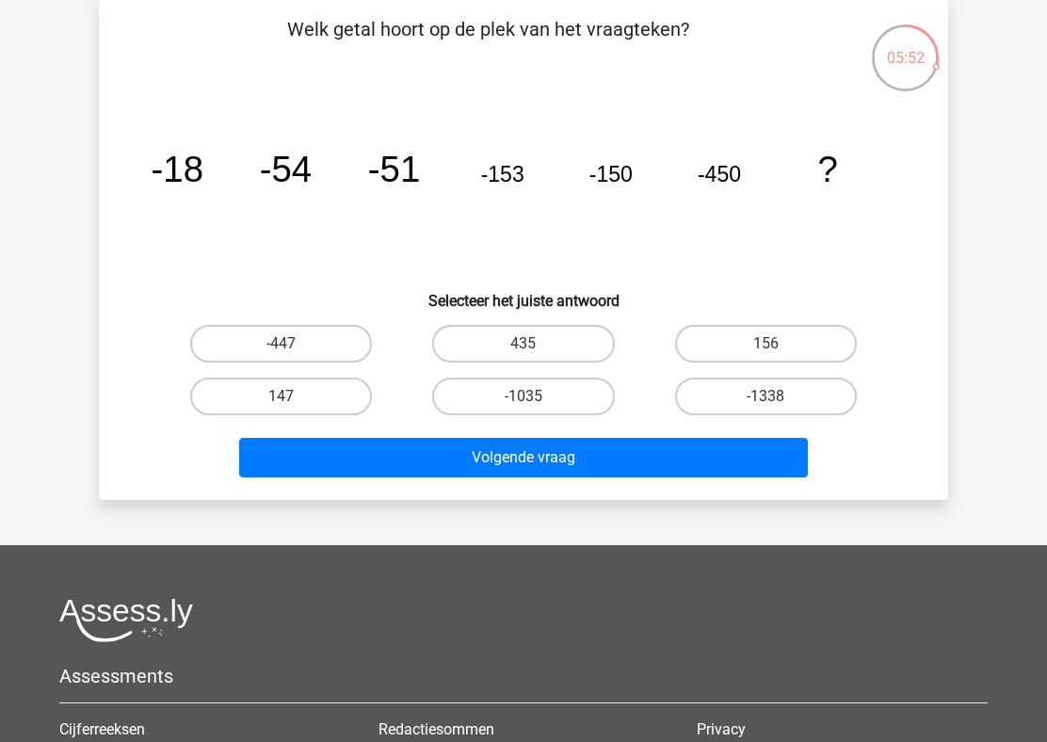
click at [203, 174] on tspan "-51" at bounding box center [178, 169] width 52 height 40
click at [229, 177] on icon "image/svg+xml -18 -54 -51 -153 -150 -450 ?" at bounding box center [523, 182] width 759 height 190
click at [203, 167] on tspan "-51" at bounding box center [178, 169] width 52 height 40
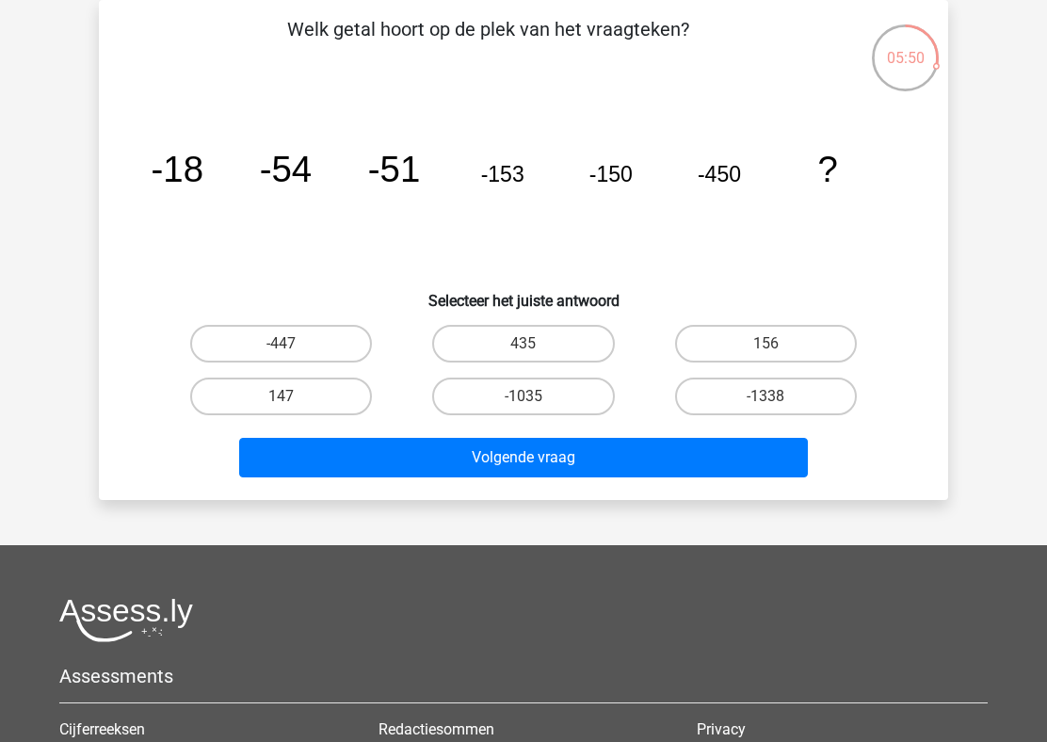
click at [203, 167] on tspan "-51" at bounding box center [178, 169] width 52 height 40
click at [514, 188] on icon "image/svg+xml -18 -54 -51 -153 -150 -450 ?" at bounding box center [523, 182] width 759 height 190
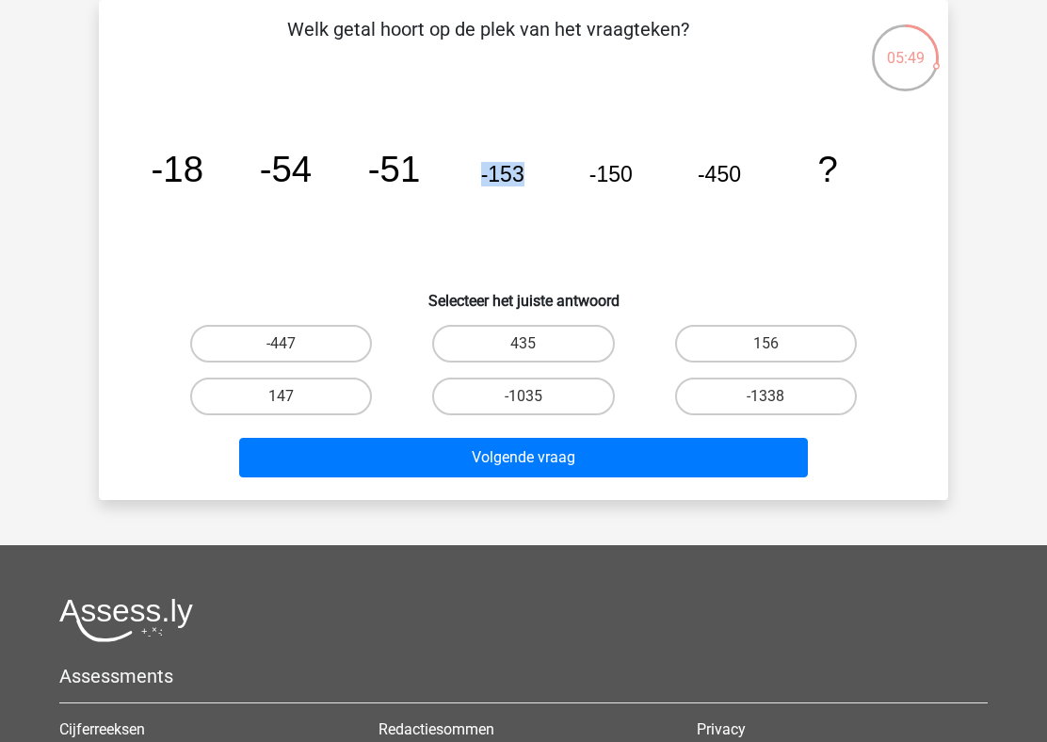
click at [514, 188] on icon "image/svg+xml -18 -54 -51 -153 -150 -450 ?" at bounding box center [523, 182] width 759 height 190
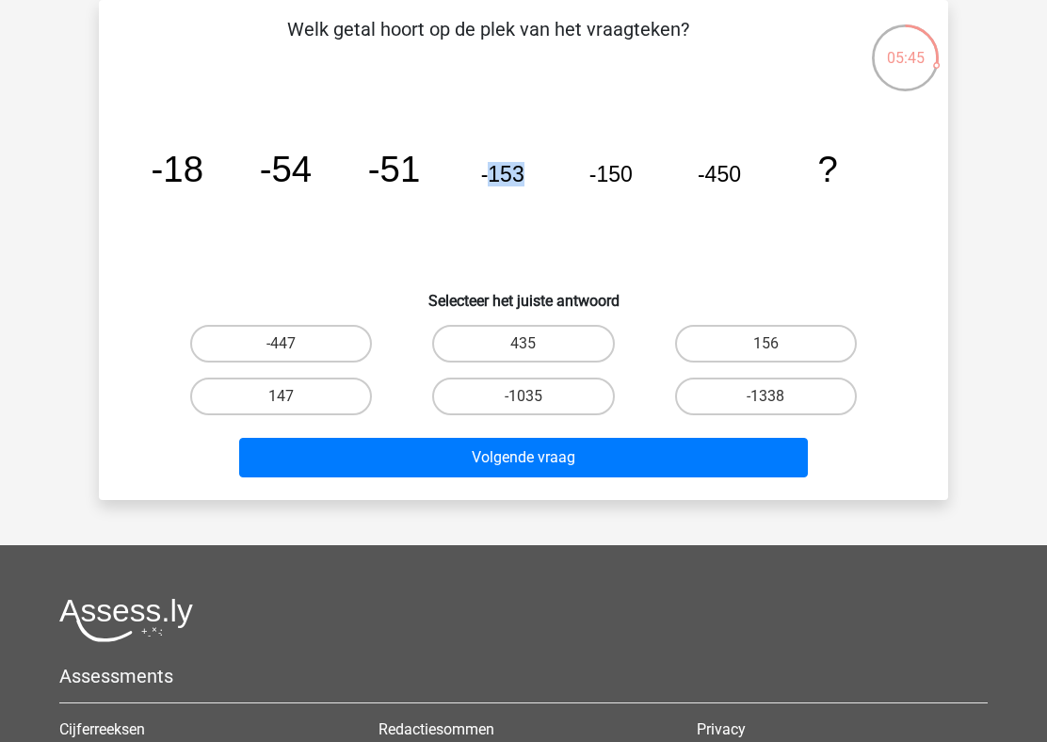
click at [514, 188] on icon "image/svg+xml -18 -54 -51 -153 -150 -450 ?" at bounding box center [523, 182] width 759 height 190
click at [182, 171] on tspan "-18" at bounding box center [178, 169] width 52 height 40
click at [180, 170] on tspan "-18" at bounding box center [178, 169] width 52 height 40
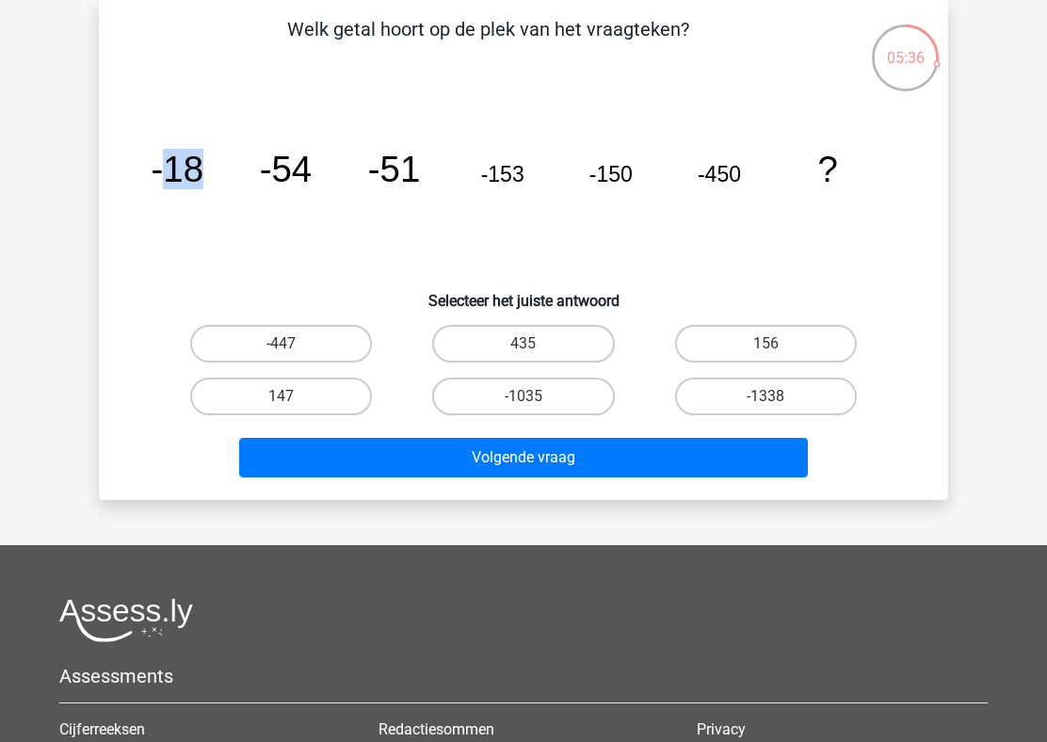
click at [180, 170] on tspan "-18" at bounding box center [178, 169] width 52 height 40
click at [247, 175] on icon "image/svg+xml -18 -54 -51 -153 -150 -450 ?" at bounding box center [523, 182] width 759 height 190
click at [359, 175] on icon "image/svg+xml -18 -54 -51 -153 -150 -450 ?" at bounding box center [523, 182] width 759 height 190
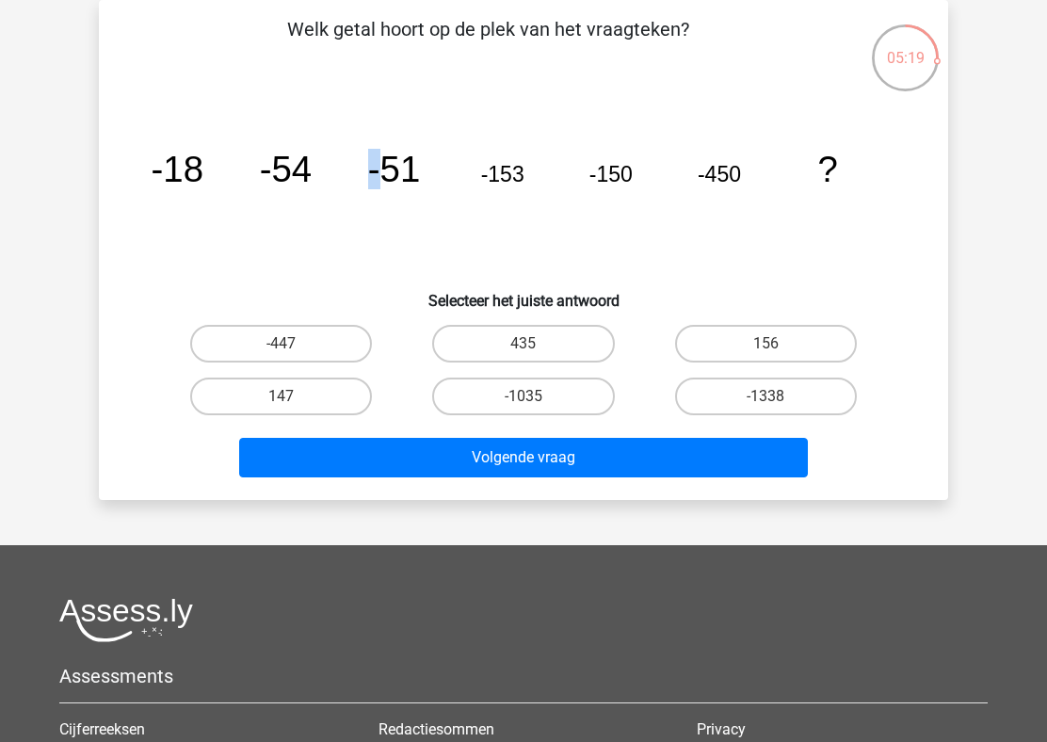
click at [359, 175] on icon "image/svg+xml -18 -54 -51 -153 -150 -450 ?" at bounding box center [523, 182] width 759 height 190
click at [235, 181] on icon "image/svg+xml -18 -54 -51 -153 -150 -450 ?" at bounding box center [523, 182] width 759 height 190
drag, startPoint x: 195, startPoint y: 175, endPoint x: 305, endPoint y: 173, distance: 110.1
click at [305, 173] on g "-18 -54 -51 -153 -150 -450 ?" at bounding box center [495, 169] width 686 height 40
click at [203, 169] on tspan "-153" at bounding box center [178, 169] width 52 height 40
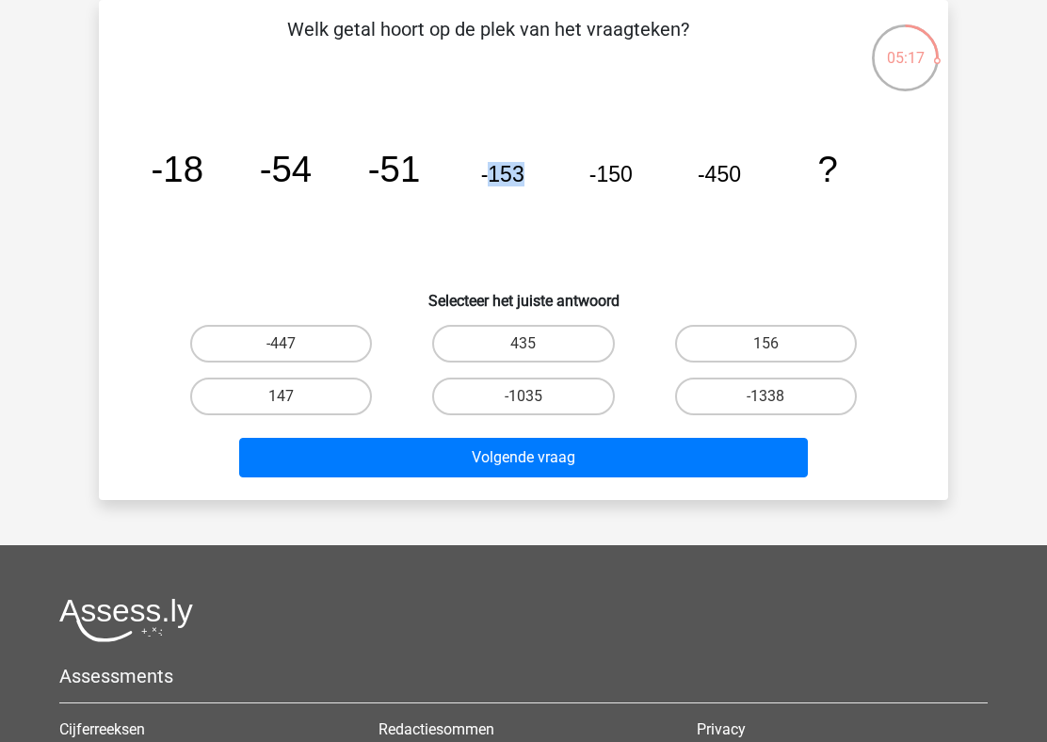
click at [203, 169] on tspan "-153" at bounding box center [178, 169] width 52 height 40
click at [203, 164] on tspan "-150" at bounding box center [178, 169] width 52 height 40
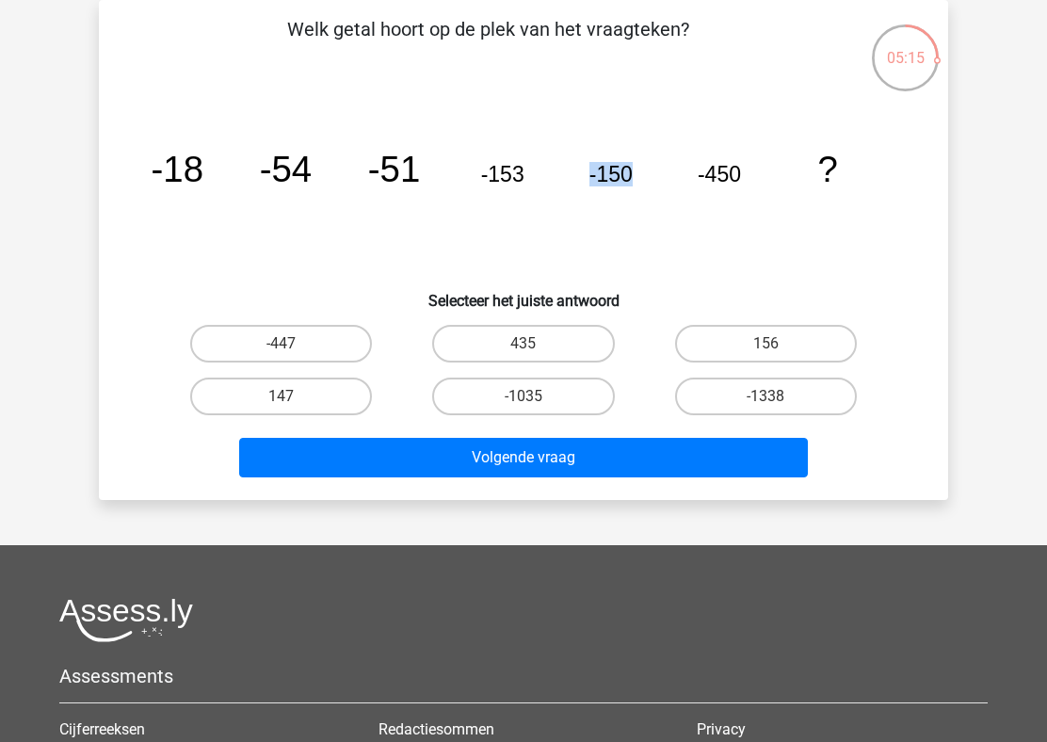
click at [203, 164] on tspan "-150" at bounding box center [178, 169] width 52 height 40
click at [311, 351] on label "-447" at bounding box center [281, 344] width 182 height 38
click at [294, 351] on input "-447" at bounding box center [287, 350] width 12 height 12
radio input "true"
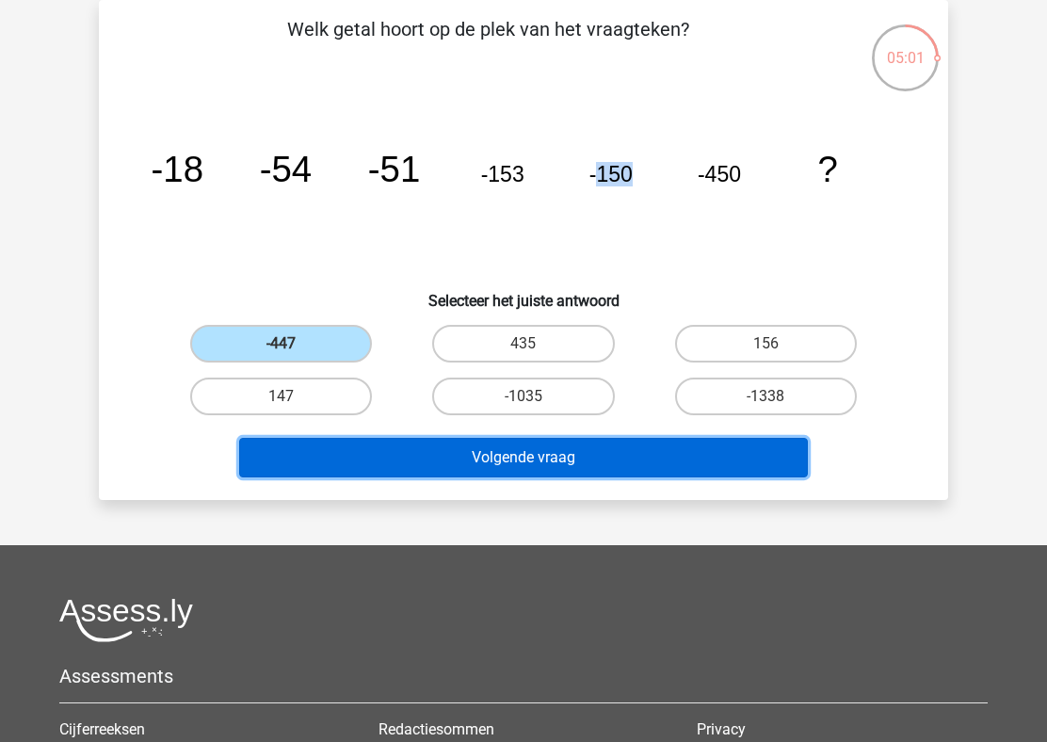
click at [422, 459] on button "Volgende vraag" at bounding box center [523, 458] width 569 height 40
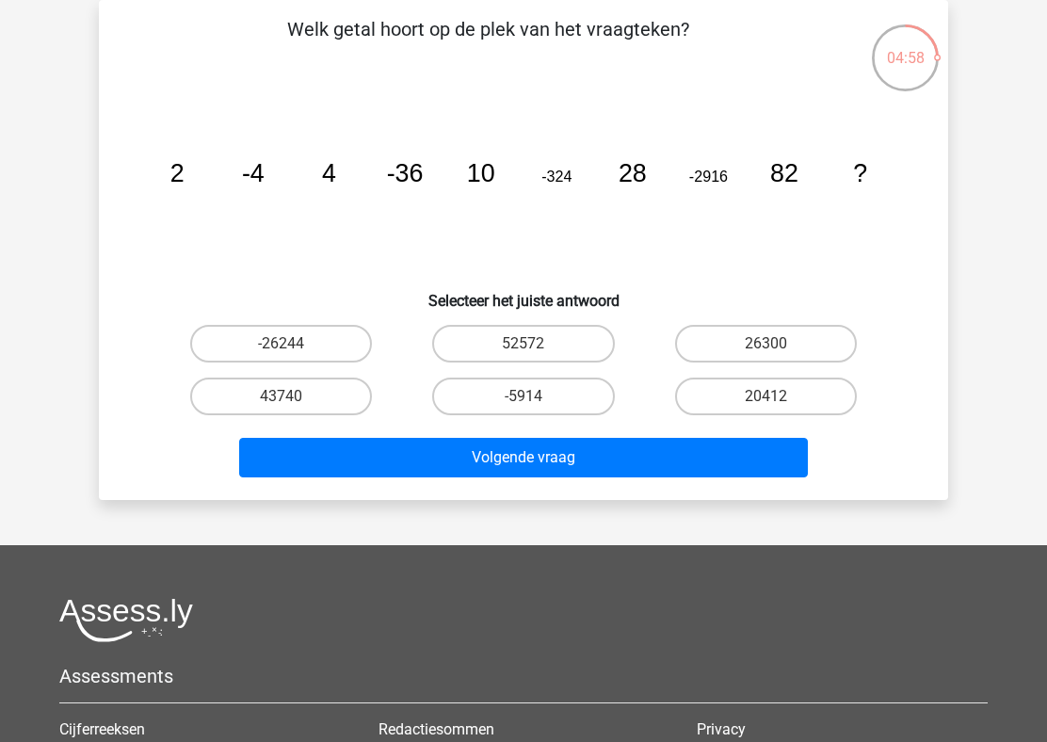
click at [376, 167] on icon "image/svg+xml 2 -4 4 -36 10 -324 28 -2916 82 ?" at bounding box center [523, 182] width 759 height 190
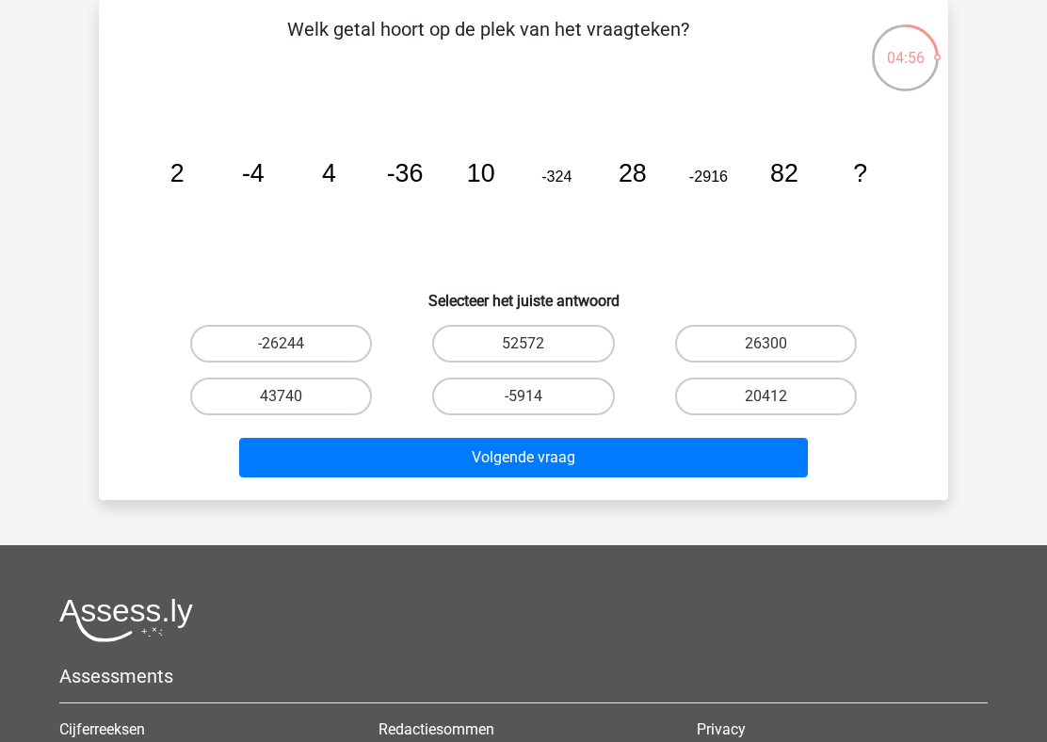
click at [282, 170] on icon "image/svg+xml 2 -4 4 -36 10 -324 28 -2916 82 ?" at bounding box center [523, 182] width 759 height 190
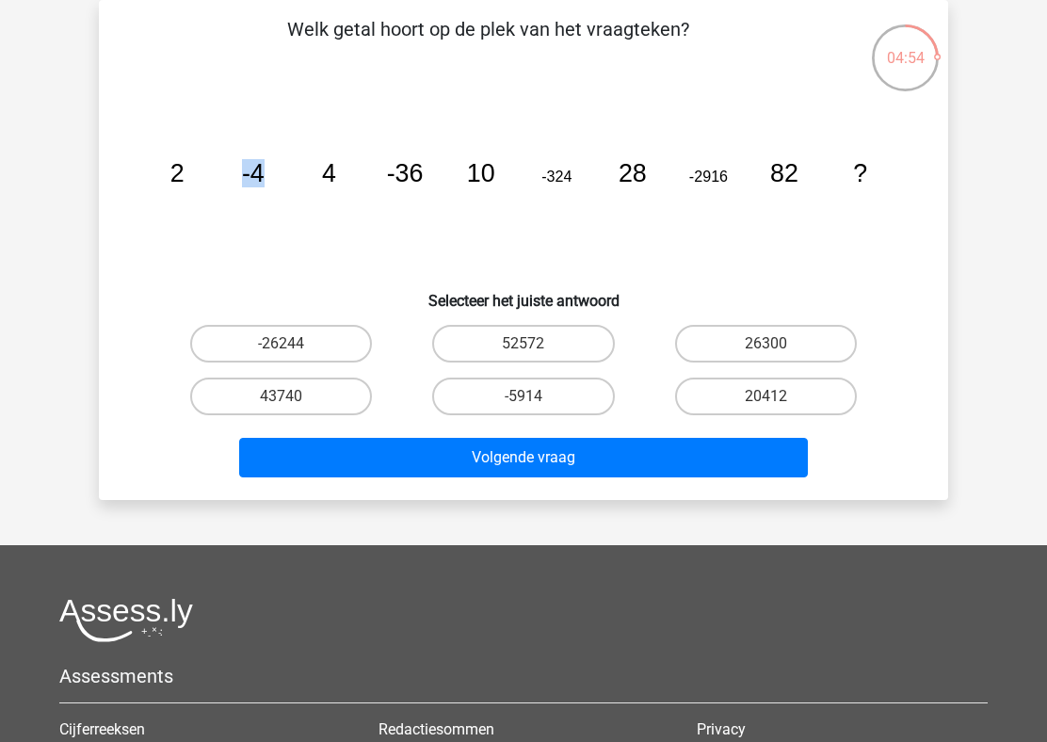
click at [282, 170] on icon "image/svg+xml 2 -4 4 -36 10 -324 28 -2916 82 ?" at bounding box center [523, 182] width 759 height 190
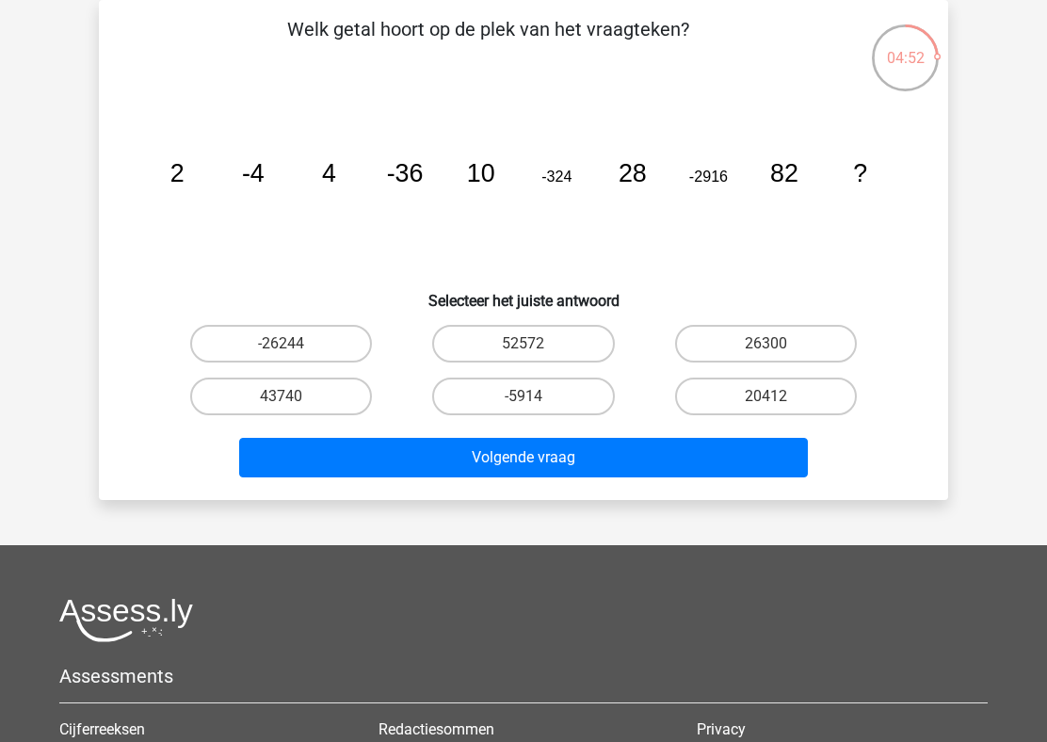
click at [282, 170] on icon "image/svg+xml 2 -4 4 -36 10 -324 28 -2916 82 ?" at bounding box center [523, 182] width 759 height 190
click at [313, 181] on icon "image/svg+xml 2 -4 4 -36 10 -324 28 -2916 82 ?" at bounding box center [523, 182] width 759 height 190
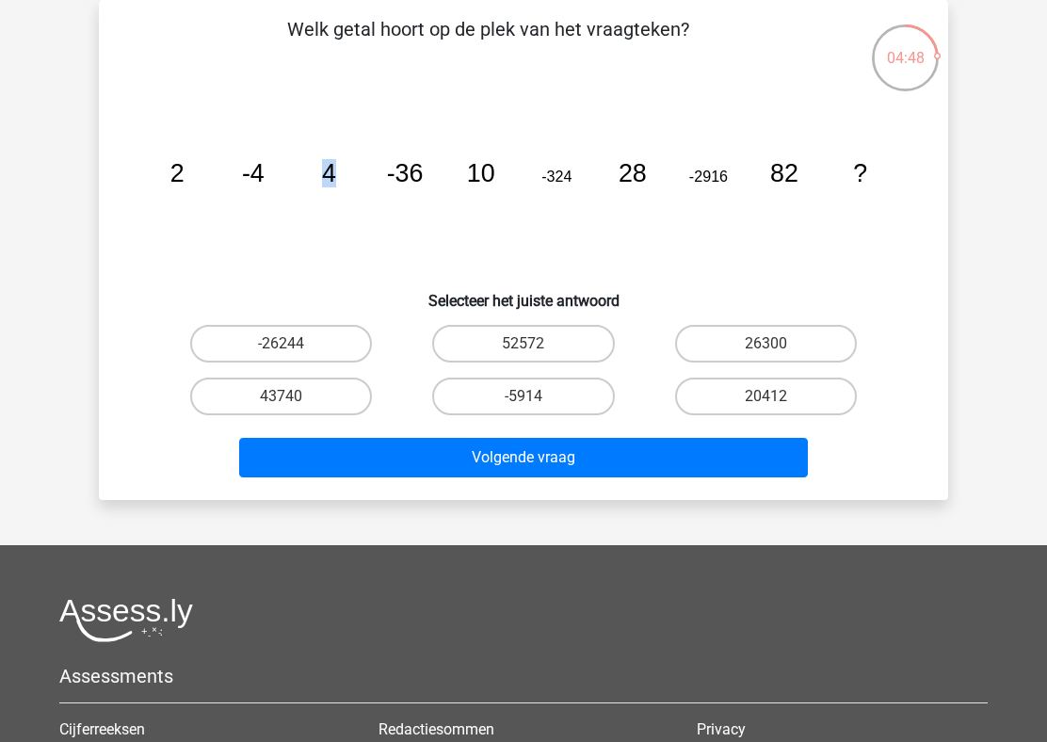
click at [347, 167] on icon "image/svg+xml 2 -4 4 -36 10 -324 28 -2916 82 ?" at bounding box center [523, 182] width 759 height 190
click at [285, 183] on icon "image/svg+xml 2 -4 4 -36 10 -324 28 -2916 82 ?" at bounding box center [523, 182] width 759 height 190
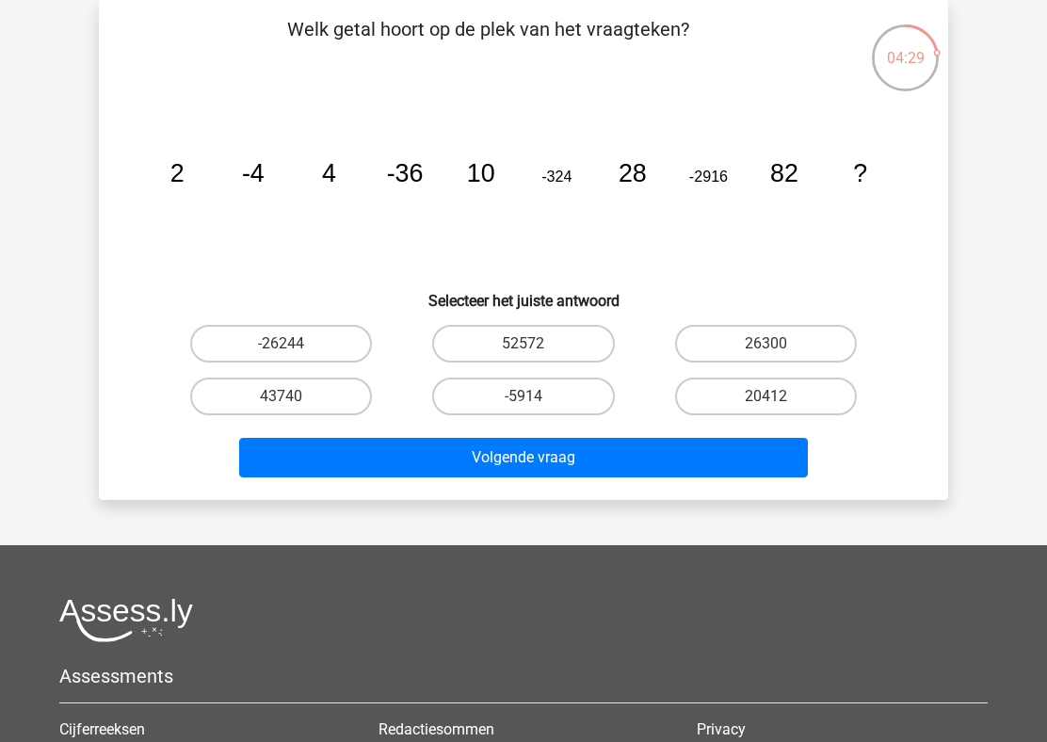
drag, startPoint x: 269, startPoint y: 177, endPoint x: 275, endPoint y: 119, distance: 58.6
click at [275, 119] on icon "image/svg+xml 2 -4 4 -36 10 -324 28 -2916 82 ?" at bounding box center [523, 182] width 759 height 190
drag, startPoint x: 176, startPoint y: 166, endPoint x: 362, endPoint y: 165, distance: 186.3
click at [362, 165] on icon "image/svg+xml 2 -4 4 -36 10 -324 28 -2916 82 ?" at bounding box center [523, 182] width 759 height 190
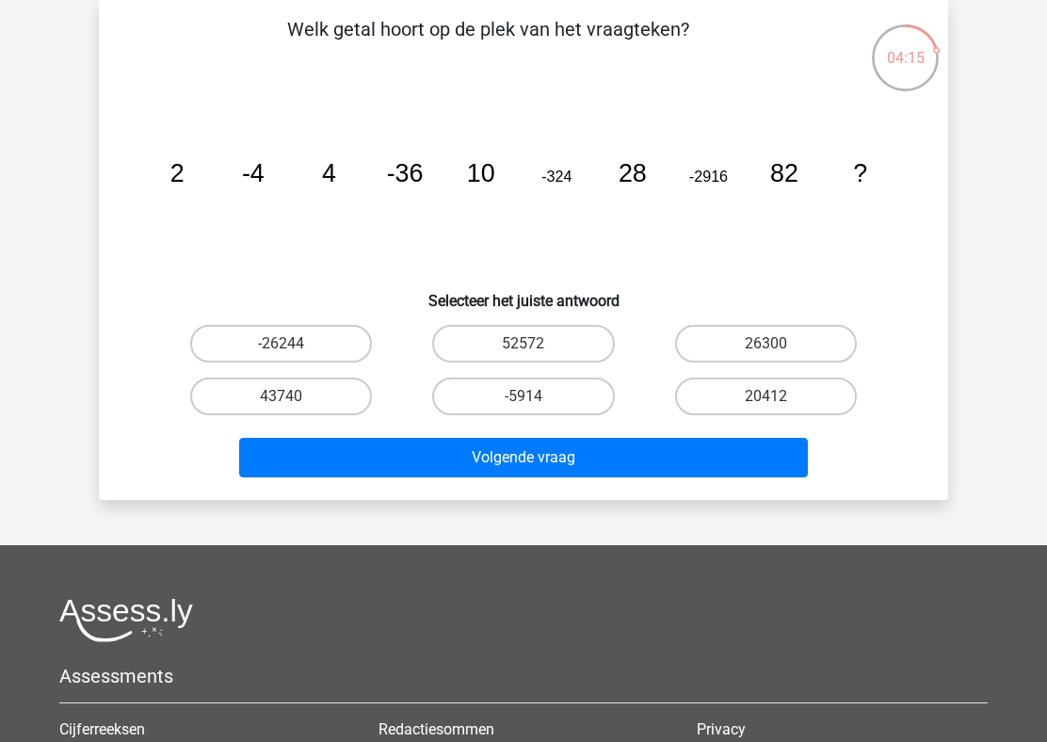
click at [184, 181] on tspan "-36" at bounding box center [177, 173] width 14 height 28
click at [440, 184] on icon "image/svg+xml 2 -4 4 -36 10 -324 28 -2916 82 ?" at bounding box center [523, 182] width 759 height 190
click at [184, 183] on tspan "-36" at bounding box center [177, 173] width 14 height 28
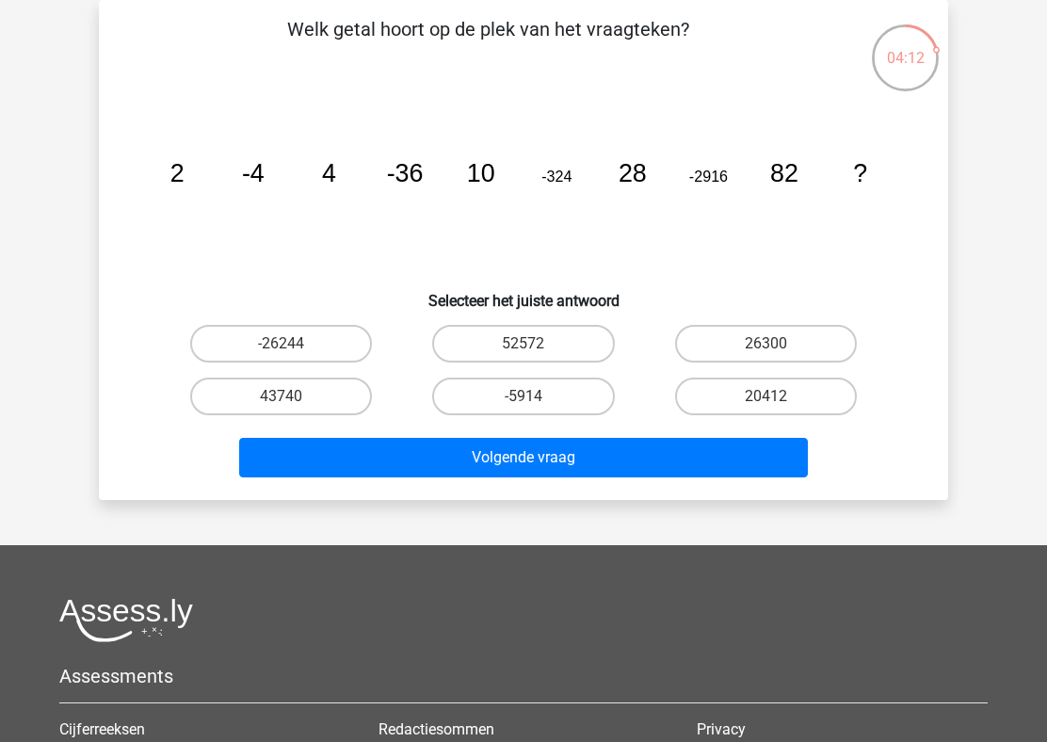
click at [184, 183] on tspan "-36" at bounding box center [177, 173] width 14 height 28
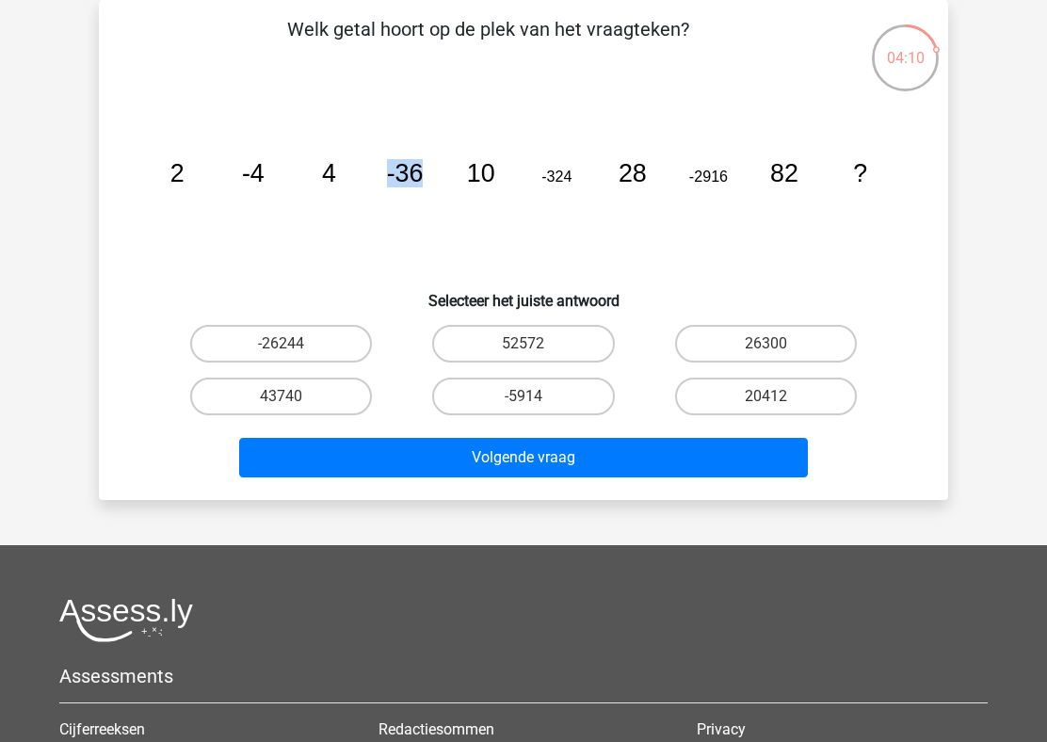
click at [593, 184] on icon "image/svg+xml 2 -4 4 -36 10 -324 28 -2916 82 ?" at bounding box center [523, 182] width 759 height 190
click at [184, 181] on tspan "-324" at bounding box center [177, 173] width 14 height 28
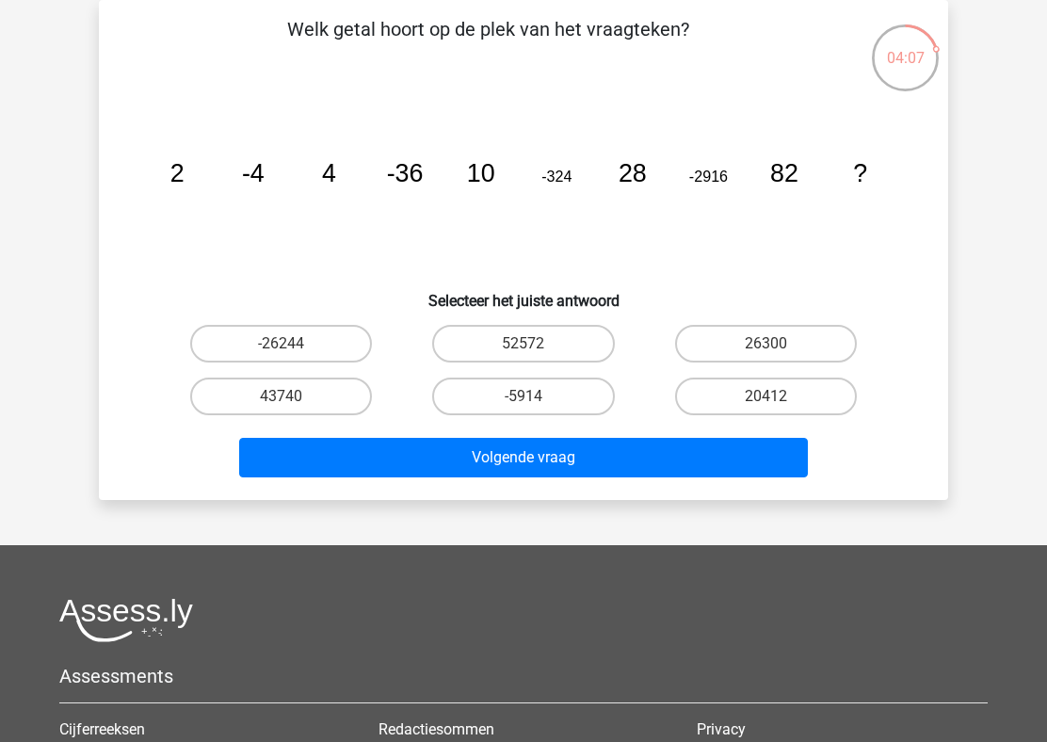
click at [184, 181] on tspan "-324" at bounding box center [177, 173] width 14 height 28
click at [184, 177] on tspan "-2916" at bounding box center [177, 173] width 14 height 28
click at [328, 351] on label "-26244" at bounding box center [281, 344] width 182 height 38
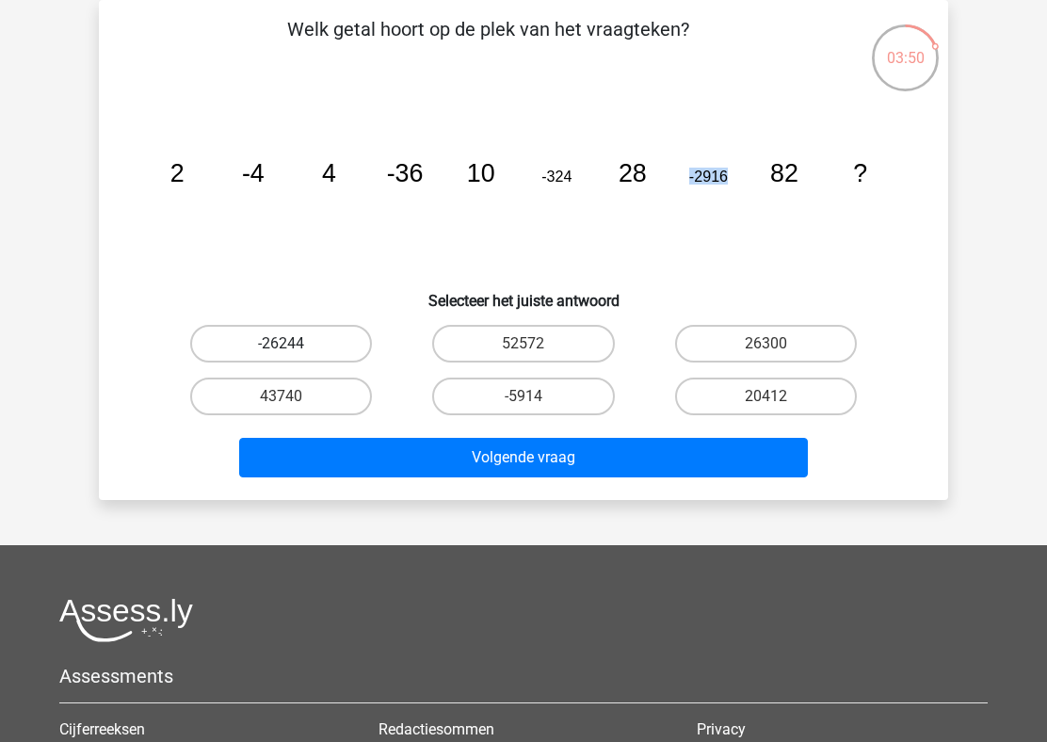
click at [294, 351] on input "-26244" at bounding box center [287, 350] width 12 height 12
radio input "true"
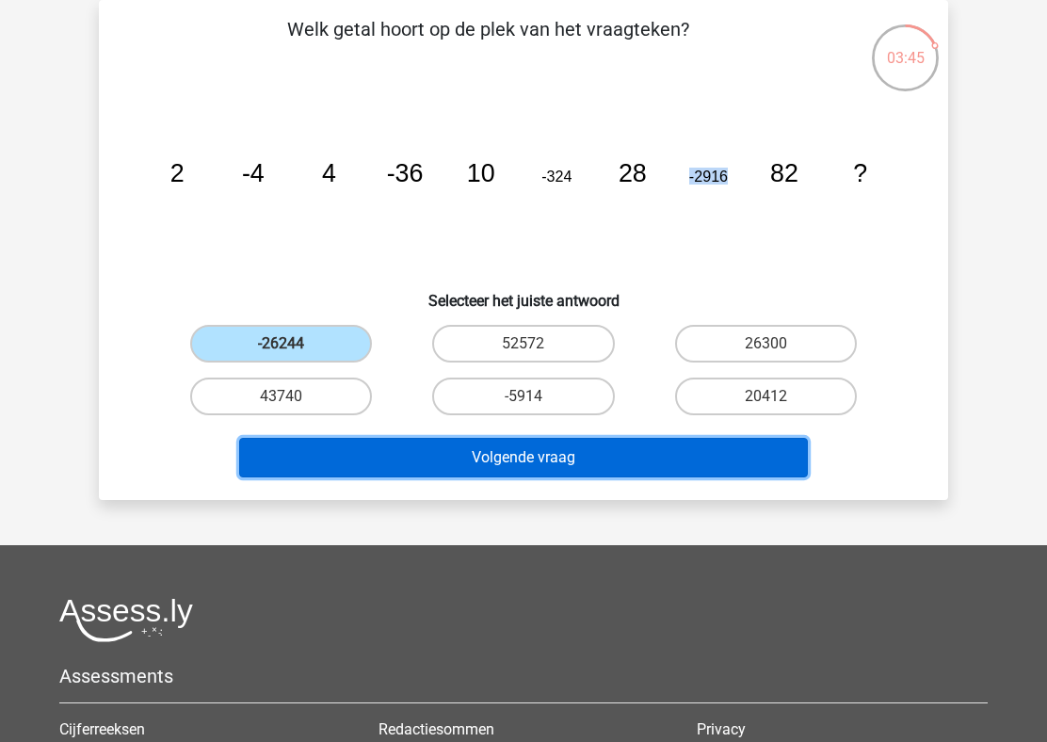
click at [654, 438] on button "Volgende vraag" at bounding box center [523, 458] width 569 height 40
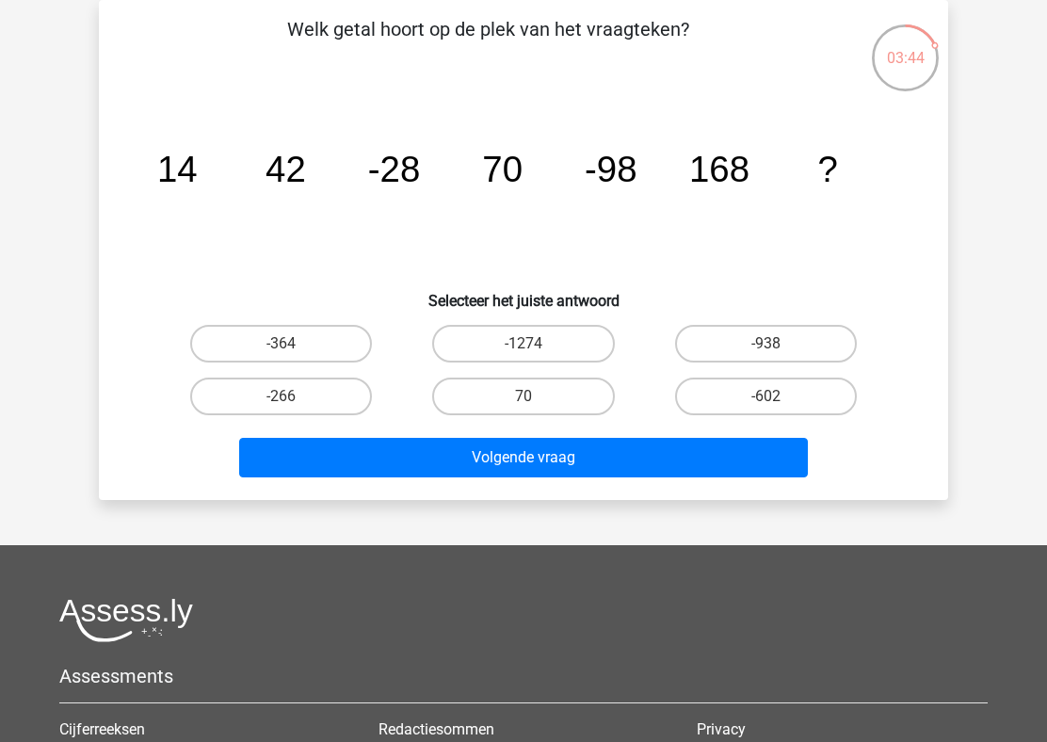
click at [290, 208] on icon "image/svg+xml 14 42 -28 70 -98 168 ?" at bounding box center [523, 182] width 759 height 190
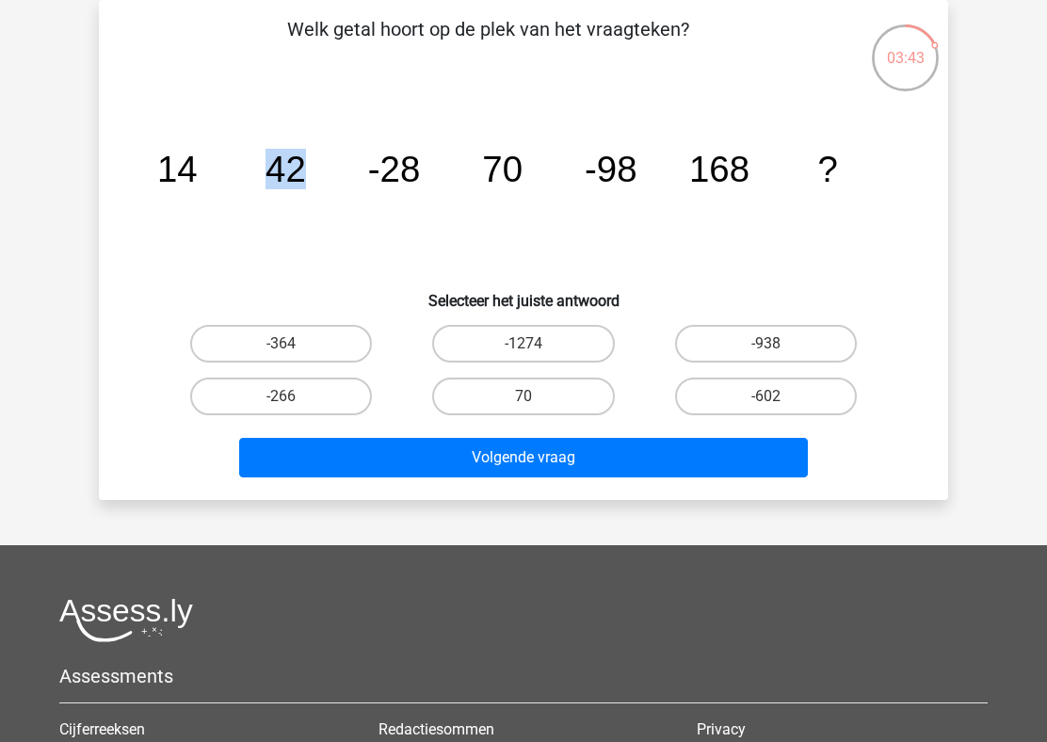
click at [290, 208] on icon "image/svg+xml 14 42 -28 70 -98 168 ?" at bounding box center [523, 182] width 759 height 190
click at [431, 159] on icon "image/svg+xml 14 42 -28 70 -98 168 ?" at bounding box center [523, 182] width 759 height 190
click at [198, 154] on tspan "42" at bounding box center [177, 169] width 40 height 40
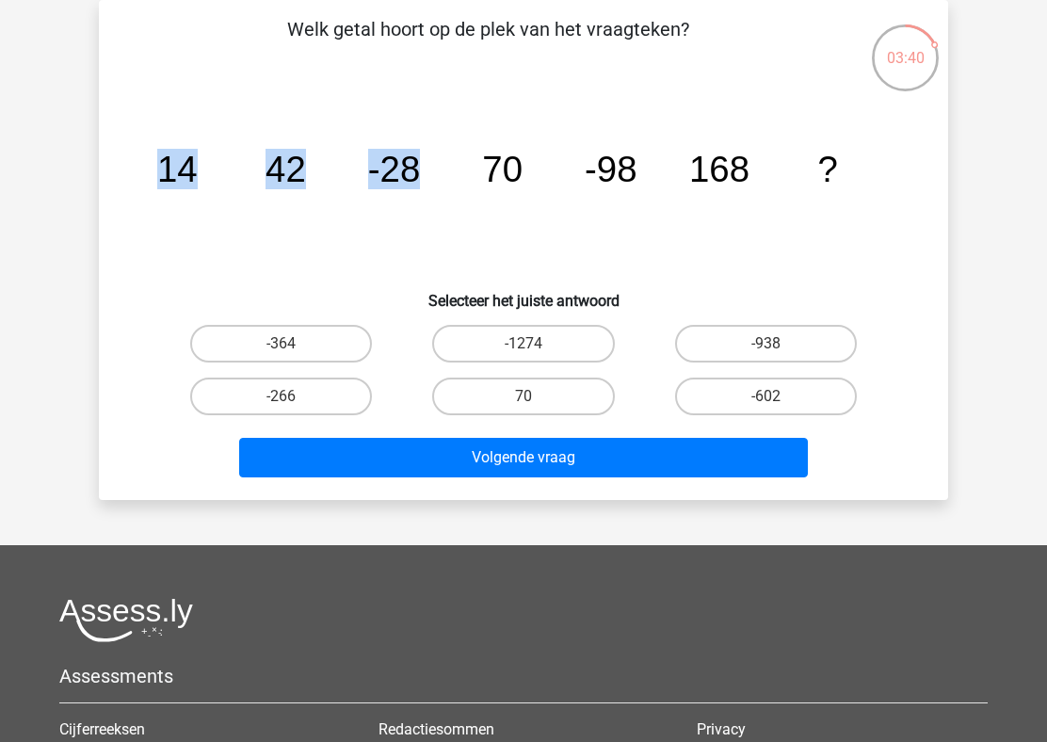
drag, startPoint x: 141, startPoint y: 170, endPoint x: 441, endPoint y: 181, distance: 300.4
click at [446, 182] on div "image/svg+xml 14 42 -28 70 -98 168 ?" at bounding box center [523, 182] width 789 height 190
click at [441, 181] on icon "image/svg+xml 14 42 -28 70 -98 168 ?" at bounding box center [523, 182] width 759 height 190
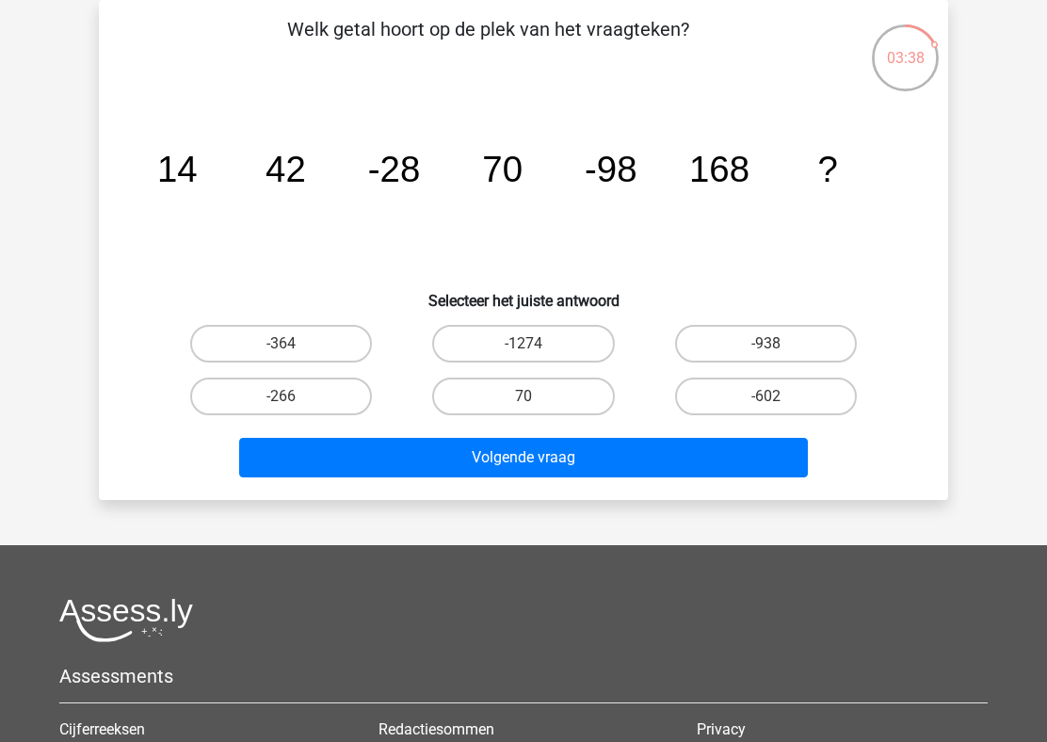
click at [441, 181] on icon "image/svg+xml 14 42 -28 70 -98 168 ?" at bounding box center [523, 182] width 759 height 190
click at [187, 184] on tspan "14" at bounding box center [177, 169] width 40 height 40
click at [248, 188] on icon "image/svg+xml 14 42 -28 70 -98 168 ?" at bounding box center [523, 182] width 759 height 190
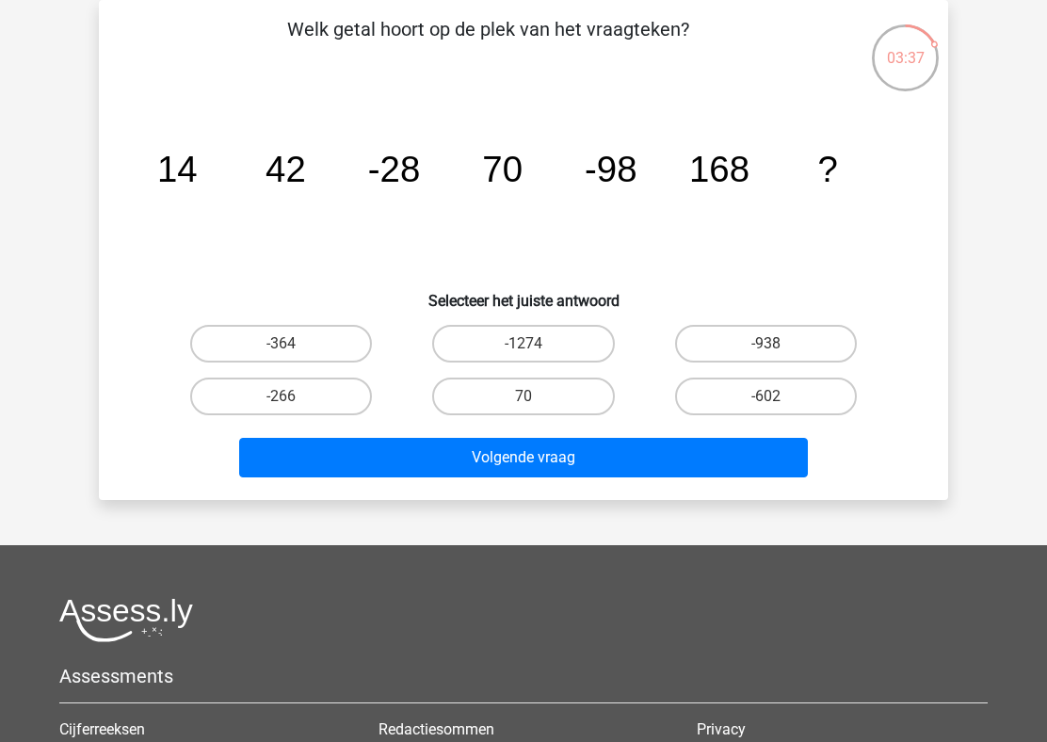
click at [248, 188] on icon "image/svg+xml 14 42 -28 70 -98 168 ?" at bounding box center [523, 182] width 759 height 190
click at [349, 170] on icon "image/svg+xml 14 42 -28 70 -98 168 ?" at bounding box center [523, 182] width 759 height 190
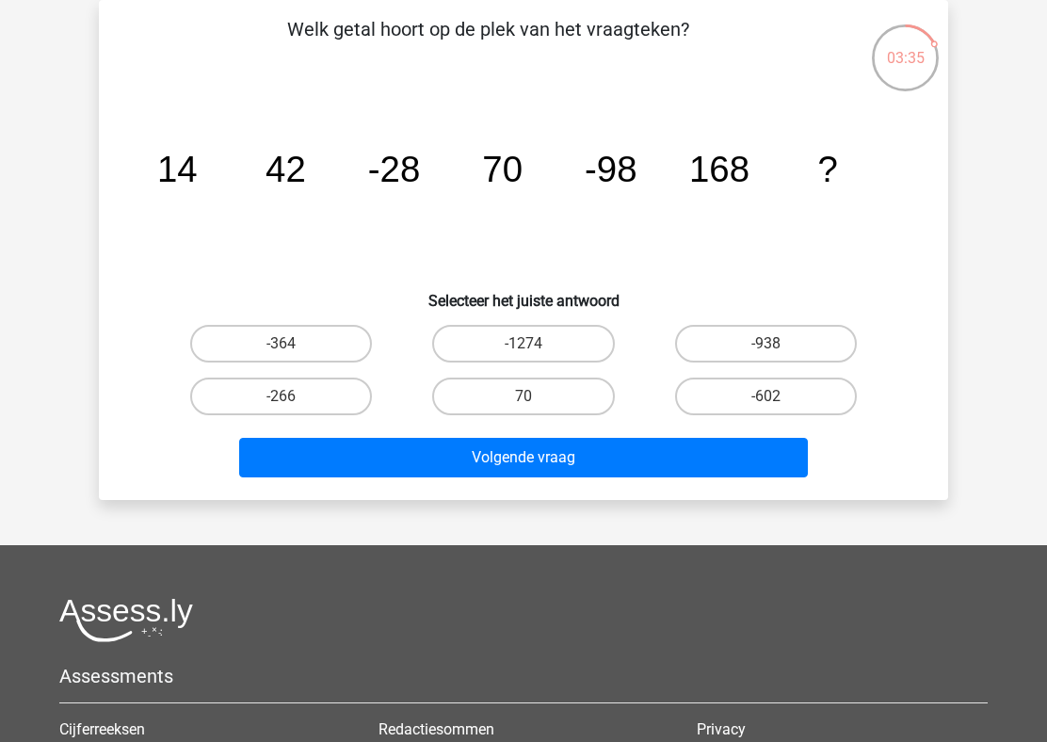
click at [198, 188] on tspan "70" at bounding box center [177, 169] width 40 height 40
click at [198, 177] on tspan "-98" at bounding box center [177, 169] width 40 height 40
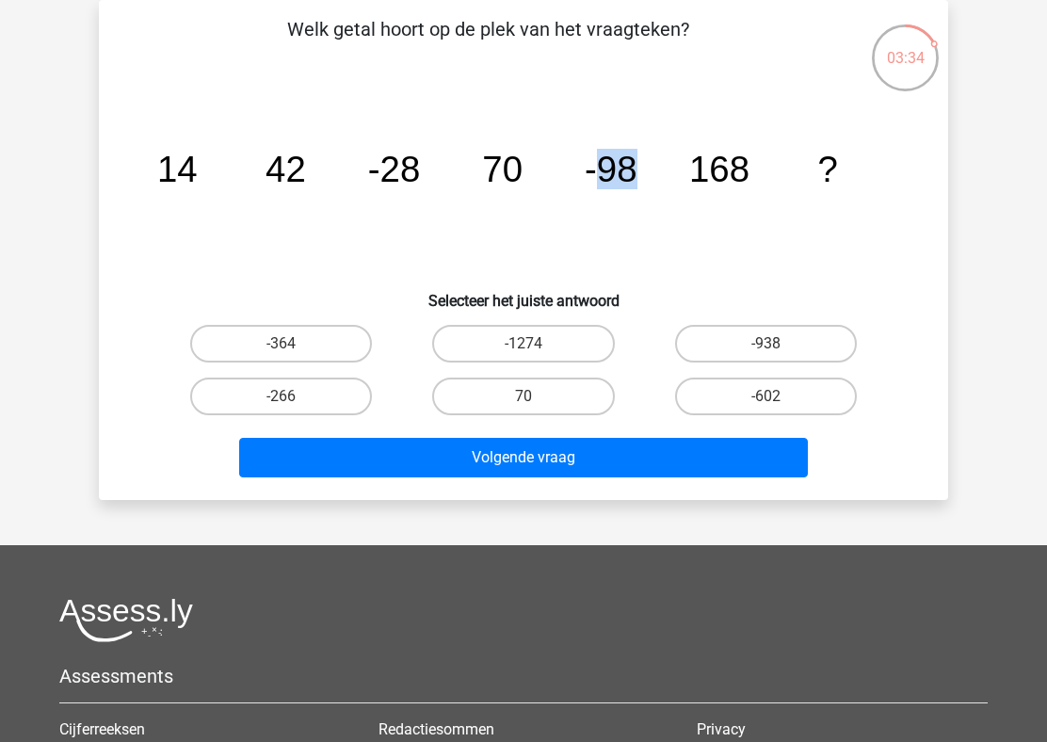
click at [198, 177] on tspan "-98" at bounding box center [177, 169] width 40 height 40
click at [198, 173] on tspan "168" at bounding box center [177, 169] width 40 height 40
click at [565, 183] on icon "image/svg+xml 14 42 -28 70 -98 168 ?" at bounding box center [523, 182] width 759 height 190
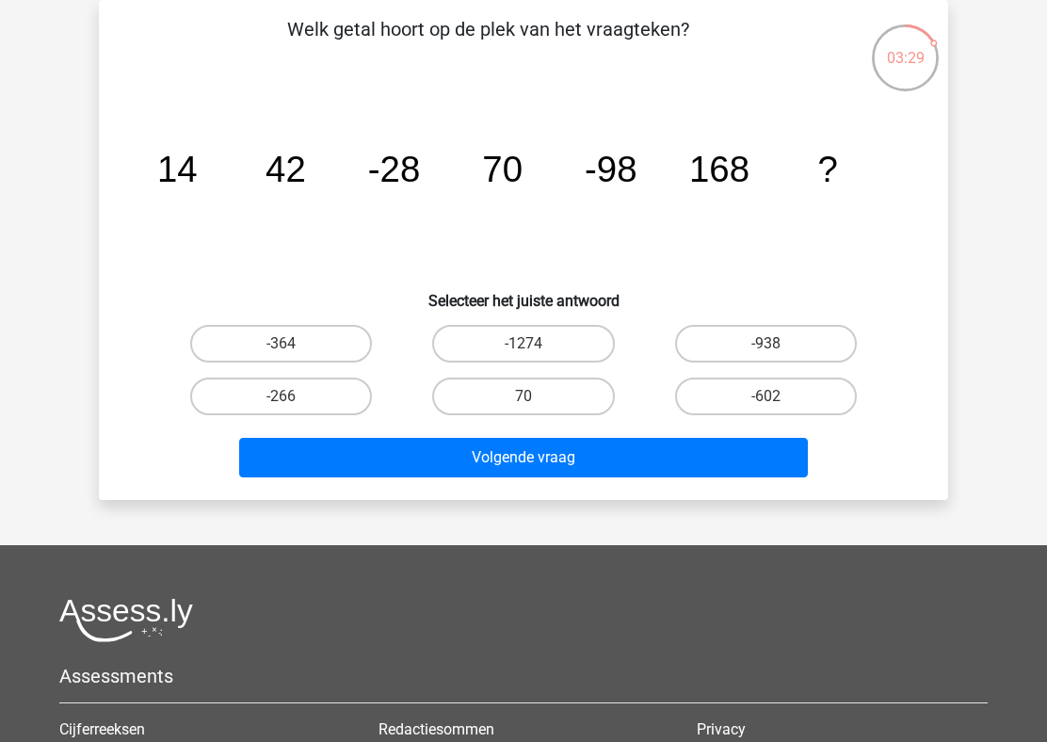
click at [565, 183] on icon "image/svg+xml 14 42 -28 70 -98 168 ?" at bounding box center [523, 182] width 759 height 190
click at [273, 193] on icon "image/svg+xml 14 42 -28 70 -98 168 ?" at bounding box center [523, 182] width 759 height 190
click at [203, 188] on icon "image/svg+xml 14 42 -28 70 -98 168 ?" at bounding box center [523, 182] width 759 height 190
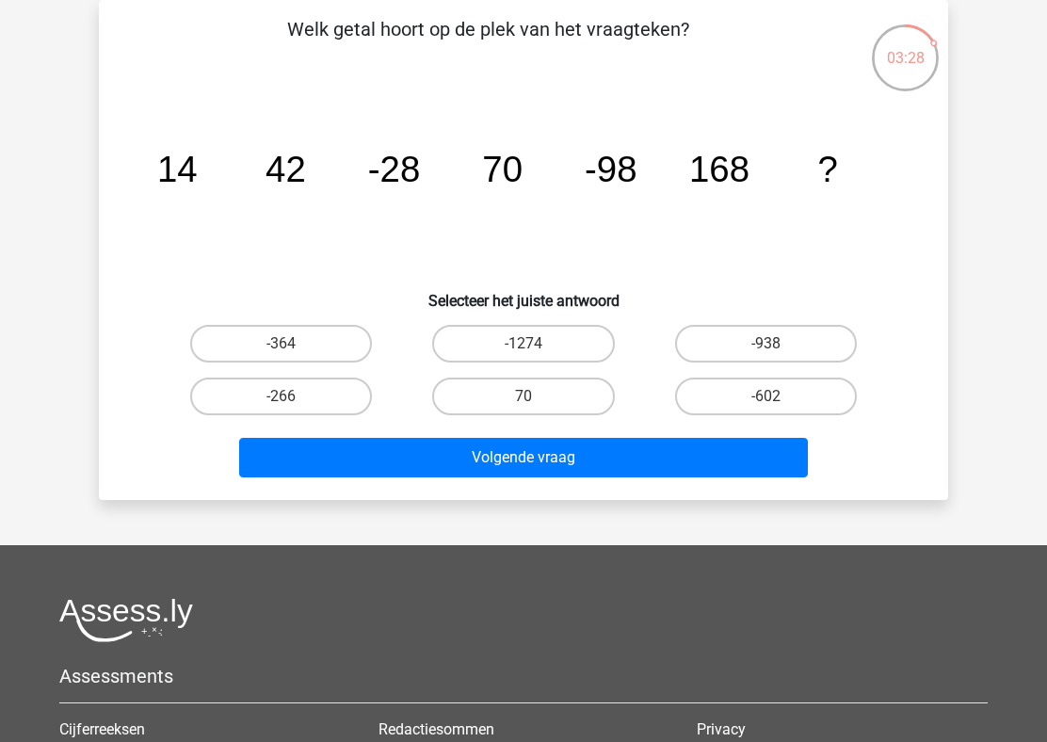
click at [203, 188] on icon "image/svg+xml 14 42 -28 70 -98 168 ?" at bounding box center [523, 182] width 759 height 190
click at [225, 169] on icon "image/svg+xml 14 42 -28 70 -98 168 ?" at bounding box center [523, 182] width 759 height 190
drag, startPoint x: 225, startPoint y: 169, endPoint x: 326, endPoint y: 169, distance: 100.7
click at [327, 169] on icon "image/svg+xml 14 42 -28 70 -98 168 ?" at bounding box center [523, 182] width 759 height 190
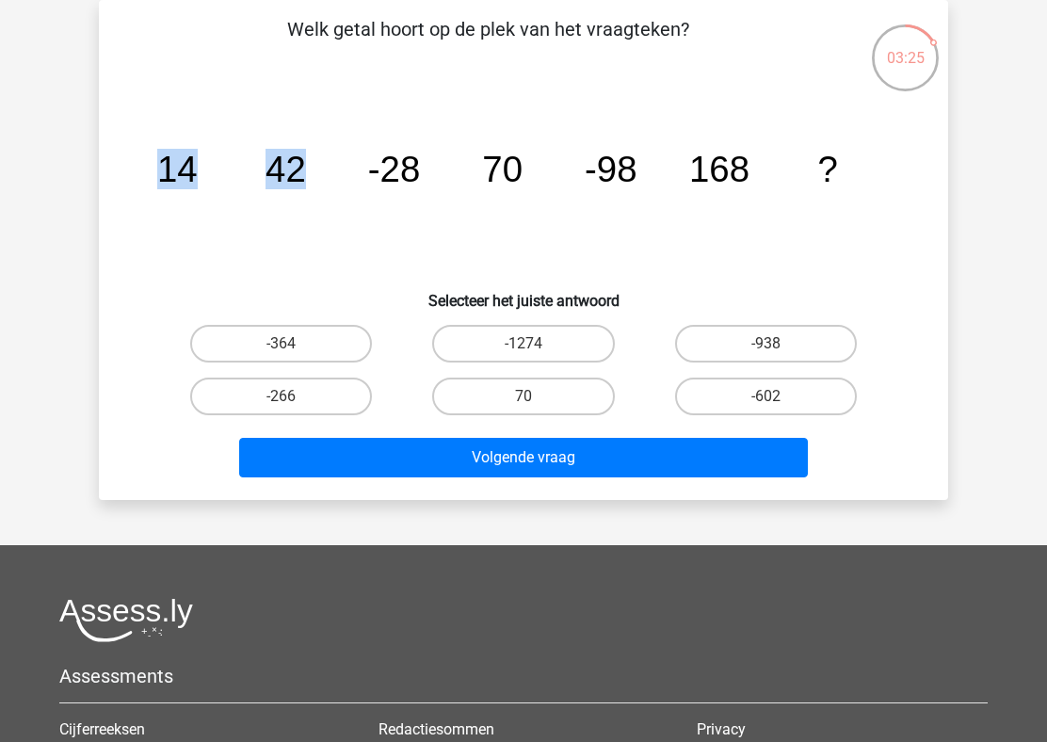
click at [326, 169] on icon "image/svg+xml 14 42 -28 70 -98 168 ?" at bounding box center [523, 182] width 759 height 190
drag, startPoint x: 303, startPoint y: 168, endPoint x: 463, endPoint y: 187, distance: 161.1
click at [463, 187] on icon "image/svg+xml 14 42 -28 70 -98 168 ?" at bounding box center [523, 182] width 759 height 190
click at [198, 175] on tspan "-28" at bounding box center [177, 169] width 40 height 40
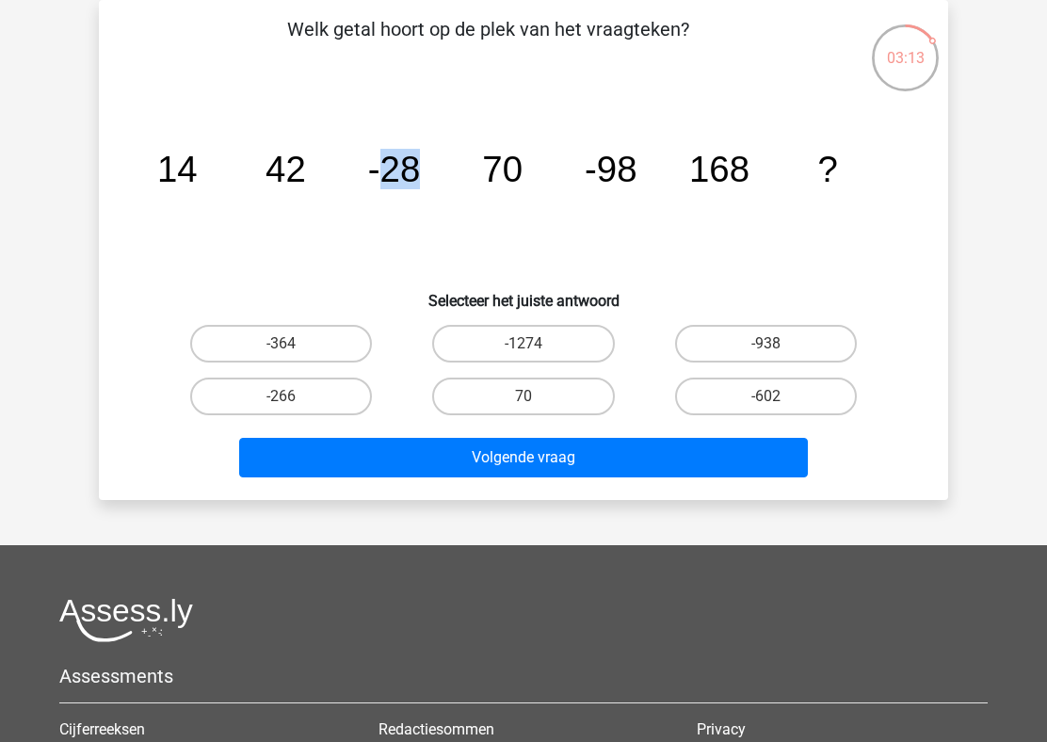
click at [319, 175] on icon "image/svg+xml 14 42 -28 70 -98 168 ?" at bounding box center [523, 182] width 759 height 190
click at [264, 171] on icon "image/svg+xml 14 42 -28 70 -98 168 ?" at bounding box center [523, 182] width 759 height 190
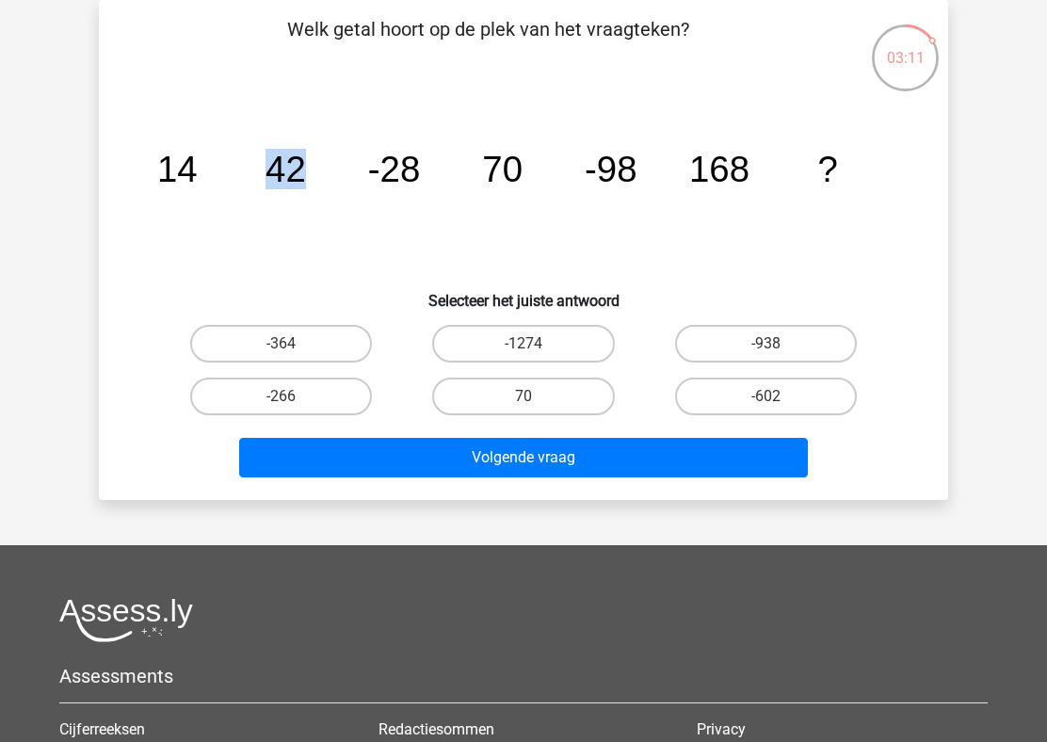
click at [264, 171] on icon "image/svg+xml 14 42 -28 70 -98 168 ?" at bounding box center [523, 182] width 759 height 190
click at [287, 210] on icon "image/svg+xml 14 42 -28 70 -98 168 ?" at bounding box center [523, 182] width 759 height 190
drag, startPoint x: 287, startPoint y: 210, endPoint x: 384, endPoint y: 210, distance: 96.9
click at [384, 210] on icon "image/svg+xml 14 42 -28 70 -98 168 ?" at bounding box center [523, 182] width 759 height 190
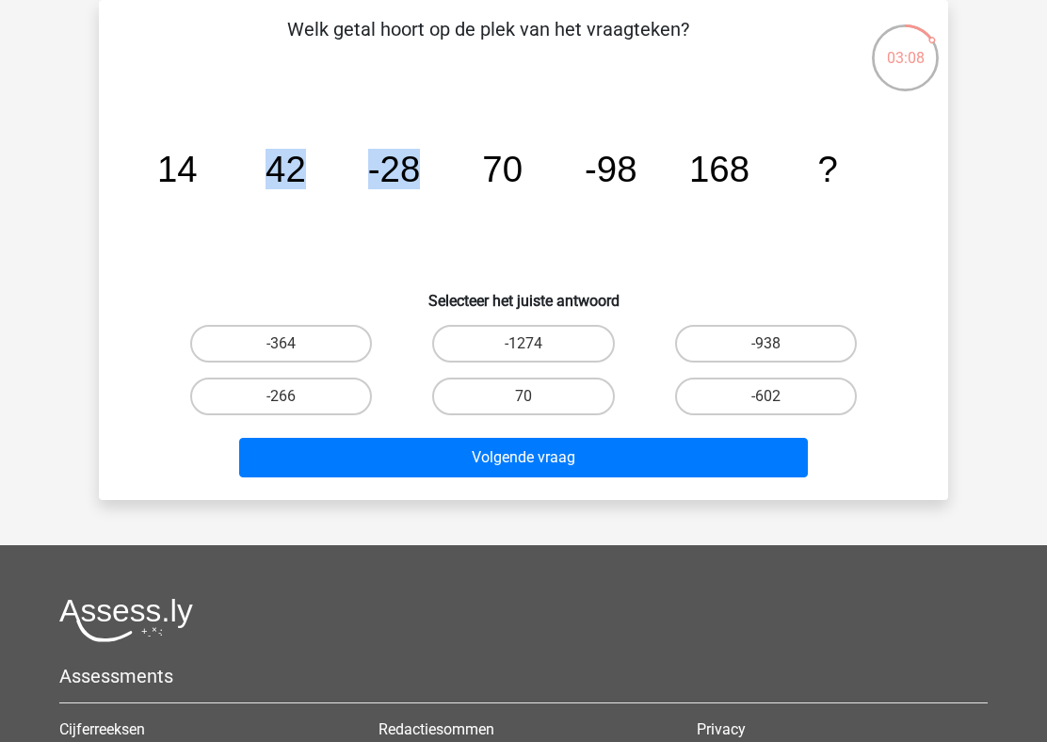
click at [384, 210] on icon "image/svg+xml 14 42 -28 70 -98 168 ?" at bounding box center [523, 182] width 759 height 190
click at [304, 407] on label "-266" at bounding box center [281, 396] width 182 height 38
click at [294, 407] on input "-266" at bounding box center [287, 402] width 12 height 12
radio input "true"
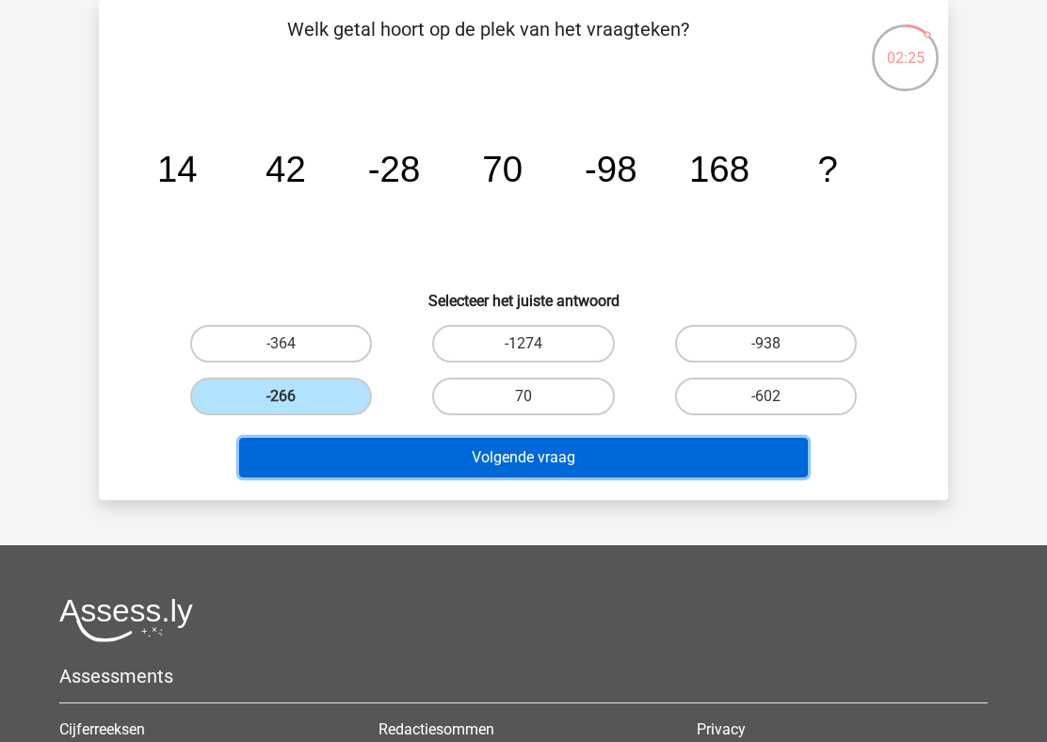
click at [428, 467] on button "Volgende vraag" at bounding box center [523, 458] width 569 height 40
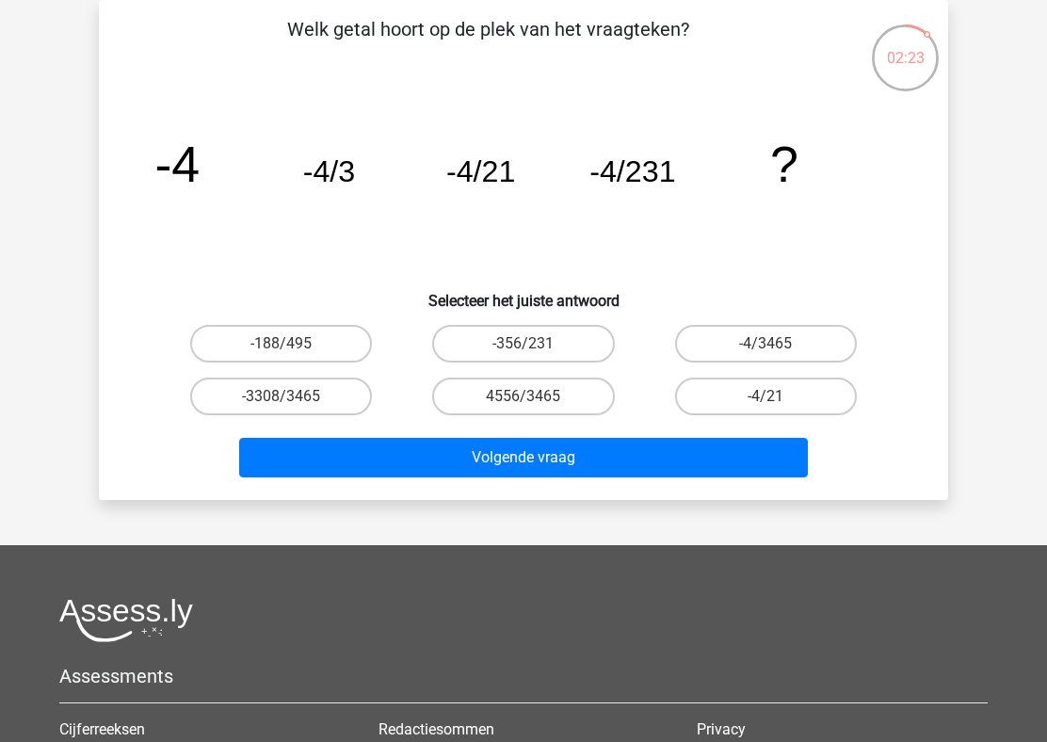
click at [381, 138] on icon "image/svg+xml -4 -4/3 -4/21 -4/231 ?" at bounding box center [523, 182] width 759 height 190
click at [392, 57] on p "Welk getal hoort op de plek van het vraagteken?" at bounding box center [488, 43] width 718 height 56
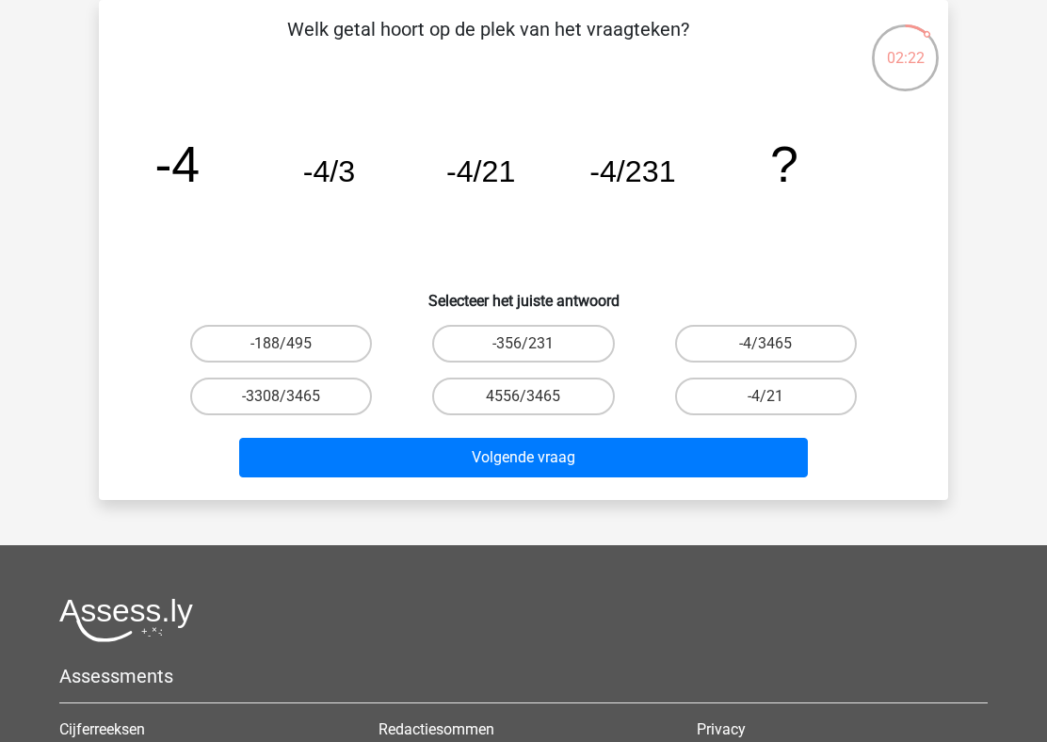
click at [392, 57] on p "Welk getal hoort op de plek van het vraagteken?" at bounding box center [488, 43] width 718 height 56
click at [362, 155] on icon "image/svg+xml -4 -4/3 -4/21 -4/231 ?" at bounding box center [523, 182] width 759 height 190
click at [686, 196] on icon "image/svg+xml -4 -4/3 -4/21 -4/231 ?" at bounding box center [523, 182] width 759 height 190
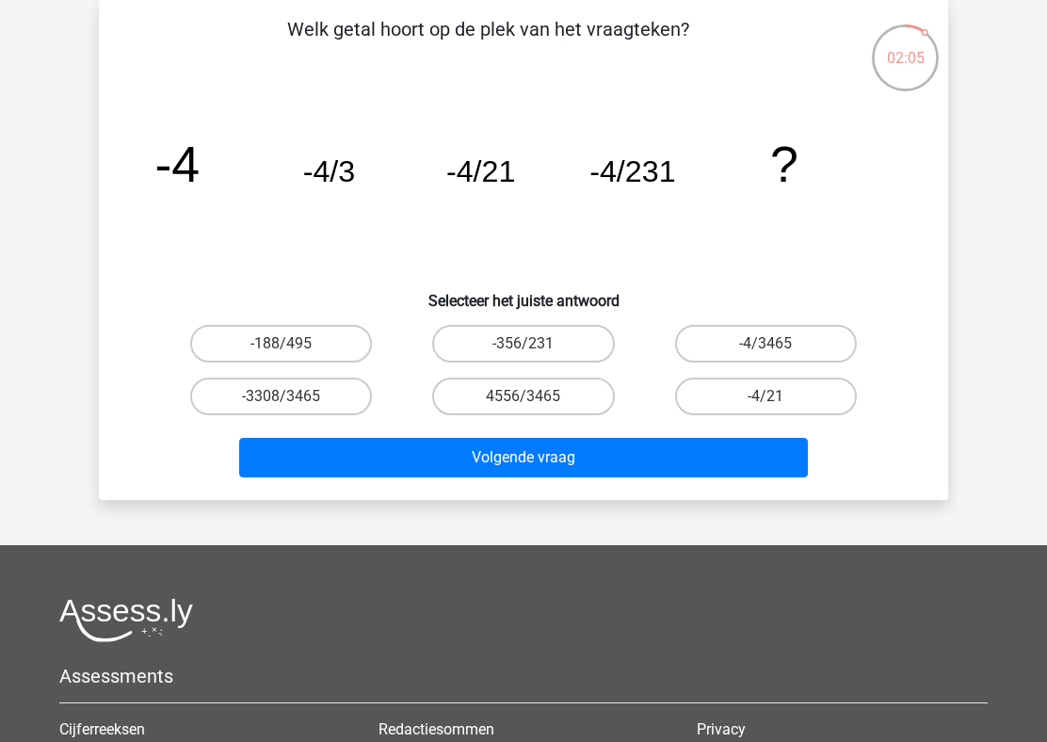
click at [686, 196] on icon "image/svg+xml -4 -4/3 -4/21 -4/231 ?" at bounding box center [523, 182] width 759 height 190
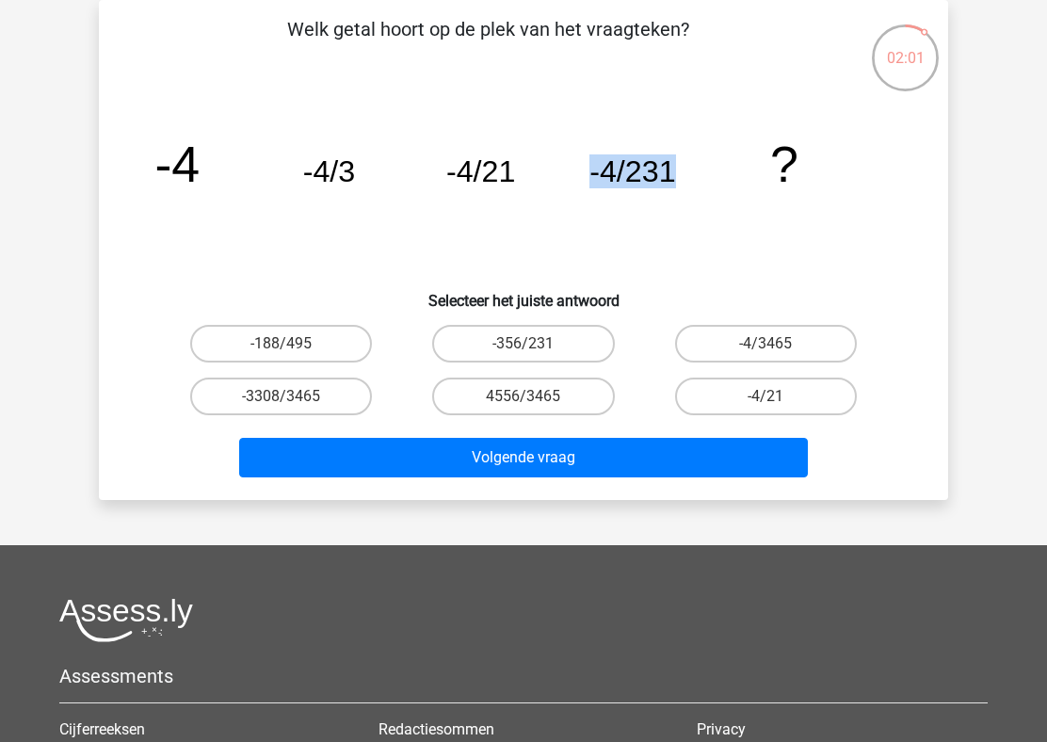
click at [446, 210] on icon "image/svg+xml -4 -4/3 -4/21 -4/231 ?" at bounding box center [523, 182] width 759 height 190
click at [200, 184] on tspan "-4/21" at bounding box center [176, 164] width 45 height 56
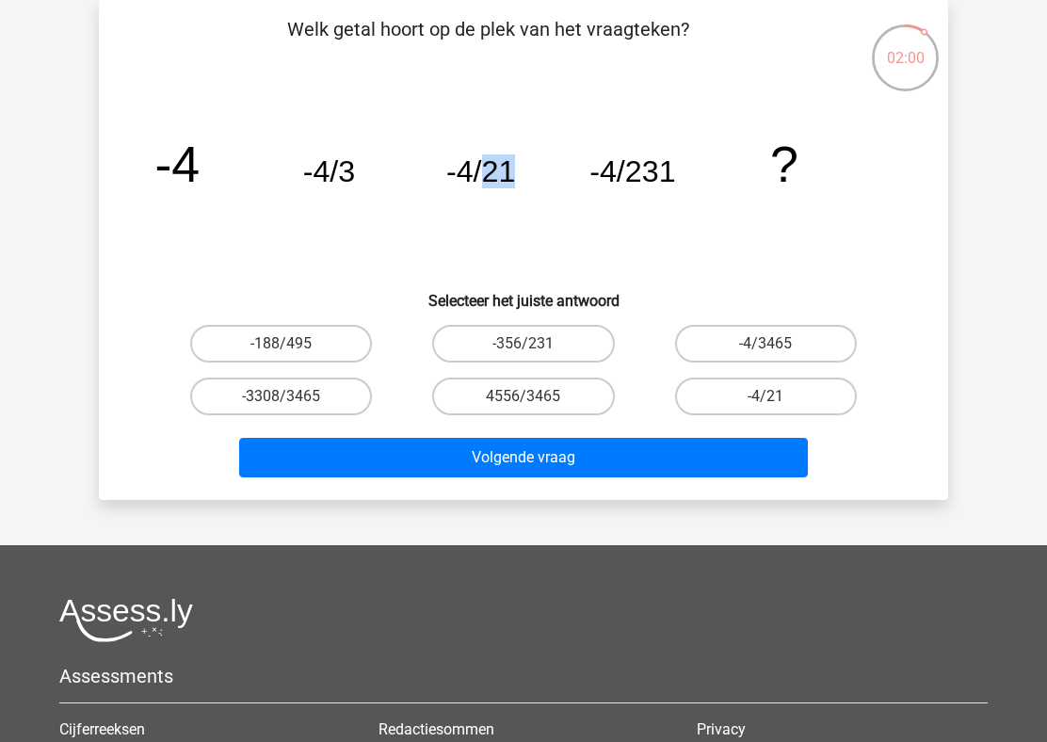
click at [200, 184] on tspan "-4/21" at bounding box center [176, 164] width 45 height 56
click at [289, 202] on icon "image/svg+xml -4 -4/3 -4/21 -4/231 ?" at bounding box center [523, 182] width 759 height 190
click at [344, 196] on icon "image/svg+xml -4 -4/3 -4/21 -4/231 ?" at bounding box center [523, 182] width 759 height 190
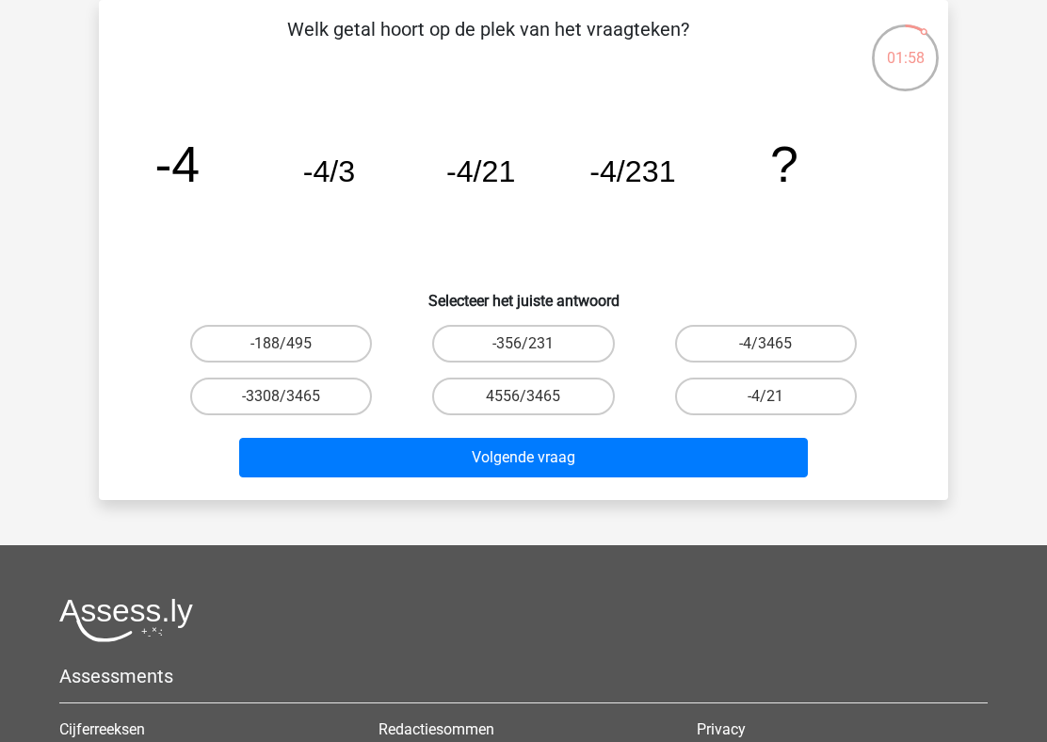
click at [344, 196] on icon "image/svg+xml -4 -4/3 -4/21 -4/231 ?" at bounding box center [523, 182] width 759 height 190
click at [200, 172] on tspan "-4/21" at bounding box center [176, 164] width 45 height 56
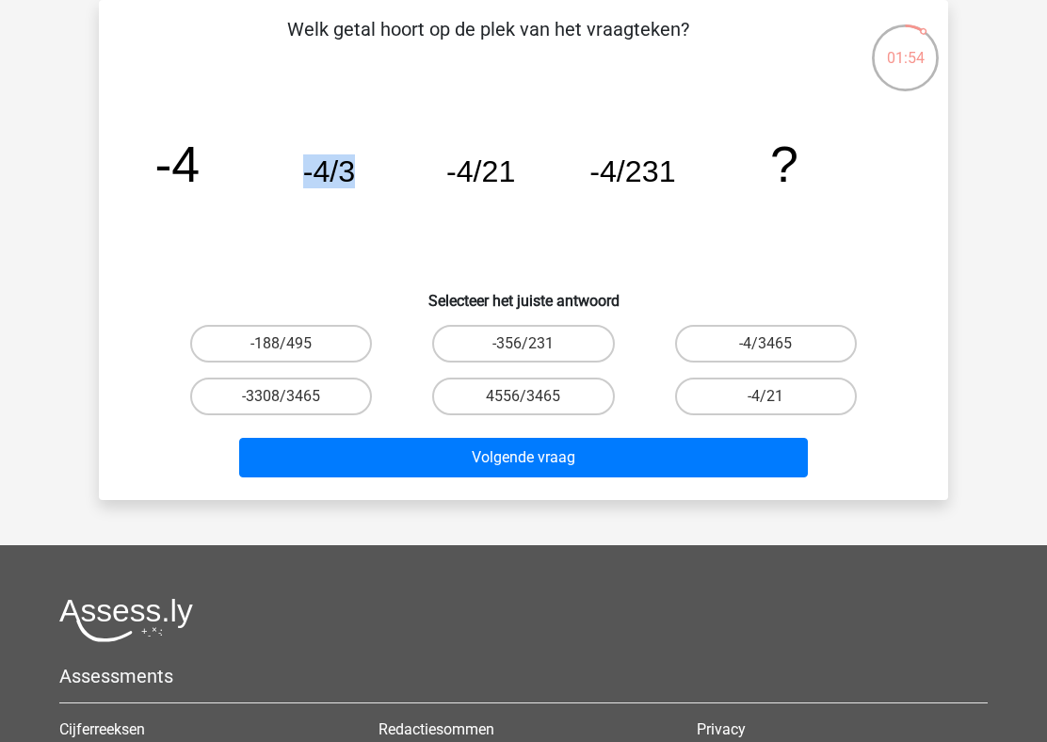
drag, startPoint x: 300, startPoint y: 184, endPoint x: 422, endPoint y: 184, distance: 121.4
click at [422, 184] on icon "image/svg+xml -4 -4/3 -4/21 -4/231 ?" at bounding box center [523, 182] width 759 height 190
click at [200, 176] on tspan "-4/231" at bounding box center [176, 164] width 45 height 56
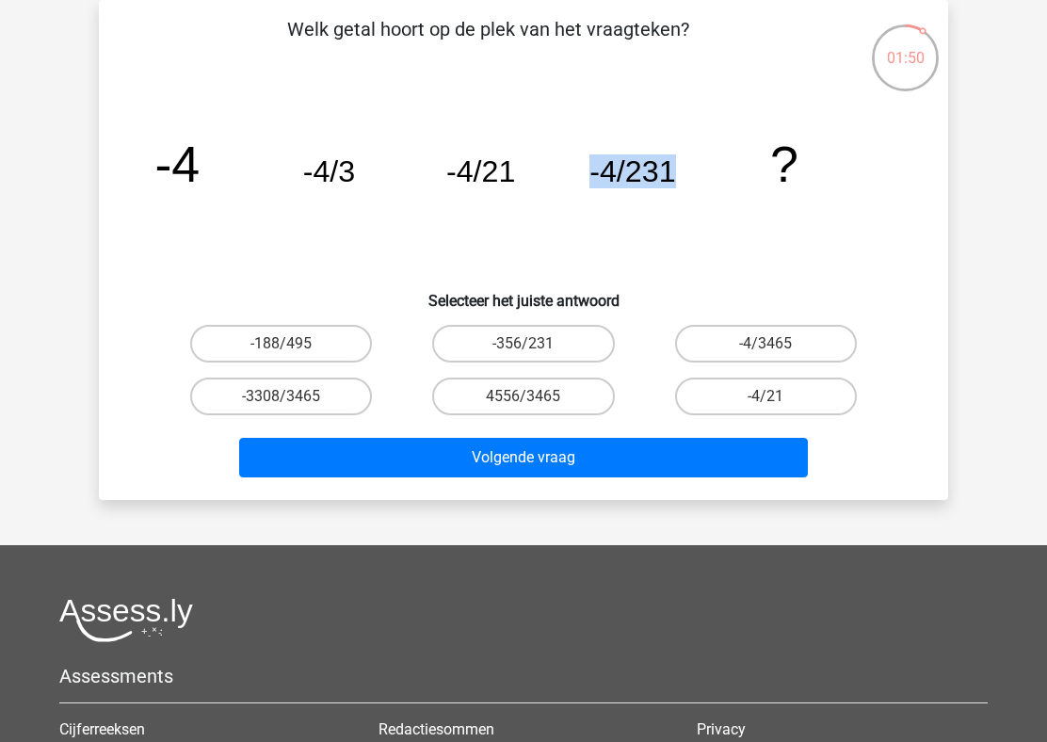
drag, startPoint x: 593, startPoint y: 176, endPoint x: 733, endPoint y: 170, distance: 140.3
click at [733, 170] on icon "image/svg+xml -4 -4/3 -4/21 -4/231 ?" at bounding box center [523, 182] width 759 height 190
click at [713, 199] on icon "image/svg+xml -4 -4/3 -4/21 -4/231 ?" at bounding box center [523, 182] width 759 height 190
drag, startPoint x: 624, startPoint y: 187, endPoint x: 697, endPoint y: 185, distance: 73.4
click at [697, 185] on icon "image/svg+xml -4 -4/3 -4/21 -4/231 ?" at bounding box center [523, 182] width 759 height 190
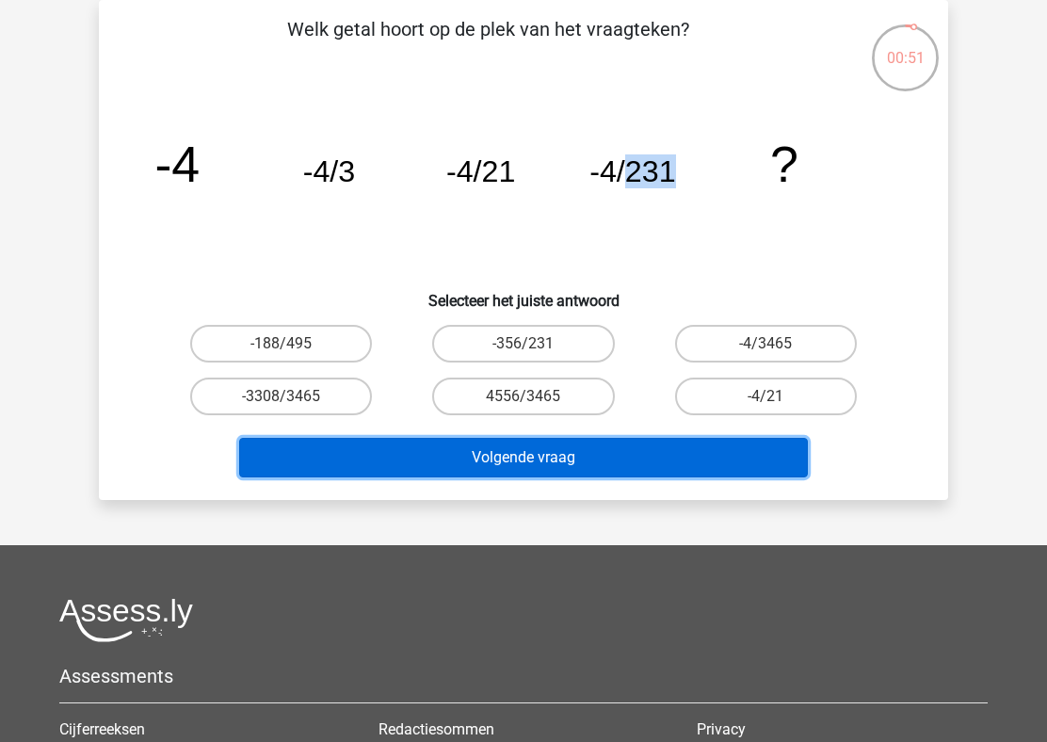
click at [560, 452] on button "Volgende vraag" at bounding box center [523, 458] width 569 height 40
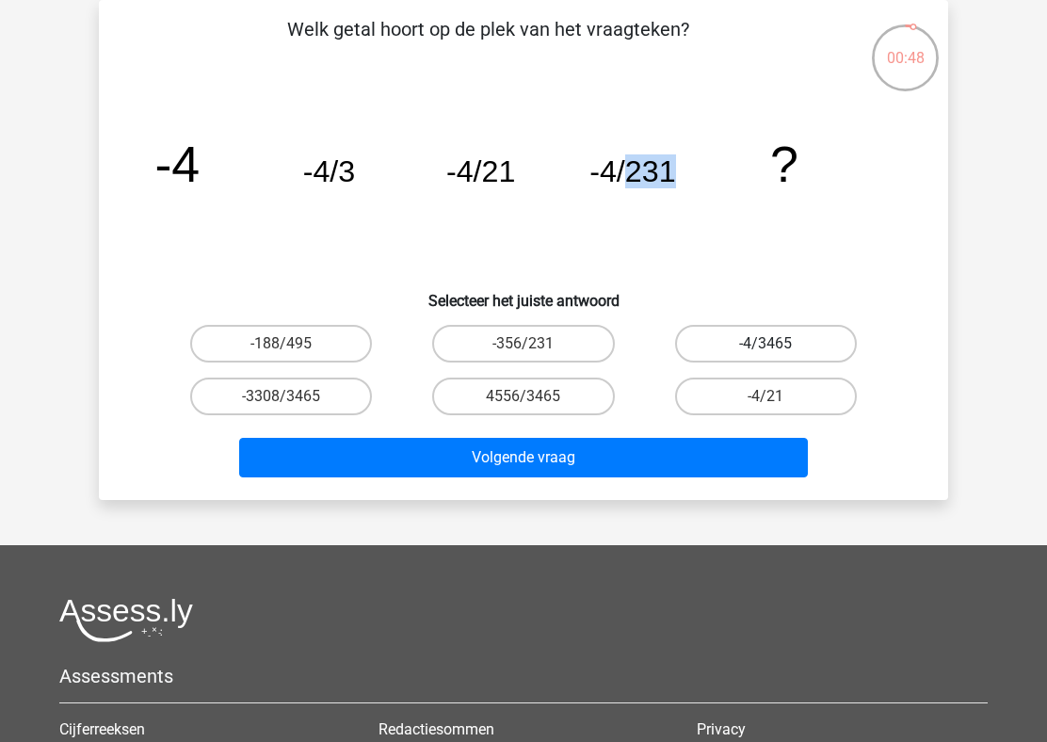
click at [806, 351] on label "-4/3465" at bounding box center [766, 344] width 182 height 38
click
radio input "true"
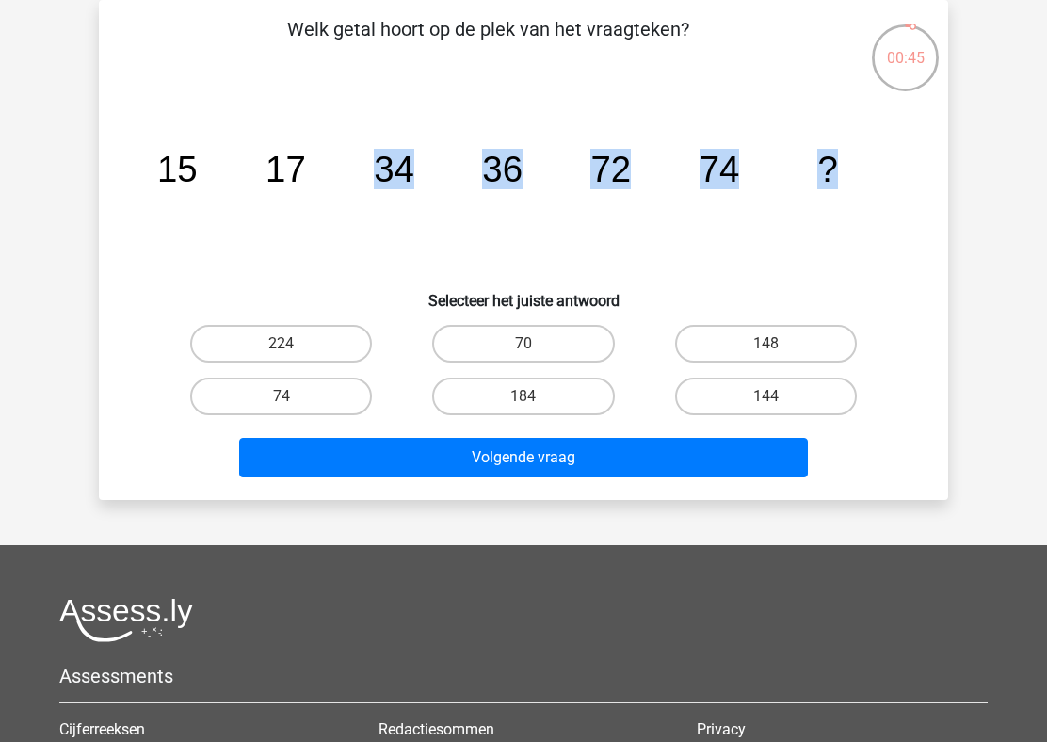
drag, startPoint x: 299, startPoint y: 168, endPoint x: 870, endPoint y: 158, distance: 570.4
radio input "true"
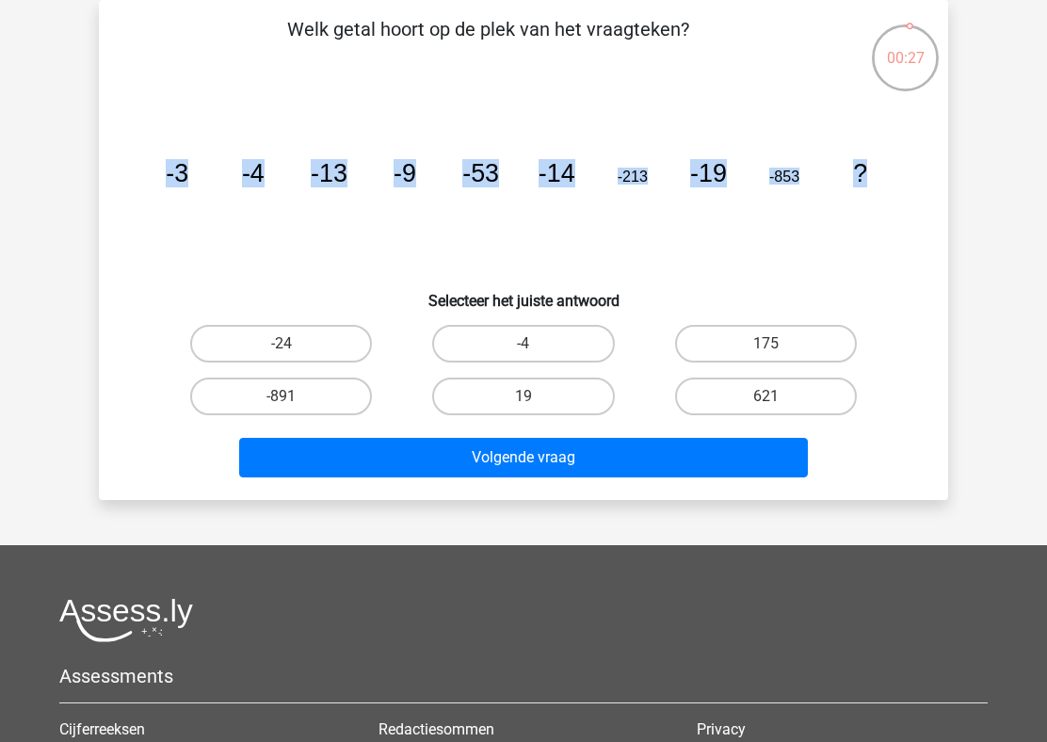
drag, startPoint x: 111, startPoint y: 172, endPoint x: 911, endPoint y: 163, distance: 800.0
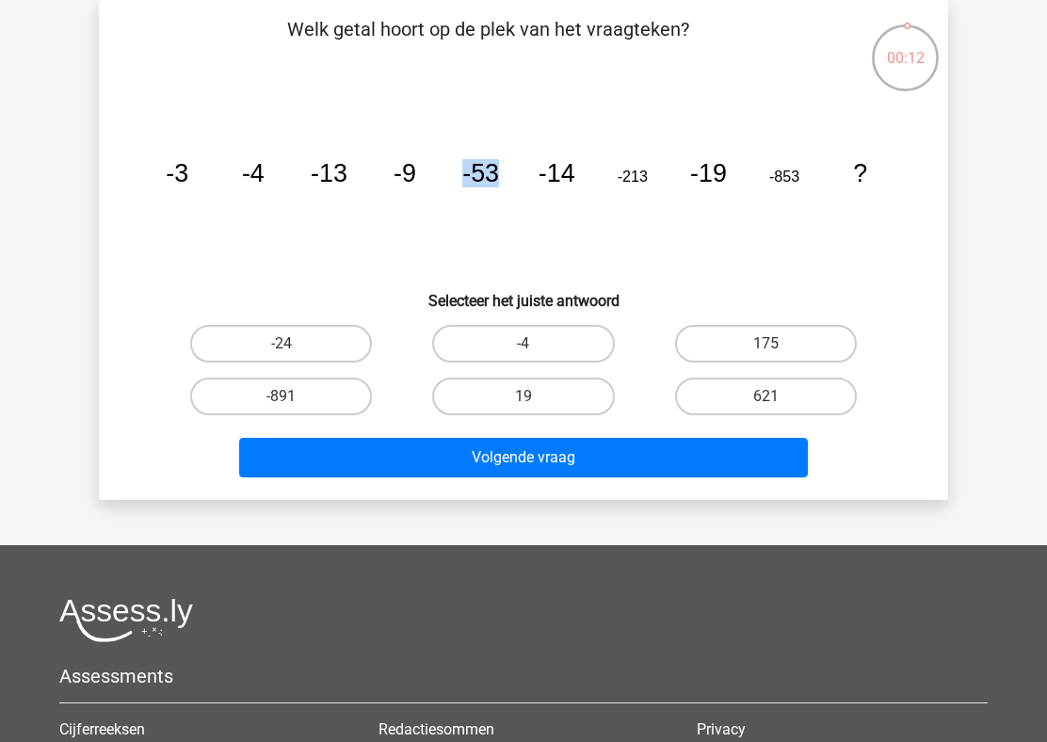
drag, startPoint x: 438, startPoint y: 169, endPoint x: 527, endPoint y: 177, distance: 89.7
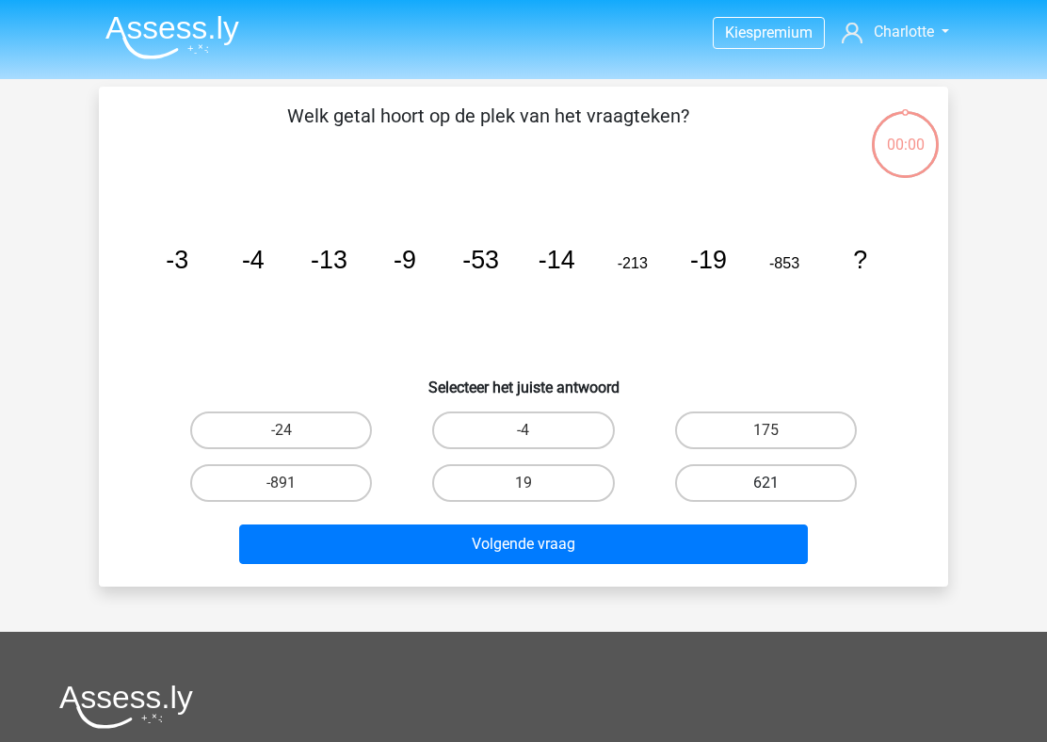
scroll to position [87, 0]
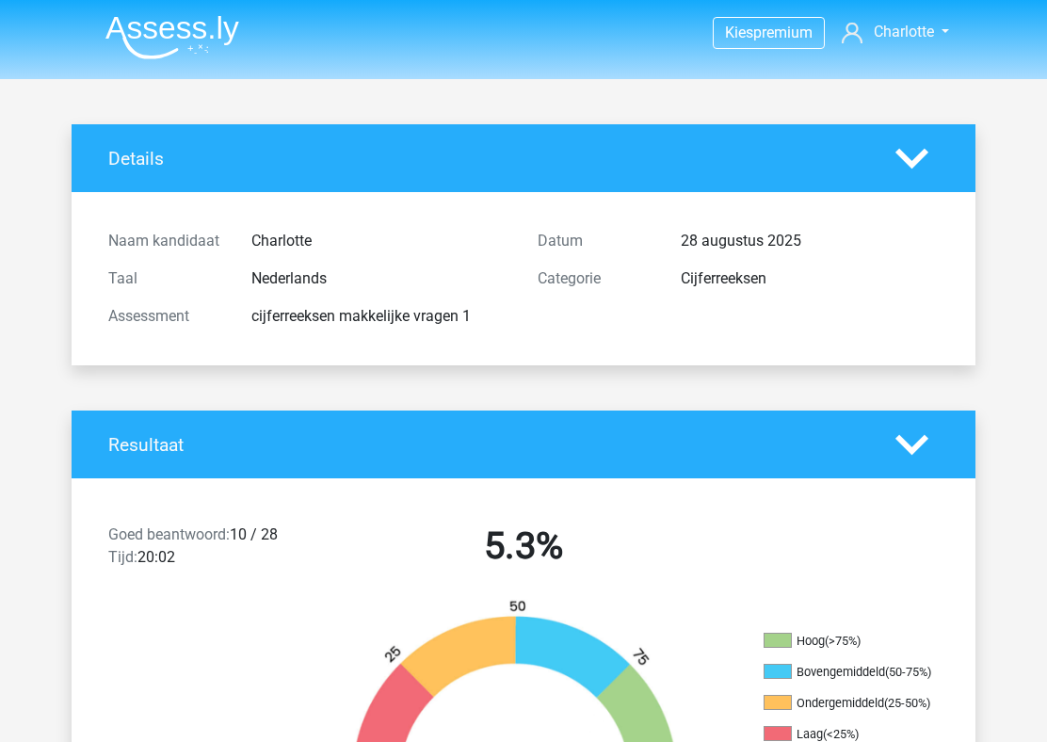
click at [197, 30] on img at bounding box center [172, 37] width 134 height 44
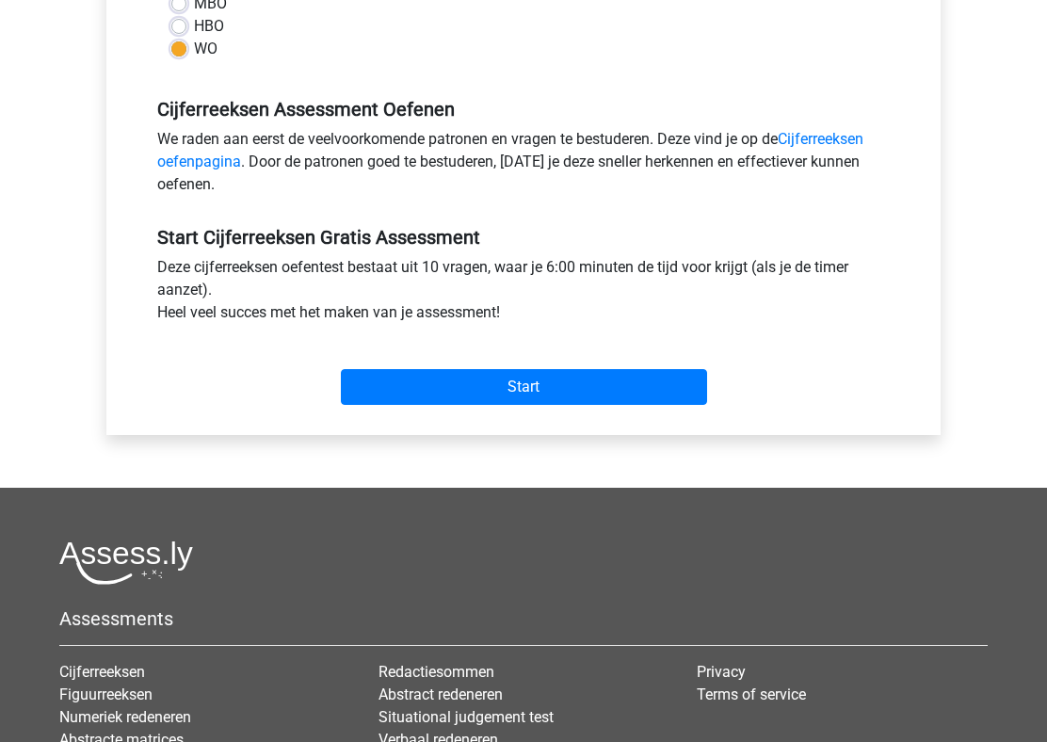
scroll to position [295, 0]
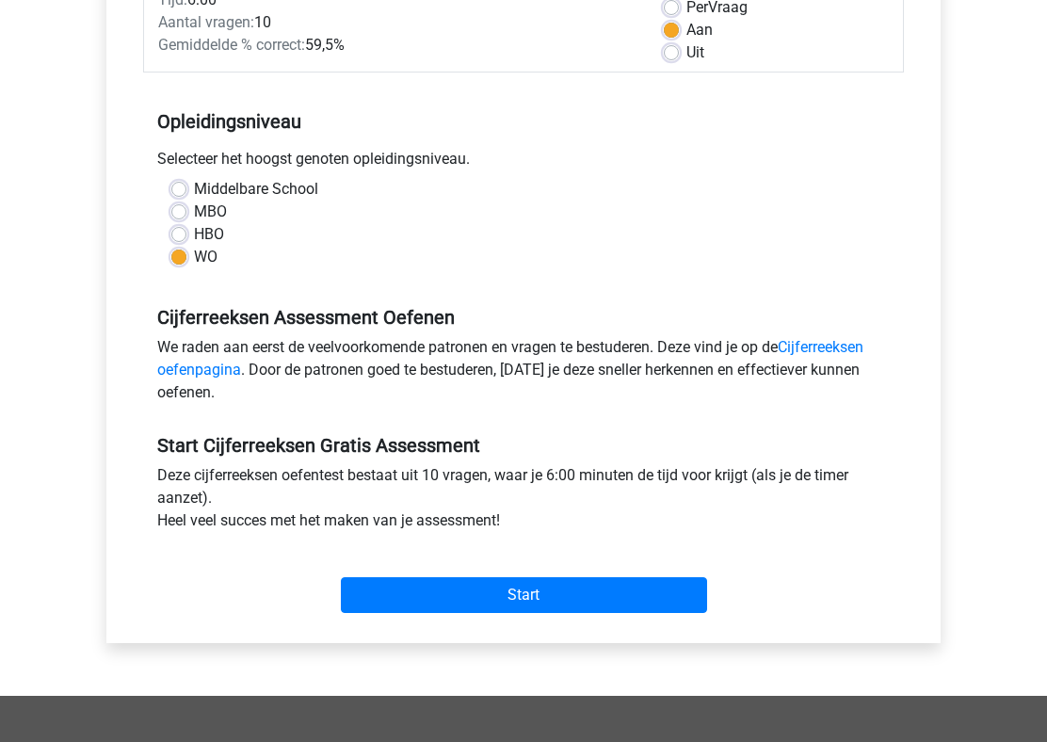
click at [176, 200] on div "MBO" at bounding box center [523, 211] width 704 height 23
click at [194, 214] on label "MBO" at bounding box center [210, 211] width 33 height 23
click at [176, 214] on input "MBO" at bounding box center [178, 209] width 15 height 19
radio input "true"
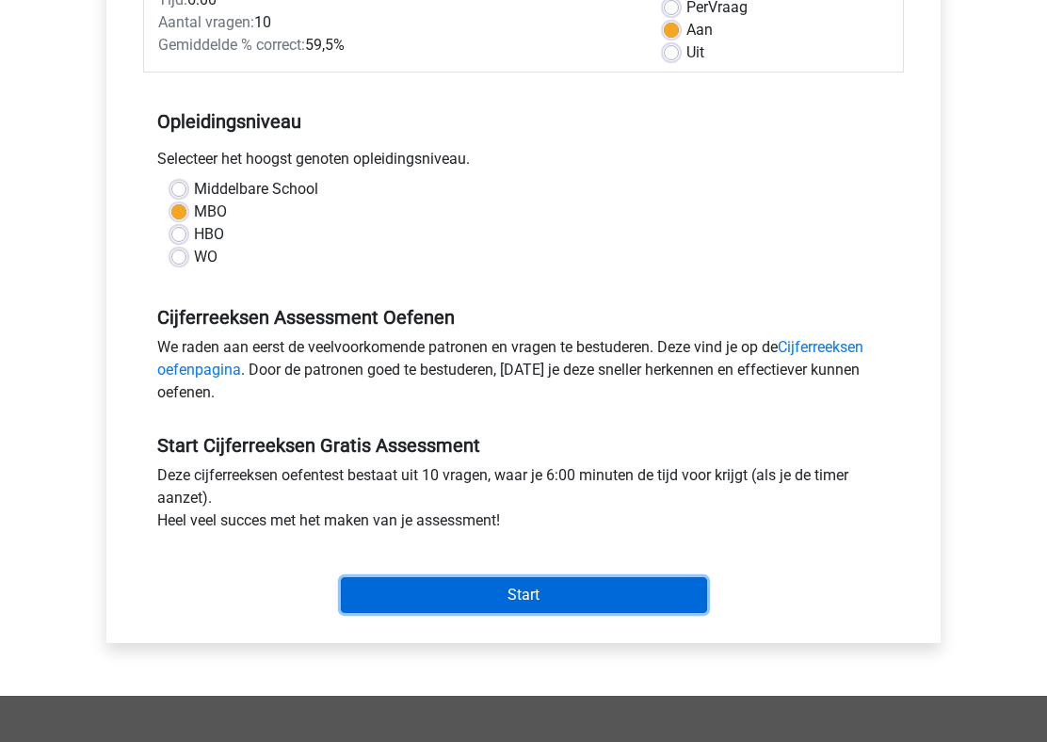
click at [421, 581] on input "Start" at bounding box center [524, 595] width 366 height 36
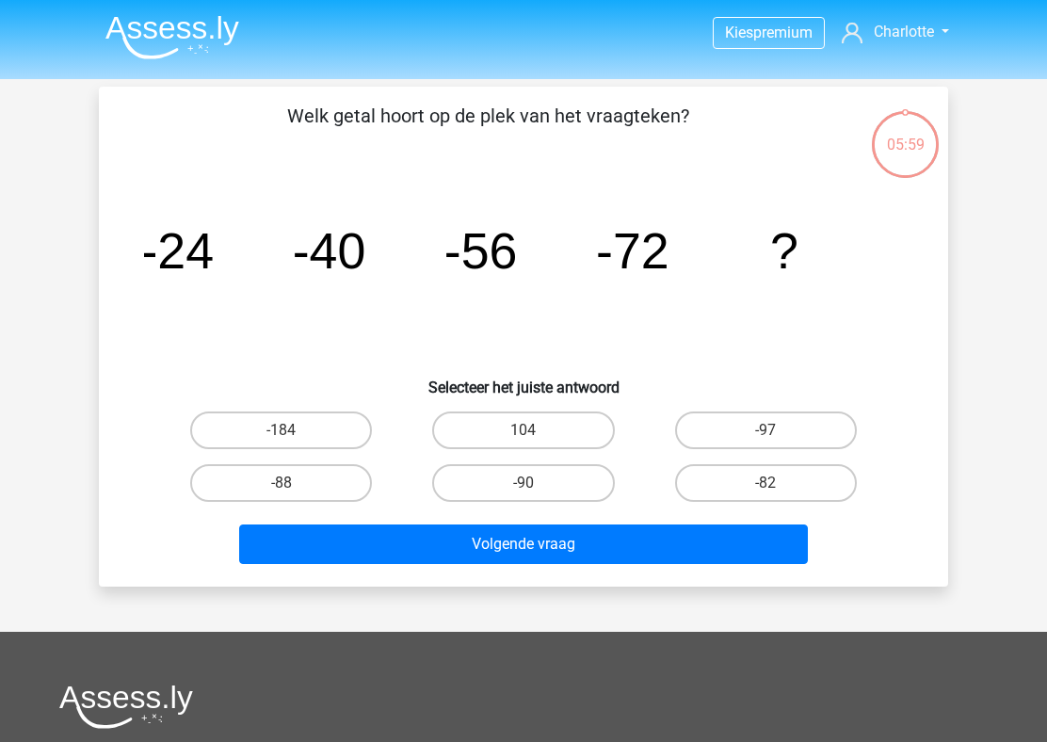
click at [214, 233] on tspan "-56" at bounding box center [176, 250] width 73 height 56
click at [352, 480] on label "-88" at bounding box center [281, 483] width 182 height 38
click at [294, 483] on input "-88" at bounding box center [287, 489] width 12 height 12
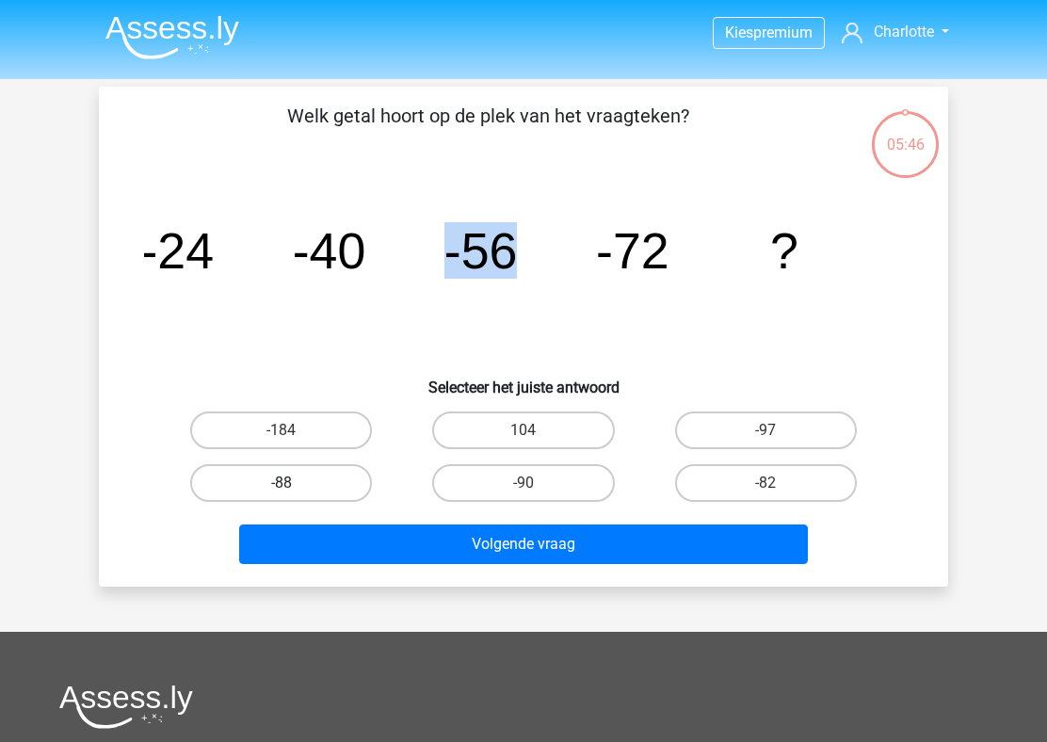
radio input "true"
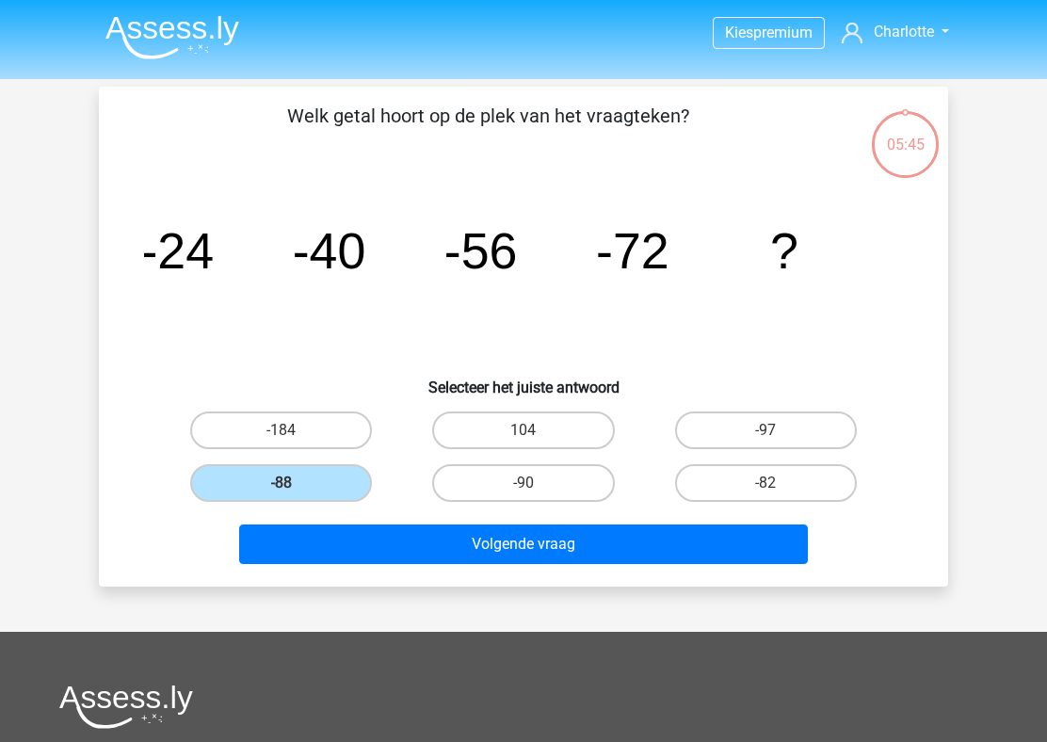
click at [392, 568] on div "Volgende vraag" at bounding box center [523, 547] width 727 height 47
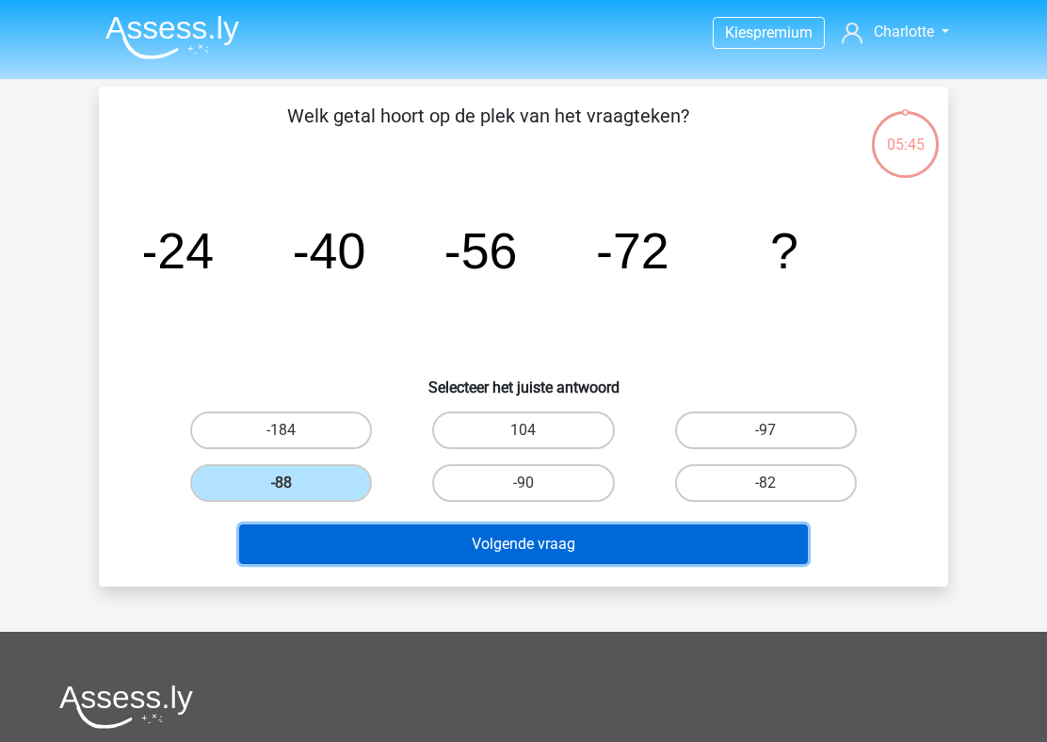
click at [392, 554] on button "Volgende vraag" at bounding box center [523, 544] width 569 height 40
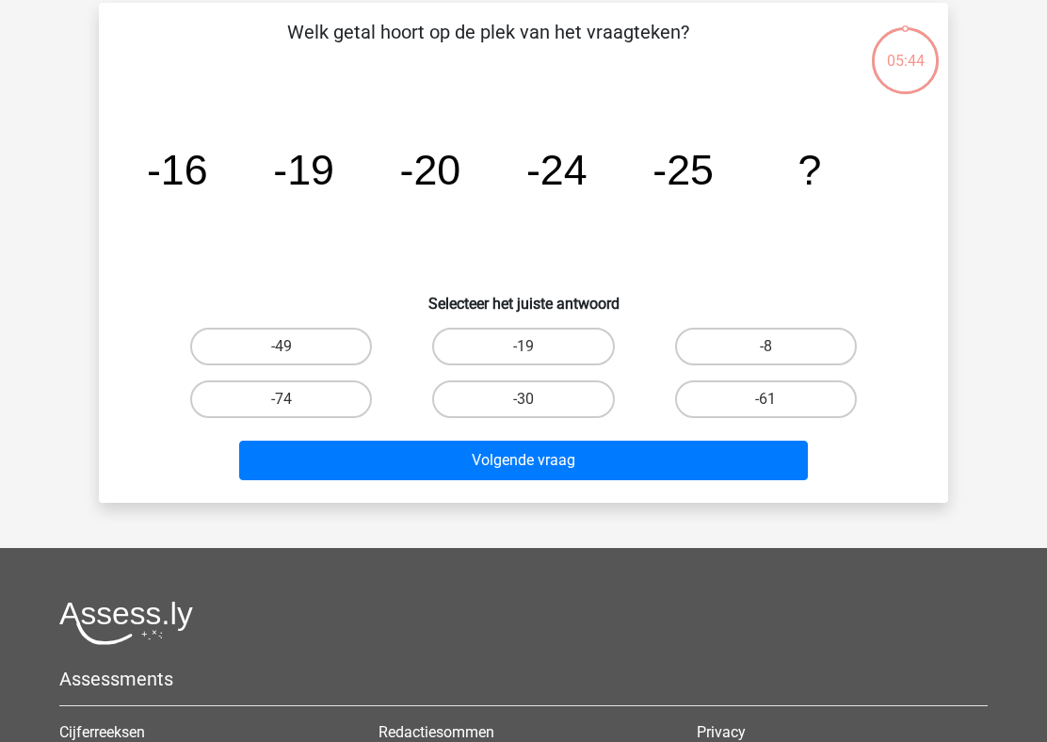
scroll to position [87, 0]
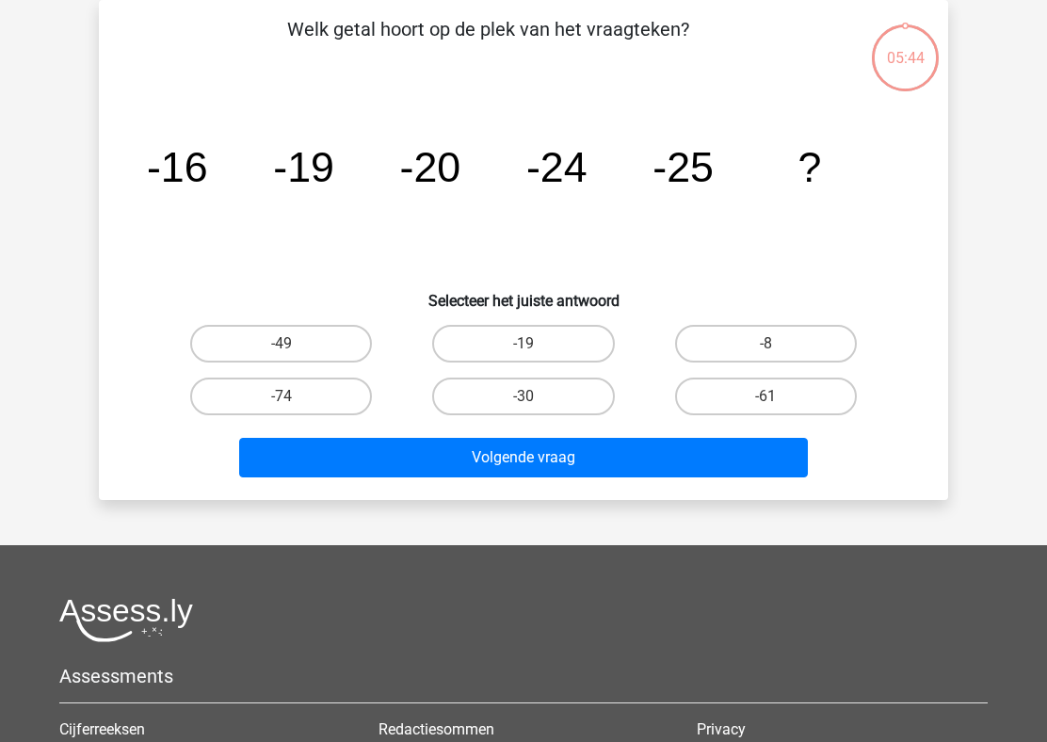
click at [428, 70] on p "Welk getal hoort op de plek van het vraagteken?" at bounding box center [488, 43] width 718 height 56
click at [237, 199] on icon "image/svg+xml -16 -19 -20 -24 -25 ?" at bounding box center [523, 182] width 759 height 190
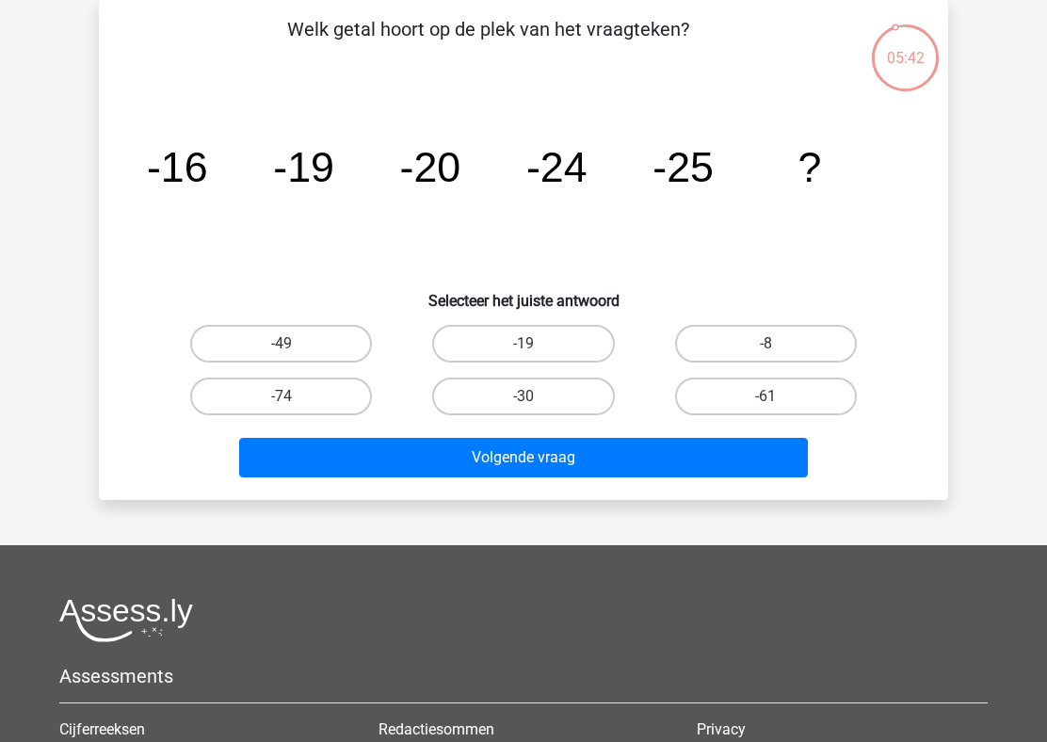
click at [237, 199] on icon "image/svg+xml -16 -19 -20 -24 -25 ?" at bounding box center [523, 182] width 759 height 190
click at [355, 185] on icon "image/svg+xml -16 -19 -20 -24 -25 ?" at bounding box center [523, 182] width 759 height 190
click at [208, 183] on tspan "-20" at bounding box center [177, 166] width 61 height 47
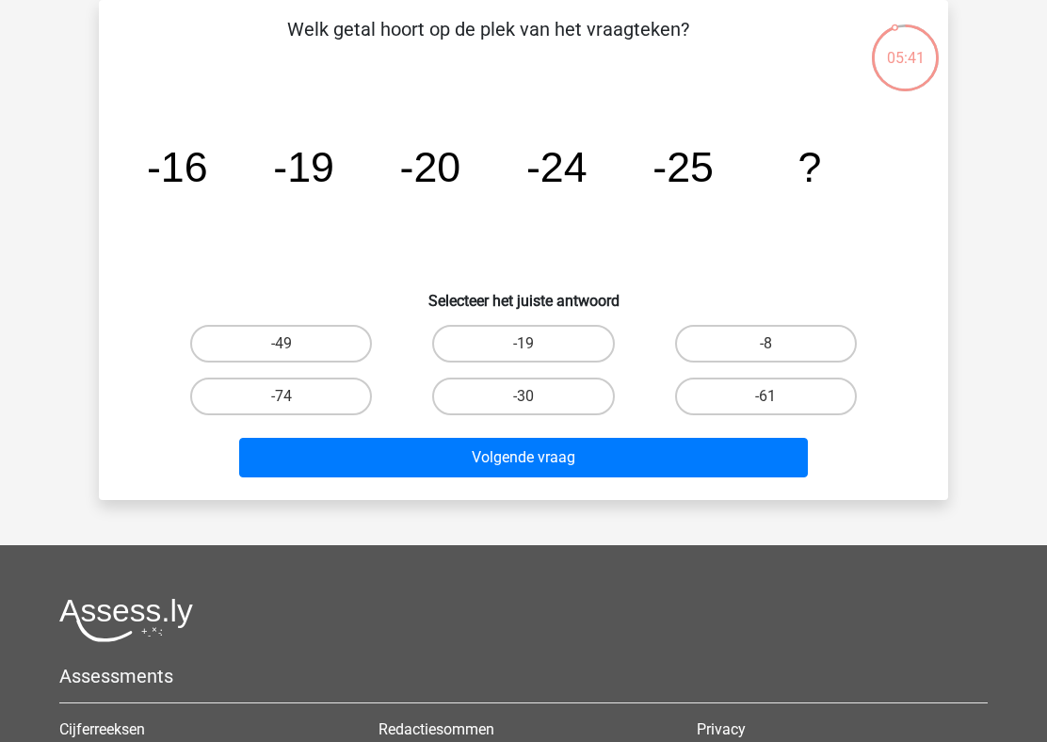
click at [208, 183] on tspan "-20" at bounding box center [177, 166] width 61 height 47
click at [208, 175] on tspan "-24" at bounding box center [177, 166] width 61 height 47
click at [472, 390] on label "-30" at bounding box center [523, 396] width 182 height 38
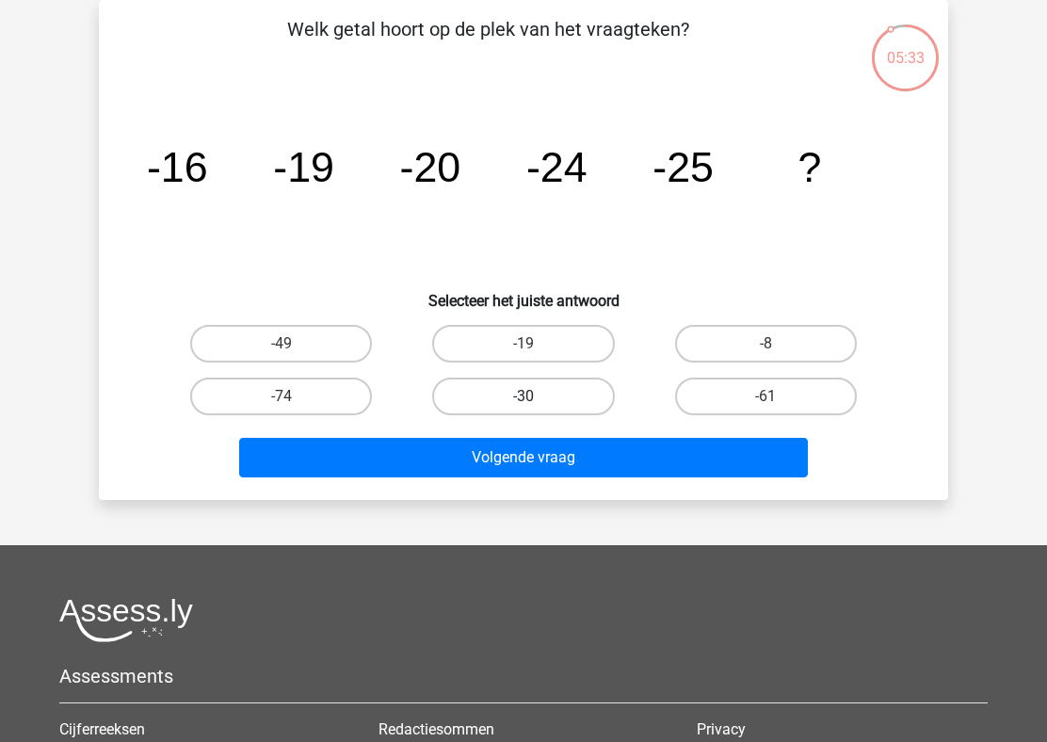
click at [523, 396] on input "-30" at bounding box center [529, 402] width 12 height 12
radio input "true"
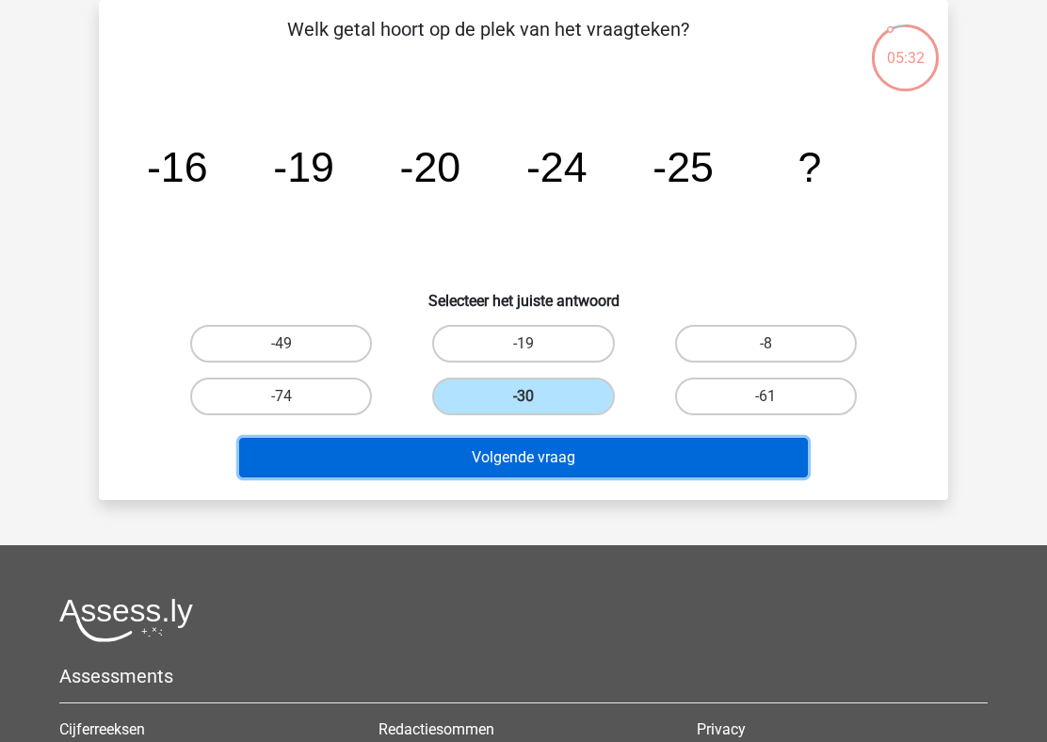
click at [477, 458] on button "Volgende vraag" at bounding box center [523, 458] width 569 height 40
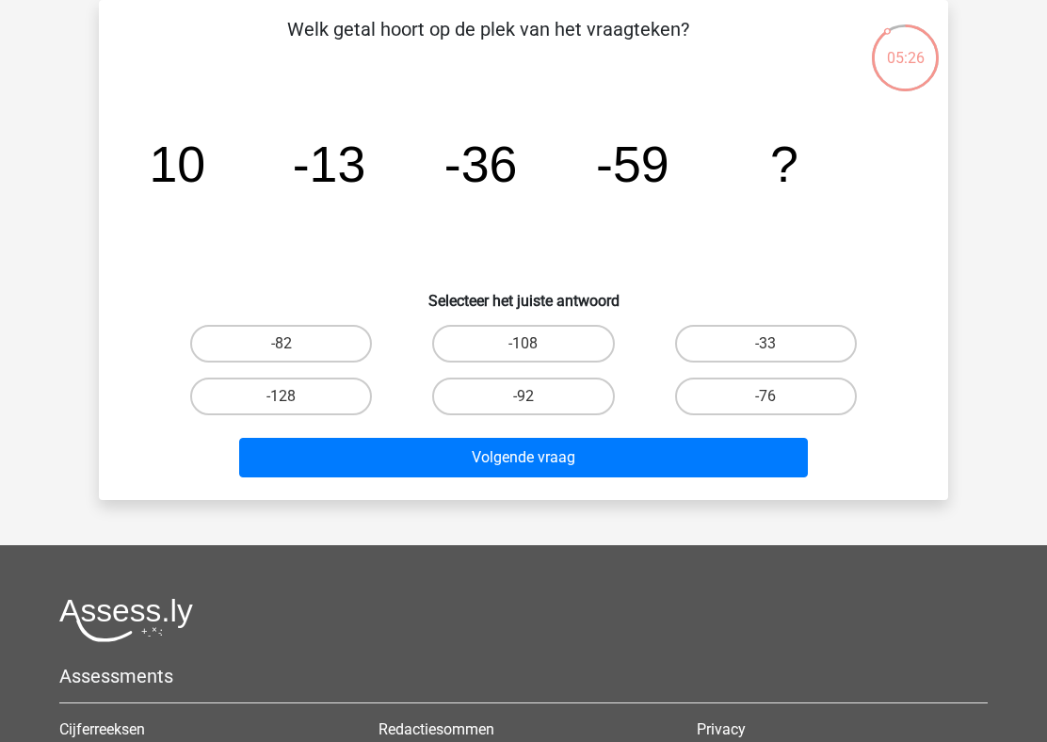
click at [896, 66] on div "05:26" at bounding box center [905, 46] width 71 height 47
click at [205, 192] on tspan "-59" at bounding box center [177, 164] width 56 height 56
click at [205, 185] on tspan "-36" at bounding box center [177, 164] width 56 height 56
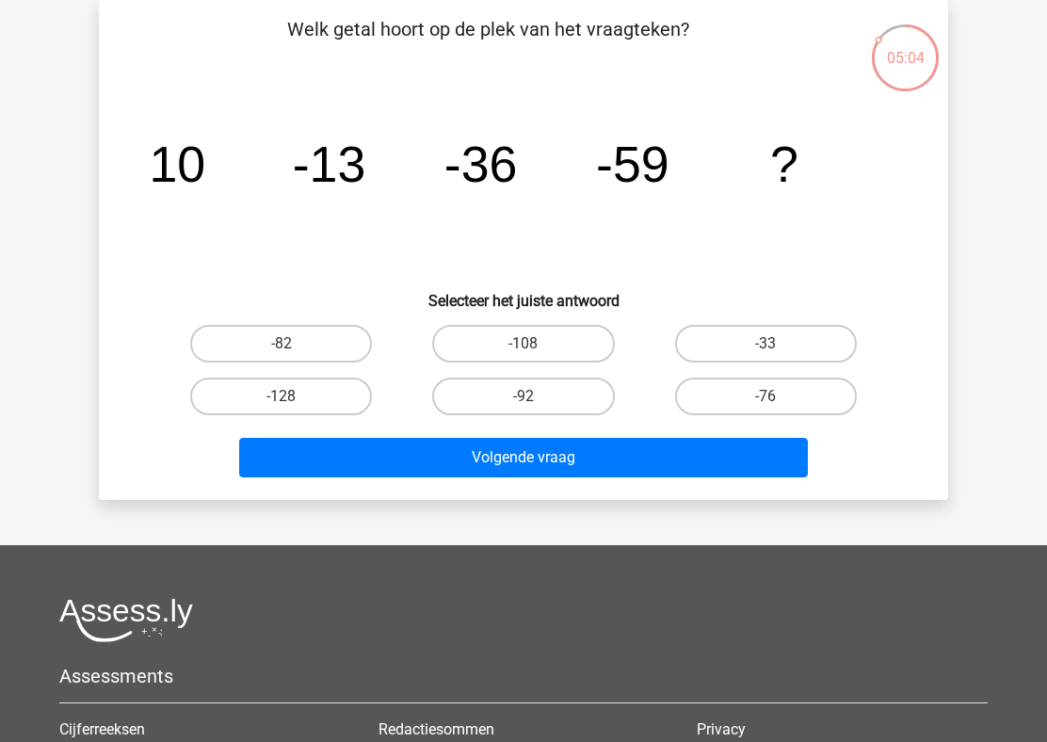
click at [205, 185] on tspan "-36" at bounding box center [177, 164] width 56 height 56
click at [205, 164] on tspan "-13" at bounding box center [177, 164] width 56 height 56
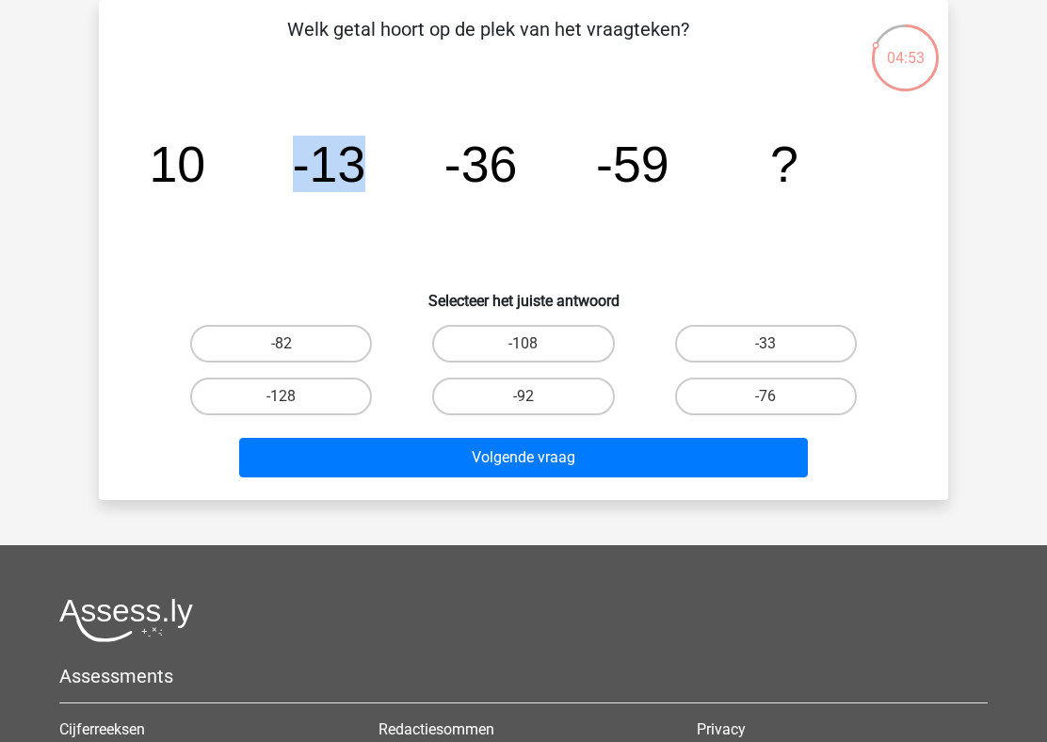
click at [205, 164] on tspan "-13" at bounding box center [177, 164] width 56 height 56
click at [268, 344] on label "-82" at bounding box center [281, 344] width 182 height 38
click at [281, 344] on input "-82" at bounding box center [287, 350] width 12 height 12
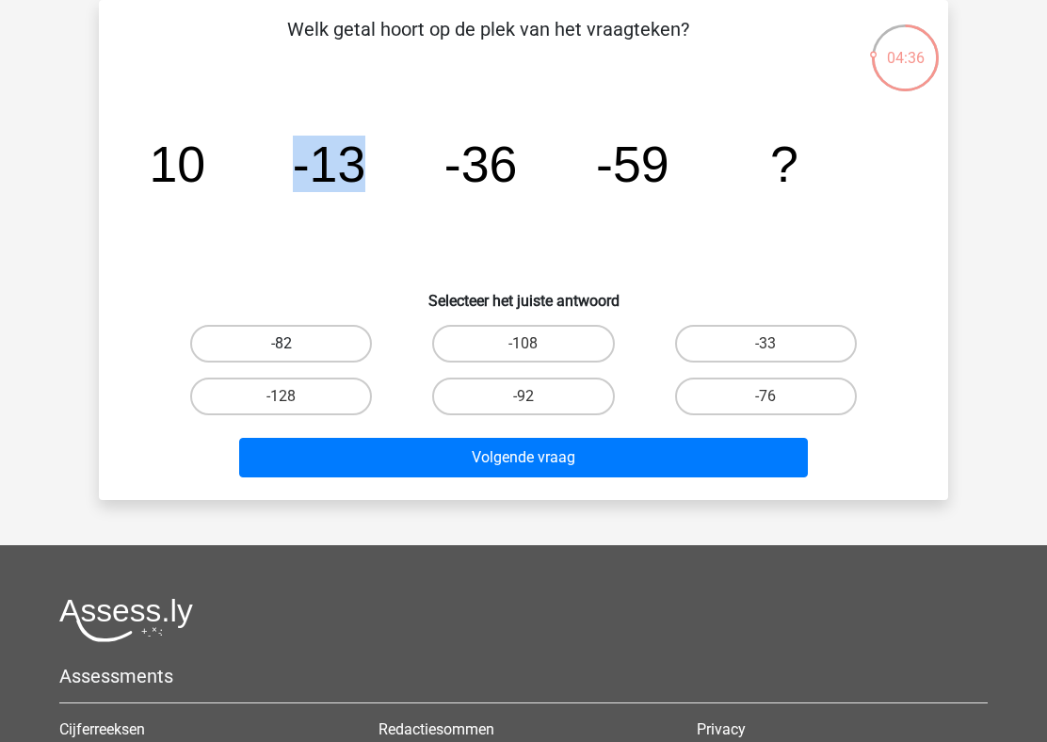
radio input "true"
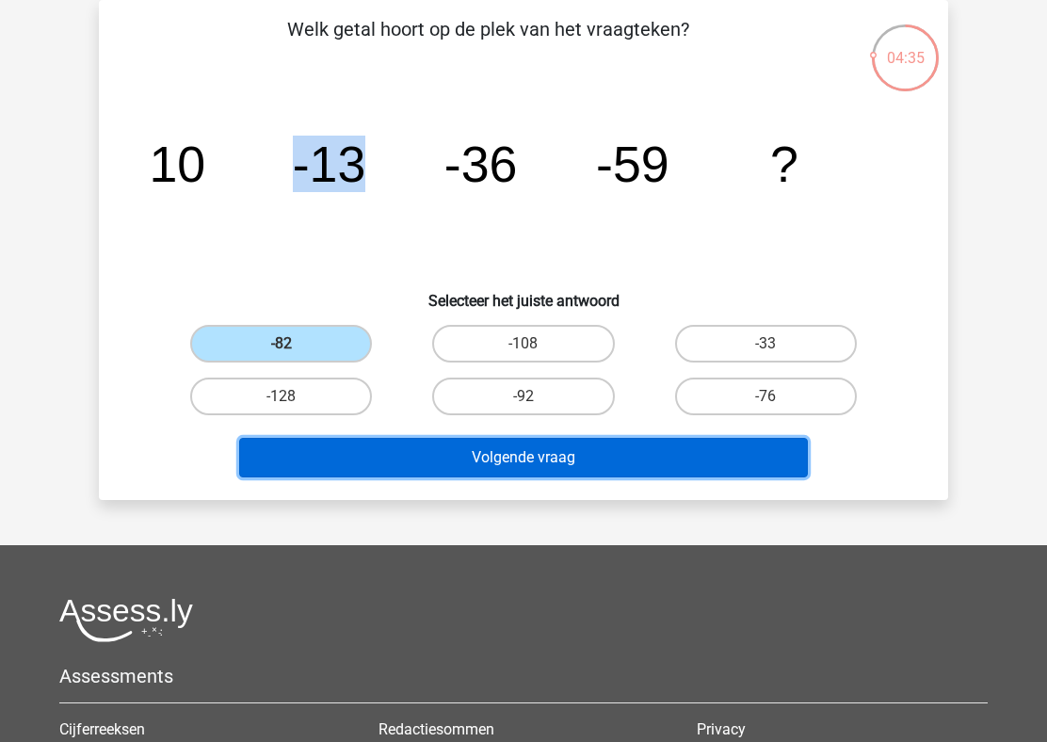
click at [445, 455] on button "Volgende vraag" at bounding box center [523, 458] width 569 height 40
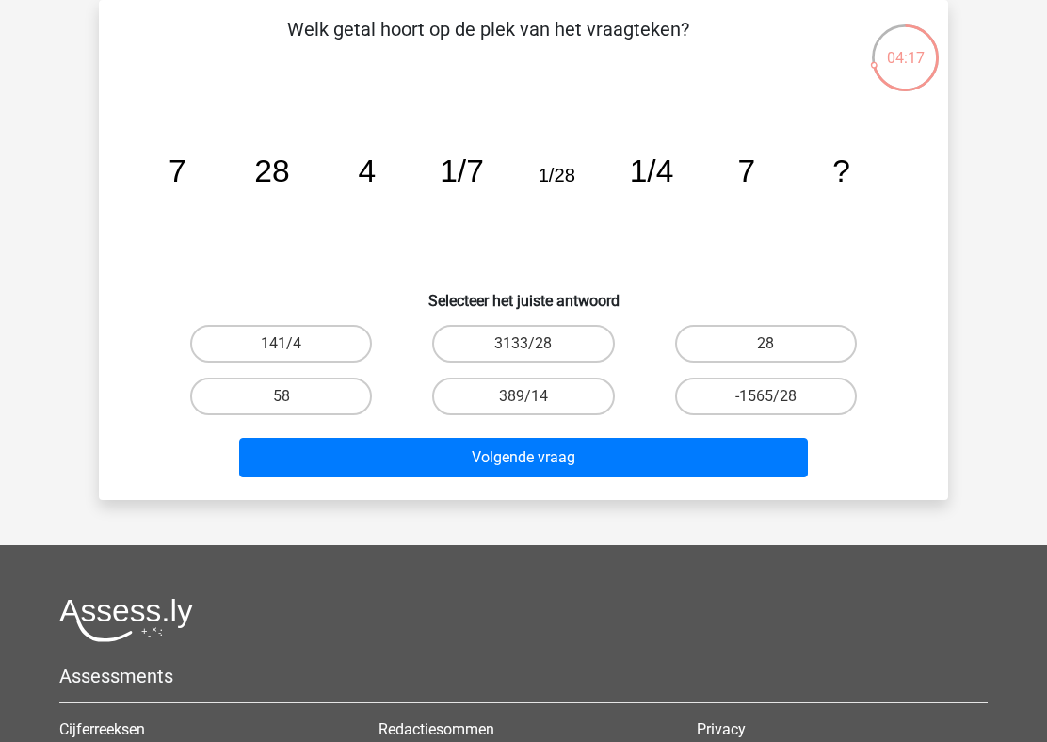
click at [341, 151] on icon "image/svg+xml 7 28 4 1/7 1/28 1/4 7 ?" at bounding box center [523, 182] width 759 height 190
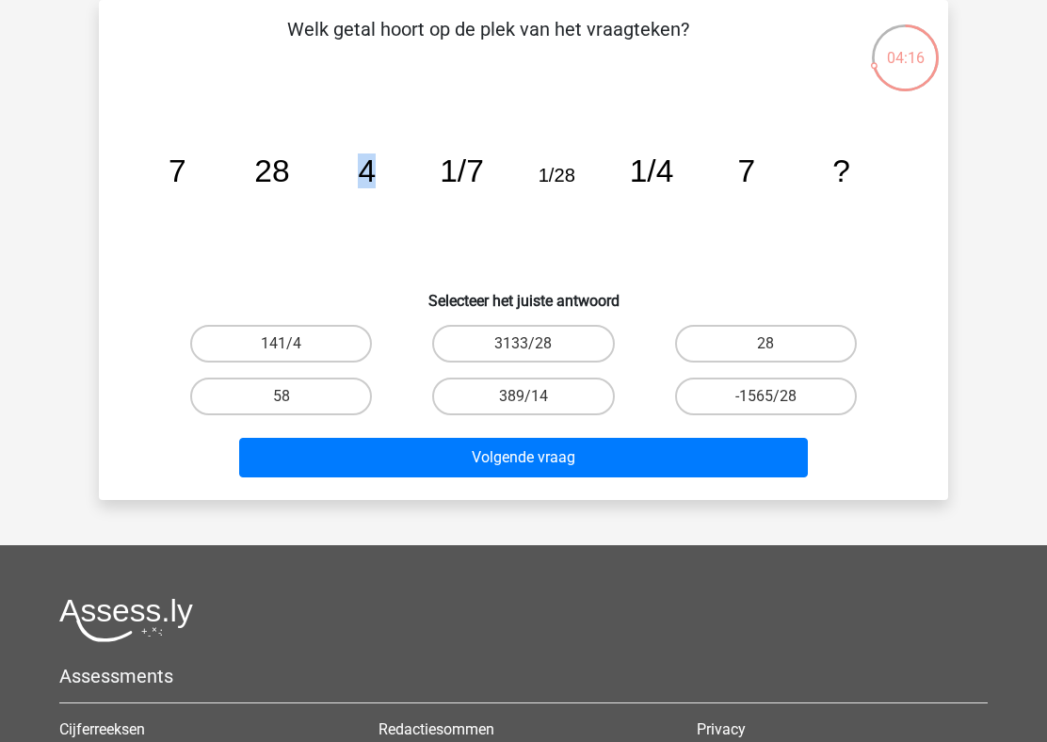
click at [239, 164] on icon "image/svg+xml 7 28 4 1/7 1/28 1/4 7 ?" at bounding box center [523, 182] width 759 height 190
click at [355, 170] on icon "image/svg+xml 7 28 4 1/7 1/28 1/4 7 ?" at bounding box center [523, 182] width 759 height 190
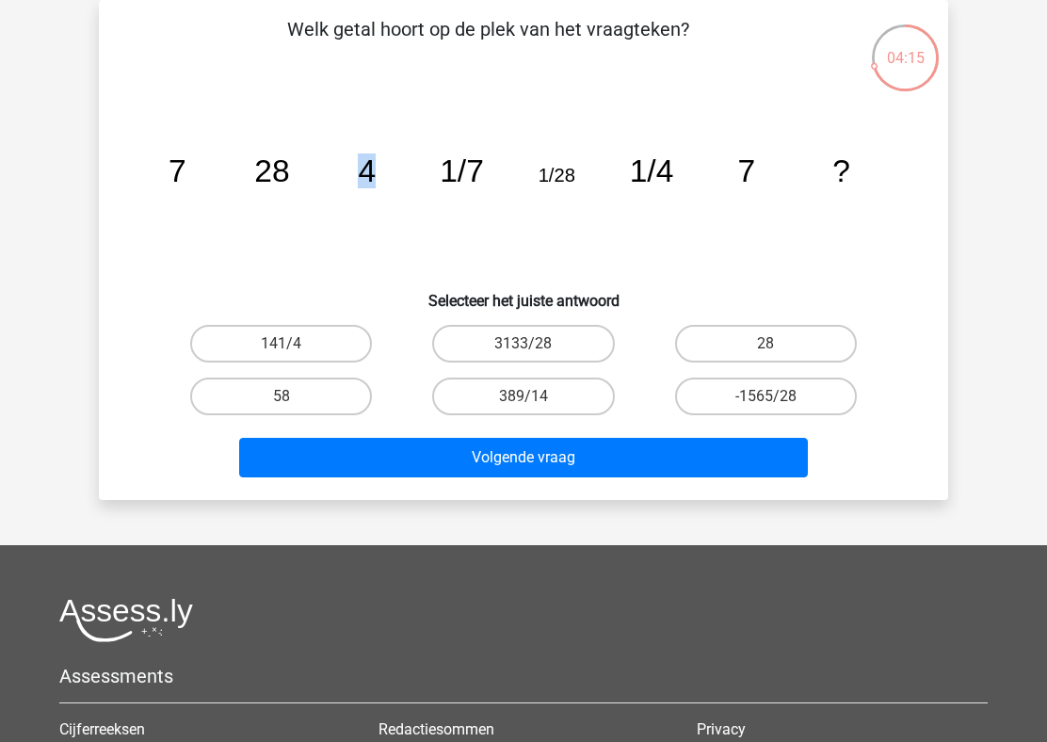
click at [355, 170] on icon "image/svg+xml 7 28 4 1/7 1/28 1/4 7 ?" at bounding box center [523, 182] width 759 height 190
click at [186, 182] on tspan "28" at bounding box center [177, 170] width 18 height 35
click at [186, 183] on tspan "4" at bounding box center [177, 170] width 18 height 35
click at [186, 159] on tspan "1/4" at bounding box center [177, 170] width 18 height 35
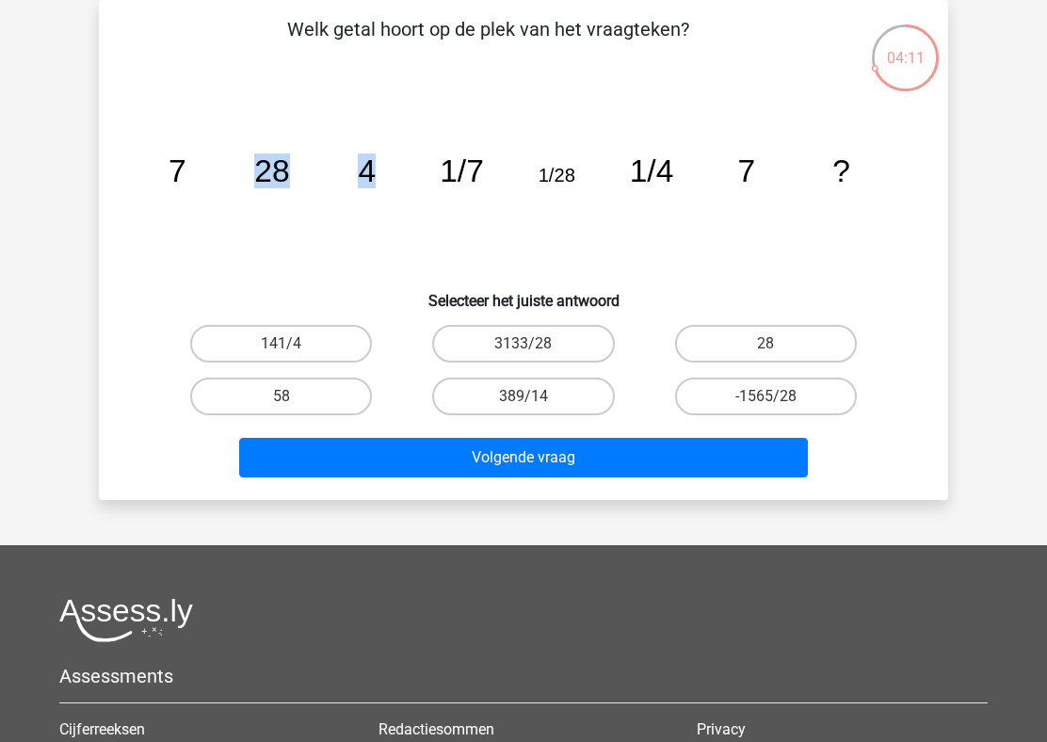
drag, startPoint x: 262, startPoint y: 177, endPoint x: 408, endPoint y: 176, distance: 146.8
click at [408, 176] on icon "image/svg+xml 7 28 4 1/7 1/28 1/4 7 ?" at bounding box center [523, 182] width 759 height 190
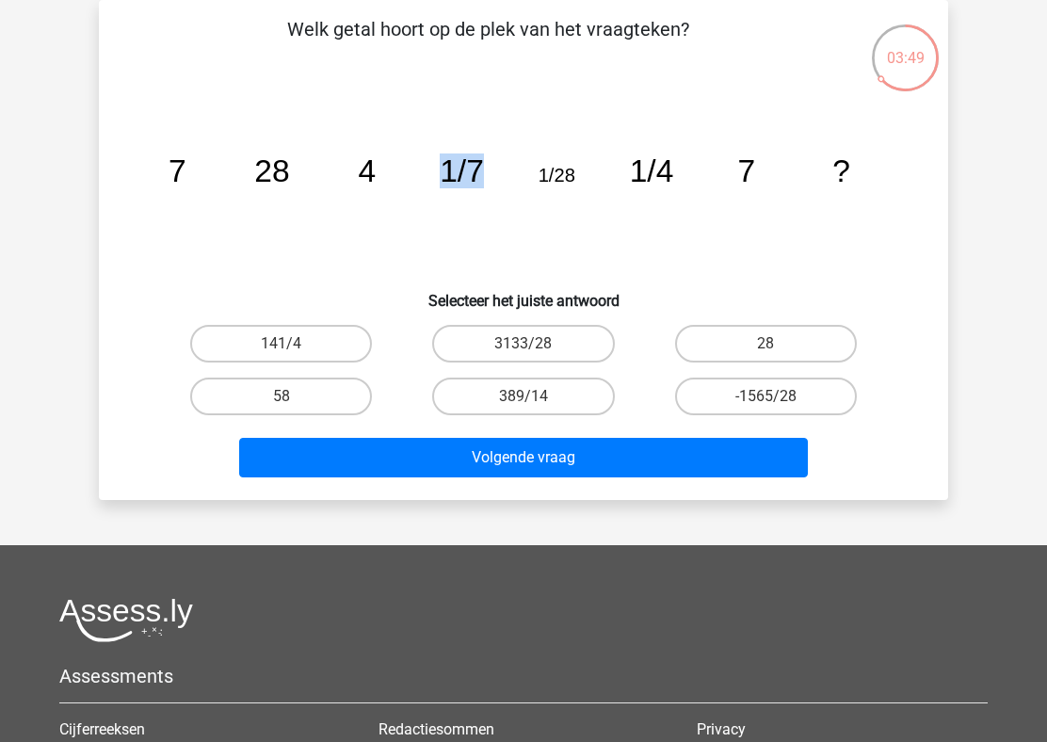
click at [298, 181] on icon "image/svg+xml 7 28 4 1/7 1/28 1/4 7 ?" at bounding box center [523, 182] width 759 height 190
click at [297, 181] on icon "image/svg+xml 7 28 4 1/7 1/28 1/4 7 ?" at bounding box center [523, 182] width 759 height 190
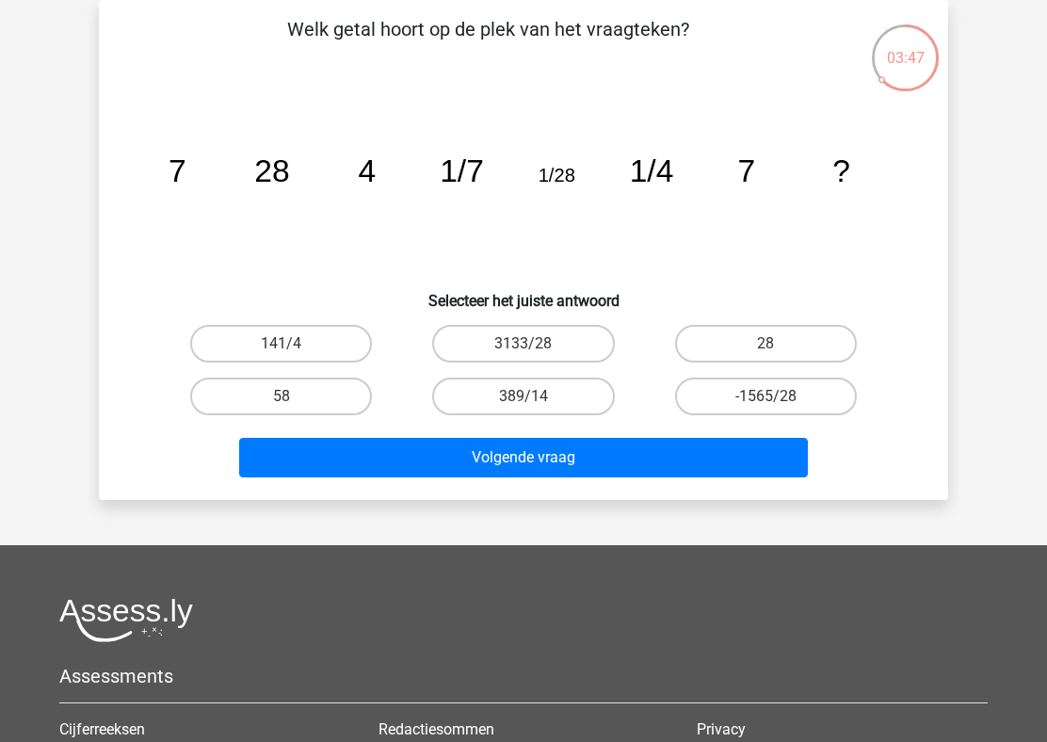
click at [353, 175] on icon "image/svg+xml 7 28 4 1/7 1/28 1/4 7 ?" at bounding box center [523, 182] width 759 height 190
click at [186, 175] on tspan "1/7" at bounding box center [177, 170] width 18 height 35
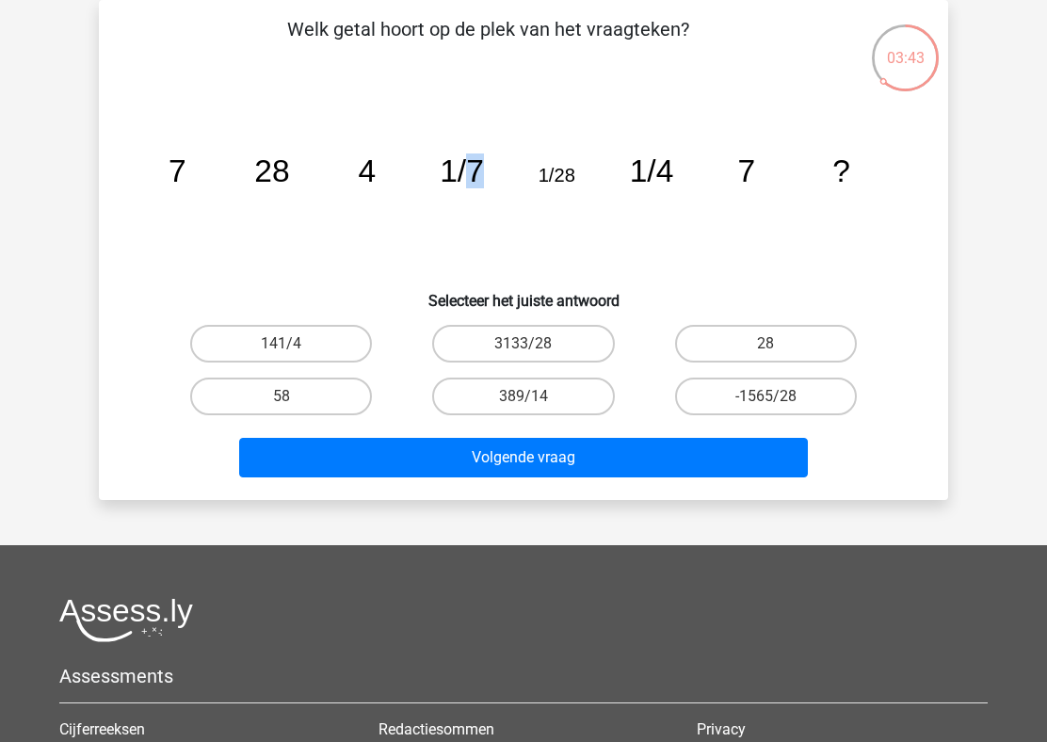
click at [186, 175] on tspan "1/7" at bounding box center [177, 170] width 18 height 35
drag, startPoint x: 168, startPoint y: 168, endPoint x: 298, endPoint y: 166, distance: 129.9
click at [298, 166] on icon "image/svg+xml 7 28 4 1/7 1/28 1/4 7 ?" at bounding box center [523, 182] width 759 height 190
click at [327, 161] on icon "image/svg+xml 7 28 4 1/7 1/28 1/4 7 ?" at bounding box center [523, 182] width 759 height 190
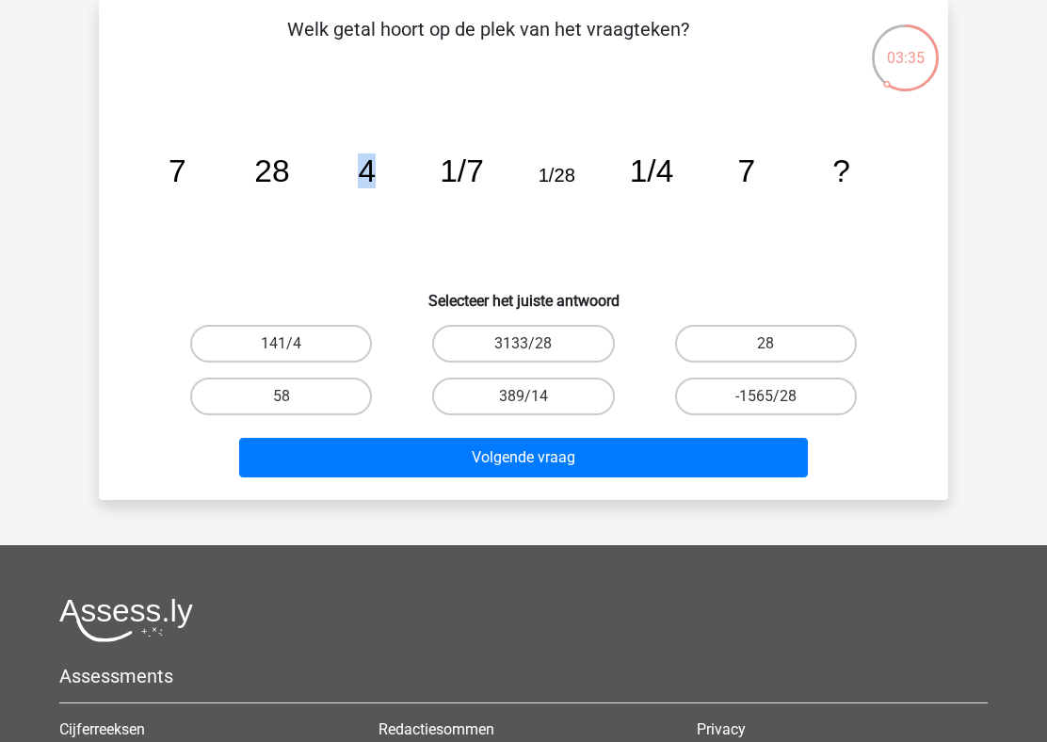
click at [434, 153] on icon "image/svg+xml 7 28 4 1/7 1/28 1/4 7 ?" at bounding box center [523, 182] width 759 height 190
click at [186, 158] on tspan "1/7" at bounding box center [177, 170] width 18 height 35
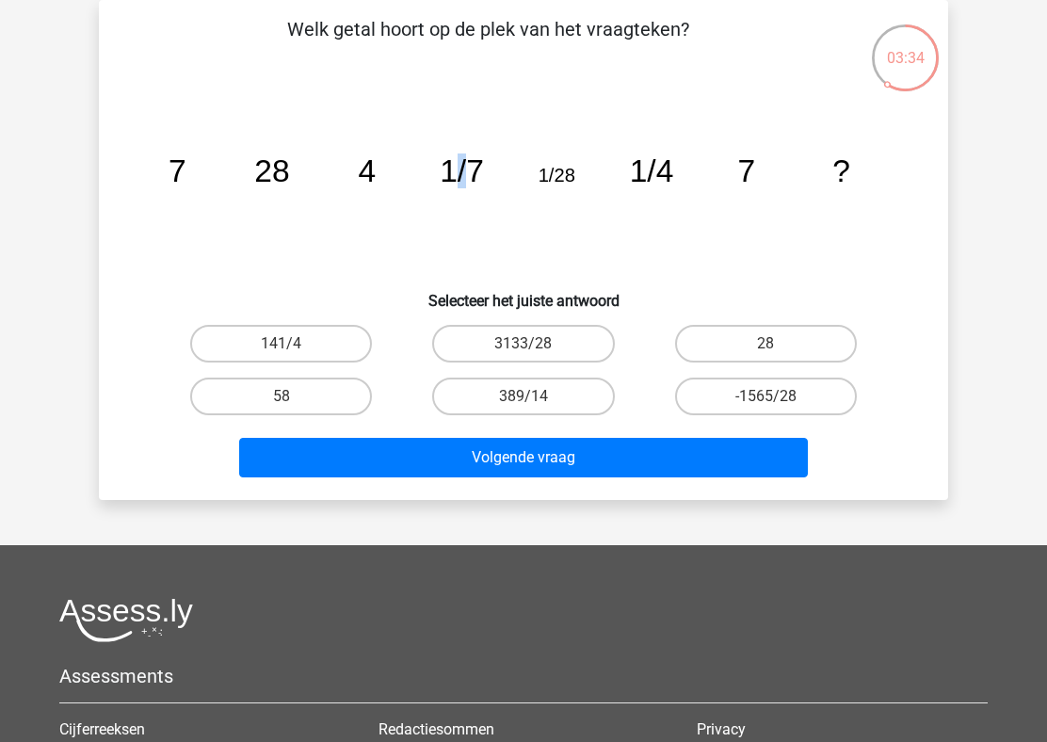
click at [186, 158] on tspan "1/7" at bounding box center [177, 170] width 18 height 35
click at [186, 166] on tspan "1/28" at bounding box center [177, 170] width 18 height 35
click at [731, 340] on label "28" at bounding box center [766, 344] width 182 height 38
click at [765, 344] on input "28" at bounding box center [771, 350] width 12 height 12
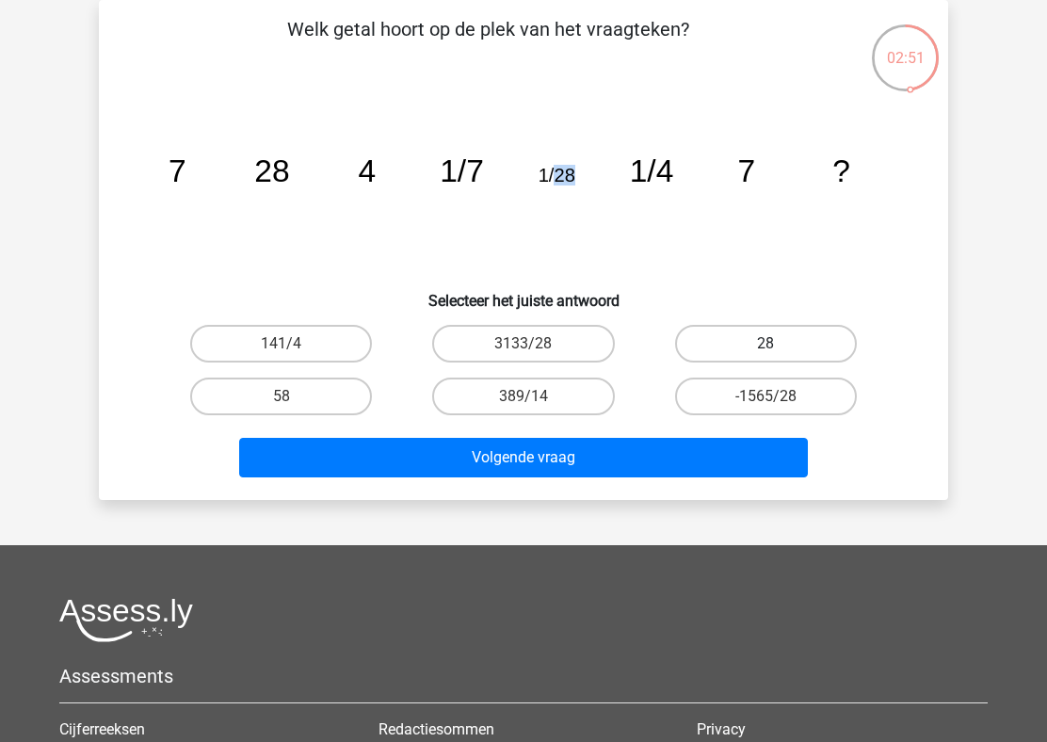
radio input "true"
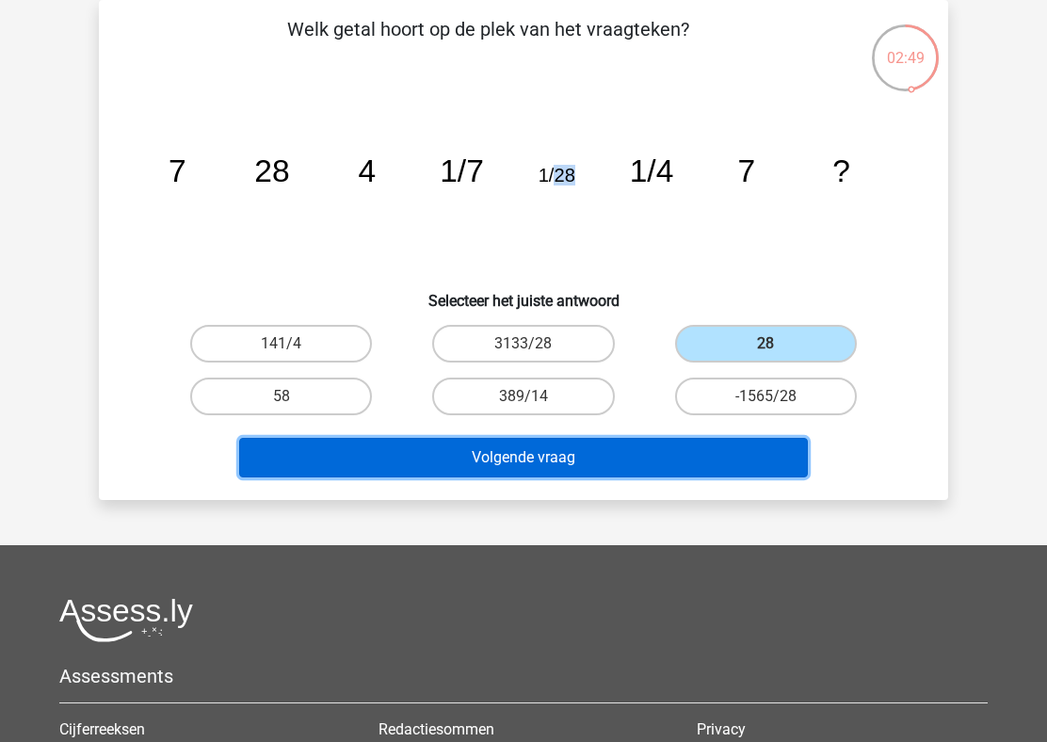
click at [620, 458] on button "Volgende vraag" at bounding box center [523, 458] width 569 height 40
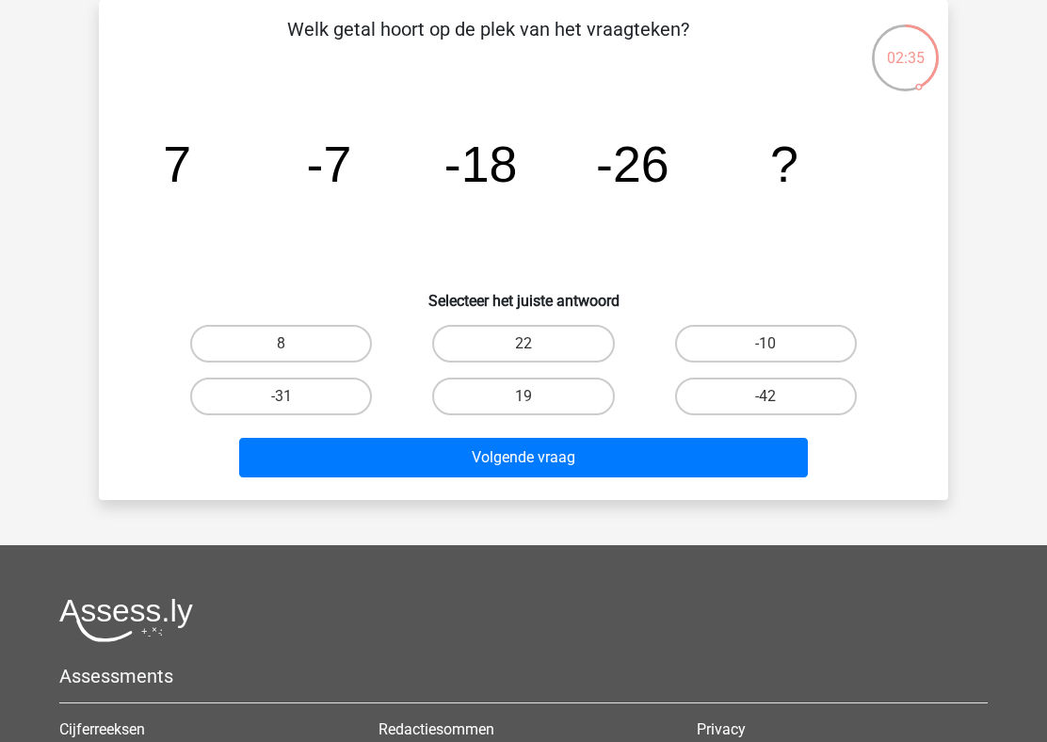
click at [191, 168] on tspan "-18" at bounding box center [177, 164] width 28 height 56
click at [191, 178] on tspan "-7" at bounding box center [177, 164] width 28 height 56
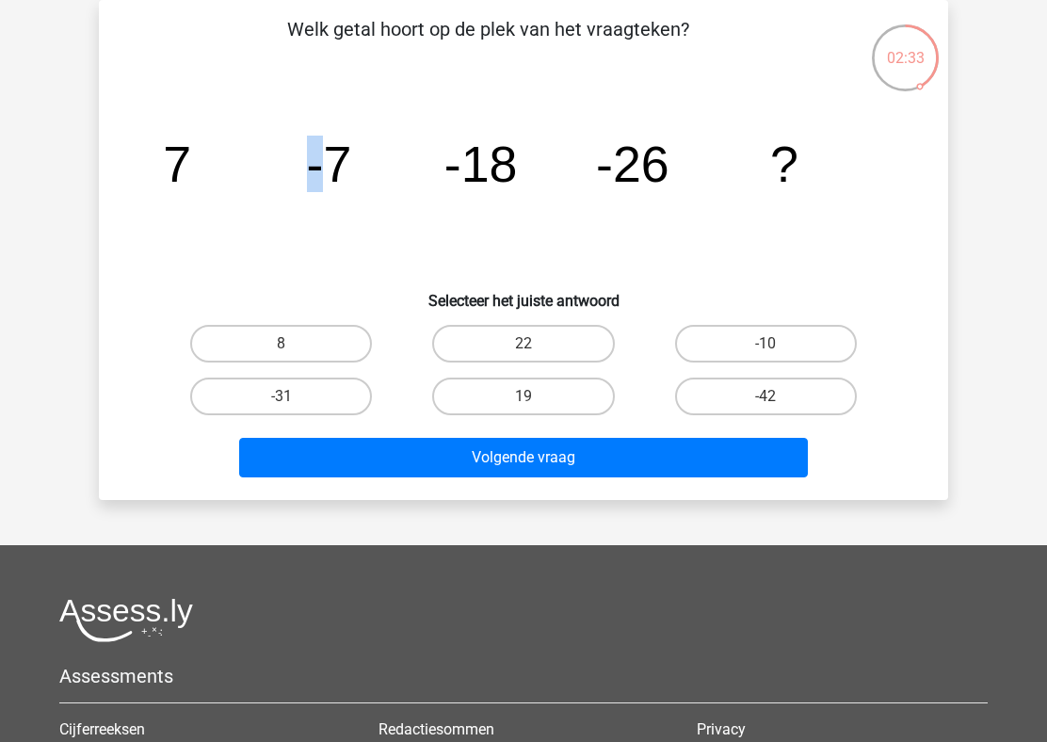
click at [191, 178] on tspan "-7" at bounding box center [177, 164] width 28 height 56
click at [258, 177] on icon "image/svg+xml 7 -7 -18 -26 ?" at bounding box center [523, 182] width 759 height 190
drag, startPoint x: 134, startPoint y: 168, endPoint x: 364, endPoint y: 168, distance: 230.6
click at [364, 168] on div "image/svg+xml 7 -7 -18 -26 ?" at bounding box center [523, 182] width 789 height 190
click at [405, 163] on icon "image/svg+xml 7 -7 -18 -26 ?" at bounding box center [523, 182] width 759 height 190
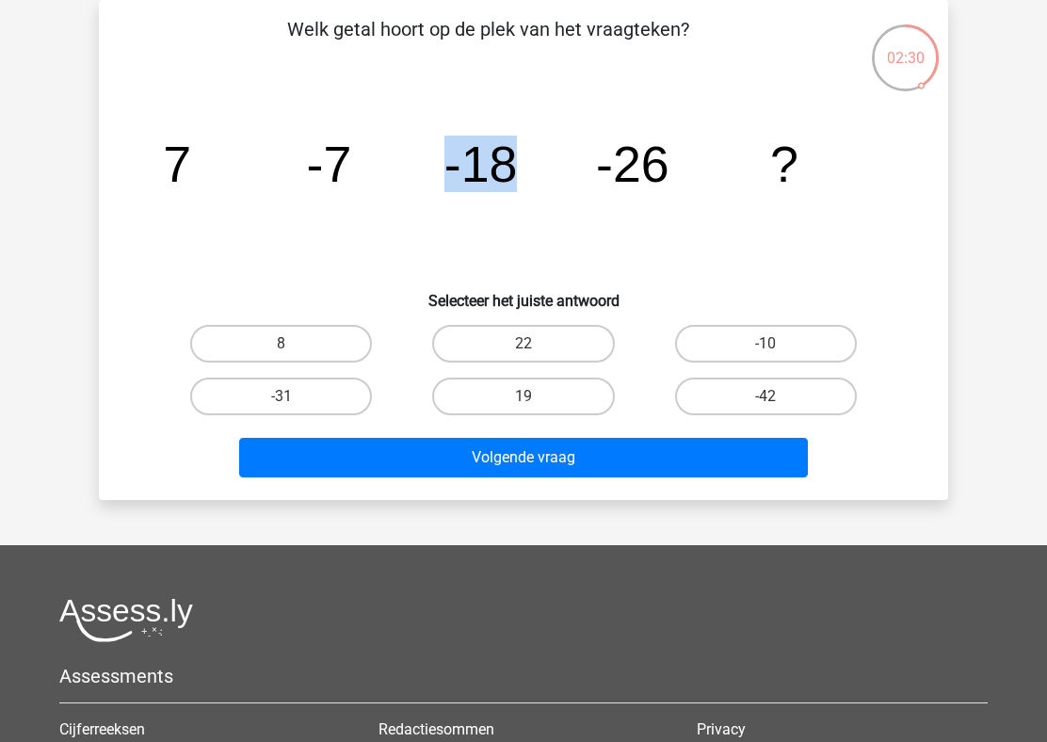
drag, startPoint x: 405, startPoint y: 163, endPoint x: 552, endPoint y: 162, distance: 146.8
click at [552, 162] on icon "image/svg+xml 7 -7 -18 -26 ?" at bounding box center [523, 182] width 759 height 190
click at [595, 162] on icon "image/svg+xml 7 -7 -18 -26 ?" at bounding box center [523, 182] width 759 height 190
drag, startPoint x: 592, startPoint y: 162, endPoint x: 655, endPoint y: 162, distance: 63.1
click at [655, 162] on icon "image/svg+xml 7 -7 -18 -26 ?" at bounding box center [523, 182] width 759 height 190
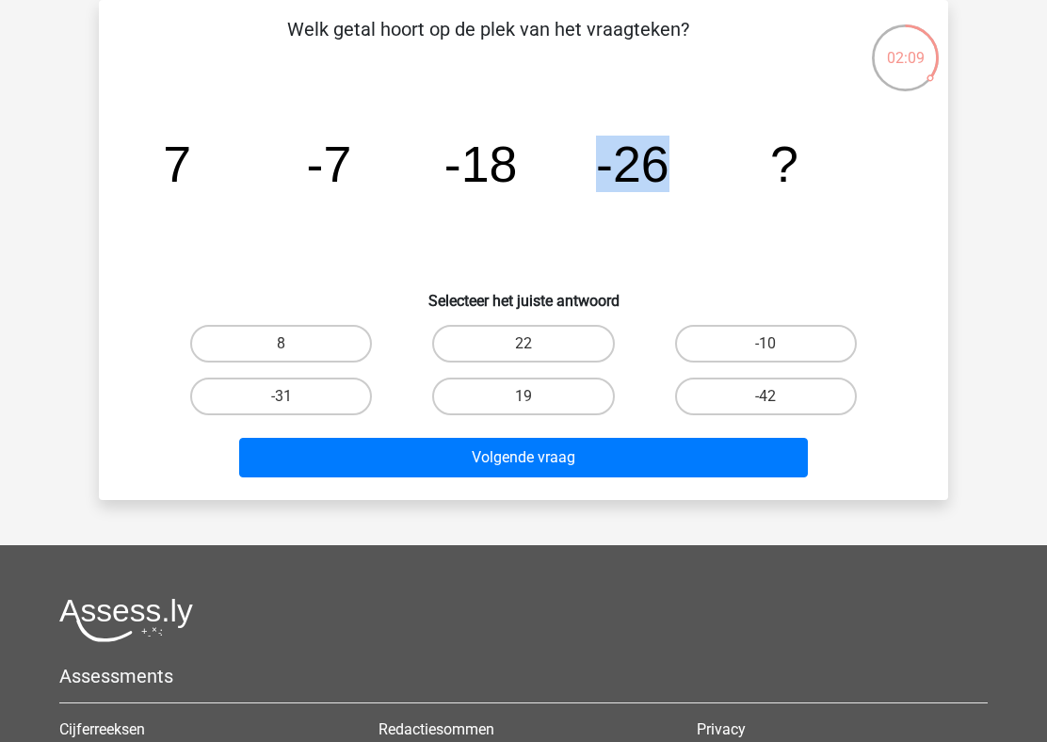
click at [231, 165] on icon "image/svg+xml 7 -7 -18 -26 ?" at bounding box center [523, 182] width 759 height 190
click at [200, 166] on icon "image/svg+xml 7 -7 -18 -26 ?" at bounding box center [523, 182] width 759 height 190
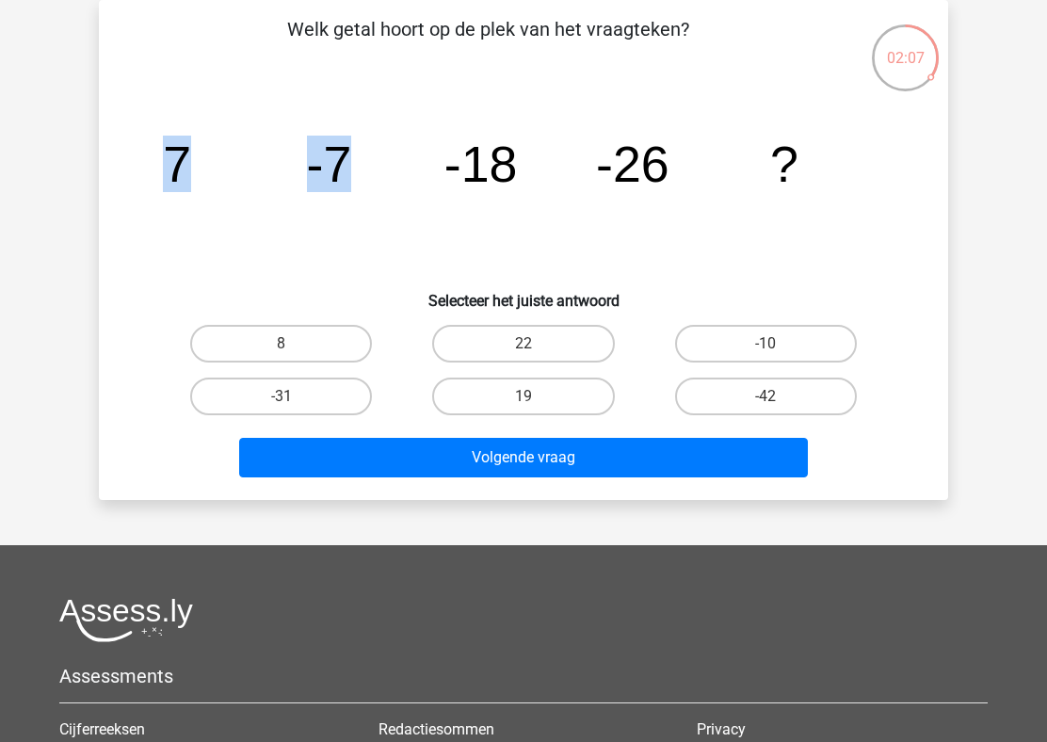
drag, startPoint x: 152, startPoint y: 170, endPoint x: 375, endPoint y: 170, distance: 223.1
click at [375, 170] on icon "image/svg+xml 7 -7 -18 -26 ?" at bounding box center [523, 182] width 759 height 190
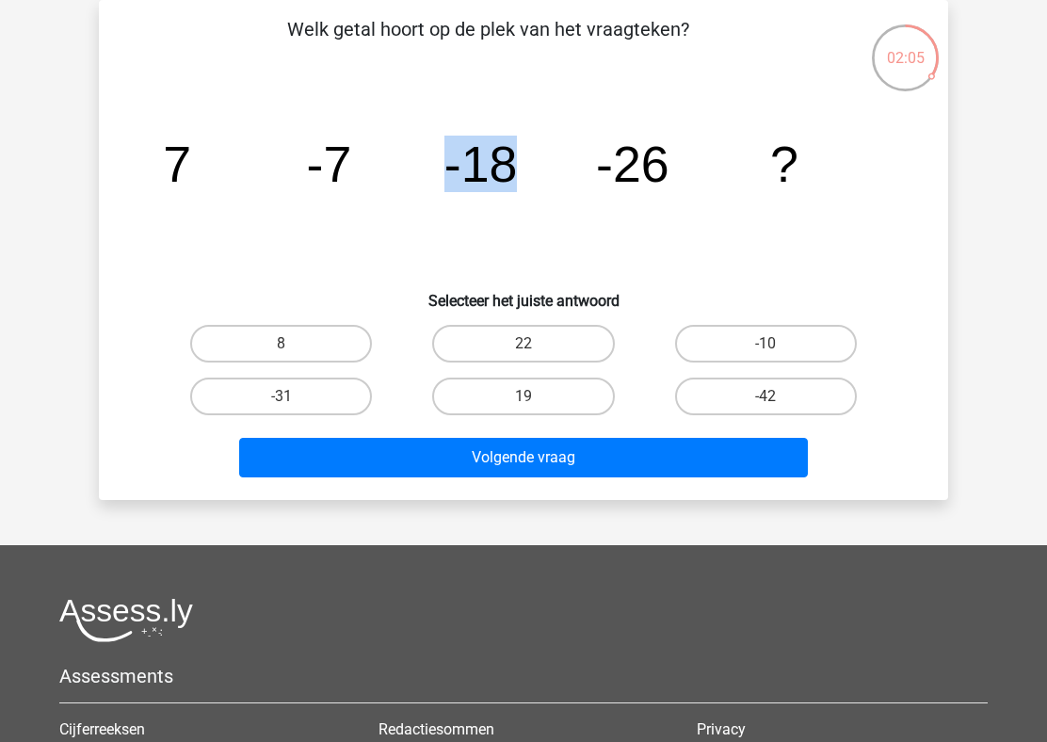
drag, startPoint x: 383, startPoint y: 170, endPoint x: 568, endPoint y: 170, distance: 185.4
click at [568, 170] on icon "image/svg+xml 7 -7 -18 -26 ?" at bounding box center [523, 182] width 759 height 190
click at [191, 174] on tspan "-18" at bounding box center [177, 164] width 28 height 56
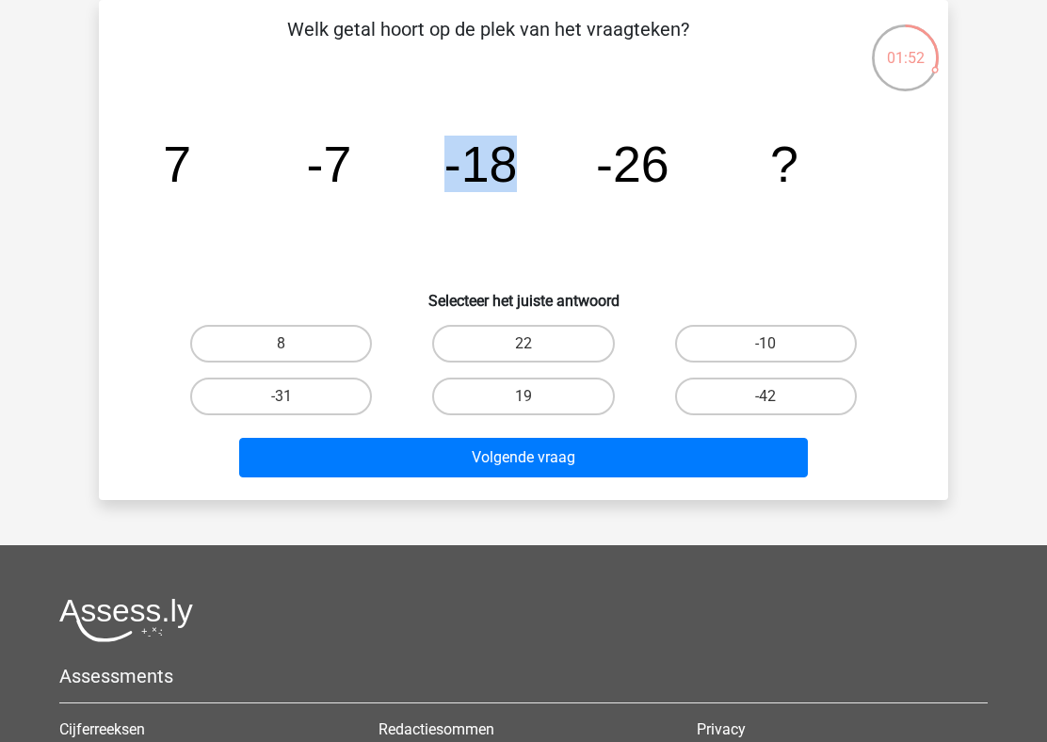
click at [191, 174] on tspan "-18" at bounding box center [177, 164] width 28 height 56
click at [191, 176] on tspan "-26" at bounding box center [177, 164] width 28 height 56
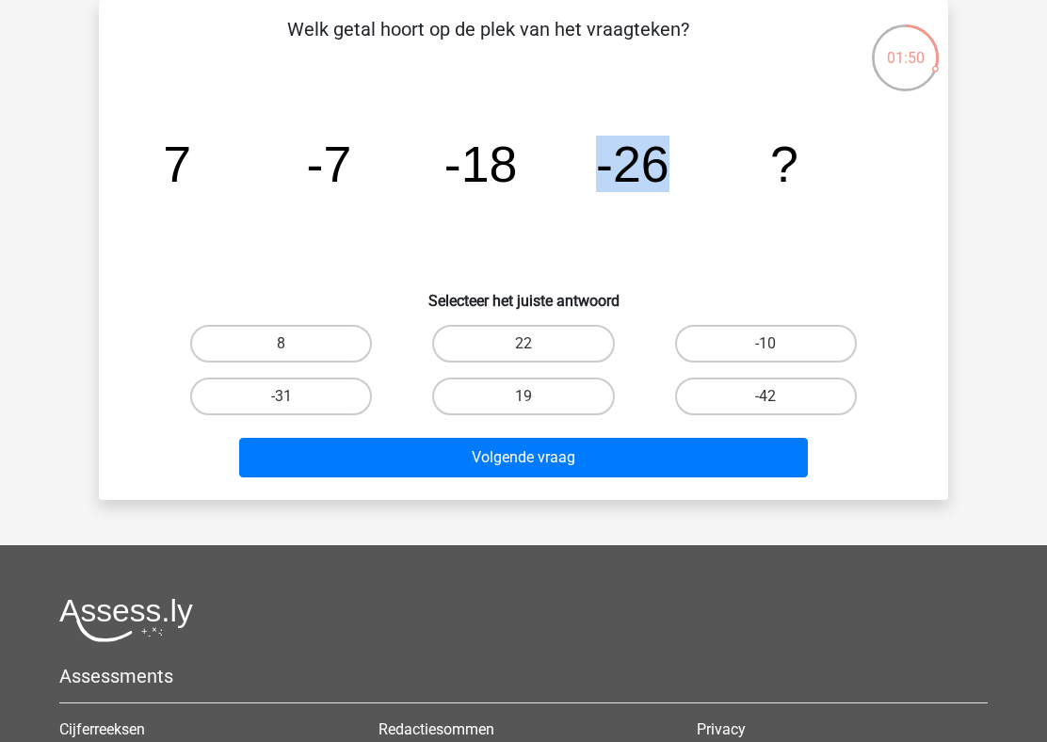
click at [680, 171] on icon "image/svg+xml 7 -7 -18 -26 ?" at bounding box center [523, 182] width 759 height 190
click at [191, 179] on tspan "-26" at bounding box center [177, 164] width 28 height 56
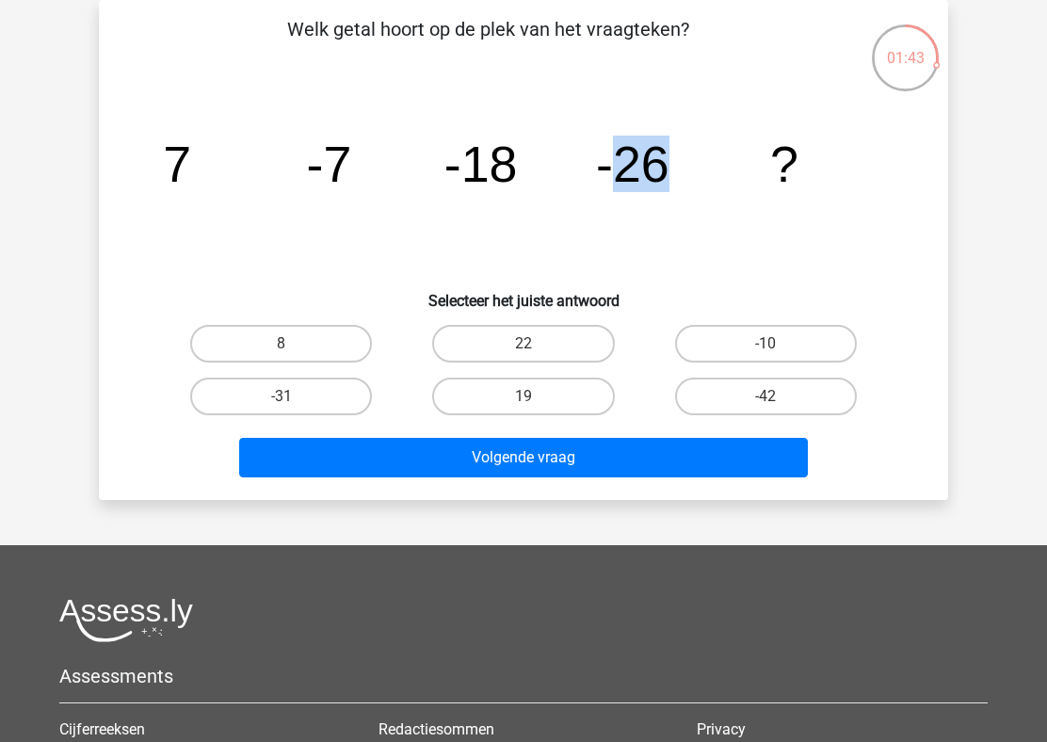
click at [191, 175] on tspan "-26" at bounding box center [177, 164] width 28 height 56
click at [191, 172] on tspan "-18" at bounding box center [177, 164] width 28 height 56
click at [191, 187] on tspan "-26" at bounding box center [177, 164] width 28 height 56
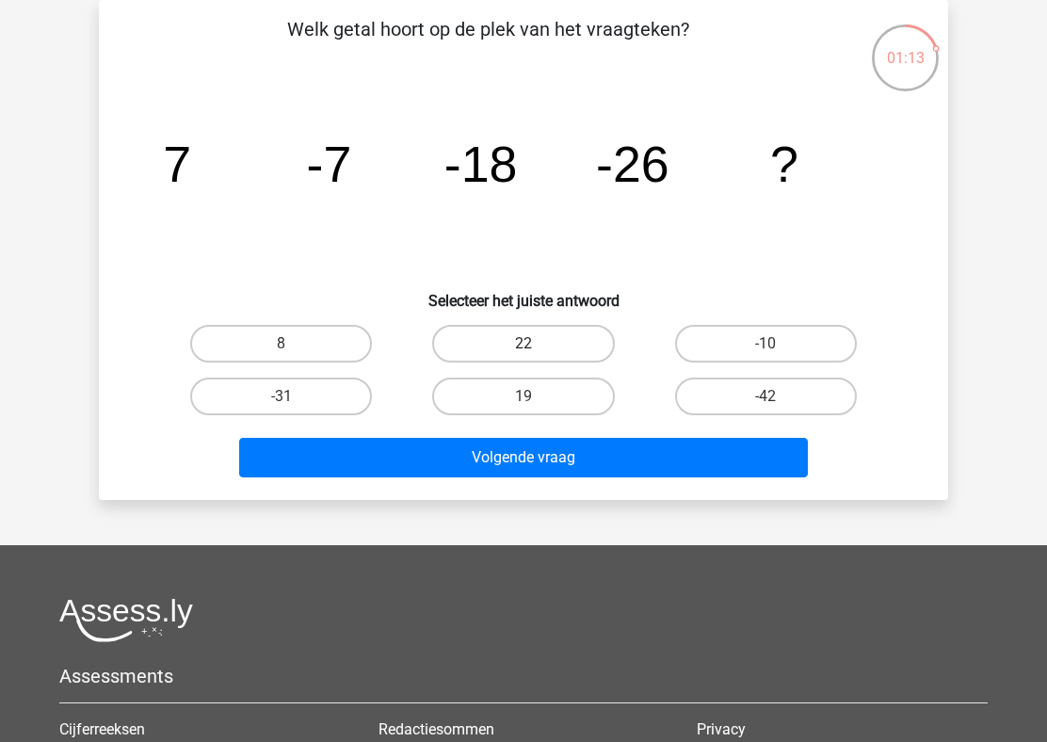
click at [519, 337] on label "22" at bounding box center [523, 344] width 182 height 38
click at [523, 344] on input "22" at bounding box center [529, 350] width 12 height 12
radio input "true"
click at [283, 386] on label "-31" at bounding box center [281, 396] width 182 height 38
click at [283, 396] on input "-31" at bounding box center [287, 402] width 12 height 12
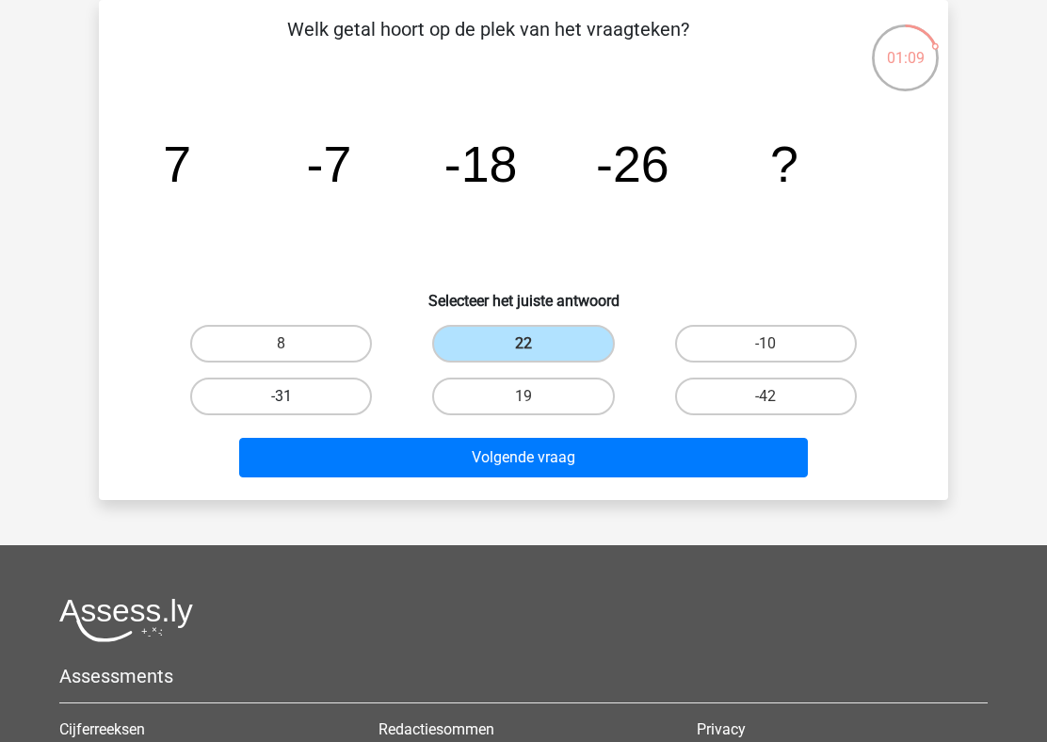
radio input "true"
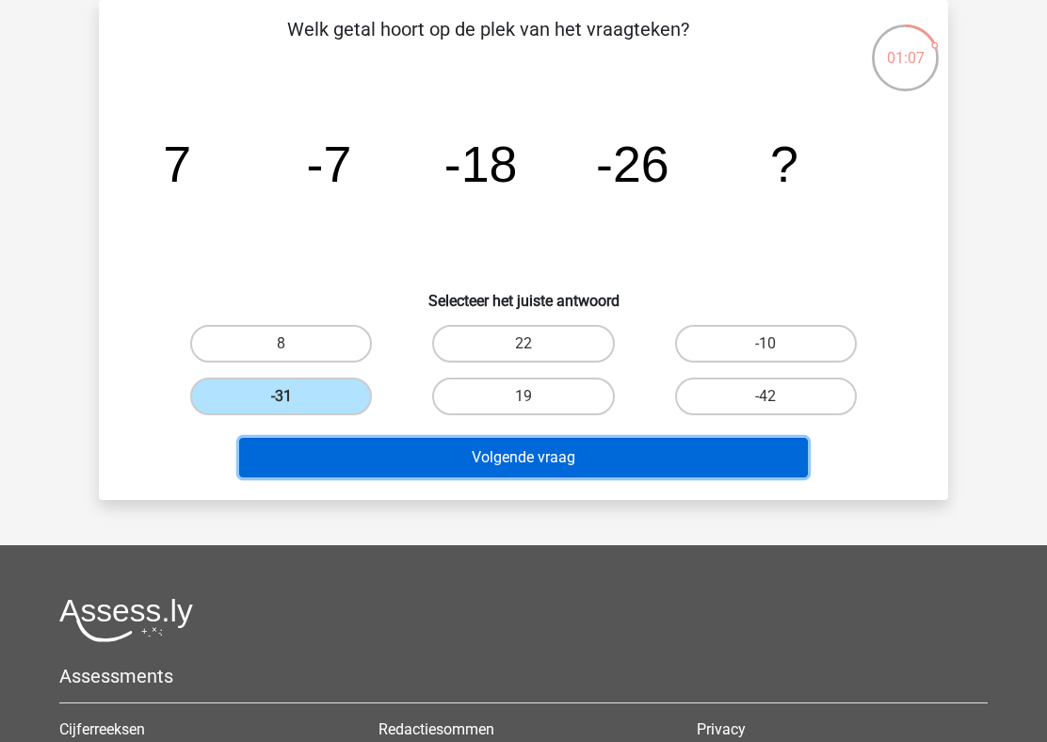
click at [389, 456] on button "Volgende vraag" at bounding box center [523, 458] width 569 height 40
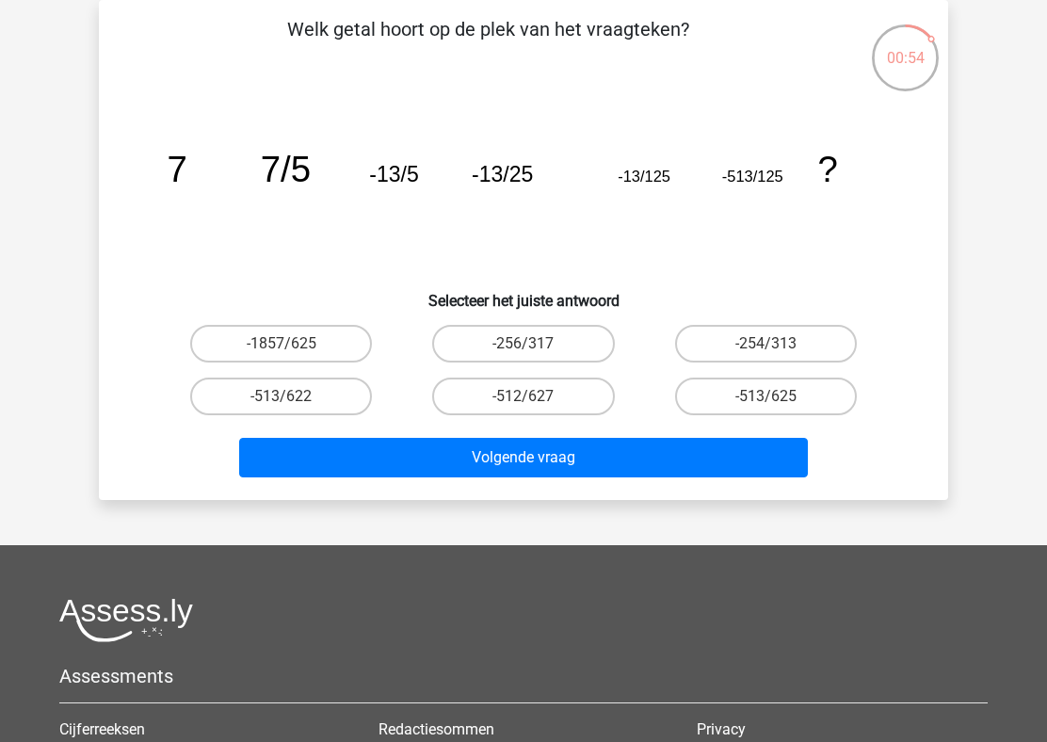
click at [318, 171] on icon "image/svg+xml 7 7/5 -13/5 -13/25 -13/125 -513/125 ?" at bounding box center [523, 182] width 759 height 190
click at [187, 179] on tspan "-13/5" at bounding box center [178, 169] width 20 height 40
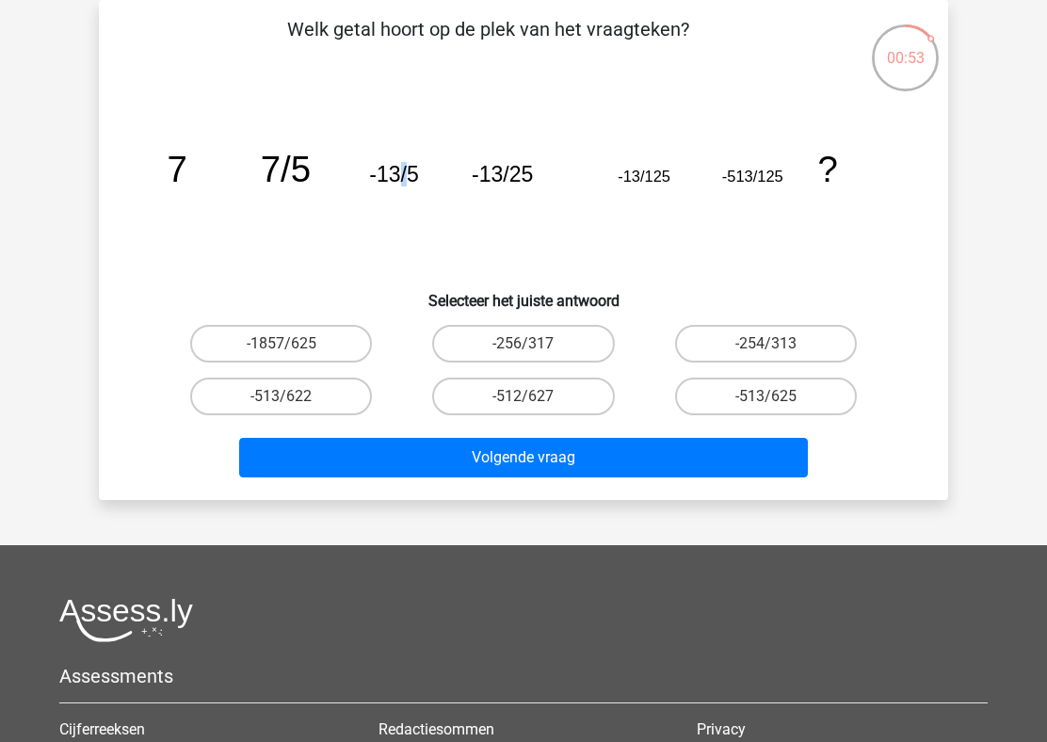
click at [187, 179] on tspan "-13/5" at bounding box center [178, 169] width 20 height 40
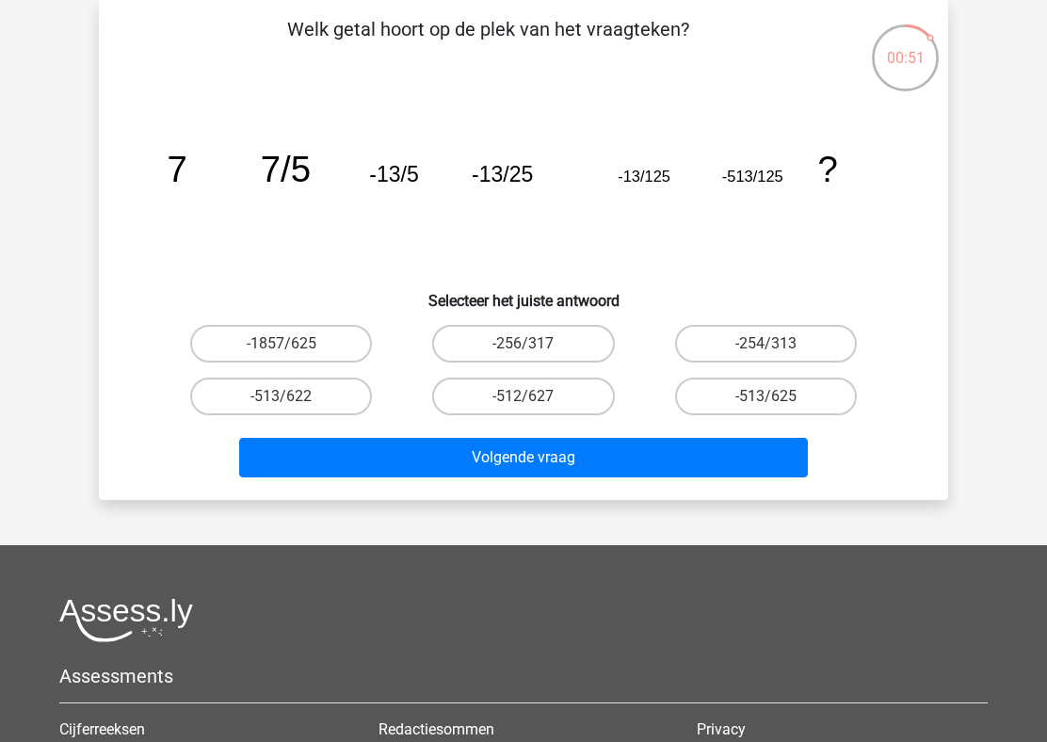
click at [187, 179] on tspan "-13/5" at bounding box center [178, 169] width 20 height 40
click at [531, 199] on icon "image/svg+xml 7 7/5 -13/5 -13/25 -13/125 -513/125 ?" at bounding box center [523, 182] width 759 height 190
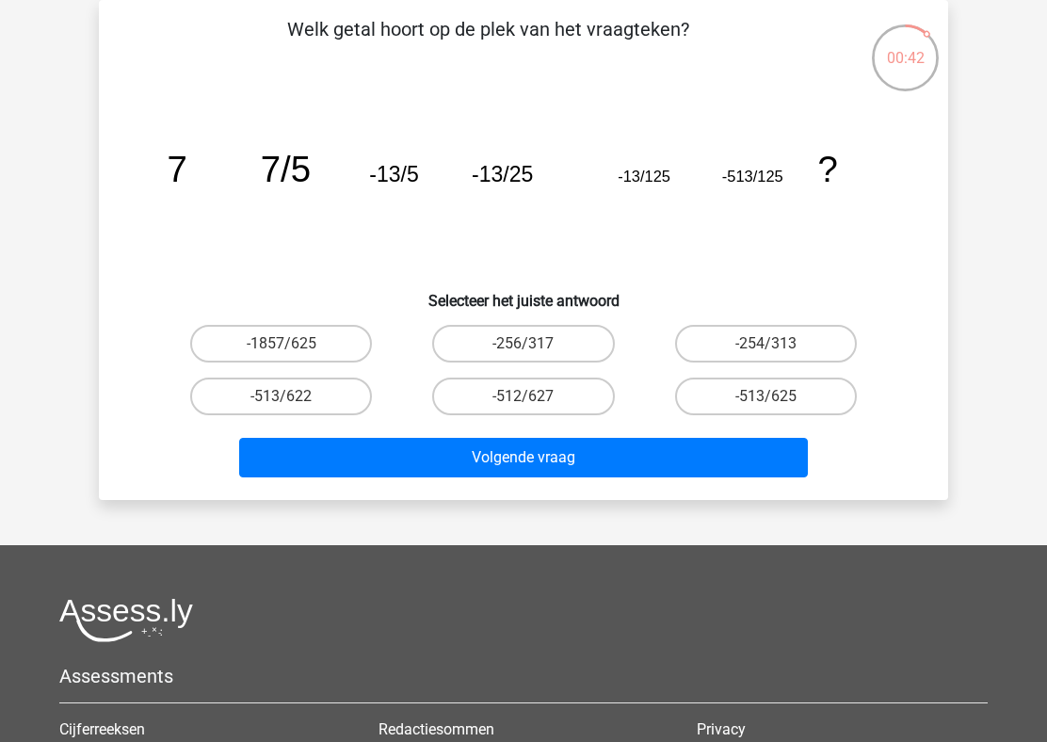
click at [531, 199] on icon "image/svg+xml 7 7/5 -13/5 -13/25 -13/125 -513/125 ?" at bounding box center [523, 182] width 759 height 190
click at [299, 130] on icon "image/svg+xml 7 7/5 -13/5 -13/25 -13/125 -513/125 ?" at bounding box center [523, 182] width 759 height 190
click at [412, 189] on icon "image/svg+xml 7 7/5 -13/5 -13/25 -13/125 -513/125 ?" at bounding box center [523, 182] width 759 height 190
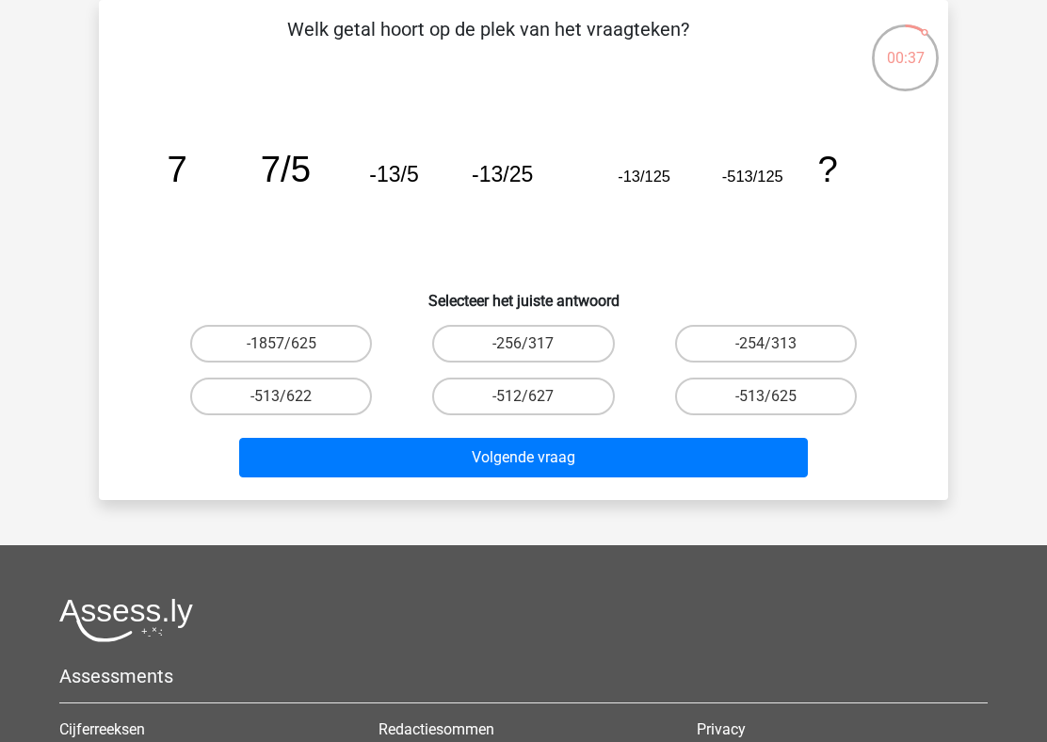
click at [412, 189] on icon "image/svg+xml 7 7/5 -13/5 -13/25 -13/125 -513/125 ?" at bounding box center [523, 182] width 759 height 190
click at [534, 200] on icon "image/svg+xml 7 7/5 -13/5 -13/25 -13/125 -513/125 ?" at bounding box center [523, 182] width 759 height 190
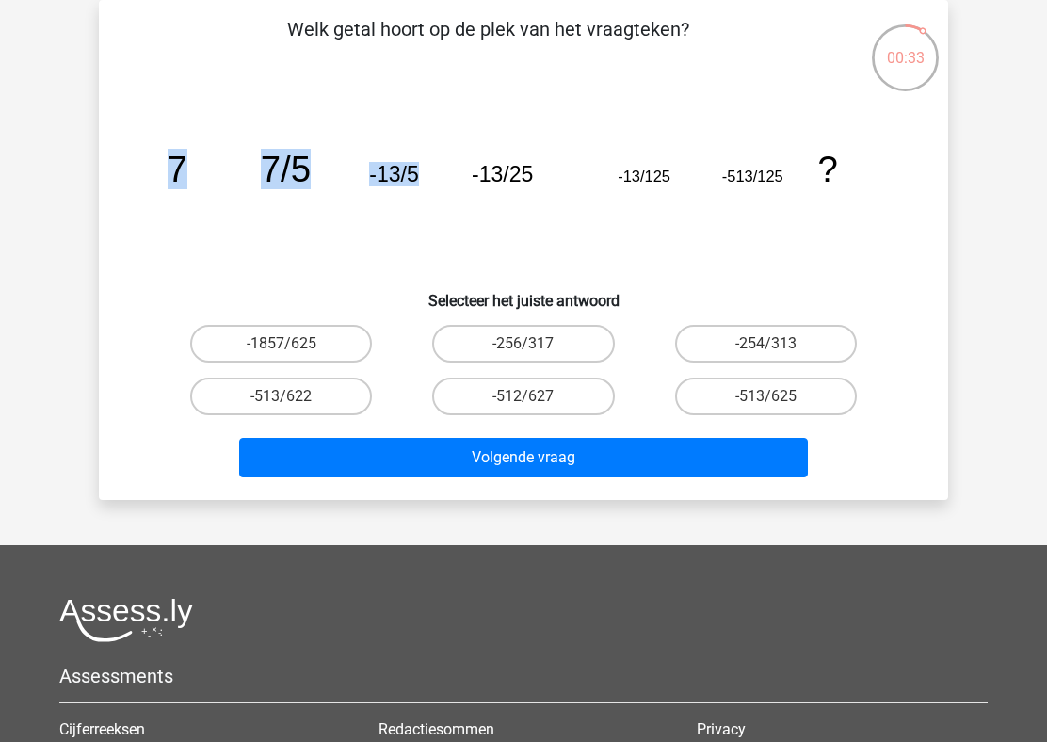
drag, startPoint x: 165, startPoint y: 163, endPoint x: 455, endPoint y: 175, distance: 290.1
click at [455, 175] on icon "image/svg+xml 7 7/5 -13/5 -13/25 -13/125 -513/125 ?" at bounding box center [523, 182] width 759 height 190
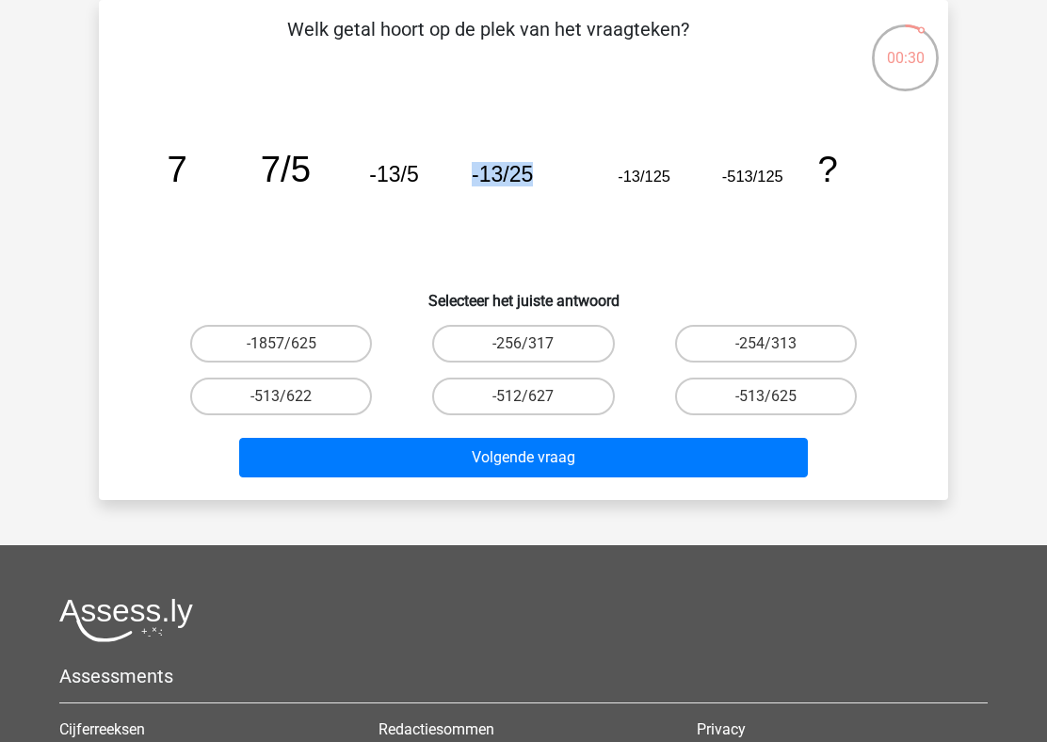
click at [187, 180] on tspan "-13/5" at bounding box center [178, 169] width 20 height 40
click at [187, 185] on tspan "-13/25" at bounding box center [178, 169] width 20 height 40
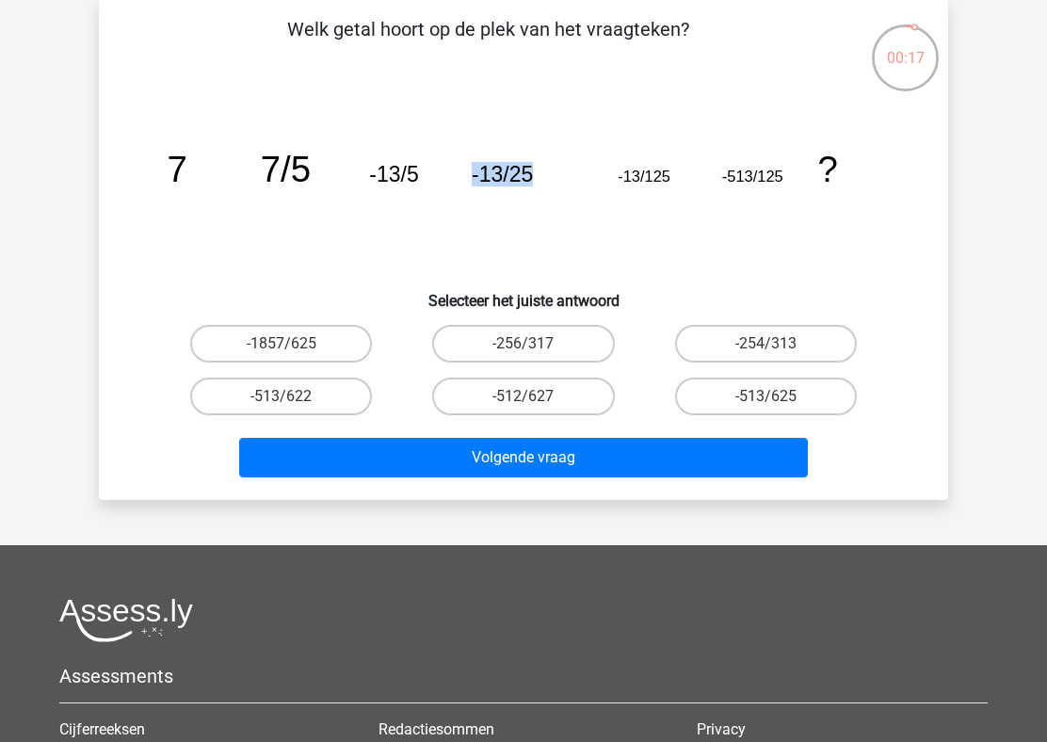
click at [624, 204] on icon "image/svg+xml 7 7/5 -13/5 -13/25 -13/125 -513/125 ?" at bounding box center [523, 182] width 759 height 190
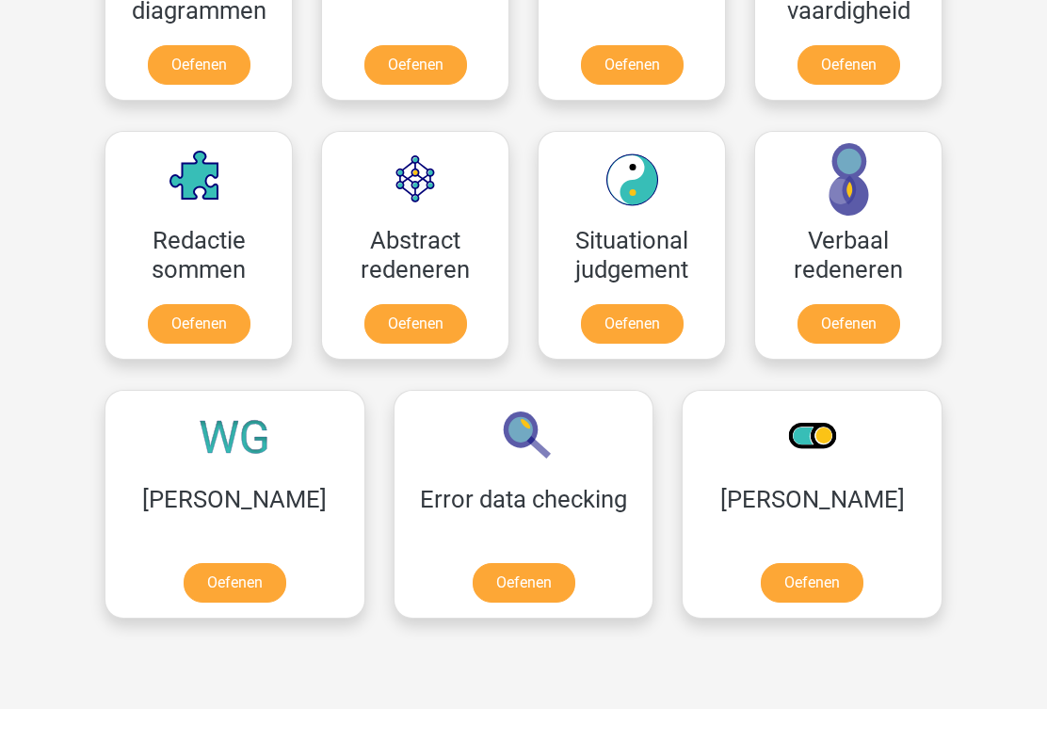
scroll to position [1310, 0]
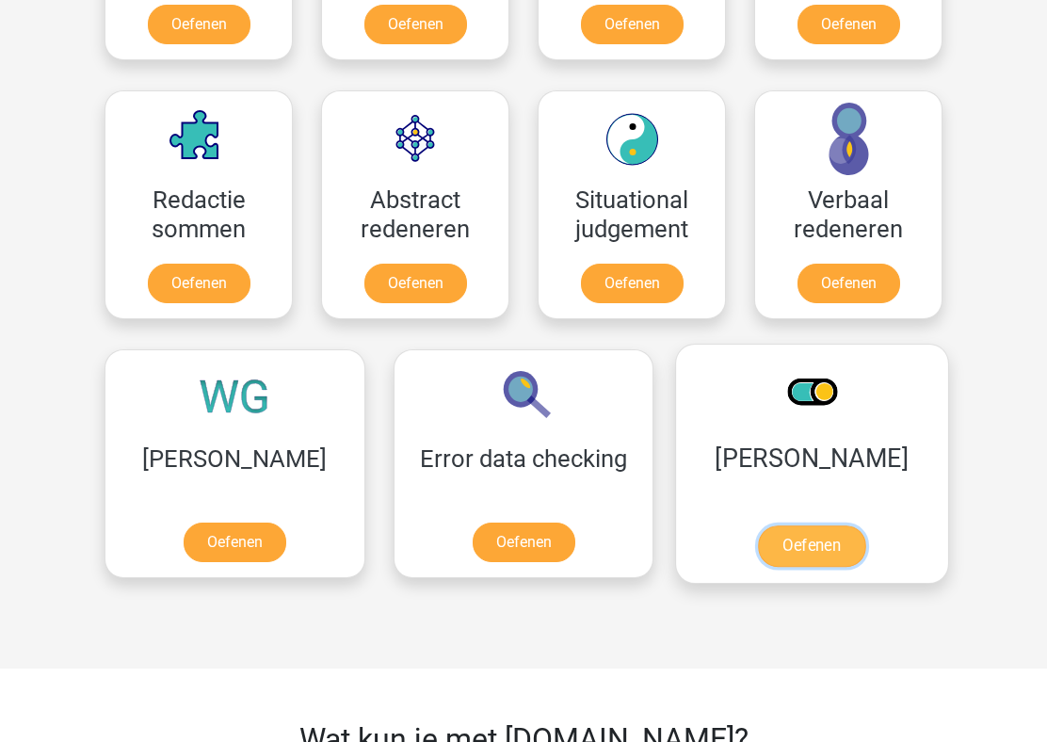
click at [758, 525] on link "Oefenen" at bounding box center [811, 545] width 107 height 41
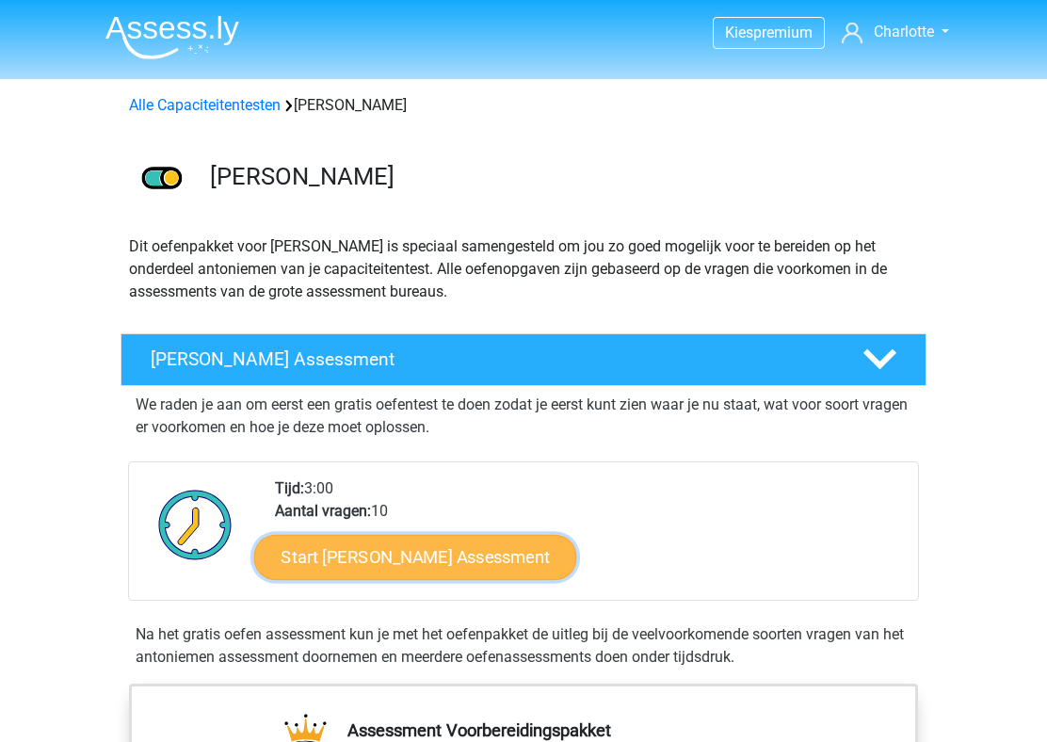
click at [487, 568] on link "Start [PERSON_NAME] Assessment" at bounding box center [415, 556] width 323 height 45
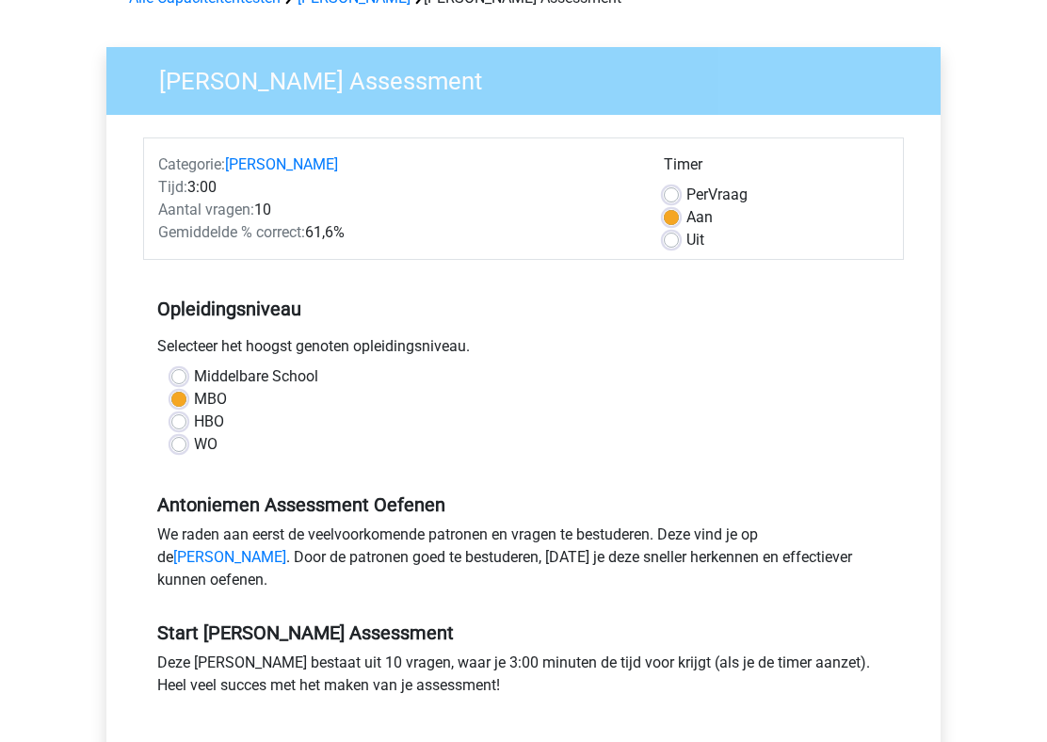
scroll to position [132, 0]
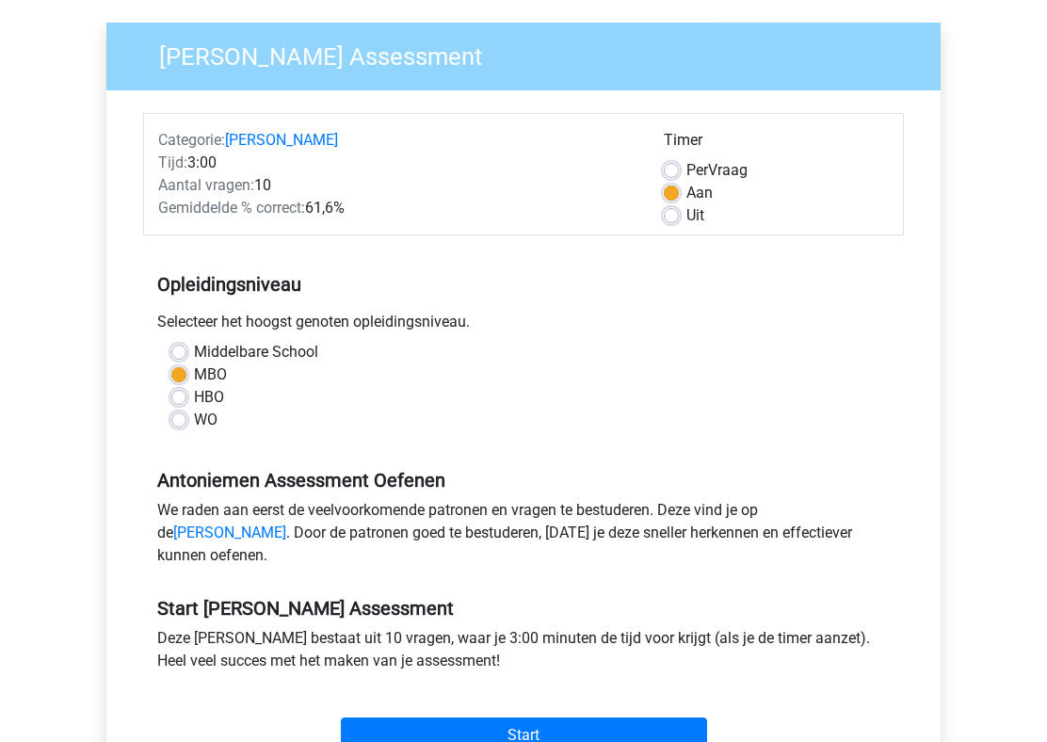
click at [181, 411] on div "WO" at bounding box center [523, 419] width 704 height 23
click at [194, 422] on label "WO" at bounding box center [206, 419] width 24 height 23
click at [177, 422] on input "WO" at bounding box center [178, 417] width 15 height 19
radio input "true"
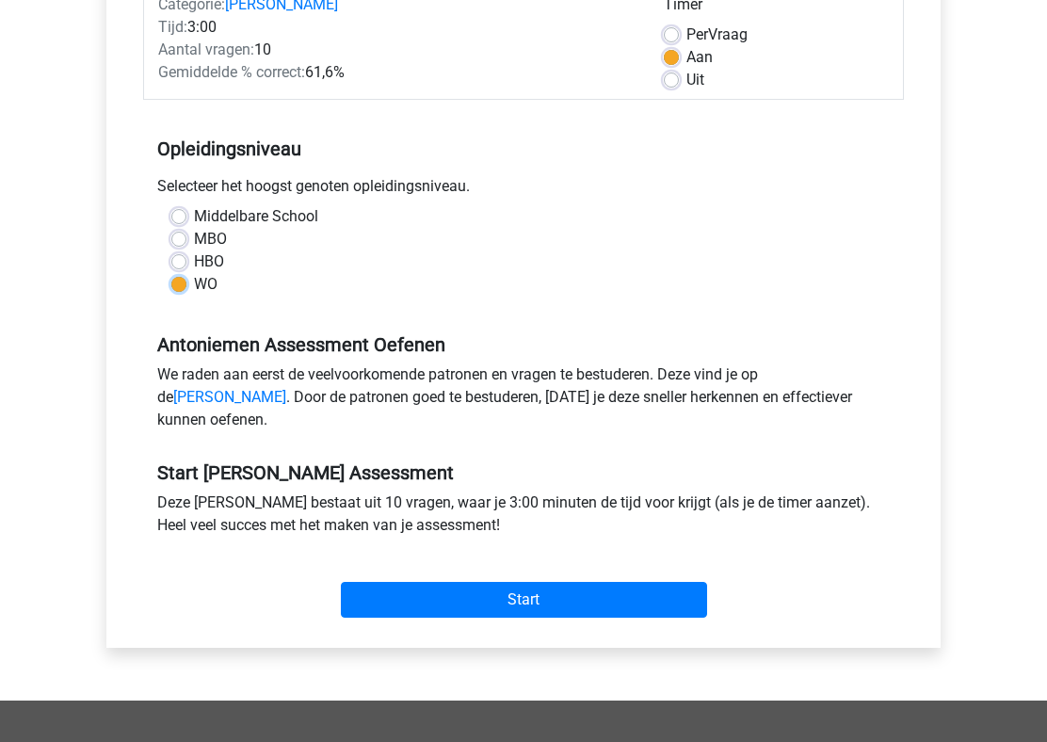
scroll to position [472, 0]
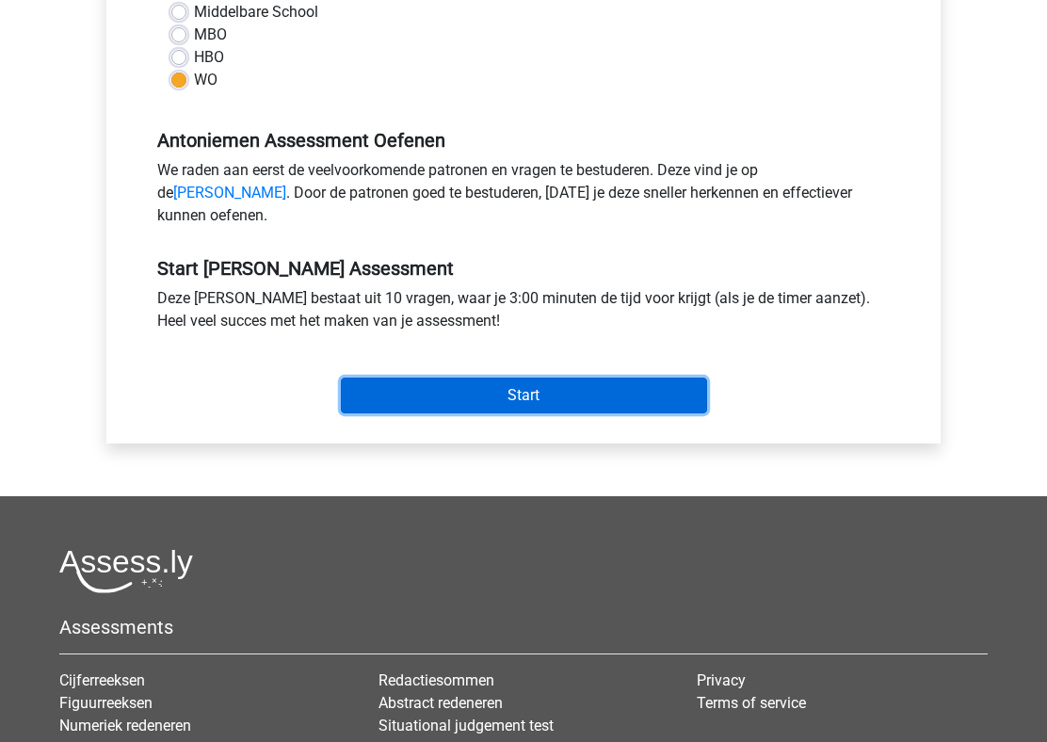
click at [499, 413] on input "Start" at bounding box center [524, 395] width 366 height 36
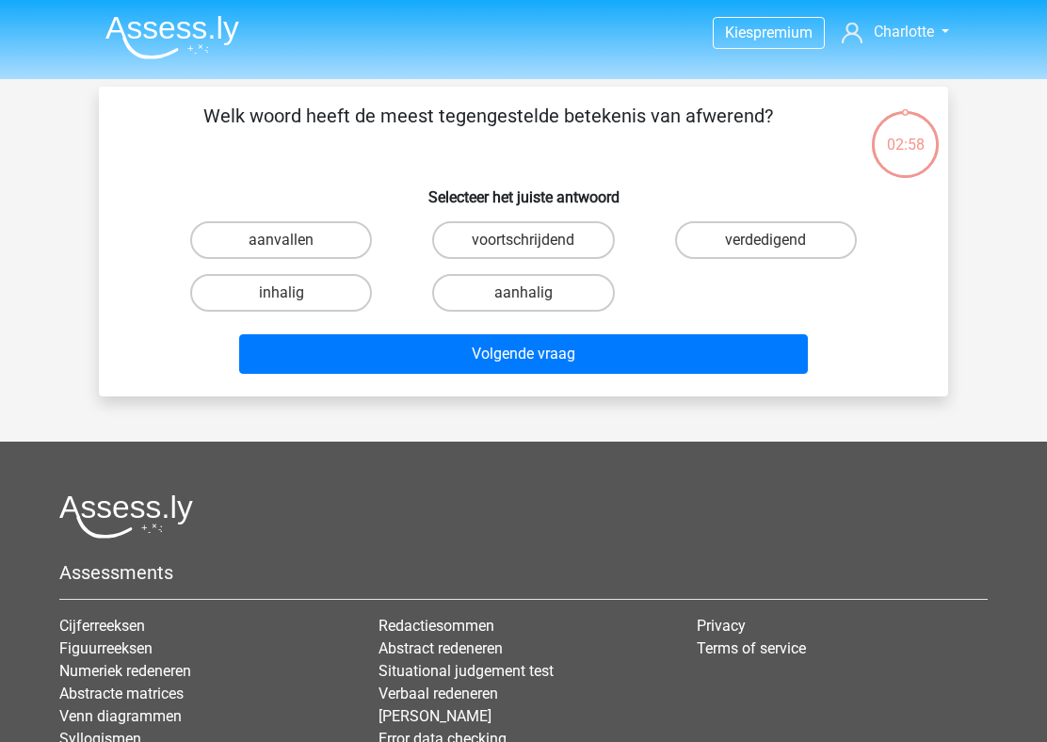
click at [439, 111] on p "Welk woord heeft de meest tegengestelde betekenis van afwerend?" at bounding box center [488, 130] width 718 height 56
click at [306, 296] on label "inhalig" at bounding box center [281, 293] width 182 height 38
click at [294, 296] on input "inhalig" at bounding box center [287, 299] width 12 height 12
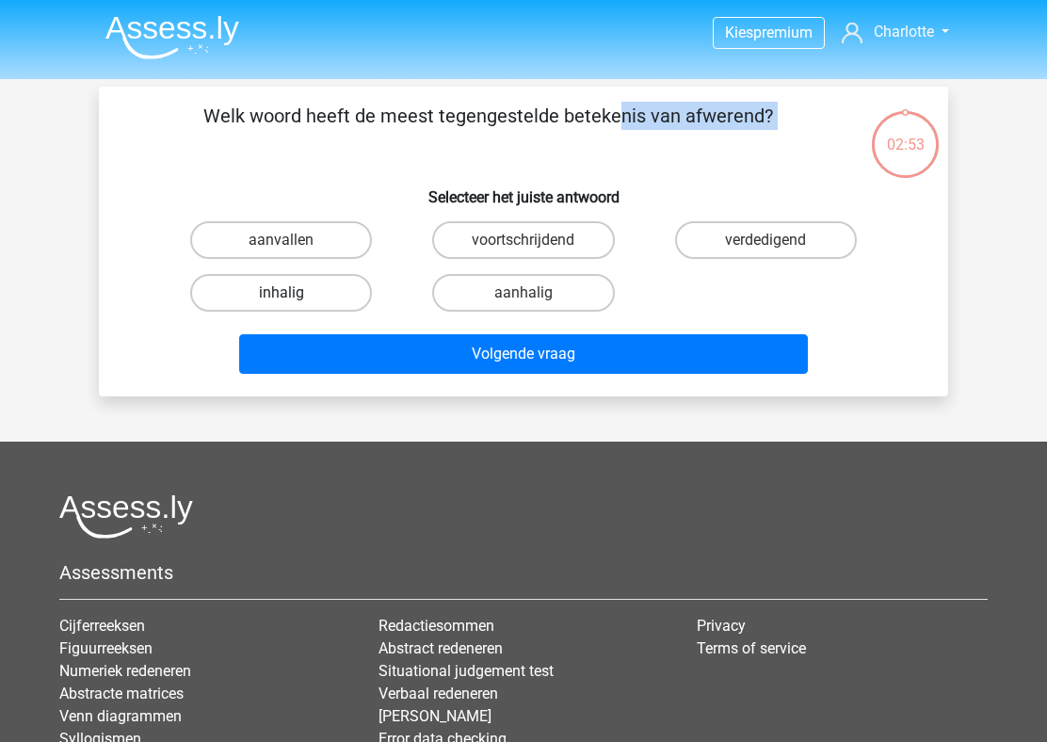
radio input "true"
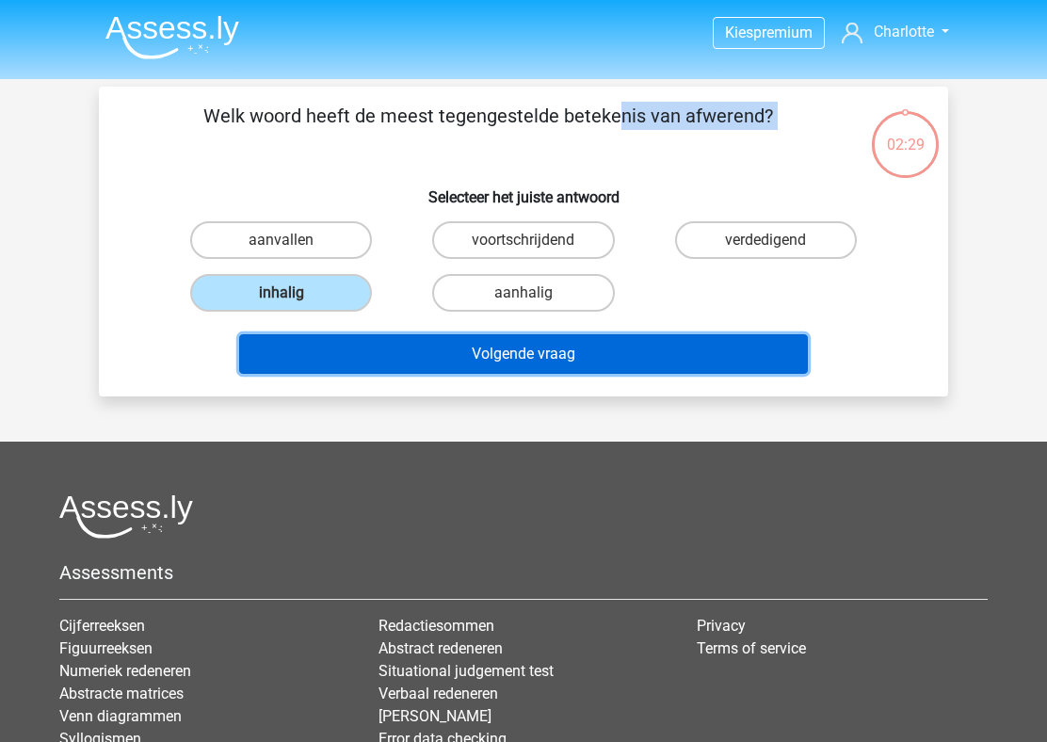
click at [434, 357] on button "Volgende vraag" at bounding box center [523, 354] width 569 height 40
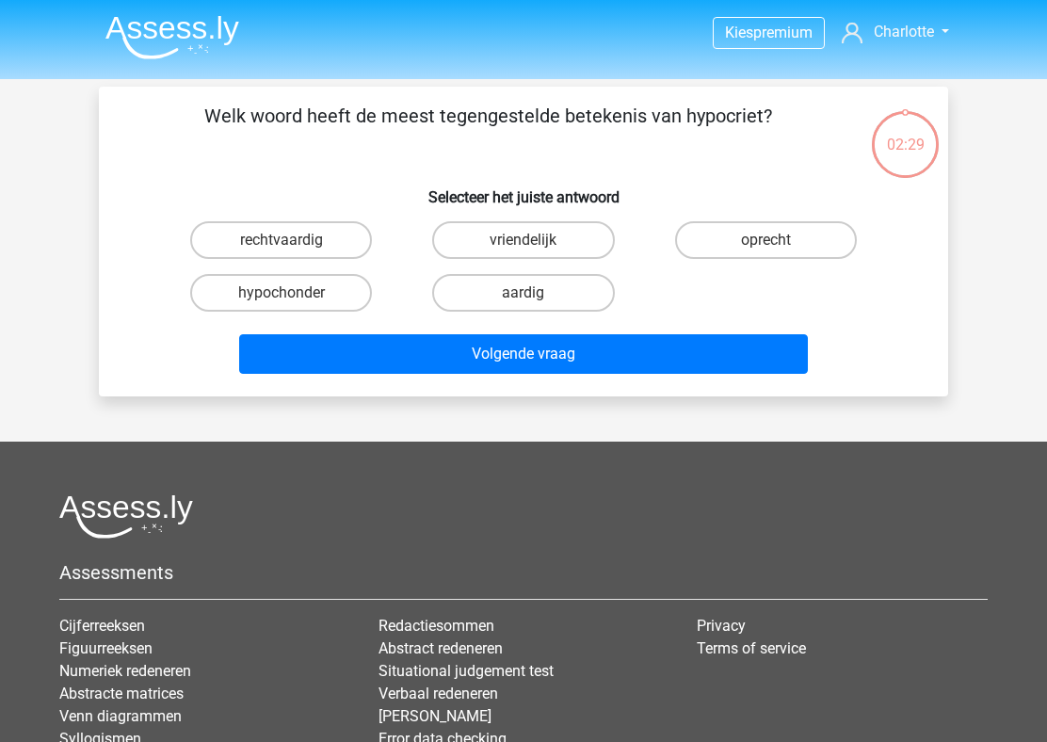
scroll to position [87, 0]
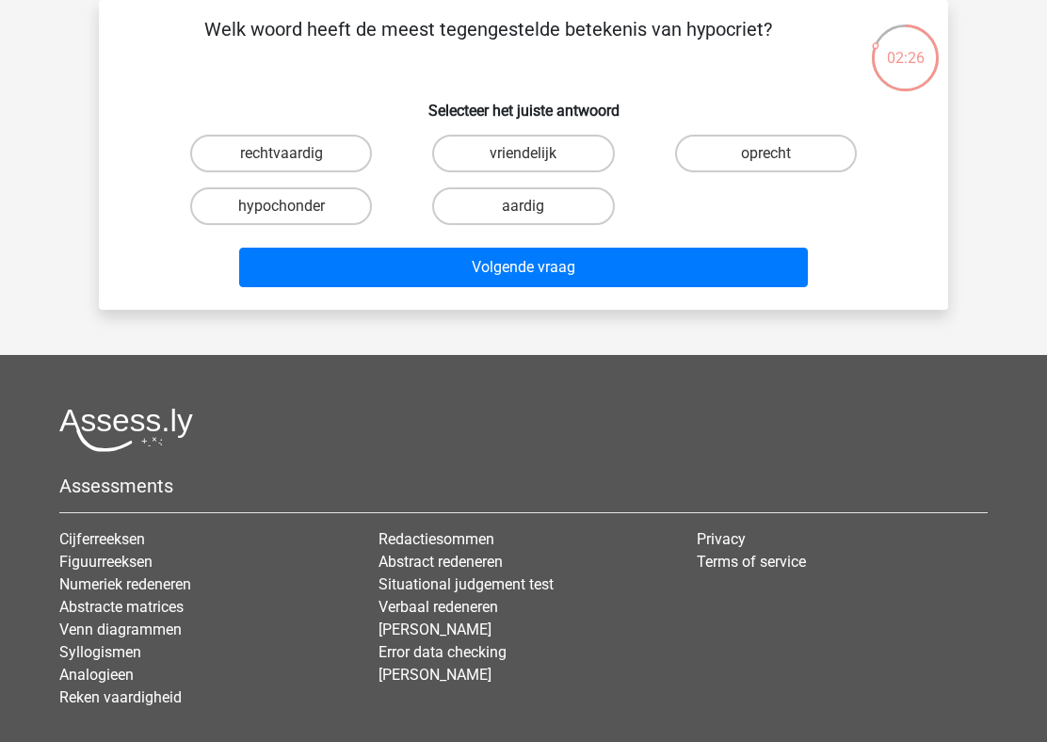
click at [532, 64] on p "Welk woord heeft de meest tegengestelde betekenis van hypocriet?" at bounding box center [488, 43] width 718 height 56
click at [444, 42] on p "Welk woord heeft de meest tegengestelde betekenis van hypocriet?" at bounding box center [488, 43] width 718 height 56
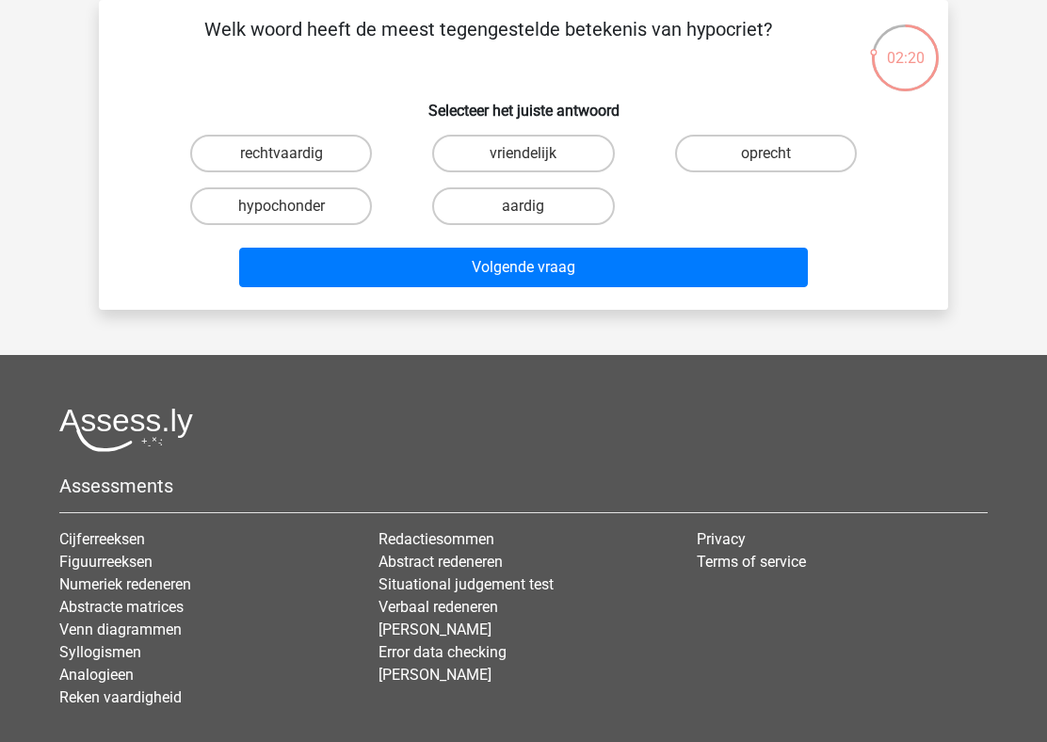
click at [444, 42] on p "Welk woord heeft de meest tegengestelde betekenis van hypocriet?" at bounding box center [488, 43] width 718 height 56
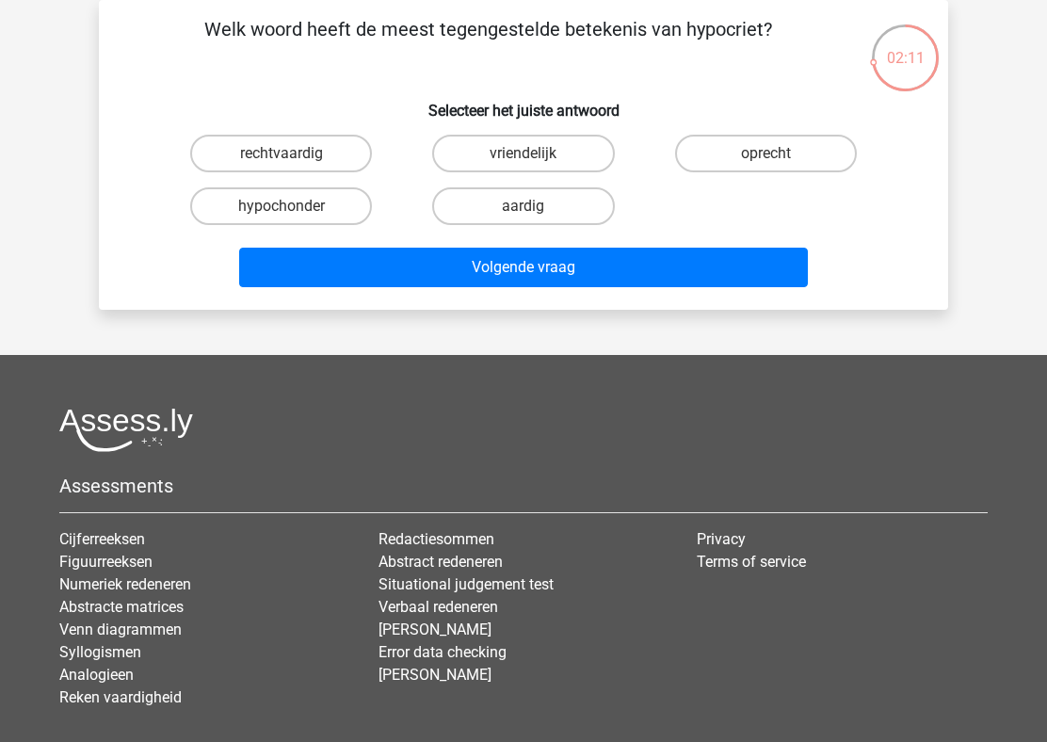
click at [444, 42] on p "Welk woord heeft de meest tegengestelde betekenis van hypocriet?" at bounding box center [488, 43] width 718 height 56
click at [490, 40] on p "Welk woord heeft de meest tegengestelde betekenis van hypocriet?" at bounding box center [488, 43] width 718 height 56
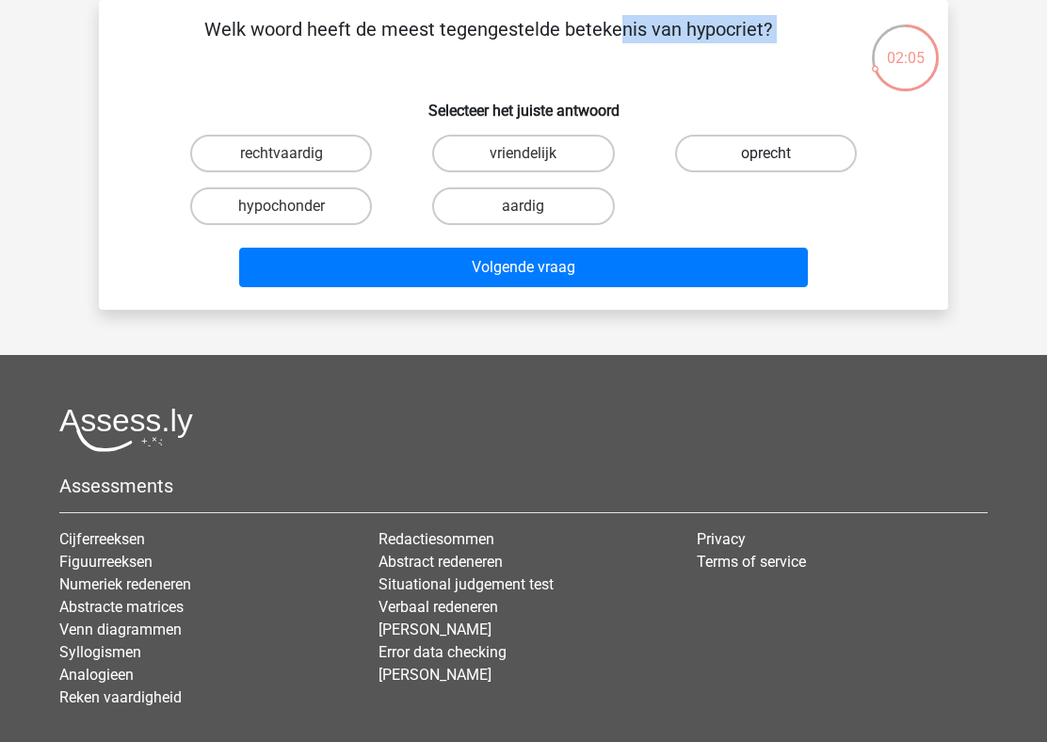
click at [780, 167] on label "oprecht" at bounding box center [766, 154] width 182 height 38
click at [777, 166] on input "oprecht" at bounding box center [771, 159] width 12 height 12
radio input "true"
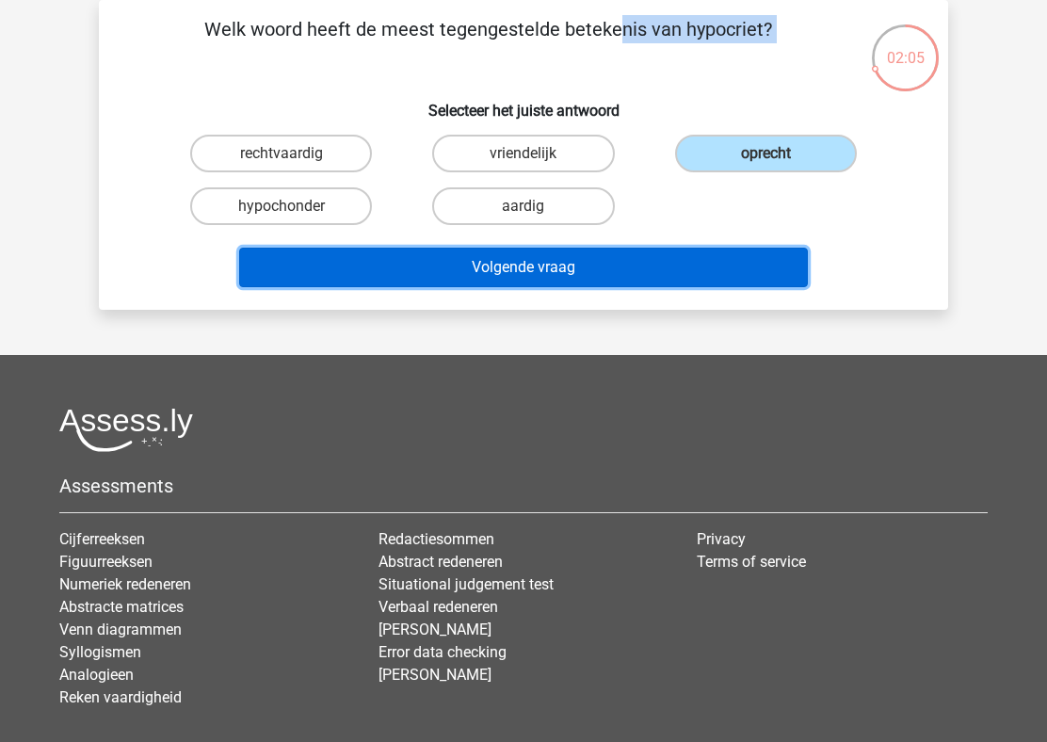
click at [656, 253] on button "Volgende vraag" at bounding box center [523, 268] width 569 height 40
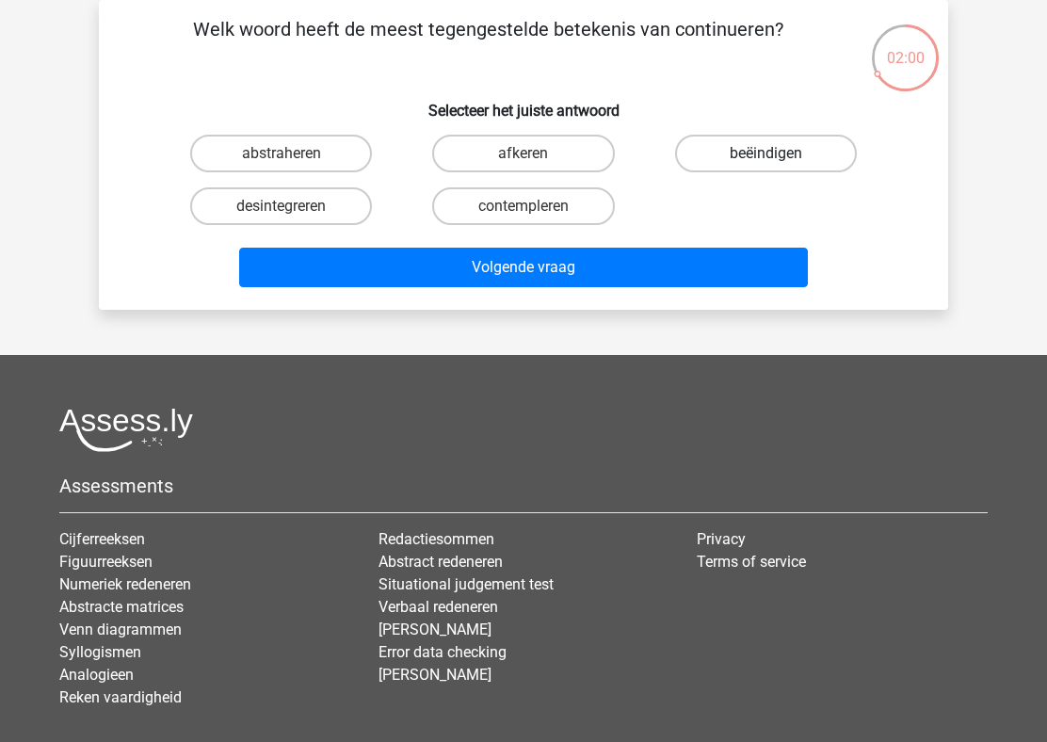
click at [729, 151] on label "beëindigen" at bounding box center [766, 154] width 182 height 38
click at [765, 153] on input "beëindigen" at bounding box center [771, 159] width 12 height 12
radio input "true"
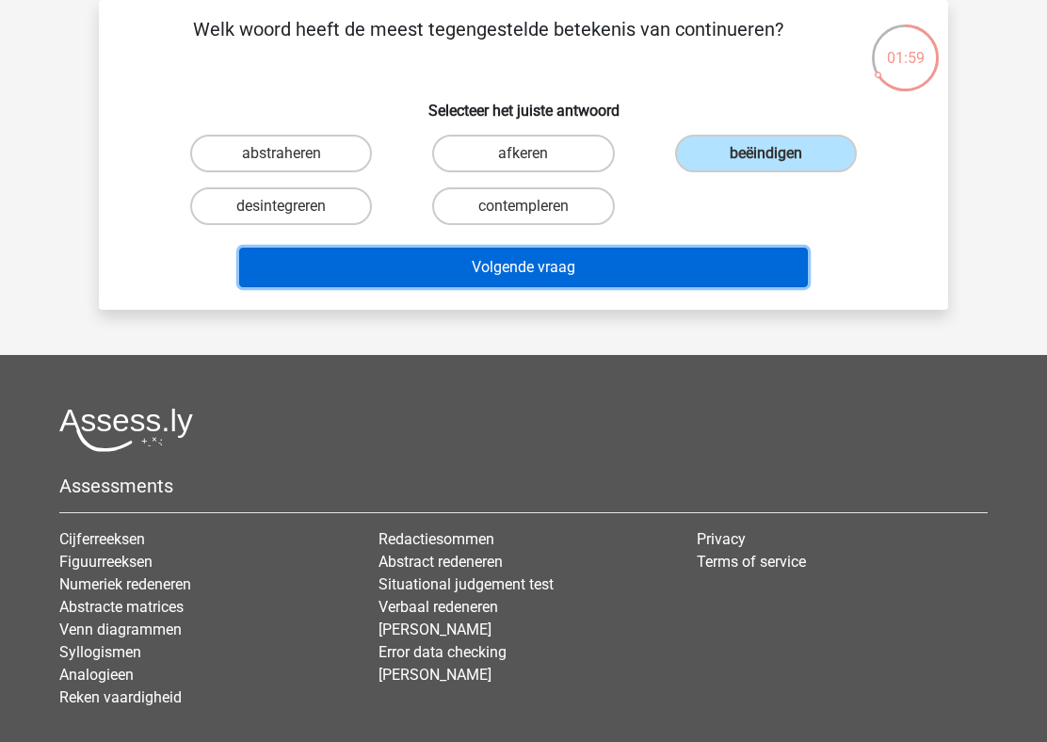
click at [639, 272] on button "Volgende vraag" at bounding box center [523, 268] width 569 height 40
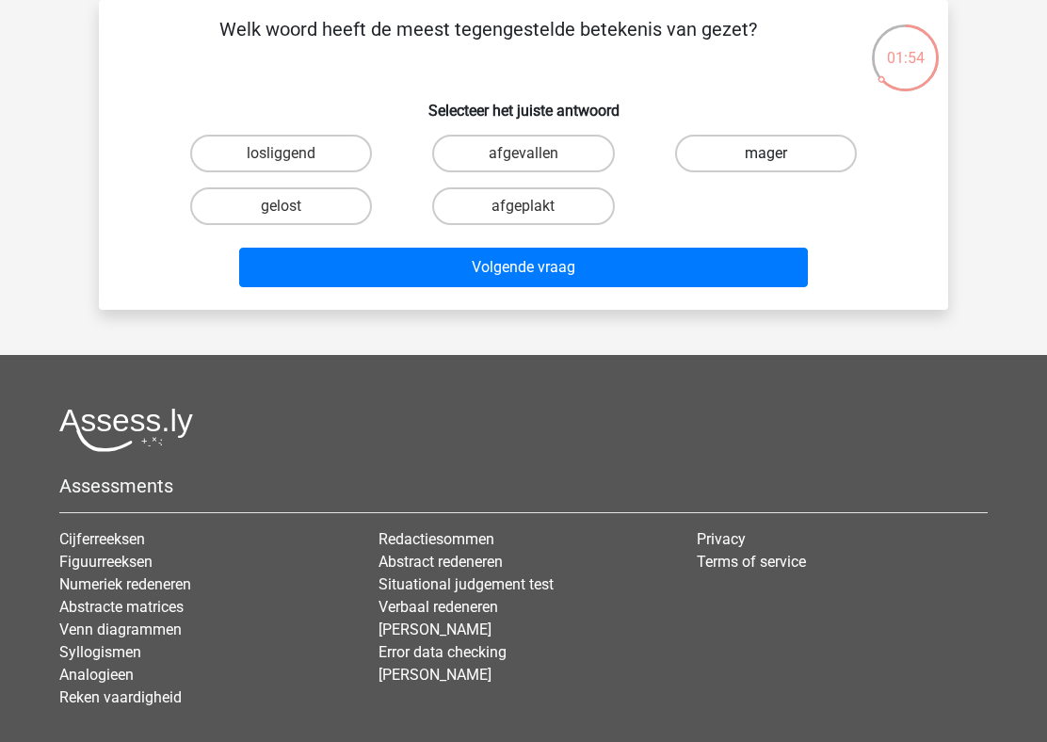
click at [735, 158] on label "mager" at bounding box center [766, 154] width 182 height 38
click at [765, 158] on input "mager" at bounding box center [771, 159] width 12 height 12
radio input "true"
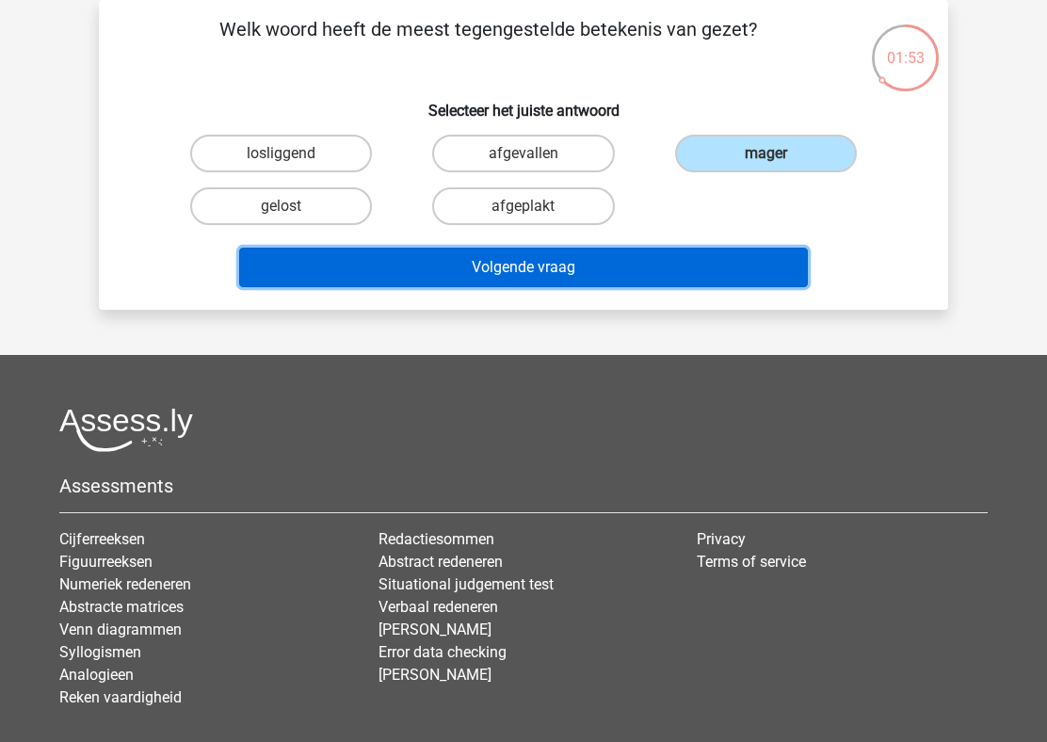
click at [605, 271] on button "Volgende vraag" at bounding box center [523, 268] width 569 height 40
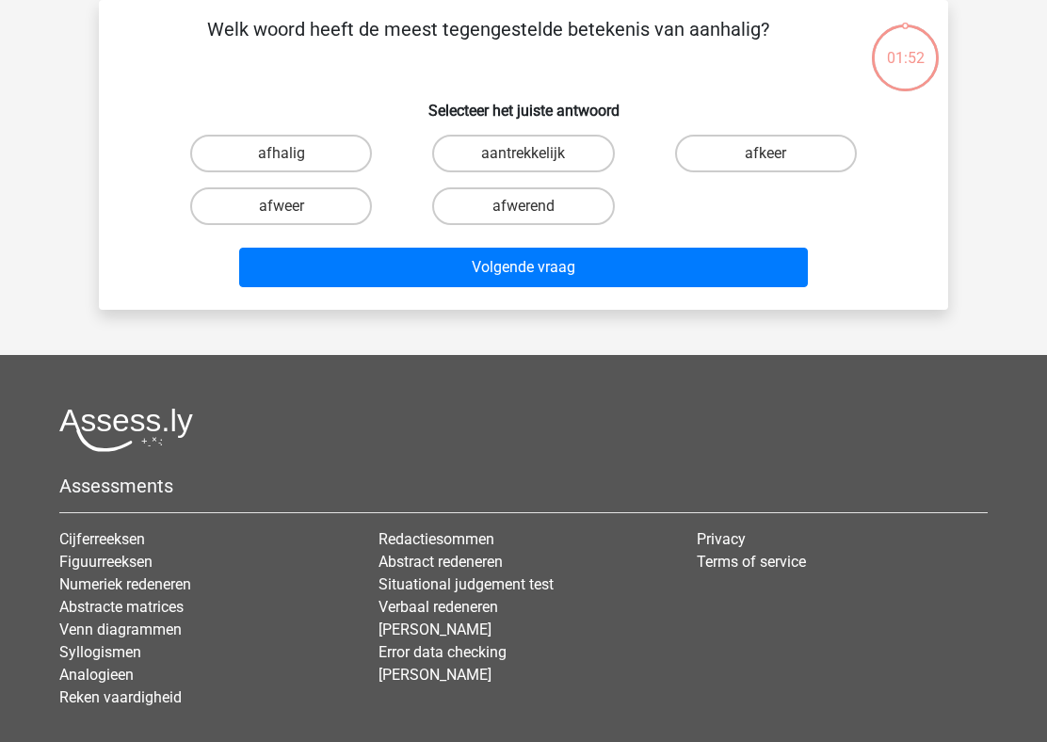
click at [544, 62] on p "Welk woord heeft de meest tegengestelde betekenis van aanhalig?" at bounding box center [488, 43] width 718 height 56
click at [793, 165] on label "afkeer" at bounding box center [766, 154] width 182 height 38
click at [777, 165] on input "afkeer" at bounding box center [771, 159] width 12 height 12
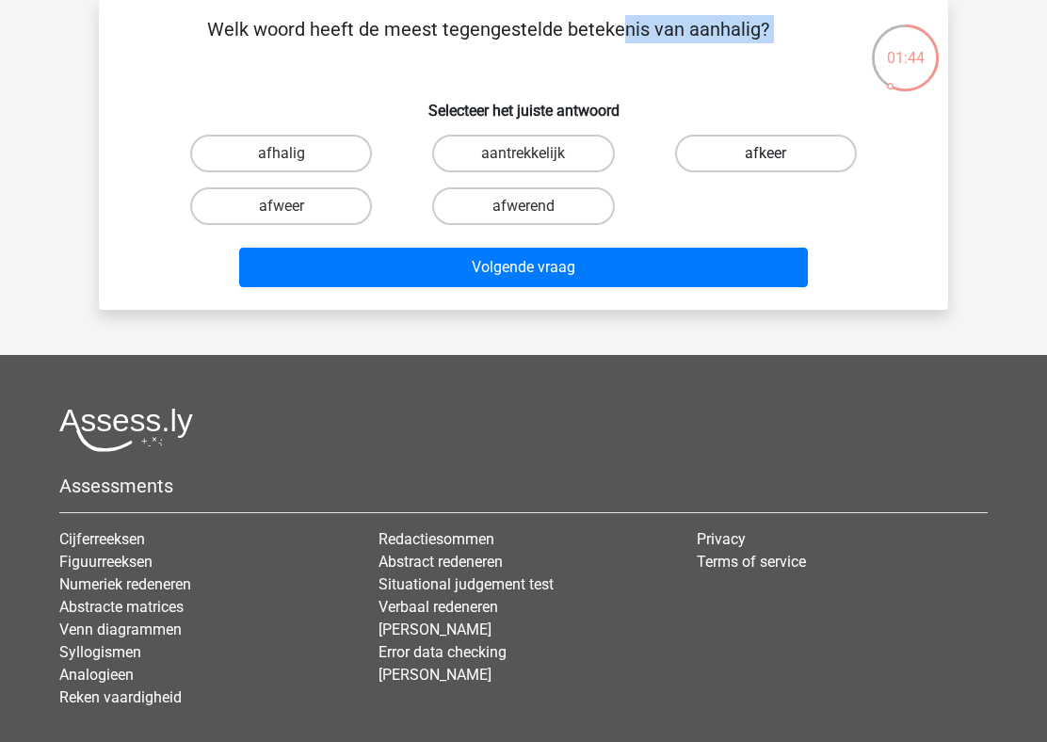
radio input "true"
click at [530, 208] on input "afwerend" at bounding box center [529, 212] width 12 height 12
radio input "true"
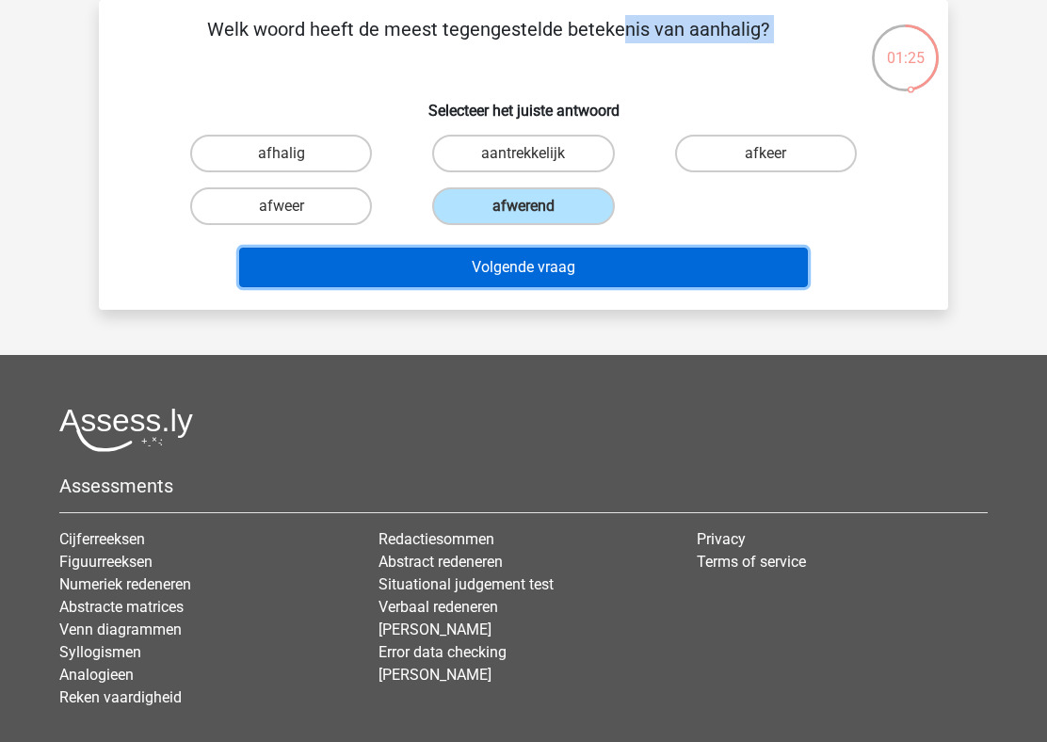
click at [516, 273] on button "Volgende vraag" at bounding box center [523, 268] width 569 height 40
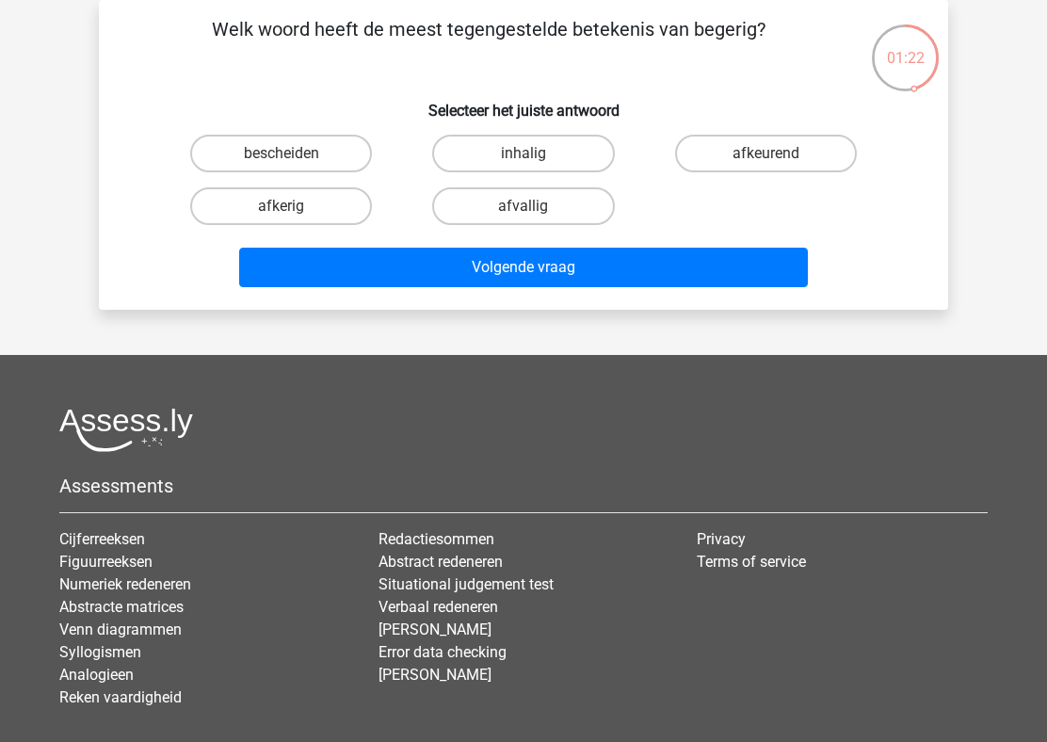
click at [550, 44] on p "Welk woord heeft de meest tegengestelde betekenis van begerig?" at bounding box center [488, 43] width 718 height 56
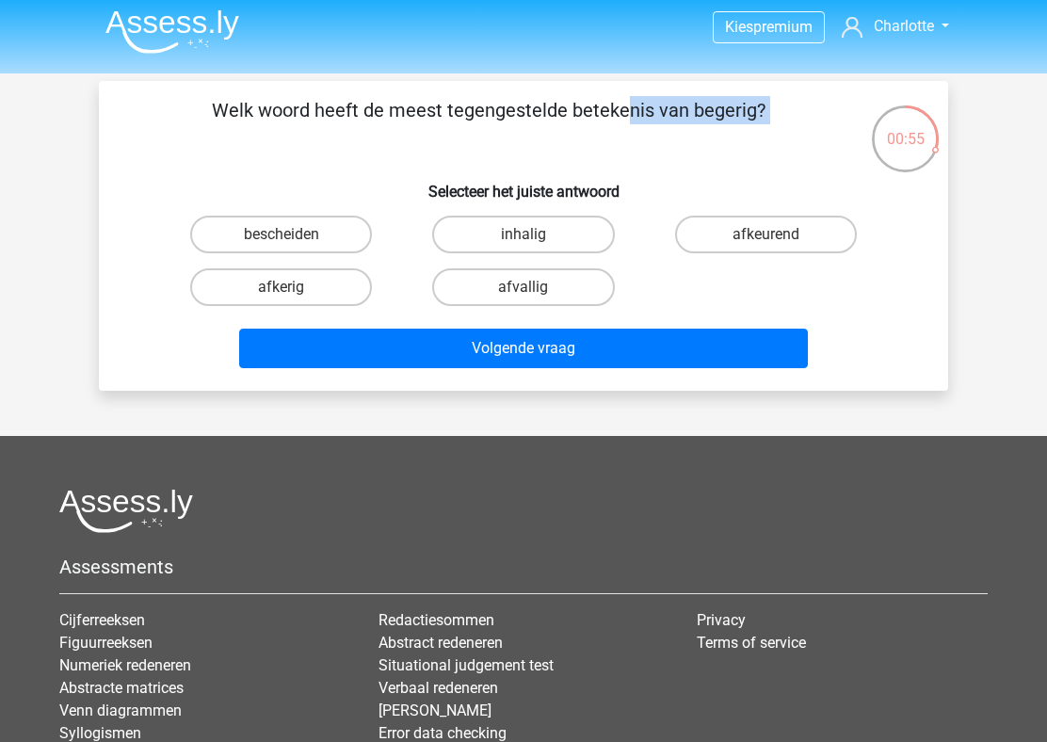
scroll to position [0, 0]
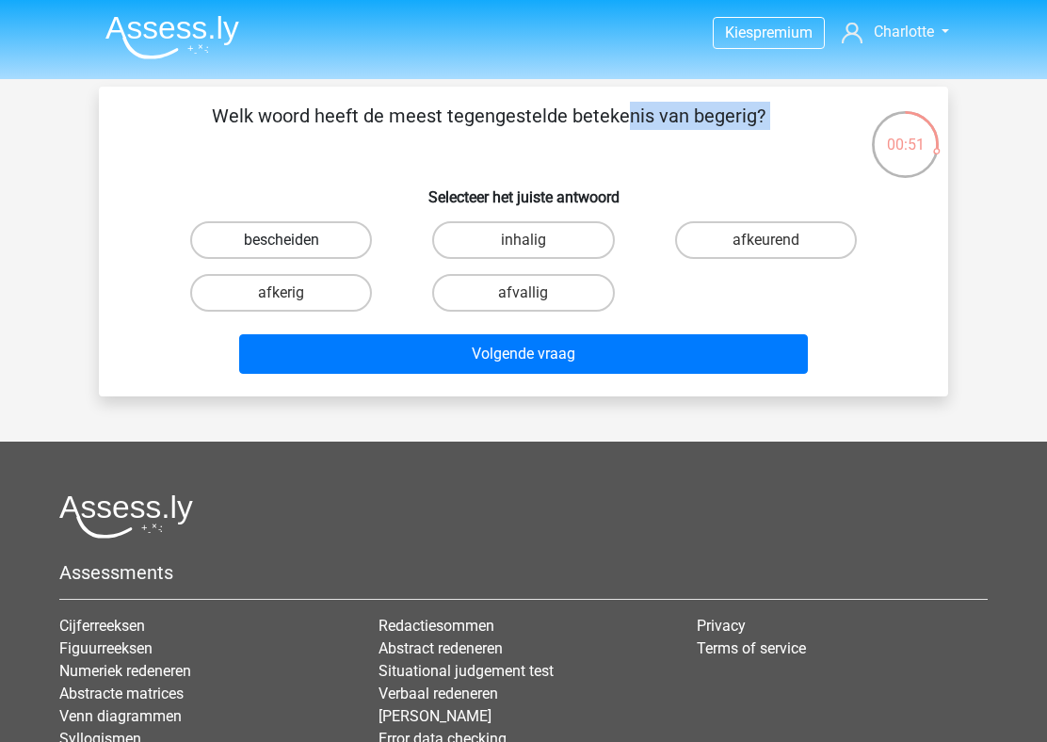
click at [328, 246] on label "bescheiden" at bounding box center [281, 240] width 182 height 38
click at [294, 246] on input "bescheiden" at bounding box center [287, 246] width 12 height 12
radio input "true"
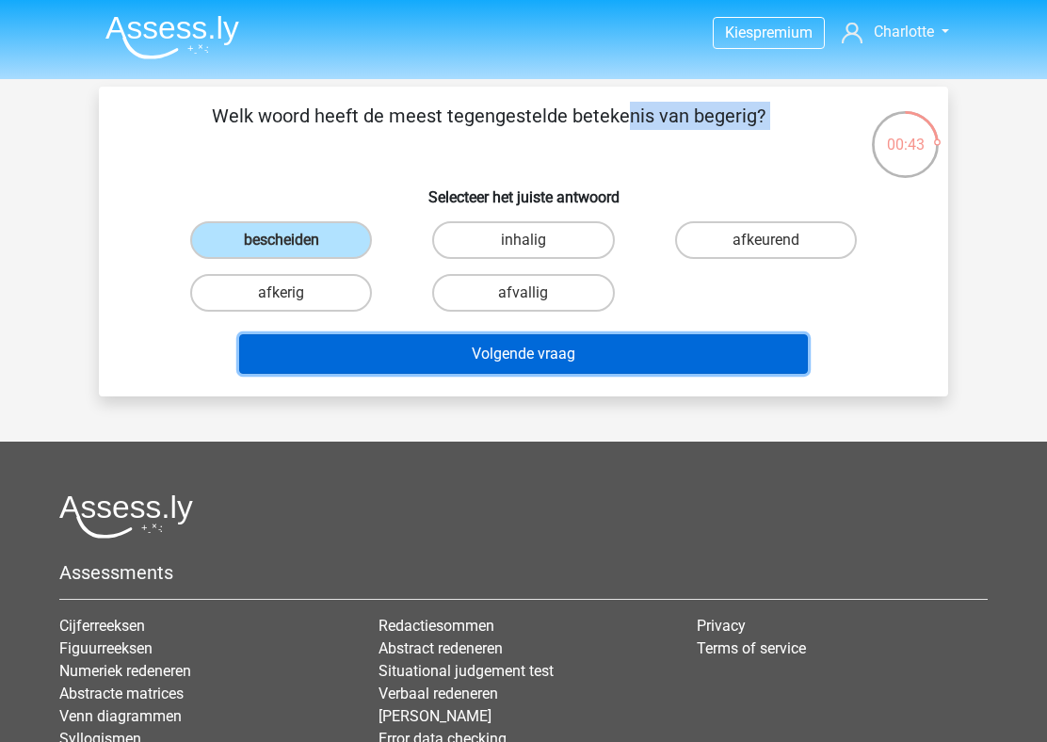
click at [463, 353] on button "Volgende vraag" at bounding box center [523, 354] width 569 height 40
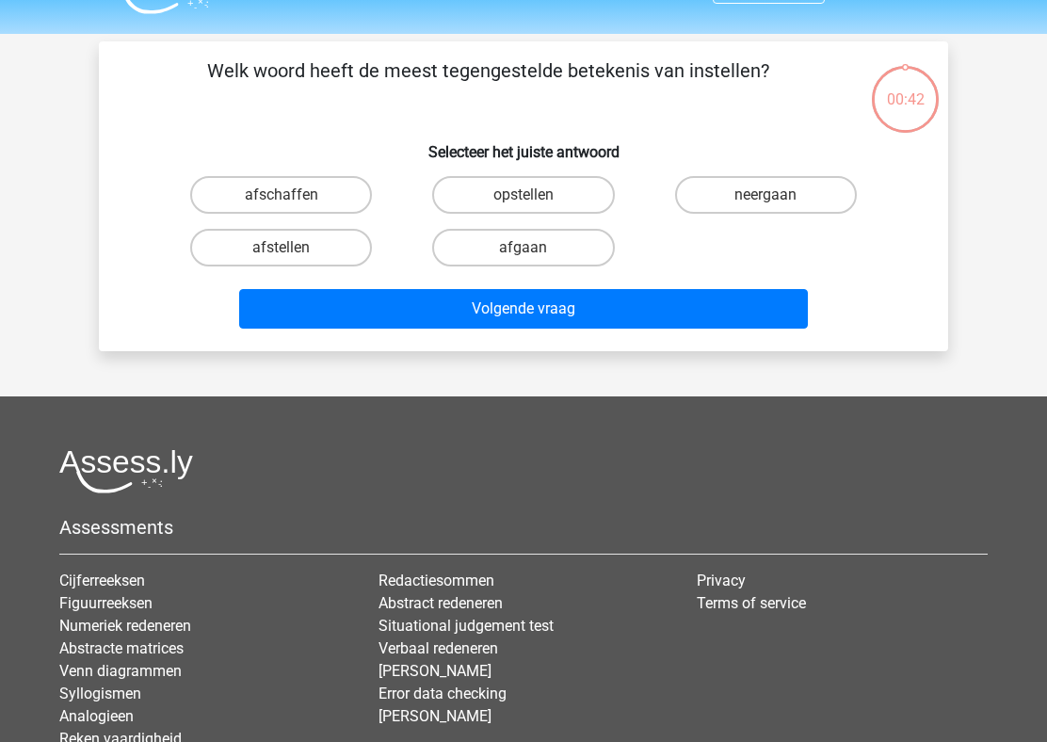
scroll to position [87, 0]
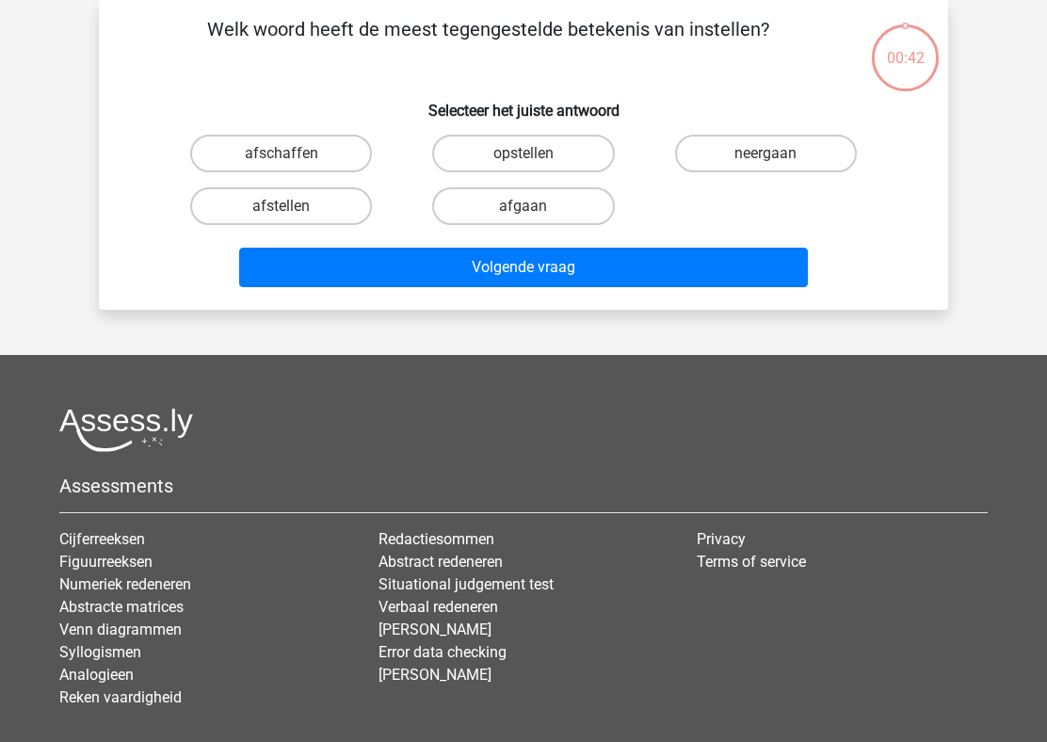
click at [492, 70] on p "Welk woord heeft de meest tegengestelde betekenis van instellen?" at bounding box center [488, 43] width 718 height 56
click at [499, 103] on h6 "Selecteer het juiste antwoord" at bounding box center [523, 103] width 789 height 33
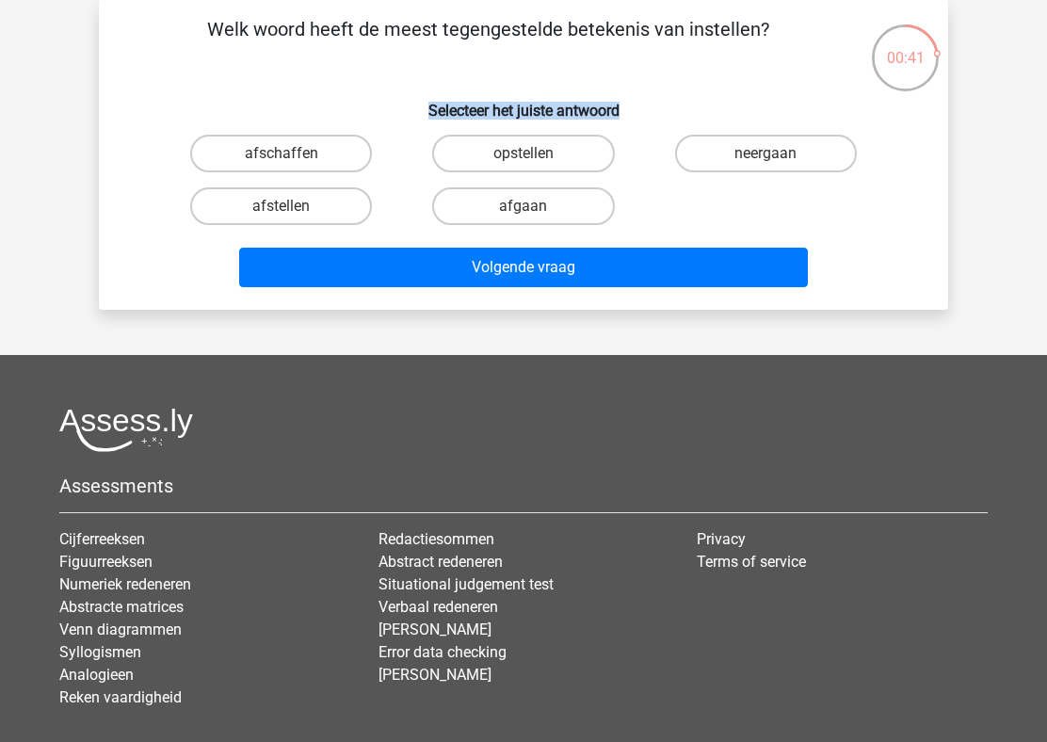
click at [499, 103] on h6 "Selecteer het juiste antwoord" at bounding box center [523, 103] width 789 height 33
click at [349, 219] on label "afstellen" at bounding box center [281, 206] width 182 height 38
click at [294, 218] on input "afstellen" at bounding box center [287, 212] width 12 height 12
radio input "true"
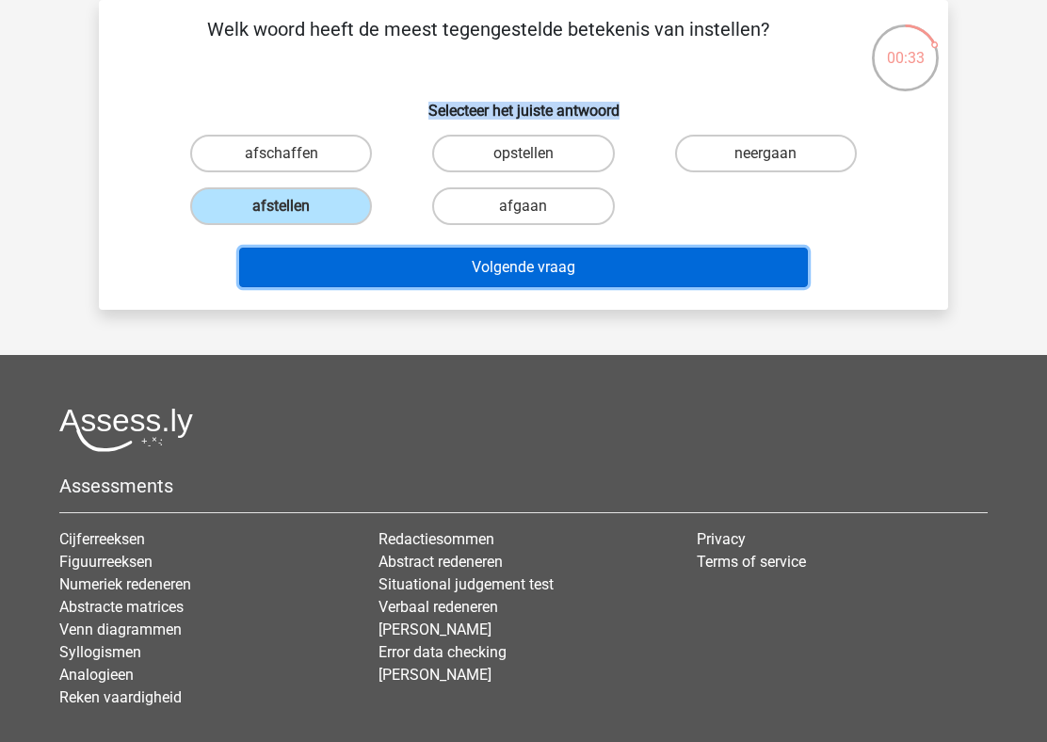
click at [547, 252] on button "Volgende vraag" at bounding box center [523, 268] width 569 height 40
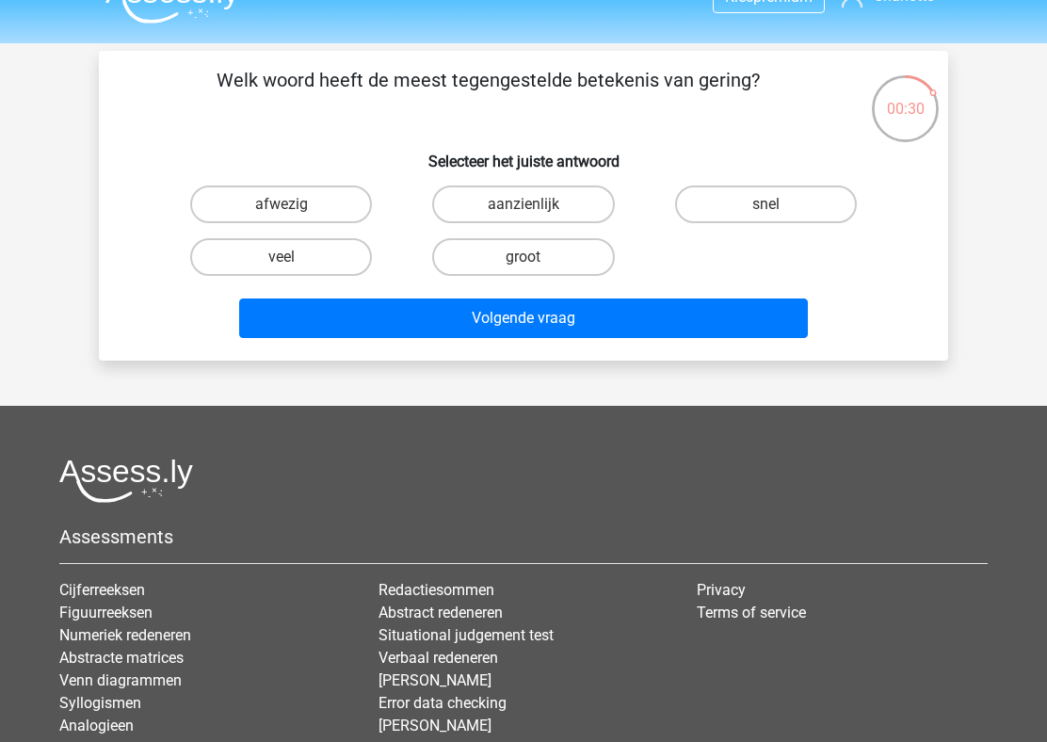
scroll to position [0, 0]
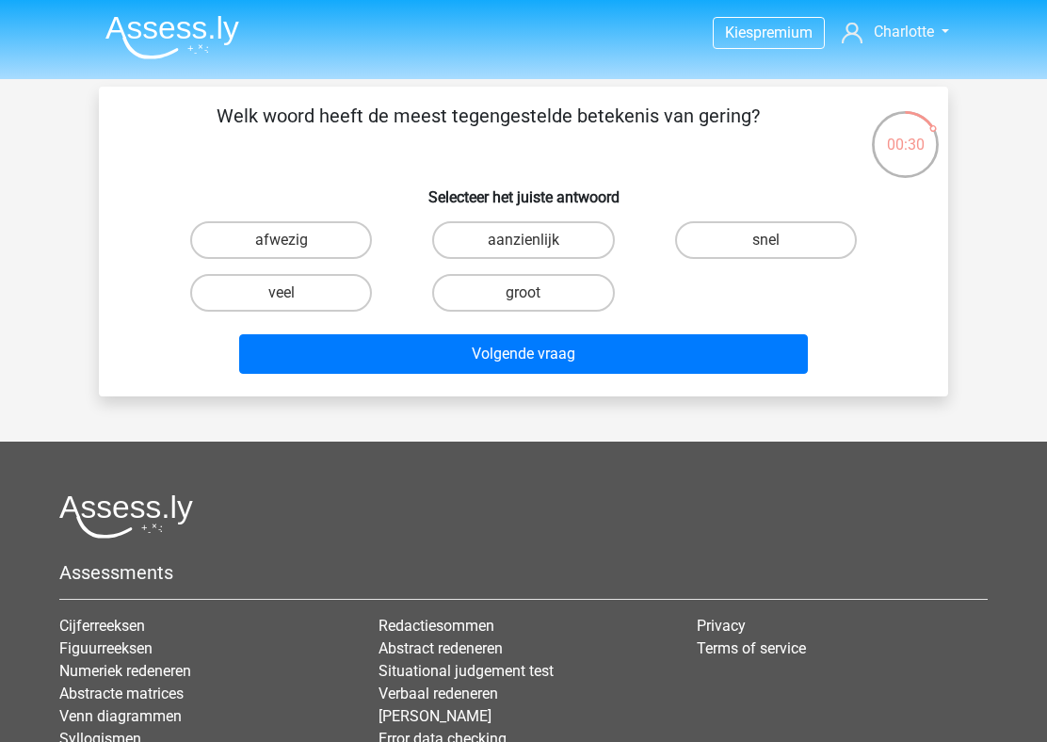
click at [349, 189] on h6 "Selecteer het juiste antwoord" at bounding box center [523, 189] width 789 height 33
click at [310, 244] on label "afwezig" at bounding box center [281, 240] width 182 height 38
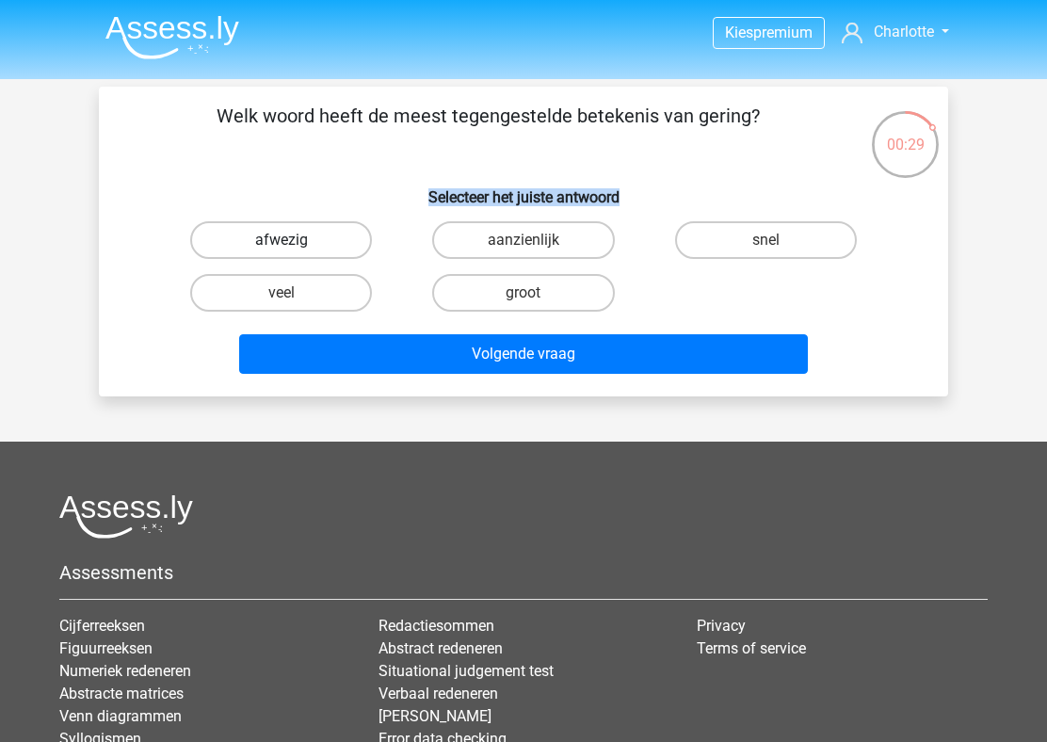
click at [294, 244] on input "afwezig" at bounding box center [287, 246] width 12 height 12
radio input "true"
click at [557, 241] on label "aanzienlijk" at bounding box center [523, 240] width 182 height 38
click at [536, 241] on input "aanzienlijk" at bounding box center [529, 246] width 12 height 12
radio input "true"
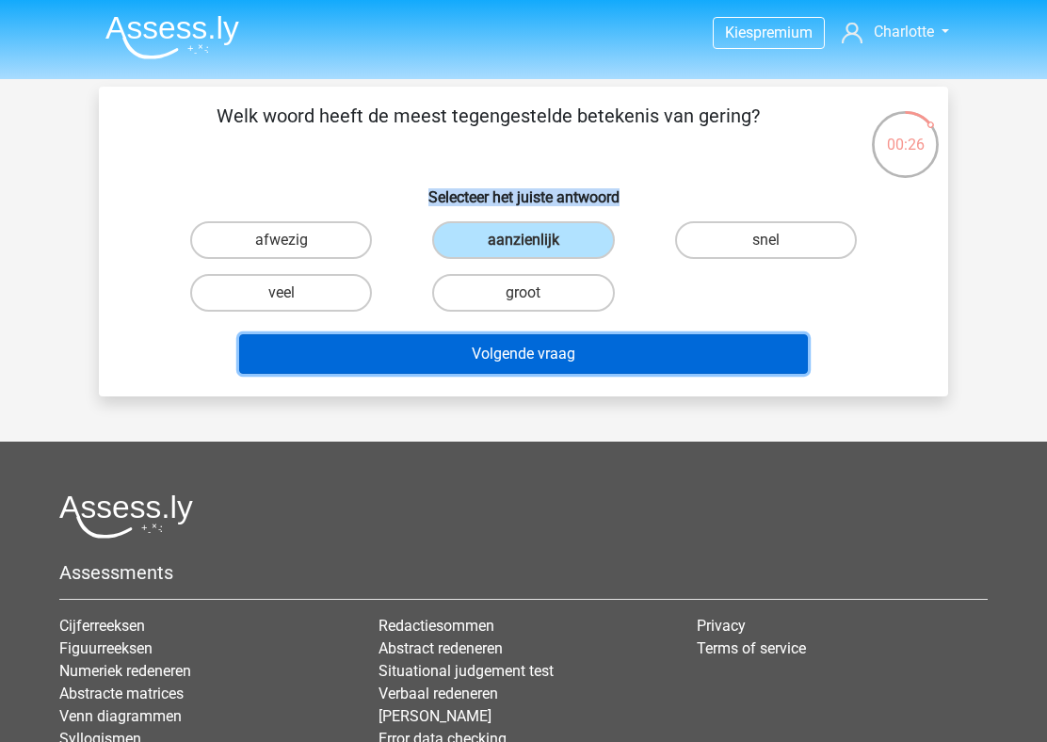
click at [547, 344] on button "Volgende vraag" at bounding box center [523, 354] width 569 height 40
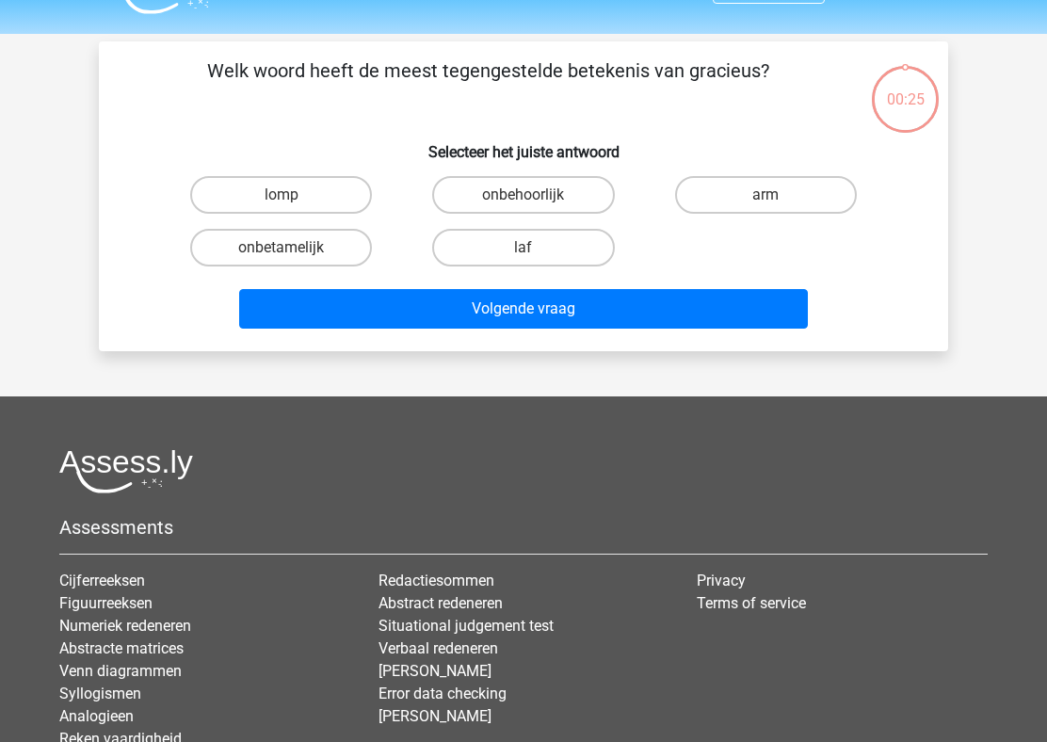
scroll to position [87, 0]
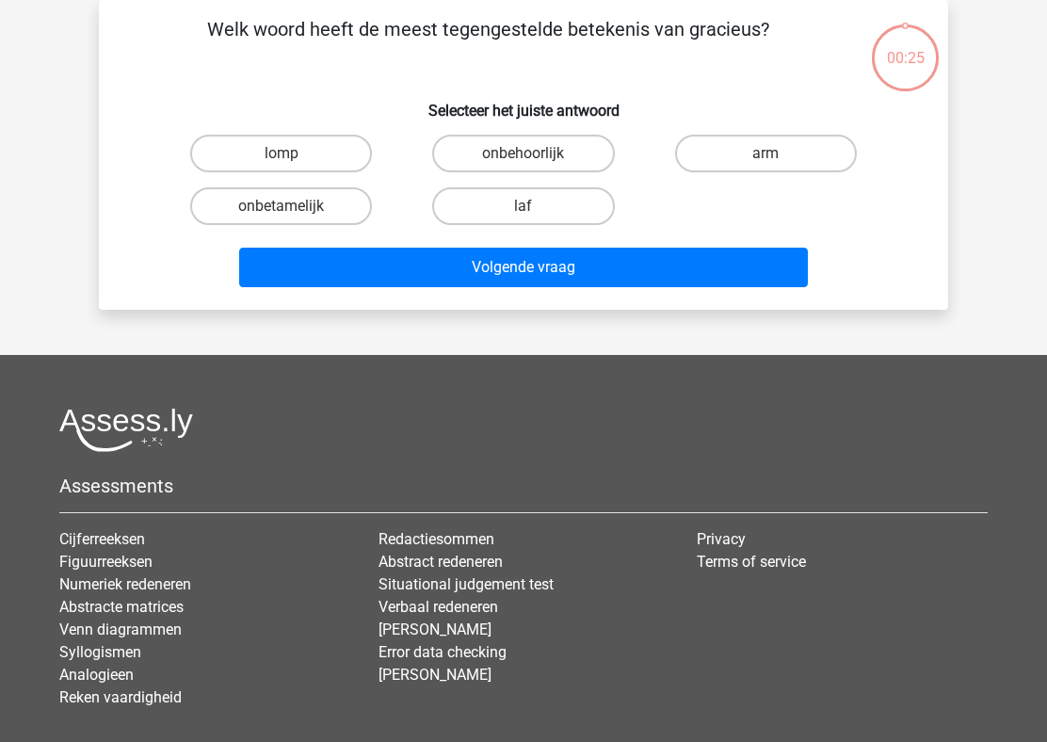
click at [574, 97] on h6 "Selecteer het juiste antwoord" at bounding box center [523, 103] width 789 height 33
click at [324, 157] on label "lomp" at bounding box center [281, 154] width 182 height 38
click at [294, 157] on input "lomp" at bounding box center [287, 159] width 12 height 12
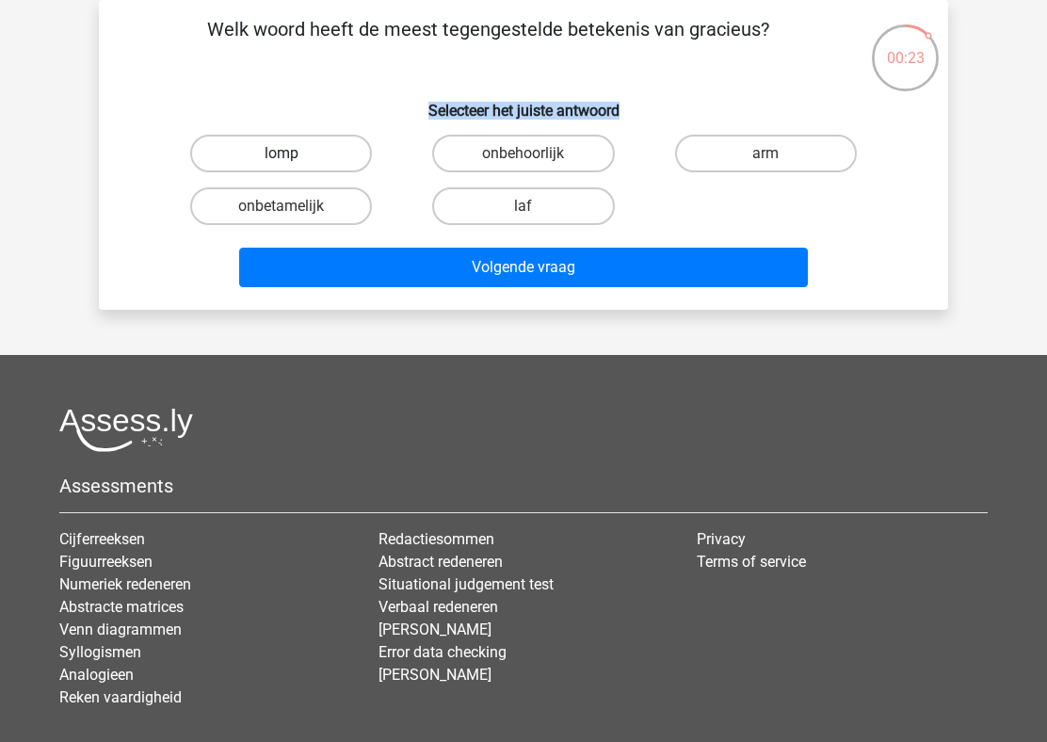
radio input "true"
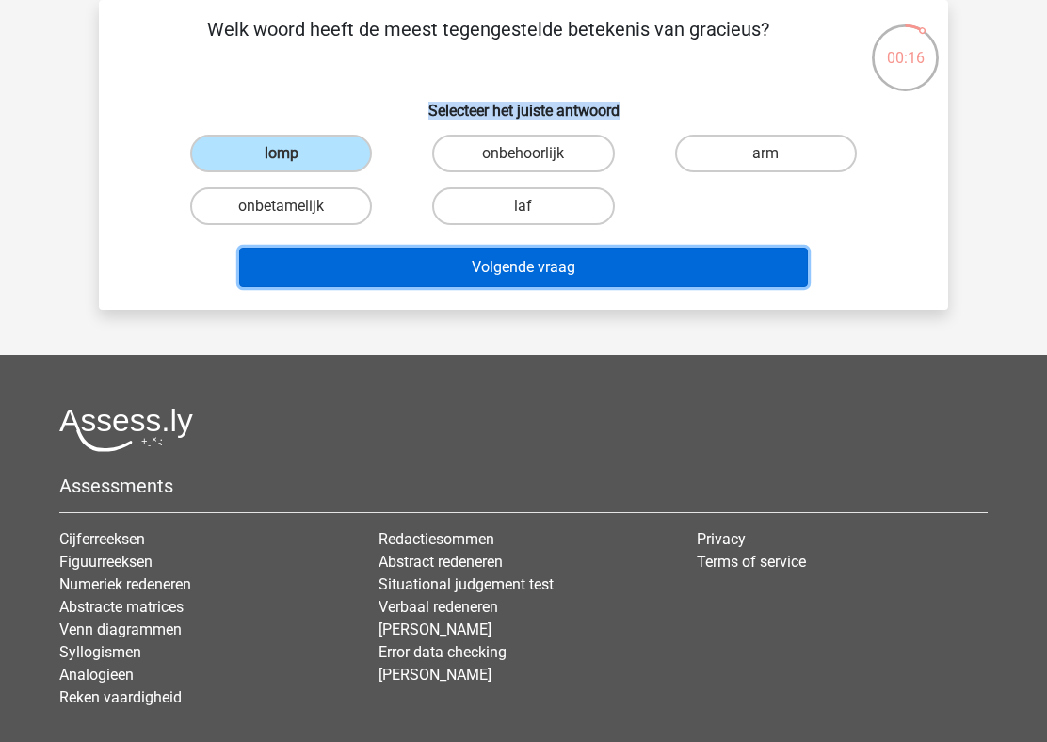
click at [468, 262] on button "Volgende vraag" at bounding box center [523, 268] width 569 height 40
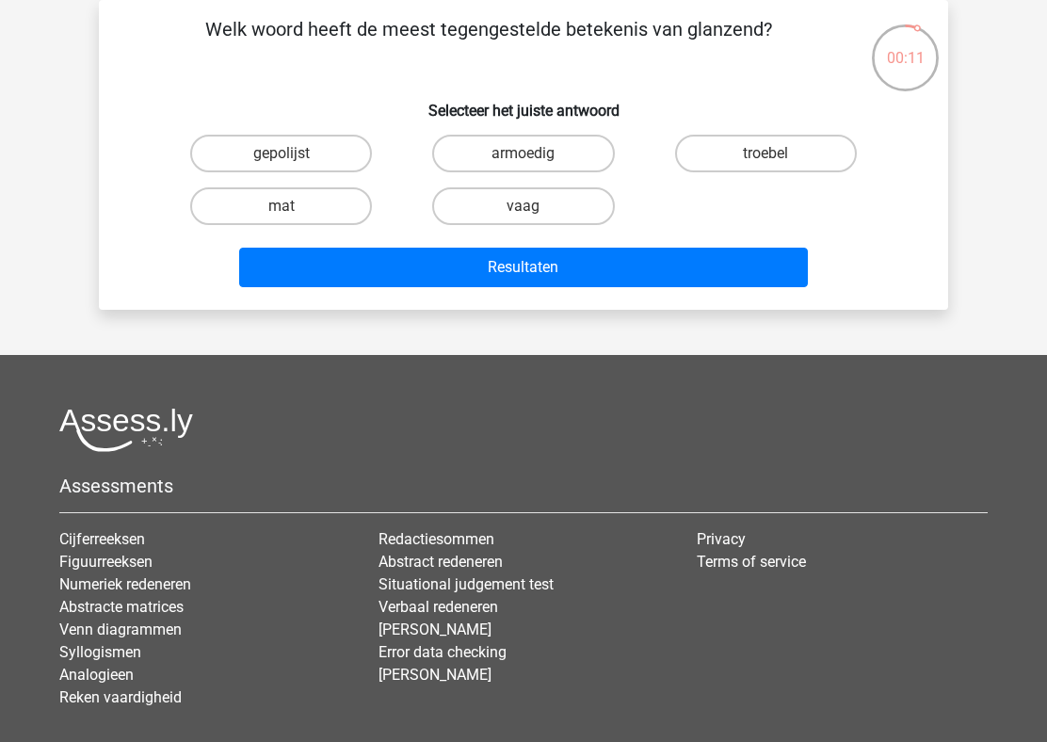
click at [593, 37] on p "Welk woord heeft de meest tegengestelde betekenis van glanzend?" at bounding box center [488, 43] width 718 height 56
click at [597, 28] on p "Welk woord heeft de meest tegengestelde betekenis van glanzend?" at bounding box center [488, 43] width 718 height 56
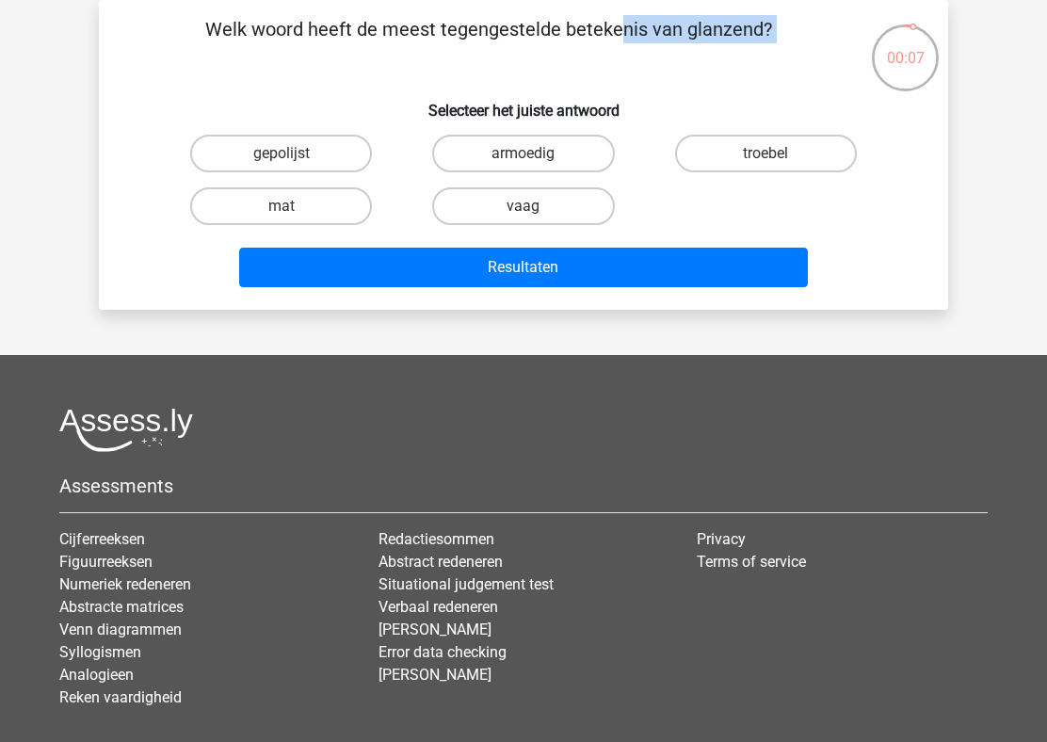
click at [597, 28] on p "Welk woord heeft de meest tegengestelde betekenis van glanzend?" at bounding box center [488, 43] width 718 height 56
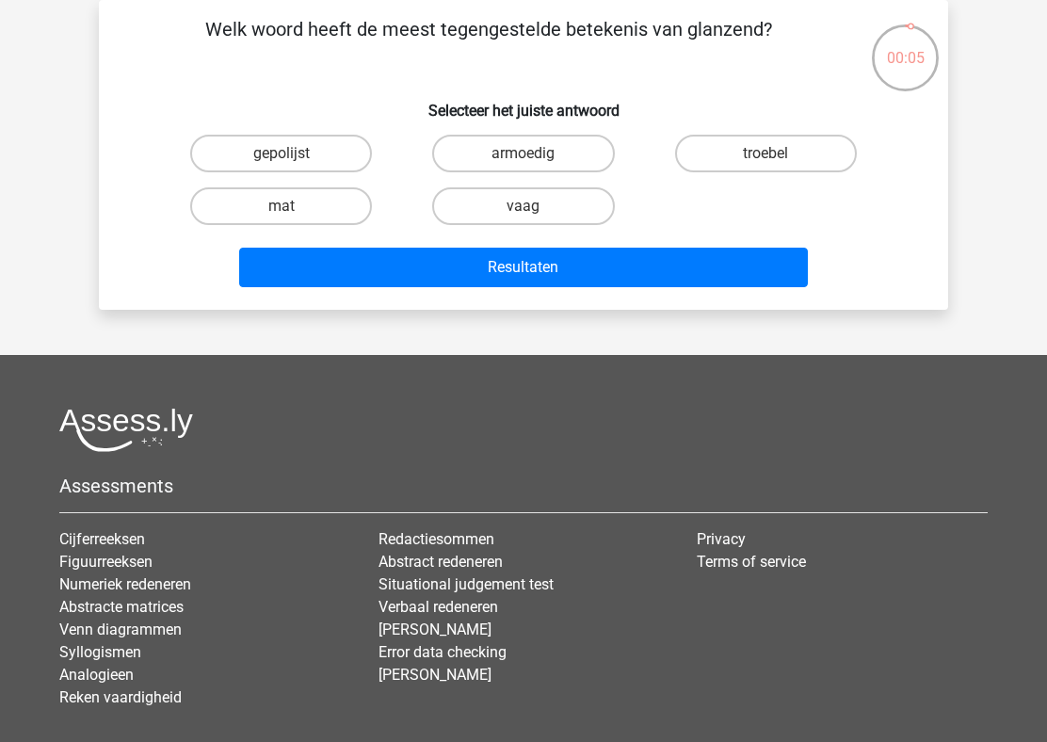
click at [597, 28] on p "Welk woord heeft de meest tegengestelde betekenis van glanzend?" at bounding box center [488, 43] width 718 height 56
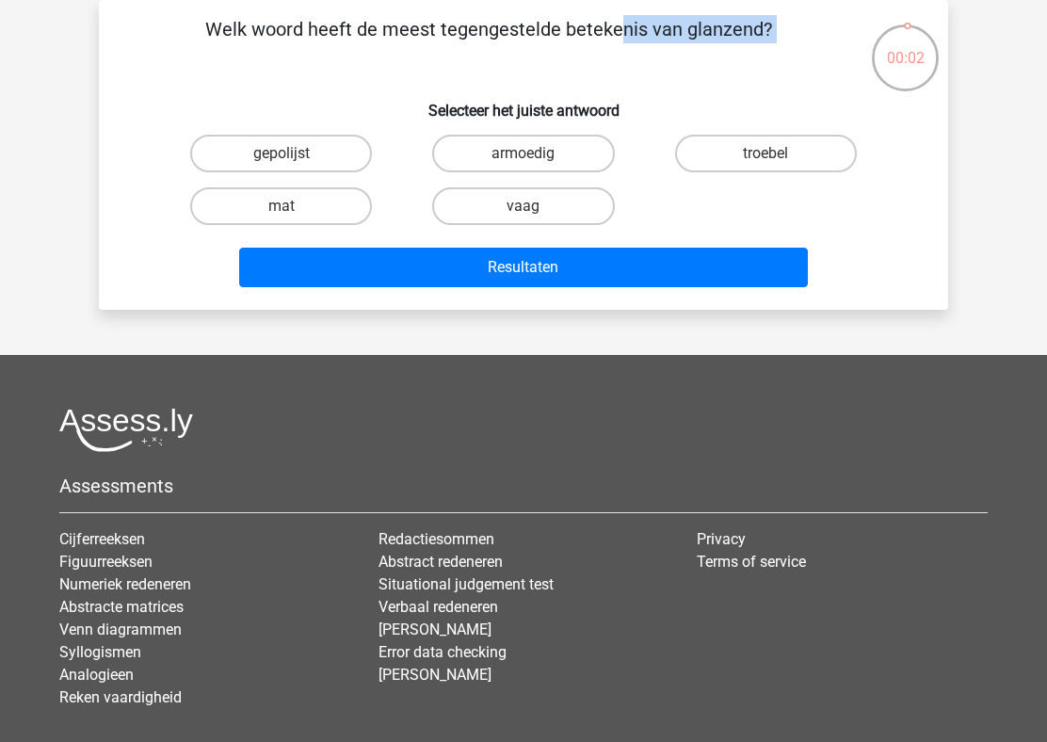
click at [572, 37] on p "Welk woord heeft de meest tegengestelde betekenis van glanzend?" at bounding box center [488, 43] width 718 height 56
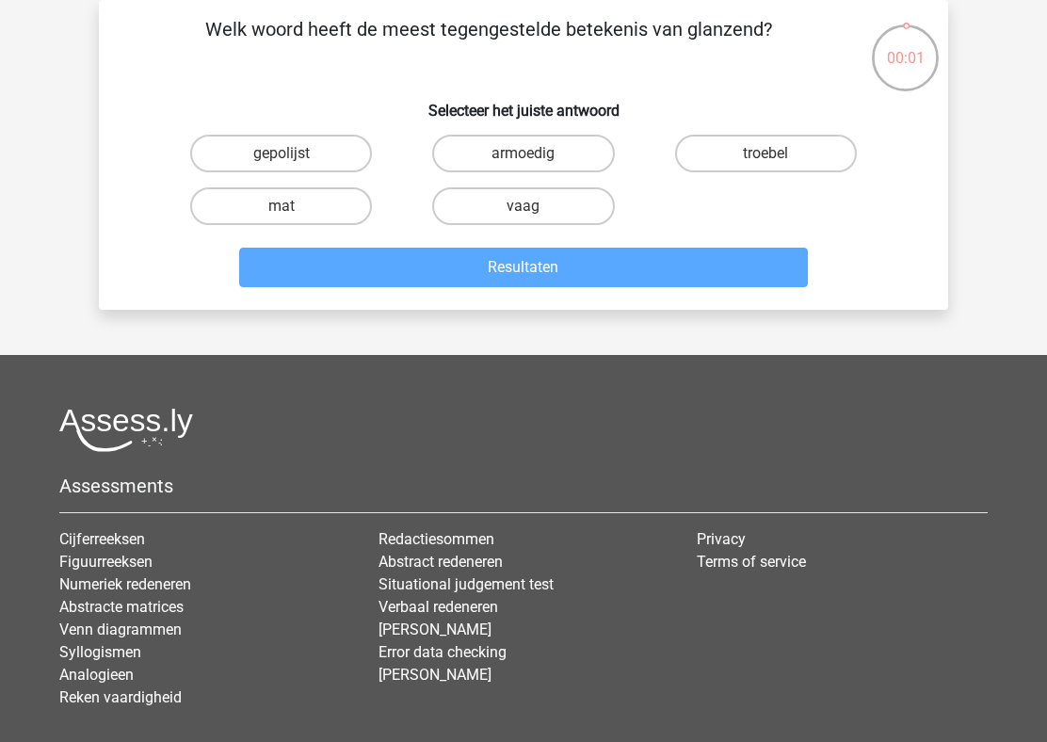
click at [572, 37] on p "Welk woord heeft de meest tegengestelde betekenis van glanzend?" at bounding box center [488, 43] width 718 height 56
click at [355, 199] on label "mat" at bounding box center [281, 206] width 182 height 38
click at [294, 206] on input "mat" at bounding box center [287, 212] width 12 height 12
radio input "true"
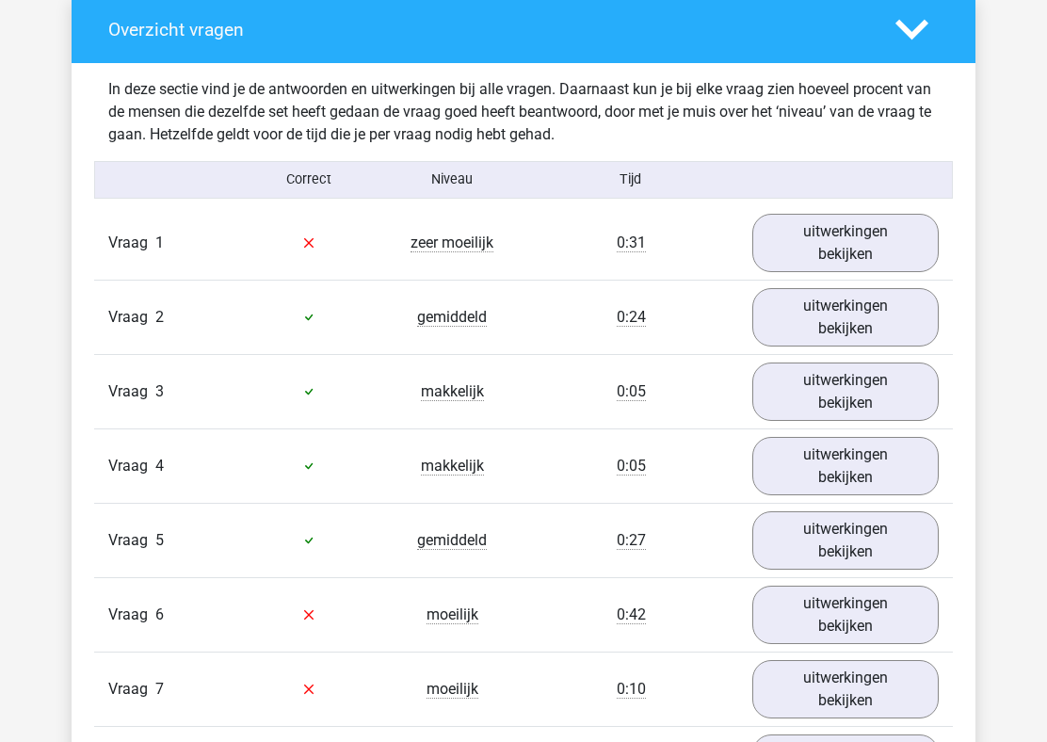
scroll to position [1413, 0]
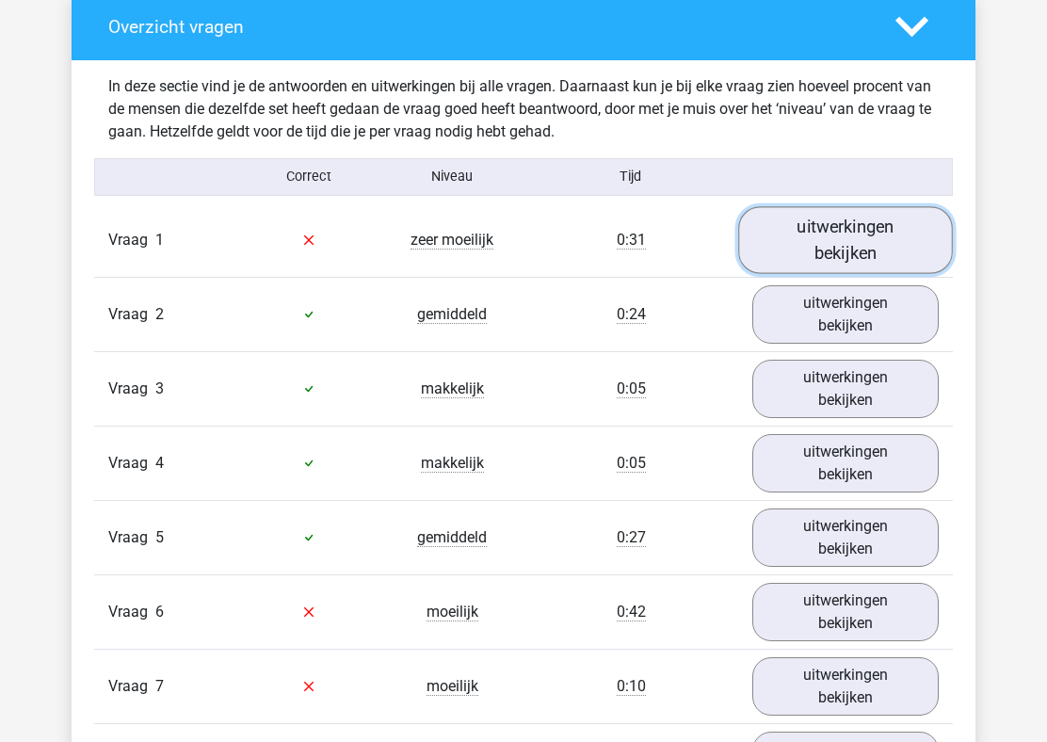
click at [856, 248] on link "uitwerkingen bekijken" at bounding box center [845, 239] width 215 height 67
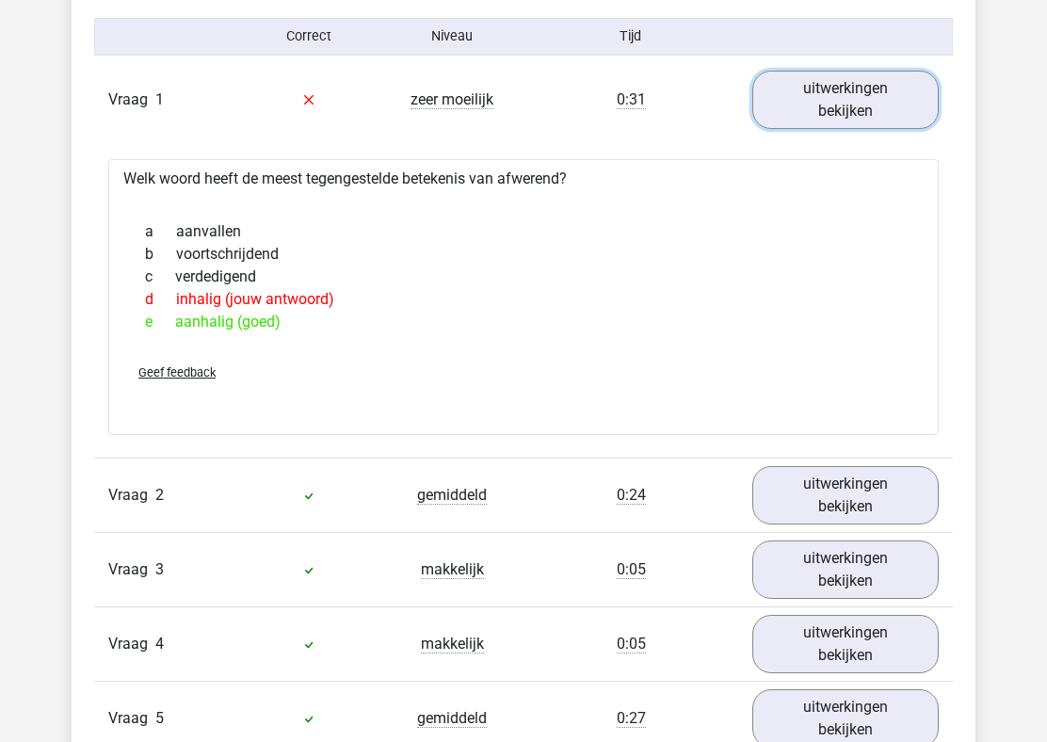
scroll to position [1559, 0]
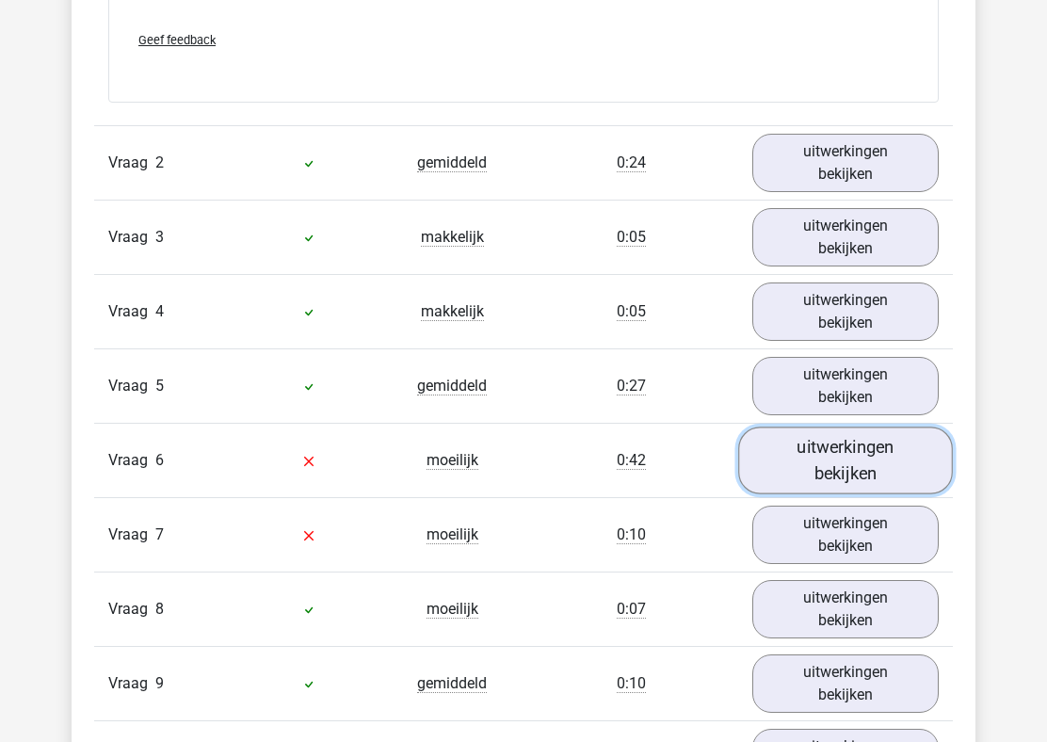
click at [824, 476] on link "uitwerkingen bekijken" at bounding box center [845, 459] width 215 height 67
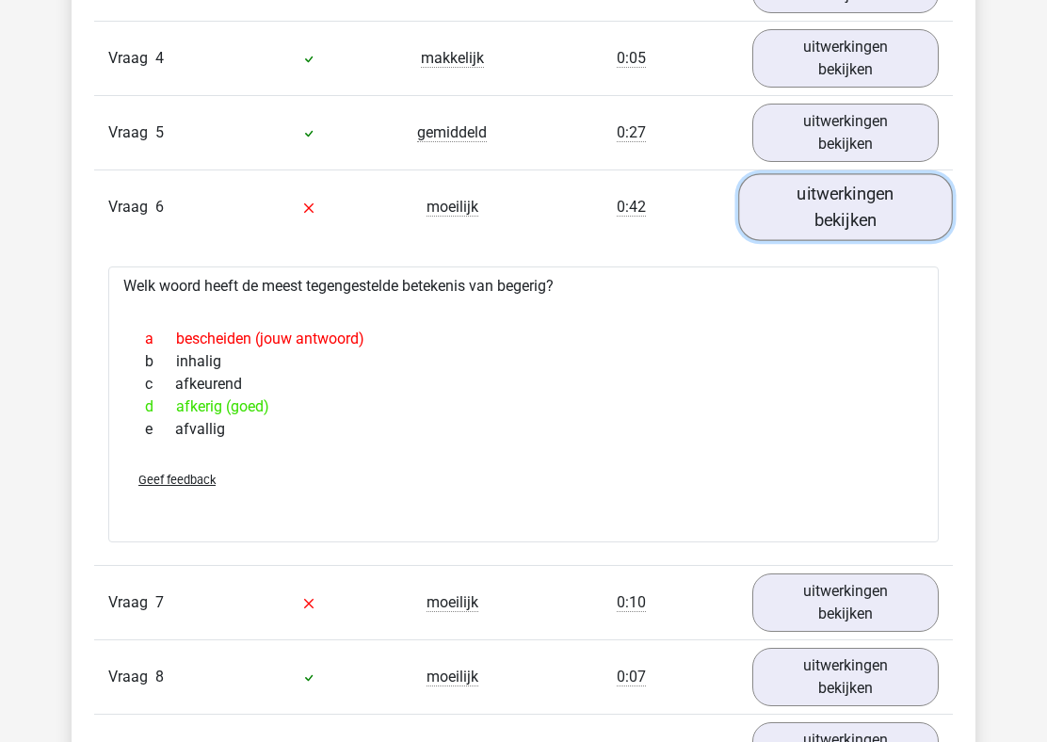
scroll to position [2198, 0]
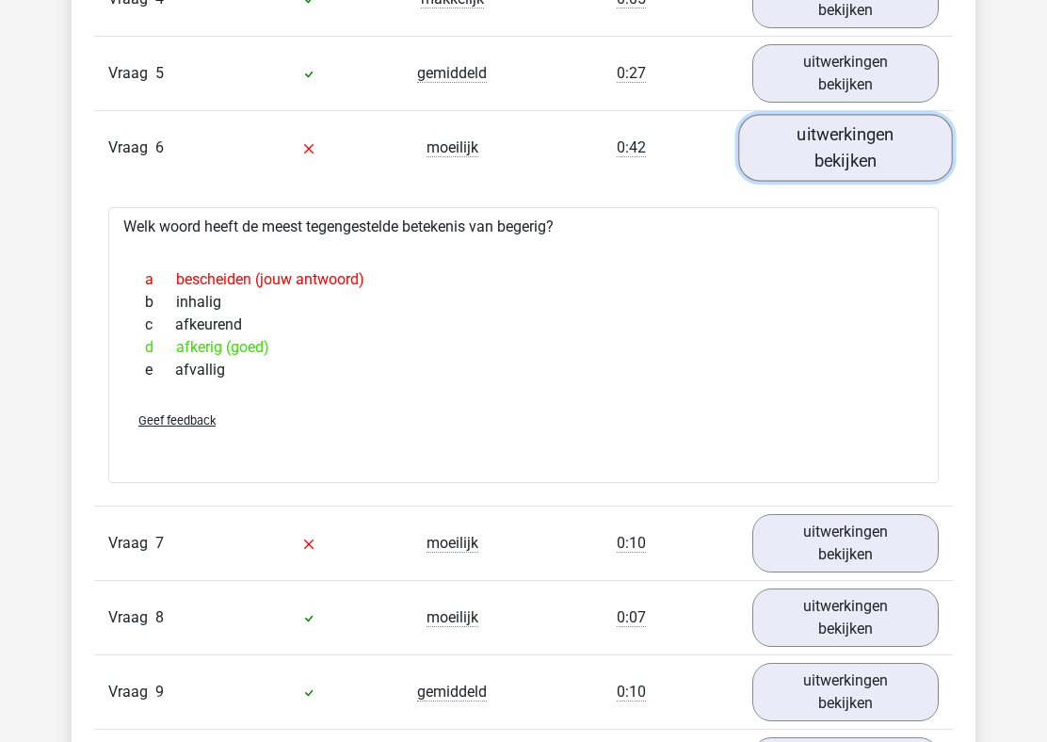
click at [805, 172] on link "uitwerkingen bekijken" at bounding box center [845, 147] width 215 height 67
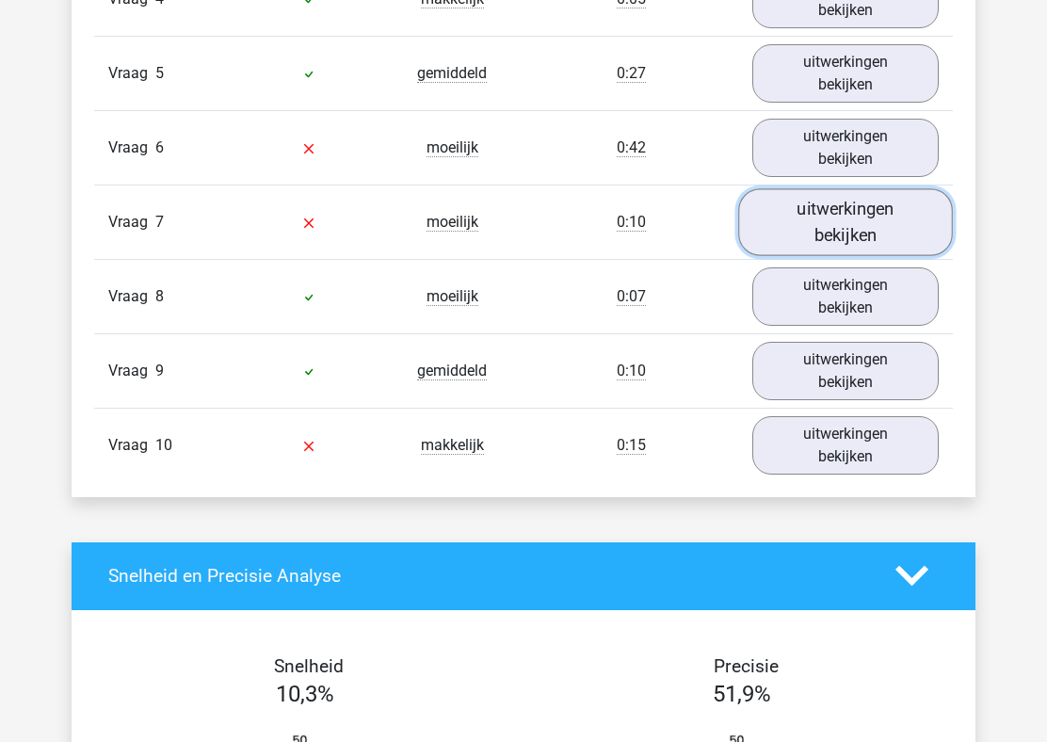
click at [858, 205] on link "uitwerkingen bekijken" at bounding box center [845, 221] width 215 height 67
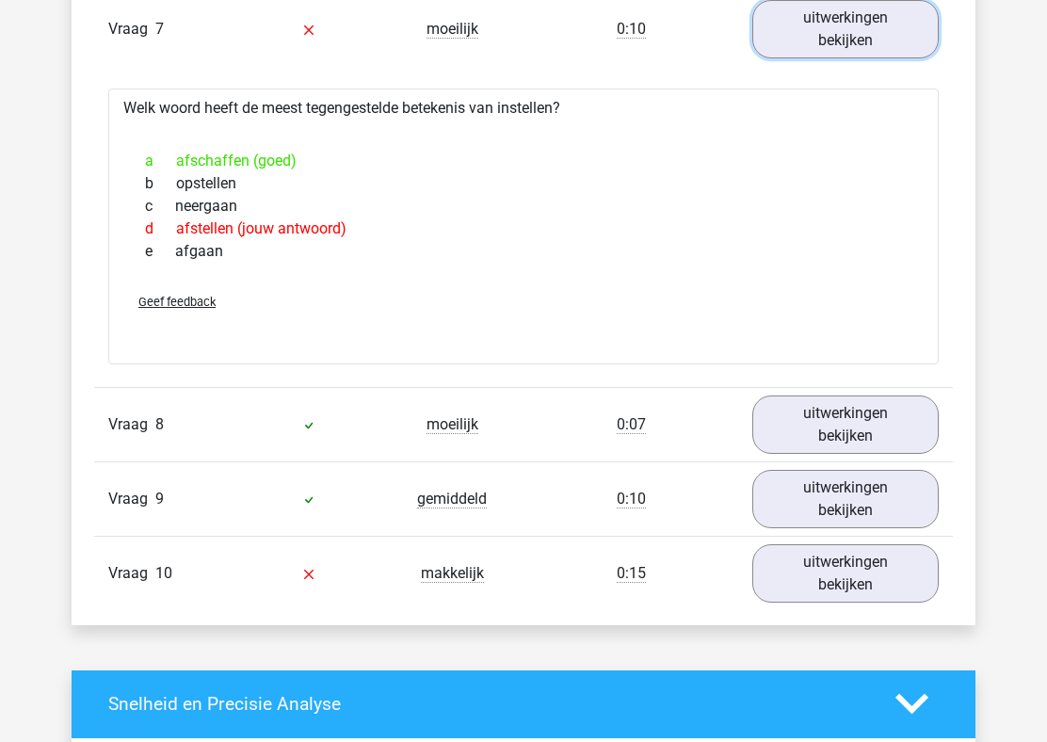
scroll to position [2402, 0]
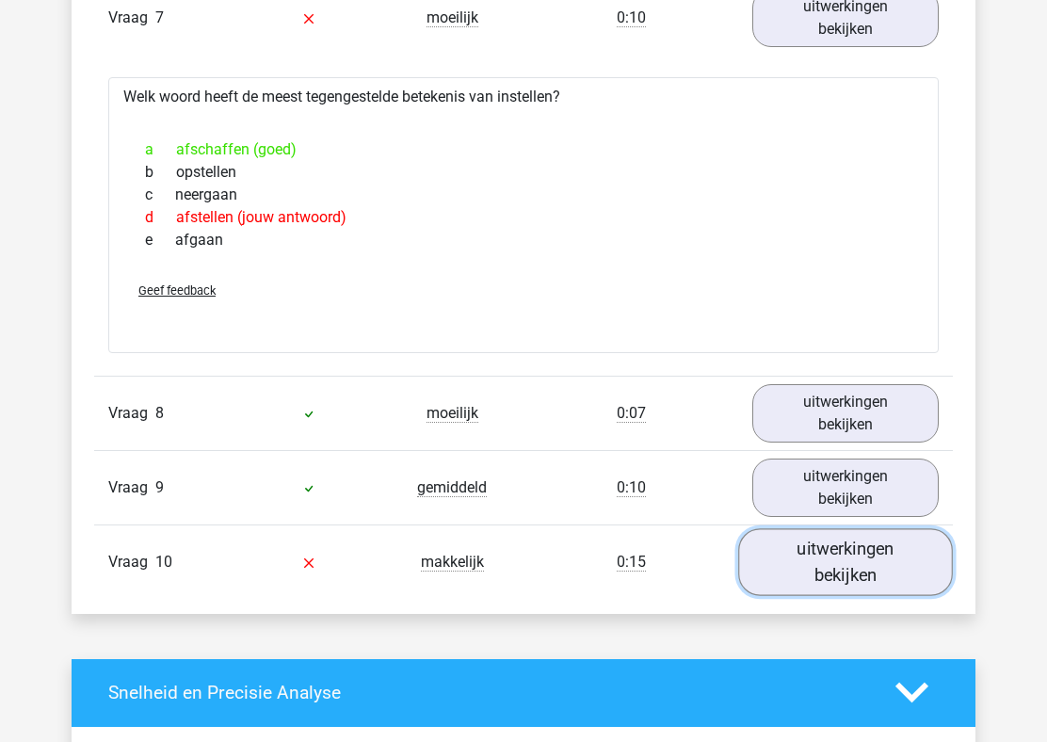
click at [797, 555] on link "uitwerkingen bekijken" at bounding box center [845, 561] width 215 height 67
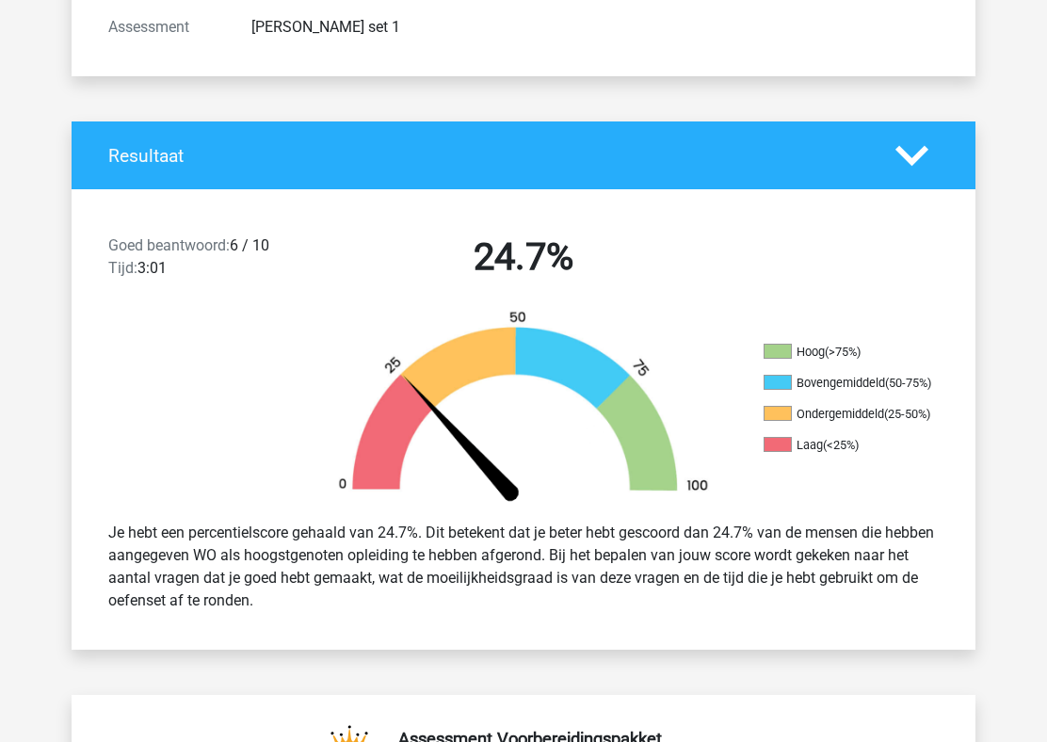
scroll to position [0, 0]
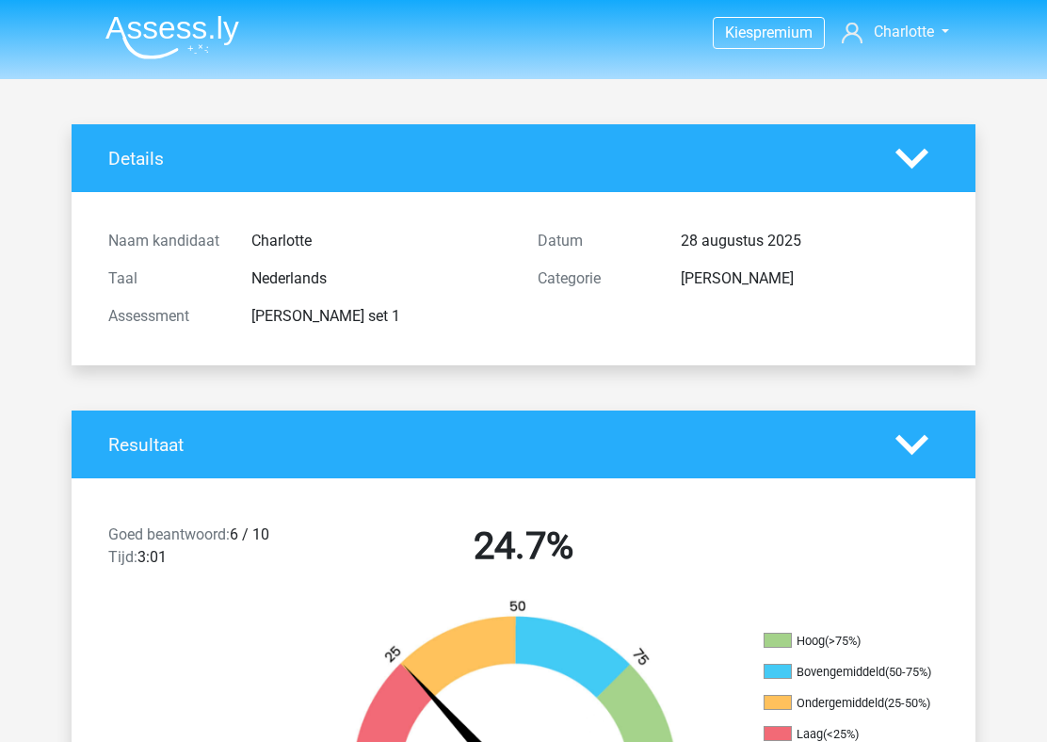
click at [213, 39] on img at bounding box center [172, 37] width 134 height 44
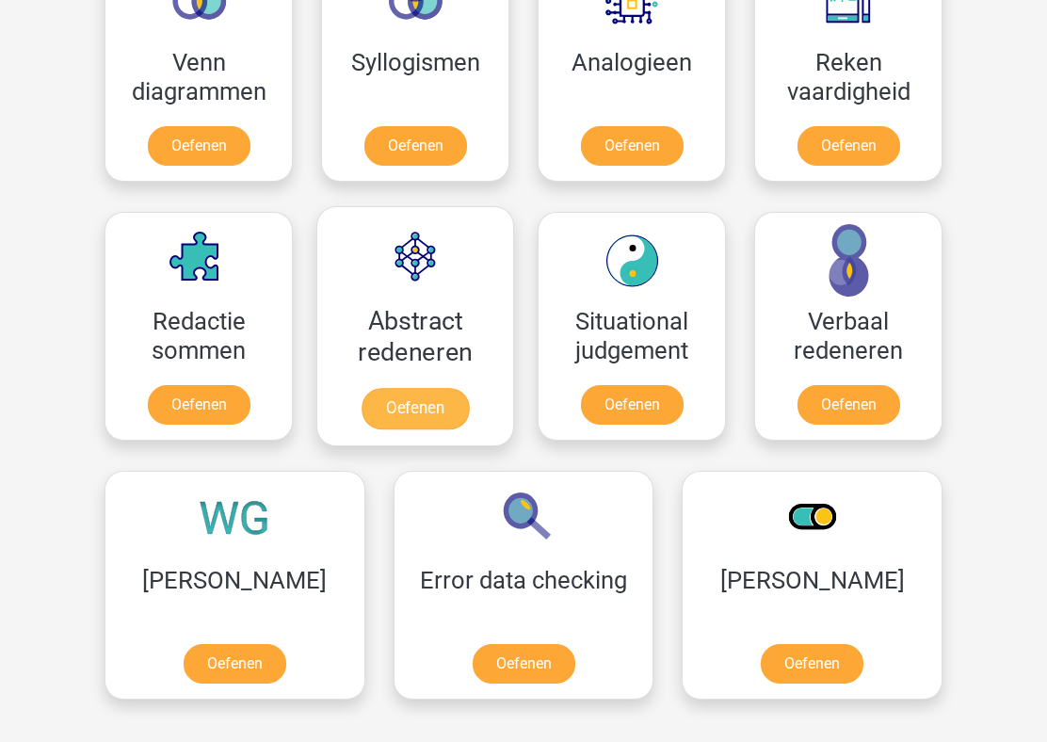
scroll to position [963, 0]
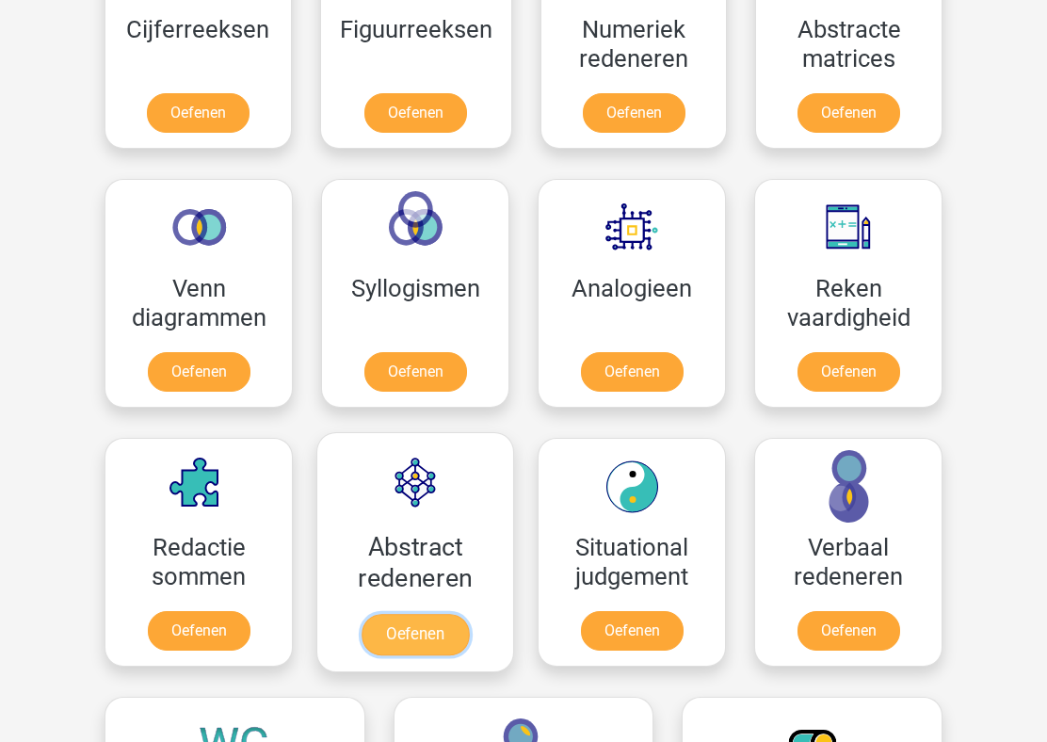
click at [463, 614] on link "Oefenen" at bounding box center [414, 634] width 107 height 41
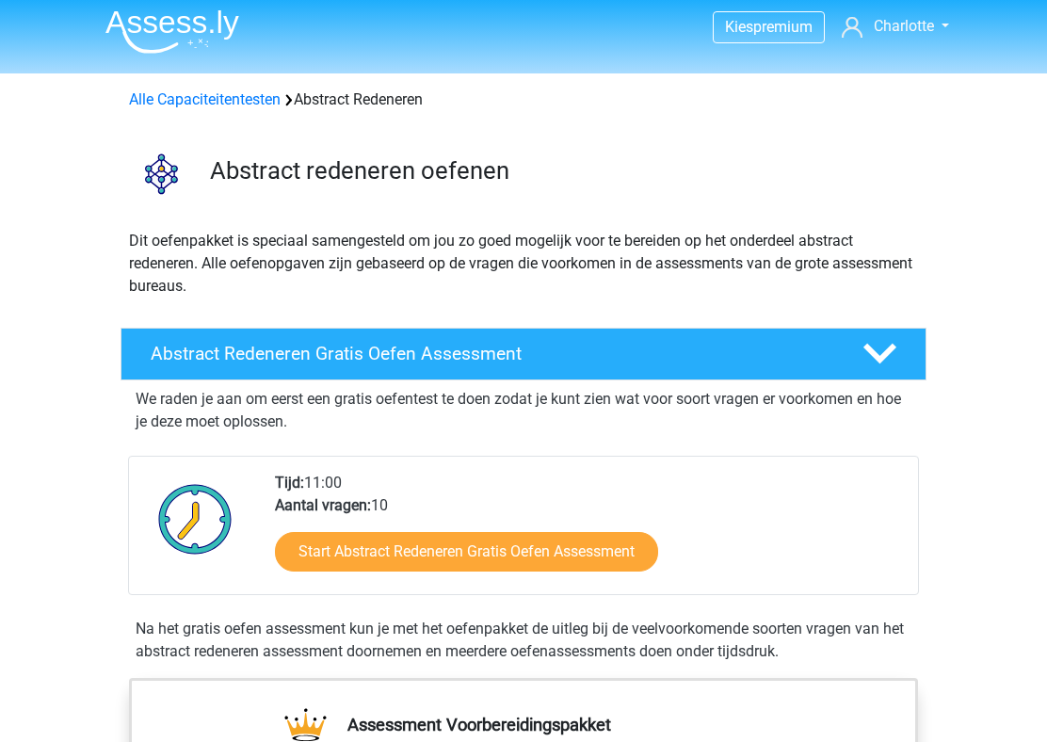
scroll to position [328, 0]
